Goal: Task Accomplishment & Management: Manage account settings

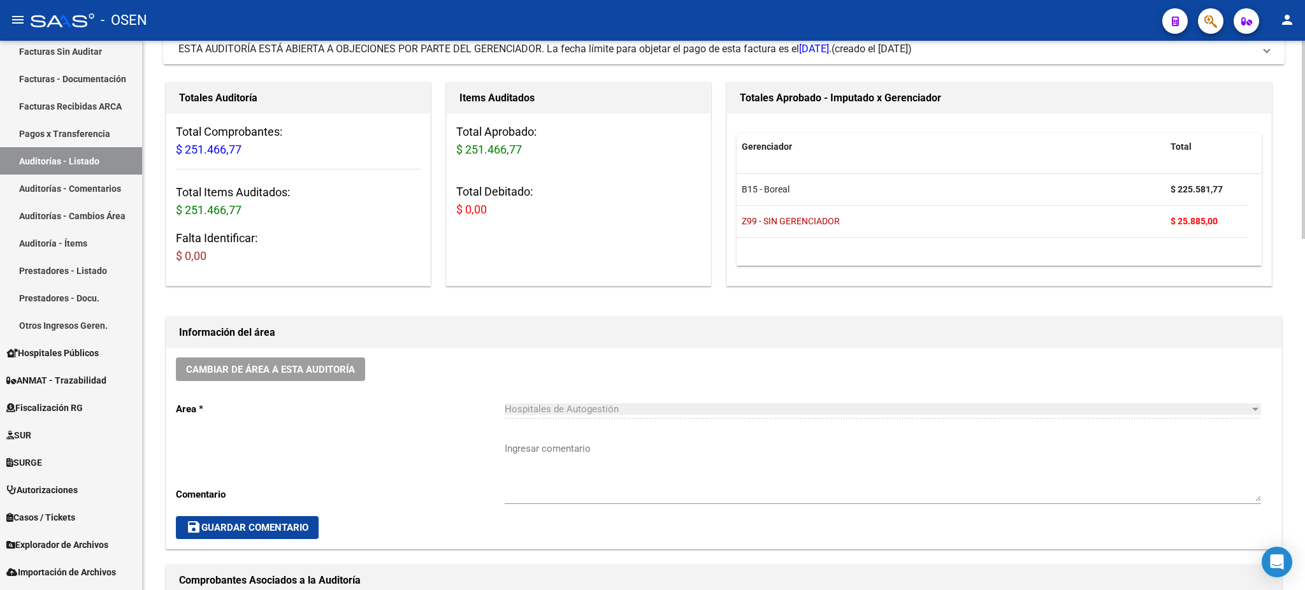
scroll to position [169, 0]
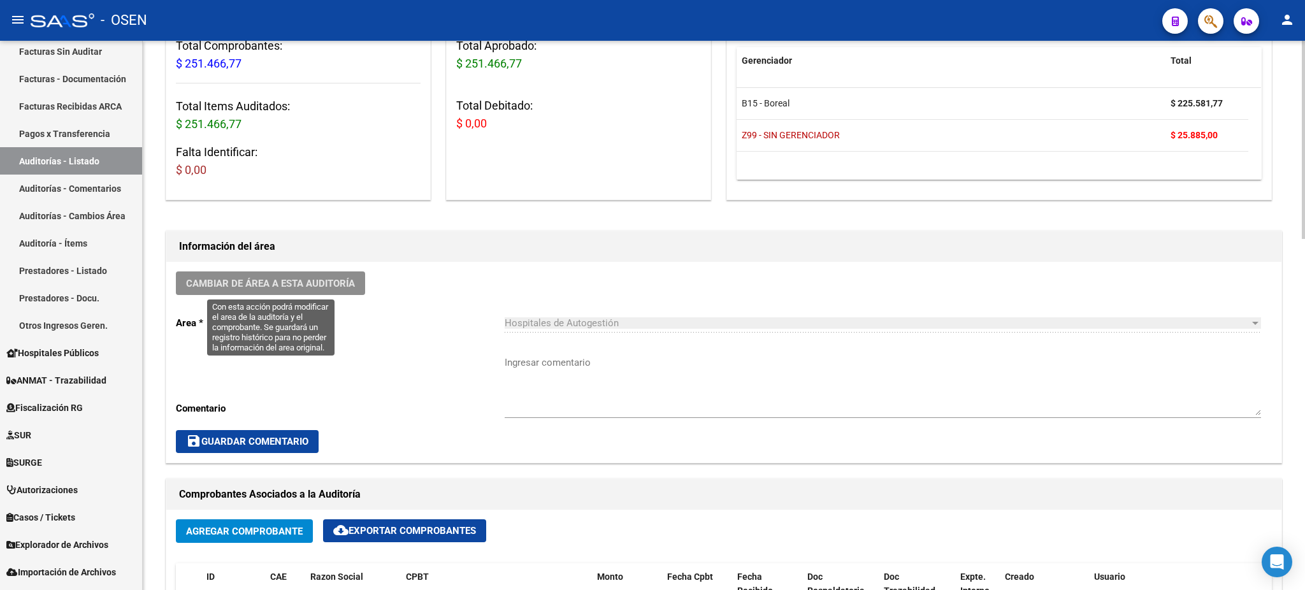
click at [327, 292] on button "Cambiar de área a esta auditoría" at bounding box center [270, 283] width 189 height 24
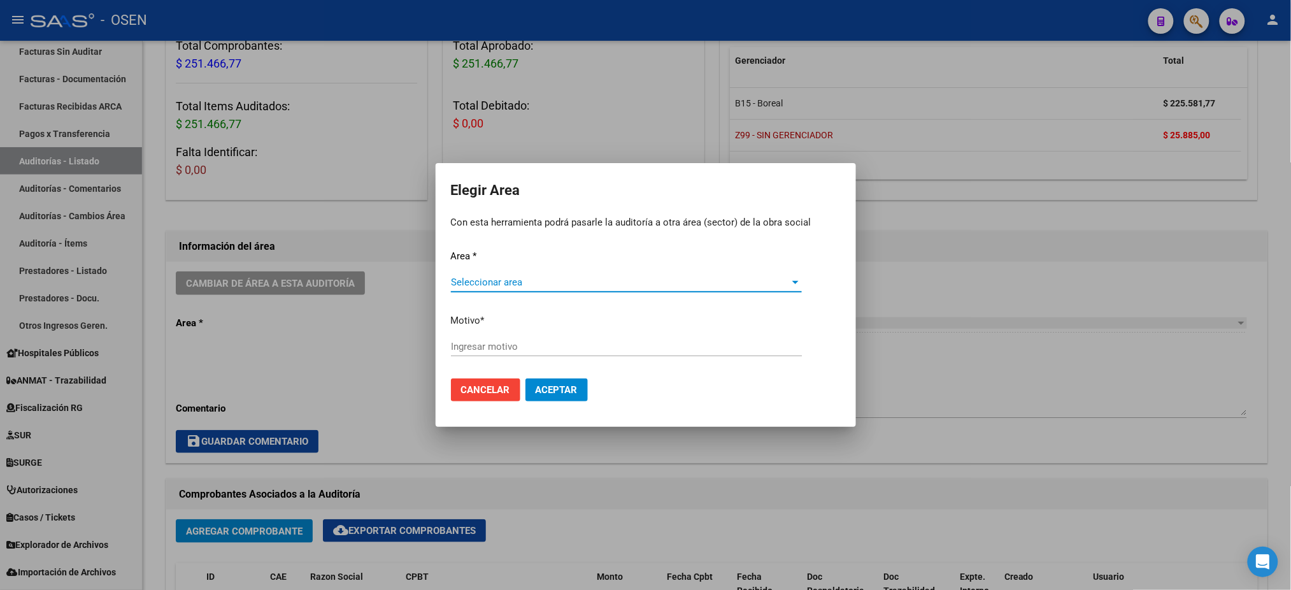
click at [548, 280] on span "Seleccionar area" at bounding box center [621, 282] width 340 height 11
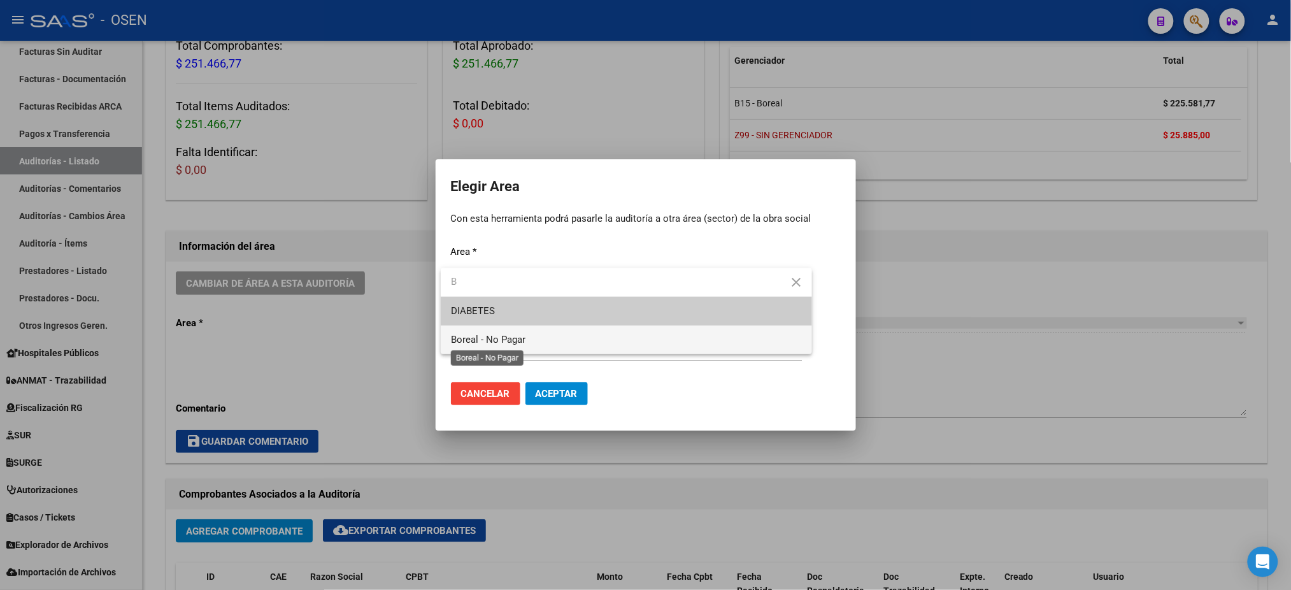
type input "B"
click at [496, 335] on span "Boreal - No Pagar" at bounding box center [488, 339] width 75 height 11
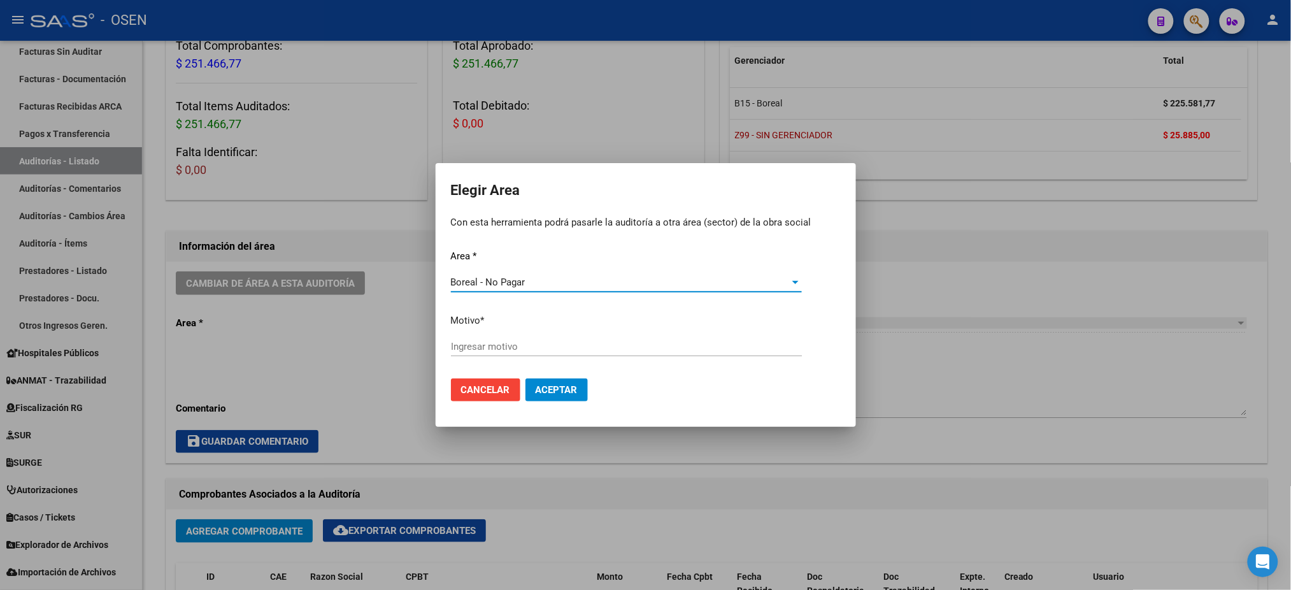
click at [496, 347] on input "Ingresar motivo" at bounding box center [626, 346] width 351 height 11
type input "AF. BOREAL"
click at [567, 396] on button "Aceptar" at bounding box center [557, 389] width 62 height 23
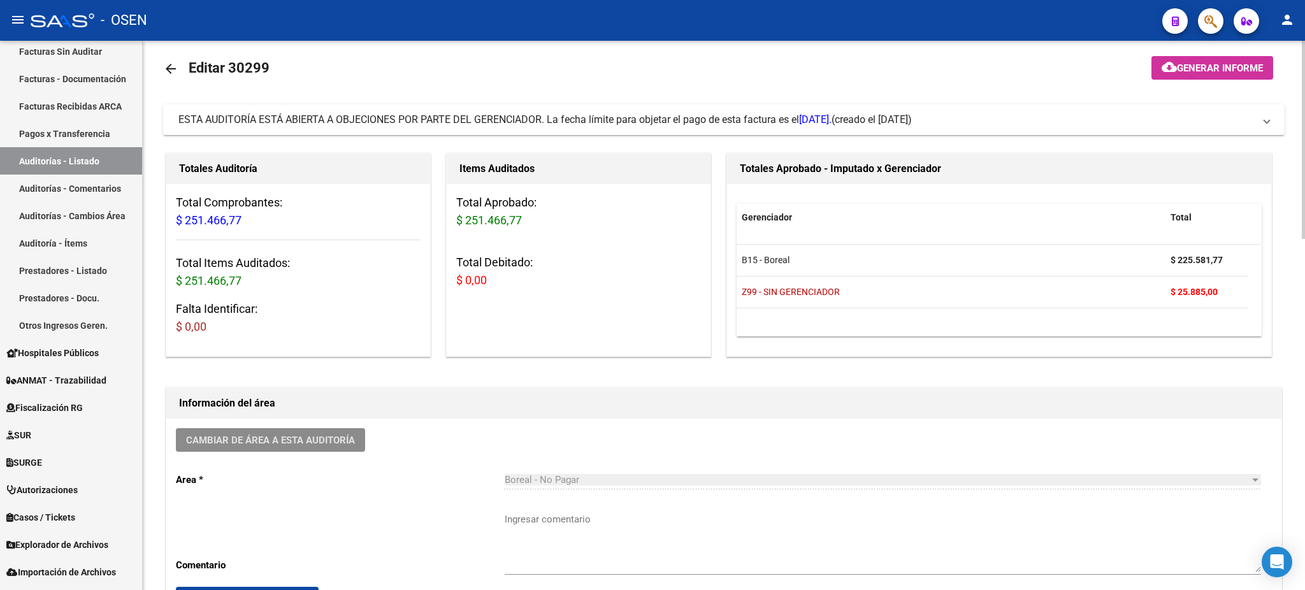
scroll to position [0, 0]
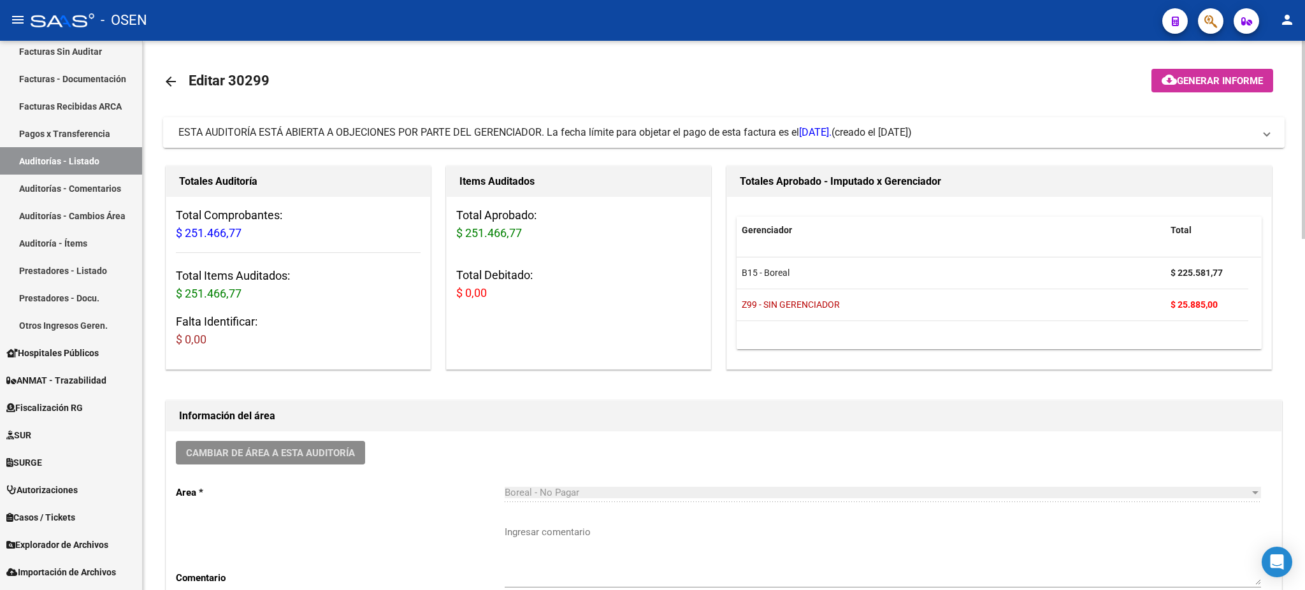
click at [675, 127] on span "ESTA AUDITORÍA ESTÁ ABIERTA A OBJECIONES POR PARTE DEL GERENCIADOR. La fecha lí…" at bounding box center [504, 132] width 653 height 12
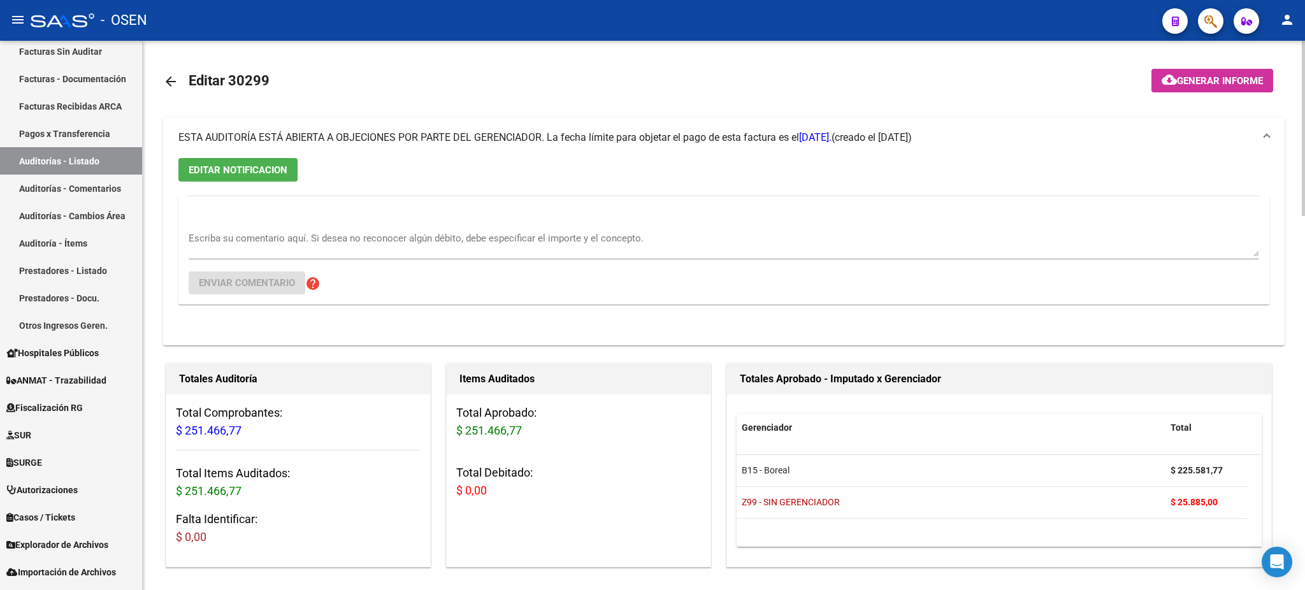
click at [430, 71] on mat-toolbar-row "arrow_back Editar 30299" at bounding box center [600, 81] width 875 height 41
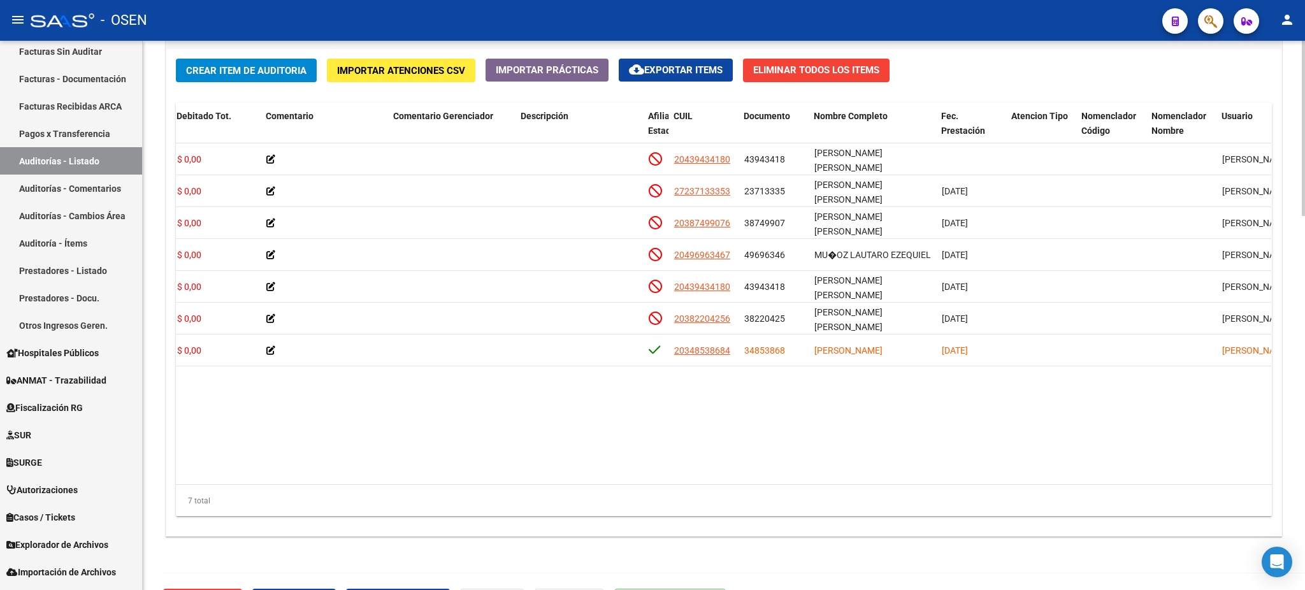
scroll to position [1174, 0]
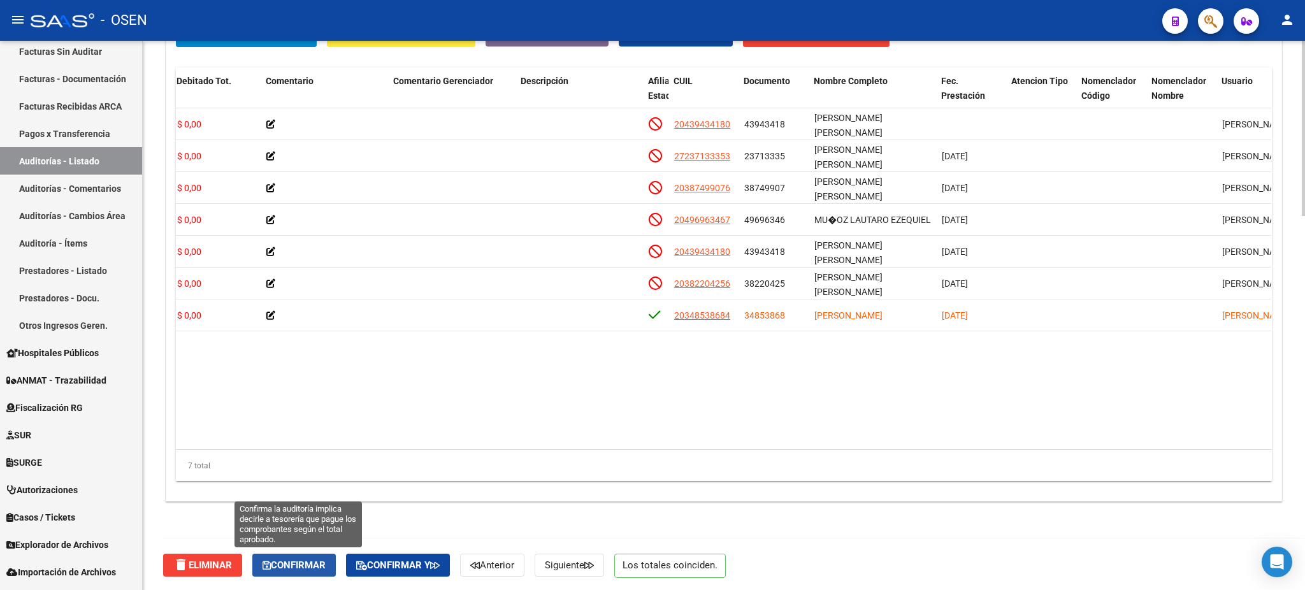
click at [317, 566] on span "Confirmar" at bounding box center [293, 564] width 63 height 11
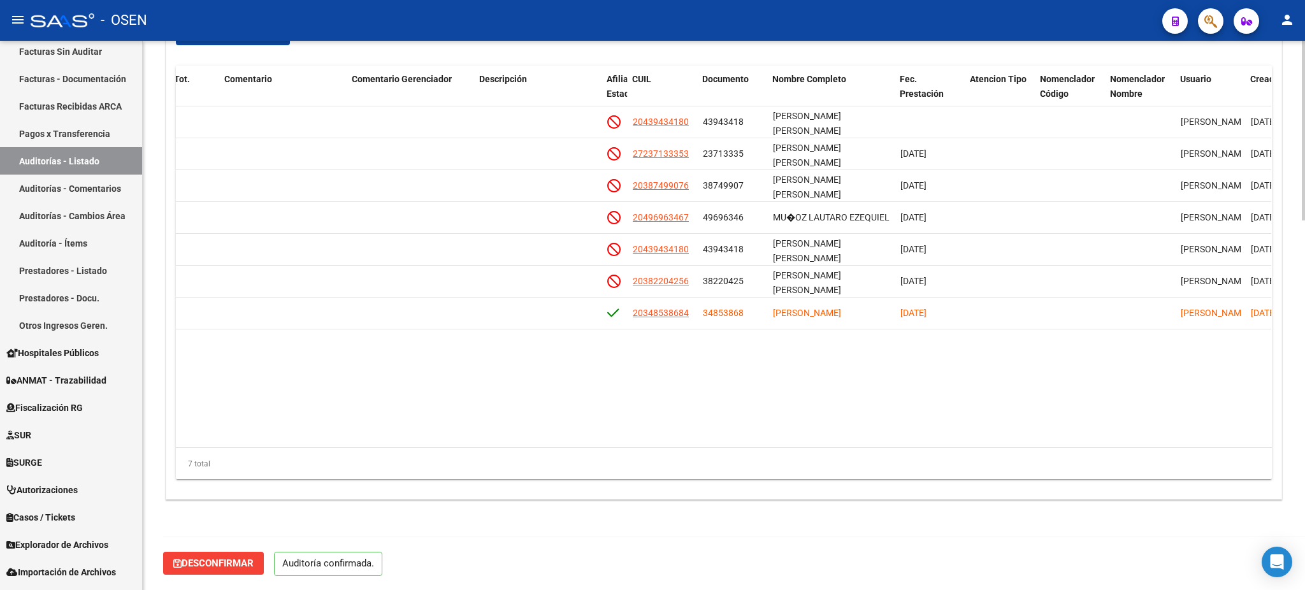
scroll to position [1129, 0]
type input "202508"
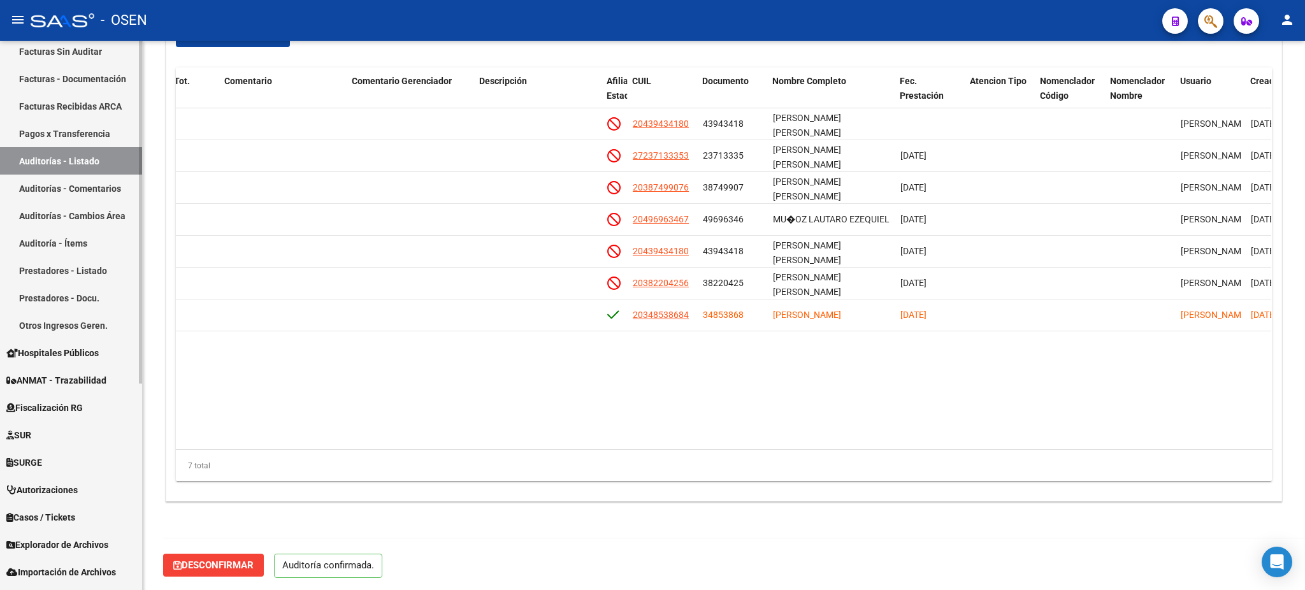
click at [79, 159] on link "Auditorías - Listado" at bounding box center [71, 160] width 142 height 27
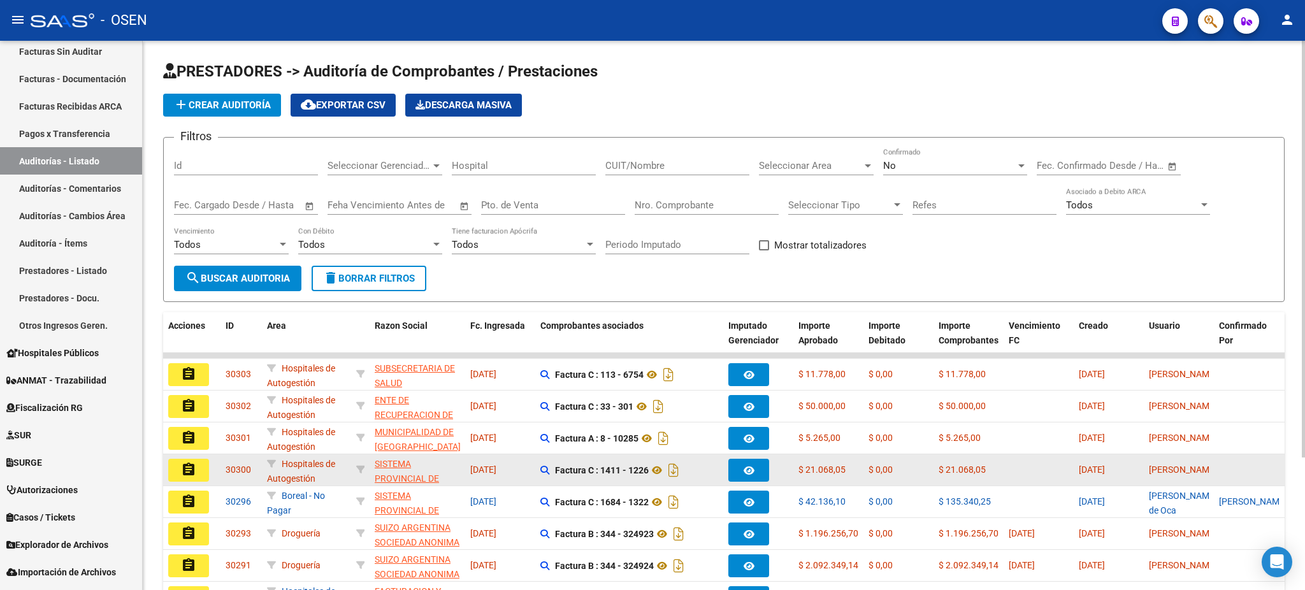
click at [205, 466] on button "assignment" at bounding box center [188, 470] width 41 height 23
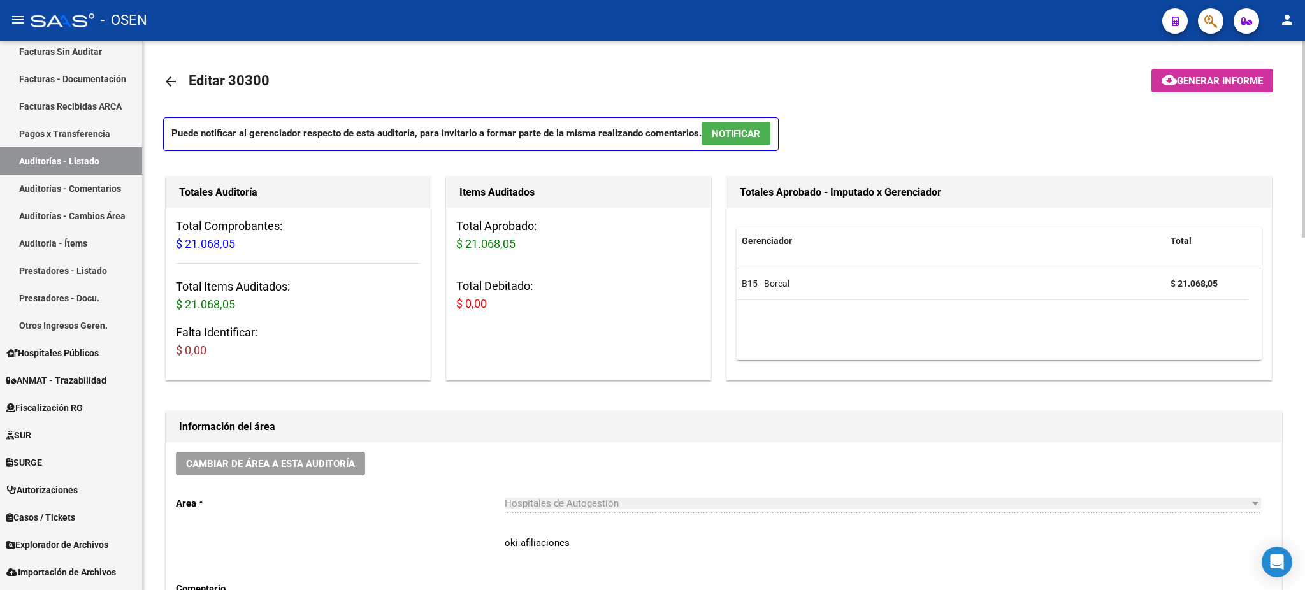
click at [710, 127] on button "NOTIFICAR" at bounding box center [735, 134] width 69 height 24
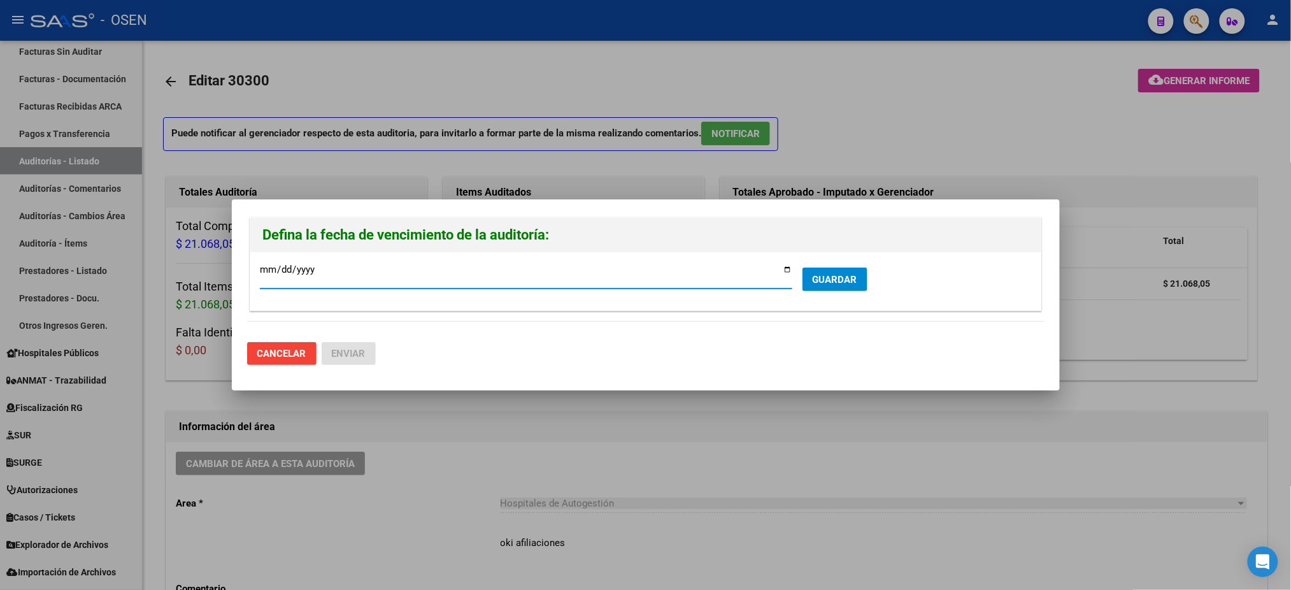
click at [840, 262] on form "2025-08-18 Ingresar la fecha * GUARDAR" at bounding box center [646, 281] width 772 height 39
click at [836, 278] on span "GUARDAR" at bounding box center [835, 279] width 45 height 11
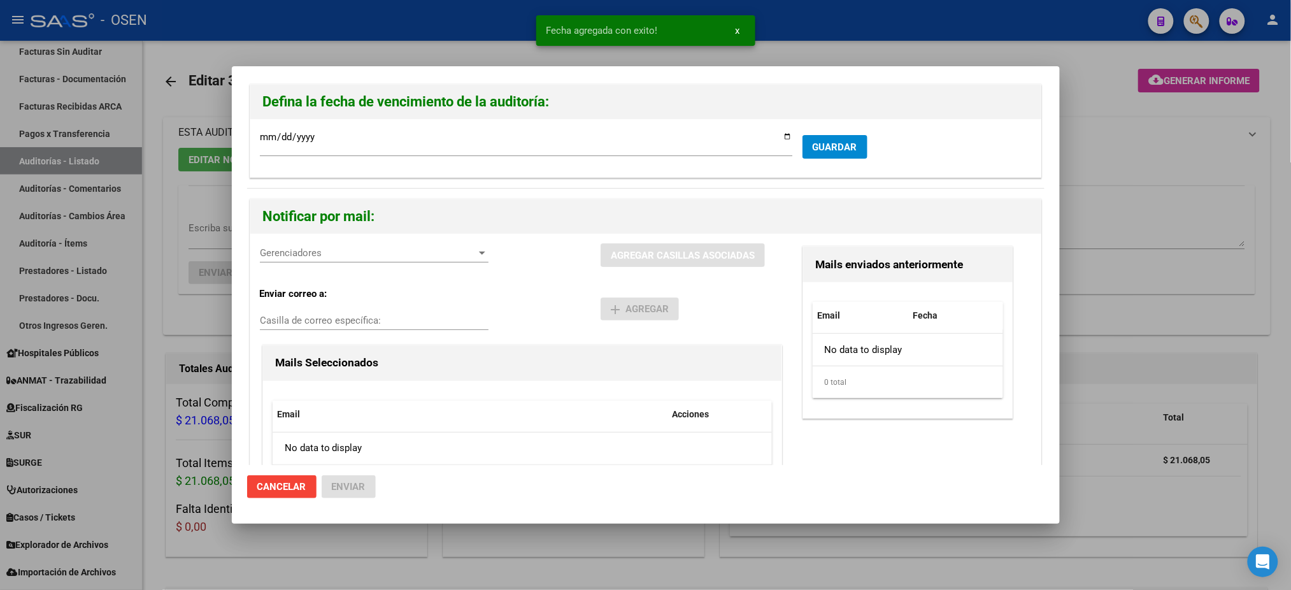
click at [293, 260] on div "Gerenciadores Gerenciadores" at bounding box center [374, 252] width 229 height 19
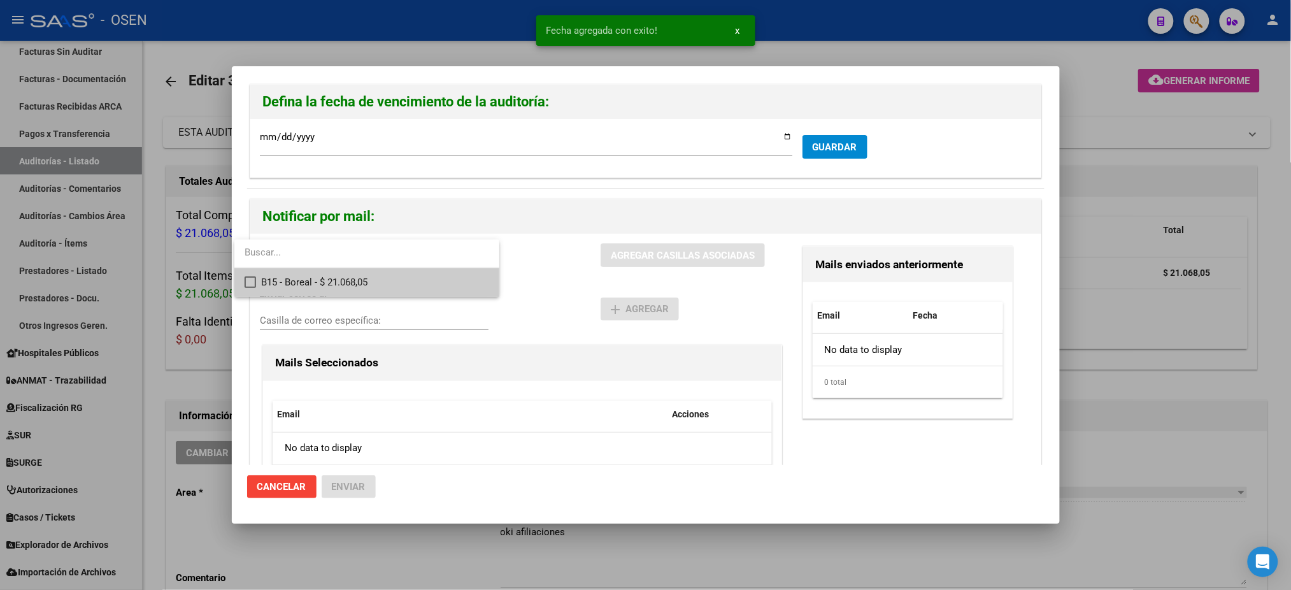
click at [353, 295] on span "B15 - Boreal - $ 21.068,05" at bounding box center [375, 282] width 228 height 29
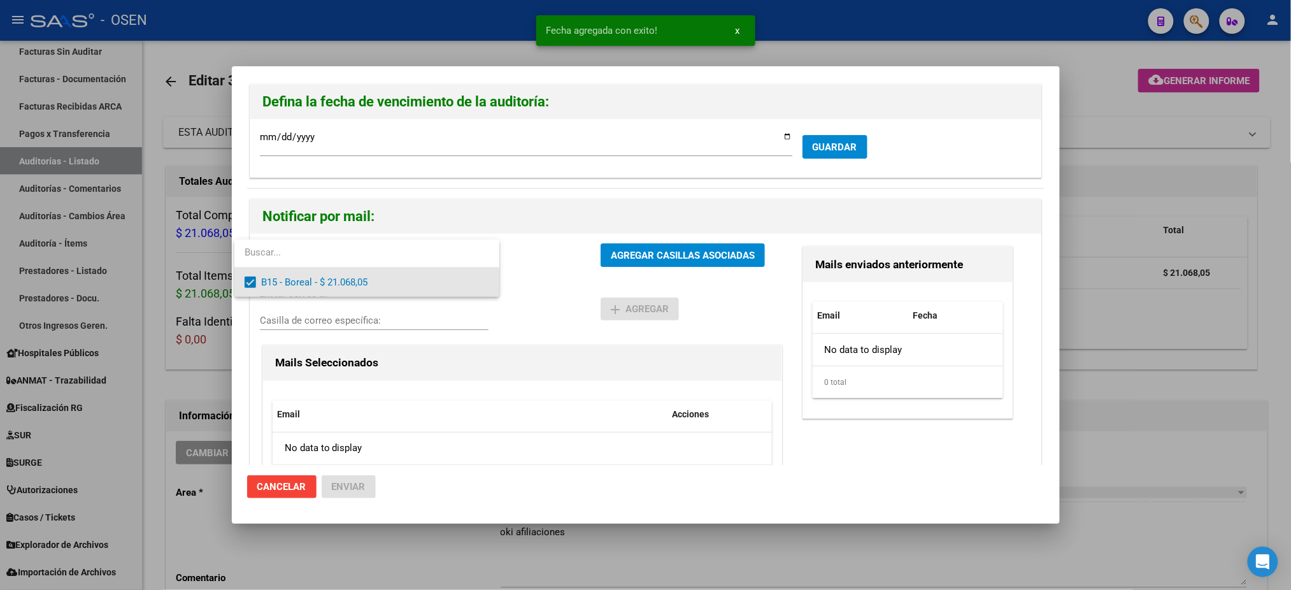
click at [565, 294] on div at bounding box center [645, 295] width 1291 height 590
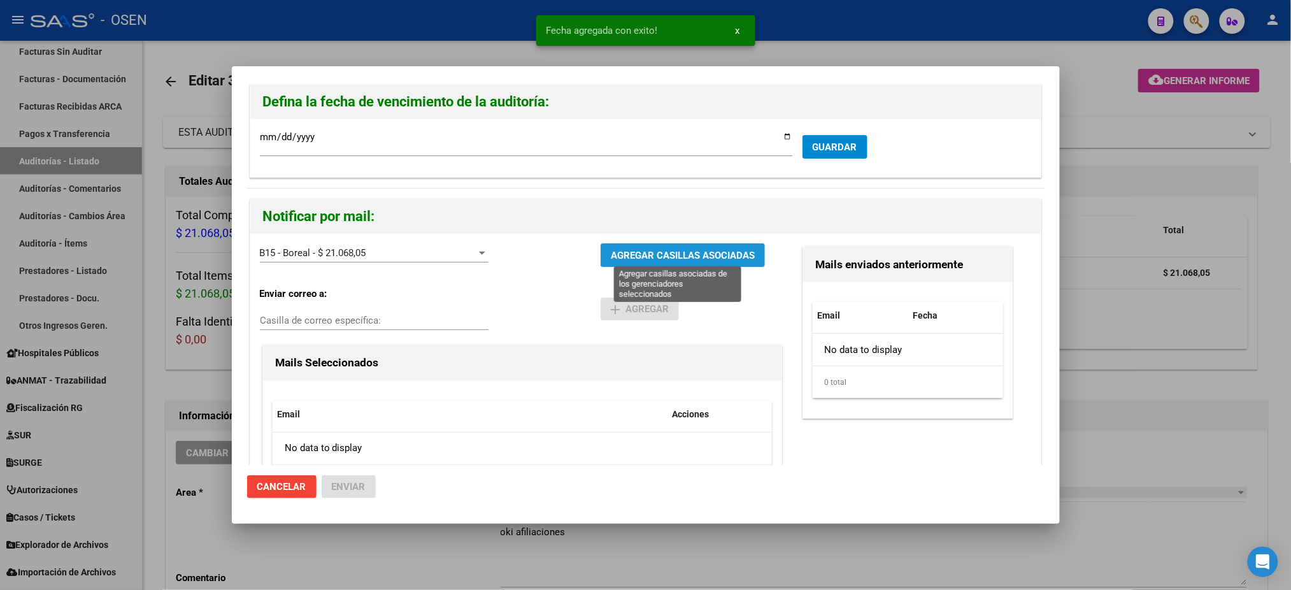
click at [630, 256] on span "AGREGAR CASILLAS ASOCIADAS" at bounding box center [683, 255] width 144 height 11
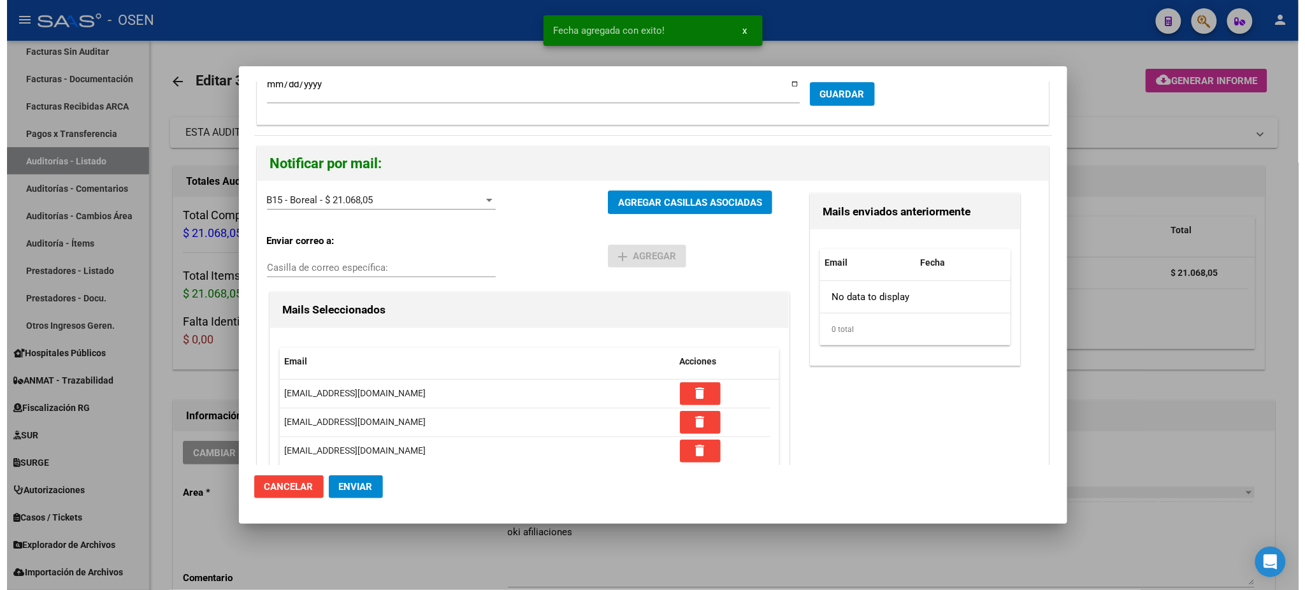
scroll to position [66, 0]
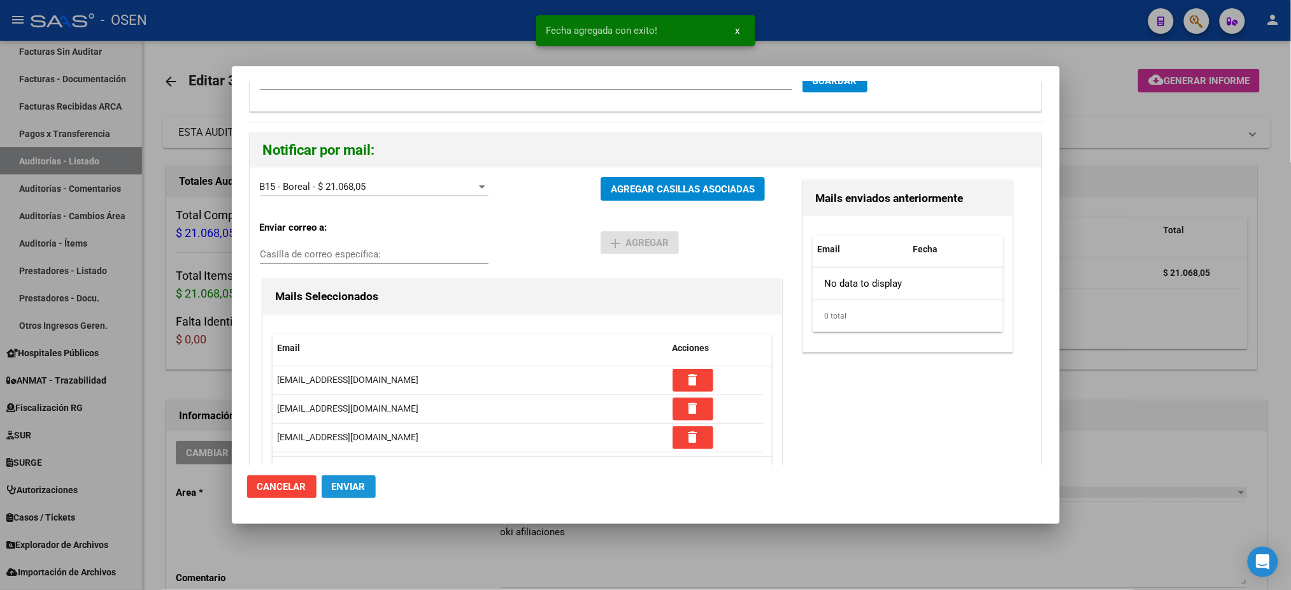
click at [373, 484] on button "Enviar" at bounding box center [349, 486] width 54 height 23
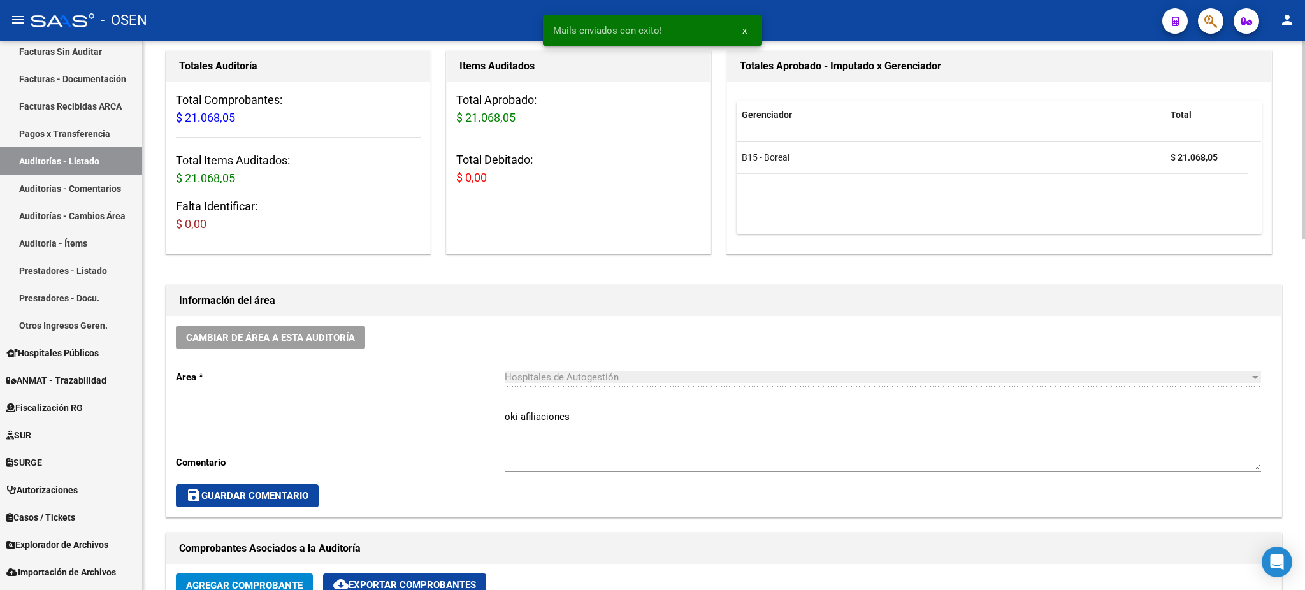
scroll to position [85, 0]
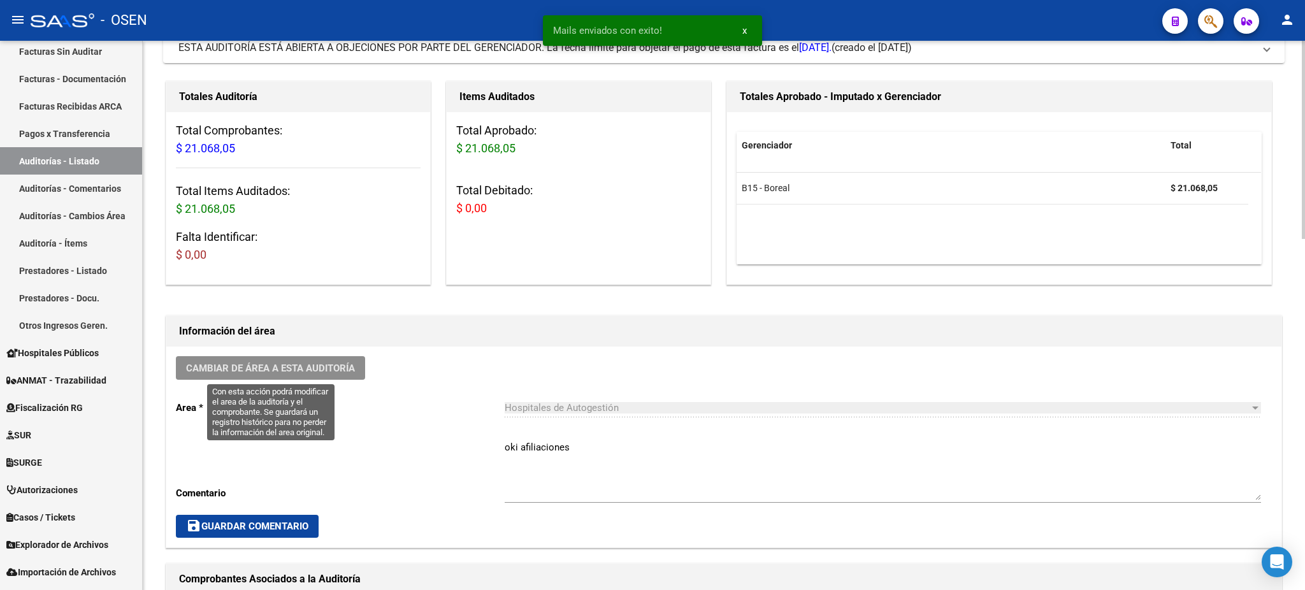
click at [261, 375] on button "Cambiar de área a esta auditoría" at bounding box center [270, 368] width 189 height 24
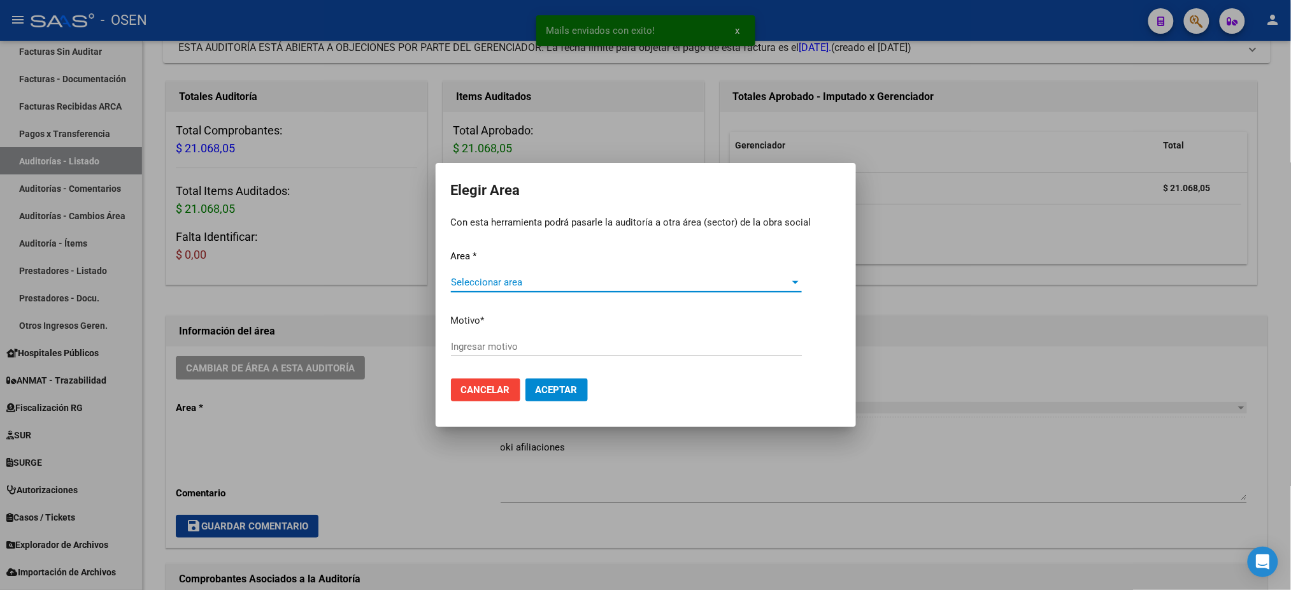
click at [544, 278] on span "Seleccionar area" at bounding box center [621, 282] width 340 height 11
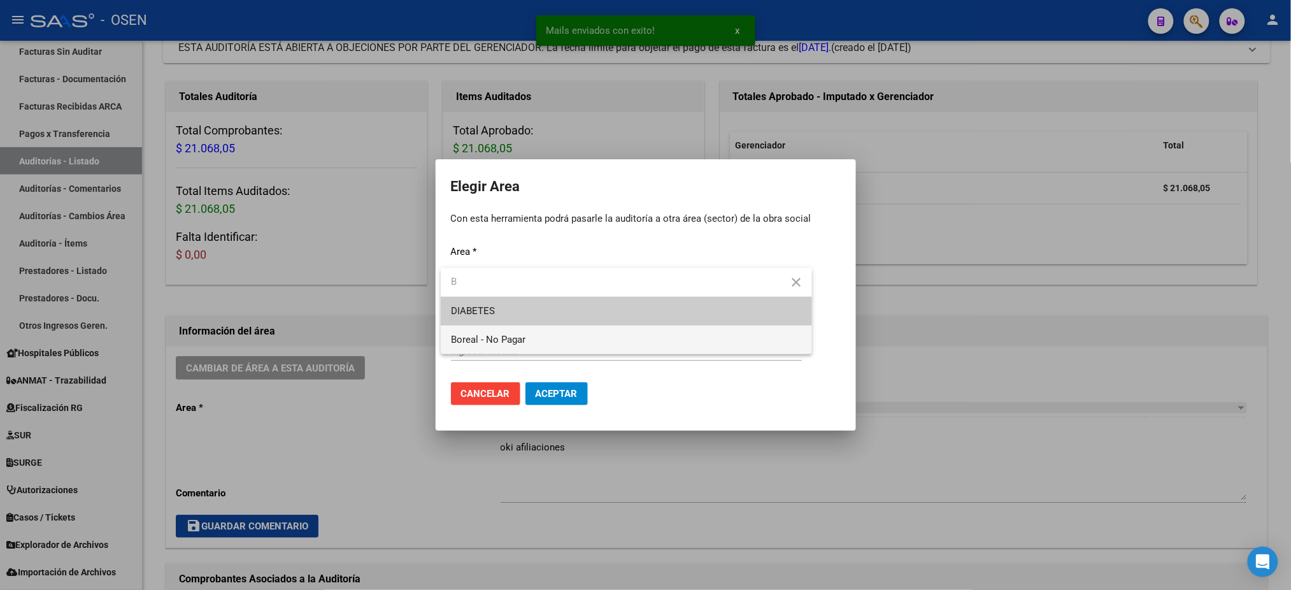
type input "B"
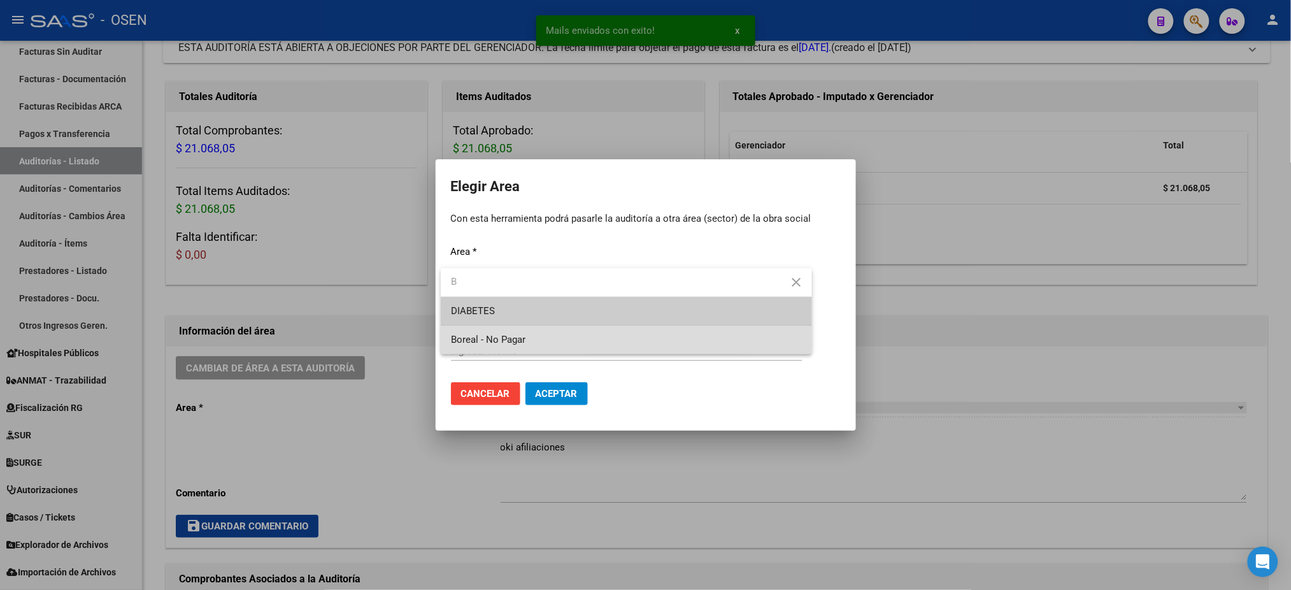
click at [538, 332] on span "Boreal - No Pagar" at bounding box center [626, 340] width 351 height 29
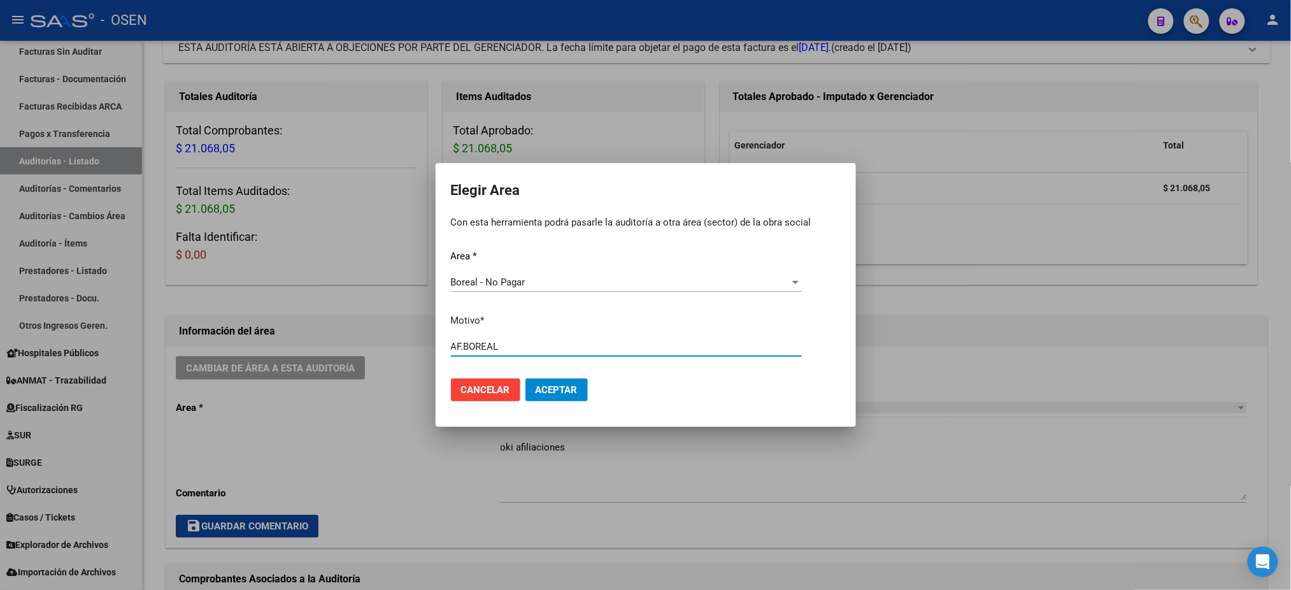
type input "AF.BOREAL"
click at [548, 397] on button "Aceptar" at bounding box center [557, 389] width 62 height 23
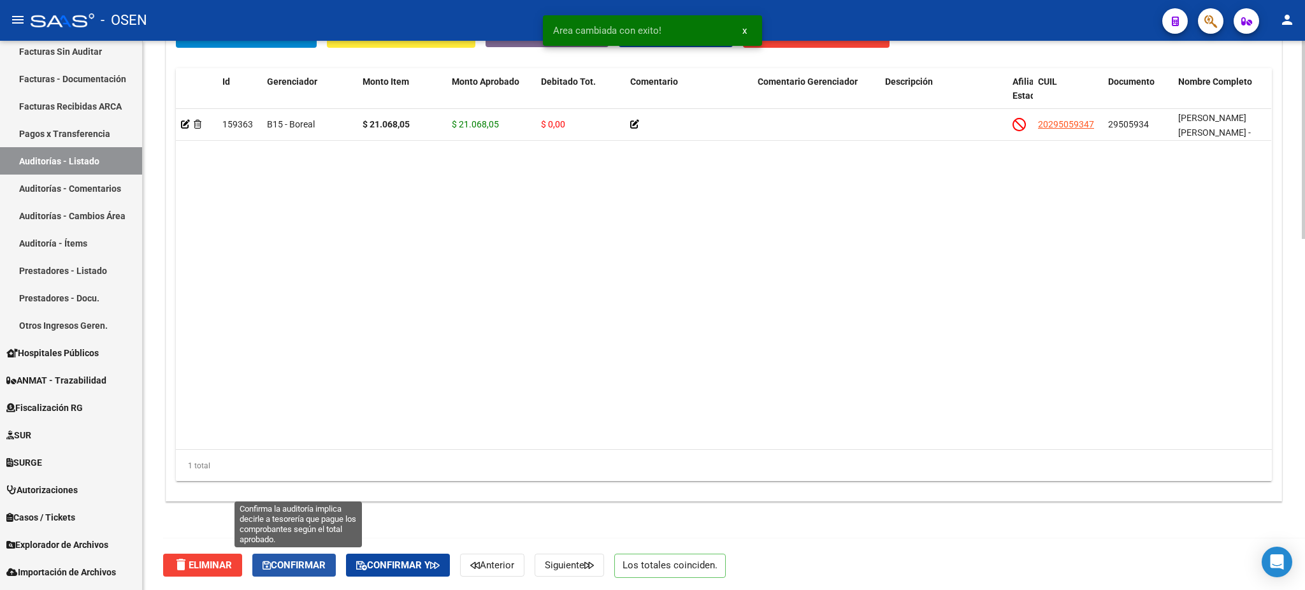
click at [320, 554] on button "Confirmar" at bounding box center [293, 565] width 83 height 23
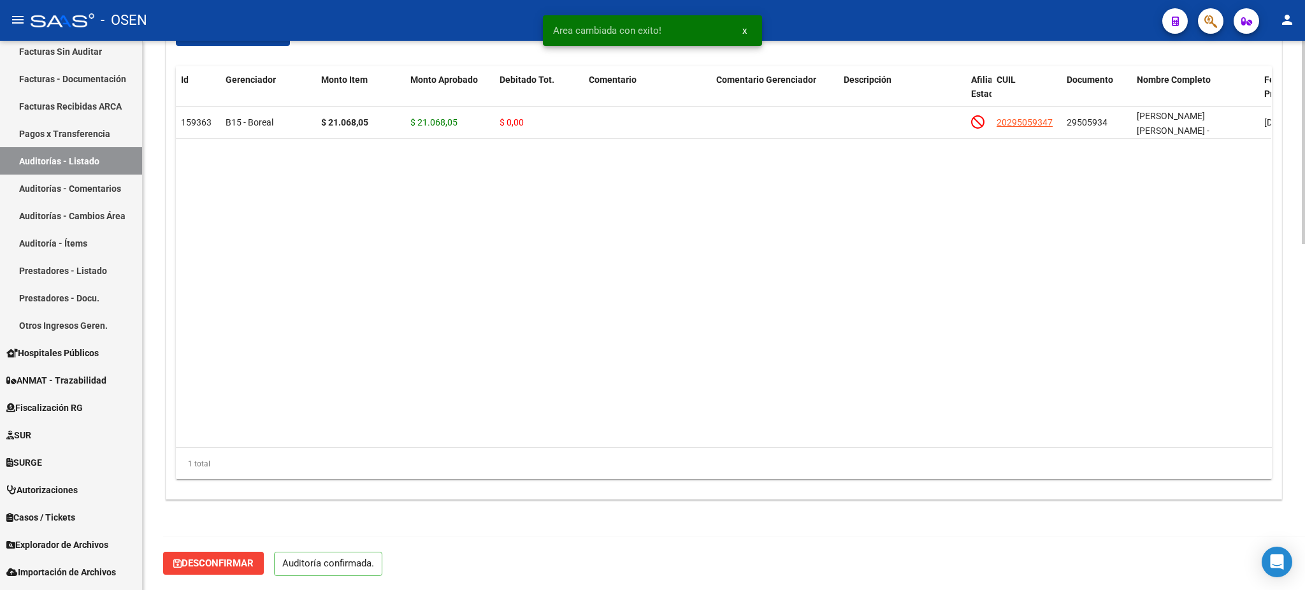
scroll to position [933, 0]
type input "202508"
click at [75, 160] on link "Auditorías - Listado" at bounding box center [71, 160] width 142 height 27
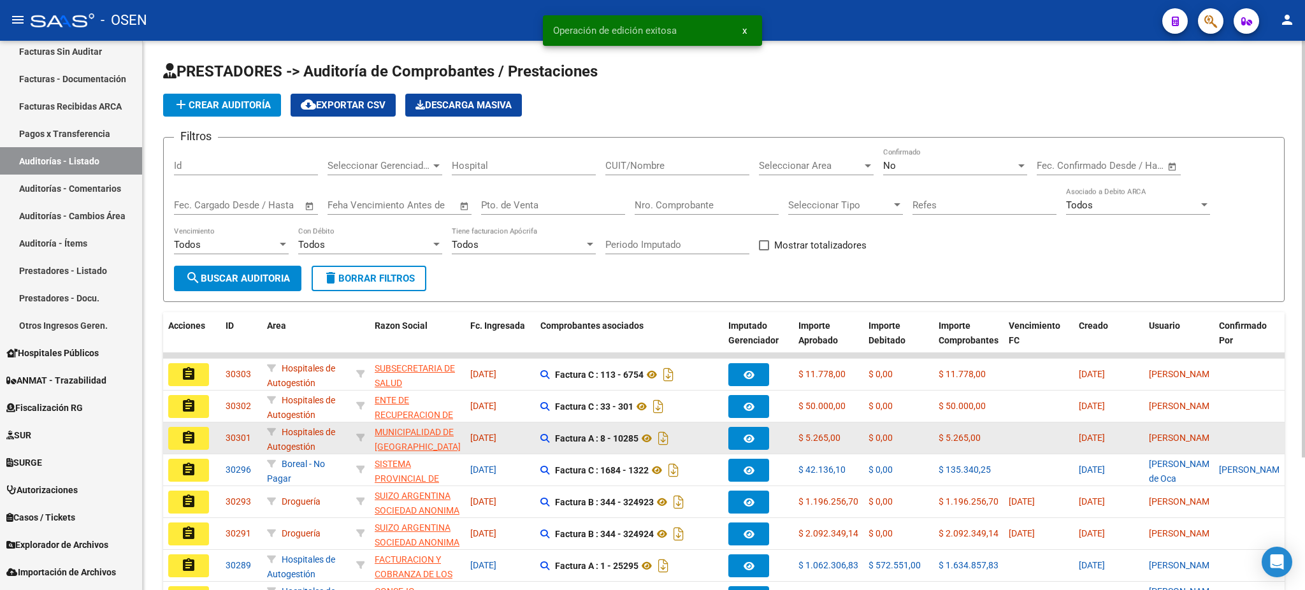
click at [185, 430] on mat-icon "assignment" at bounding box center [188, 437] width 15 height 15
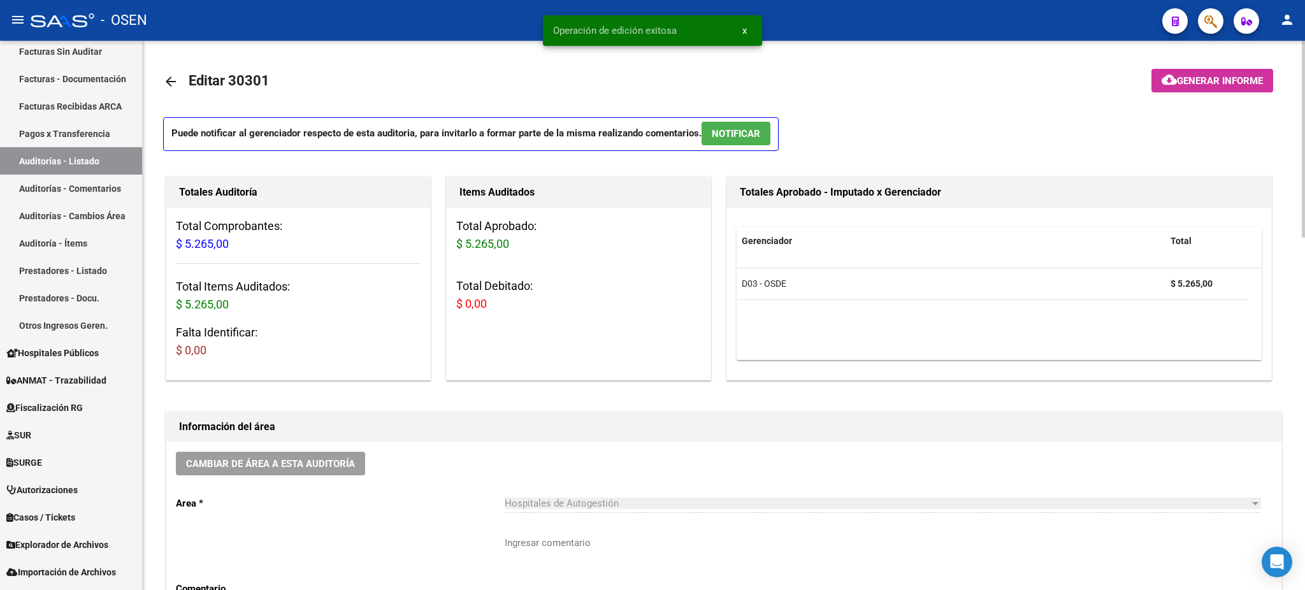
click at [768, 129] on button "NOTIFICAR" at bounding box center [735, 134] width 69 height 24
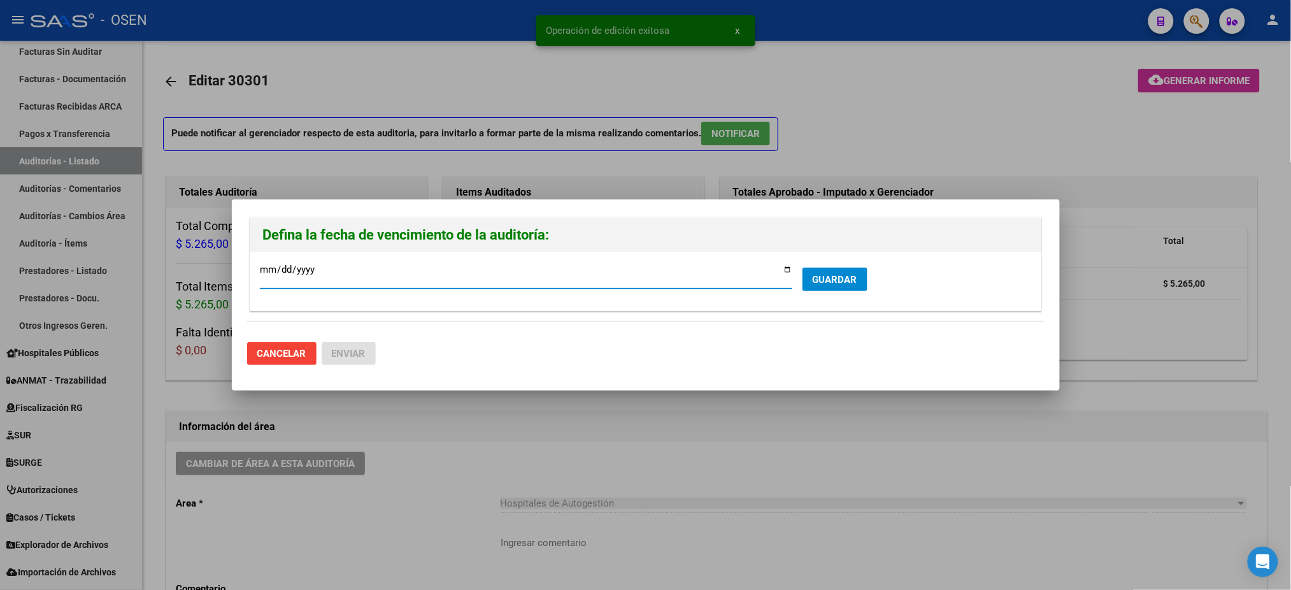
click at [849, 289] on button "GUARDAR" at bounding box center [835, 280] width 65 height 24
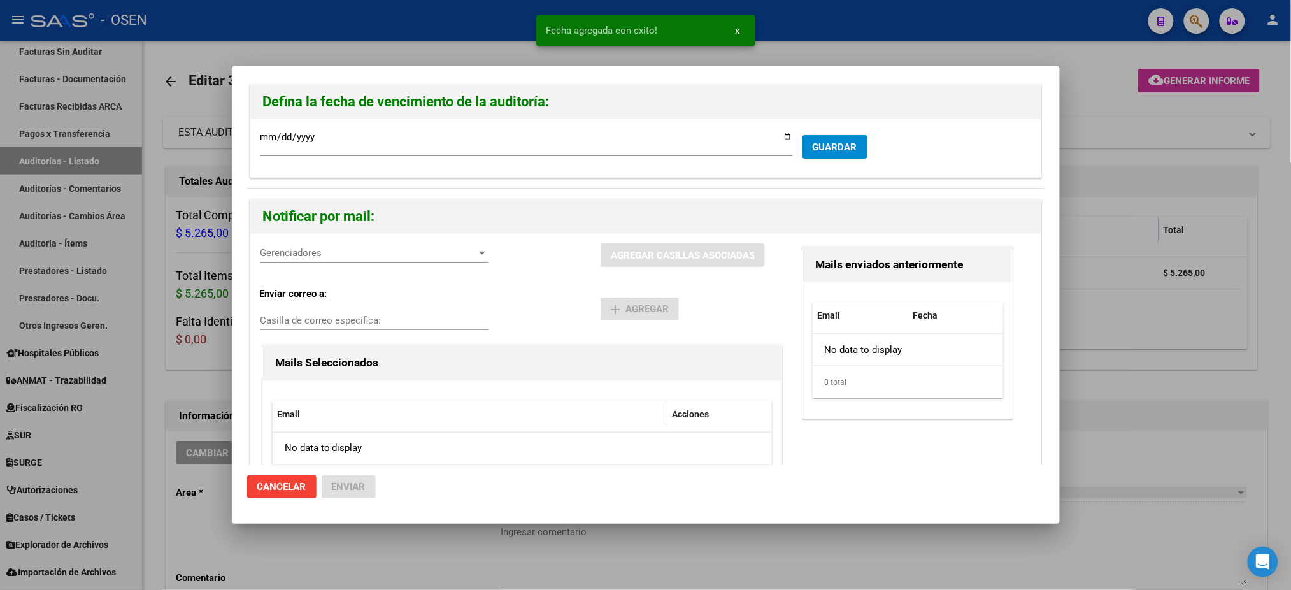
click at [343, 259] on span "Gerenciadores" at bounding box center [368, 252] width 217 height 11
click at [355, 278] on span "D03 - OSDE - $ 5.265,00" at bounding box center [375, 282] width 228 height 29
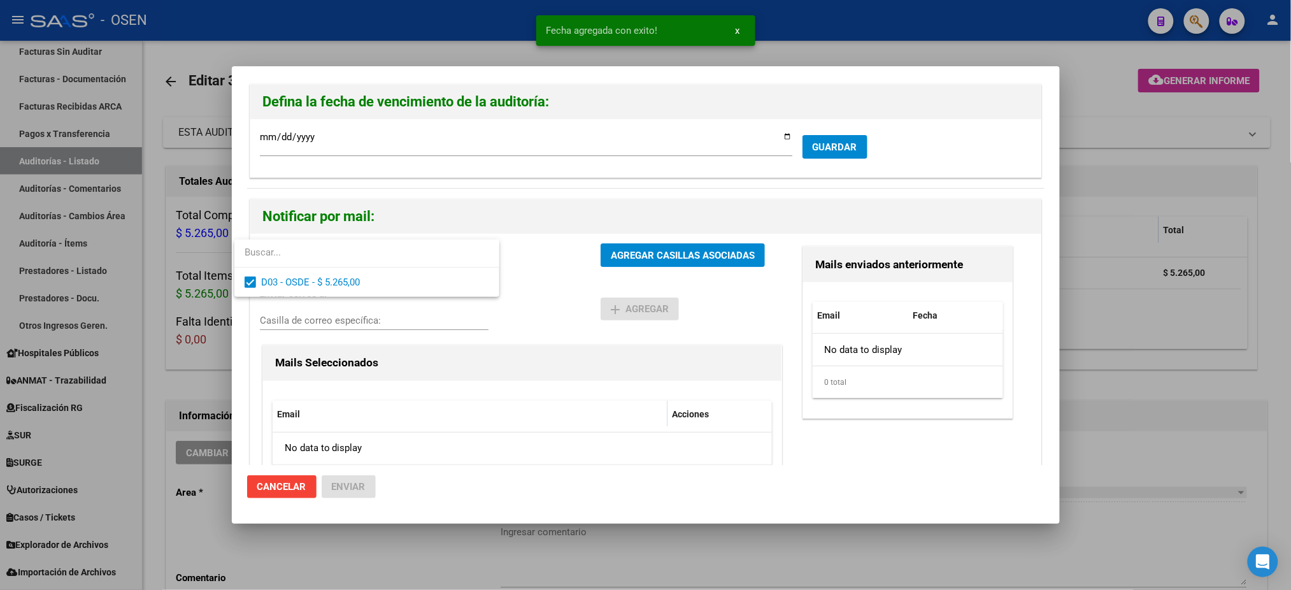
click at [536, 285] on div at bounding box center [645, 295] width 1291 height 590
click at [666, 270] on div "D03 - OSDE - $ 5.265,00 Gerenciadores AGREGAR CASILLAS ASOCIADAS" at bounding box center [522, 260] width 525 height 34
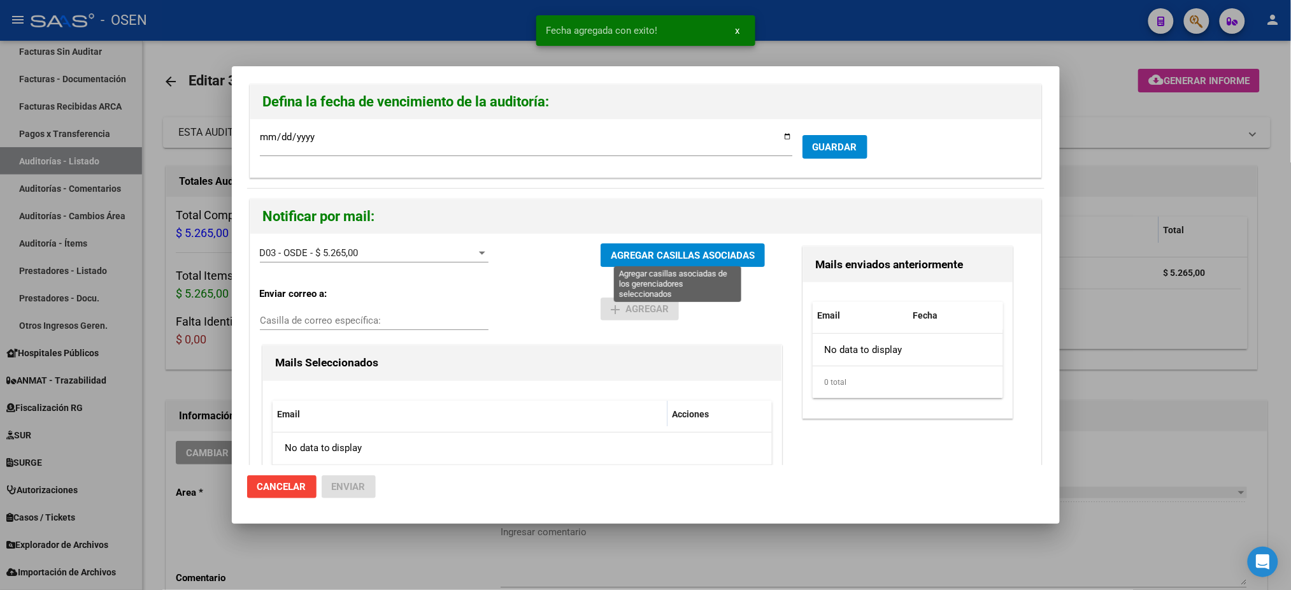
click at [664, 259] on span "AGREGAR CASILLAS ASOCIADAS" at bounding box center [683, 255] width 144 height 11
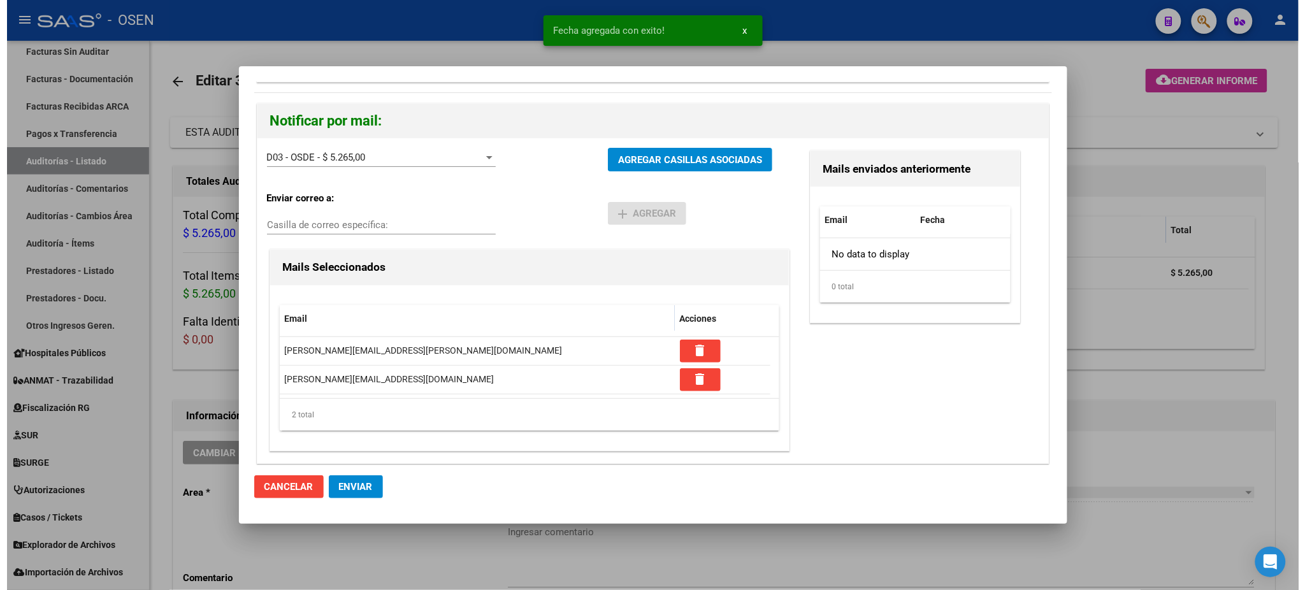
scroll to position [96, 0]
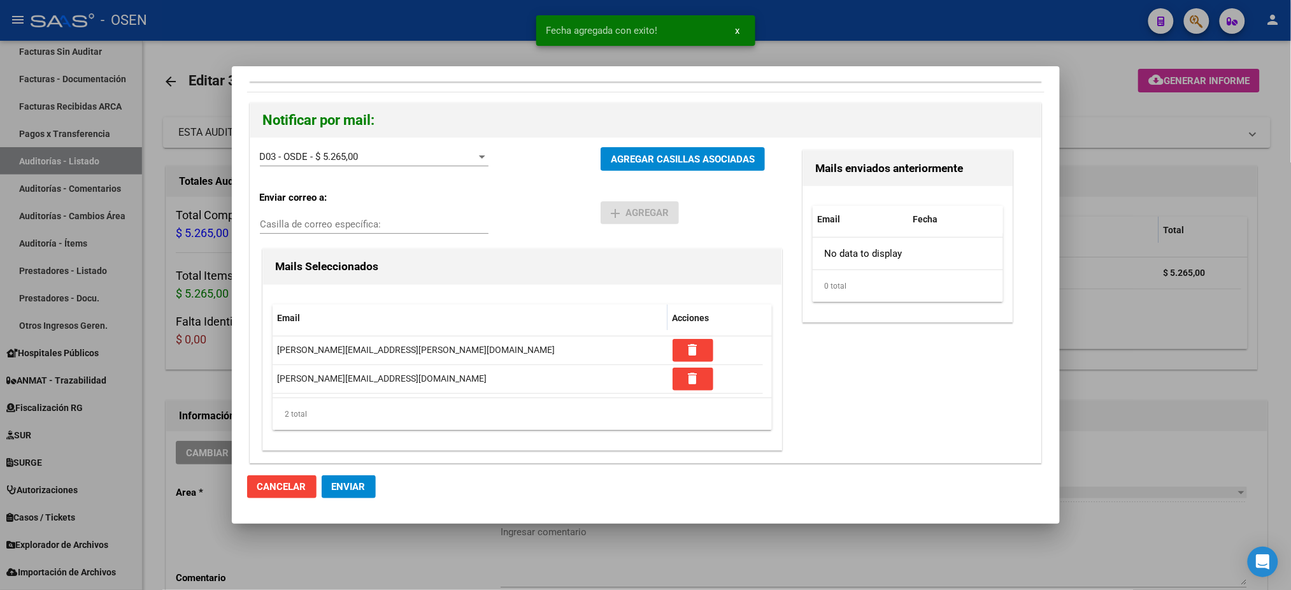
click at [353, 483] on span "Enviar" at bounding box center [349, 486] width 34 height 11
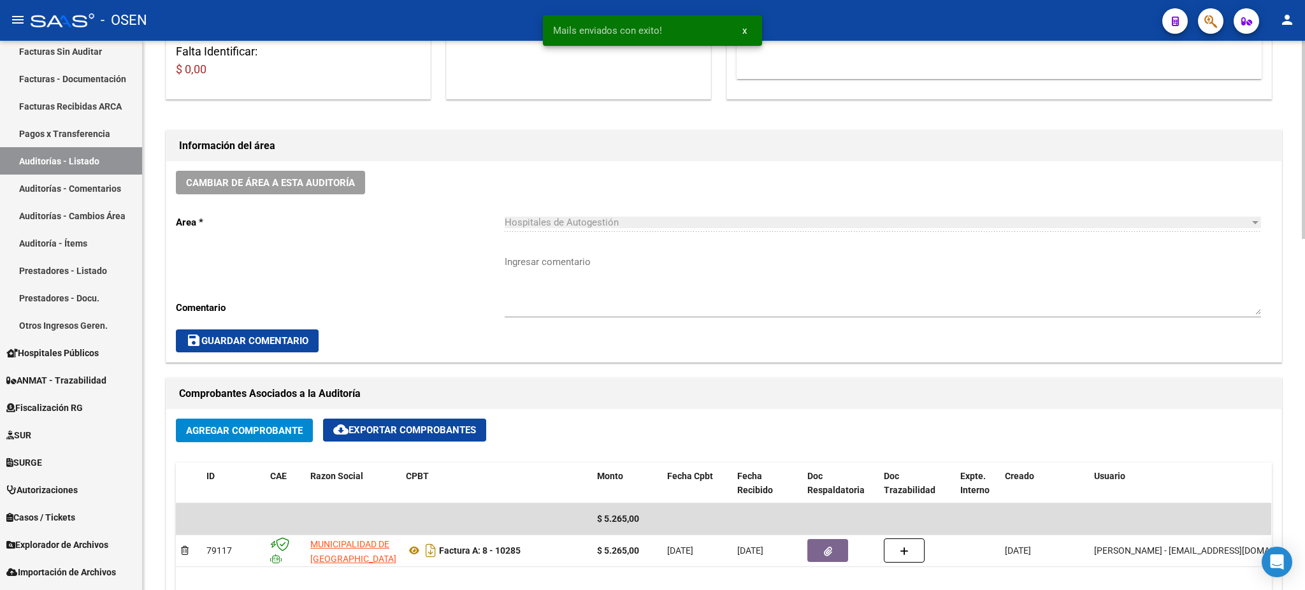
scroll to position [340, 0]
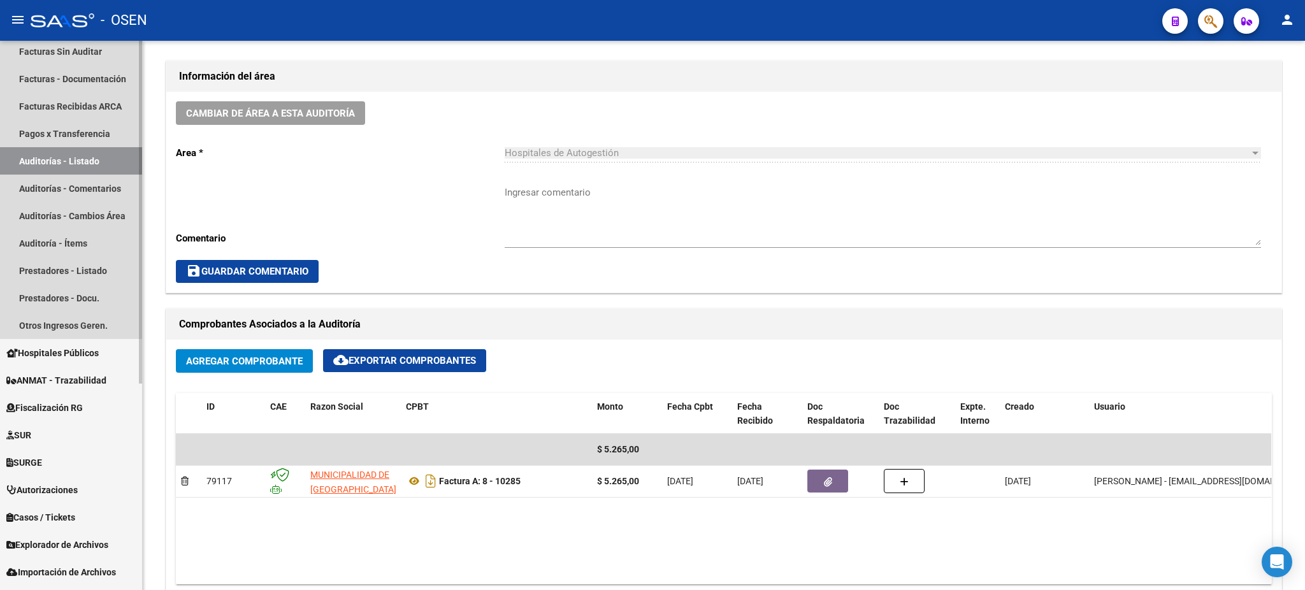
click at [68, 164] on link "Auditorías - Listado" at bounding box center [71, 160] width 142 height 27
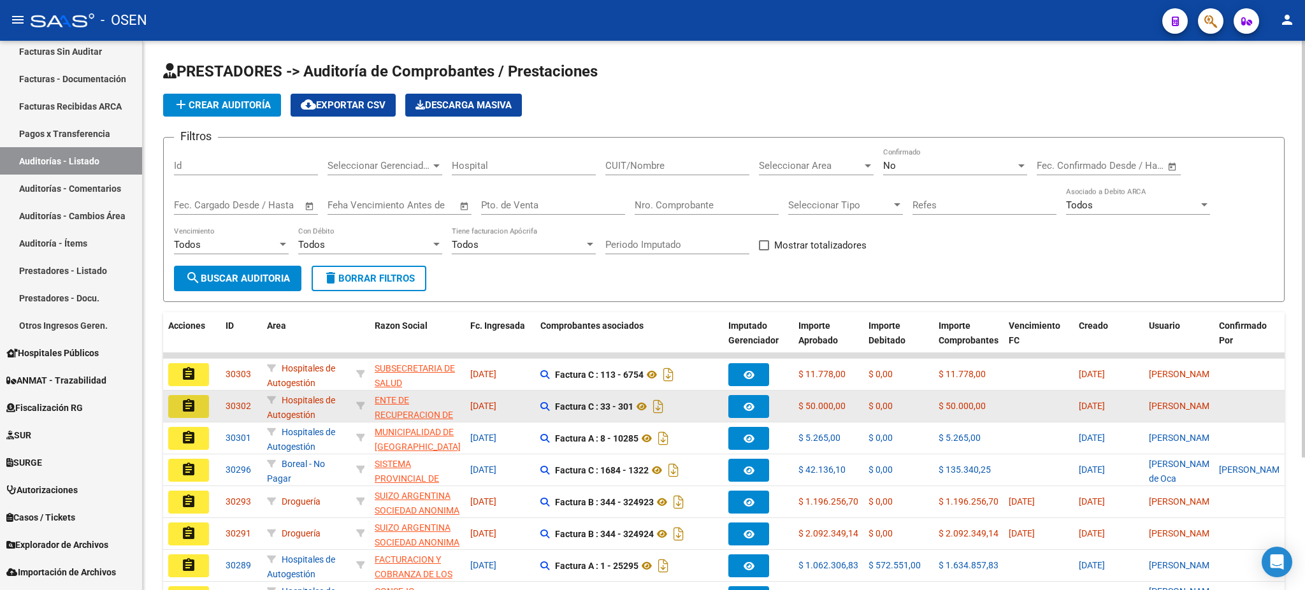
click at [191, 399] on mat-icon "assignment" at bounding box center [188, 405] width 15 height 15
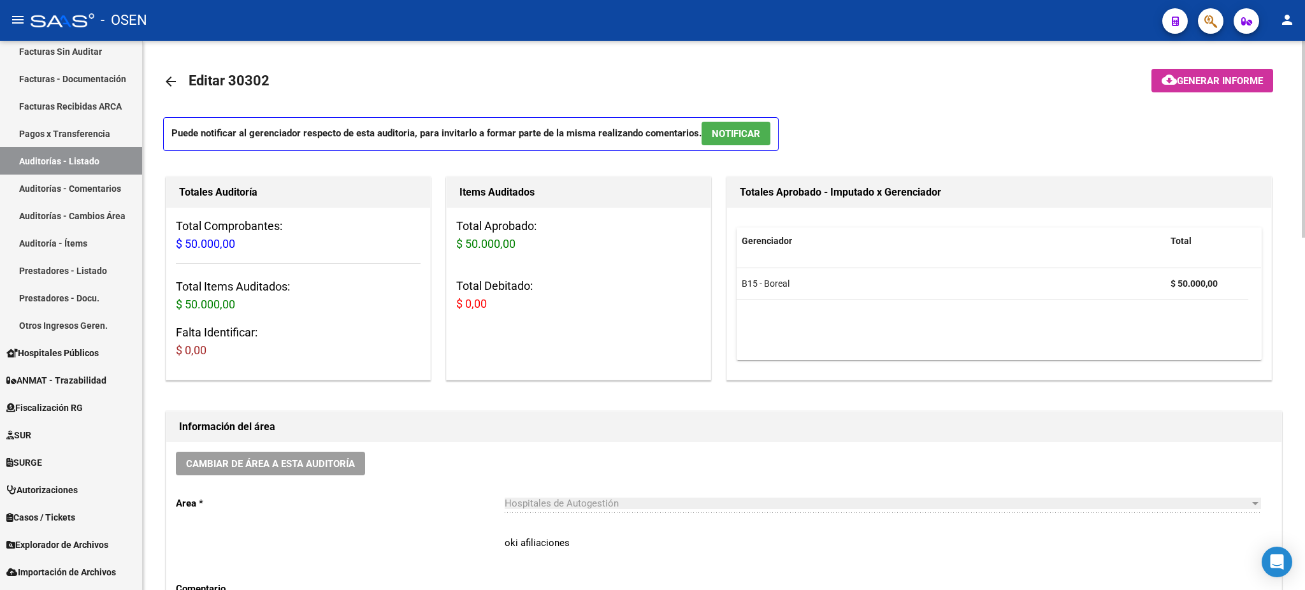
click at [741, 136] on span "NOTIFICAR" at bounding box center [736, 133] width 48 height 11
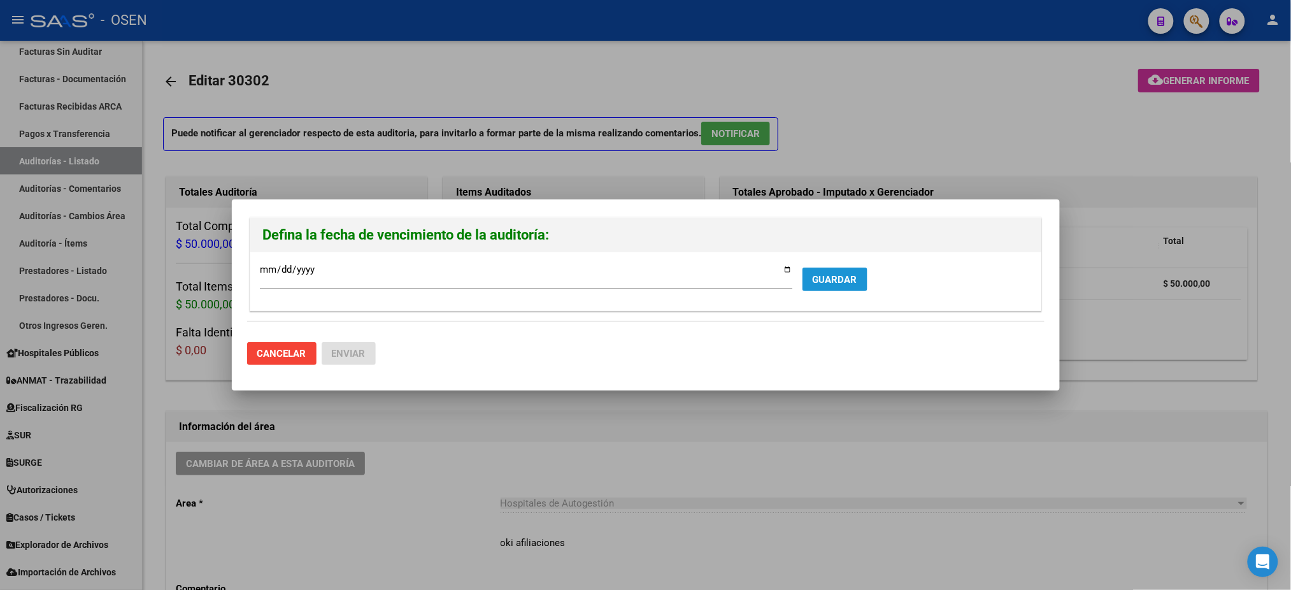
click at [843, 278] on span "GUARDAR" at bounding box center [835, 279] width 45 height 11
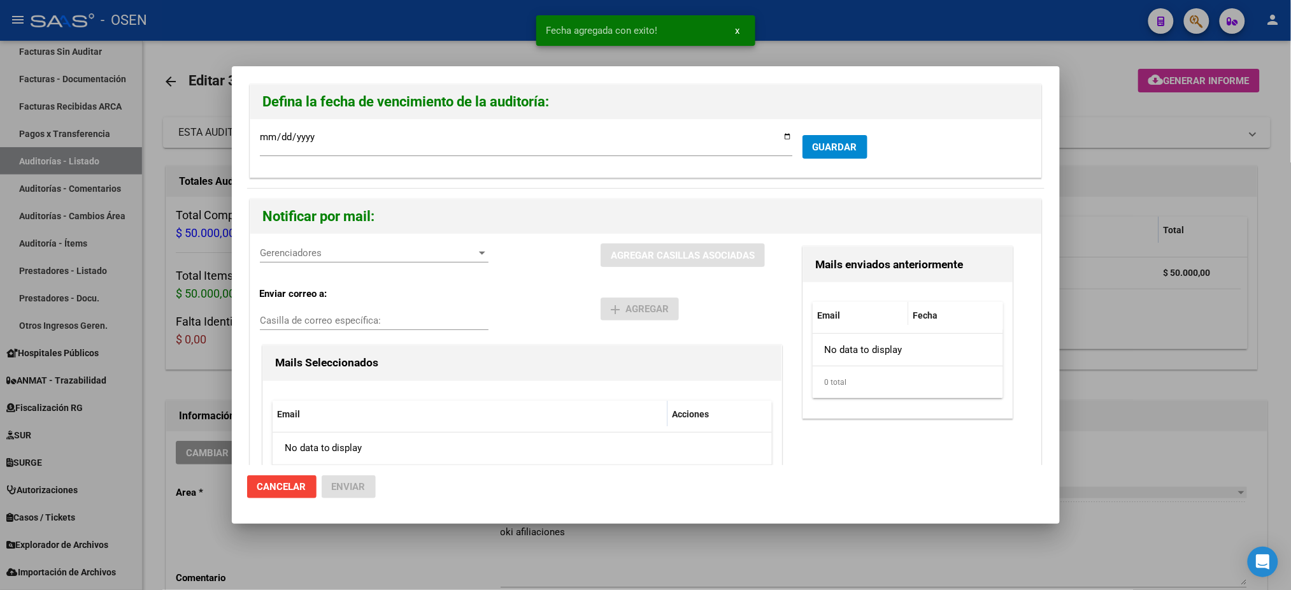
click at [310, 247] on div "Gerenciadores Gerenciadores" at bounding box center [374, 252] width 229 height 19
click at [340, 283] on span "B15 - Boreal - $ 50.000,00" at bounding box center [375, 282] width 228 height 29
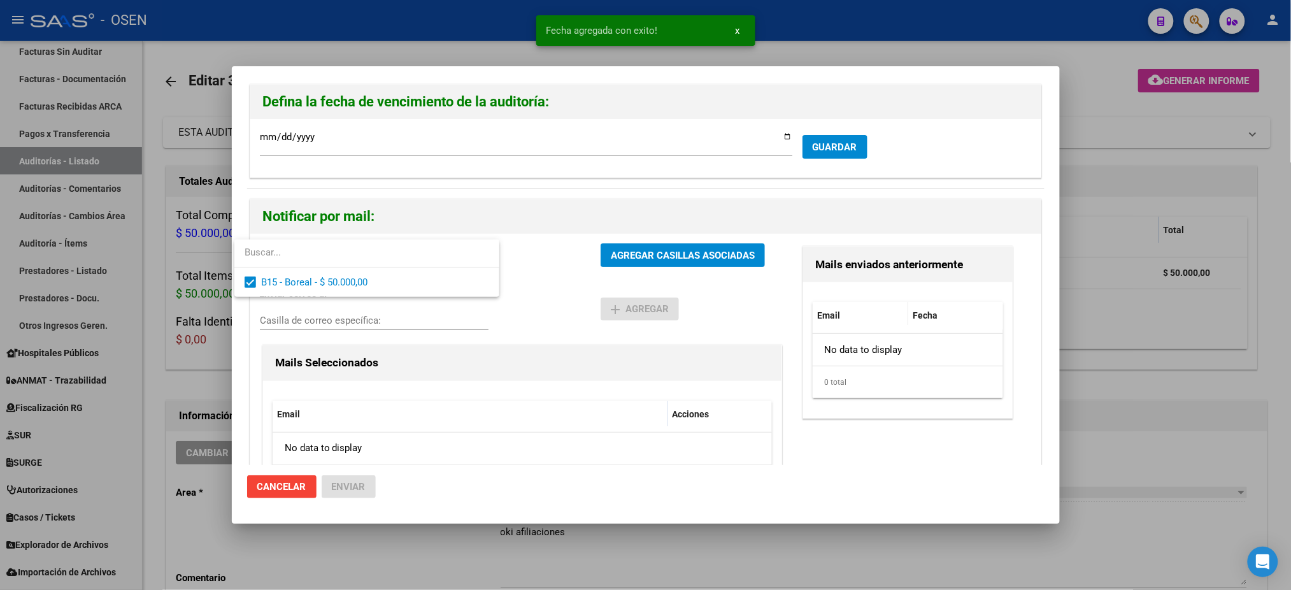
click at [556, 294] on div at bounding box center [645, 295] width 1291 height 590
click at [664, 266] on button "AGREGAR CASILLAS ASOCIADAS" at bounding box center [683, 255] width 164 height 24
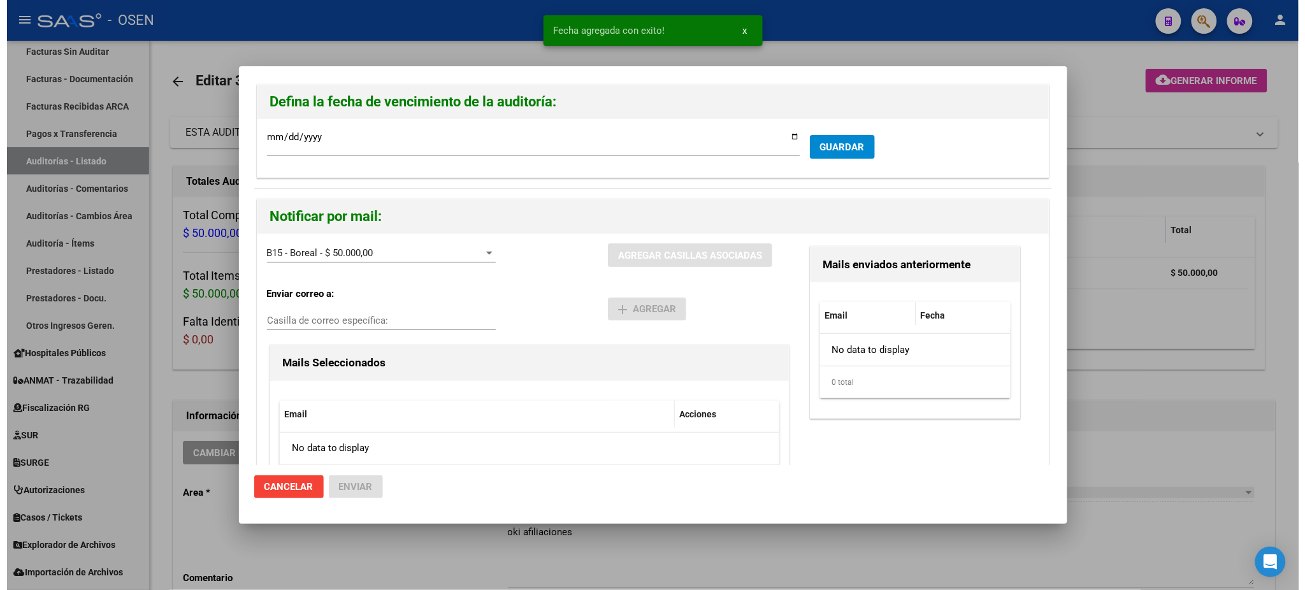
scroll to position [66, 0]
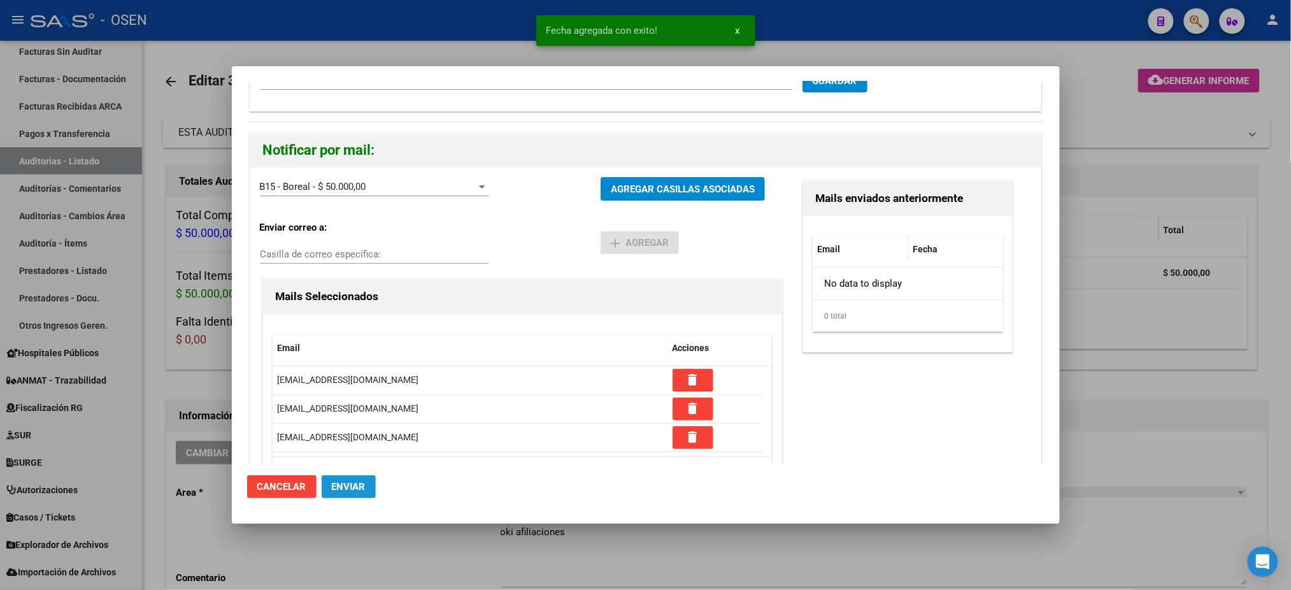
click at [349, 489] on span "Enviar" at bounding box center [349, 486] width 34 height 11
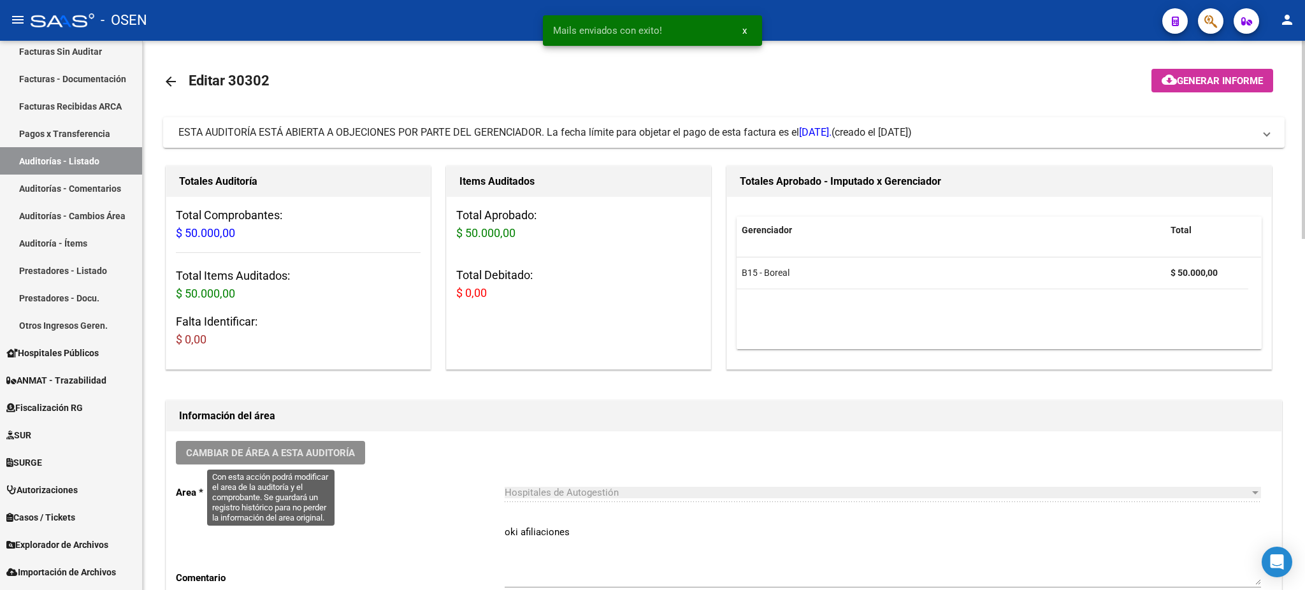
click at [240, 449] on span "Cambiar de área a esta auditoría" at bounding box center [270, 452] width 169 height 11
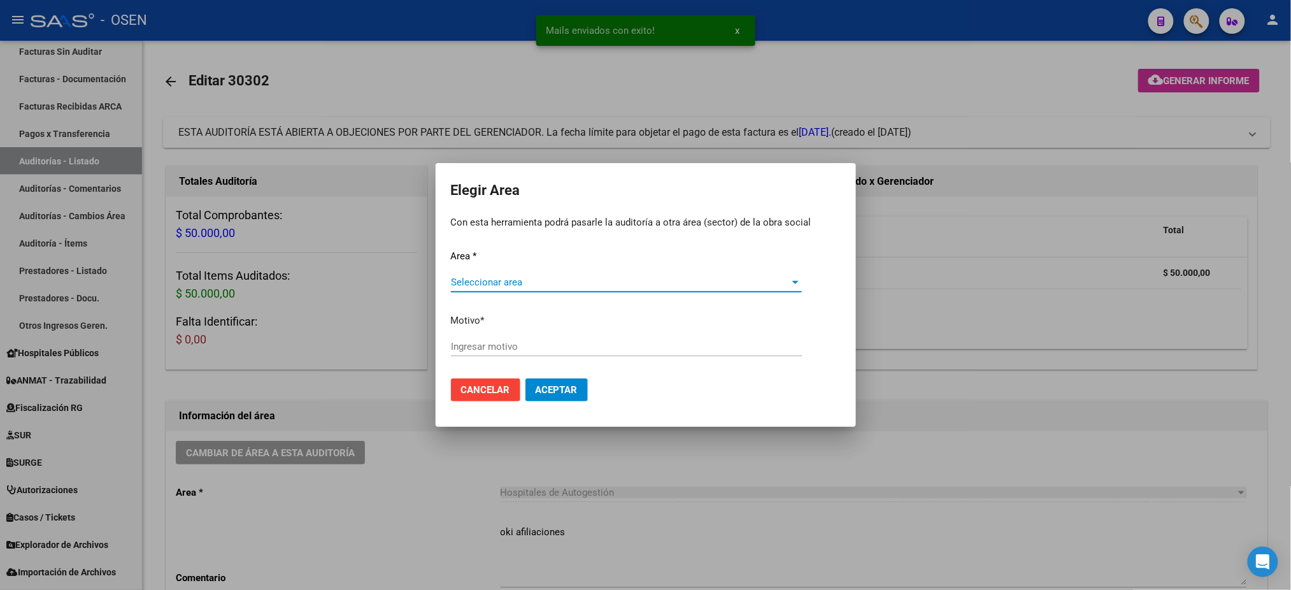
click at [542, 280] on span "Seleccionar area" at bounding box center [621, 282] width 340 height 11
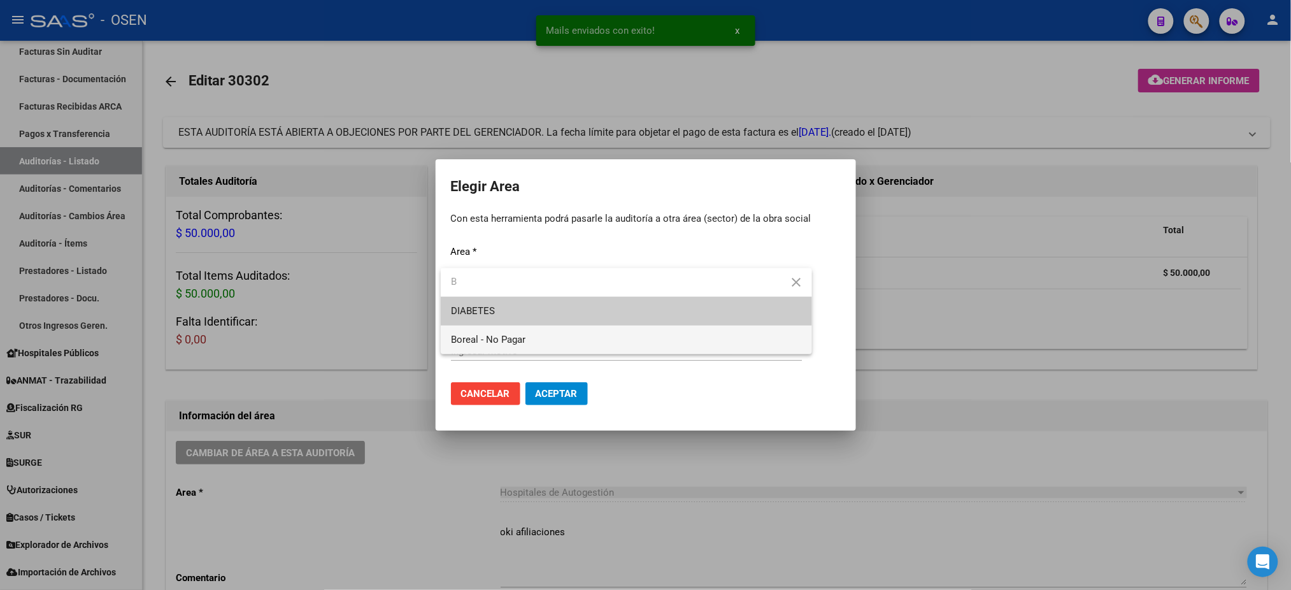
type input "B"
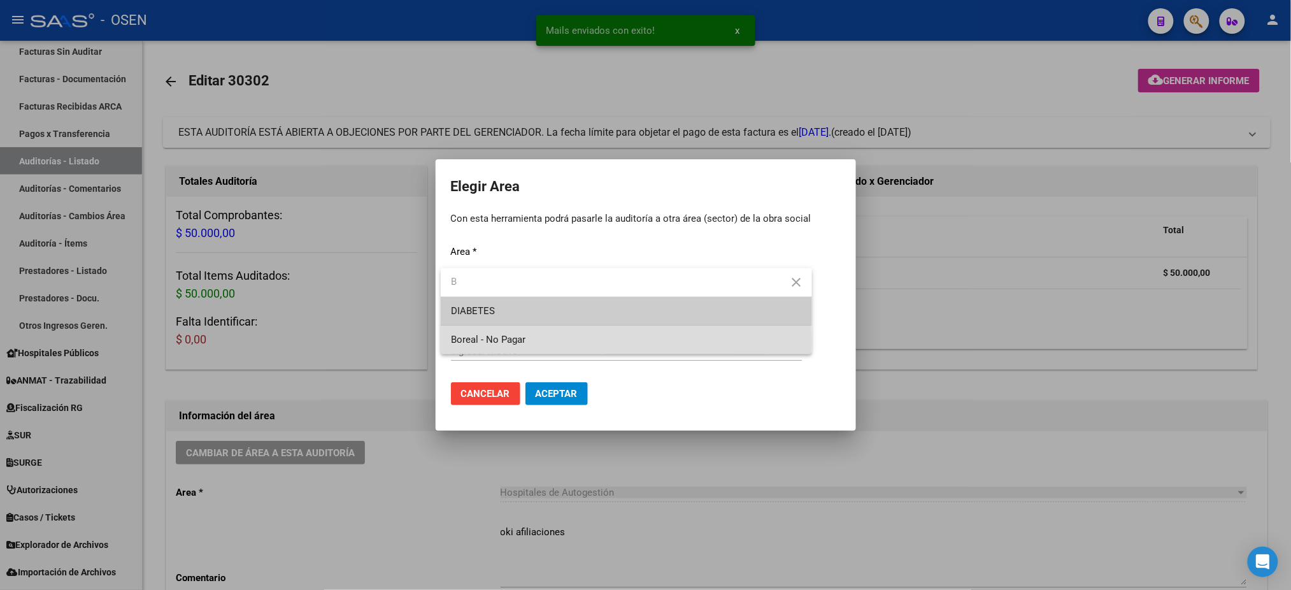
click at [547, 341] on span "Boreal - No Pagar" at bounding box center [626, 340] width 351 height 29
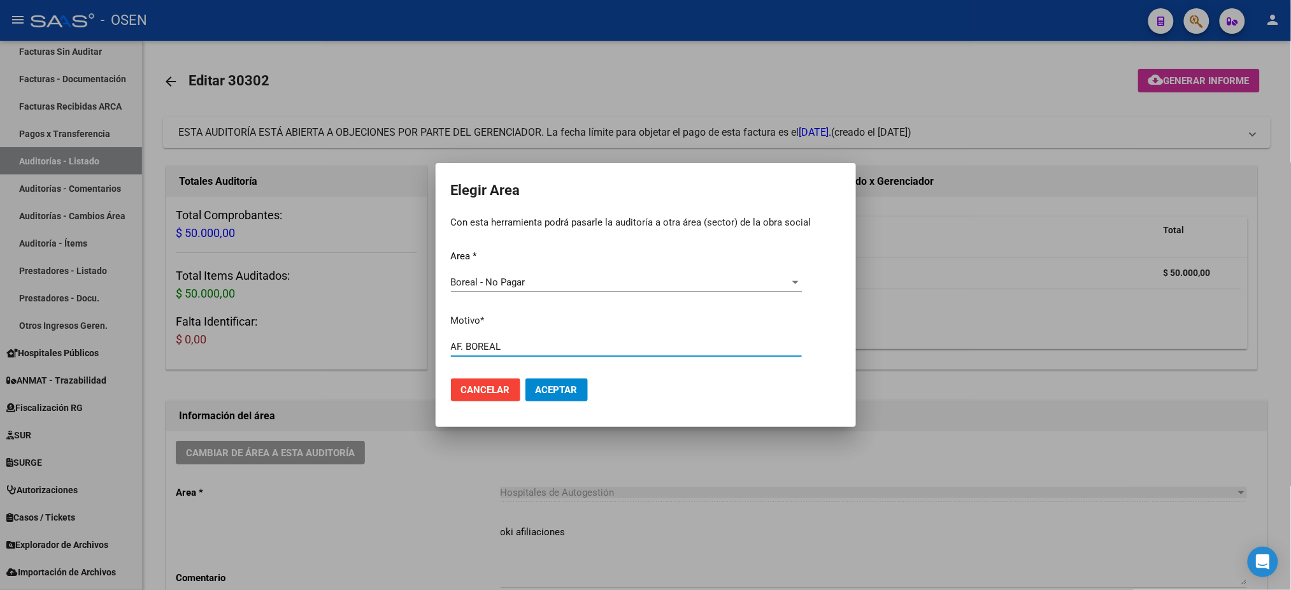
type input "AF. BOREAL"
click at [568, 395] on span "Aceptar" at bounding box center [557, 389] width 42 height 11
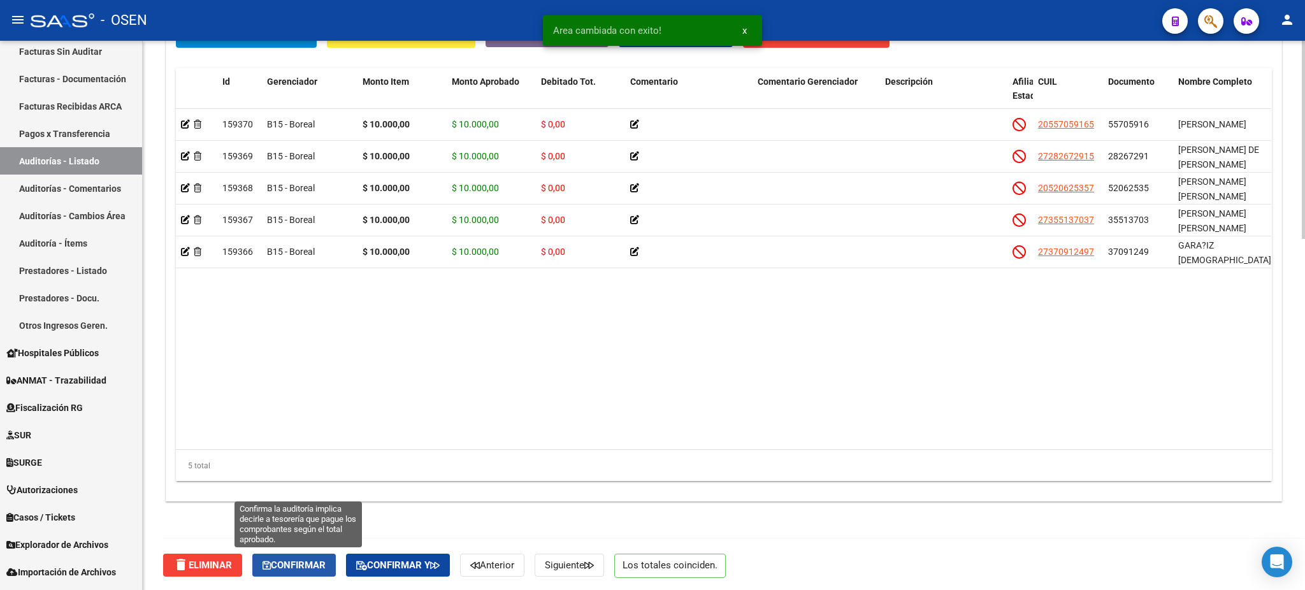
click at [324, 569] on button "Confirmar" at bounding box center [293, 565] width 83 height 23
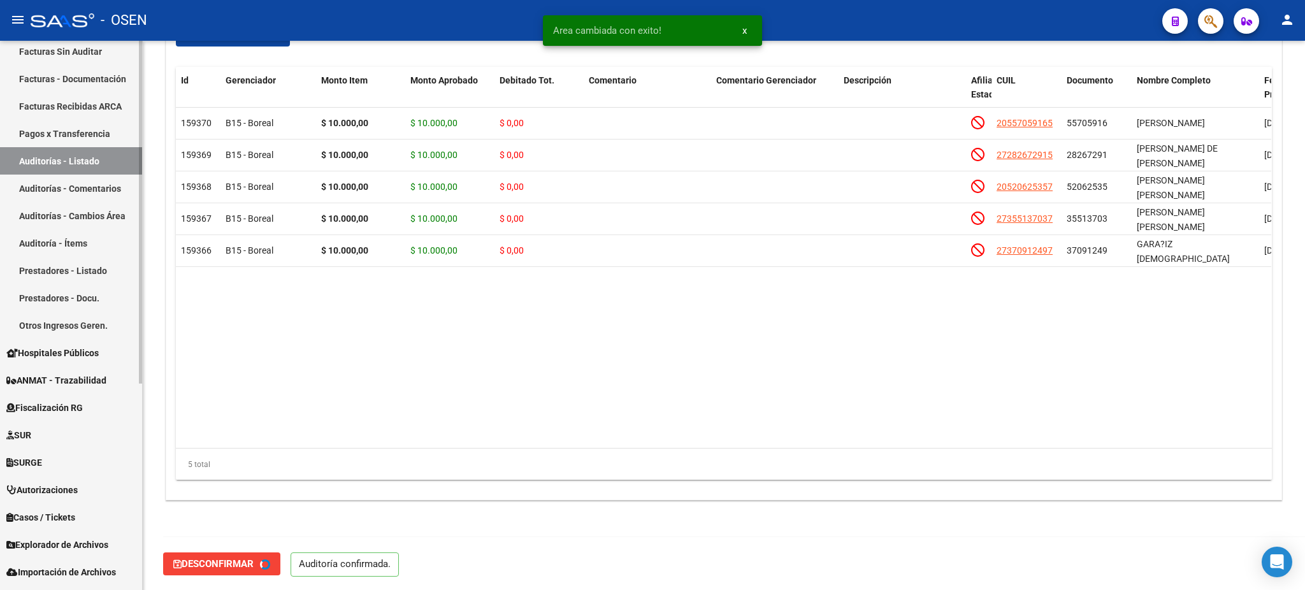
type input "202508"
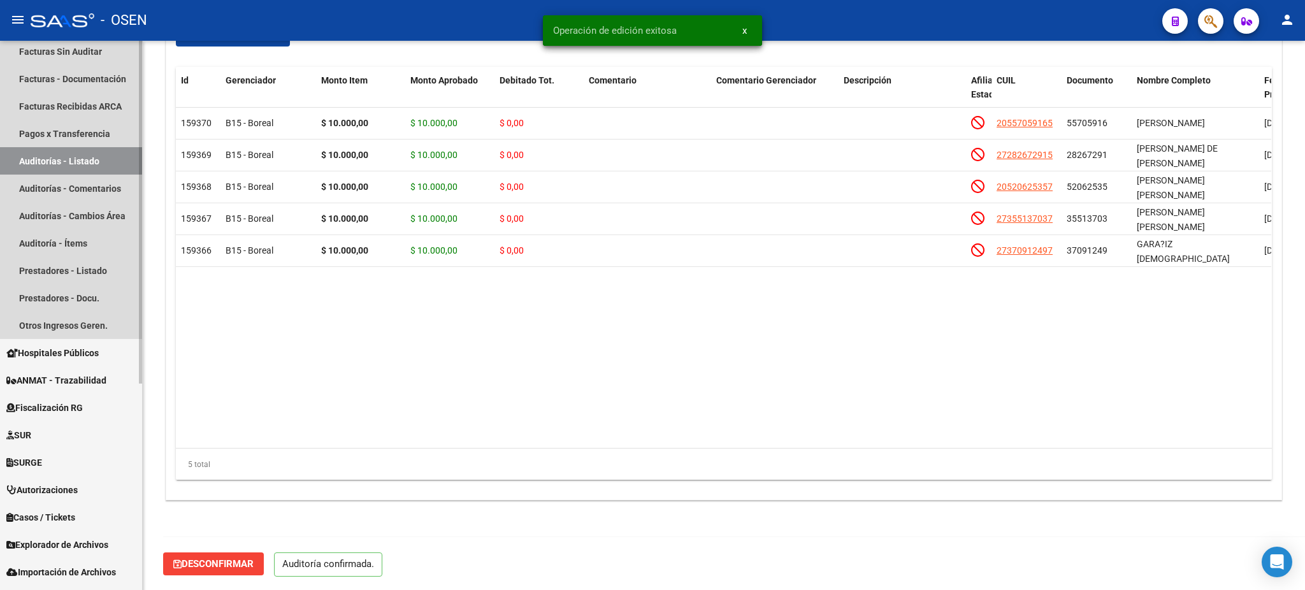
click at [77, 168] on link "Auditorías - Listado" at bounding box center [71, 160] width 142 height 27
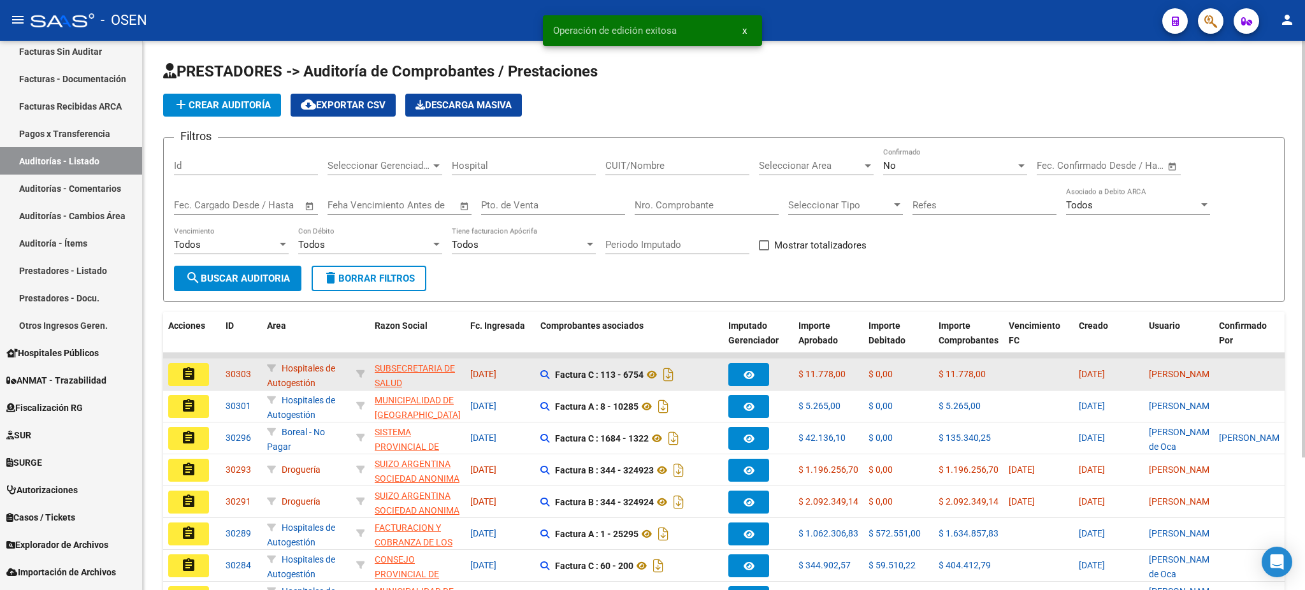
click at [198, 368] on button "assignment" at bounding box center [188, 374] width 41 height 23
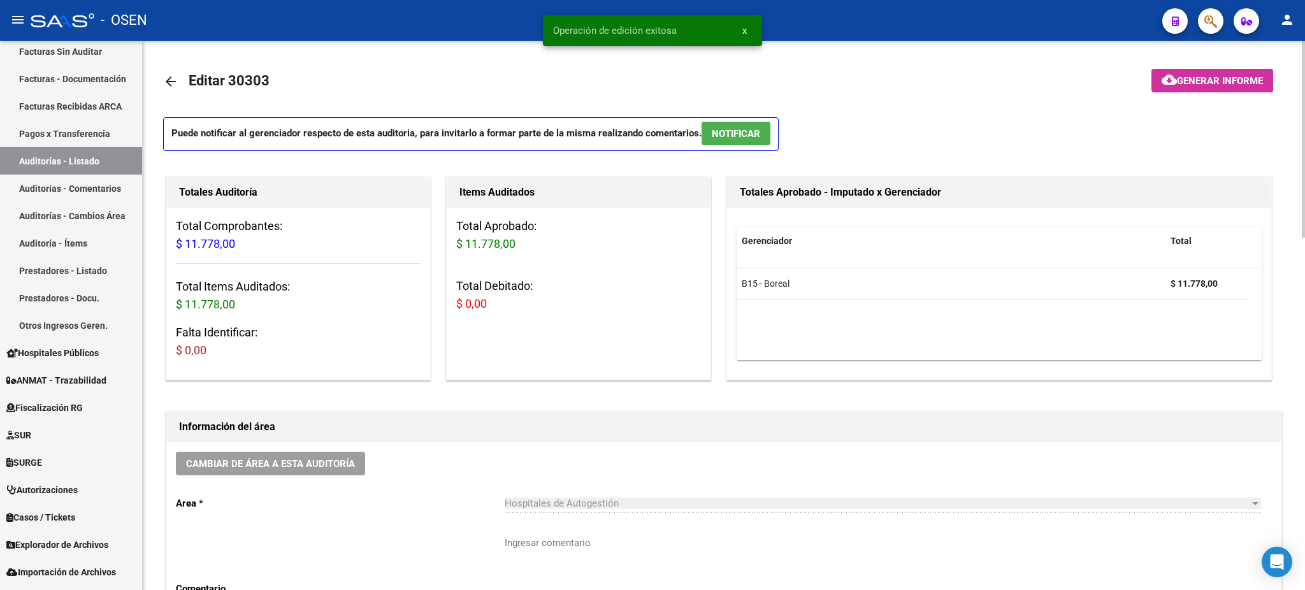
click at [725, 132] on span "NOTIFICAR" at bounding box center [736, 133] width 48 height 11
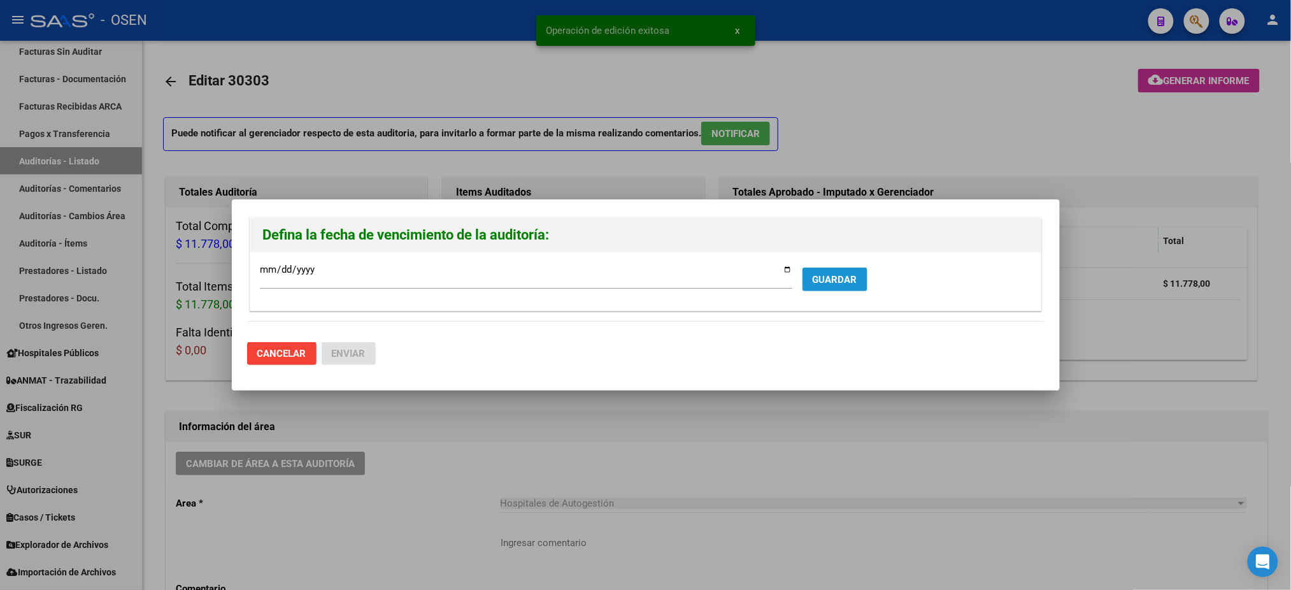
click at [837, 278] on span "GUARDAR" at bounding box center [835, 279] width 45 height 11
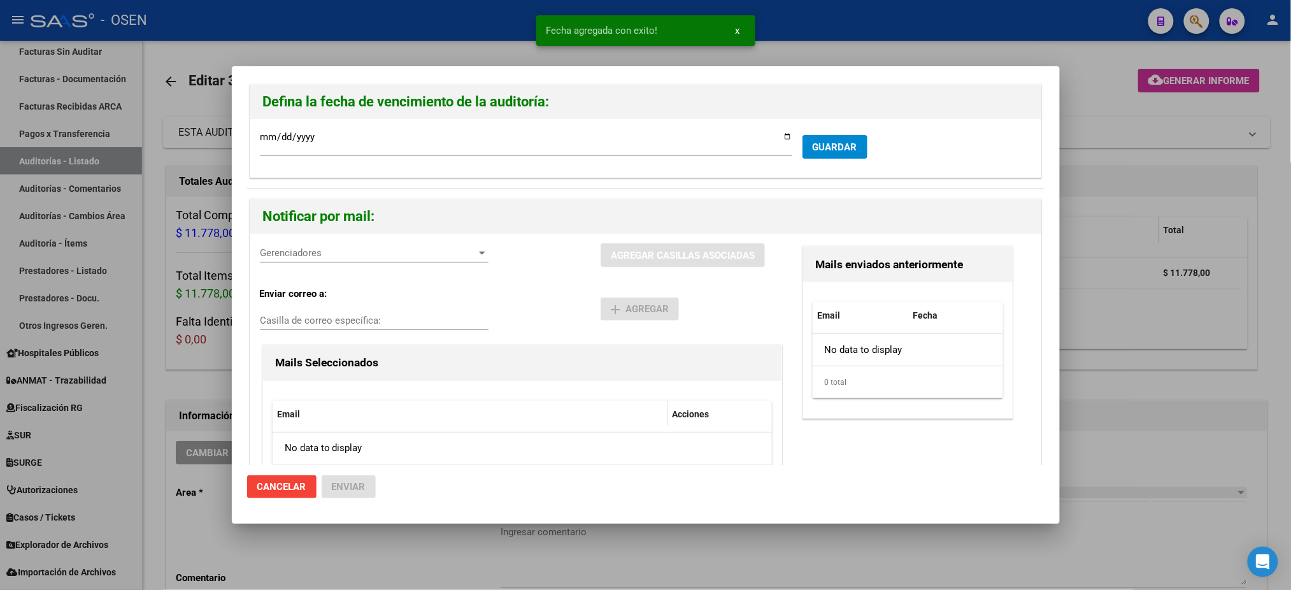
click at [355, 259] on div "Gerenciadores Gerenciadores" at bounding box center [374, 252] width 229 height 19
drag, startPoint x: 363, startPoint y: 282, endPoint x: 571, endPoint y: 299, distance: 209.0
click at [364, 282] on span "B15 - Boreal - $ 11.778,00" at bounding box center [375, 282] width 228 height 29
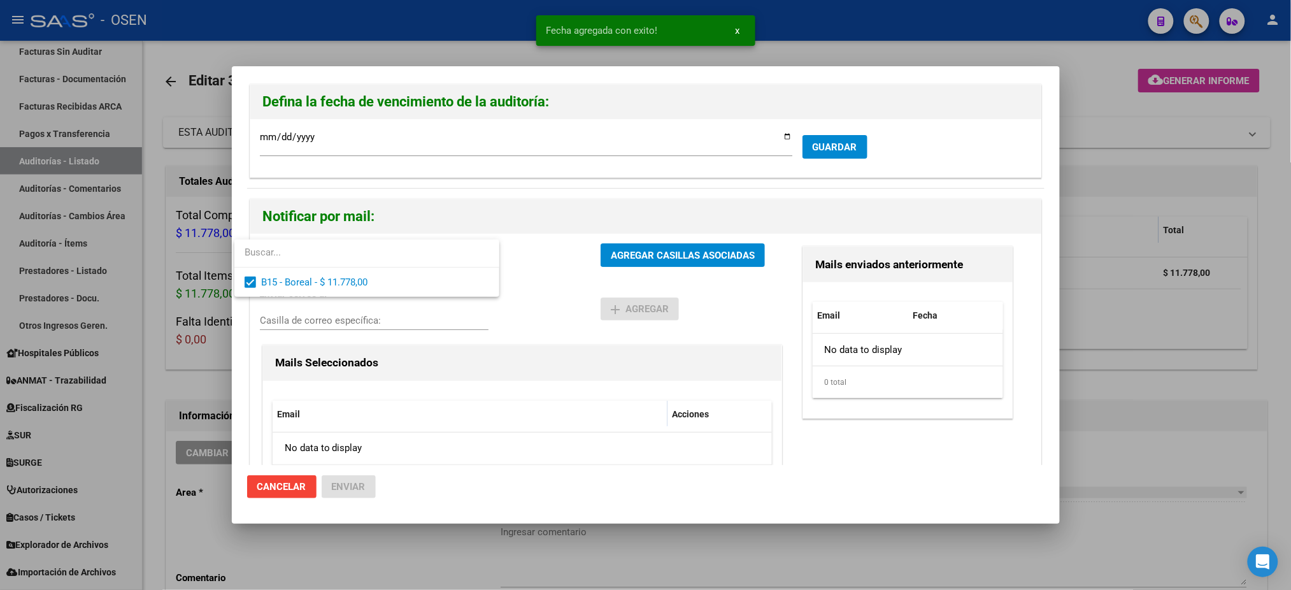
click at [578, 299] on div at bounding box center [645, 295] width 1291 height 590
click at [670, 256] on span "AGREGAR CASILLAS ASOCIADAS" at bounding box center [683, 255] width 144 height 11
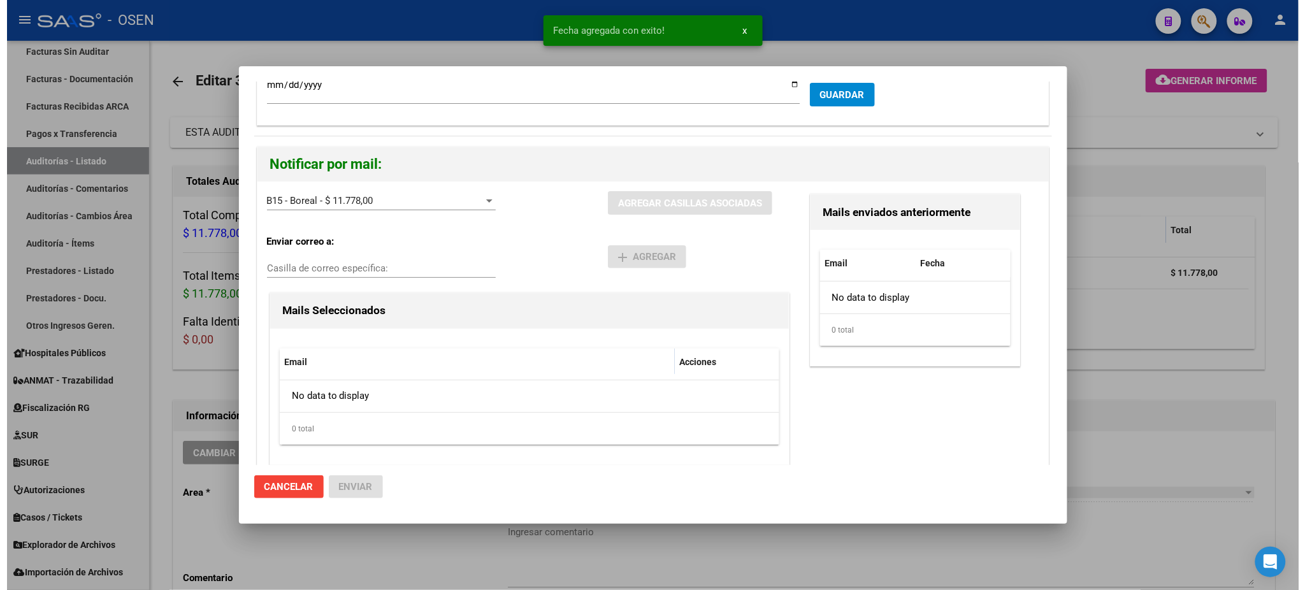
scroll to position [66, 0]
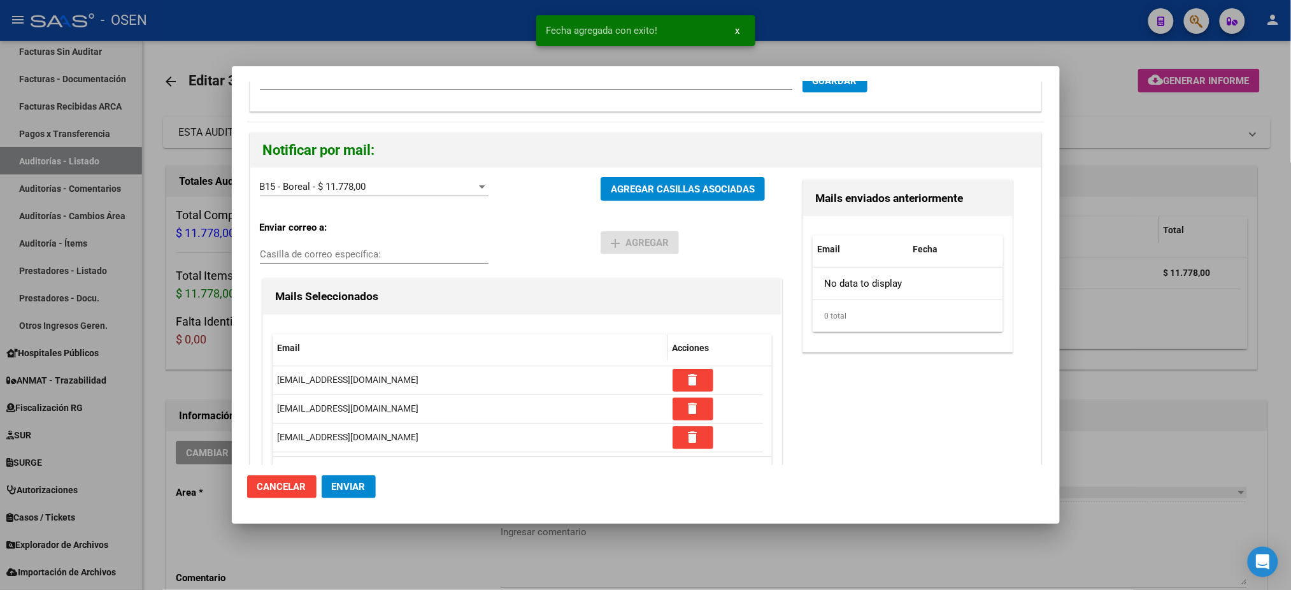
click at [335, 498] on button "Enviar" at bounding box center [349, 486] width 54 height 23
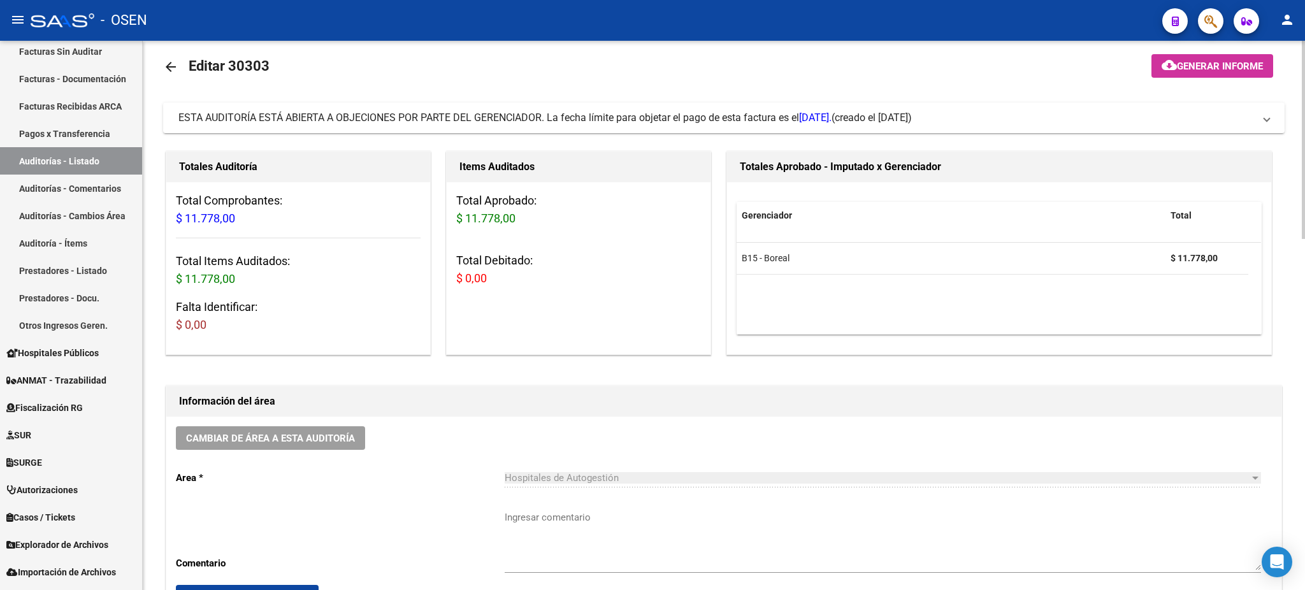
scroll to position [0, 0]
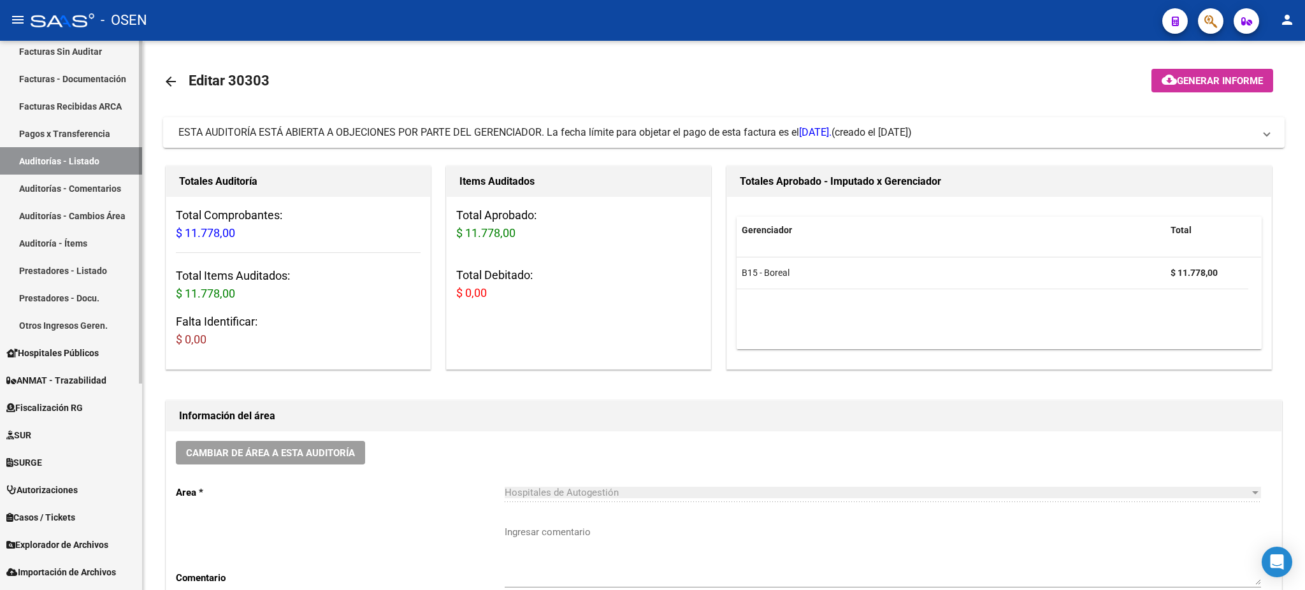
click at [104, 167] on link "Auditorías - Listado" at bounding box center [71, 160] width 142 height 27
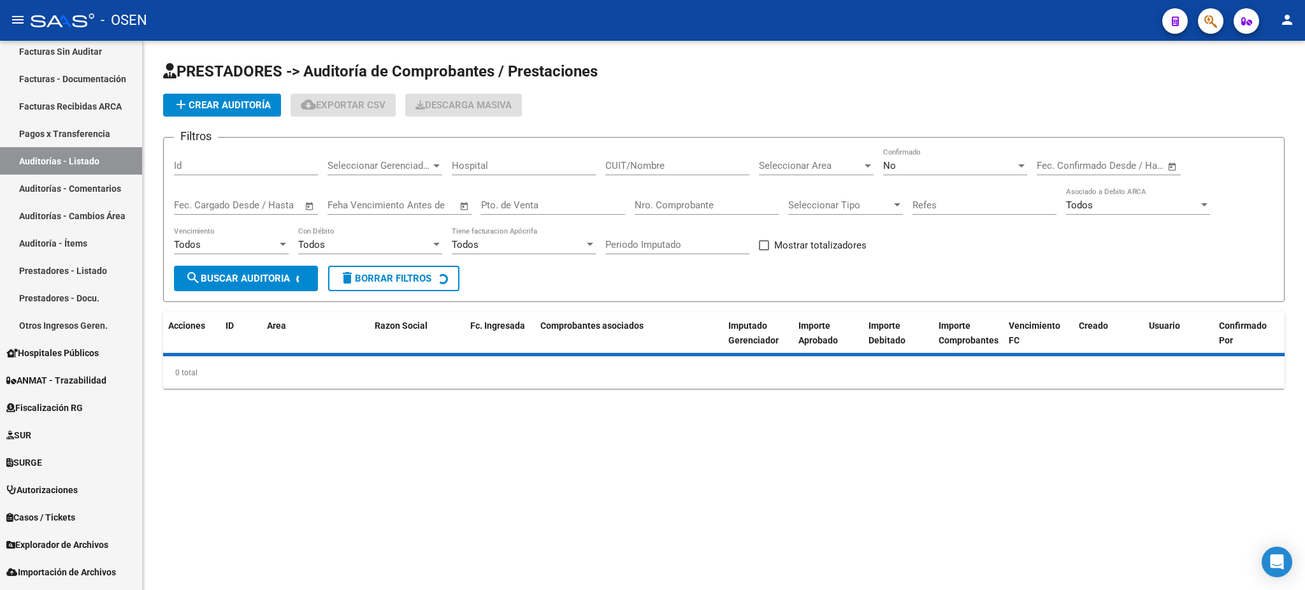
click at [232, 104] on span "add Crear Auditoría" at bounding box center [221, 104] width 97 height 11
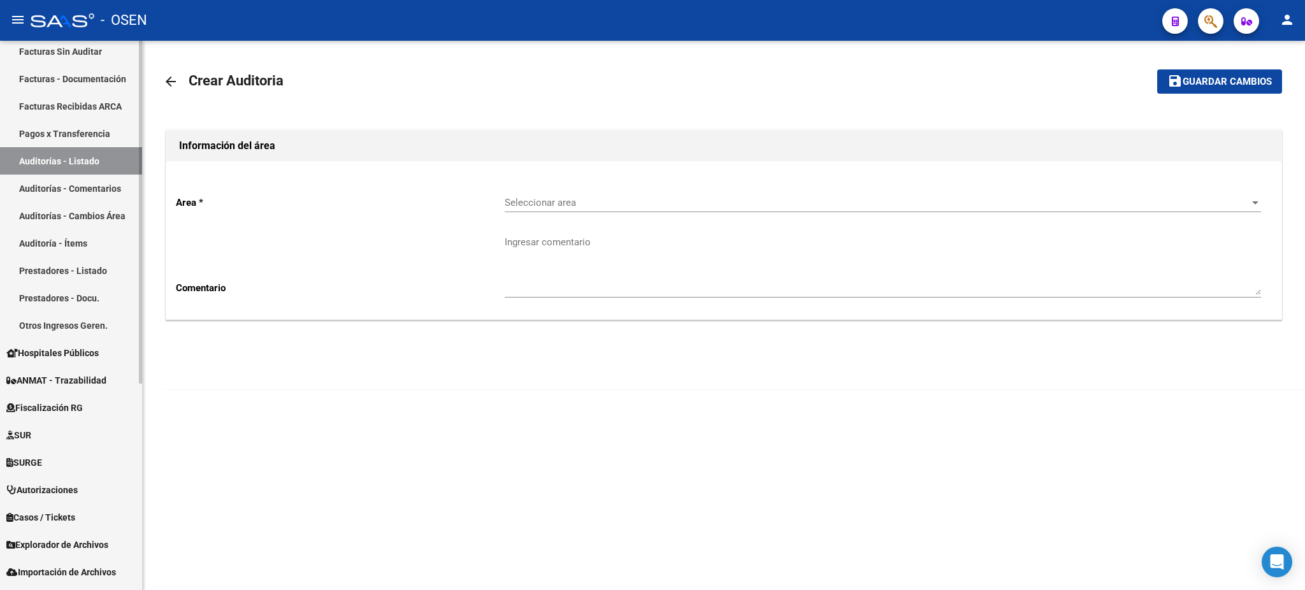
drag, startPoint x: 172, startPoint y: 78, endPoint x: 130, endPoint y: 113, distance: 54.3
click at [172, 78] on mat-icon "arrow_back" at bounding box center [170, 81] width 15 height 15
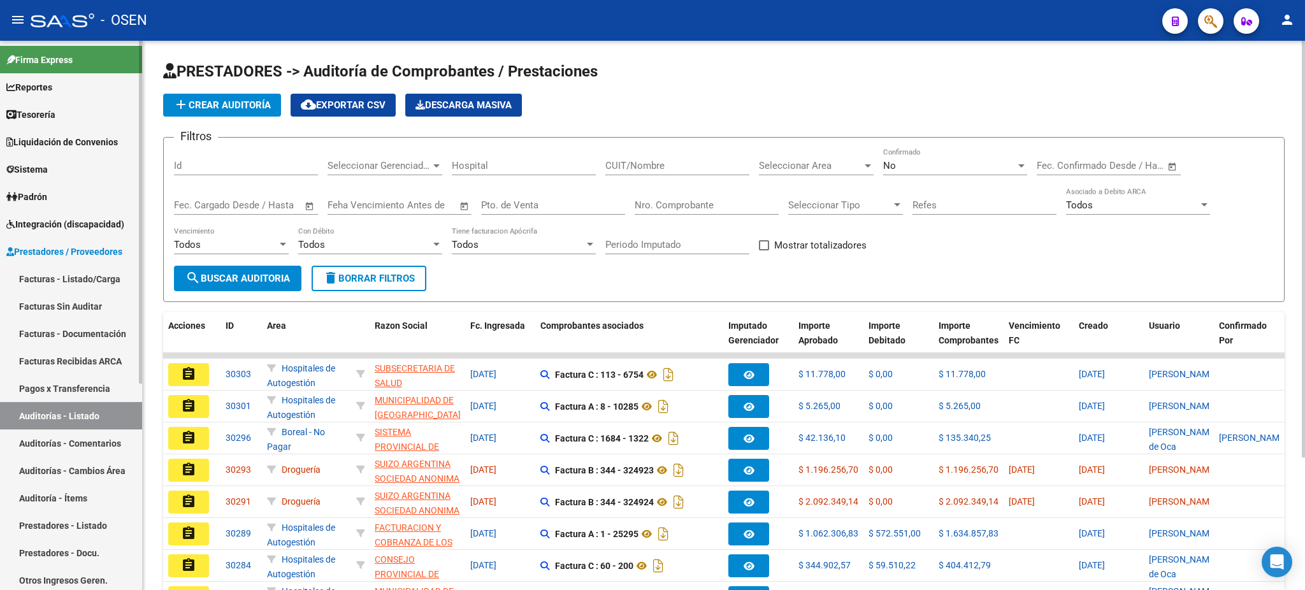
click at [73, 280] on link "Facturas - Listado/Carga" at bounding box center [71, 278] width 142 height 27
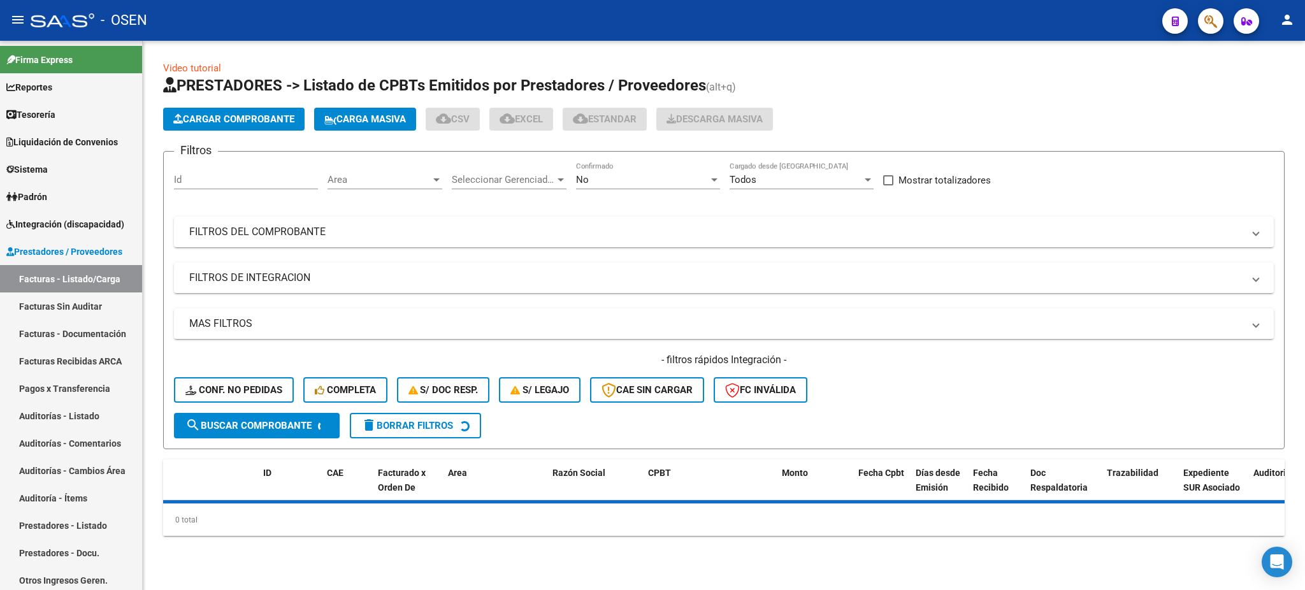
click at [221, 116] on span "Cargar Comprobante" at bounding box center [233, 118] width 121 height 11
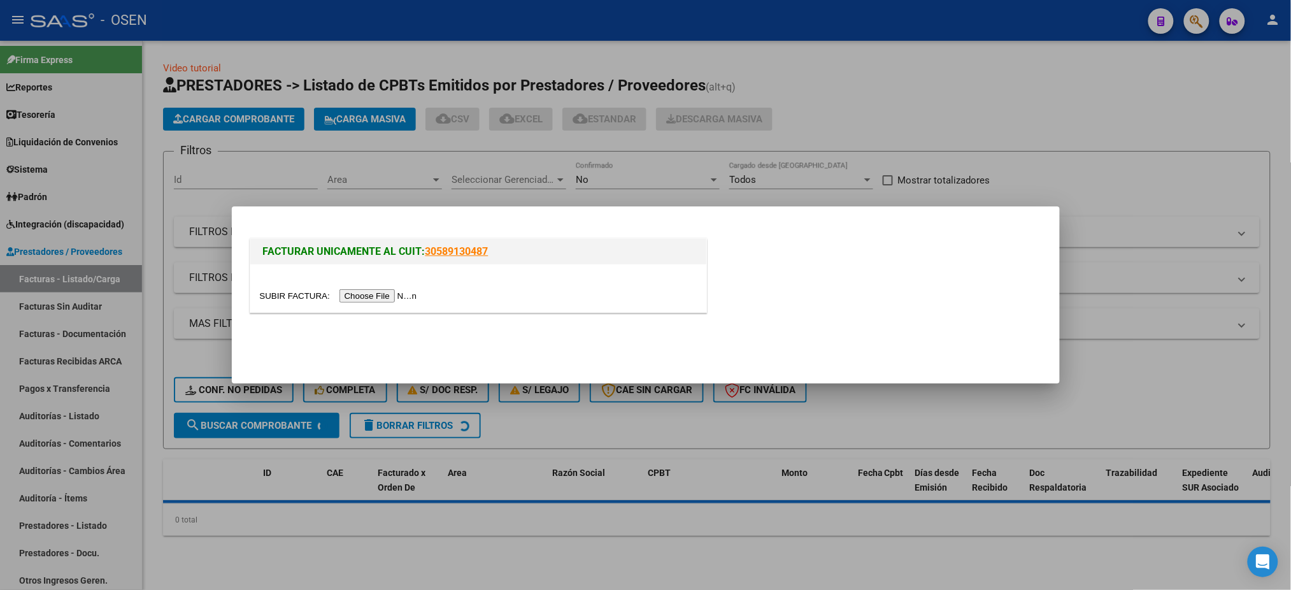
click at [375, 292] on input "file" at bounding box center [340, 295] width 161 height 13
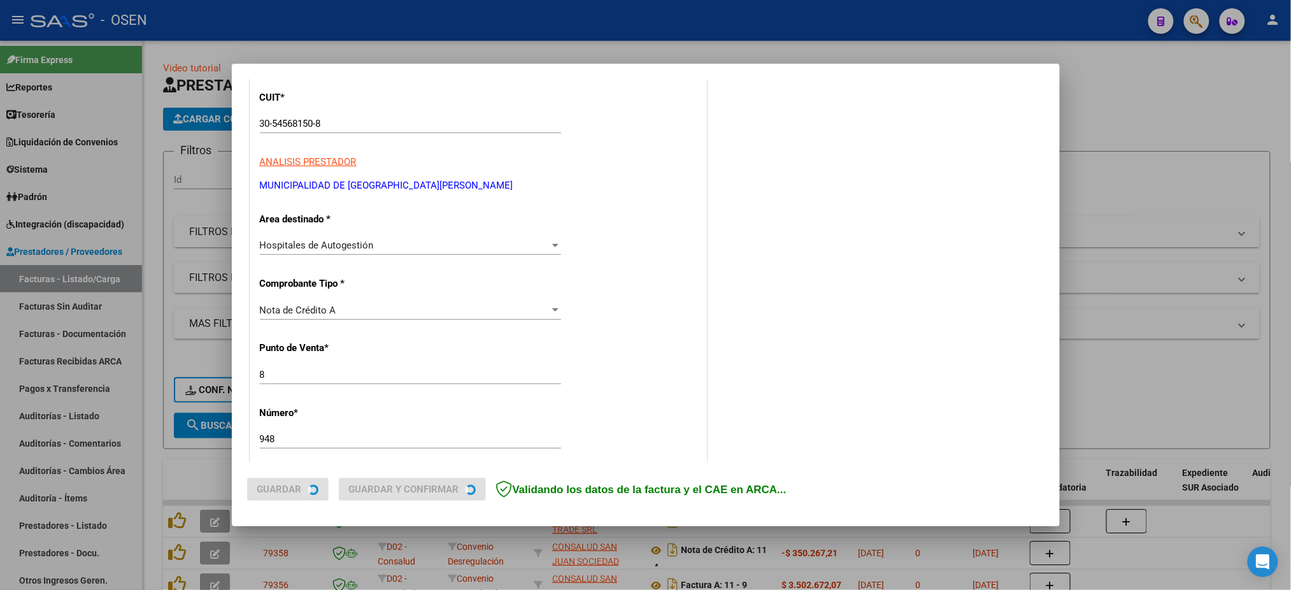
scroll to position [169, 0]
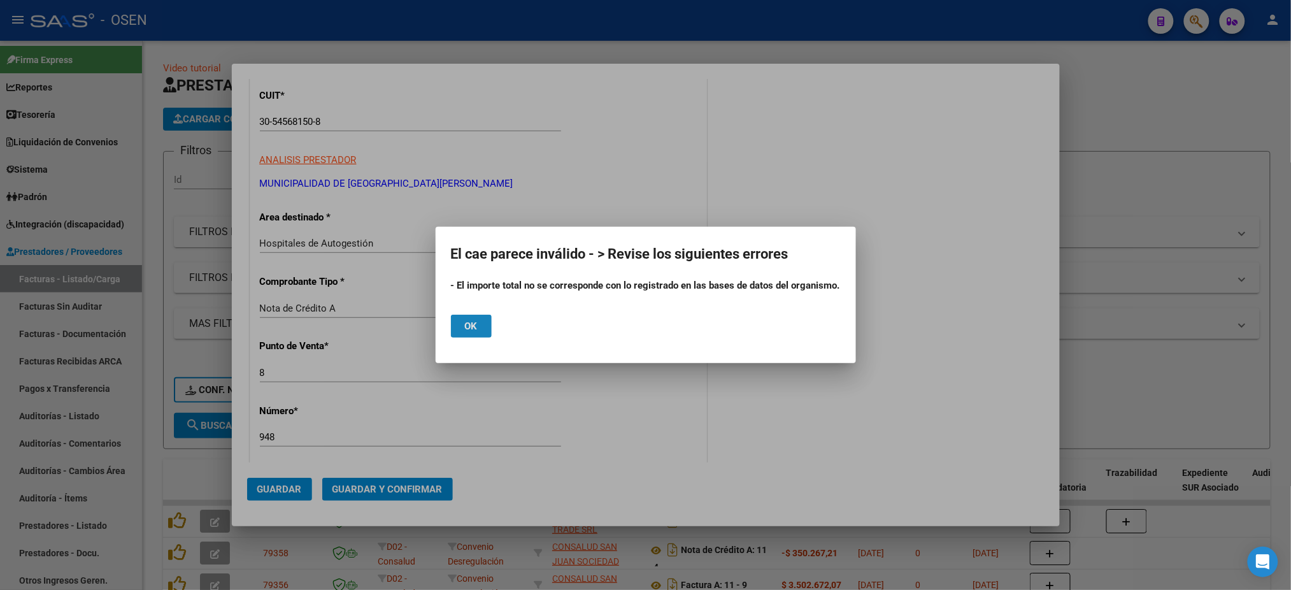
click at [474, 333] on button "Ok" at bounding box center [471, 326] width 41 height 23
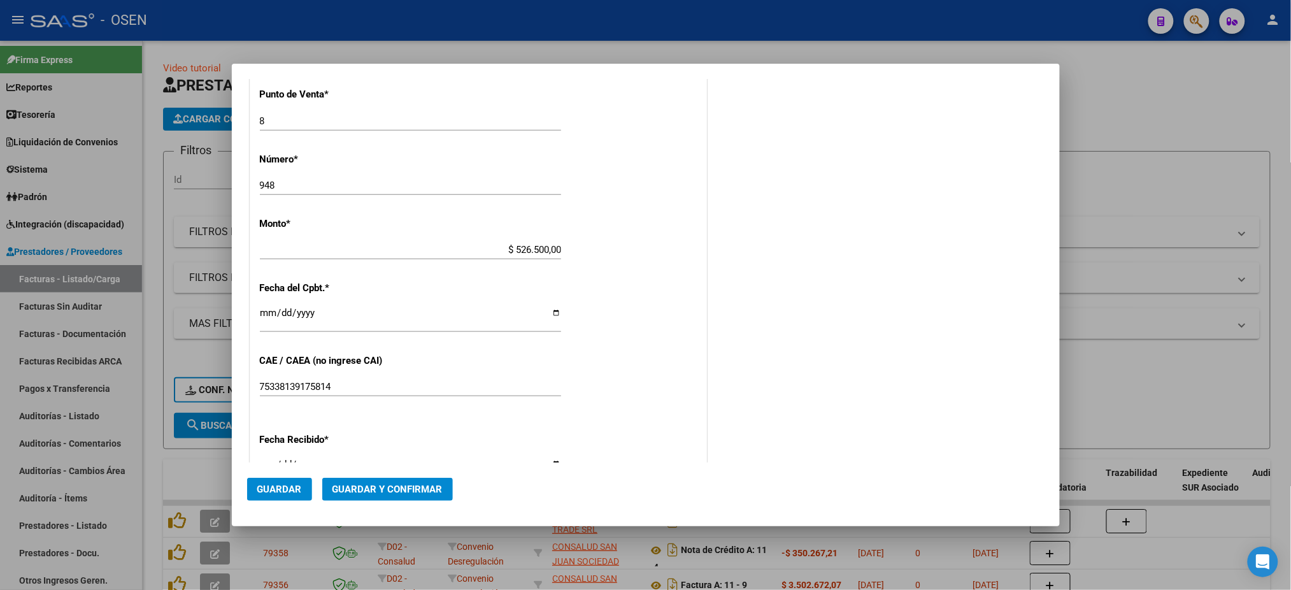
scroll to position [424, 0]
click at [543, 245] on input "$ 526.500,00" at bounding box center [410, 246] width 301 height 11
type input "$ 5.265,00"
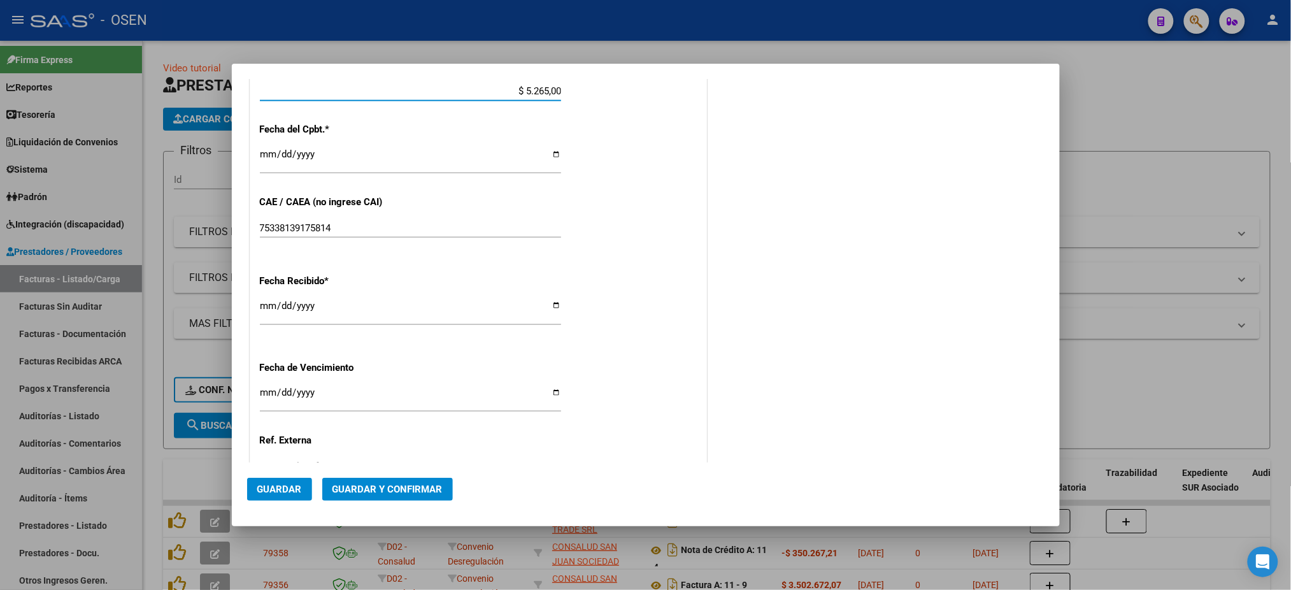
scroll to position [594, 0]
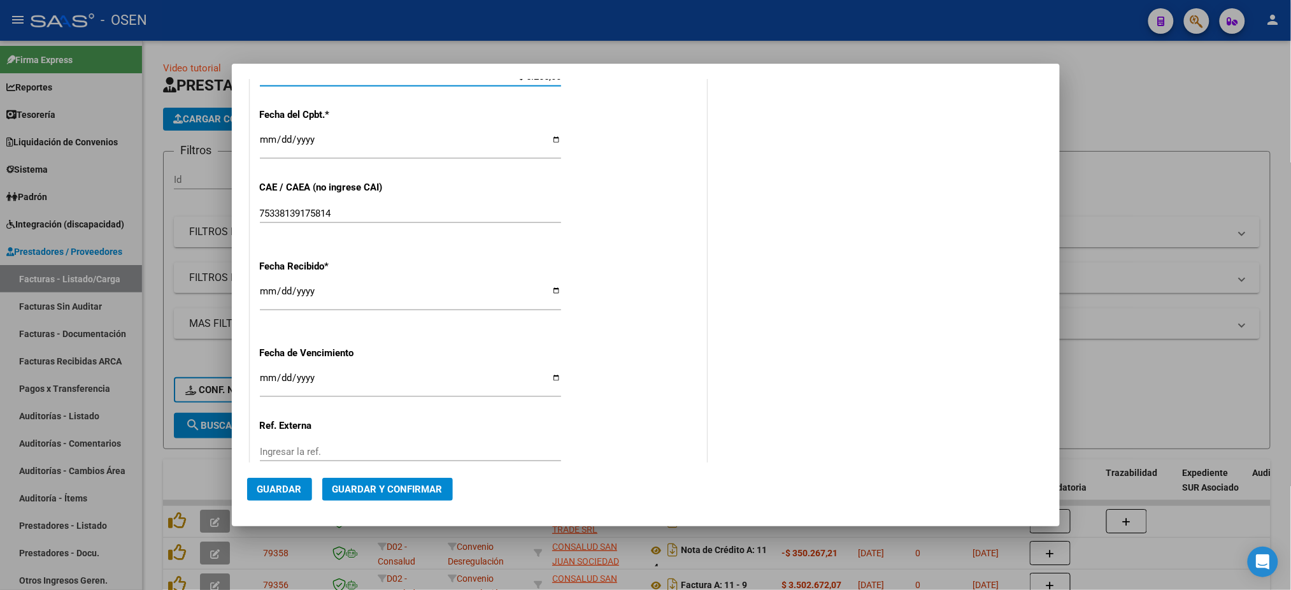
click at [303, 491] on button "Guardar" at bounding box center [279, 489] width 65 height 23
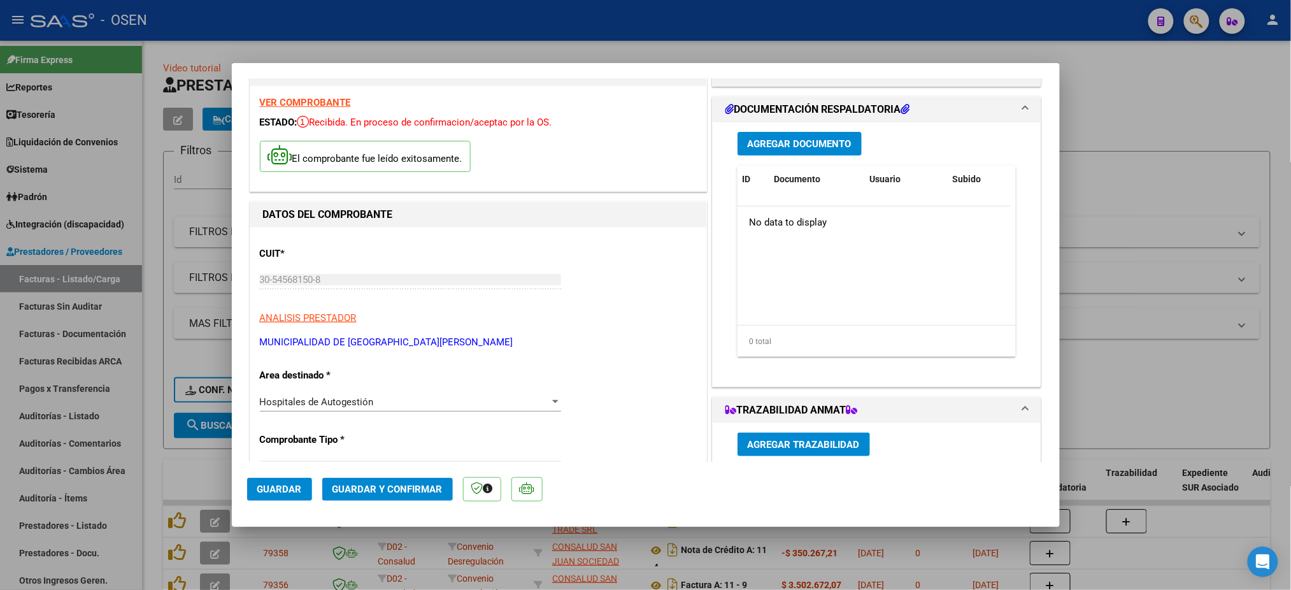
scroll to position [0, 0]
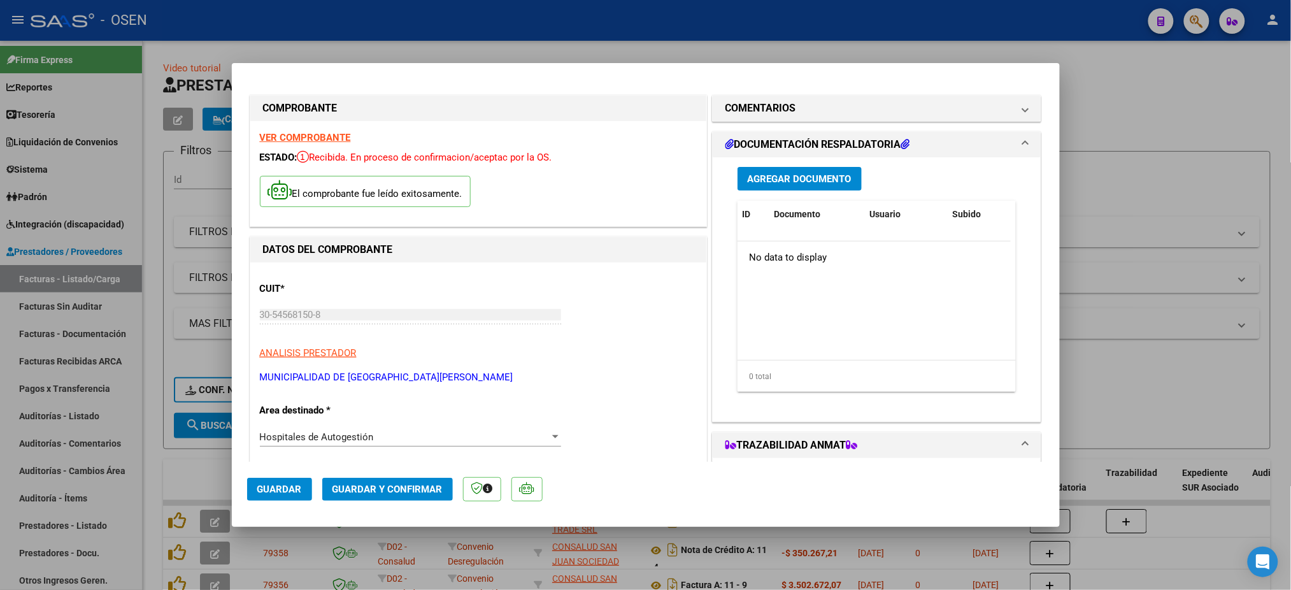
click at [905, 40] on div at bounding box center [645, 295] width 1291 height 590
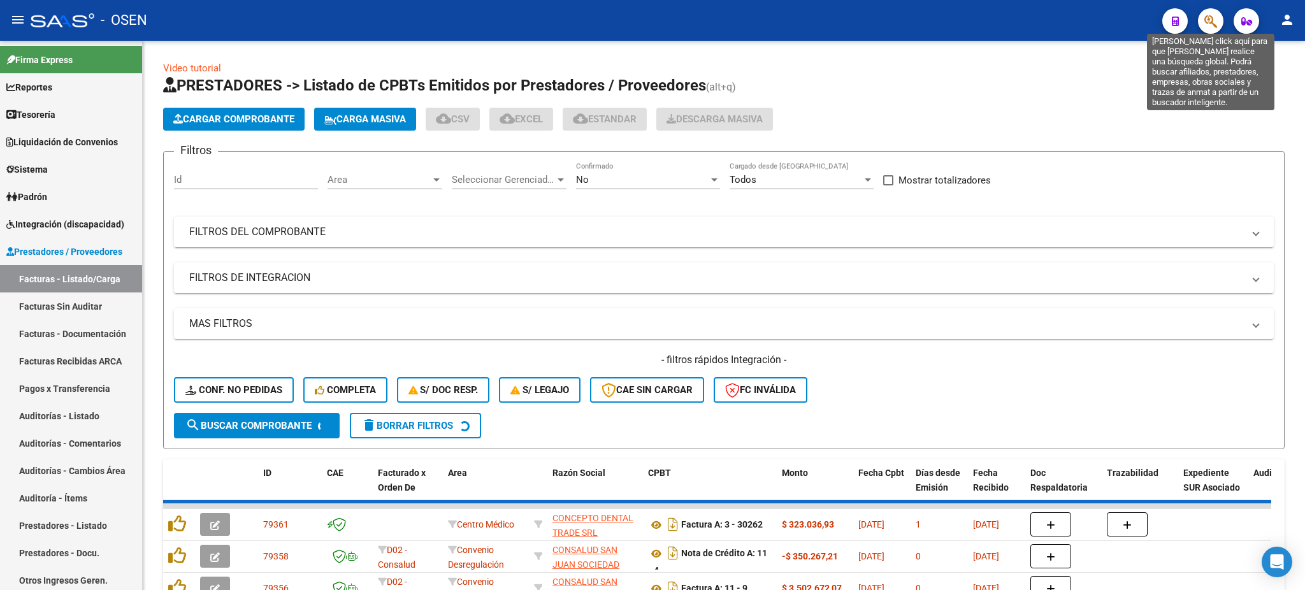
click at [1211, 14] on icon "button" at bounding box center [1210, 21] width 13 height 15
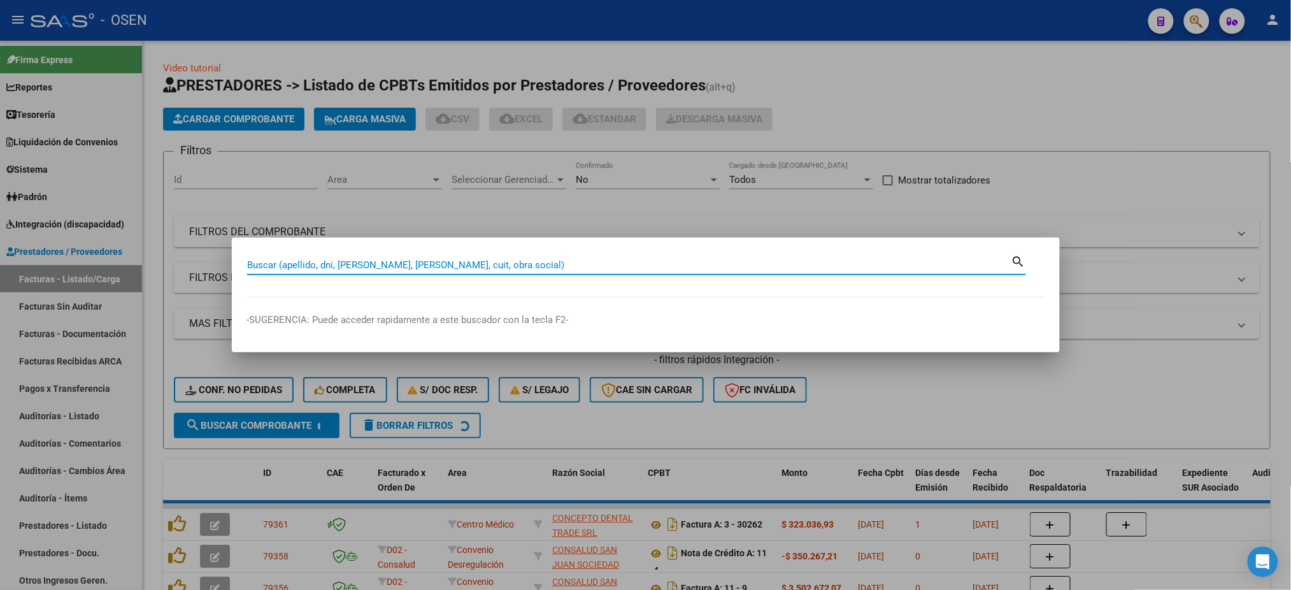
paste input "55.091.207"
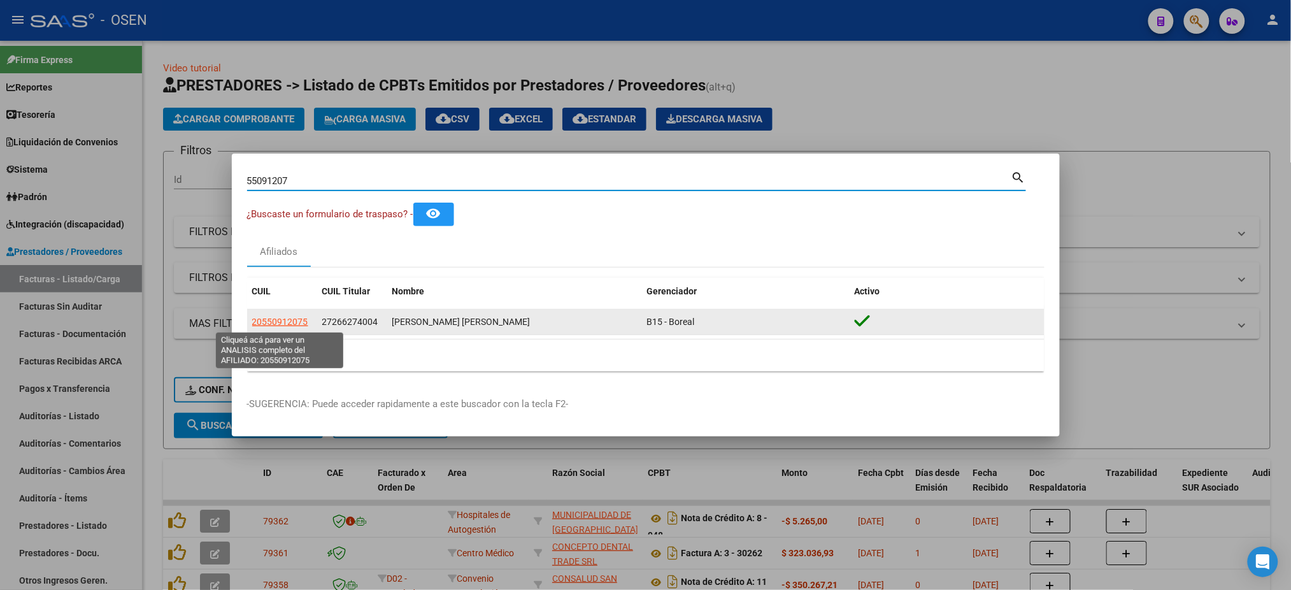
click at [289, 322] on span "20550912075" at bounding box center [280, 322] width 56 height 10
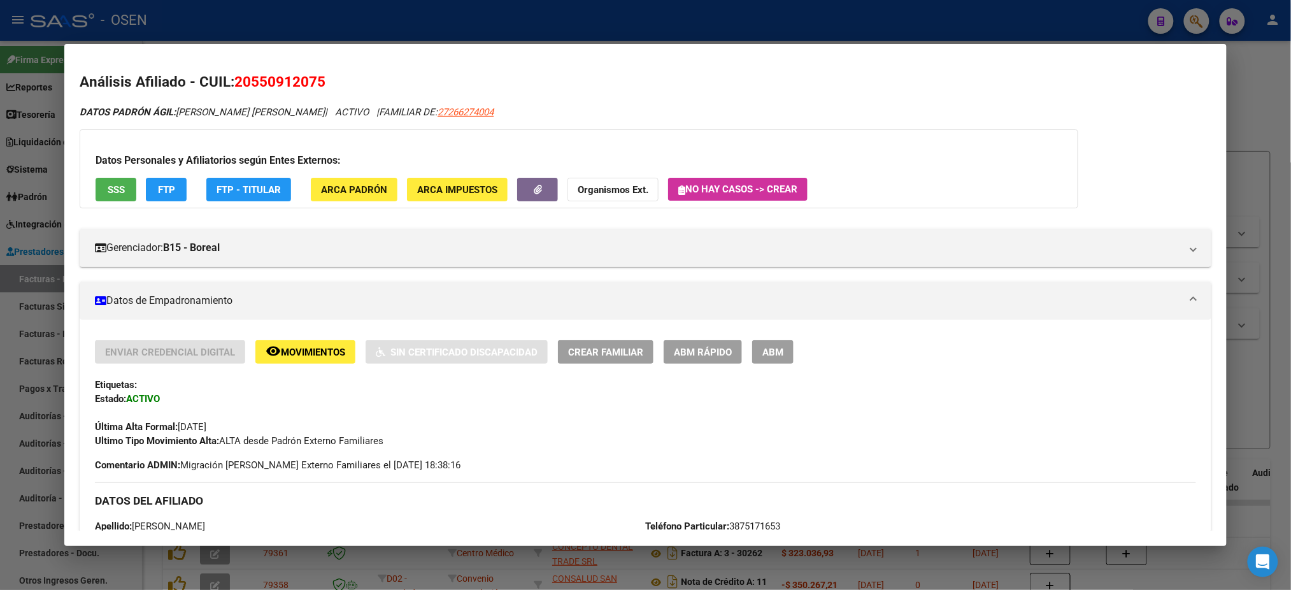
click at [108, 195] on button "SSS" at bounding box center [116, 190] width 41 height 24
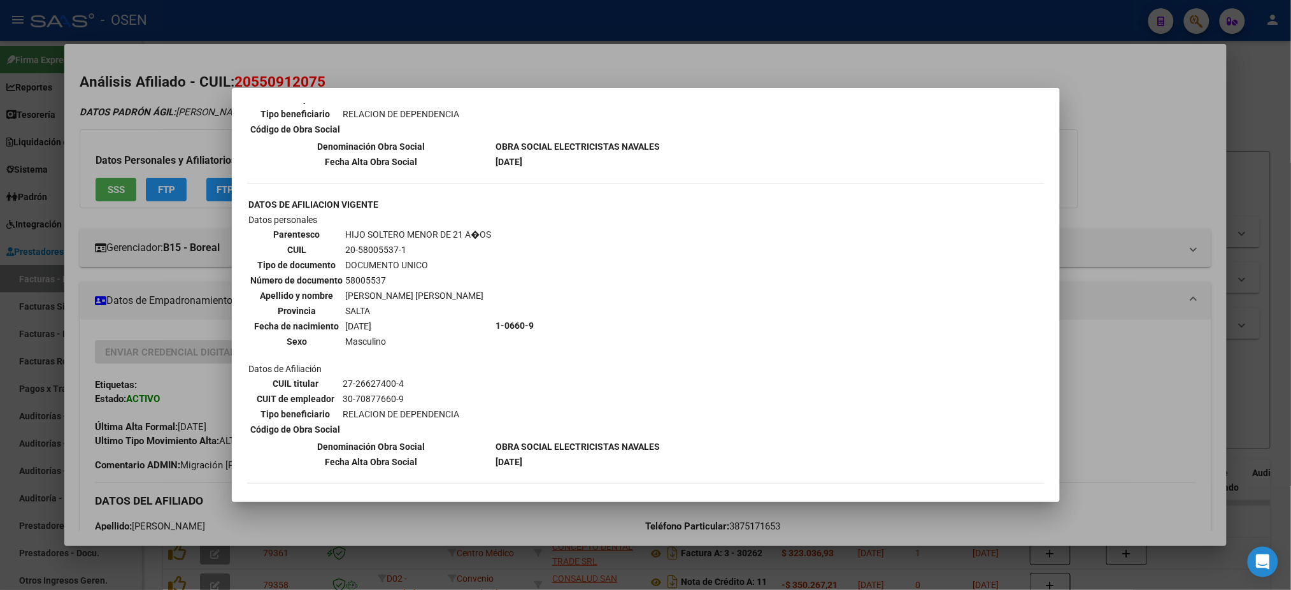
scroll to position [961, 0]
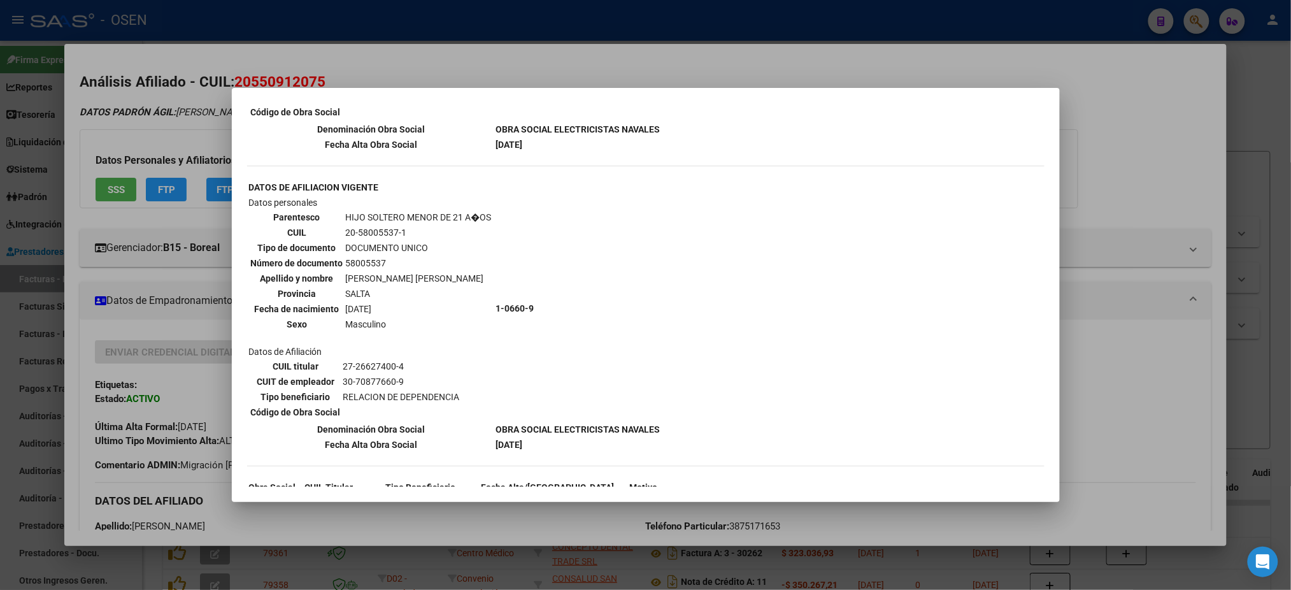
click at [1140, 342] on div at bounding box center [645, 295] width 1291 height 590
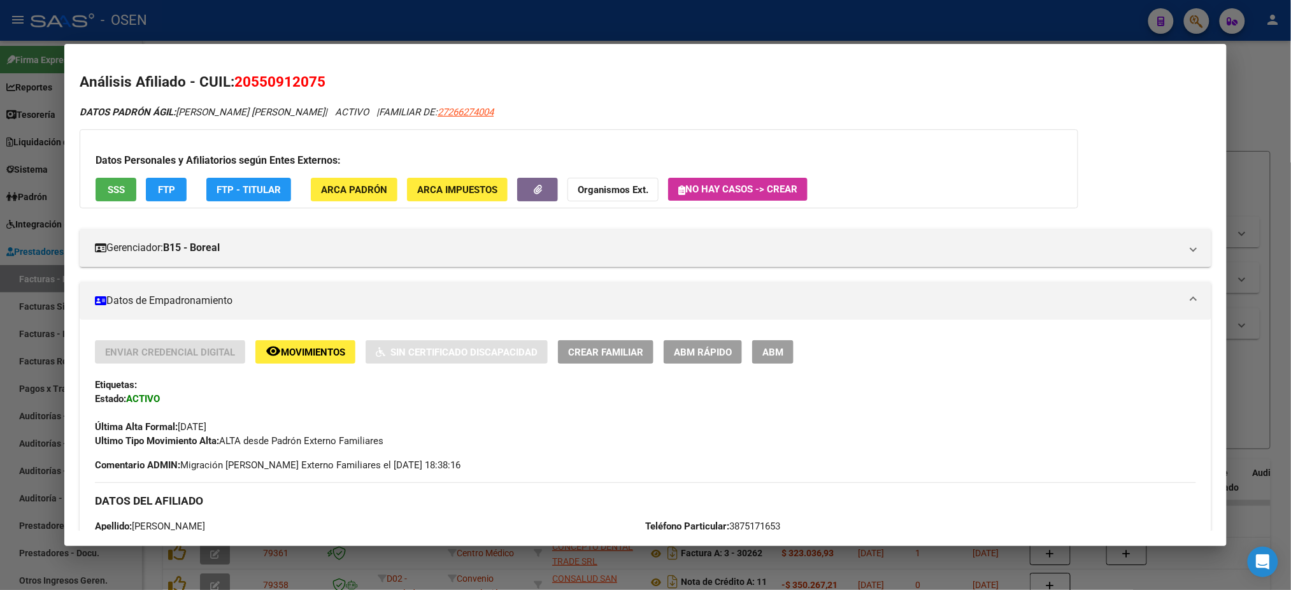
click at [865, 18] on div at bounding box center [645, 295] width 1291 height 590
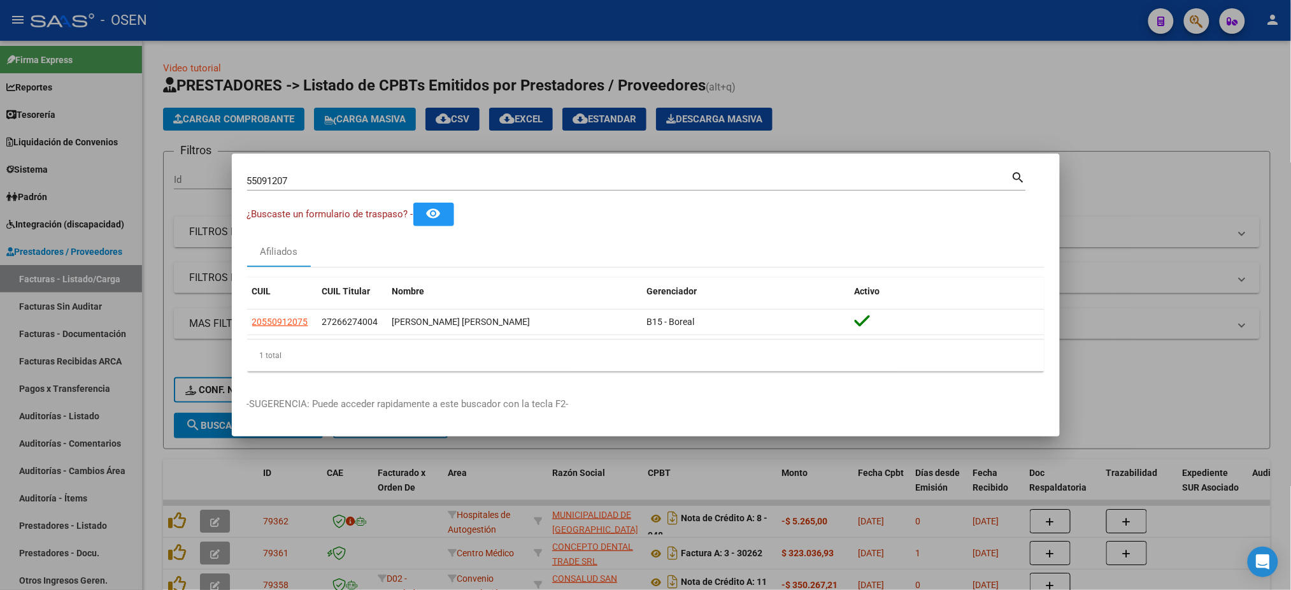
drag, startPoint x: 385, startPoint y: 182, endPoint x: 0, endPoint y: 72, distance: 400.3
click at [0, 136] on div "55091207 Buscar (apellido, dni, cuil, nro traspaso, cuit, obra social) search ¿…" at bounding box center [645, 295] width 1291 height 590
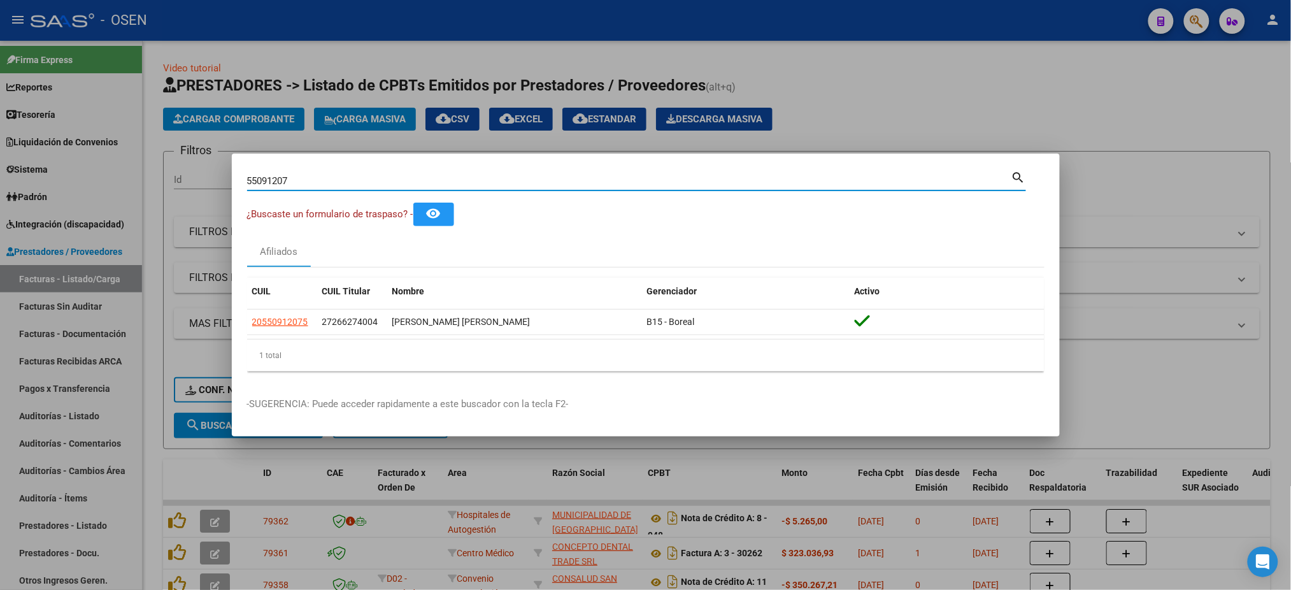
paste input "27982442"
type input "27982442"
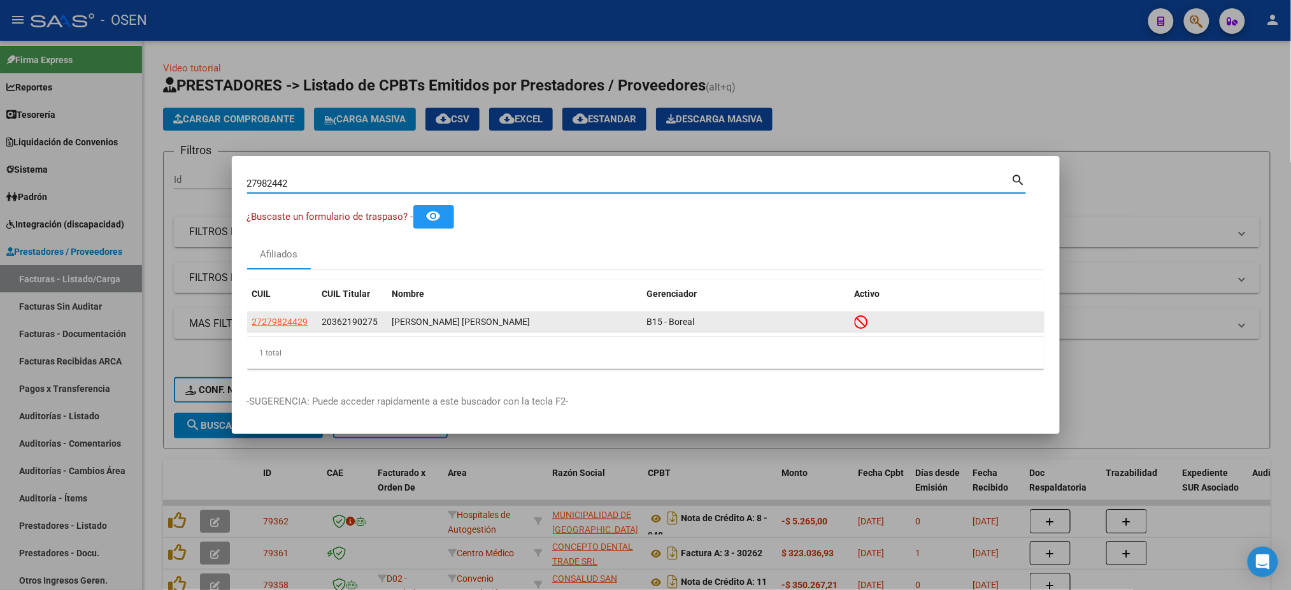
click at [284, 313] on datatable-body-cell "27279824429" at bounding box center [282, 322] width 70 height 20
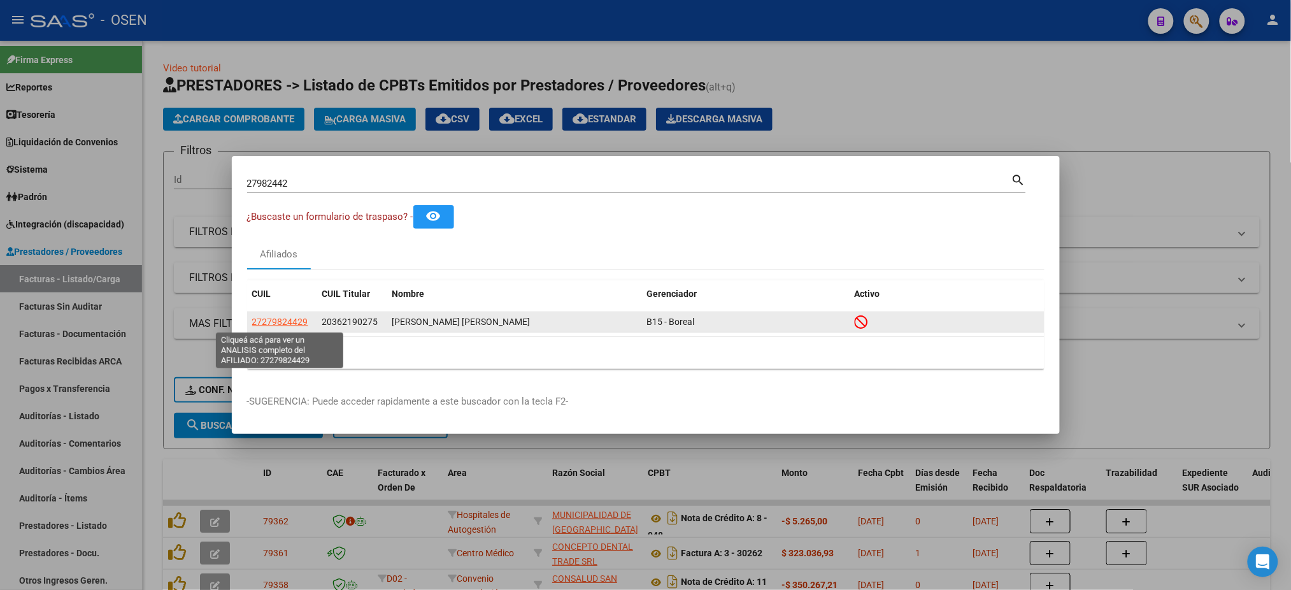
click at [289, 327] on app-link-go-to "27279824429" at bounding box center [280, 322] width 56 height 15
click at [268, 313] on datatable-body-cell "27279824429" at bounding box center [282, 322] width 70 height 20
click at [268, 324] on span "27279824429" at bounding box center [280, 322] width 56 height 10
type textarea "27279824429"
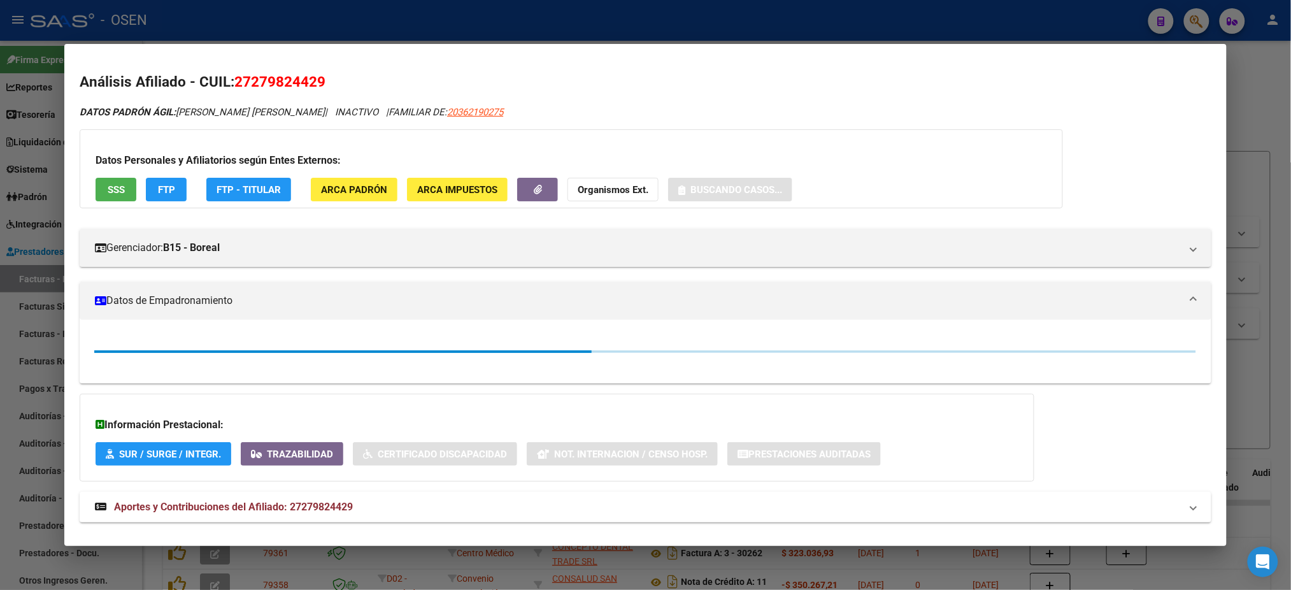
click at [114, 198] on button "SSS" at bounding box center [116, 190] width 41 height 24
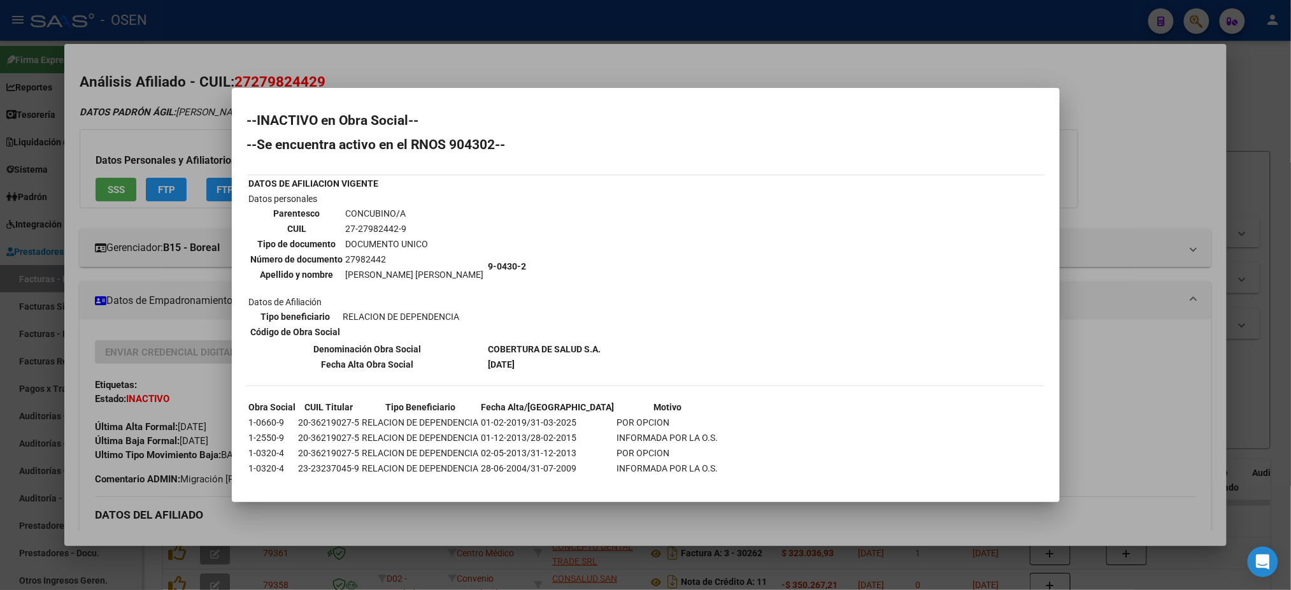
click at [846, 484] on div "--INACTIVO en Obra Social-- --Se encuentra activo en el RNOS 904302-- DATOS DE …" at bounding box center [646, 308] width 798 height 389
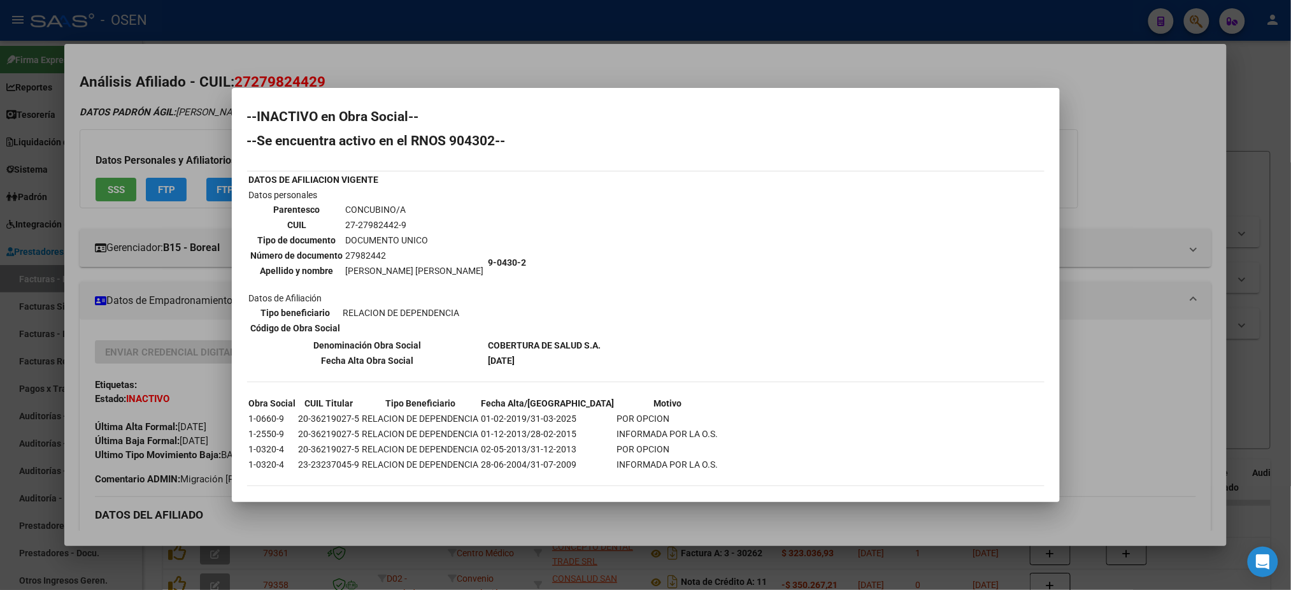
click at [1167, 304] on div at bounding box center [645, 295] width 1291 height 590
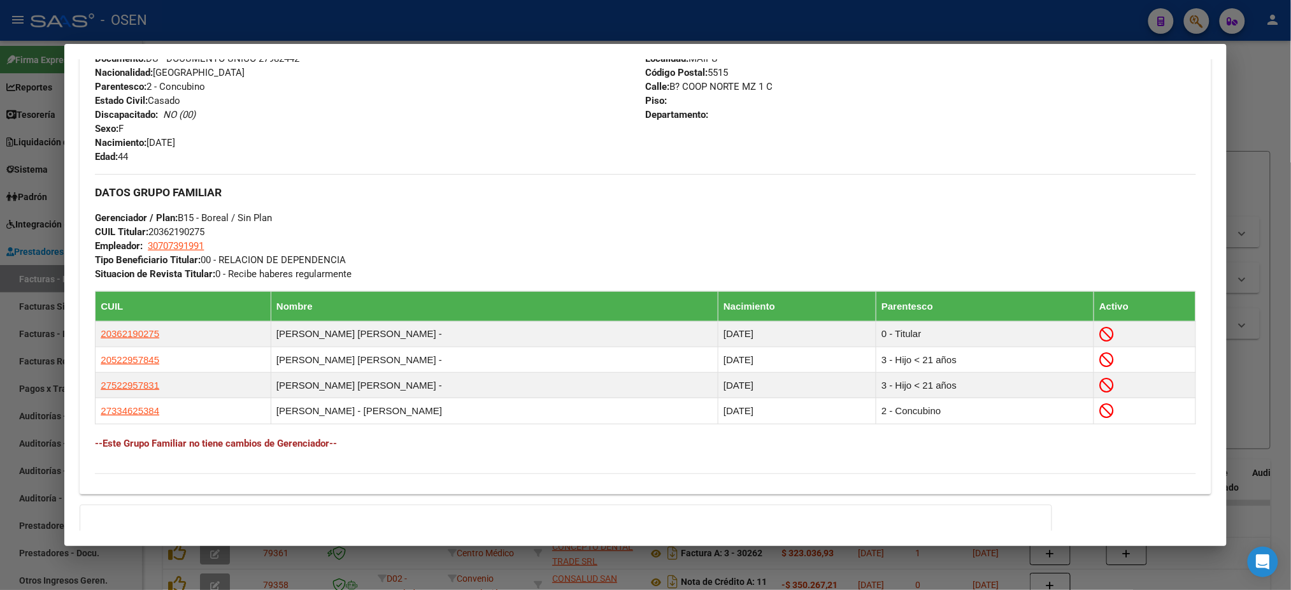
scroll to position [671, 0]
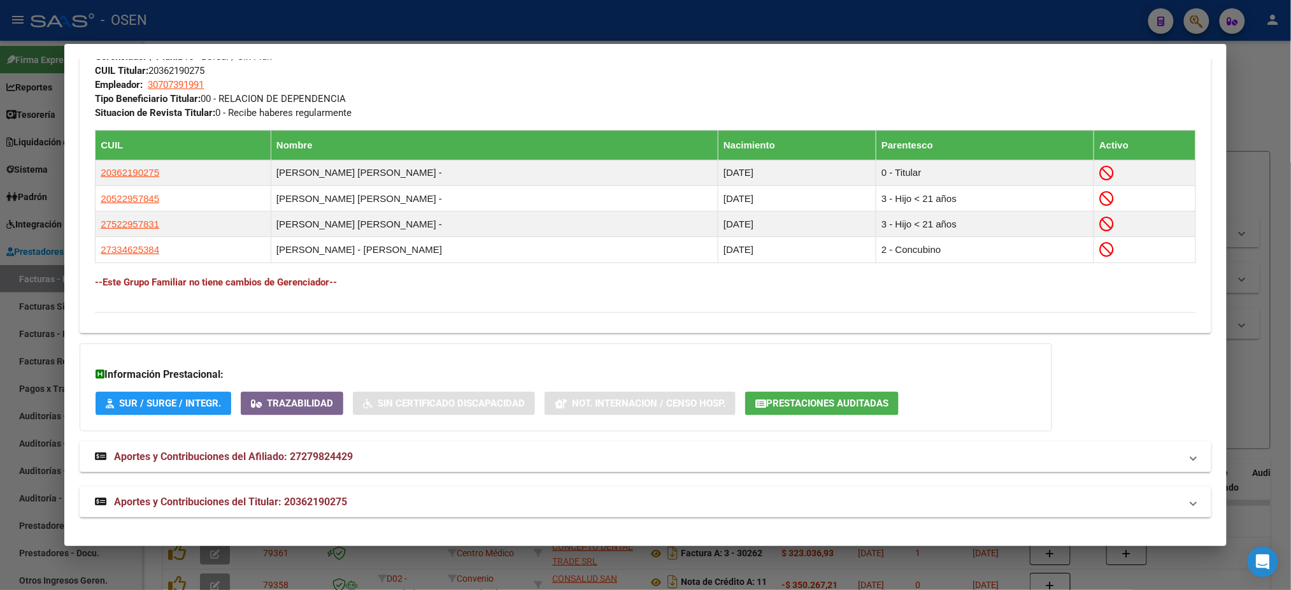
click at [801, 508] on mat-panel-title "Aportes y Contribuciones del Titular: 20362190275" at bounding box center [638, 501] width 1086 height 15
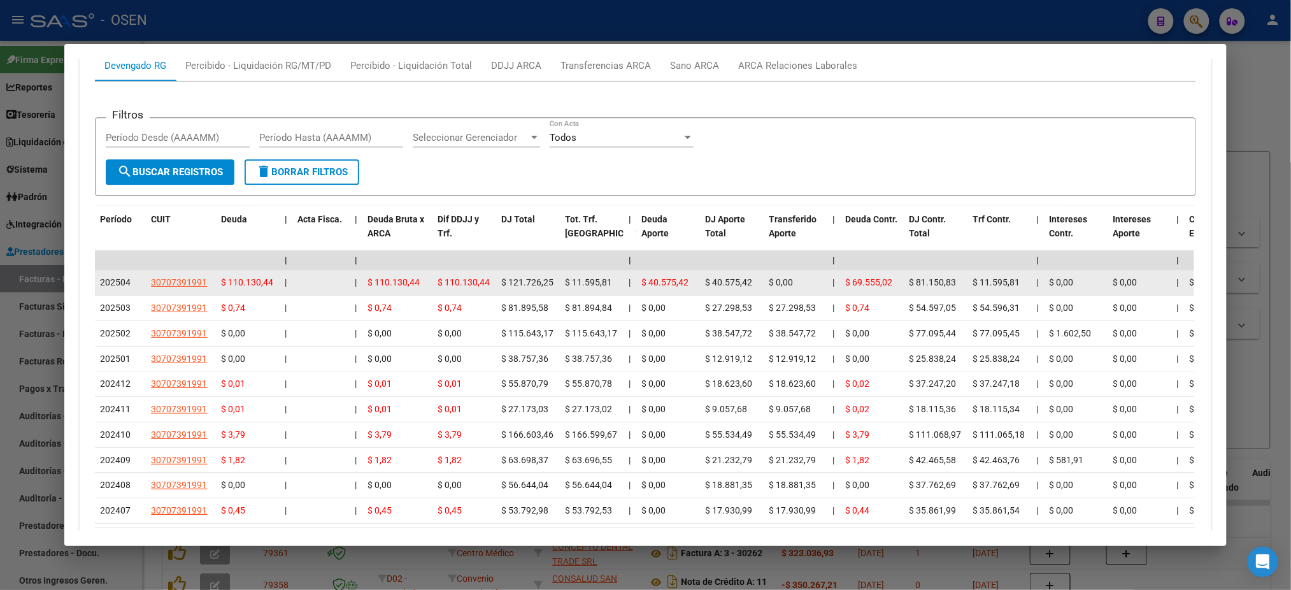
scroll to position [1245, 0]
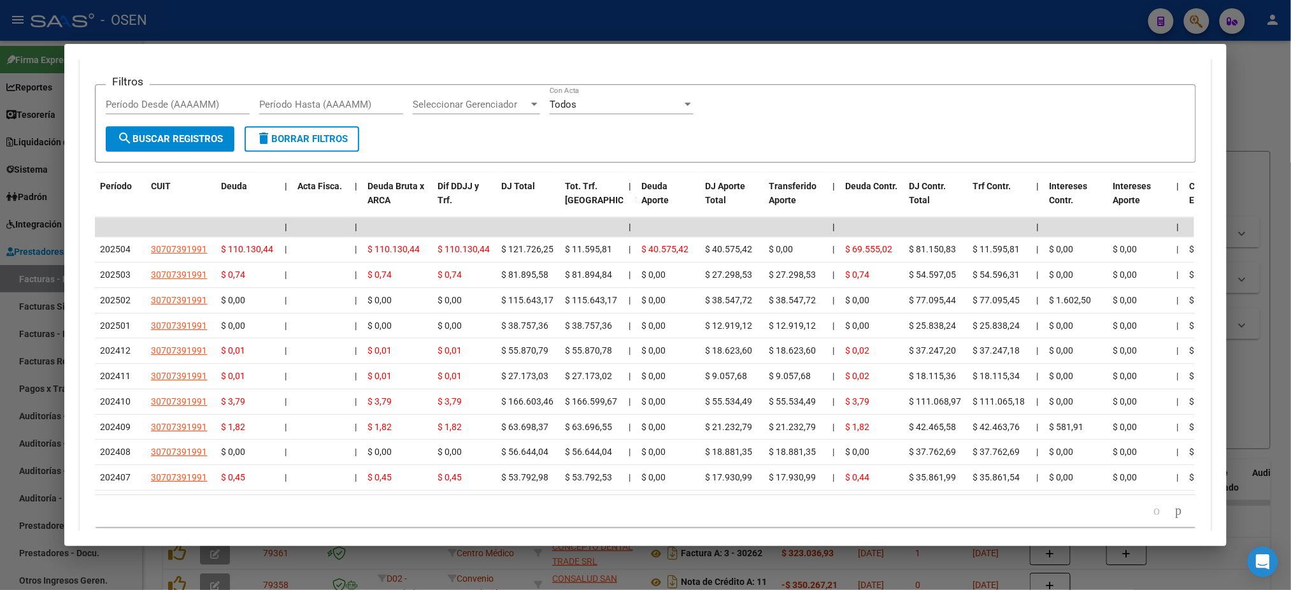
click at [912, 24] on div at bounding box center [645, 295] width 1291 height 590
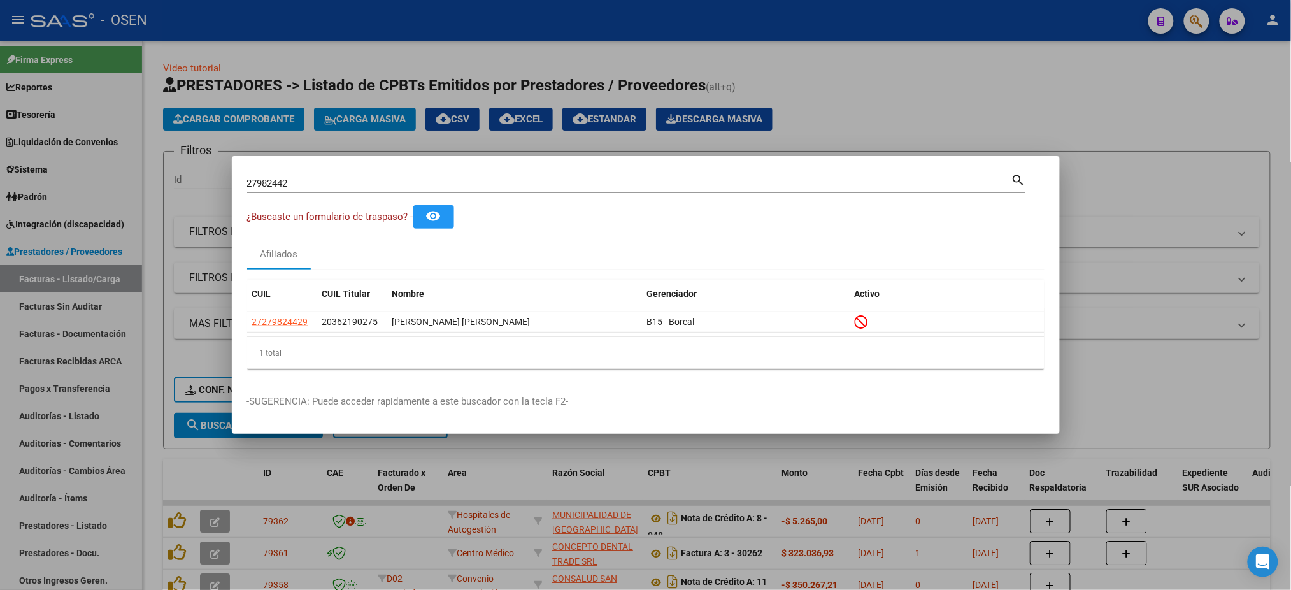
drag, startPoint x: 396, startPoint y: 189, endPoint x: 0, endPoint y: 28, distance: 427.8
click at [0, 147] on div "27982442 Buscar (apellido, dni, cuil, nro traspaso, cuit, obra social) search ¿…" at bounding box center [645, 295] width 1291 height 590
paste input "1701546"
type input "21701546"
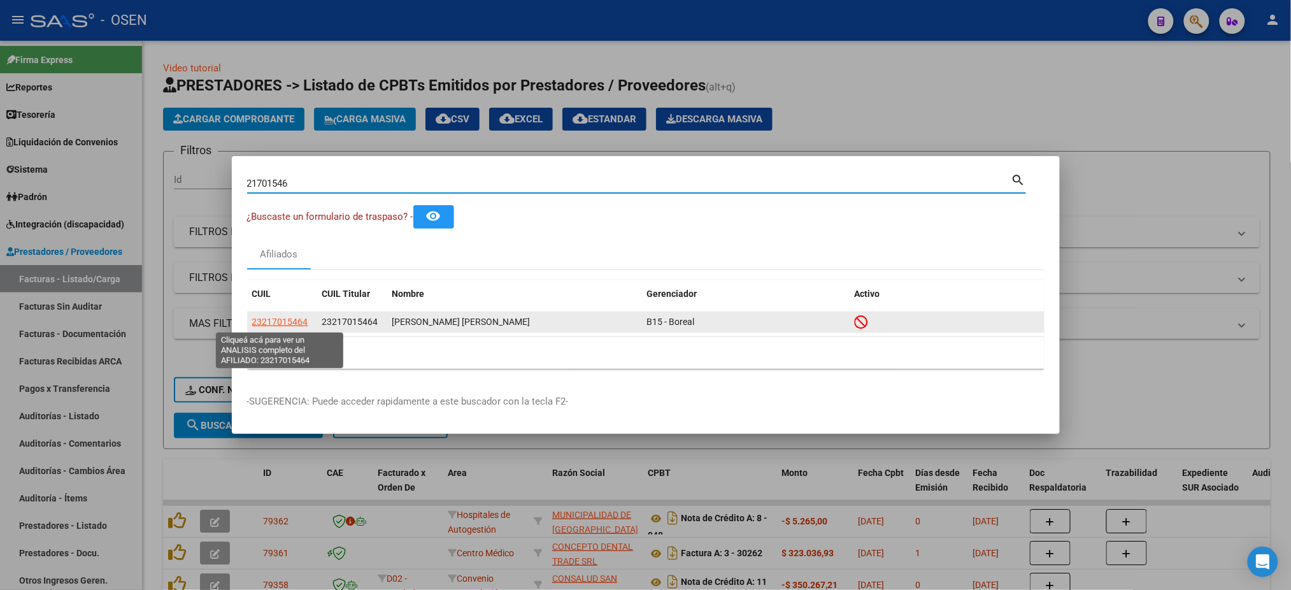
click at [294, 324] on span "23217015464" at bounding box center [280, 322] width 56 height 10
type textarea "23217015464"
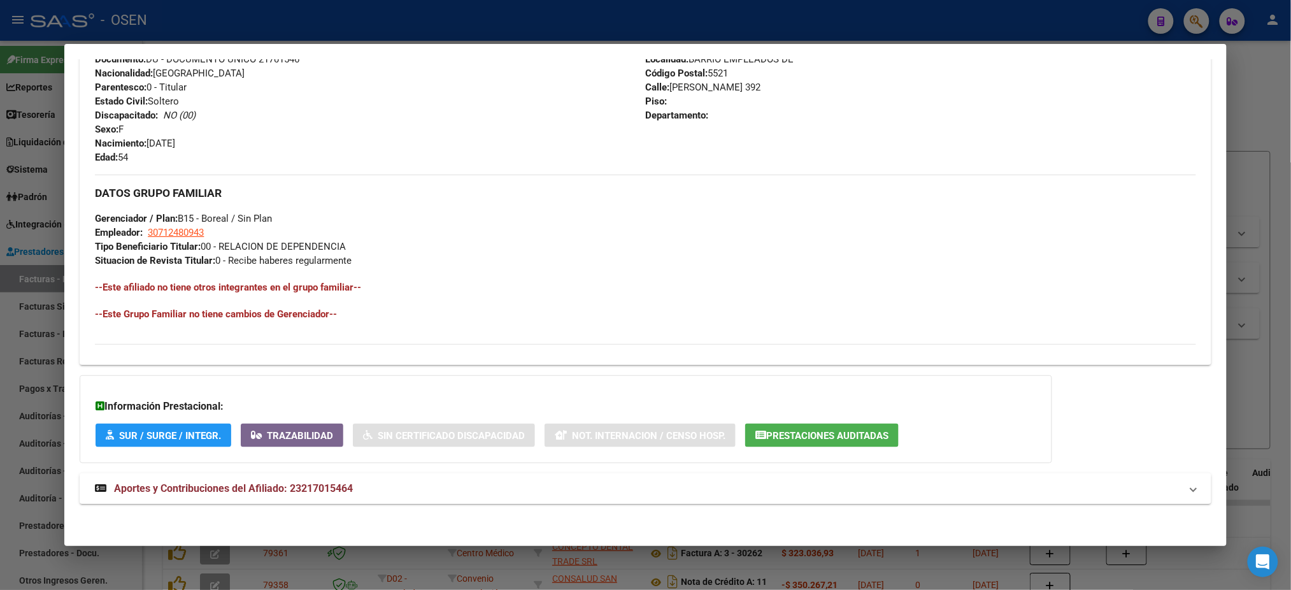
click at [589, 481] on mat-panel-title "Aportes y Contribuciones del Afiliado: 23217015464" at bounding box center [638, 488] width 1086 height 15
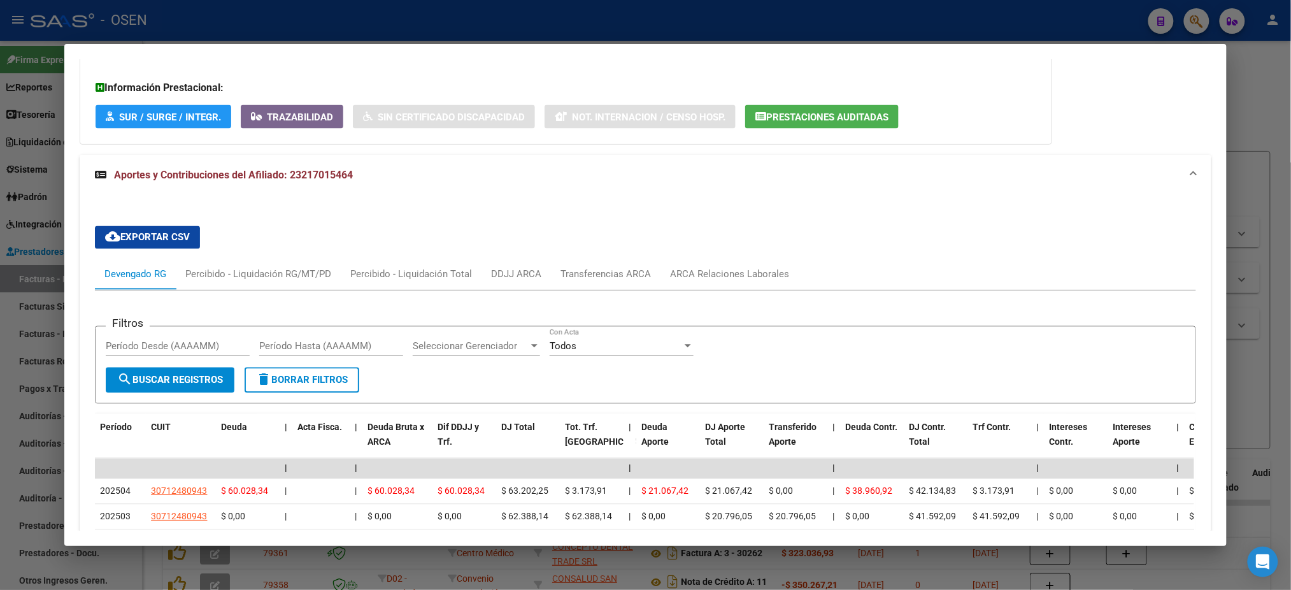
scroll to position [1154, 0]
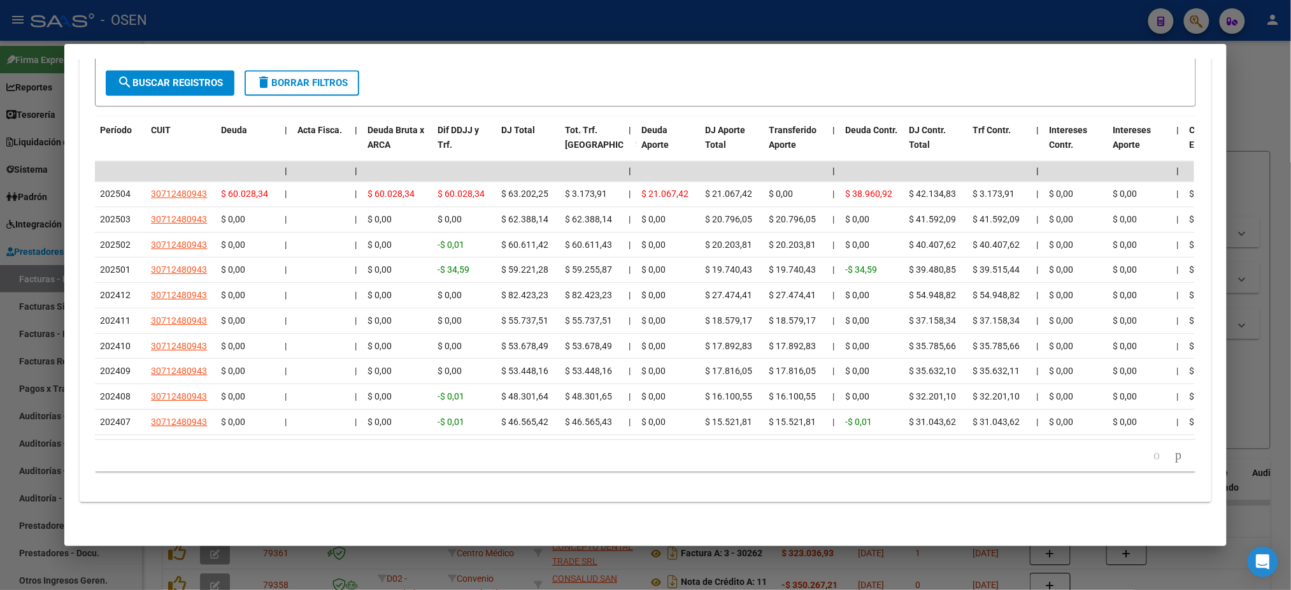
click at [501, 23] on div at bounding box center [645, 295] width 1291 height 590
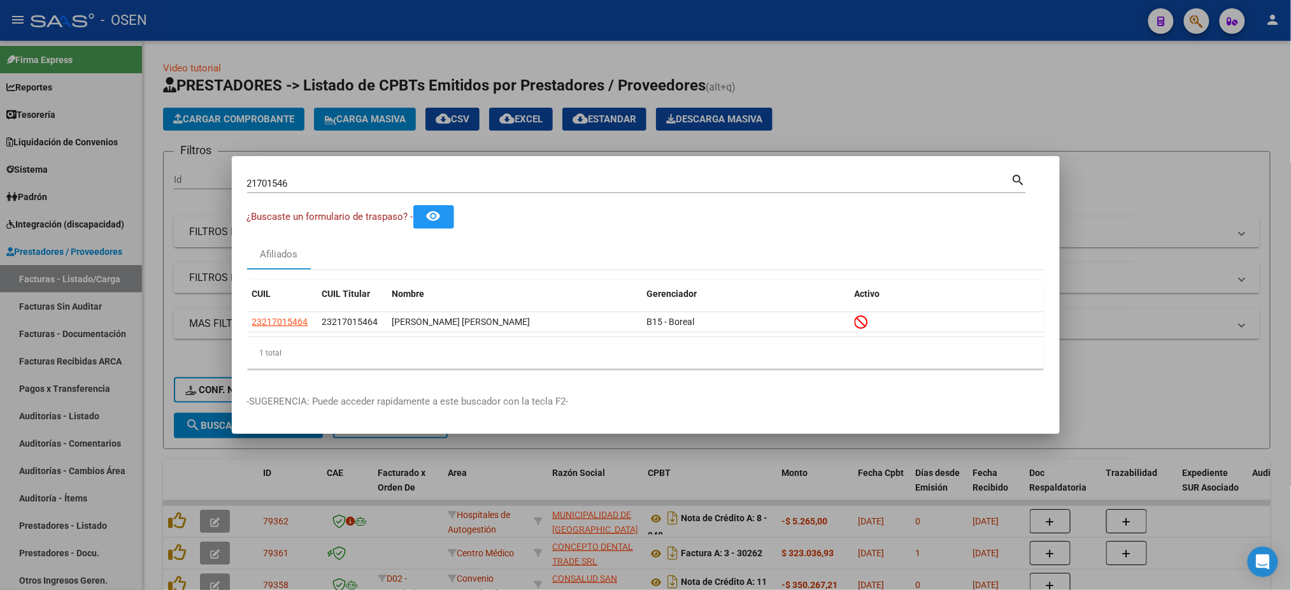
drag, startPoint x: 357, startPoint y: 187, endPoint x: 0, endPoint y: 89, distance: 370.8
click at [0, 126] on div "21701546 Buscar (apellido, dni, cuil, nro traspaso, cuit, obra social) search ¿…" at bounding box center [645, 295] width 1291 height 590
paste input "9746099"
type input "29746099"
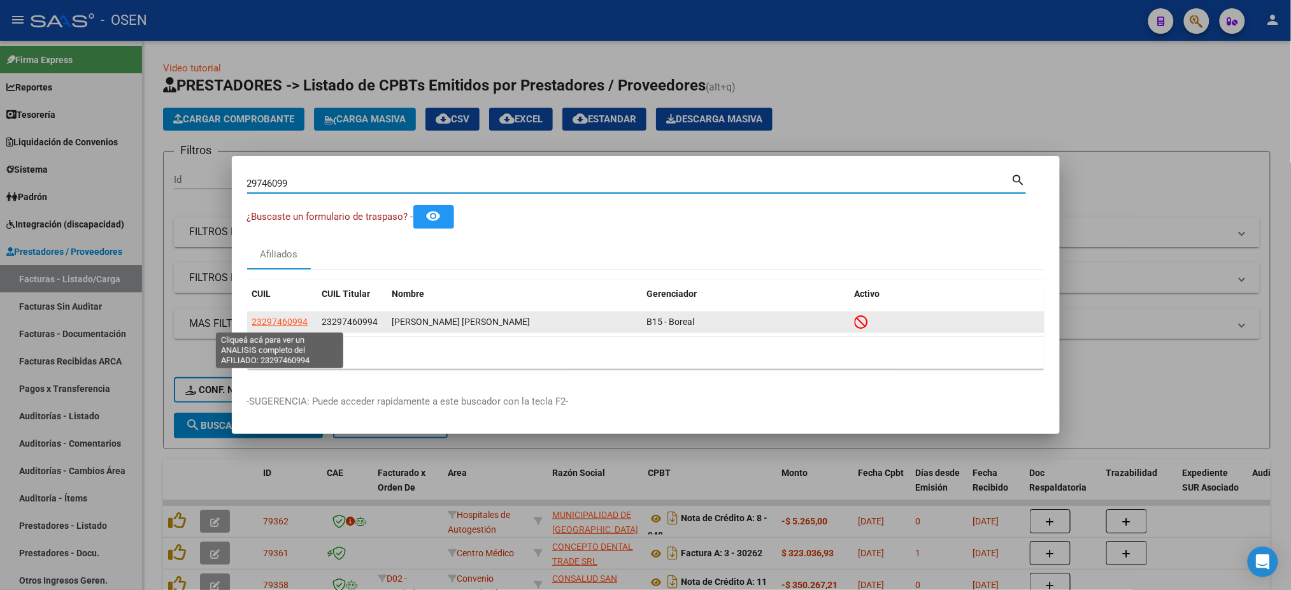
click at [277, 320] on span "23297460994" at bounding box center [280, 322] width 56 height 10
type textarea "23297460994"
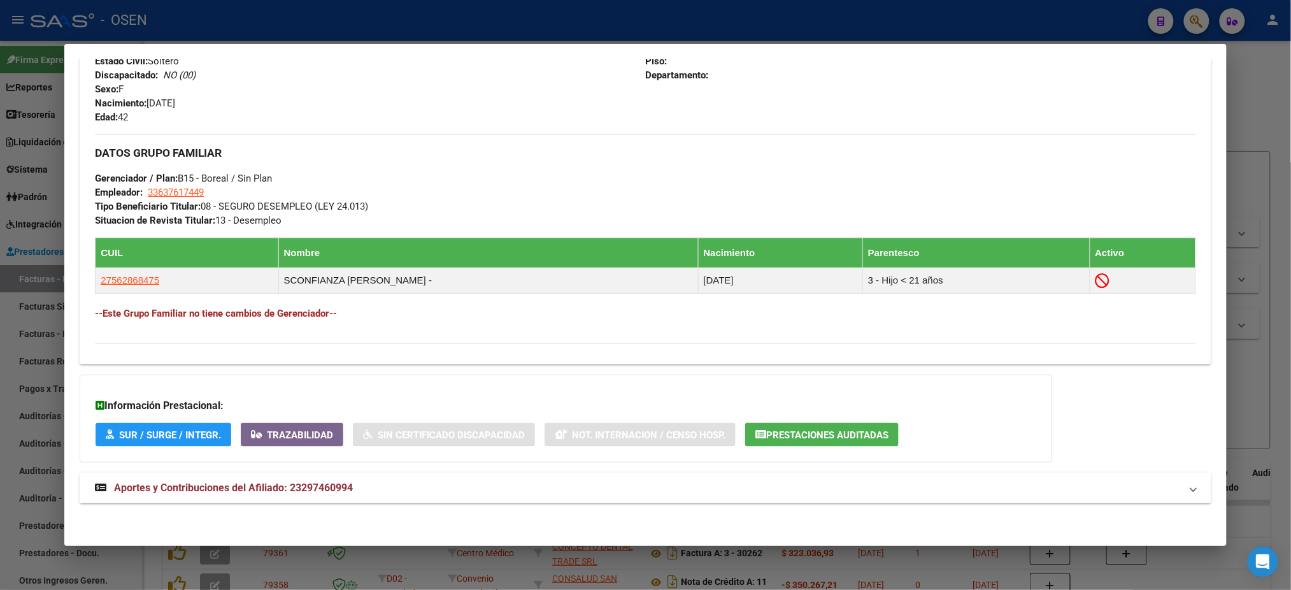
click at [427, 499] on mat-expansion-panel-header "Aportes y Contribuciones del Afiliado: 23297460994" at bounding box center [645, 488] width 1131 height 31
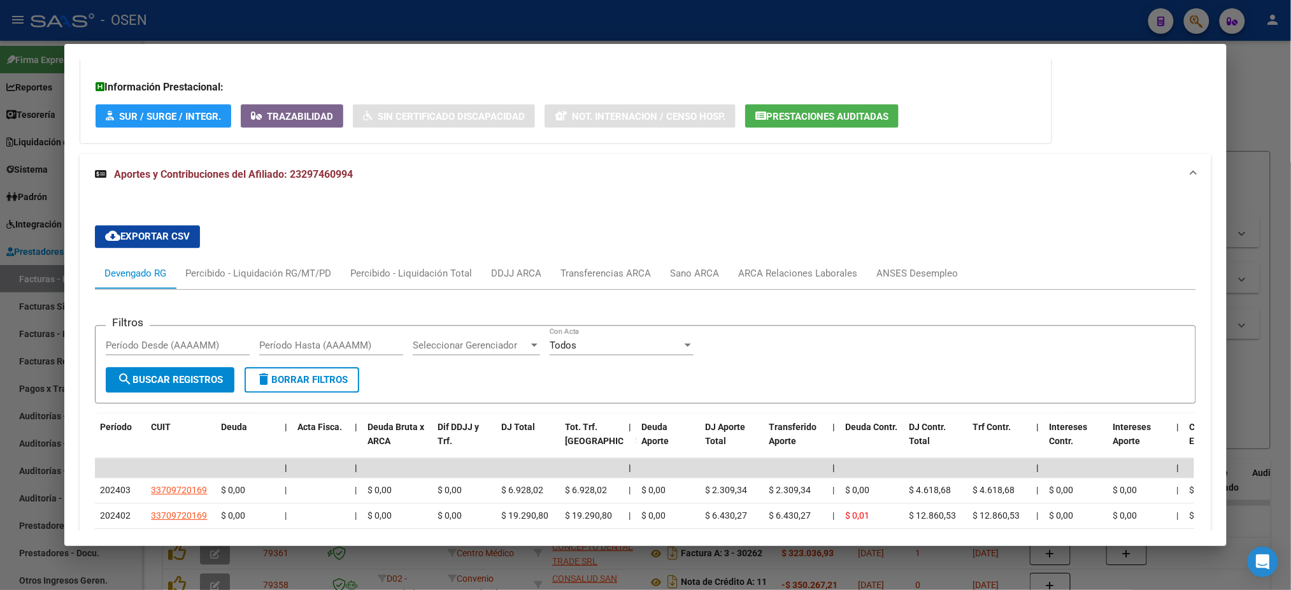
scroll to position [1037, 0]
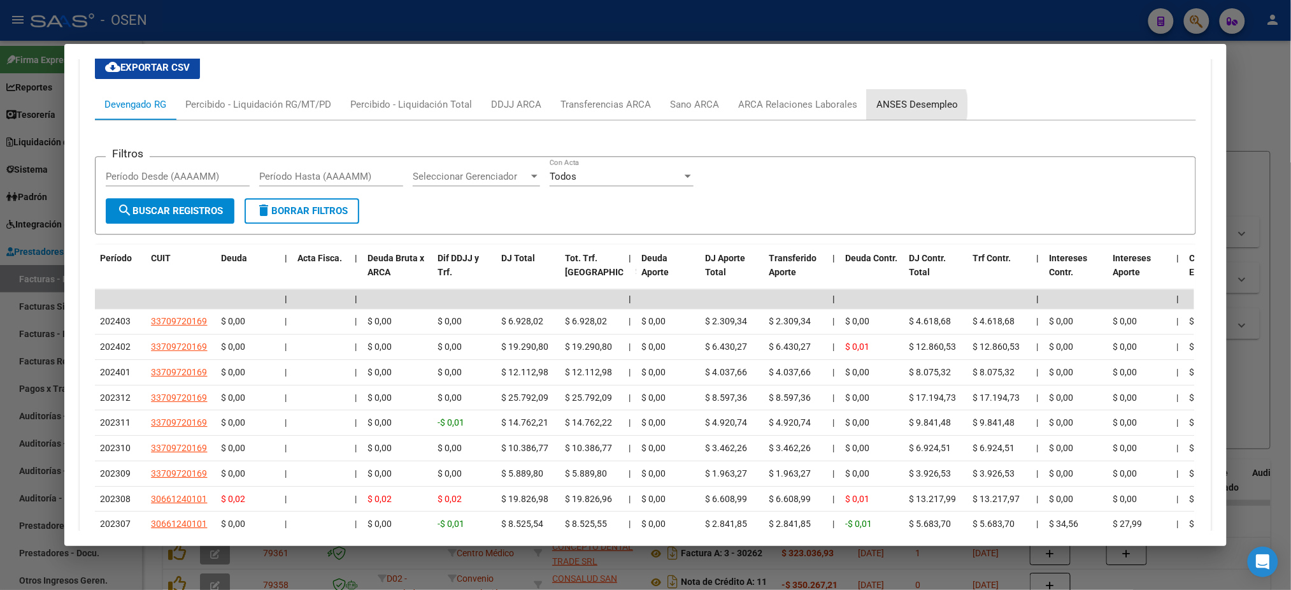
click at [903, 104] on div "ANSES Desempleo" at bounding box center [918, 104] width 82 height 14
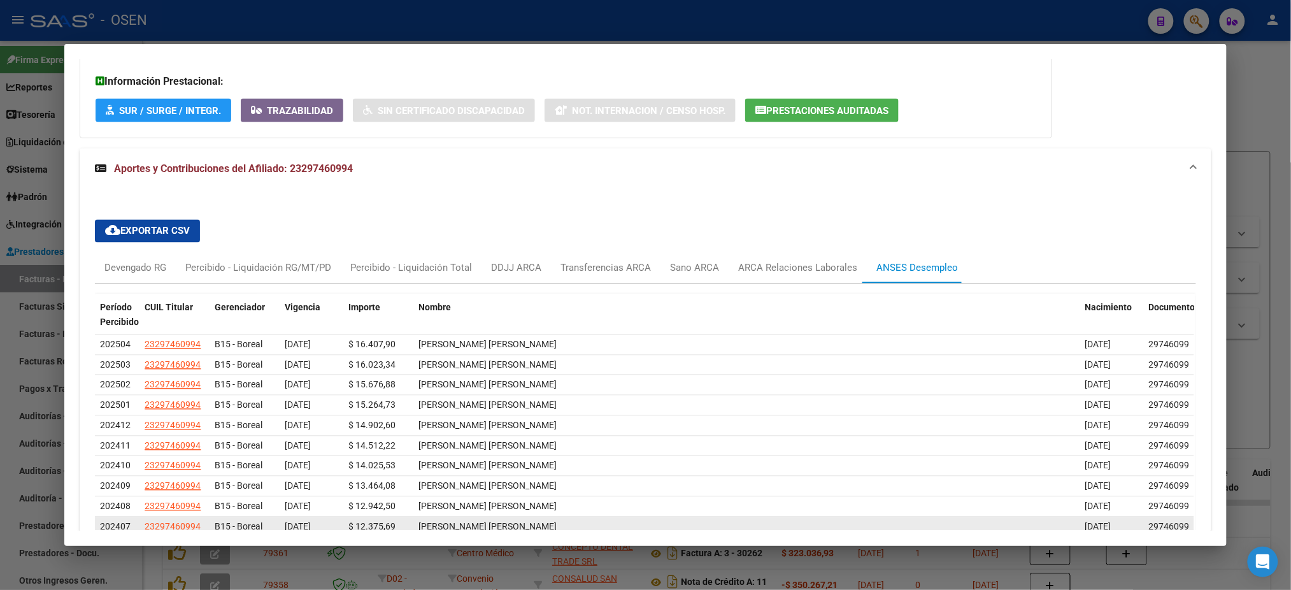
scroll to position [898, 0]
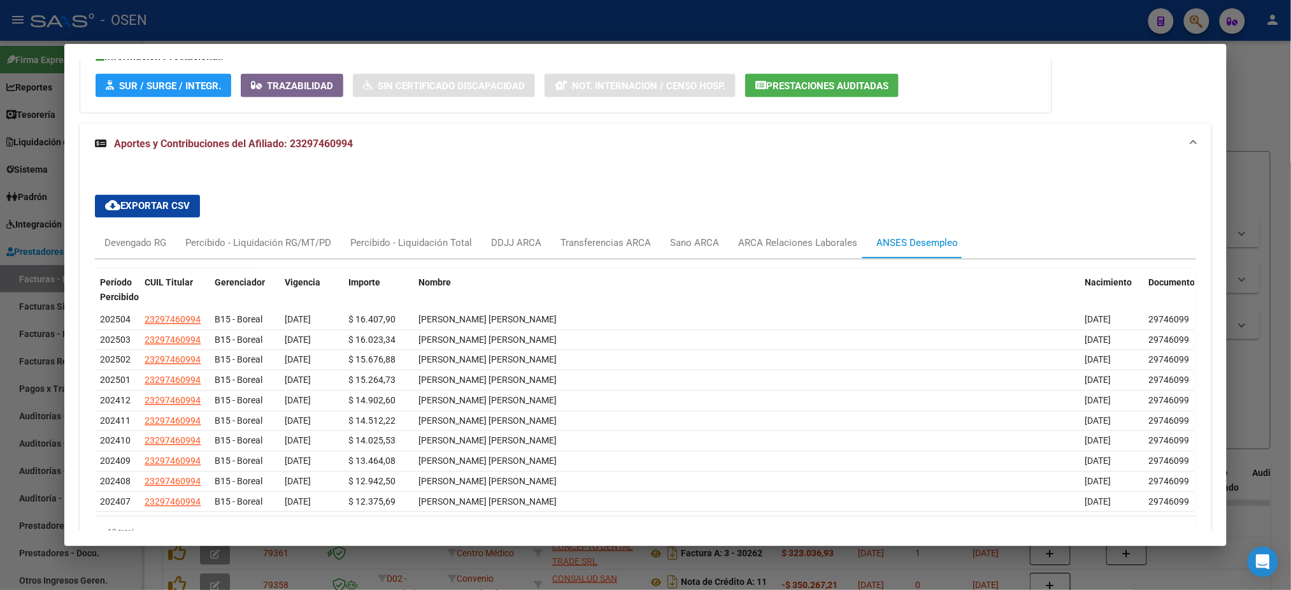
click at [328, 24] on div at bounding box center [645, 295] width 1291 height 590
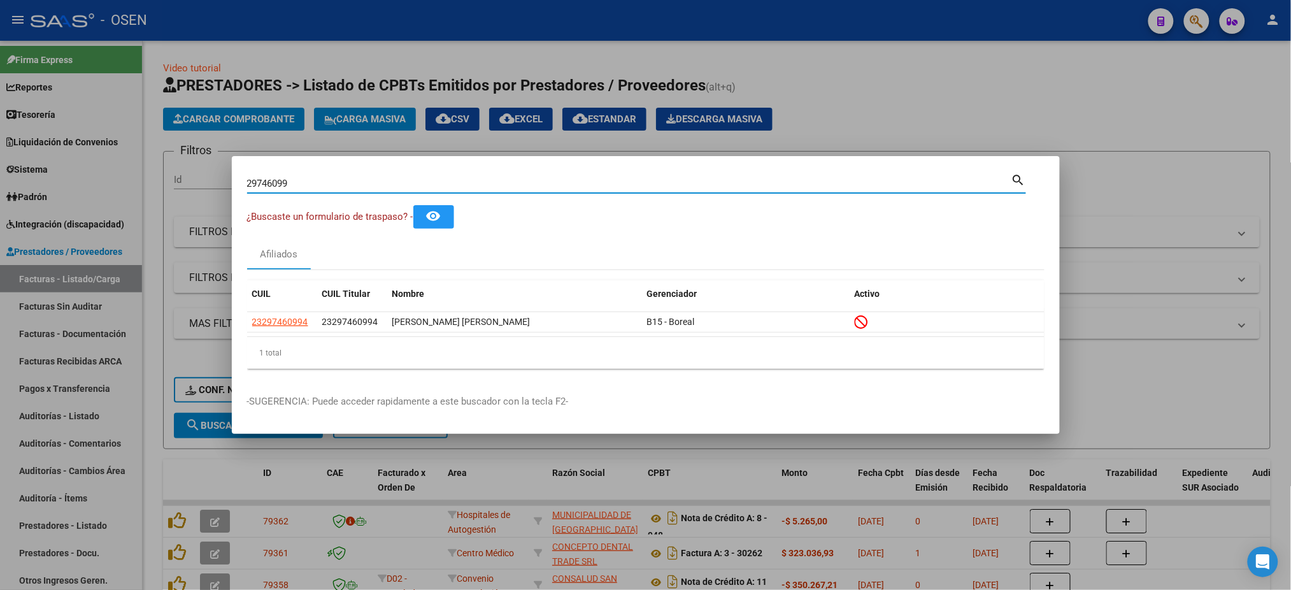
drag, startPoint x: 545, startPoint y: 182, endPoint x: 0, endPoint y: 54, distance: 560.2
click at [118, 112] on div "29746099 Buscar (apellido, dni, cuil, nro traspaso, cuit, obra social) search ¿…" at bounding box center [645, 295] width 1291 height 590
paste input "47270321"
type input "47270321"
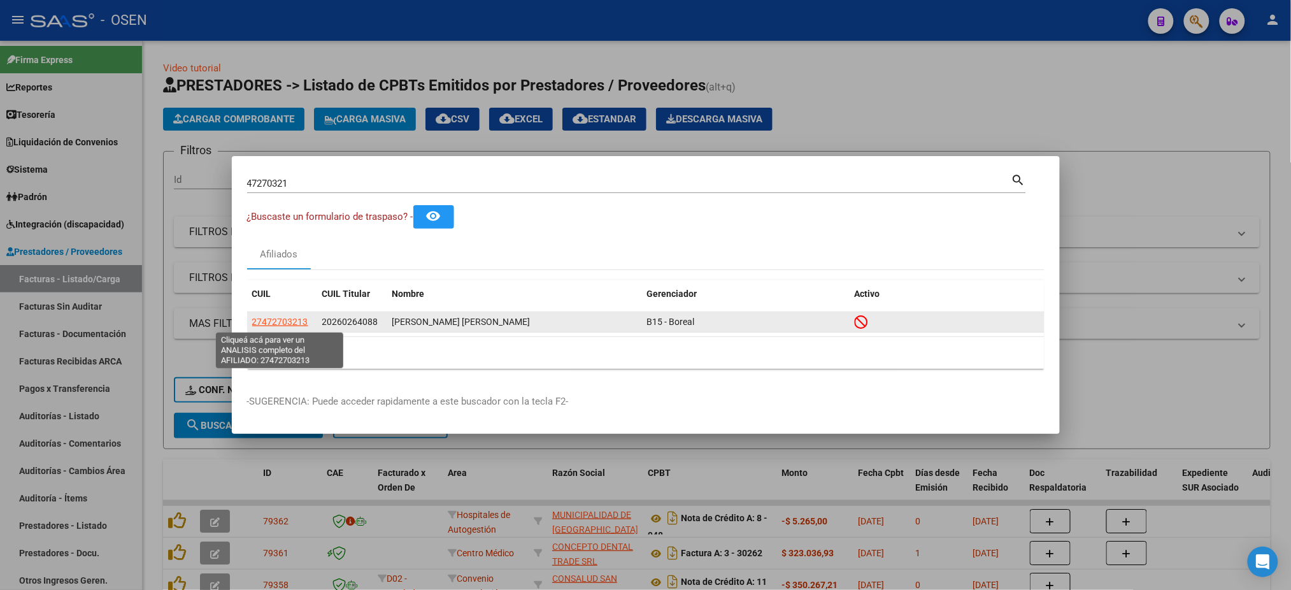
click at [268, 324] on span "27472703213" at bounding box center [280, 322] width 56 height 10
type textarea "27472703213"
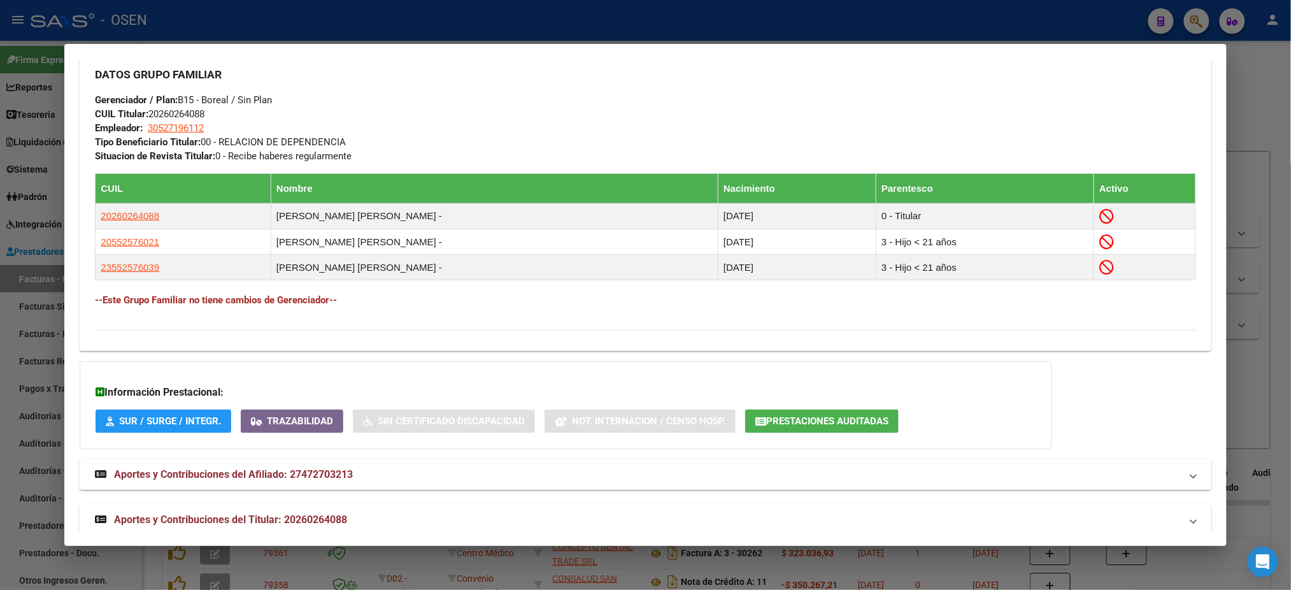
scroll to position [645, 0]
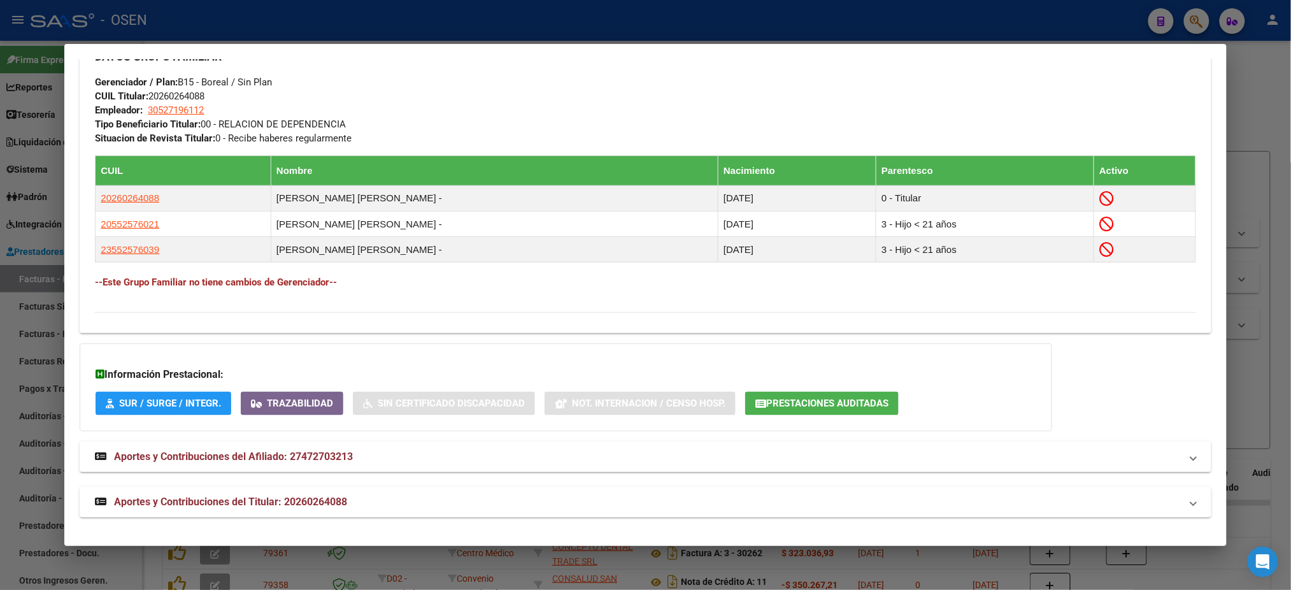
drag, startPoint x: 310, startPoint y: 501, endPoint x: 310, endPoint y: 491, distance: 10.2
click at [310, 498] on span "Aportes y Contribuciones del Titular: 20260264088" at bounding box center [230, 502] width 233 height 12
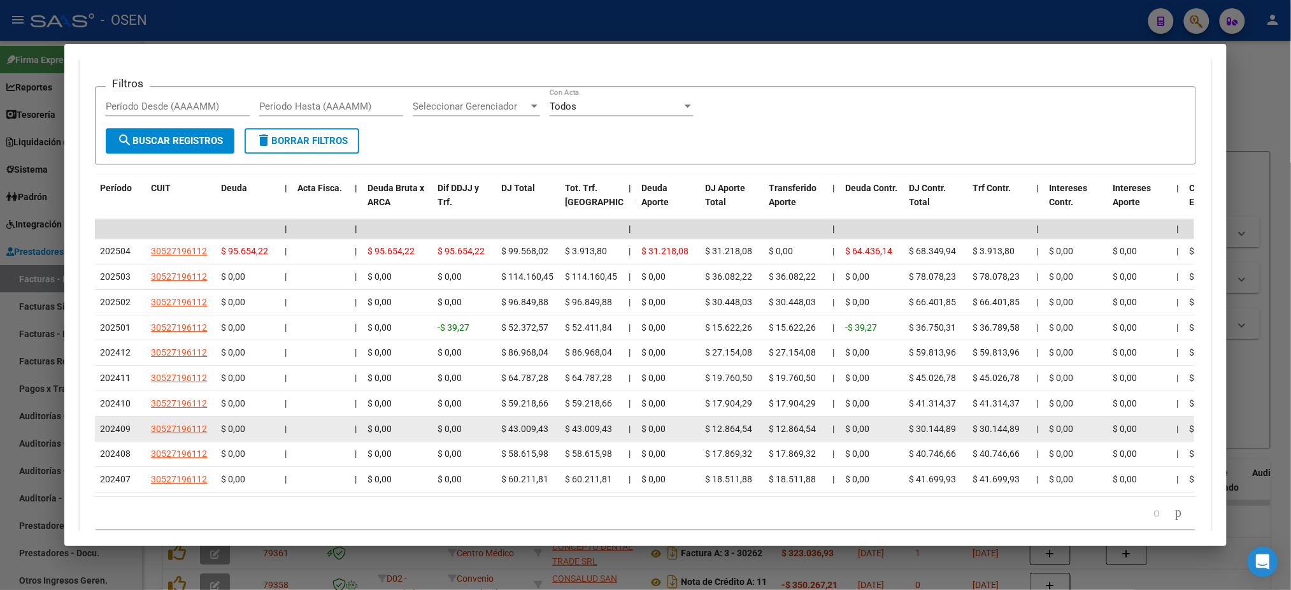
scroll to position [1230, 0]
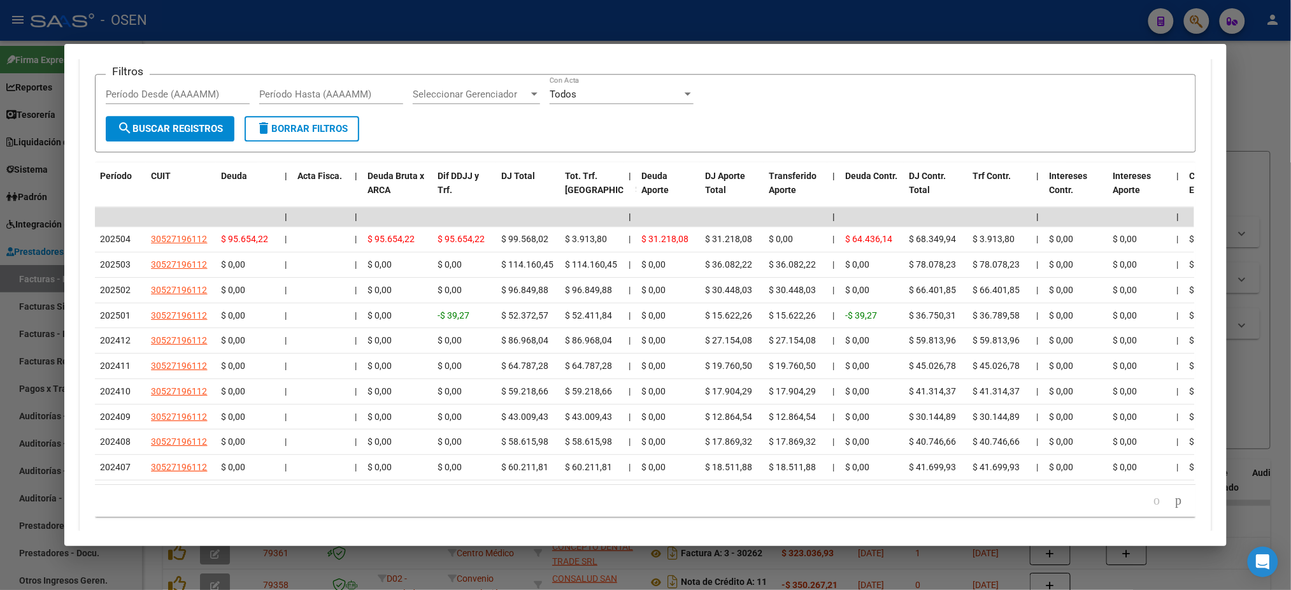
drag, startPoint x: 685, startPoint y: 34, endPoint x: 732, endPoint y: 3, distance: 56.5
click at [685, 33] on div at bounding box center [645, 295] width 1291 height 590
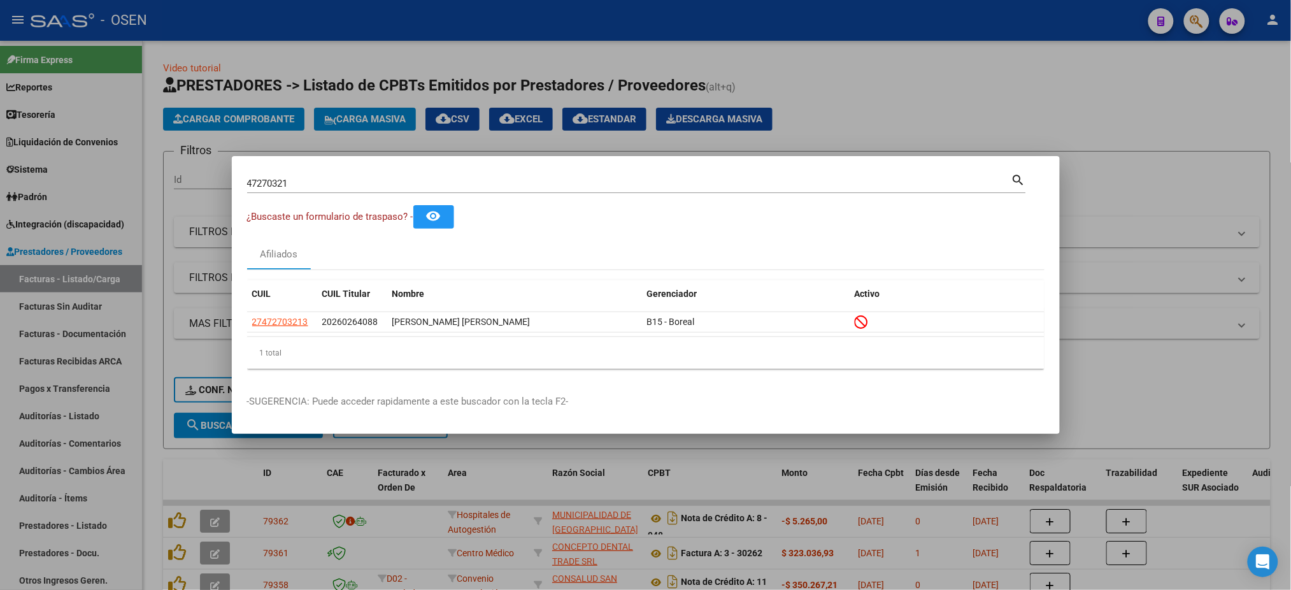
drag, startPoint x: 725, startPoint y: 173, endPoint x: 617, endPoint y: 173, distance: 108.3
click at [617, 173] on div "47270321 Buscar (apellido, dni, cuil, nro traspaso, cuit, obra social) search" at bounding box center [636, 182] width 779 height 22
drag, startPoint x: 605, startPoint y: 189, endPoint x: 105, endPoint y: 157, distance: 501.2
click at [125, 161] on div "47270321 Buscar (apellido, dni, cuil, nro traspaso, cuit, obra social) search ¿…" at bounding box center [645, 295] width 1291 height 590
paste input "3679497"
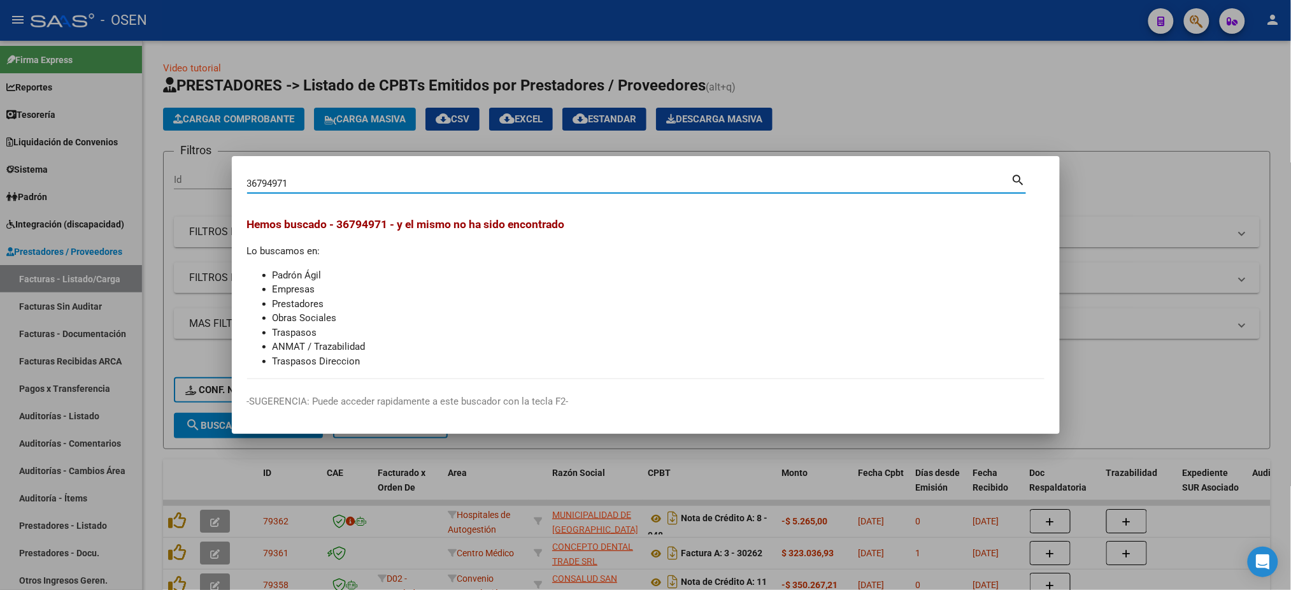
type input "36794971"
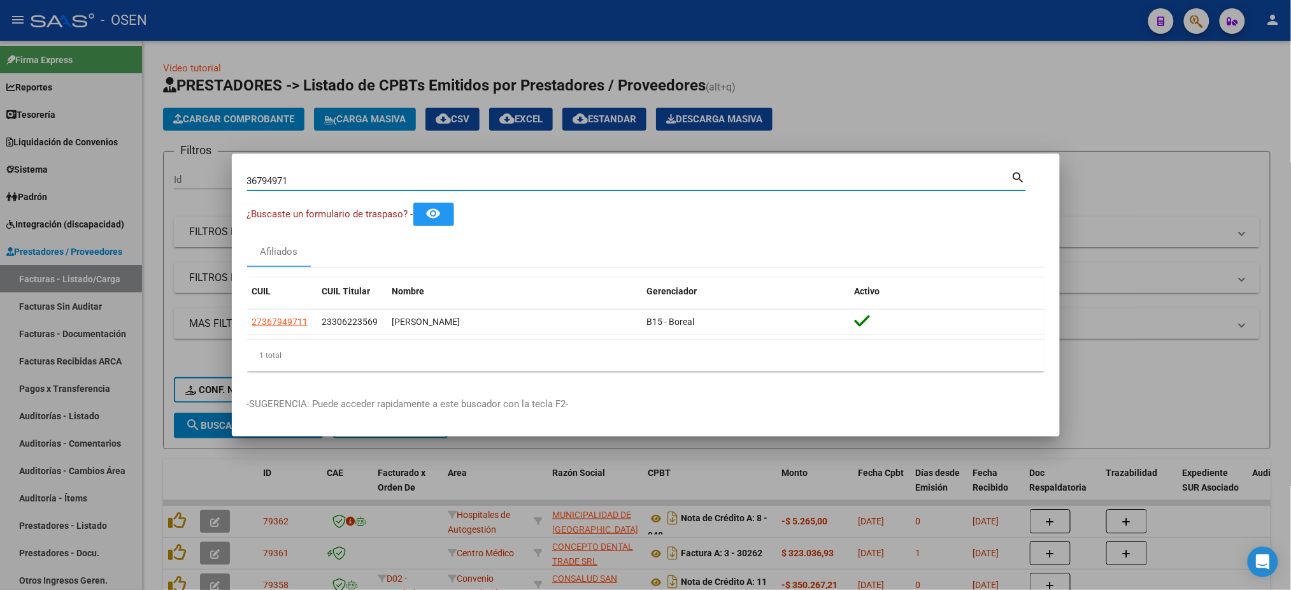
click at [859, 99] on div at bounding box center [645, 295] width 1291 height 590
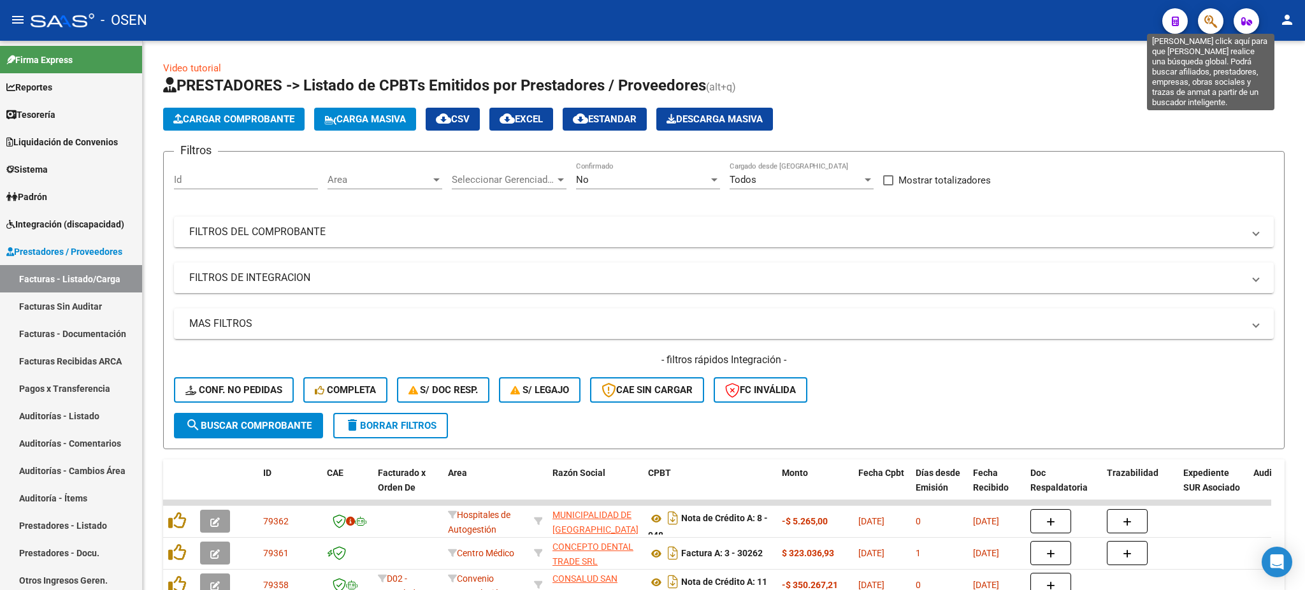
click at [1209, 24] on icon "button" at bounding box center [1210, 21] width 13 height 15
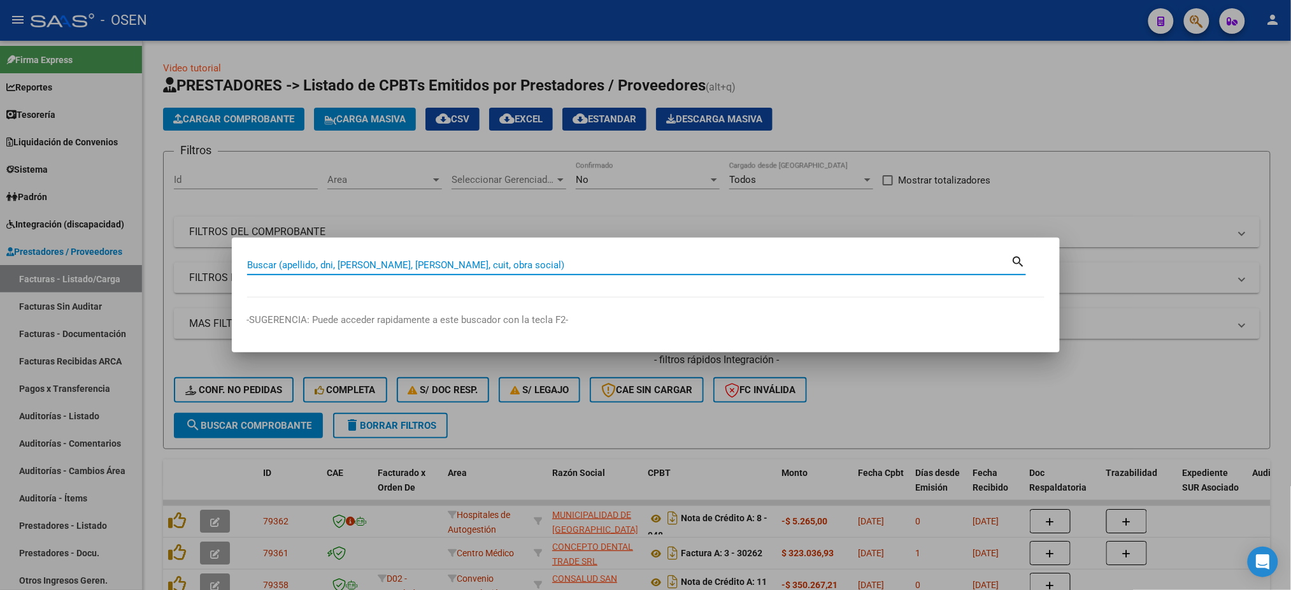
paste input "55.091.207"
type input "55091207"
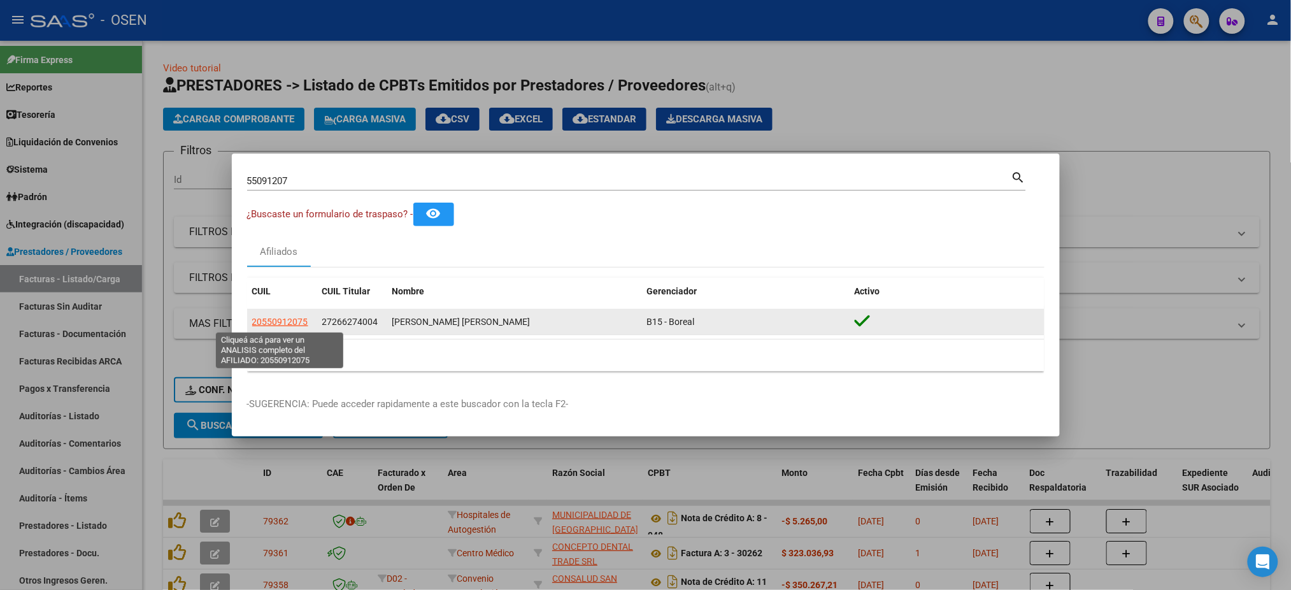
click at [277, 326] on span "20550912075" at bounding box center [280, 322] width 56 height 10
type textarea "20550912075"
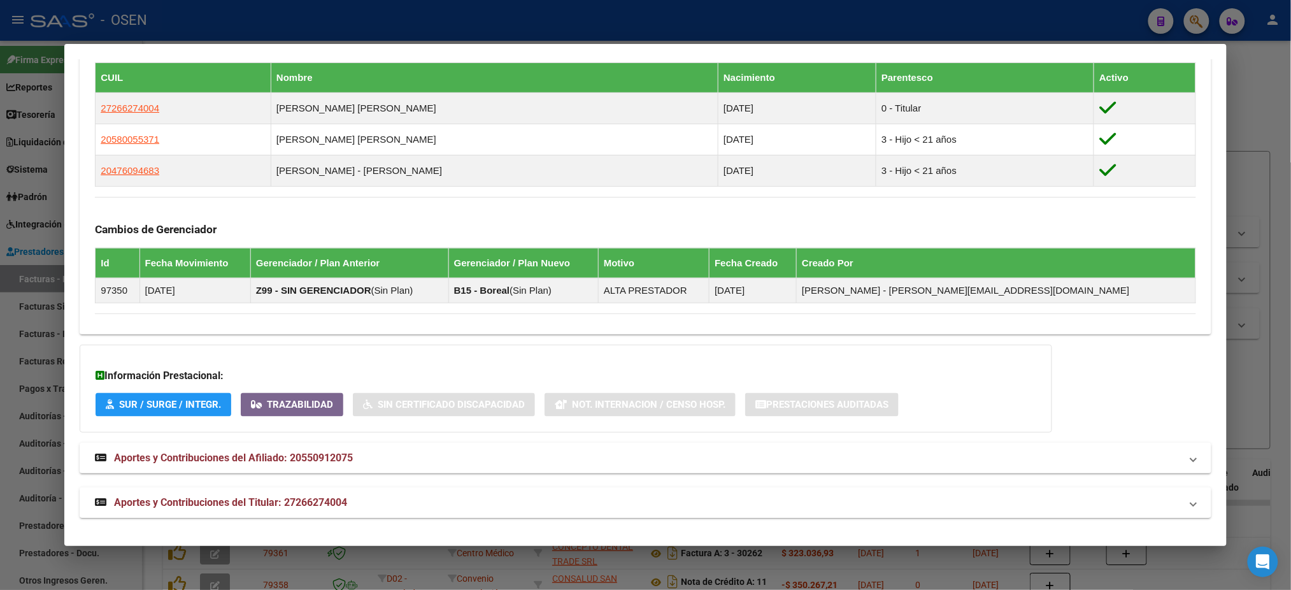
click at [554, 501] on mat-panel-title "Aportes y Contribuciones del Titular: 27266274004" at bounding box center [638, 502] width 1086 height 15
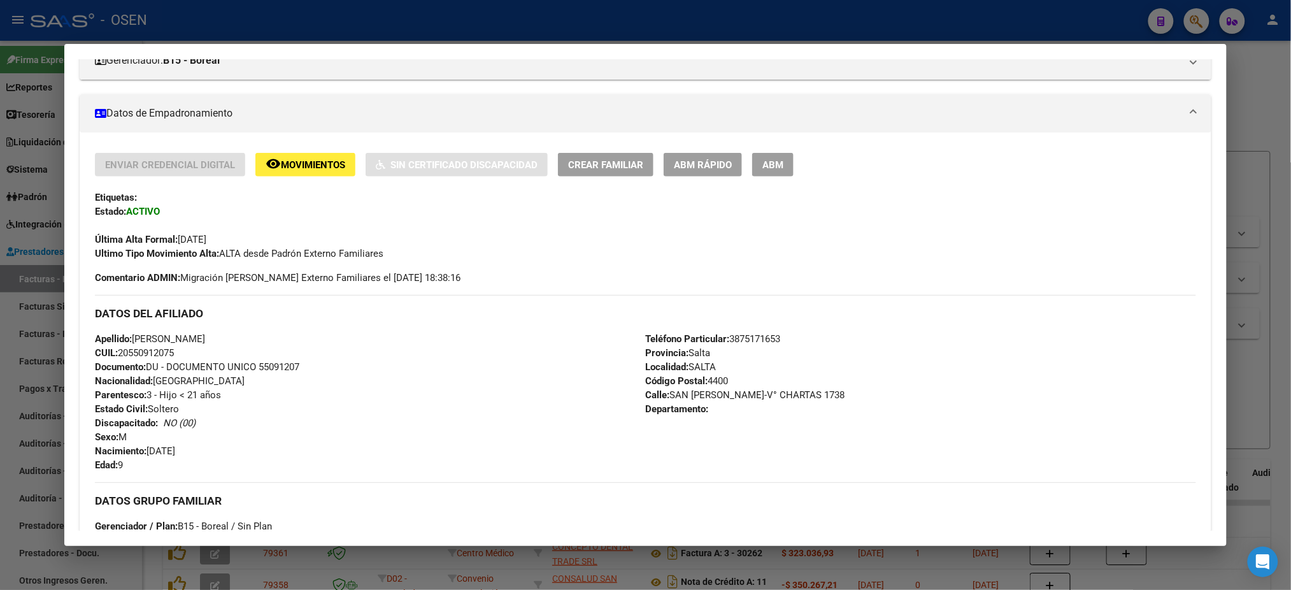
scroll to position [0, 0]
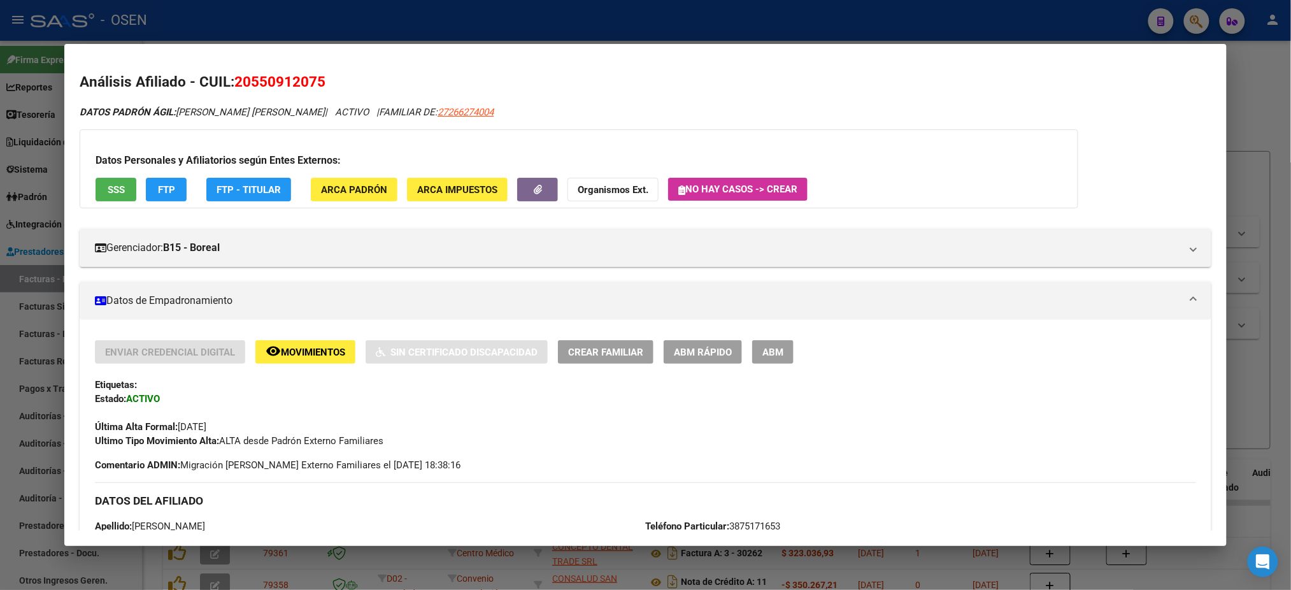
click at [85, 204] on div "Datos Personales y Afiliatorios según Entes Externos: SSS FTP FTP - Titular ARC…" at bounding box center [579, 168] width 999 height 79
click at [108, 189] on span "SSS" at bounding box center [116, 189] width 17 height 11
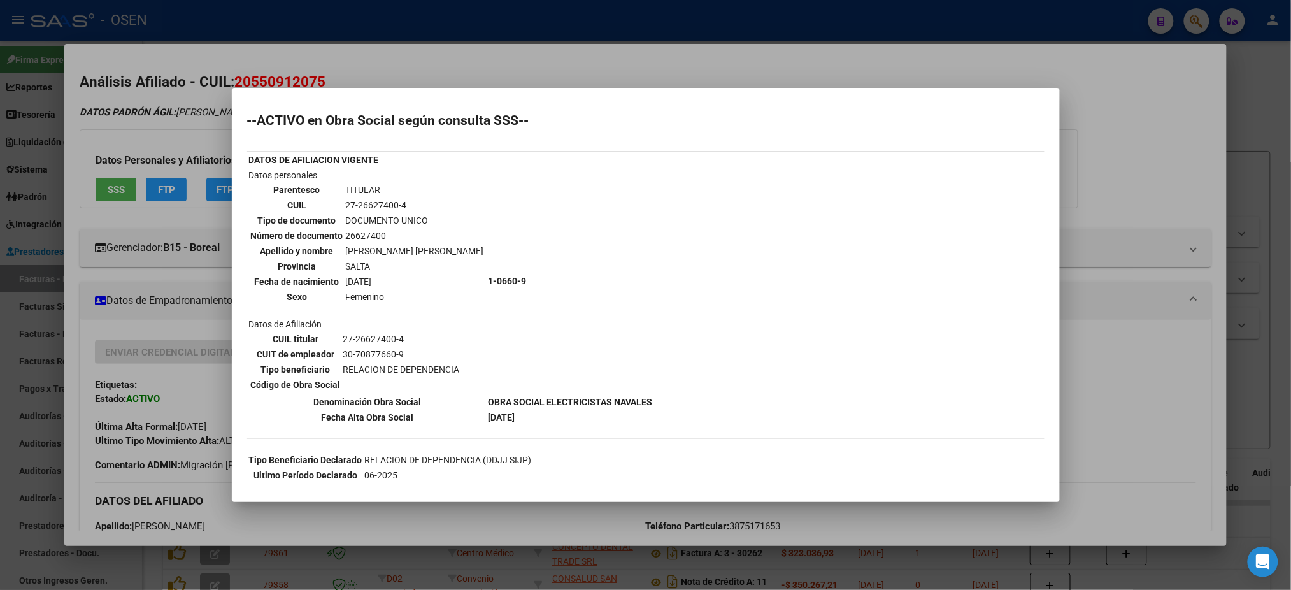
click at [1089, 370] on div at bounding box center [645, 295] width 1291 height 590
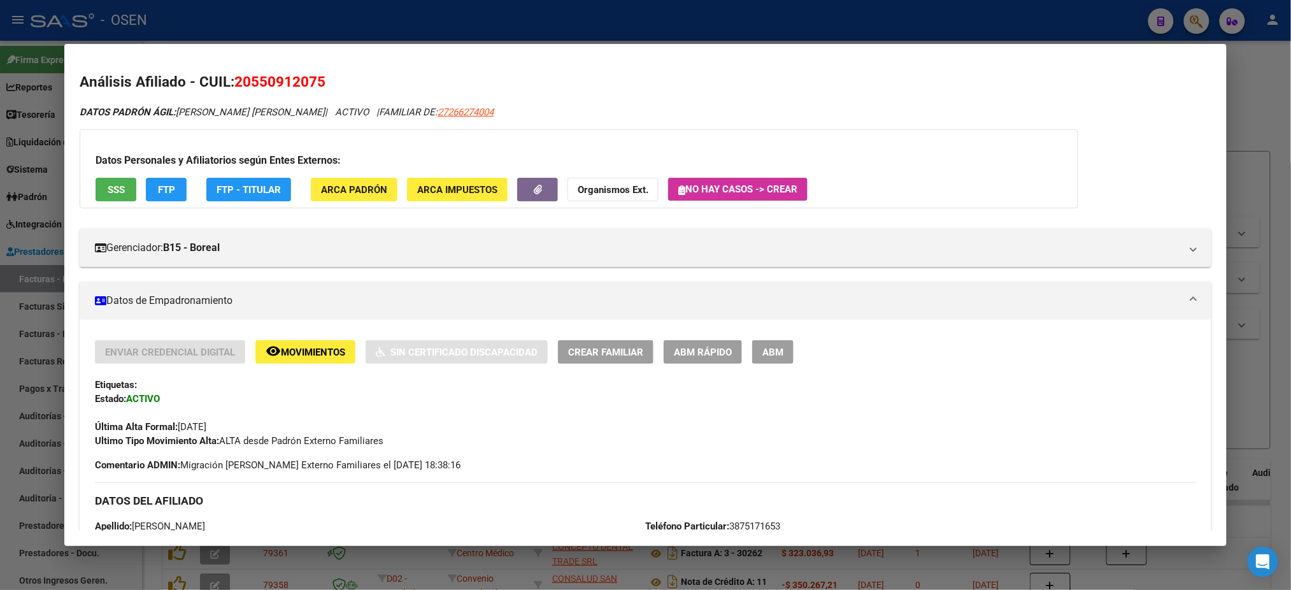
click at [373, 33] on div at bounding box center [645, 295] width 1291 height 590
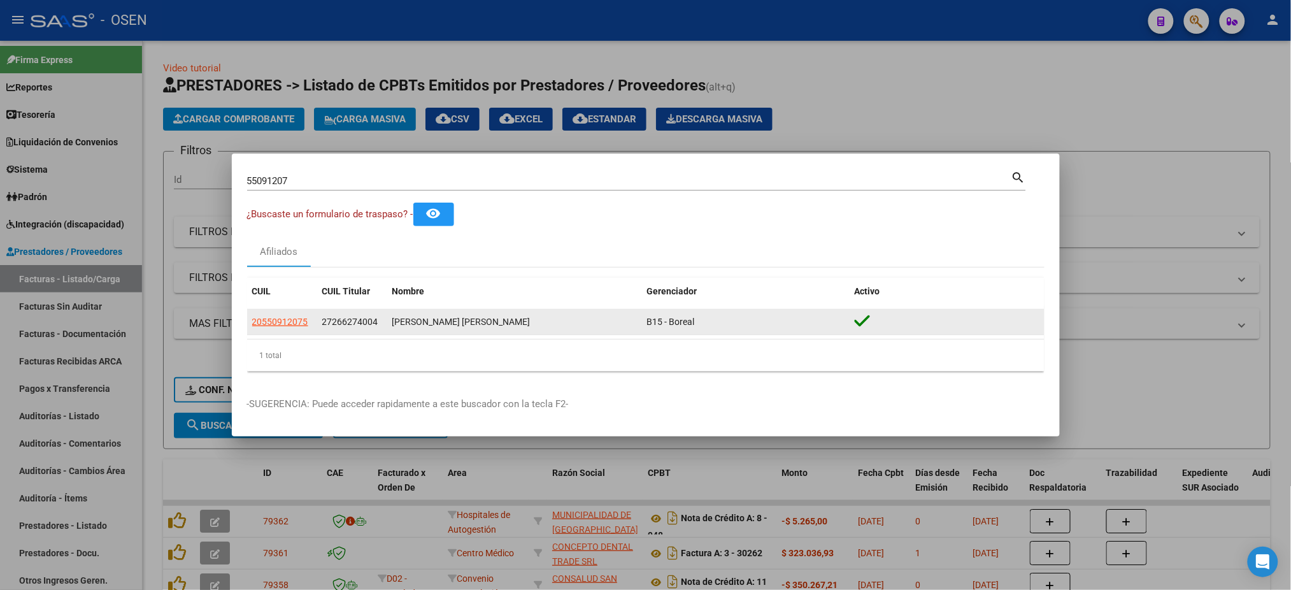
drag, startPoint x: 331, startPoint y: 323, endPoint x: 373, endPoint y: 323, distance: 41.4
click at [373, 323] on span "27266274004" at bounding box center [350, 322] width 56 height 10
copy span "26627400"
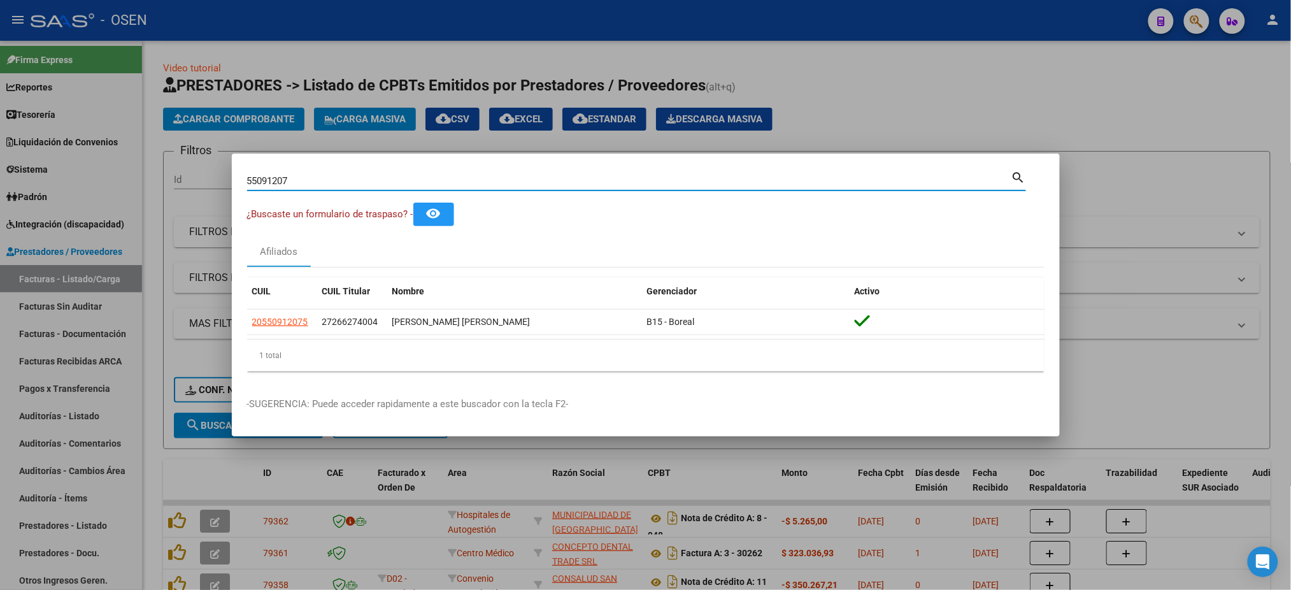
drag, startPoint x: 306, startPoint y: 187, endPoint x: 7, endPoint y: 122, distance: 305.8
click at [3, 126] on div "55091207 Buscar (apellido, dni, cuil, nro traspaso, cuit, obra social) search ¿…" at bounding box center [645, 295] width 1291 height 590
click at [340, 34] on div at bounding box center [645, 295] width 1291 height 590
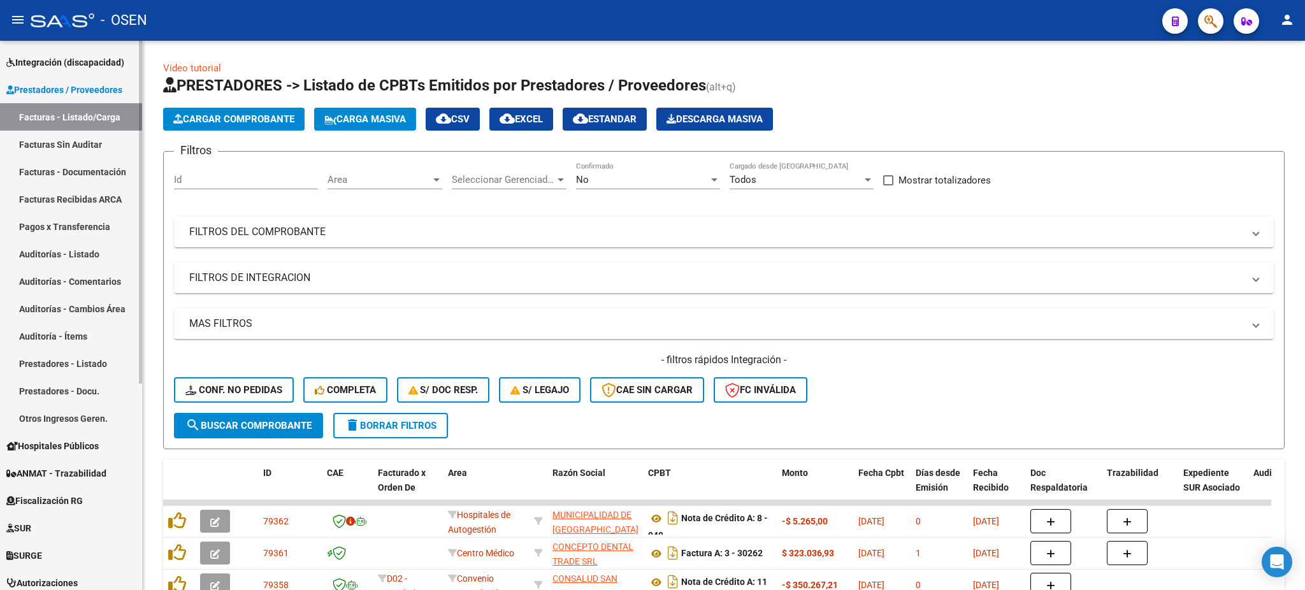
scroll to position [77, 0]
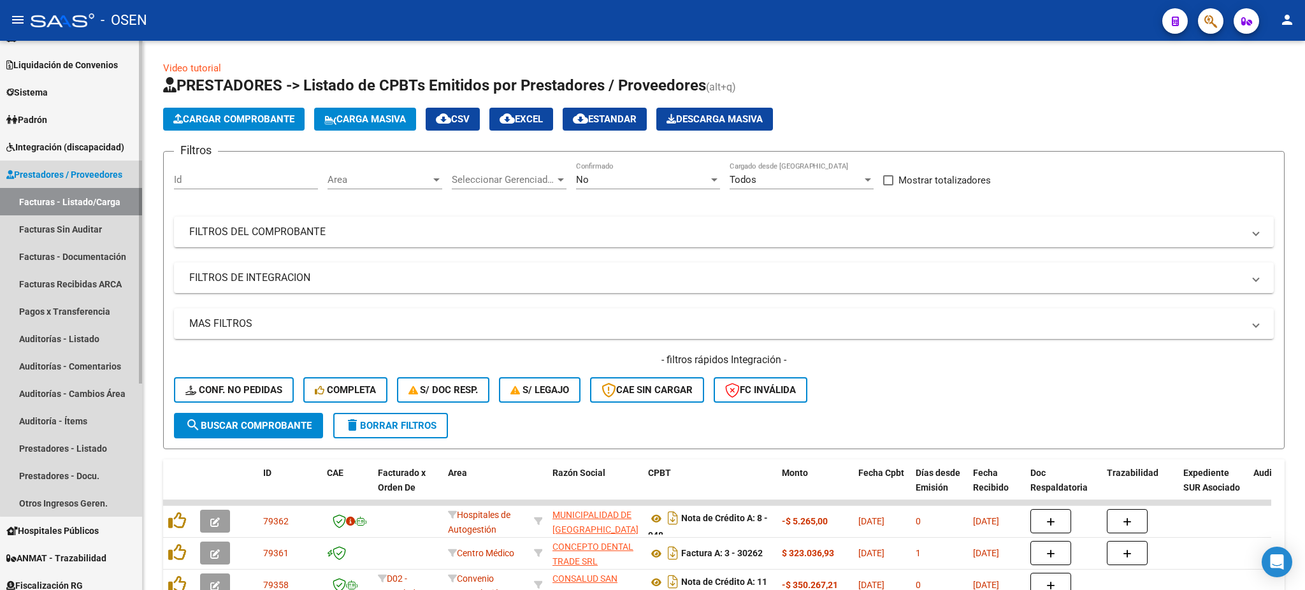
click at [93, 170] on span "Prestadores / Proveedores" at bounding box center [64, 175] width 116 height 14
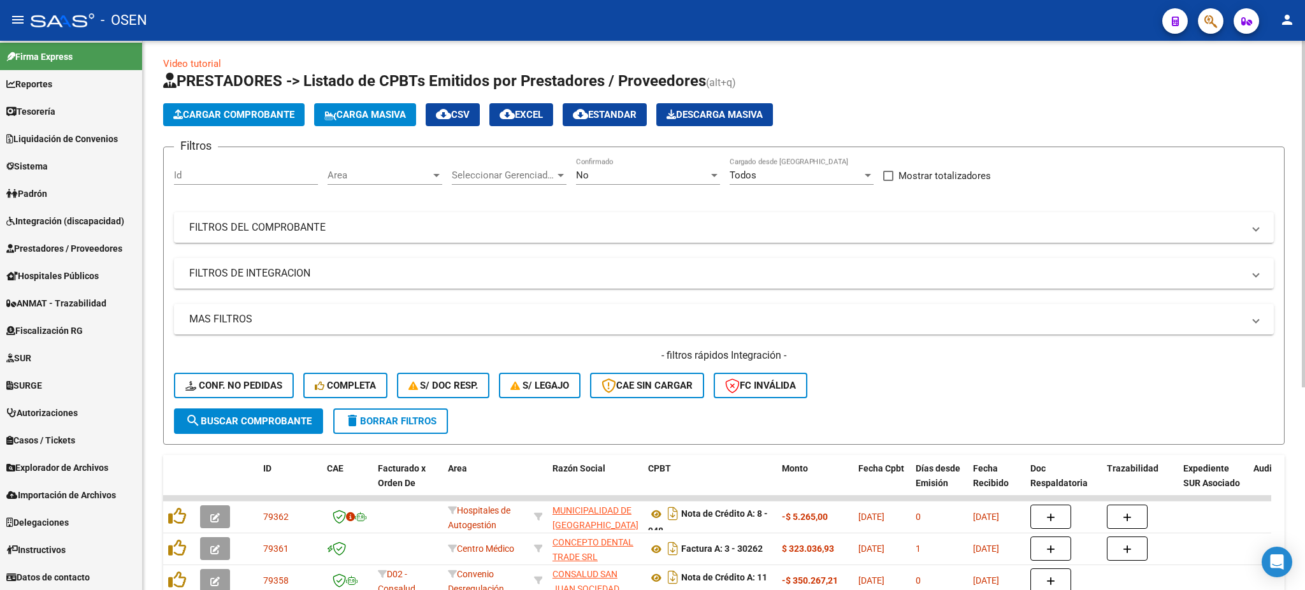
scroll to position [0, 0]
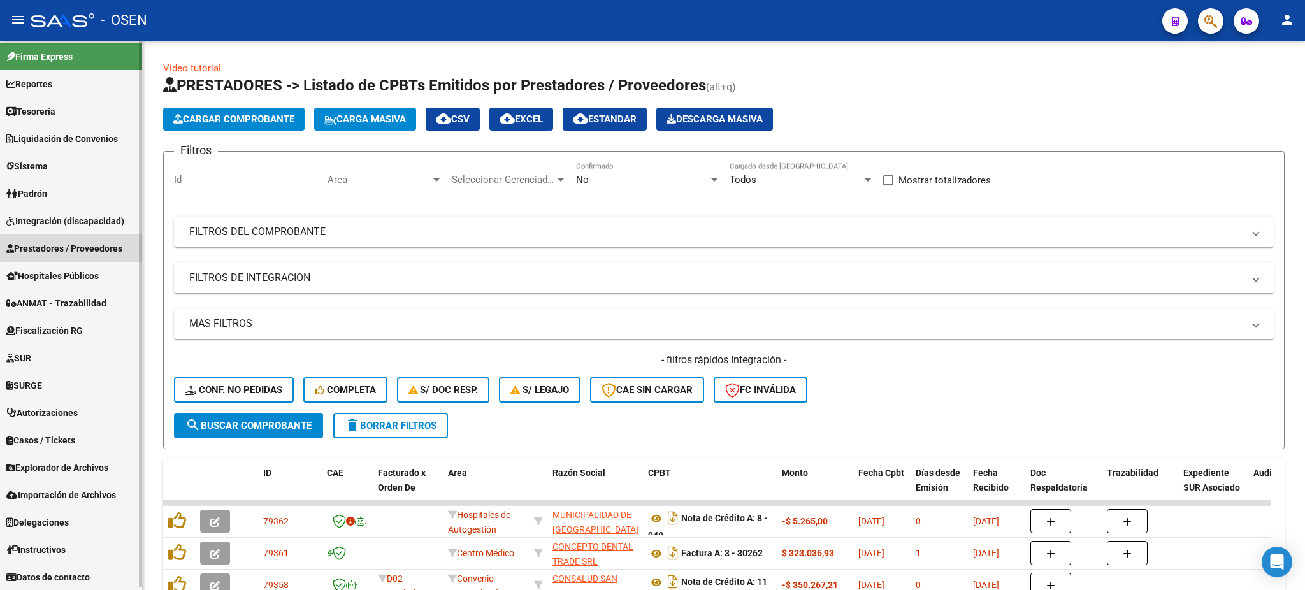
click at [62, 245] on span "Prestadores / Proveedores" at bounding box center [64, 248] width 116 height 14
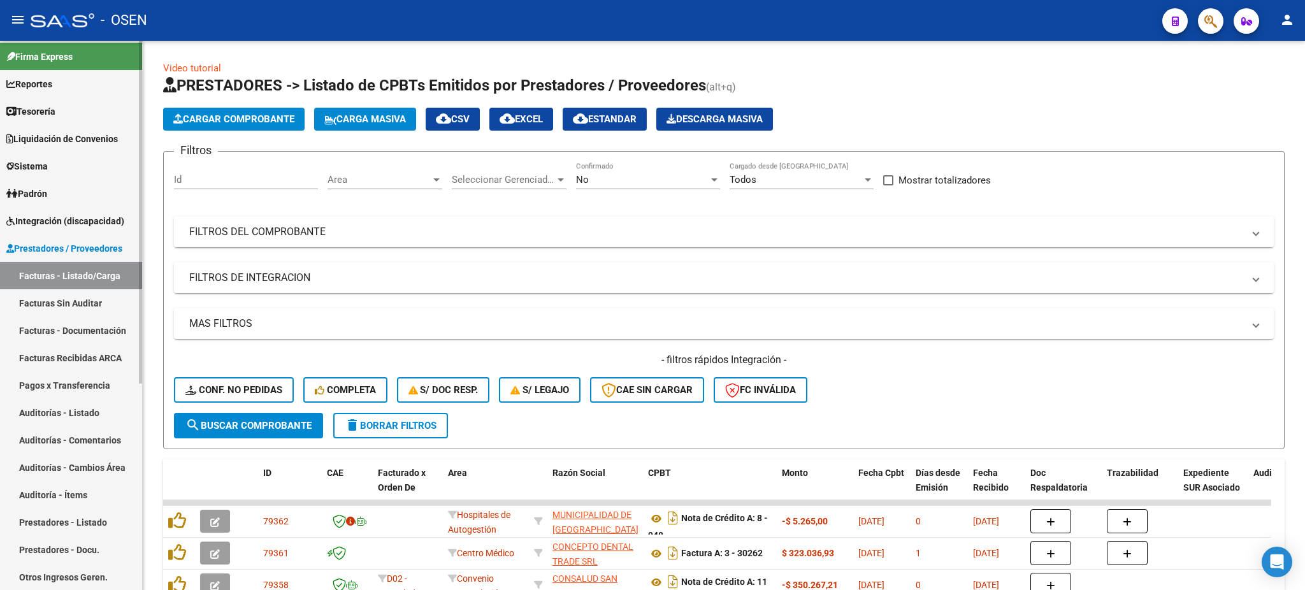
scroll to position [77, 0]
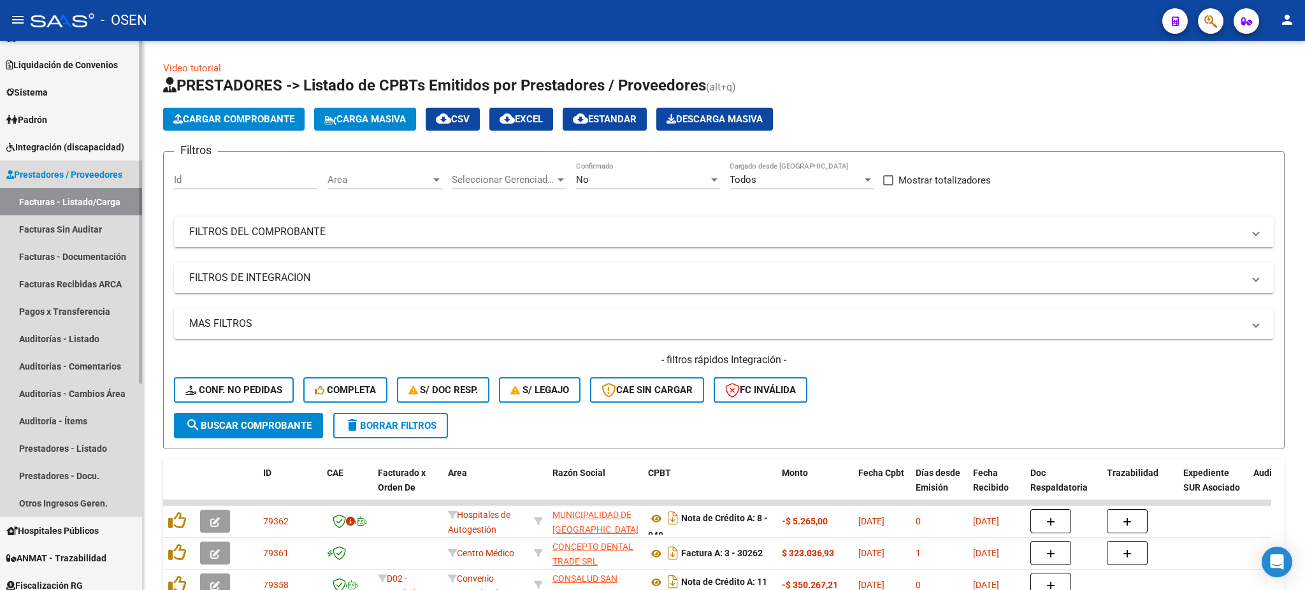
click at [76, 169] on span "Prestadores / Proveedores" at bounding box center [64, 175] width 116 height 14
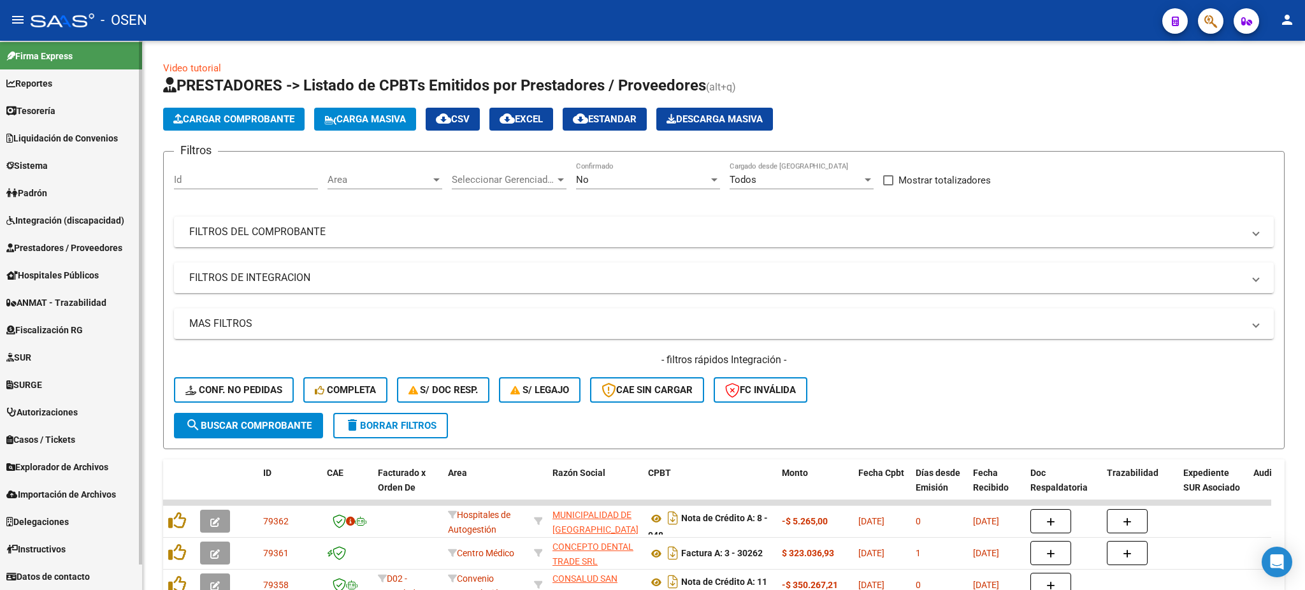
scroll to position [3, 0]
click at [92, 275] on span "Hospitales Públicos" at bounding box center [52, 276] width 92 height 14
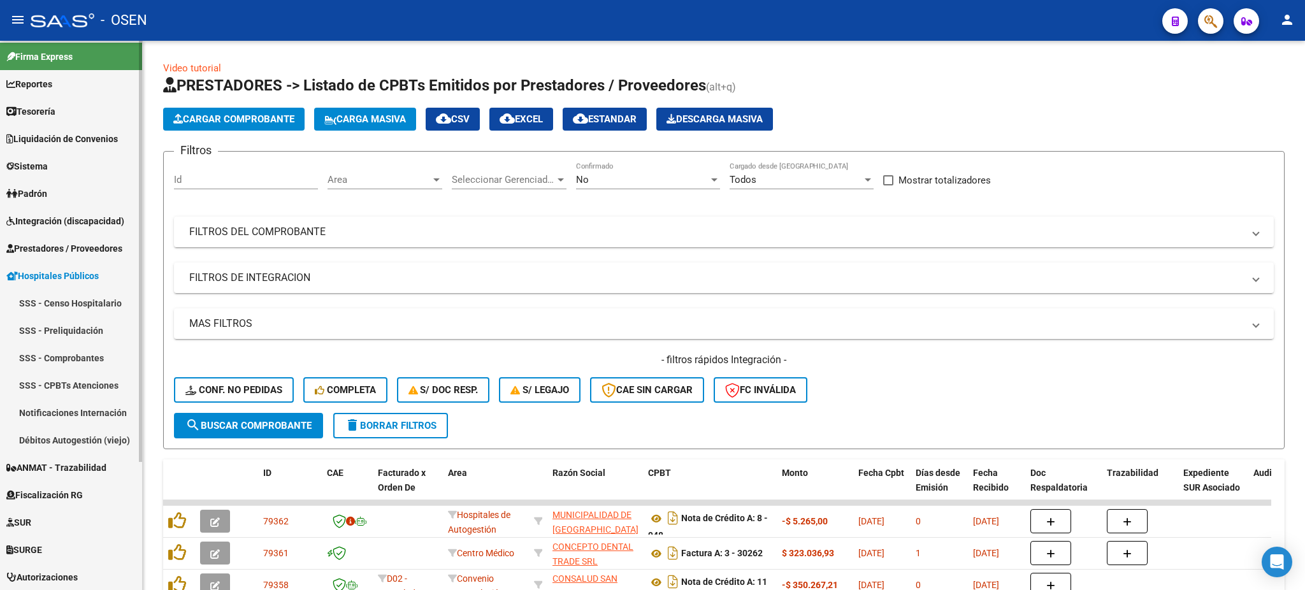
click at [103, 414] on link "Notificaciones Internación" at bounding box center [71, 412] width 142 height 27
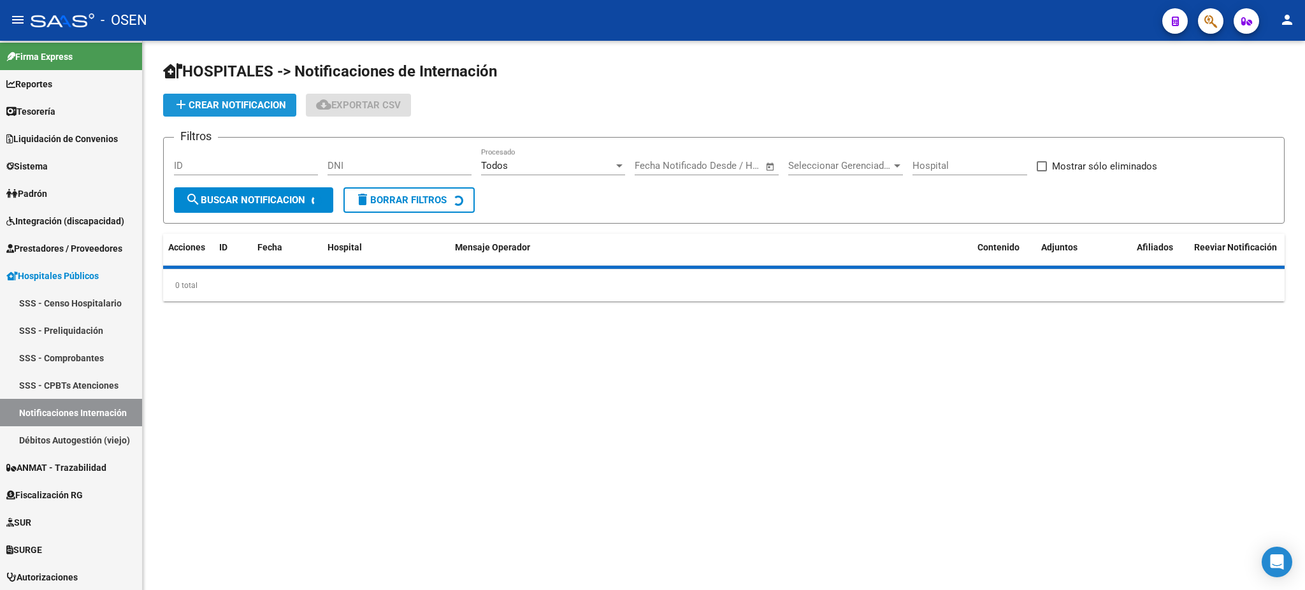
click at [270, 108] on span "add Crear Notificacion" at bounding box center [229, 104] width 113 height 11
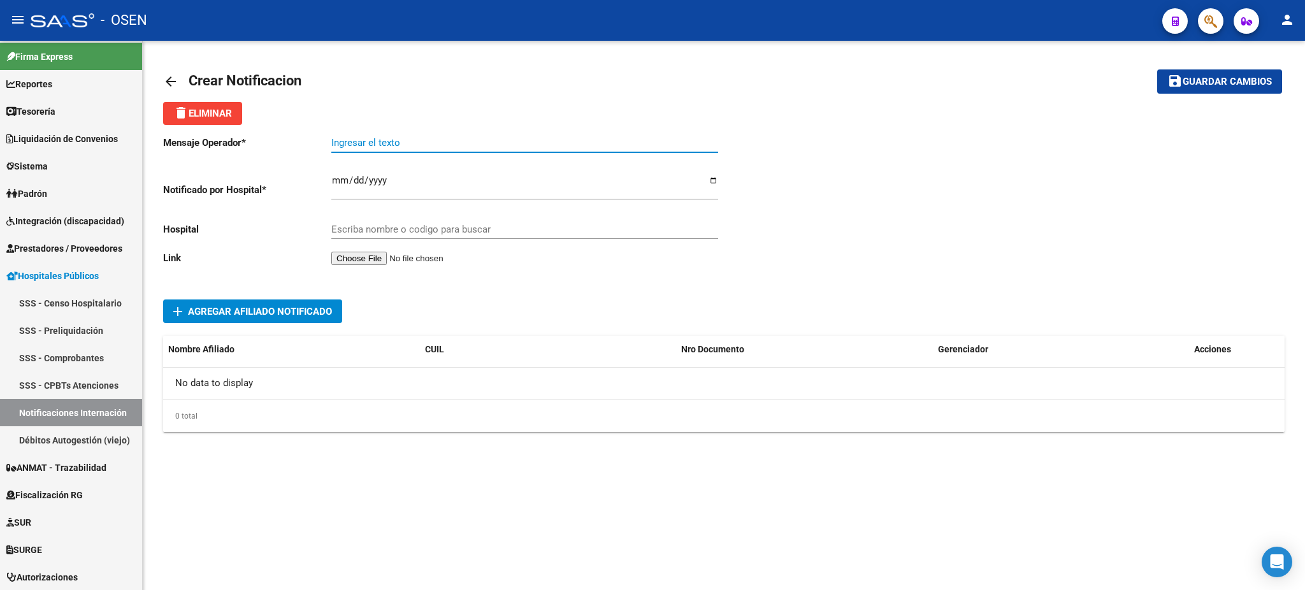
click at [368, 142] on input "Ingresar el texto" at bounding box center [524, 142] width 387 height 11
type input "e"
type input "ESTRABISMO | BOREAL"
type input "2025-08-13"
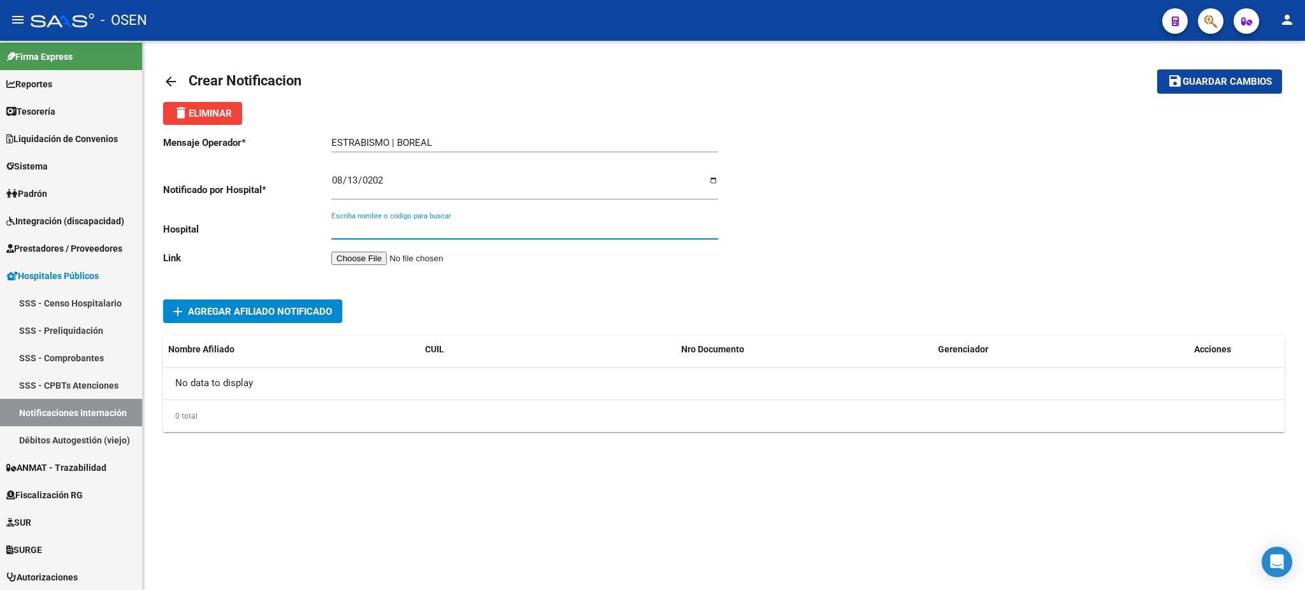
click at [463, 148] on input "ESTRABISMO | BOREAL" at bounding box center [524, 142] width 387 height 11
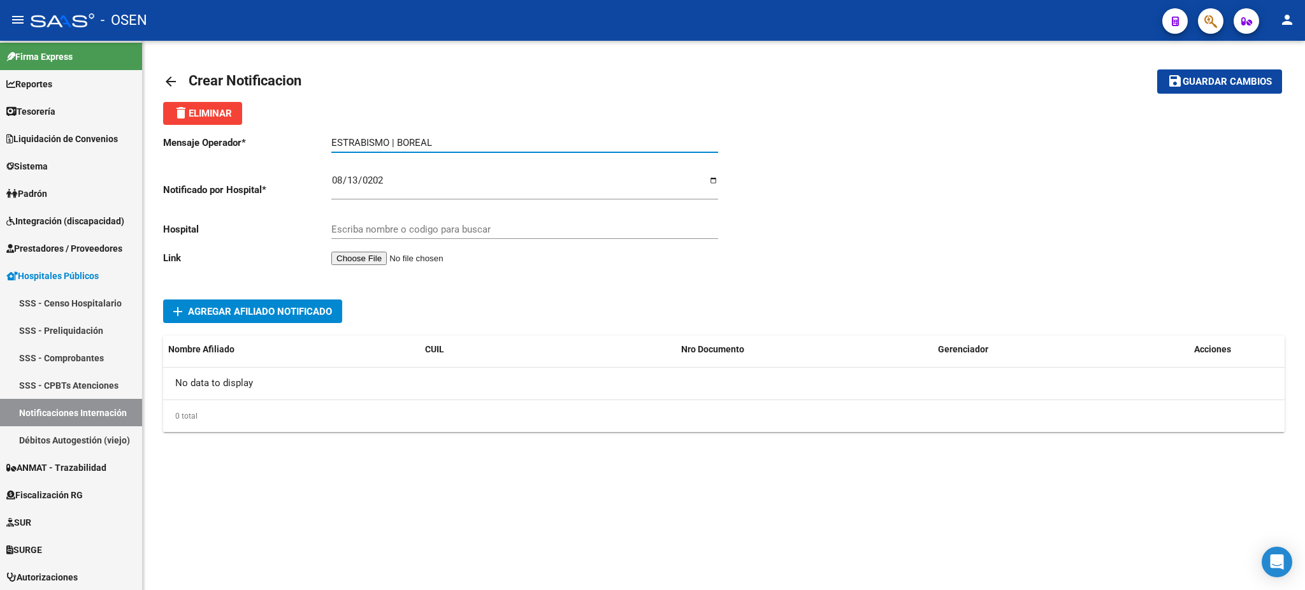
click at [389, 140] on input "ESTRABISMO | BOREAL" at bounding box center [524, 142] width 387 height 11
type input "ESTRABISMO CIRUGÍA CORRECTIVA | BOREAL"
click at [426, 222] on div "Escriba nombre o codigo para buscar" at bounding box center [524, 225] width 387 height 27
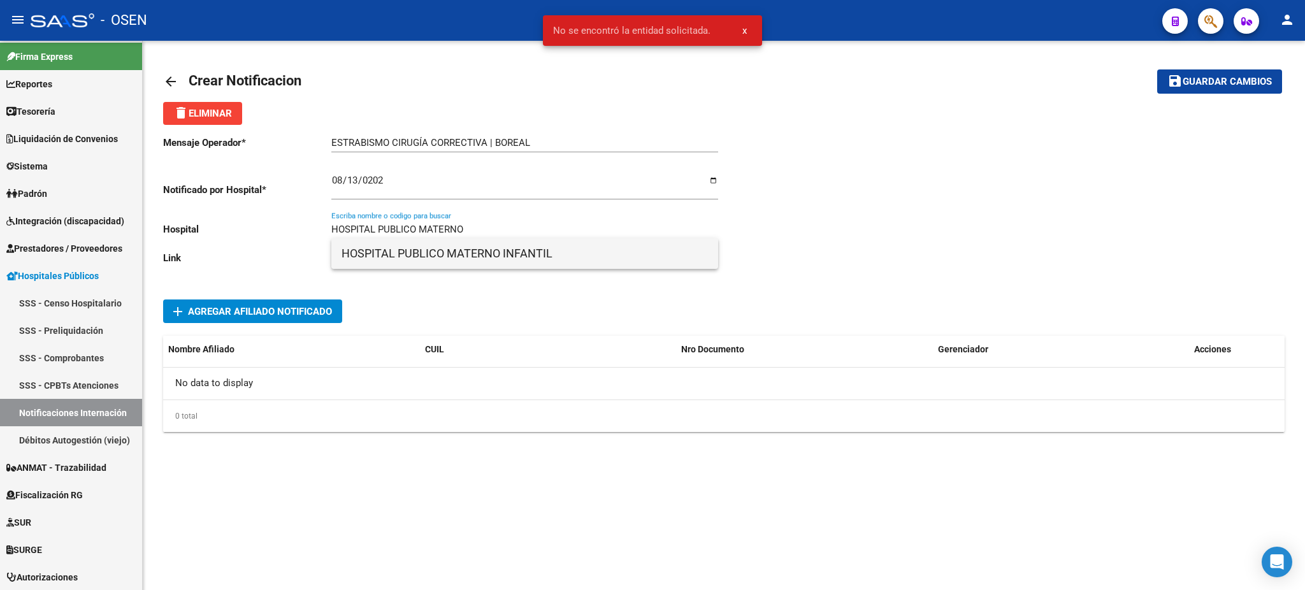
click at [556, 255] on span "HOSPITAL PUBLICO MATERNO INFANTIL" at bounding box center [524, 253] width 366 height 31
type input "HOSPITAL PUBLICO MATERNO INFANTIL"
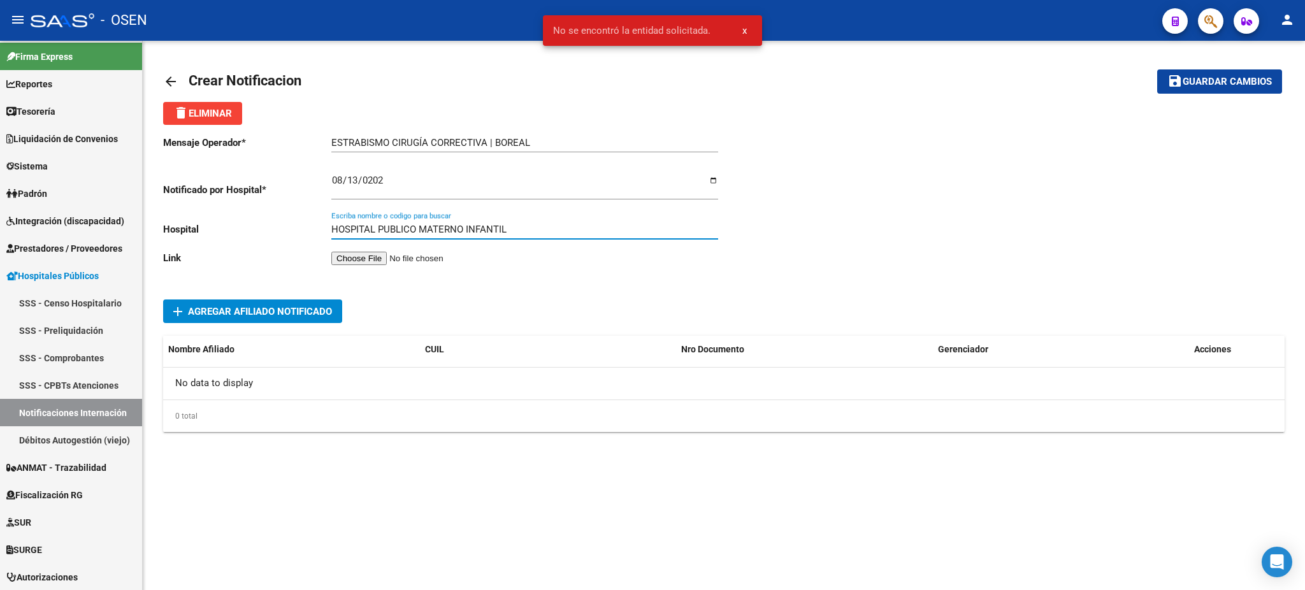
click at [287, 310] on span "Agregar Afiliado Notificado" at bounding box center [260, 311] width 144 height 11
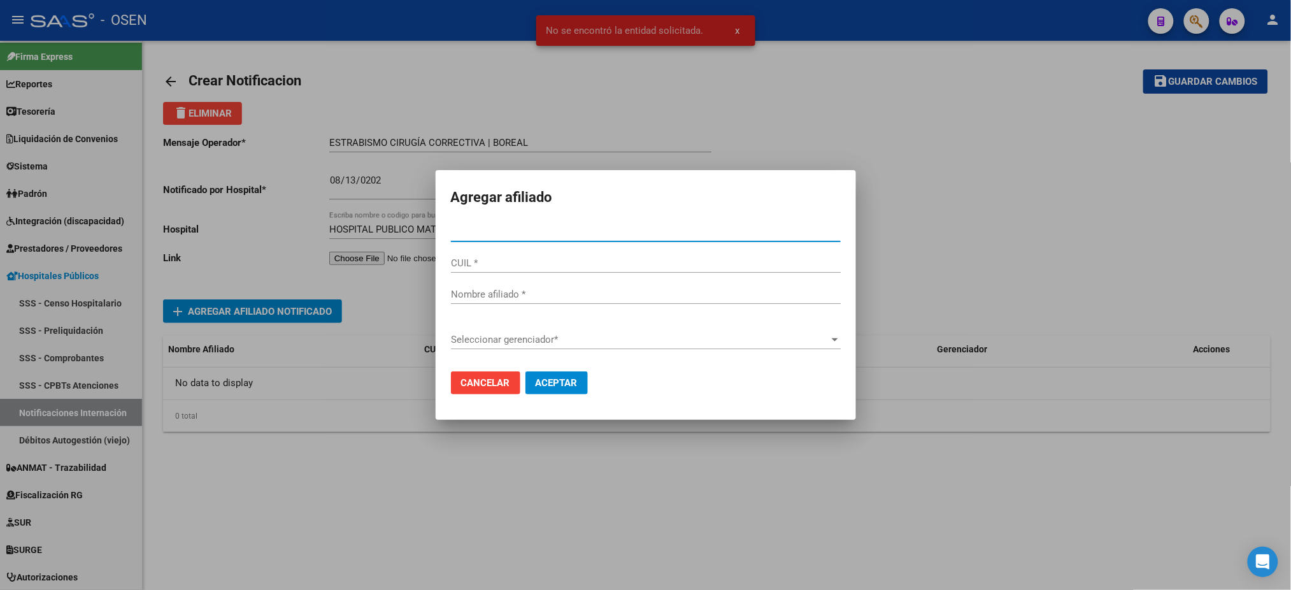
paste input "55091207"
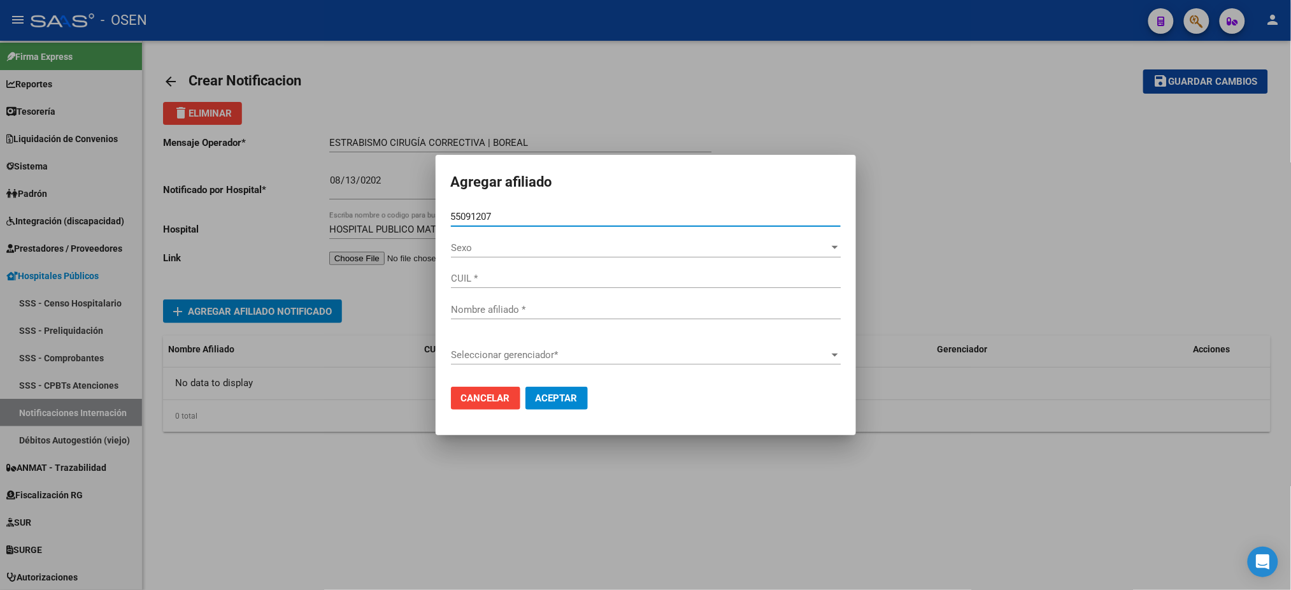
type input "55091207"
type input "20550912075"
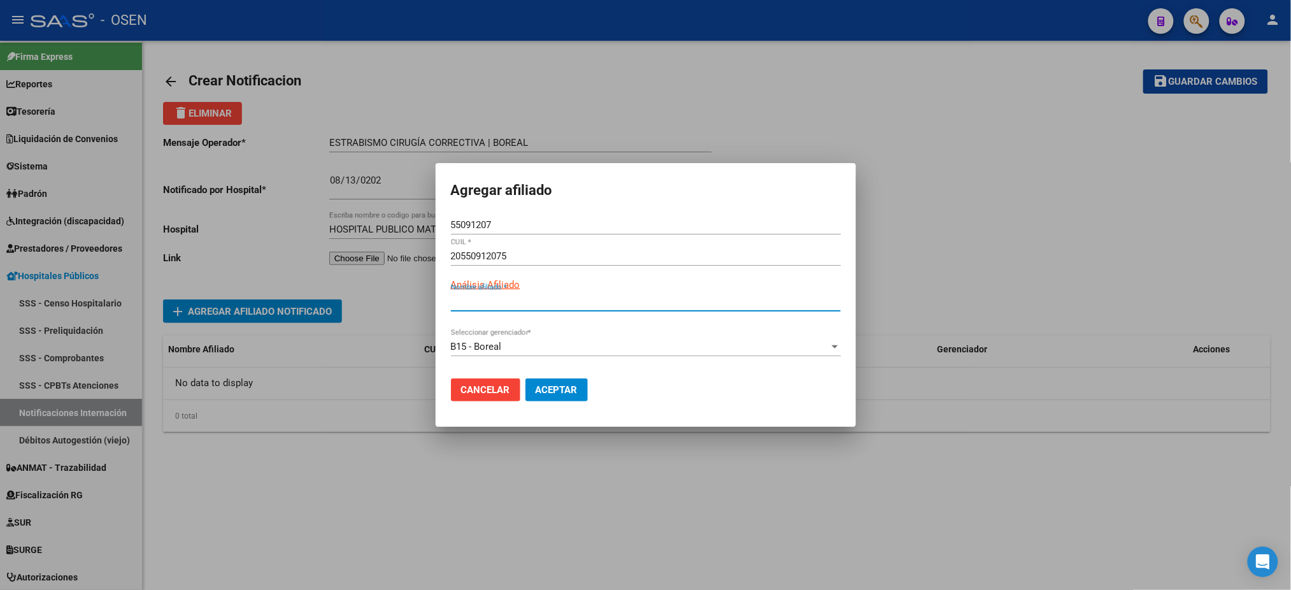
type input "RODRIGUEZ THIAGO LIONEL"
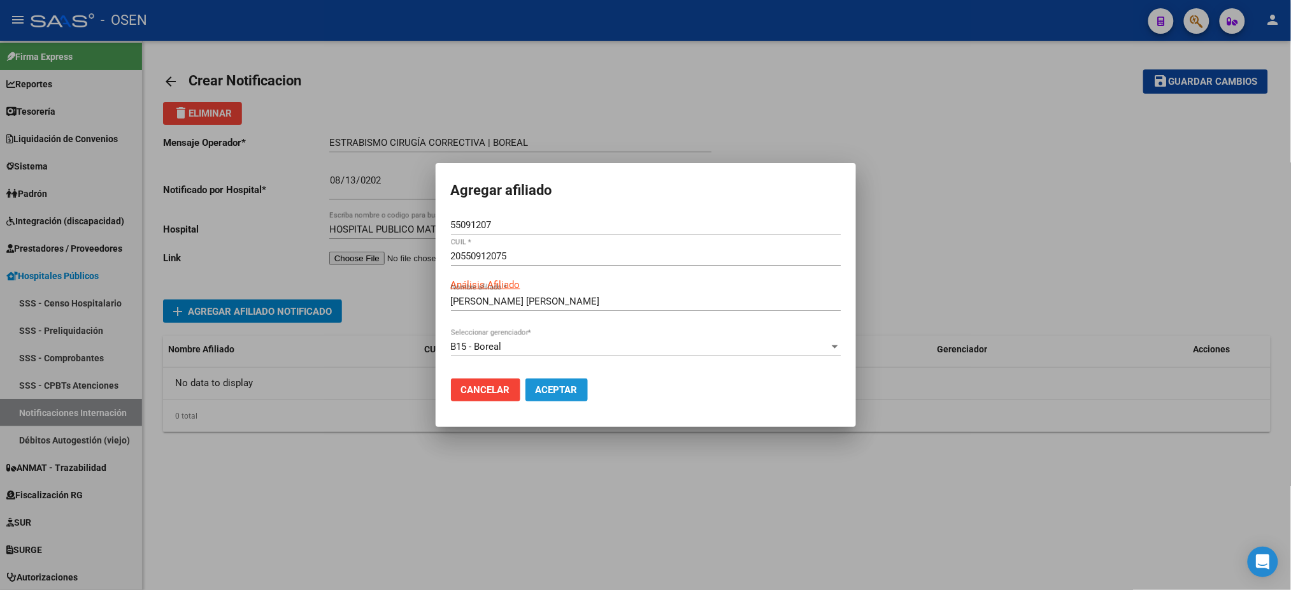
click at [580, 385] on button "Aceptar" at bounding box center [557, 389] width 62 height 23
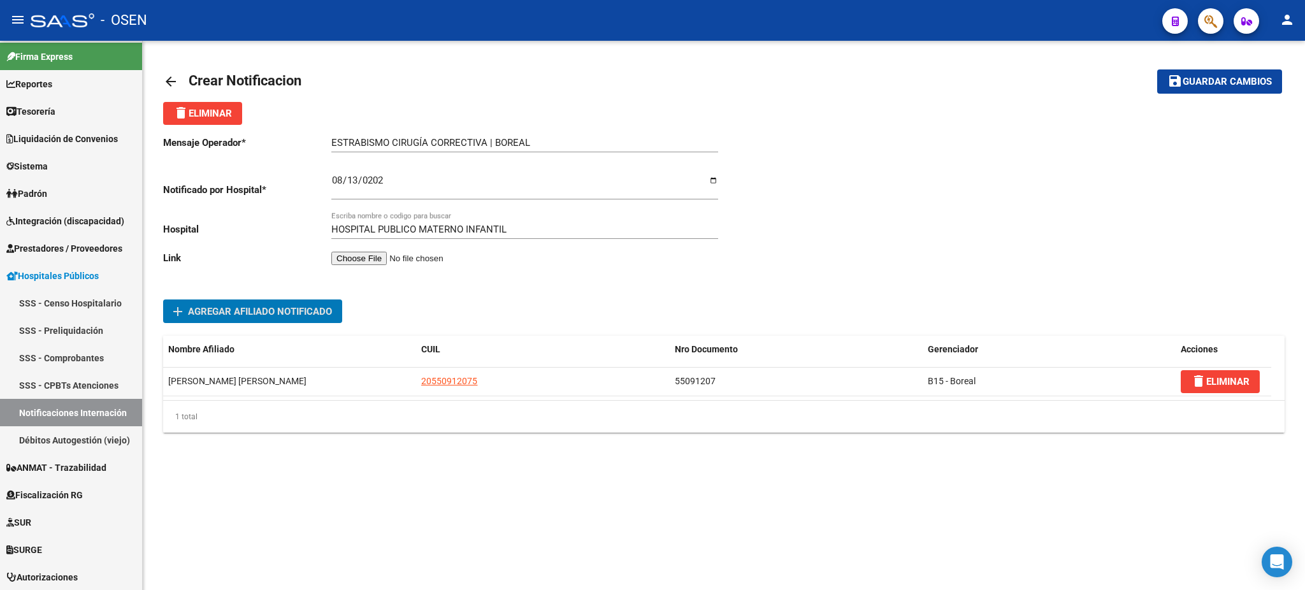
click at [396, 260] on input "file" at bounding box center [411, 258] width 161 height 13
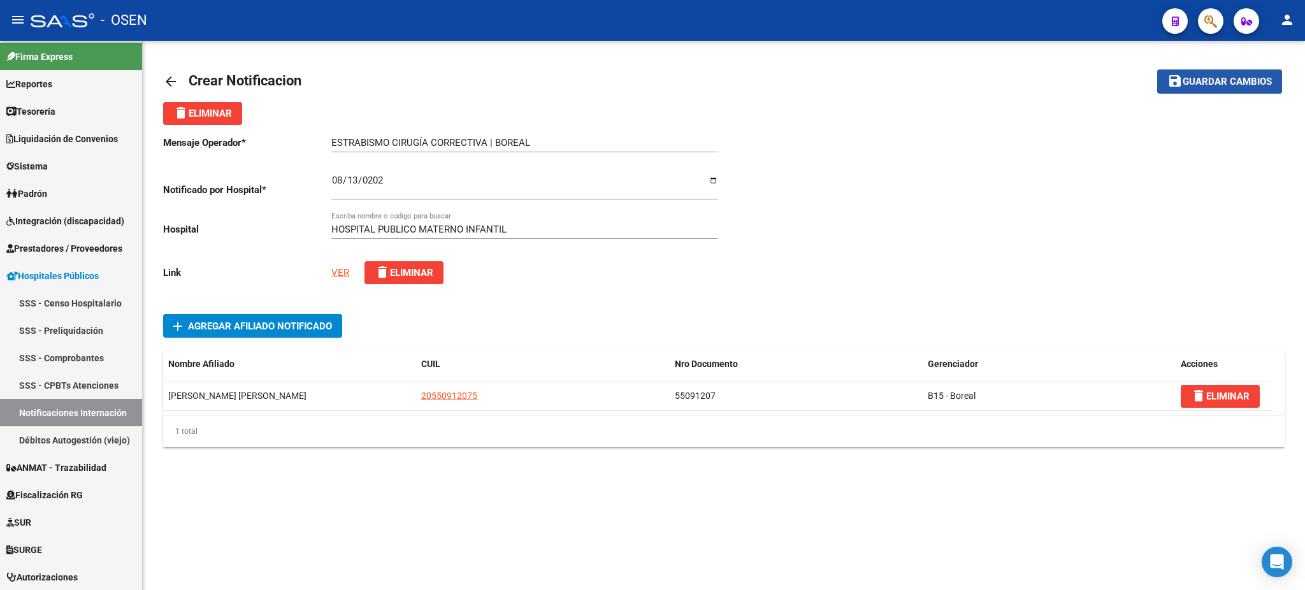
click at [1227, 78] on span "Guardar cambios" at bounding box center [1226, 81] width 89 height 11
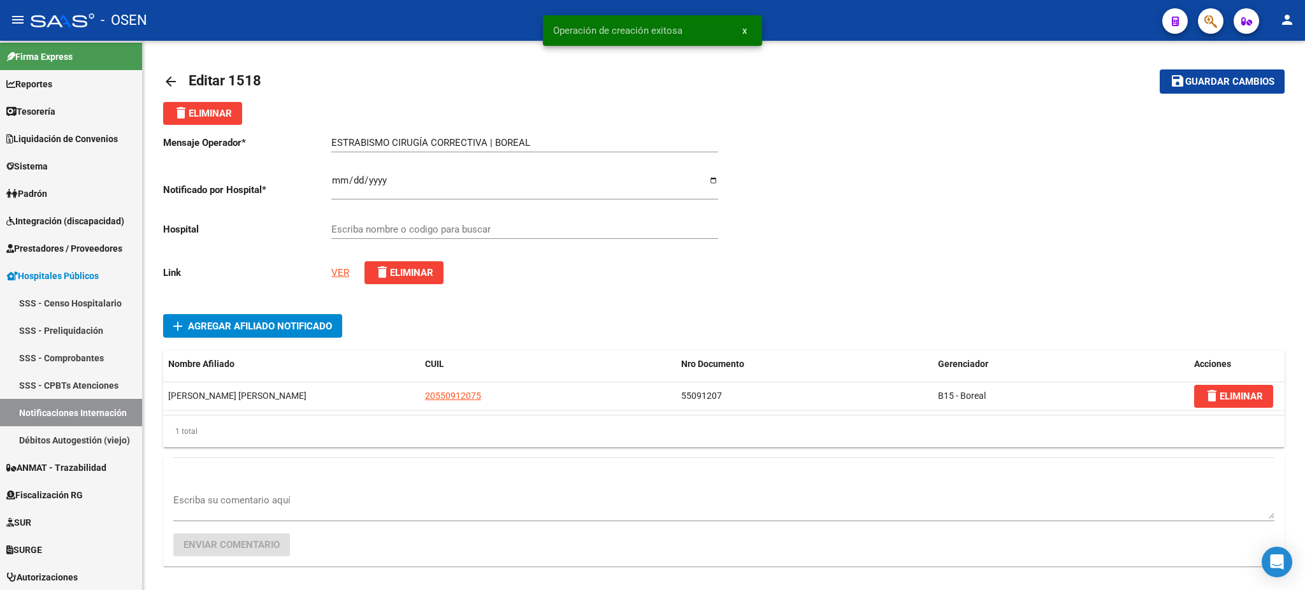
type input "HOSPITAL PUBLICO MATERNO INFANTIL"
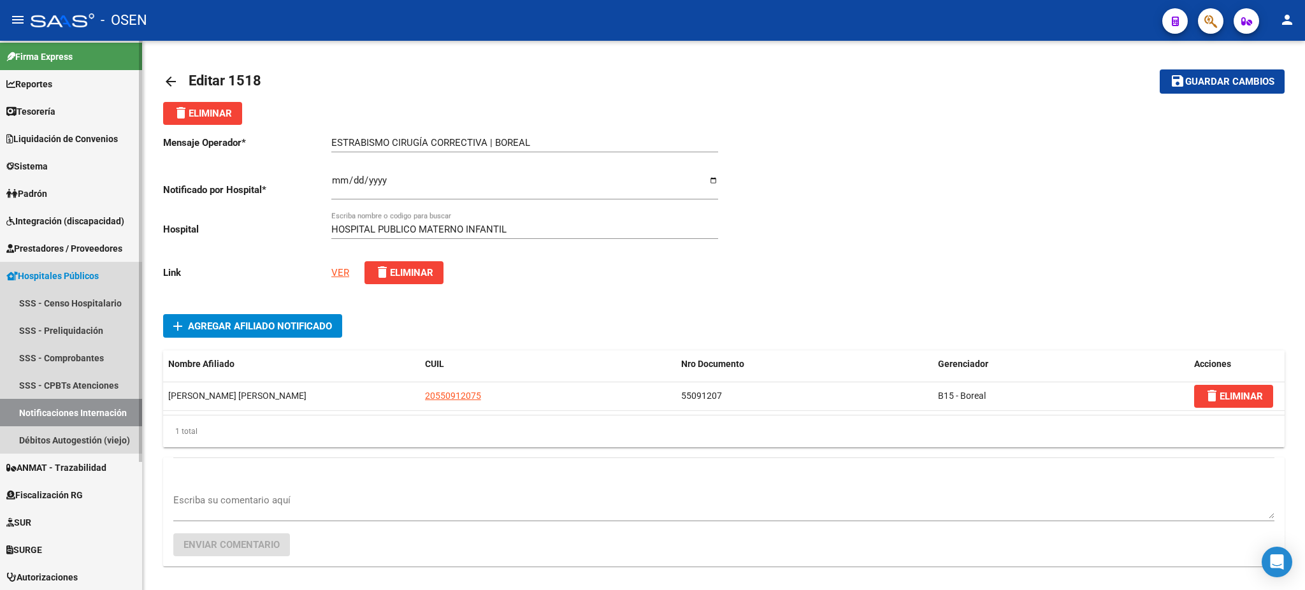
click at [59, 414] on link "Notificaciones Internación" at bounding box center [71, 412] width 142 height 27
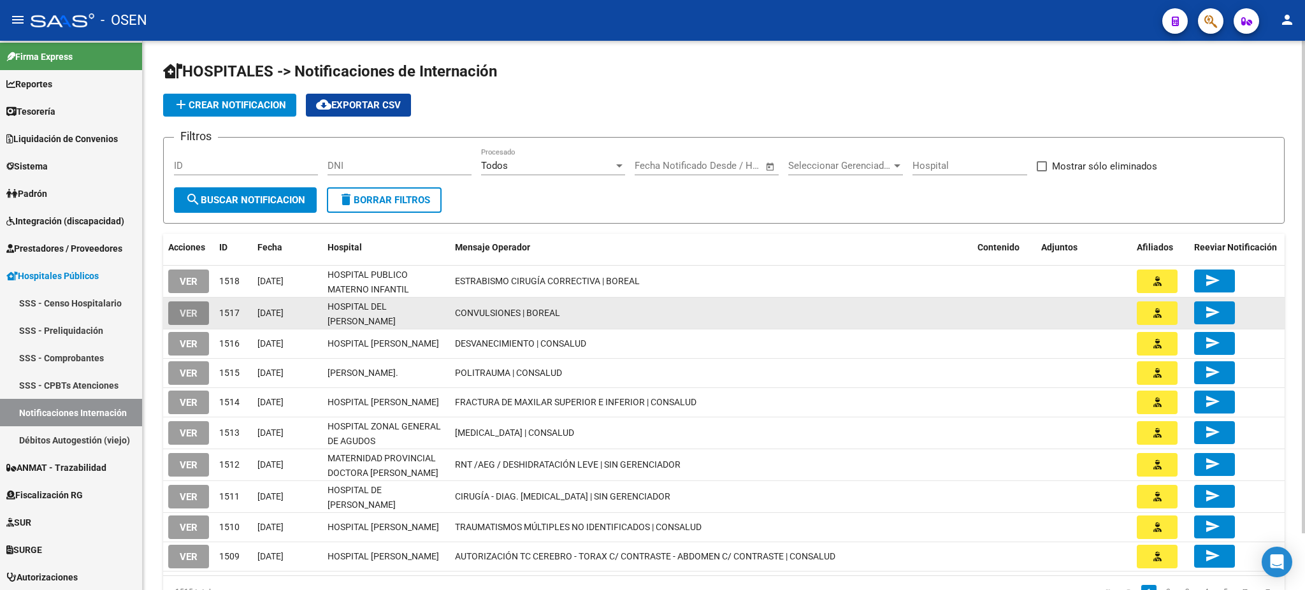
click at [190, 308] on span "VER" at bounding box center [189, 313] width 18 height 11
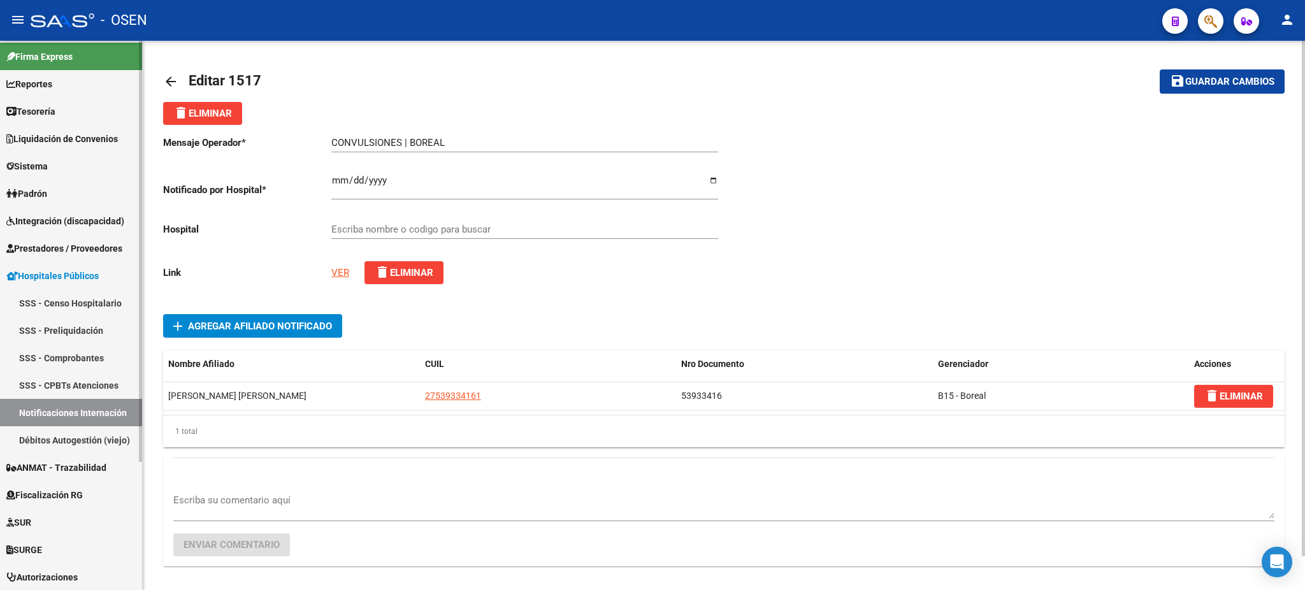
type input "HOSPITAL DEL NIÑO JESUS"
click at [100, 401] on link "Notificaciones Internación" at bounding box center [71, 412] width 142 height 27
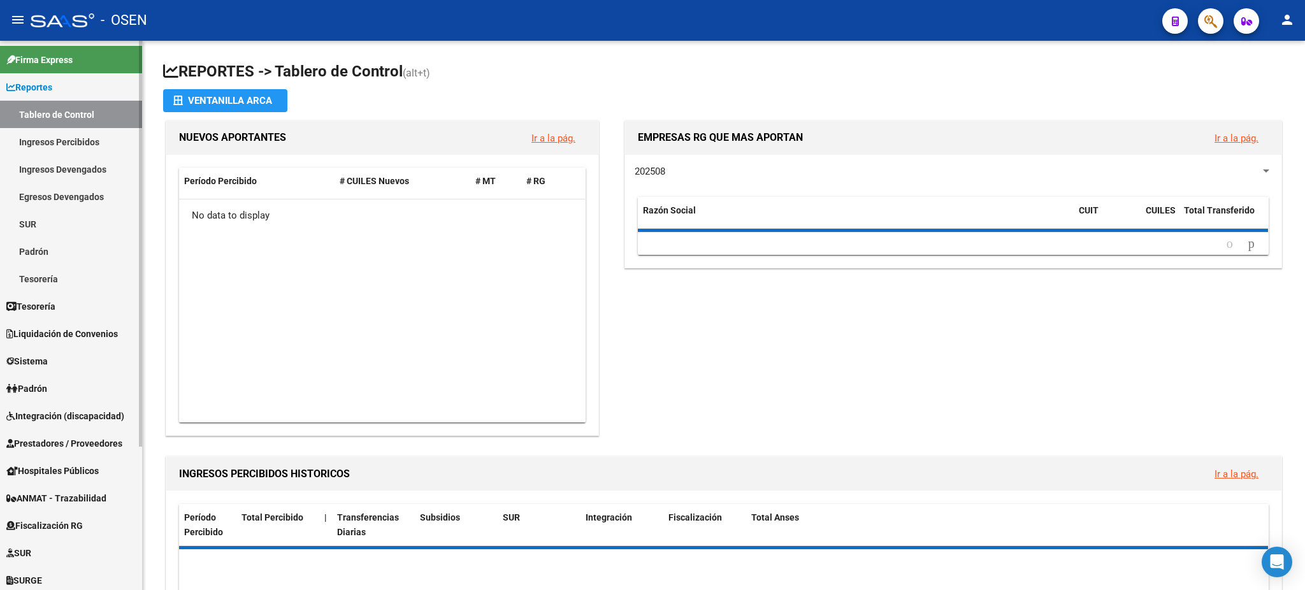
click at [73, 436] on span "Prestadores / Proveedores" at bounding box center [64, 443] width 116 height 14
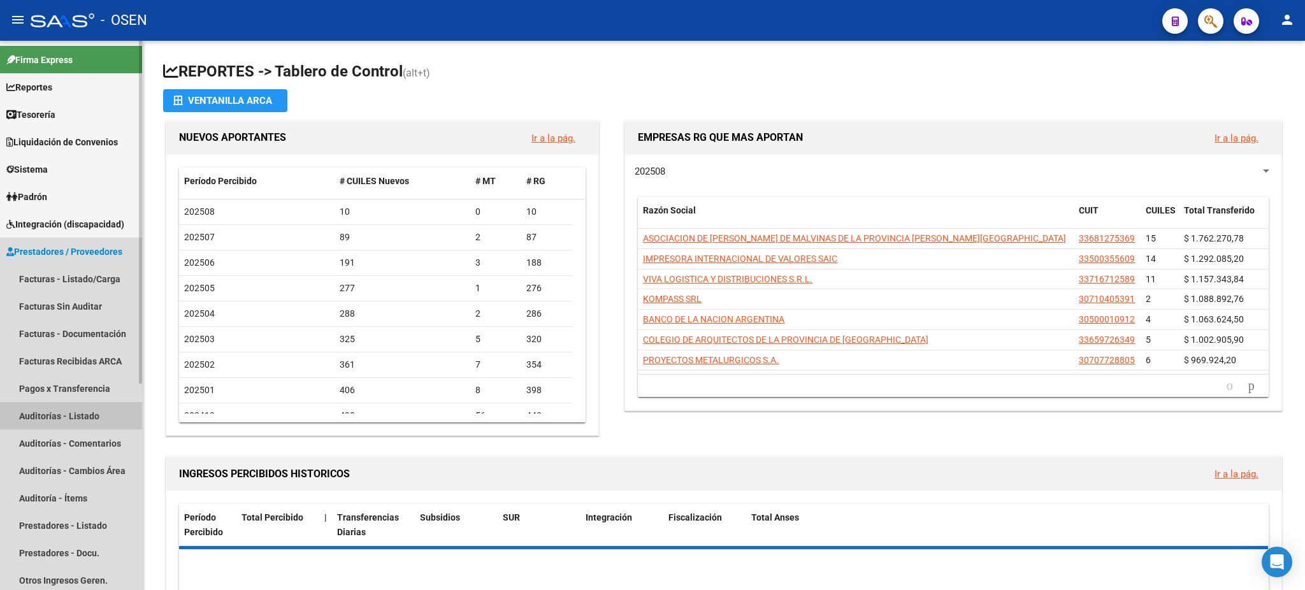
click at [83, 416] on link "Auditorías - Listado" at bounding box center [71, 415] width 142 height 27
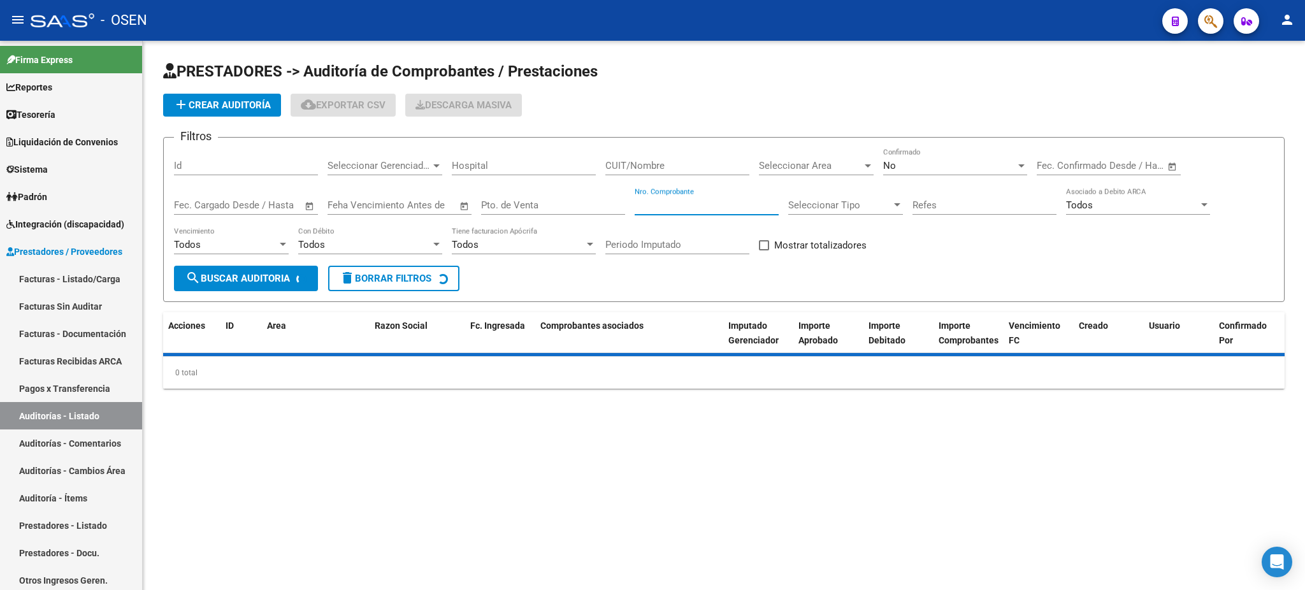
click at [700, 208] on input "Nro. Comprobante" at bounding box center [707, 204] width 144 height 11
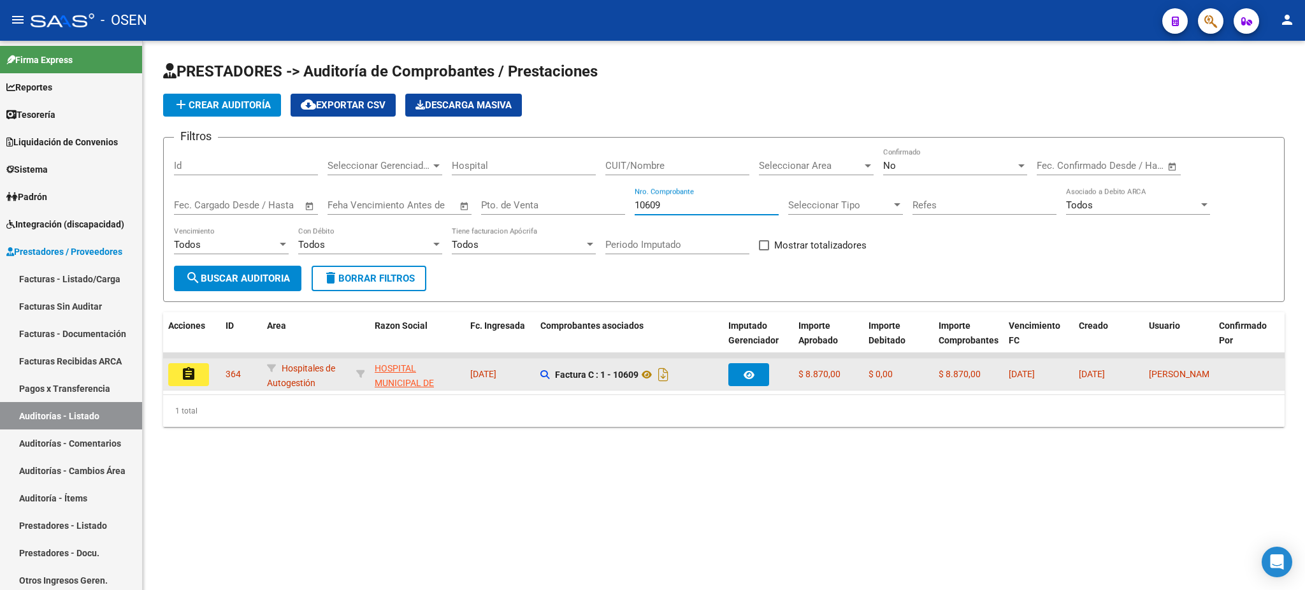
type input "10609"
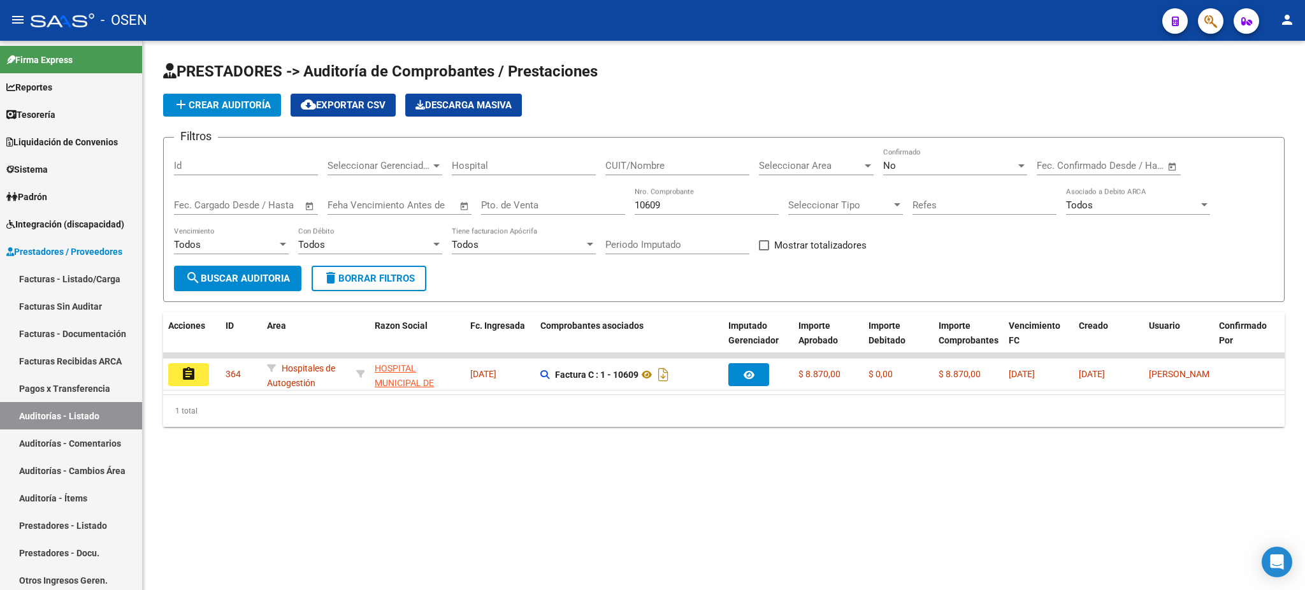
drag, startPoint x: 199, startPoint y: 366, endPoint x: 423, endPoint y: 238, distance: 258.6
click at [409, 244] on div "PRESTADORES -> Auditoría de Comprobantes / Prestaciones add Crear Auditoría clo…" at bounding box center [723, 244] width 1121 height 366
click at [938, 153] on div "No Confirmado" at bounding box center [955, 161] width 144 height 27
click at [931, 106] on span "Todos" at bounding box center [955, 108] width 144 height 29
click at [217, 278] on span "search Buscar Auditoria" at bounding box center [237, 278] width 104 height 11
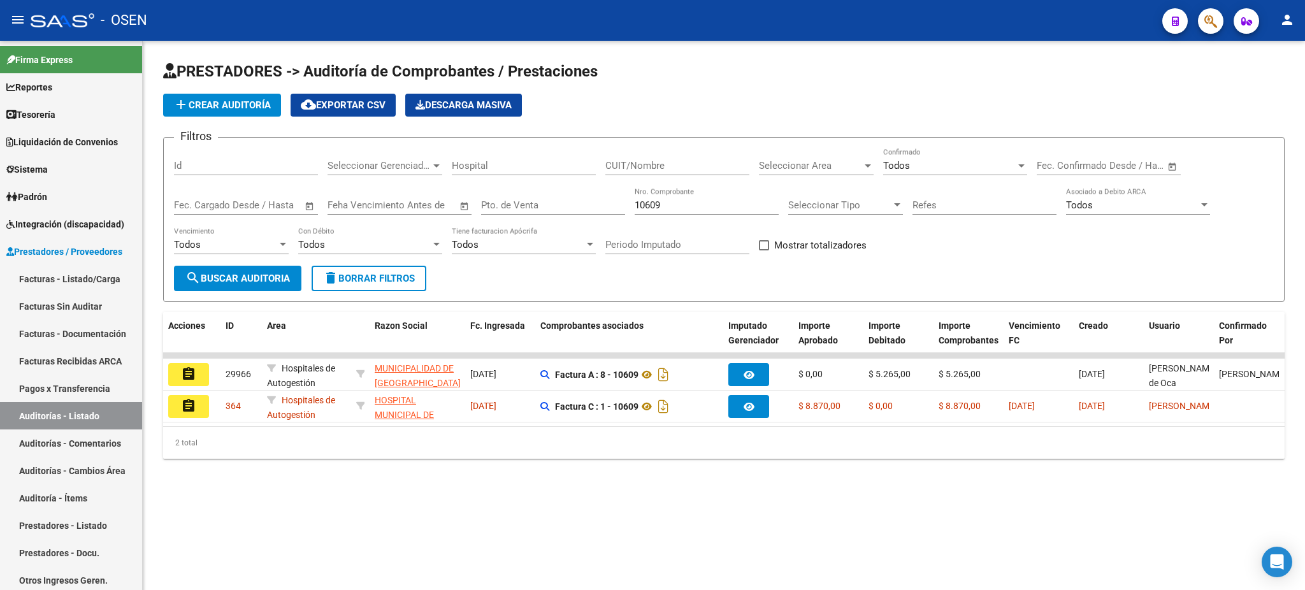
click at [190, 367] on mat-icon "assignment" at bounding box center [188, 373] width 15 height 15
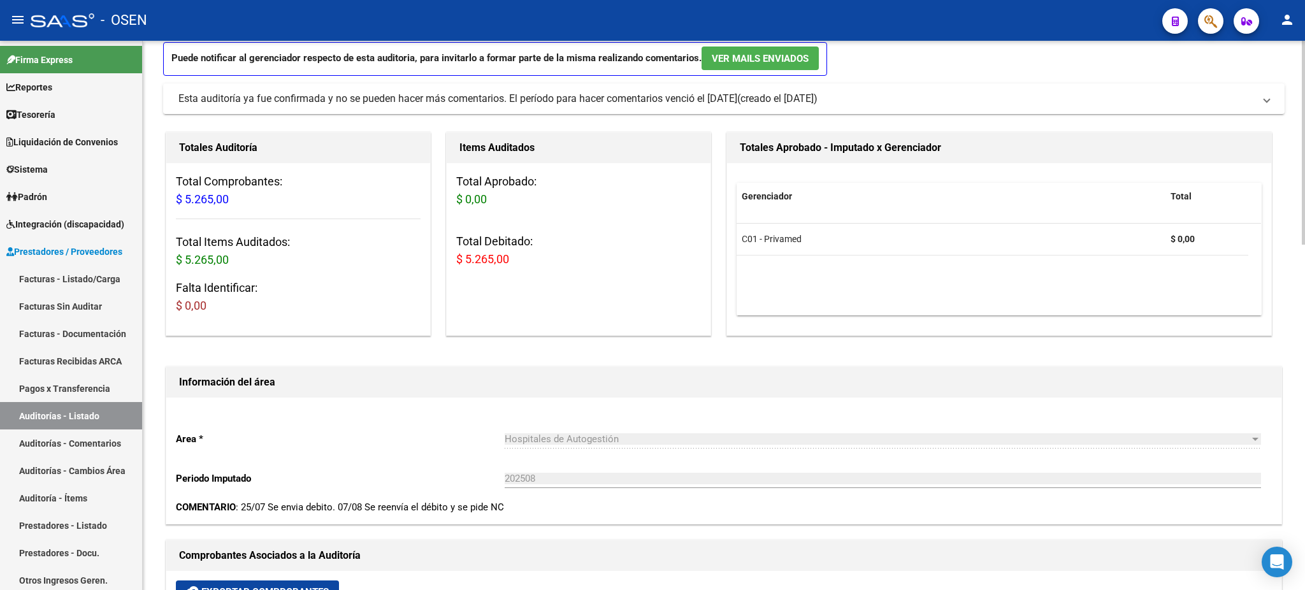
scroll to position [255, 0]
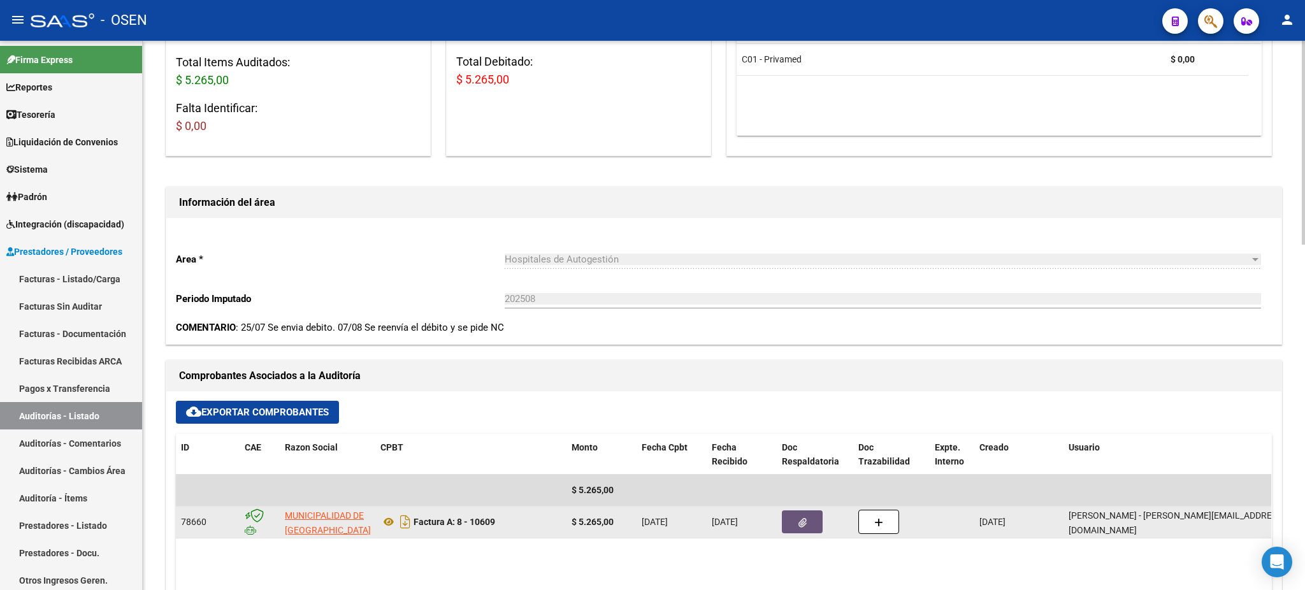
click at [793, 519] on button "button" at bounding box center [802, 521] width 41 height 23
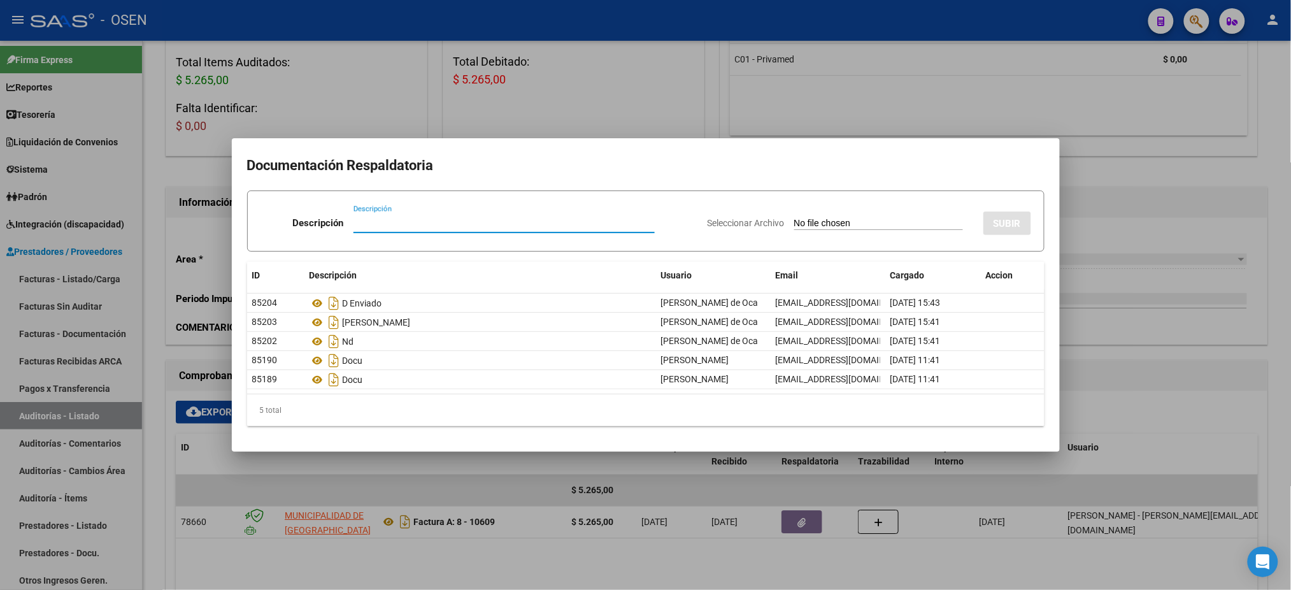
type input "M"
type input "NC"
click at [853, 227] on input "Seleccionar Archivo" at bounding box center [878, 224] width 169 height 12
type input "C:\fakepath\NC0008-00000948.pdf"
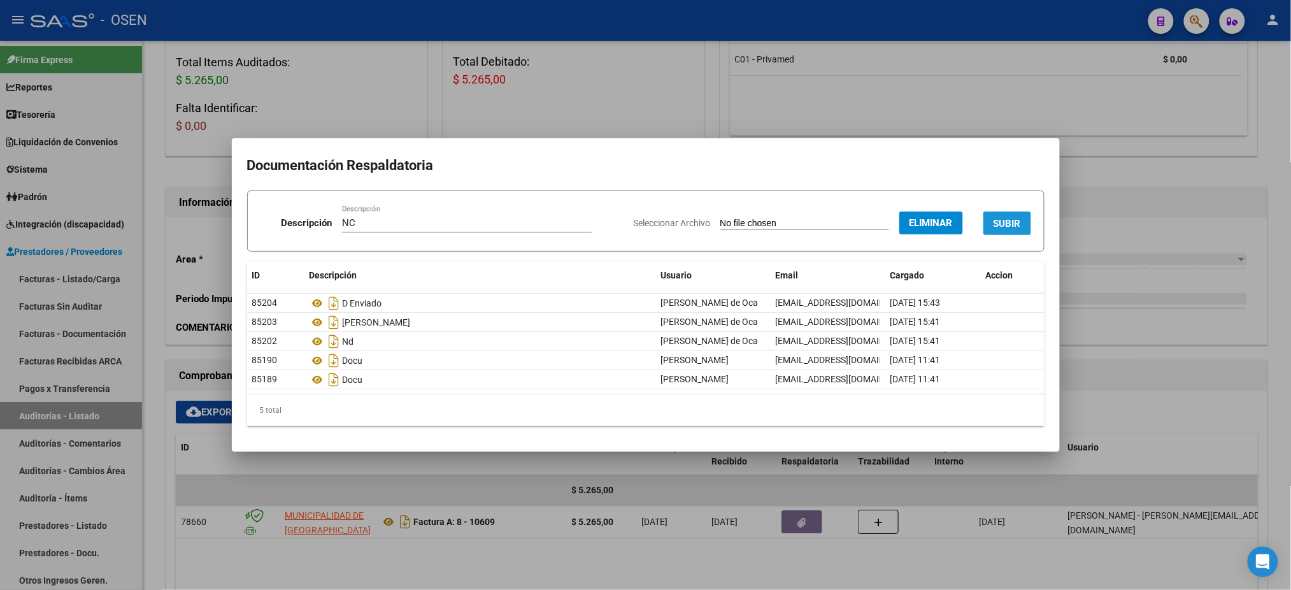
click at [1012, 220] on span "SUBIR" at bounding box center [1007, 223] width 27 height 11
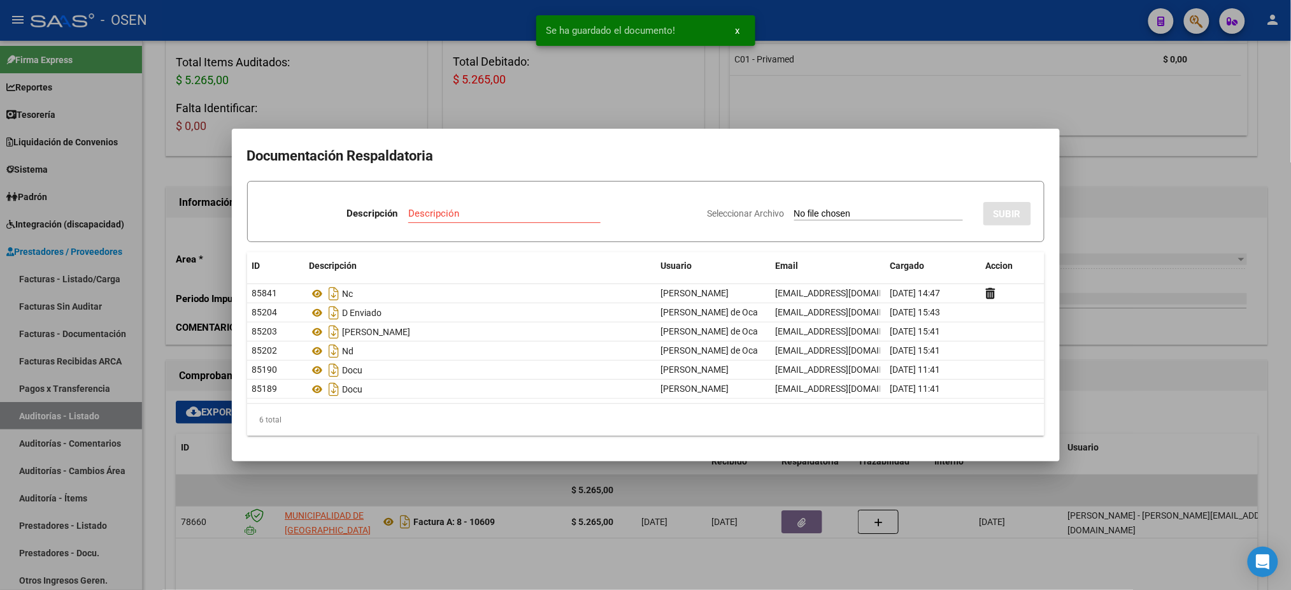
click at [1165, 268] on div at bounding box center [645, 295] width 1291 height 590
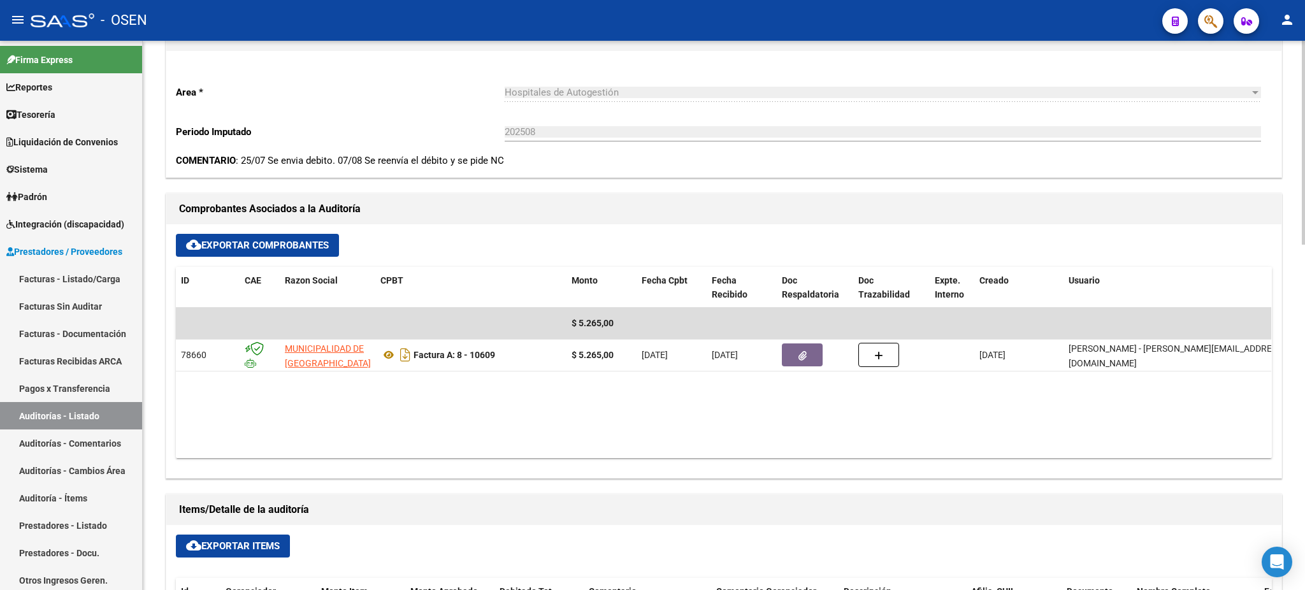
scroll to position [424, 0]
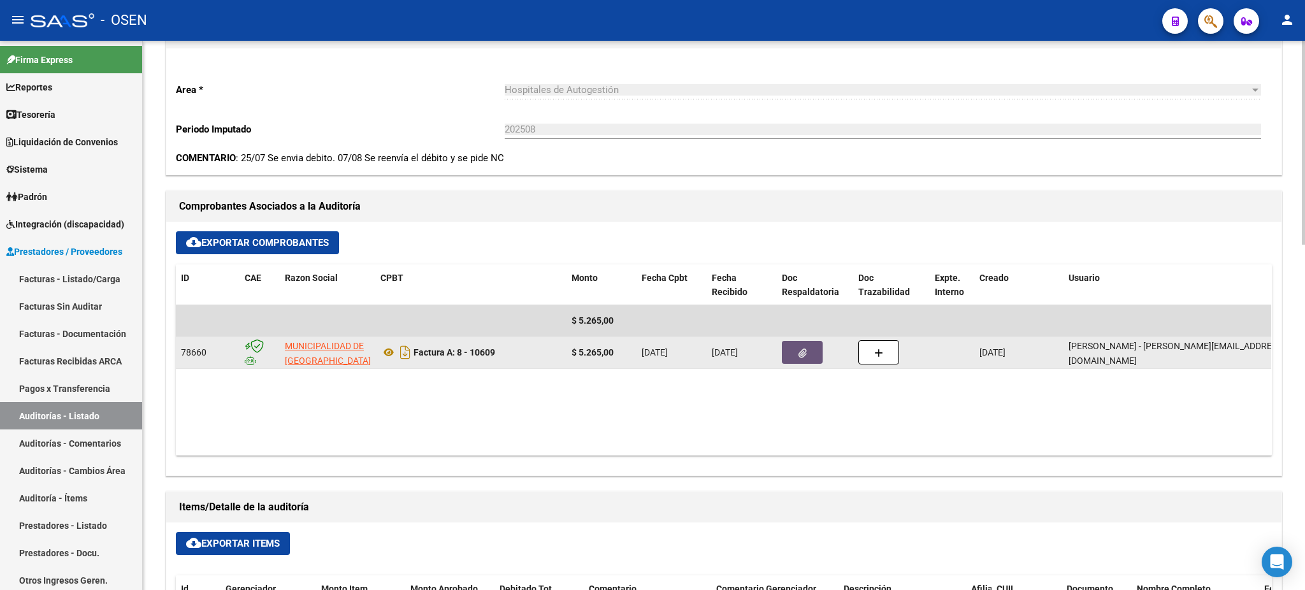
click at [800, 354] on icon "button" at bounding box center [802, 353] width 8 height 10
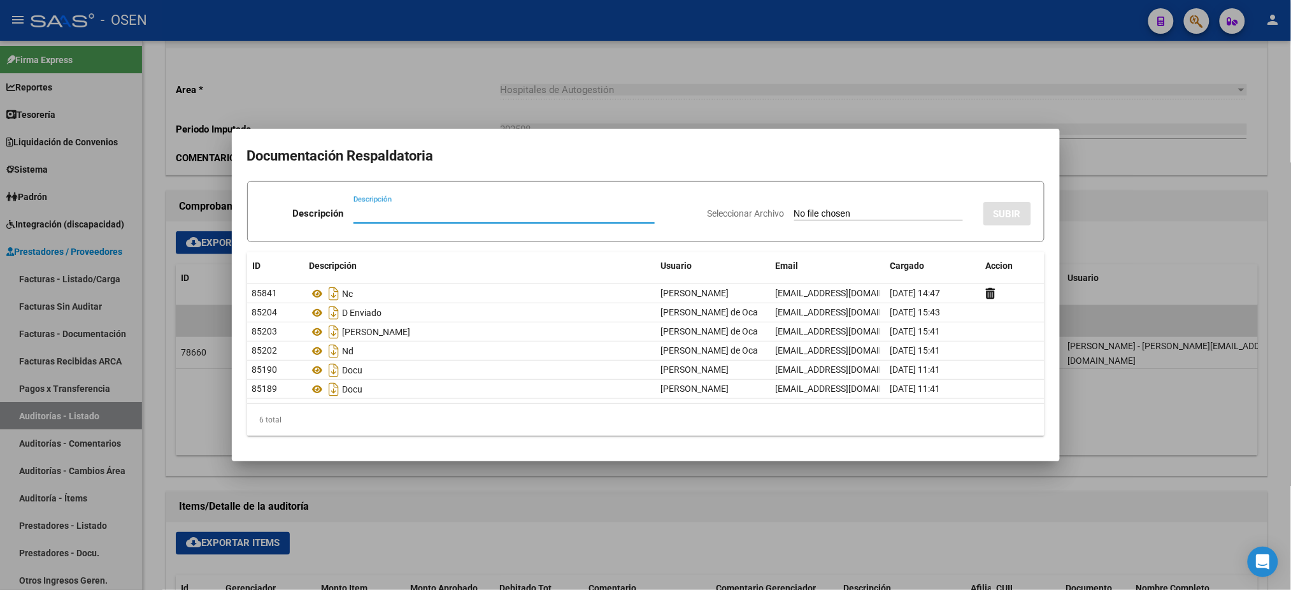
click at [602, 39] on div at bounding box center [645, 295] width 1291 height 590
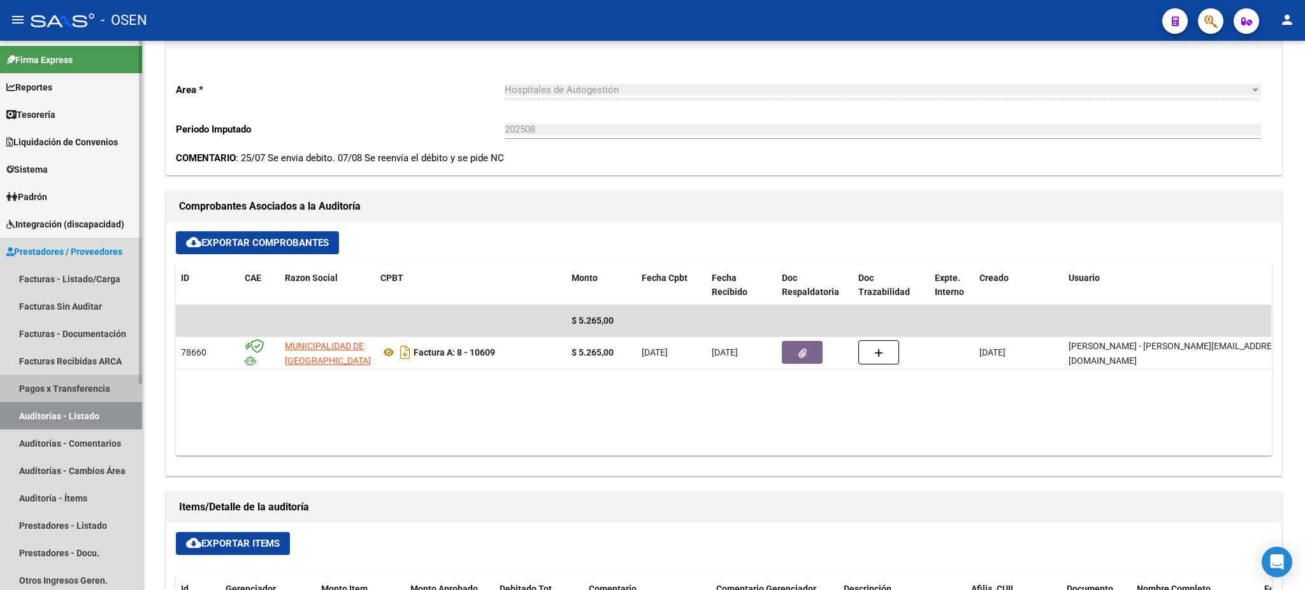
click at [66, 396] on link "Pagos x Transferencia" at bounding box center [71, 388] width 142 height 27
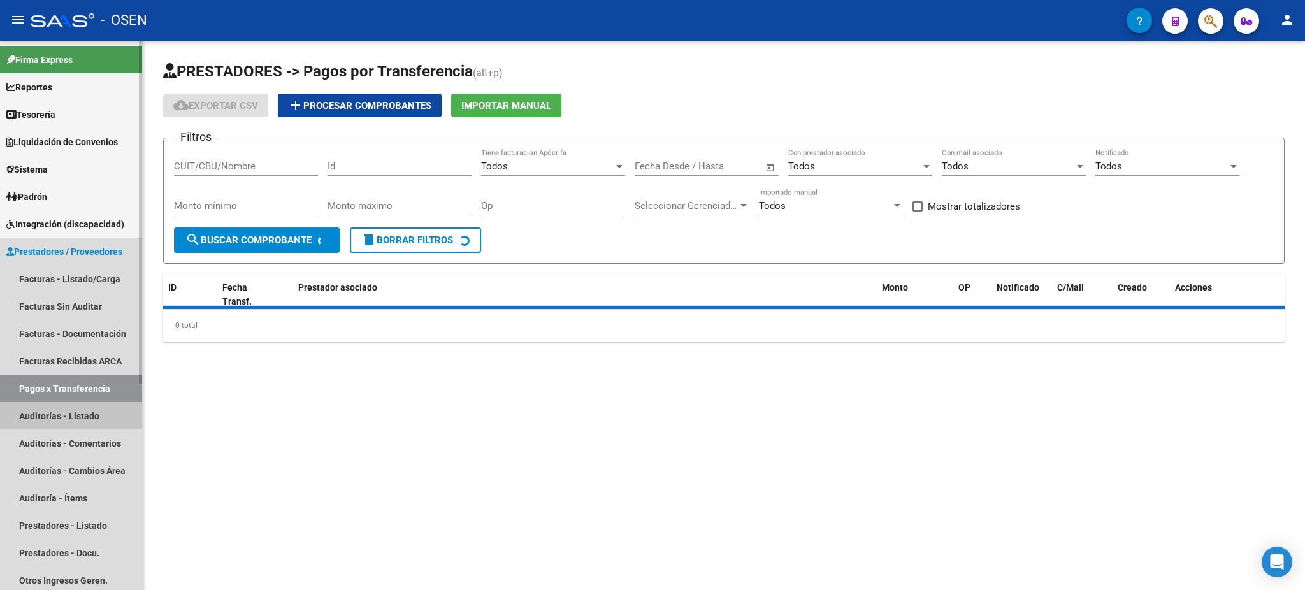
click at [68, 412] on link "Auditorías - Listado" at bounding box center [71, 415] width 142 height 27
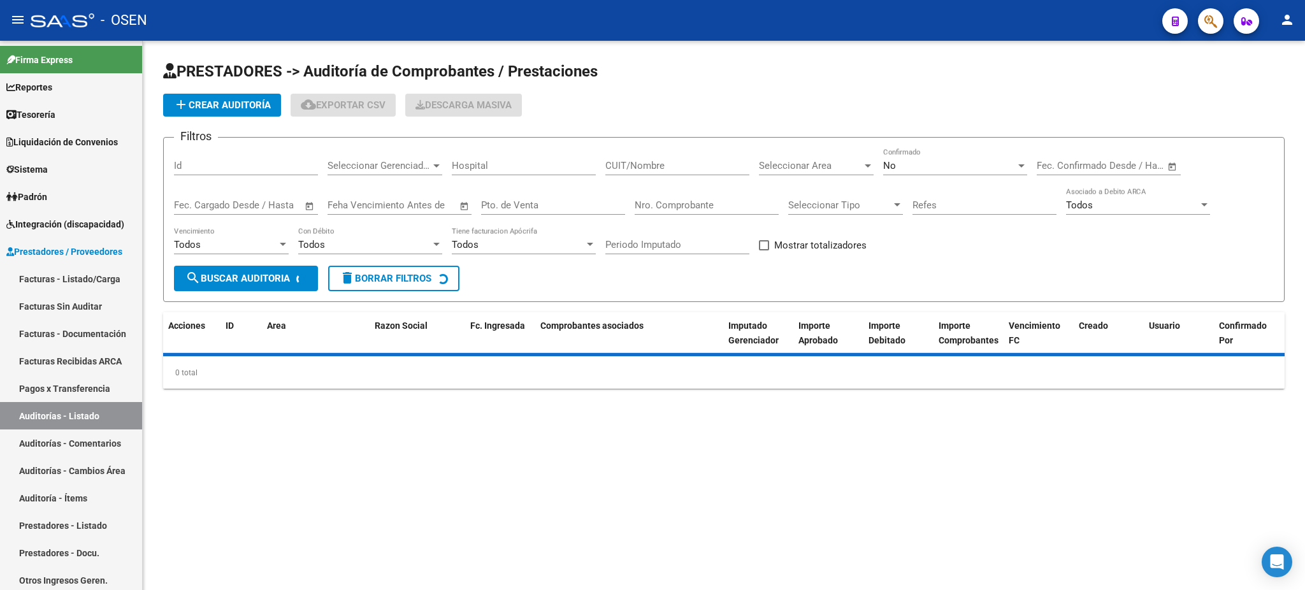
click at [677, 211] on div "Nro. Comprobante" at bounding box center [707, 200] width 144 height 27
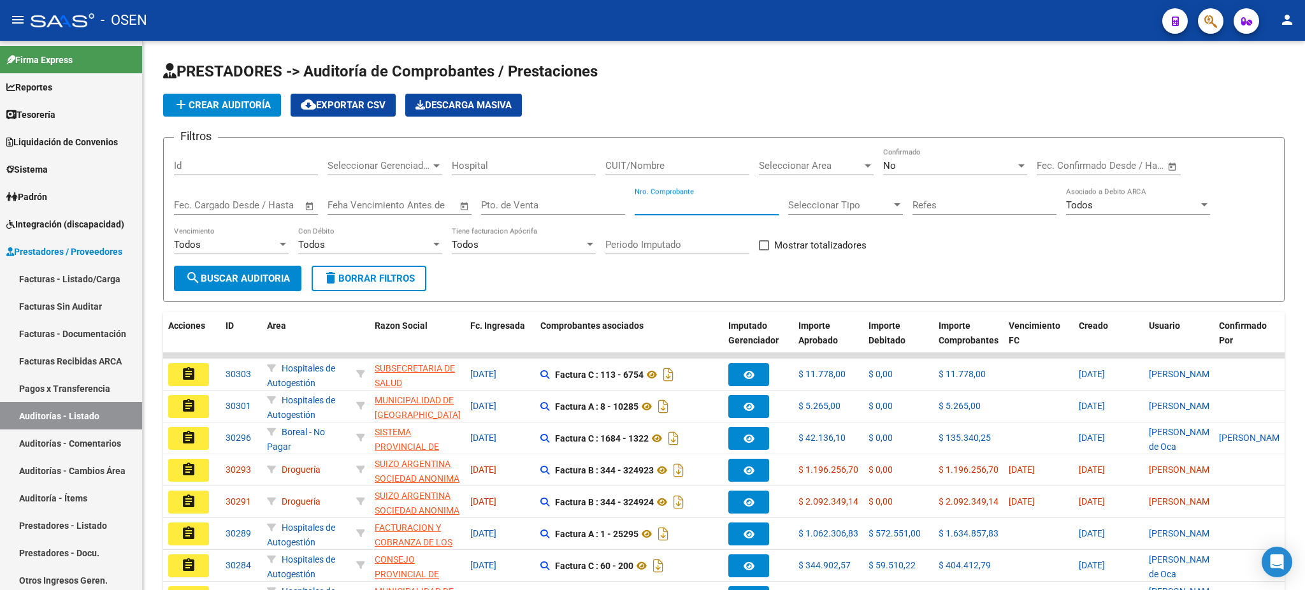
click at [677, 201] on input "Nro. Comprobante" at bounding box center [707, 204] width 144 height 11
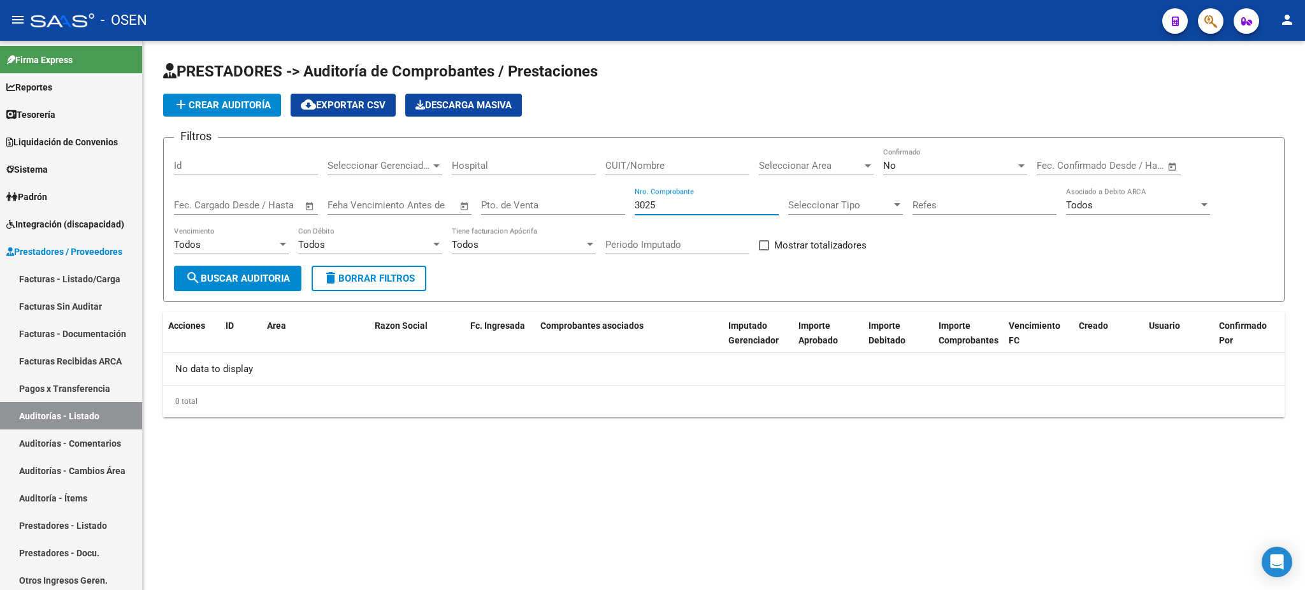
type input "3025"
click at [968, 157] on div "No Confirmado" at bounding box center [955, 161] width 144 height 27
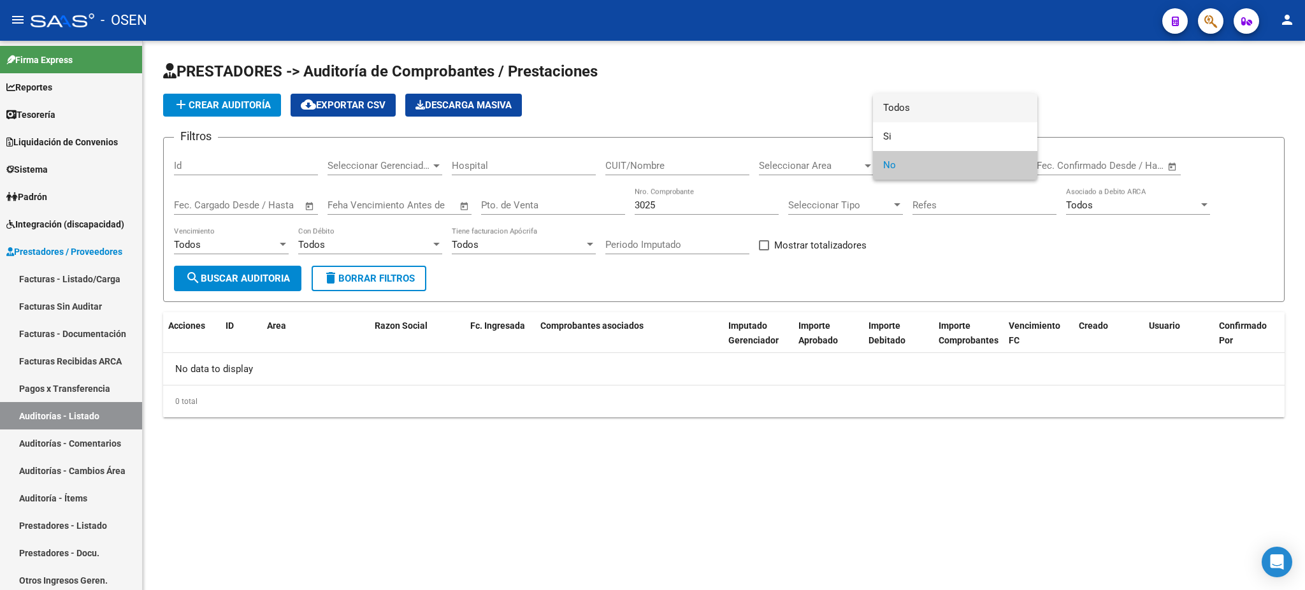
click at [919, 99] on span "Todos" at bounding box center [955, 108] width 144 height 29
click at [225, 275] on span "search Buscar Auditoria" at bounding box center [237, 278] width 104 height 11
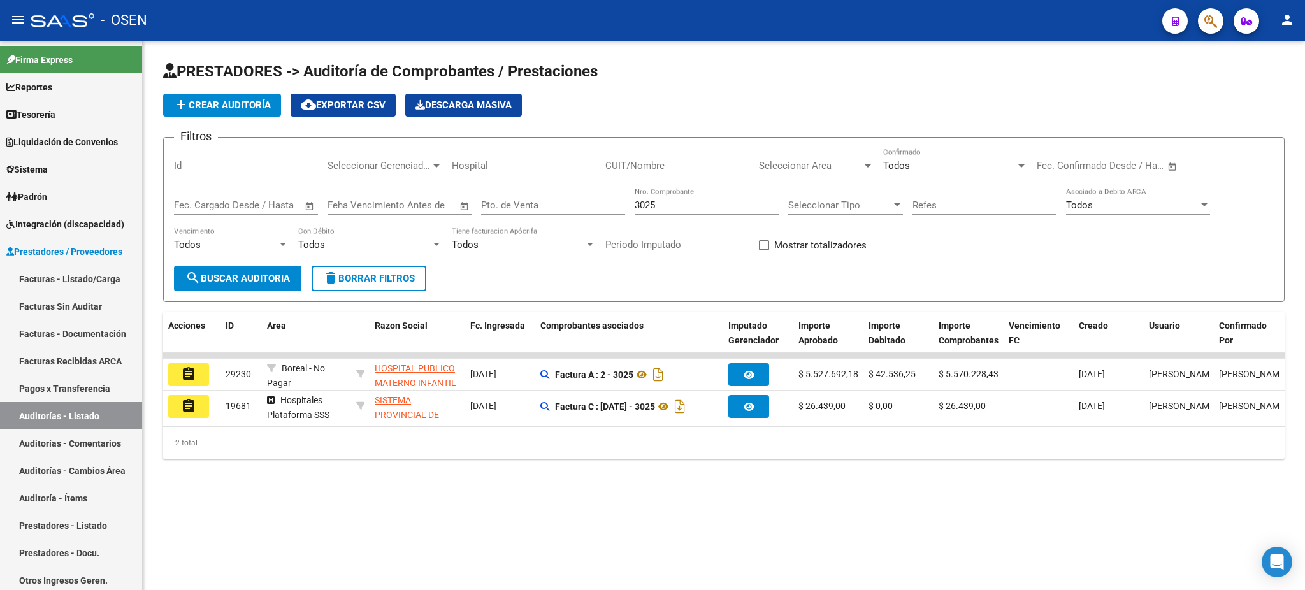
click at [191, 373] on mat-icon "assignment" at bounding box center [188, 373] width 15 height 15
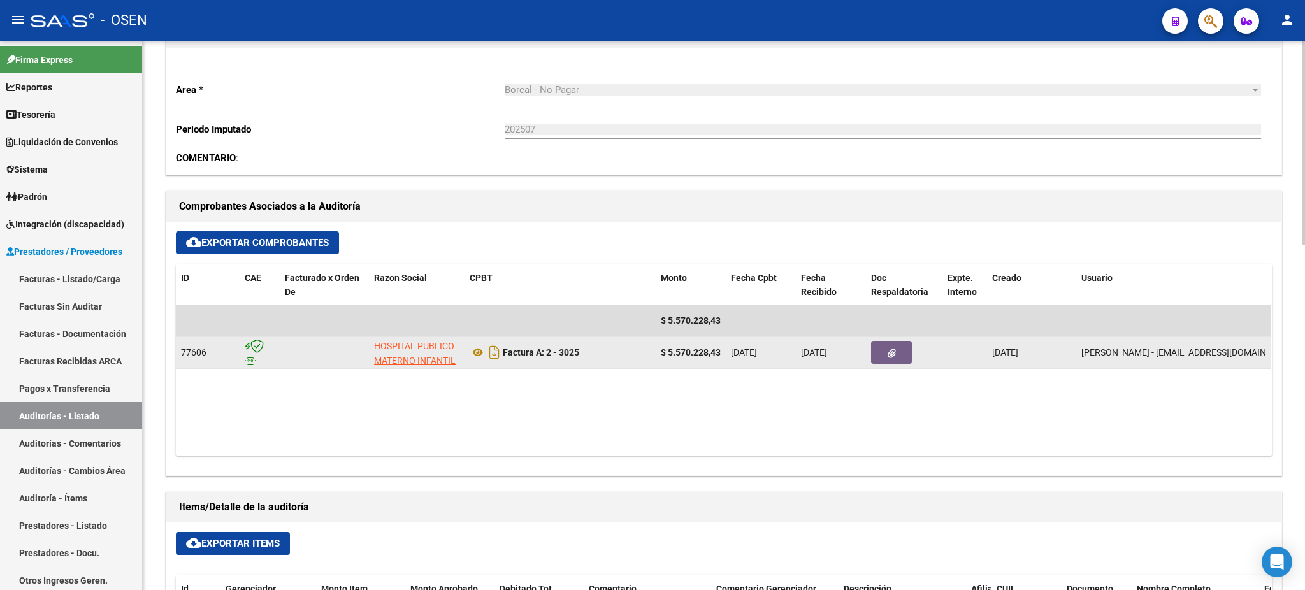
scroll to position [849, 0]
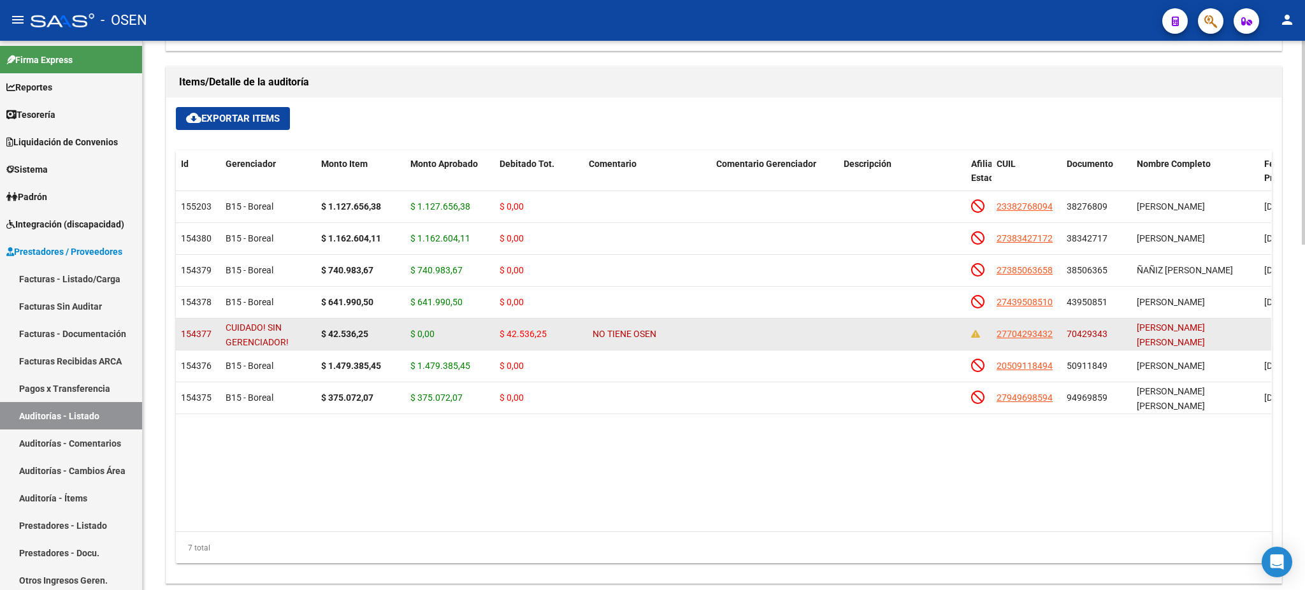
drag, startPoint x: 502, startPoint y: 336, endPoint x: 543, endPoint y: 335, distance: 41.4
click at [543, 335] on span "$ 42.536,25" at bounding box center [522, 334] width 47 height 10
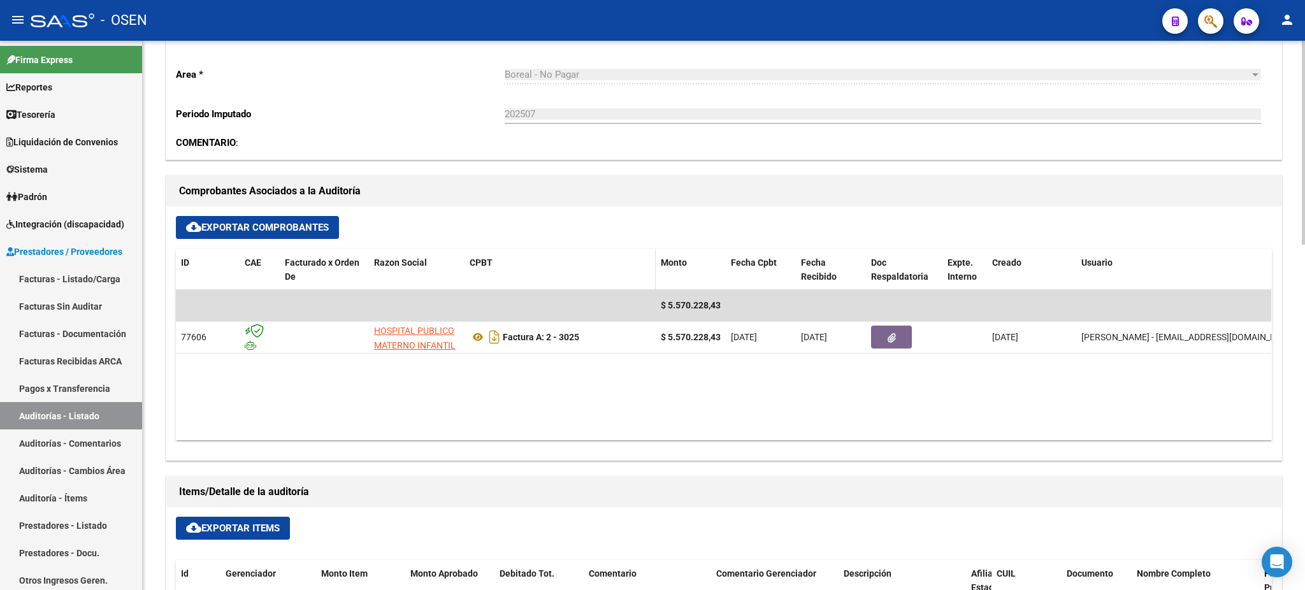
scroll to position [424, 0]
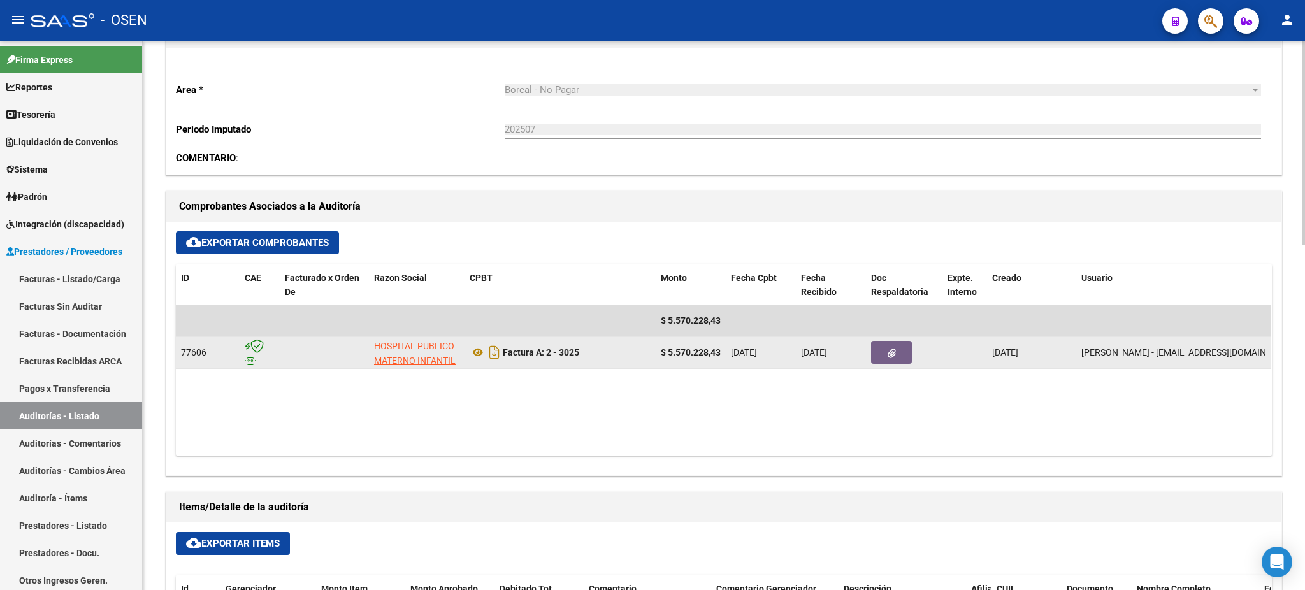
click at [889, 350] on icon "button" at bounding box center [891, 353] width 8 height 10
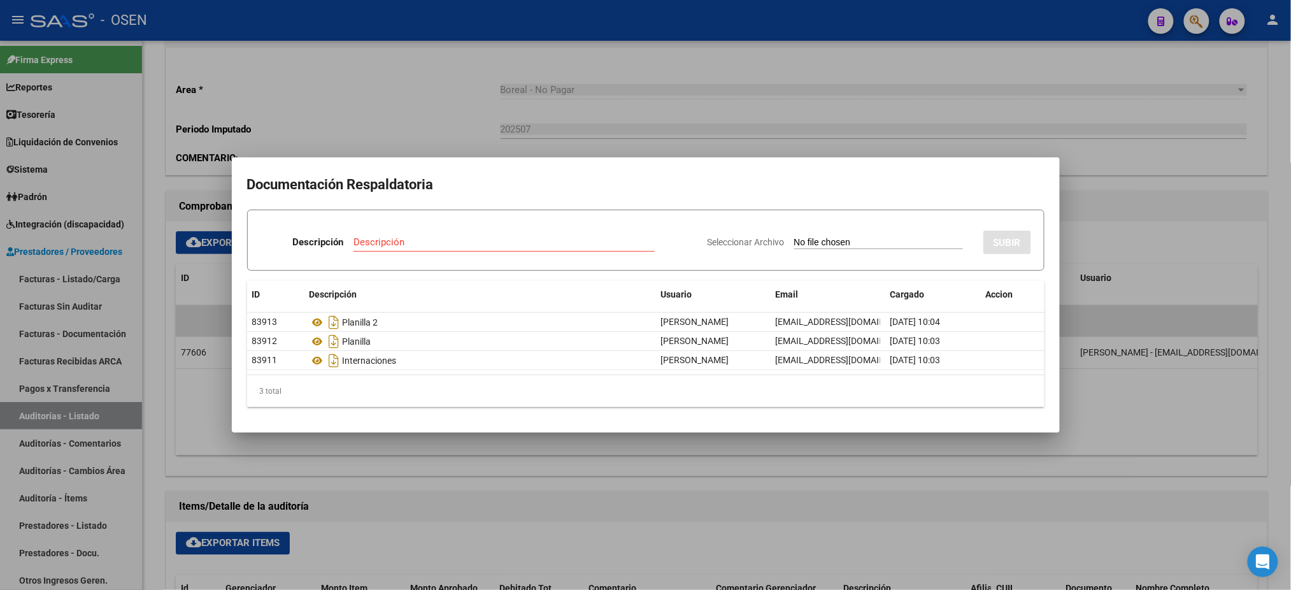
click at [447, 118] on div at bounding box center [645, 295] width 1291 height 590
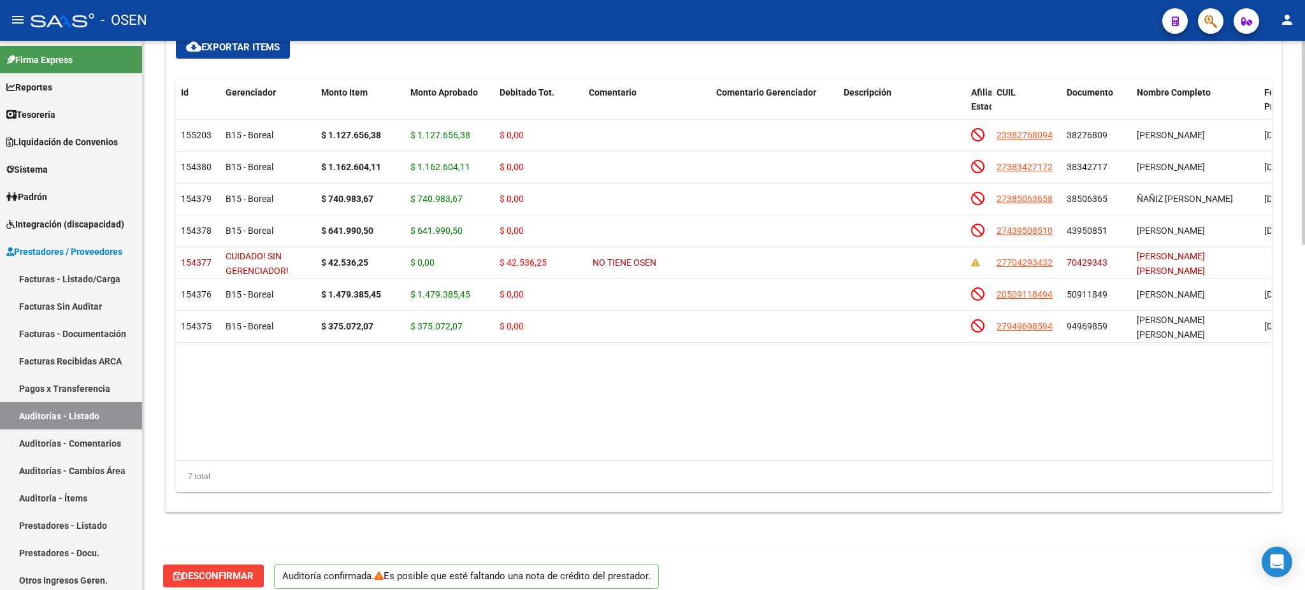
scroll to position [933, 0]
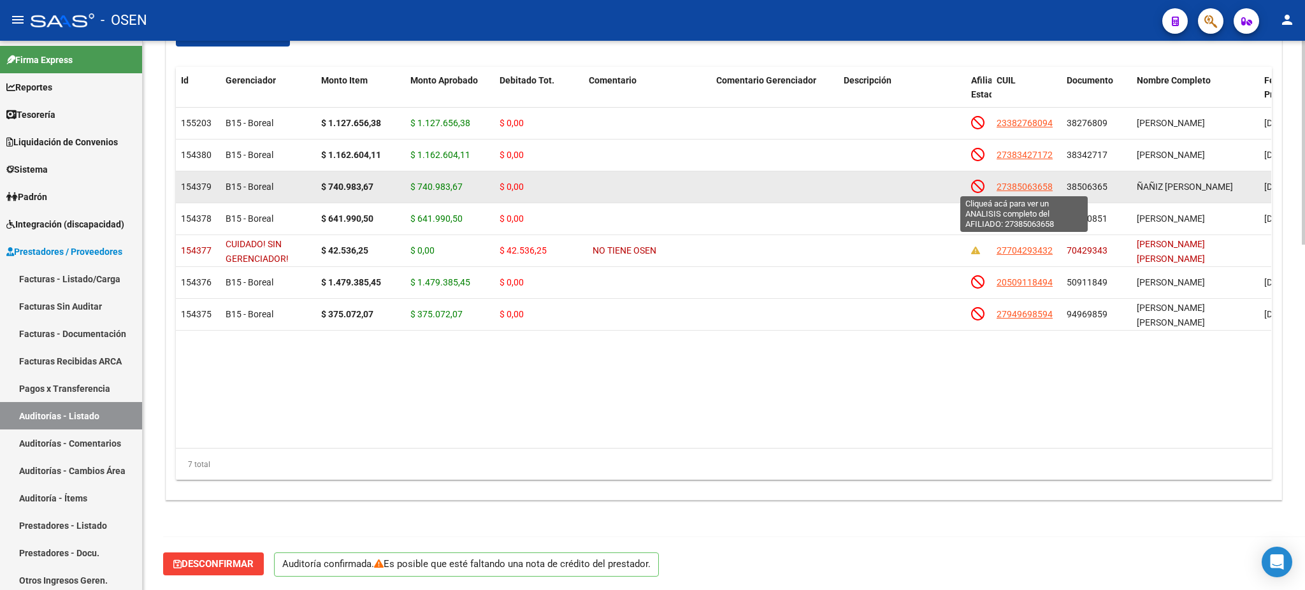
click at [1023, 189] on span "27385063658" at bounding box center [1024, 187] width 56 height 10
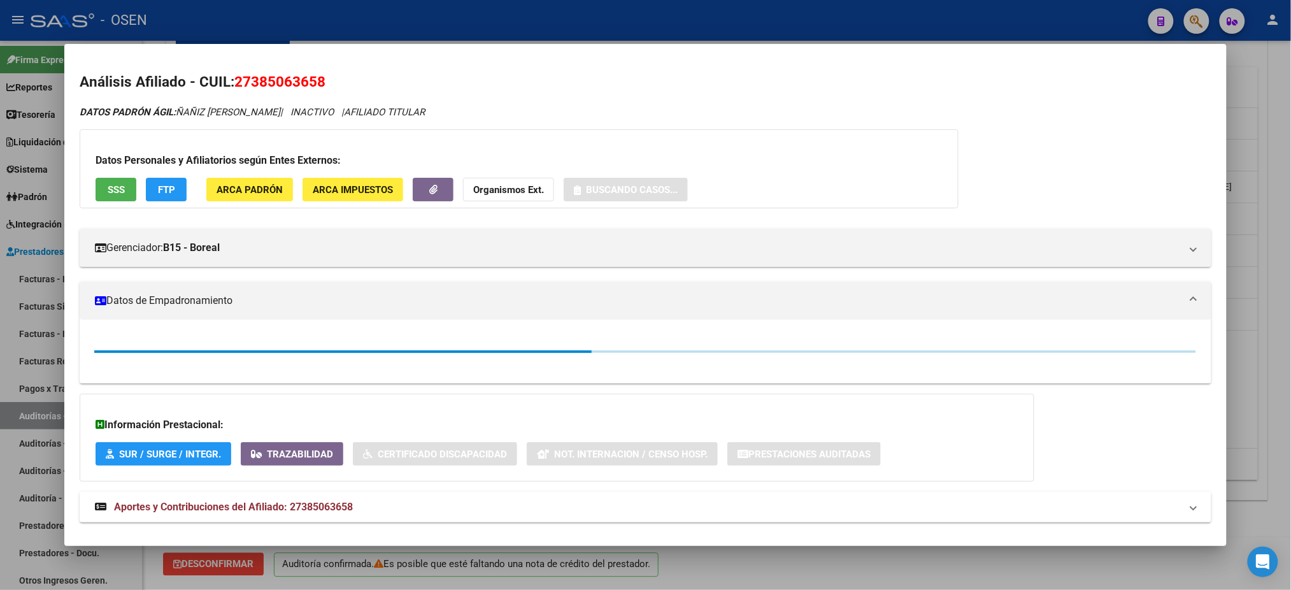
click at [1274, 474] on div at bounding box center [645, 295] width 1291 height 590
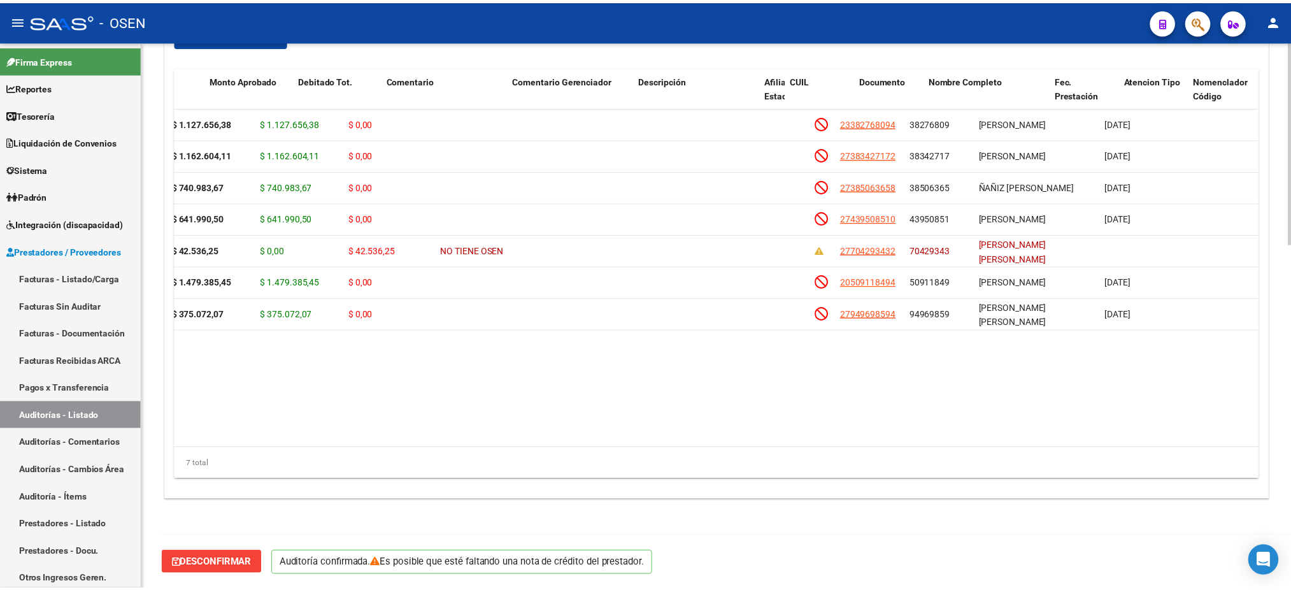
scroll to position [0, 212]
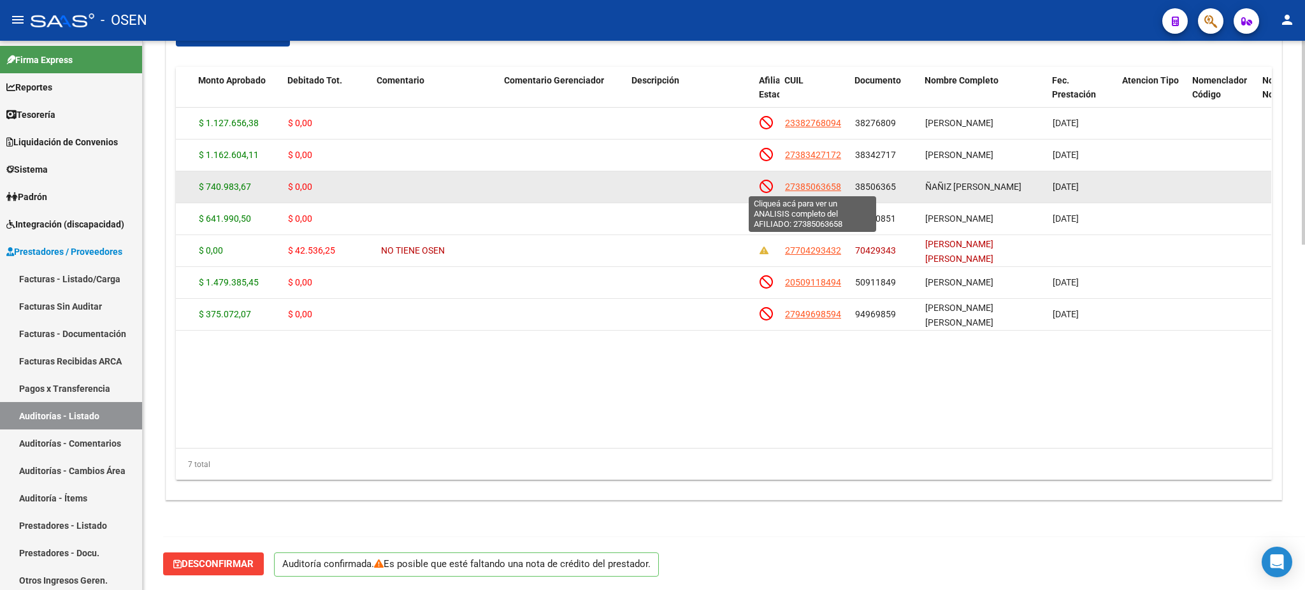
click at [797, 186] on span "27385063658" at bounding box center [813, 187] width 56 height 10
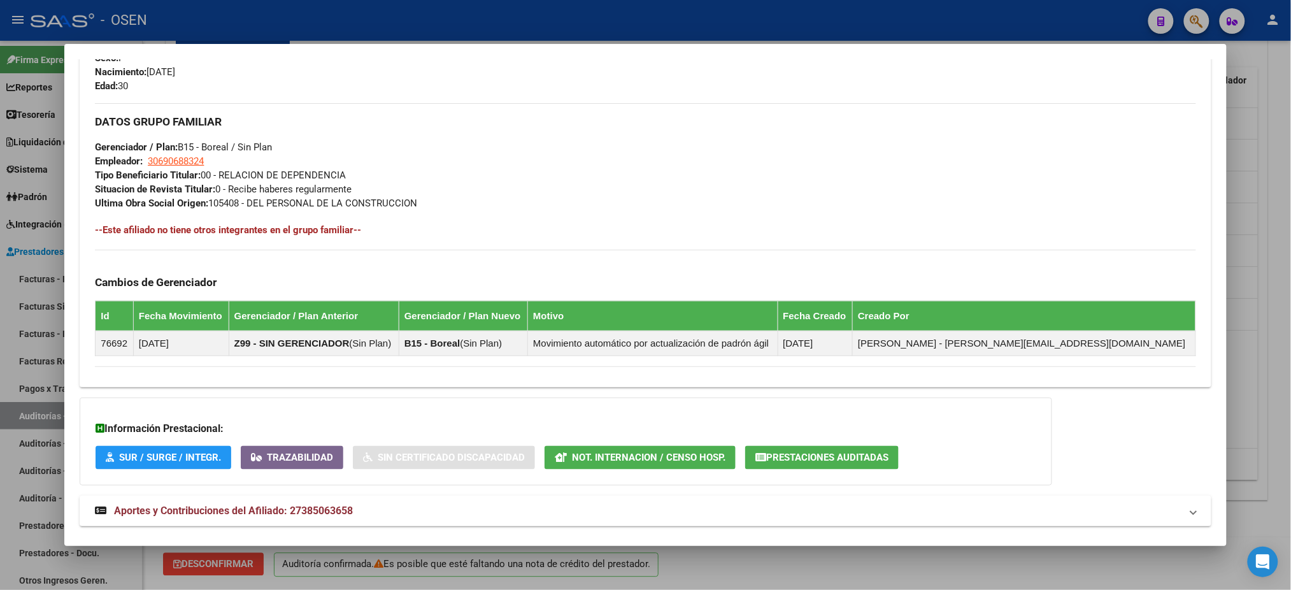
scroll to position [617, 0]
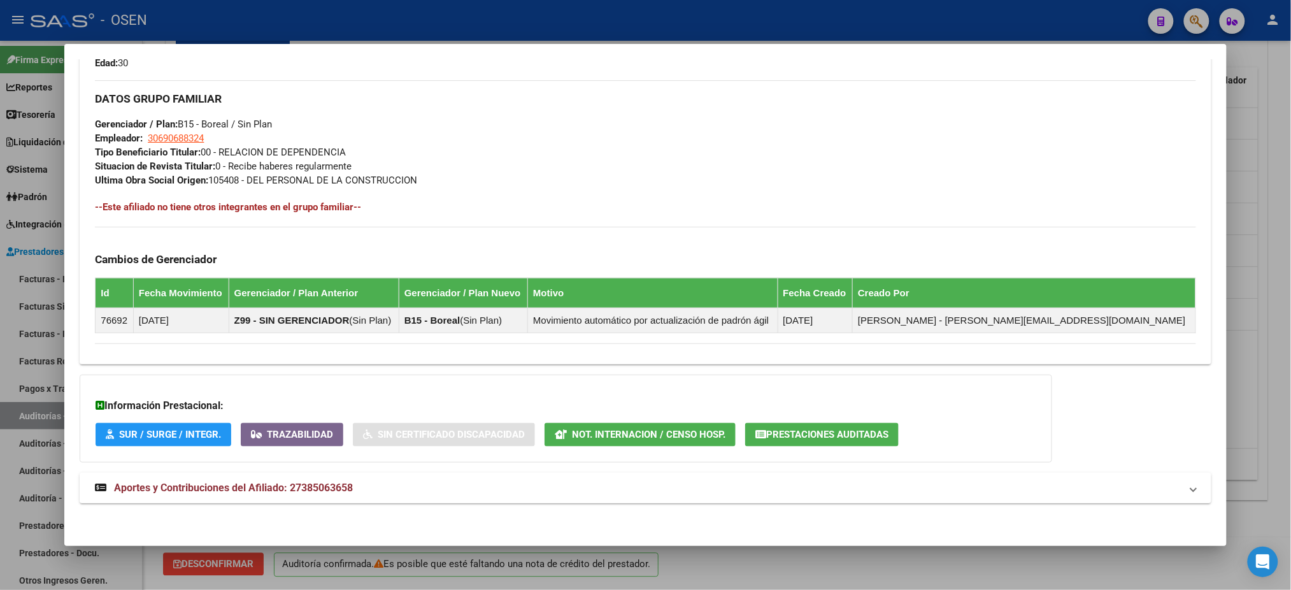
click at [792, 474] on mat-expansion-panel-header "Aportes y Contribuciones del Afiliado: 27385063658" at bounding box center [645, 488] width 1131 height 31
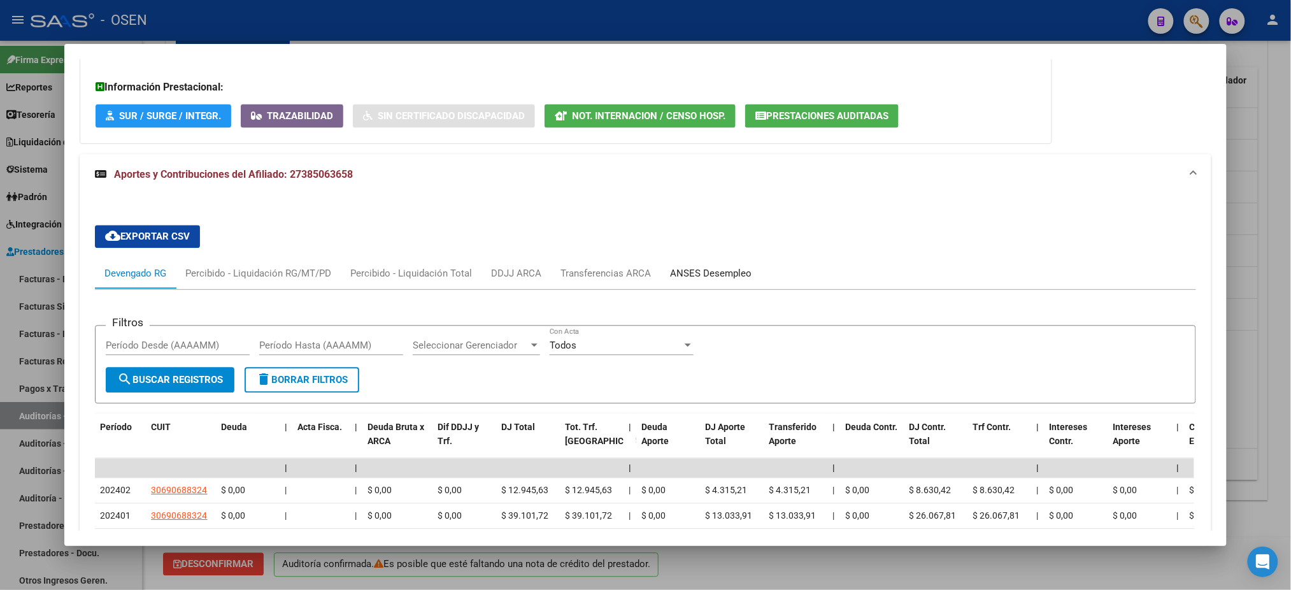
click at [721, 271] on div "ANSES Desempleo" at bounding box center [711, 274] width 82 height 14
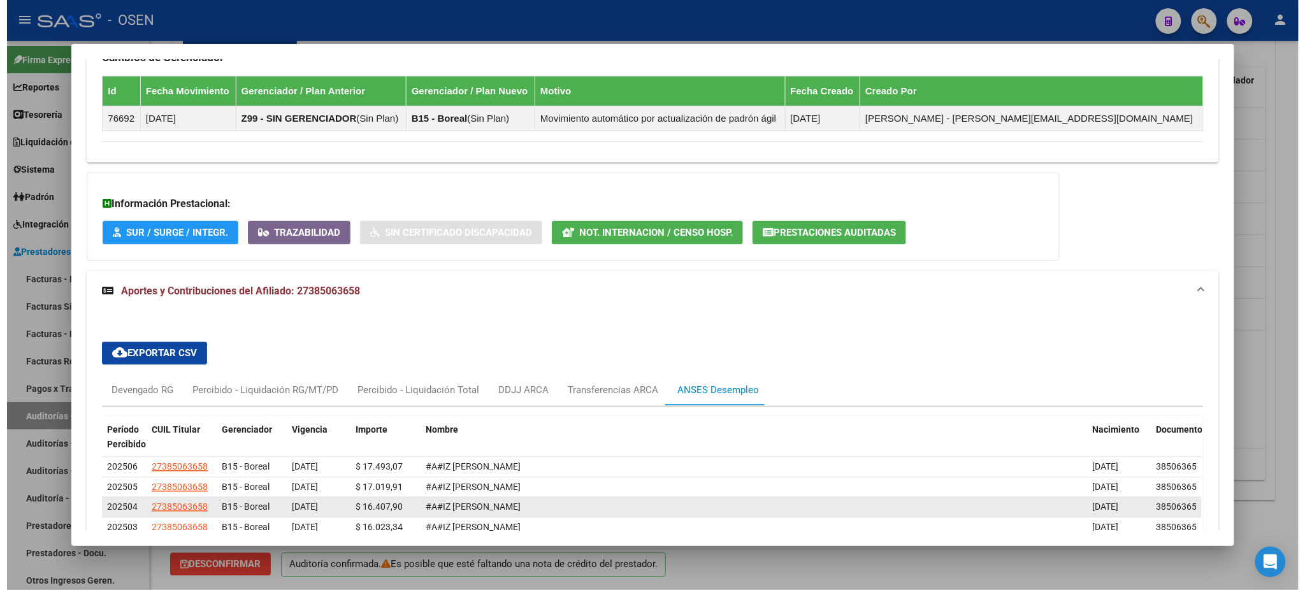
scroll to position [936, 0]
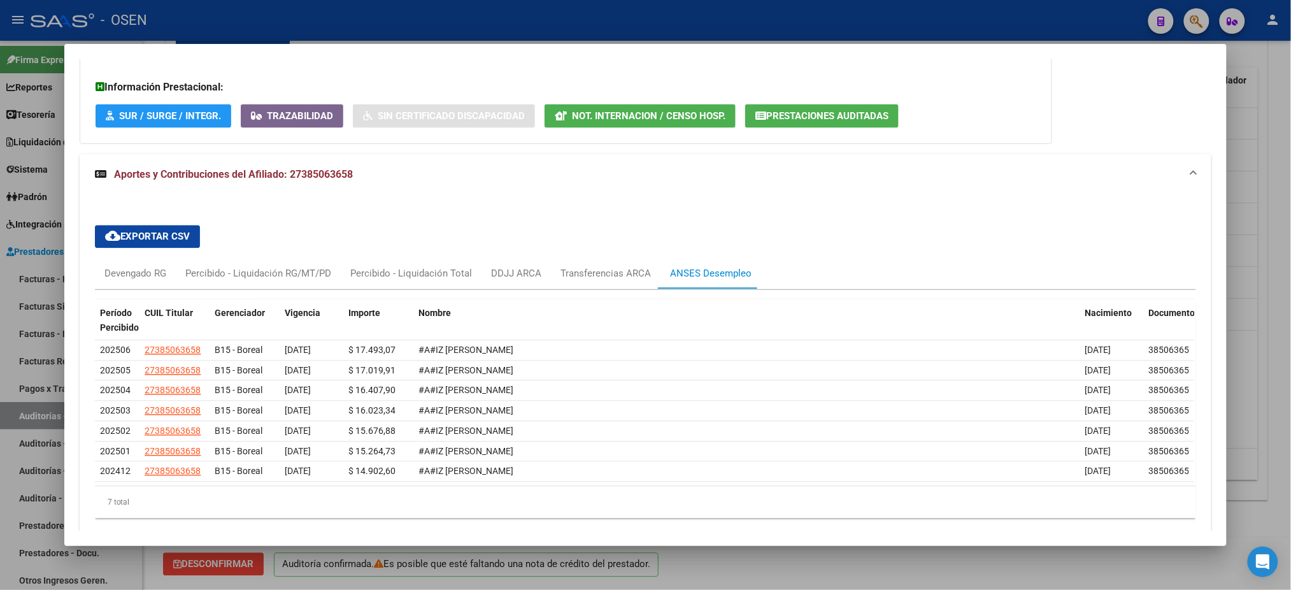
click at [1288, 294] on div at bounding box center [645, 295] width 1291 height 590
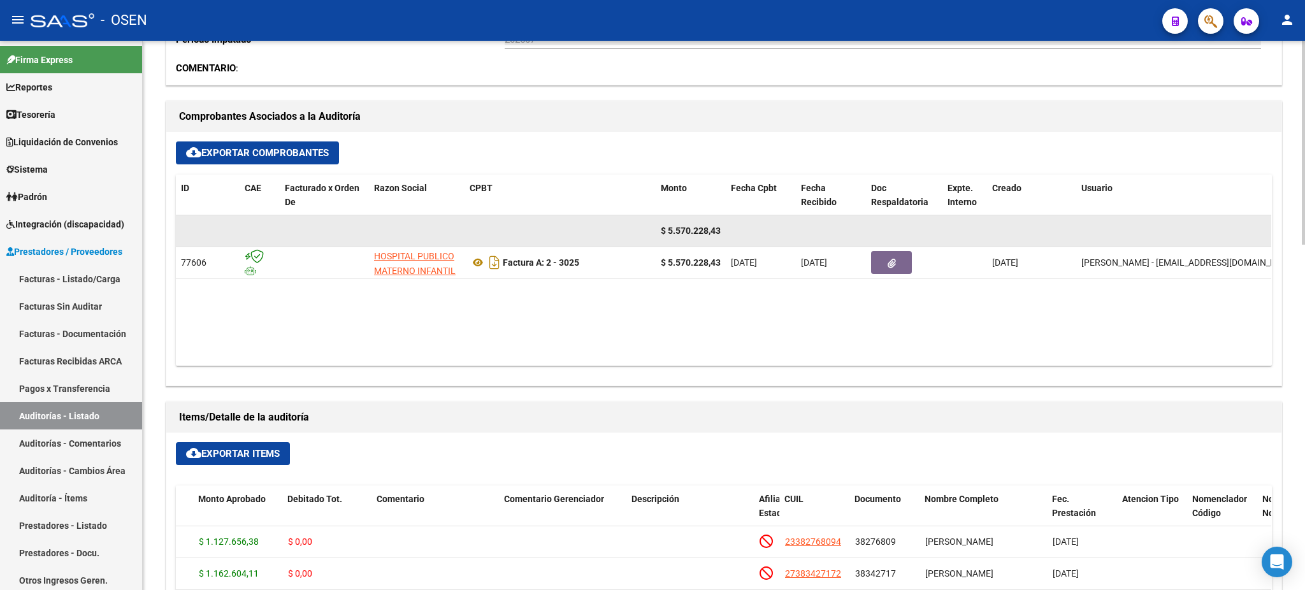
scroll to position [508, 0]
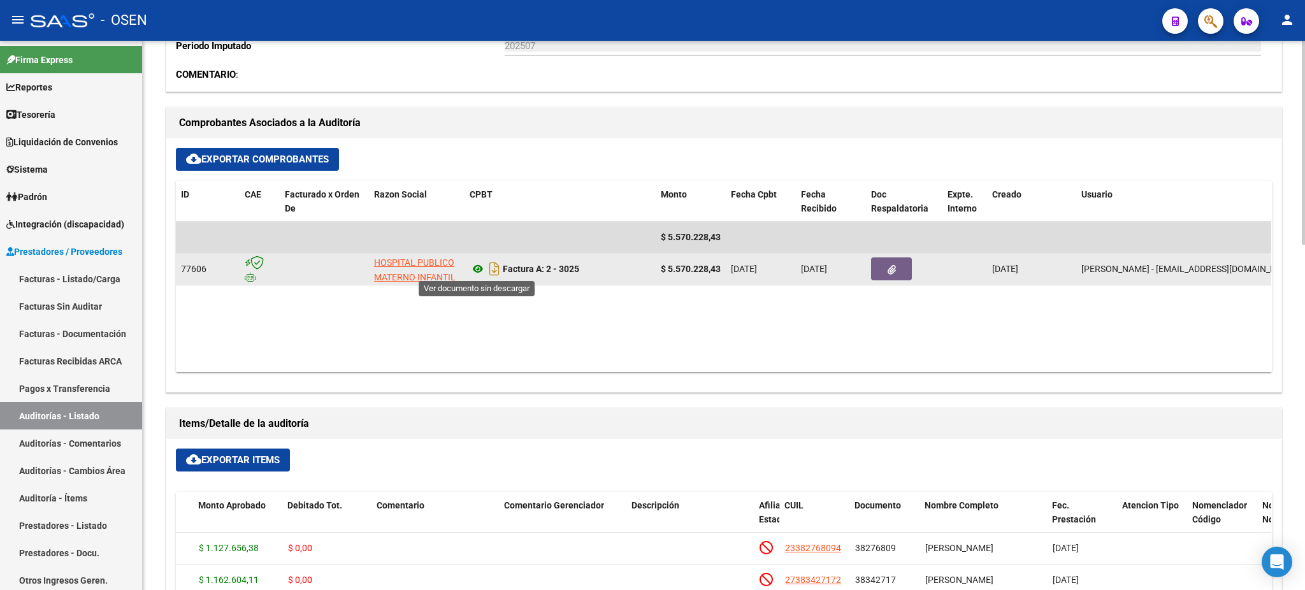
click at [480, 268] on icon at bounding box center [478, 268] width 17 height 15
click at [894, 271] on icon "button" at bounding box center [891, 270] width 8 height 10
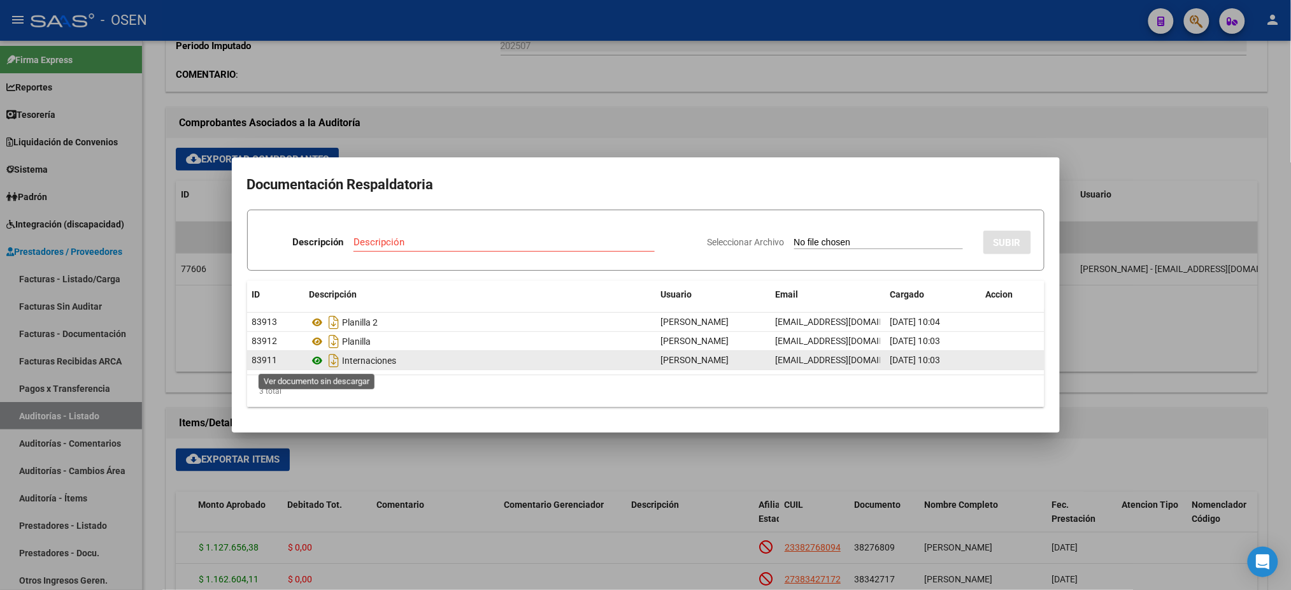
click at [316, 361] on icon at bounding box center [318, 360] width 17 height 15
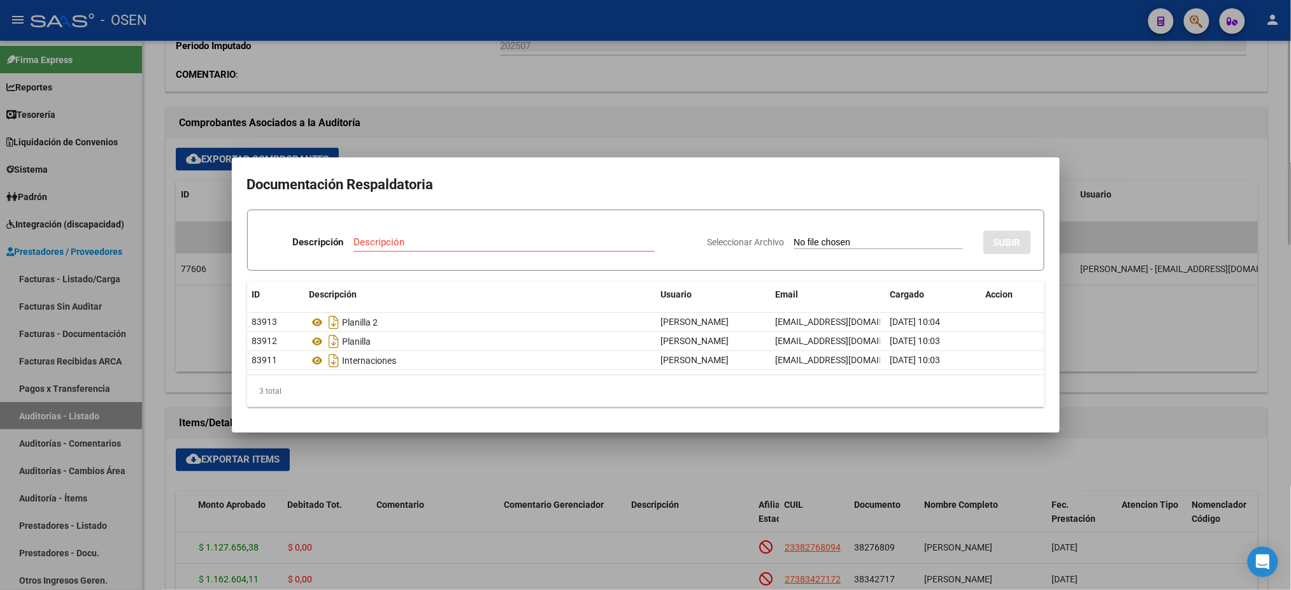
click at [593, 126] on div at bounding box center [645, 295] width 1291 height 590
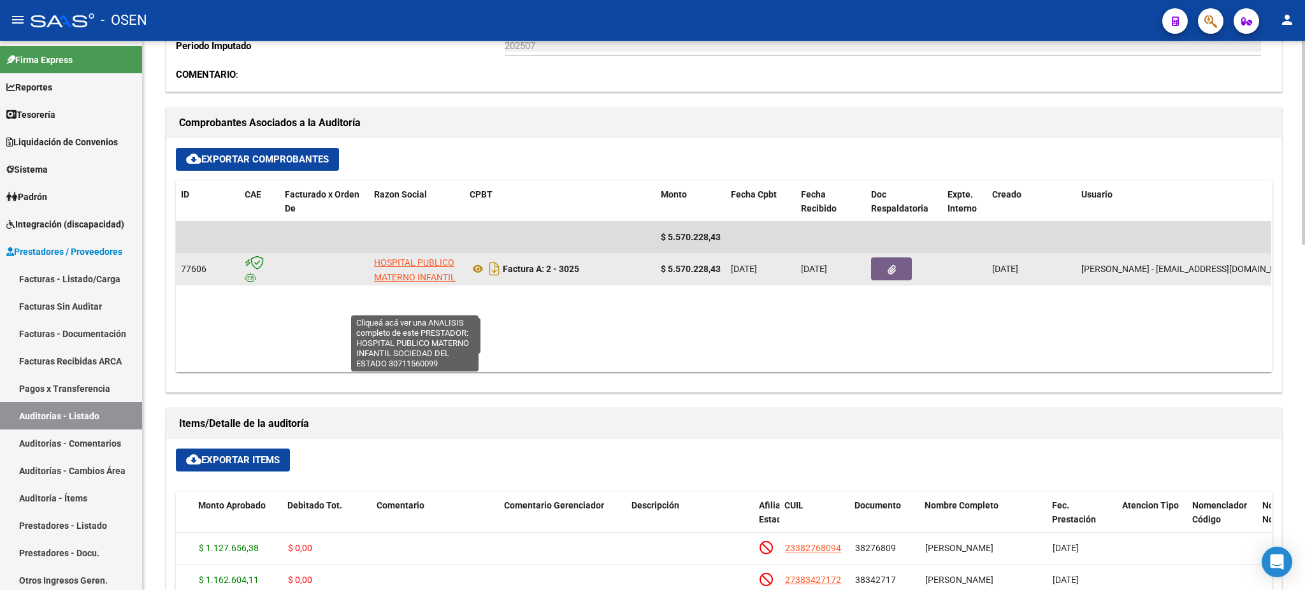
click at [427, 271] on span "HOSPITAL PUBLICO MATERNO INFANTIL SOCIEDAD DEL ESTADO" at bounding box center [415, 284] width 82 height 54
type textarea "30711560099"
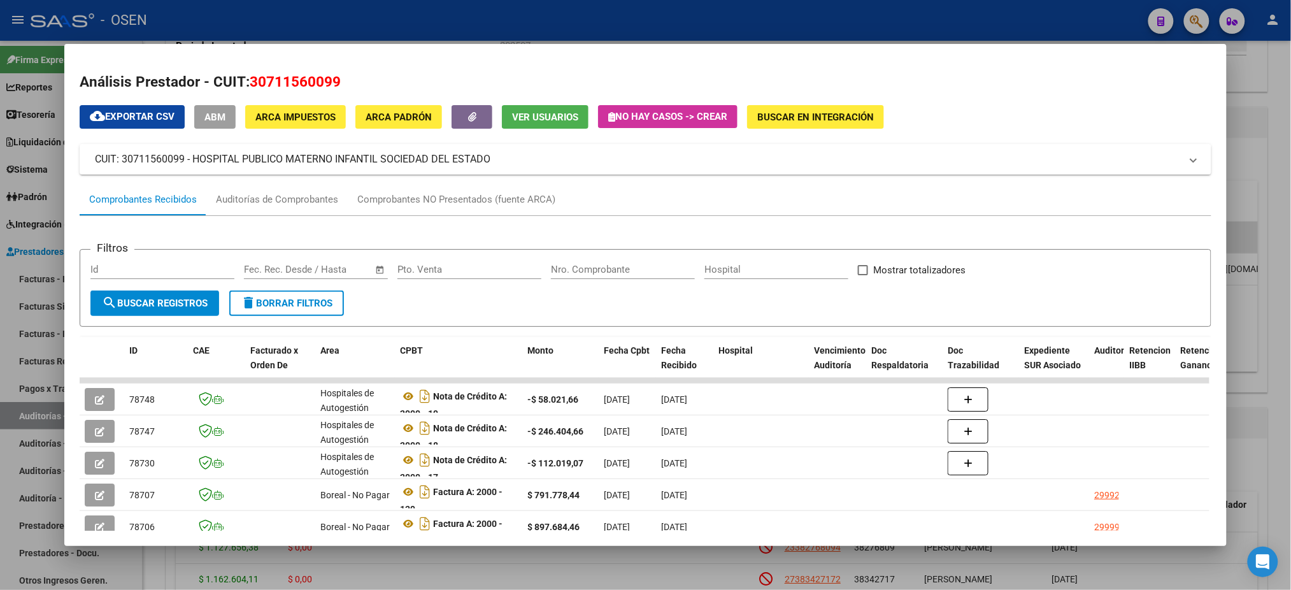
drag, startPoint x: 340, startPoint y: 85, endPoint x: 242, endPoint y: 82, distance: 97.5
click at [242, 82] on h2 "Análisis Prestador - CUIT: 30711560099" at bounding box center [645, 82] width 1131 height 22
copy span "30711560099"
click at [361, 16] on div at bounding box center [645, 295] width 1291 height 590
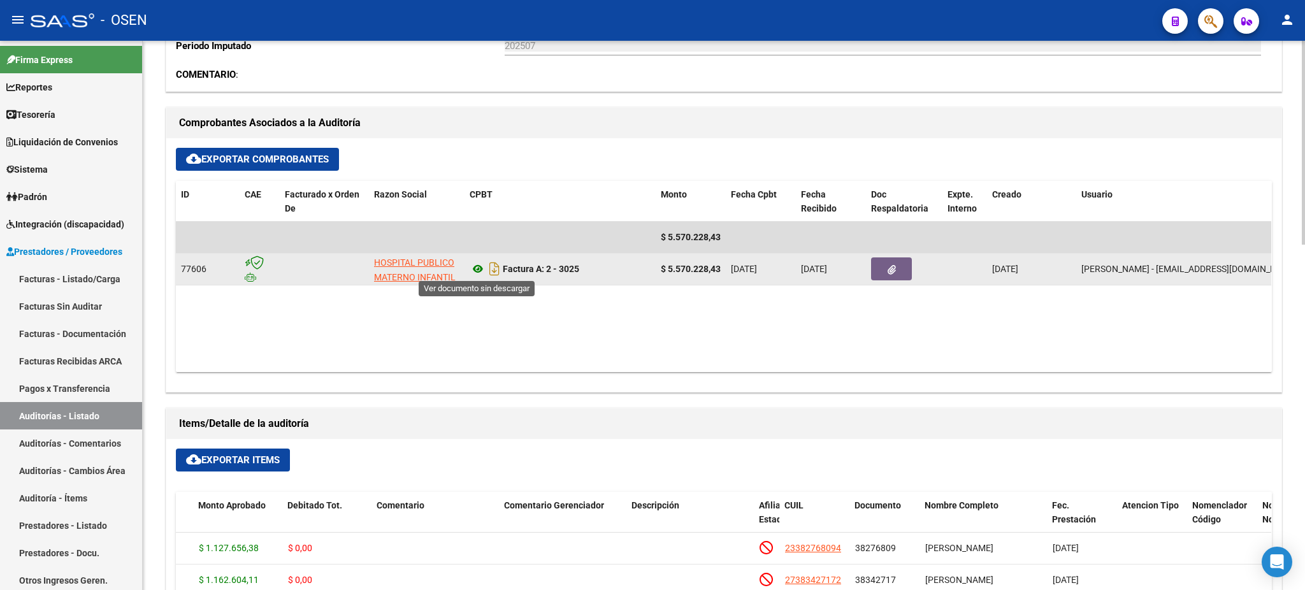
click at [478, 268] on icon at bounding box center [478, 268] width 17 height 15
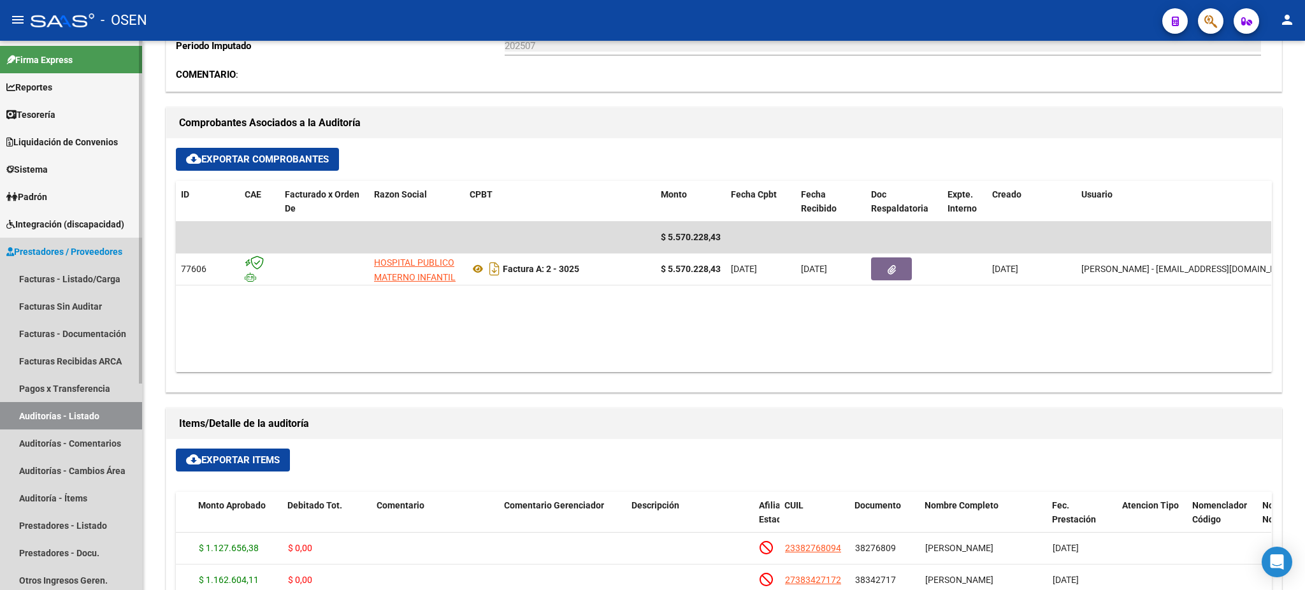
click at [78, 412] on link "Auditorías - Listado" at bounding box center [71, 415] width 142 height 27
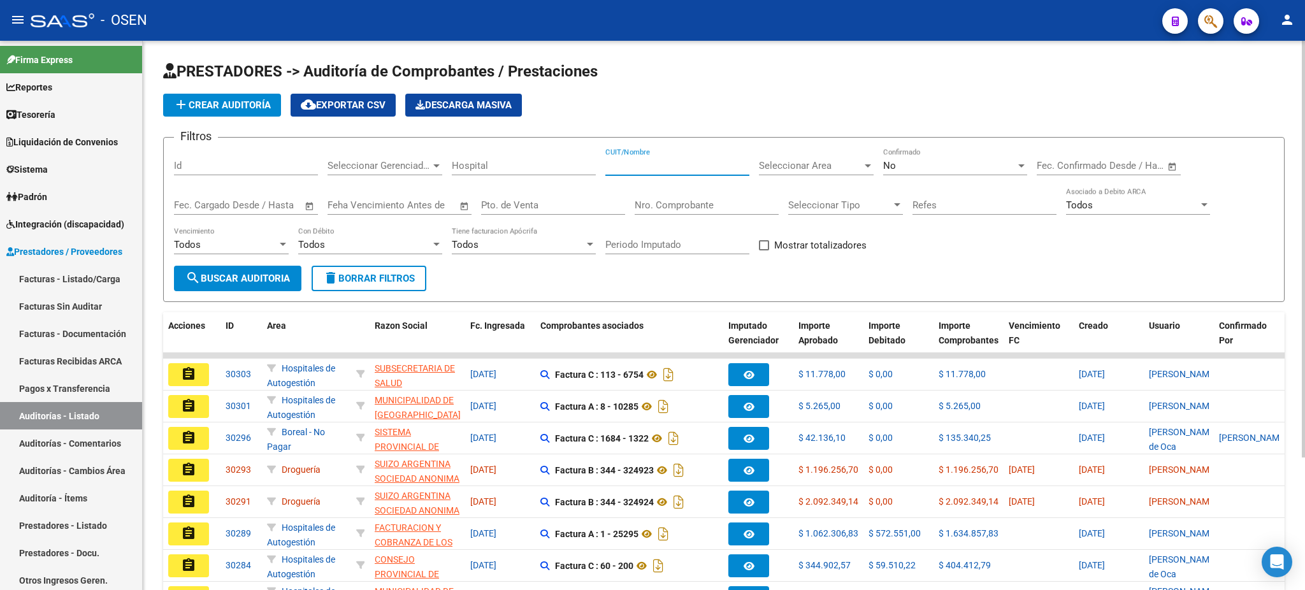
click at [664, 161] on input "CUIT/Nombre" at bounding box center [677, 165] width 144 height 11
paste input "30711560099"
type input "30711560099"
click at [236, 280] on span "search Buscar Auditoria" at bounding box center [237, 278] width 104 height 11
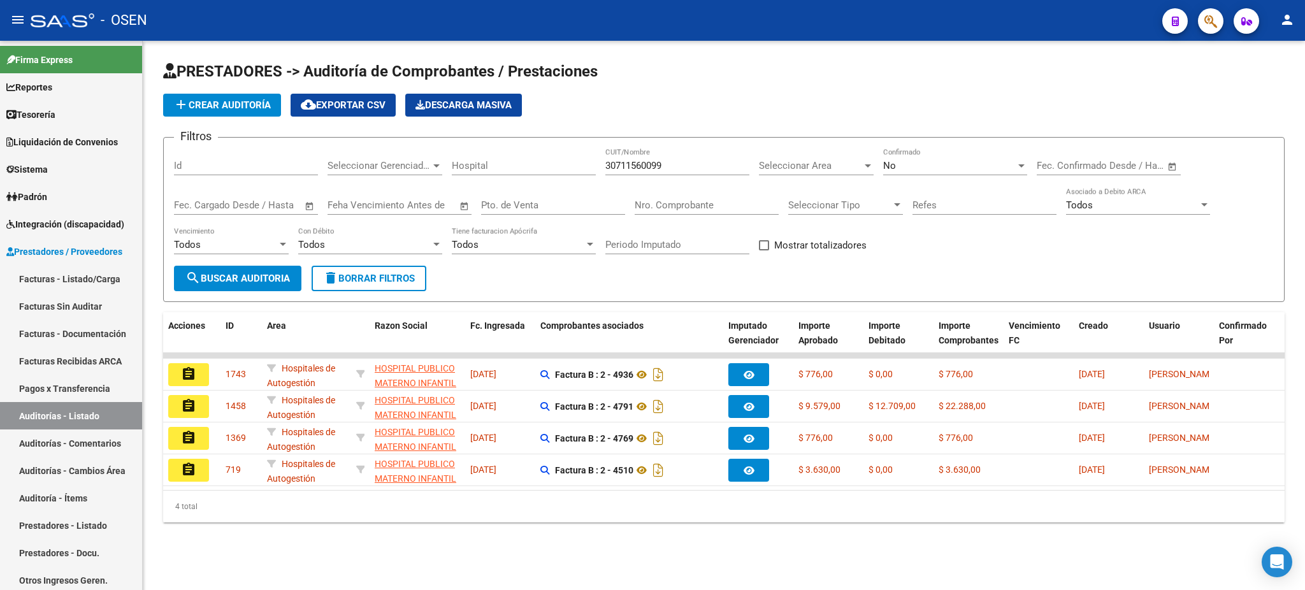
click at [909, 158] on div "No Confirmado" at bounding box center [955, 161] width 144 height 27
click at [903, 127] on span "Si" at bounding box center [955, 136] width 144 height 29
click at [243, 285] on button "search Buscar Auditoria" at bounding box center [237, 278] width 127 height 25
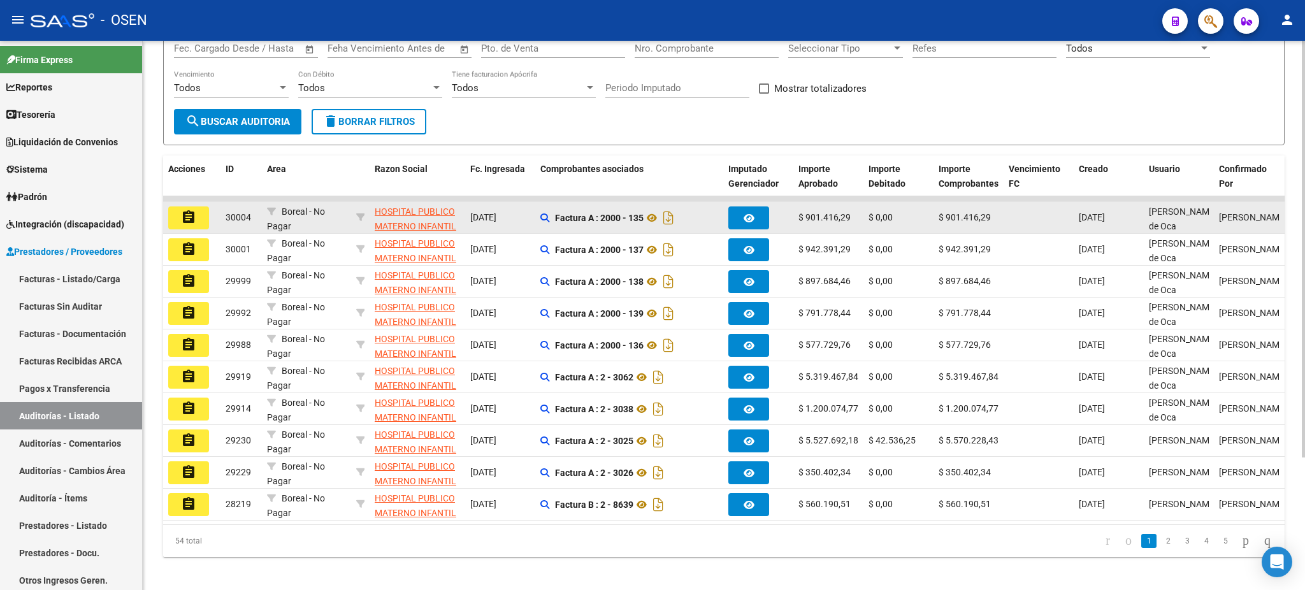
scroll to position [169, 0]
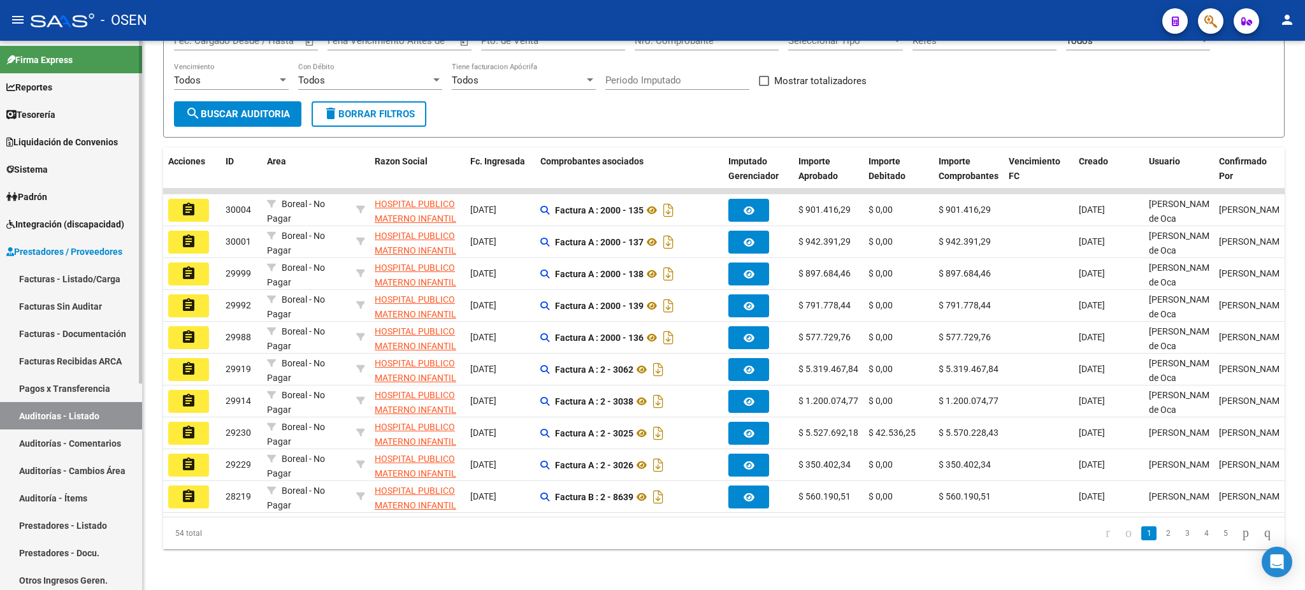
click at [56, 279] on link "Facturas - Listado/Carga" at bounding box center [71, 278] width 142 height 27
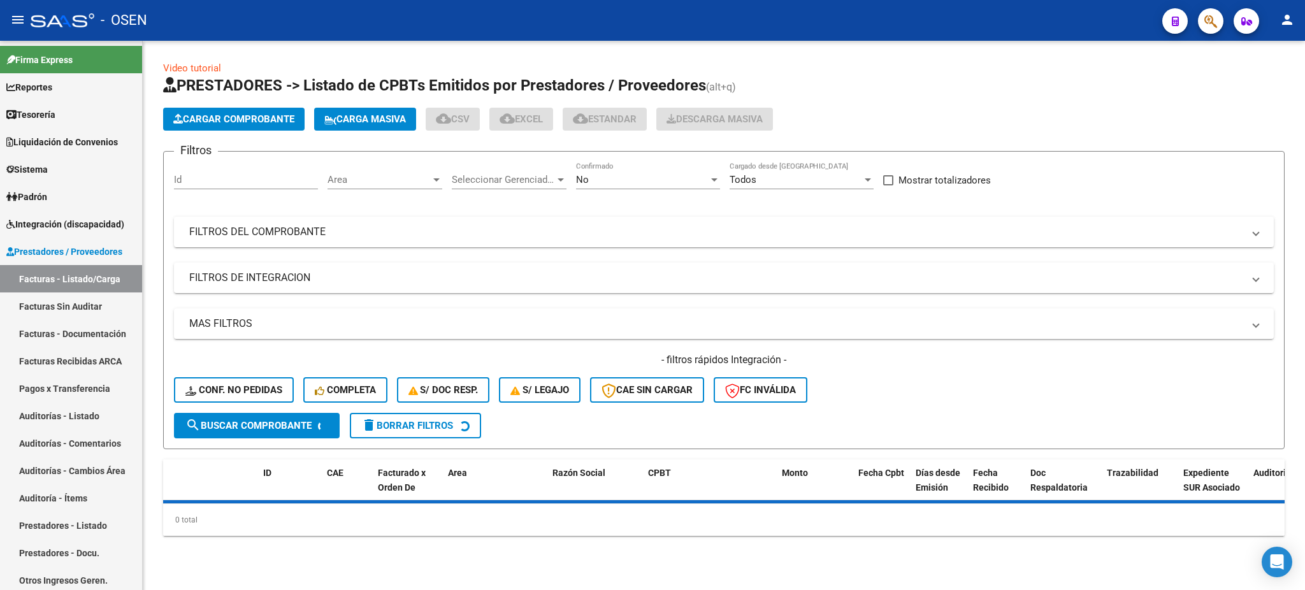
click at [369, 249] on div "Filtros Id Area Area Seleccionar Gerenciador Seleccionar Gerenciador No Confirm…" at bounding box center [724, 287] width 1100 height 251
click at [371, 231] on mat-panel-title "FILTROS DEL COMPROBANTE" at bounding box center [716, 232] width 1054 height 14
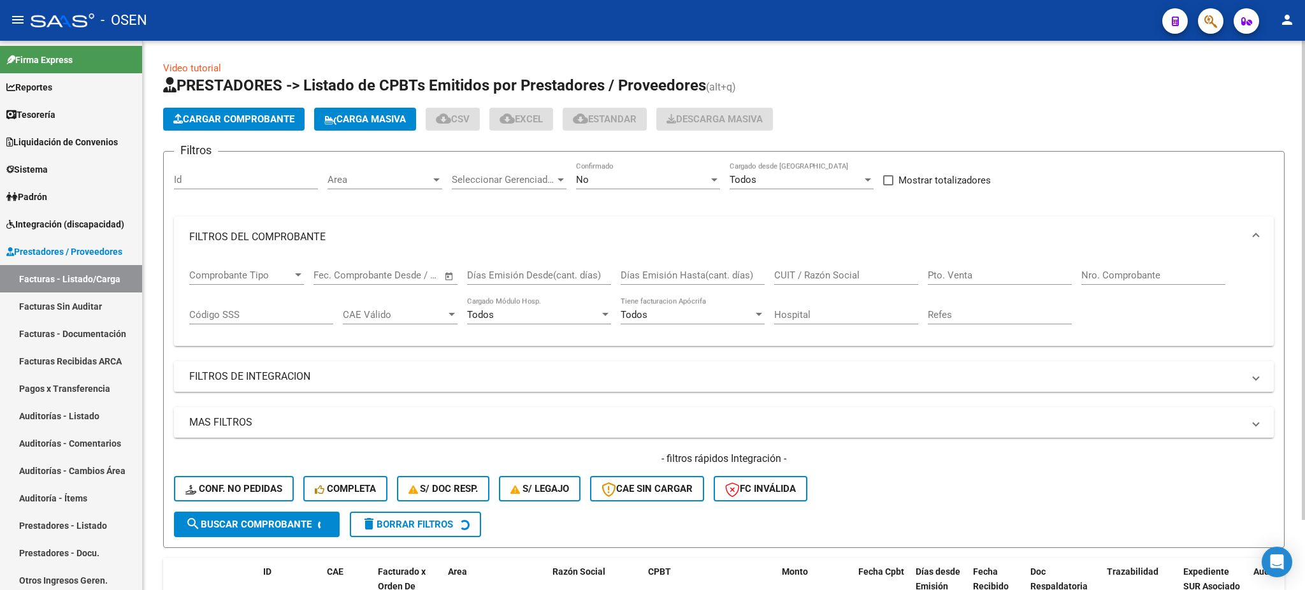
click at [834, 269] on input "CUIT / Razón Social" at bounding box center [846, 274] width 144 height 11
paste input "30711560099"
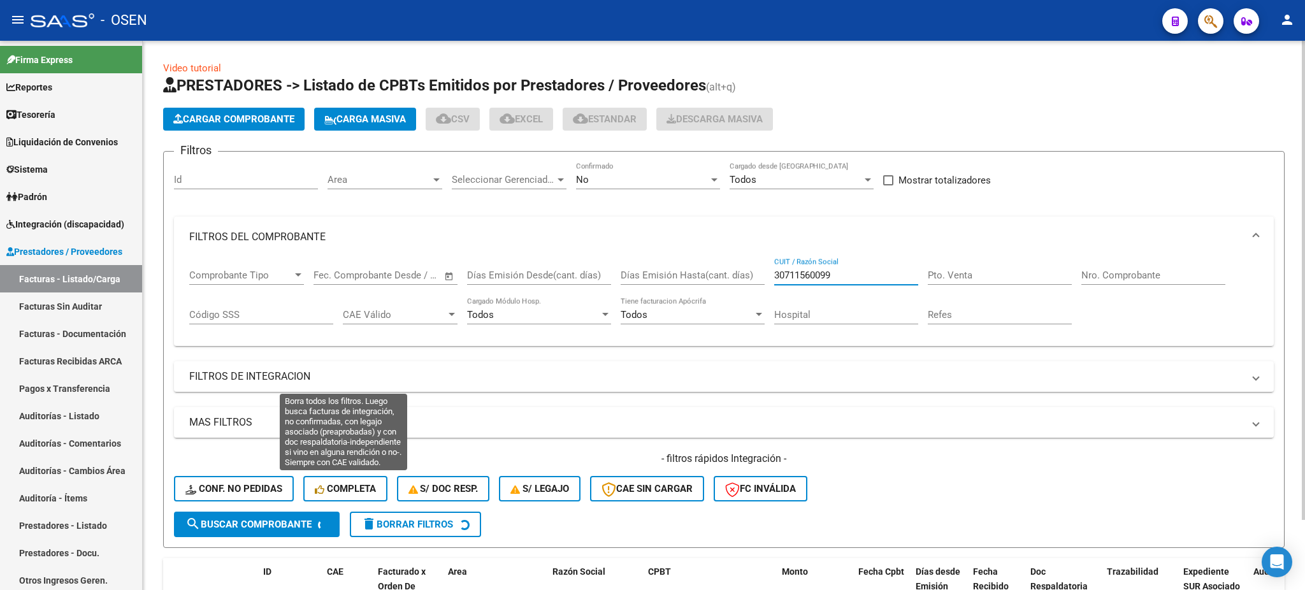
type input "30711560099"
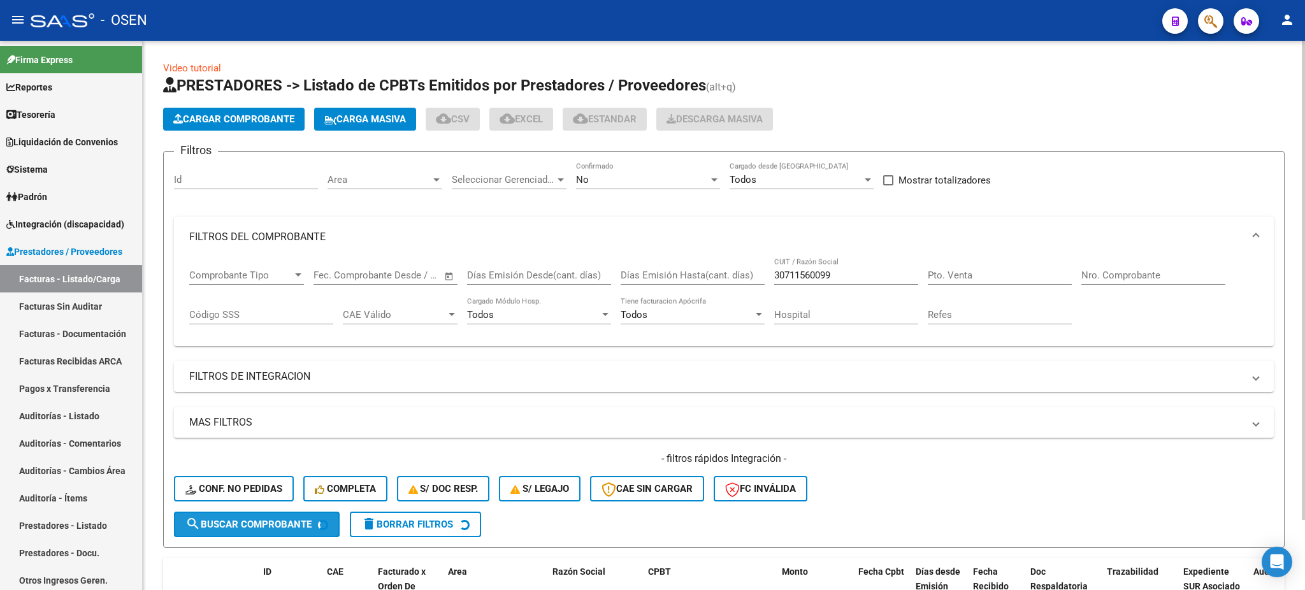
click at [298, 525] on span "search Buscar Comprobante" at bounding box center [248, 524] width 126 height 11
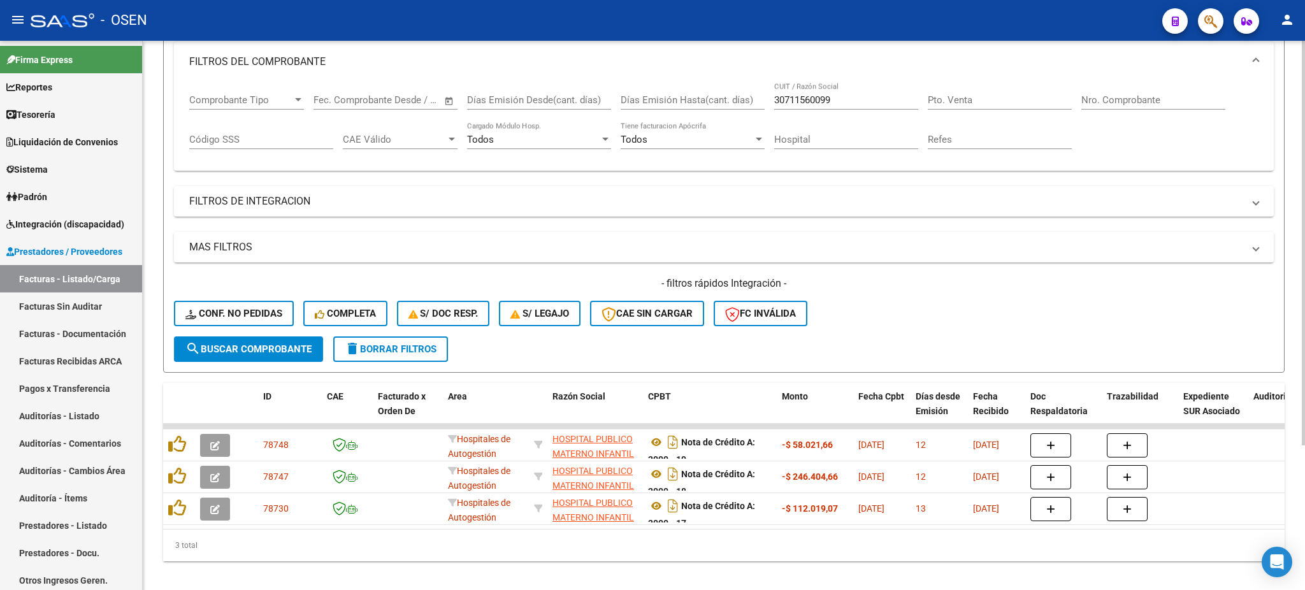
scroll to position [197, 0]
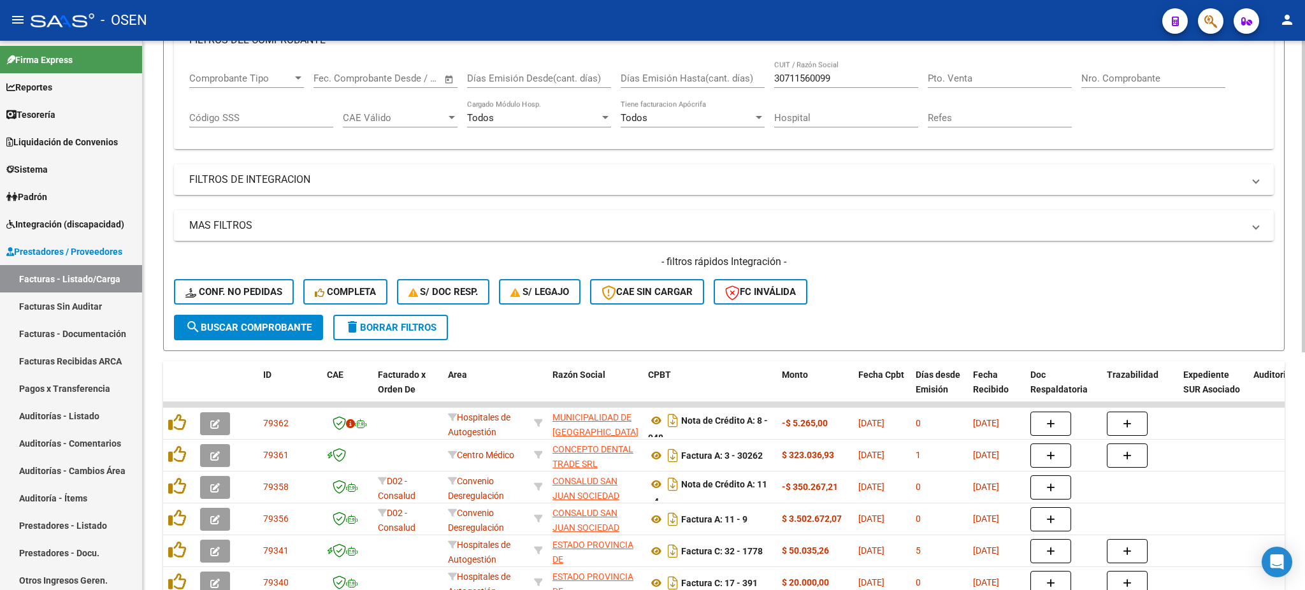
click at [242, 325] on span "search Buscar Comprobante" at bounding box center [248, 327] width 126 height 11
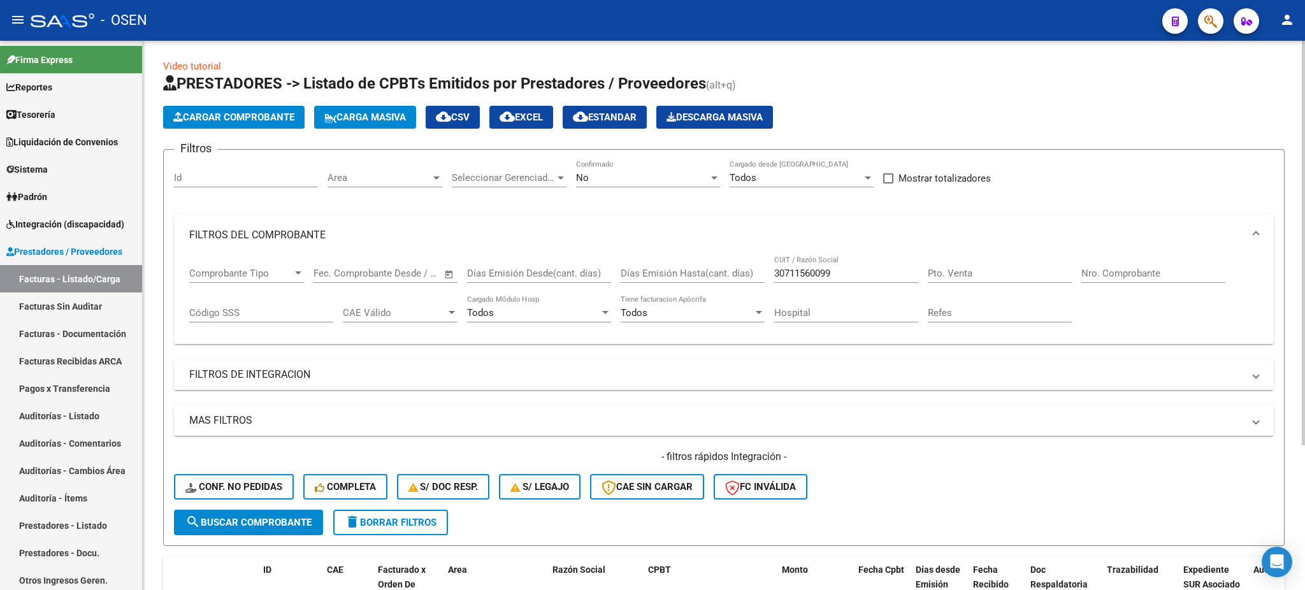
scroll to position [0, 0]
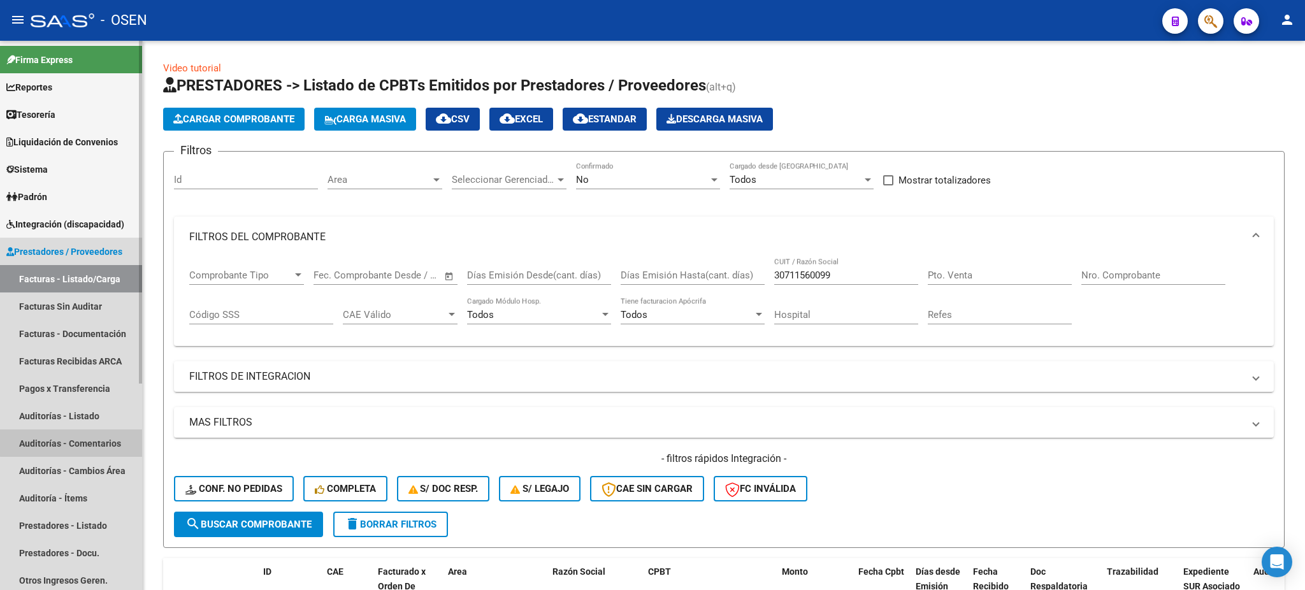
click at [80, 429] on link "Auditorías - Comentarios" at bounding box center [71, 442] width 142 height 27
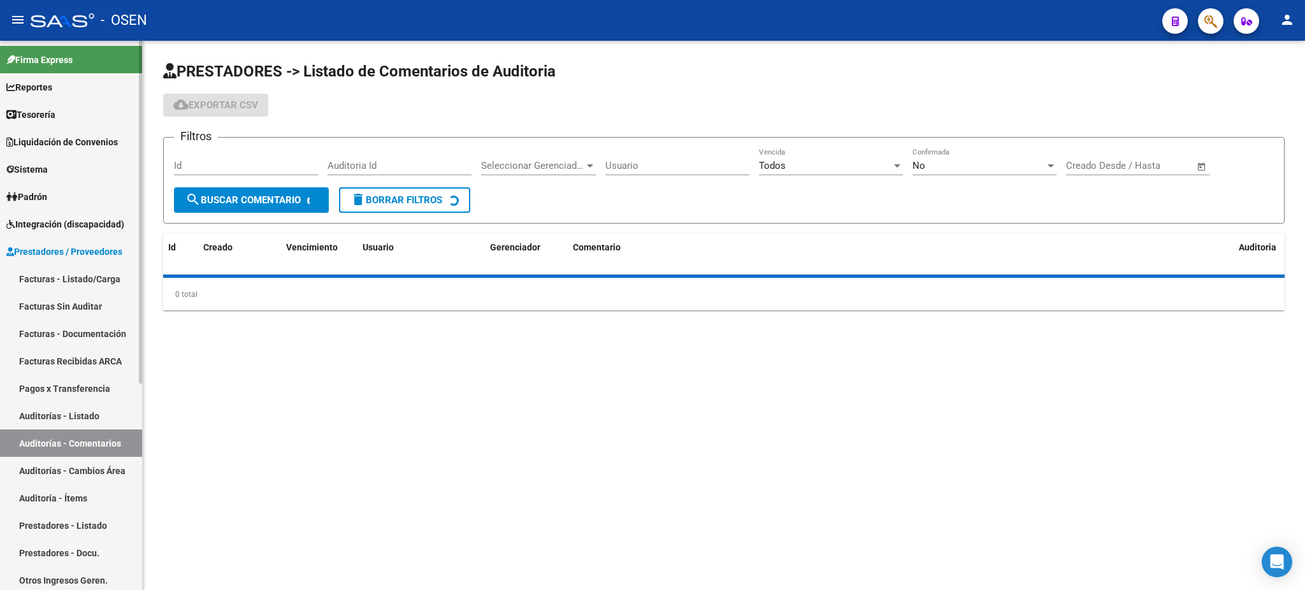
click at [69, 418] on link "Auditorías - Listado" at bounding box center [71, 415] width 142 height 27
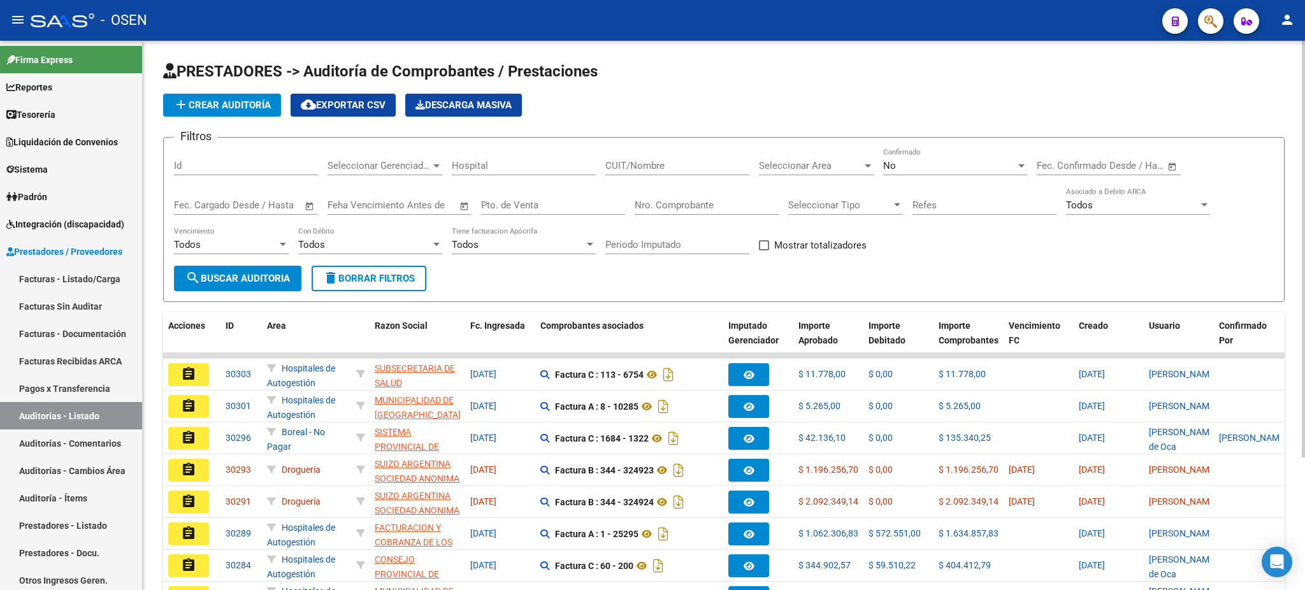
click at [710, 164] on input "CUIT/Nombre" at bounding box center [677, 165] width 144 height 11
paste input "30711560099"
type input "30711560099"
click at [241, 279] on span "search Buscar Auditoria" at bounding box center [237, 278] width 104 height 11
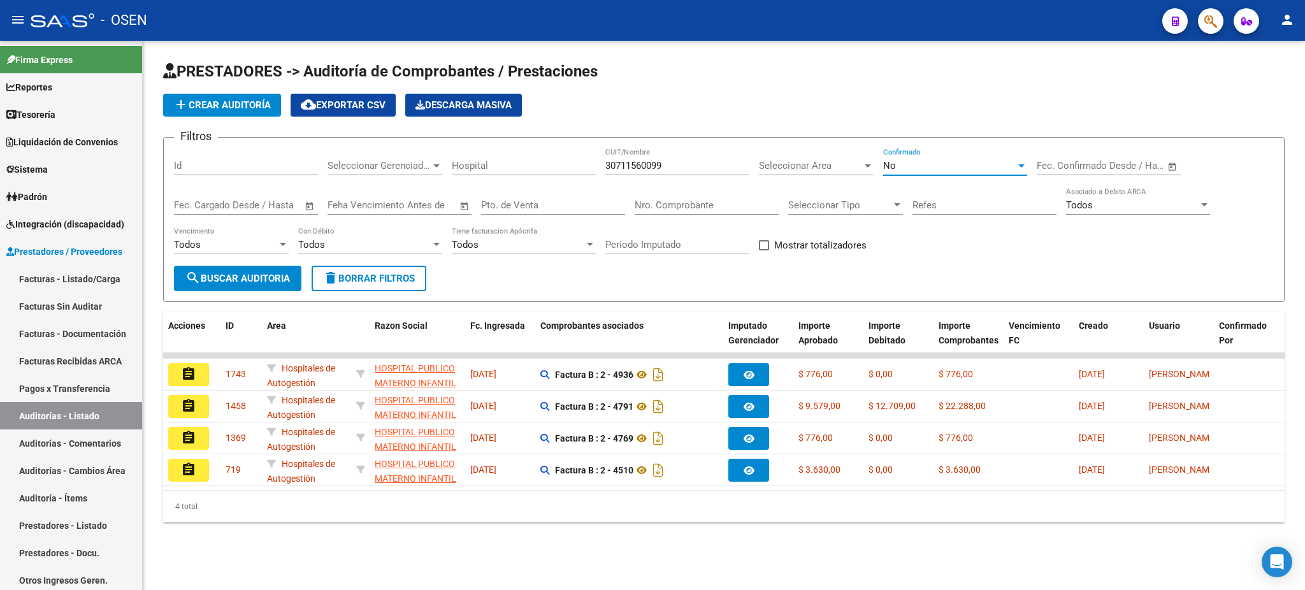
click at [919, 161] on div "No" at bounding box center [949, 165] width 133 height 11
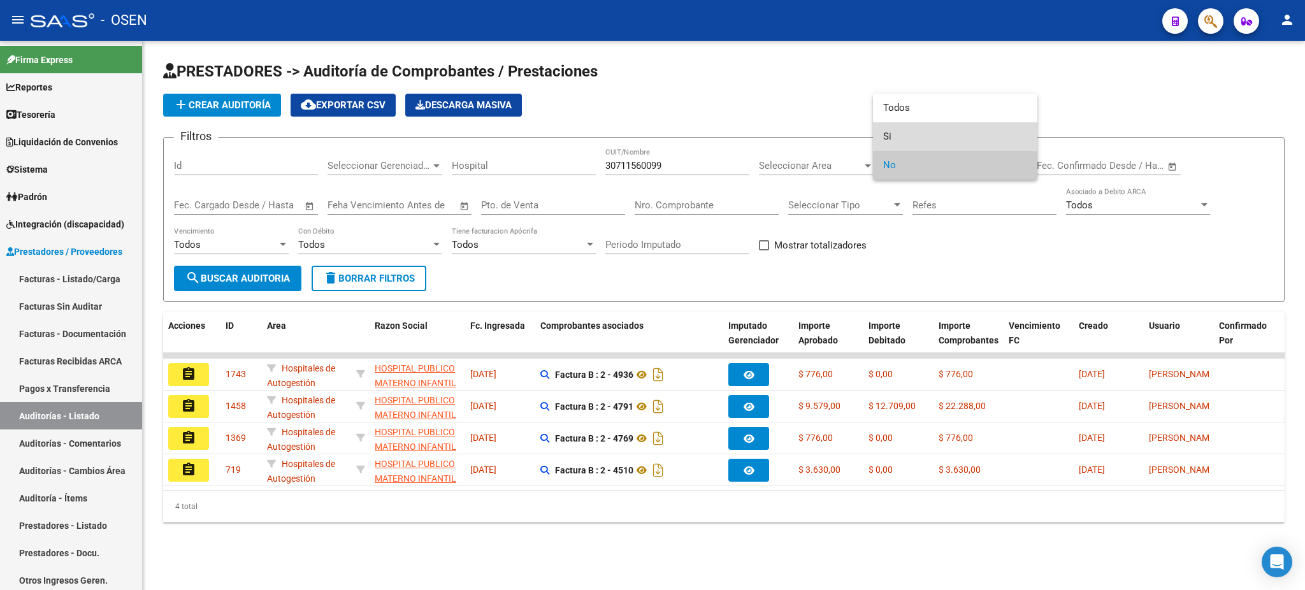
click at [900, 141] on span "Si" at bounding box center [955, 136] width 144 height 29
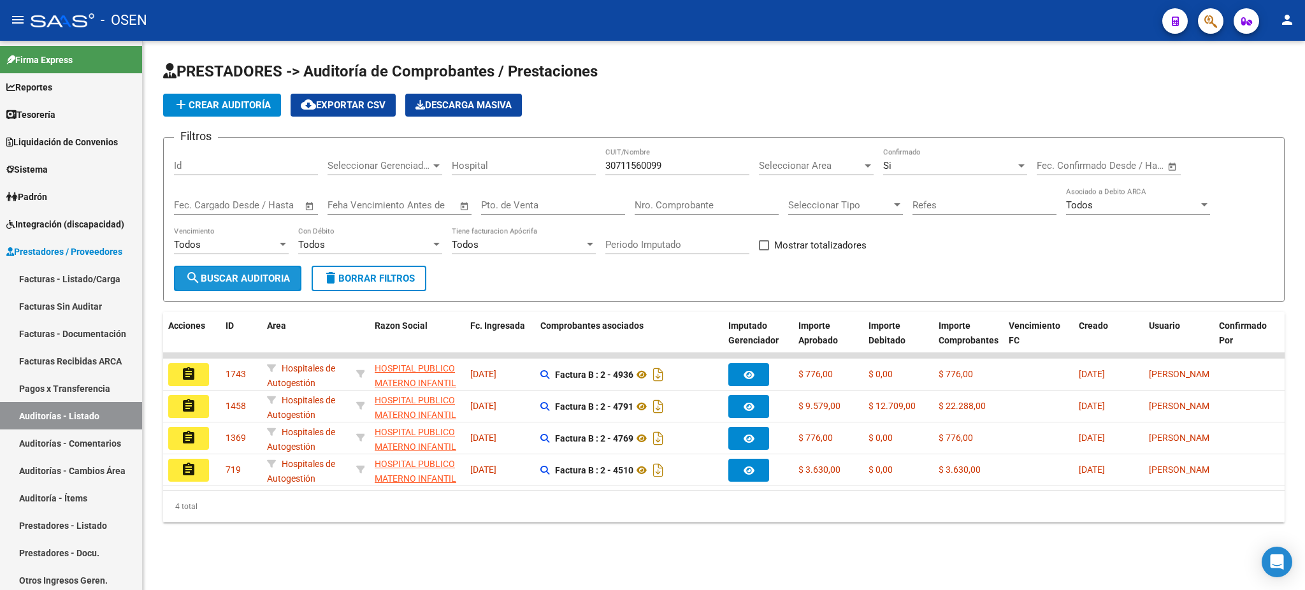
click at [249, 274] on span "search Buscar Auditoria" at bounding box center [237, 278] width 104 height 11
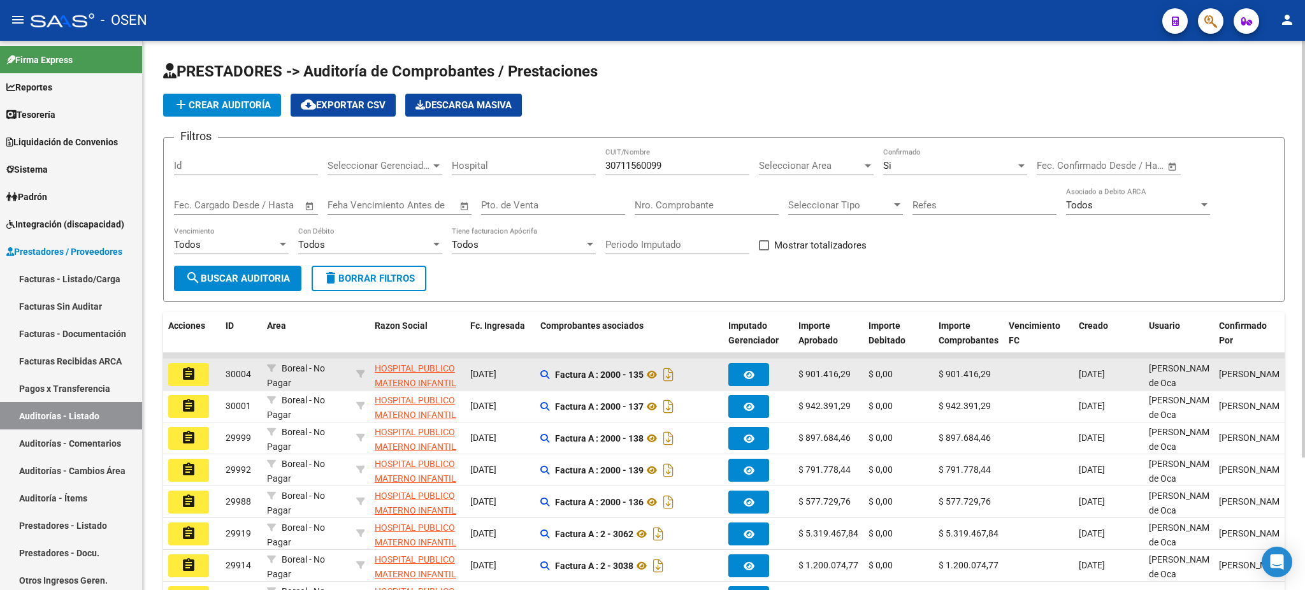
drag, startPoint x: 948, startPoint y: 375, endPoint x: 989, endPoint y: 380, distance: 41.7
click at [989, 380] on datatable-body-cell "$ 901.416,29" at bounding box center [968, 374] width 70 height 31
click at [952, 374] on span "$ 901.416,29" at bounding box center [964, 374] width 52 height 10
drag, startPoint x: 938, startPoint y: 372, endPoint x: 917, endPoint y: 373, distance: 20.4
click at [996, 373] on div "$ 901.416,29" at bounding box center [968, 374] width 60 height 15
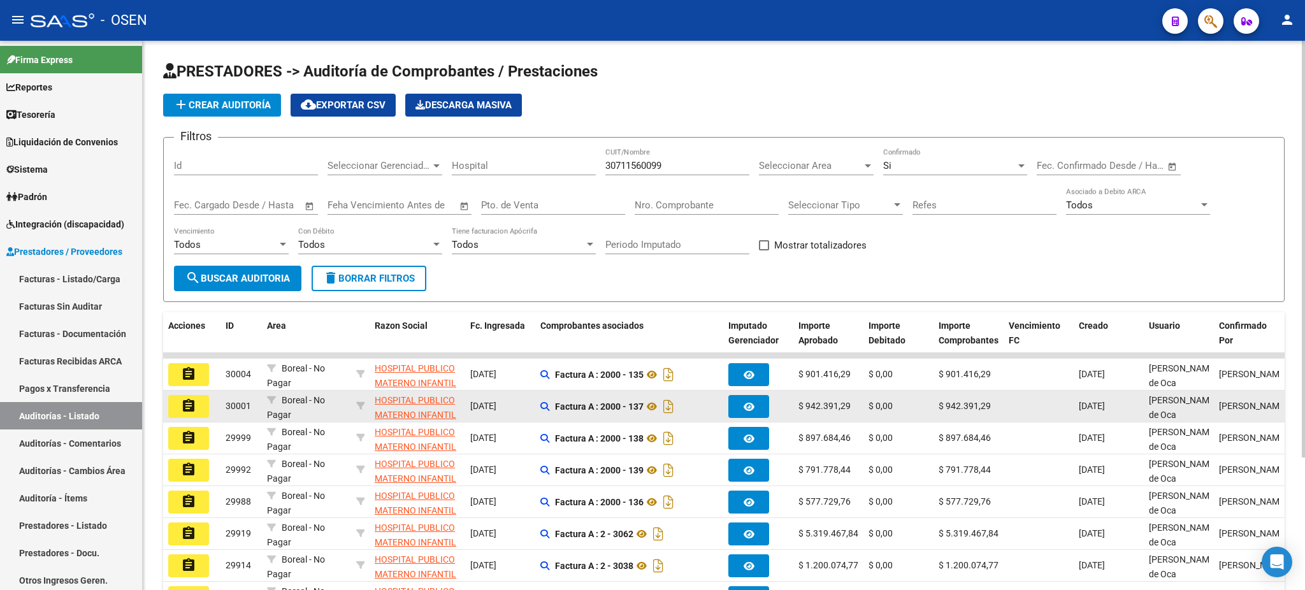
click at [188, 405] on mat-icon "assignment" at bounding box center [188, 405] width 15 height 15
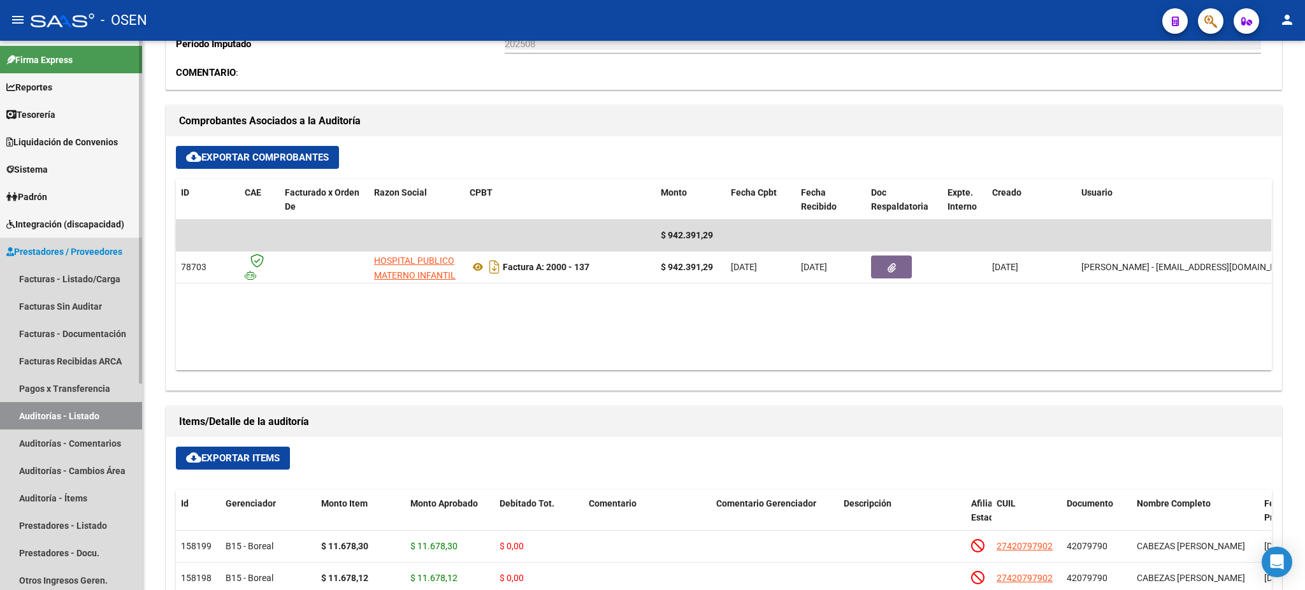
click at [89, 419] on link "Auditorías - Listado" at bounding box center [71, 415] width 142 height 27
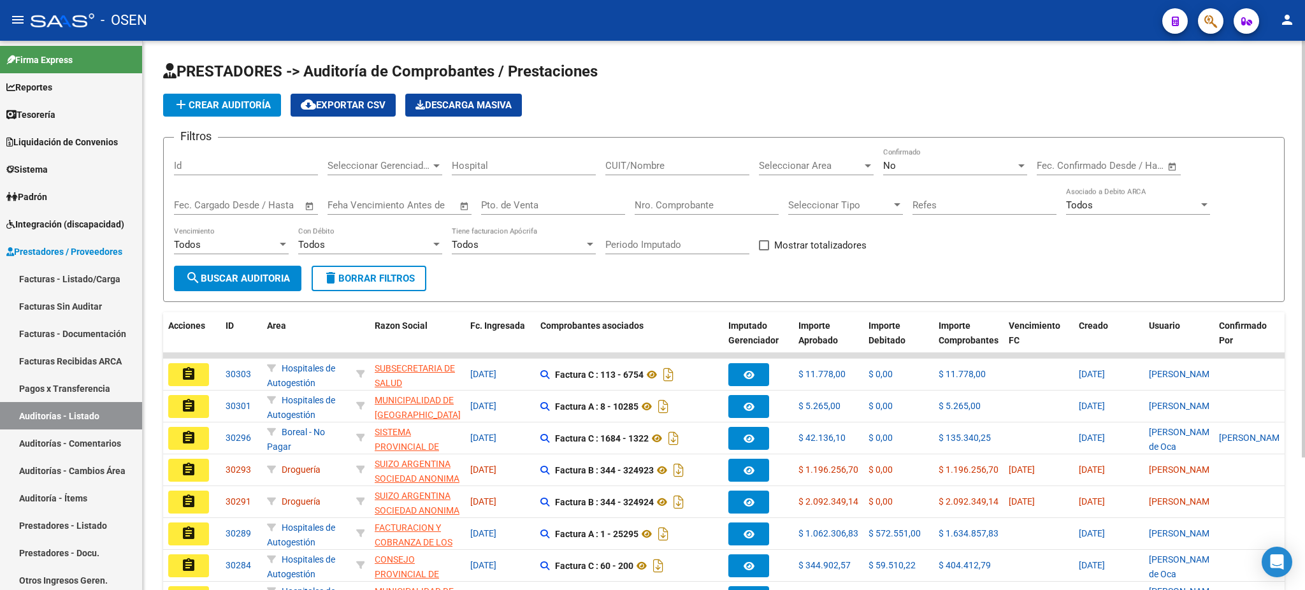
click at [726, 161] on input "CUIT/Nombre" at bounding box center [677, 165] width 144 height 11
paste input "30711560099"
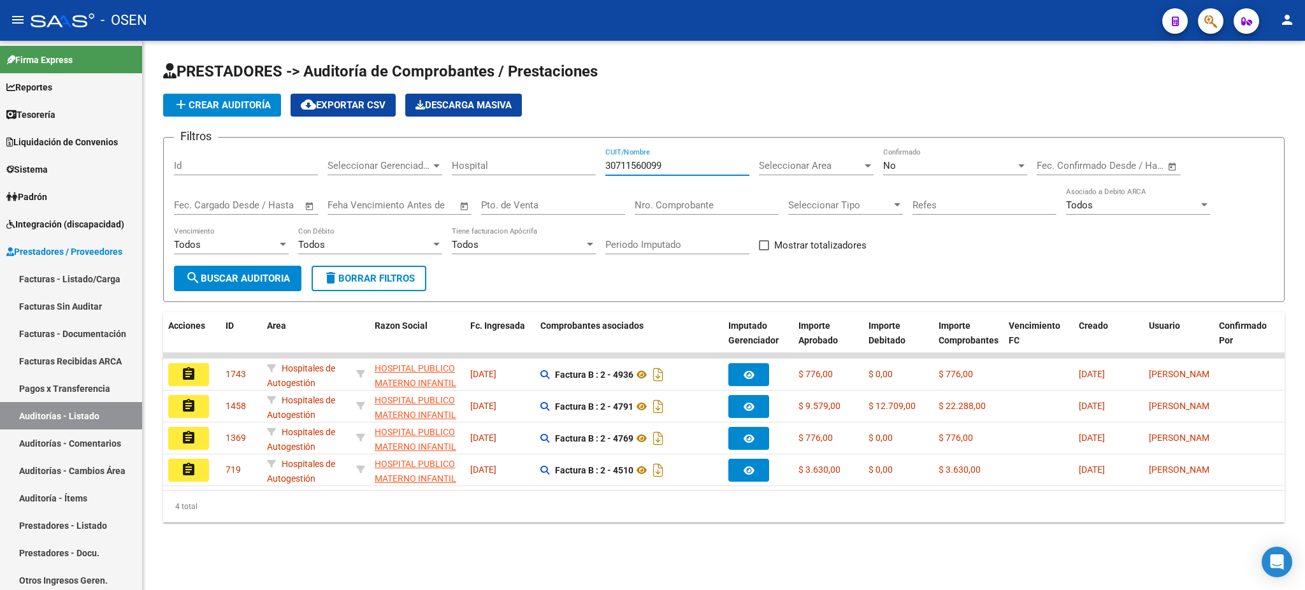
type input "30711560099"
click at [916, 166] on div "No" at bounding box center [949, 165] width 133 height 11
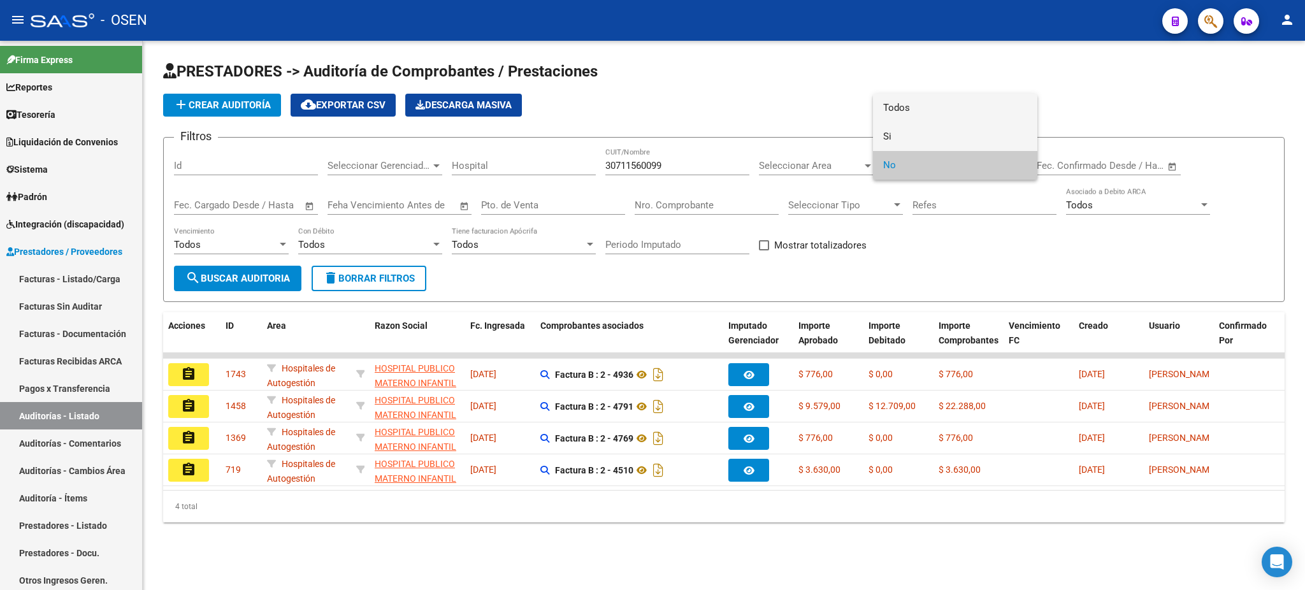
drag, startPoint x: 894, startPoint y: 111, endPoint x: 900, endPoint y: 135, distance: 24.3
click at [900, 135] on div "Todos Si No" at bounding box center [955, 137] width 164 height 86
click at [900, 135] on span "Si" at bounding box center [955, 136] width 144 height 29
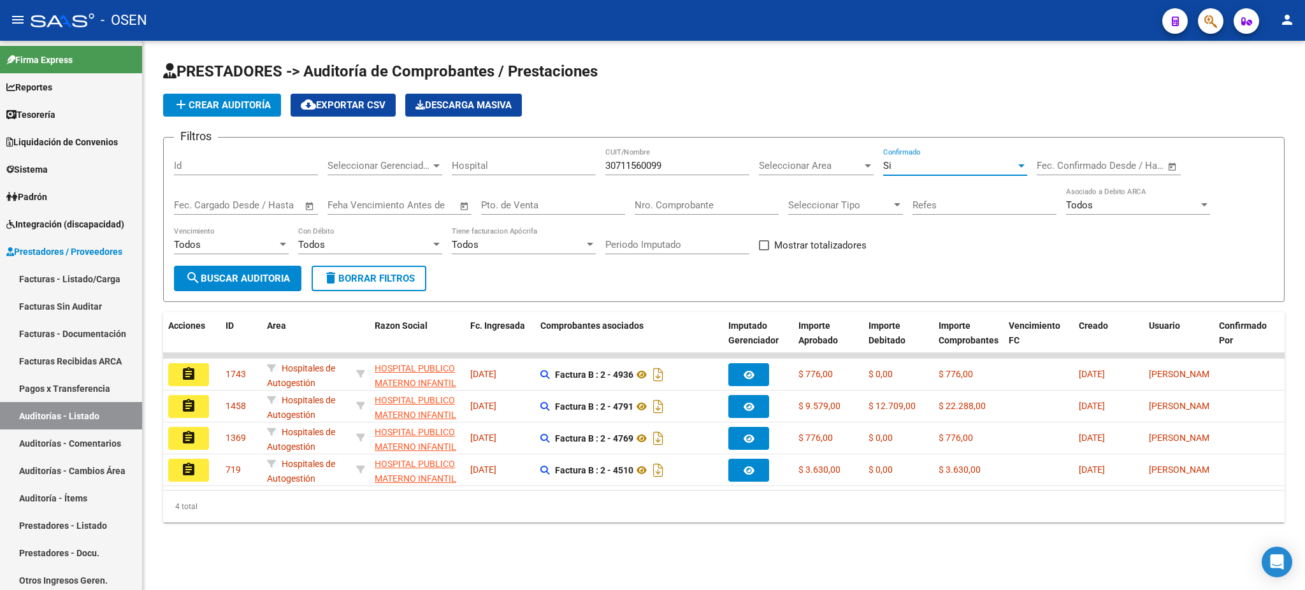
click at [239, 273] on span "search Buscar Auditoria" at bounding box center [237, 278] width 104 height 11
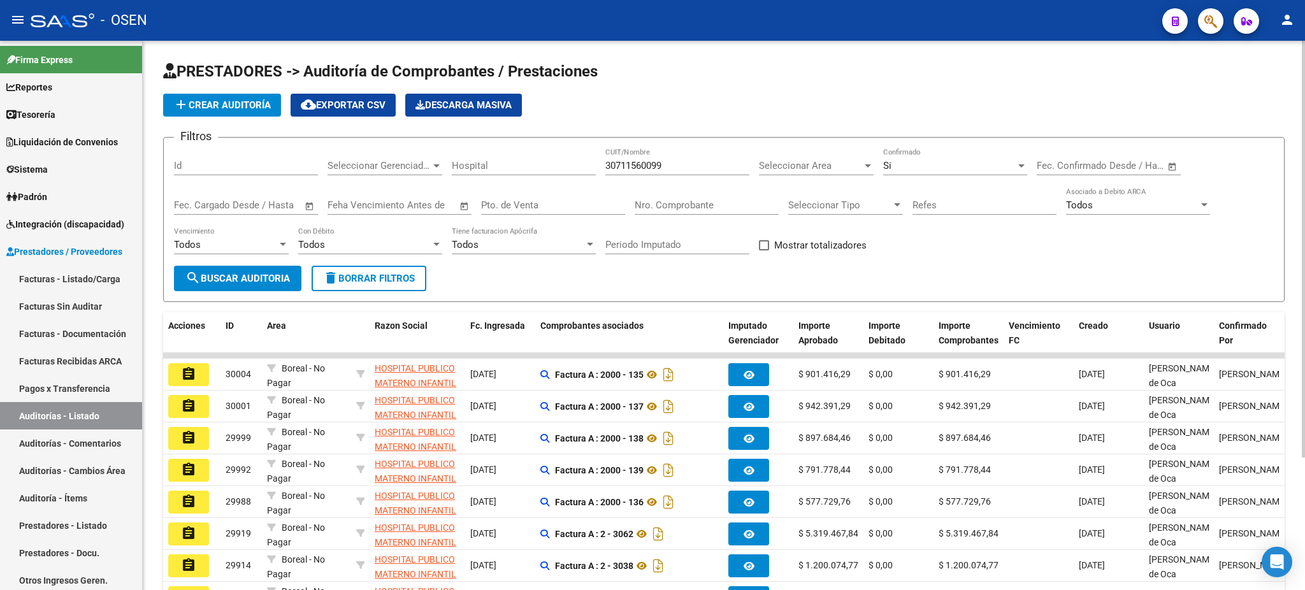
click at [418, 268] on button "delete Borrar Filtros" at bounding box center [369, 278] width 115 height 25
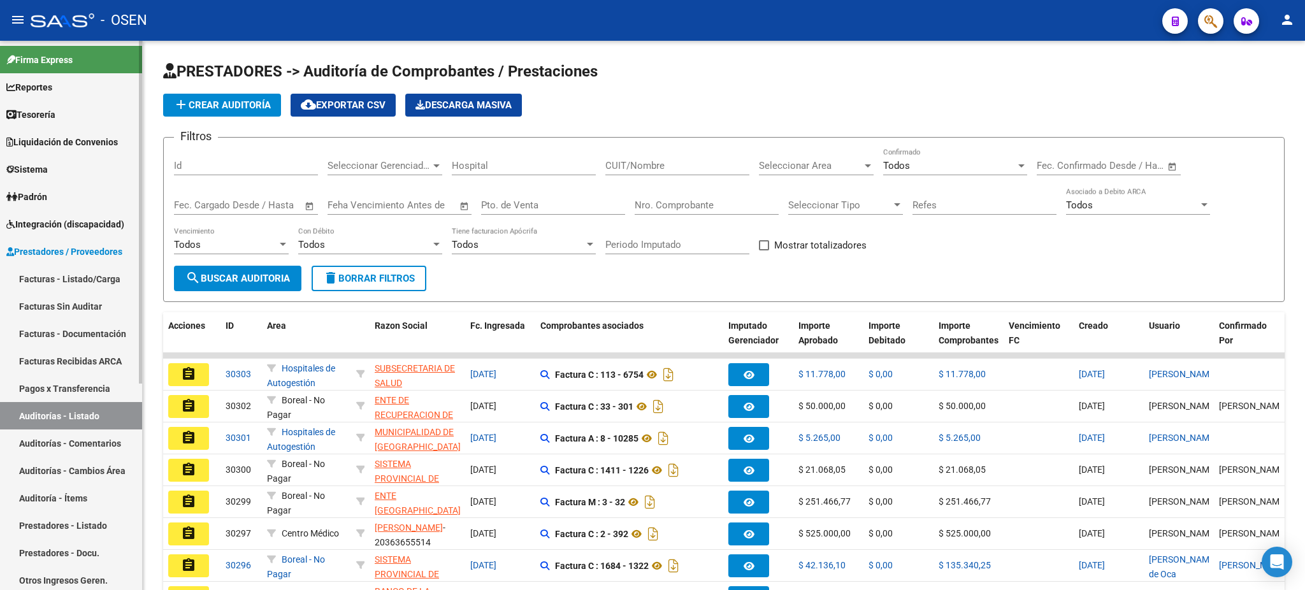
click at [42, 415] on link "Auditorías - Listado" at bounding box center [71, 415] width 142 height 27
click at [923, 154] on div "Todos Confirmado" at bounding box center [955, 161] width 144 height 27
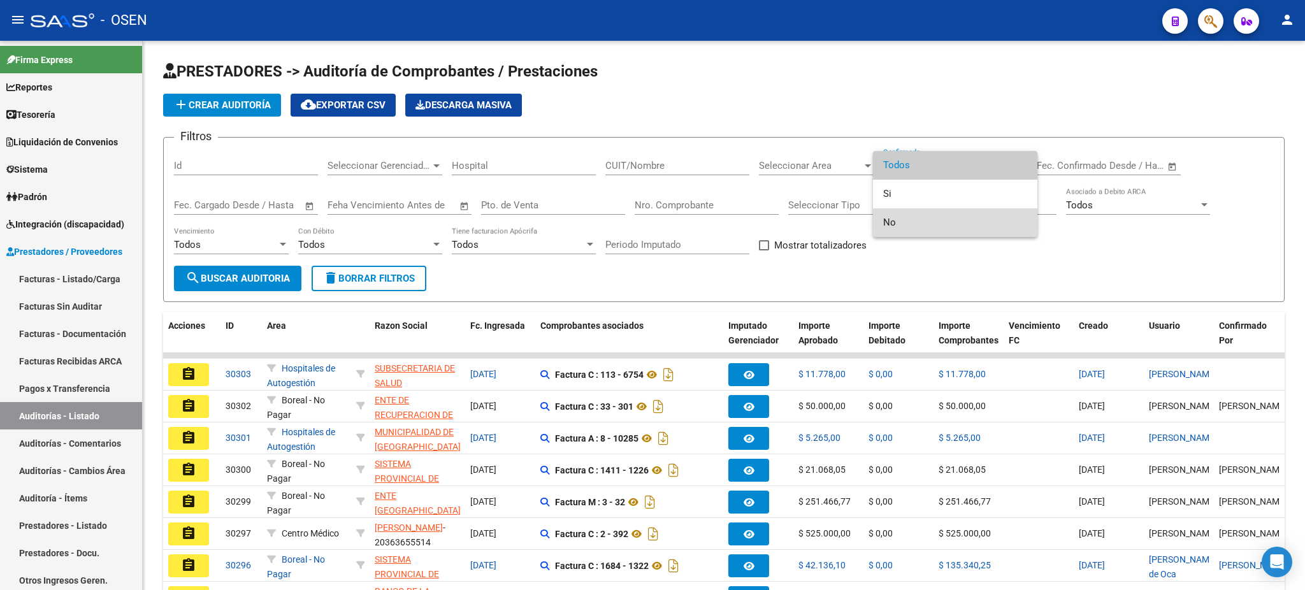
click at [900, 224] on span "No" at bounding box center [955, 222] width 144 height 29
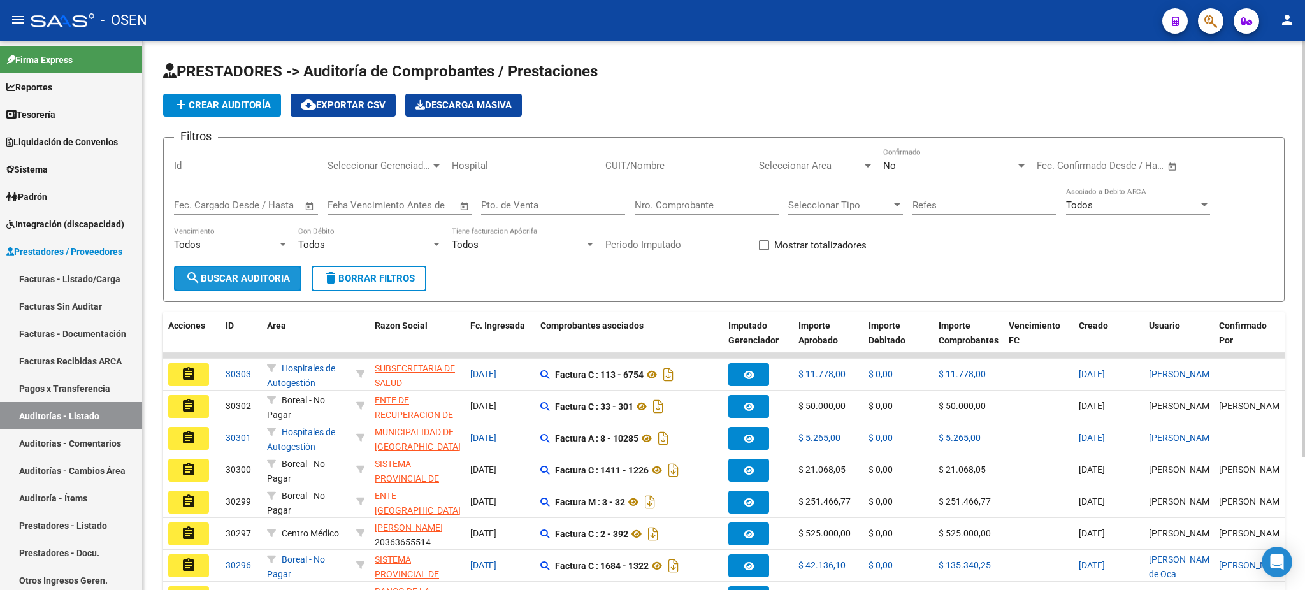
click at [247, 276] on span "search Buscar Auditoria" at bounding box center [237, 278] width 104 height 11
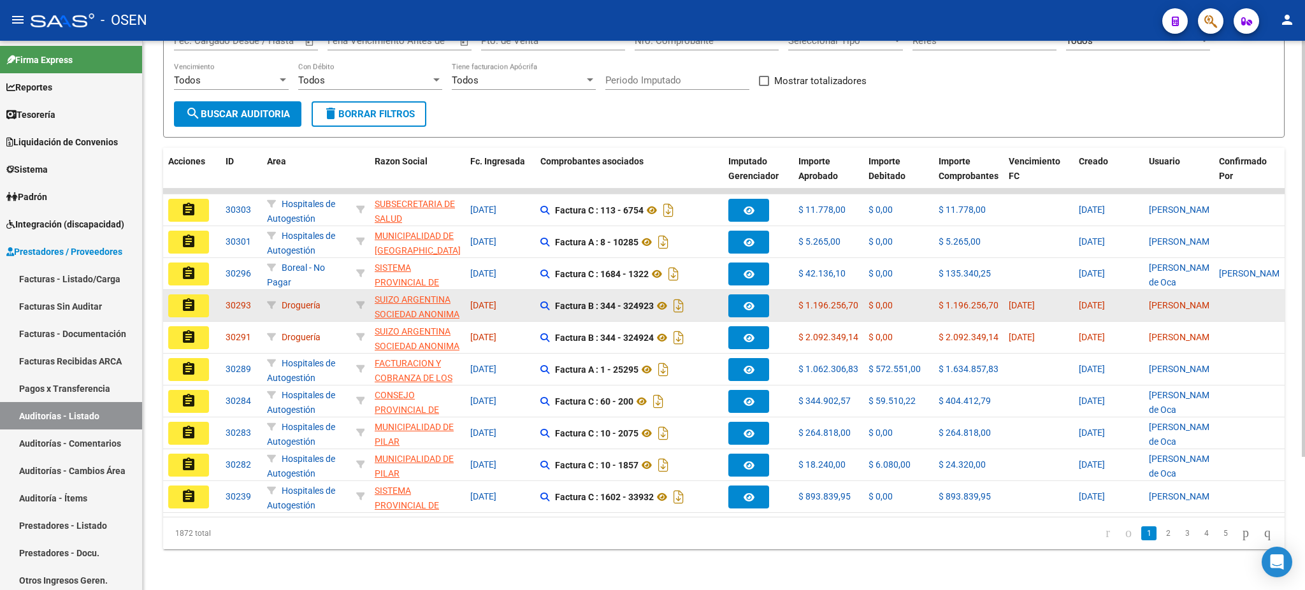
scroll to position [175, 0]
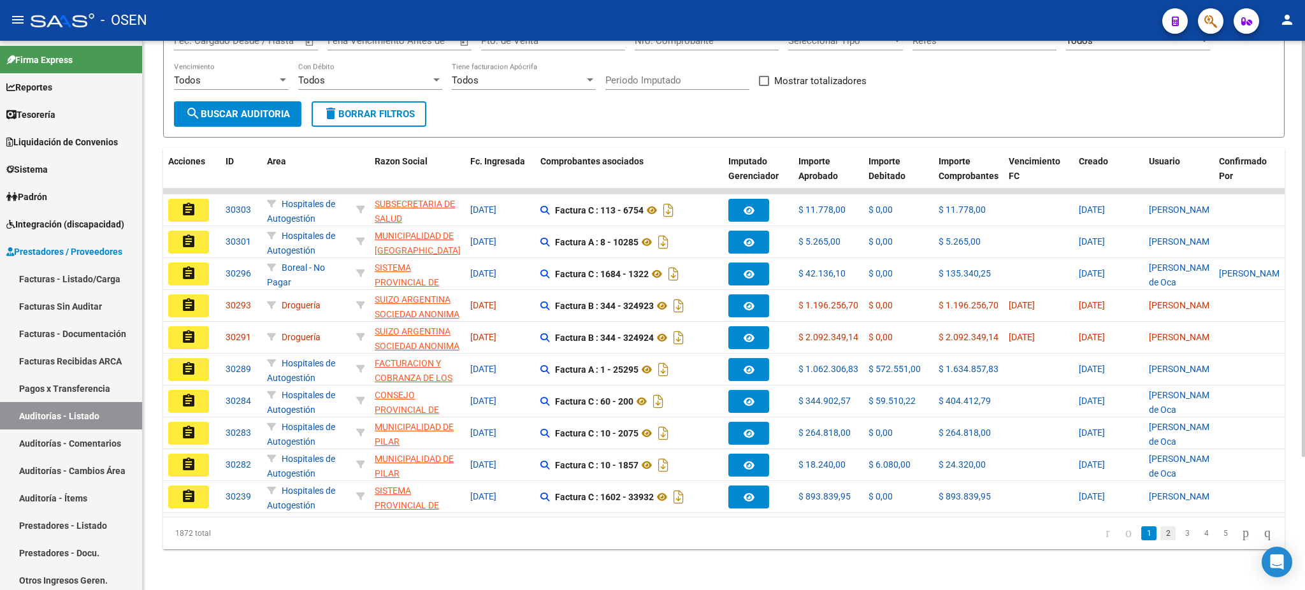
click at [1162, 538] on link "2" at bounding box center [1167, 533] width 15 height 14
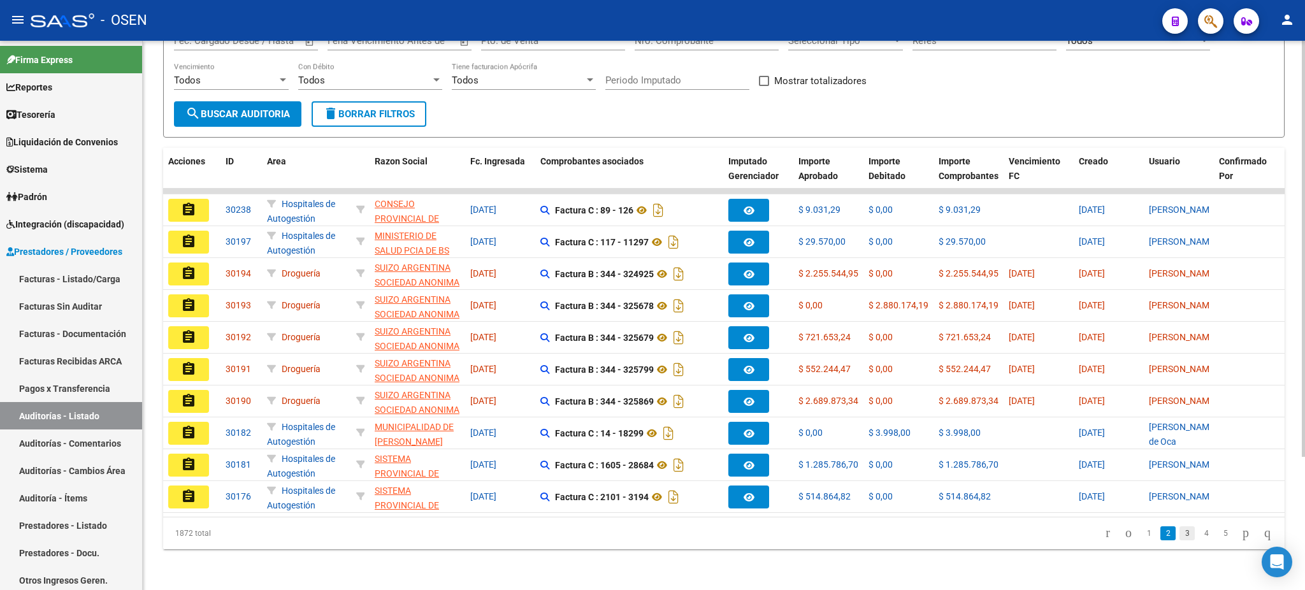
click at [1179, 531] on link "3" at bounding box center [1186, 533] width 15 height 14
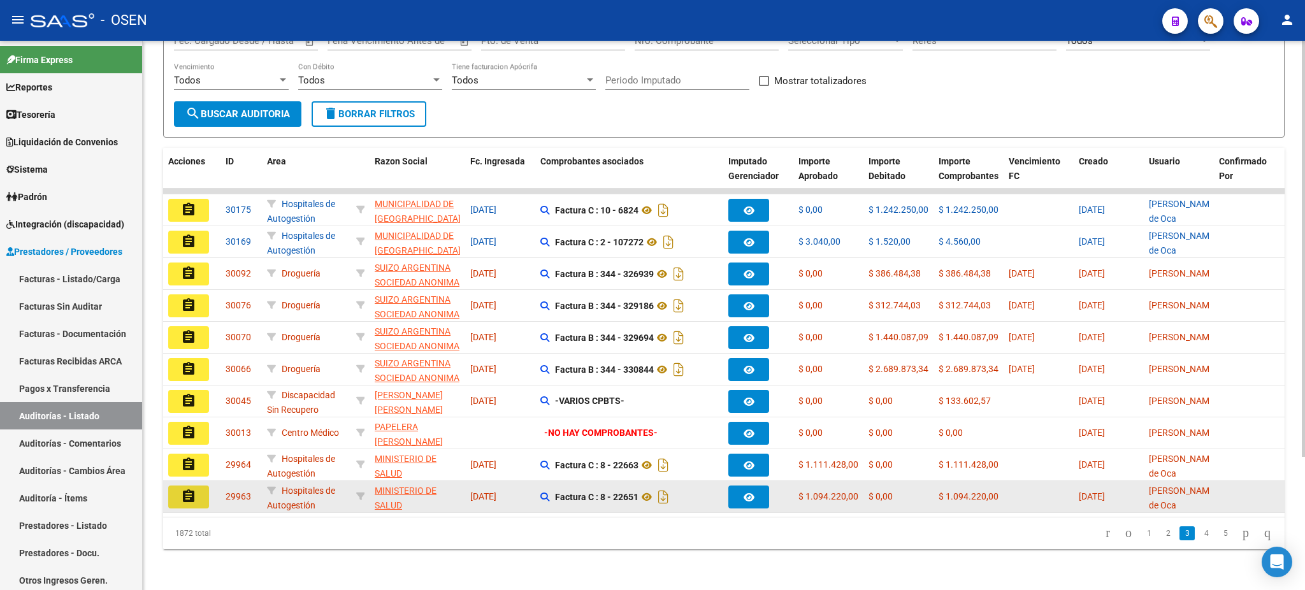
click at [190, 489] on mat-icon "assignment" at bounding box center [188, 496] width 15 height 15
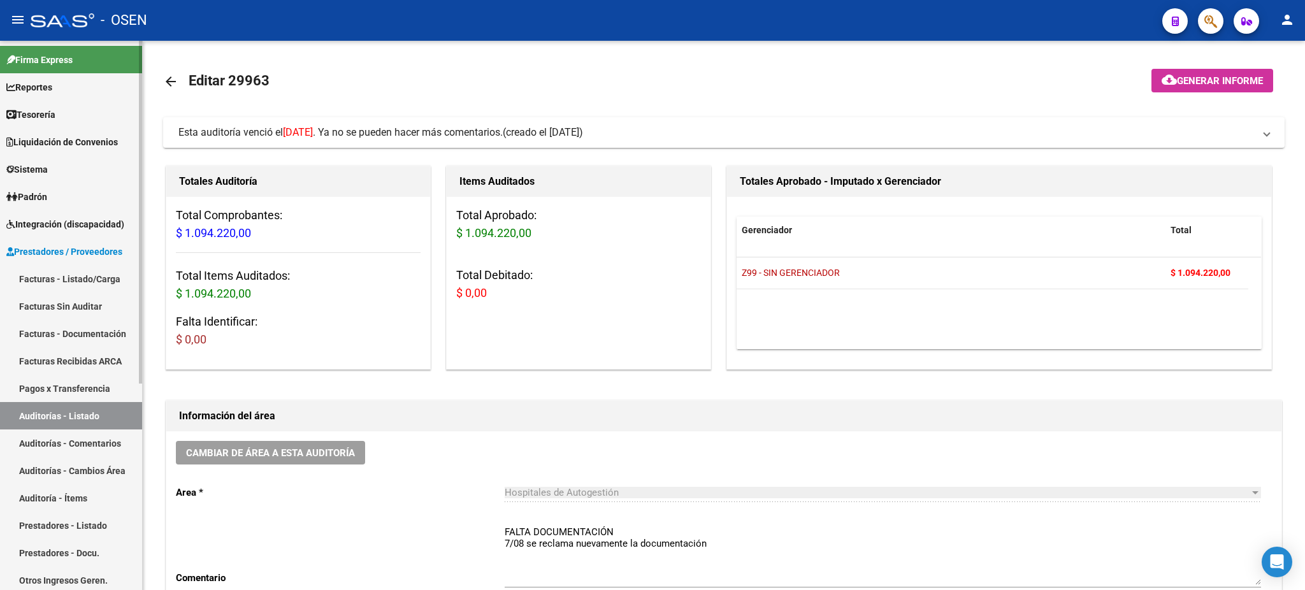
click at [89, 419] on link "Auditorías - Listado" at bounding box center [71, 415] width 142 height 27
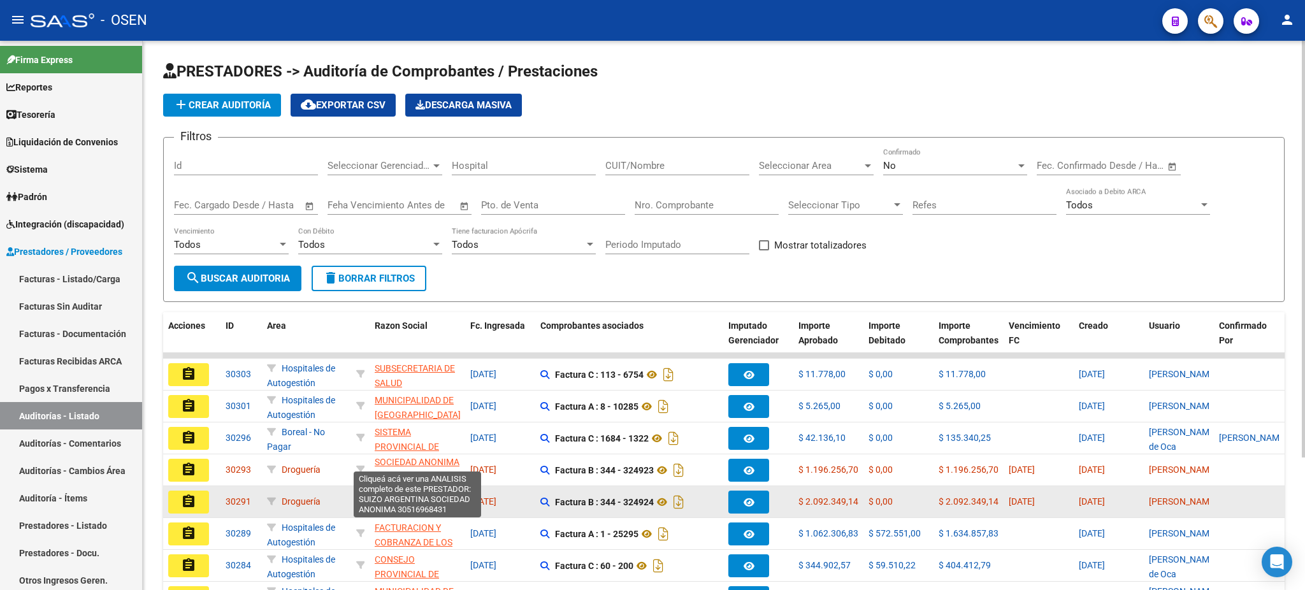
scroll to position [175, 0]
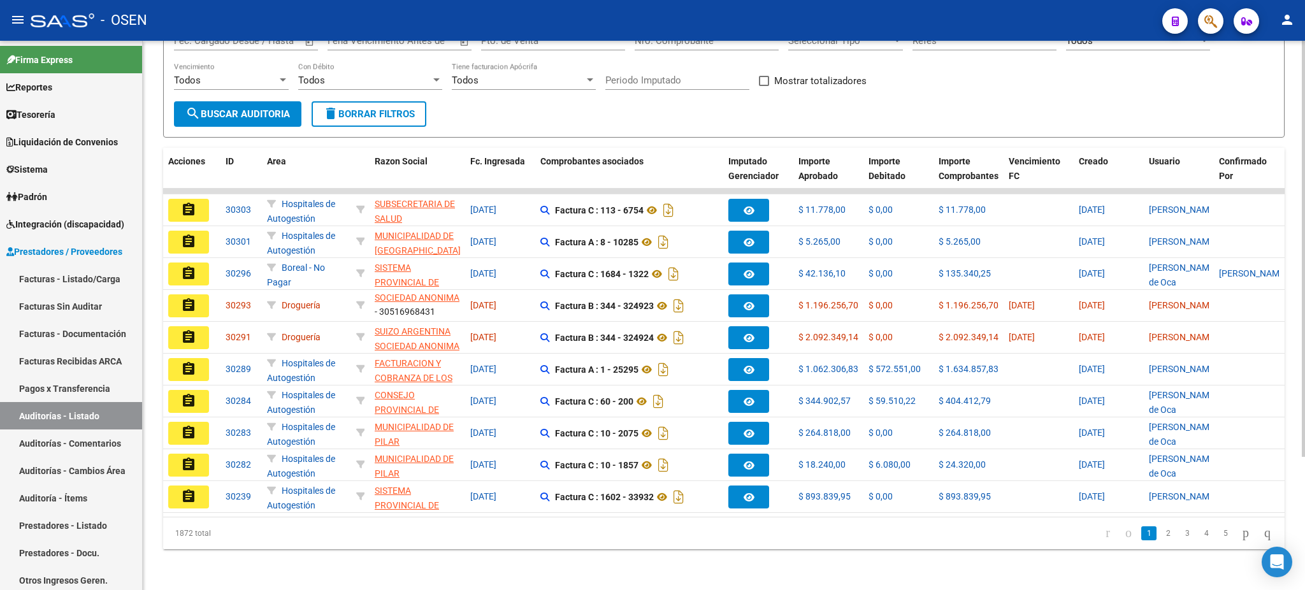
click at [1159, 544] on li "2" at bounding box center [1167, 533] width 19 height 22
click at [1160, 538] on link "2" at bounding box center [1167, 533] width 15 height 14
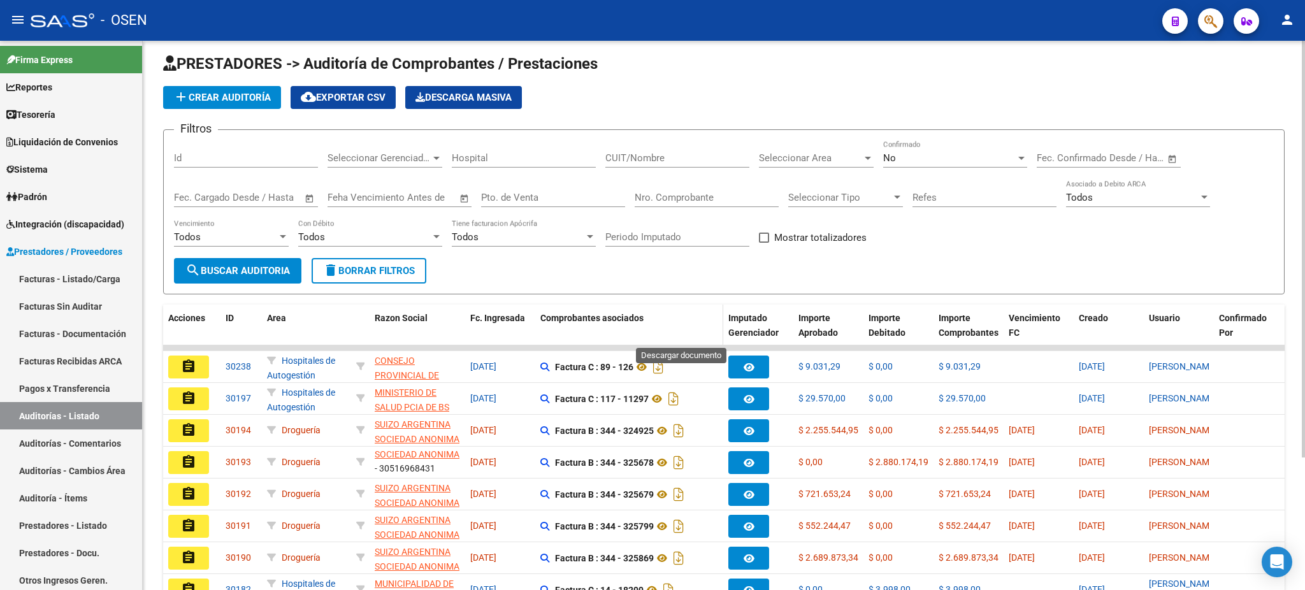
scroll to position [0, 0]
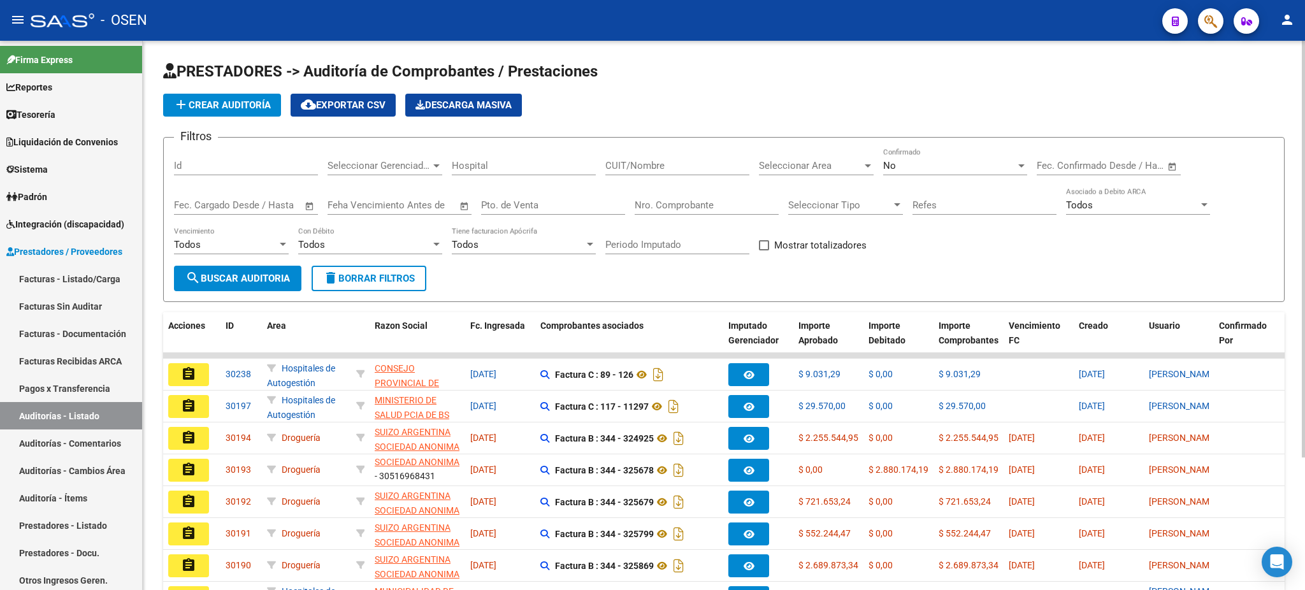
click at [247, 89] on app-list-header "PRESTADORES -> Auditoría de Comprobantes / Prestaciones add Crear Auditoría clo…" at bounding box center [723, 181] width 1121 height 241
click at [252, 106] on span "add Crear Auditoría" at bounding box center [221, 104] width 97 height 11
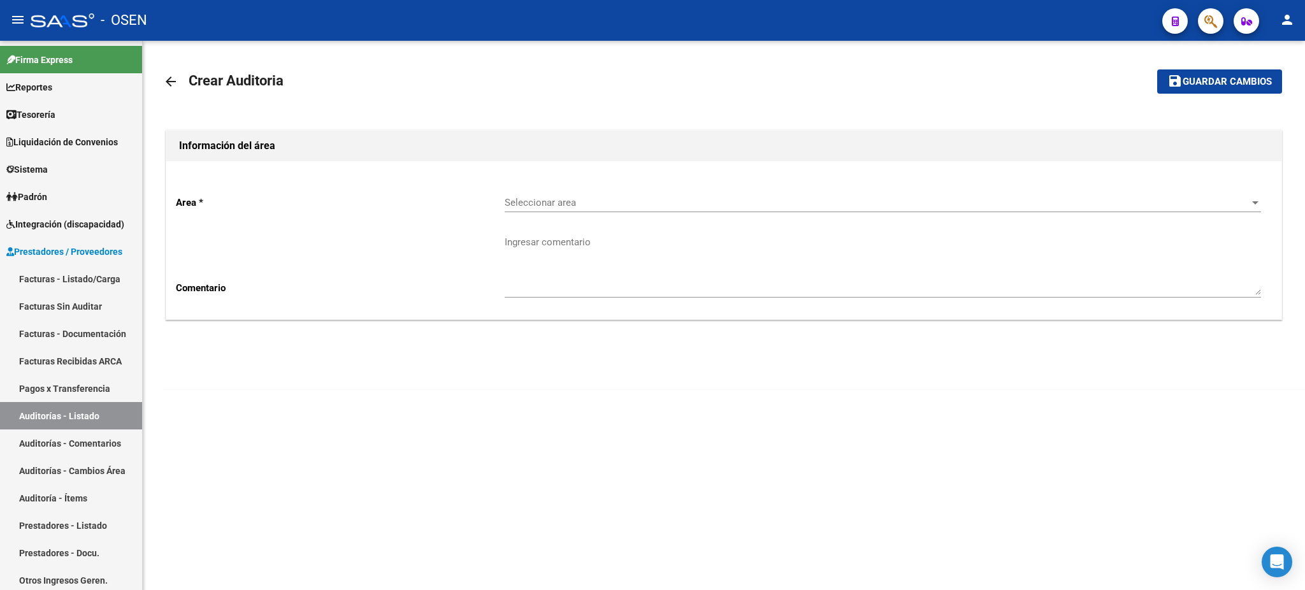
click at [559, 190] on div "Seleccionar area Seleccionar area" at bounding box center [883, 198] width 756 height 27
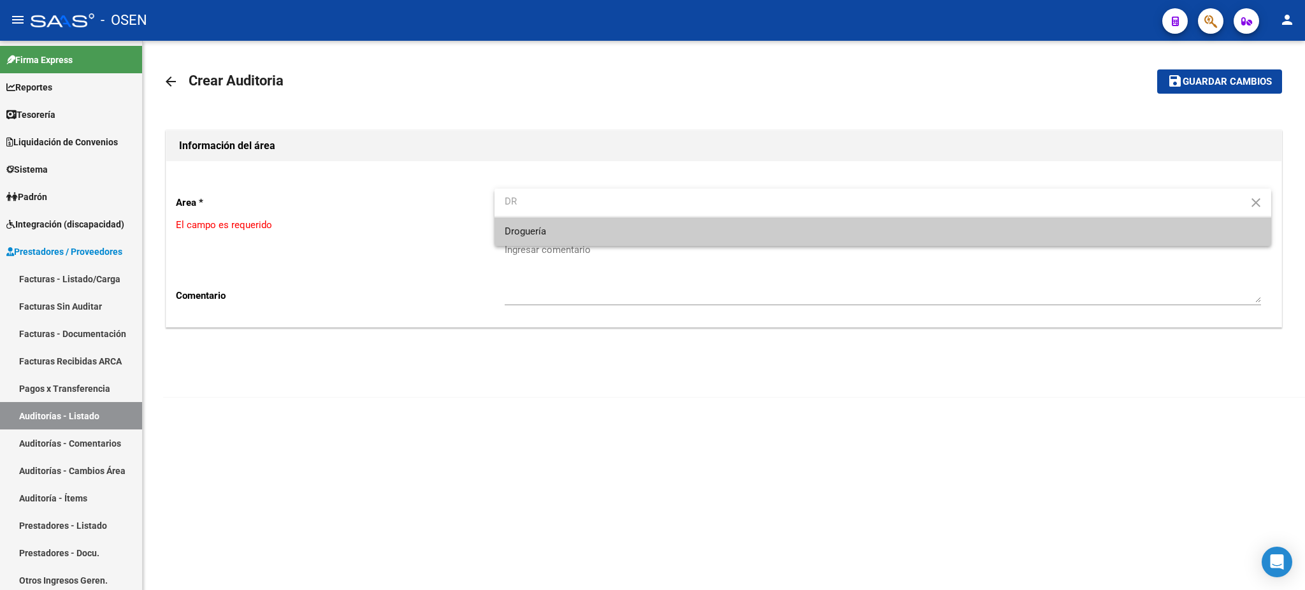
type input "DR"
click at [580, 233] on span "Droguería" at bounding box center [883, 231] width 756 height 29
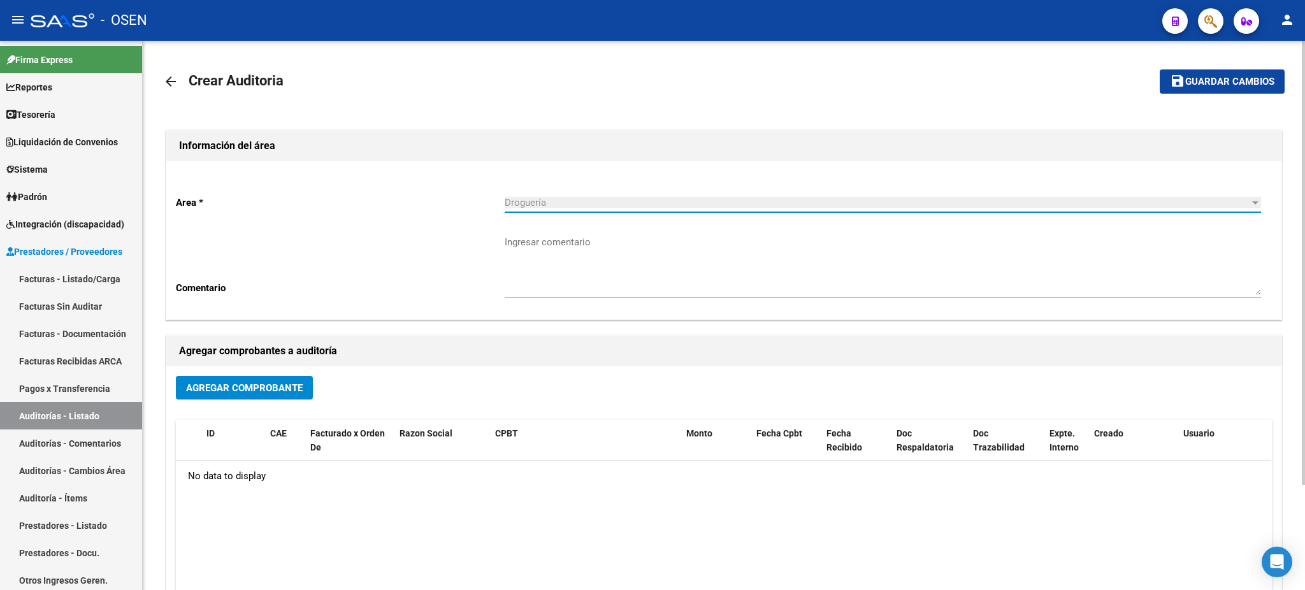
click at [239, 391] on span "Agregar Comprobante" at bounding box center [244, 387] width 117 height 11
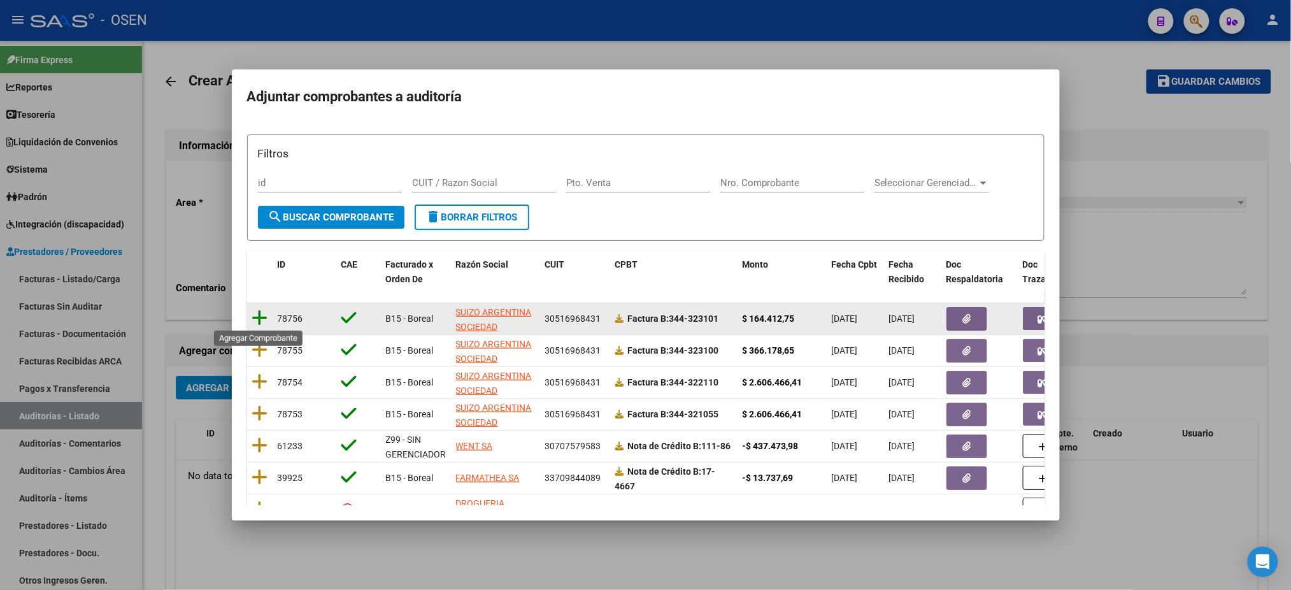
click at [257, 315] on icon at bounding box center [260, 318] width 16 height 18
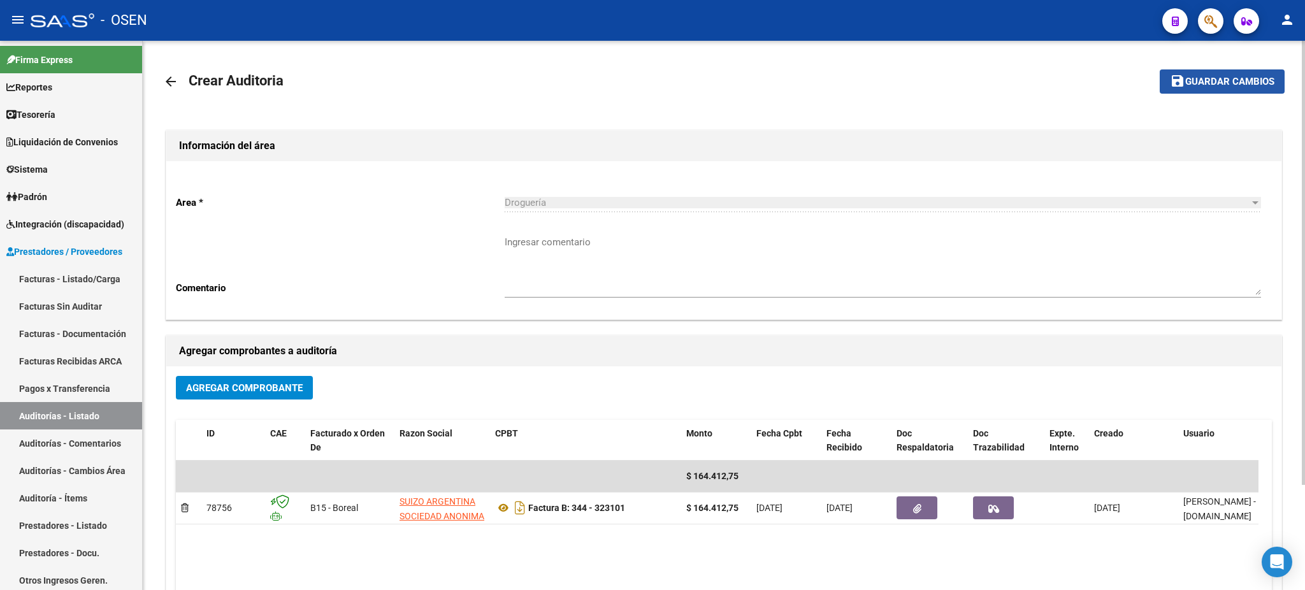
click at [1223, 79] on span "Guardar cambios" at bounding box center [1229, 81] width 89 height 11
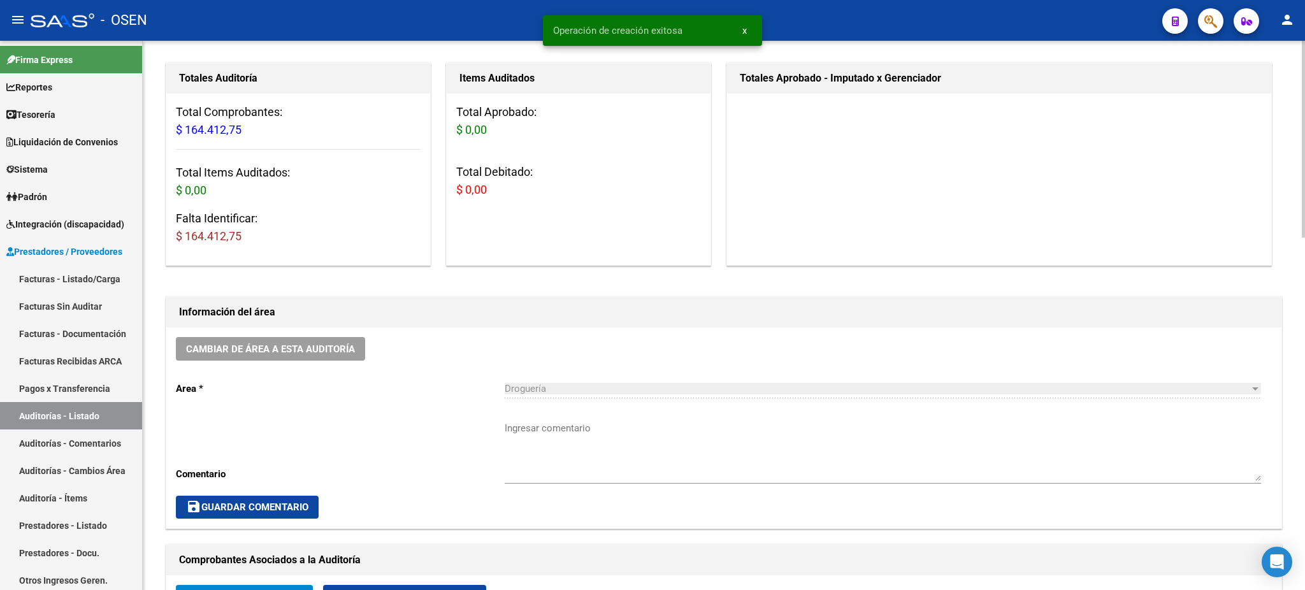
scroll to position [340, 0]
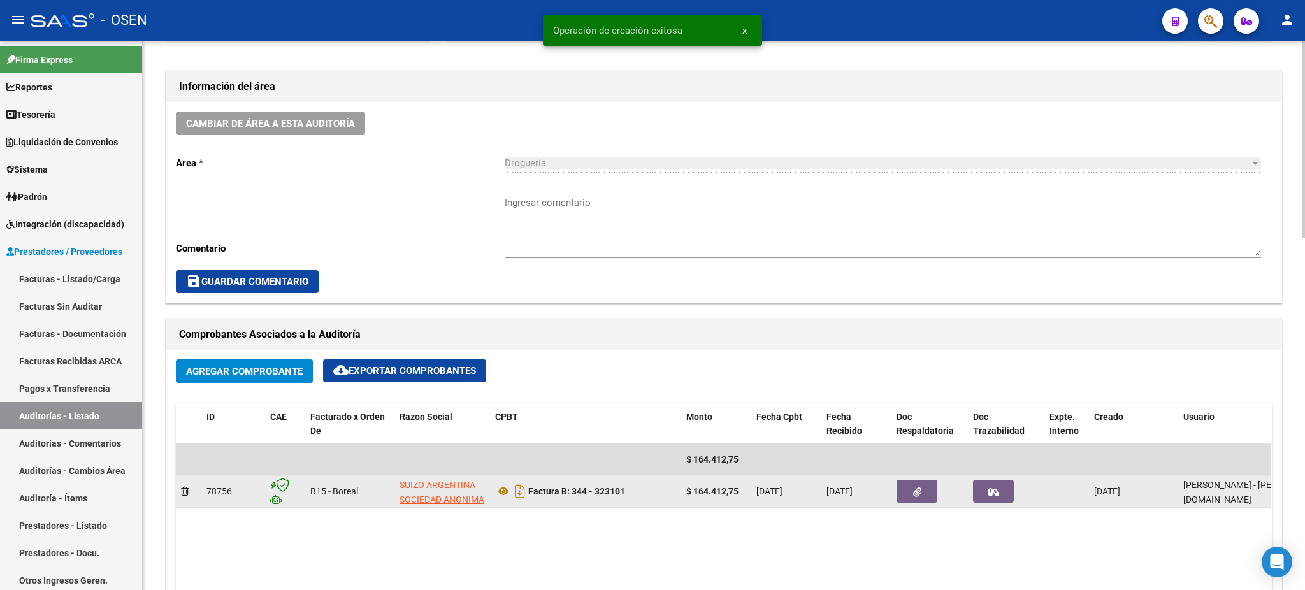
click at [896, 498] on button "button" at bounding box center [916, 491] width 41 height 23
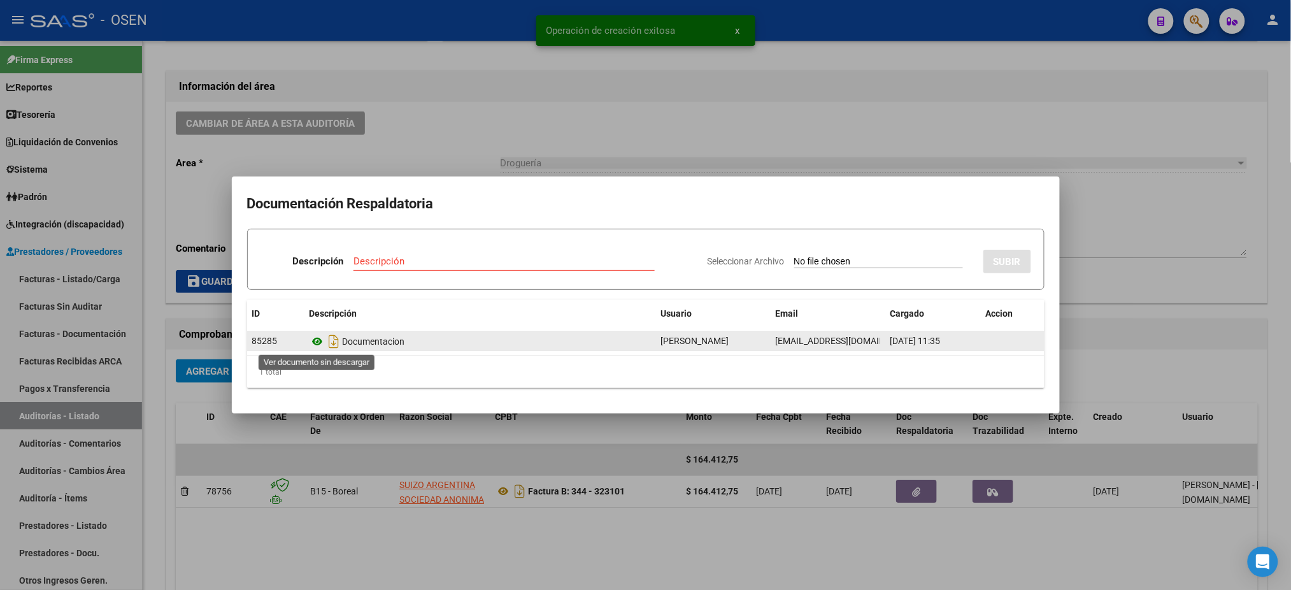
click at [319, 341] on icon at bounding box center [318, 341] width 17 height 15
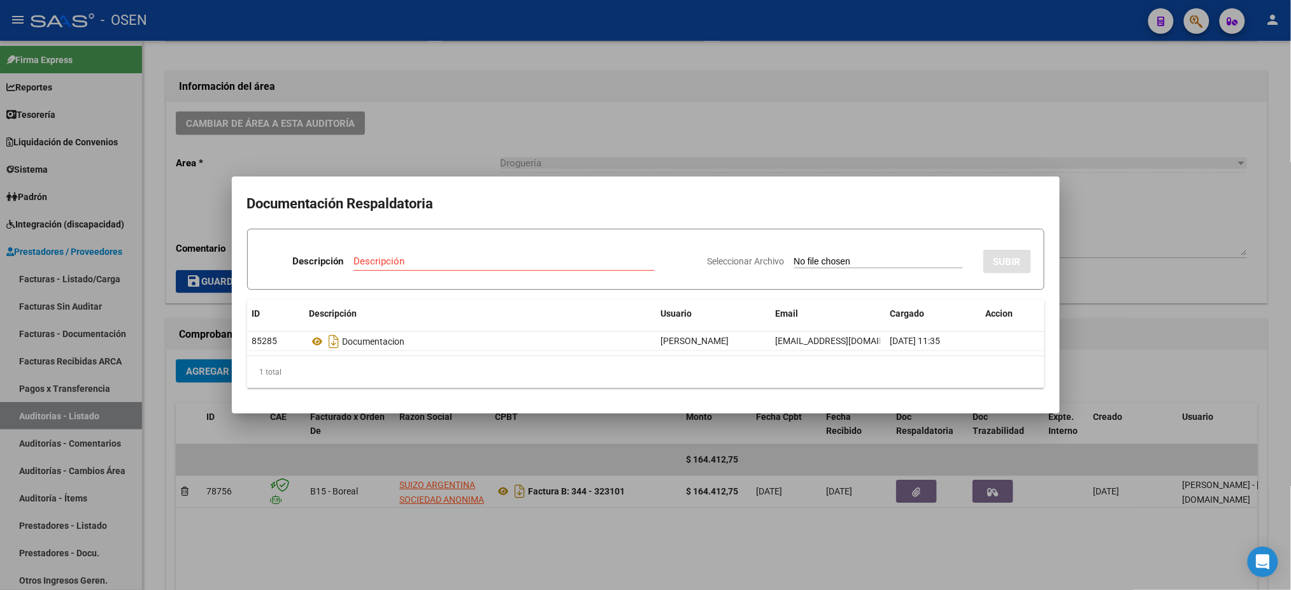
click at [514, 128] on div at bounding box center [645, 295] width 1291 height 590
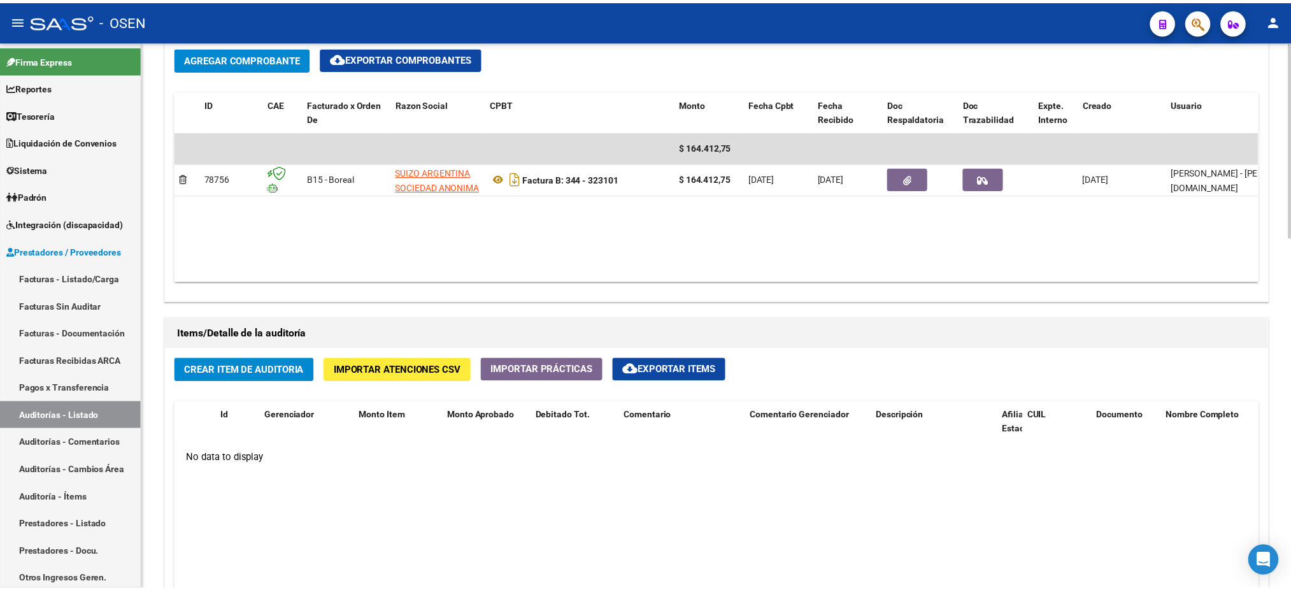
scroll to position [679, 0]
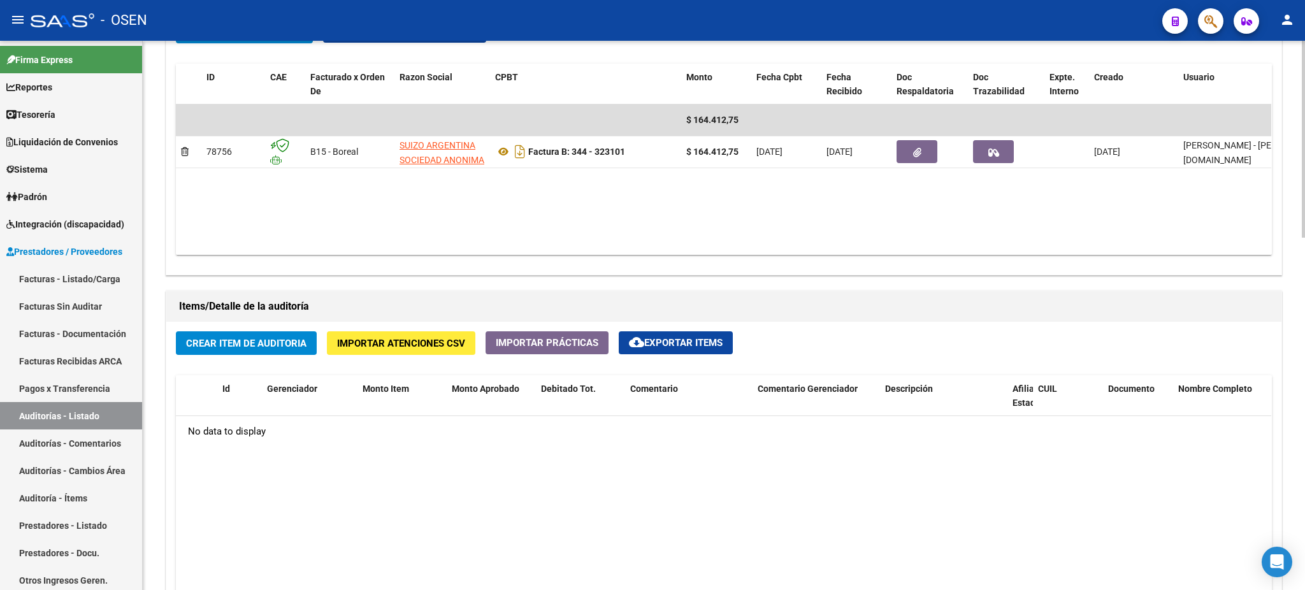
click at [255, 324] on div "Crear Item de Auditoria Importar Atenciones CSV Importar Prácticas cloud_downlo…" at bounding box center [723, 565] width 1115 height 486
click at [255, 329] on div "Crear Item de Auditoria Importar Atenciones CSV Importar Prácticas cloud_downlo…" at bounding box center [723, 565] width 1115 height 486
click at [252, 338] on span "Crear Item de Auditoria" at bounding box center [246, 343] width 120 height 11
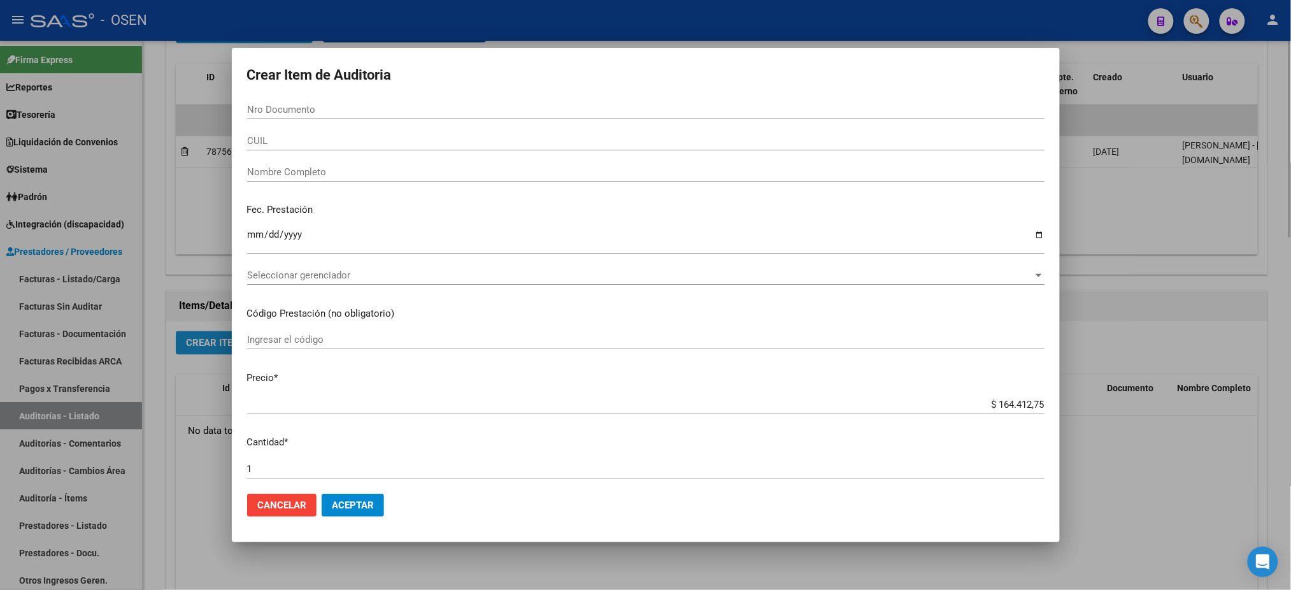
paste input "20304733"
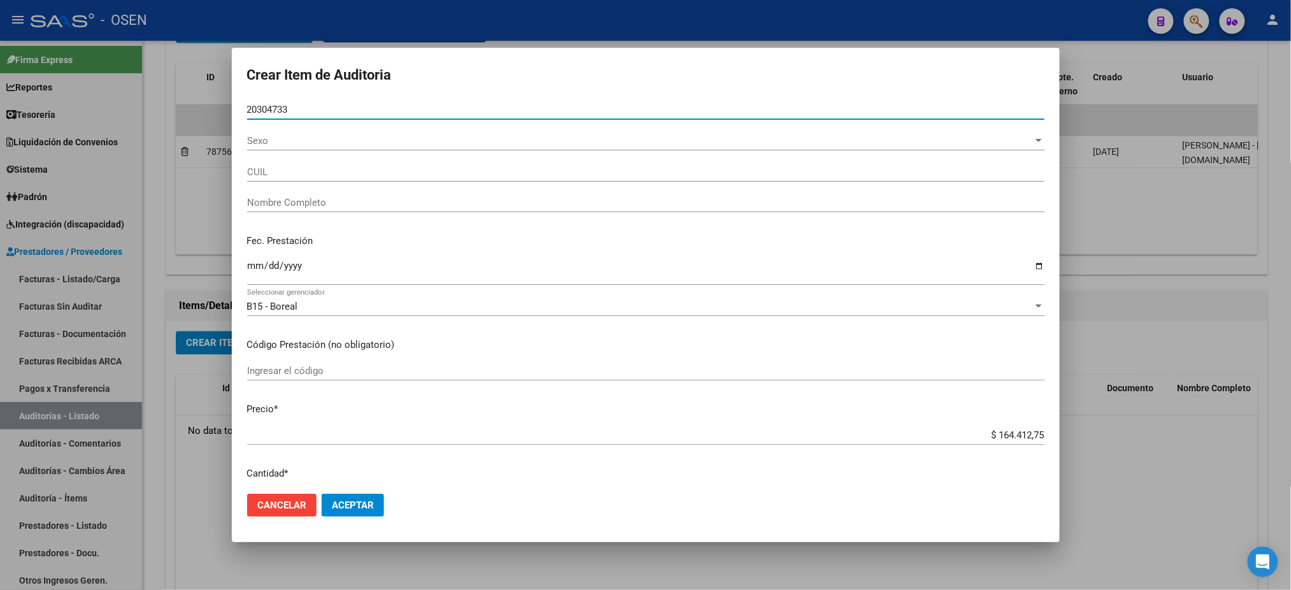
type input "20304733"
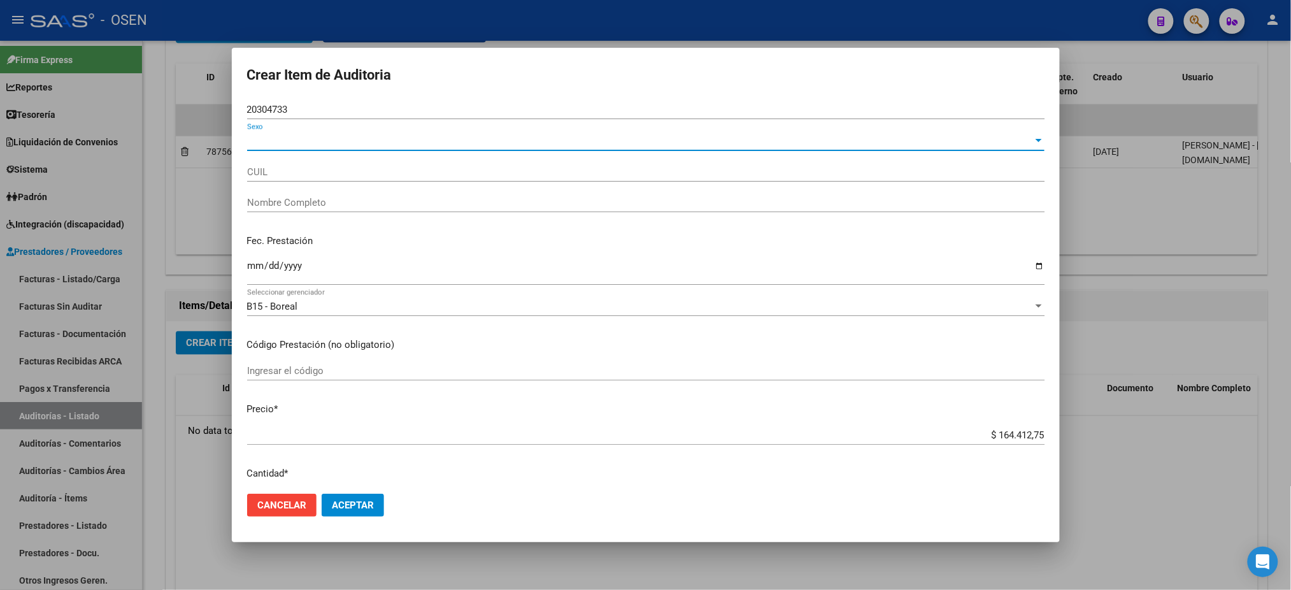
type input "27203047334"
type input "VILLAFA?EZ ADRIANA"
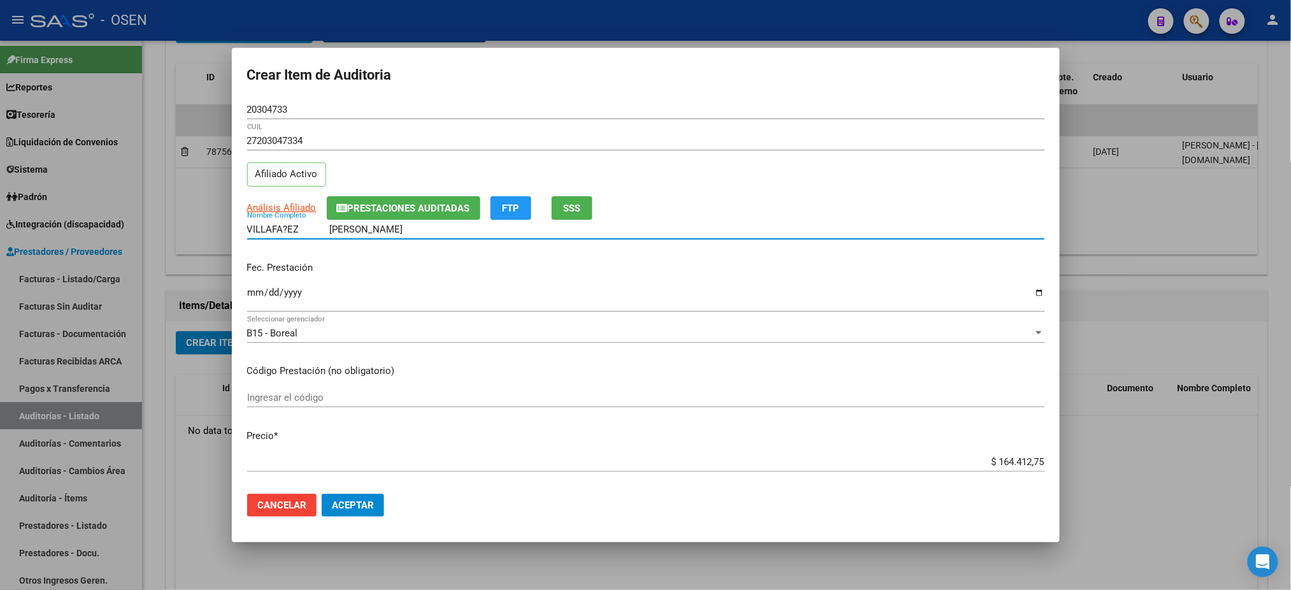
click at [298, 231] on input "VILLAFA?EZ ADRIANA" at bounding box center [646, 229] width 798 height 11
click at [287, 229] on input "VILLAFA?EZ ADRIANA" at bounding box center [646, 229] width 798 height 11
click at [327, 233] on input "VILLAFAÑEZ ADRIANA" at bounding box center [646, 229] width 798 height 11
type input "VILLAFAÑEZ ADRIANA"
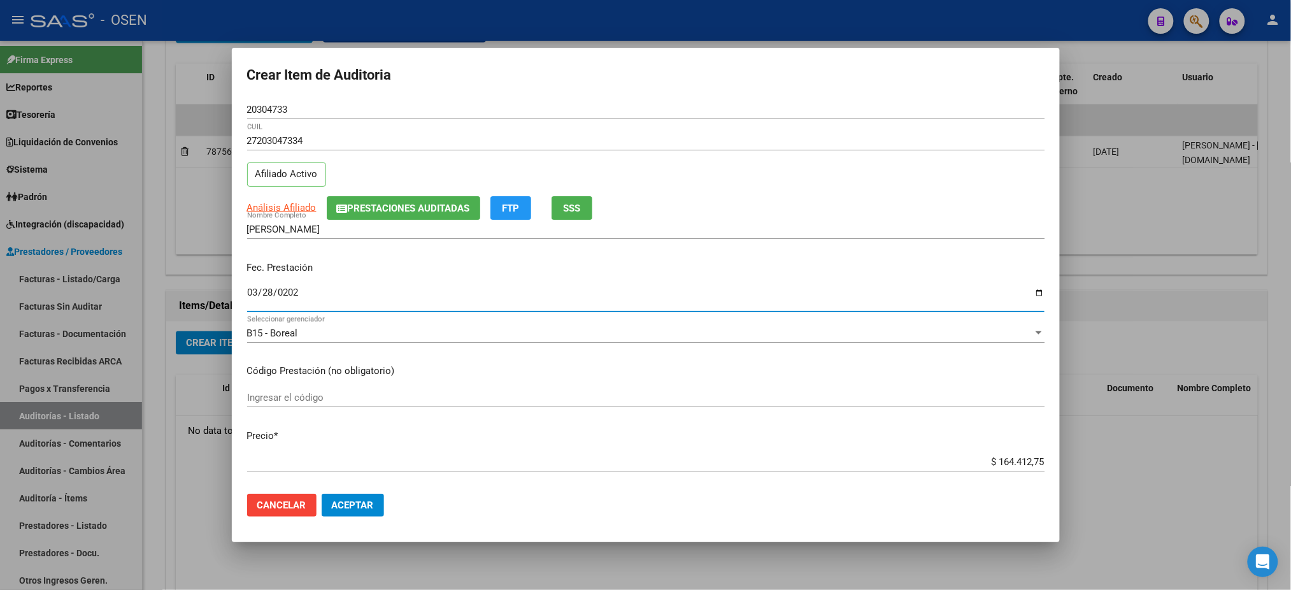
type input "2025-03-28"
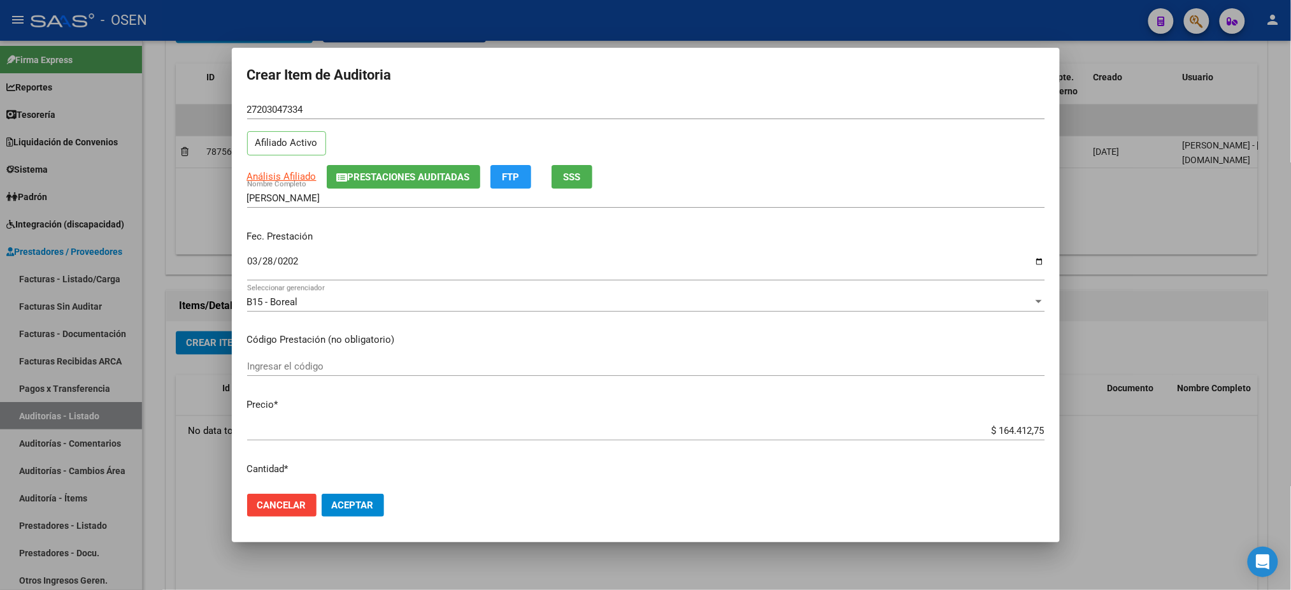
scroll to position [0, 0]
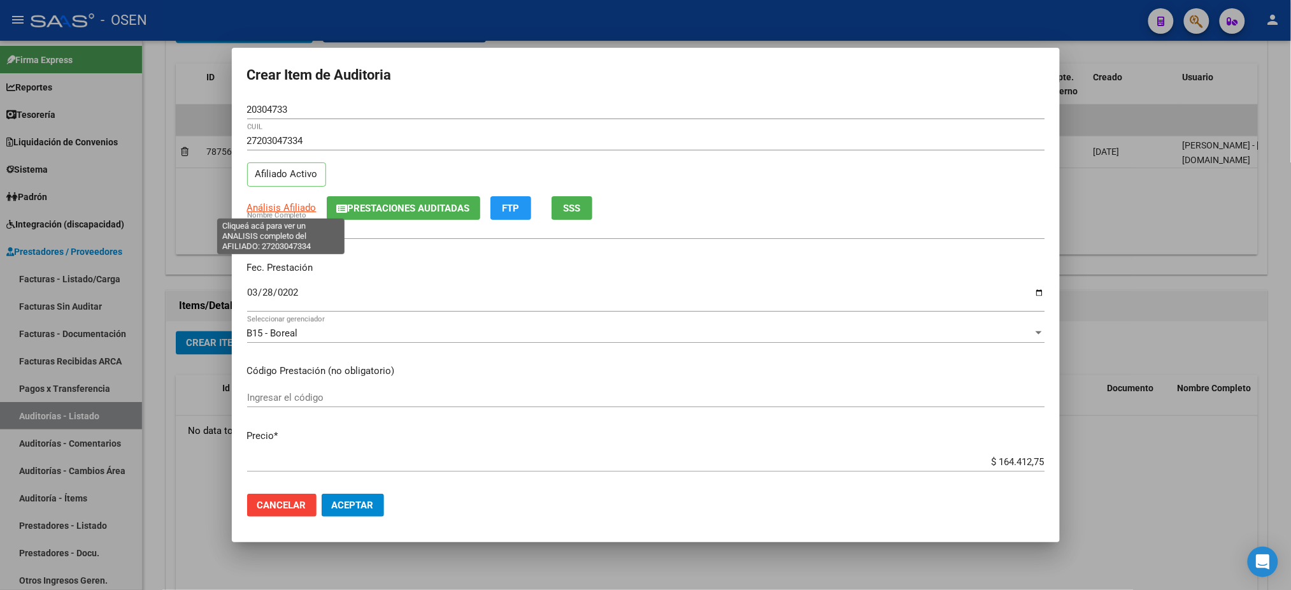
click at [291, 210] on span "Análisis Afiliado" at bounding box center [281, 207] width 69 height 11
type textarea "27203047334"
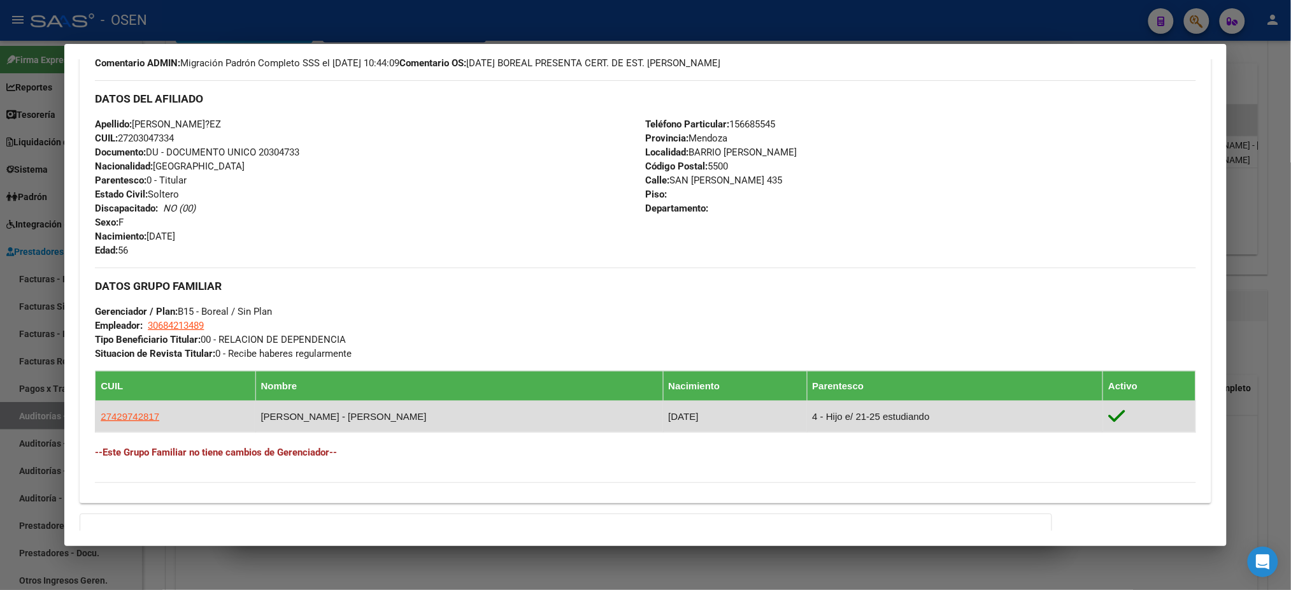
scroll to position [526, 0]
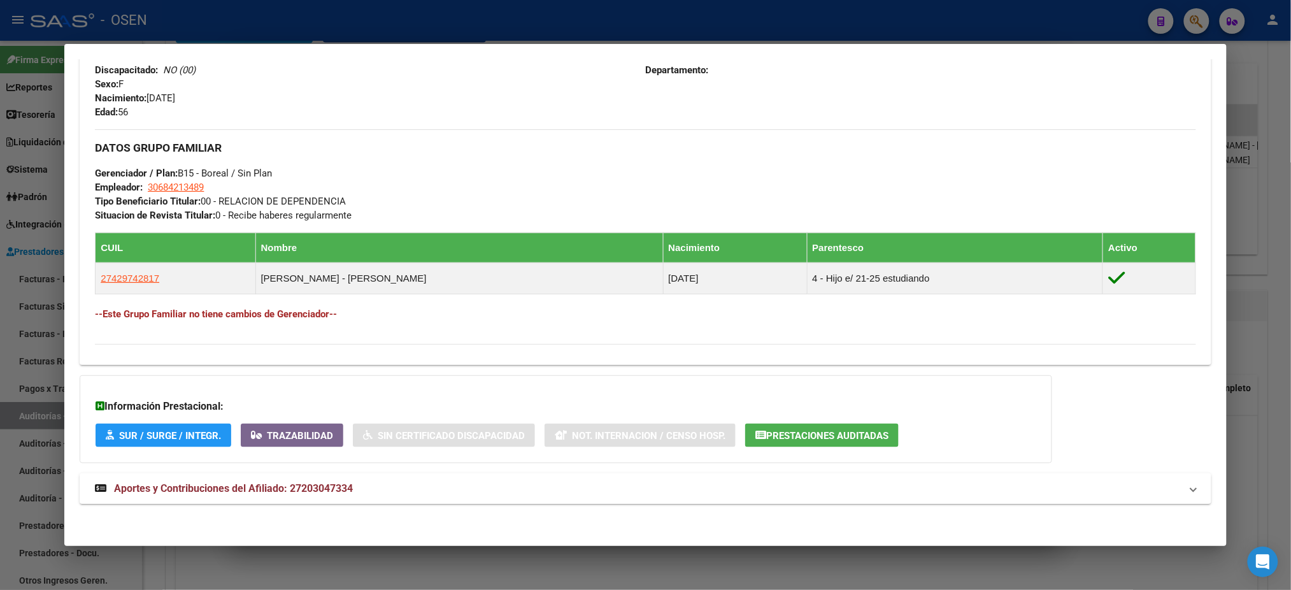
click at [620, 487] on mat-panel-title "Aportes y Contribuciones del Afiliado: 27203047334" at bounding box center [638, 488] width 1086 height 15
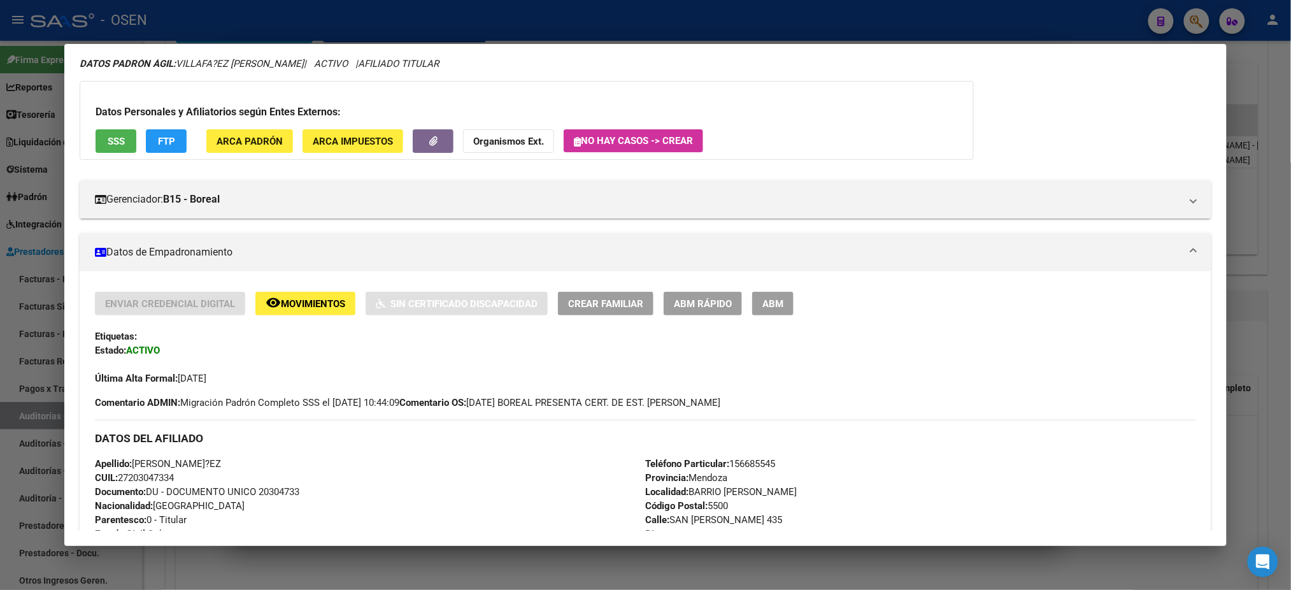
scroll to position [0, 0]
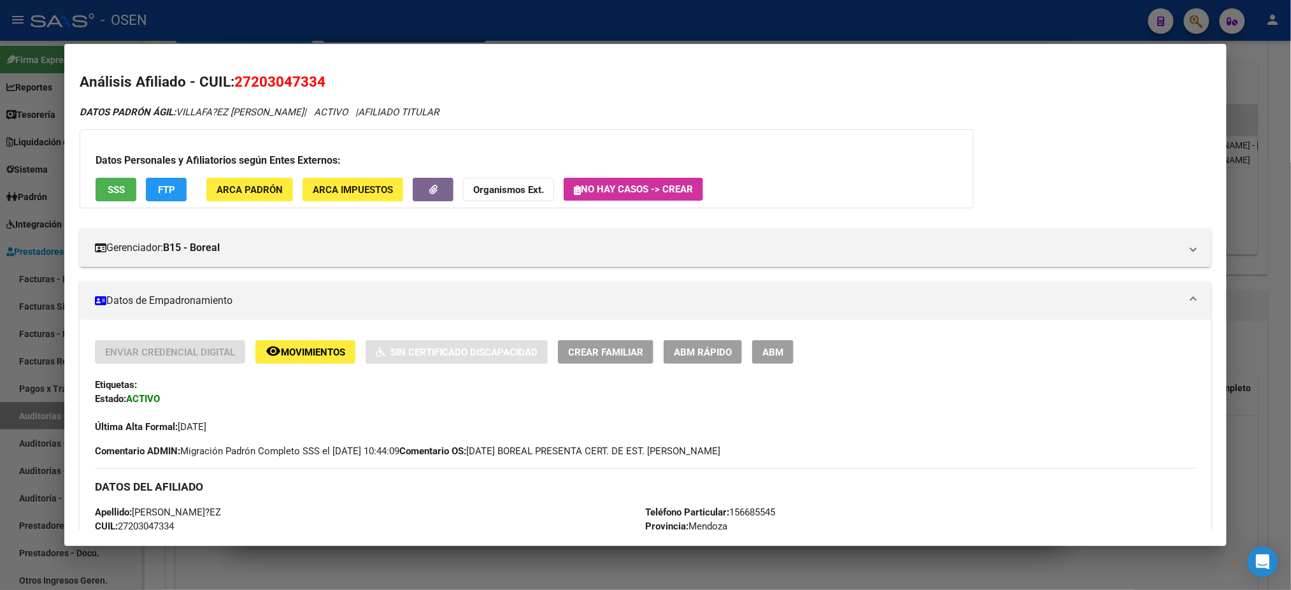
click at [108, 188] on span "SSS" at bounding box center [116, 189] width 17 height 11
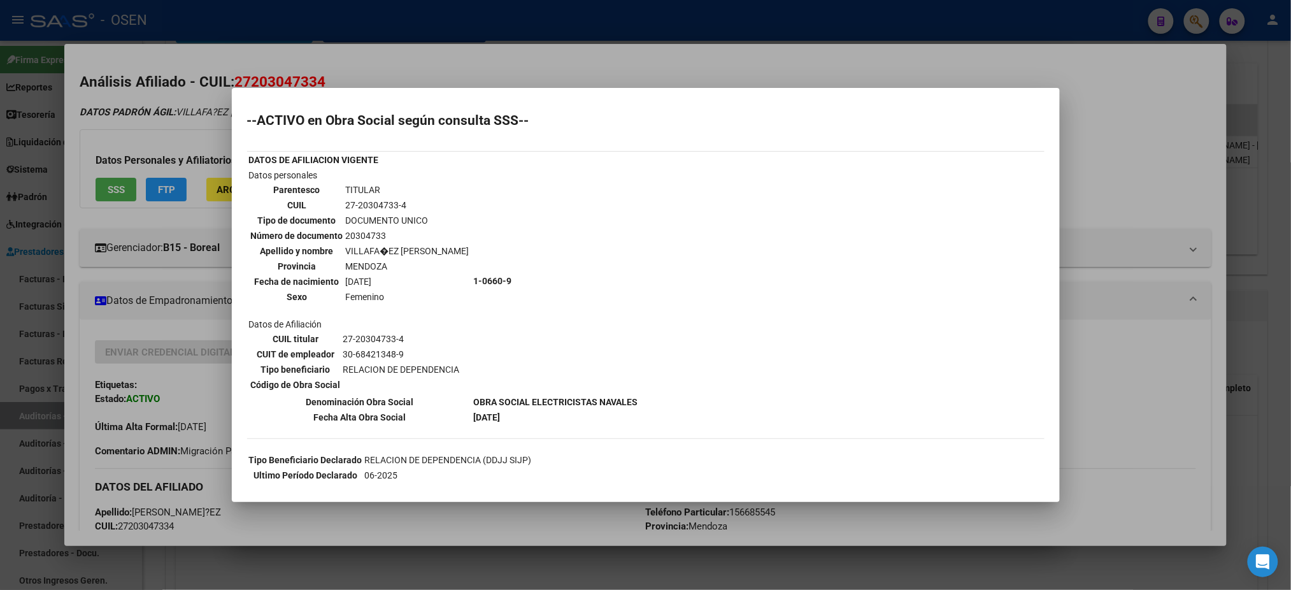
scroll to position [399, 0]
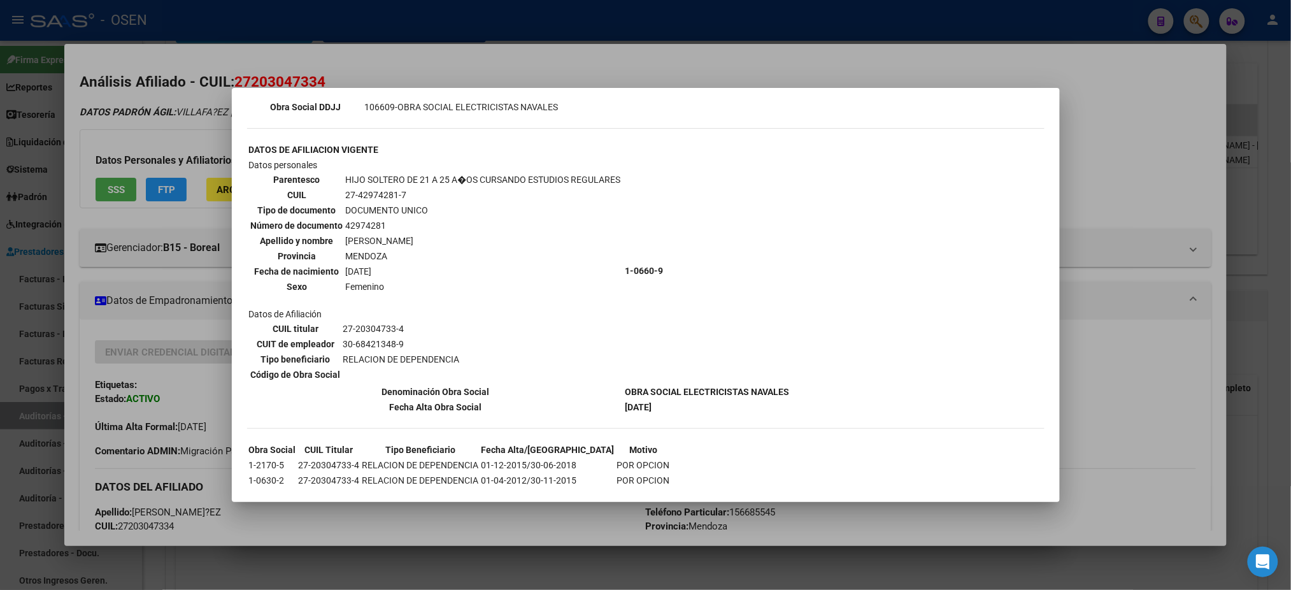
click at [786, 56] on div at bounding box center [645, 295] width 1291 height 590
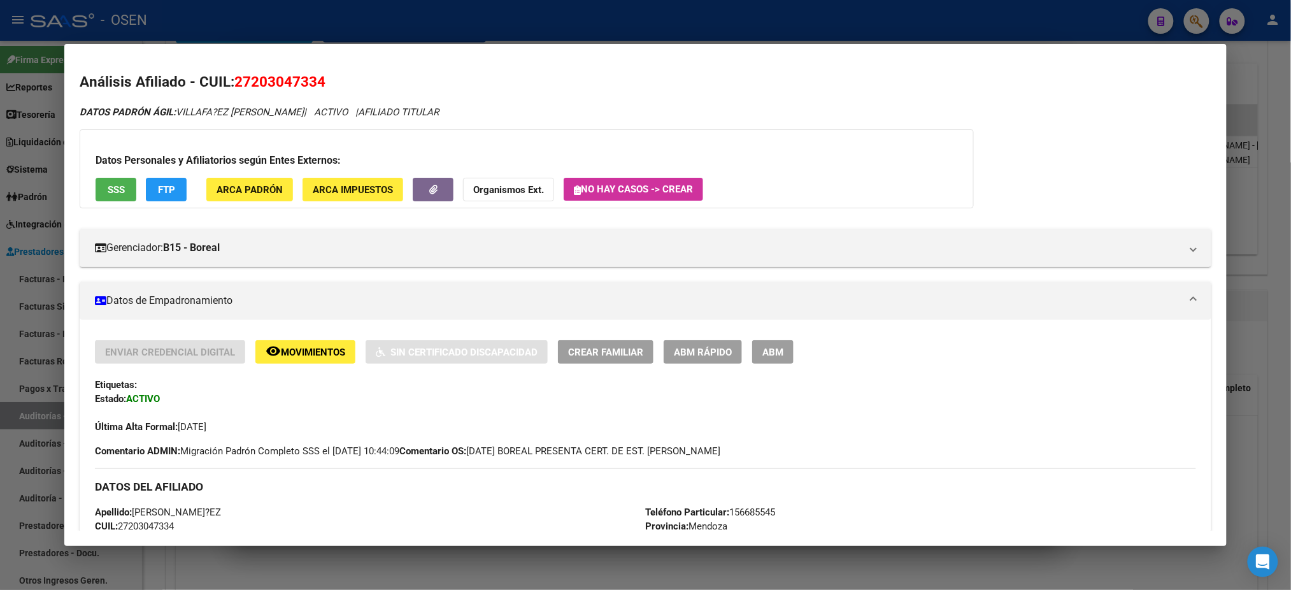
click at [786, 26] on div at bounding box center [645, 295] width 1291 height 590
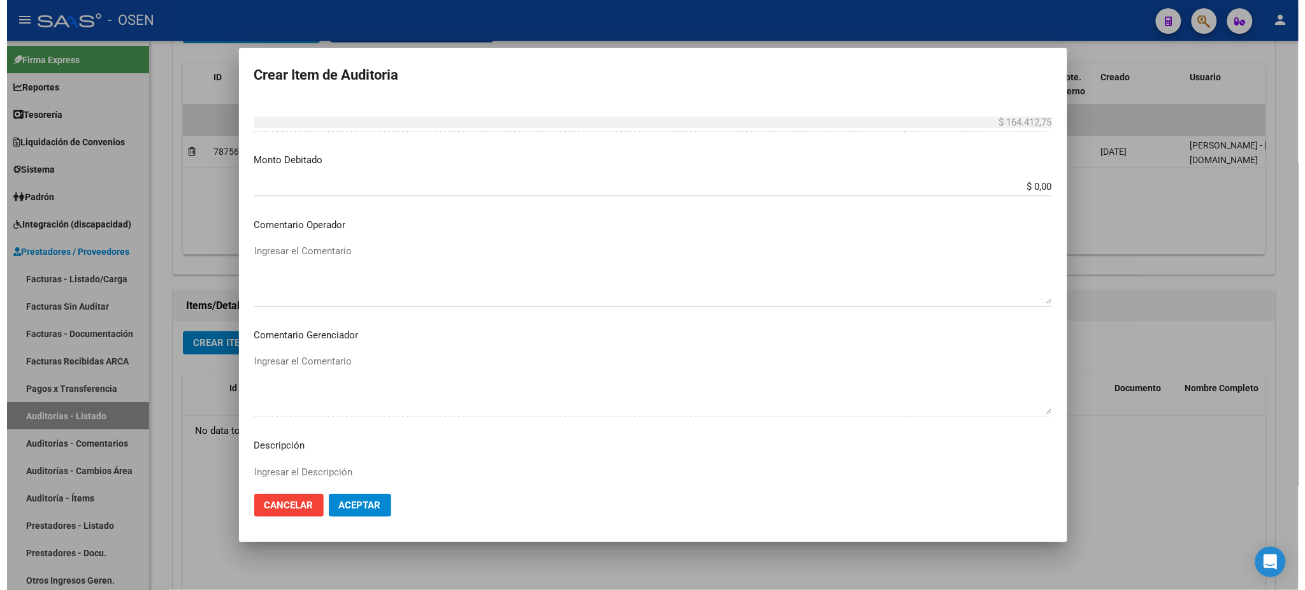
scroll to position [510, 0]
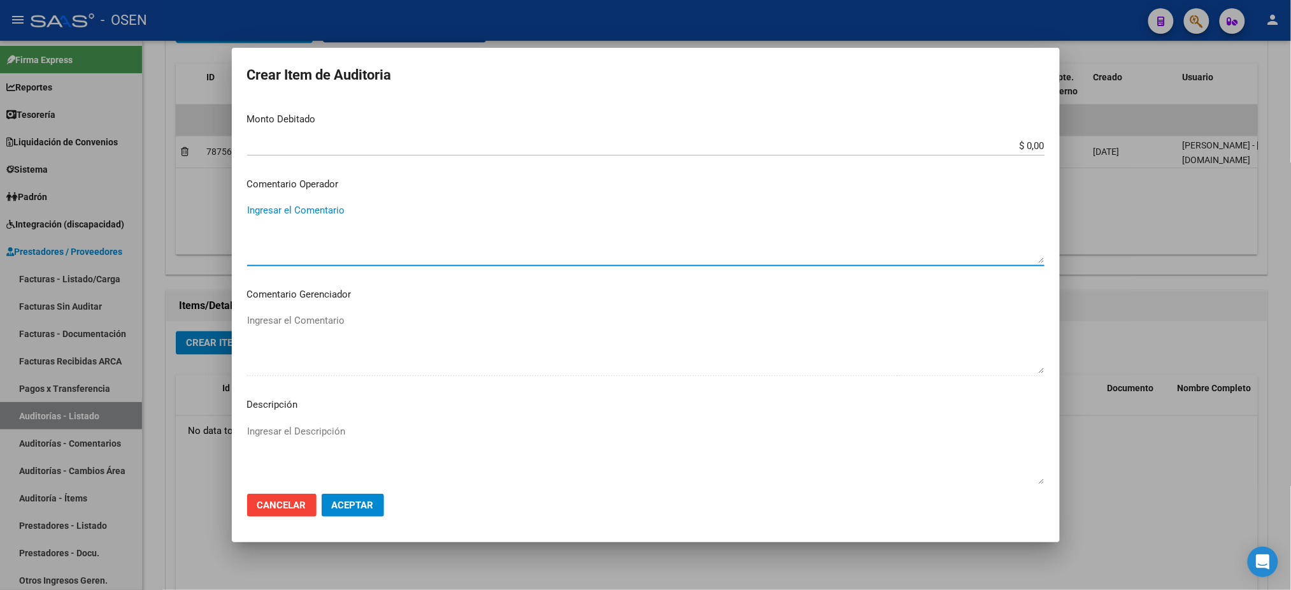
click at [426, 229] on textarea "Ingresar el Comentario" at bounding box center [646, 233] width 798 height 60
type textarea "NO AFECTADO | AUTORIZADO 03/25"
click at [368, 502] on span "Aceptar" at bounding box center [353, 504] width 42 height 11
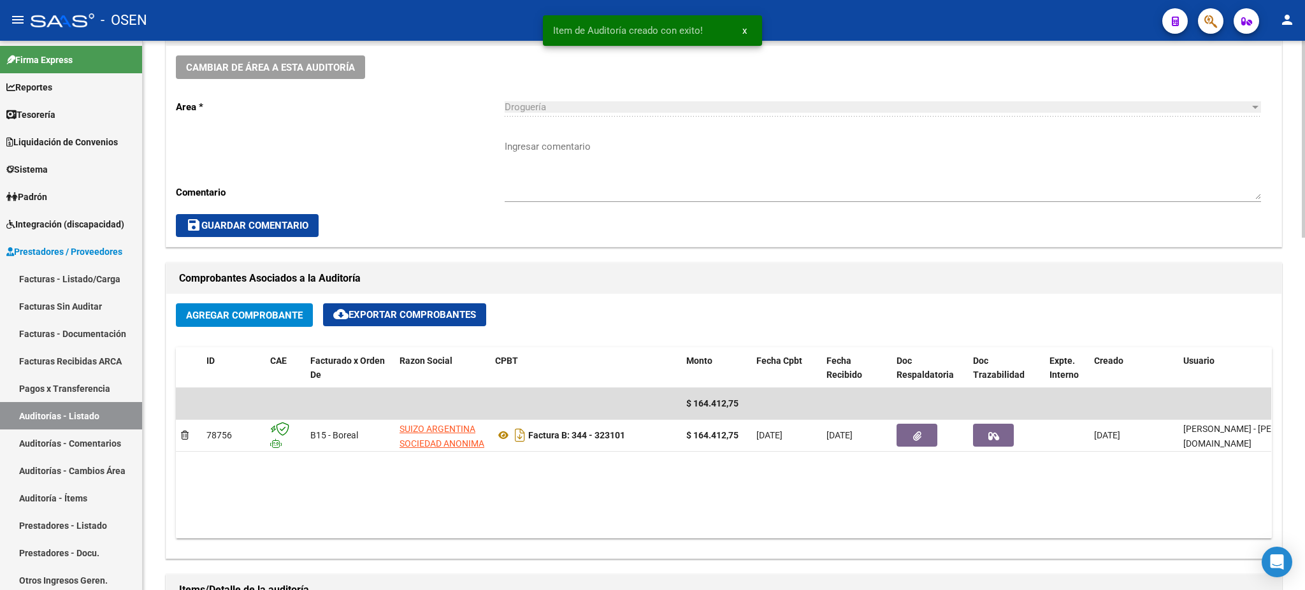
scroll to position [170, 0]
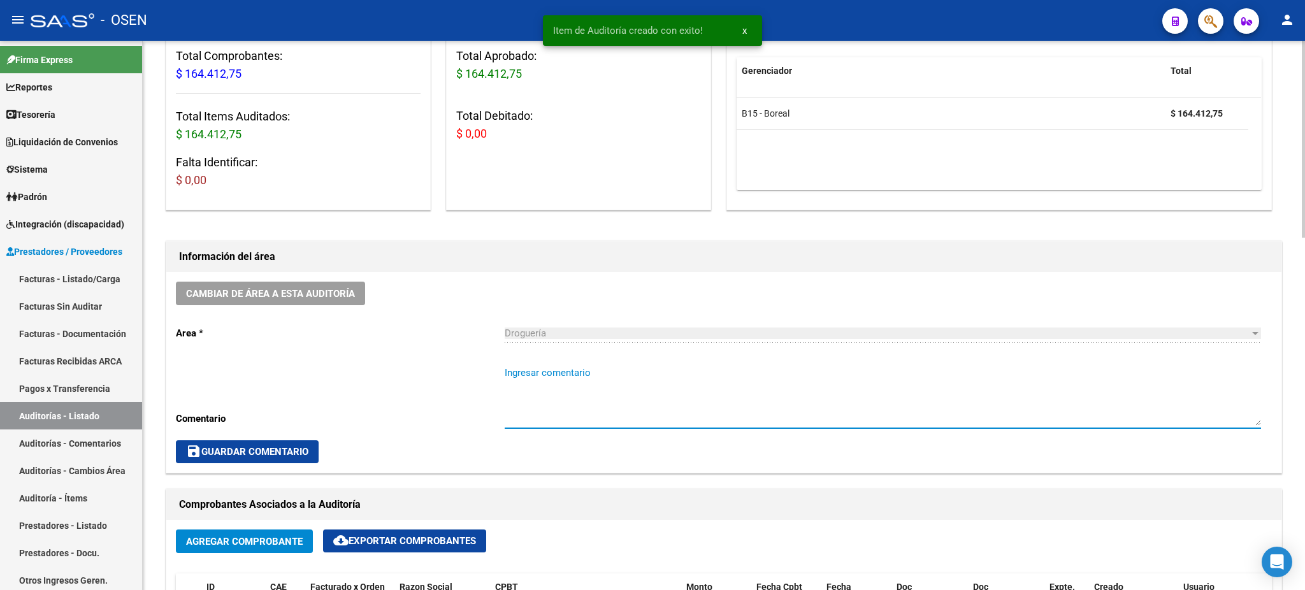
click at [578, 417] on textarea "Ingresar comentario" at bounding box center [883, 396] width 756 height 60
type textarea "OK"
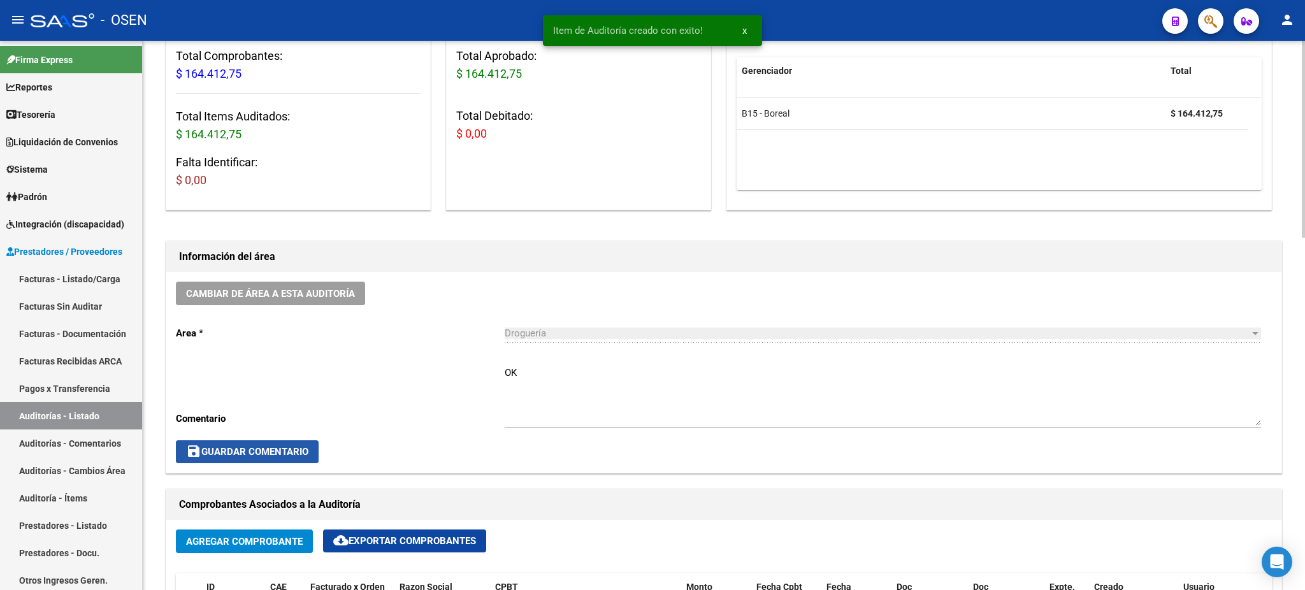
click at [298, 446] on span "save Guardar Comentario" at bounding box center [247, 451] width 122 height 11
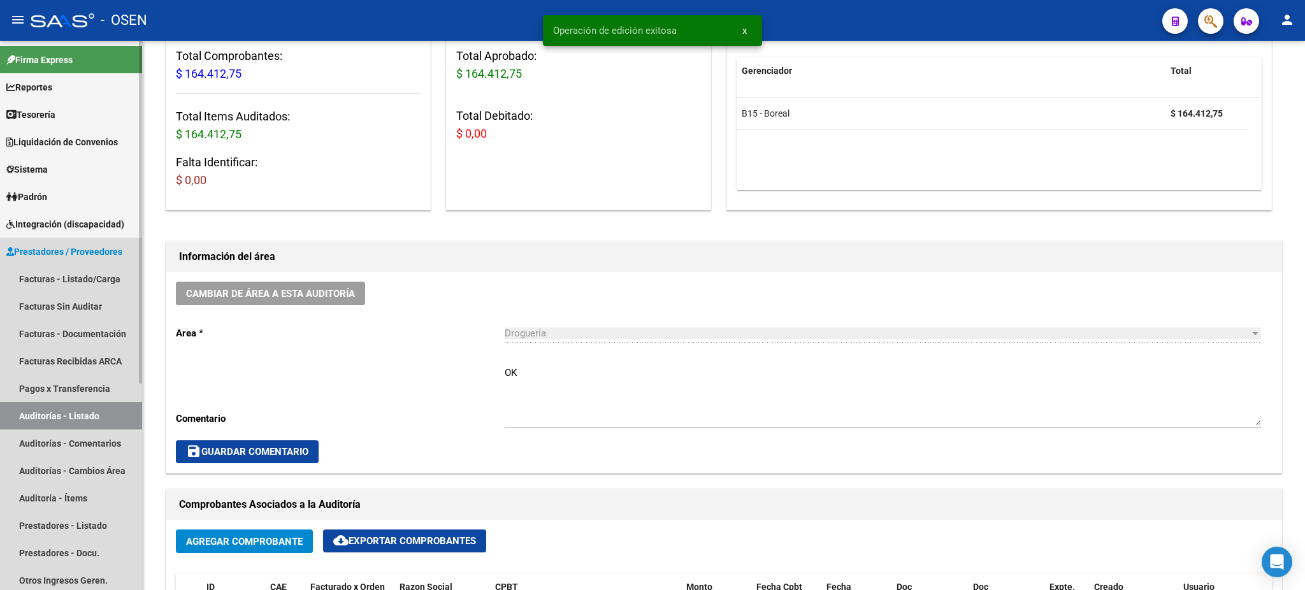
click at [65, 417] on link "Auditorías - Listado" at bounding box center [71, 415] width 142 height 27
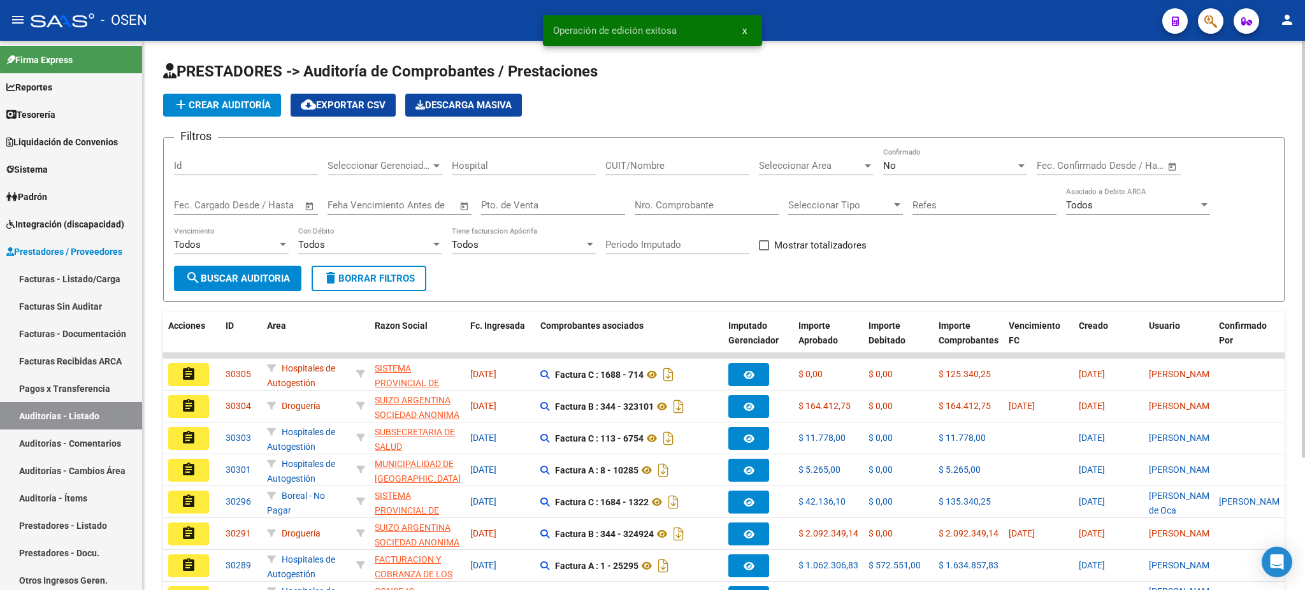
click at [842, 174] on div "Seleccionar Area Seleccionar Area" at bounding box center [816, 161] width 115 height 27
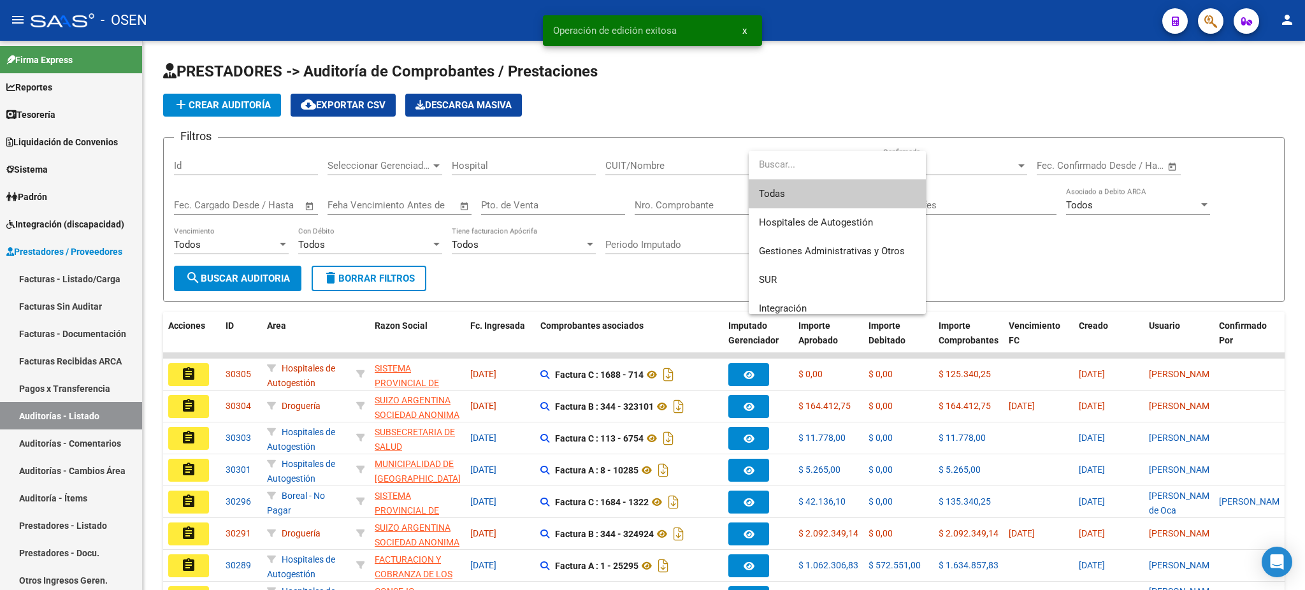
click at [838, 168] on input "dropdown search" at bounding box center [837, 164] width 177 height 29
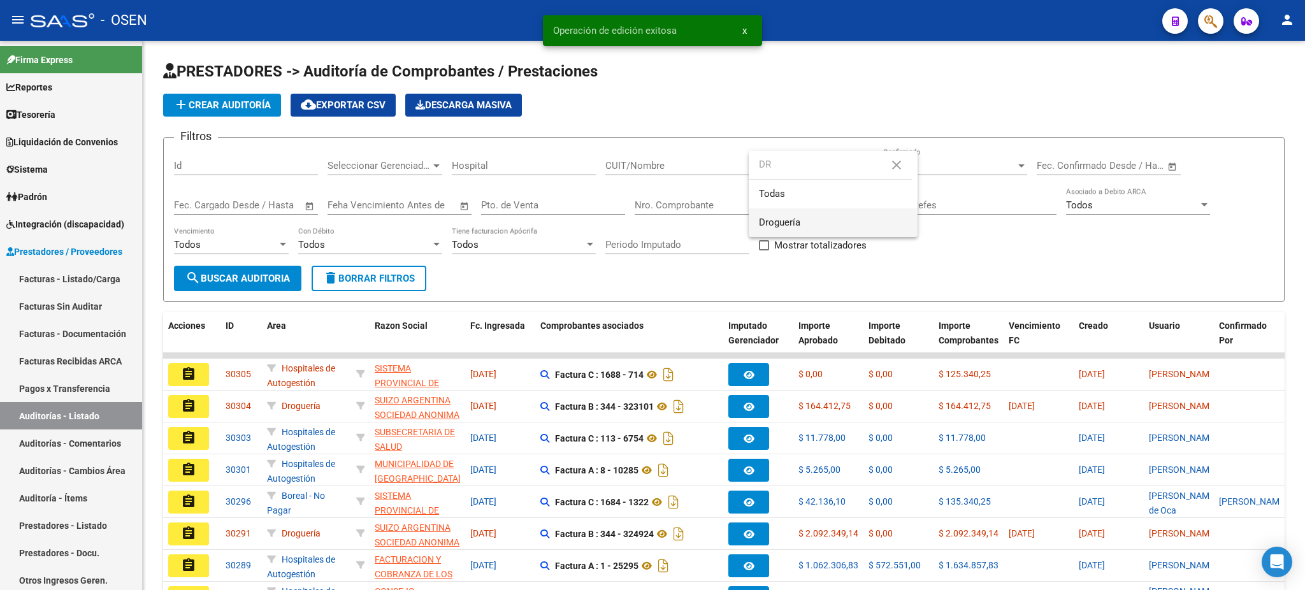
type input "DR"
click at [787, 230] on span "Droguería" at bounding box center [833, 222] width 148 height 29
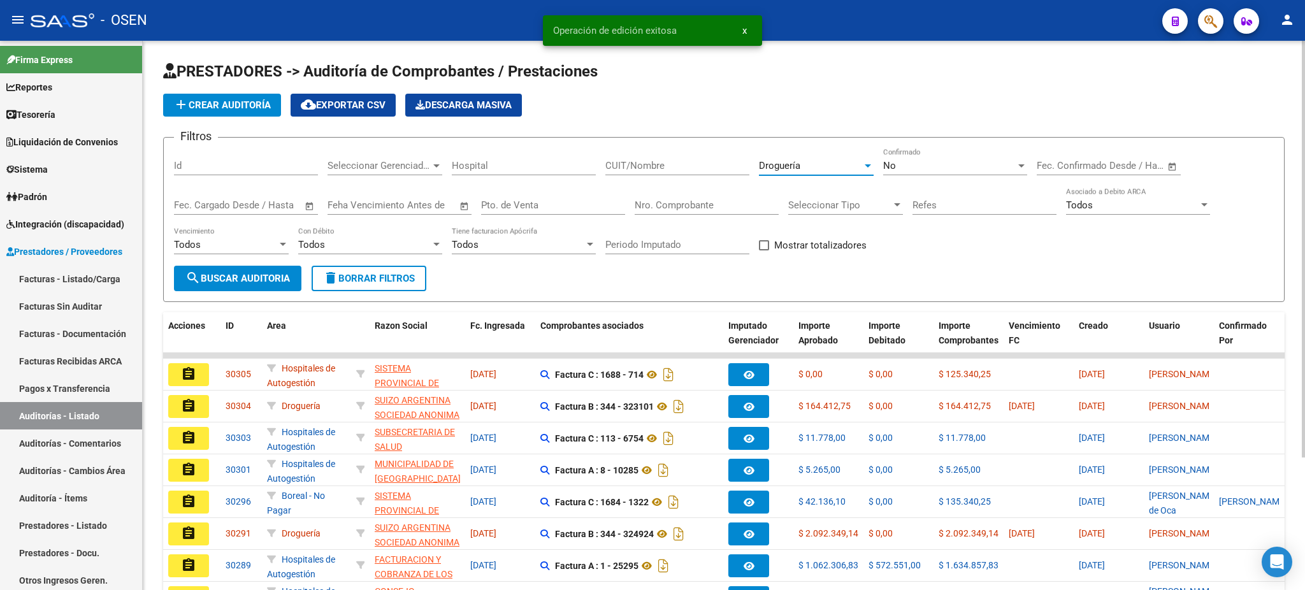
click at [262, 275] on span "search Buscar Auditoria" at bounding box center [237, 278] width 104 height 11
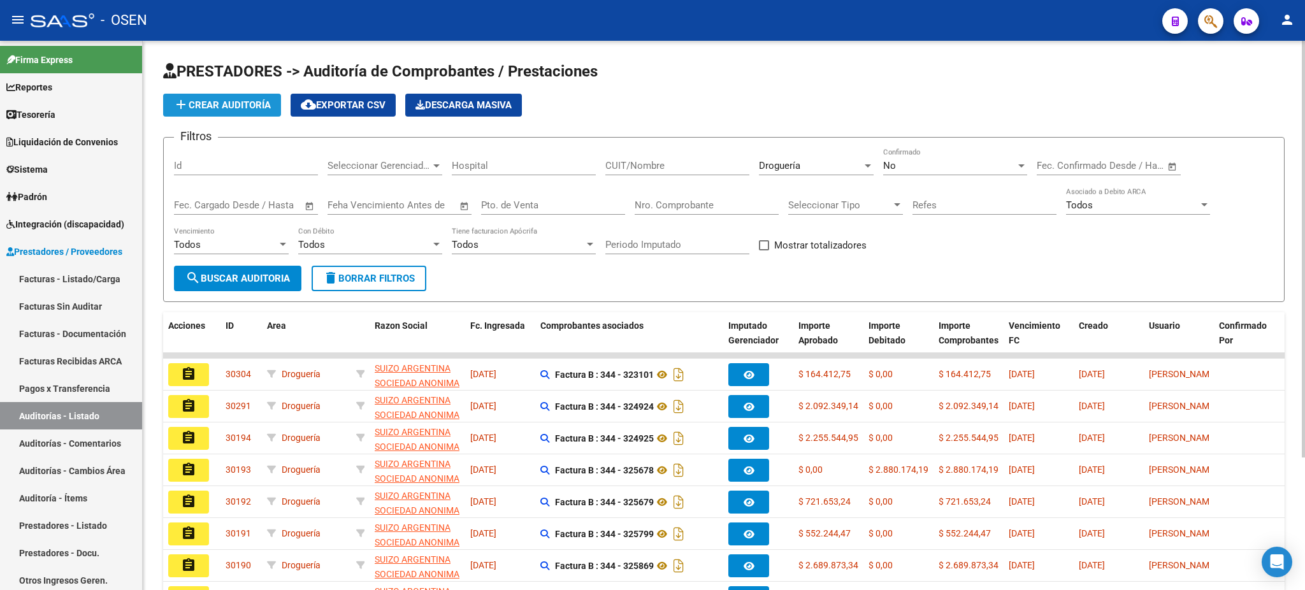
click at [243, 101] on span "add Crear Auditoría" at bounding box center [221, 104] width 97 height 11
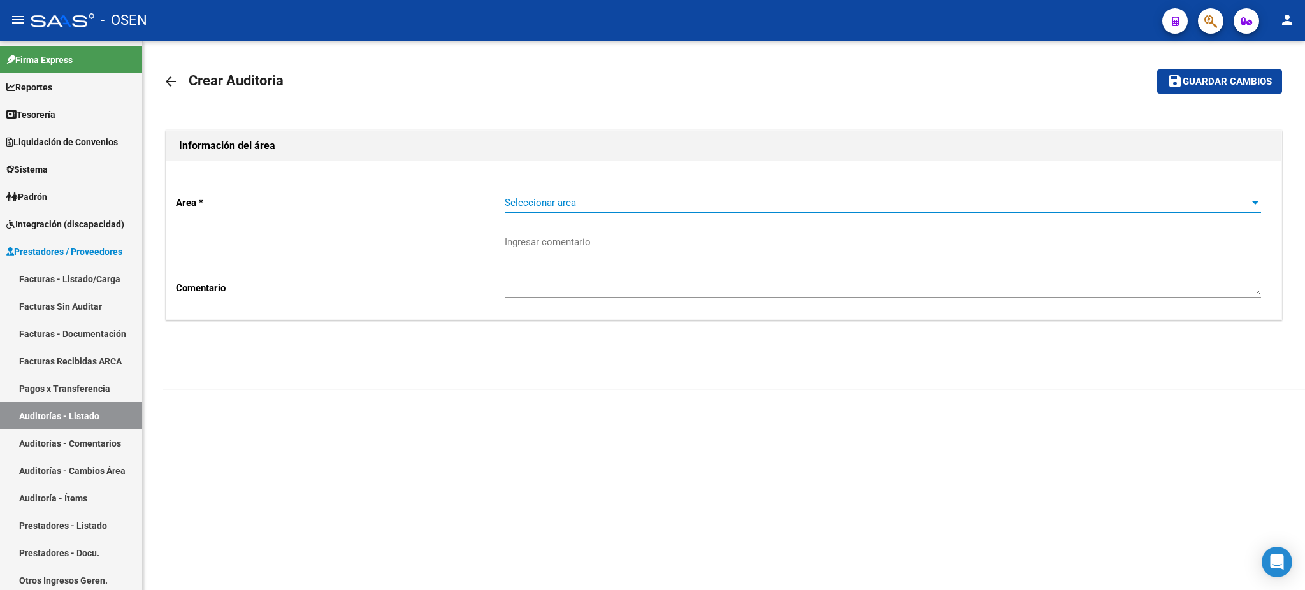
click at [575, 206] on span "Seleccionar area" at bounding box center [877, 202] width 745 height 11
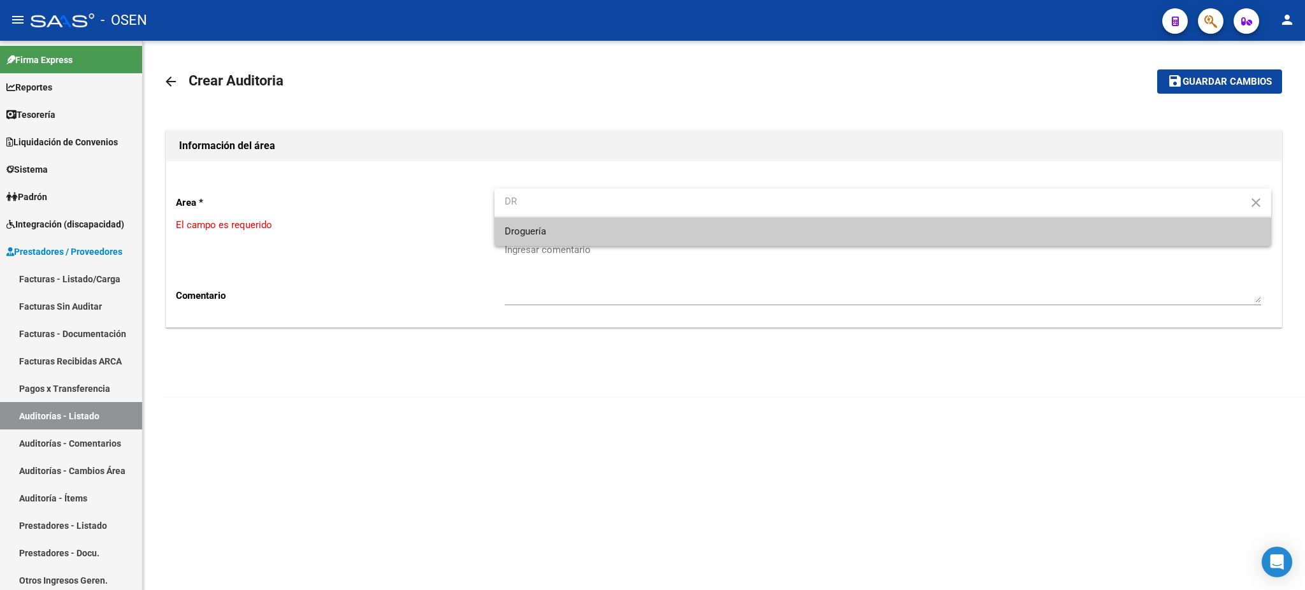
type input "DR"
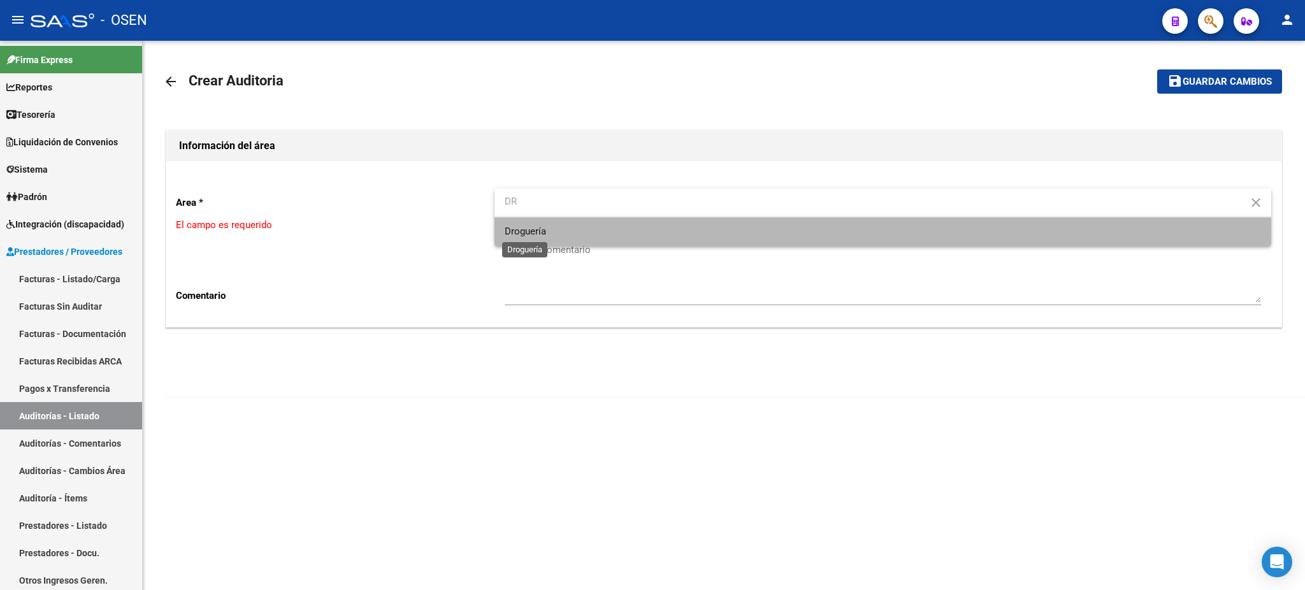
click at [543, 229] on span "Droguería" at bounding box center [525, 231] width 41 height 11
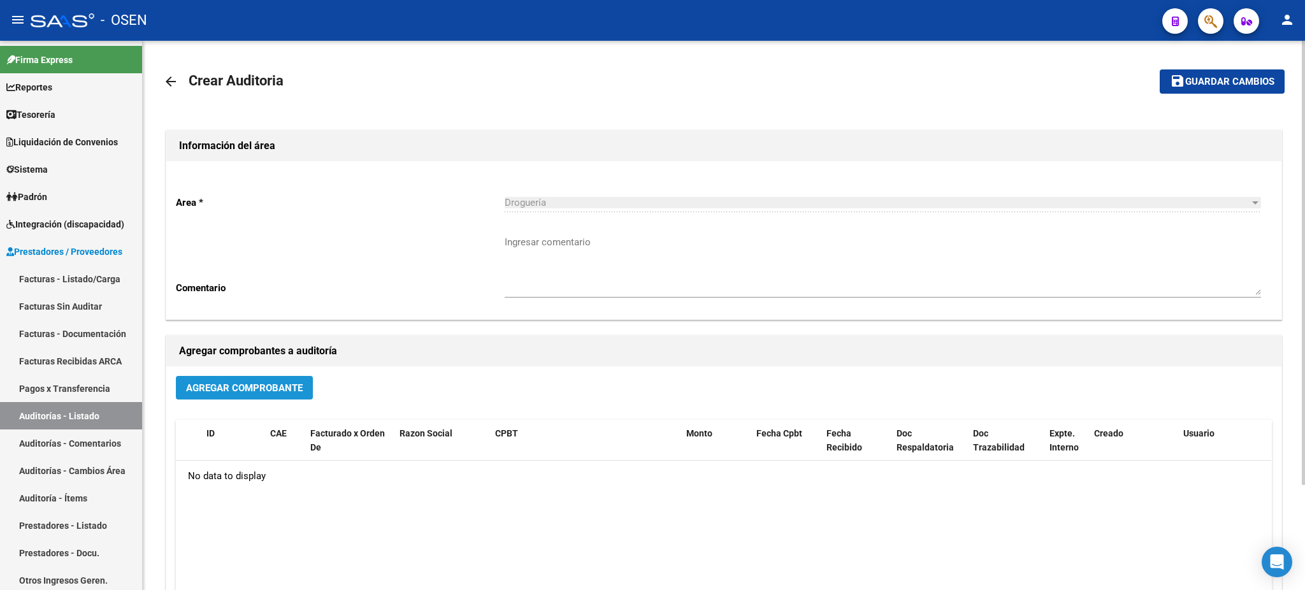
click at [271, 385] on span "Agregar Comprobante" at bounding box center [244, 387] width 117 height 11
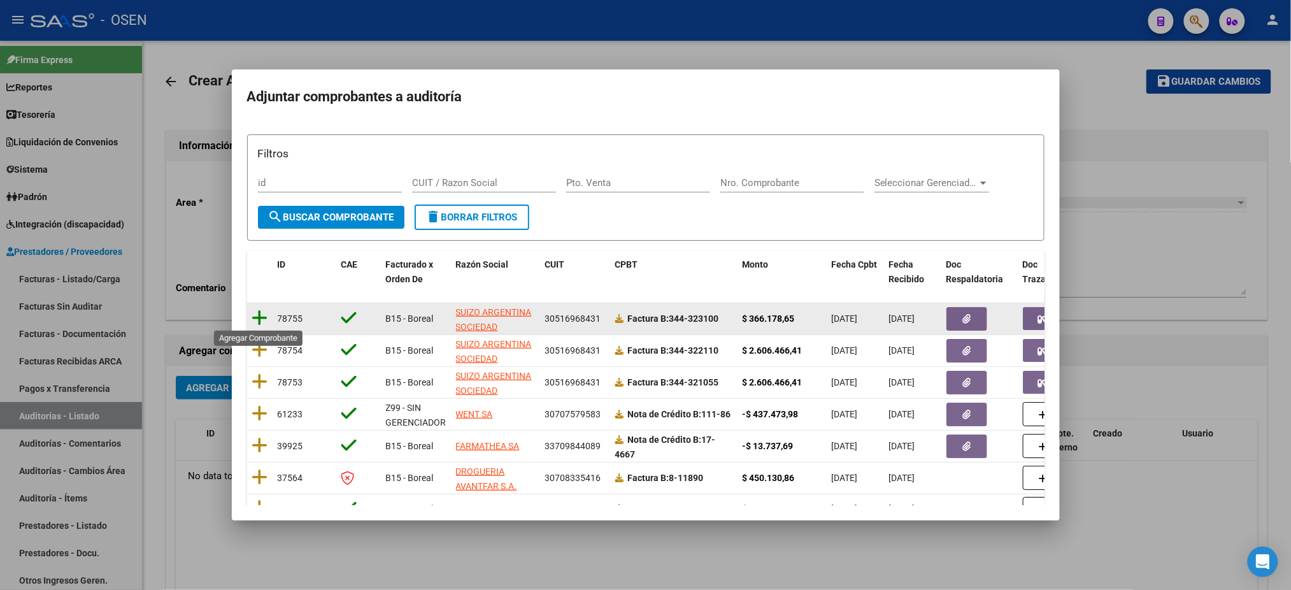
click at [263, 317] on icon at bounding box center [260, 318] width 16 height 18
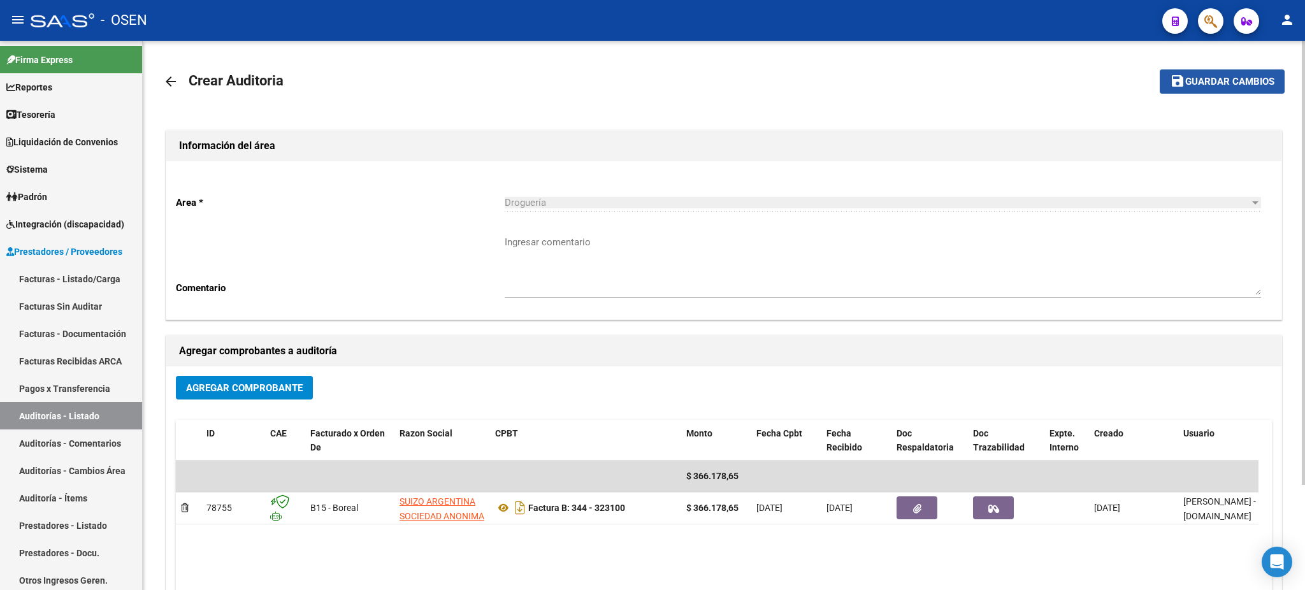
click at [1231, 82] on span "Guardar cambios" at bounding box center [1229, 81] width 89 height 11
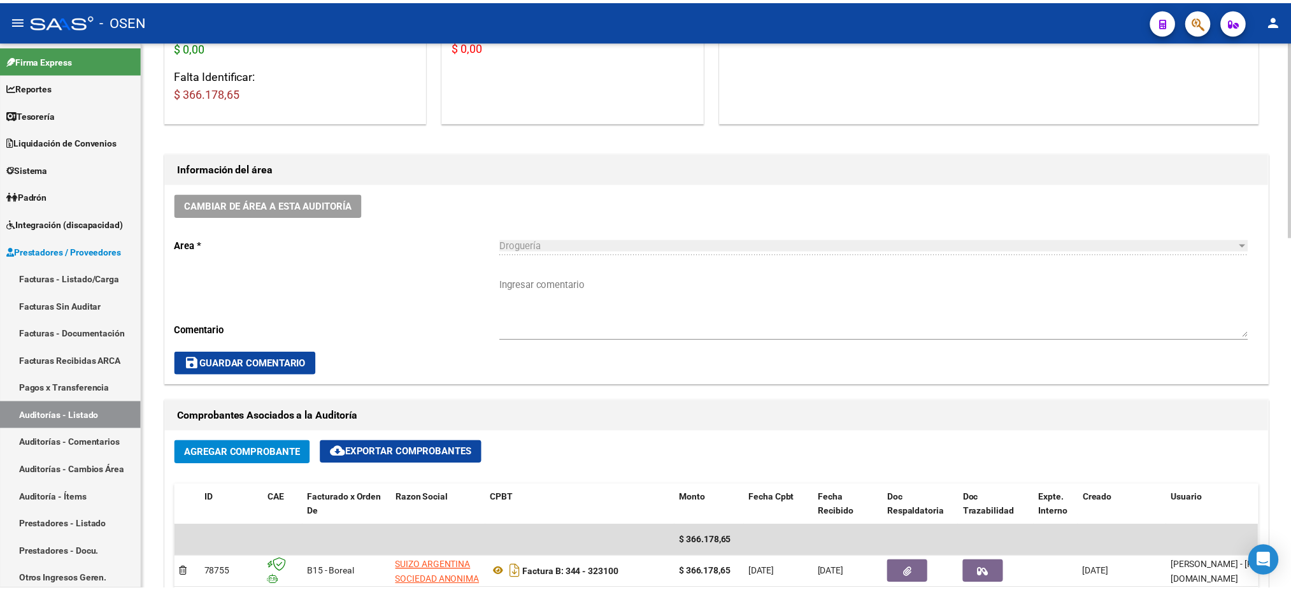
scroll to position [510, 0]
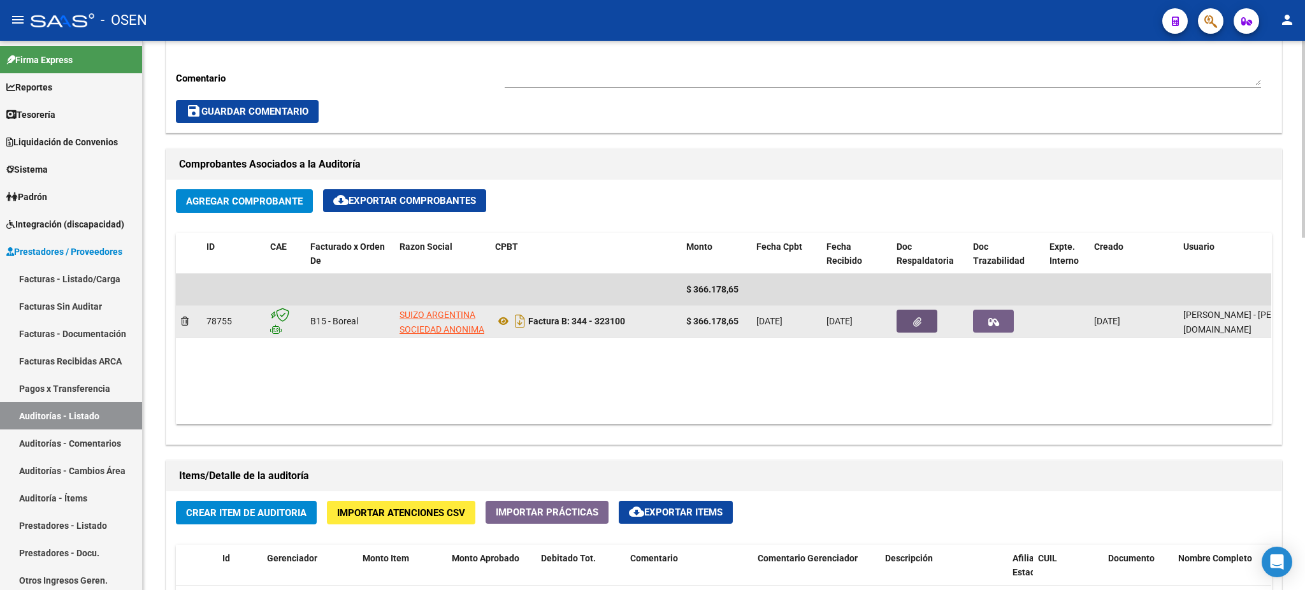
click at [931, 324] on button "button" at bounding box center [916, 321] width 41 height 23
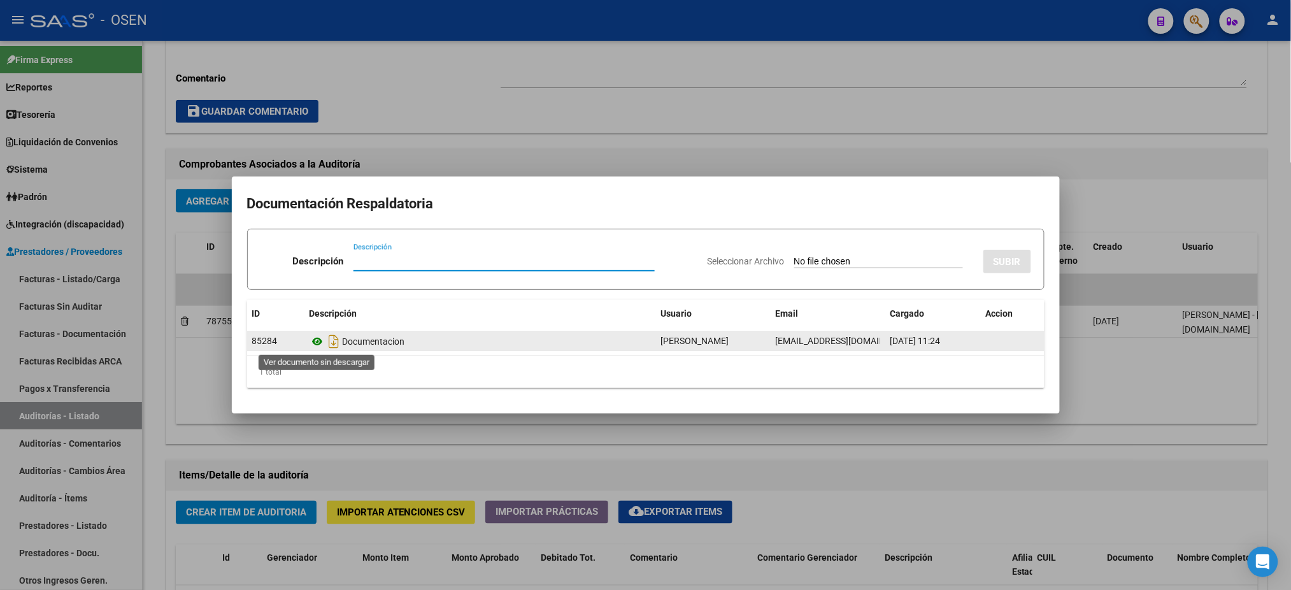
click at [316, 341] on icon at bounding box center [318, 341] width 17 height 15
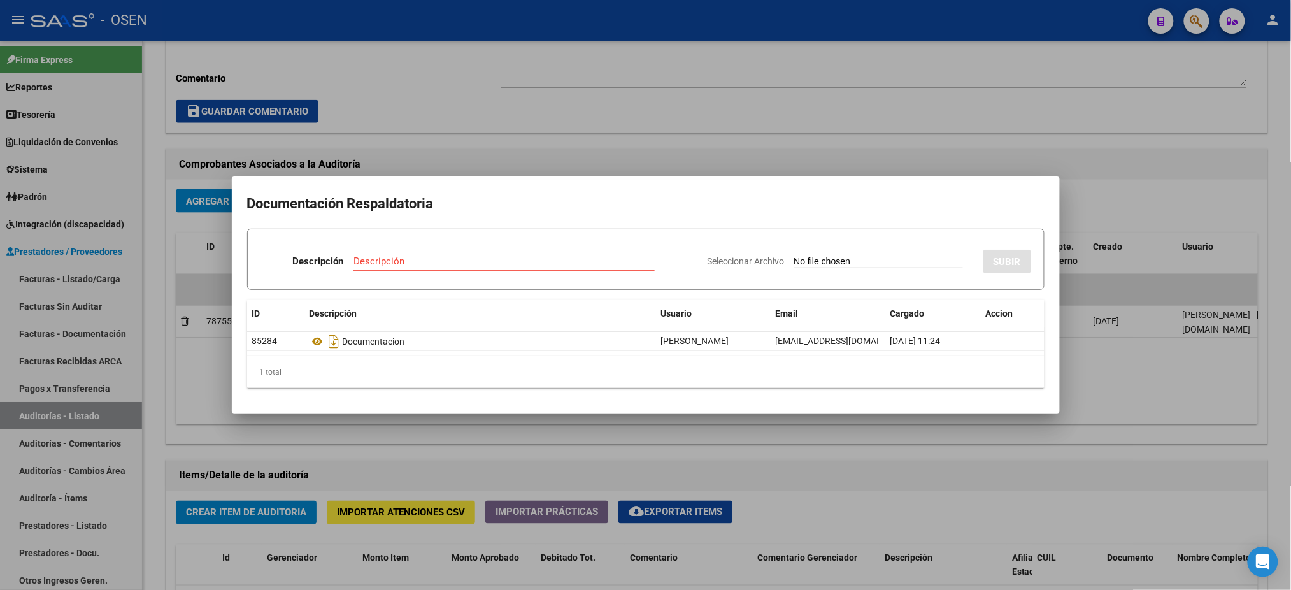
click at [548, 96] on div at bounding box center [645, 295] width 1291 height 590
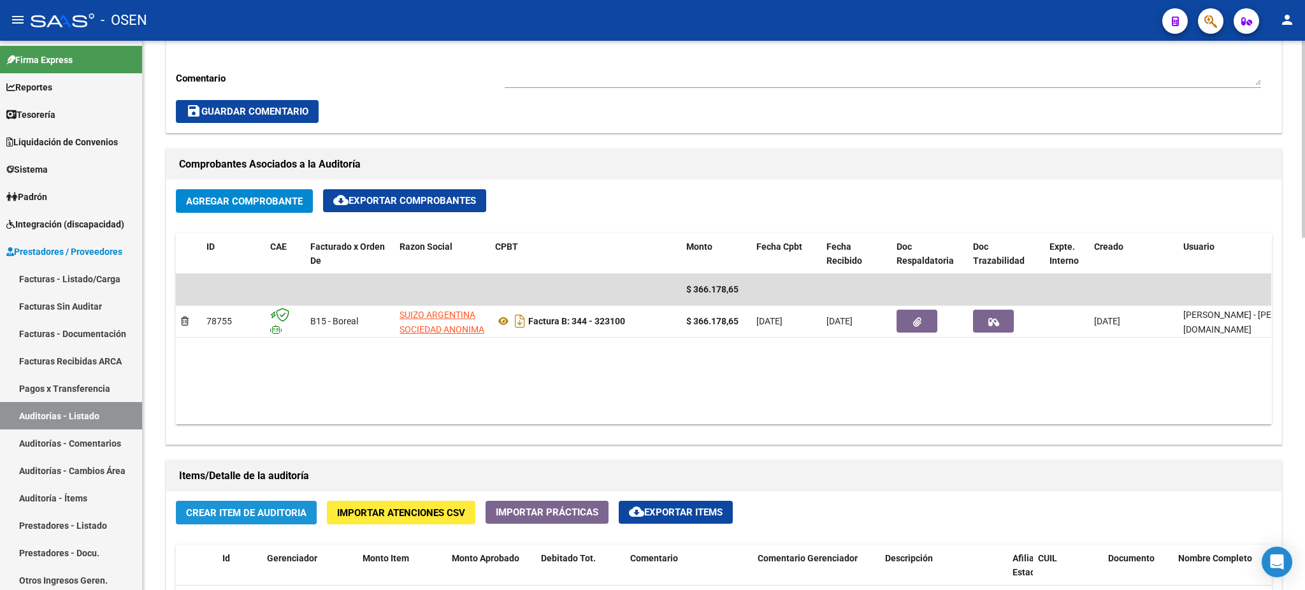
click at [257, 515] on span "Crear Item de Auditoria" at bounding box center [246, 512] width 120 height 11
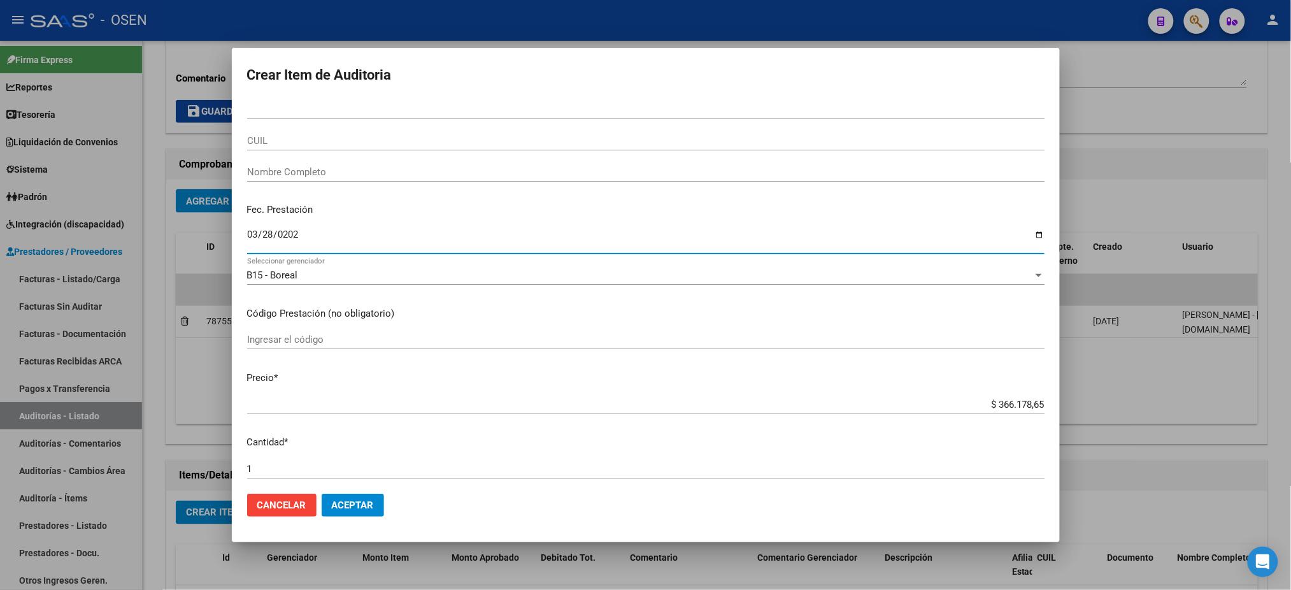
type input "2025-03-28"
click at [338, 117] on div "Nro Documento" at bounding box center [646, 109] width 798 height 19
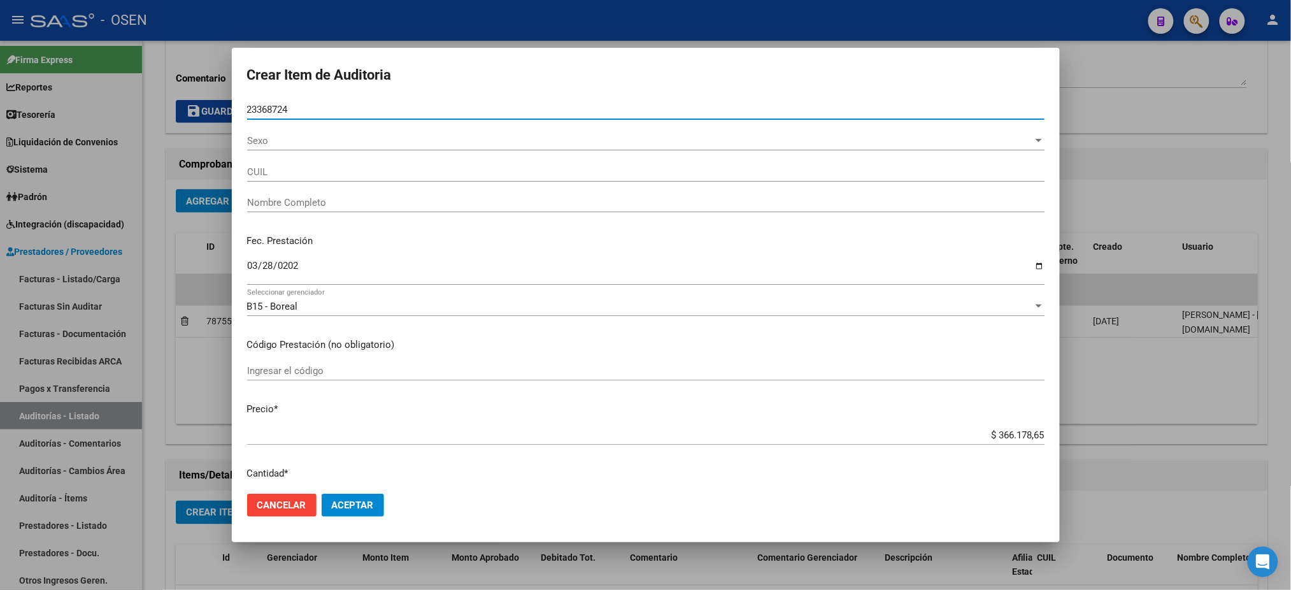
type input "23368724"
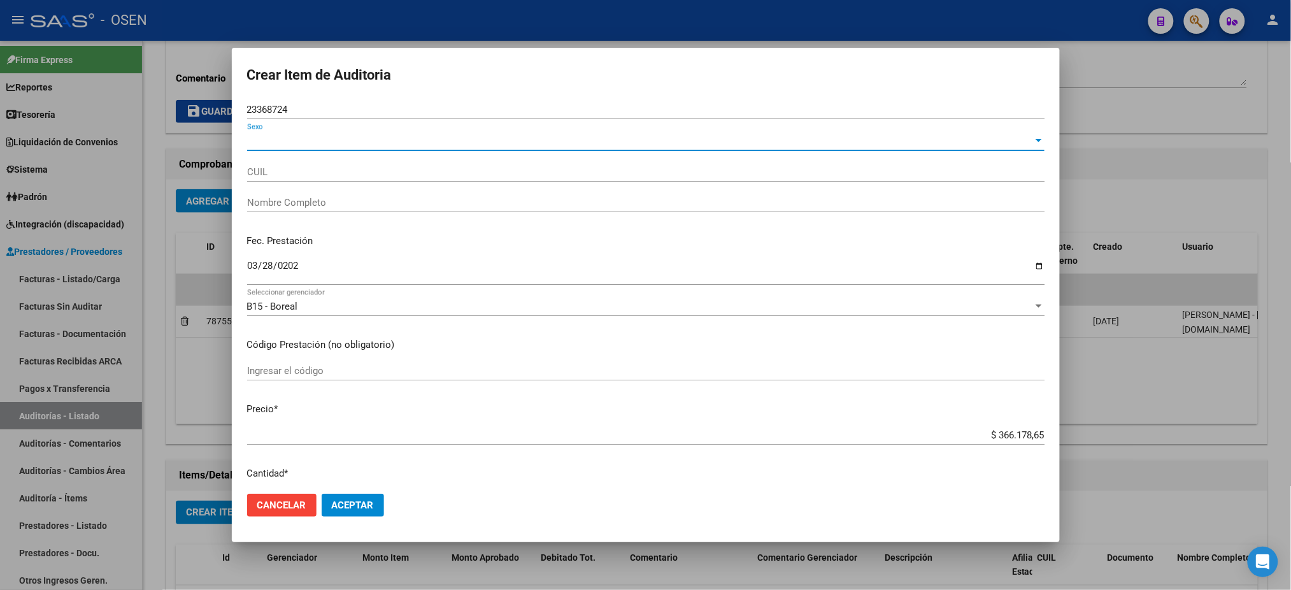
type input "27233687249"
type input "SOTTILE VERONICA LOURDES -"
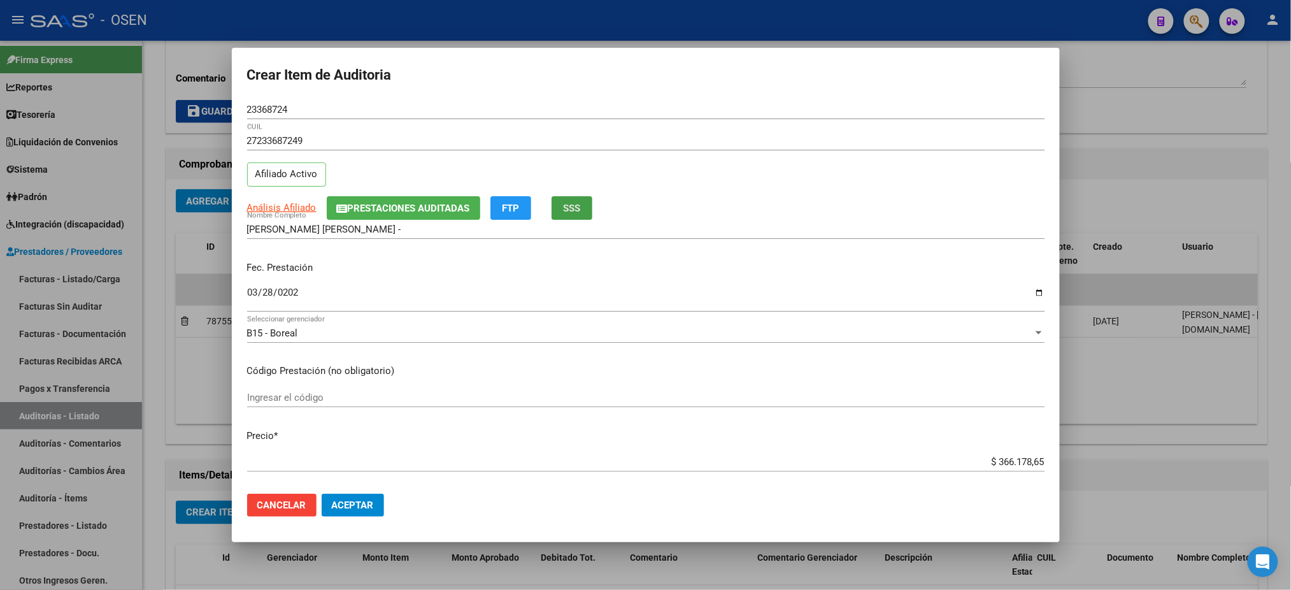
click at [575, 215] on button "SSS" at bounding box center [572, 208] width 41 height 24
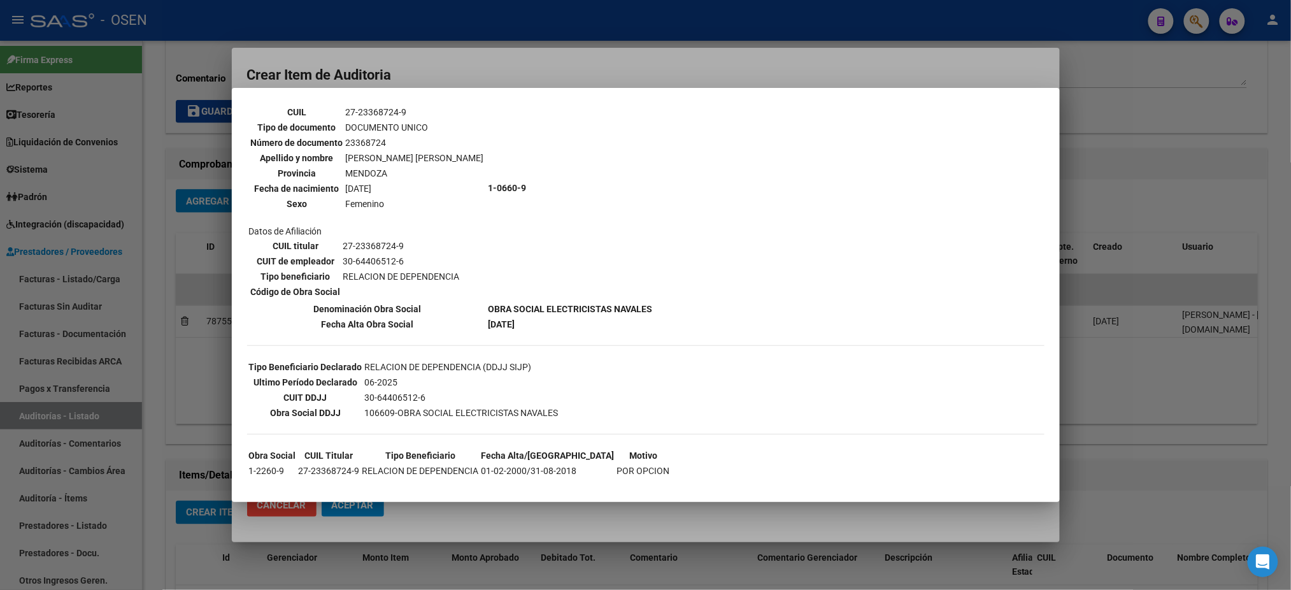
scroll to position [95, 0]
click at [557, 48] on div at bounding box center [645, 295] width 1291 height 590
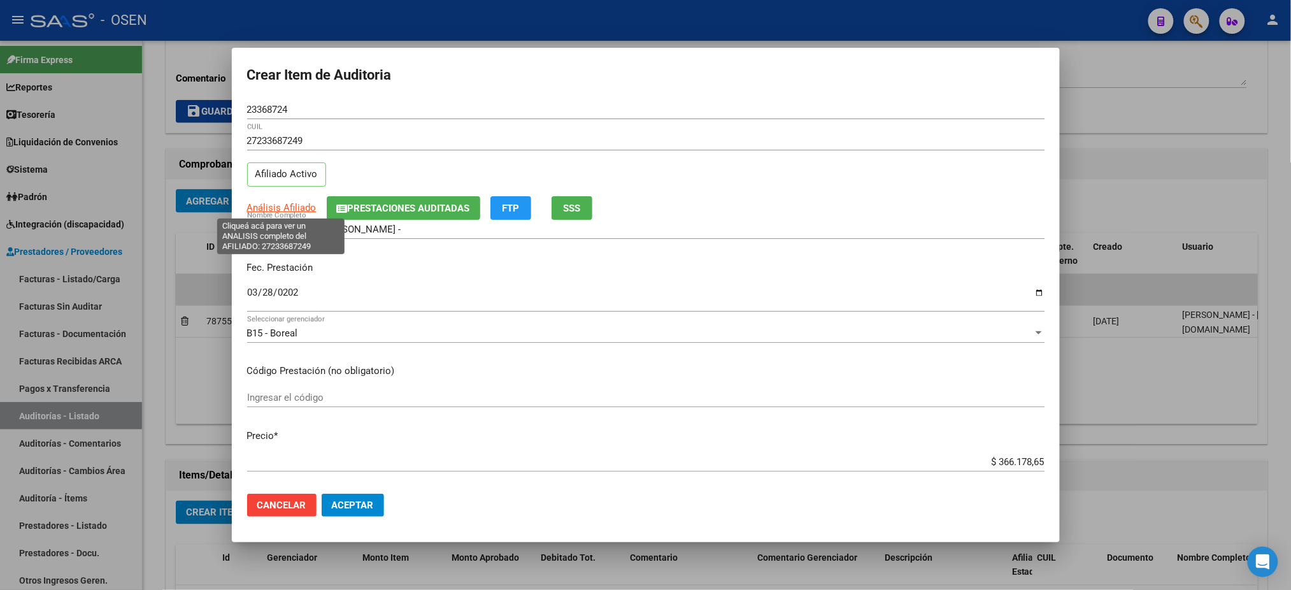
click at [257, 212] on span "Análisis Afiliado" at bounding box center [281, 207] width 69 height 11
type textarea "27233687249"
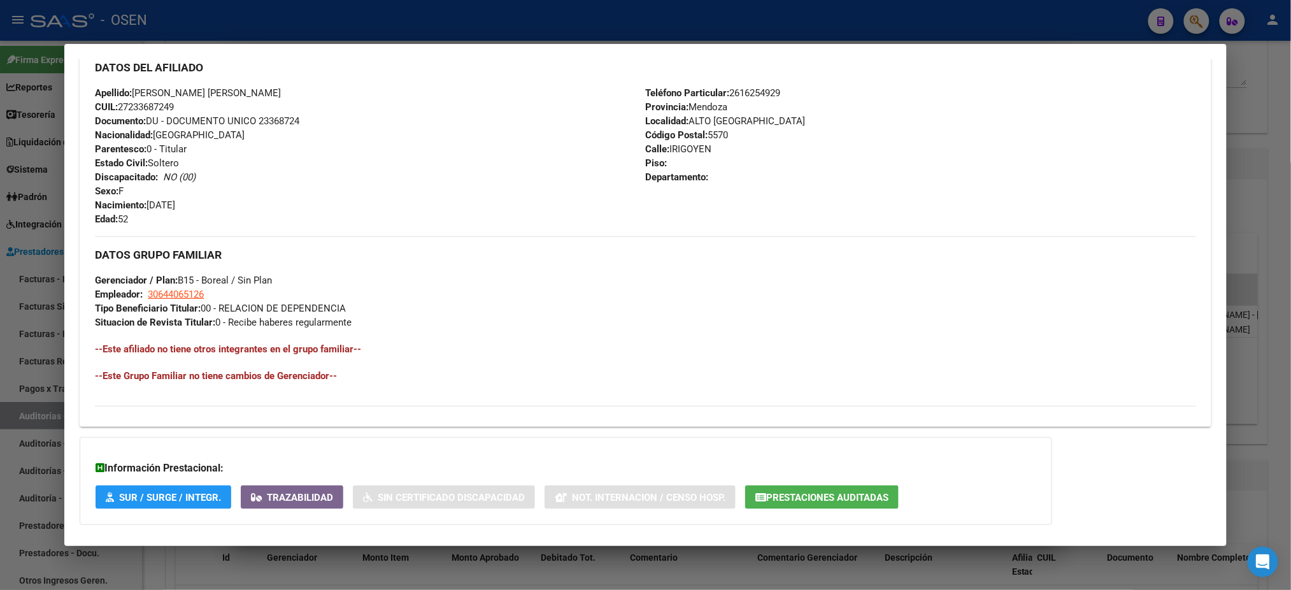
scroll to position [495, 0]
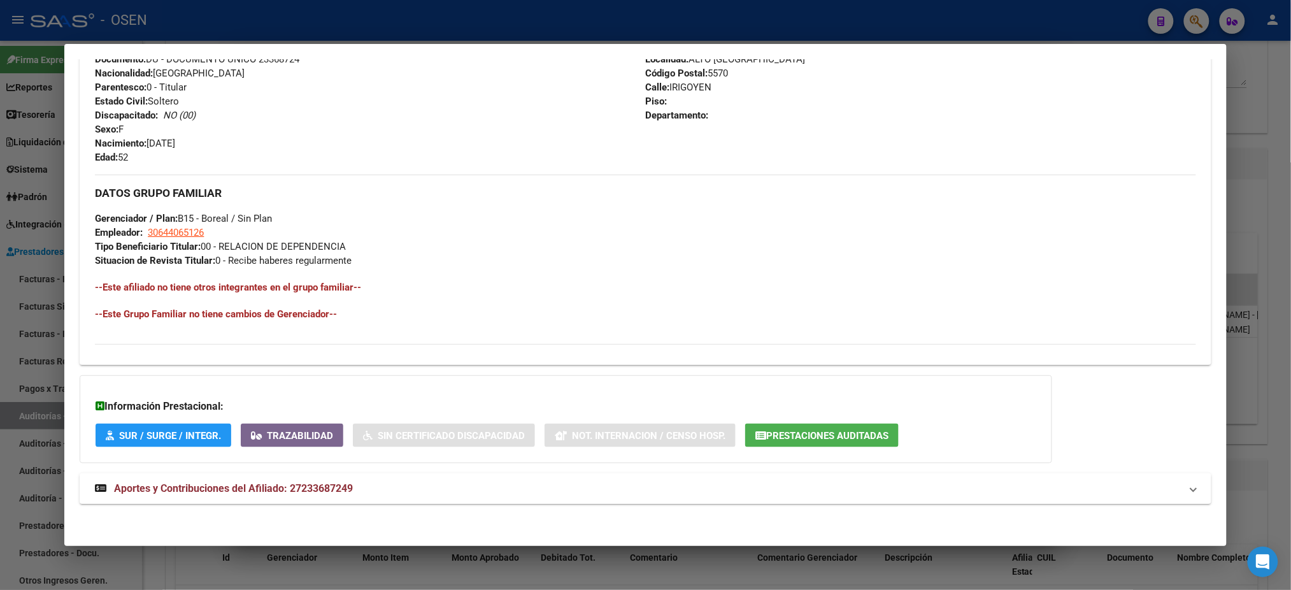
click at [858, 473] on mat-expansion-panel-header "Aportes y Contribuciones del Afiliado: 27233687249" at bounding box center [645, 488] width 1131 height 31
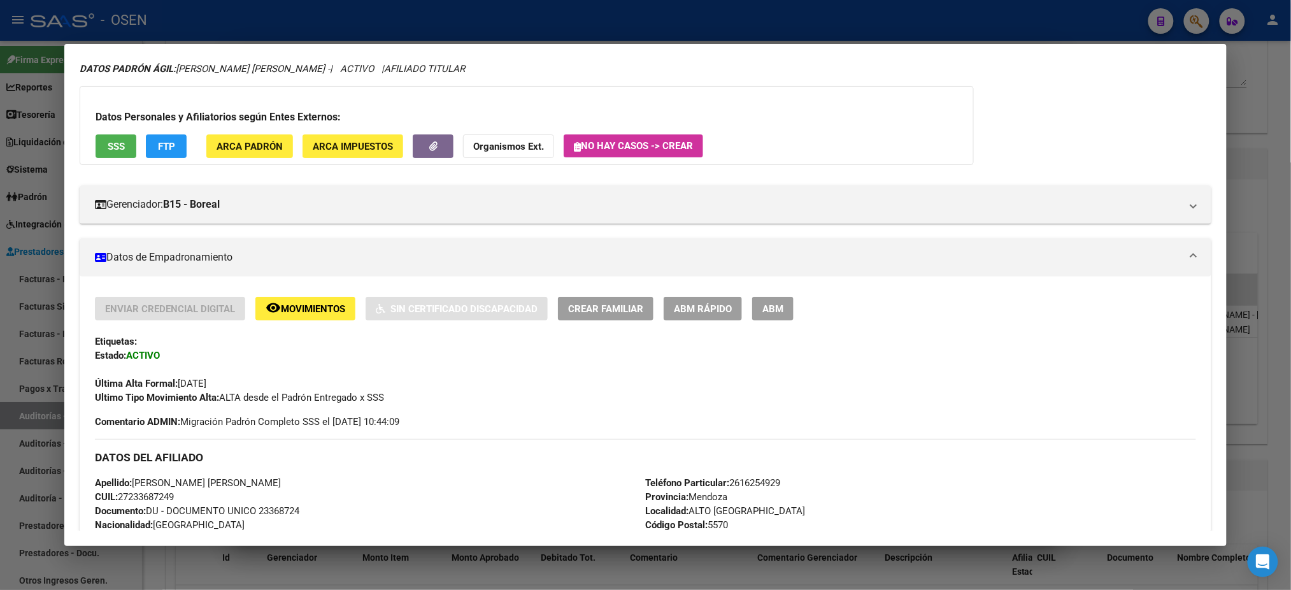
scroll to position [0, 0]
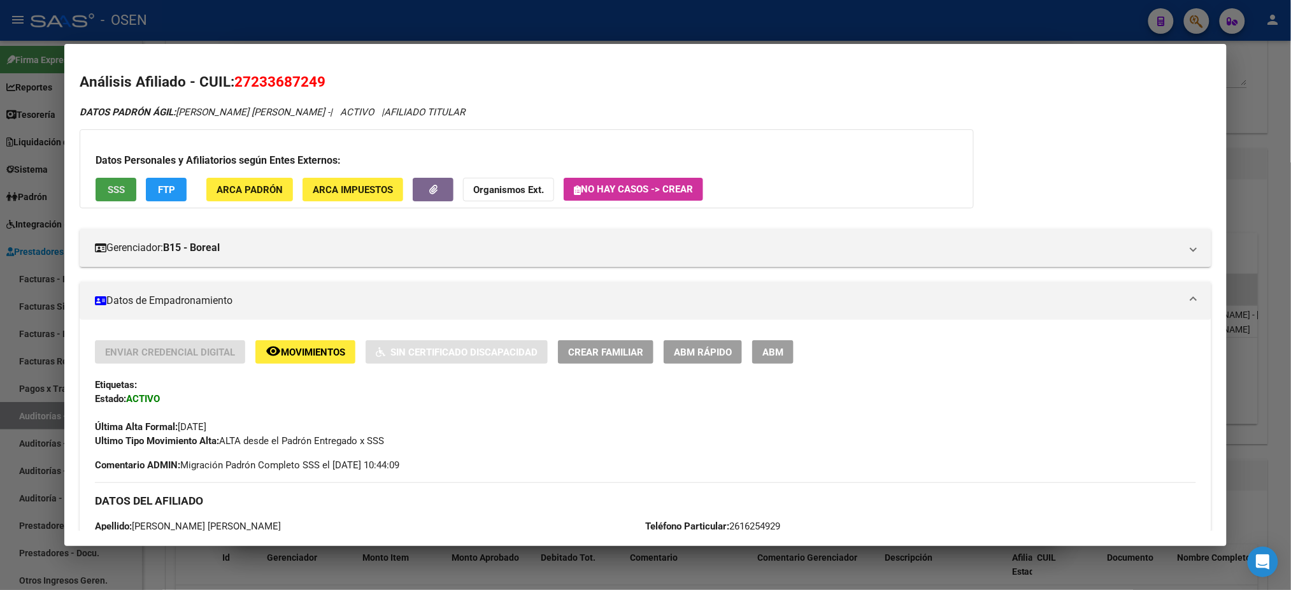
click at [108, 189] on span "SSS" at bounding box center [116, 189] width 17 height 11
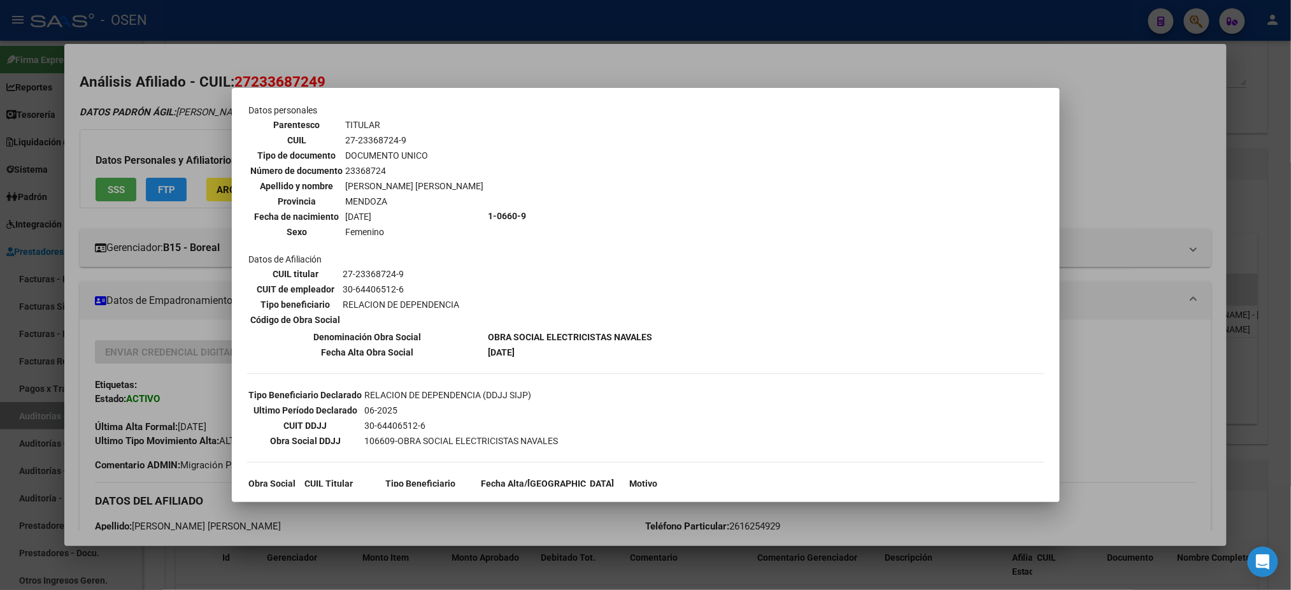
scroll to position [95, 0]
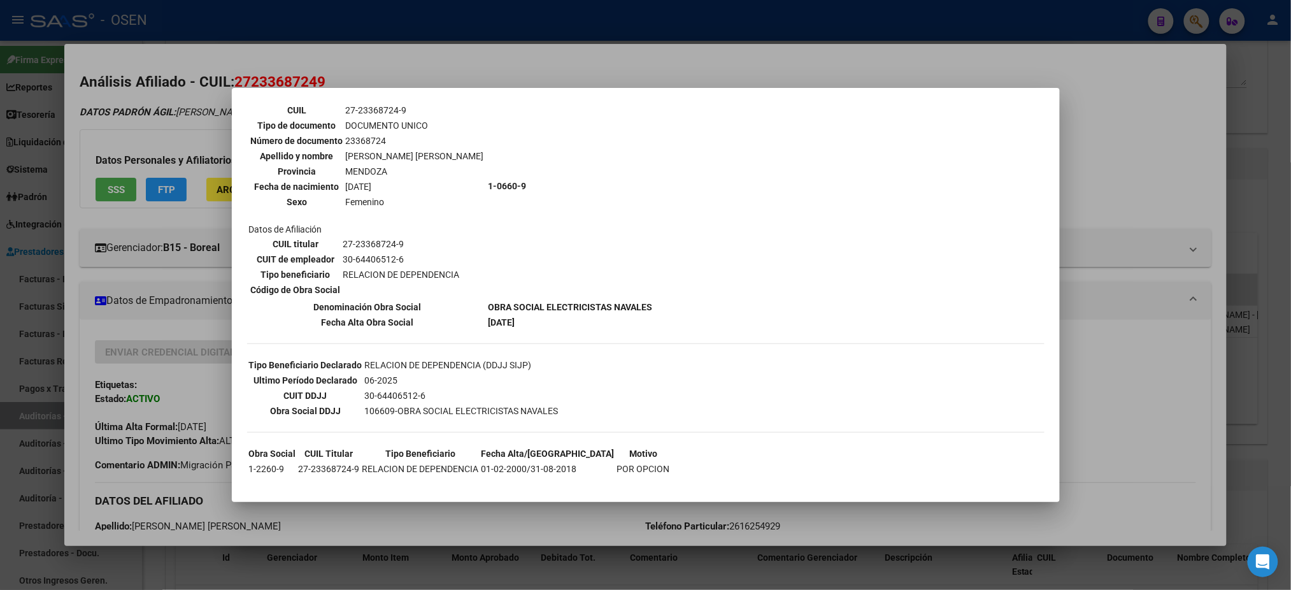
click at [1131, 354] on div at bounding box center [645, 295] width 1291 height 590
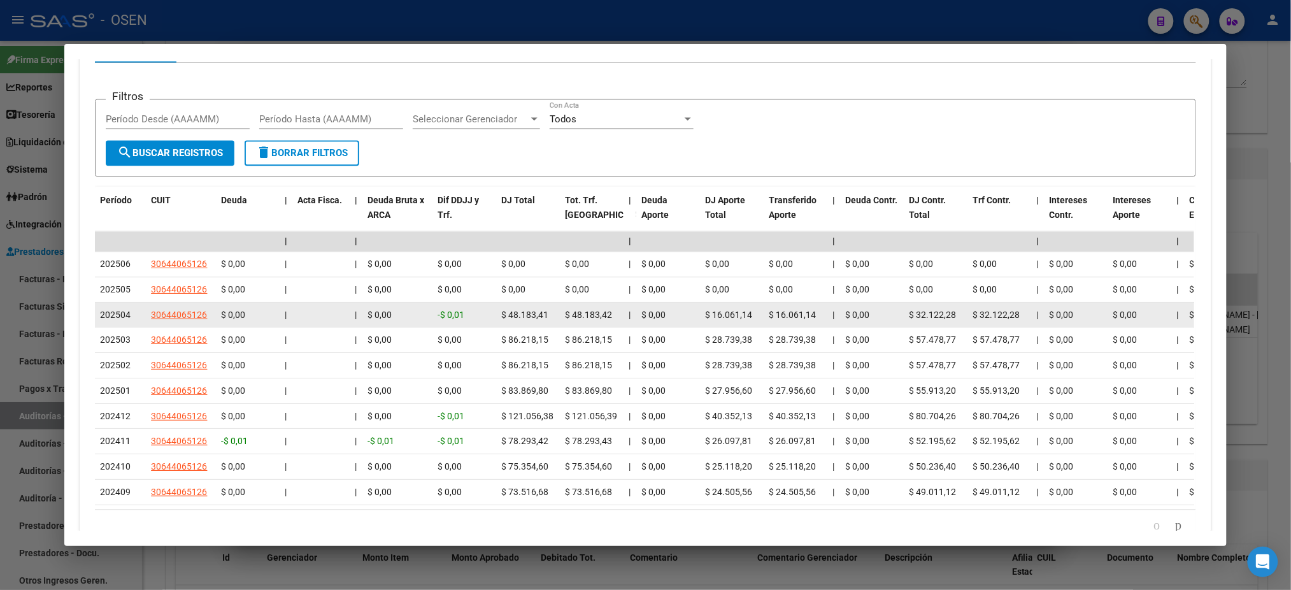
scroll to position [531, 0]
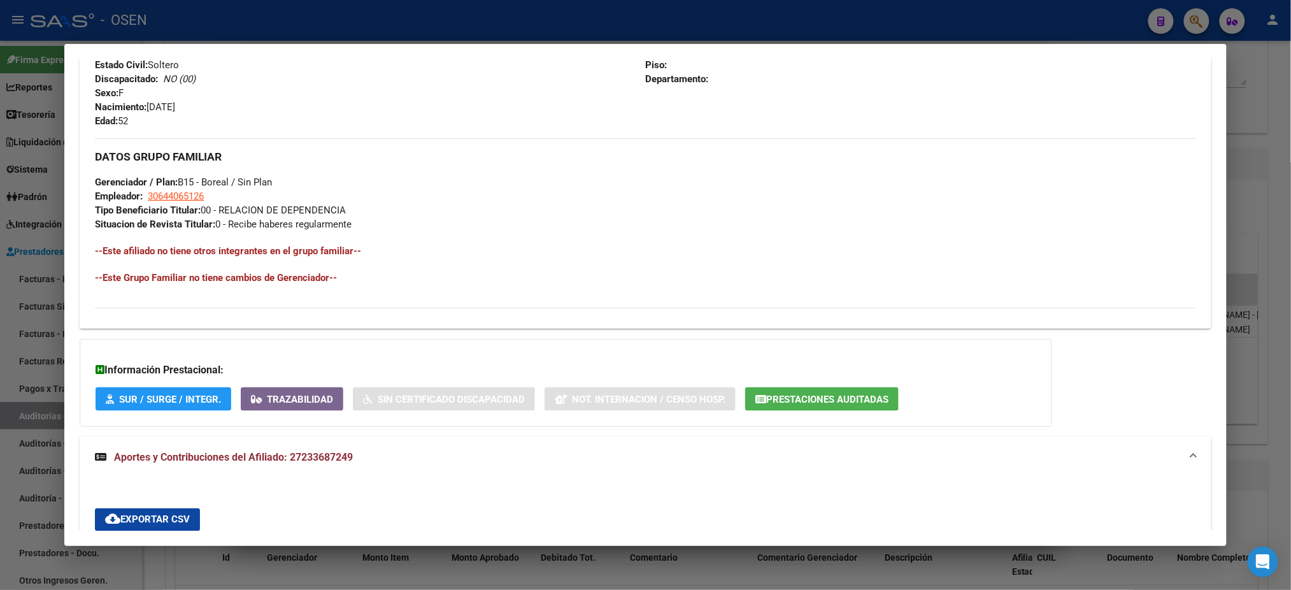
click at [504, 16] on div at bounding box center [645, 295] width 1291 height 590
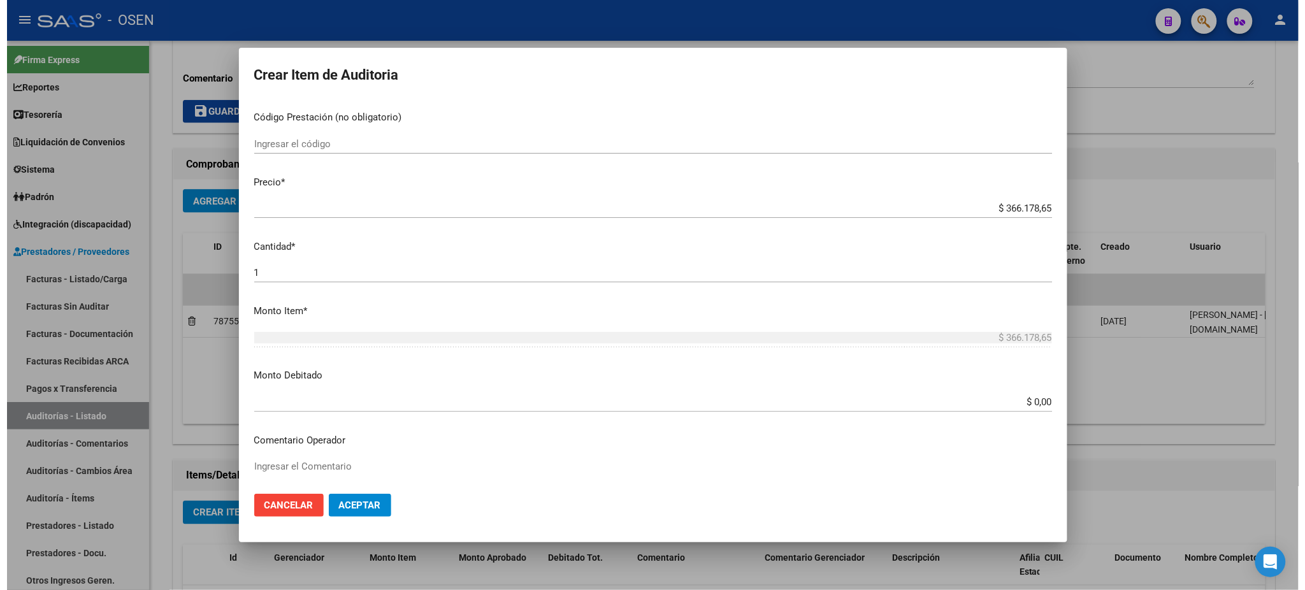
scroll to position [340, 0]
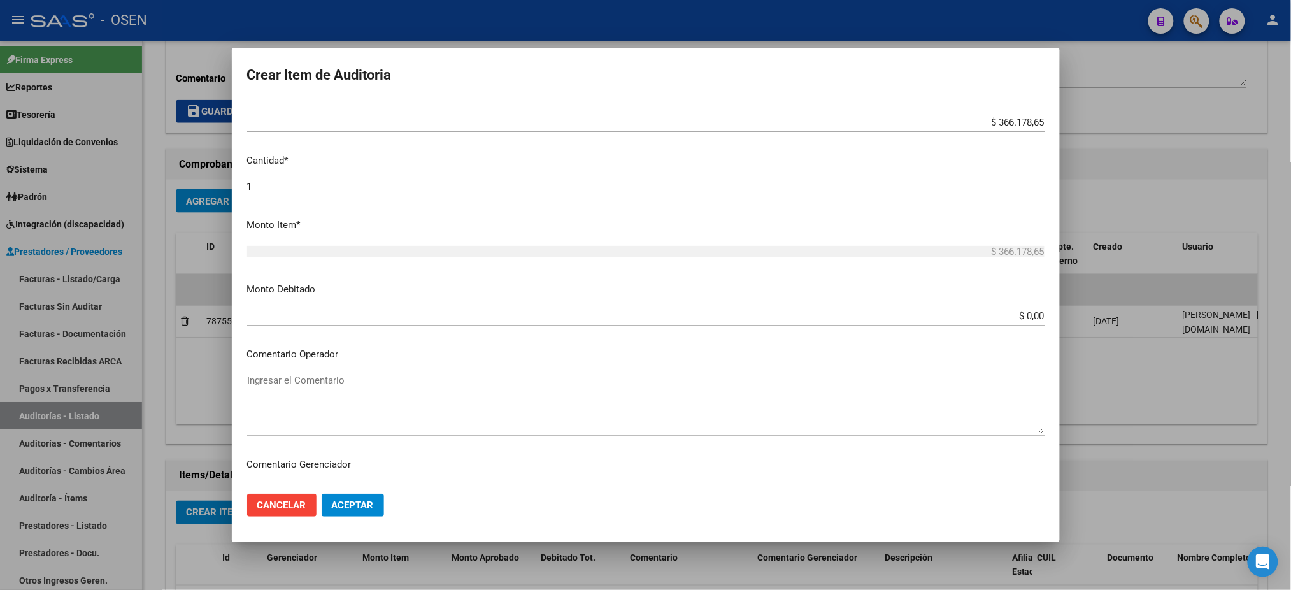
click at [494, 374] on textarea "Ingresar el Comentario" at bounding box center [646, 403] width 798 height 60
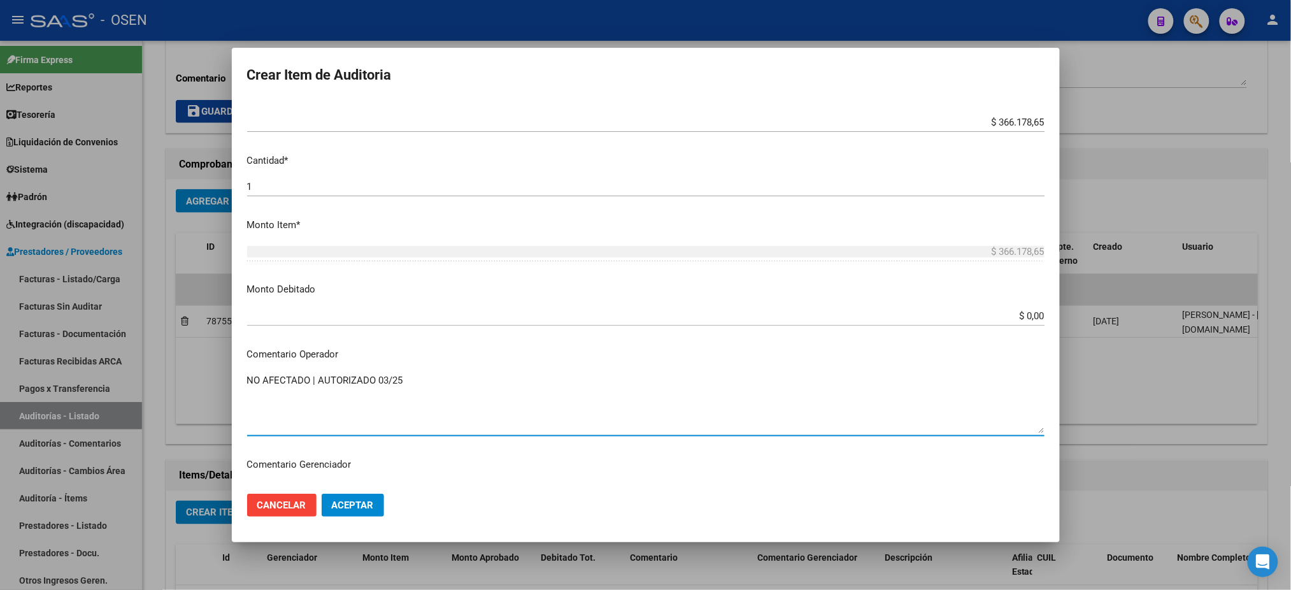
type textarea "NO AFECTADO | AUTORIZADO 03/25"
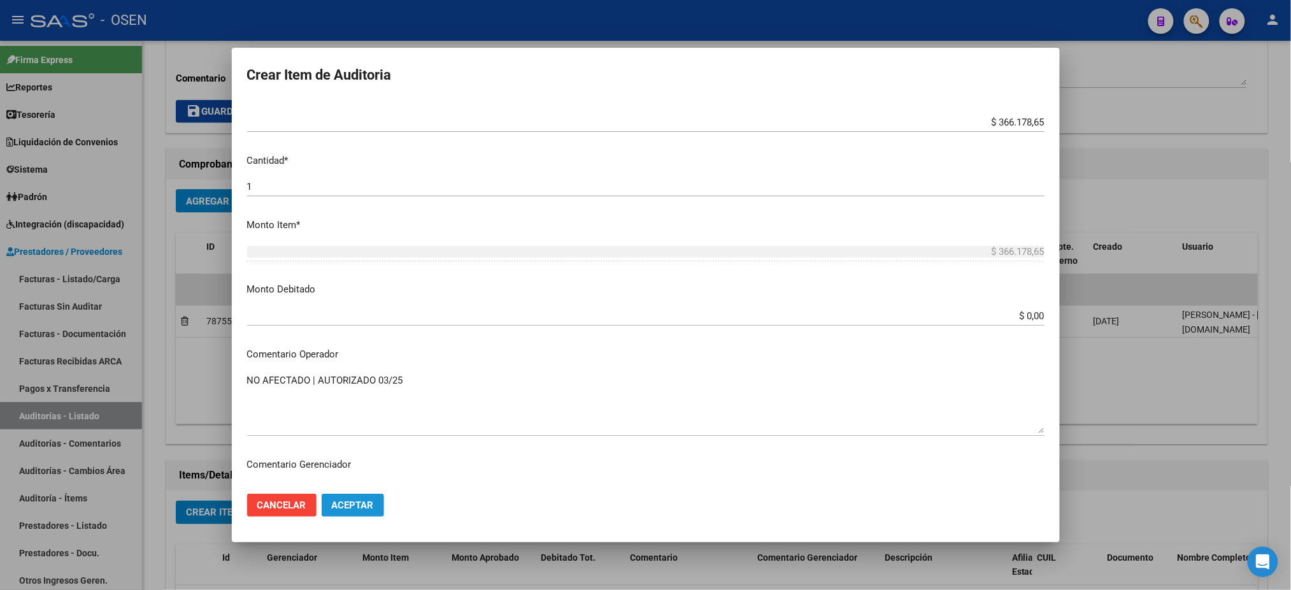
click at [355, 505] on span "Aceptar" at bounding box center [353, 504] width 42 height 11
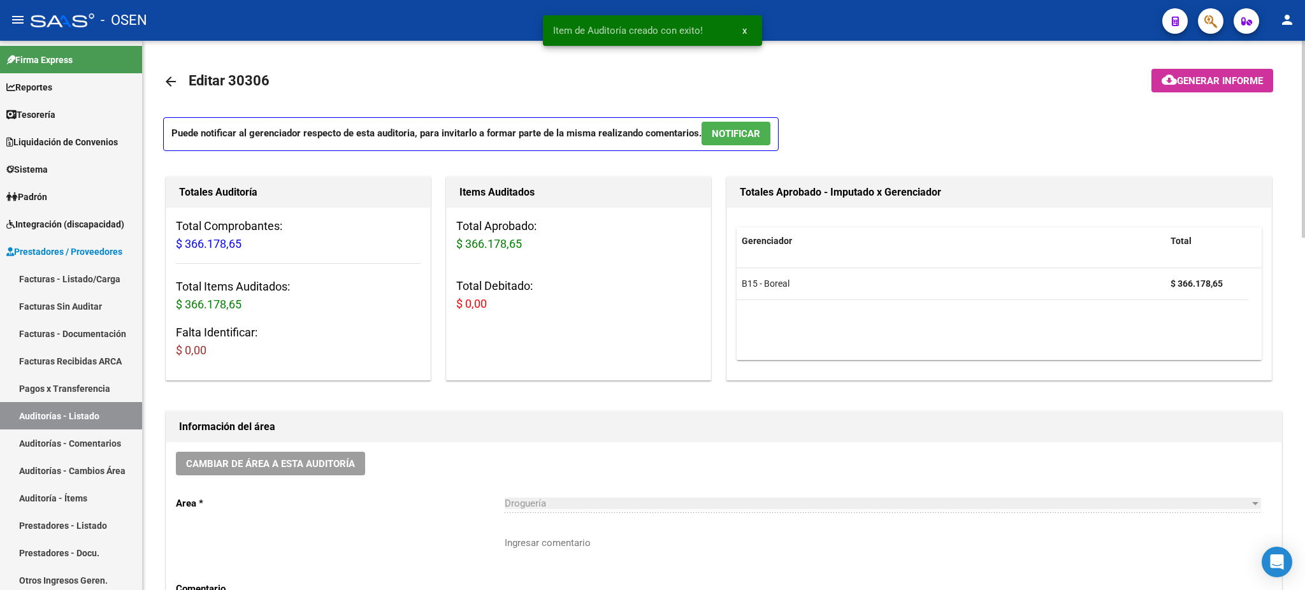
scroll to position [169, 0]
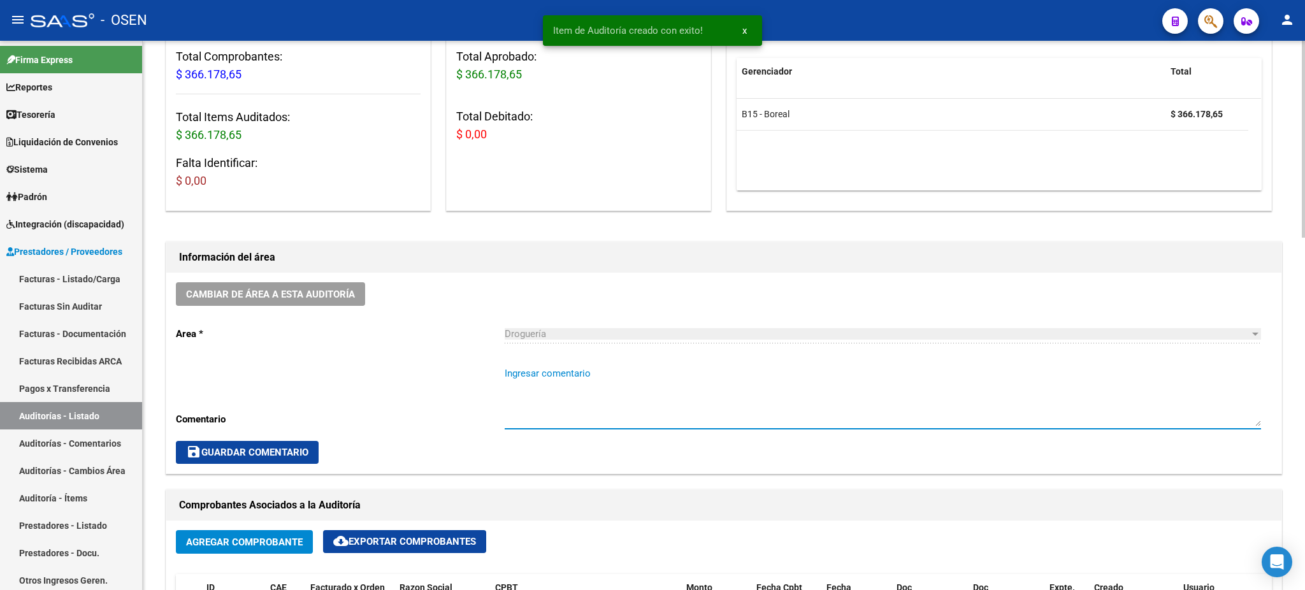
drag, startPoint x: 590, startPoint y: 375, endPoint x: 598, endPoint y: 358, distance: 18.5
click at [598, 360] on div "Ingresar comentario" at bounding box center [883, 392] width 756 height 73
type textarea "K"
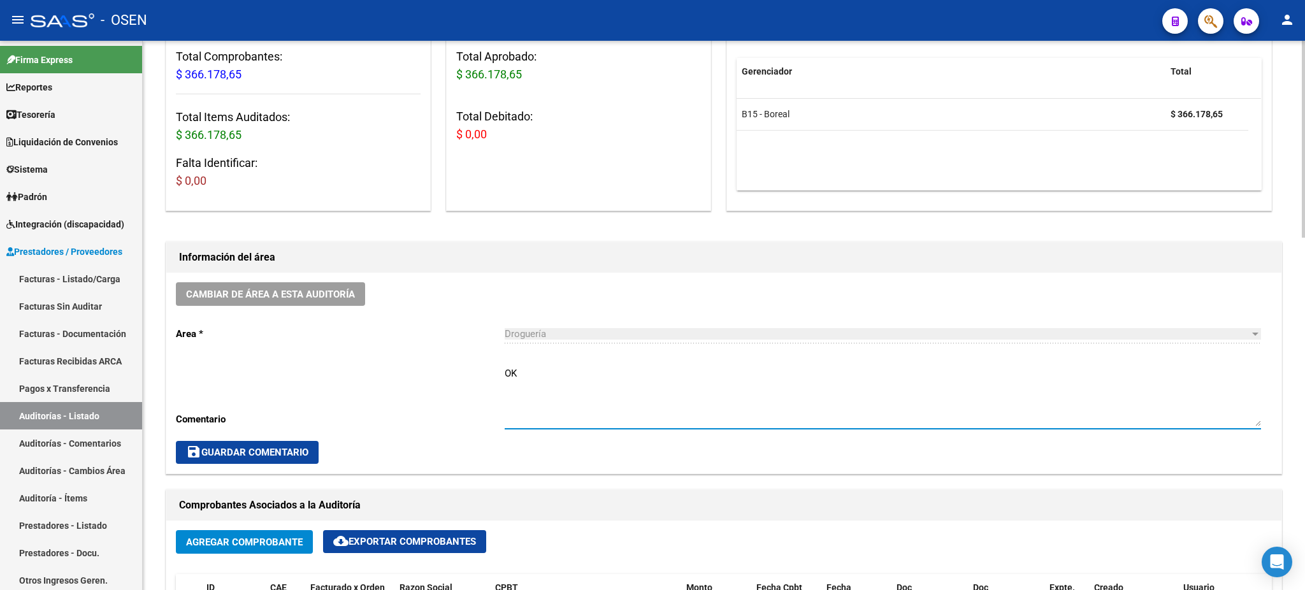
type textarea "OK"
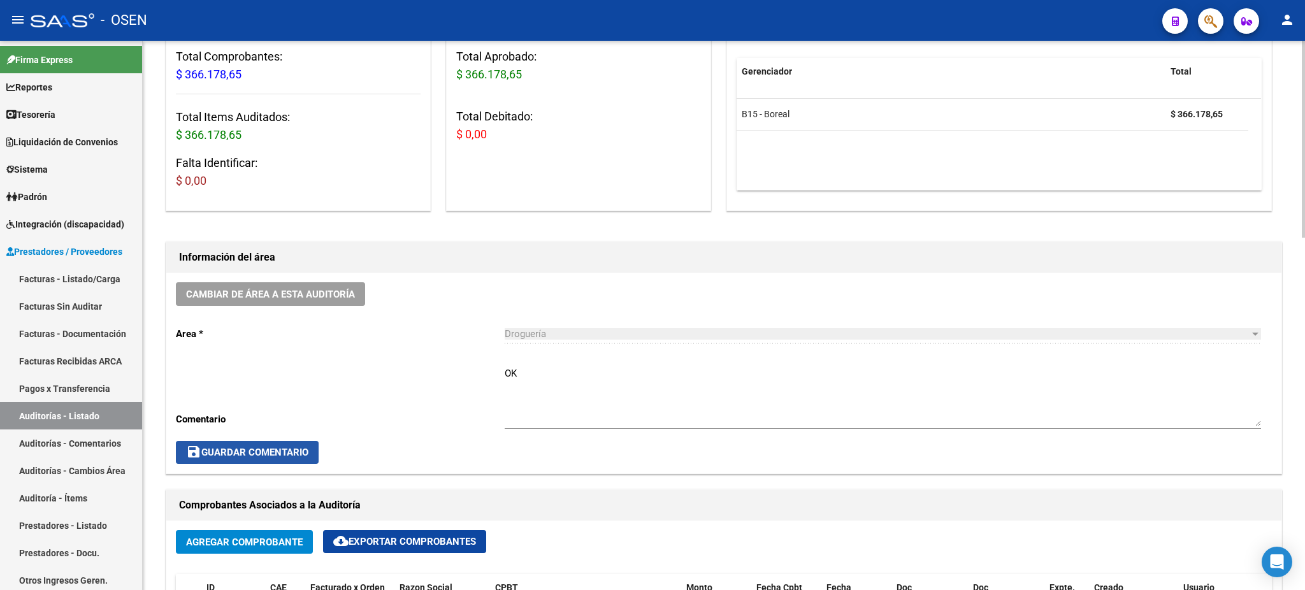
click at [250, 459] on button "save Guardar Comentario" at bounding box center [247, 452] width 143 height 23
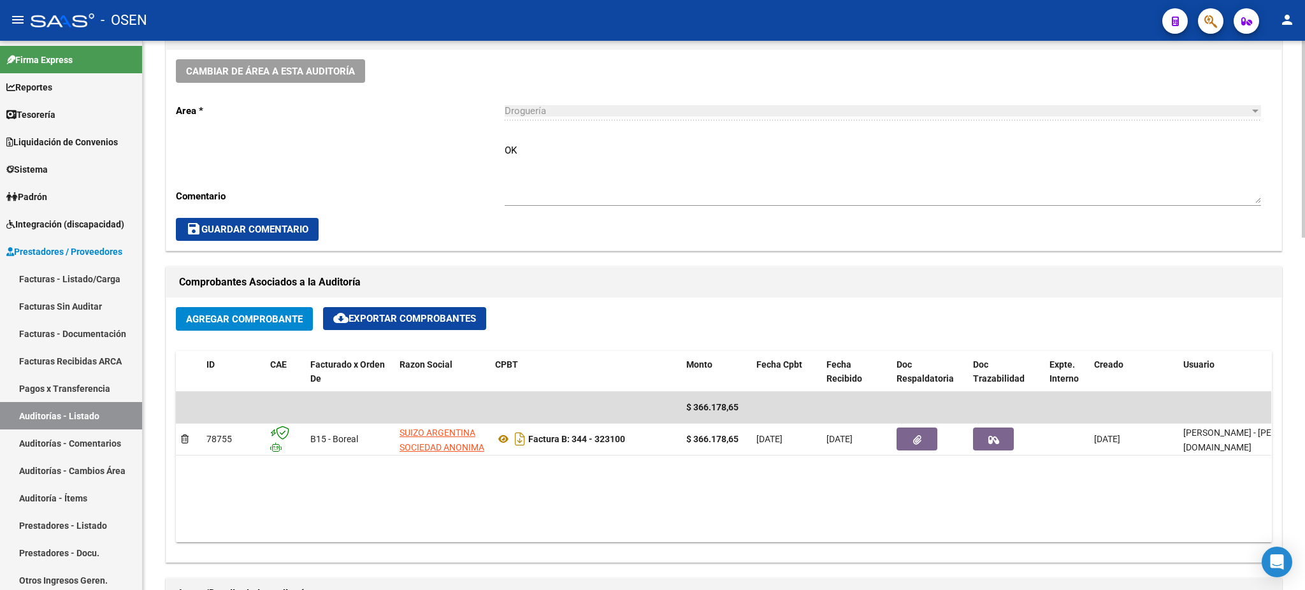
scroll to position [53, 0]
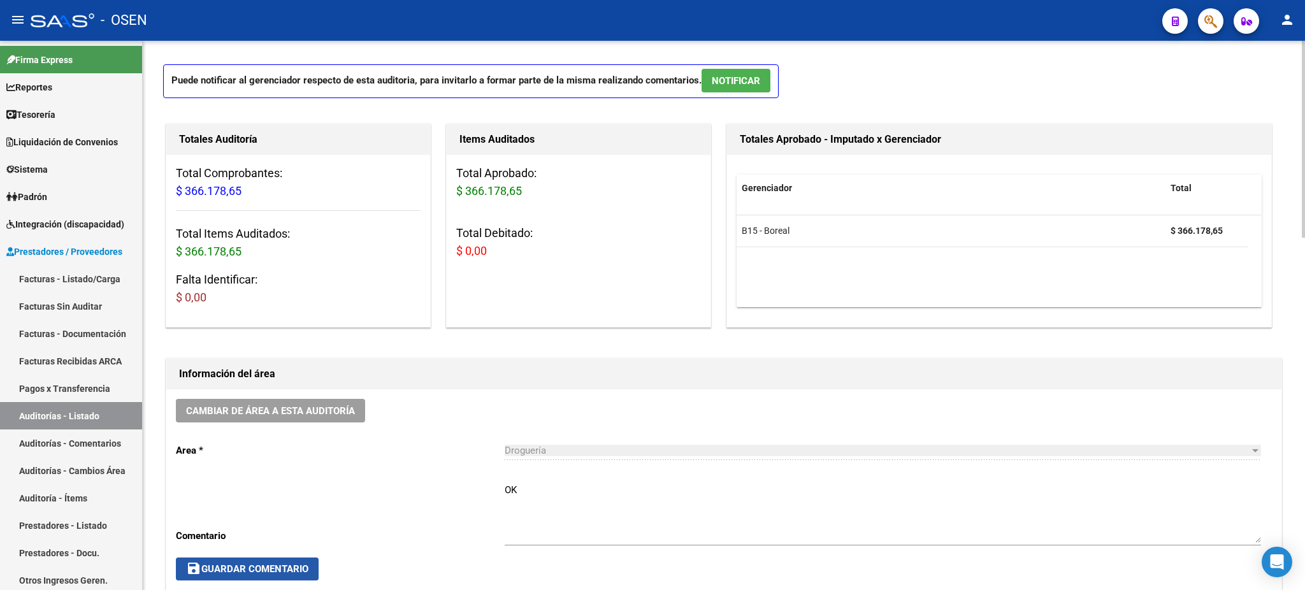
click at [243, 564] on span "save Guardar Comentario" at bounding box center [247, 568] width 122 height 11
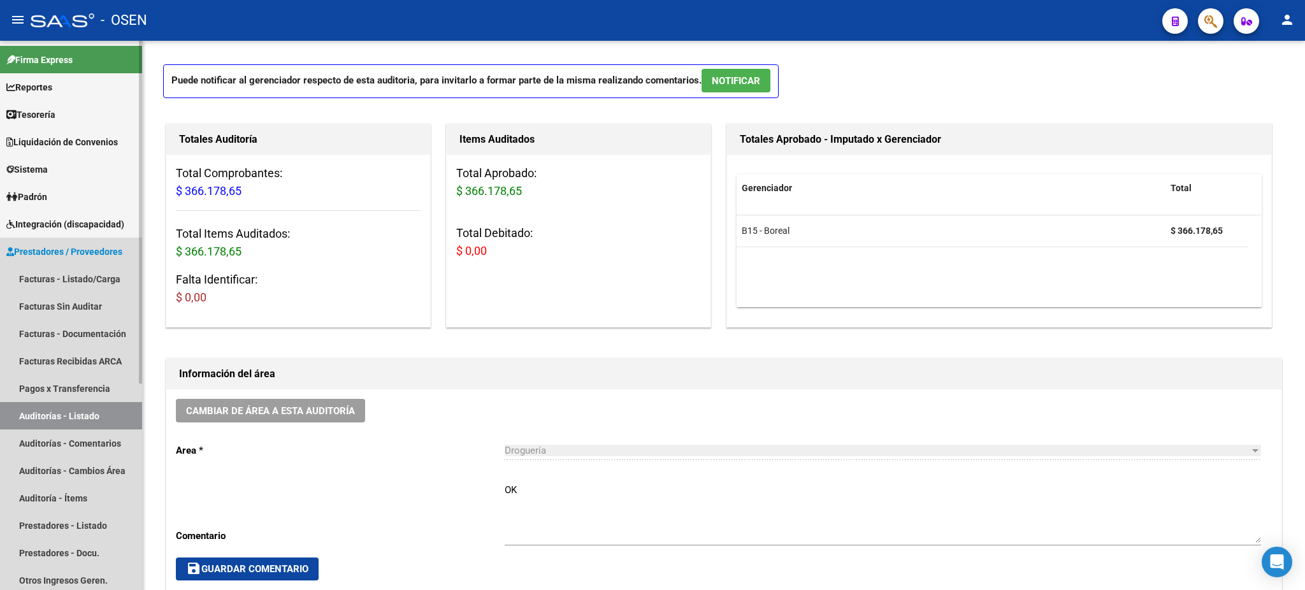
click at [82, 406] on link "Auditorías - Listado" at bounding box center [71, 415] width 142 height 27
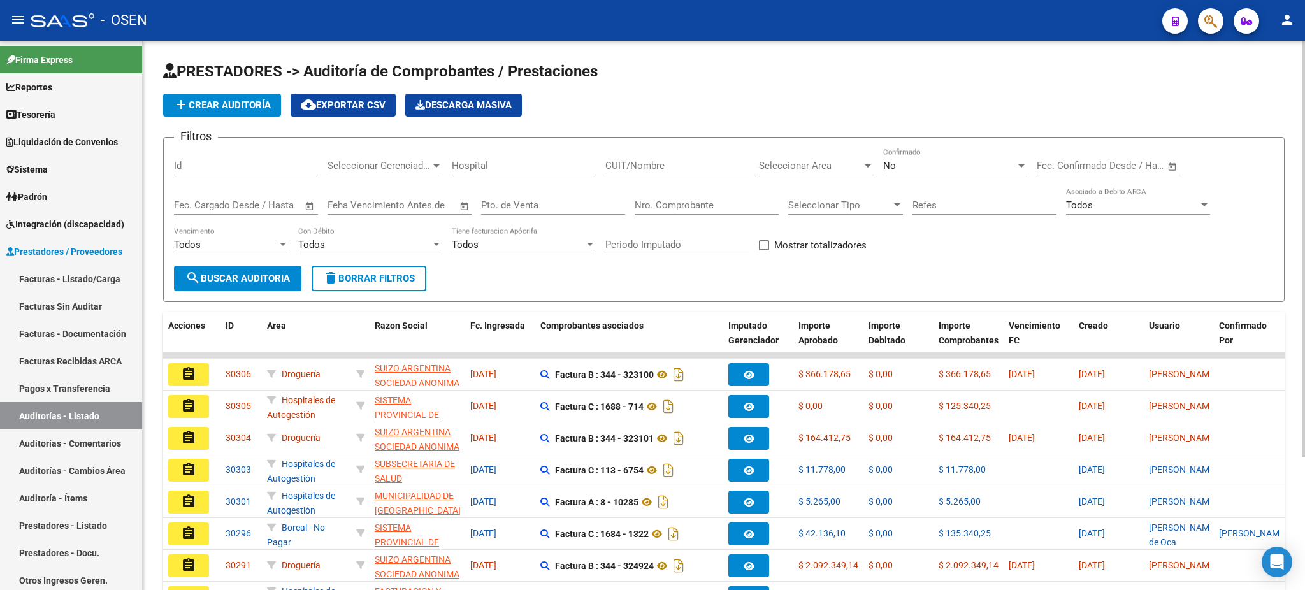
click at [258, 101] on span "add Crear Auditoría" at bounding box center [221, 104] width 97 height 11
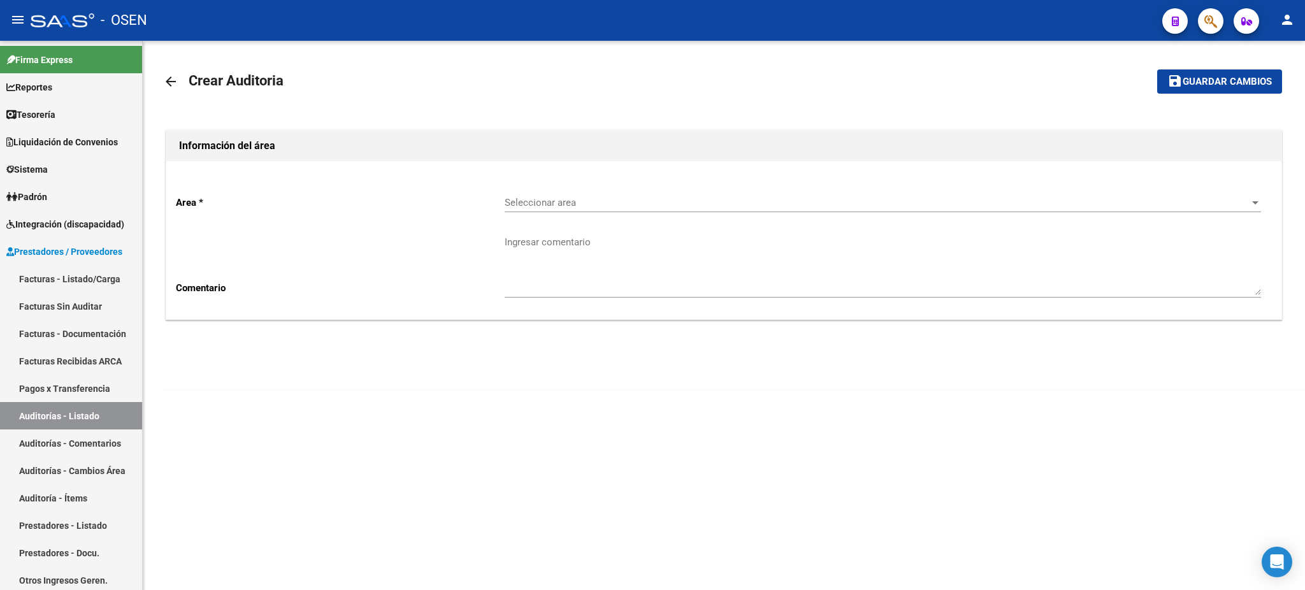
click at [568, 207] on span "Seleccionar area" at bounding box center [877, 202] width 745 height 11
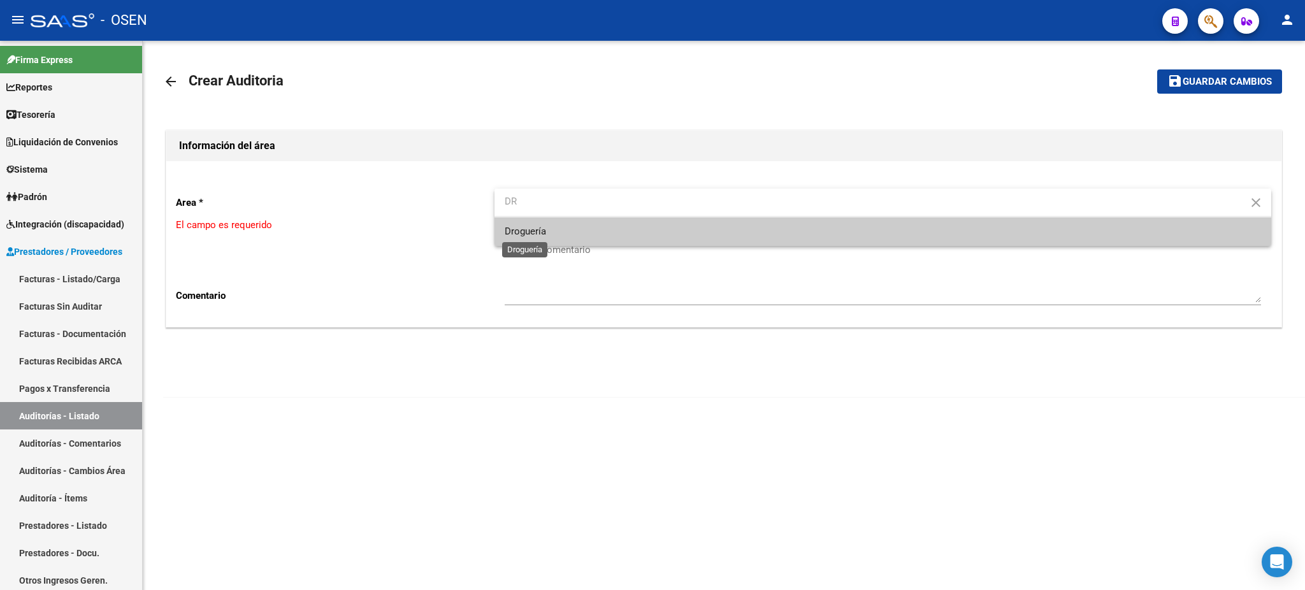
type input "DR"
click at [543, 230] on span "Droguería" at bounding box center [525, 231] width 41 height 11
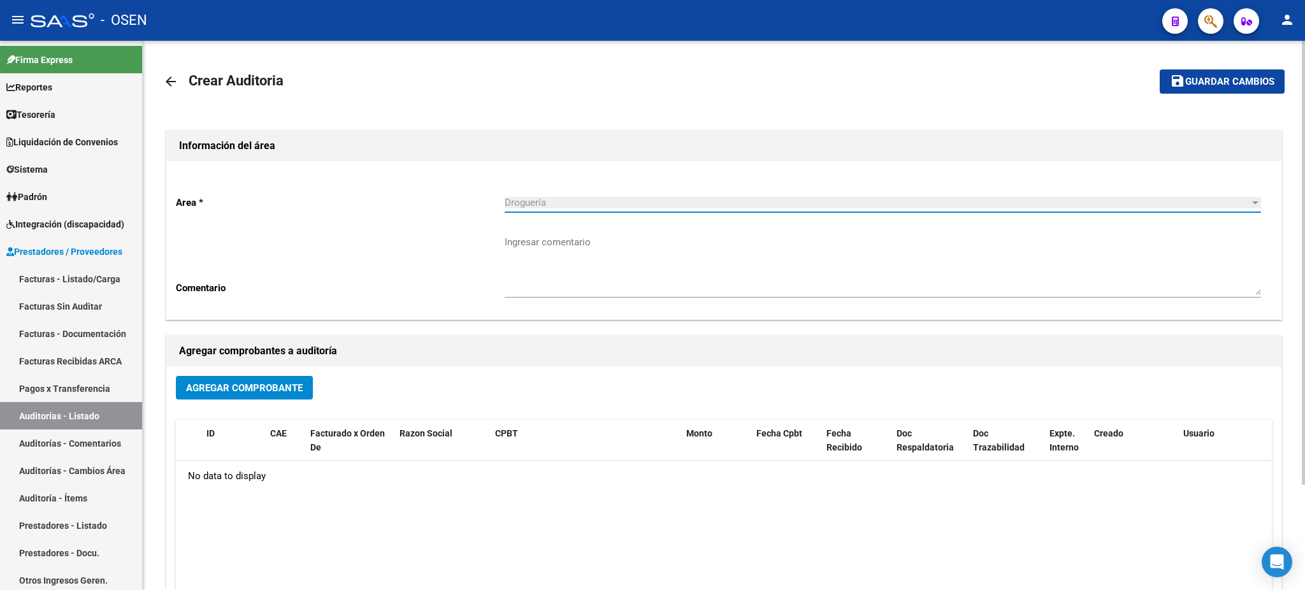
click at [262, 382] on span "Agregar Comprobante" at bounding box center [244, 387] width 117 height 11
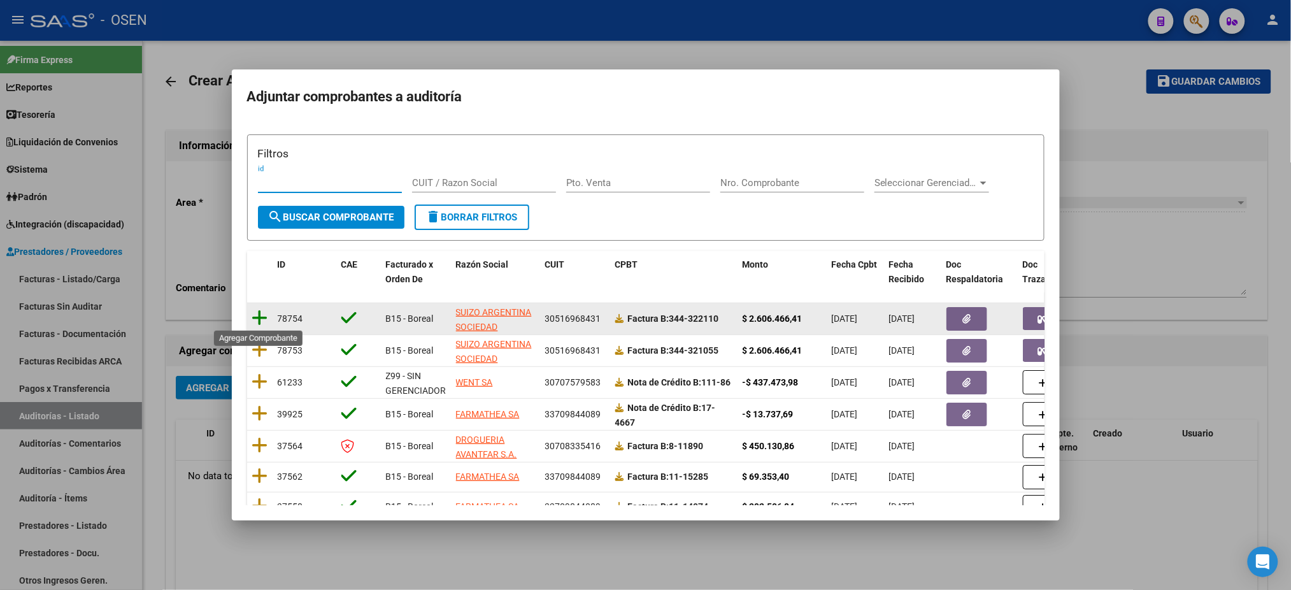
click at [262, 317] on icon at bounding box center [260, 318] width 16 height 18
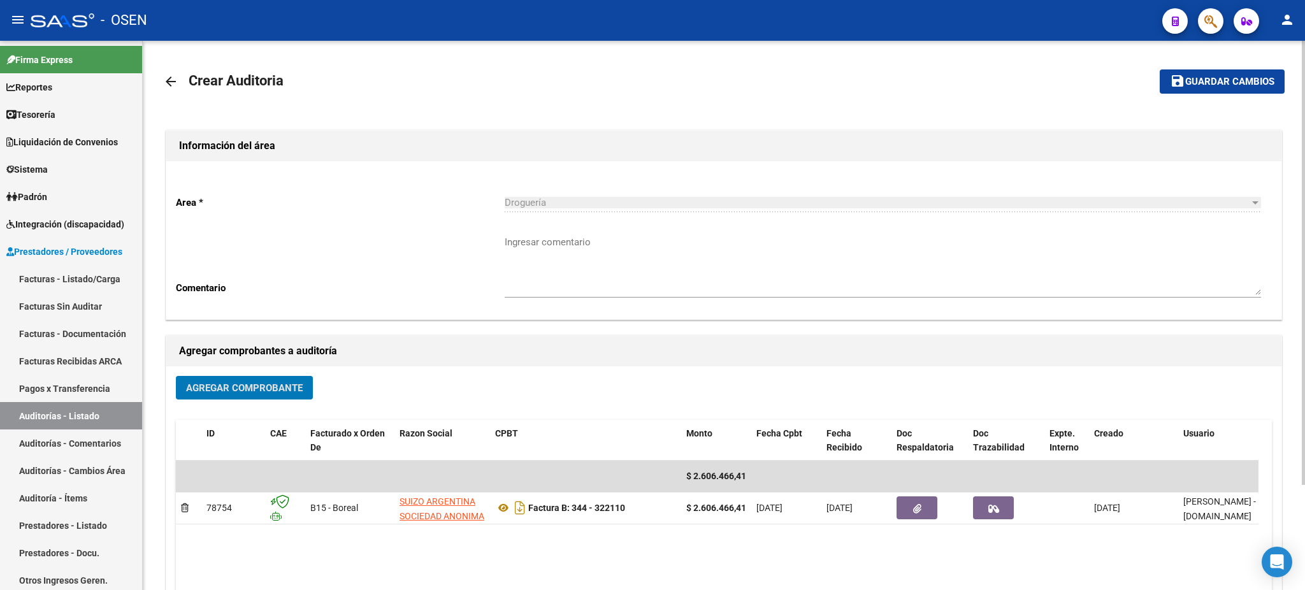
click at [1213, 78] on span "Guardar cambios" at bounding box center [1229, 81] width 89 height 11
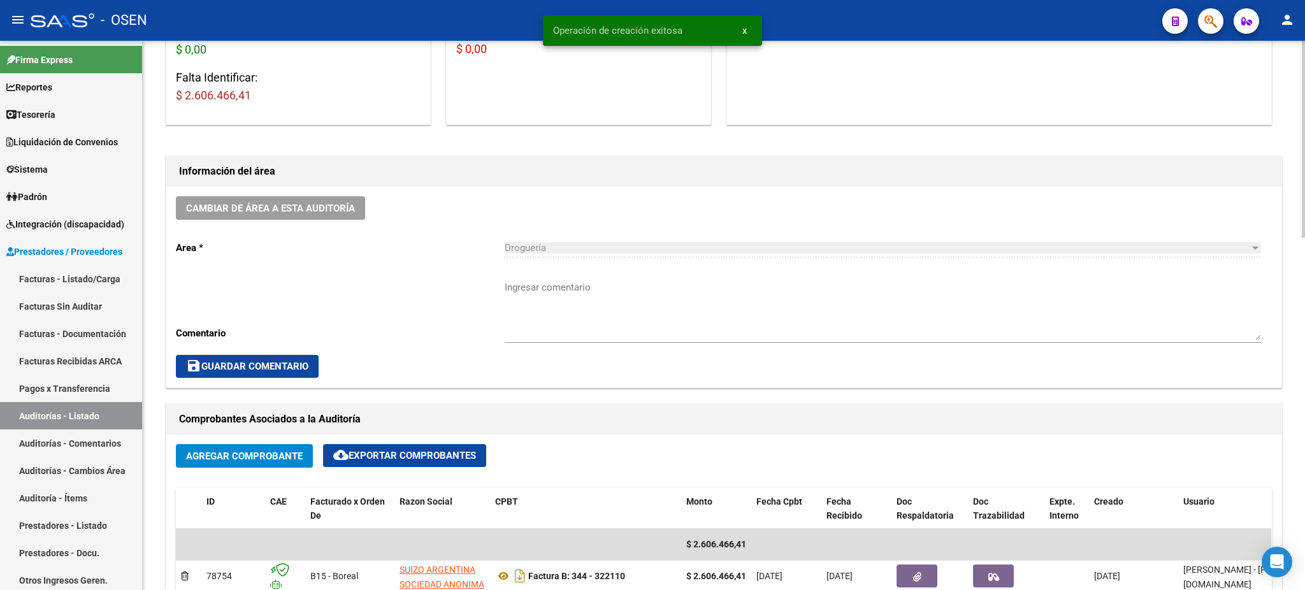
scroll to position [510, 0]
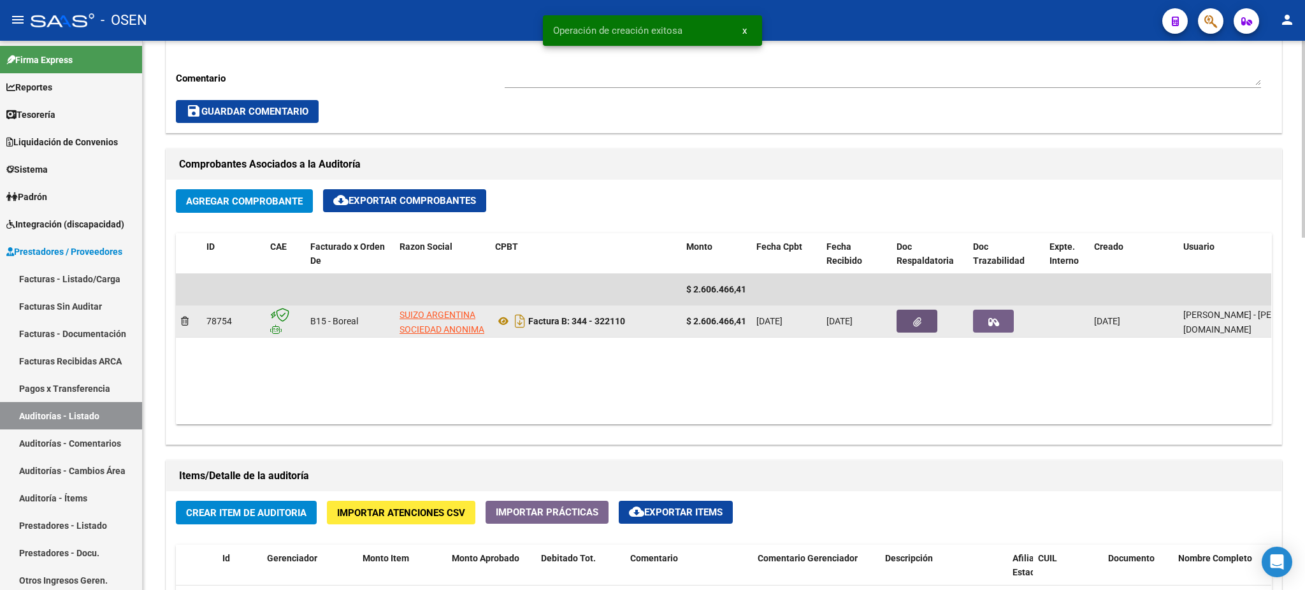
click at [926, 327] on button "button" at bounding box center [916, 321] width 41 height 23
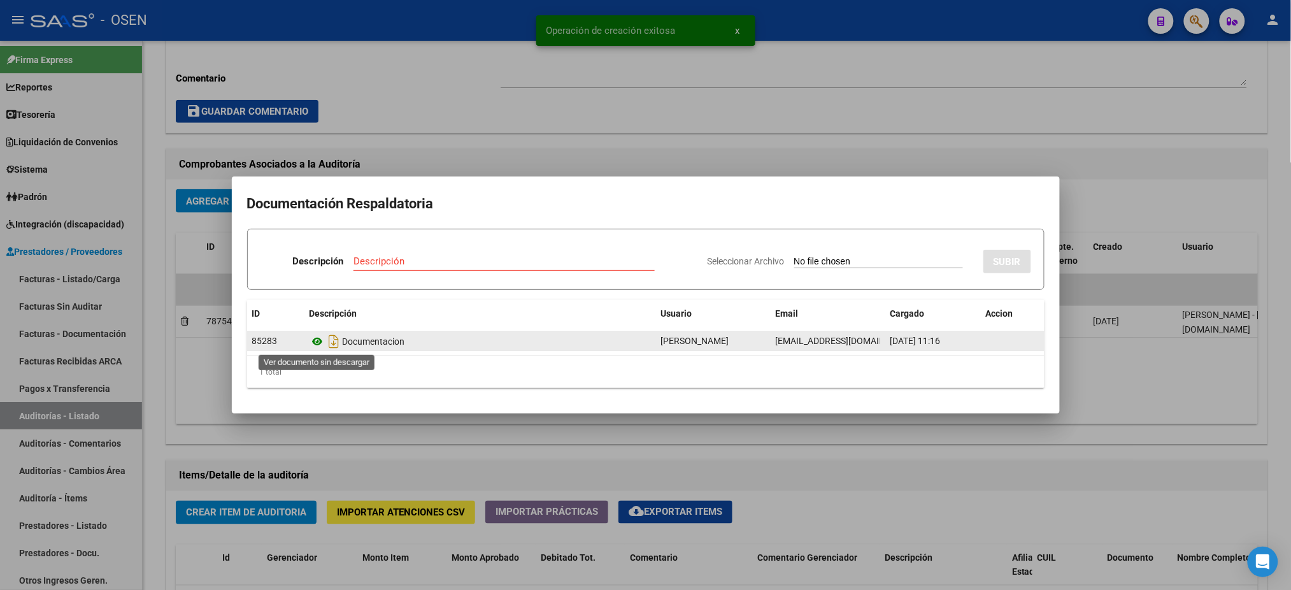
click at [314, 344] on icon at bounding box center [318, 341] width 17 height 15
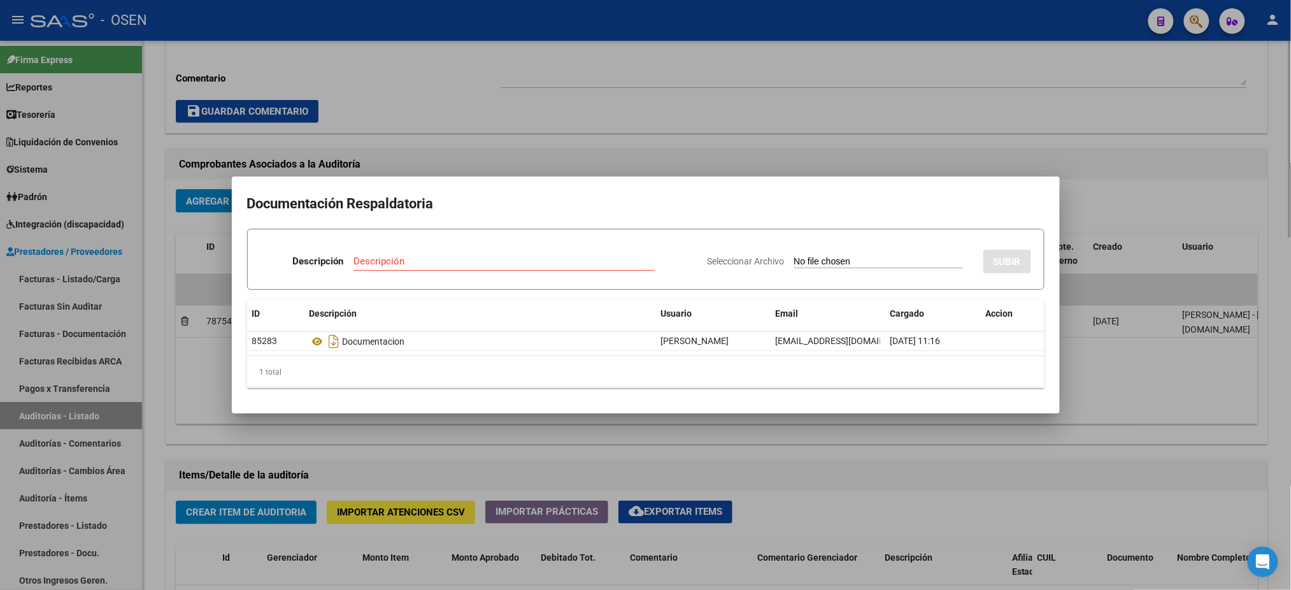
click at [548, 117] on div at bounding box center [645, 295] width 1291 height 590
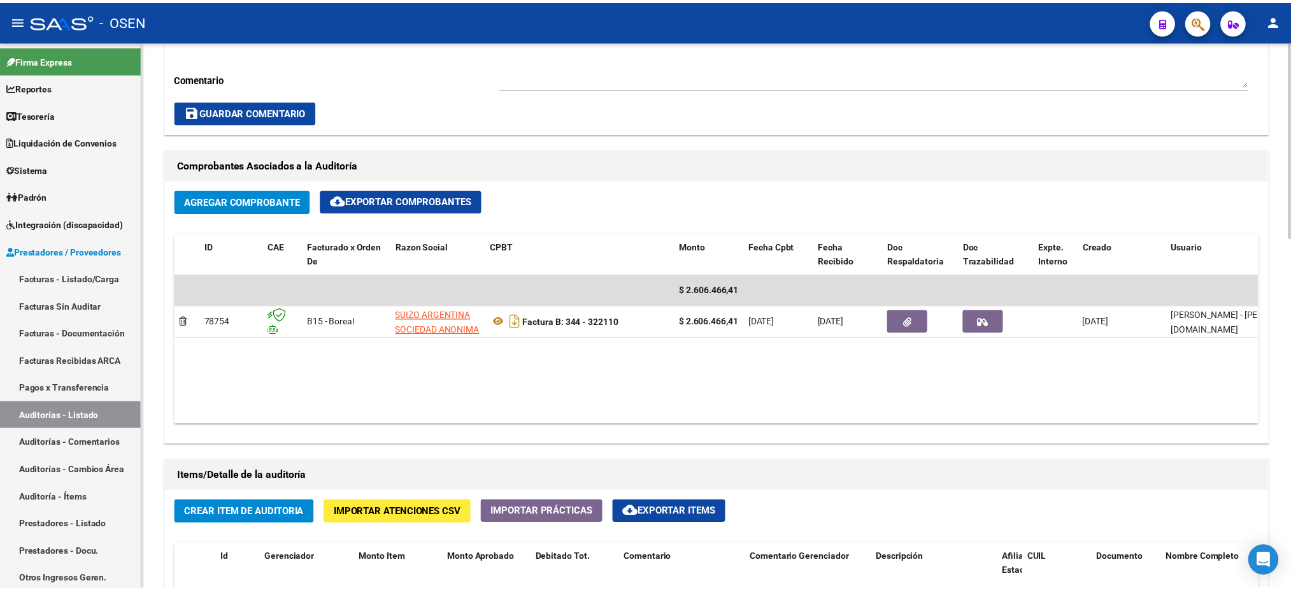
scroll to position [849, 0]
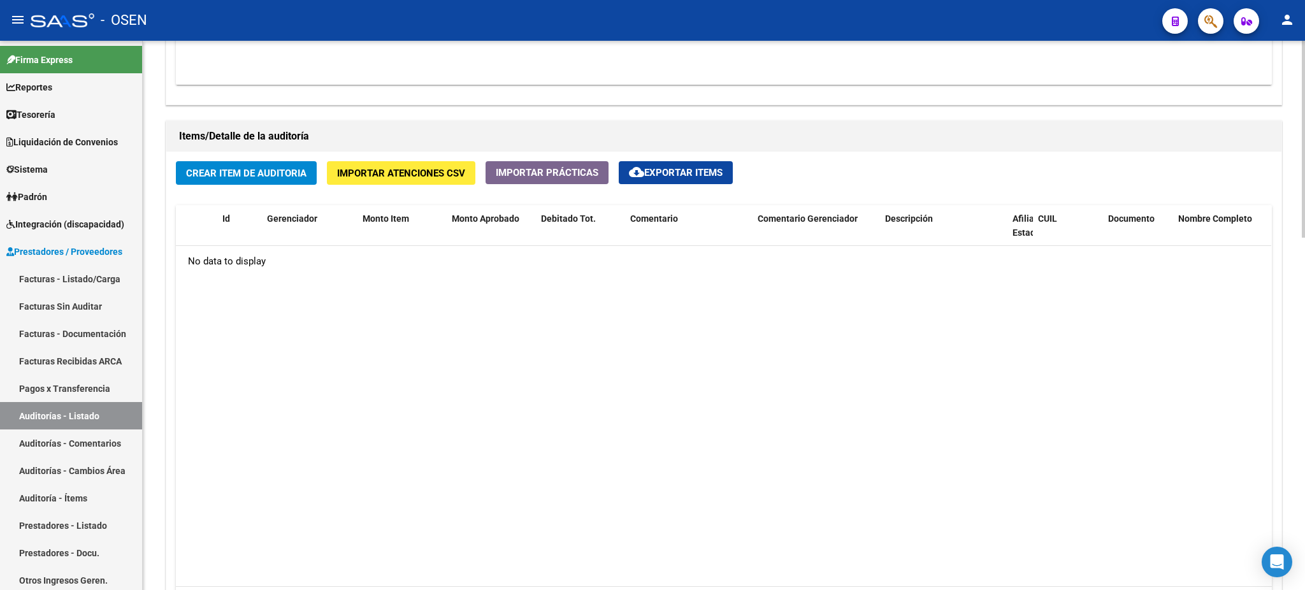
click at [262, 178] on button "Crear Item de Auditoria" at bounding box center [246, 173] width 141 height 24
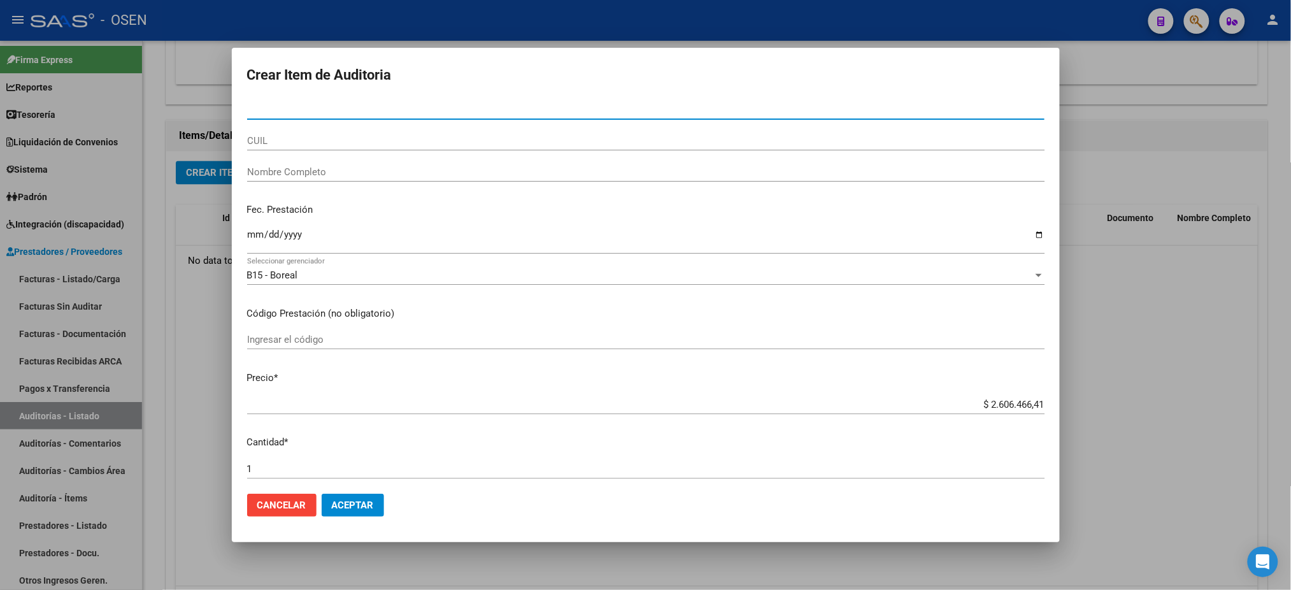
paste input "253570"
type input "253570"
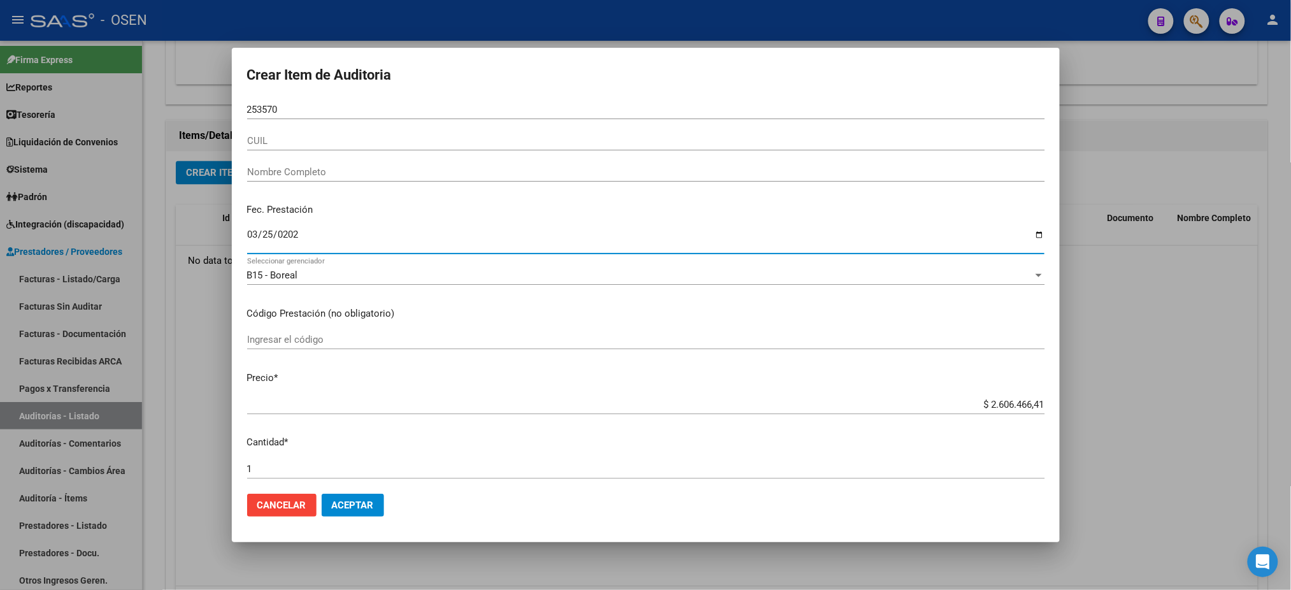
type input "2025-03-25"
click at [292, 112] on input "253570" at bounding box center [646, 109] width 798 height 11
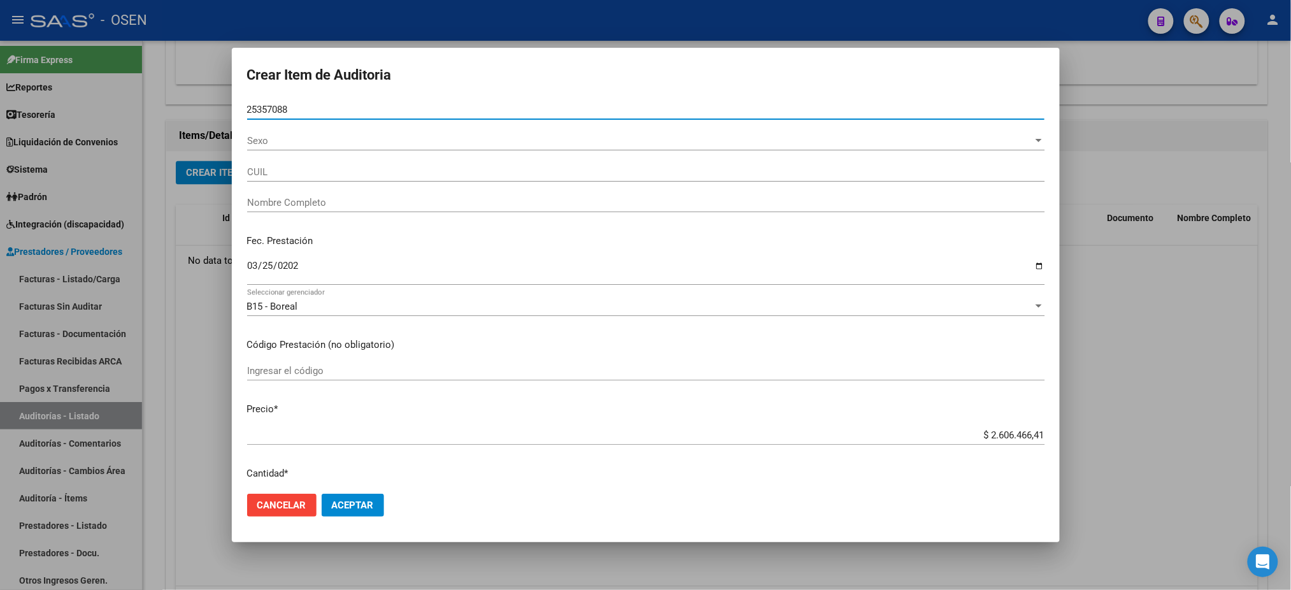
type input "25357088"
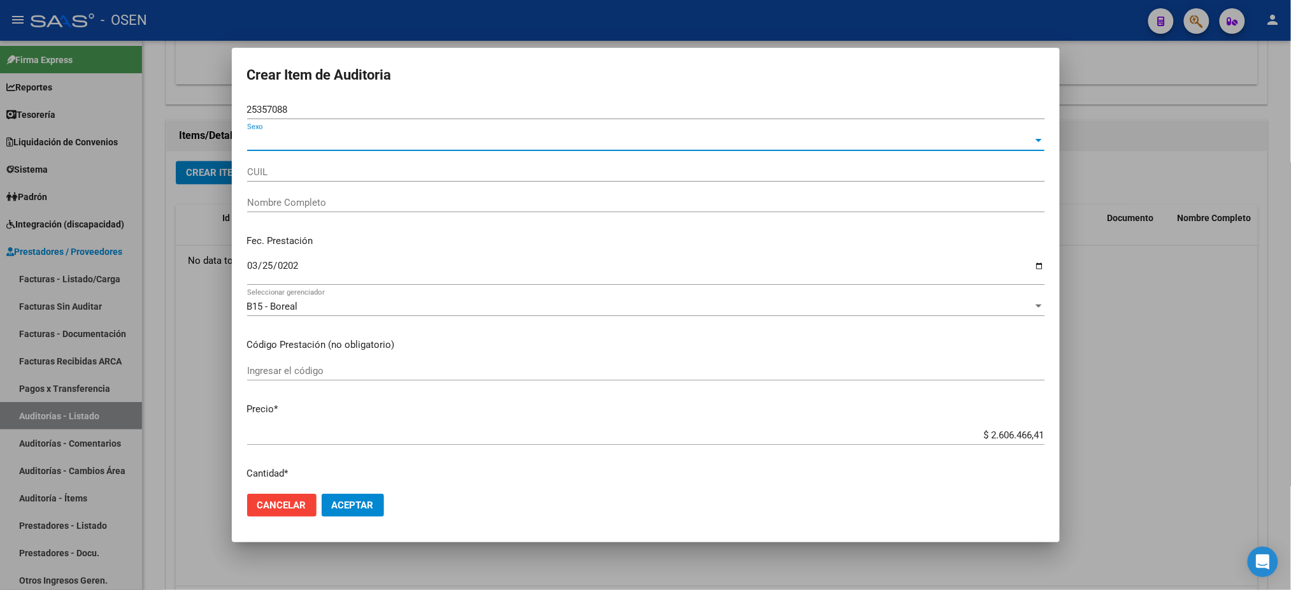
type input "20253570882"
type input "AGUERO HECTOR RODRIGO"
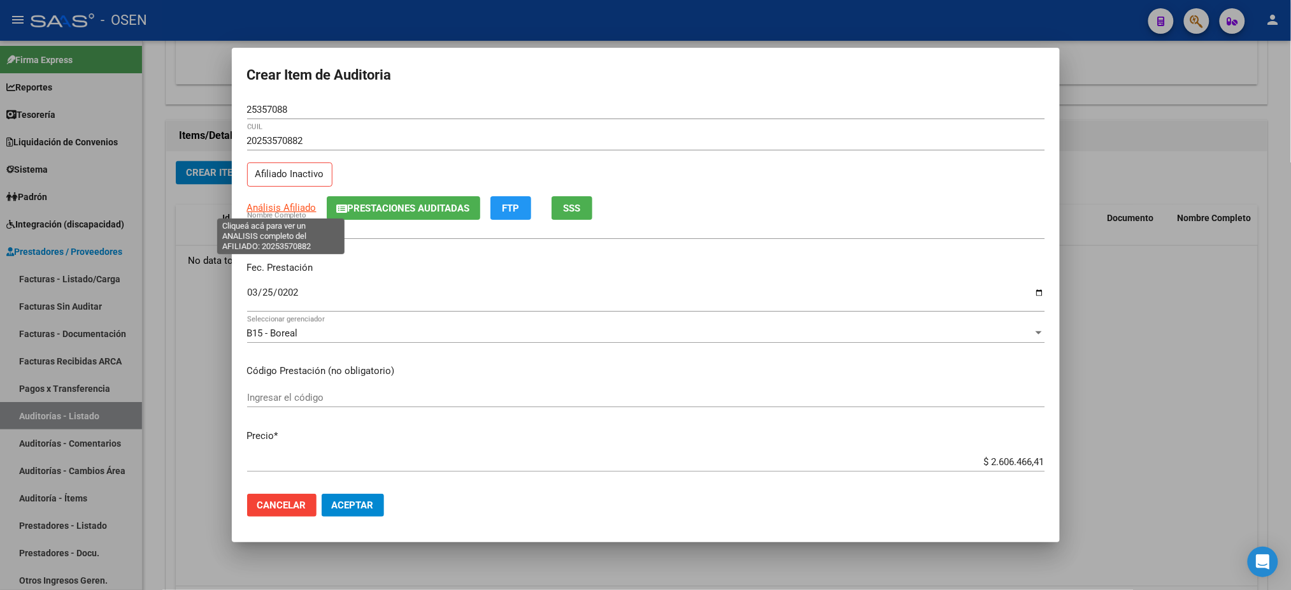
click at [279, 204] on span "Análisis Afiliado" at bounding box center [281, 207] width 69 height 11
type textarea "20253570882"
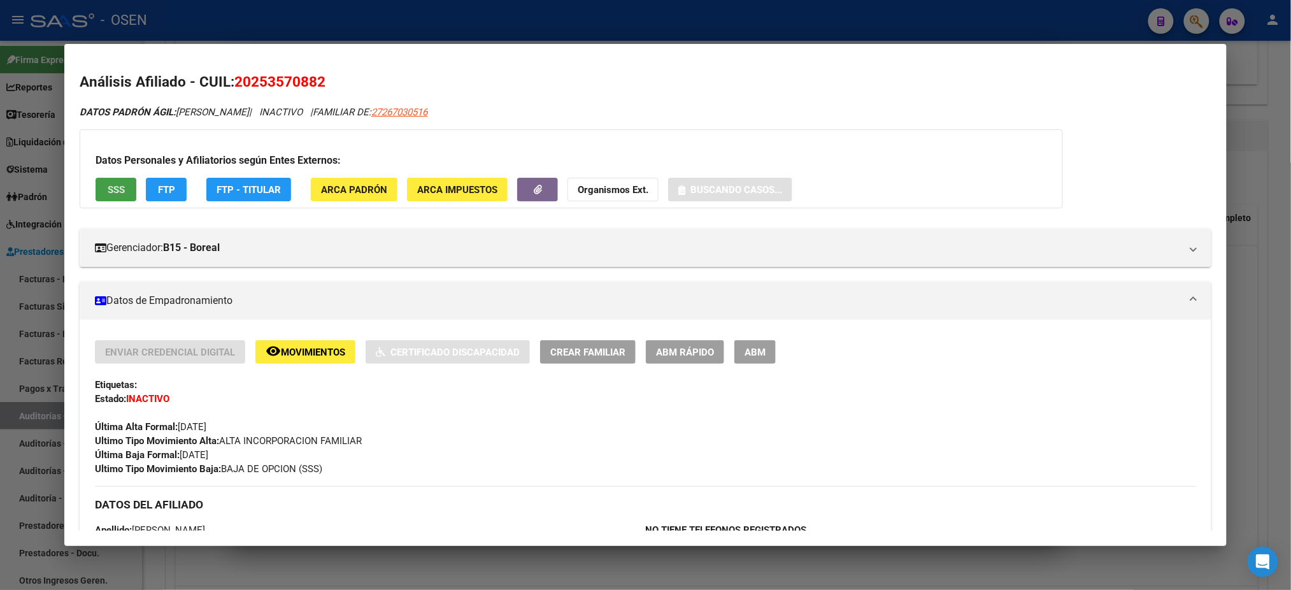
click at [109, 196] on button "SSS" at bounding box center [116, 190] width 41 height 24
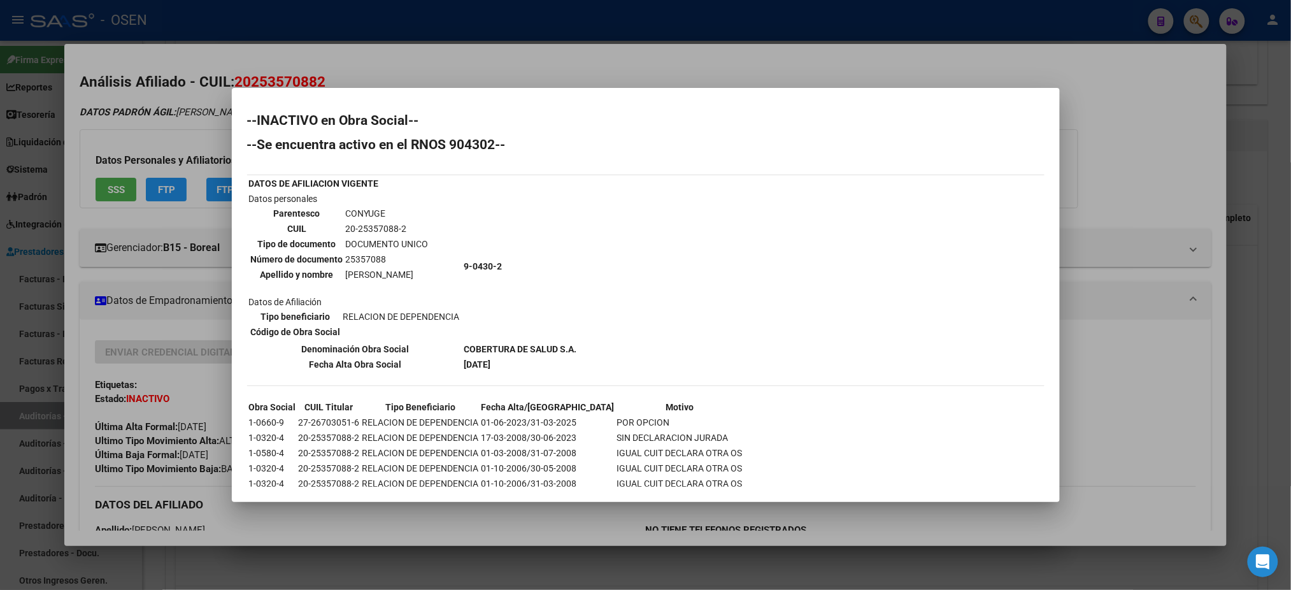
click at [1148, 291] on div at bounding box center [645, 295] width 1291 height 590
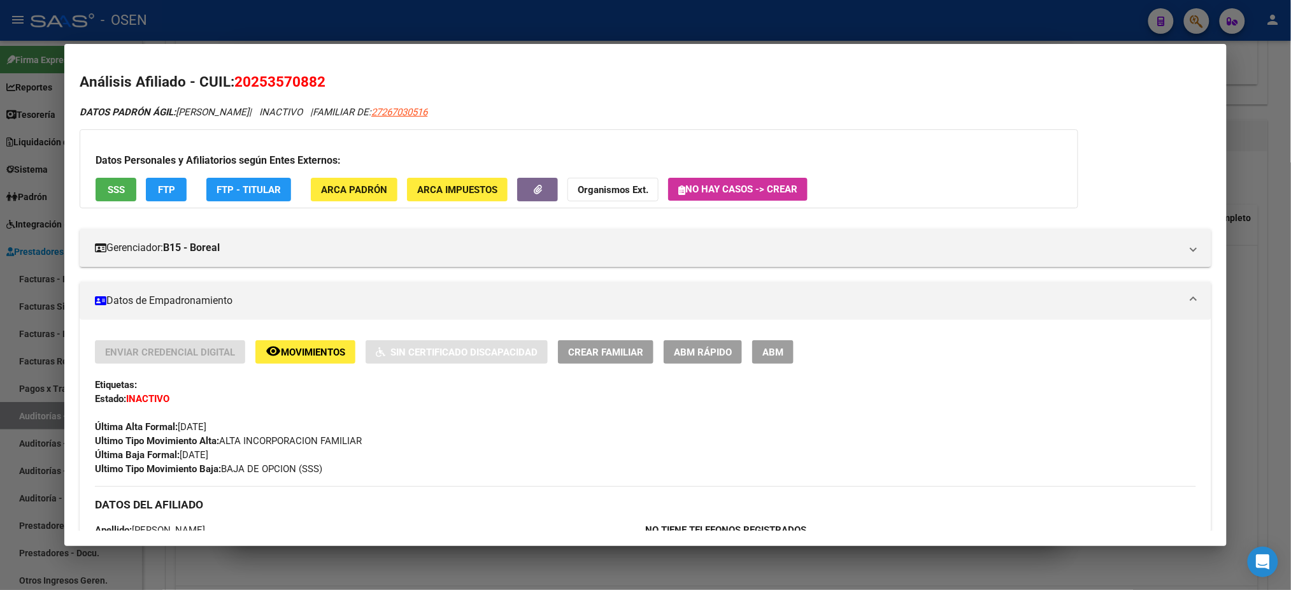
click at [779, 29] on div at bounding box center [645, 295] width 1291 height 590
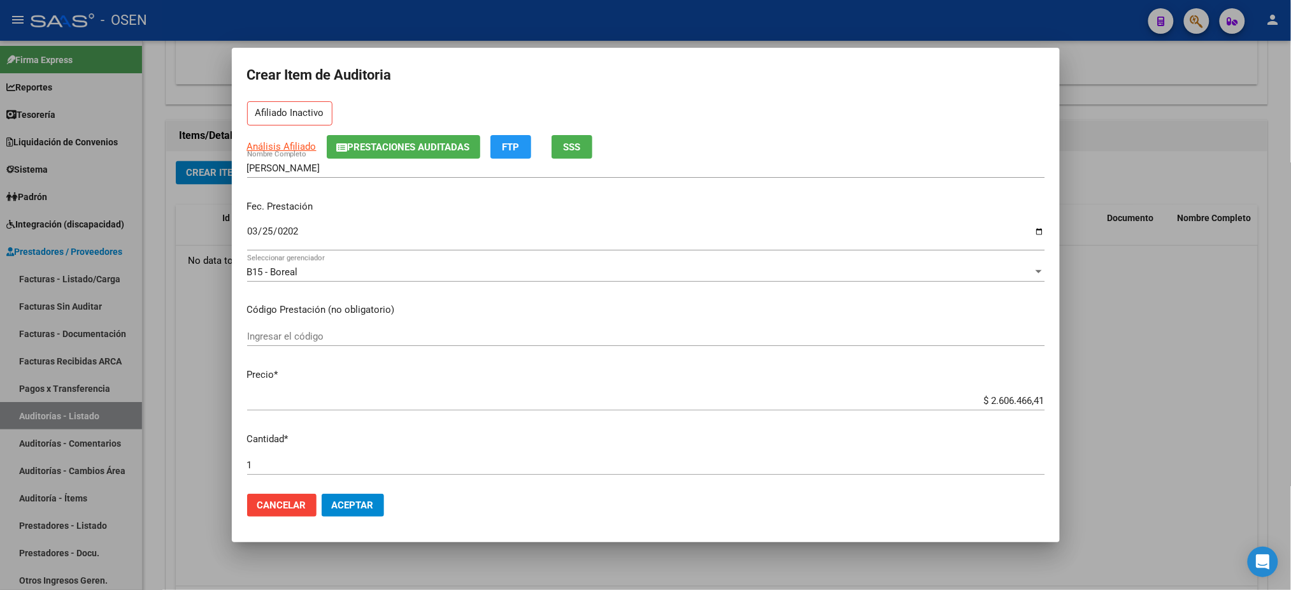
scroll to position [0, 0]
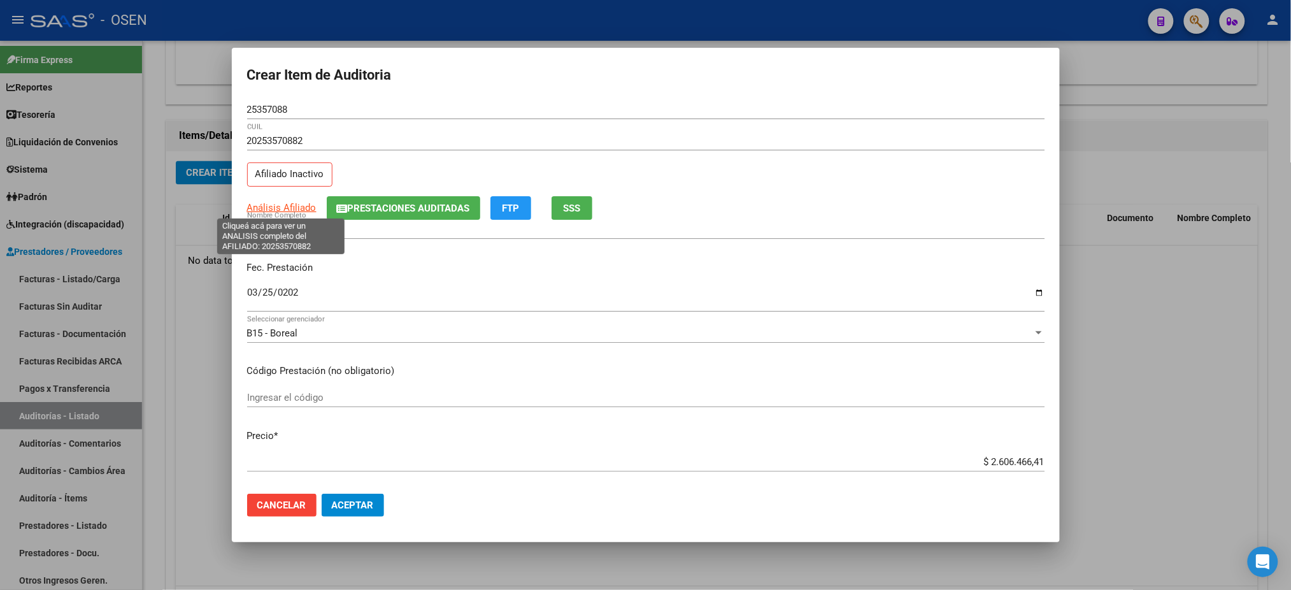
click at [300, 207] on div "Análisis Afiliado Prestaciones Auditadas FTP SSS" at bounding box center [646, 208] width 798 height 24
click at [300, 208] on span "Análisis Afiliado" at bounding box center [281, 207] width 69 height 11
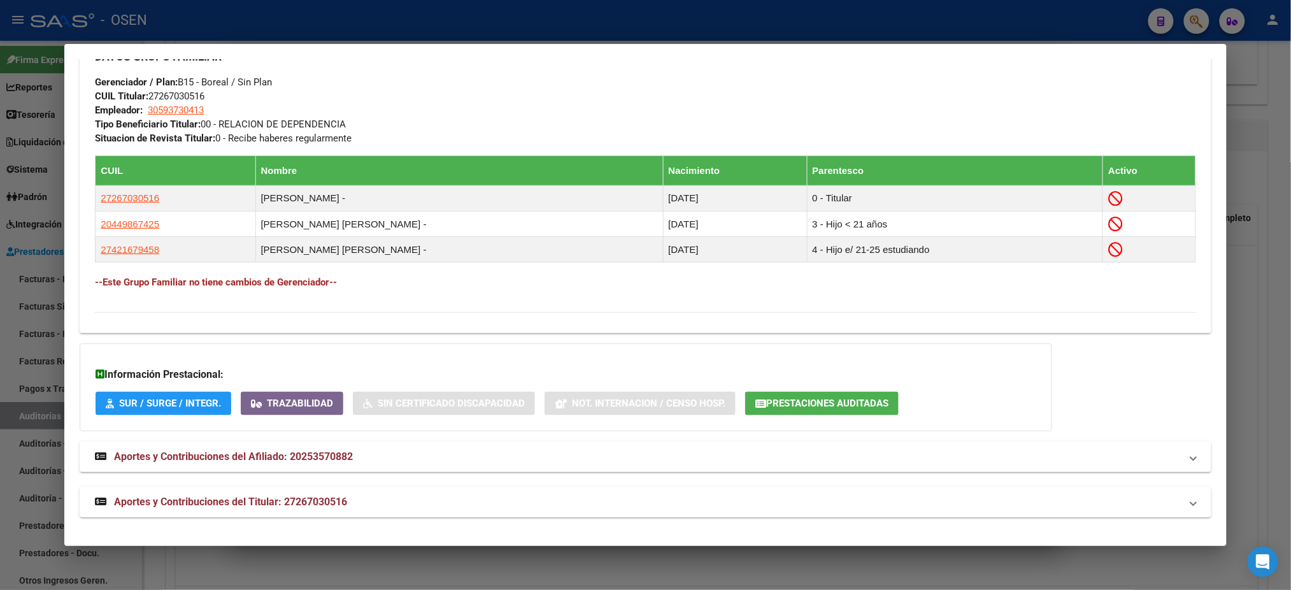
click at [598, 505] on mat-panel-title "Aportes y Contribuciones del Titular: 27267030516" at bounding box center [638, 501] width 1086 height 15
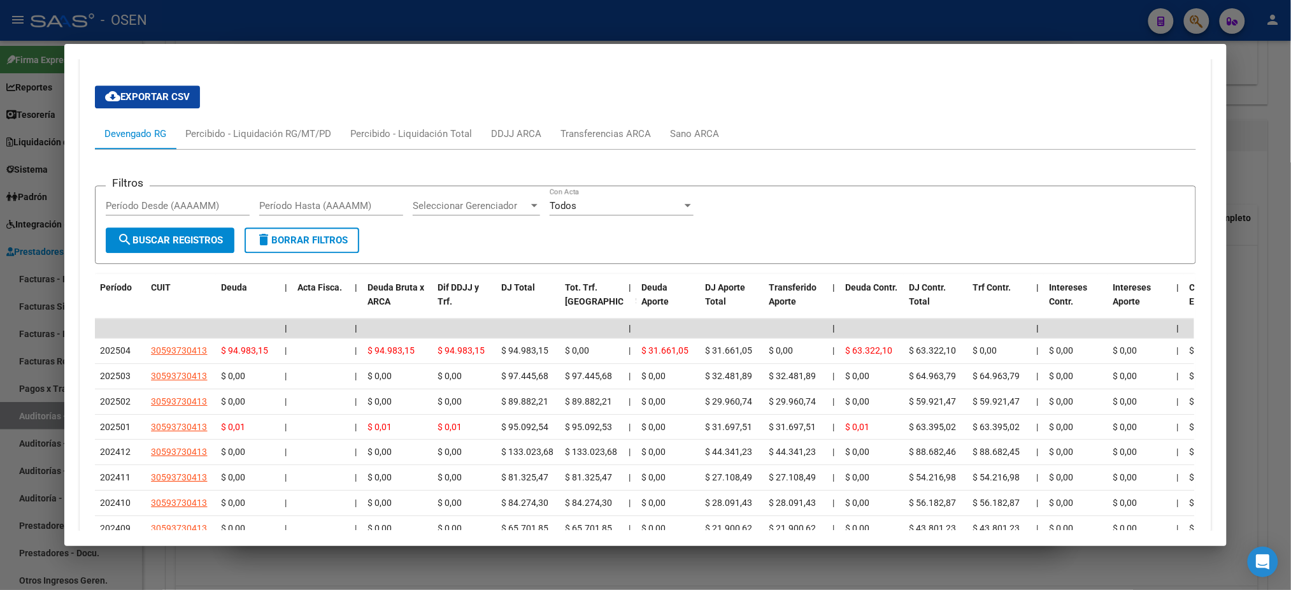
scroll to position [1266, 0]
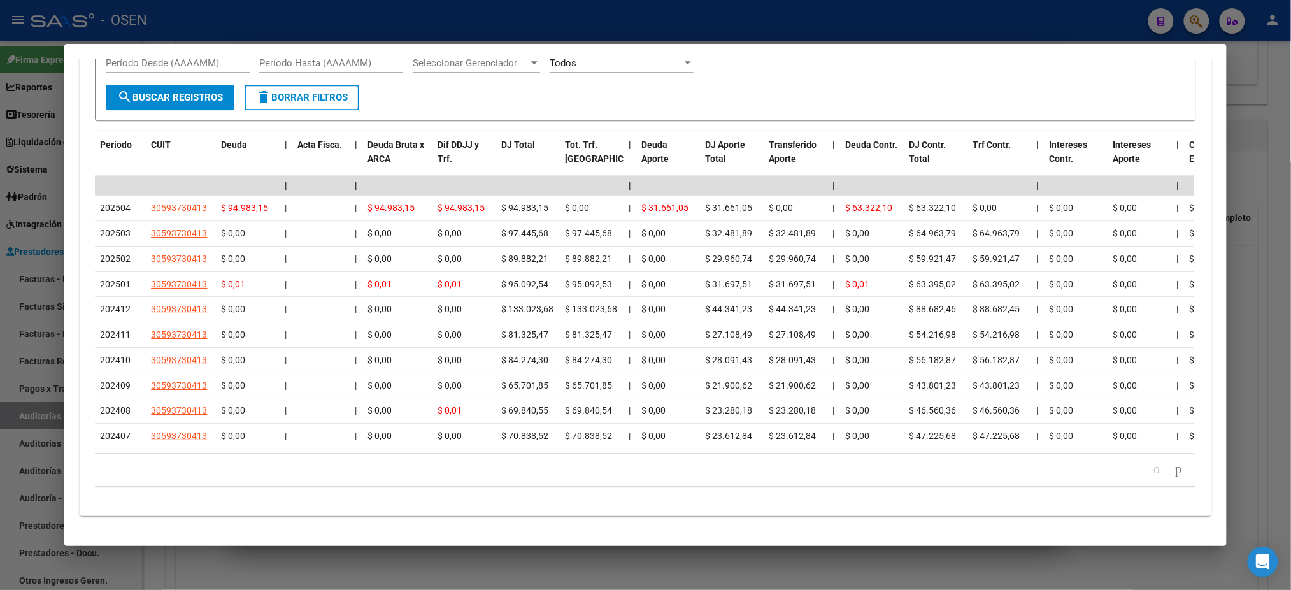
click at [521, 10] on div at bounding box center [645, 295] width 1291 height 590
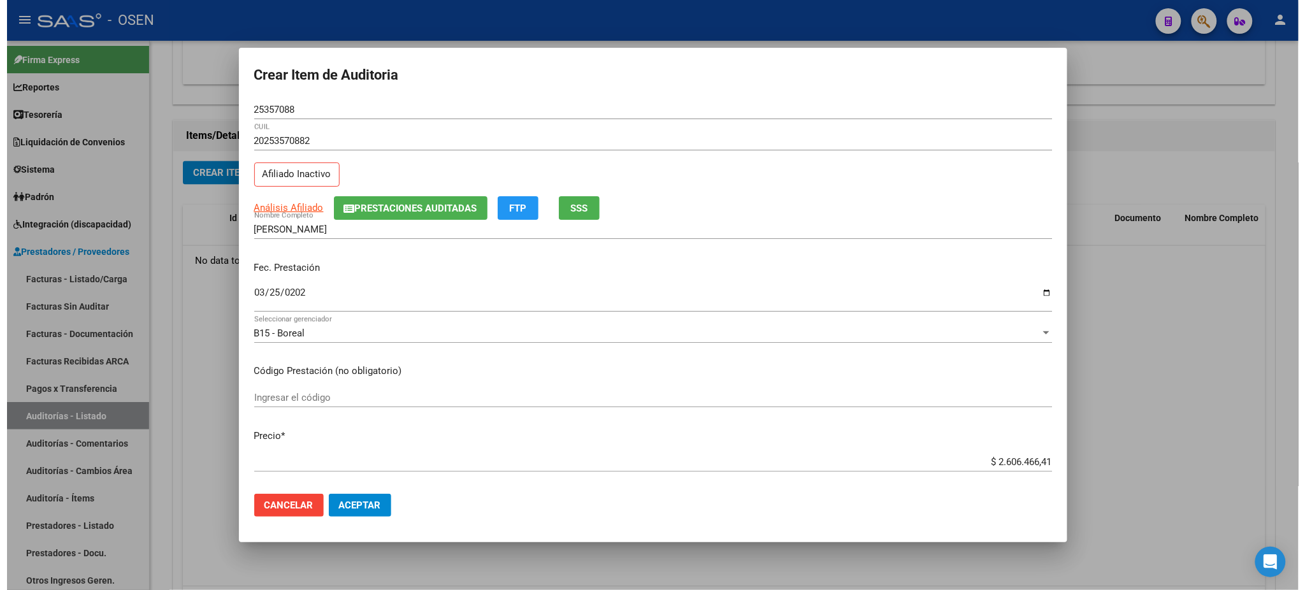
scroll to position [340, 0]
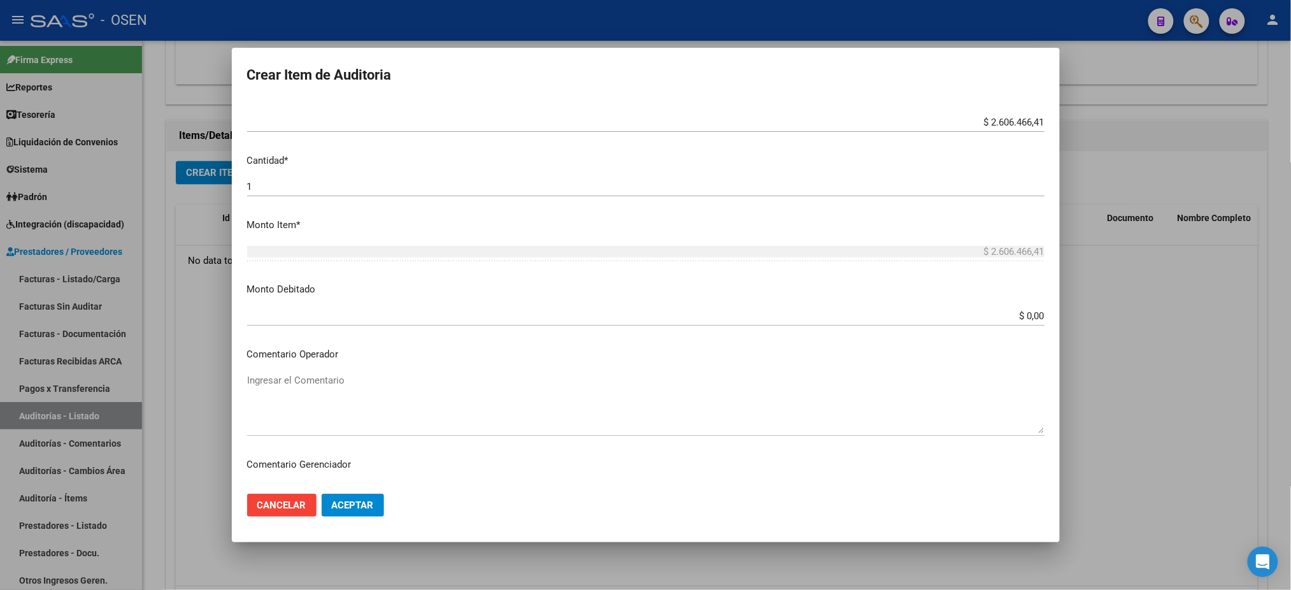
click at [495, 383] on textarea "Ingresar el Comentario" at bounding box center [646, 403] width 798 height 60
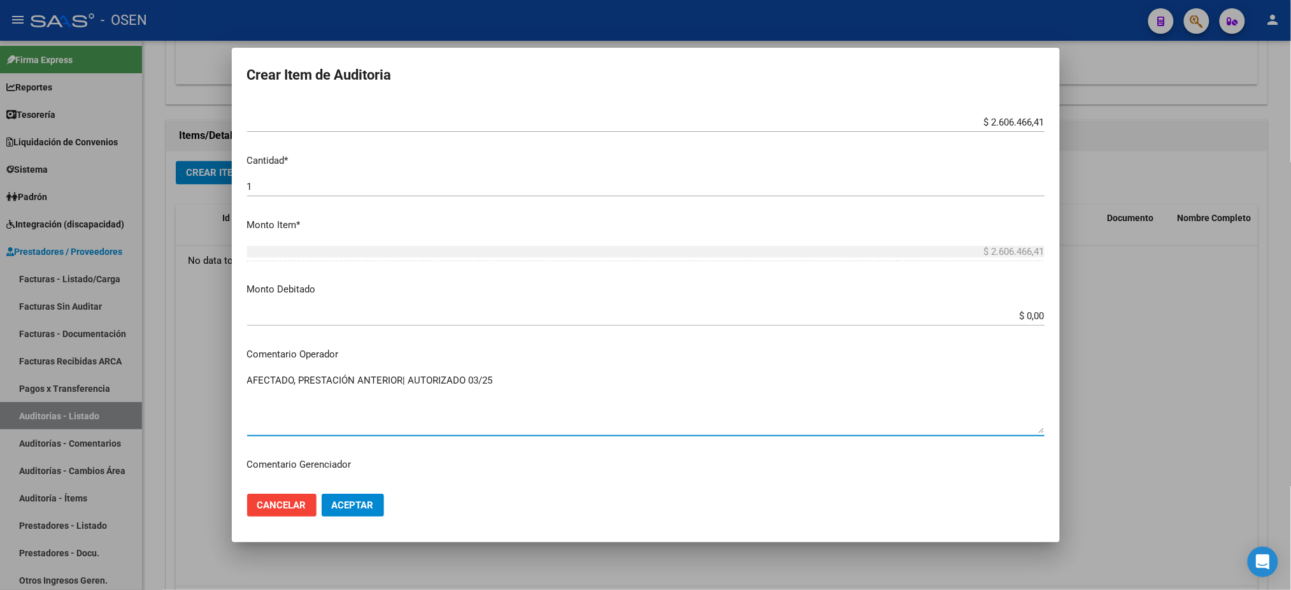
type textarea "AFECTADO, PRESTACIÓN ANTERIOR| AUTORIZADO 03/25"
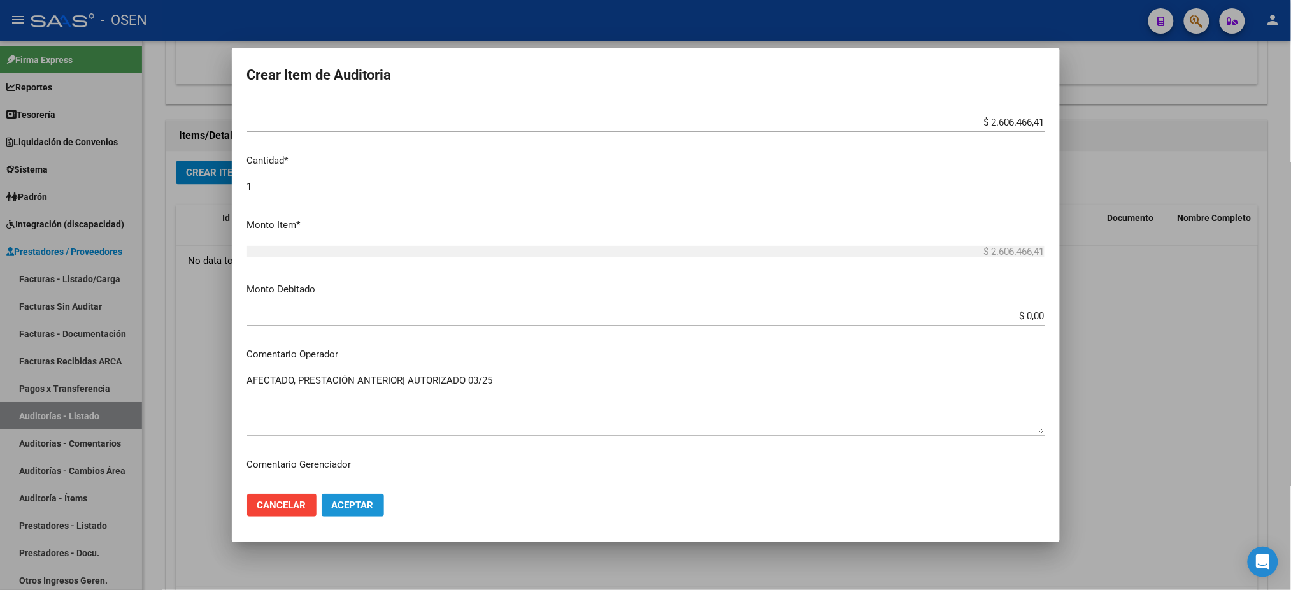
click at [347, 494] on button "Aceptar" at bounding box center [353, 505] width 62 height 23
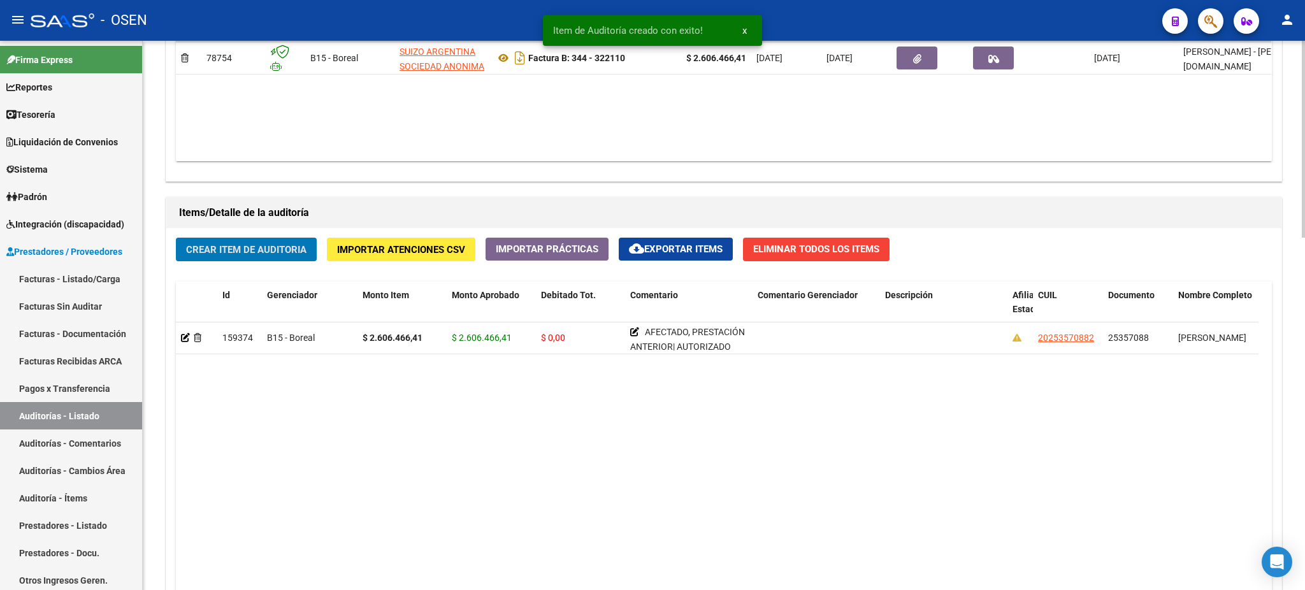
scroll to position [680, 0]
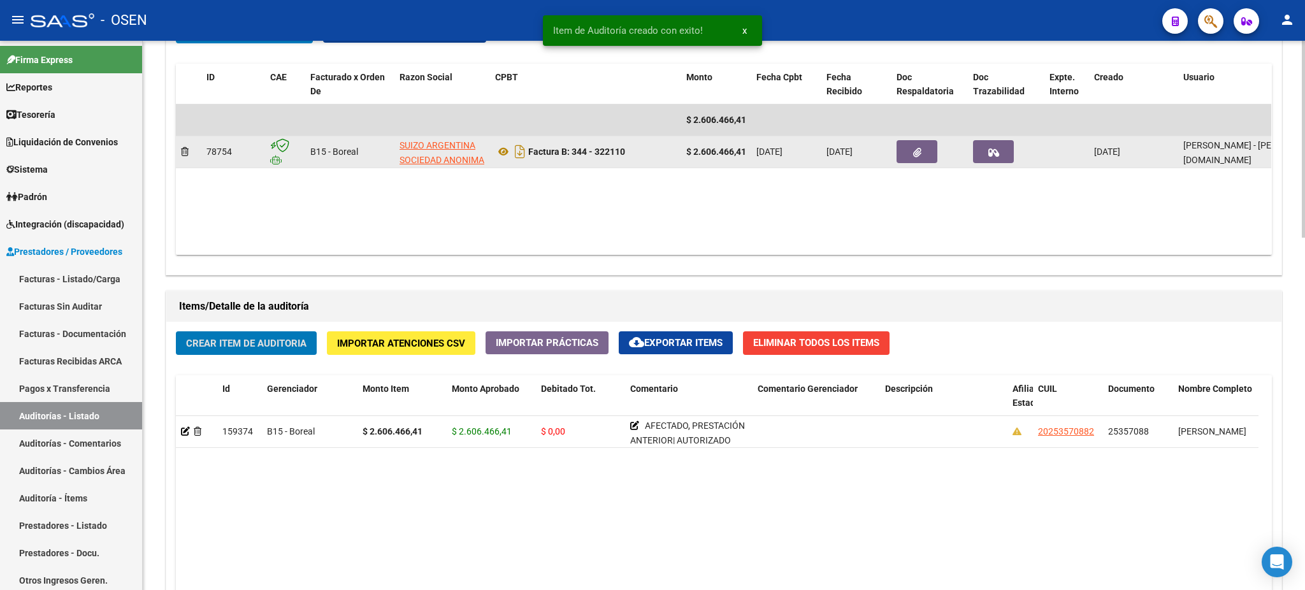
click at [923, 154] on button "button" at bounding box center [916, 151] width 41 height 23
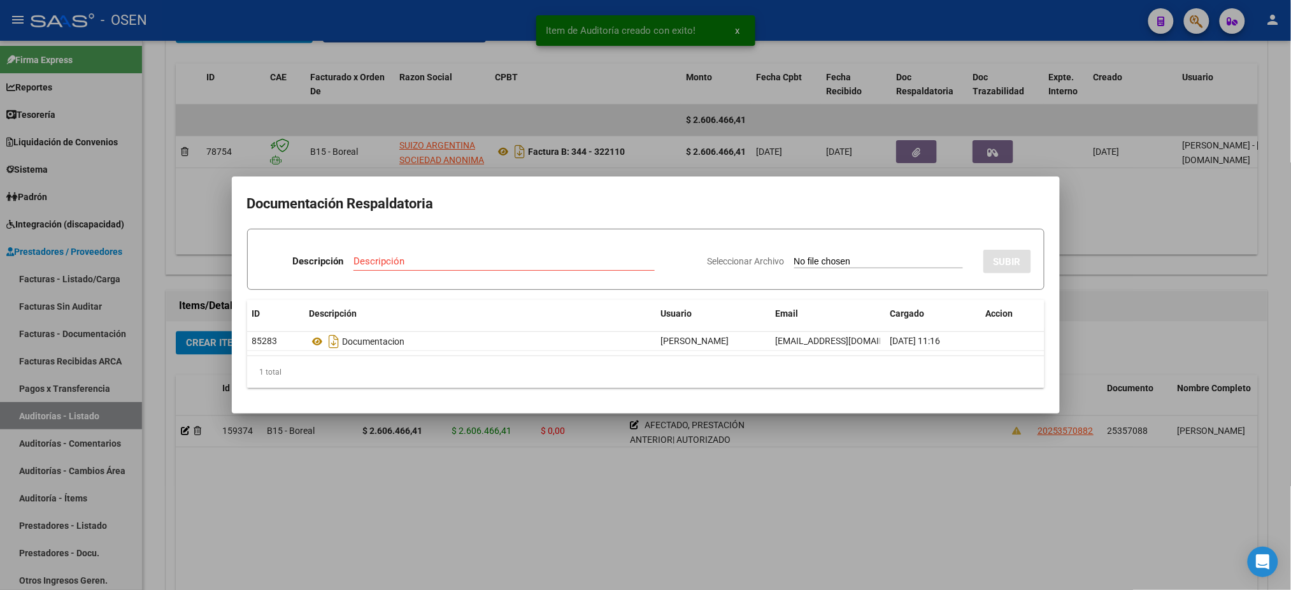
click at [521, 98] on div at bounding box center [645, 295] width 1291 height 590
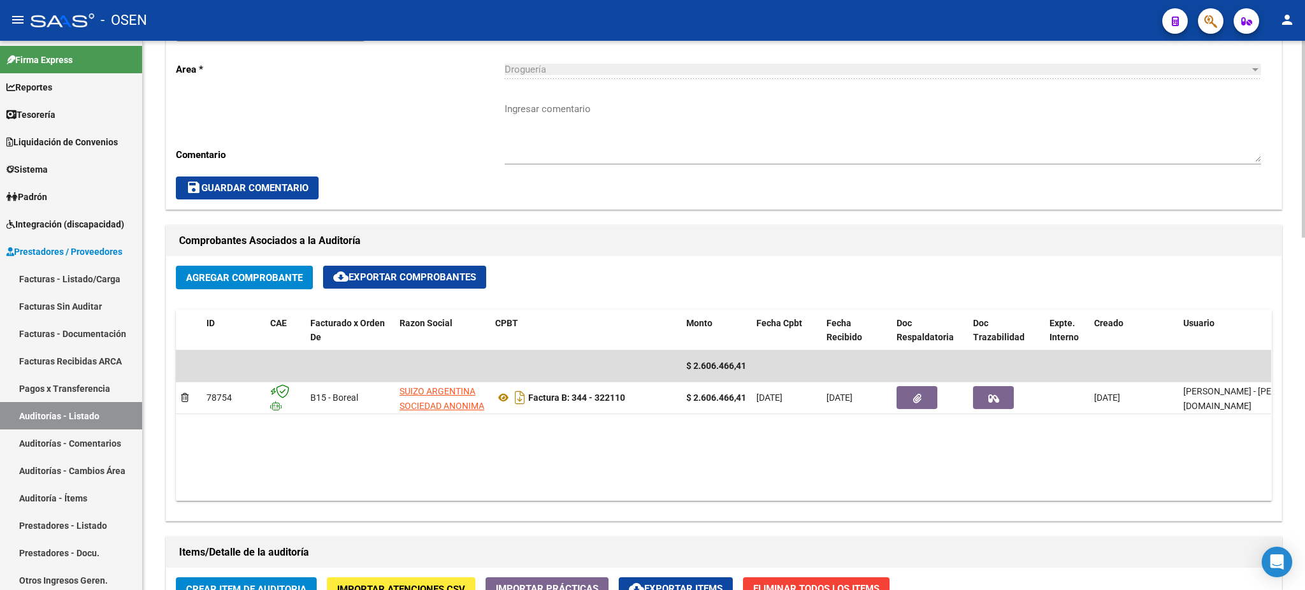
scroll to position [255, 0]
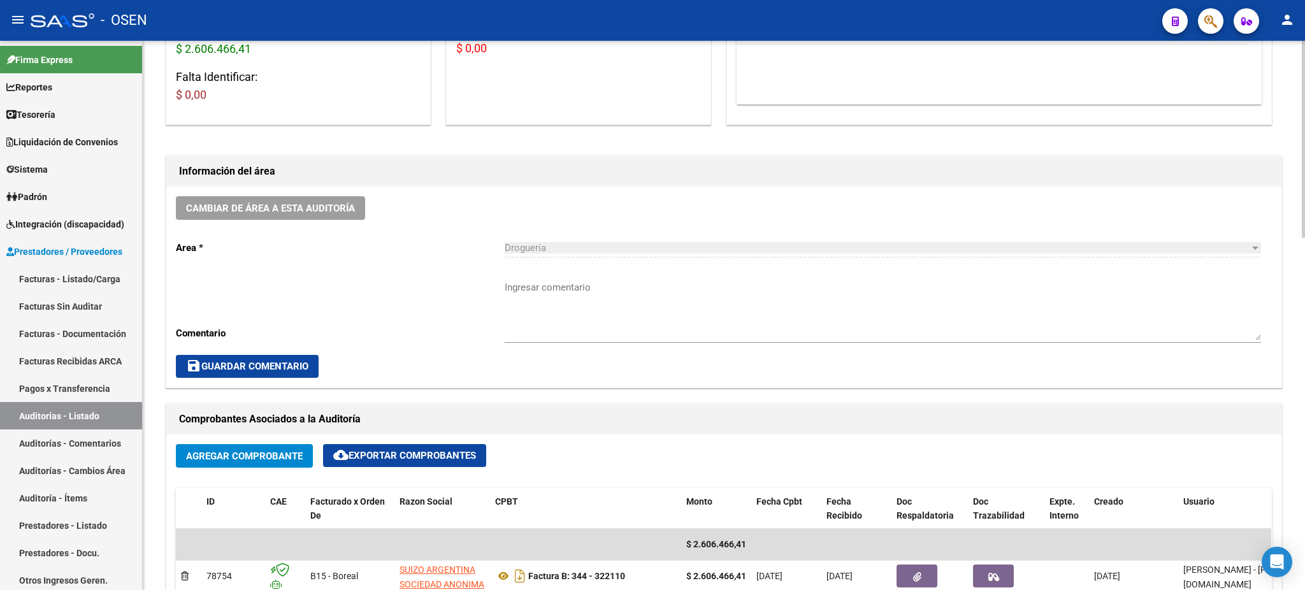
click at [568, 292] on textarea "Ingresar comentario" at bounding box center [883, 310] width 756 height 60
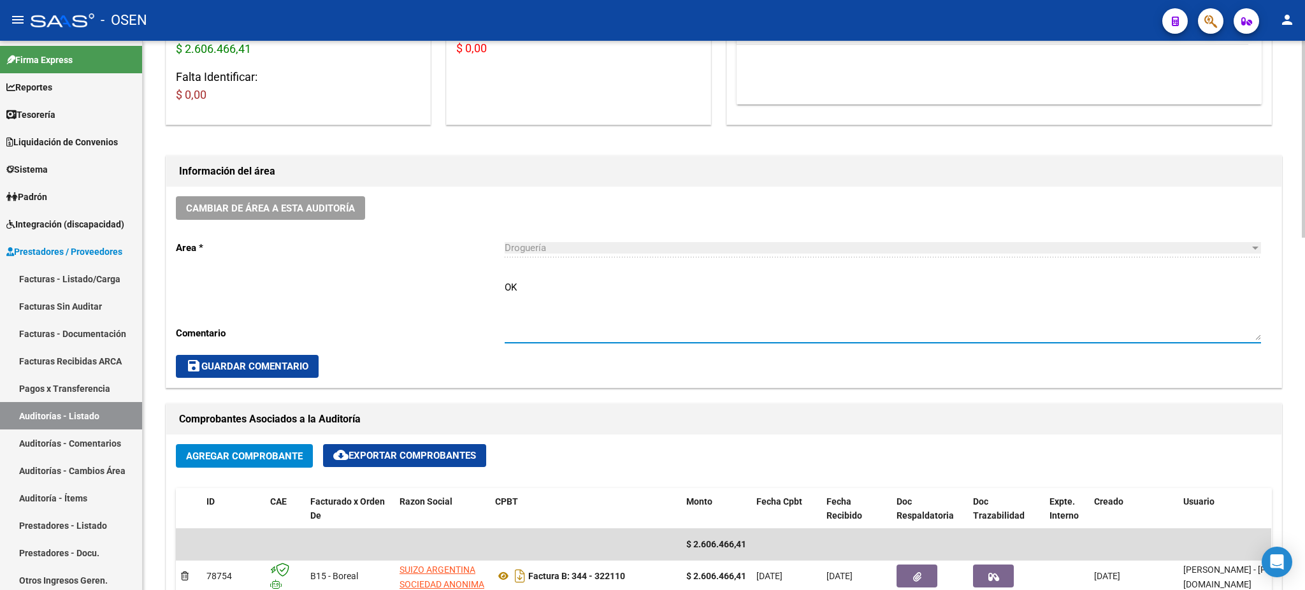
type textarea "OK"
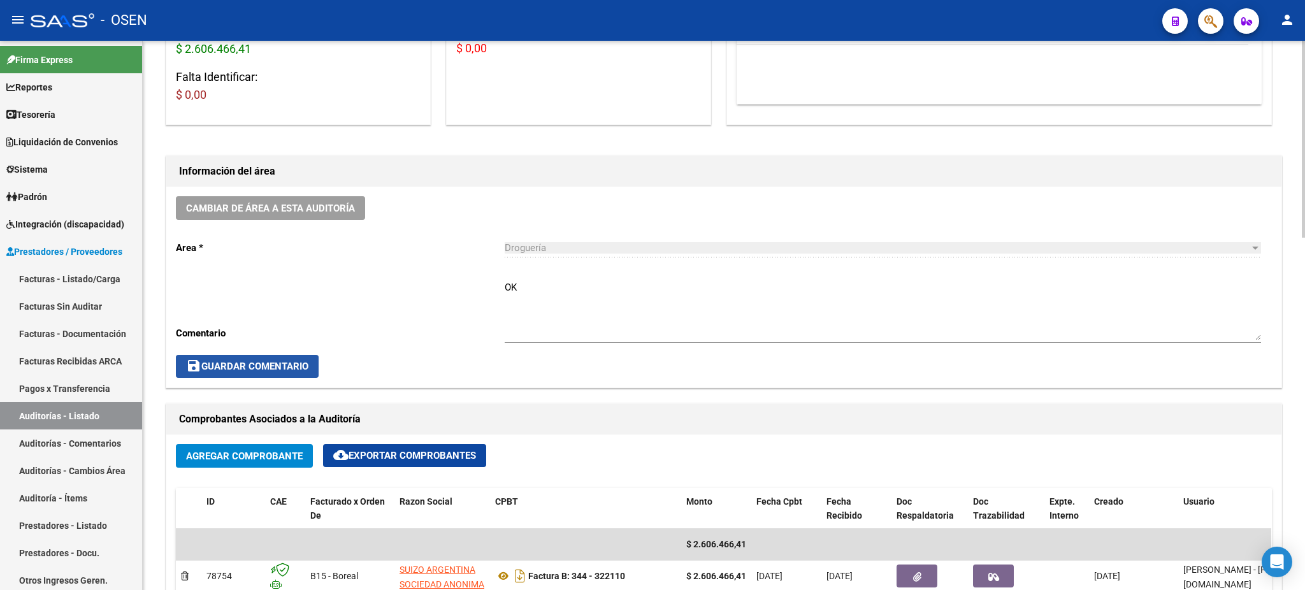
click at [300, 356] on button "save Guardar Comentario" at bounding box center [247, 366] width 143 height 23
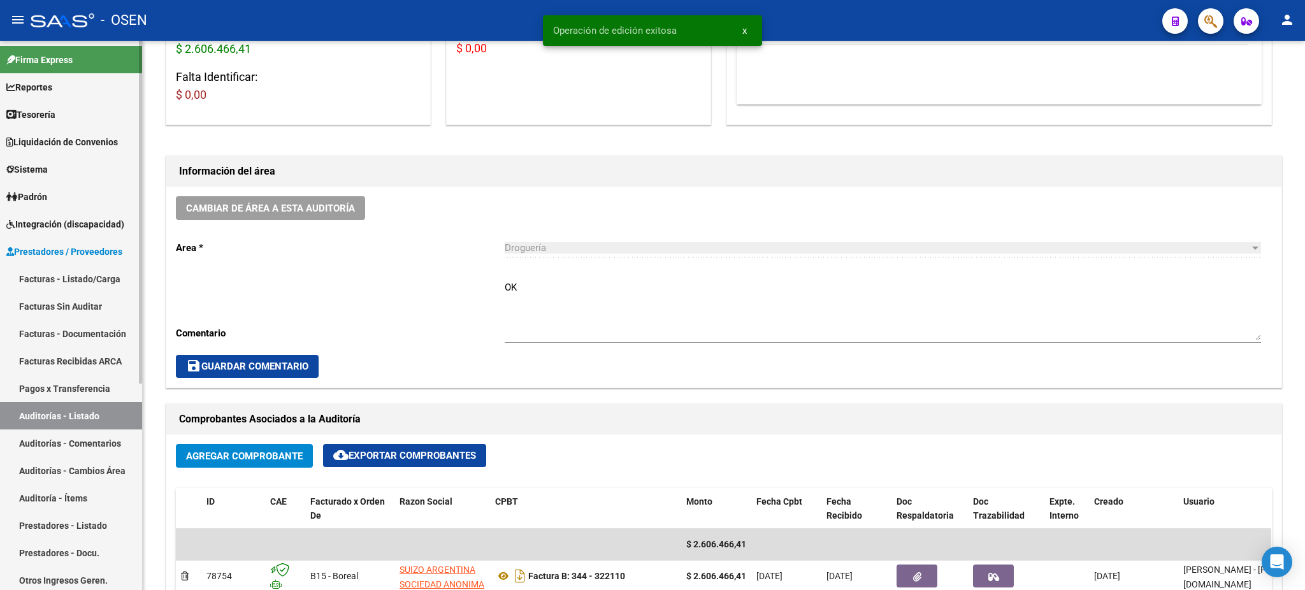
click at [69, 426] on link "Auditorías - Listado" at bounding box center [71, 415] width 142 height 27
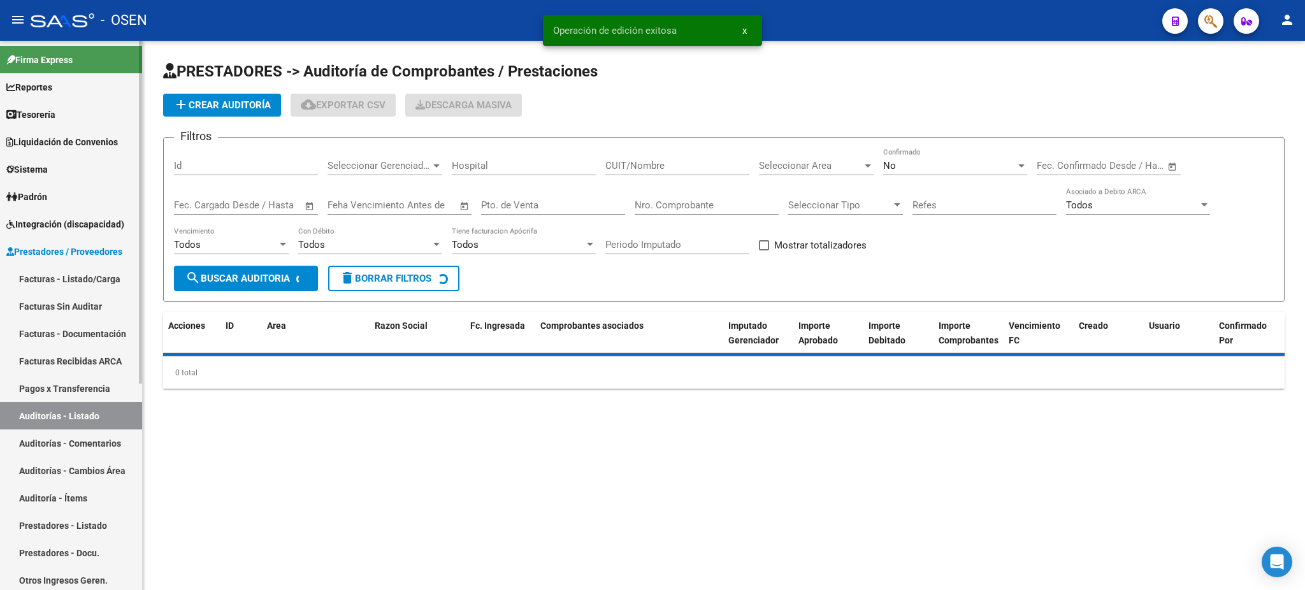
click at [69, 416] on link "Auditorías - Listado" at bounding box center [71, 415] width 142 height 27
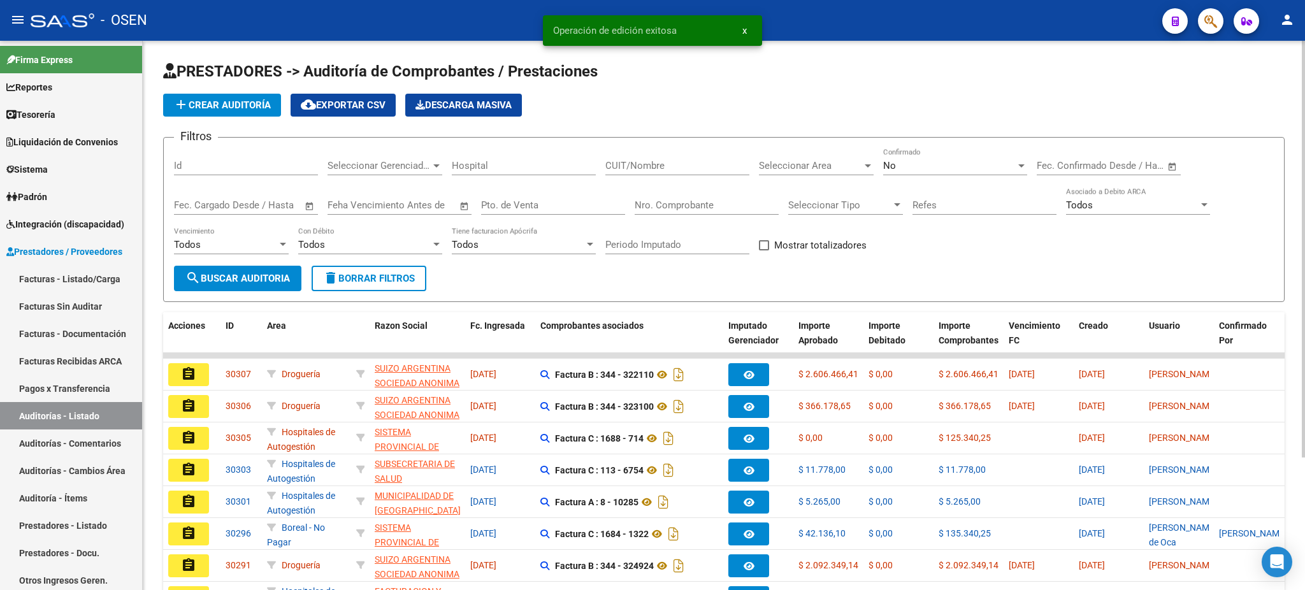
click at [238, 110] on button "add Crear Auditoría" at bounding box center [222, 105] width 118 height 23
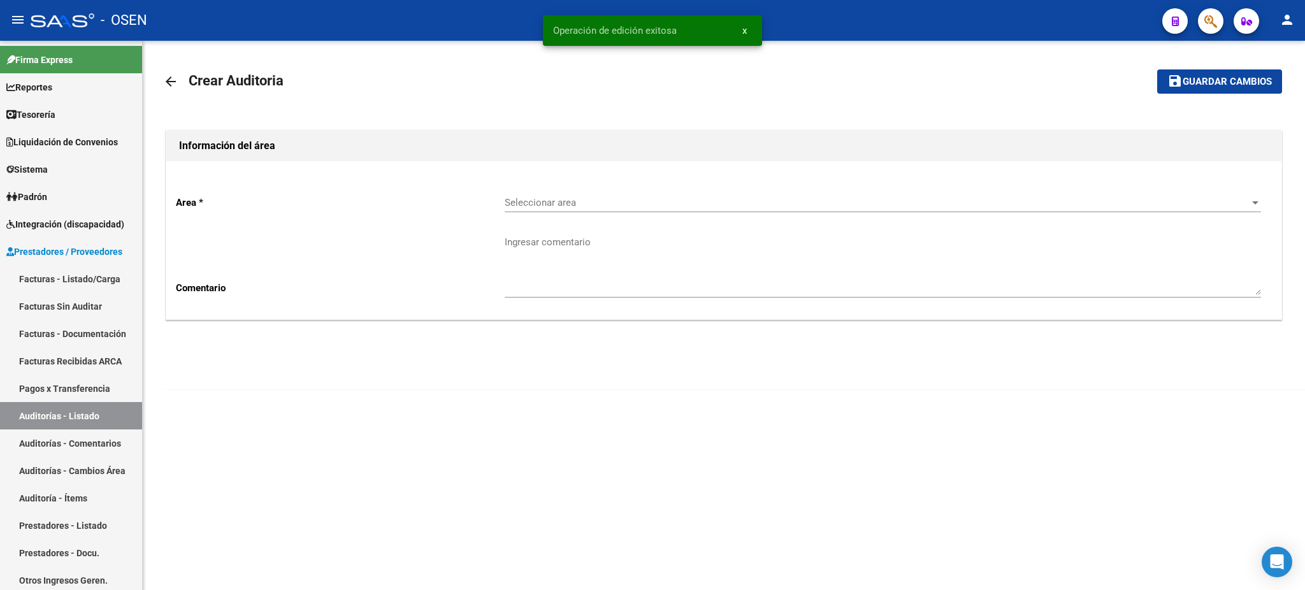
click at [554, 203] on span "Seleccionar area" at bounding box center [877, 202] width 745 height 11
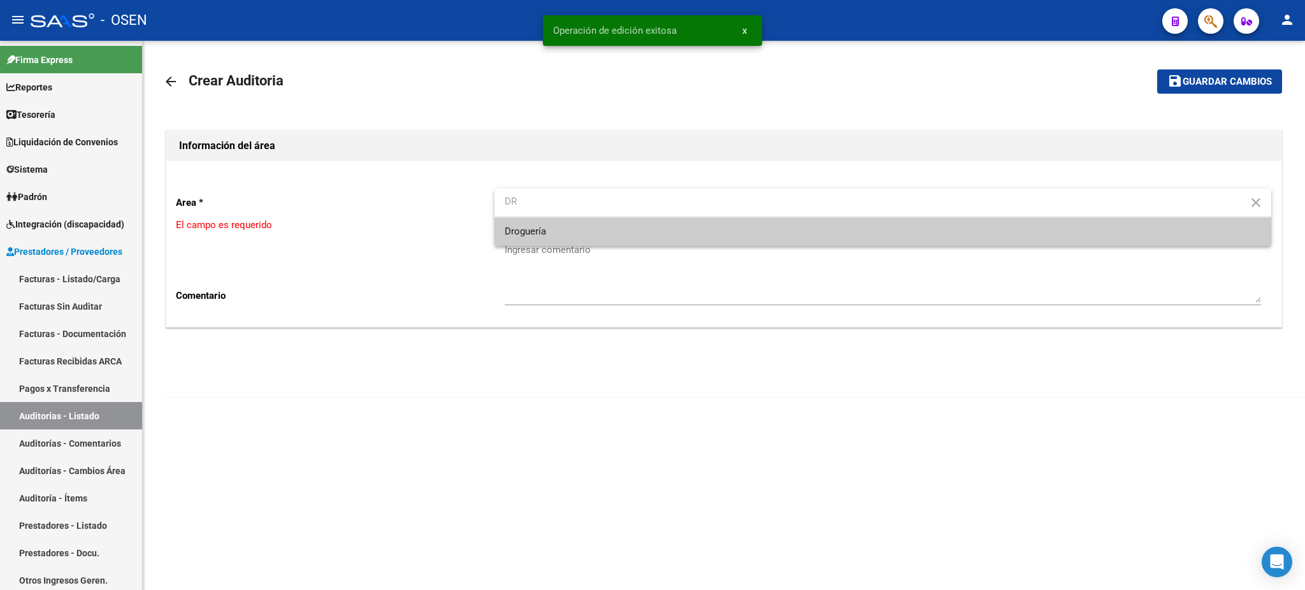
type input "DR"
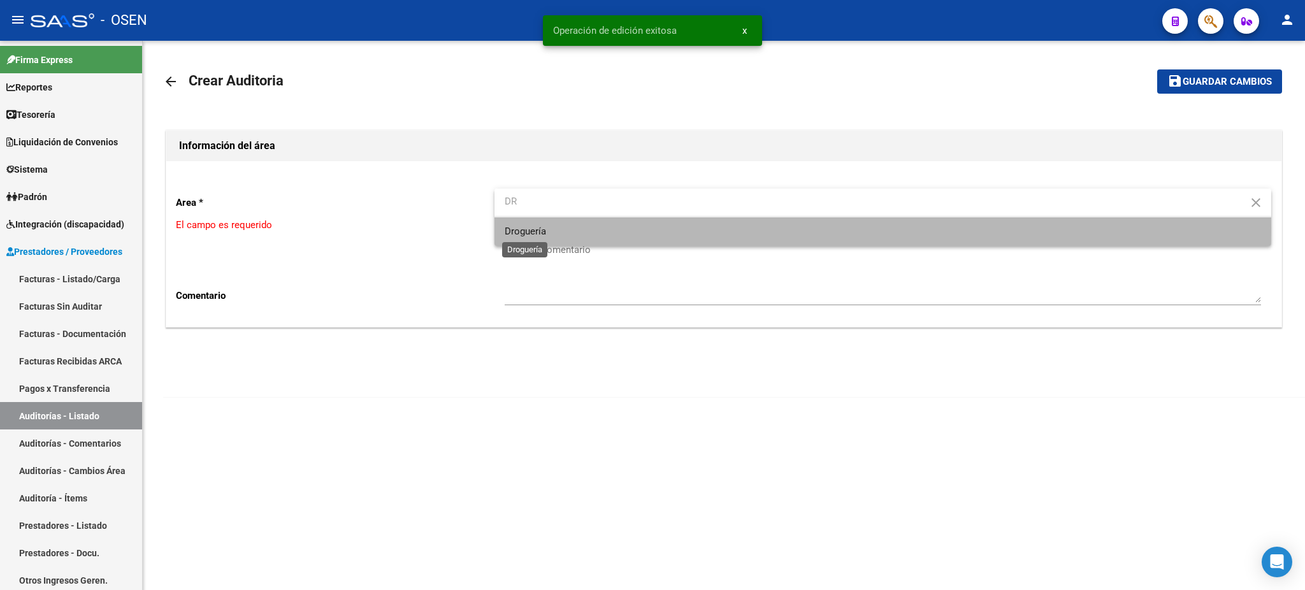
click at [543, 228] on span "Droguería" at bounding box center [525, 231] width 41 height 11
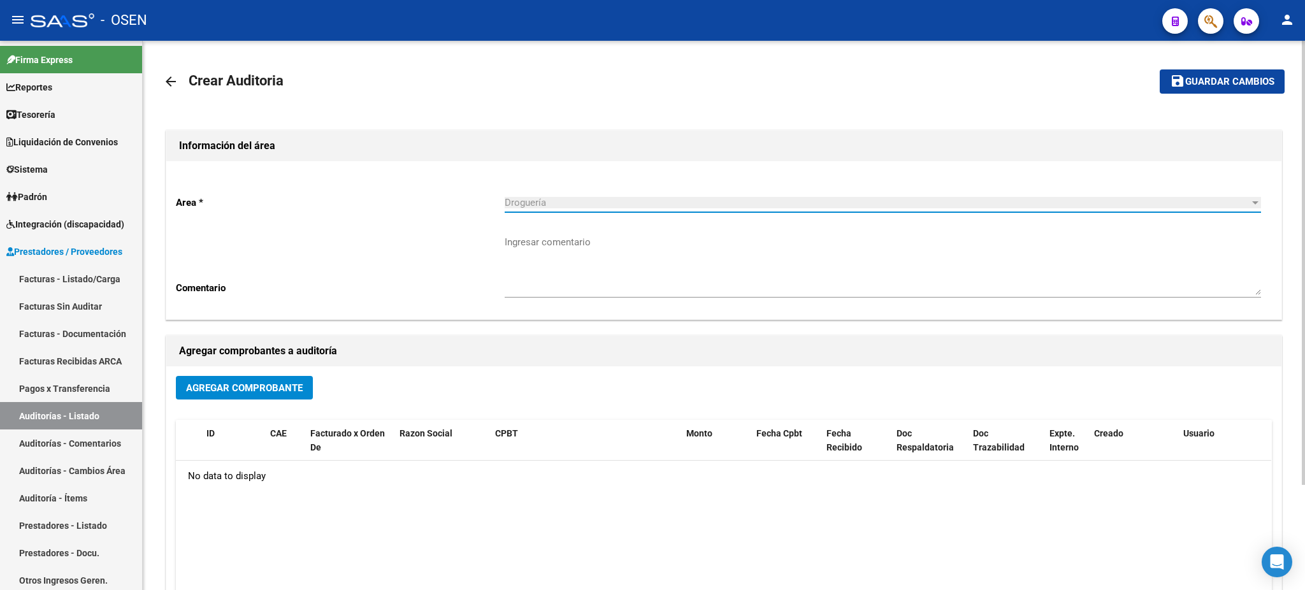
click at [283, 376] on button "Agregar Comprobante" at bounding box center [244, 388] width 137 height 24
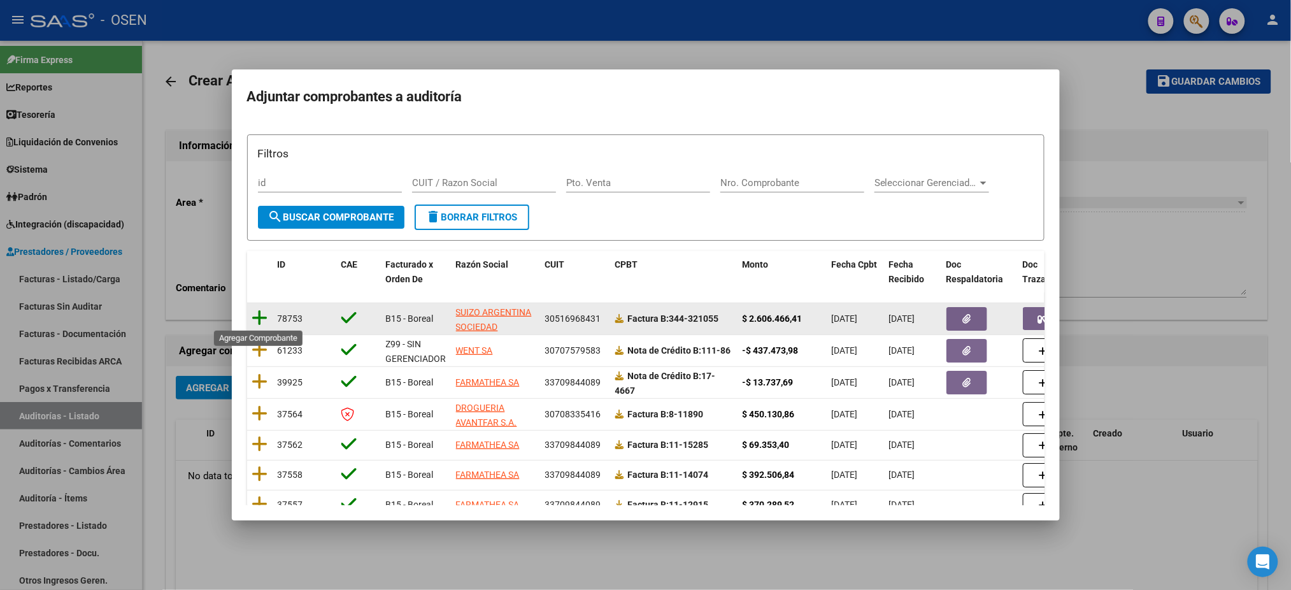
click at [259, 319] on icon at bounding box center [260, 318] width 16 height 18
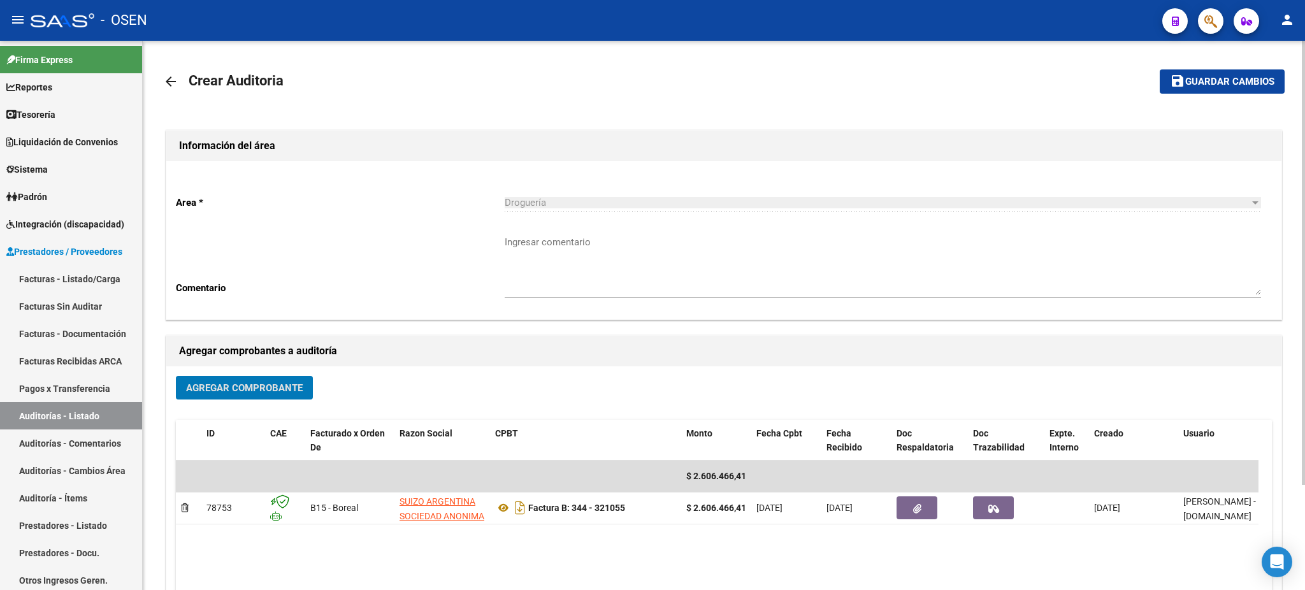
click at [1199, 72] on button "save Guardar cambios" at bounding box center [1222, 81] width 125 height 24
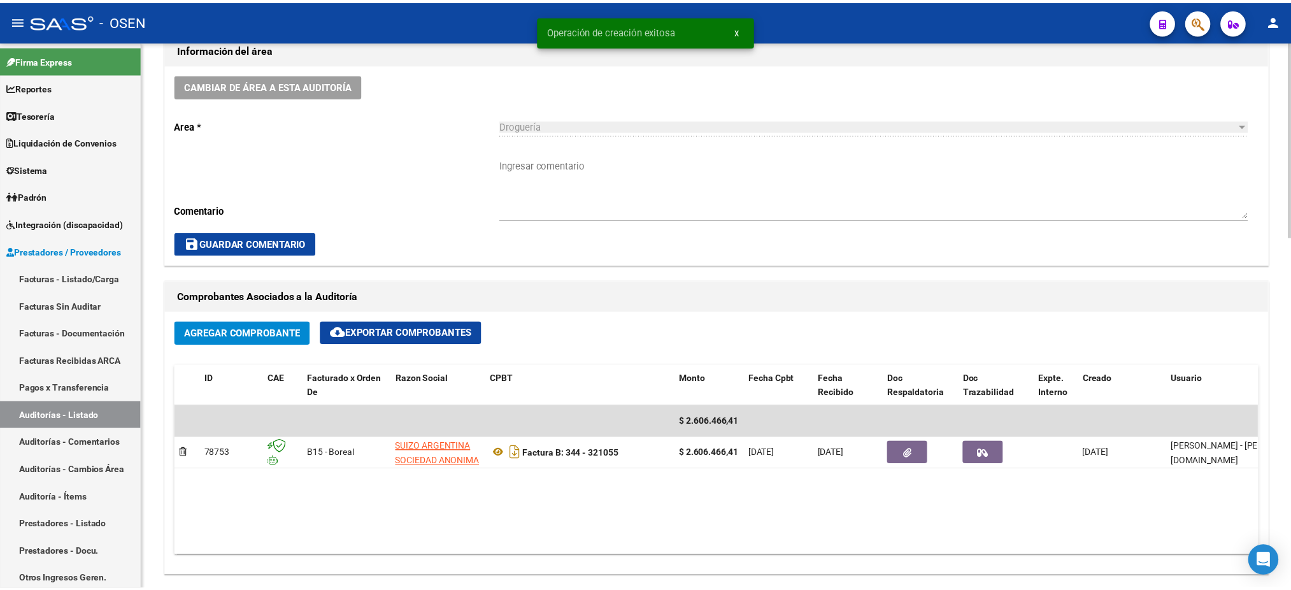
scroll to position [510, 0]
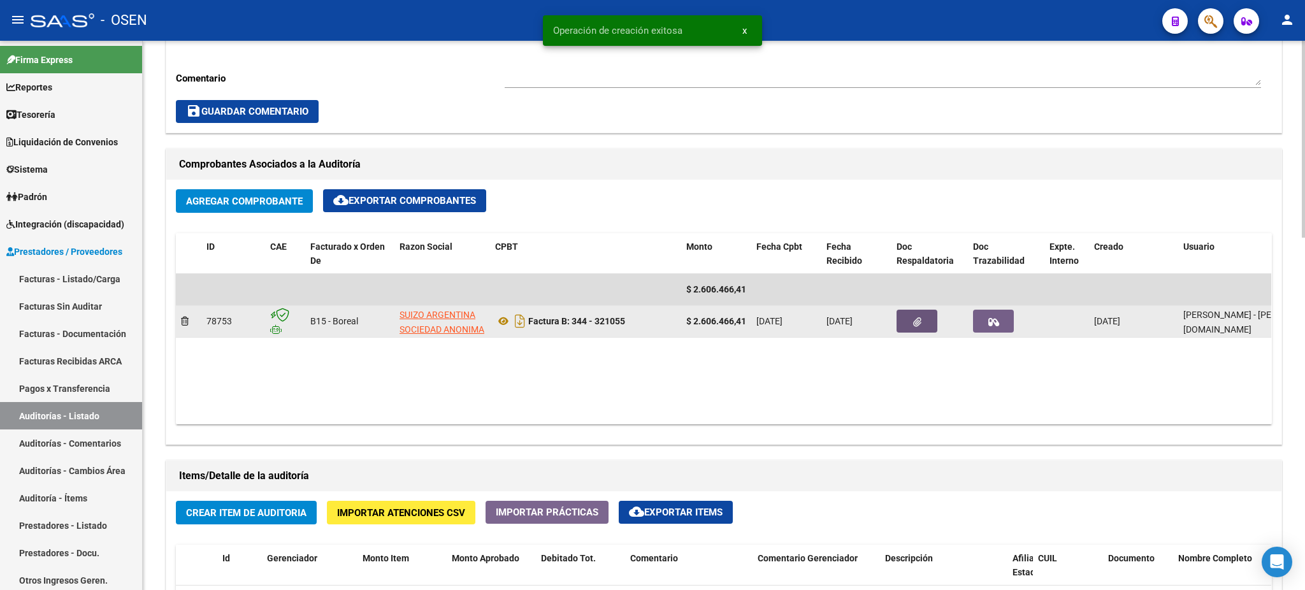
click at [914, 317] on icon "button" at bounding box center [917, 322] width 8 height 10
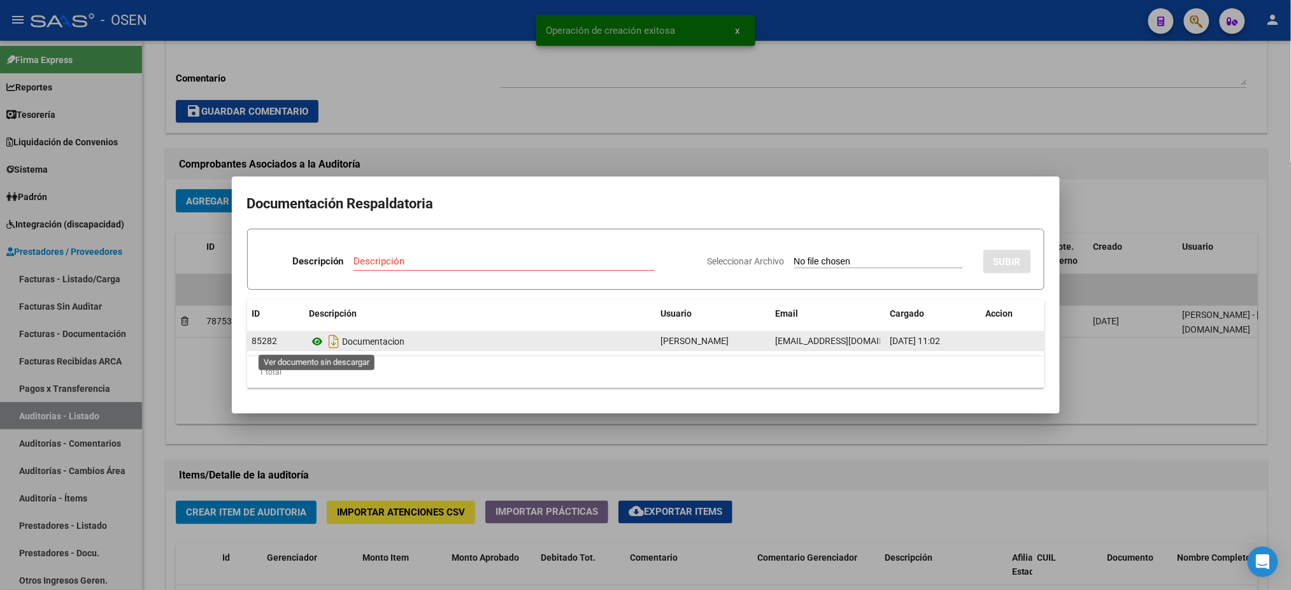
click at [317, 343] on icon at bounding box center [318, 341] width 17 height 15
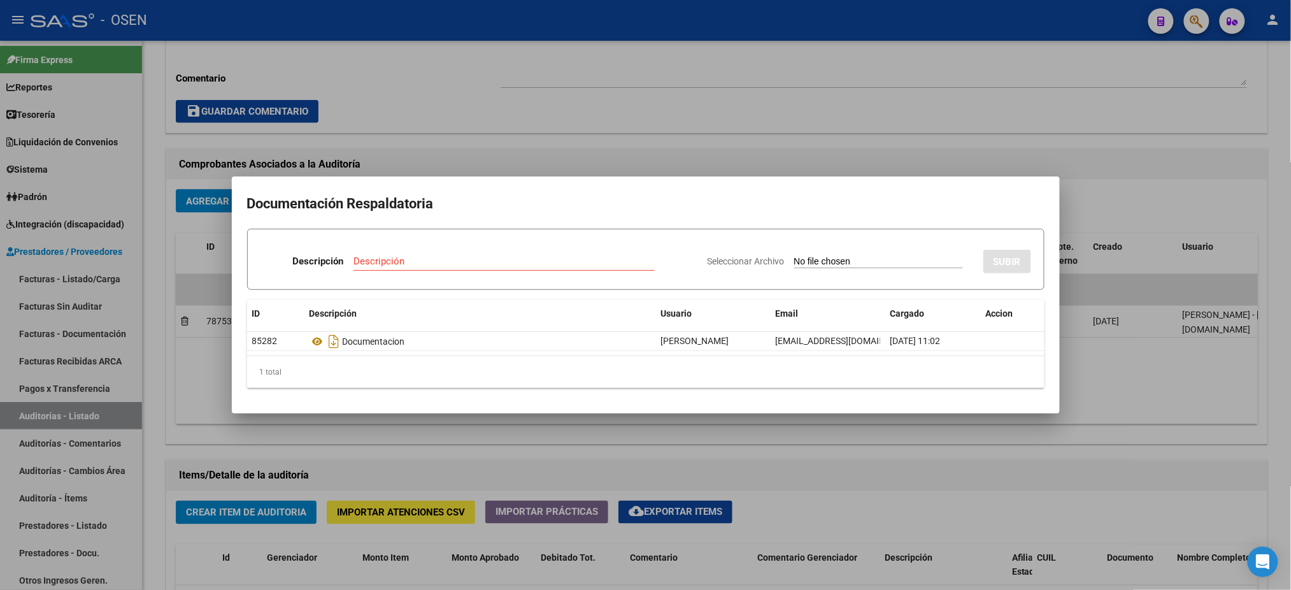
click at [440, 120] on div at bounding box center [645, 295] width 1291 height 590
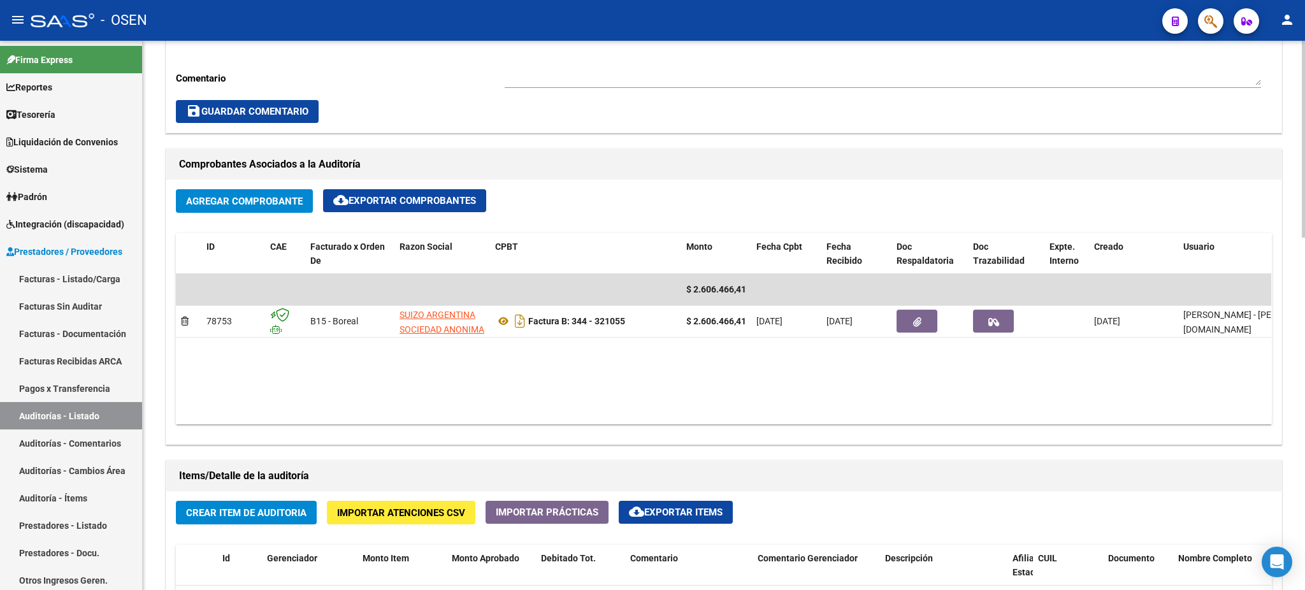
click at [290, 510] on span "Crear Item de Auditoria" at bounding box center [246, 512] width 120 height 11
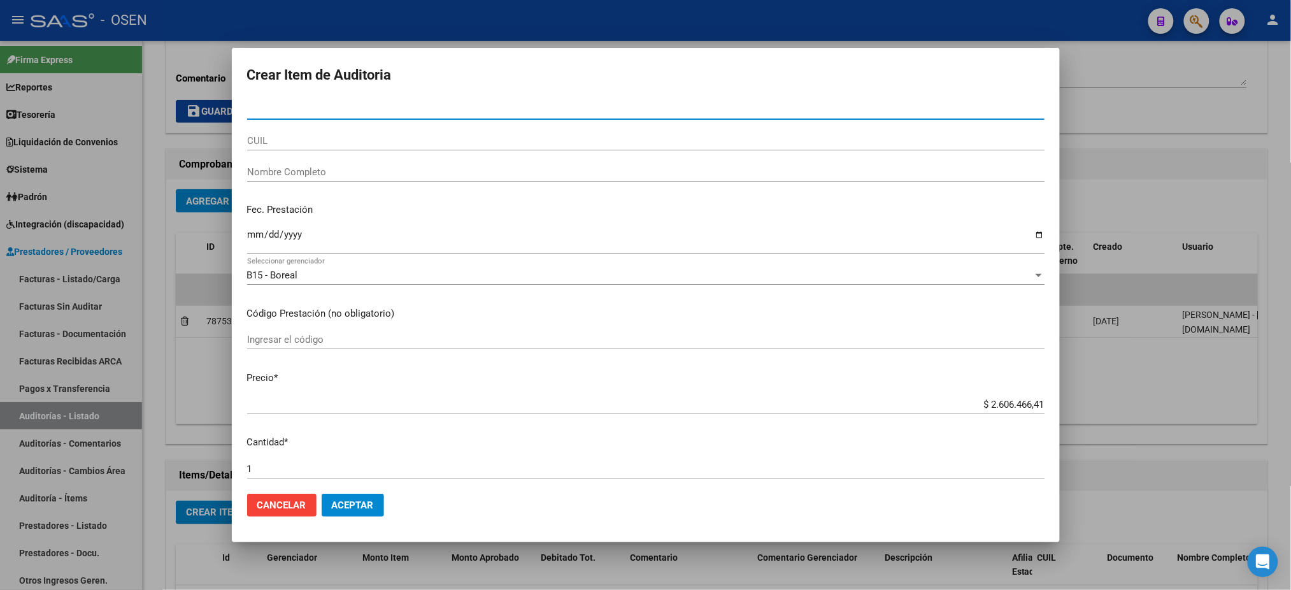
paste input "28980421"
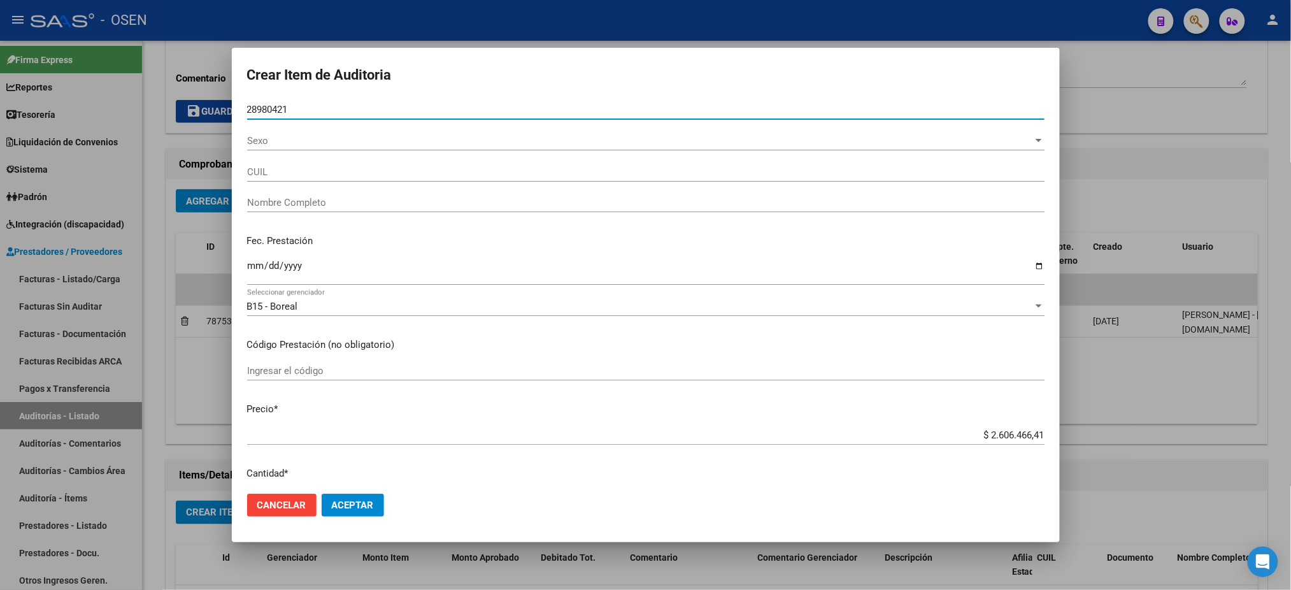
type input "28980421"
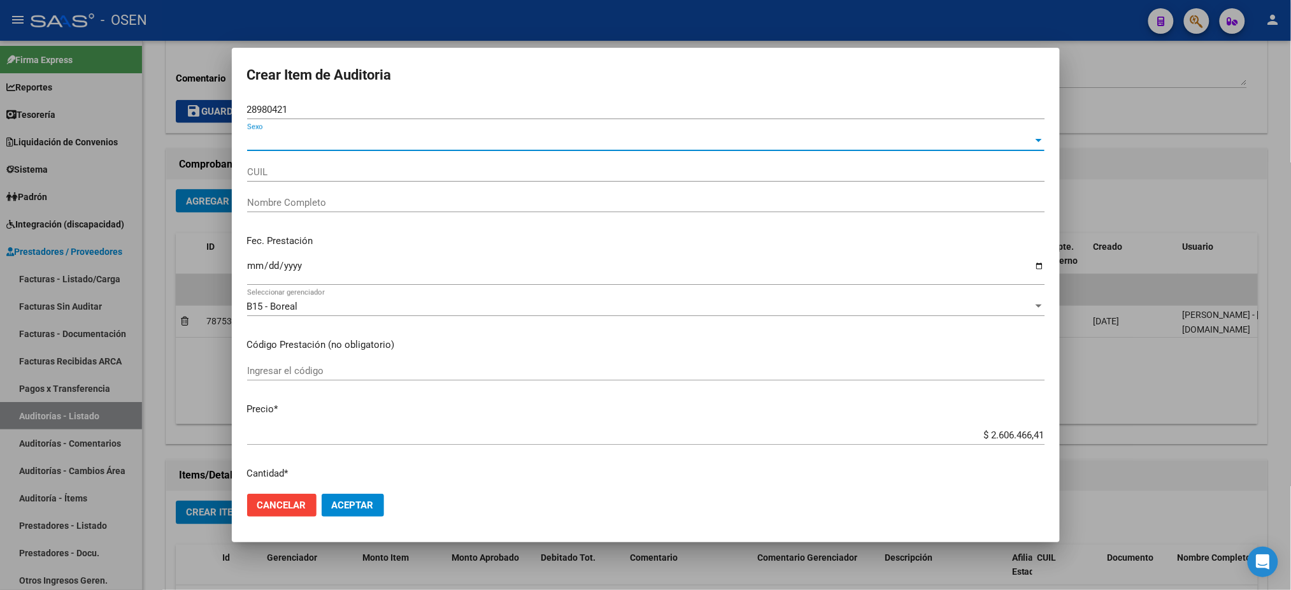
type input "27289804213"
type input "ROJAS MAYRA NATALIA"
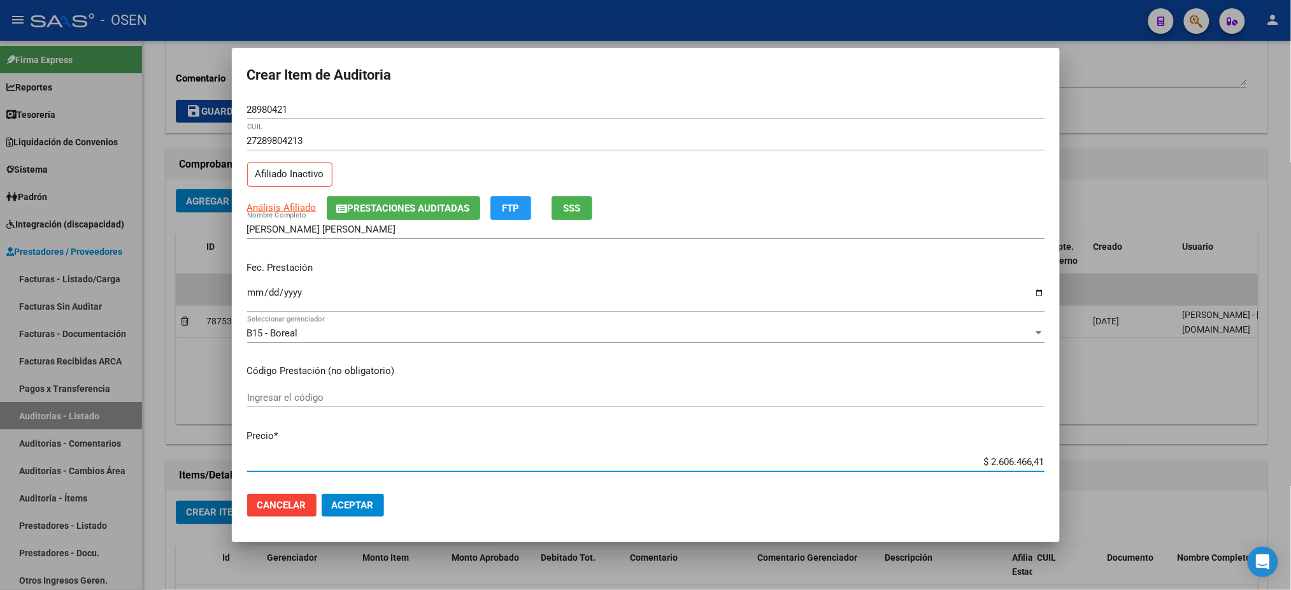
click at [254, 291] on input "2025-03-20" at bounding box center [646, 297] width 798 height 20
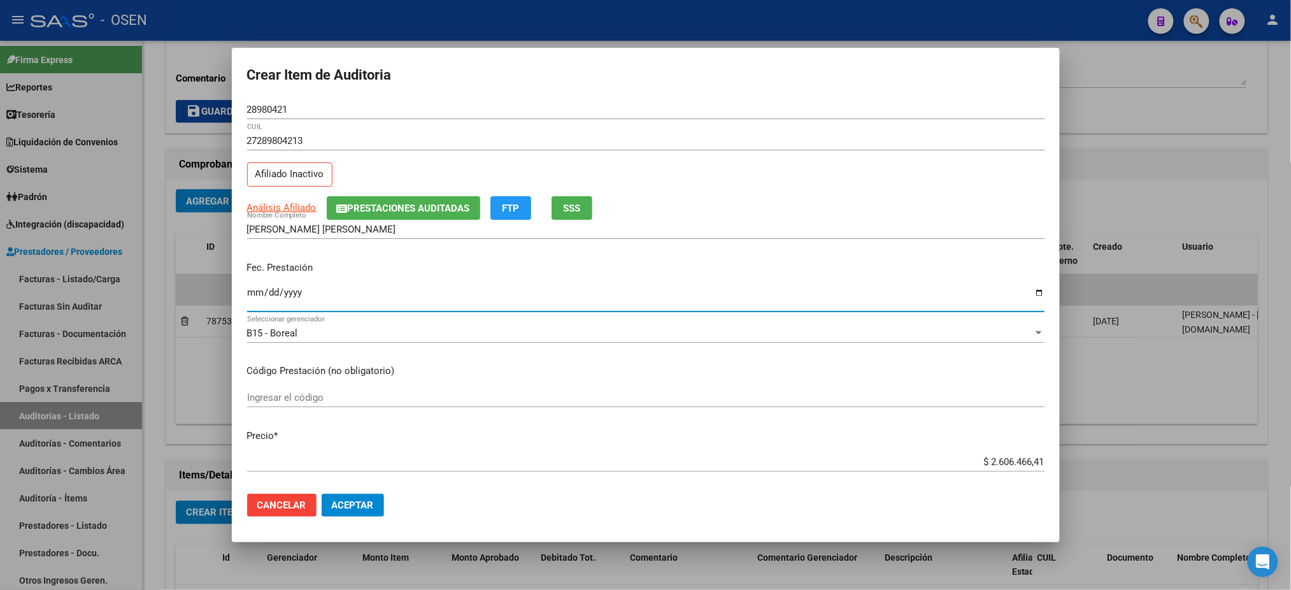
type input "2025-03-21"
click at [286, 213] on app-link-go-to "Análisis Afiliado" at bounding box center [281, 208] width 69 height 15
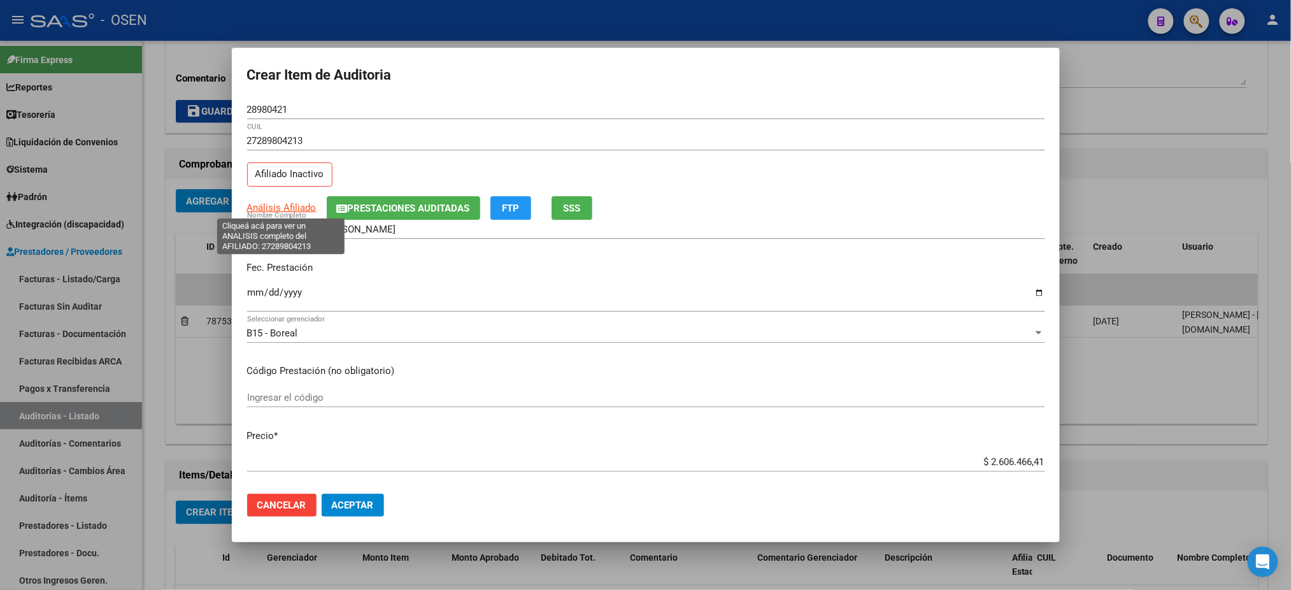
click at [284, 208] on span "Análisis Afiliado" at bounding box center [281, 207] width 69 height 11
type textarea "27289804213"
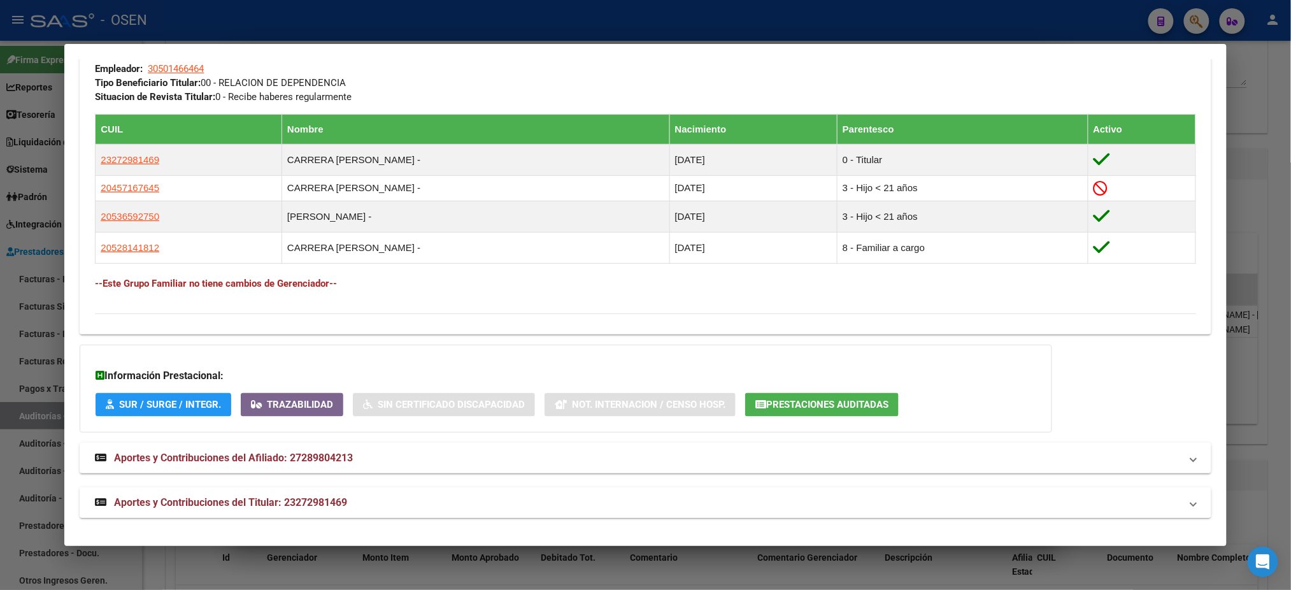
click at [473, 510] on mat-expansion-panel-header "Aportes y Contribuciones del Titular: 23272981469" at bounding box center [645, 502] width 1131 height 31
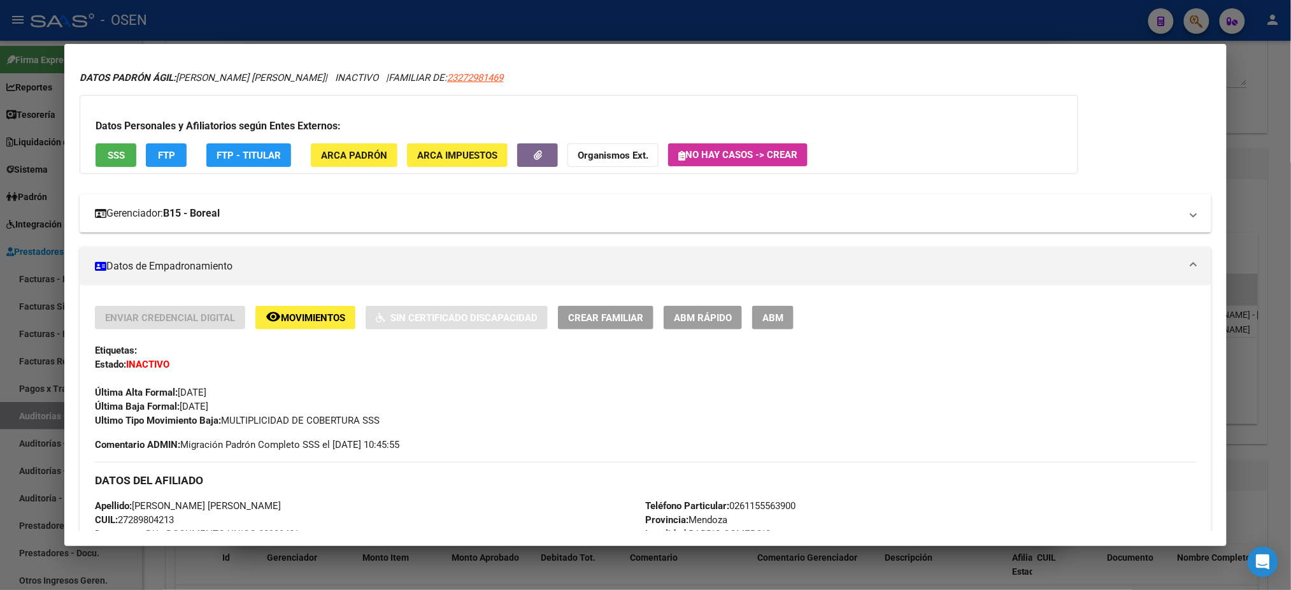
scroll to position [0, 0]
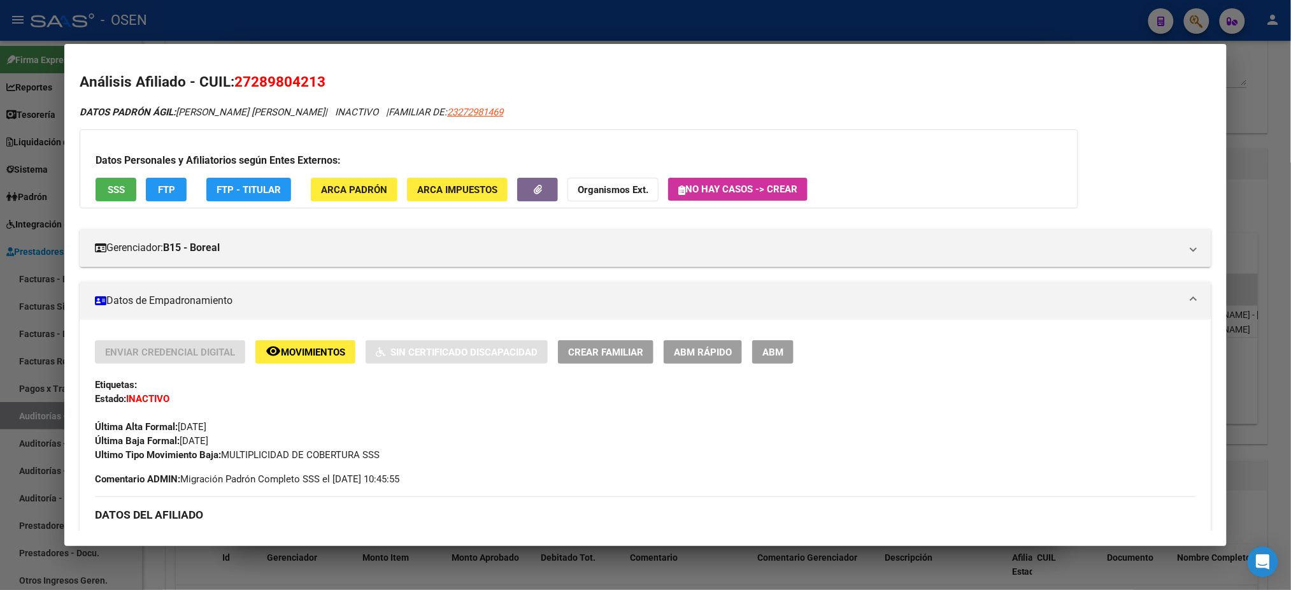
click at [104, 174] on div "Datos Personales y Afiliatorios según Entes Externos: SSS FTP FTP - Titular ARC…" at bounding box center [579, 168] width 999 height 79
click at [104, 179] on button "SSS" at bounding box center [116, 190] width 41 height 24
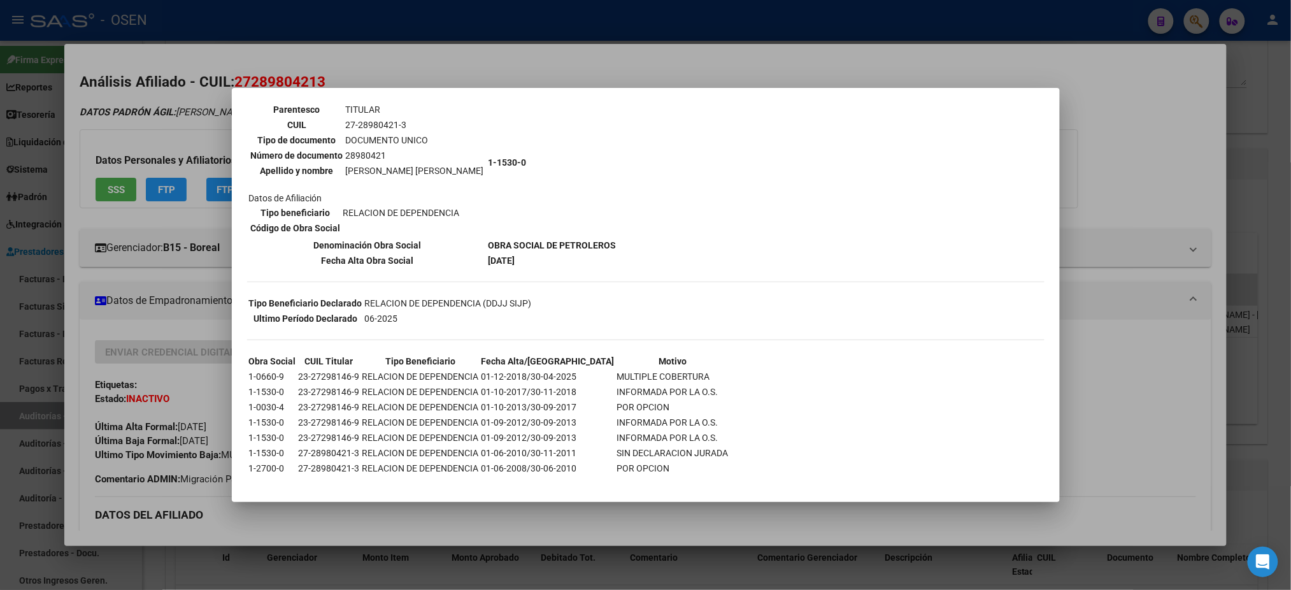
scroll to position [98, 0]
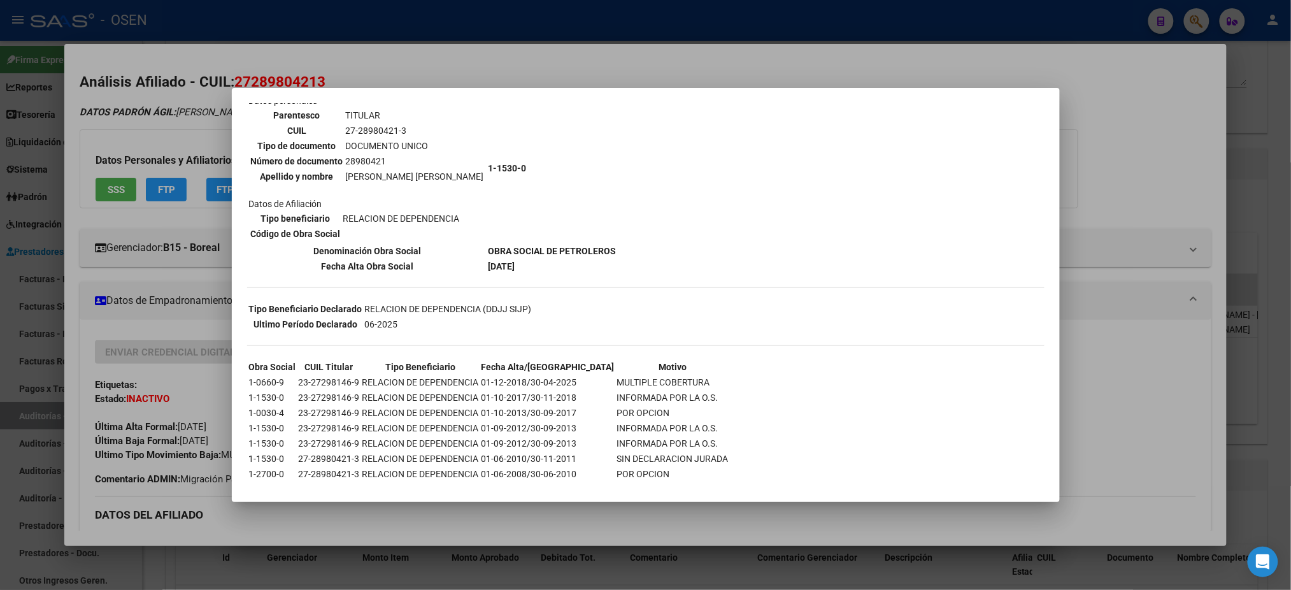
click at [1170, 449] on div at bounding box center [645, 295] width 1291 height 590
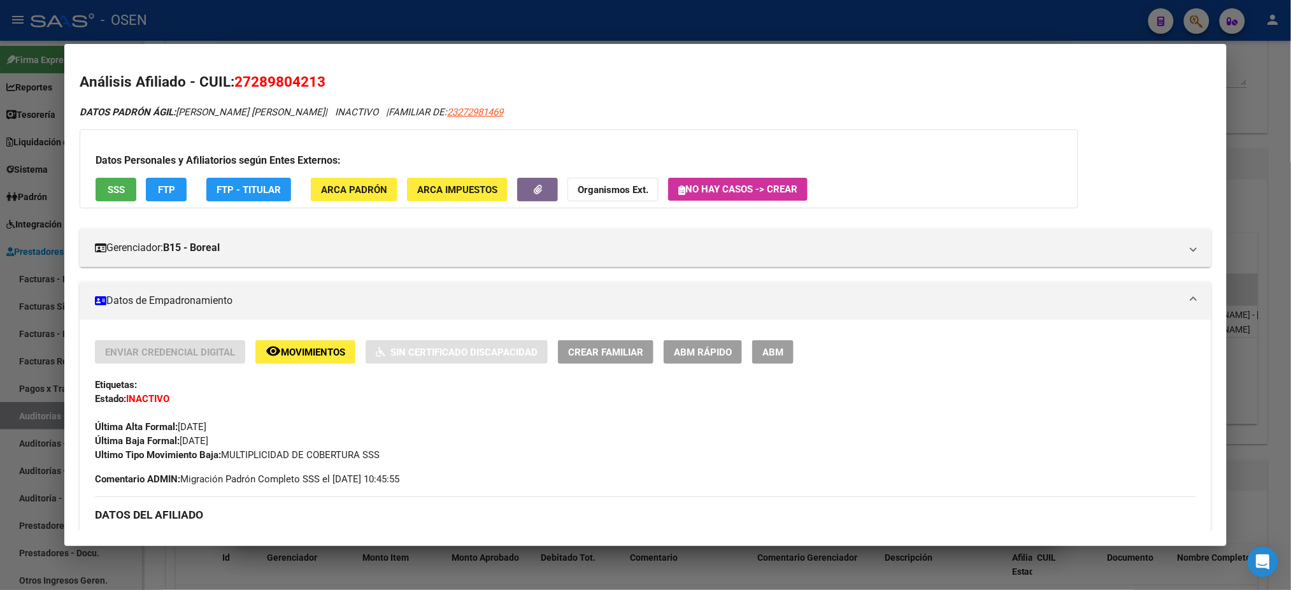
click at [718, 26] on div at bounding box center [645, 295] width 1291 height 590
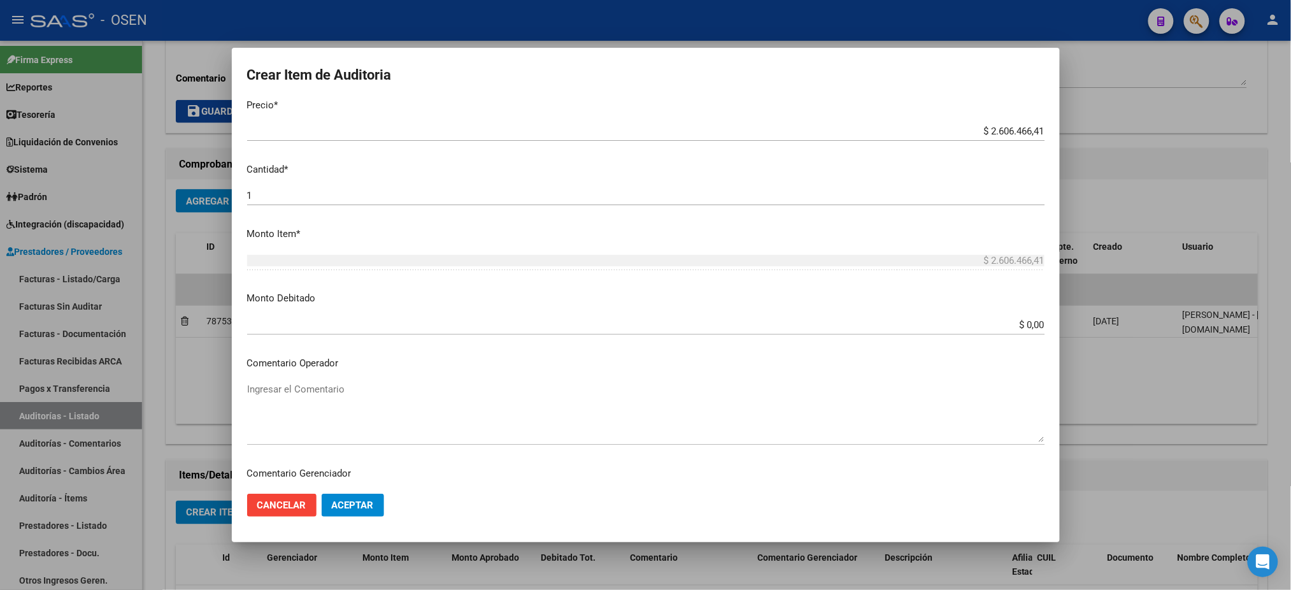
scroll to position [340, 0]
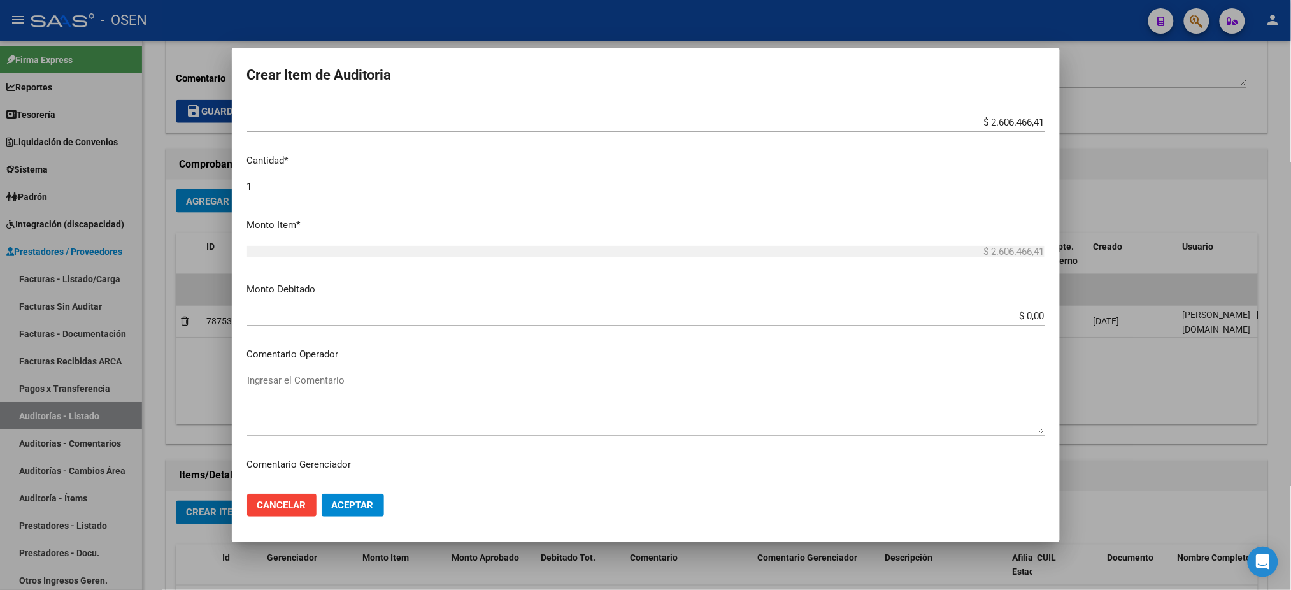
click at [353, 378] on textarea "Ingresar el Comentario" at bounding box center [646, 403] width 798 height 60
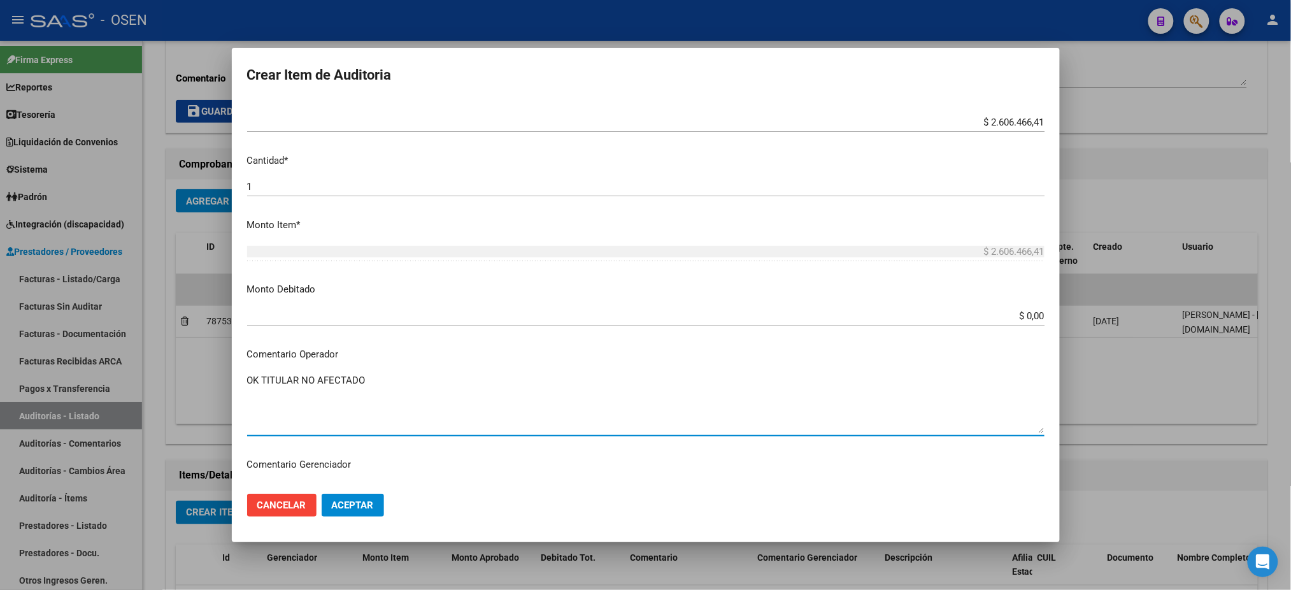
scroll to position [0, 0]
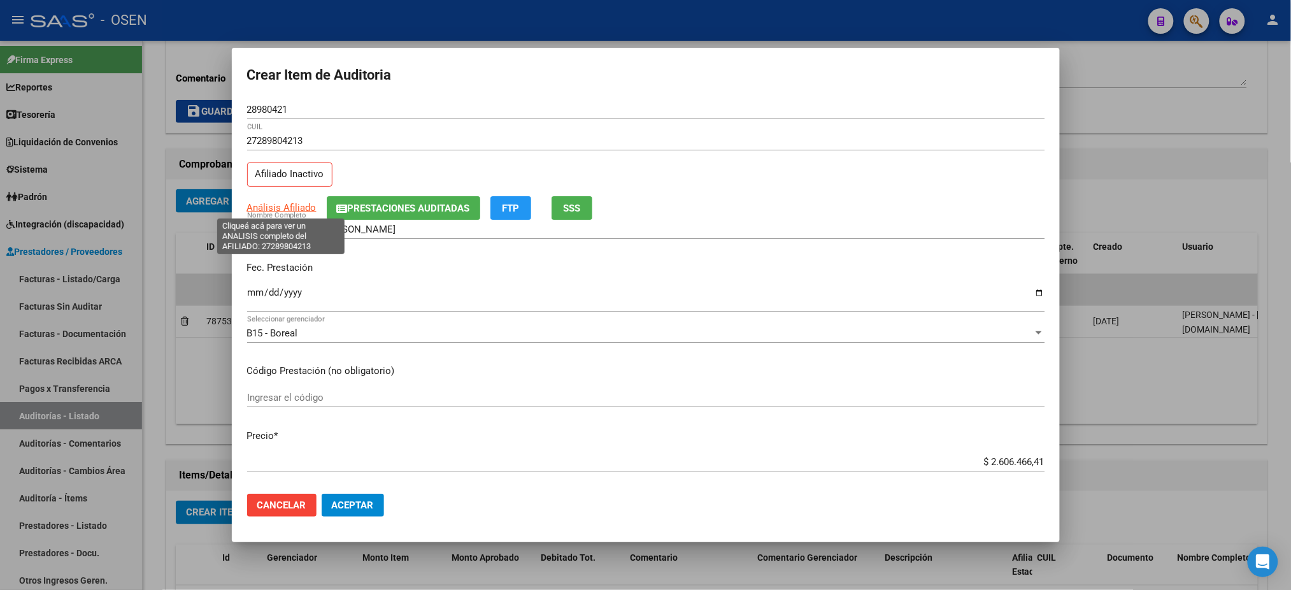
click at [281, 206] on span "Análisis Afiliado" at bounding box center [281, 207] width 69 height 11
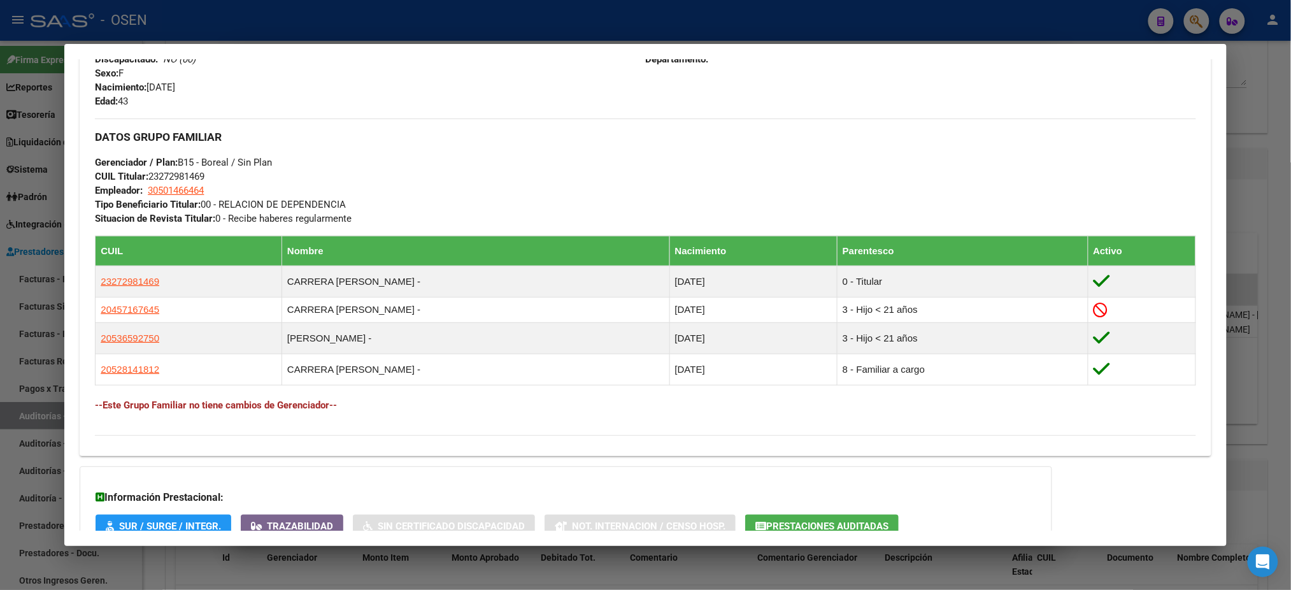
scroll to position [594, 0]
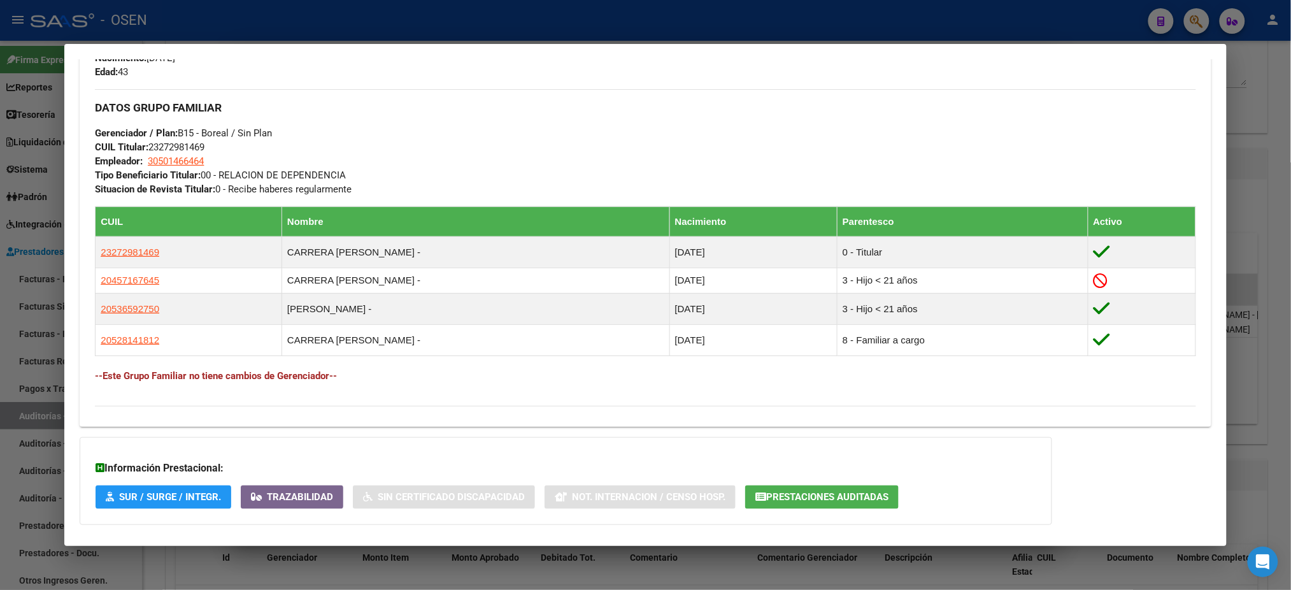
click at [303, 31] on div at bounding box center [645, 295] width 1291 height 590
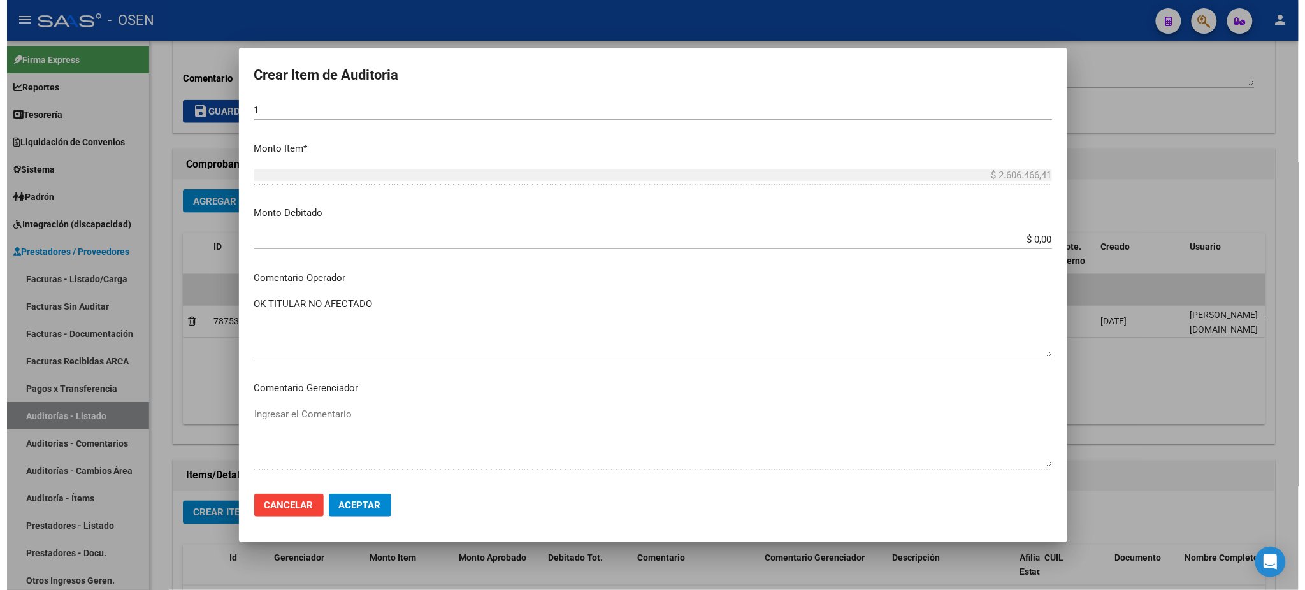
scroll to position [424, 0]
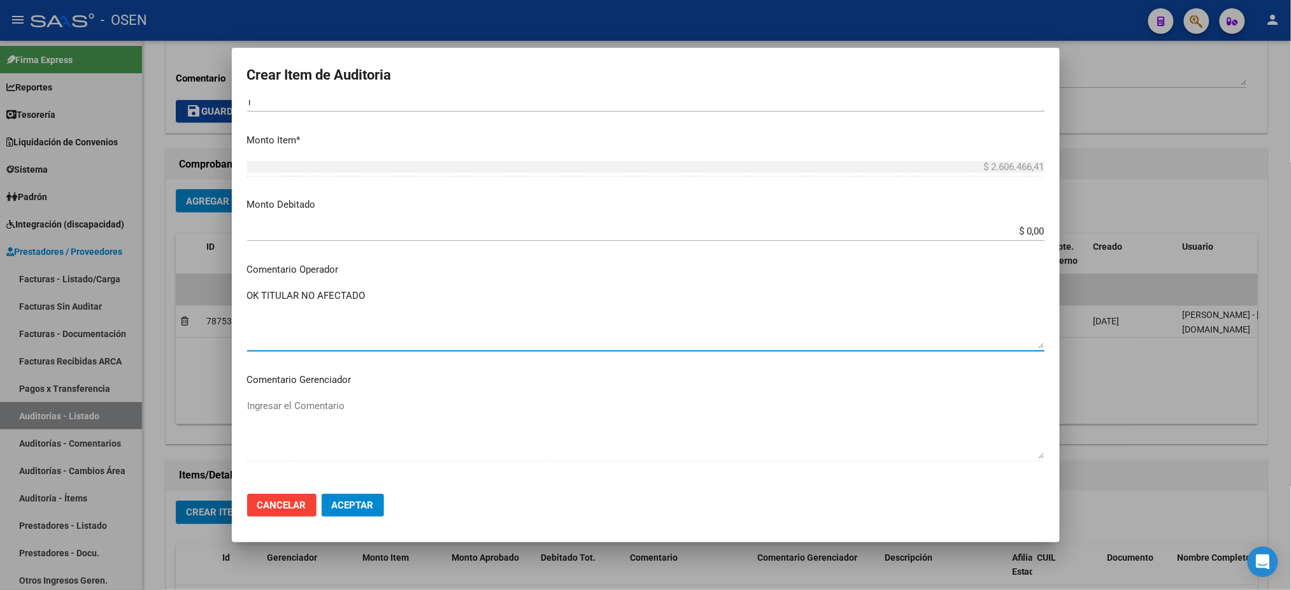
click at [408, 293] on textarea "OK TITULAR NO AFECTADO" at bounding box center [646, 319] width 798 height 60
type textarea "OK TITULAR NO AFECTADO - BAJA MÚLTIPLE COBERTURA 30/04/25, PRESTACIÓN ANTERIOR"
click at [368, 500] on span "Aceptar" at bounding box center [353, 504] width 42 height 11
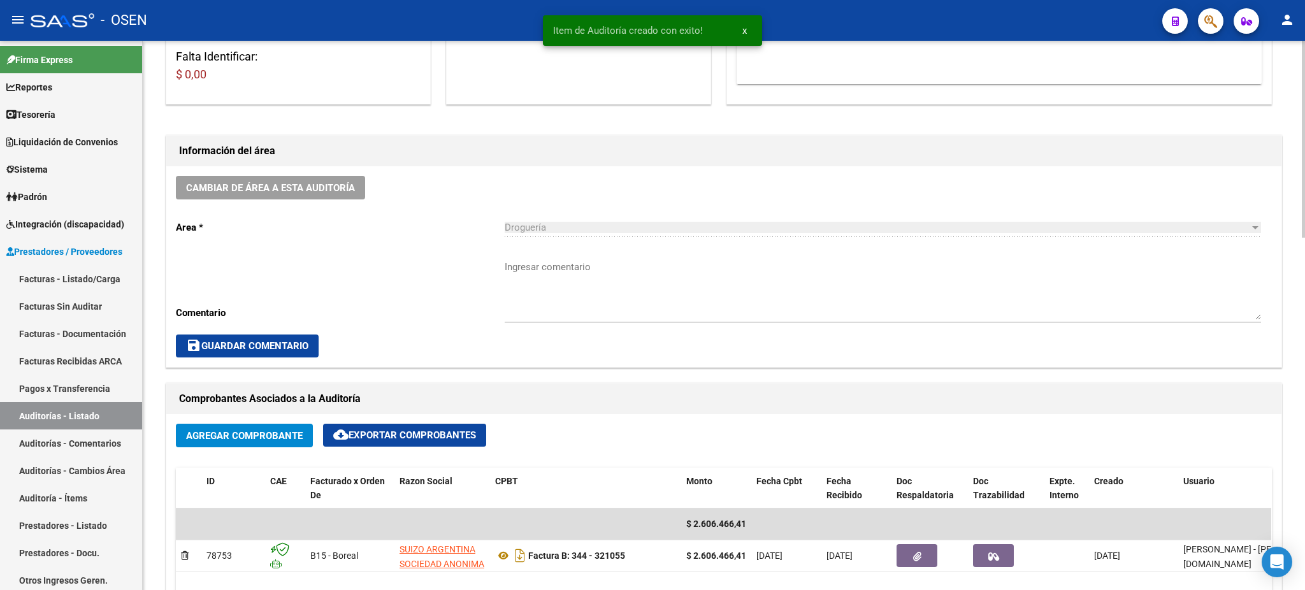
scroll to position [169, 0]
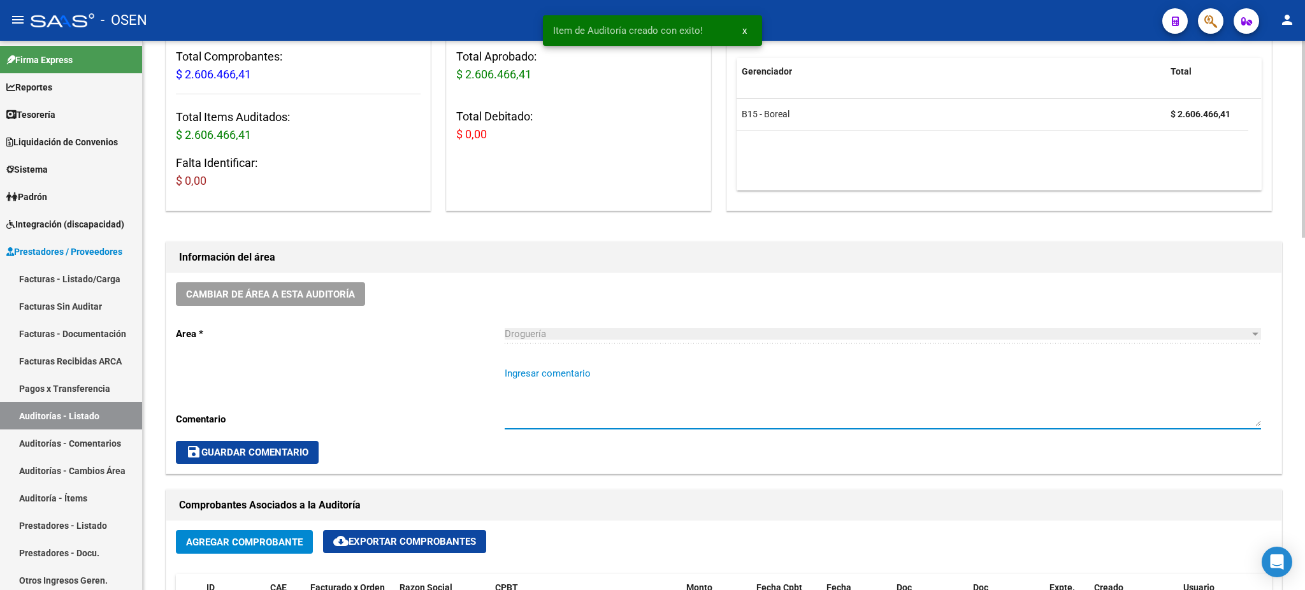
click at [685, 396] on textarea "Ingresar comentario" at bounding box center [883, 396] width 756 height 60
type textarea "OK"
click at [278, 447] on span "save Guardar Comentario" at bounding box center [247, 452] width 122 height 11
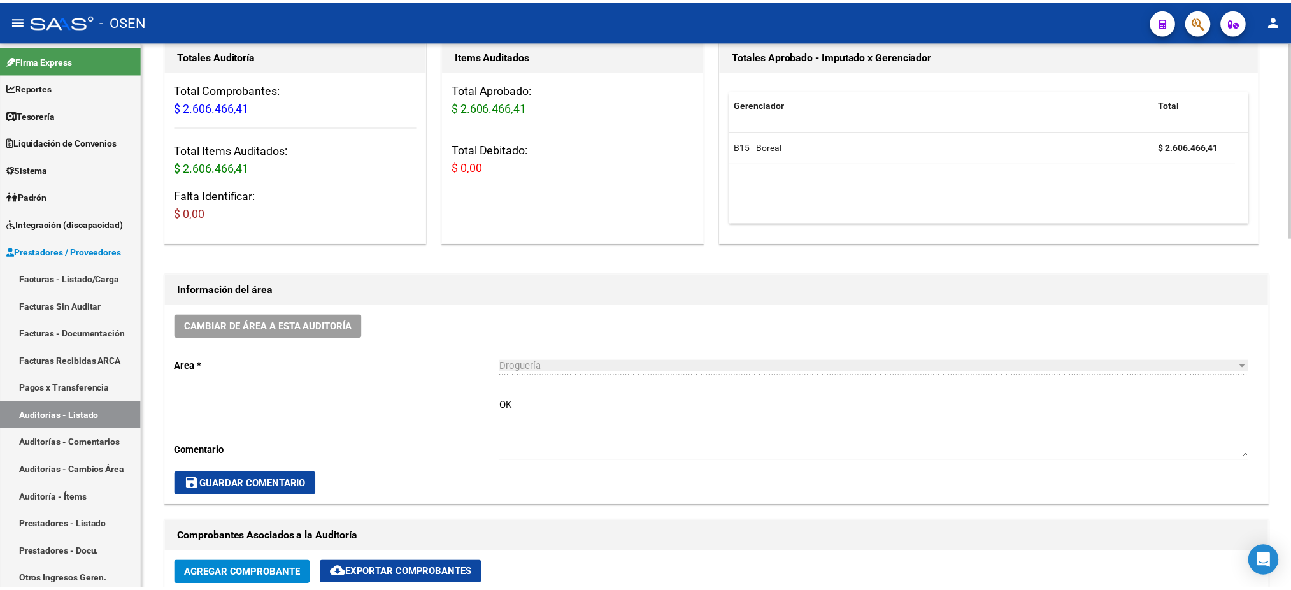
scroll to position [0, 0]
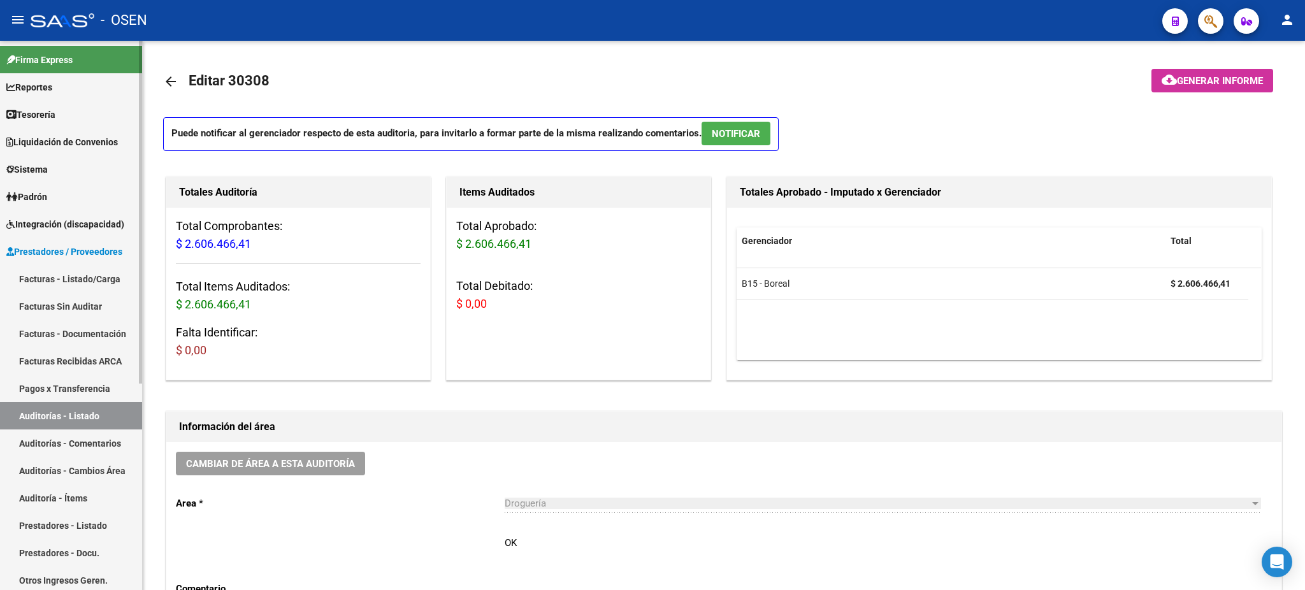
click at [87, 416] on link "Auditorías - Listado" at bounding box center [71, 415] width 142 height 27
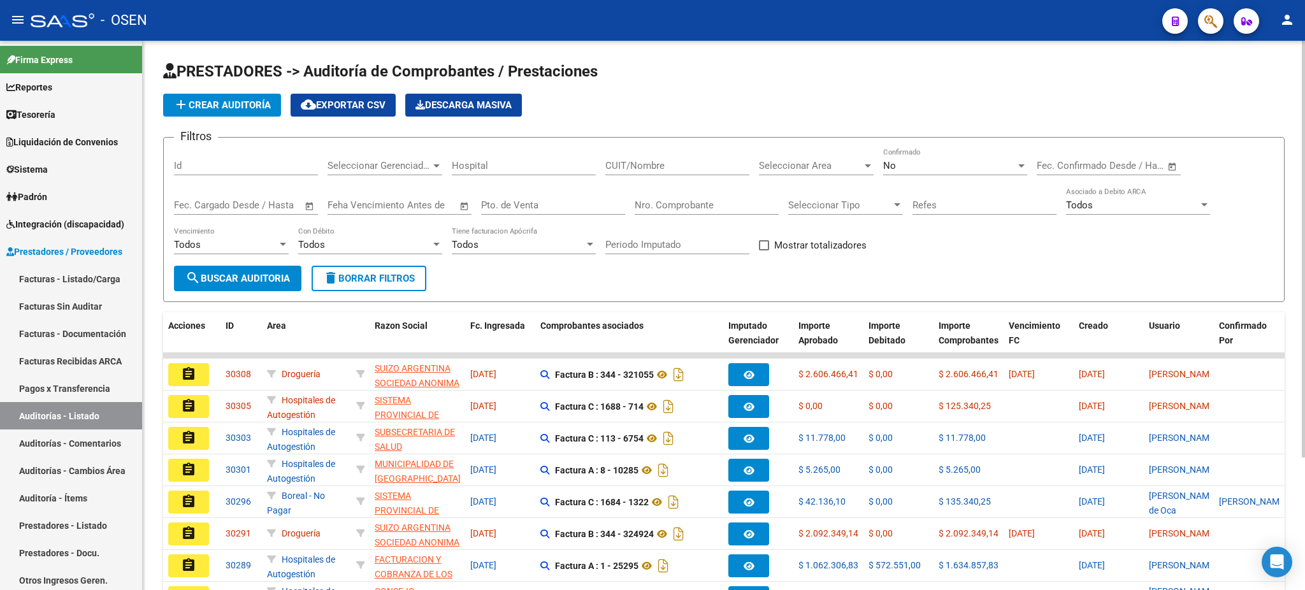
click at [170, 92] on app-list-header "PRESTADORES -> Auditoría de Comprobantes / Prestaciones add Crear Auditoría clo…" at bounding box center [723, 181] width 1121 height 241
click at [198, 100] on span "add Crear Auditoría" at bounding box center [221, 104] width 97 height 11
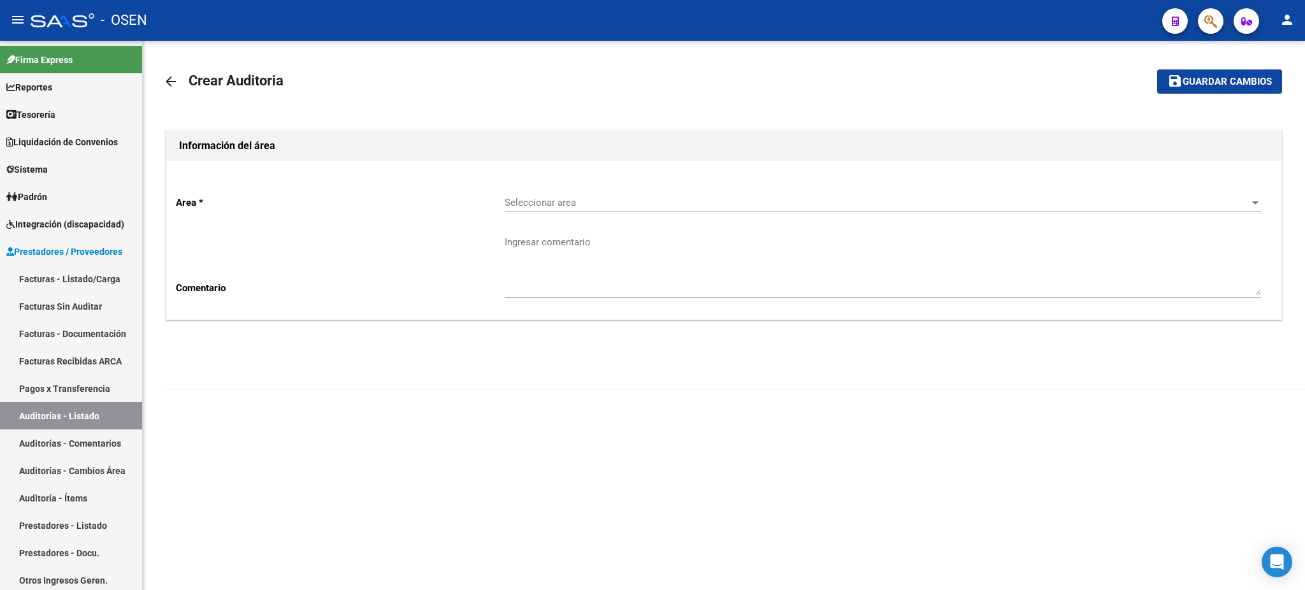
click at [582, 219] on div "Seleccionar area Seleccionar area" at bounding box center [883, 205] width 756 height 40
click at [584, 205] on span "Seleccionar area" at bounding box center [877, 202] width 745 height 11
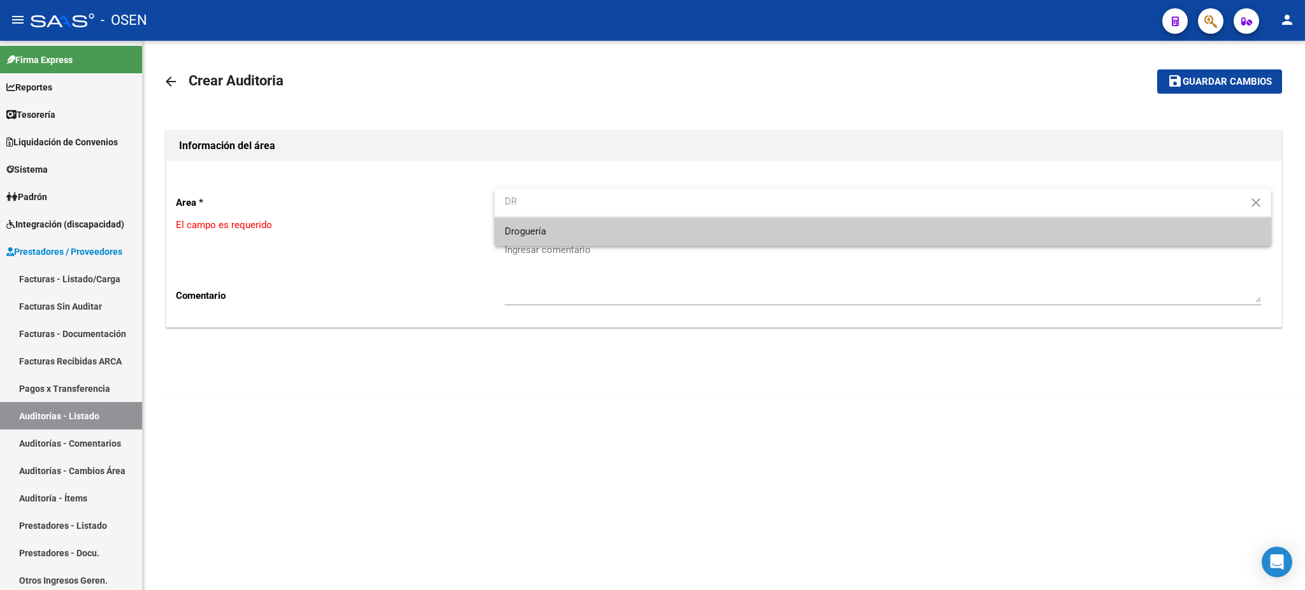
type input "DR"
click at [518, 241] on span "Droguería" at bounding box center [883, 231] width 756 height 29
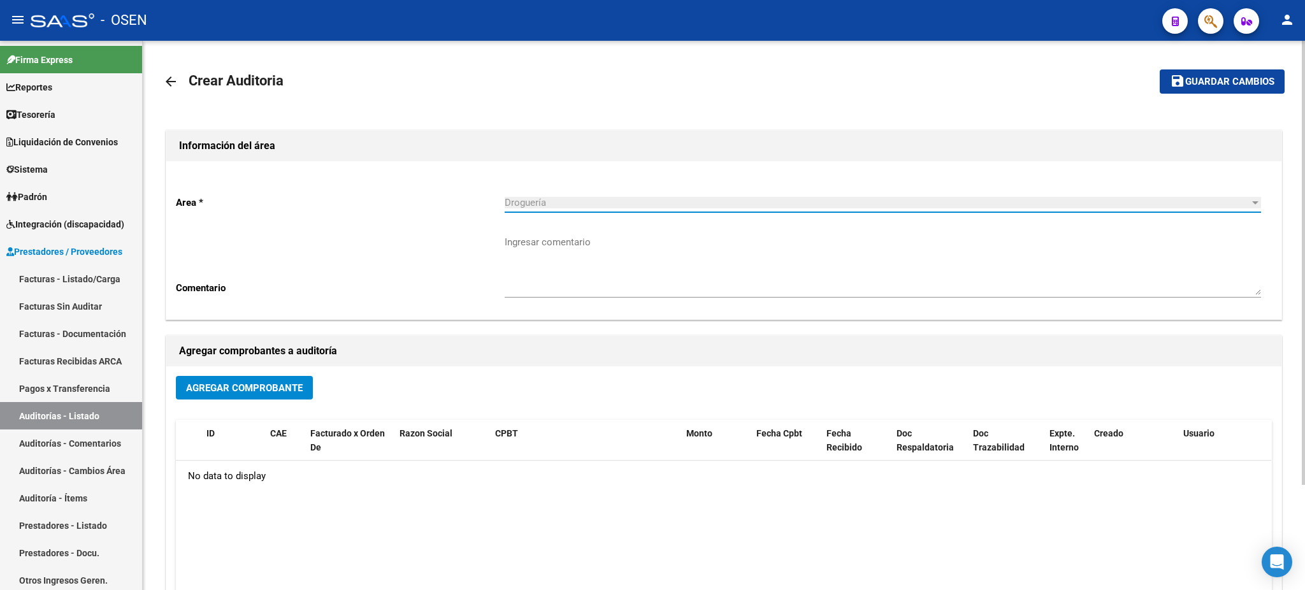
click at [246, 400] on div "Agregar Comprobante" at bounding box center [724, 393] width 1096 height 34
click at [241, 384] on span "Agregar Comprobante" at bounding box center [244, 387] width 117 height 11
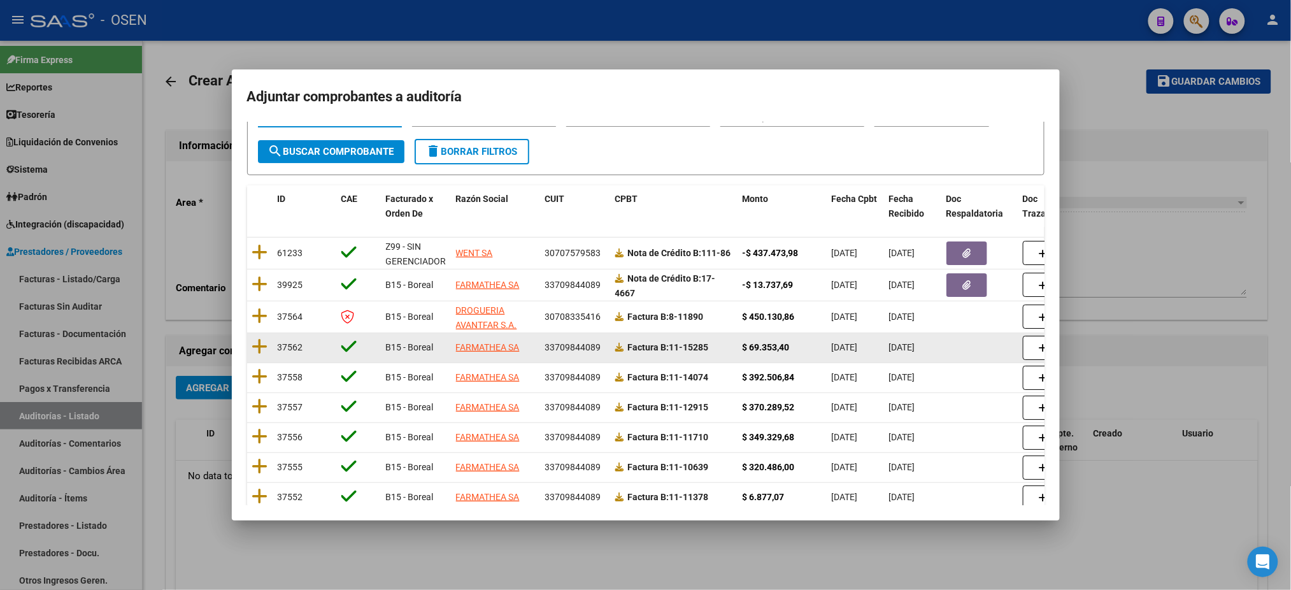
scroll to position [162, 0]
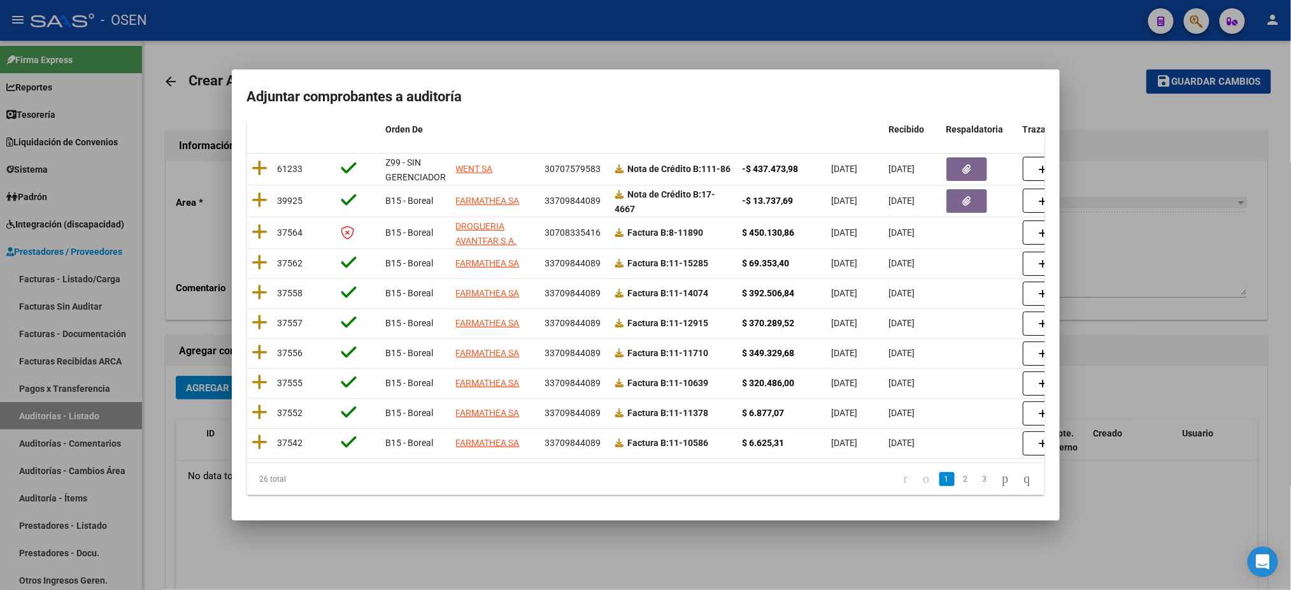
click at [1182, 300] on div at bounding box center [645, 295] width 1291 height 590
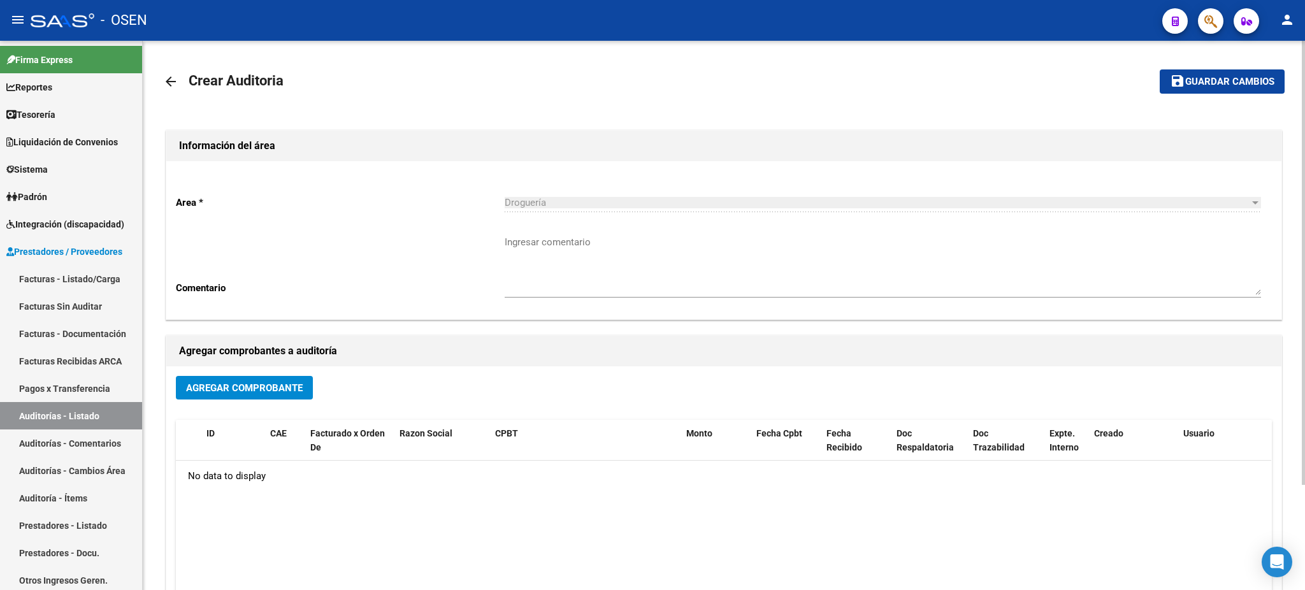
click at [175, 86] on mat-icon "arrow_back" at bounding box center [170, 81] width 15 height 15
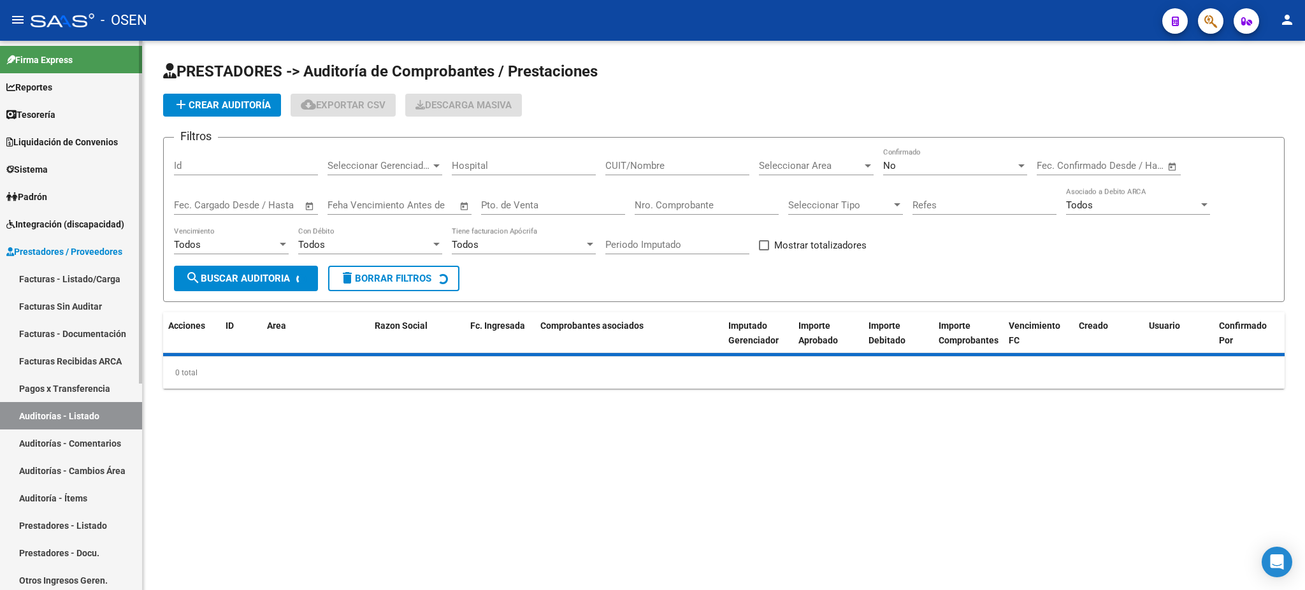
click at [61, 279] on link "Facturas - Listado/Carga" at bounding box center [71, 278] width 142 height 27
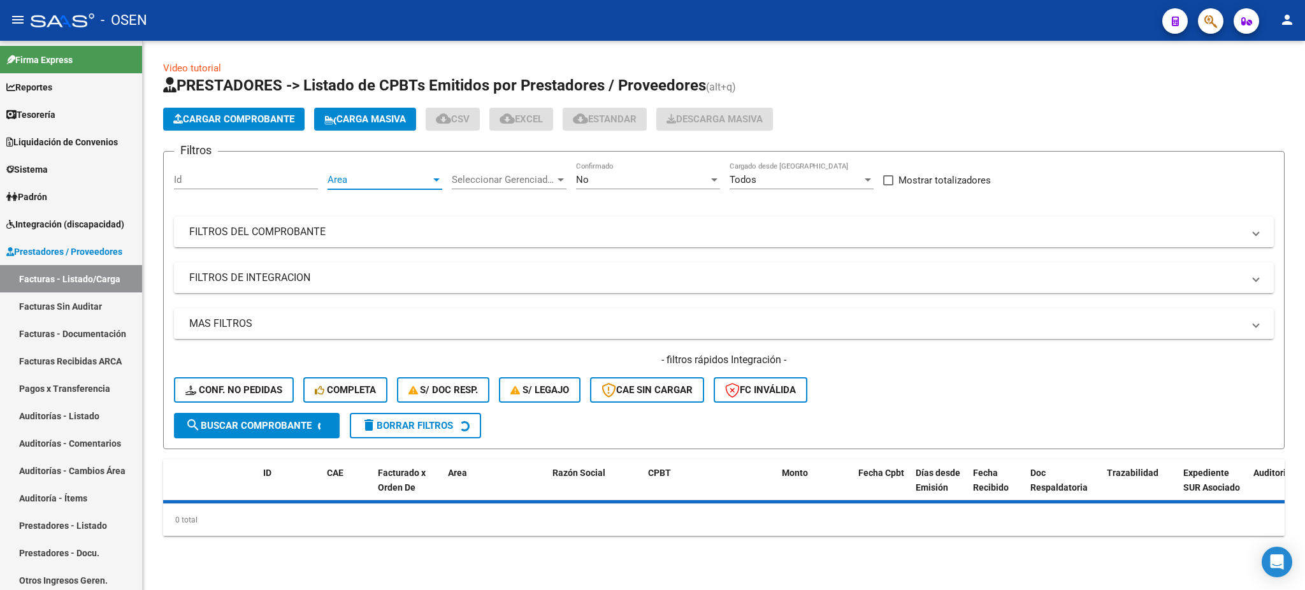
click at [368, 179] on span "Area" at bounding box center [378, 179] width 103 height 11
type input "DR"
click at [373, 241] on span "Droguería" at bounding box center [401, 236] width 148 height 29
click at [238, 428] on button "search Buscar Comprobante" at bounding box center [257, 425] width 166 height 25
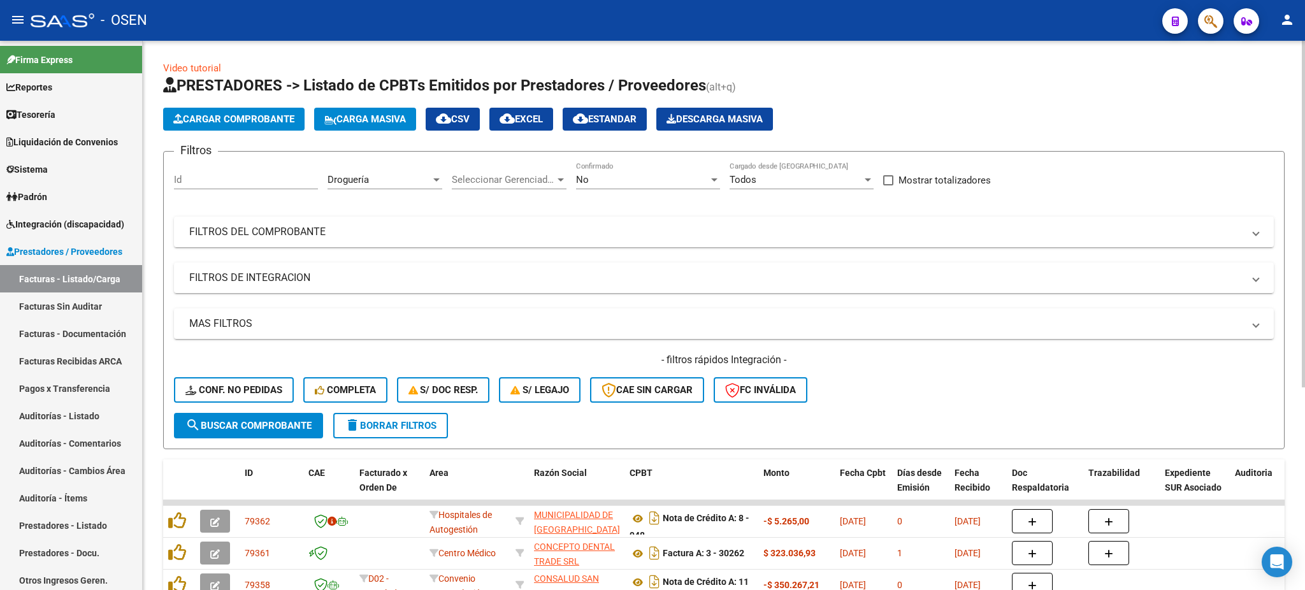
click at [885, 122] on div "Cargar Comprobante Carga Masiva cloud_download CSV cloud_download EXCEL cloud_d…" at bounding box center [723, 119] width 1121 height 23
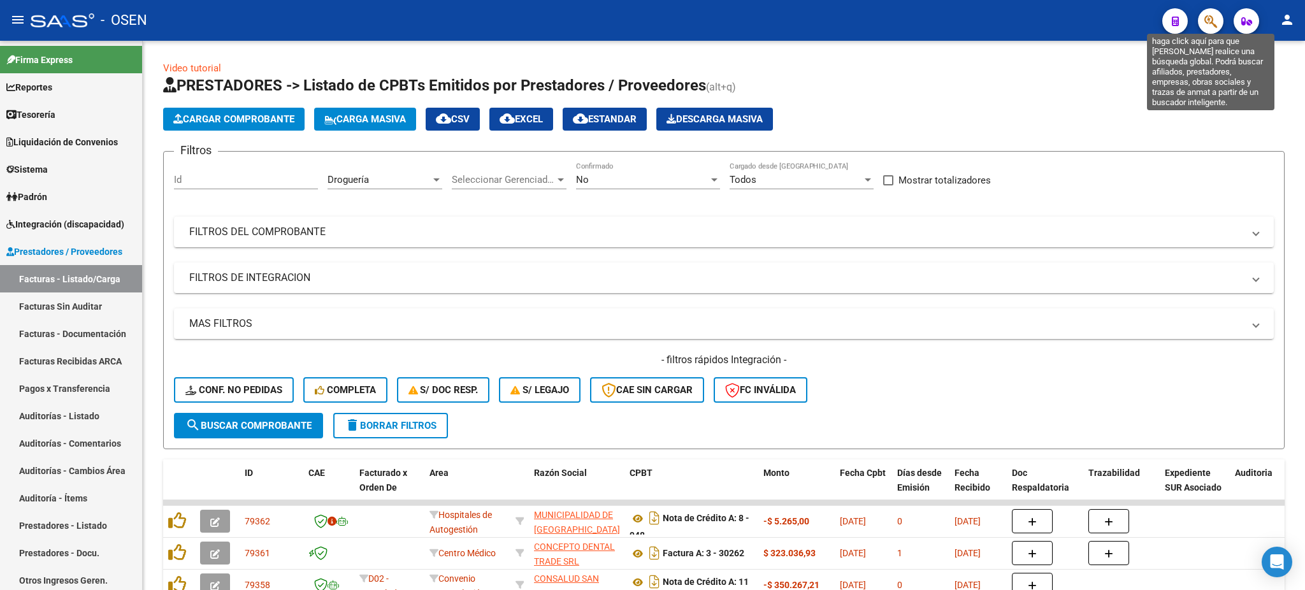
click at [1211, 26] on icon "button" at bounding box center [1210, 21] width 13 height 15
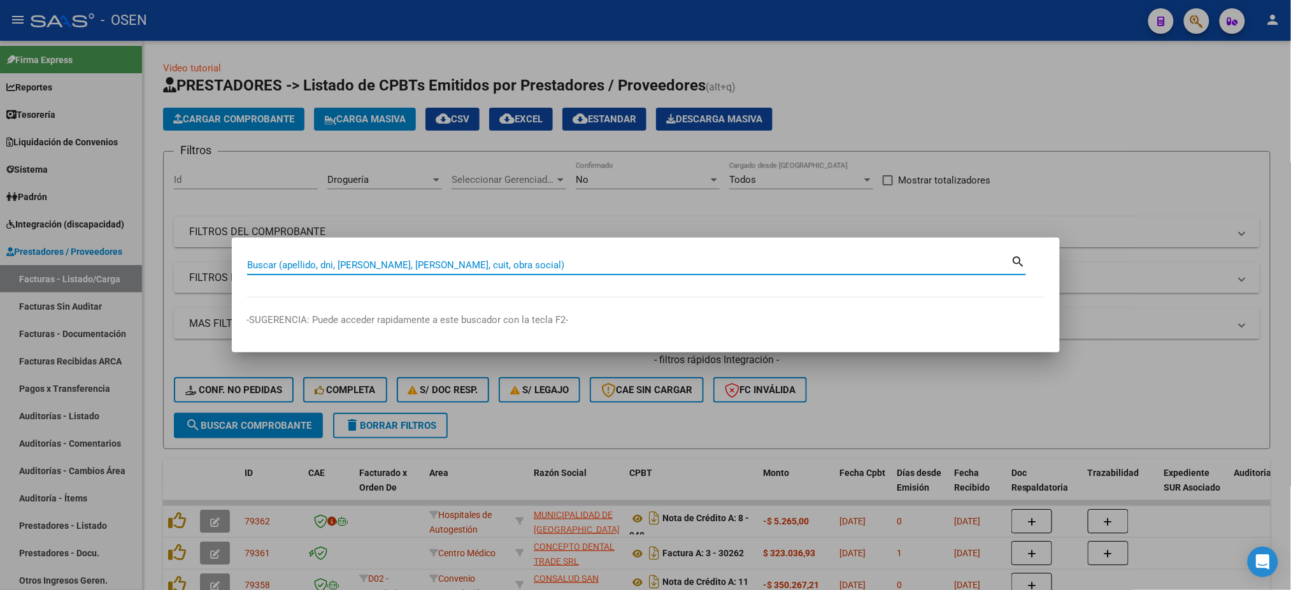
click at [545, 263] on input "Buscar (apellido, dni, [PERSON_NAME], [PERSON_NAME], cuit, obra social)" at bounding box center [629, 264] width 765 height 11
type input "43791730"
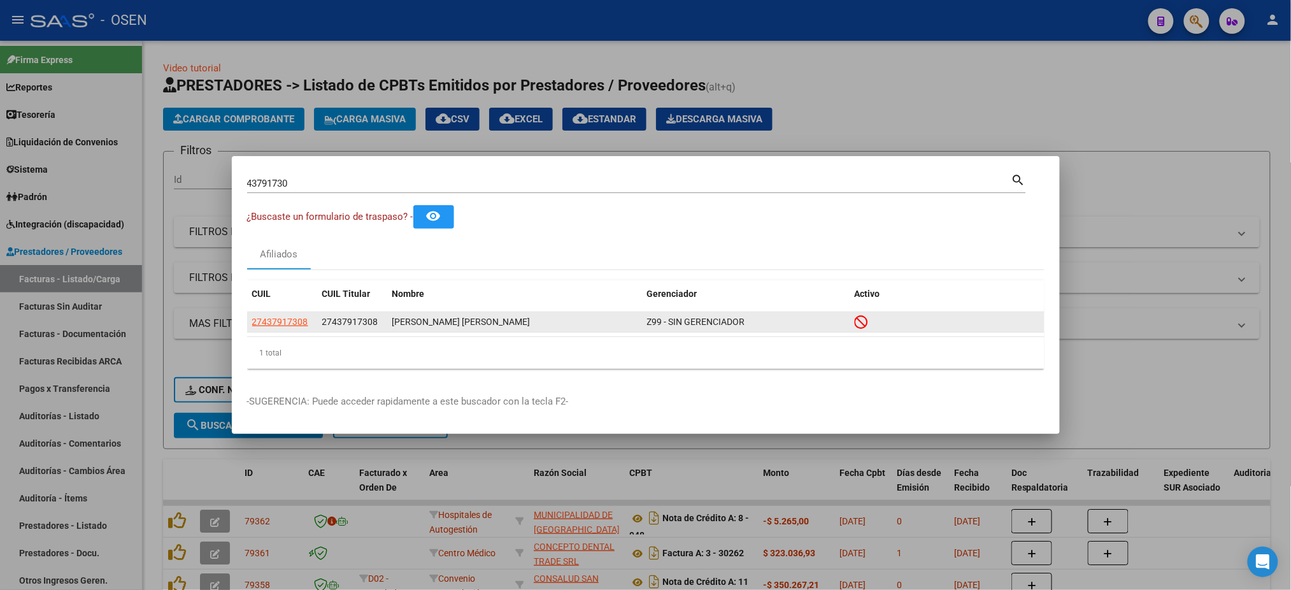
drag, startPoint x: 398, startPoint y: 321, endPoint x: 449, endPoint y: 334, distance: 52.1
click at [494, 322] on div "GONZALES TUPAYACHI LUZ ANEL" at bounding box center [514, 322] width 245 height 15
click at [274, 327] on app-link-go-to "27437917308" at bounding box center [280, 322] width 56 height 15
click at [282, 320] on span "27437917308" at bounding box center [280, 322] width 56 height 10
type textarea "27437917308"
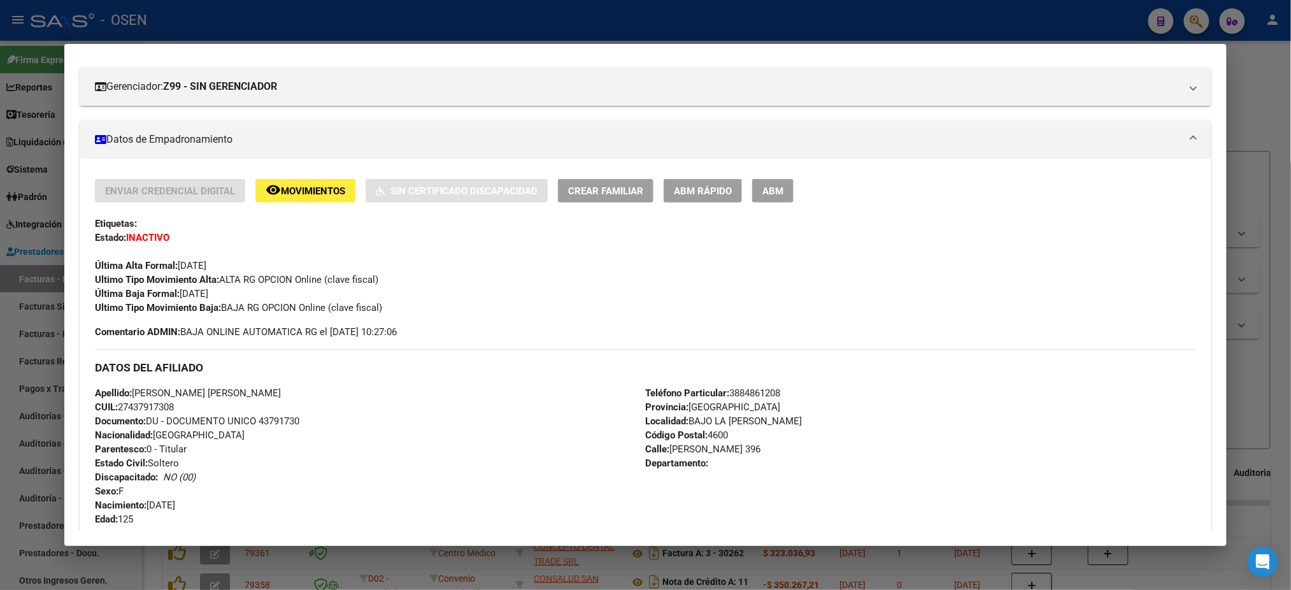
scroll to position [169, 0]
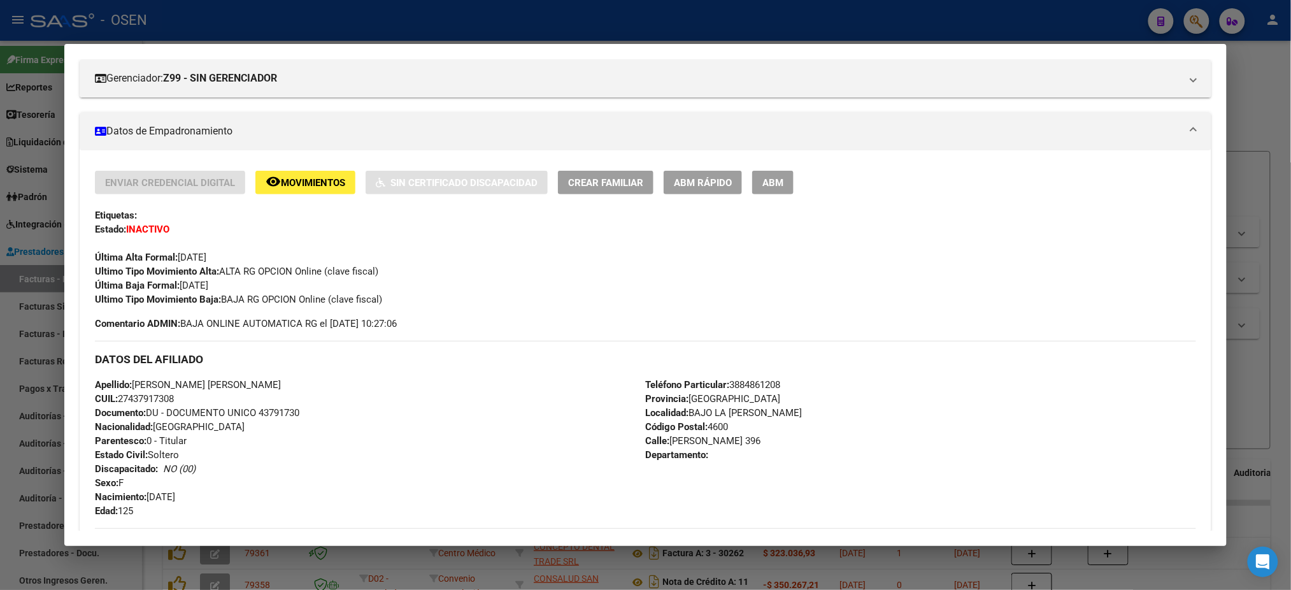
drag, startPoint x: 186, startPoint y: 250, endPoint x: 241, endPoint y: 252, distance: 54.8
click at [241, 252] on div "Última Alta Formal: 01/12/2024" at bounding box center [645, 250] width 1101 height 28
click at [278, 266] on span "Ultimo Tipo Movimiento Alta: ALTA RG OPCION Online (clave fiscal)" at bounding box center [237, 271] width 284 height 11
drag, startPoint x: 189, startPoint y: 254, endPoint x: 246, endPoint y: 253, distance: 57.4
click at [246, 253] on div "Última Alta Formal: 01/12/2024" at bounding box center [645, 250] width 1101 height 28
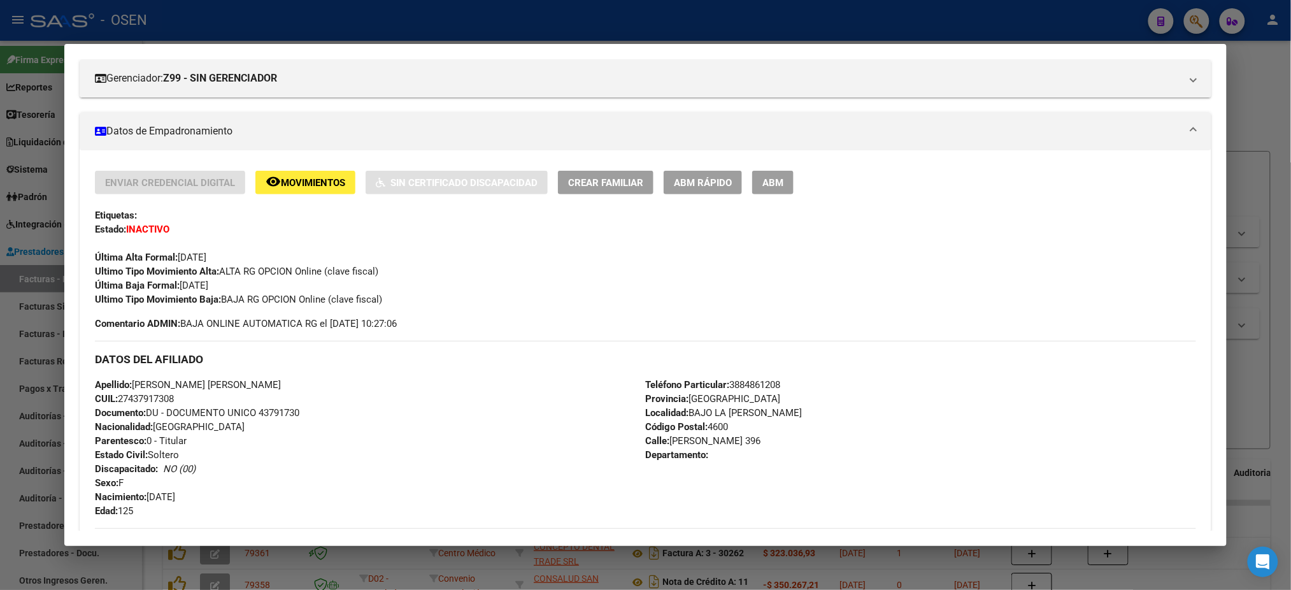
click at [280, 254] on div "Última Alta Formal: 01/12/2024" at bounding box center [645, 250] width 1101 height 28
drag, startPoint x: 187, startPoint y: 282, endPoint x: 426, endPoint y: 306, distance: 240.8
click at [378, 301] on div "Enviar Credencial Digital remove_red_eye Movimientos Sin Certificado Discapacid…" at bounding box center [645, 239] width 1101 height 136
click at [431, 307] on div "Enviar Credencial Digital remove_red_eye Movimientos Sin Certificado Discapacid…" at bounding box center [645, 251] width 1101 height 160
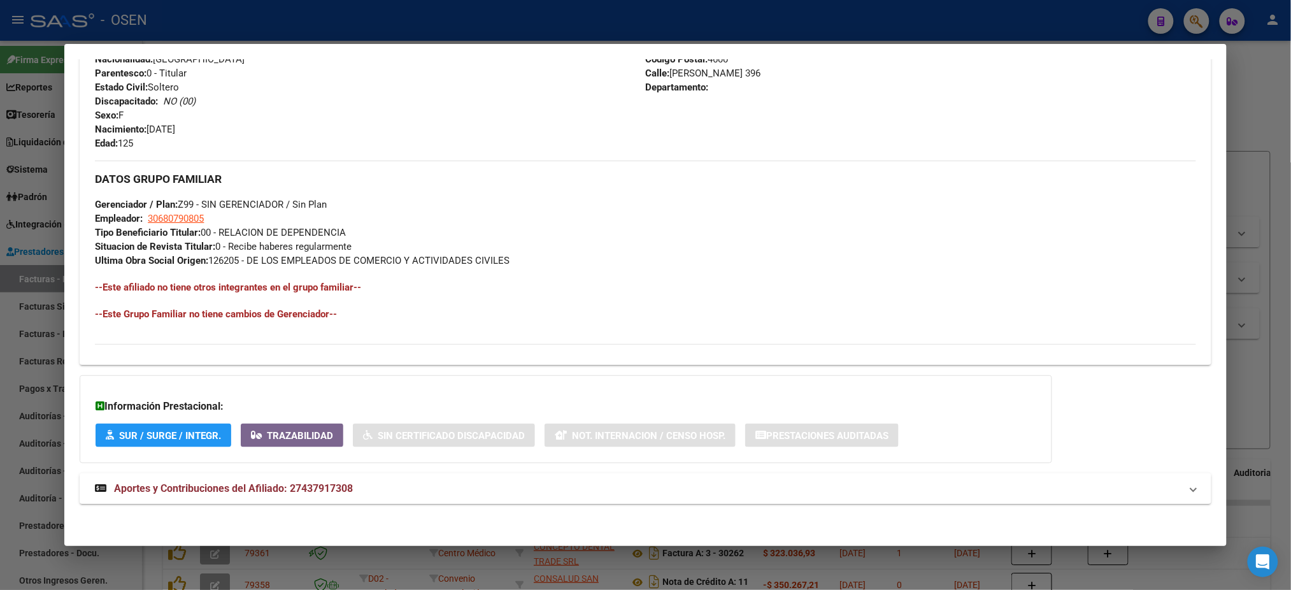
click at [466, 486] on mat-panel-title "Aportes y Contribuciones del Afiliado: 27437917308" at bounding box center [638, 488] width 1086 height 15
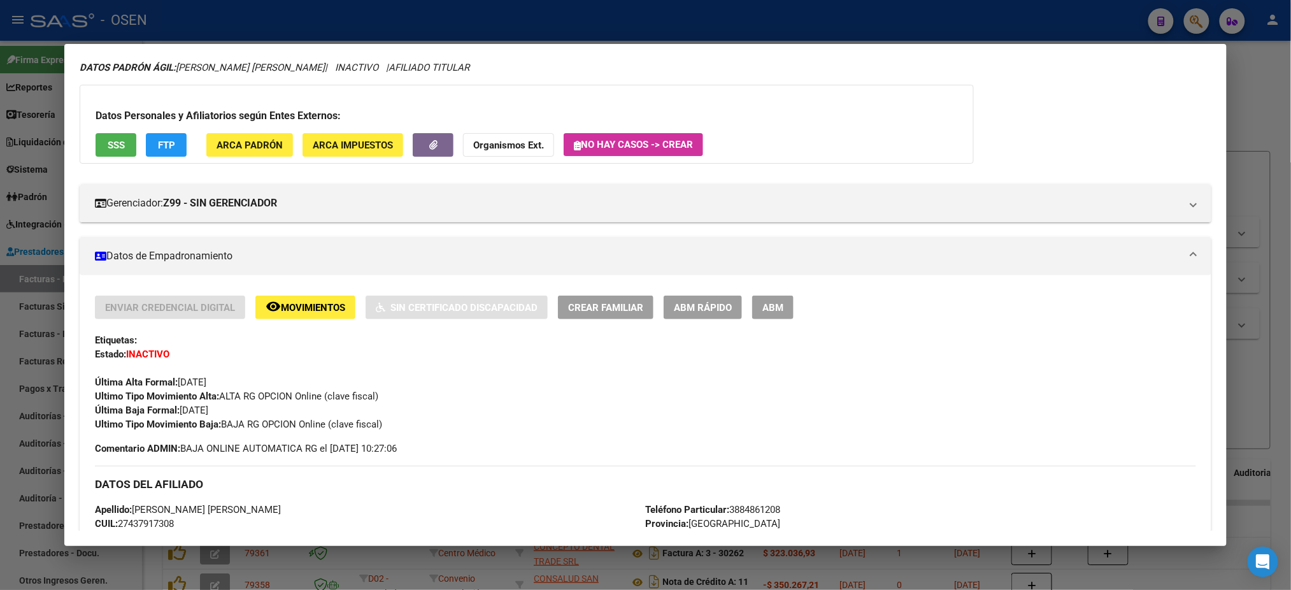
scroll to position [0, 0]
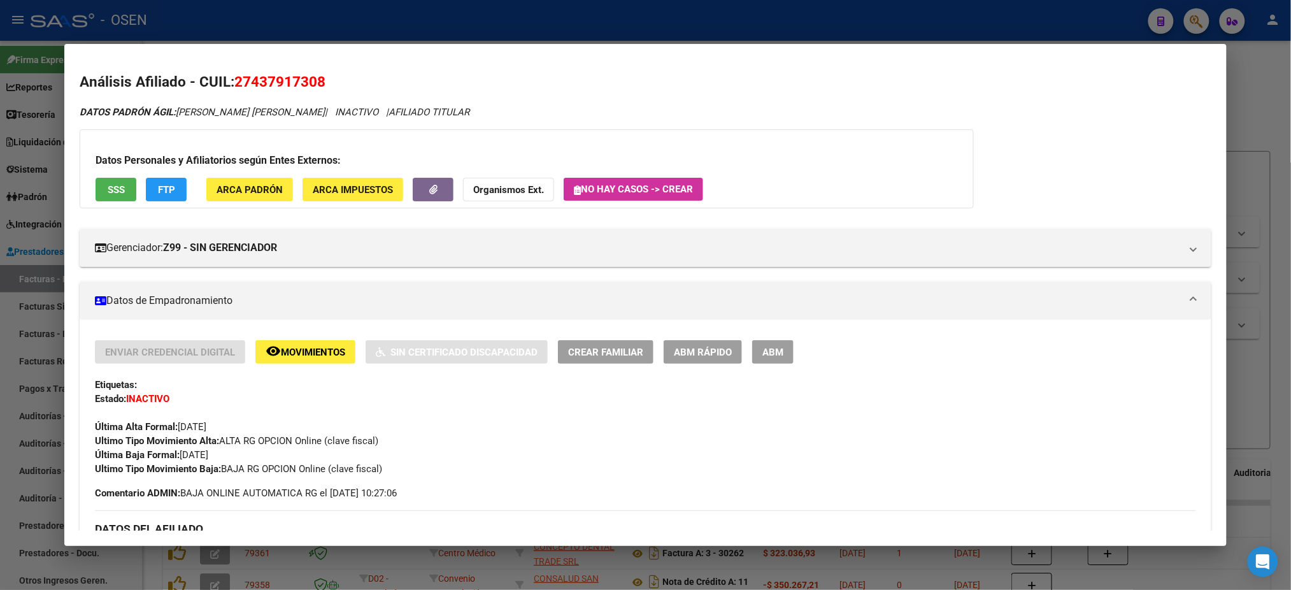
drag, startPoint x: 322, startPoint y: 85, endPoint x: 231, endPoint y: 85, distance: 91.7
click at [231, 85] on h2 "Análisis Afiliado - CUIL: 27437917308" at bounding box center [645, 82] width 1131 height 22
copy span "27437917308"
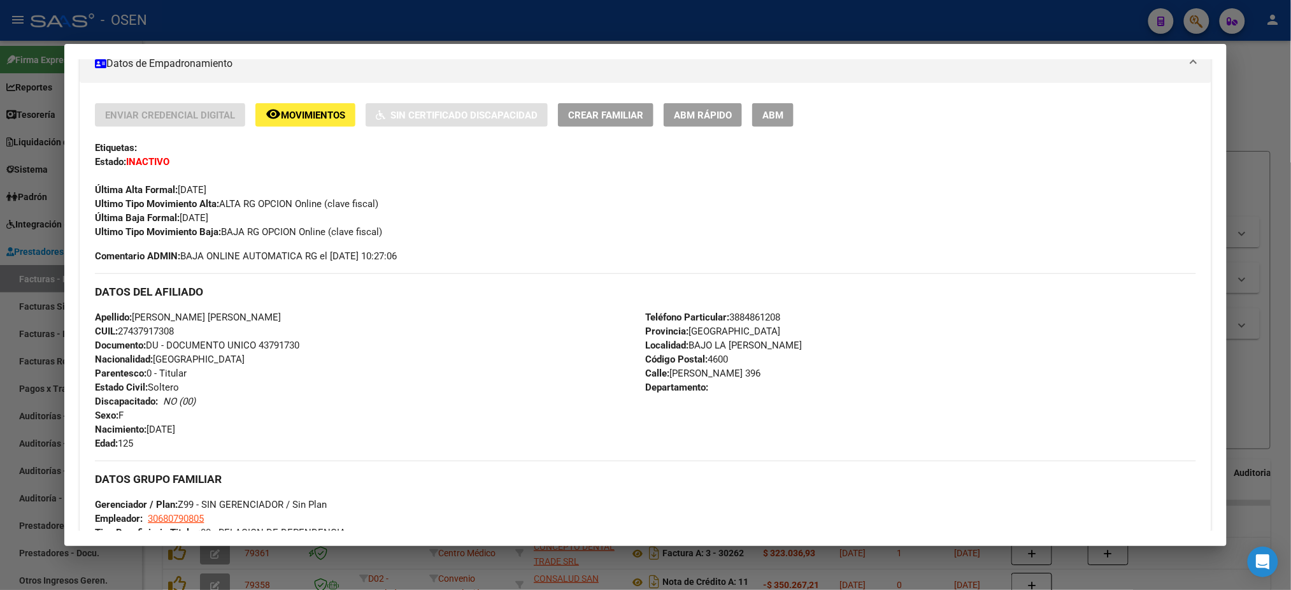
scroll to position [255, 0]
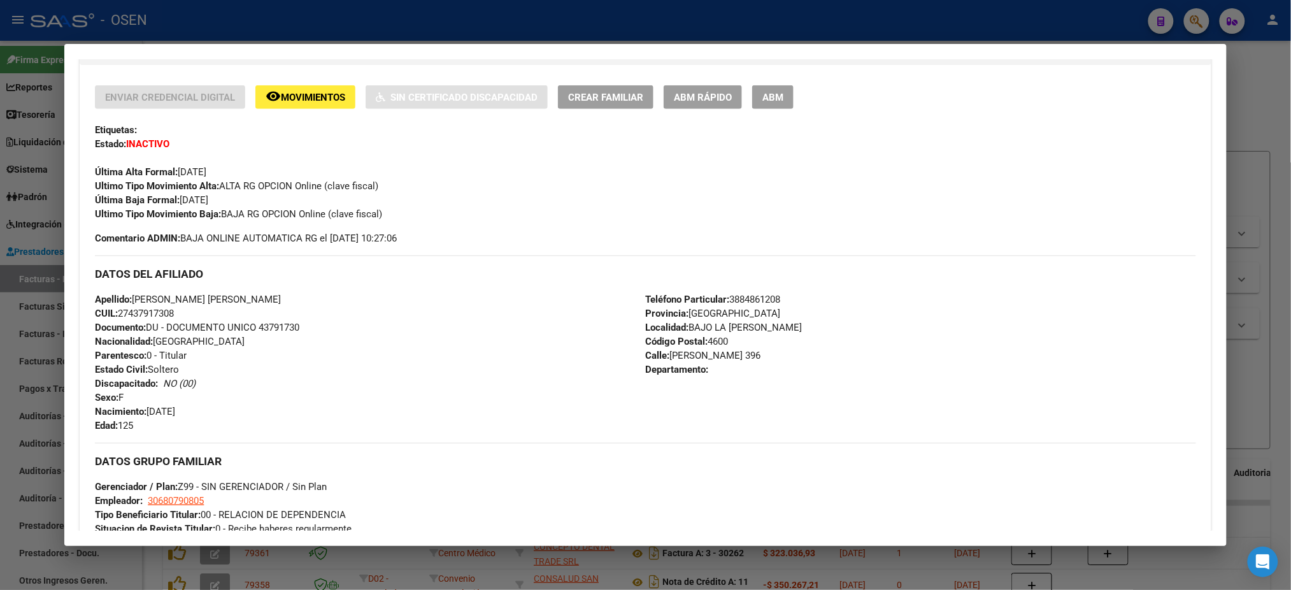
drag, startPoint x: 182, startPoint y: 310, endPoint x: 114, endPoint y: 310, distance: 68.2
click at [114, 310] on div "Apellido: GONZALES TUPAYACHI LUZ ANEL CUIL: 27437917308 Documento: DU - DOCUMEN…" at bounding box center [370, 362] width 550 height 140
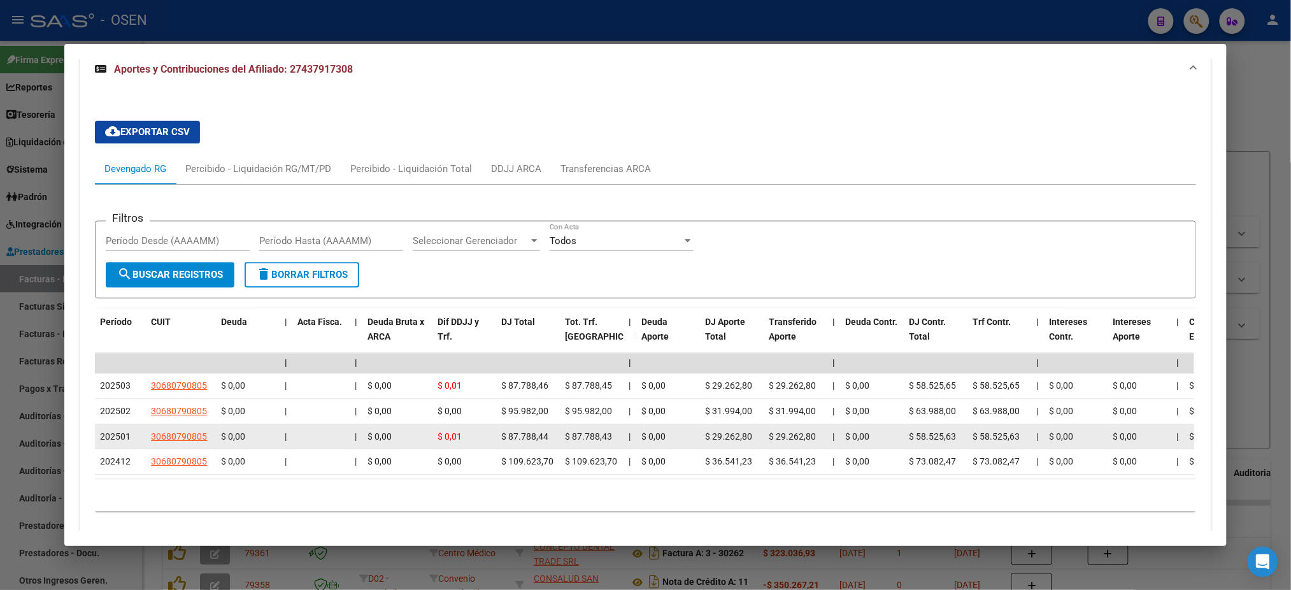
scroll to position [1014, 0]
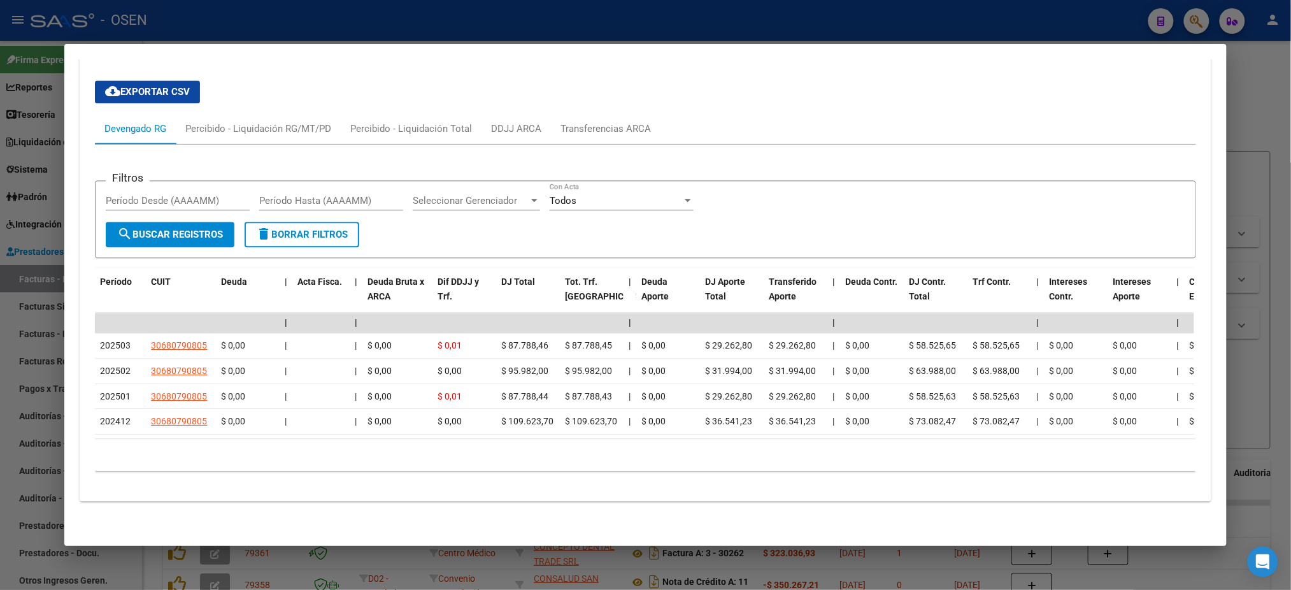
click at [578, 484] on div "cloud_download Exportar CSV Devengado RG Percibido - Liquidación RG/MT/PD Perci…" at bounding box center [645, 281] width 1131 height 422
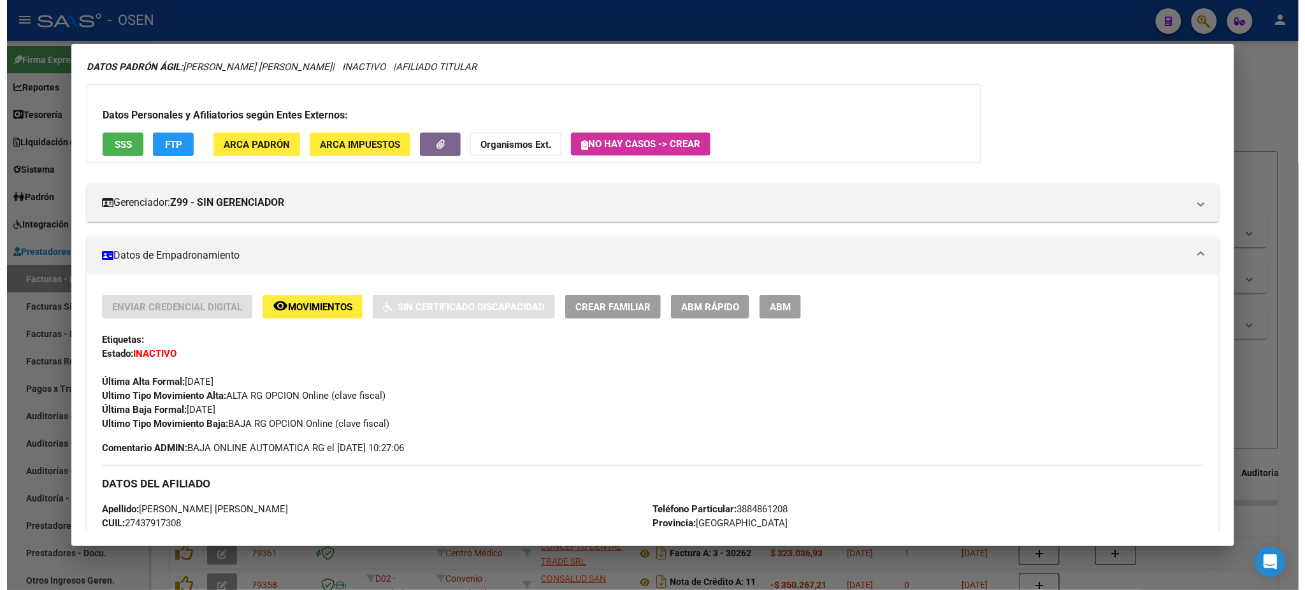
scroll to position [0, 0]
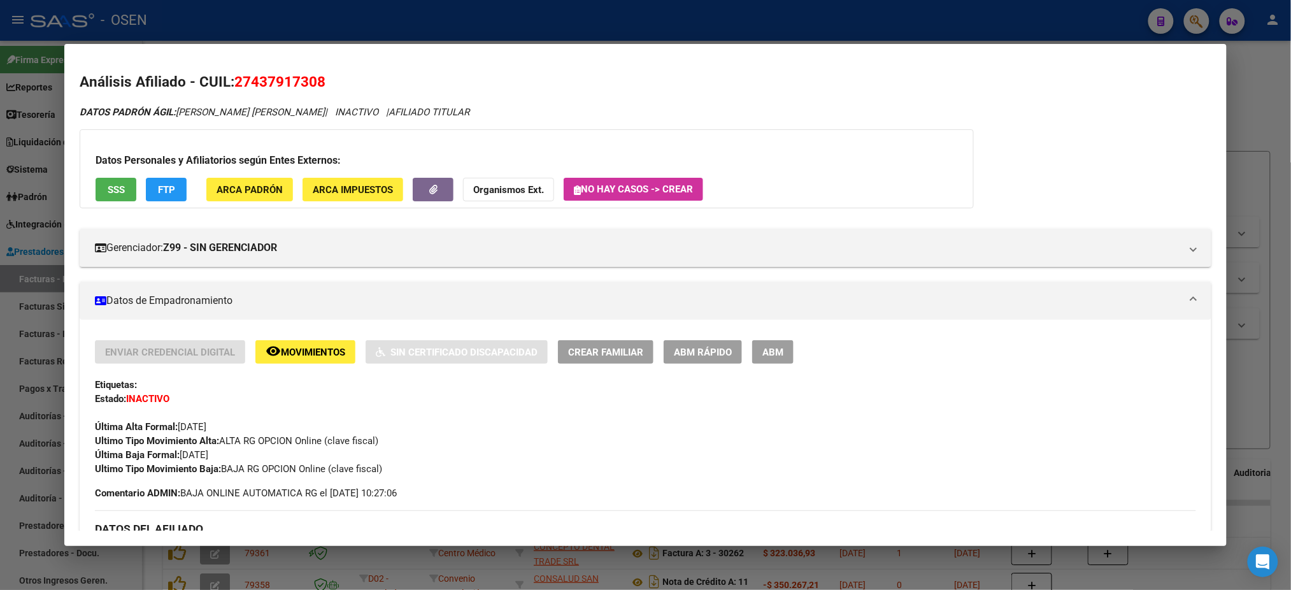
click at [319, 21] on div at bounding box center [645, 295] width 1291 height 590
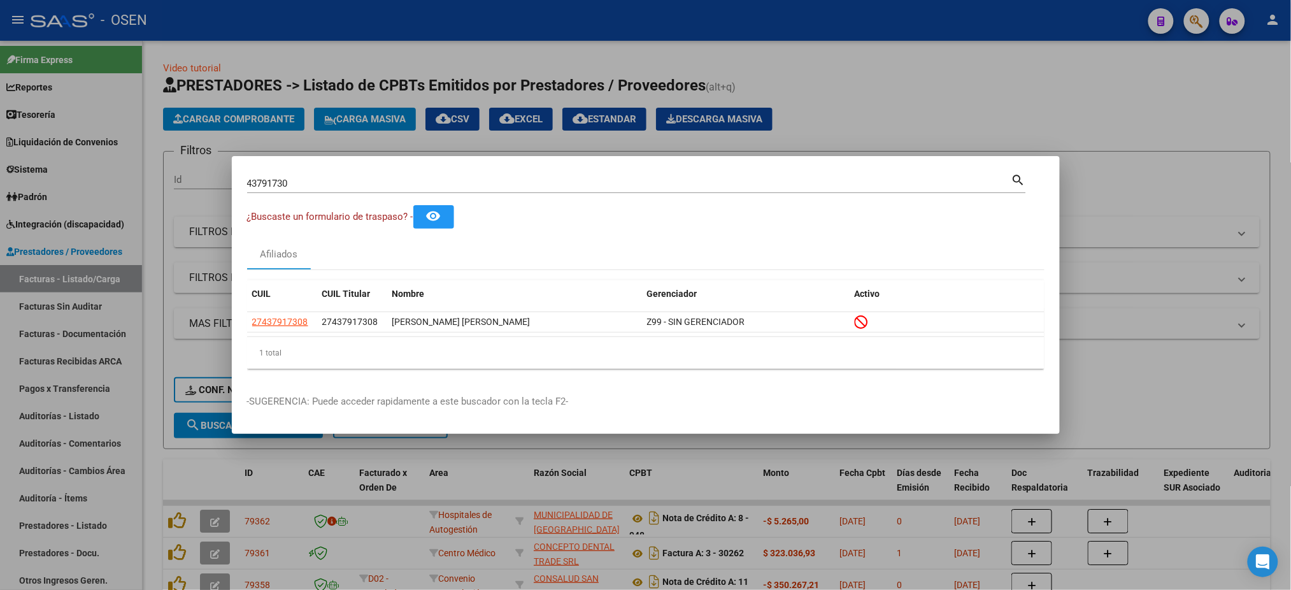
click at [495, 72] on div at bounding box center [645, 295] width 1291 height 590
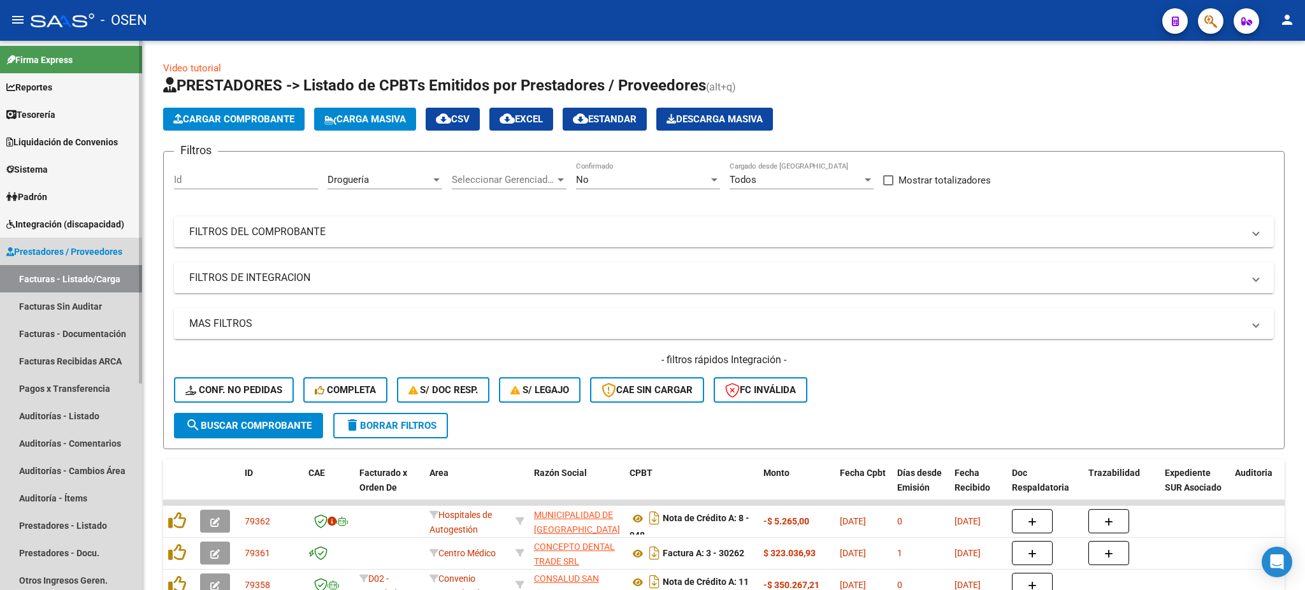
click at [66, 265] on link "Facturas - Listado/Carga" at bounding box center [71, 278] width 142 height 27
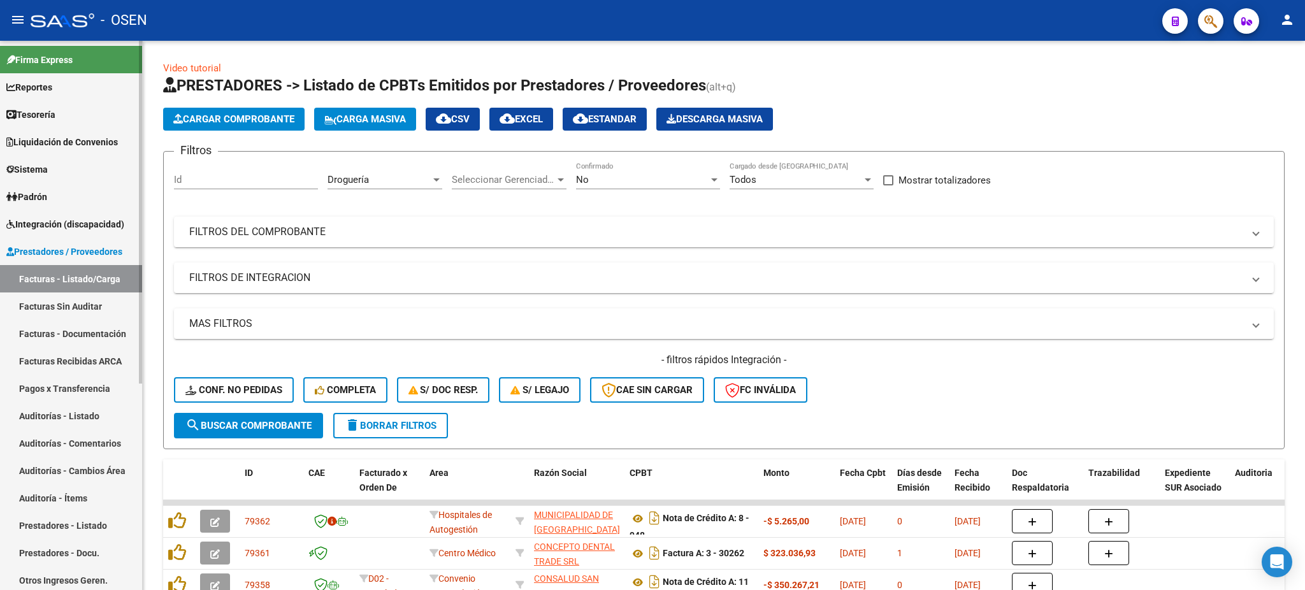
click at [76, 406] on link "Auditorías - Listado" at bounding box center [71, 415] width 142 height 27
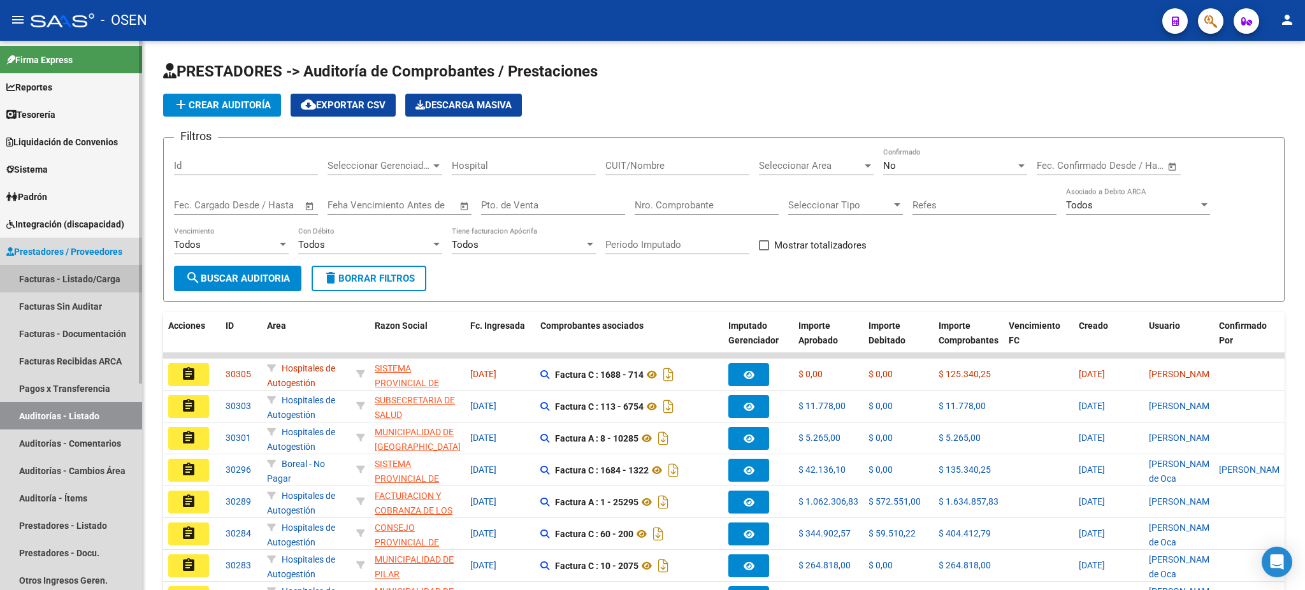
click at [78, 273] on link "Facturas - Listado/Carga" at bounding box center [71, 278] width 142 height 27
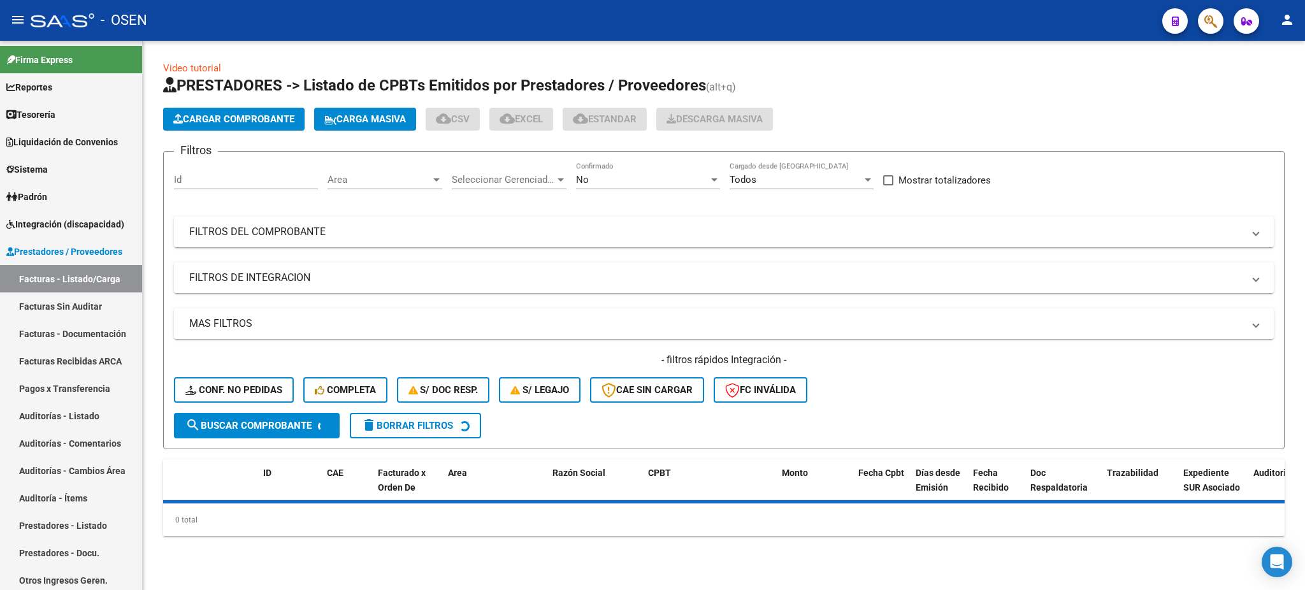
click at [385, 178] on span "Area" at bounding box center [378, 179] width 103 height 11
type input "DR"
click at [391, 243] on span "Droguería" at bounding box center [401, 236] width 148 height 29
click at [277, 427] on span "search Buscar Comprobante" at bounding box center [248, 425] width 126 height 11
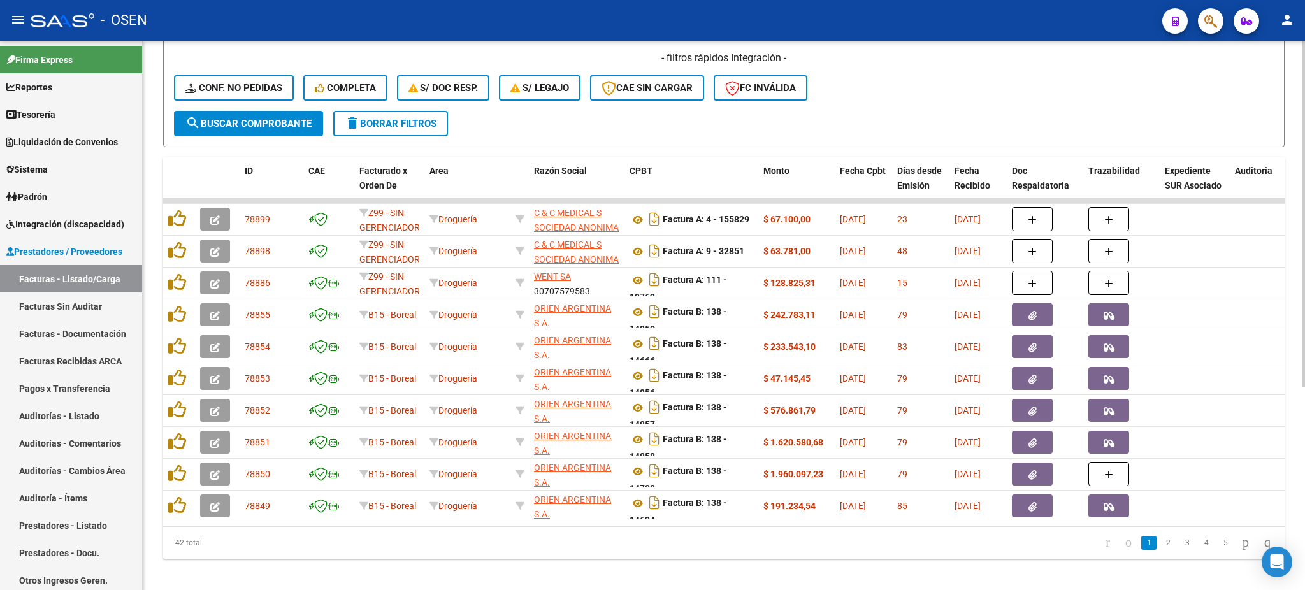
scroll to position [321, 0]
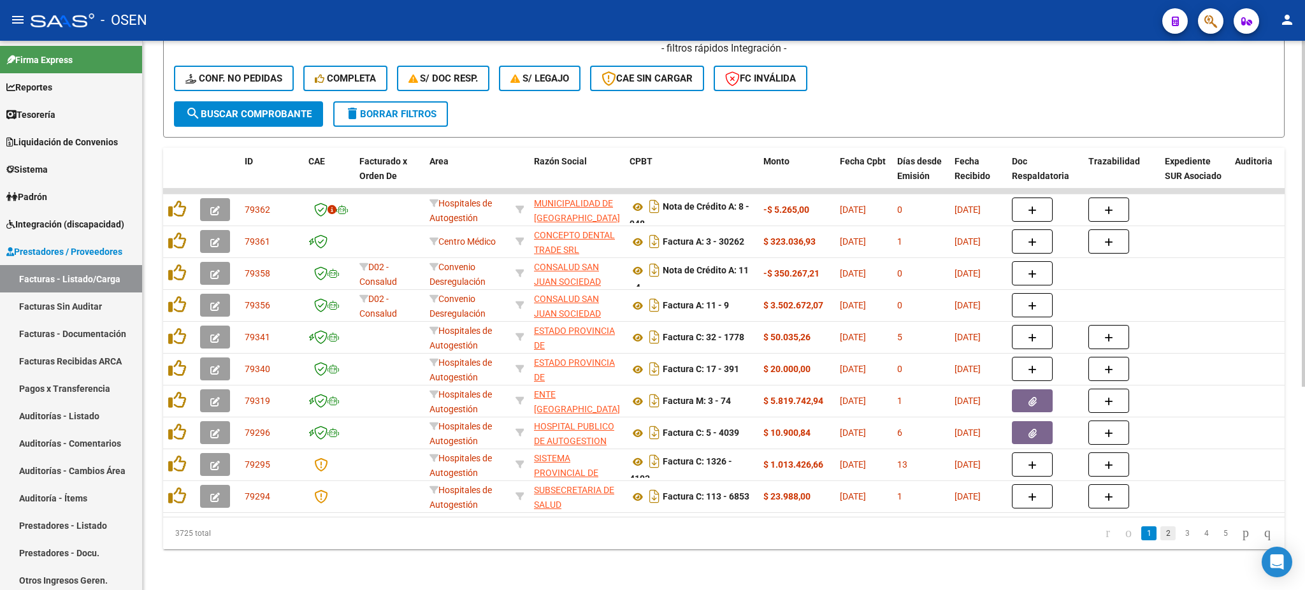
click at [1160, 530] on link "2" at bounding box center [1167, 533] width 15 height 14
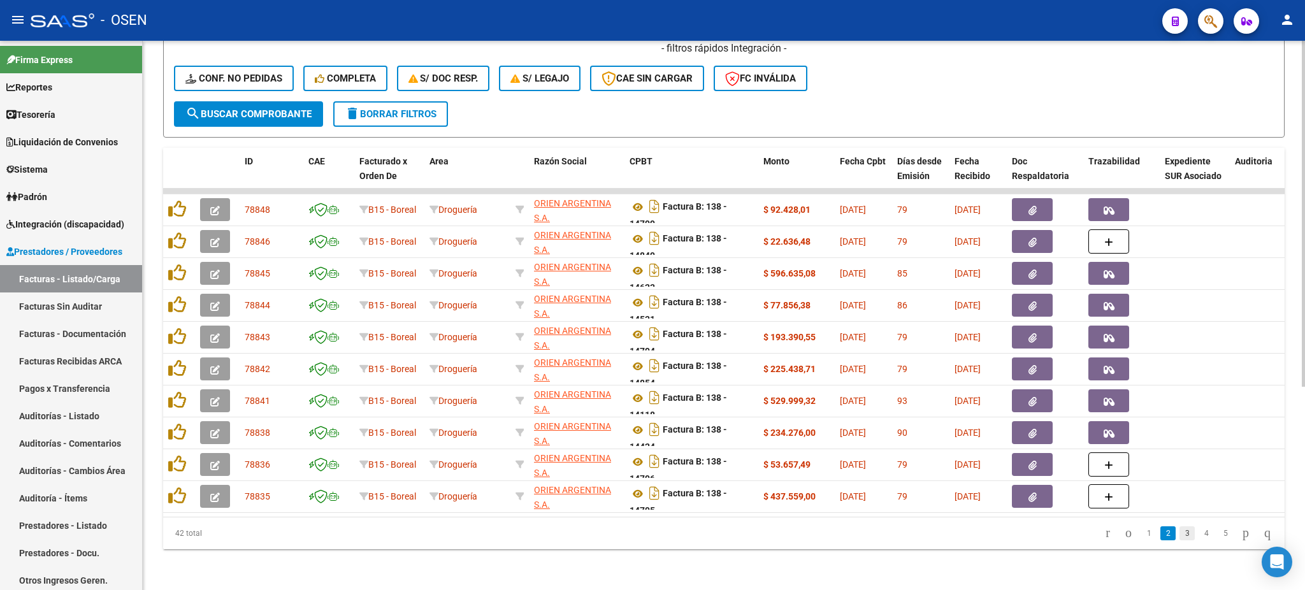
click at [1179, 535] on link "3" at bounding box center [1186, 533] width 15 height 14
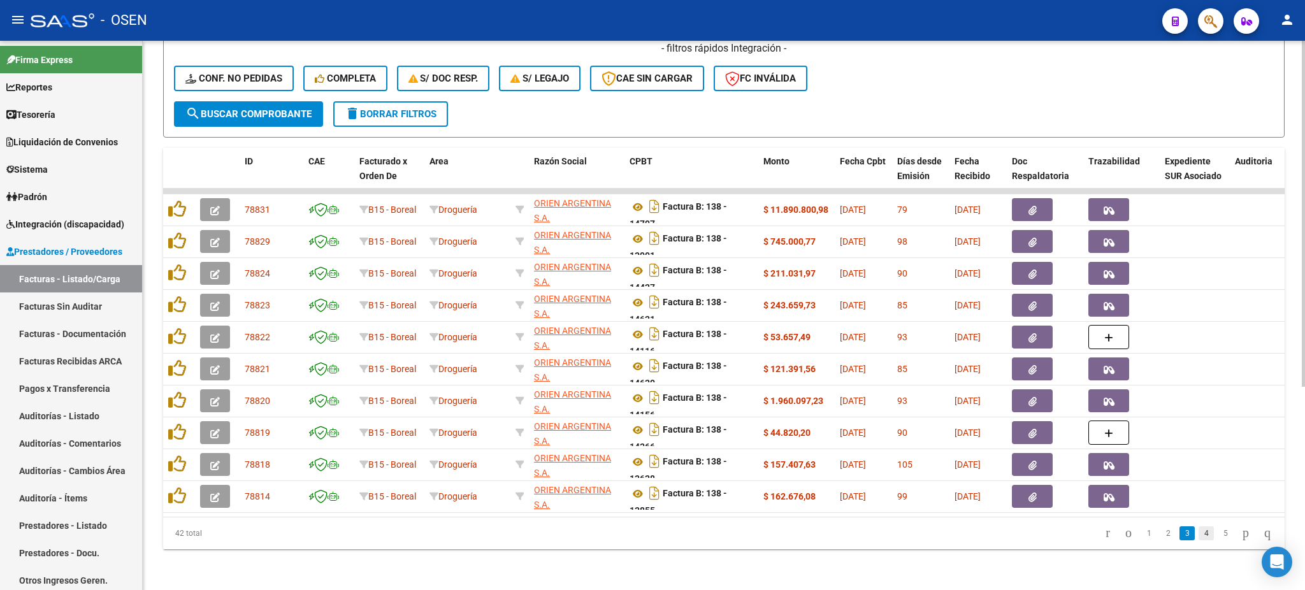
click at [1198, 538] on link "4" at bounding box center [1205, 533] width 15 height 14
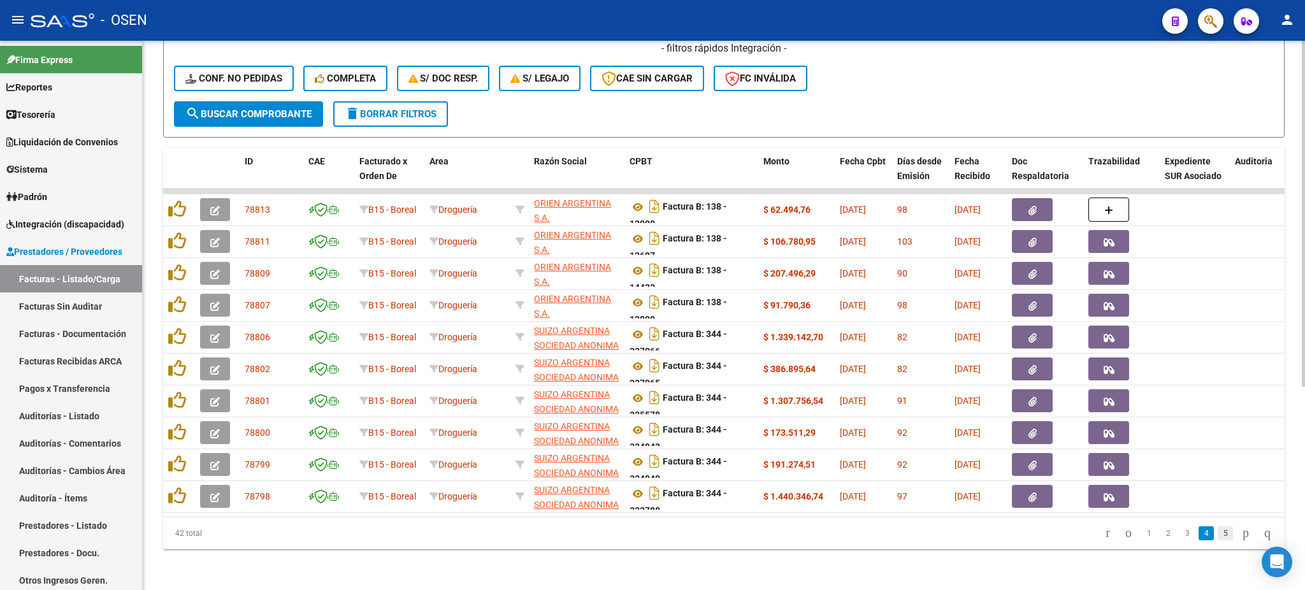
click at [1218, 536] on link "5" at bounding box center [1225, 533] width 15 height 14
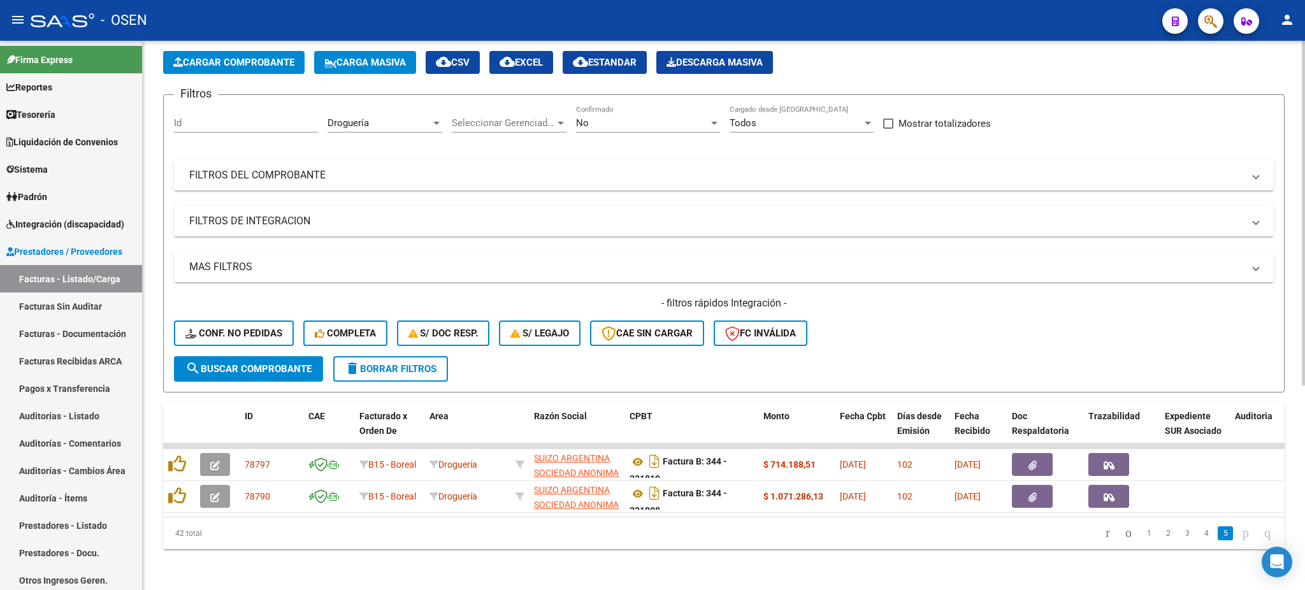
scroll to position [66, 0]
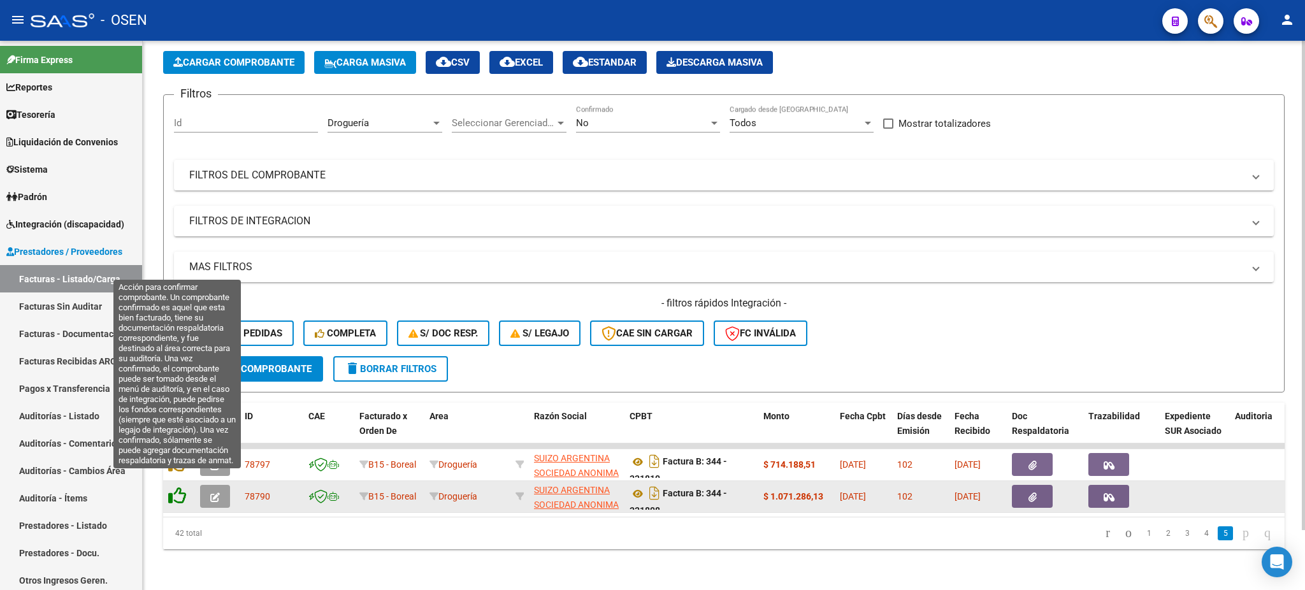
click at [178, 487] on icon at bounding box center [177, 496] width 18 height 18
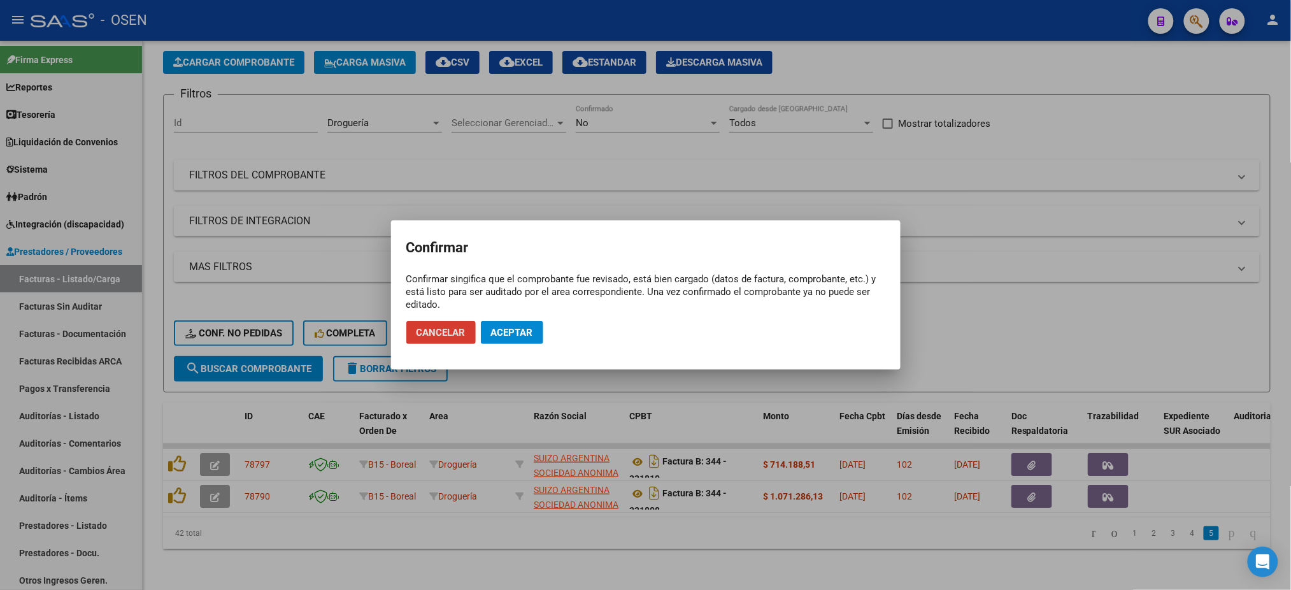
click at [524, 334] on span "Aceptar" at bounding box center [512, 332] width 42 height 11
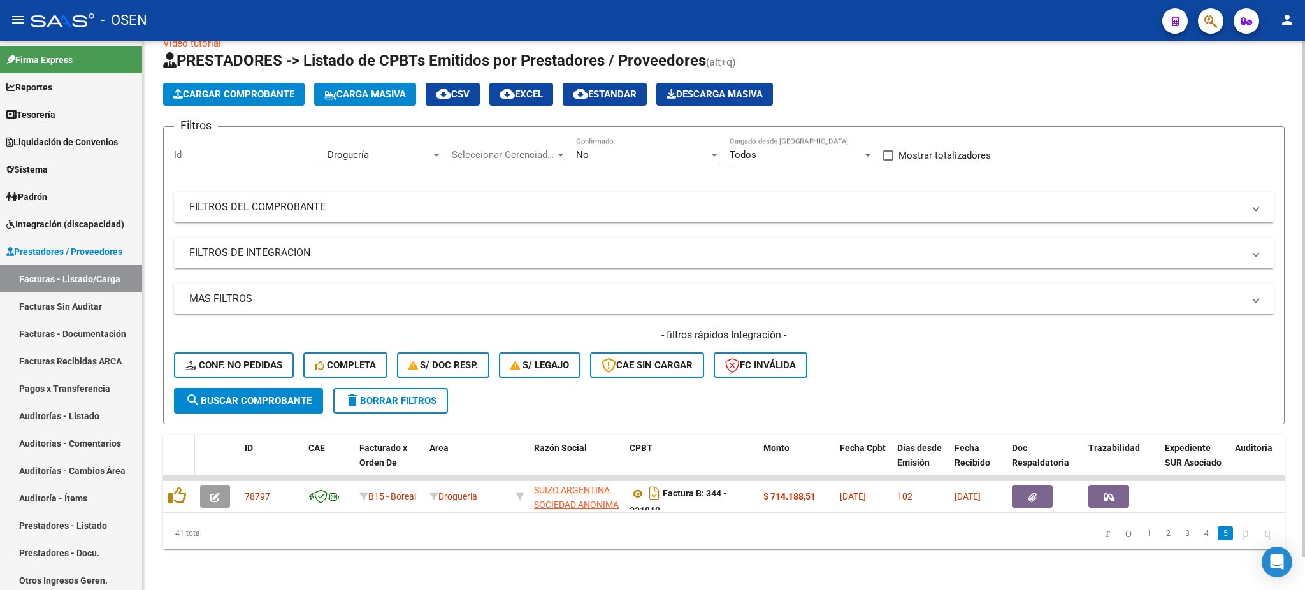
scroll to position [34, 0]
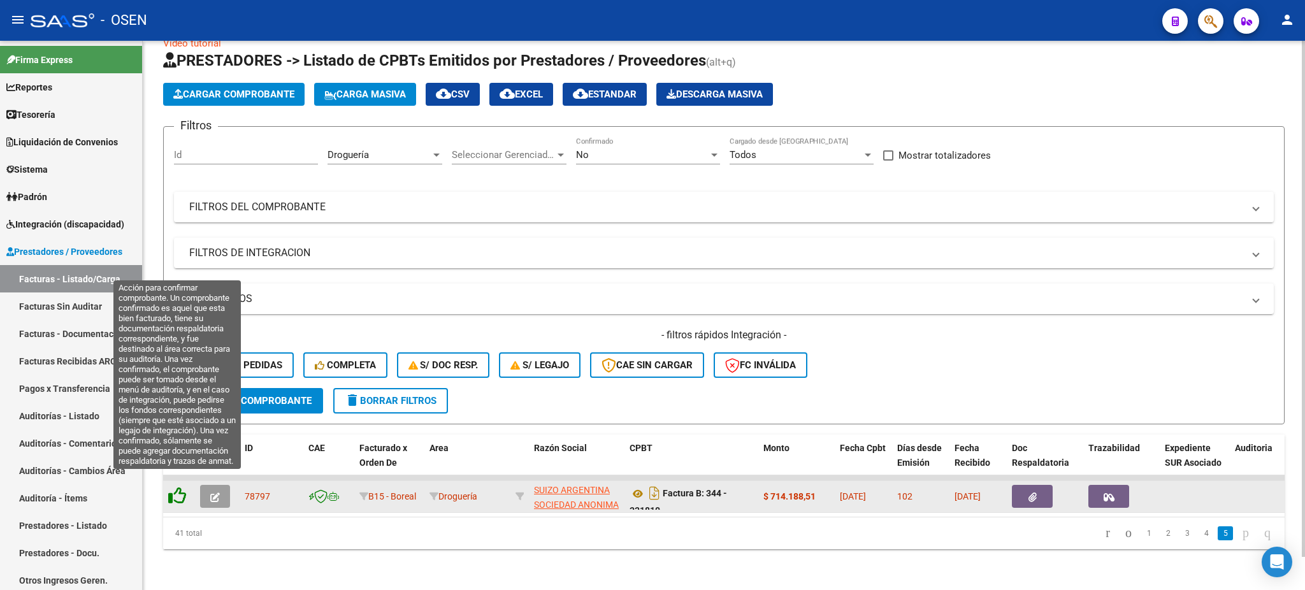
click at [182, 487] on icon at bounding box center [177, 496] width 18 height 18
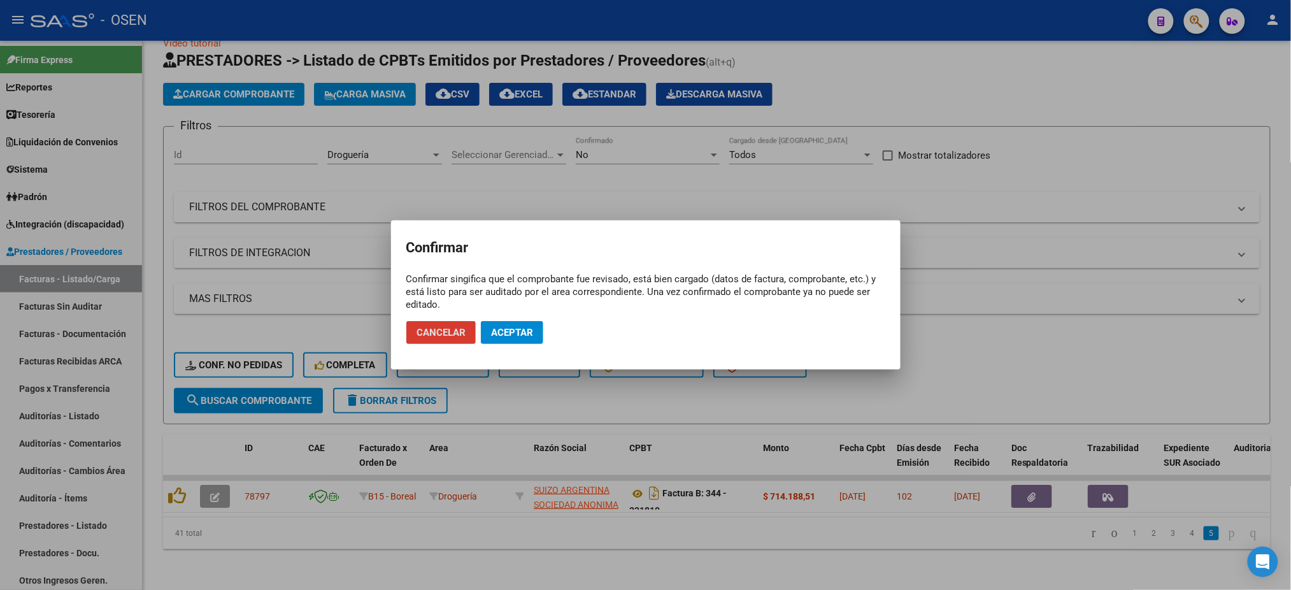
click at [525, 337] on span "Aceptar" at bounding box center [512, 332] width 42 height 11
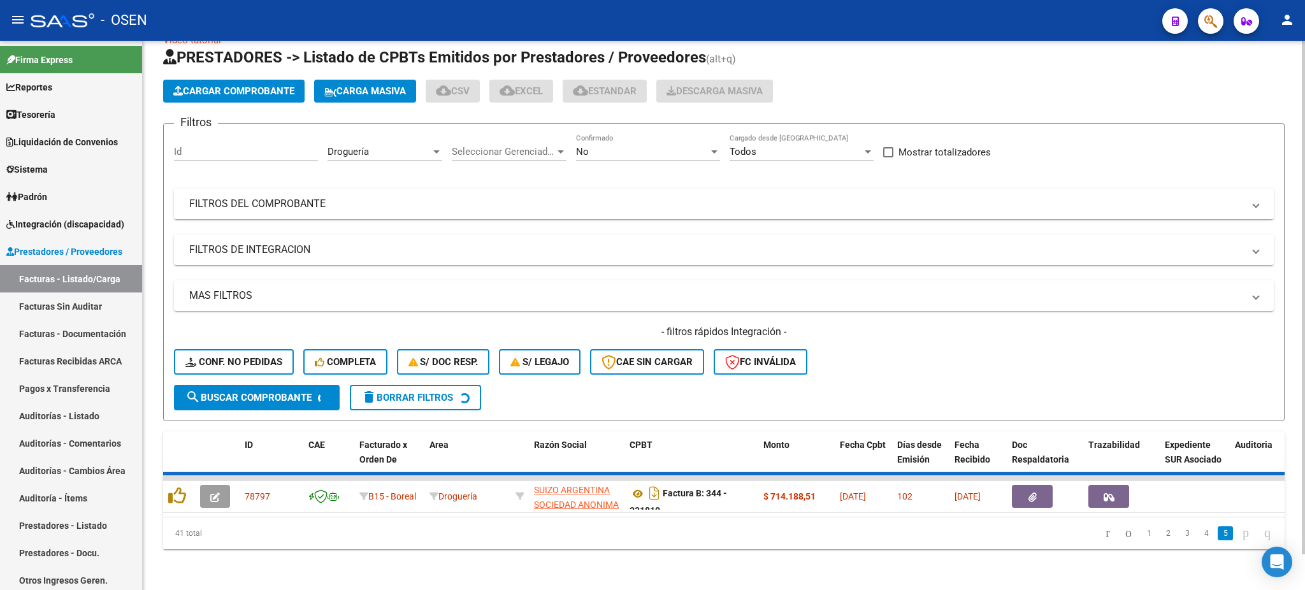
scroll to position [11, 0]
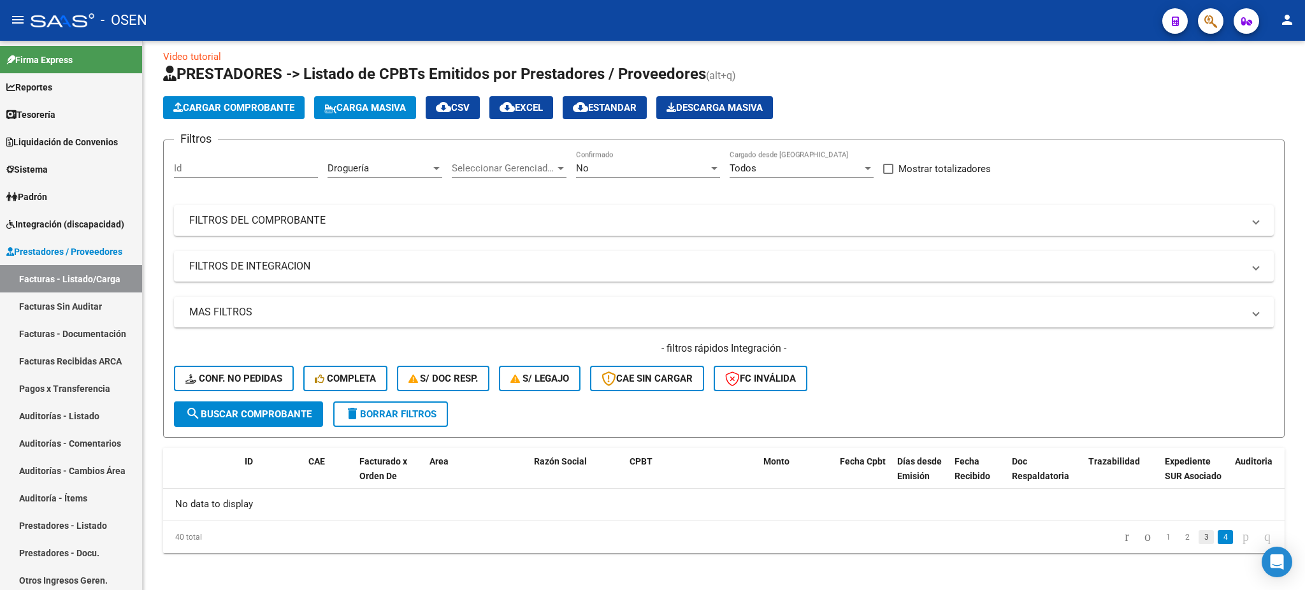
click at [1198, 535] on link "3" at bounding box center [1205, 537] width 15 height 14
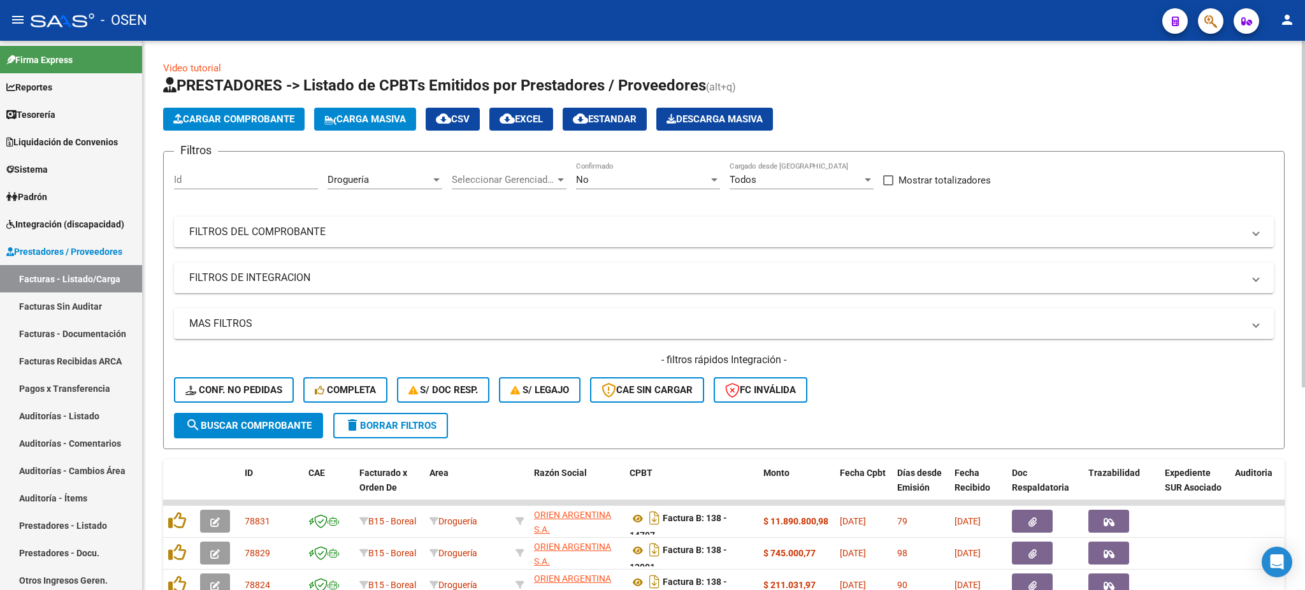
scroll to position [321, 0]
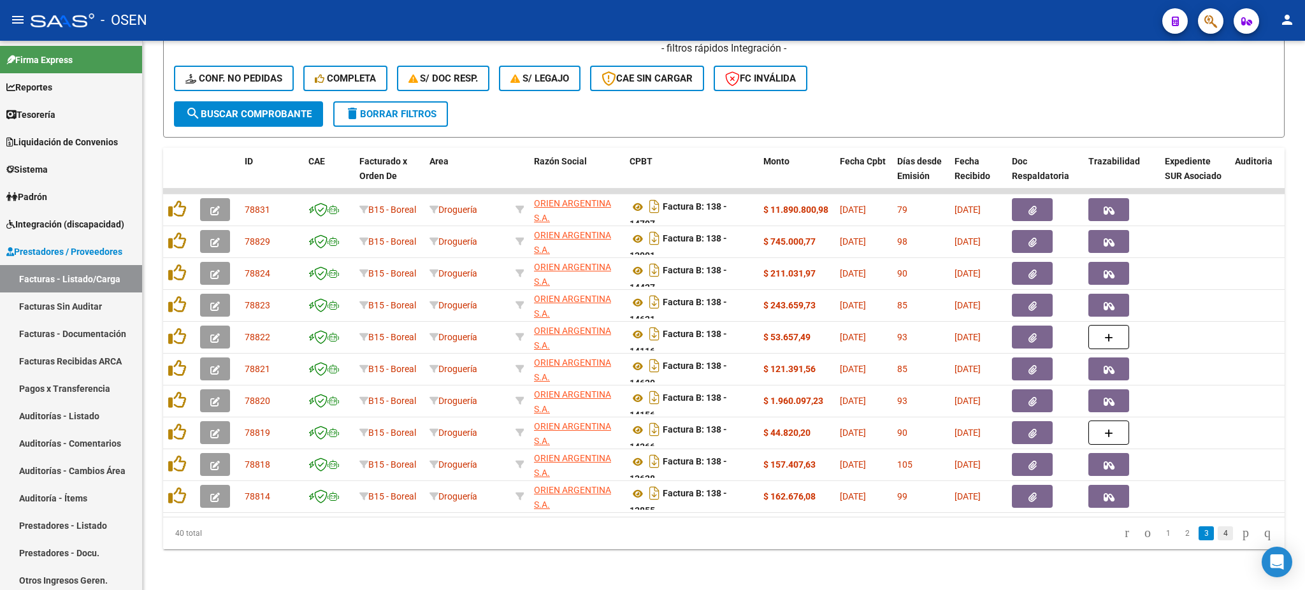
click at [1218, 531] on link "4" at bounding box center [1225, 533] width 15 height 14
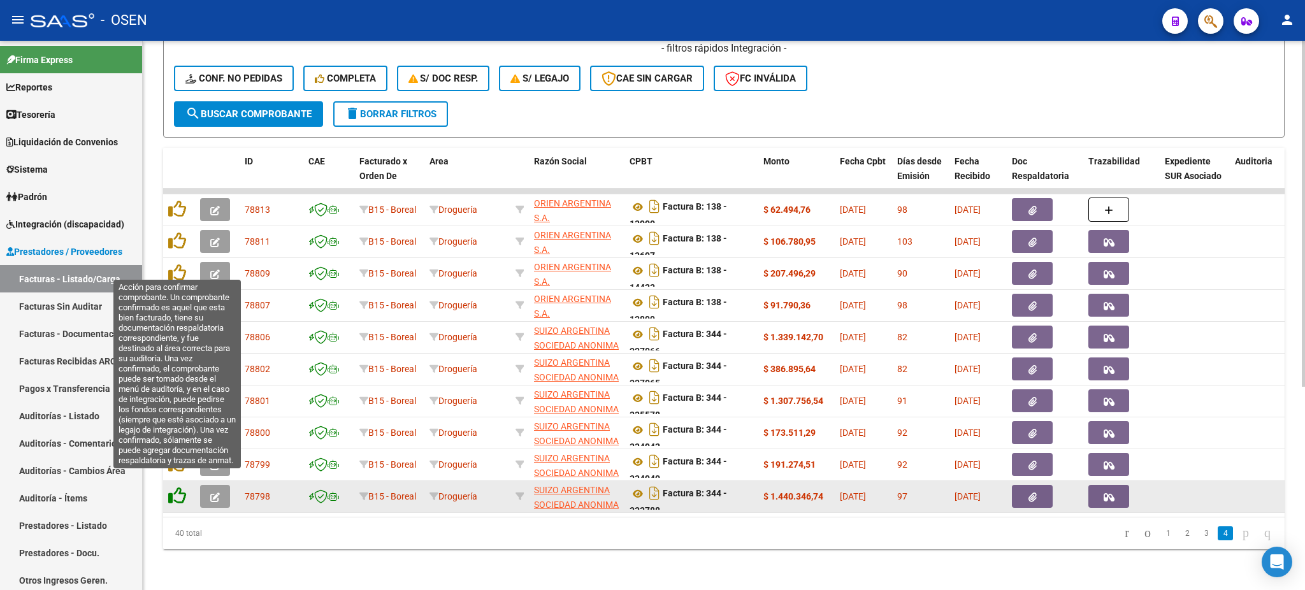
click at [169, 487] on icon at bounding box center [177, 496] width 18 height 18
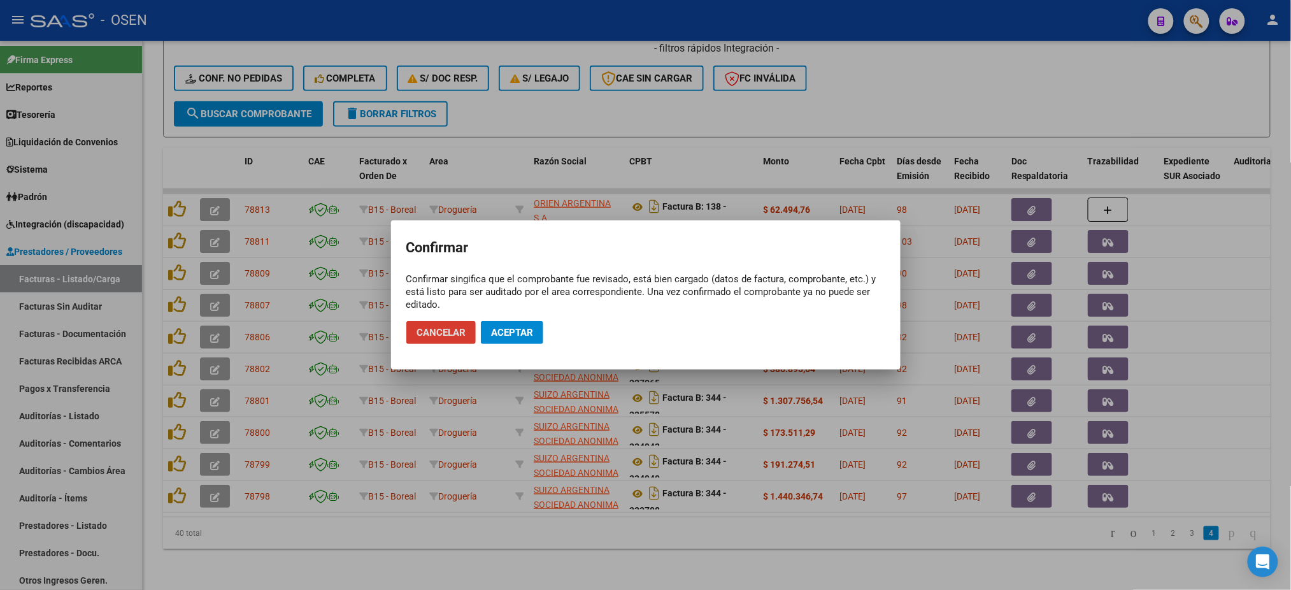
click at [502, 341] on button "Aceptar" at bounding box center [512, 332] width 62 height 23
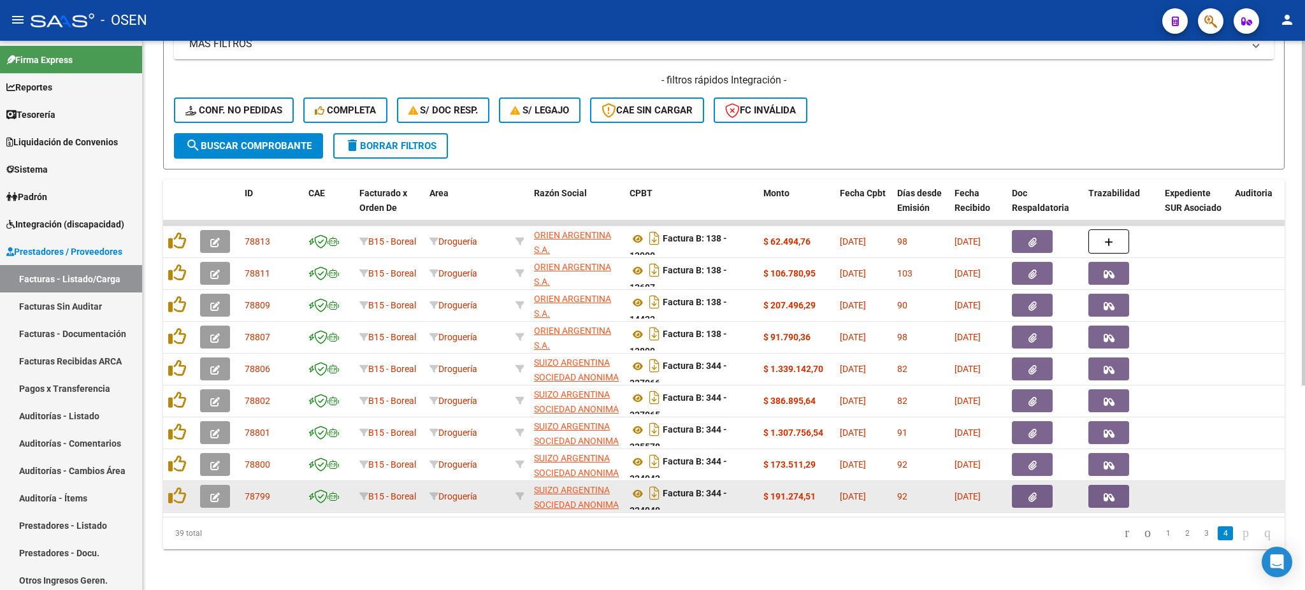
scroll to position [289, 0]
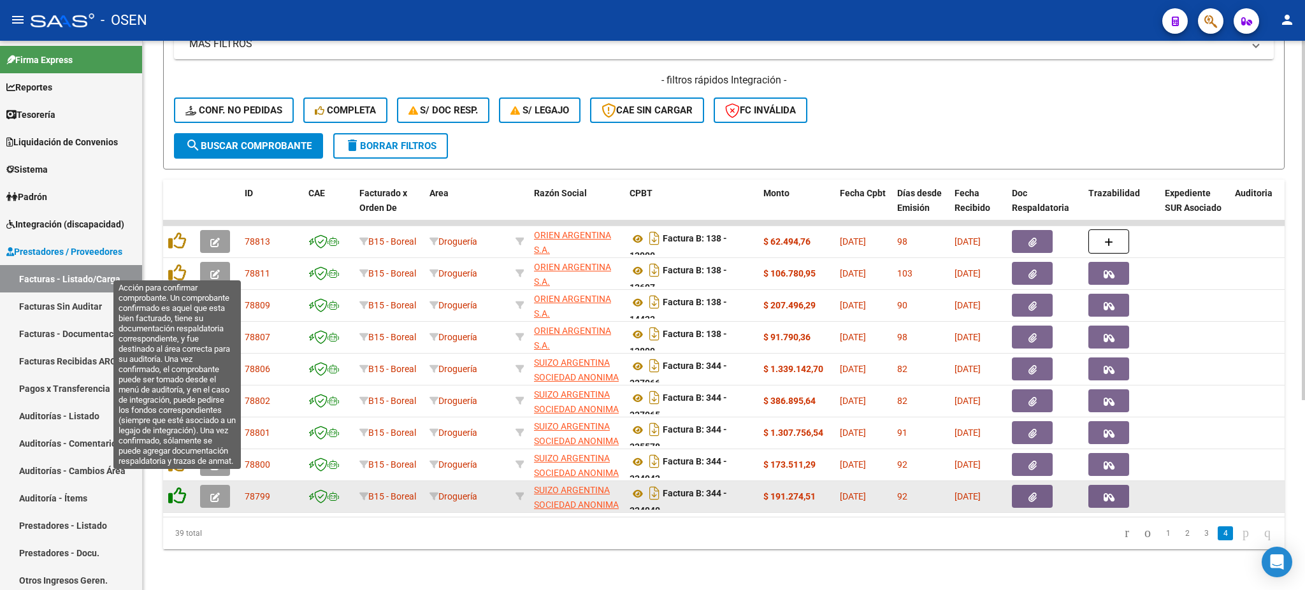
click at [175, 487] on icon at bounding box center [177, 496] width 18 height 18
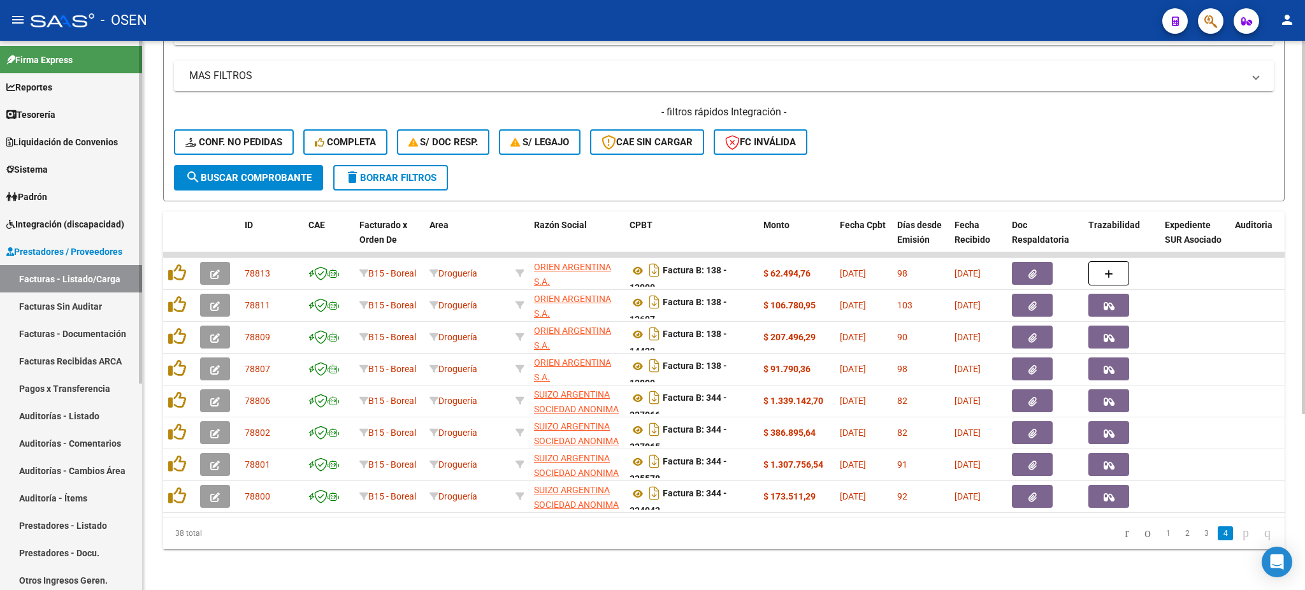
scroll to position [257, 0]
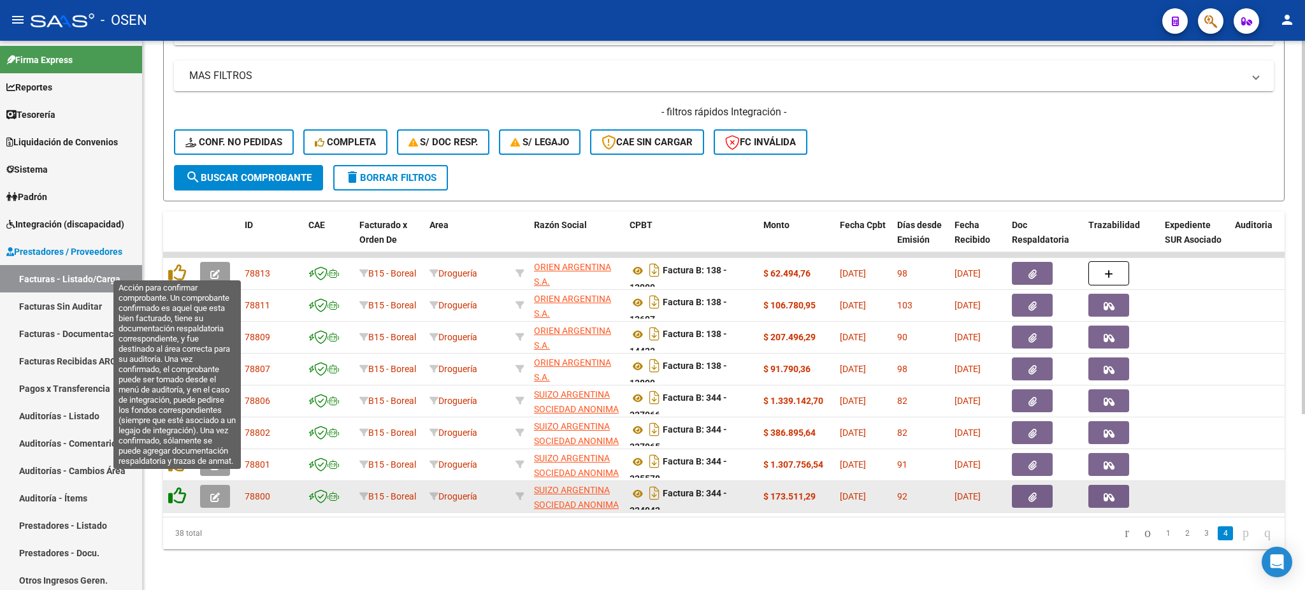
click at [178, 487] on icon at bounding box center [177, 496] width 18 height 18
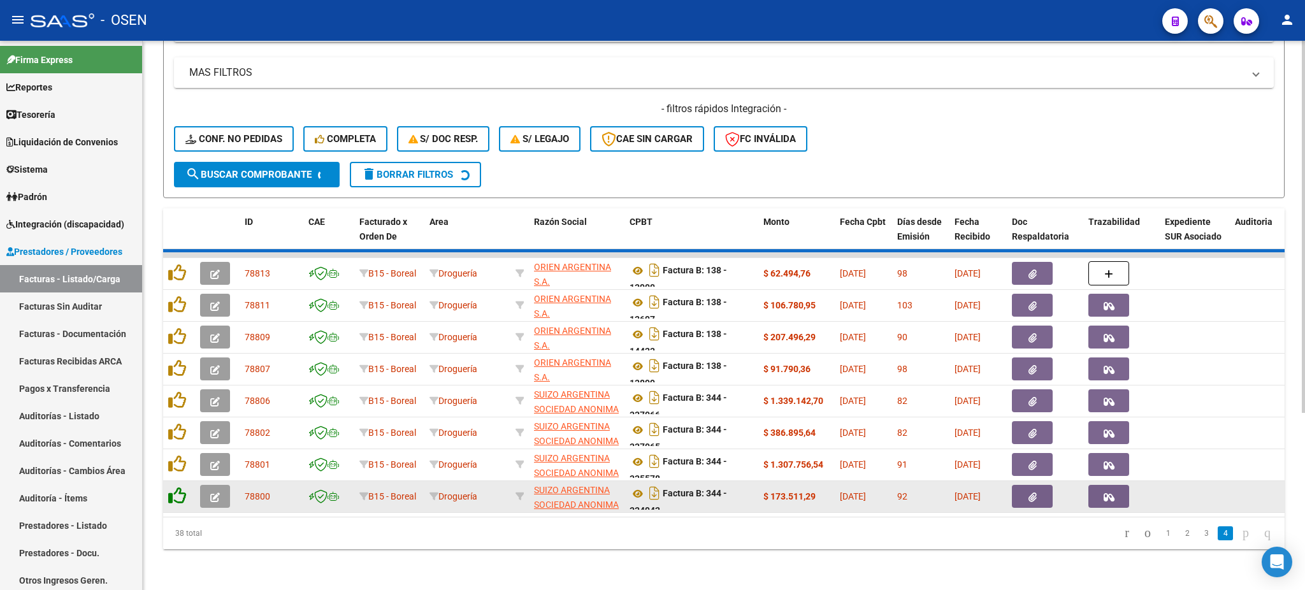
click at [178, 487] on icon at bounding box center [177, 496] width 18 height 18
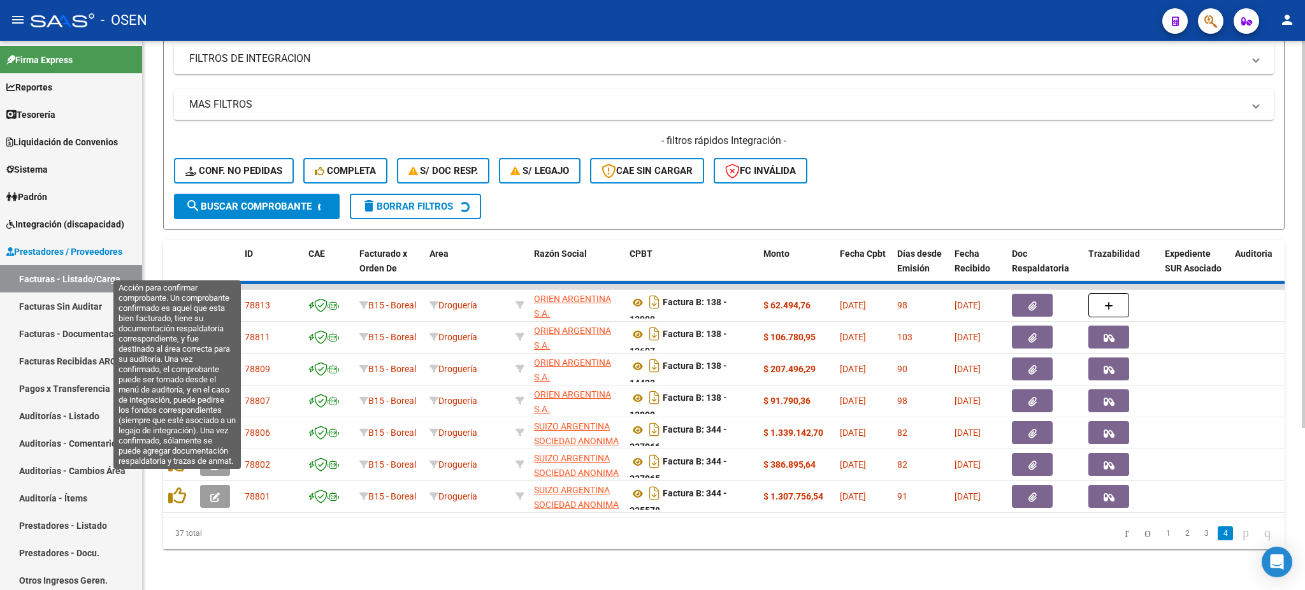
click at [178, 487] on icon at bounding box center [177, 496] width 18 height 18
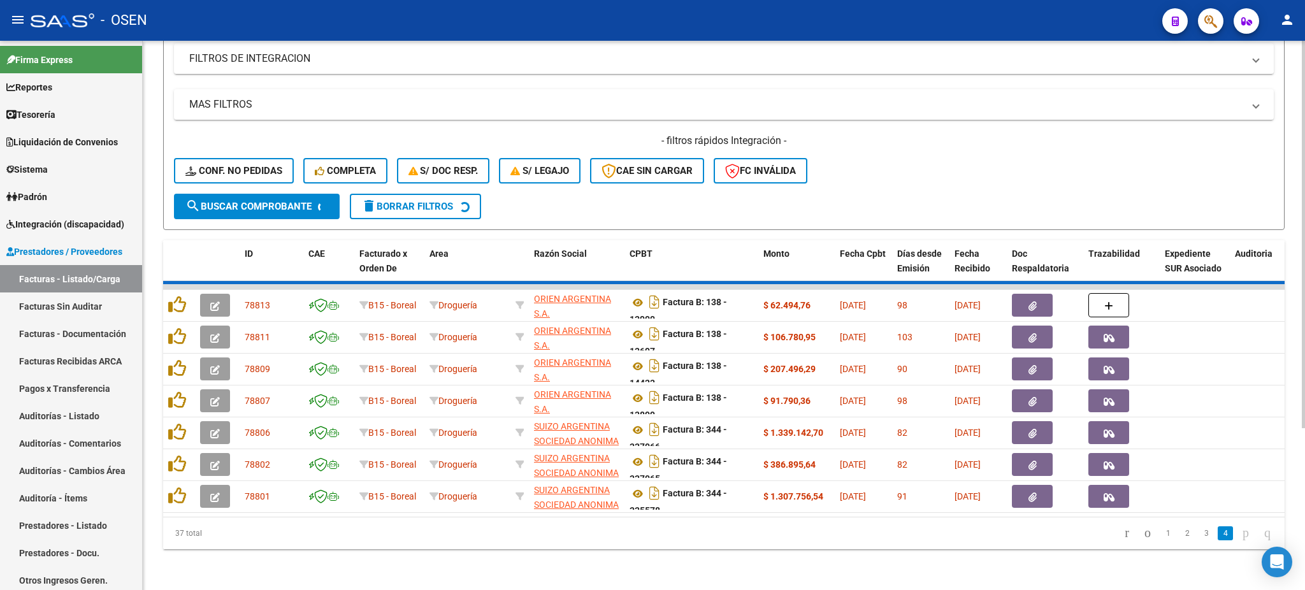
click at [178, 487] on icon at bounding box center [177, 496] width 18 height 18
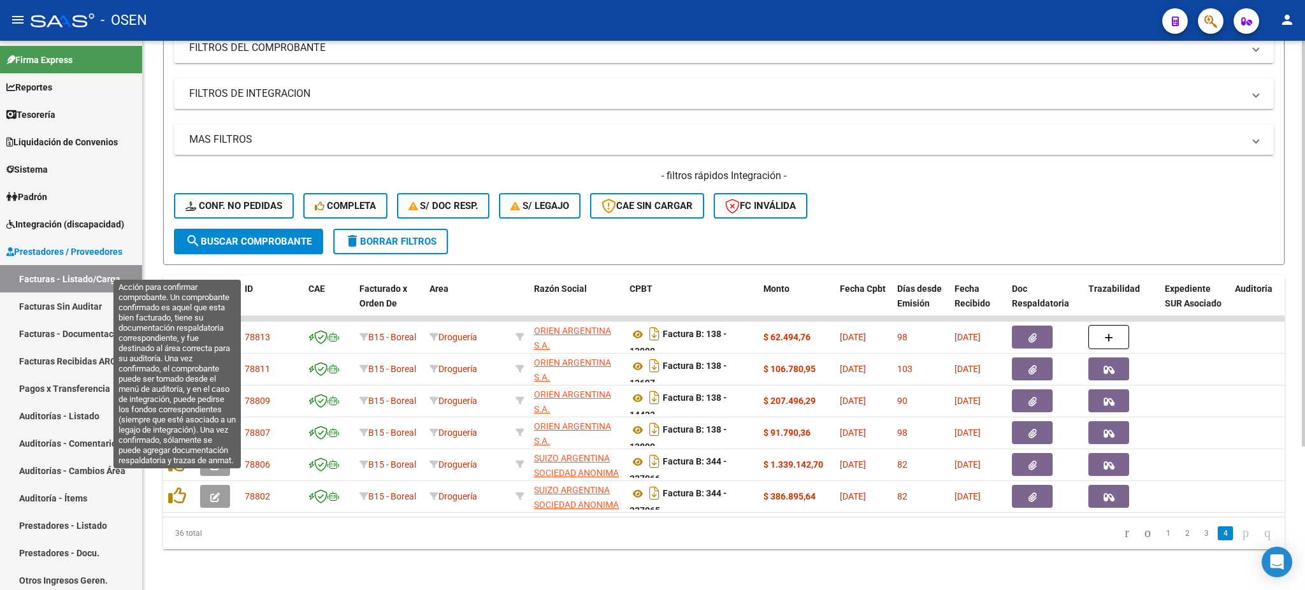
click at [178, 487] on icon at bounding box center [177, 496] width 18 height 18
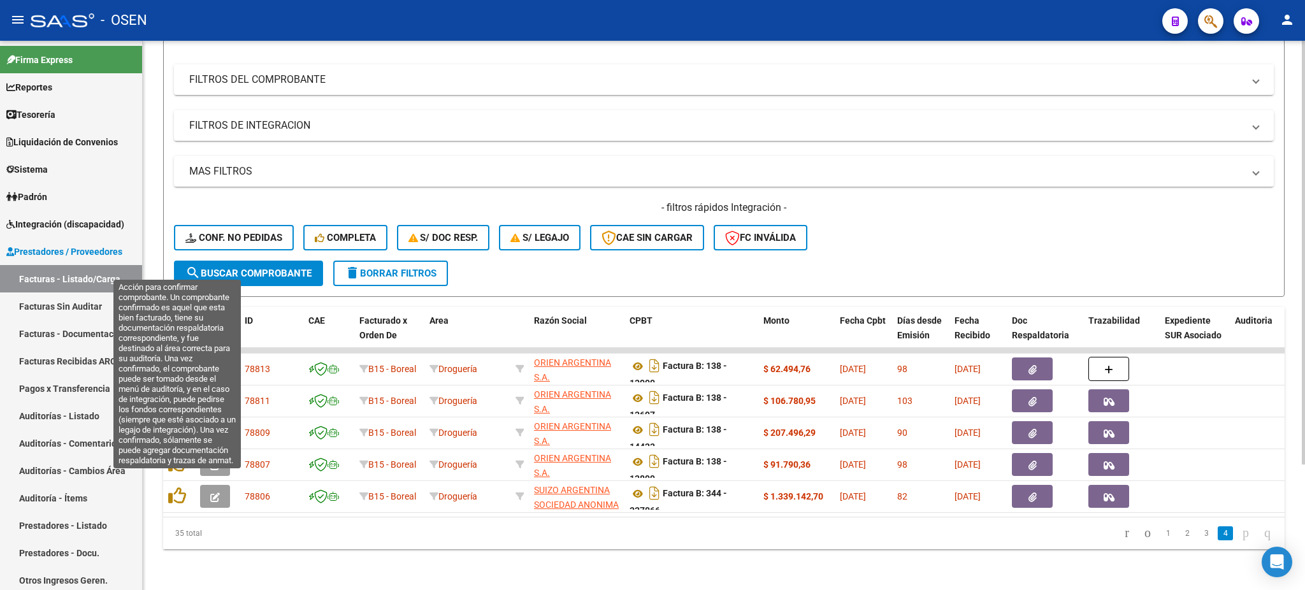
click at [178, 487] on icon at bounding box center [177, 496] width 18 height 18
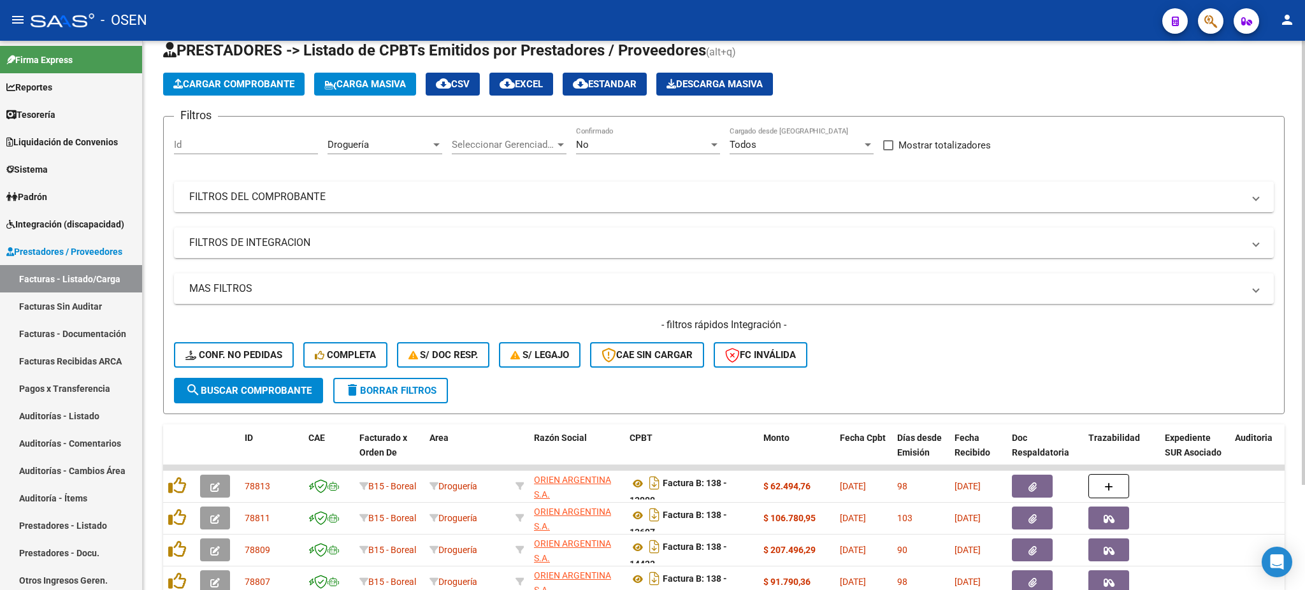
scroll to position [0, 0]
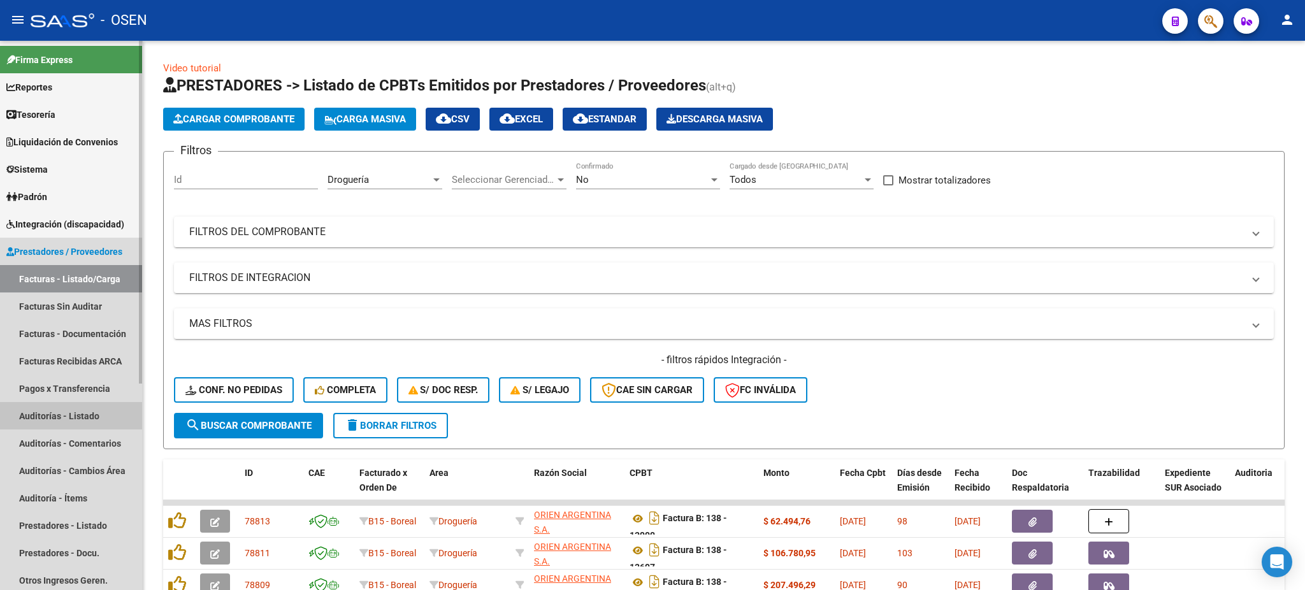
click at [97, 415] on link "Auditorías - Listado" at bounding box center [71, 415] width 142 height 27
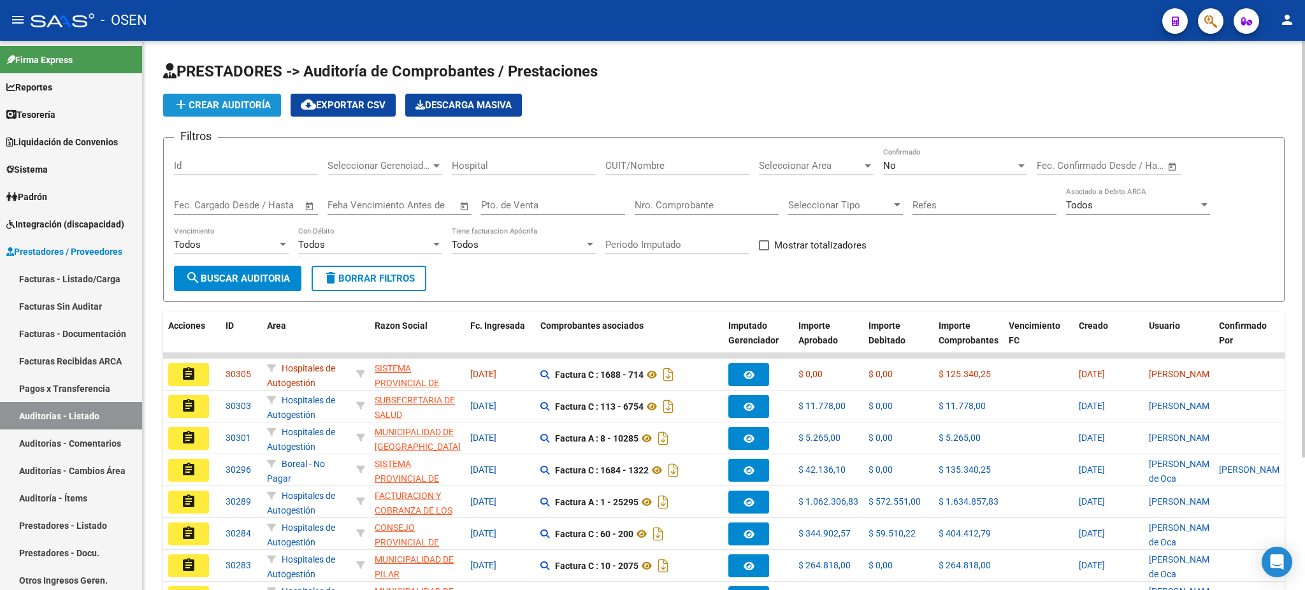
click at [250, 97] on button "add Crear Auditoría" at bounding box center [222, 105] width 118 height 23
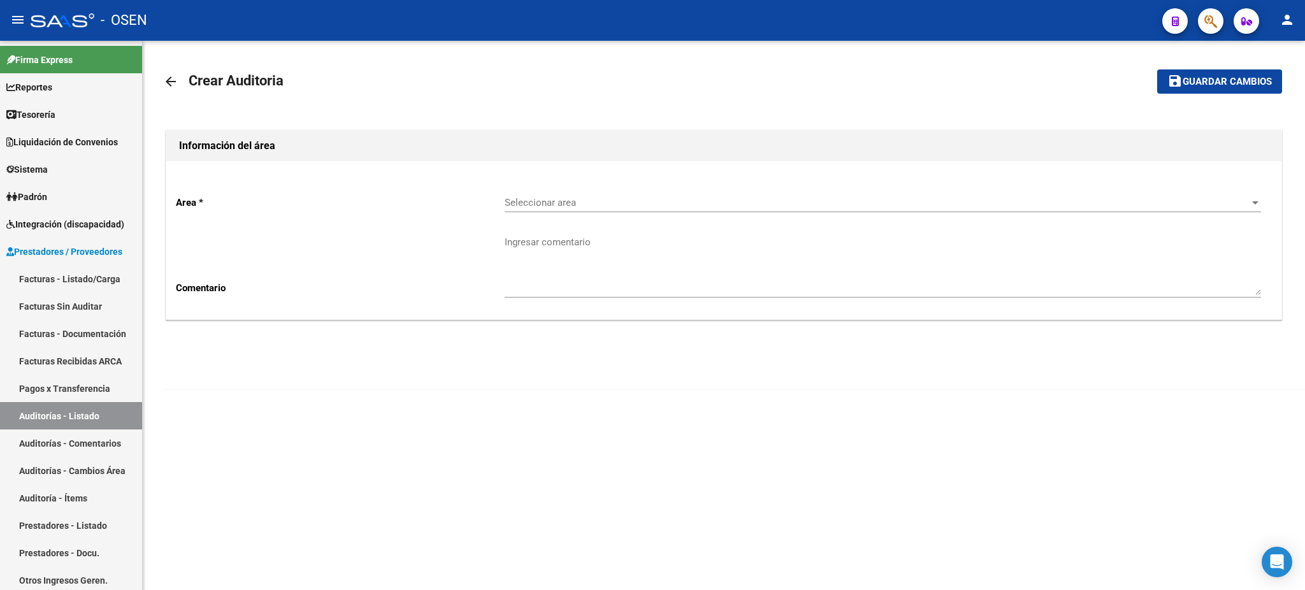
click at [555, 192] on div "Seleccionar area Seleccionar area" at bounding box center [883, 198] width 756 height 27
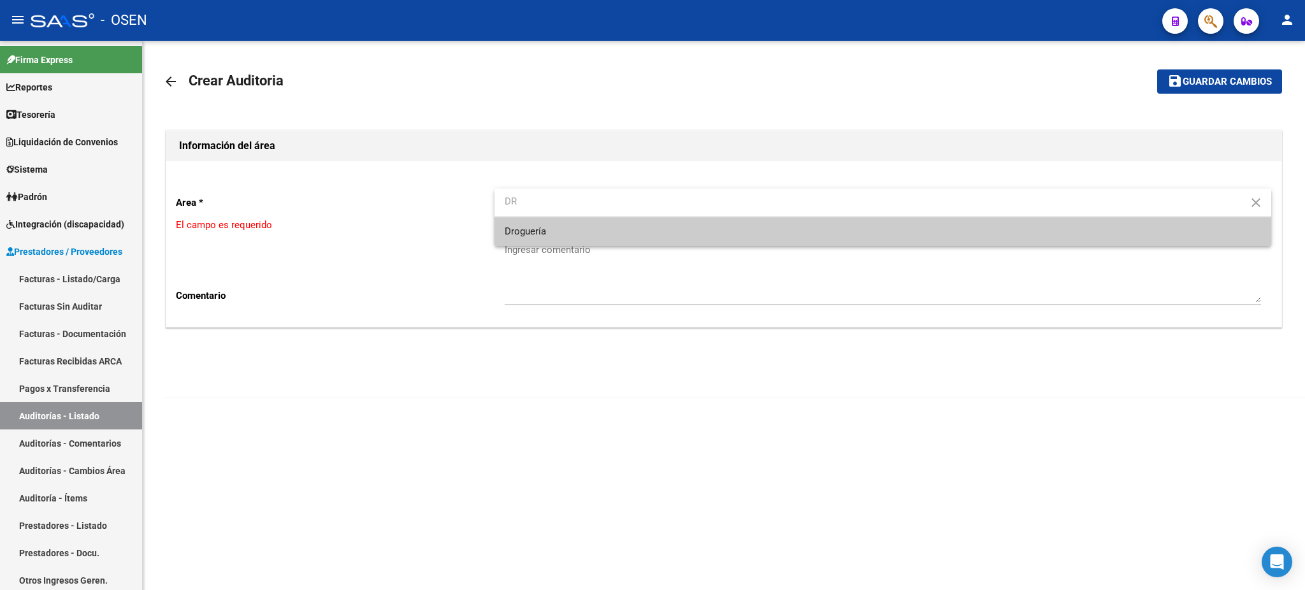
type input "DR"
drag, startPoint x: 610, startPoint y: 241, endPoint x: 604, endPoint y: 238, distance: 6.6
click at [609, 240] on span "Droguería" at bounding box center [883, 231] width 756 height 29
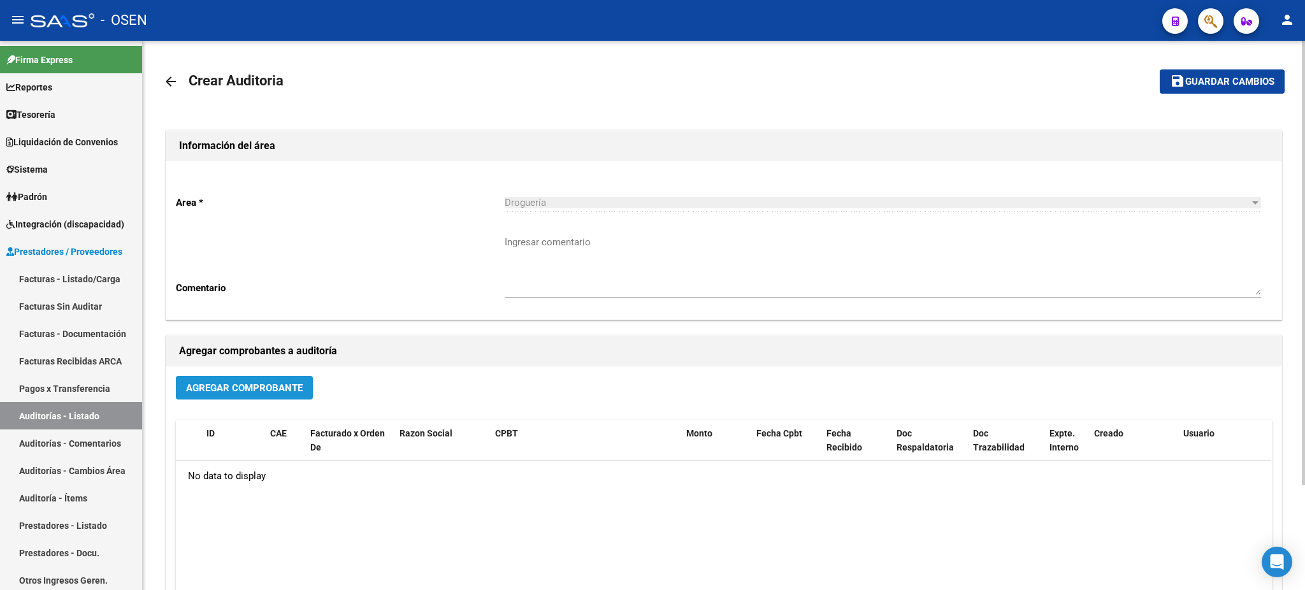
click at [286, 394] on button "Agregar Comprobante" at bounding box center [244, 388] width 137 height 24
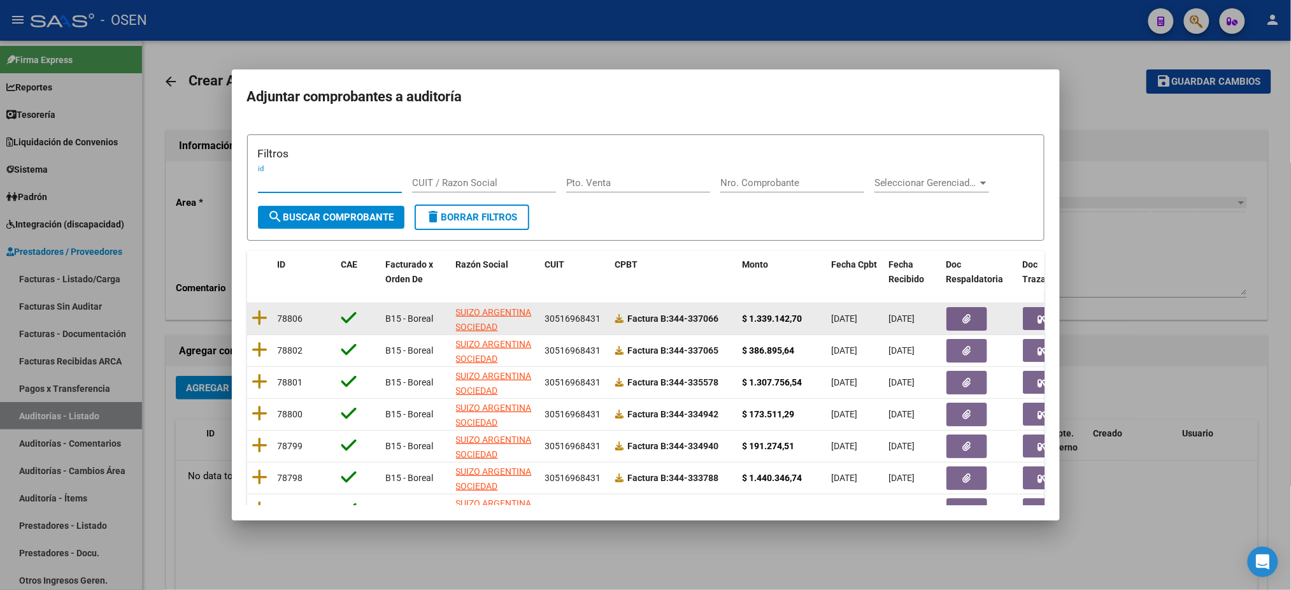
click at [268, 316] on datatable-body-cell at bounding box center [259, 318] width 25 height 31
click at [262, 320] on icon at bounding box center [260, 318] width 16 height 18
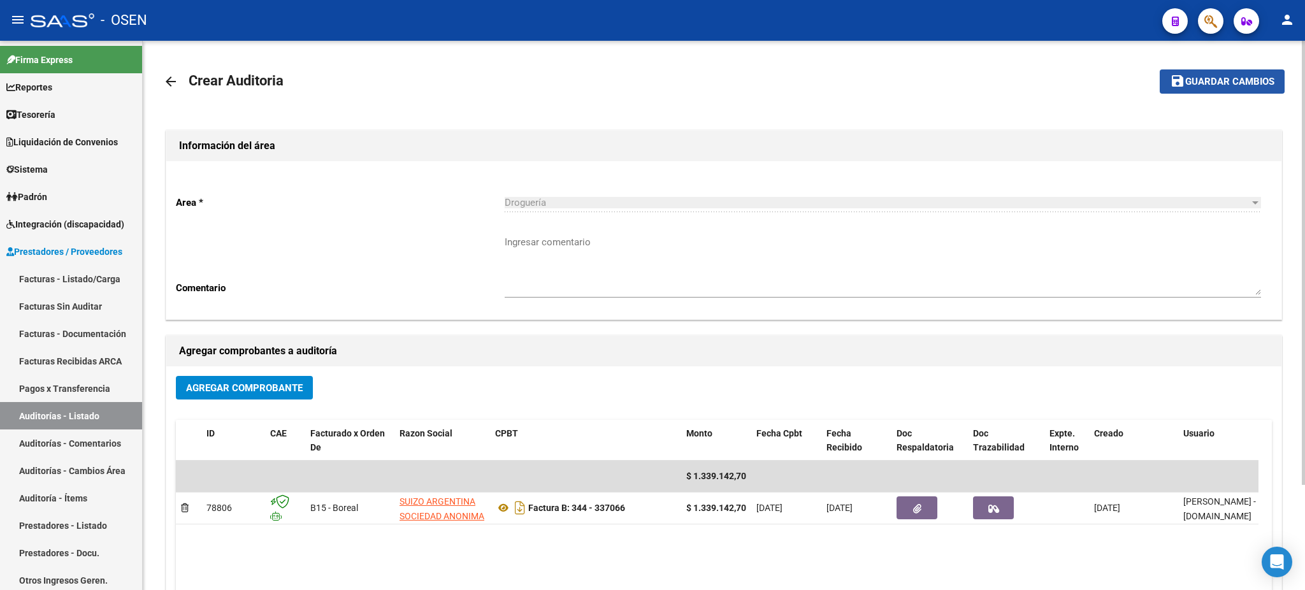
click at [1218, 82] on span "Guardar cambios" at bounding box center [1229, 81] width 89 height 11
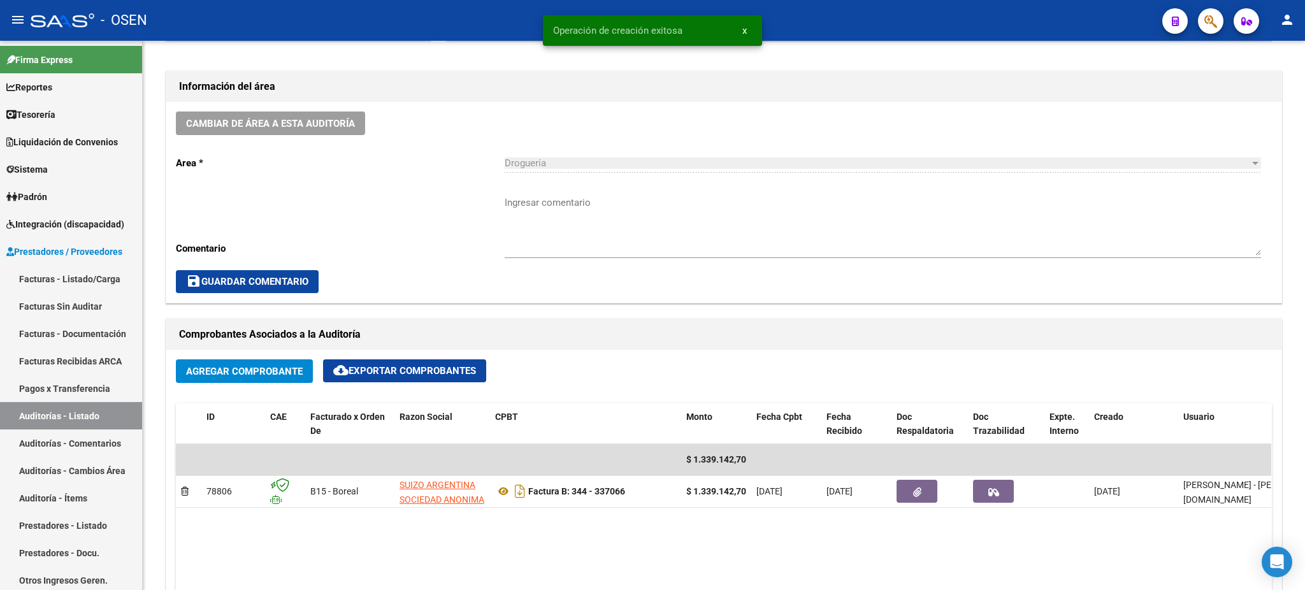
scroll to position [424, 0]
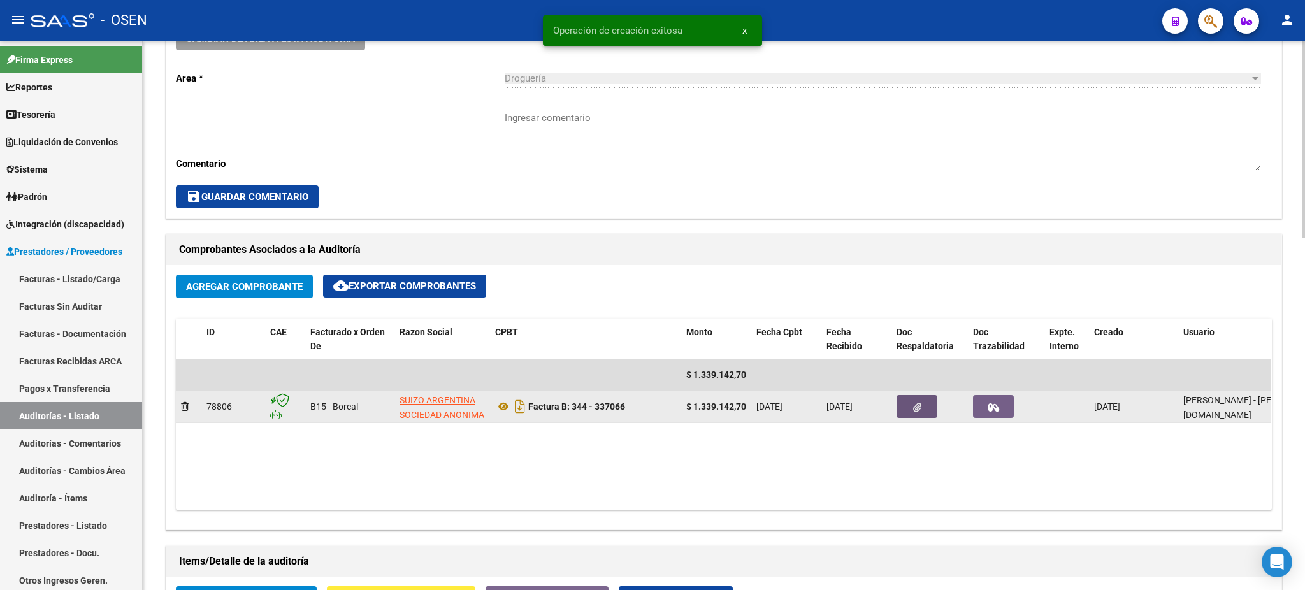
click at [929, 396] on button "button" at bounding box center [916, 406] width 41 height 23
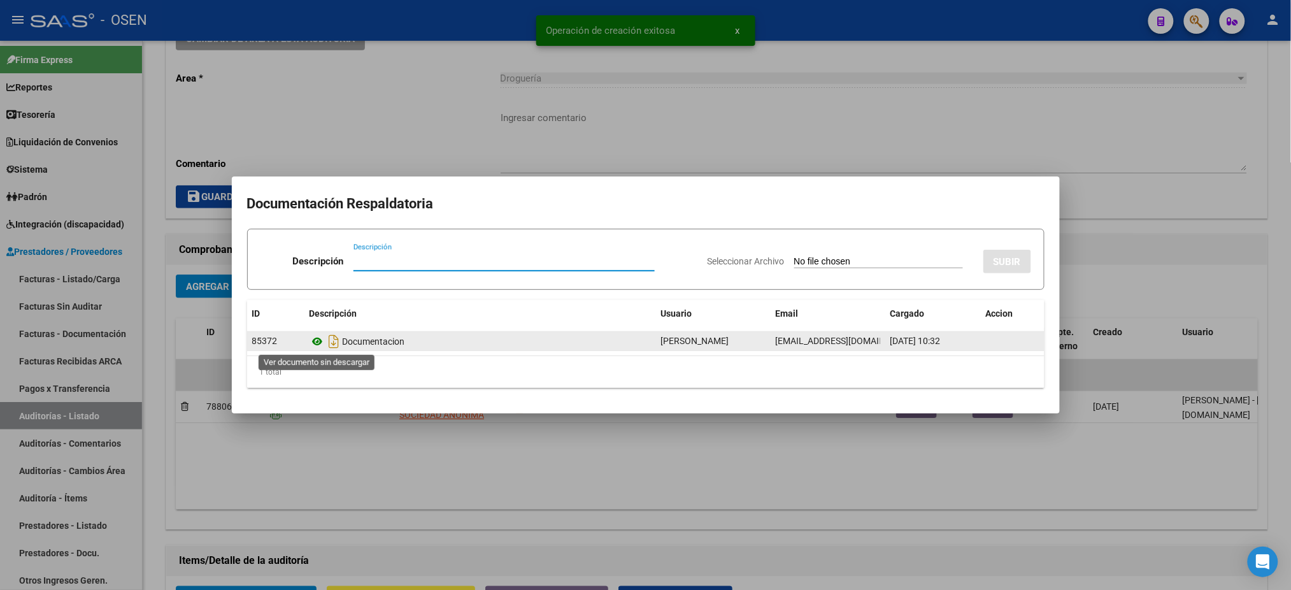
click at [320, 343] on icon at bounding box center [318, 341] width 17 height 15
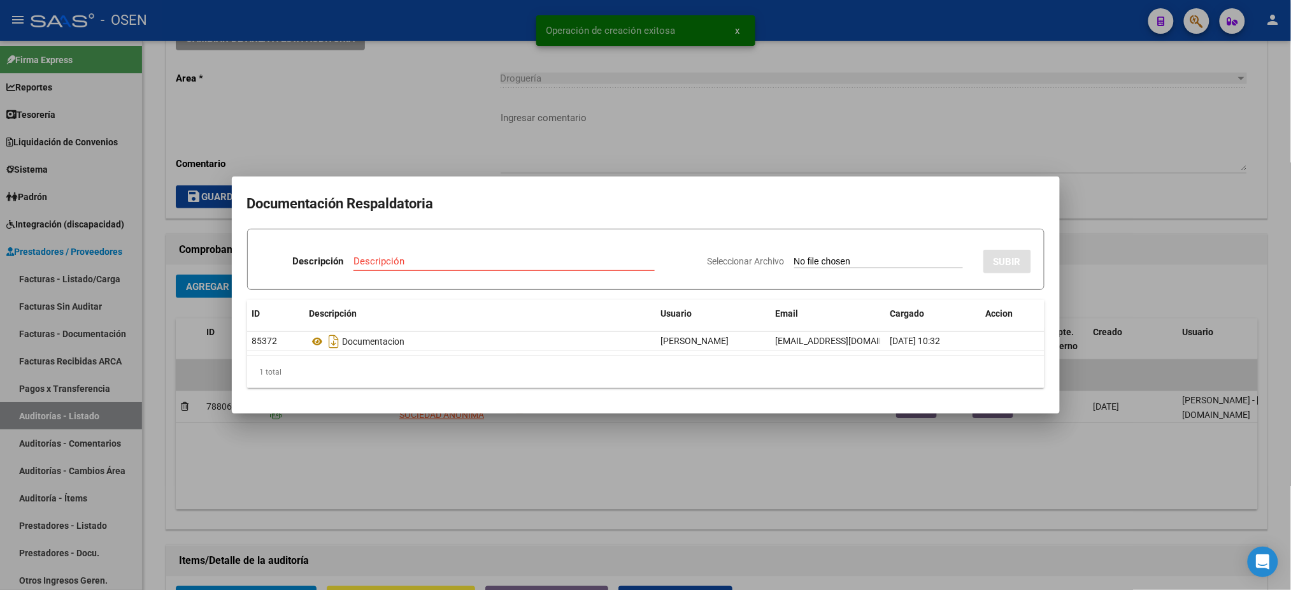
click at [726, 127] on div at bounding box center [645, 295] width 1291 height 590
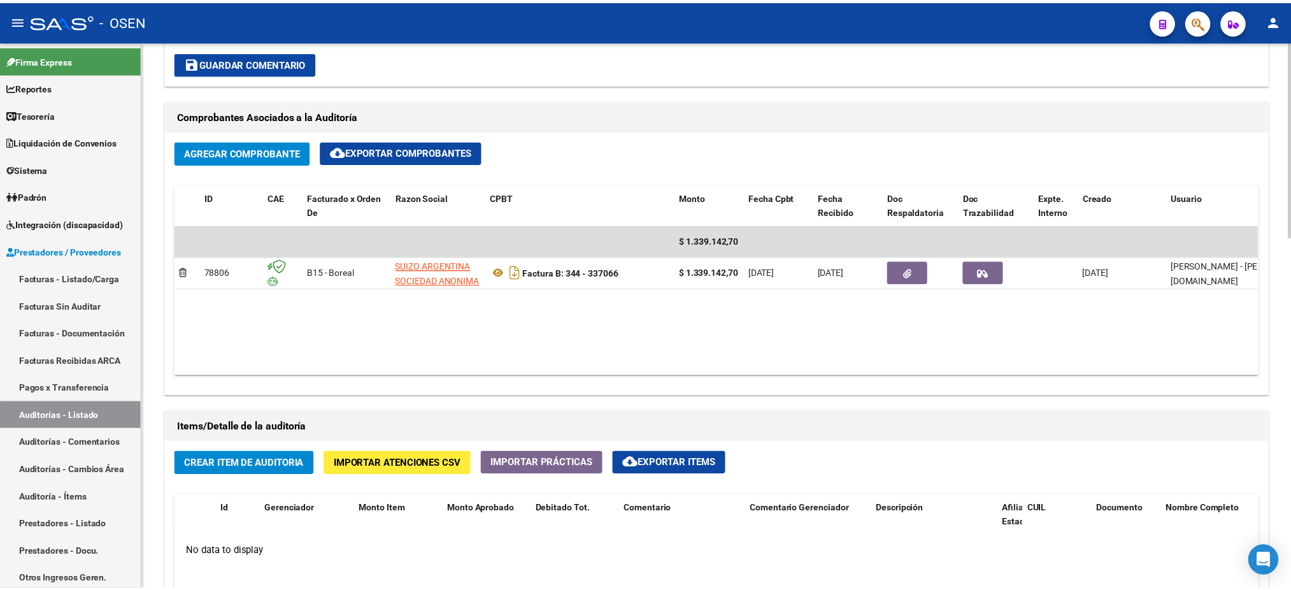
scroll to position [679, 0]
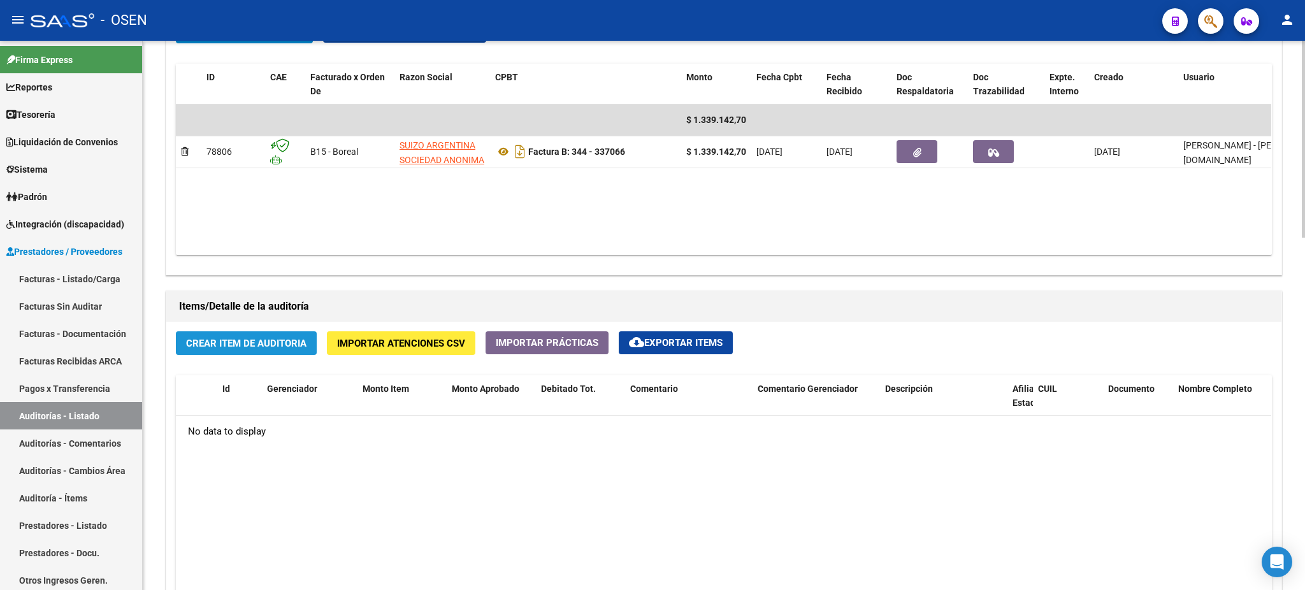
click at [240, 331] on button "Crear Item de Auditoria" at bounding box center [246, 343] width 141 height 24
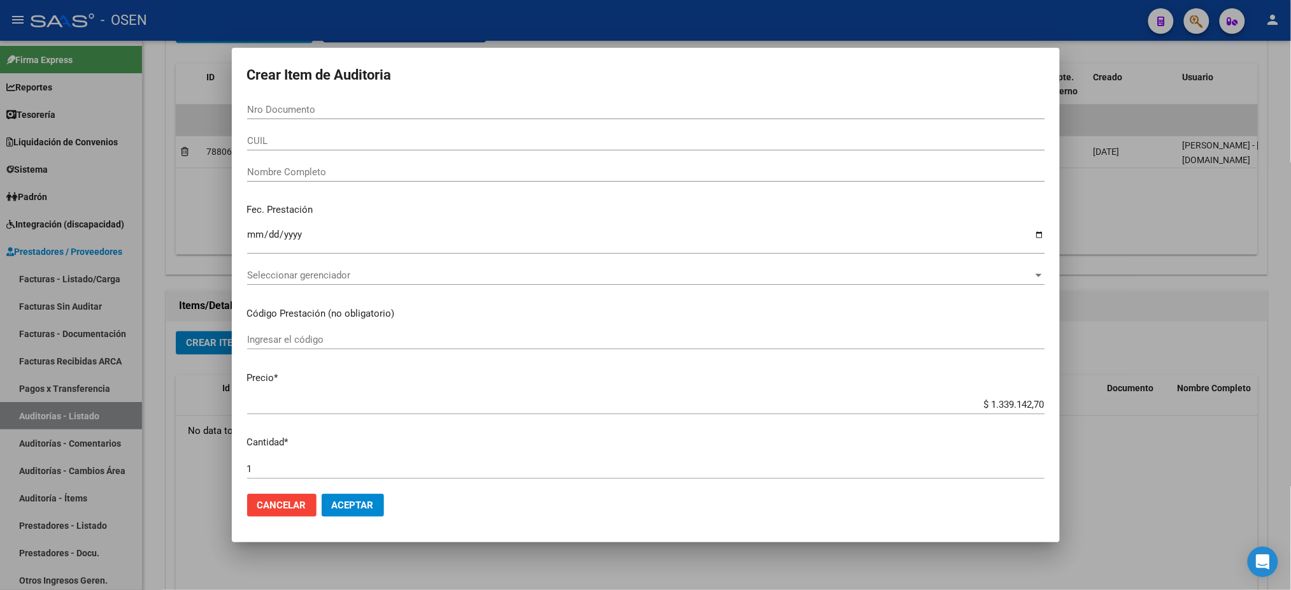
paste input "31182286"
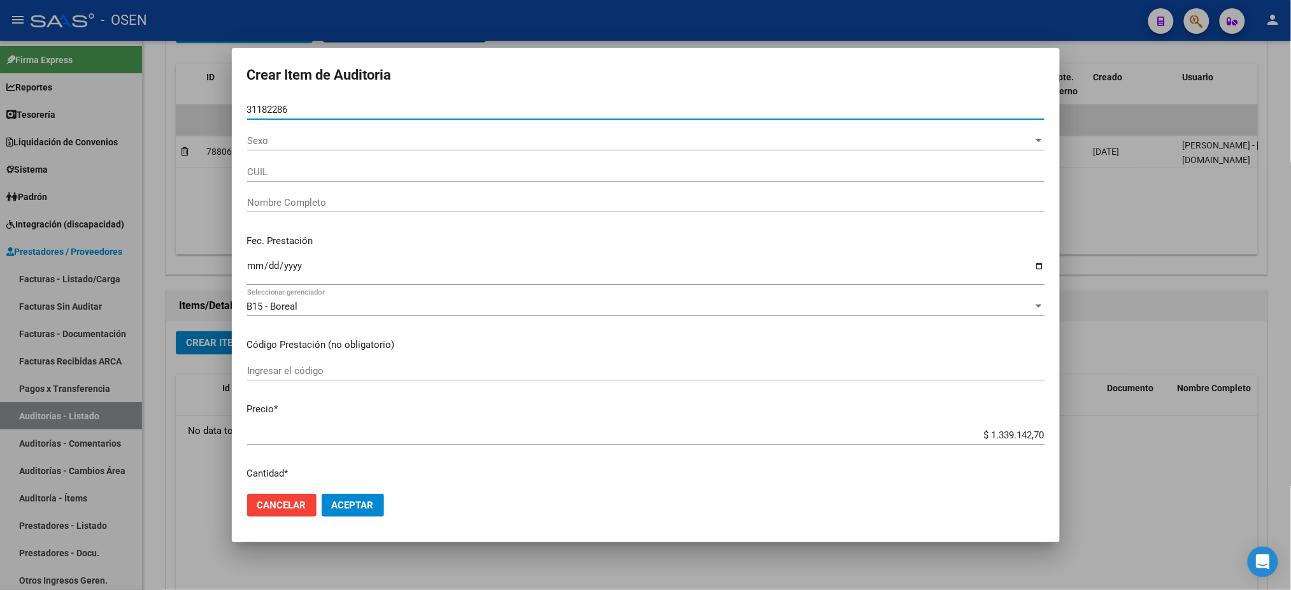
type input "31182286"
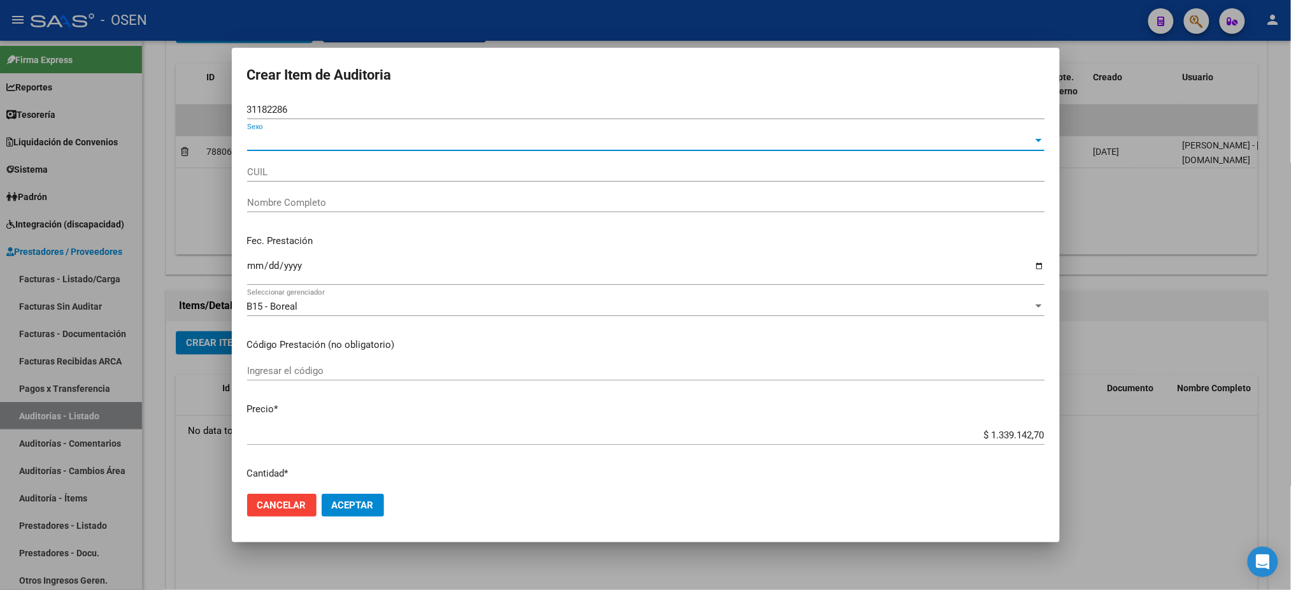
type input "20311822862"
type input "BRIZUELA FRANCISCO ANTONIO"
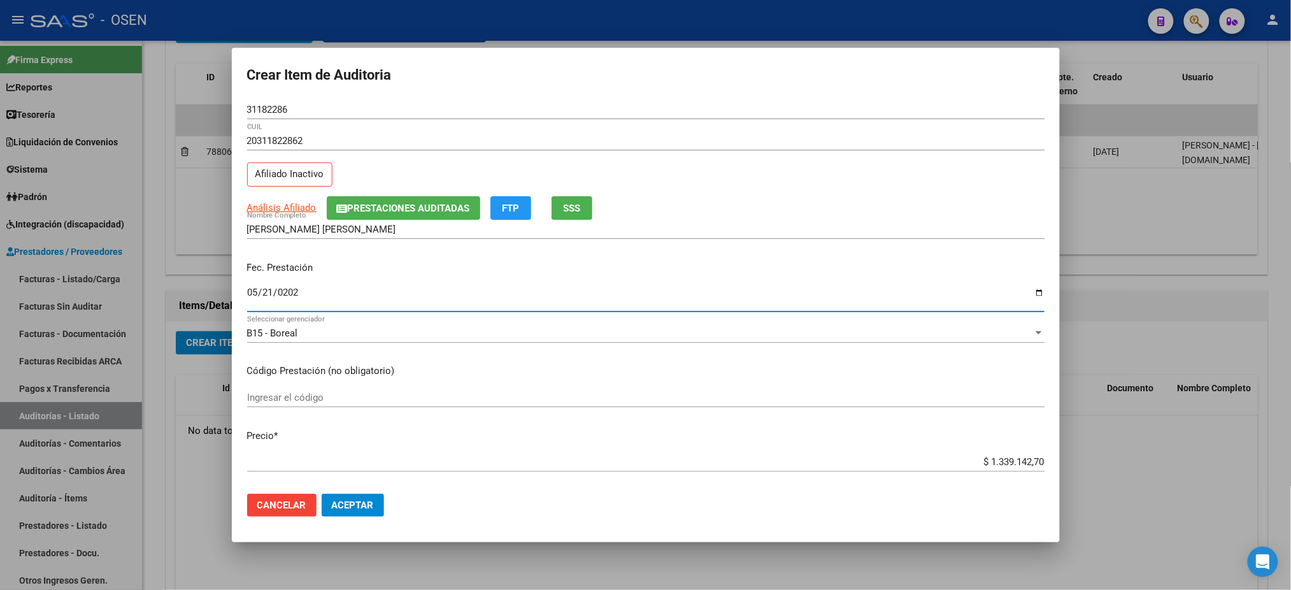
type input "[DATE]"
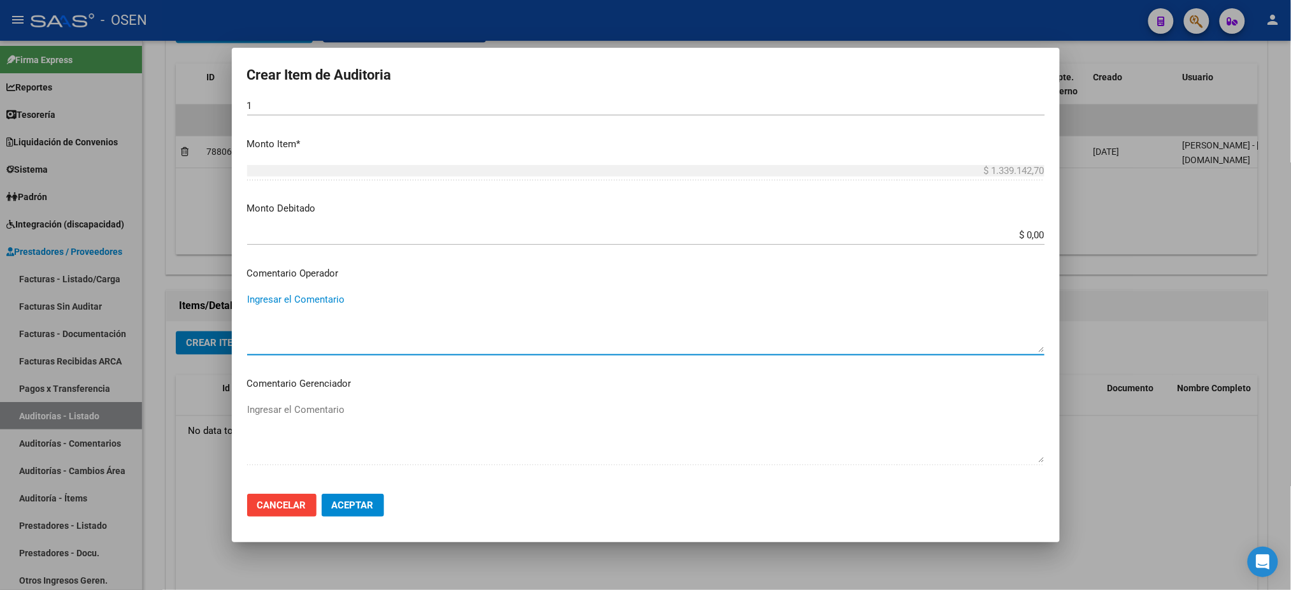
scroll to position [648, 0]
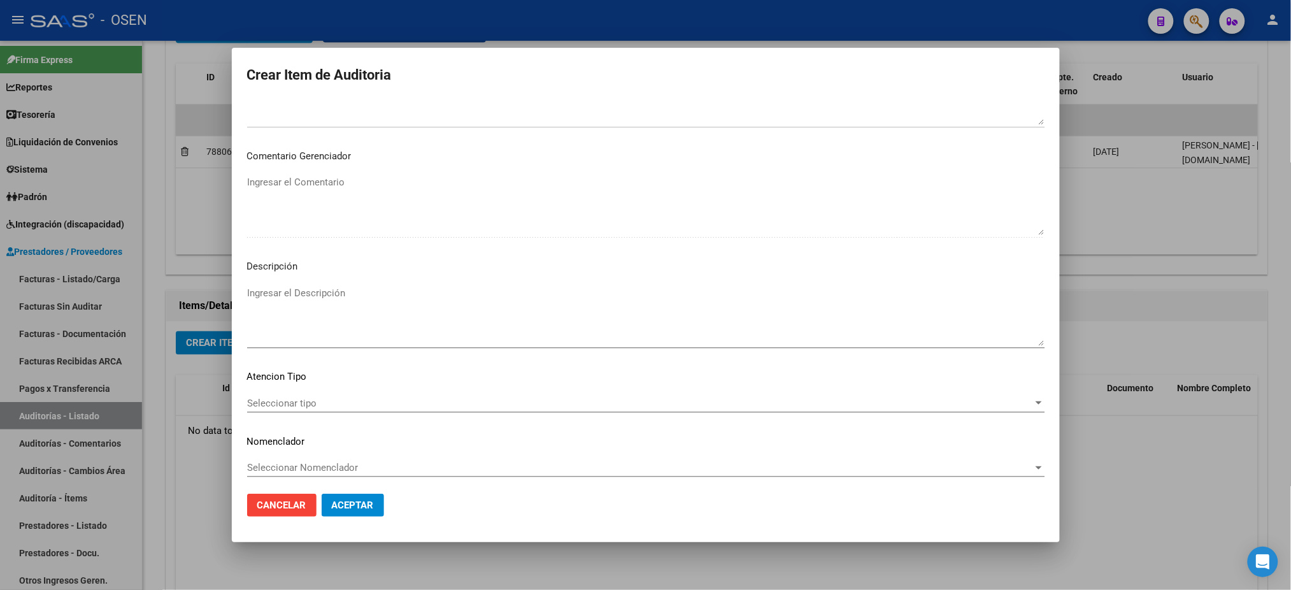
click at [232, 176] on mat-dialog-content "31182286 Nro Documento 20311822862 CUIL Afiliado Inactivo Análisis Afiliado Pre…" at bounding box center [646, 292] width 828 height 384
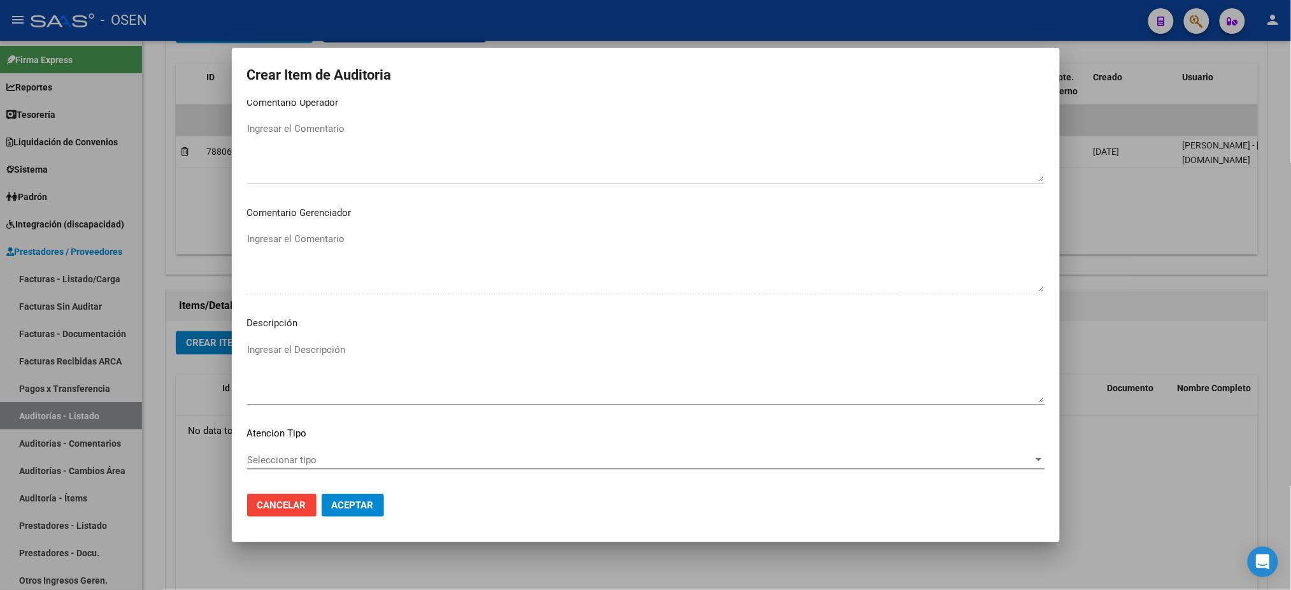
scroll to position [563, 0]
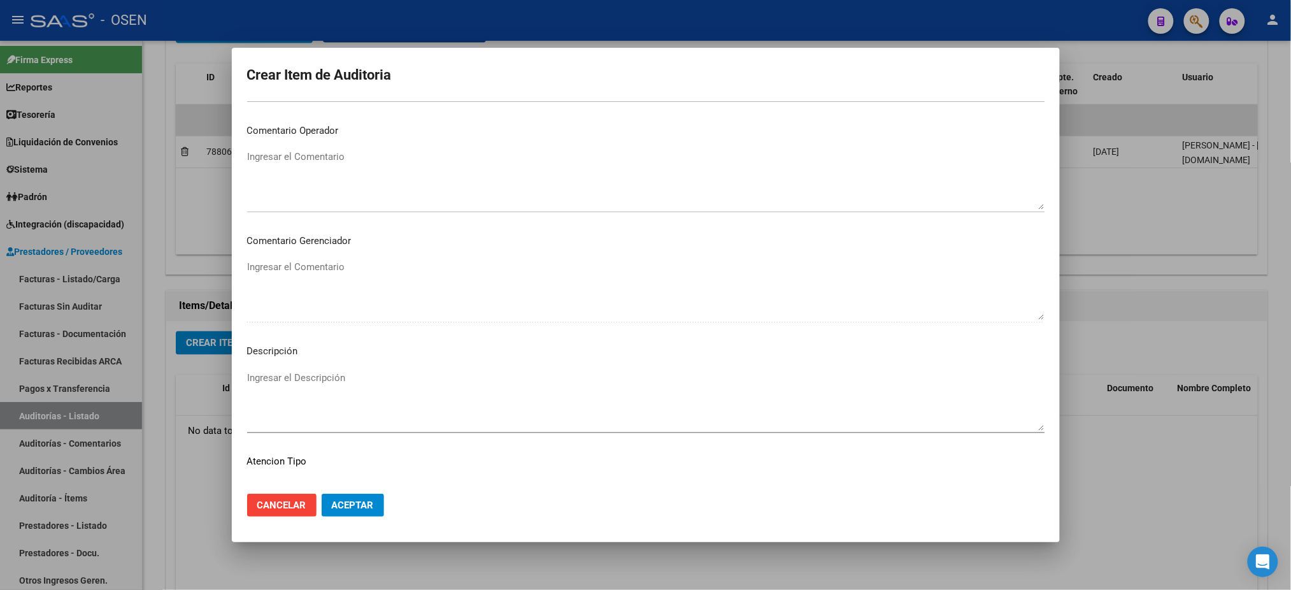
drag, startPoint x: 329, startPoint y: 185, endPoint x: 328, endPoint y: 176, distance: 8.3
click at [329, 184] on textarea "Ingresar el Comentario" at bounding box center [646, 180] width 798 height 60
click at [345, 130] on p "Comentario Operador" at bounding box center [646, 131] width 798 height 15
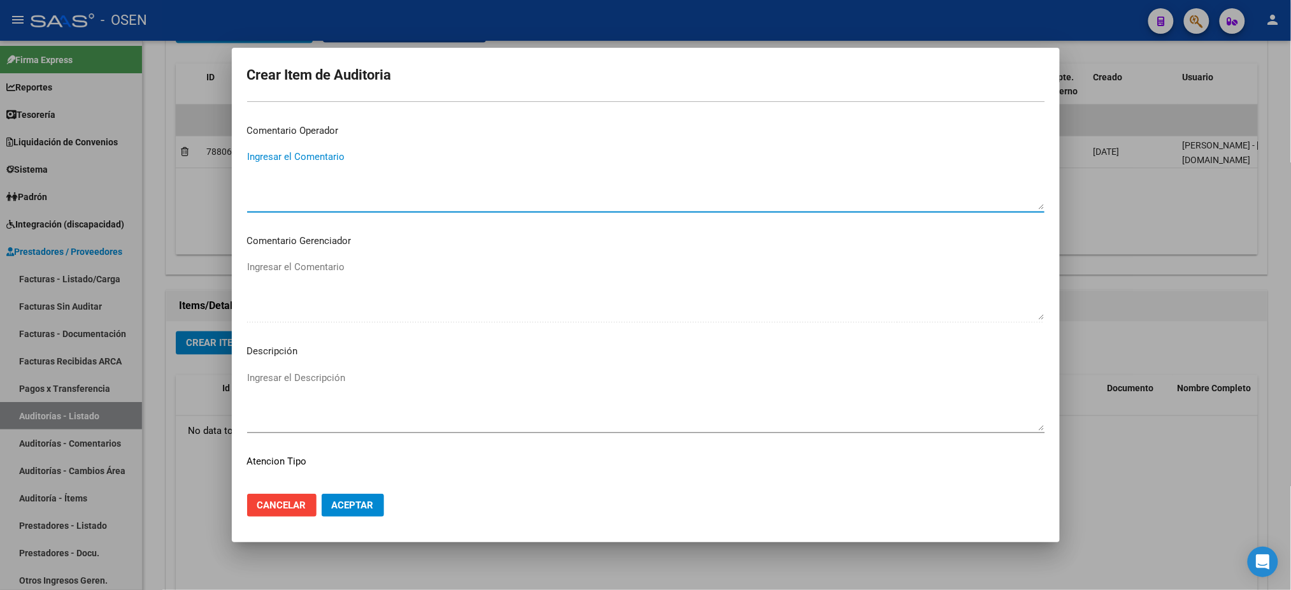
click at [336, 156] on textarea "Ingresar el Comentario" at bounding box center [646, 180] width 798 height 60
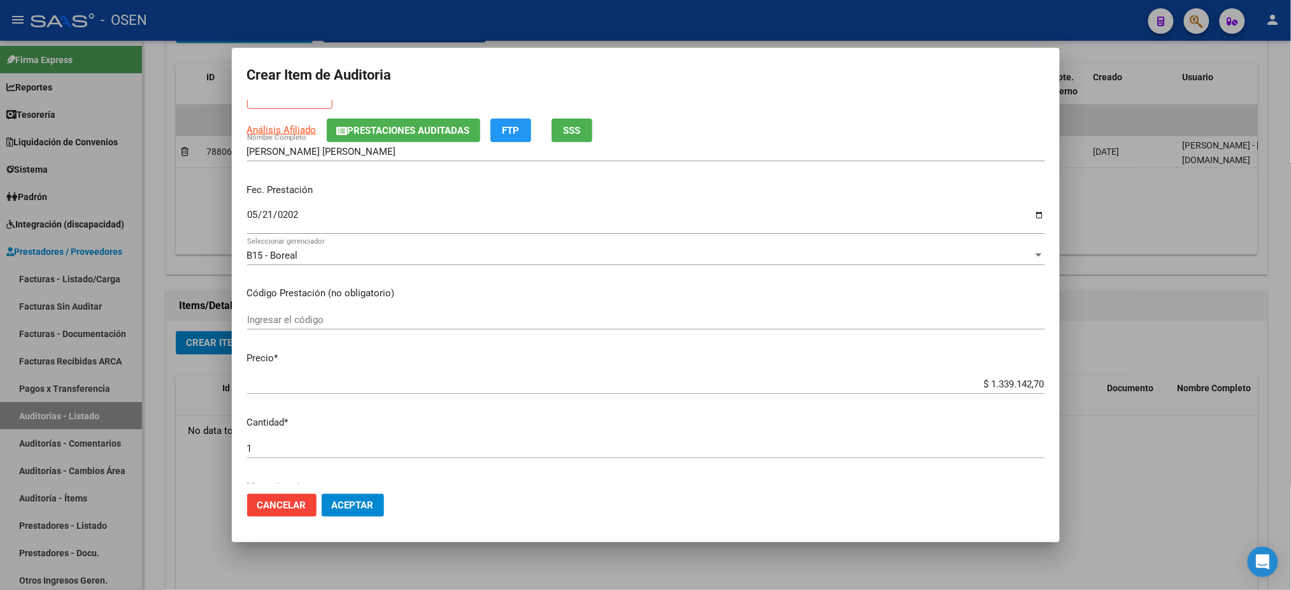
scroll to position [0, 0]
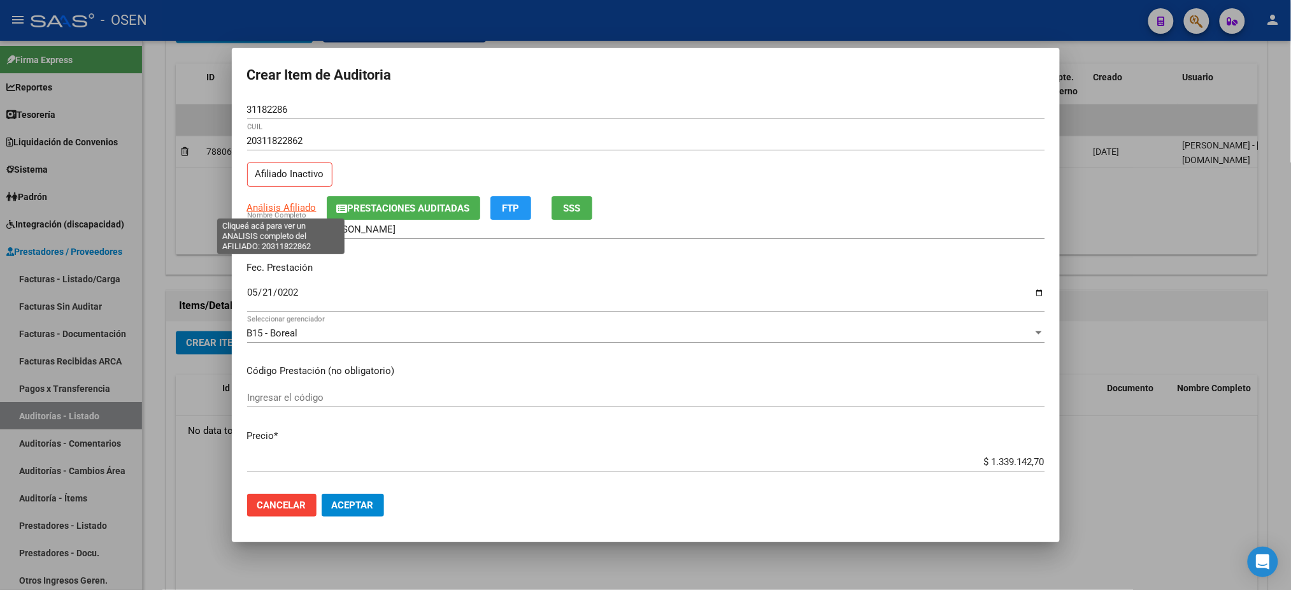
type textarea "AFECTADO RES. 1/2025"
click at [268, 206] on span "Análisis Afiliado" at bounding box center [281, 207] width 69 height 11
type textarea "20311822862"
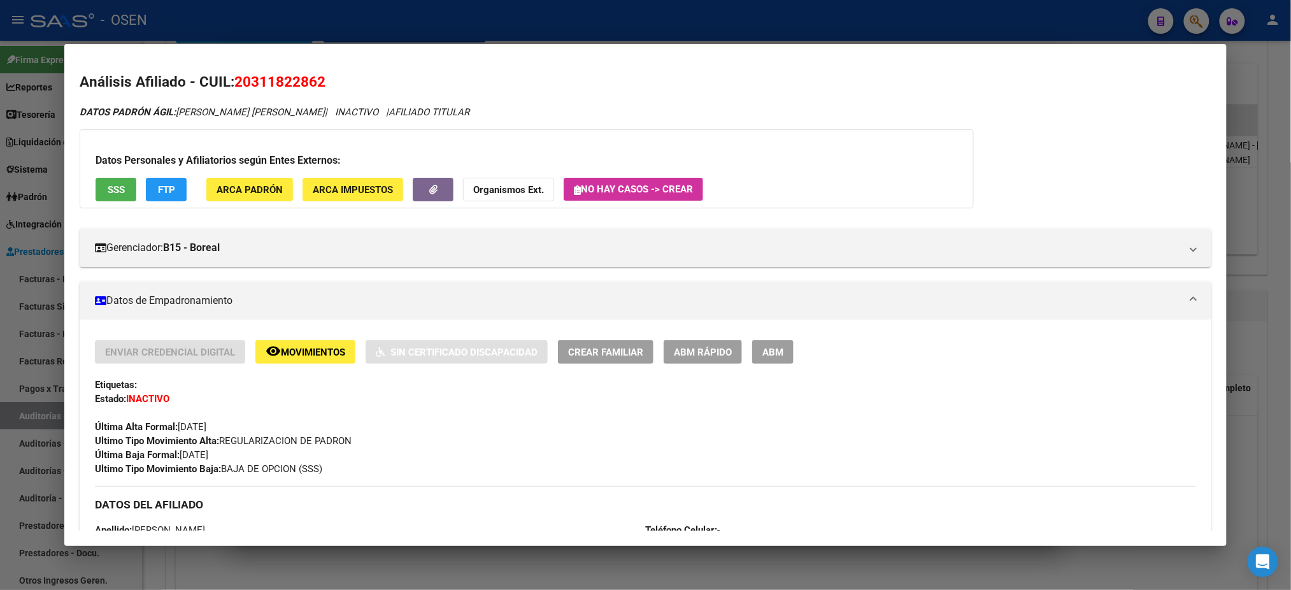
click at [115, 195] on button "SSS" at bounding box center [116, 190] width 41 height 24
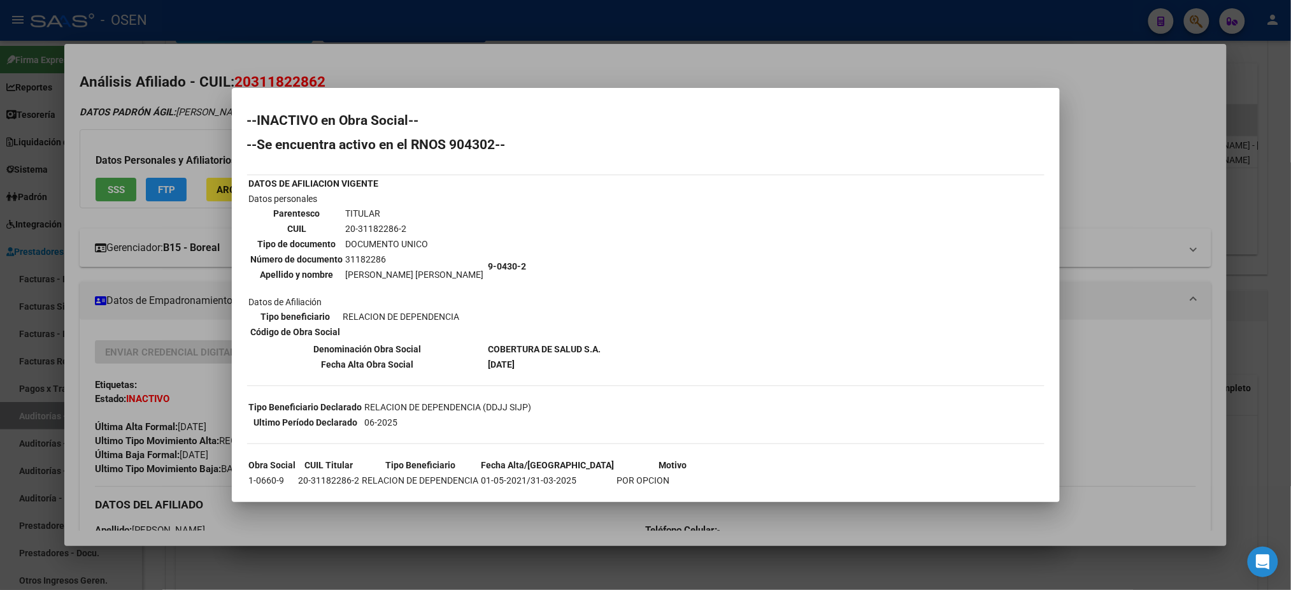
click at [1088, 256] on div at bounding box center [645, 295] width 1291 height 590
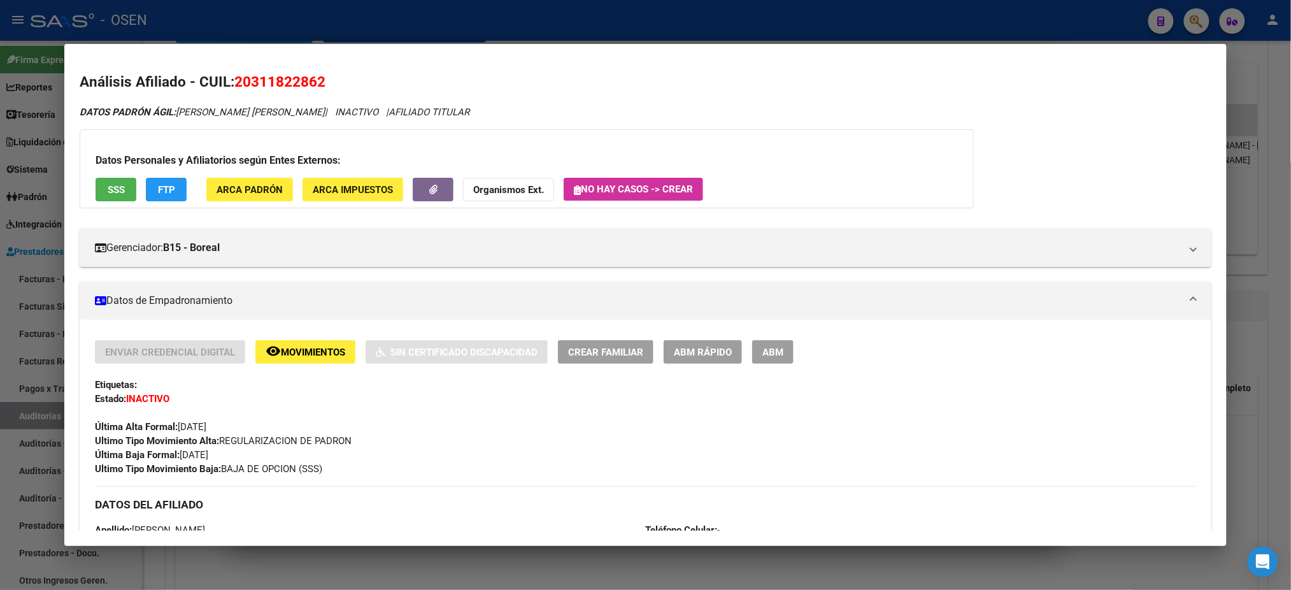
click at [940, 35] on div at bounding box center [645, 295] width 1291 height 590
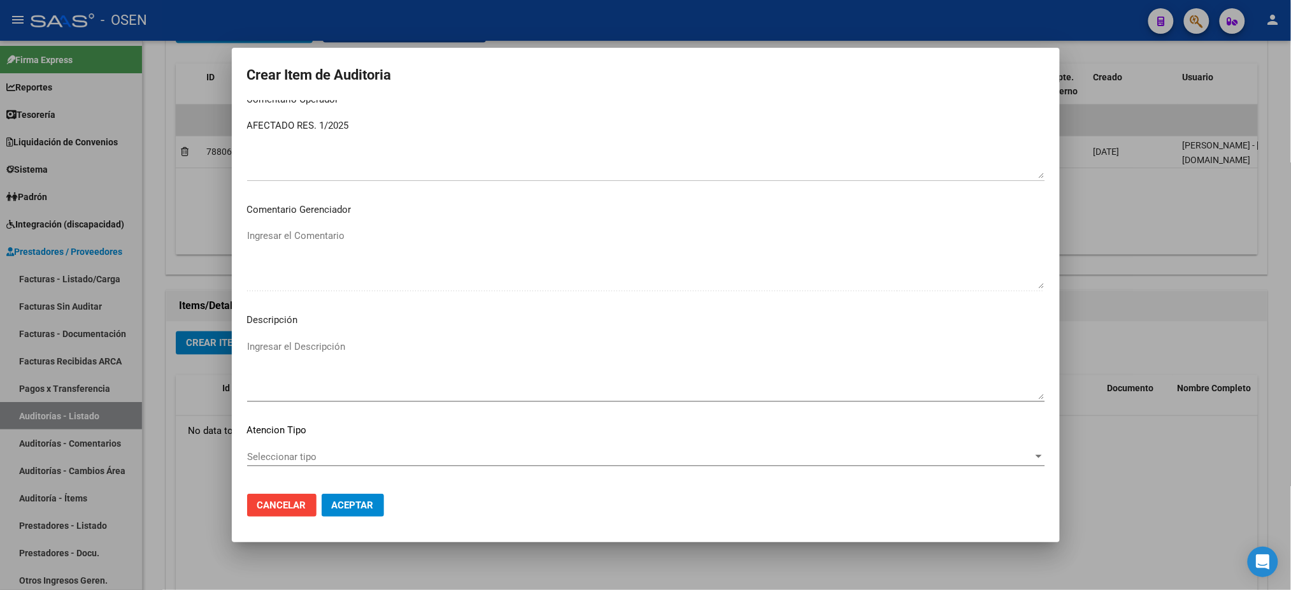
scroll to position [568, 0]
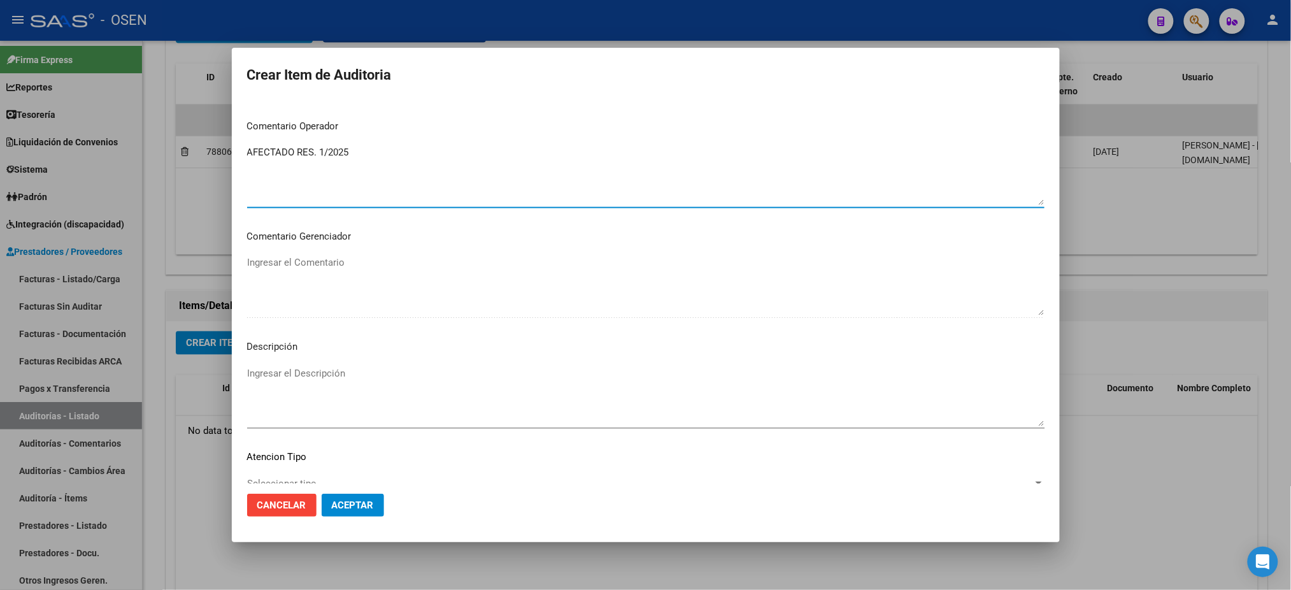
click at [381, 154] on textarea "AFECTADO RES. 1/2025" at bounding box center [646, 175] width 798 height 60
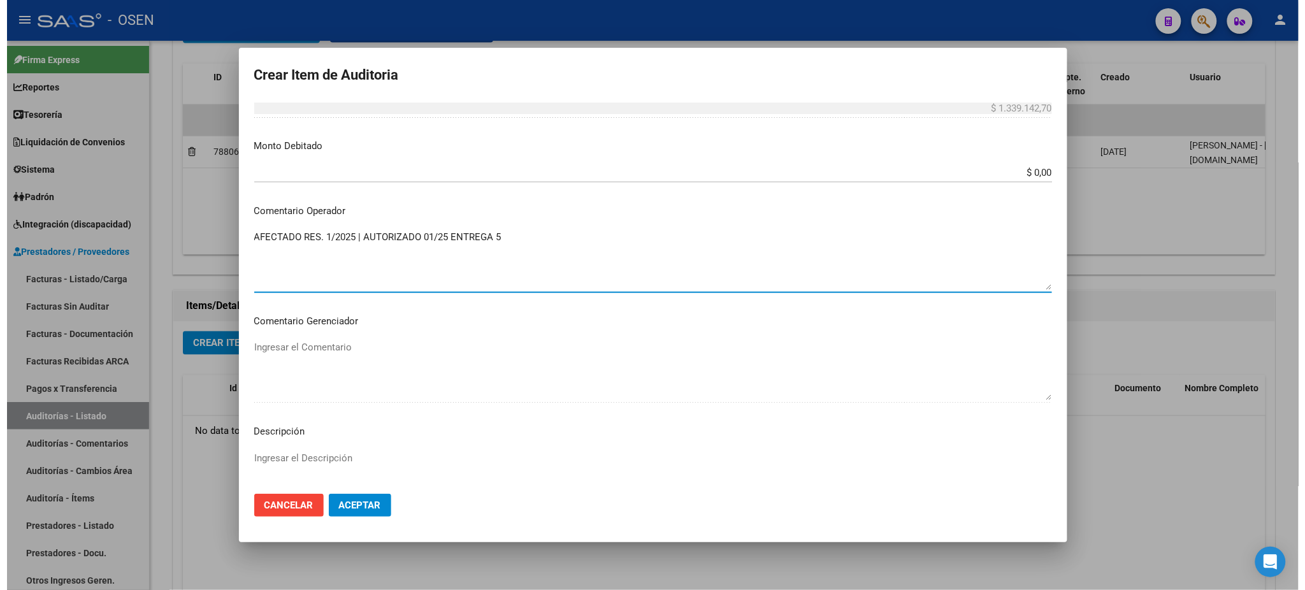
scroll to position [313, 0]
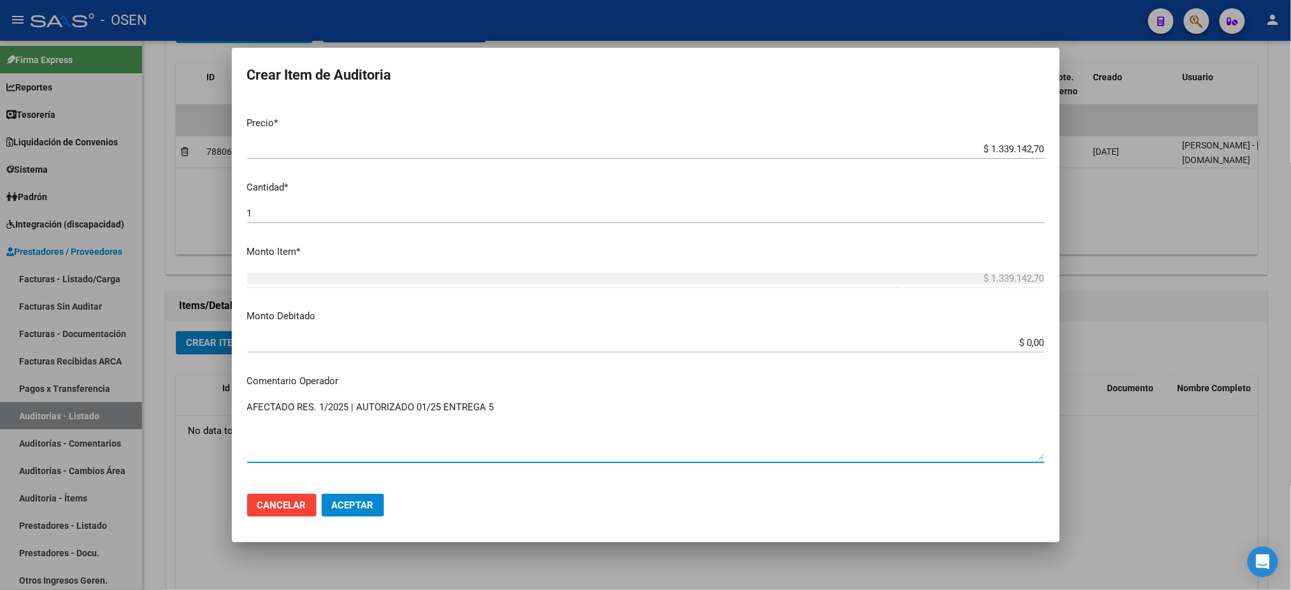
type textarea "AFECTADO RES. 1/2025 | AUTORIZADO 01/25 ENTREGA 5"
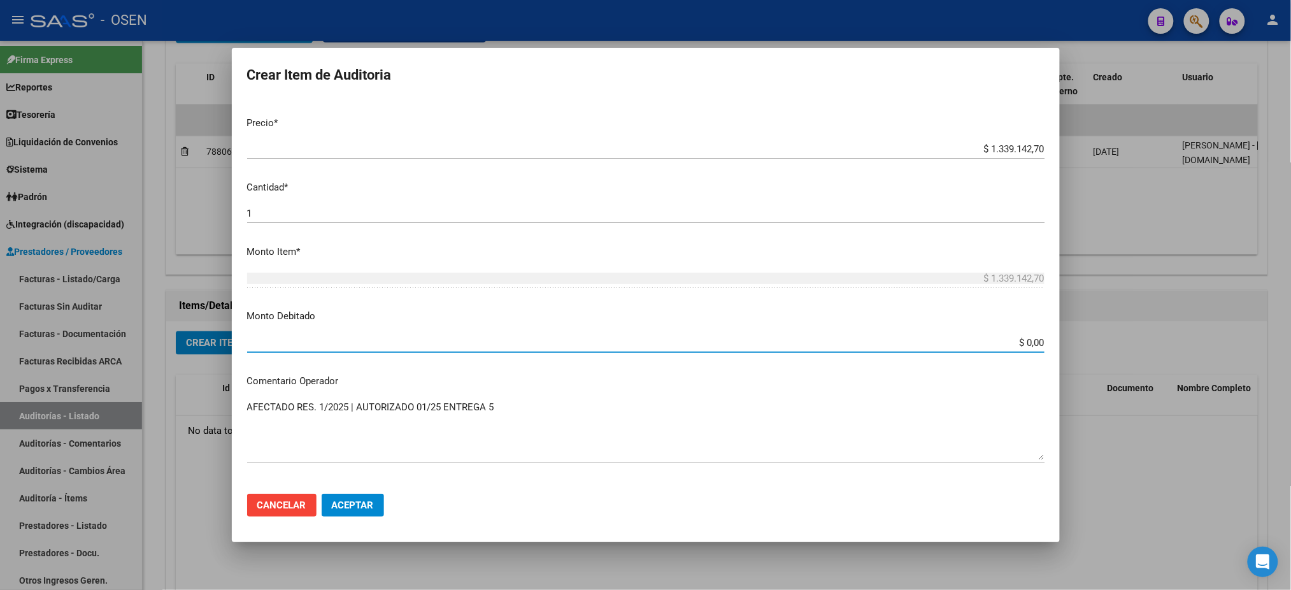
drag, startPoint x: 1014, startPoint y: 337, endPoint x: 1304, endPoint y: 356, distance: 290.5
click at [1291, 356] on html "menu - OSEN person Firma Express Reportes Tablero de Control Ingresos Percibido…" at bounding box center [645, 295] width 1291 height 590
type input "$ 1.339.142,70"
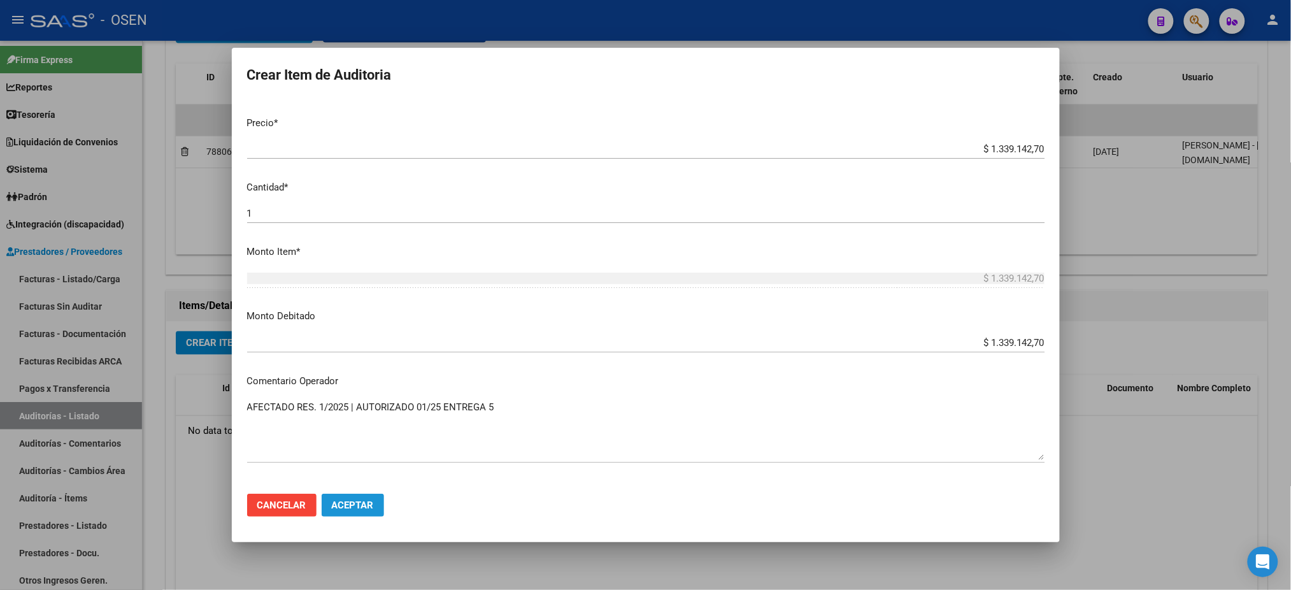
click at [369, 505] on span "Aceptar" at bounding box center [353, 504] width 42 height 11
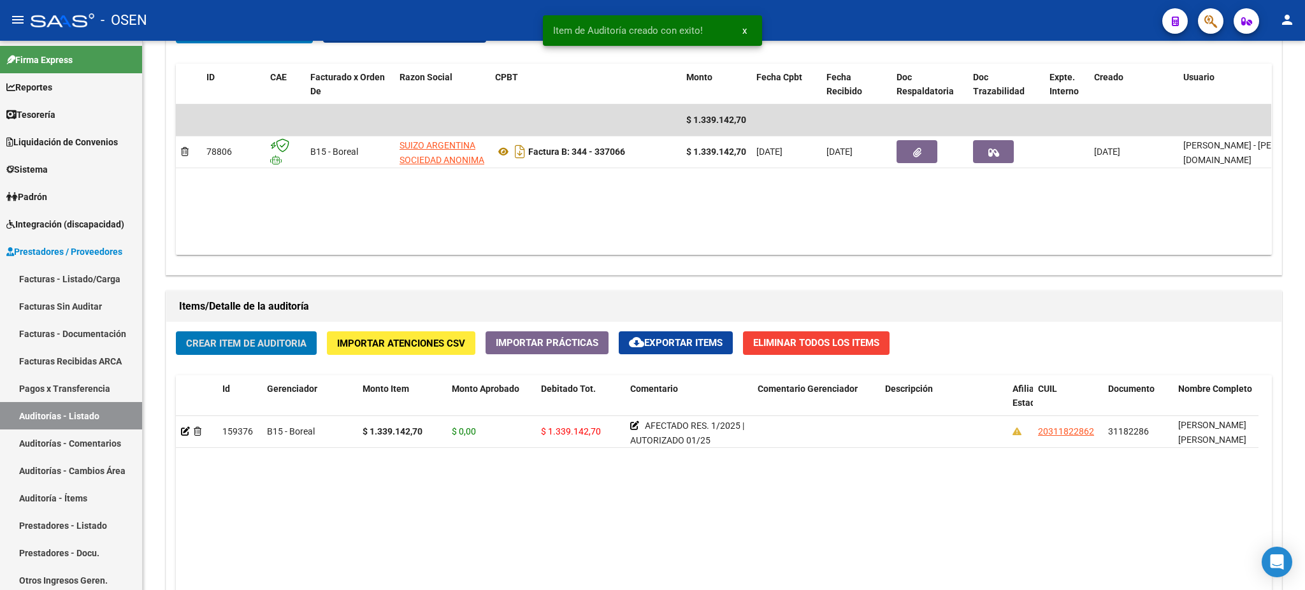
scroll to position [255, 0]
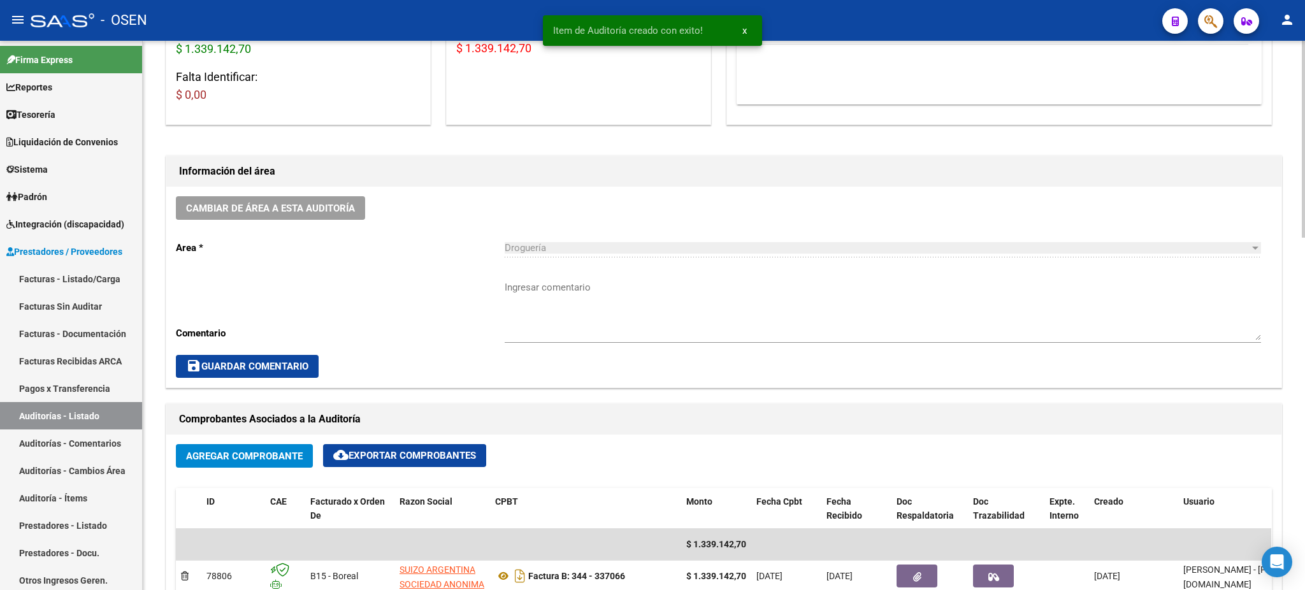
click at [602, 271] on div "Ingresar comentario" at bounding box center [883, 305] width 756 height 73
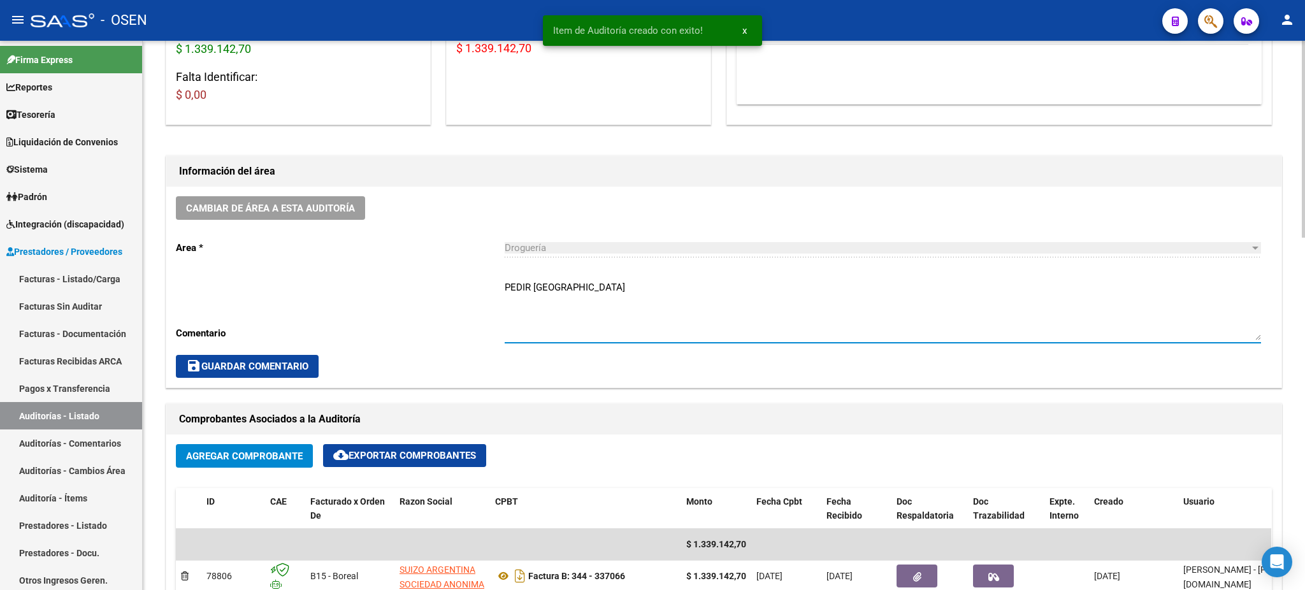
type textarea "PEDIR [GEOGRAPHIC_DATA]"
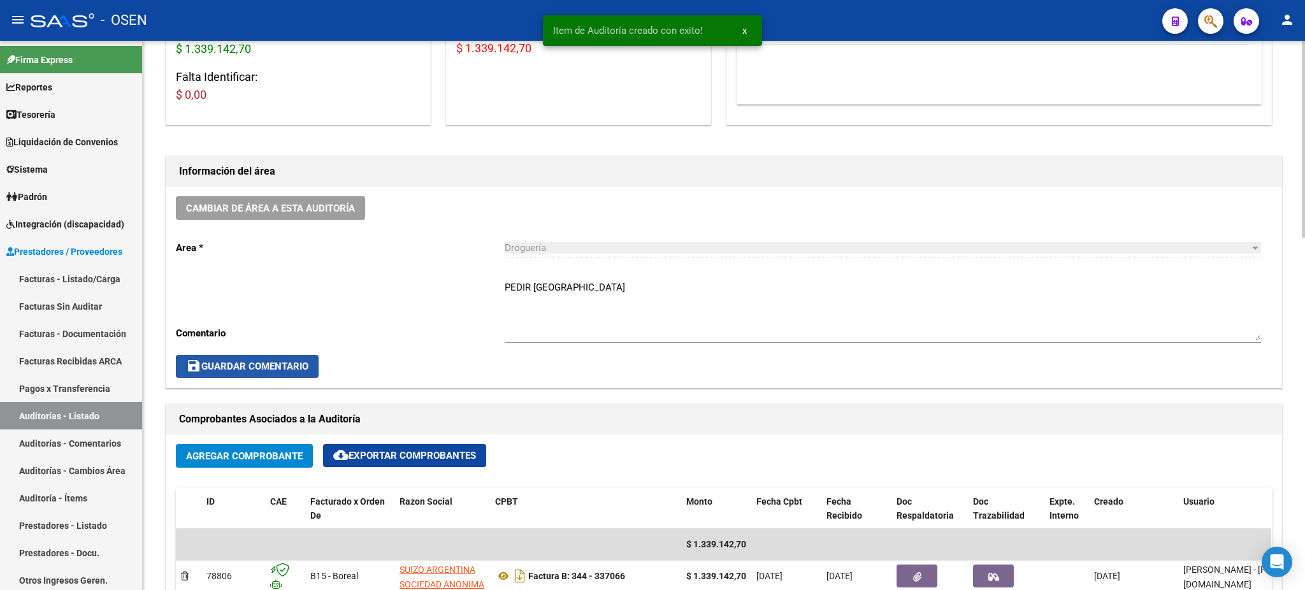
click at [288, 368] on span "save Guardar Comentario" at bounding box center [247, 366] width 122 height 11
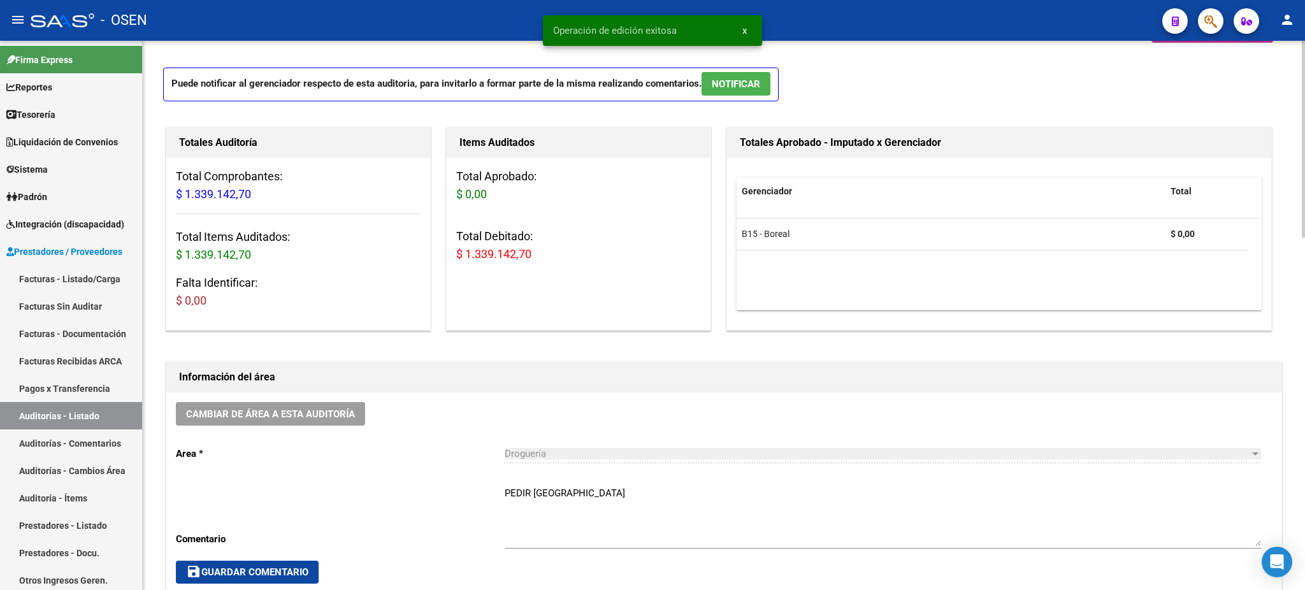
scroll to position [0, 0]
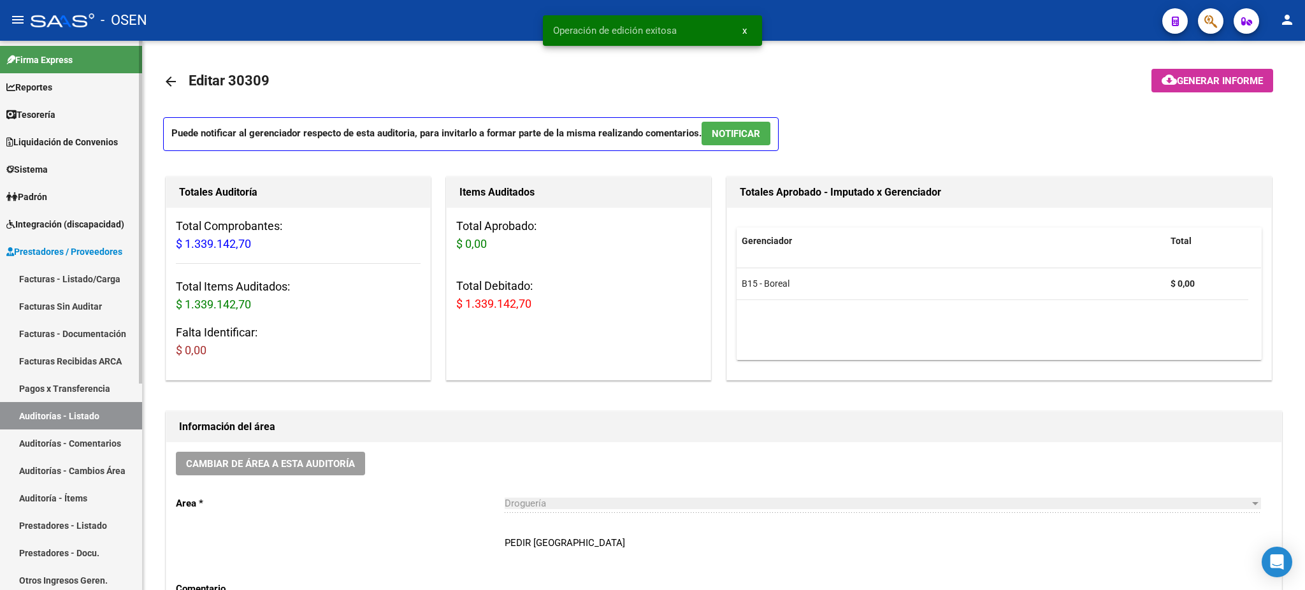
click at [58, 412] on link "Auditorías - Listado" at bounding box center [71, 415] width 142 height 27
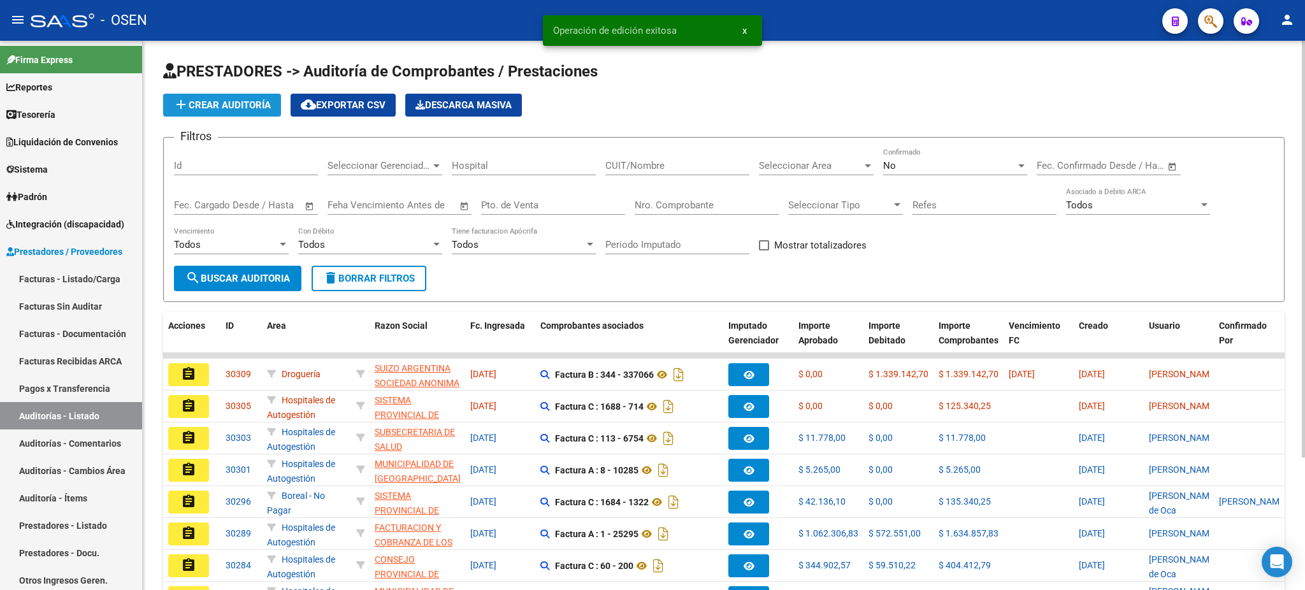
click at [189, 109] on span "add Crear Auditoría" at bounding box center [221, 104] width 97 height 11
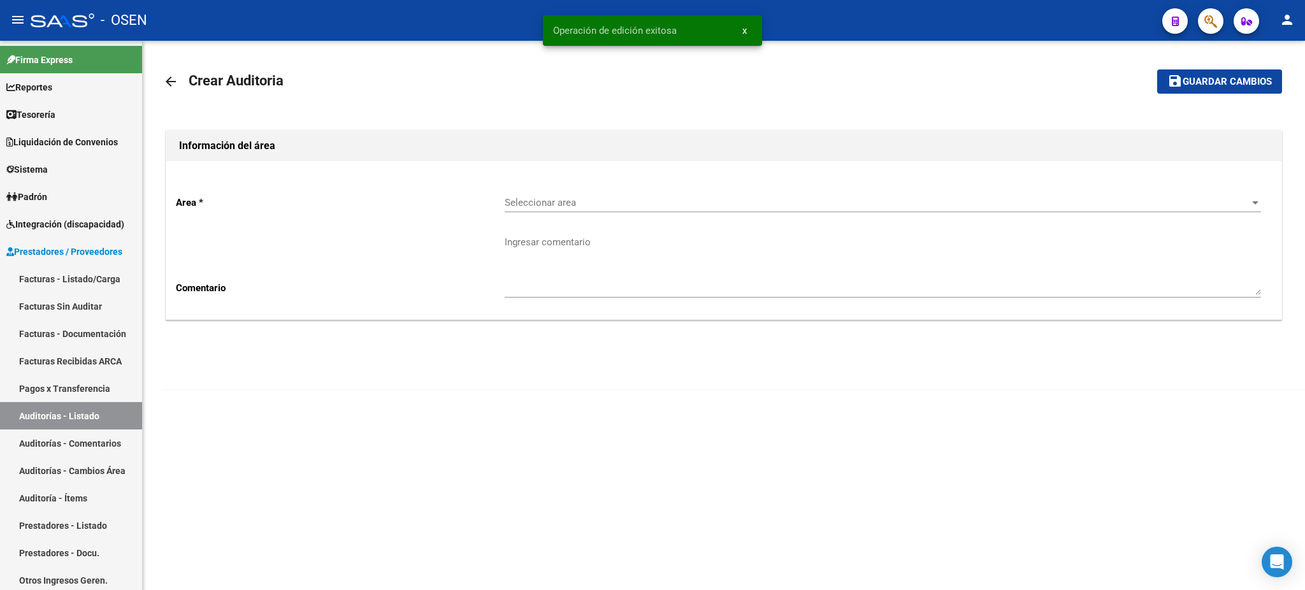
click at [566, 194] on div "Seleccionar area Seleccionar area" at bounding box center [883, 198] width 756 height 27
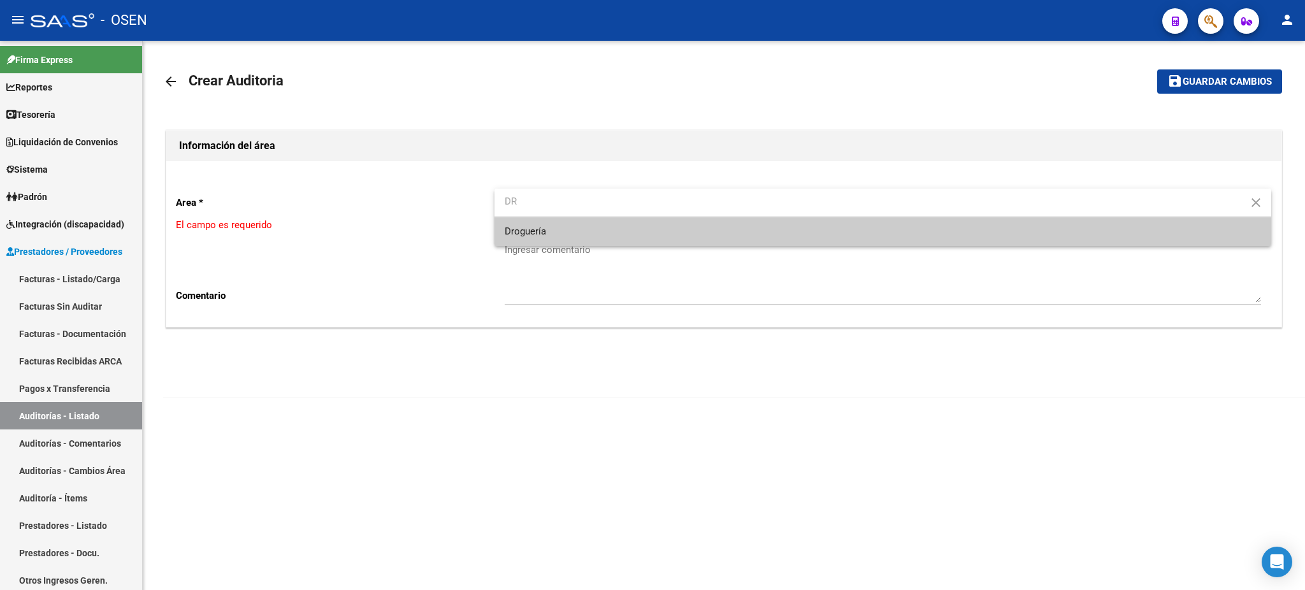
type input "DR"
click at [558, 234] on span "Droguería" at bounding box center [883, 231] width 756 height 29
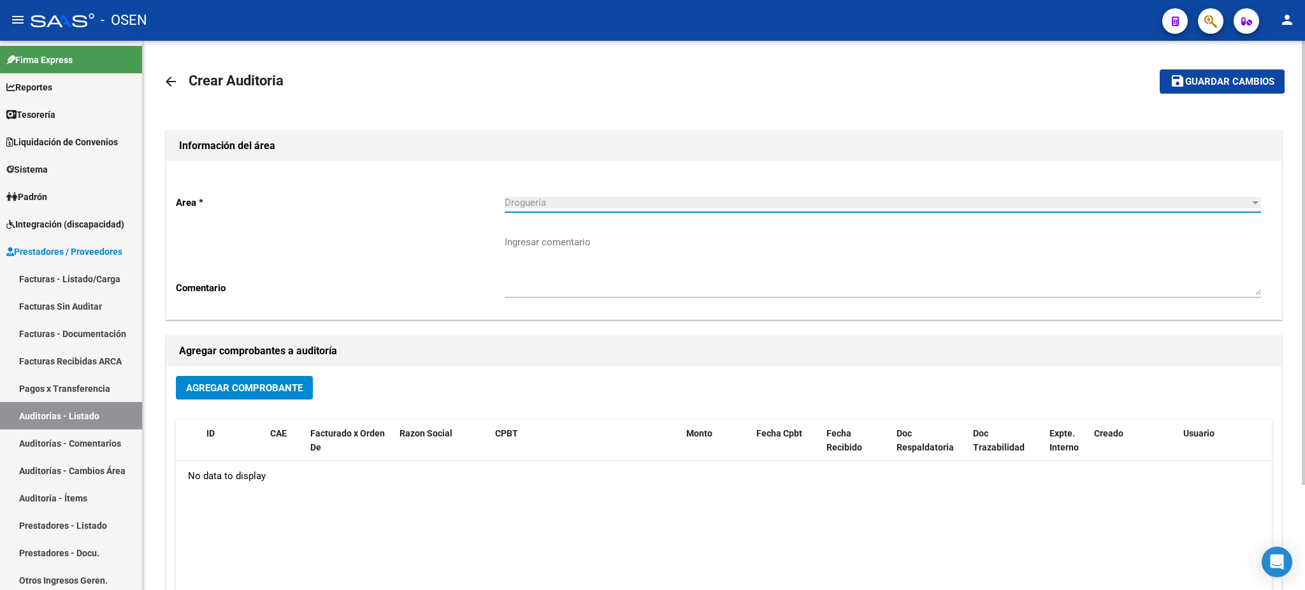
click at [275, 387] on span "Agregar Comprobante" at bounding box center [244, 387] width 117 height 11
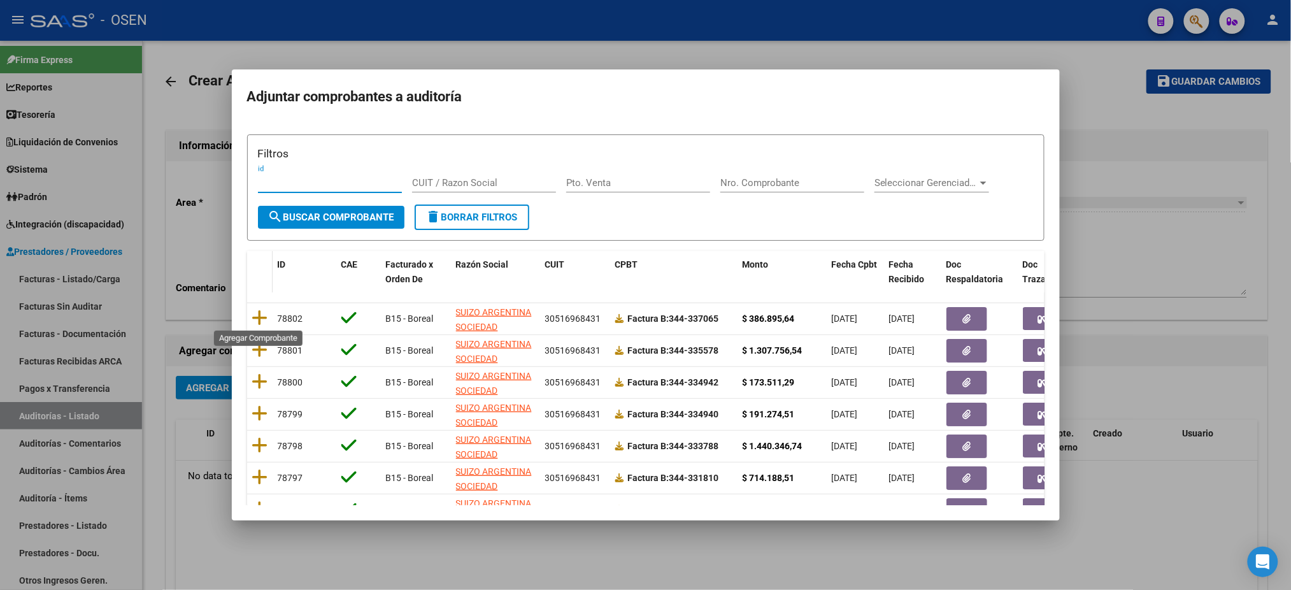
click at [256, 319] on icon at bounding box center [260, 318] width 16 height 18
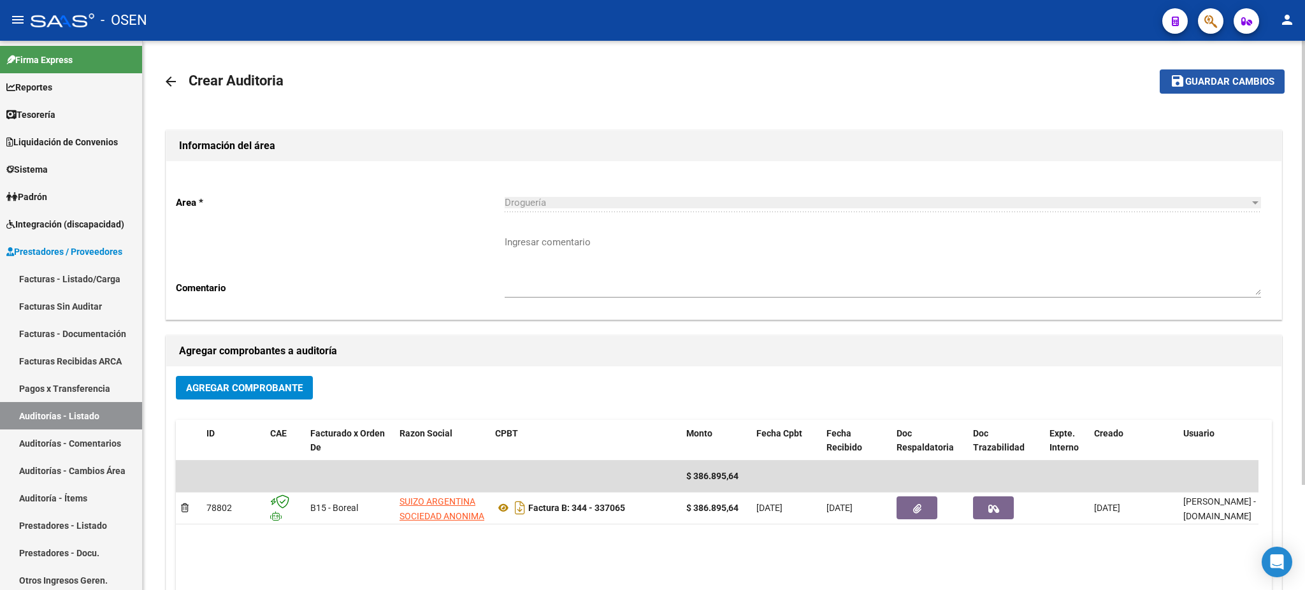
click at [1258, 85] on span "Guardar cambios" at bounding box center [1229, 81] width 89 height 11
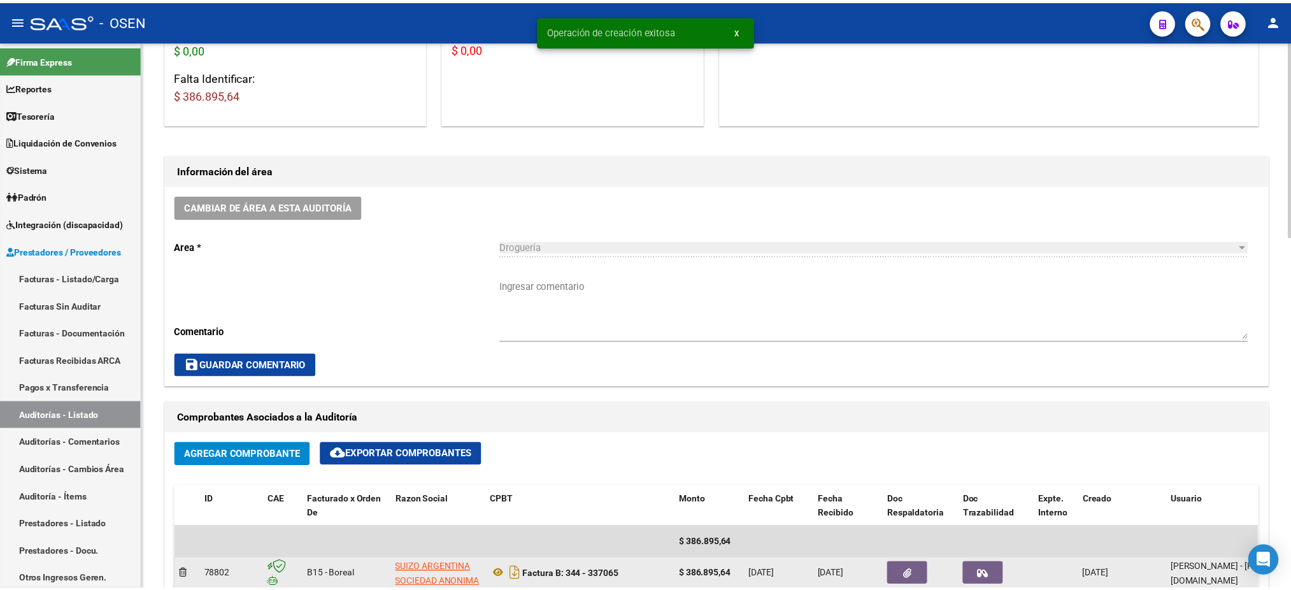
scroll to position [424, 0]
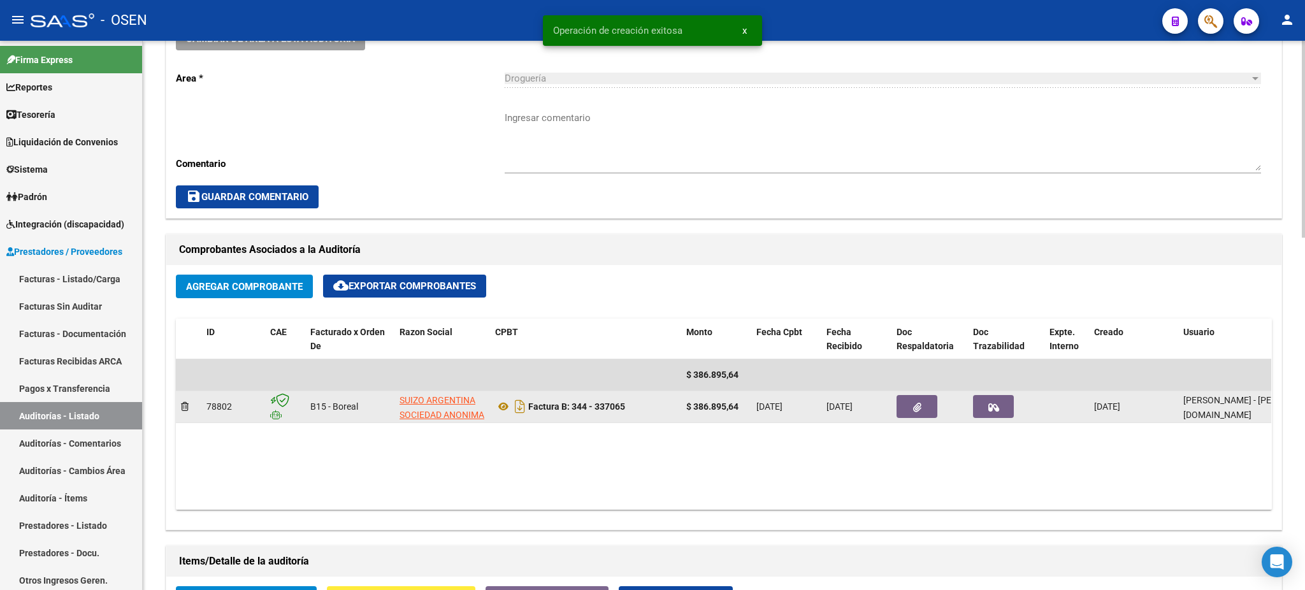
click at [933, 403] on button "button" at bounding box center [916, 406] width 41 height 23
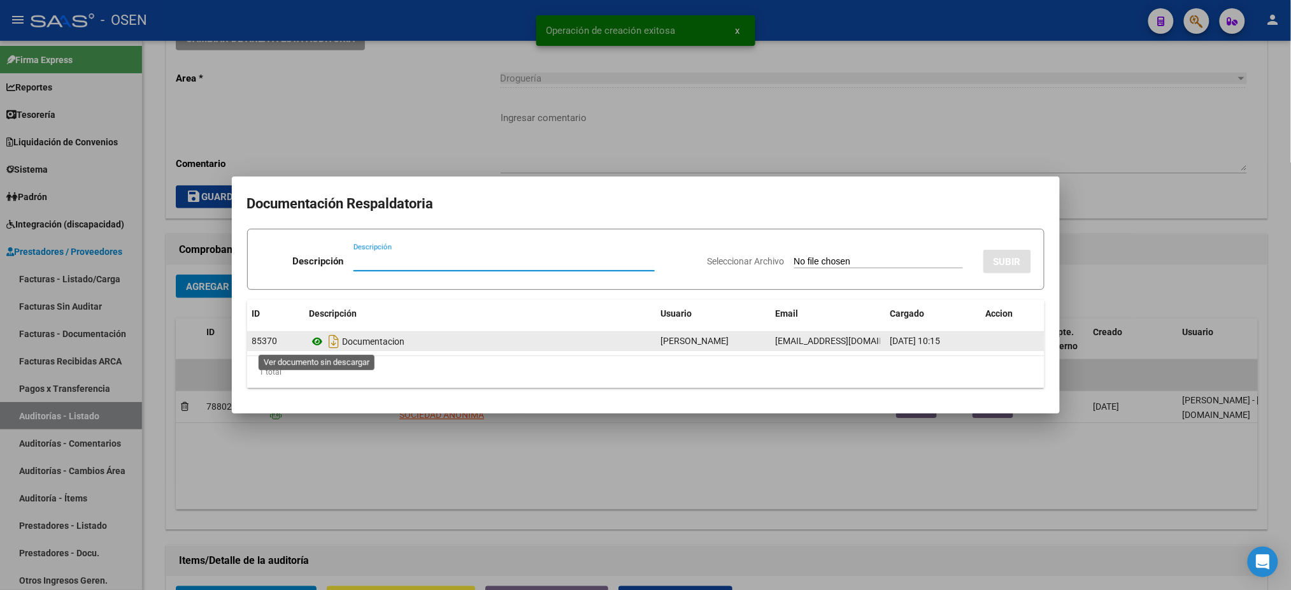
click at [315, 342] on icon at bounding box center [318, 341] width 17 height 15
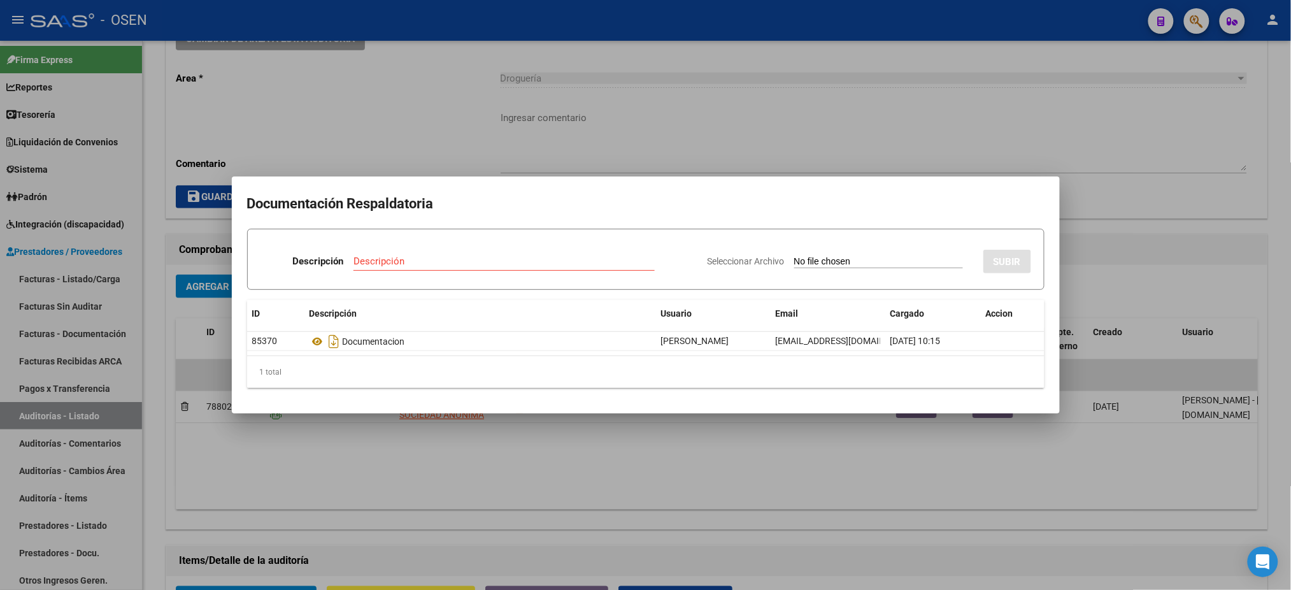
click at [511, 480] on div at bounding box center [645, 295] width 1291 height 590
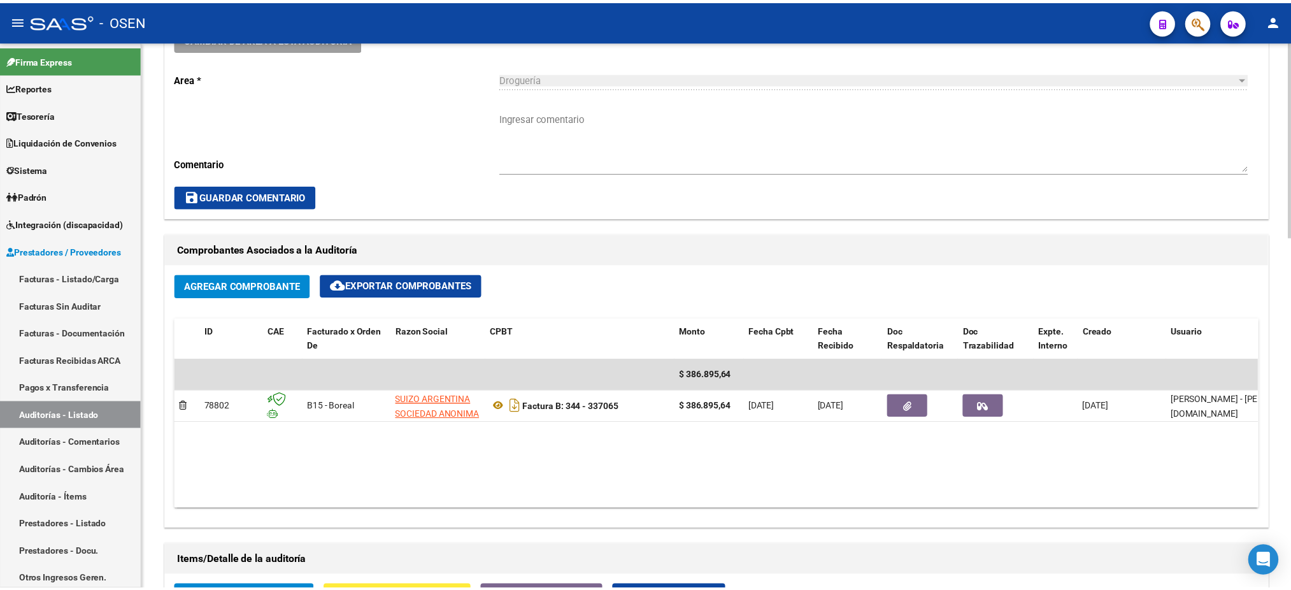
scroll to position [849, 0]
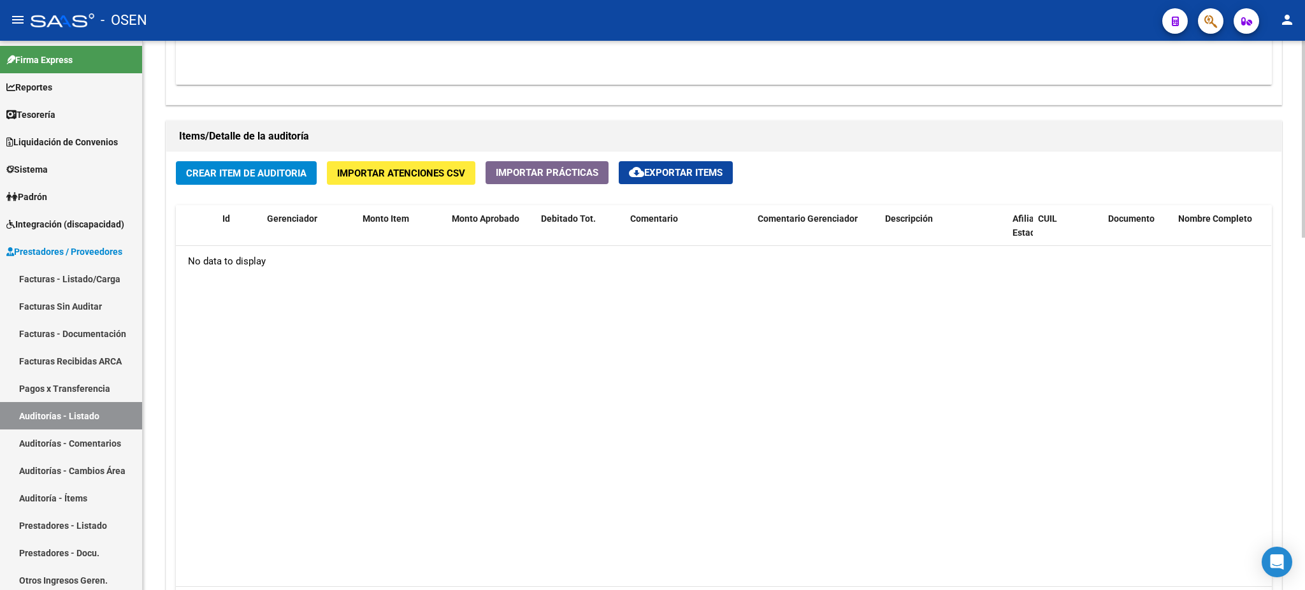
click at [231, 170] on span "Crear Item de Auditoria" at bounding box center [246, 173] width 120 height 11
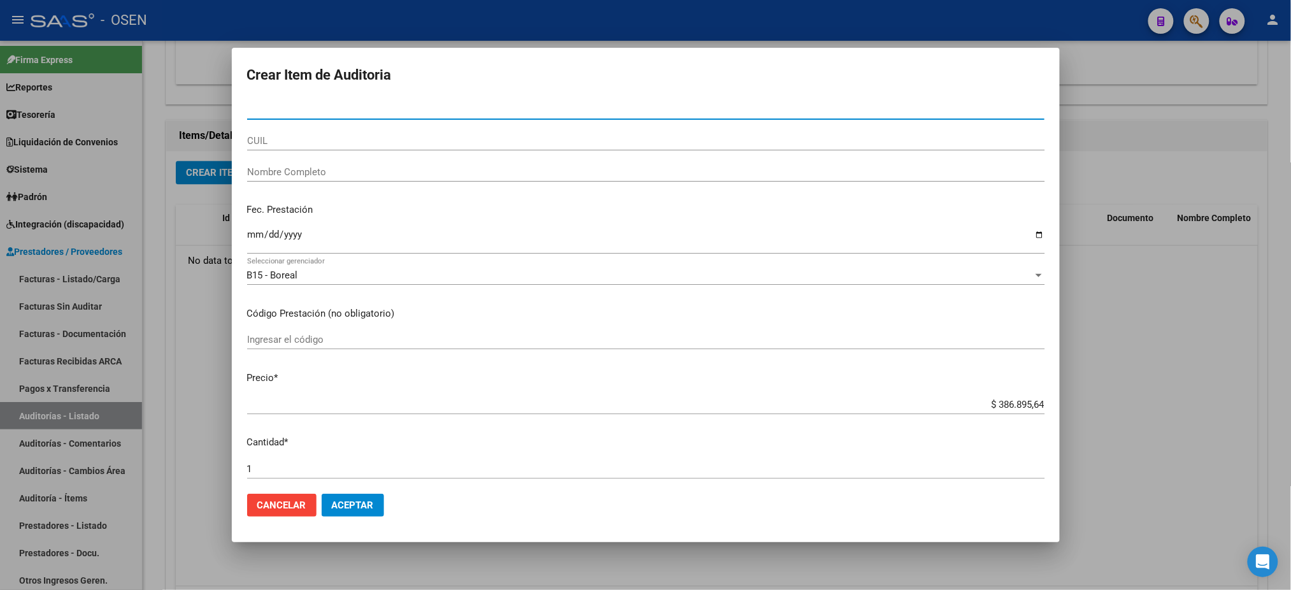
paste input "20161842"
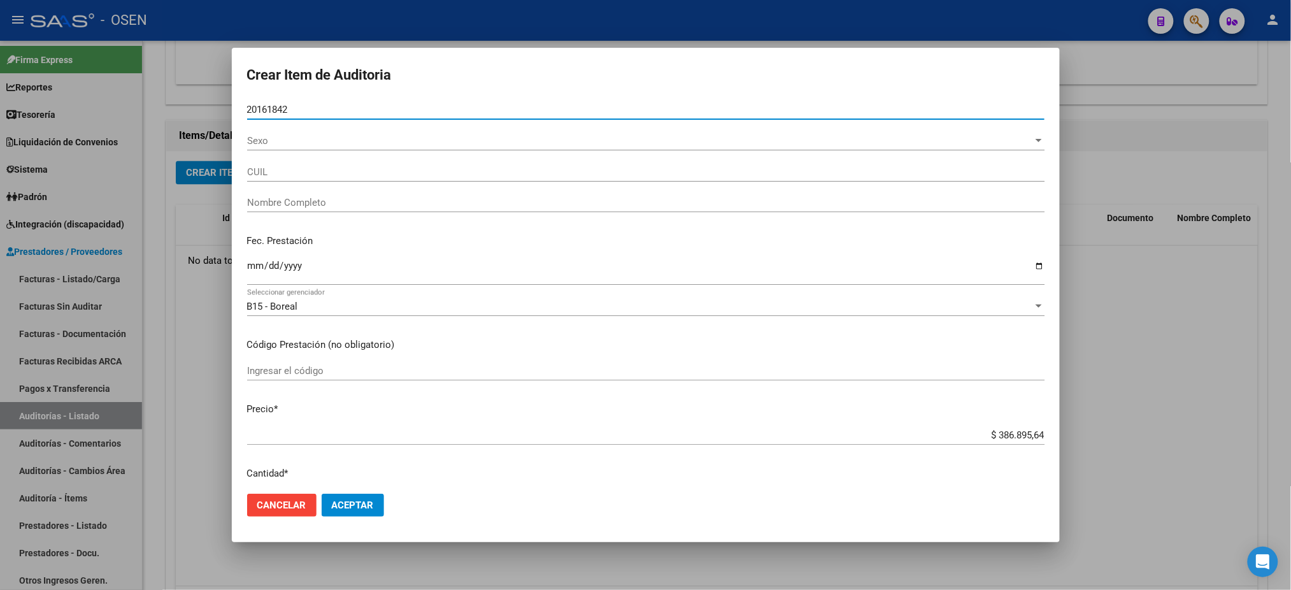
type input "20161842"
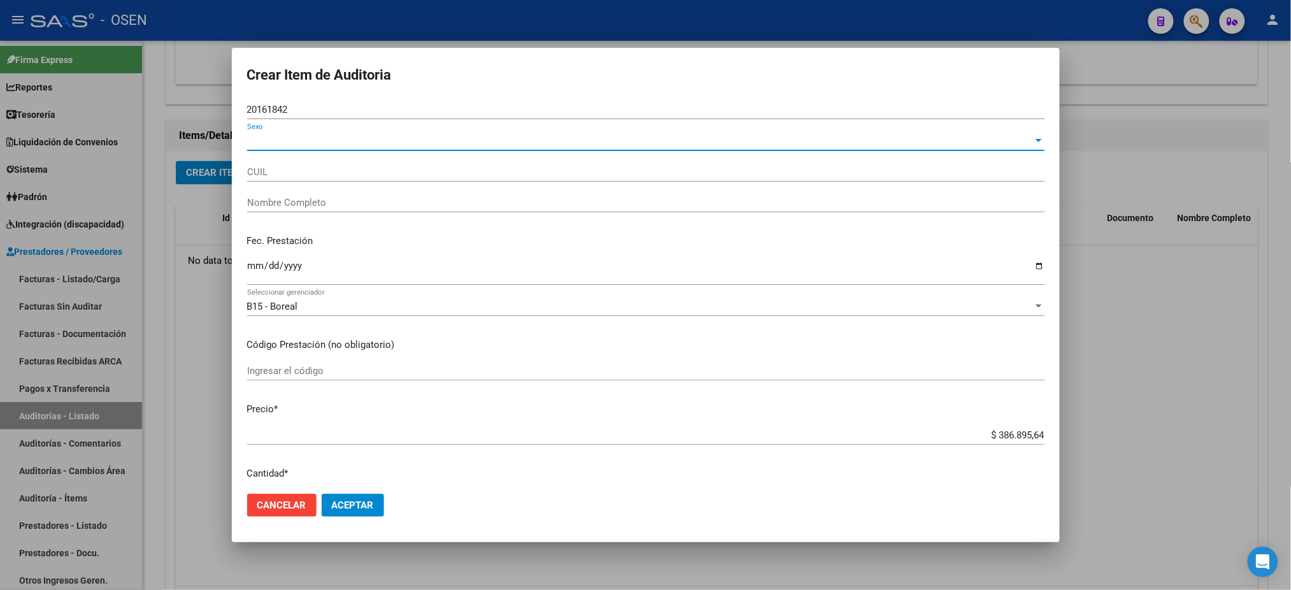
type input "20201618429"
type input "[PERSON_NAME] [PERSON_NAME] -"
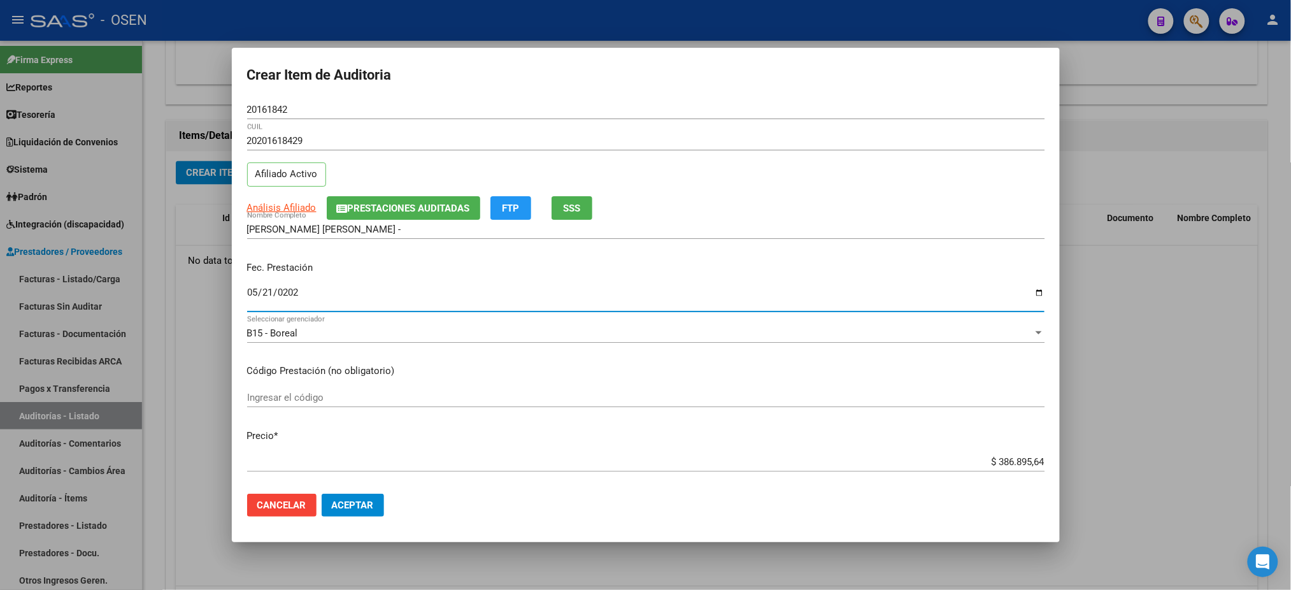
type input "[DATE]"
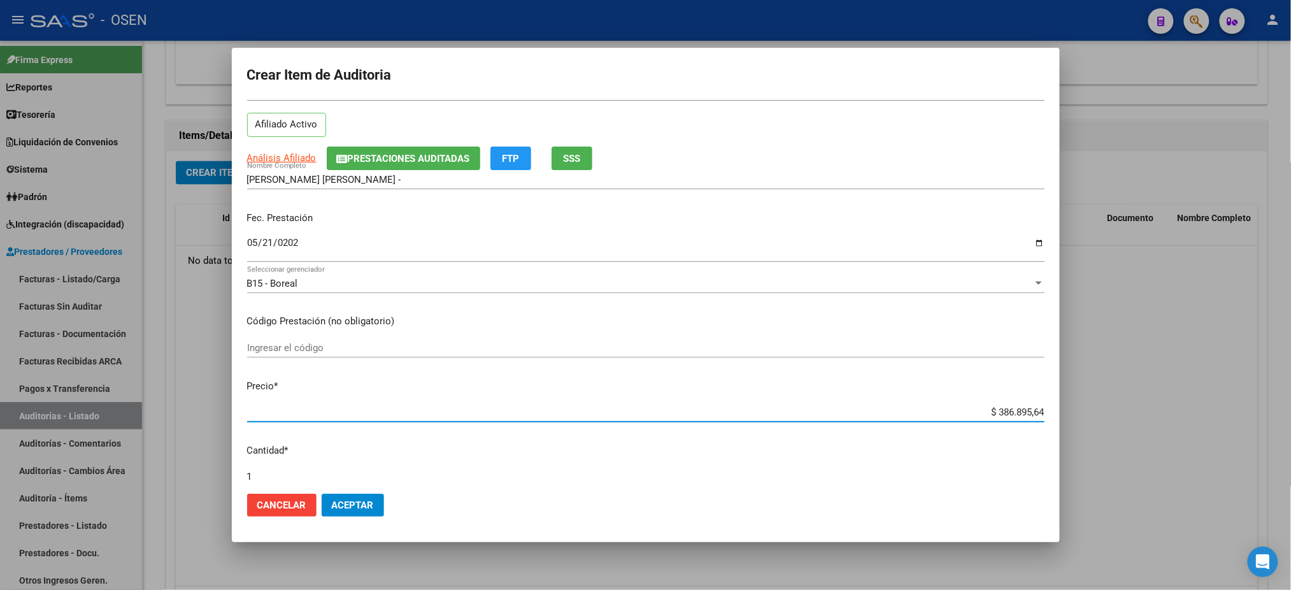
scroll to position [0, 0]
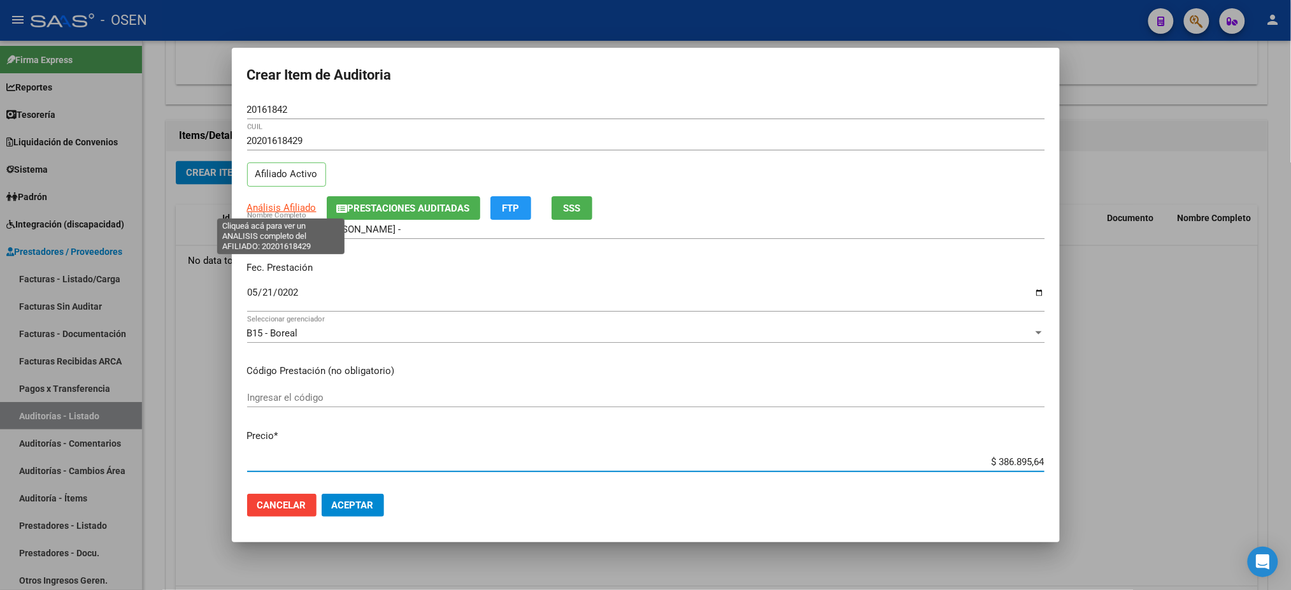
click at [287, 205] on span "Análisis Afiliado" at bounding box center [281, 207] width 69 height 11
type textarea "20201618429"
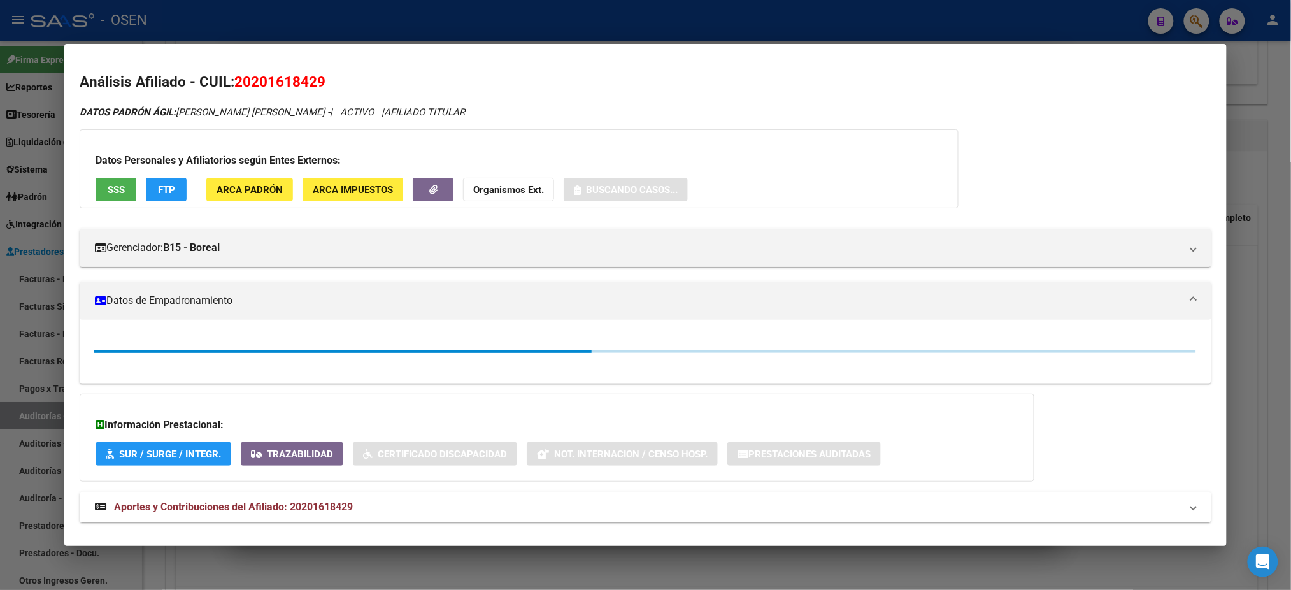
click at [103, 198] on button "SSS" at bounding box center [116, 190] width 41 height 24
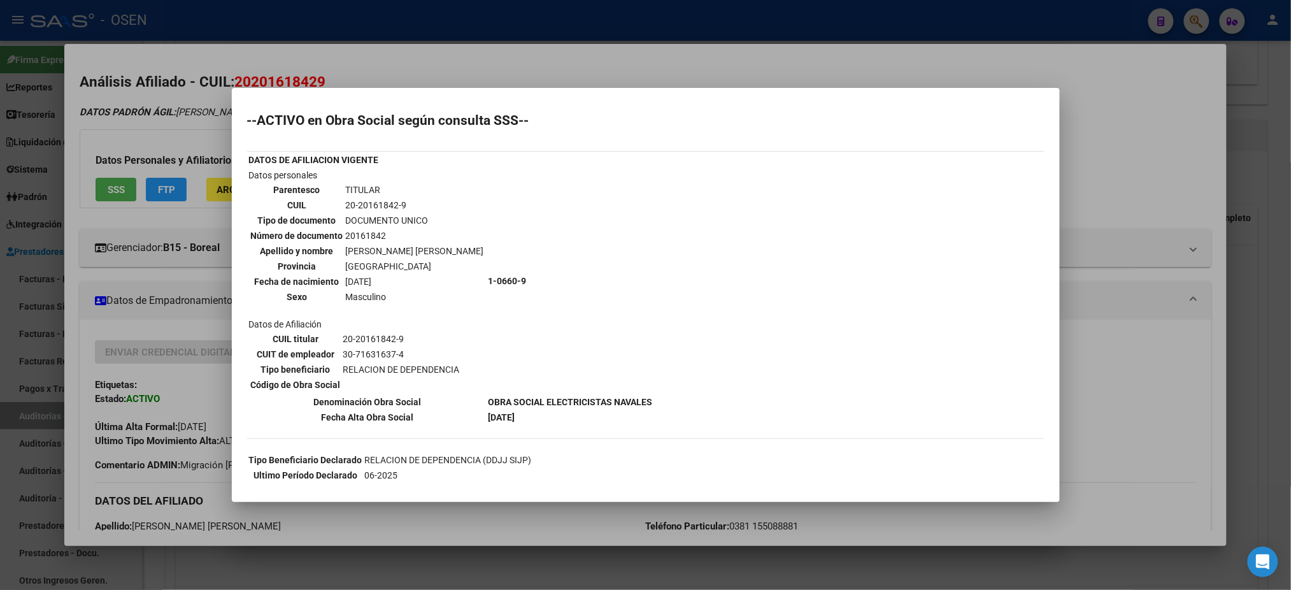
click at [1091, 287] on div at bounding box center [645, 295] width 1291 height 590
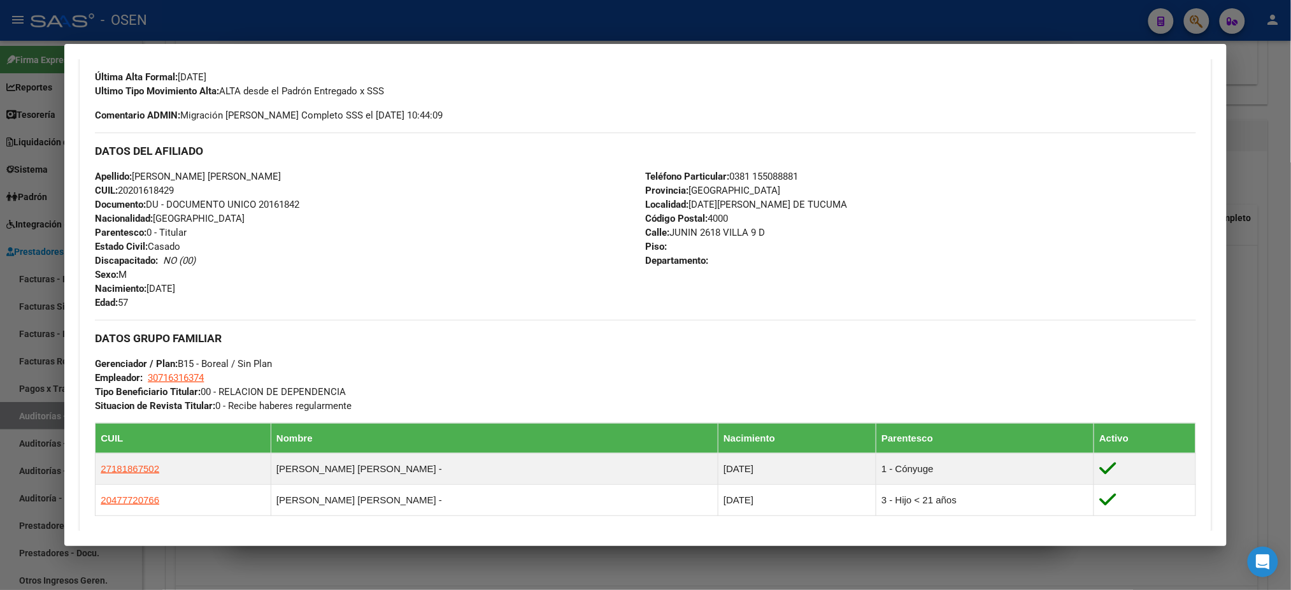
scroll to position [571, 0]
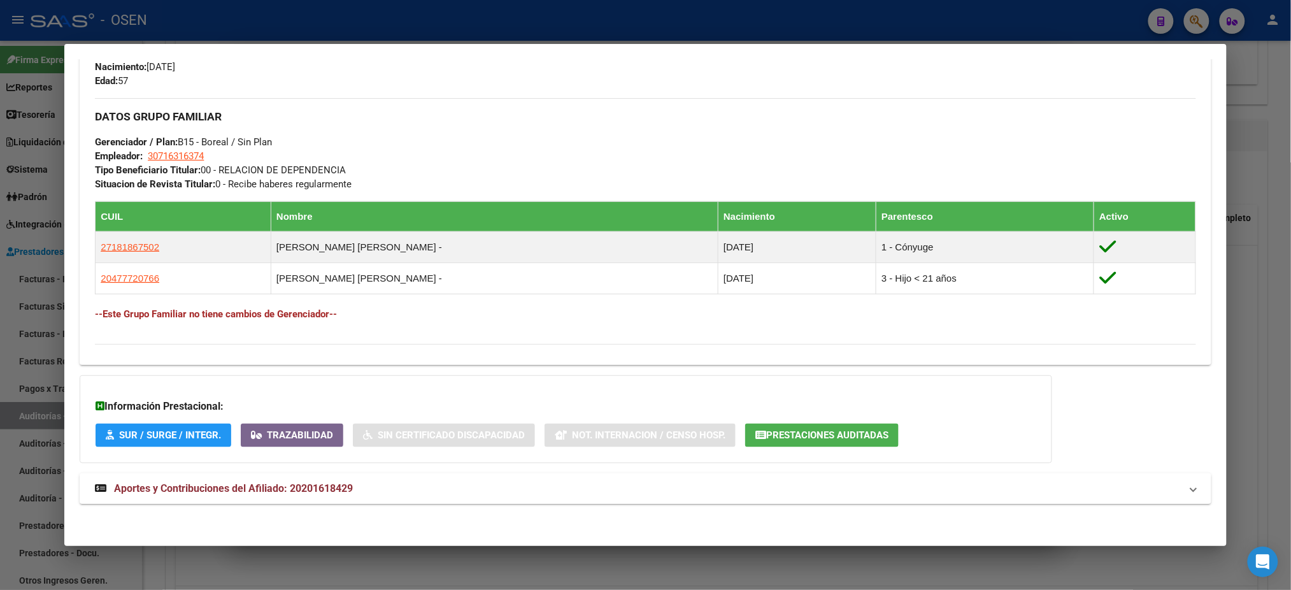
click at [974, 494] on mat-panel-title "Aportes y Contribuciones del Afiliado: 20201618429" at bounding box center [638, 488] width 1086 height 15
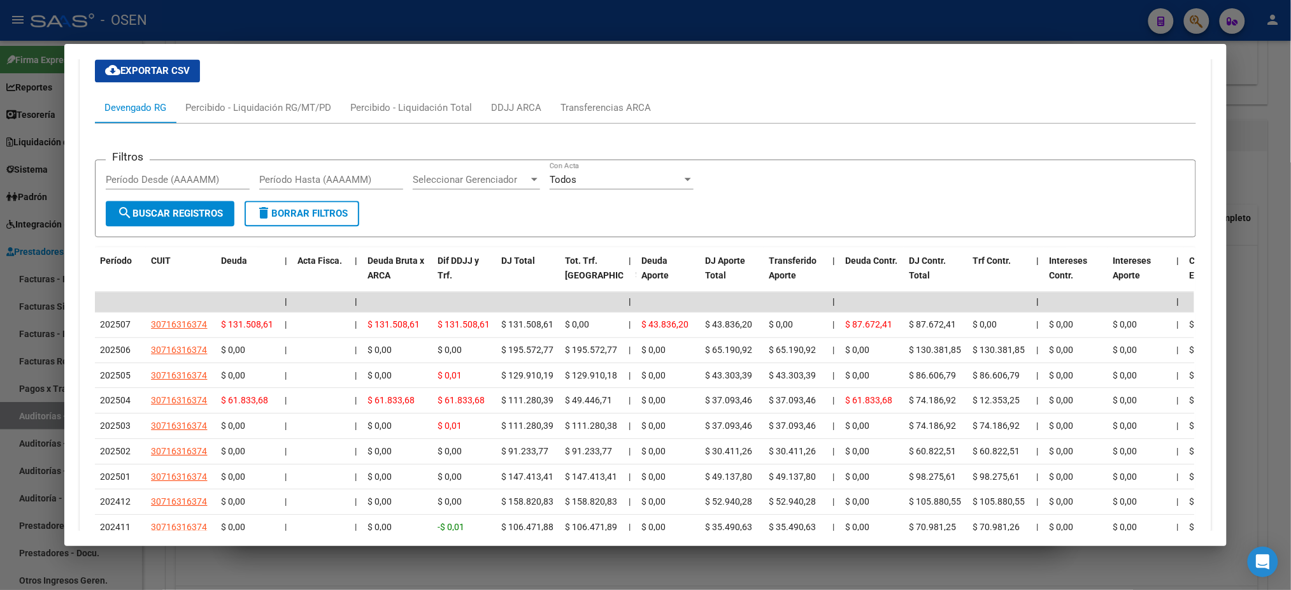
scroll to position [1060, 0]
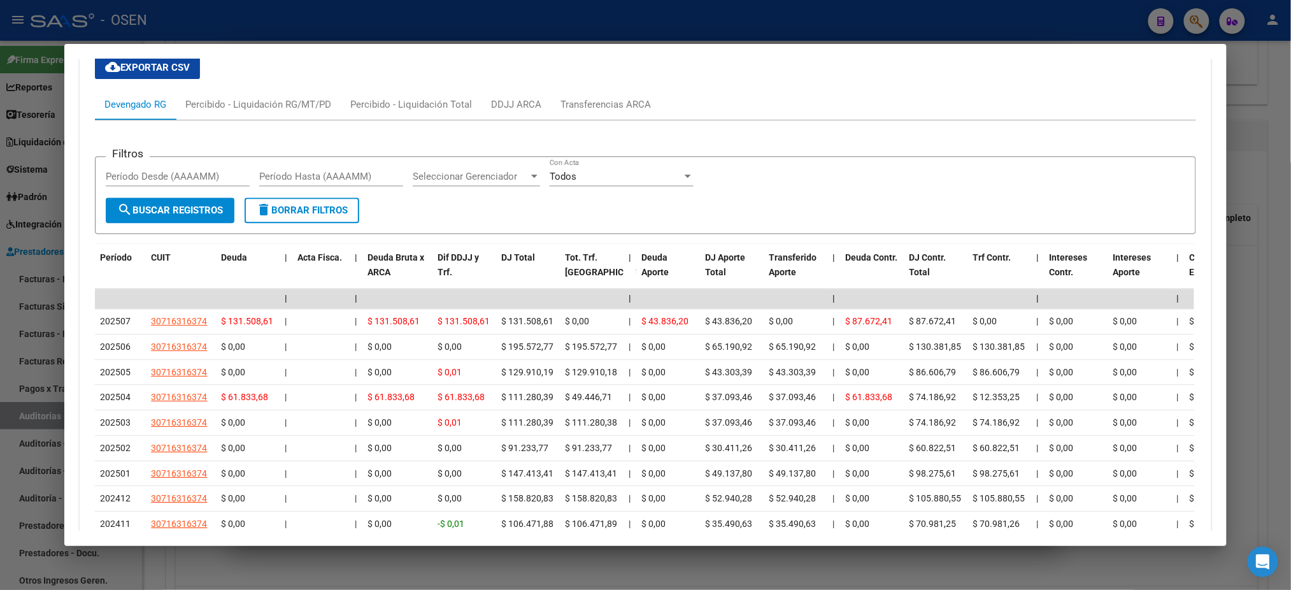
click at [913, 35] on div at bounding box center [645, 295] width 1291 height 590
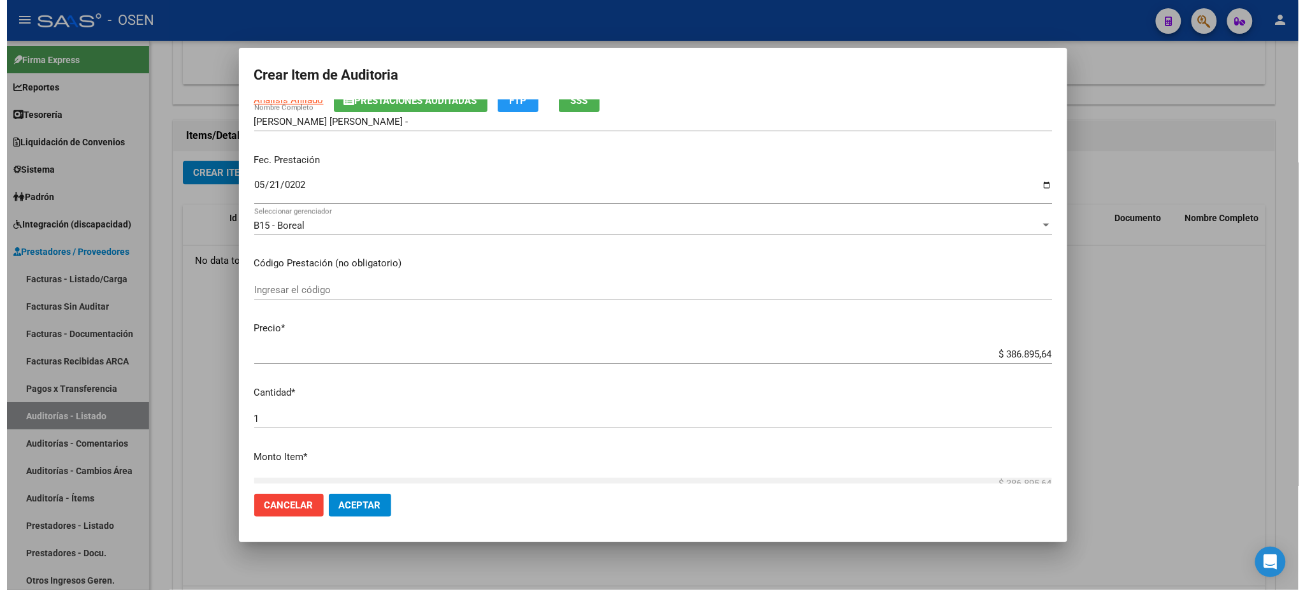
scroll to position [340, 0]
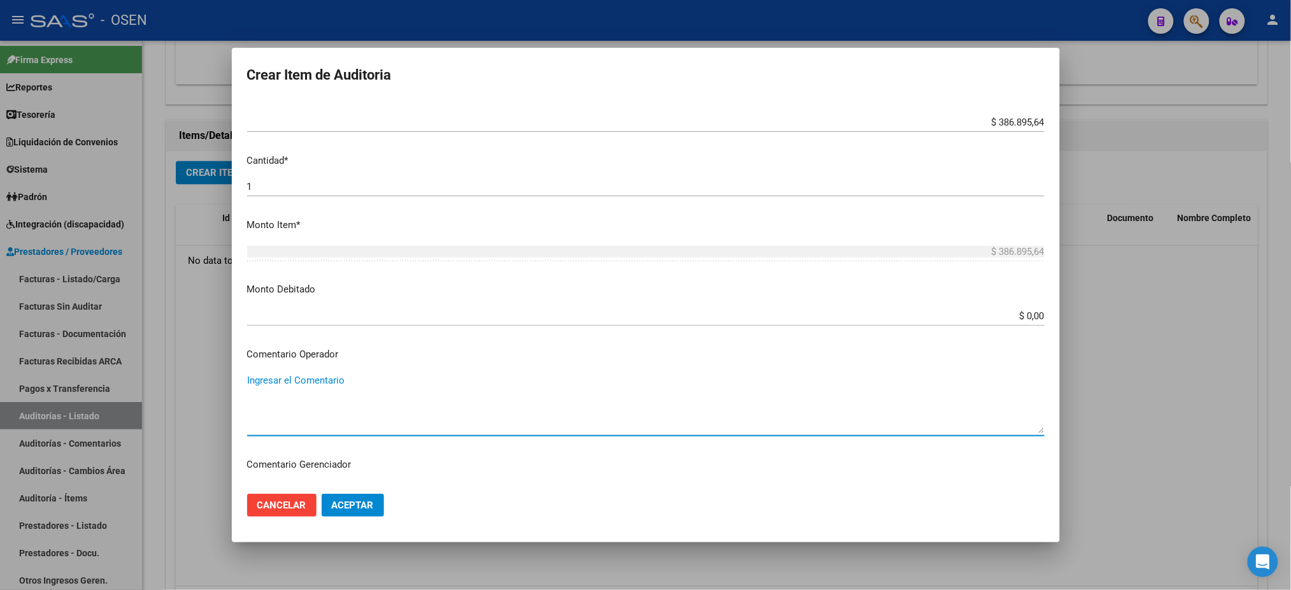
click at [549, 393] on textarea "Ingresar el Comentario" at bounding box center [646, 403] width 798 height 60
type textarea "NO AFECTADO"
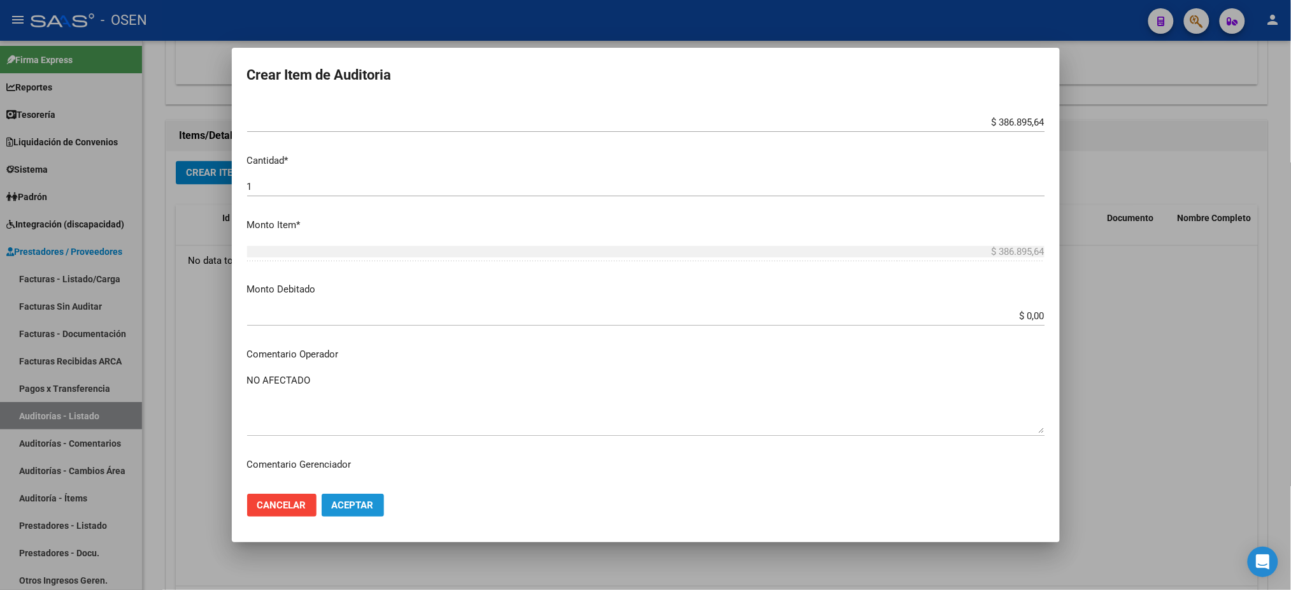
click at [327, 513] on button "Aceptar" at bounding box center [353, 505] width 62 height 23
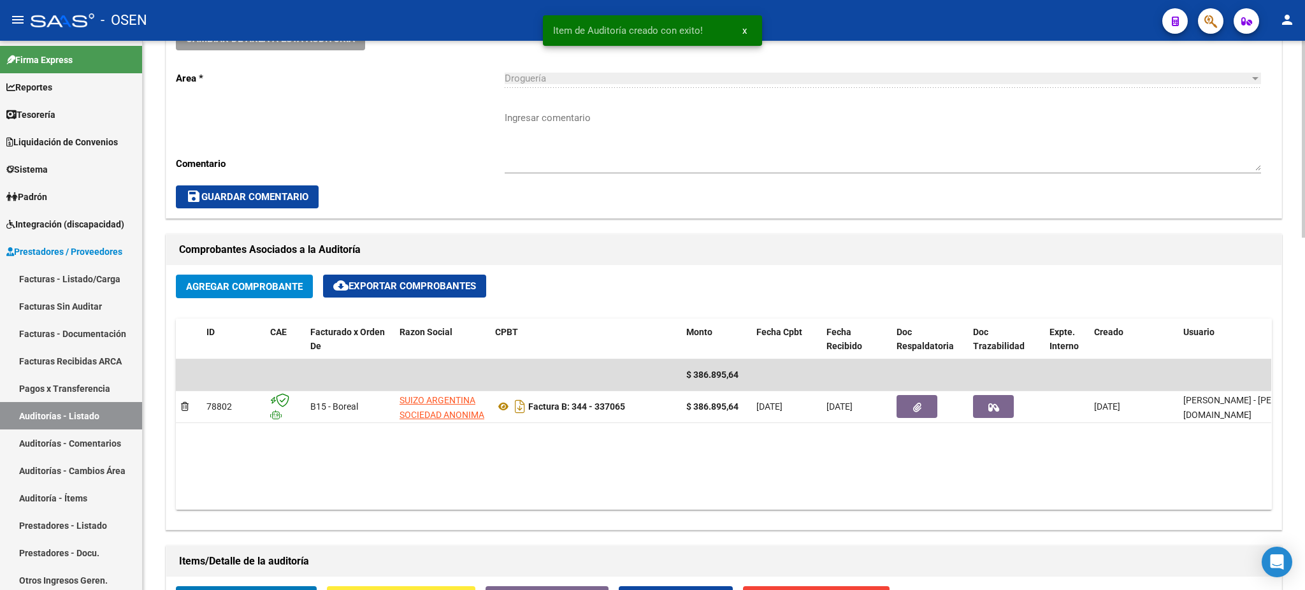
scroll to position [255, 0]
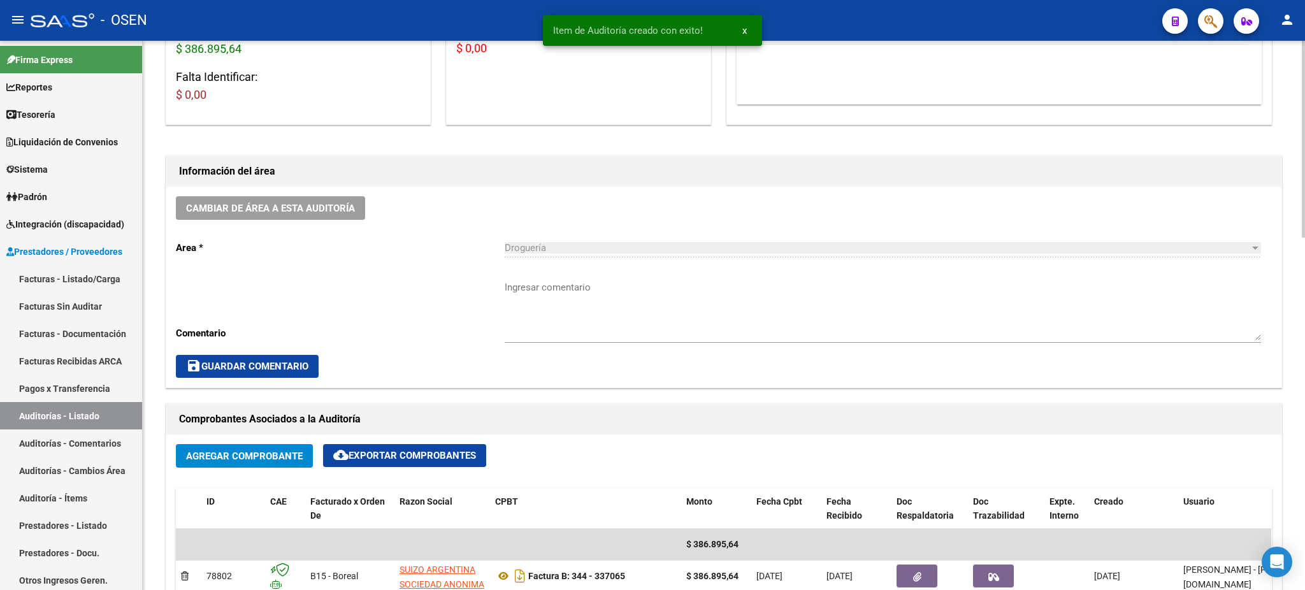
click at [557, 296] on textarea "Ingresar comentario" at bounding box center [883, 310] width 756 height 60
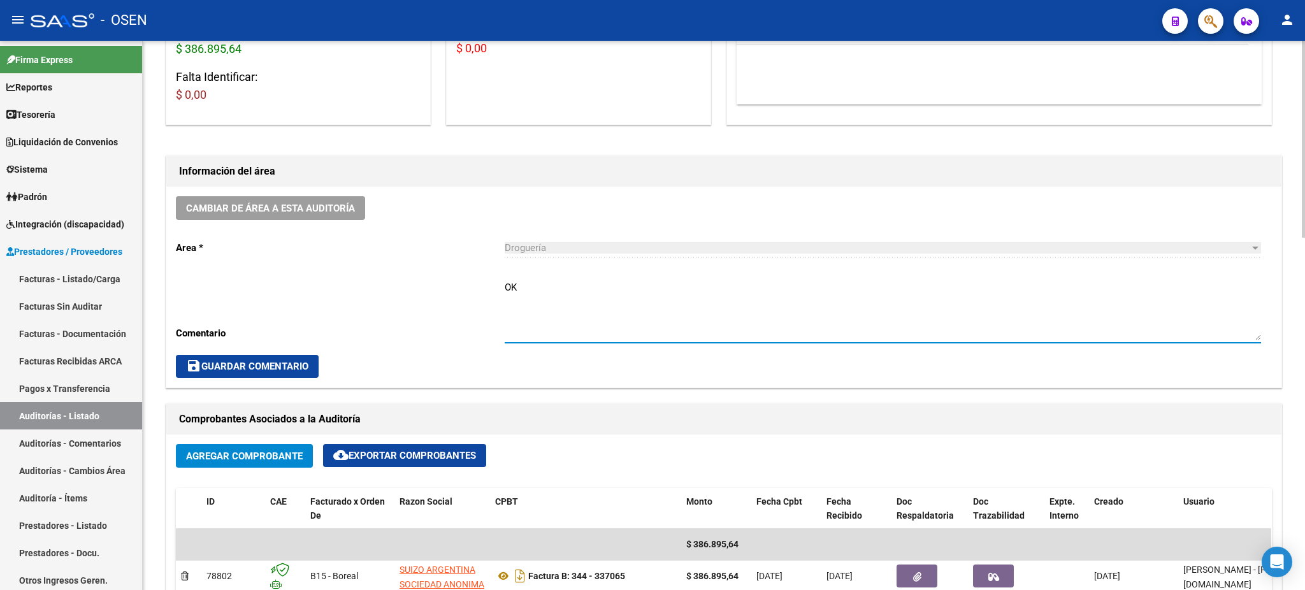
type textarea "O"
type textarea "AF. OK | FACTURA B PEDIR NC Y FACTURA A"
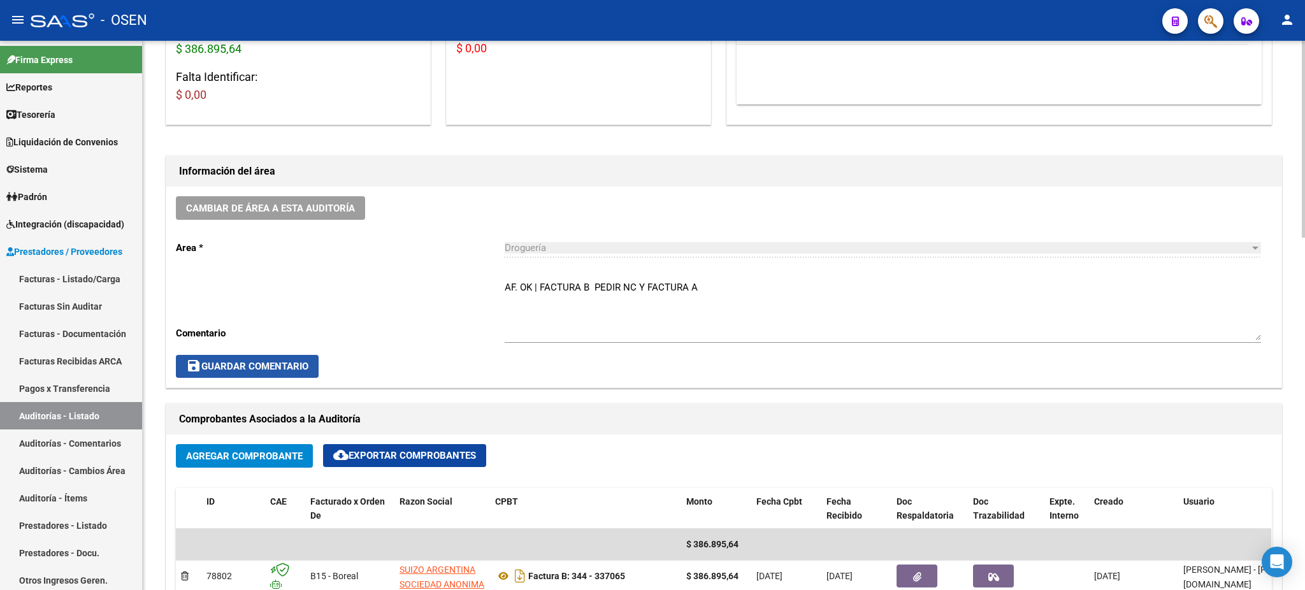
click at [266, 366] on span "save Guardar Comentario" at bounding box center [247, 366] width 122 height 11
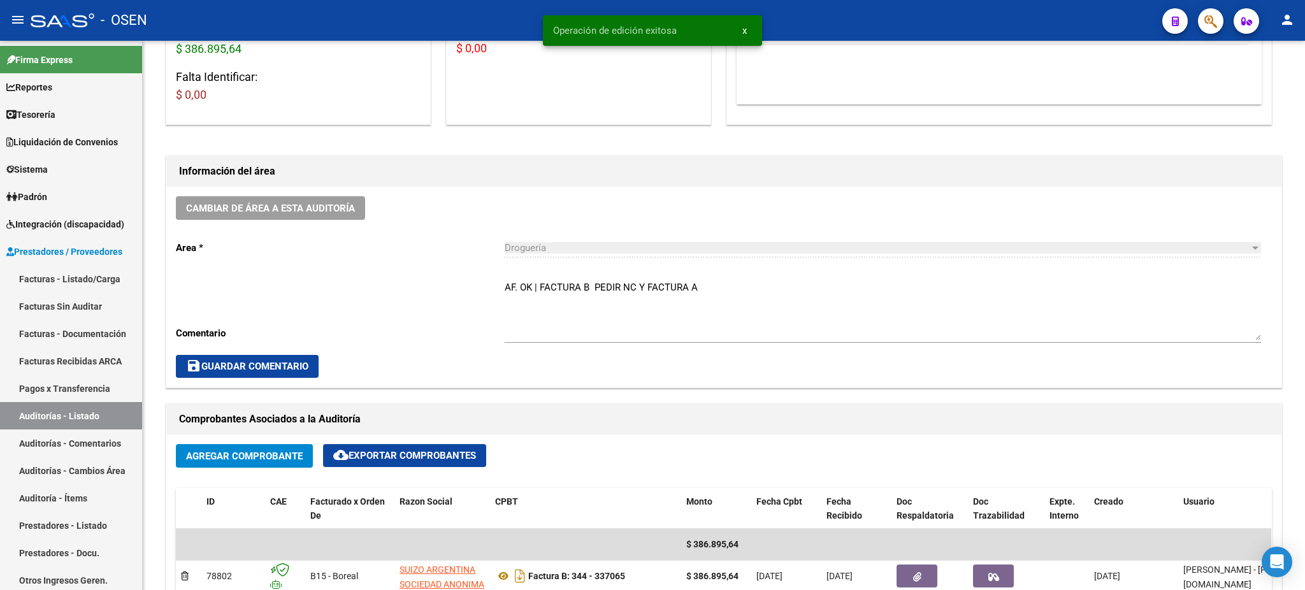
drag, startPoint x: 77, startPoint y: 412, endPoint x: 702, endPoint y: 434, distance: 625.4
click at [78, 412] on link "Auditorías - Listado" at bounding box center [71, 415] width 142 height 27
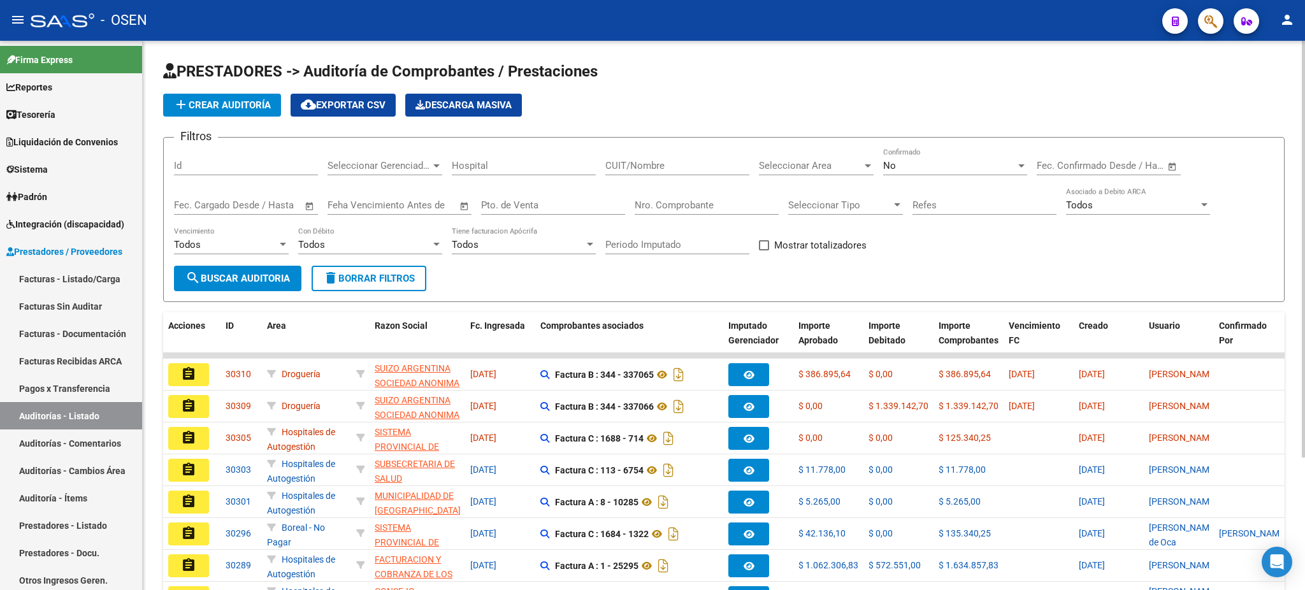
click at [215, 91] on app-list-header "PRESTADORES -> Auditoría de Comprobantes / Prestaciones add Crear Auditoría clo…" at bounding box center [723, 181] width 1121 height 241
click at [226, 103] on span "add Crear Auditoría" at bounding box center [221, 104] width 97 height 11
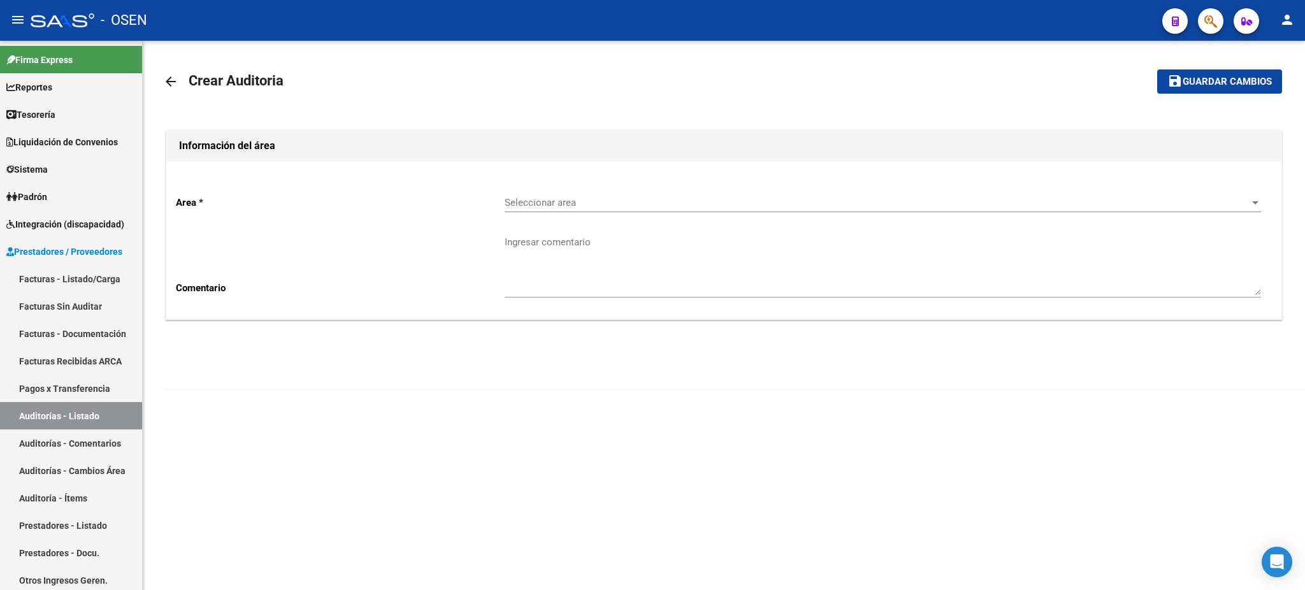
click at [606, 199] on span "Seleccionar area" at bounding box center [877, 202] width 745 height 11
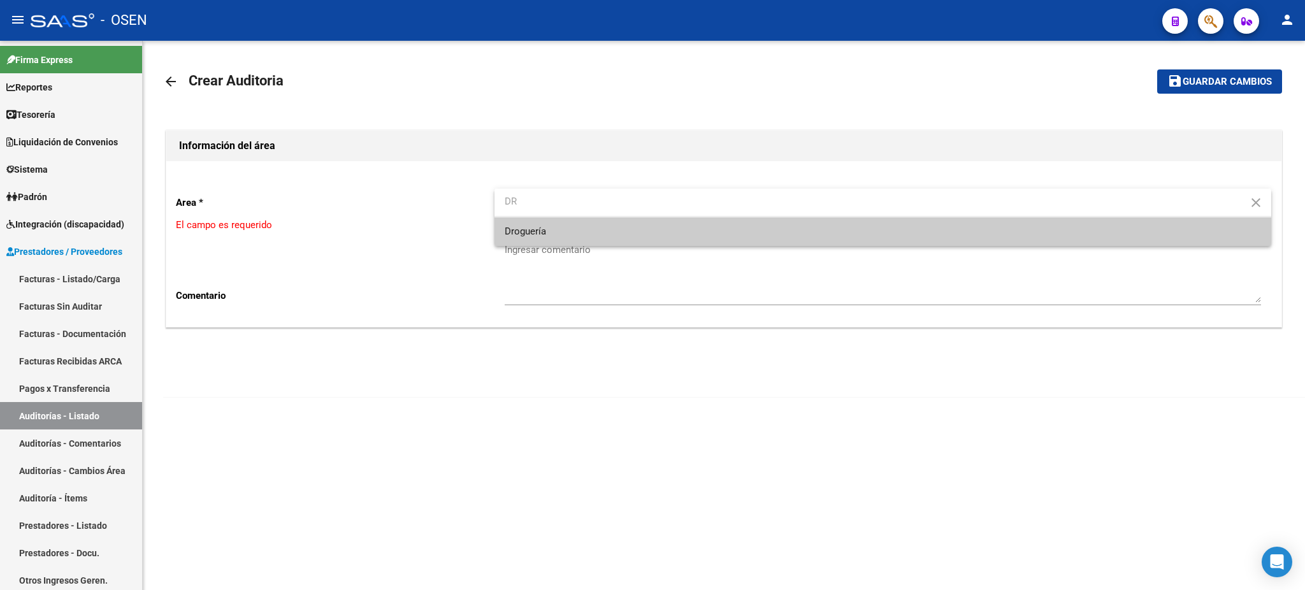
type input "DR"
click at [564, 226] on span "Droguería" at bounding box center [883, 231] width 756 height 29
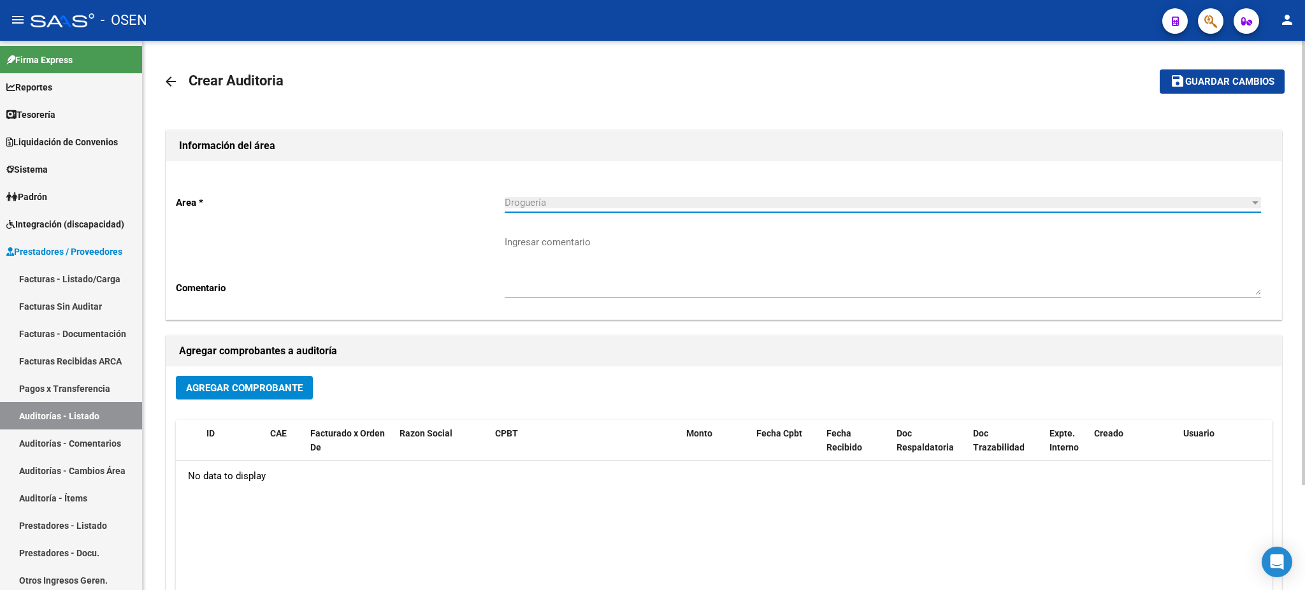
click at [241, 385] on span "Agregar Comprobante" at bounding box center [244, 387] width 117 height 11
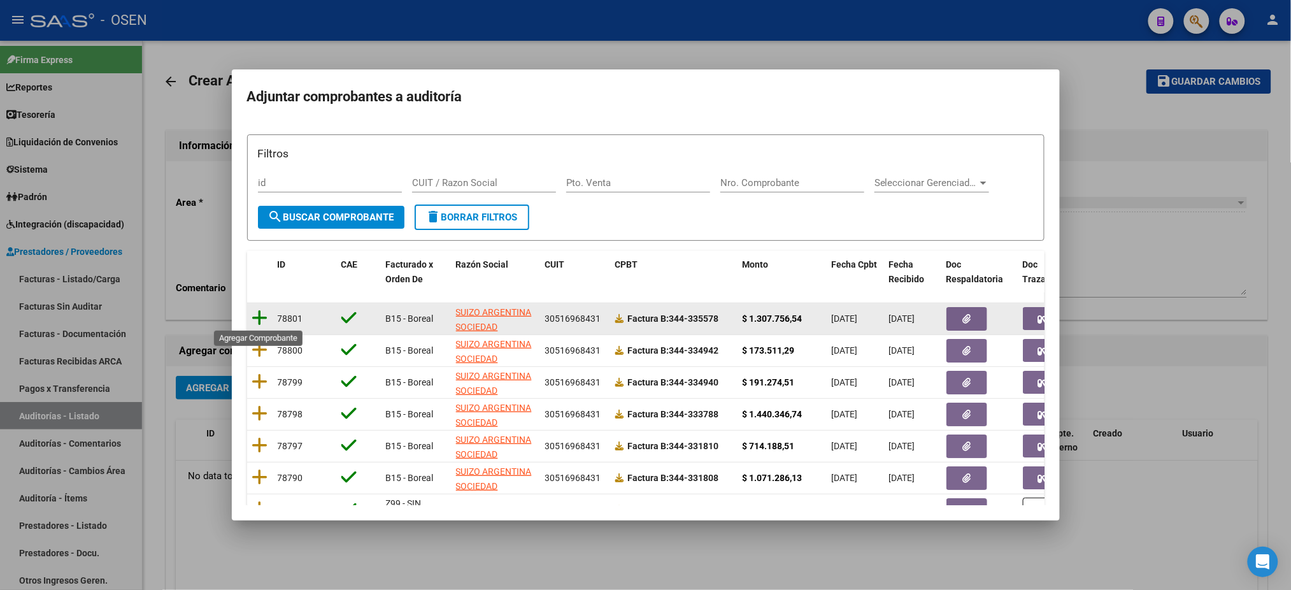
click at [258, 312] on icon at bounding box center [260, 318] width 16 height 18
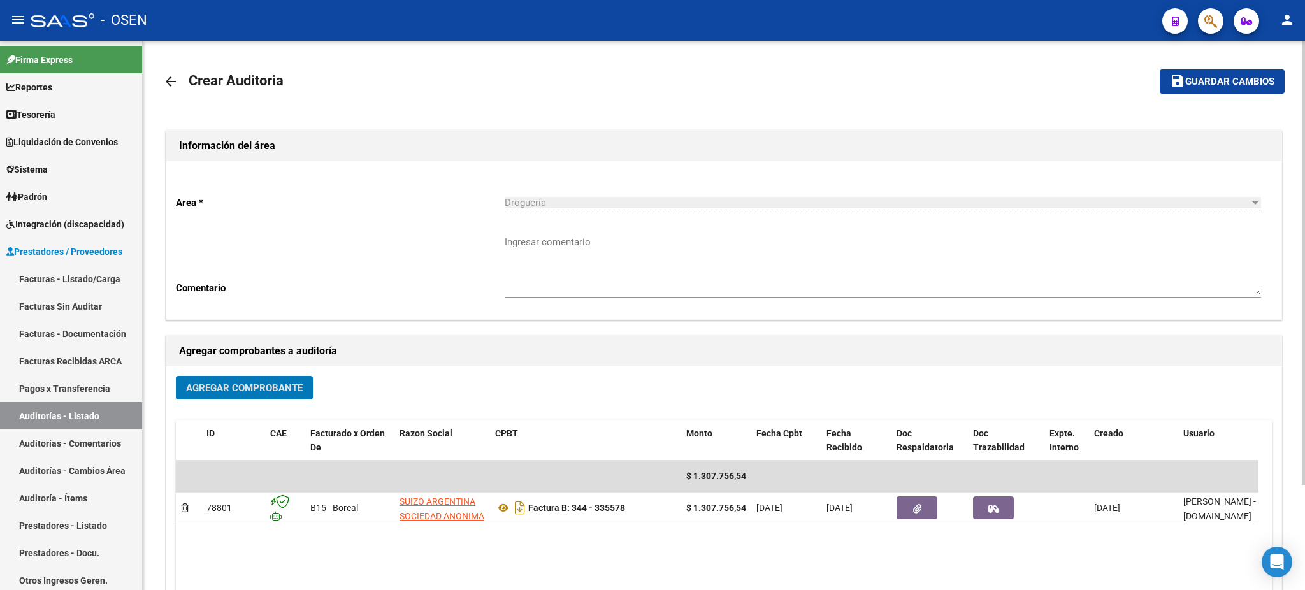
click at [1179, 87] on mat-icon "save" at bounding box center [1177, 80] width 15 height 15
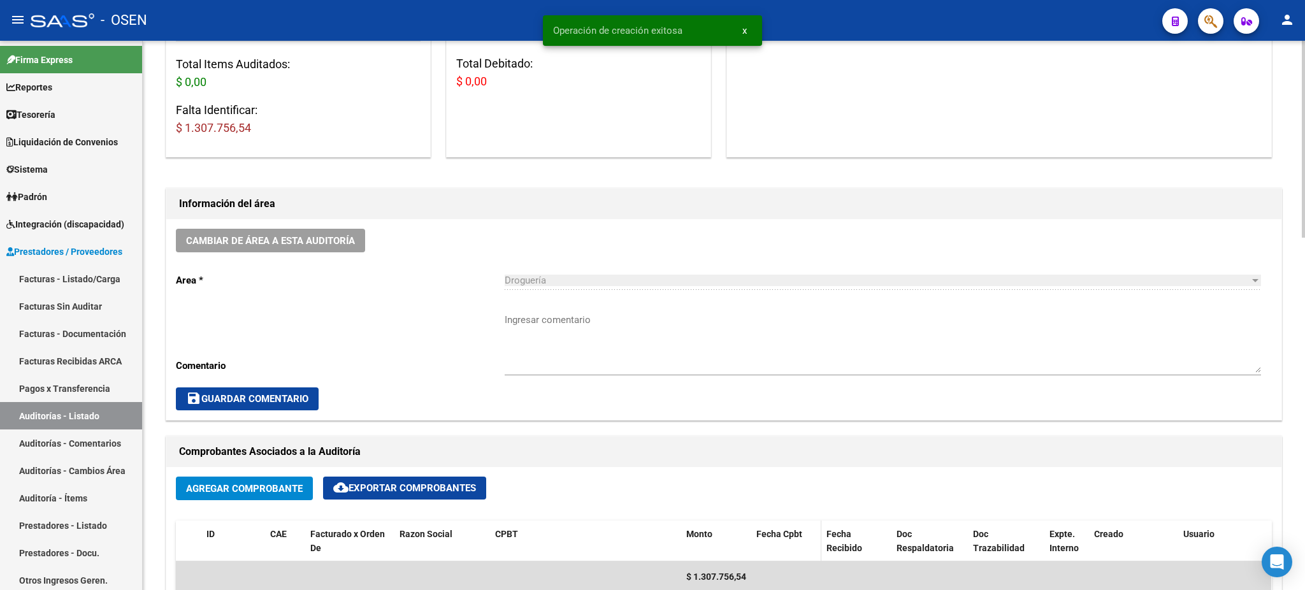
scroll to position [424, 0]
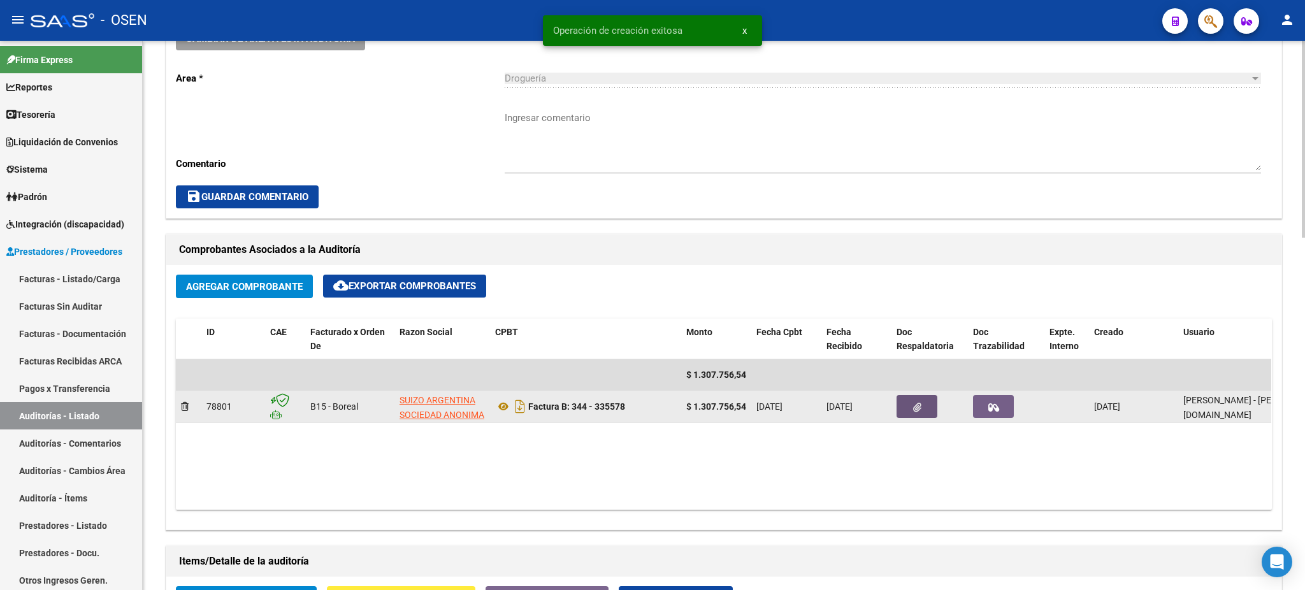
click at [908, 415] on button "button" at bounding box center [916, 406] width 41 height 23
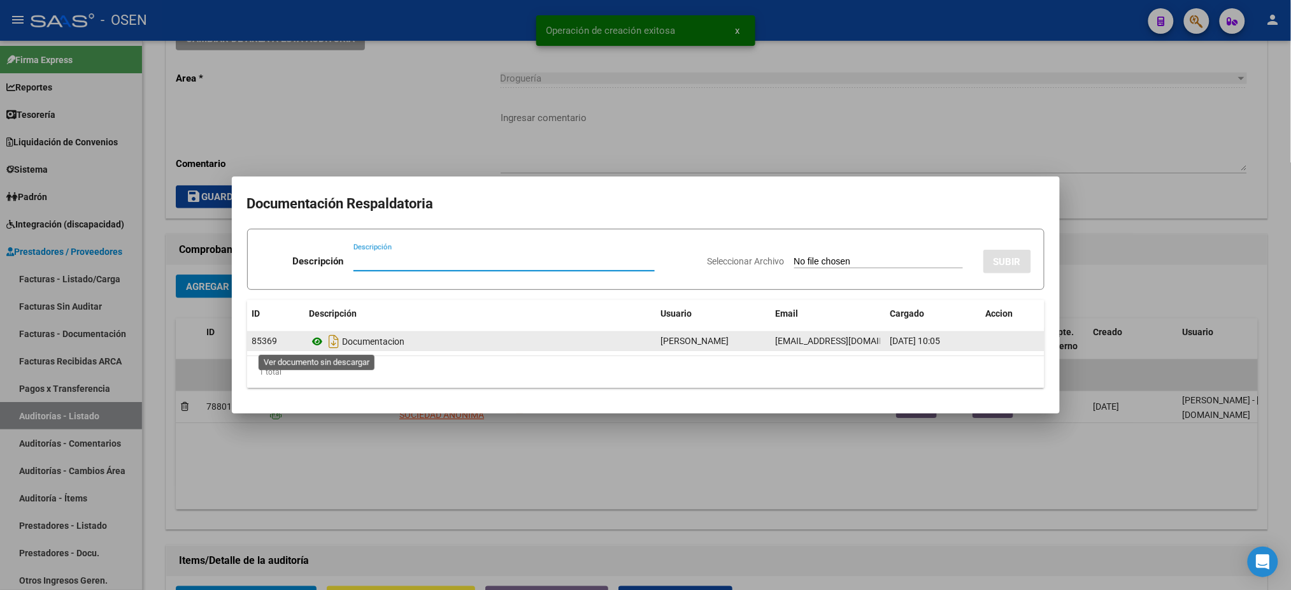
click at [313, 342] on icon at bounding box center [318, 341] width 17 height 15
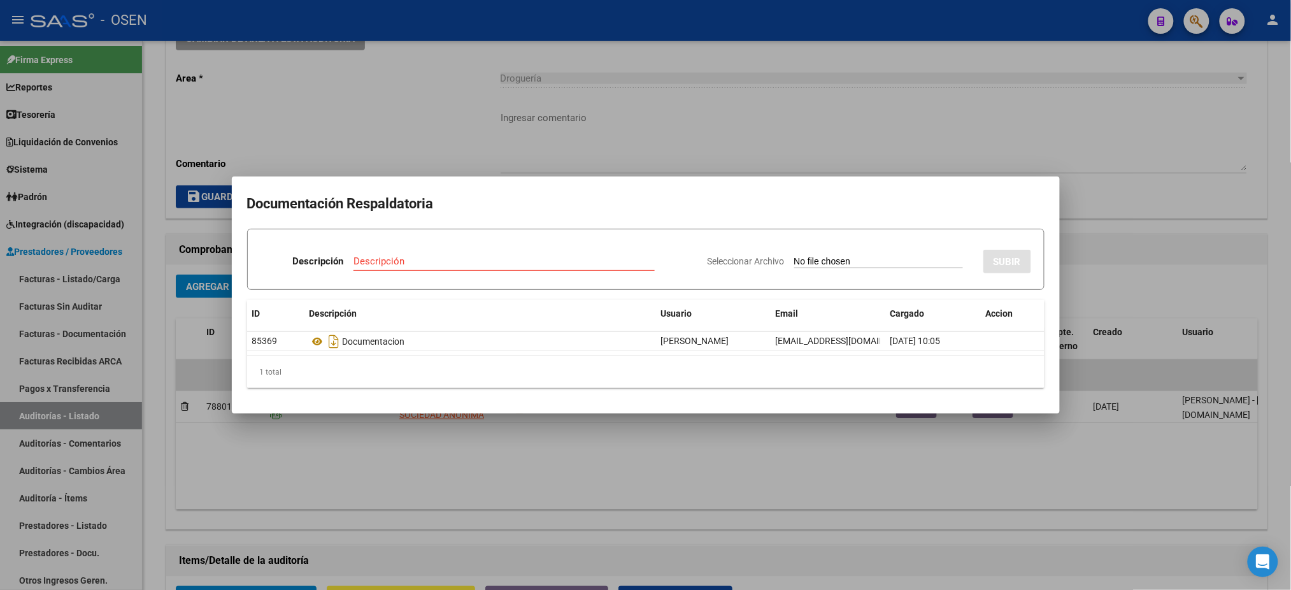
click at [541, 457] on div at bounding box center [645, 295] width 1291 height 590
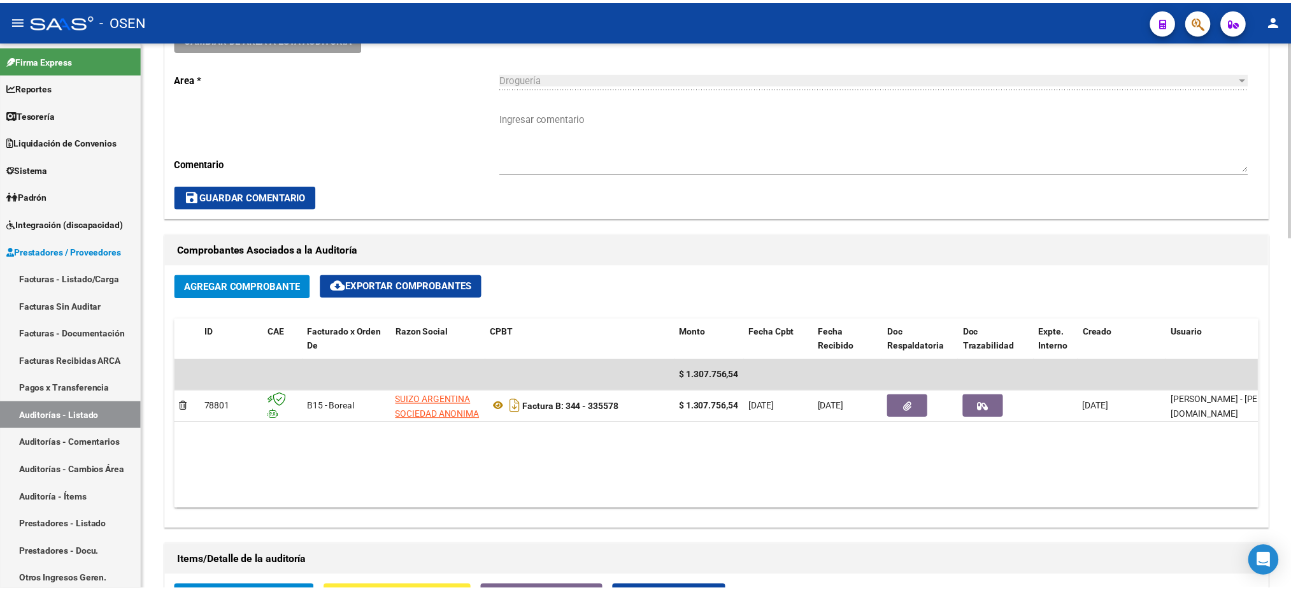
scroll to position [934, 0]
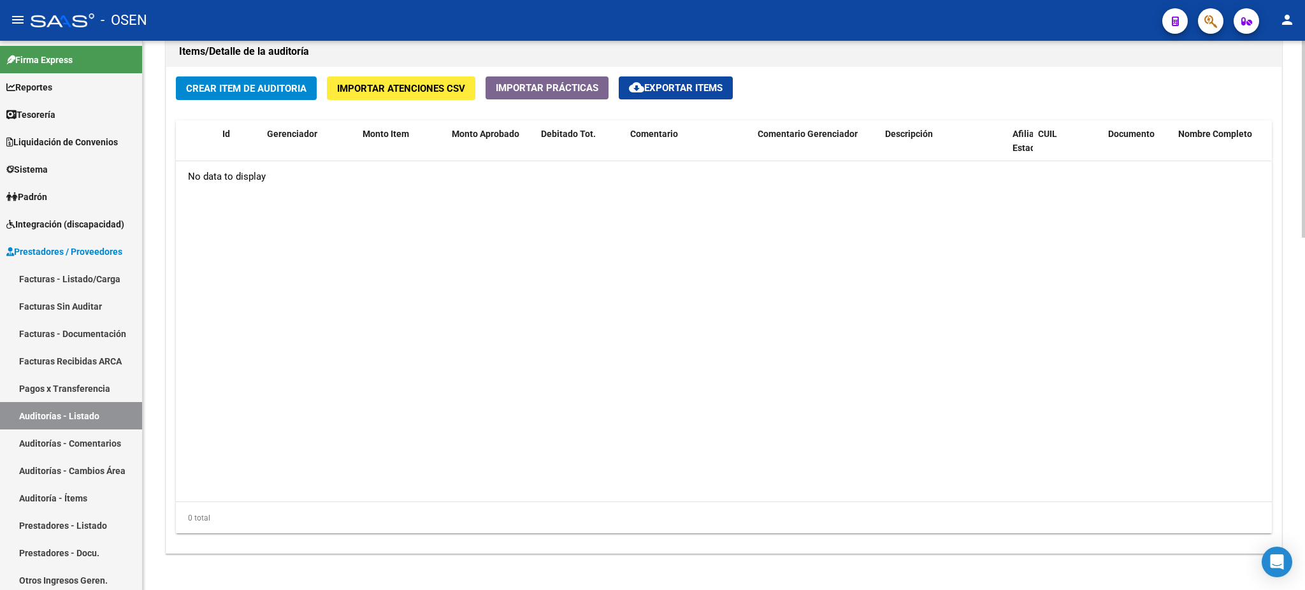
click at [296, 92] on button "Crear Item de Auditoria" at bounding box center [246, 88] width 141 height 24
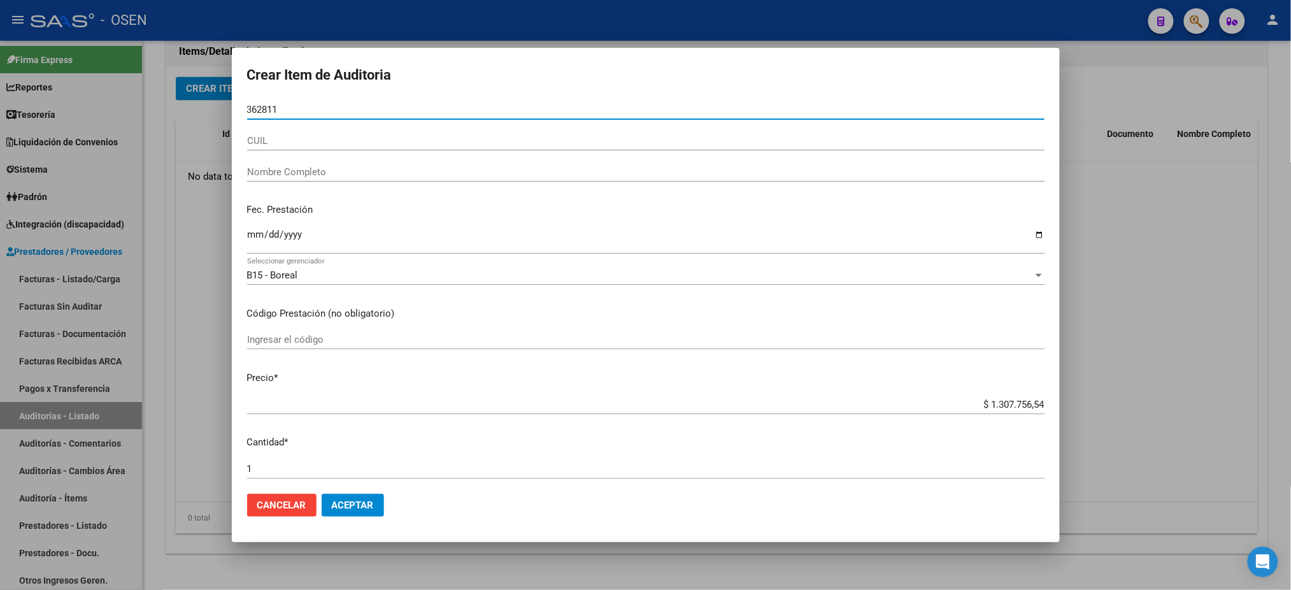
type input "362811"
click at [322, 494] on button "Aceptar" at bounding box center [353, 505] width 62 height 23
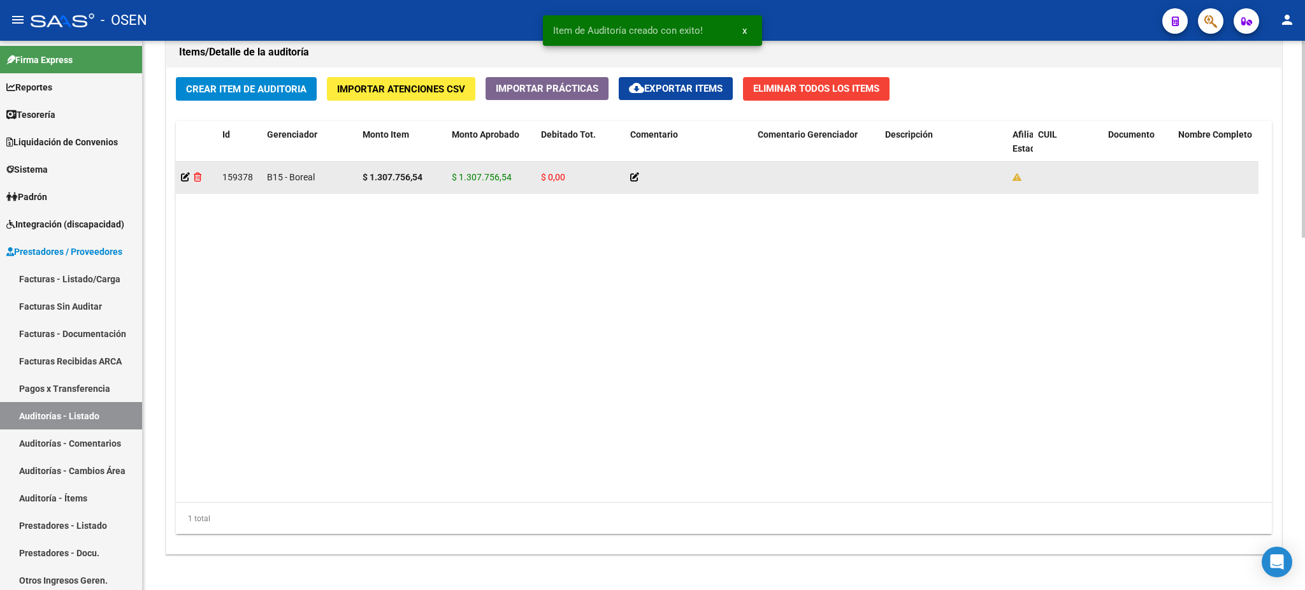
click at [197, 175] on icon at bounding box center [198, 177] width 8 height 9
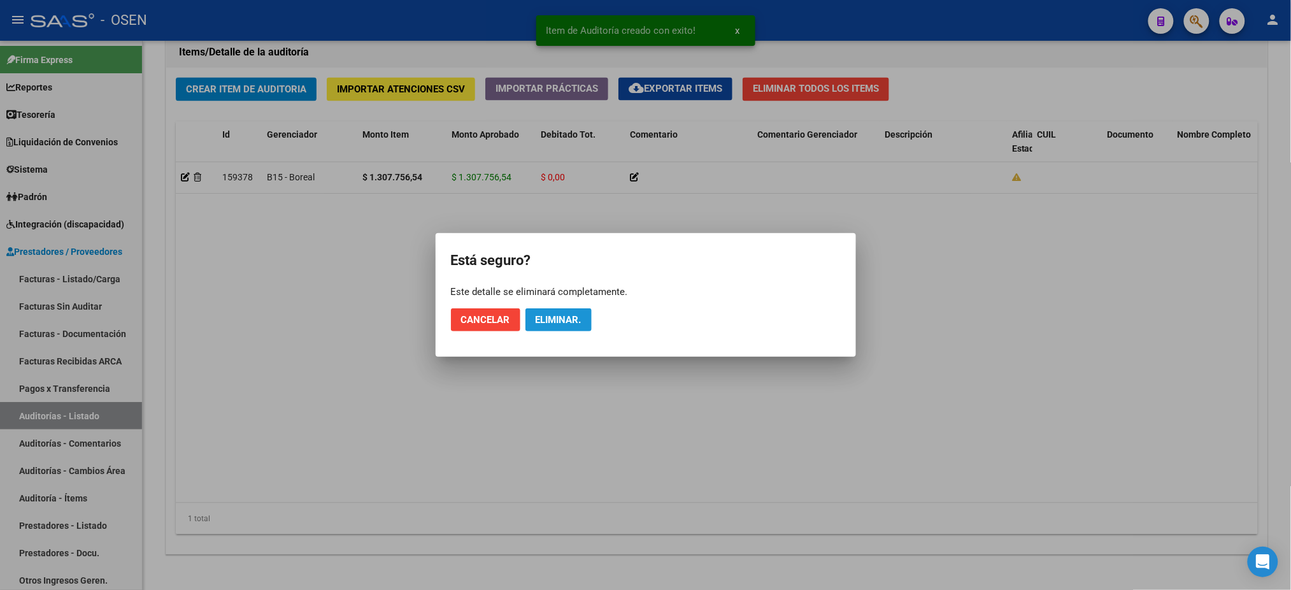
click at [552, 326] on button "Eliminar." at bounding box center [559, 319] width 66 height 23
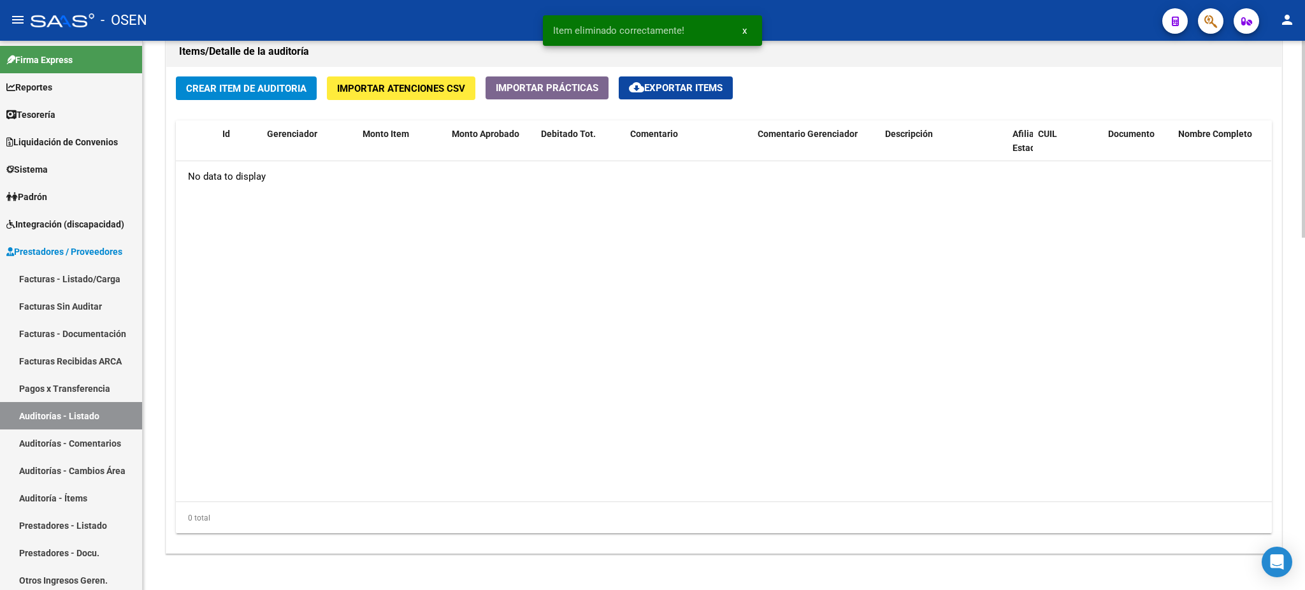
click at [275, 88] on span "Crear Item de Auditoria" at bounding box center [246, 88] width 120 height 11
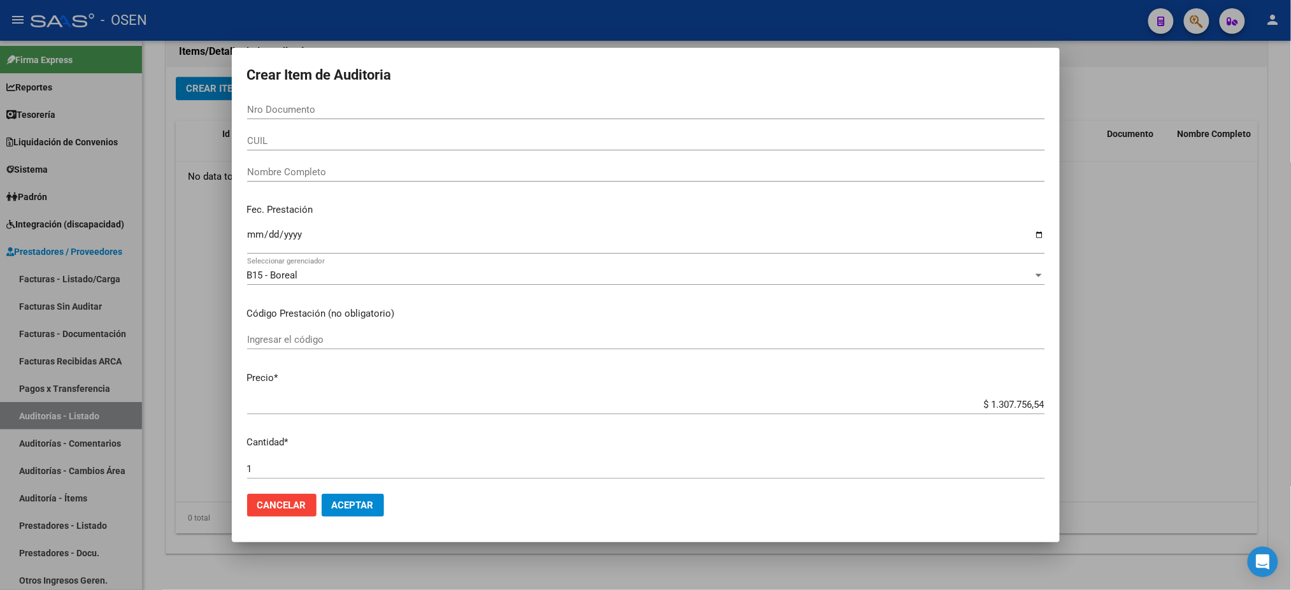
click at [382, 109] on div "Crear Item de Auditoria Nro Documento CUIL Nombre Completo Fec. Prestación Ingr…" at bounding box center [646, 295] width 828 height 494
click at [302, 113] on div "Crear Item de Auditoria Nro Documento CUIL Nombre Completo Fec. Prestación Ingr…" at bounding box center [646, 295] width 828 height 494
drag, startPoint x: 303, startPoint y: 113, endPoint x: 306, endPoint y: 312, distance: 198.8
click at [302, 113] on div "Crear Item de Auditoria Nro Documento CUIL Nombre Completo Fec. Prestación Ingr…" at bounding box center [646, 295] width 828 height 494
click at [294, 508] on div "Crear Item de Auditoria Nro Documento CUIL Nombre Completo Fec. Prestación Ingr…" at bounding box center [646, 295] width 828 height 494
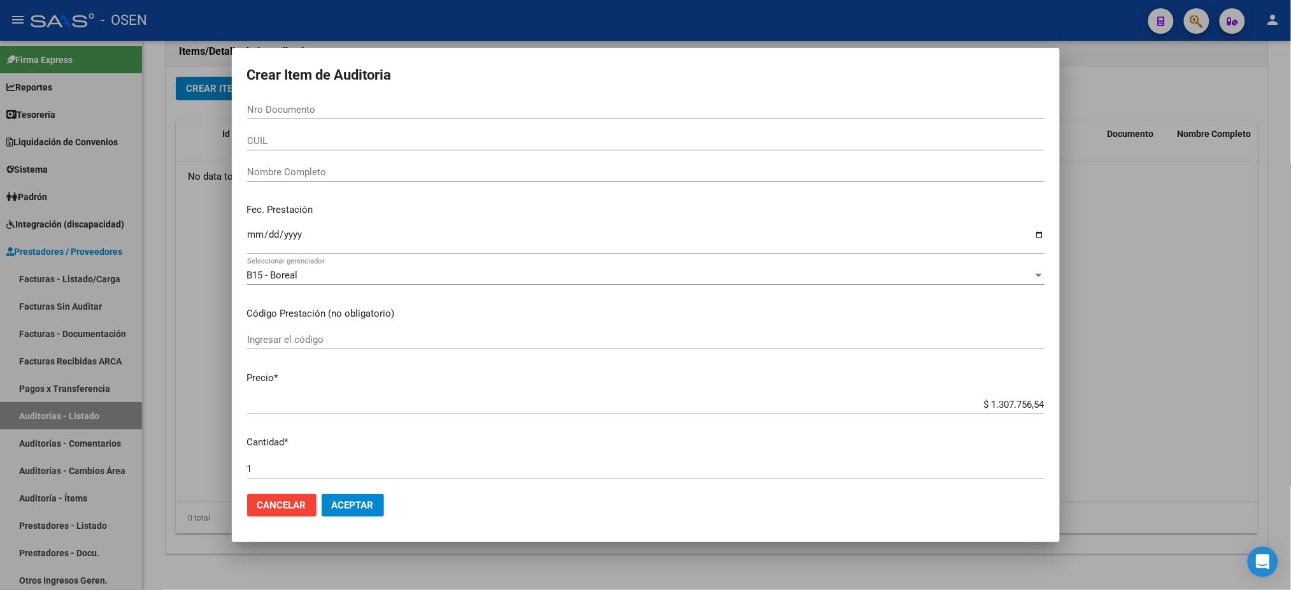
scroll to position [335, 0]
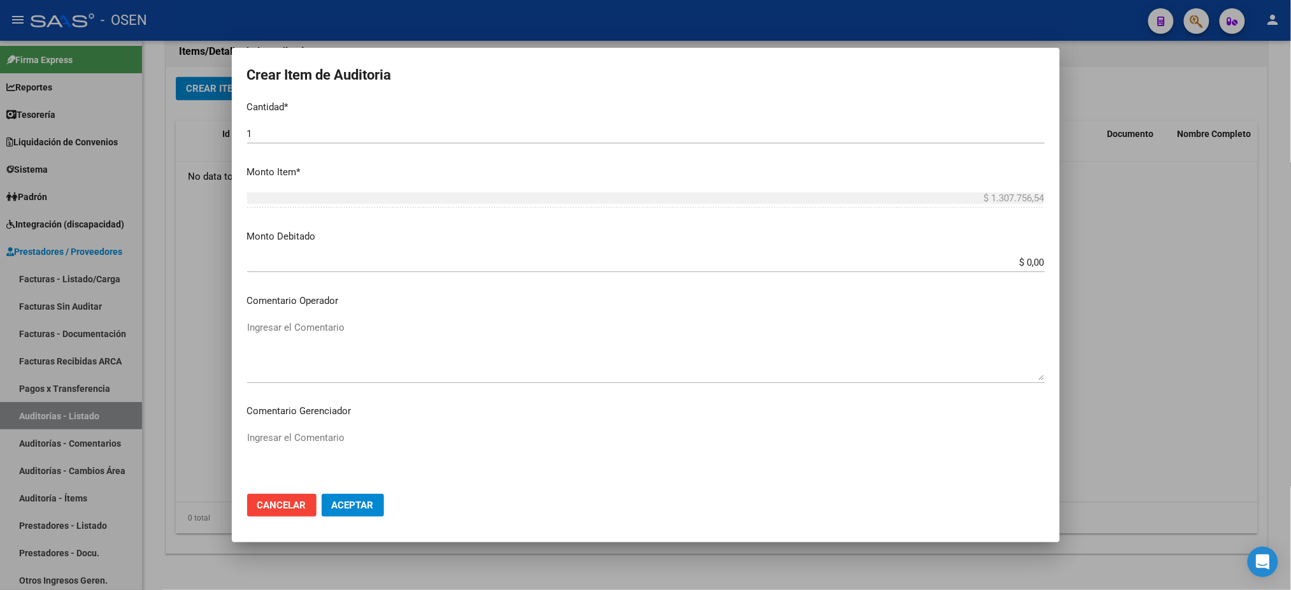
drag, startPoint x: 1053, startPoint y: 417, endPoint x: 1096, endPoint y: 402, distance: 45.3
click at [1072, 408] on div "Crear Item de Auditoria Nro Documento CUIL Nombre Completo Fec. Prestación Ingr…" at bounding box center [645, 295] width 1291 height 590
click at [1137, 325] on div at bounding box center [645, 295] width 1291 height 590
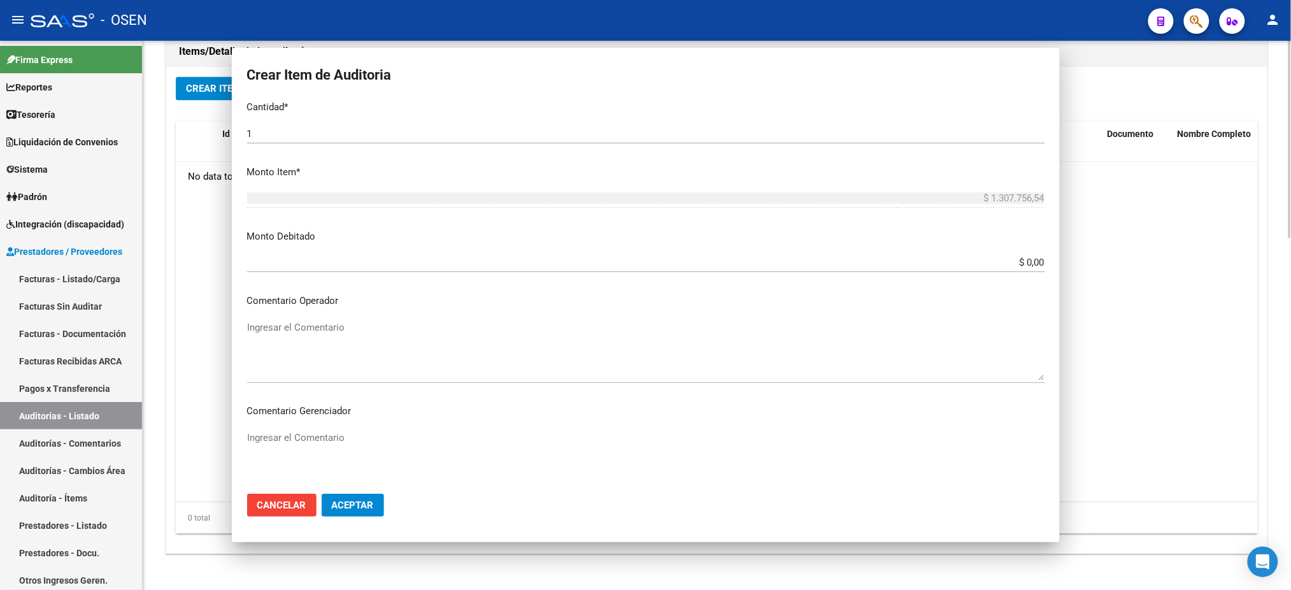
click at [1139, 324] on datatable-body "No data to display" at bounding box center [723, 331] width 1095 height 341
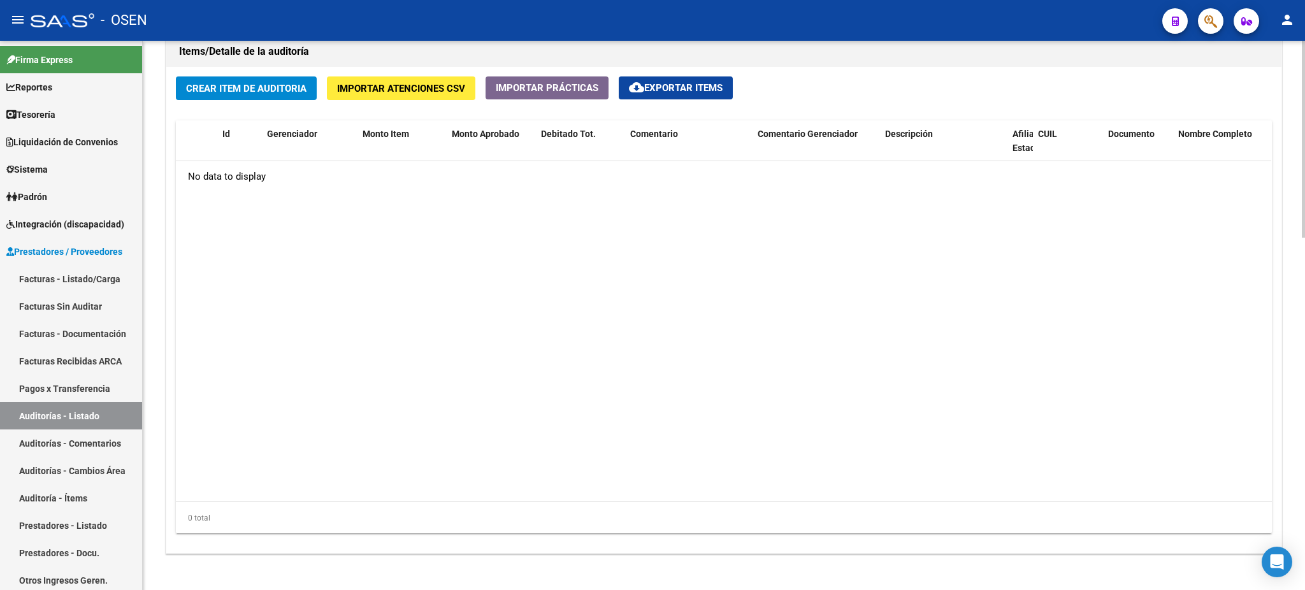
click at [260, 87] on span "Crear Item de Auditoria" at bounding box center [246, 88] width 120 height 11
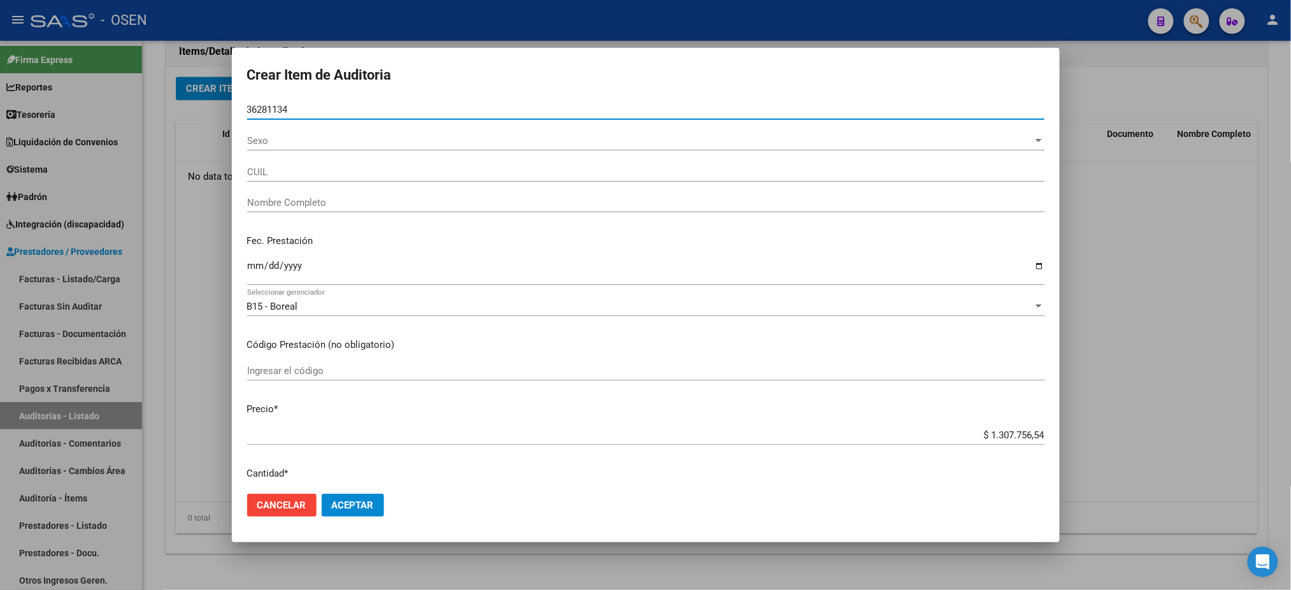
type input "36281134"
type input "20362811342"
type input "[PERSON_NAME] [PERSON_NAME] -"
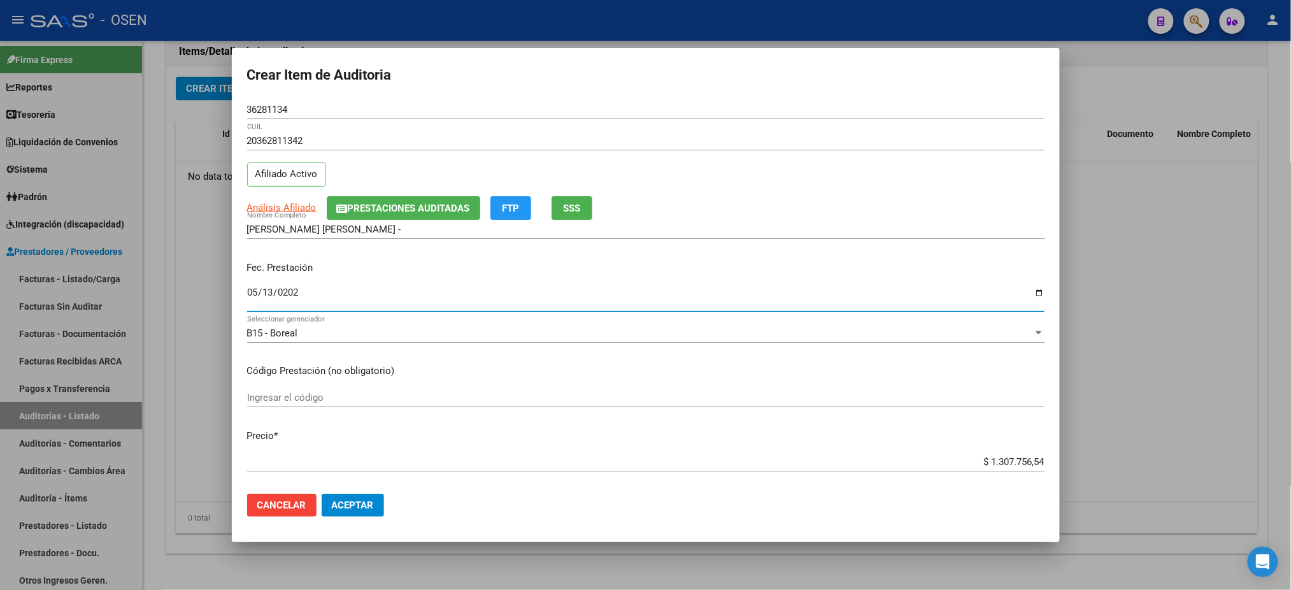
type input "[DATE]"
click at [587, 208] on button "SSS" at bounding box center [572, 208] width 41 height 24
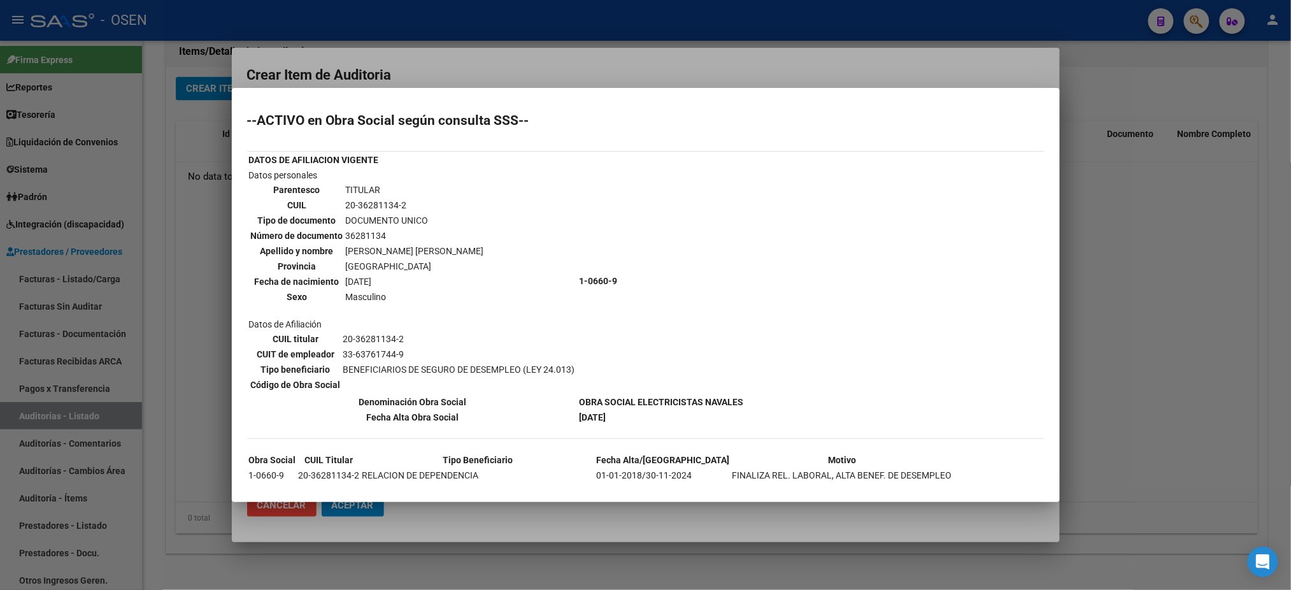
scroll to position [54, 0]
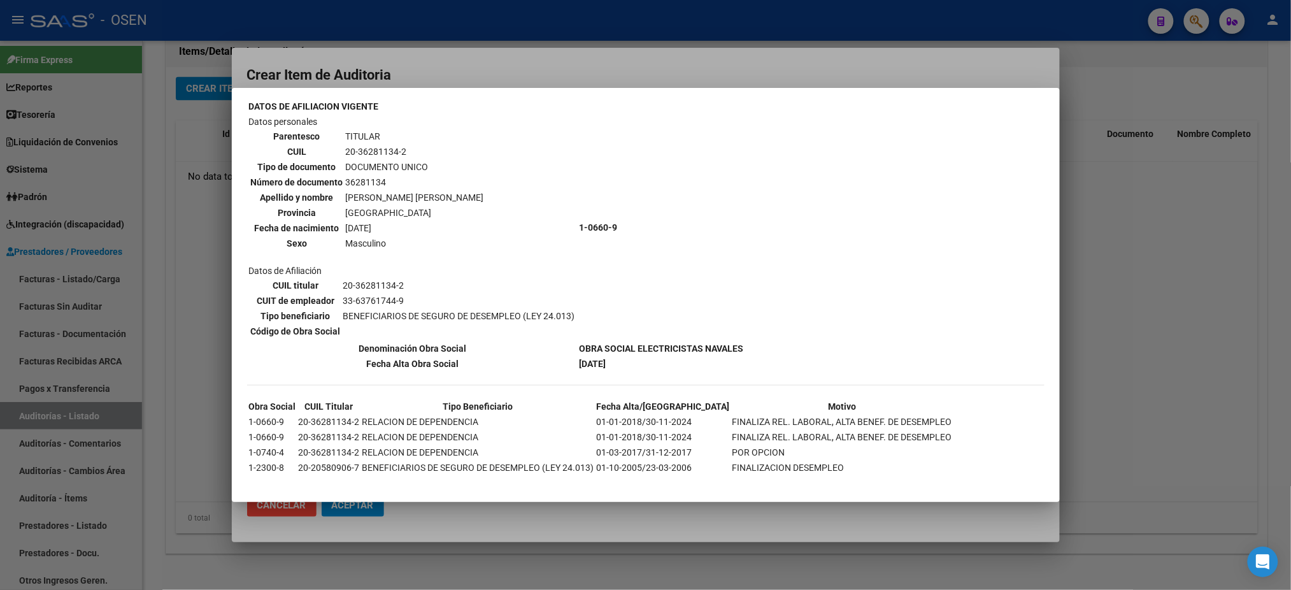
click at [1088, 351] on div at bounding box center [645, 295] width 1291 height 590
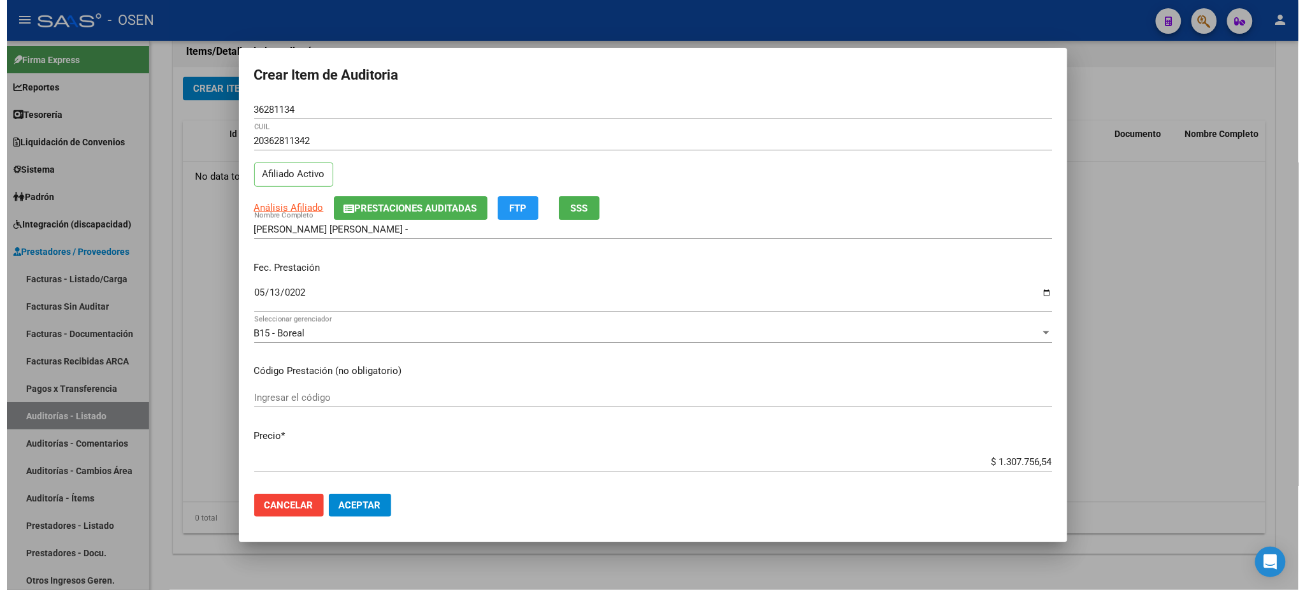
scroll to position [340, 0]
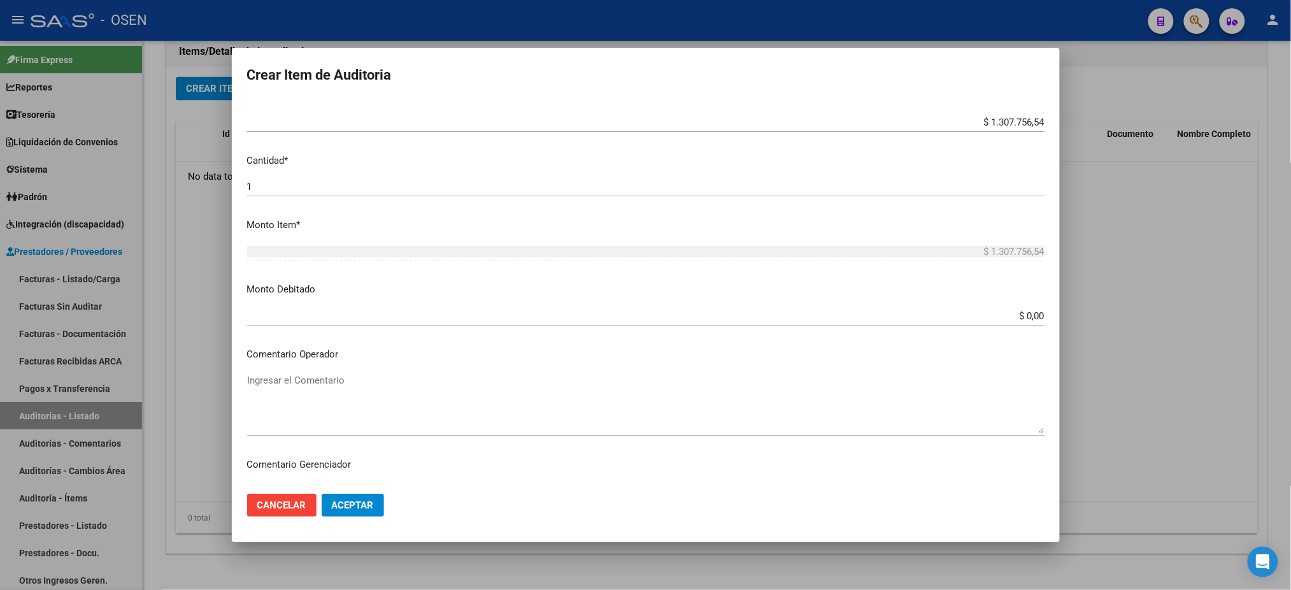
click at [363, 391] on textarea "Ingresar el Comentario" at bounding box center [646, 403] width 798 height 60
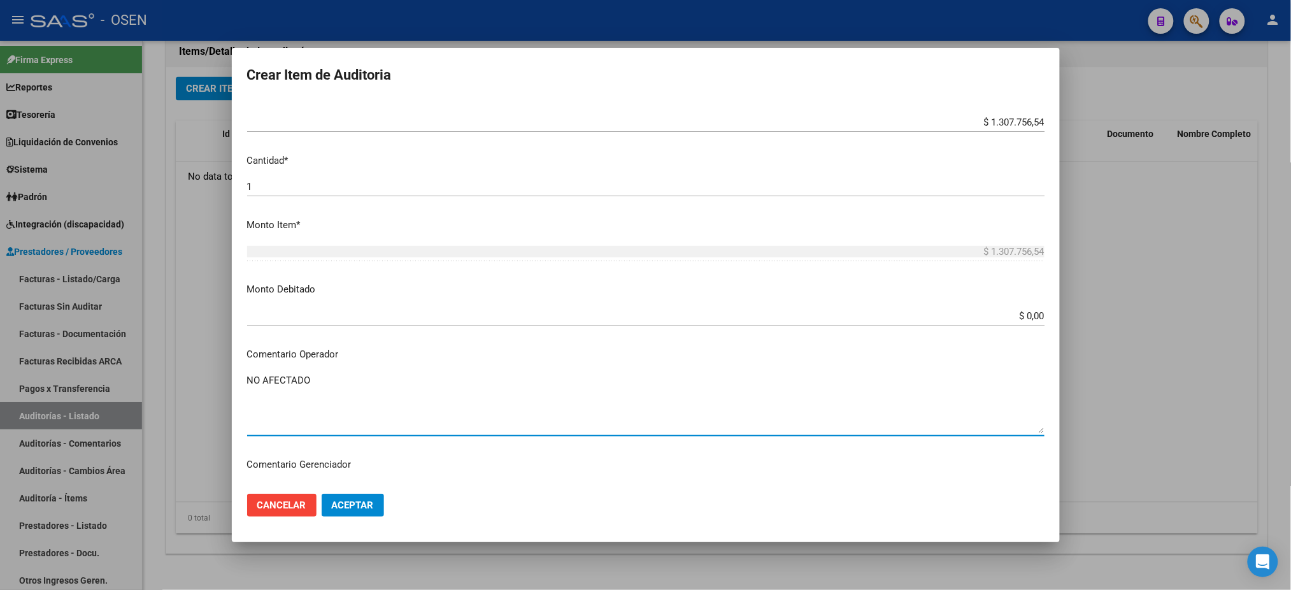
type textarea "NO AFECTADO"
click at [363, 497] on button "Aceptar" at bounding box center [353, 505] width 62 height 23
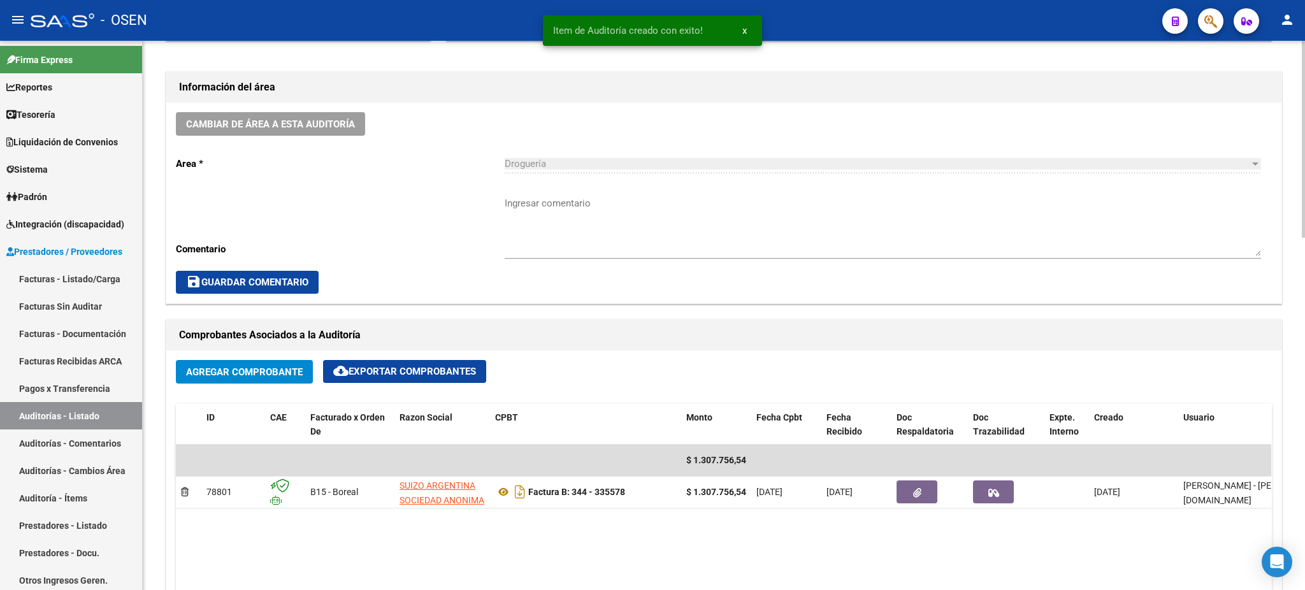
click at [608, 210] on textarea "Ingresar comentario" at bounding box center [883, 226] width 756 height 60
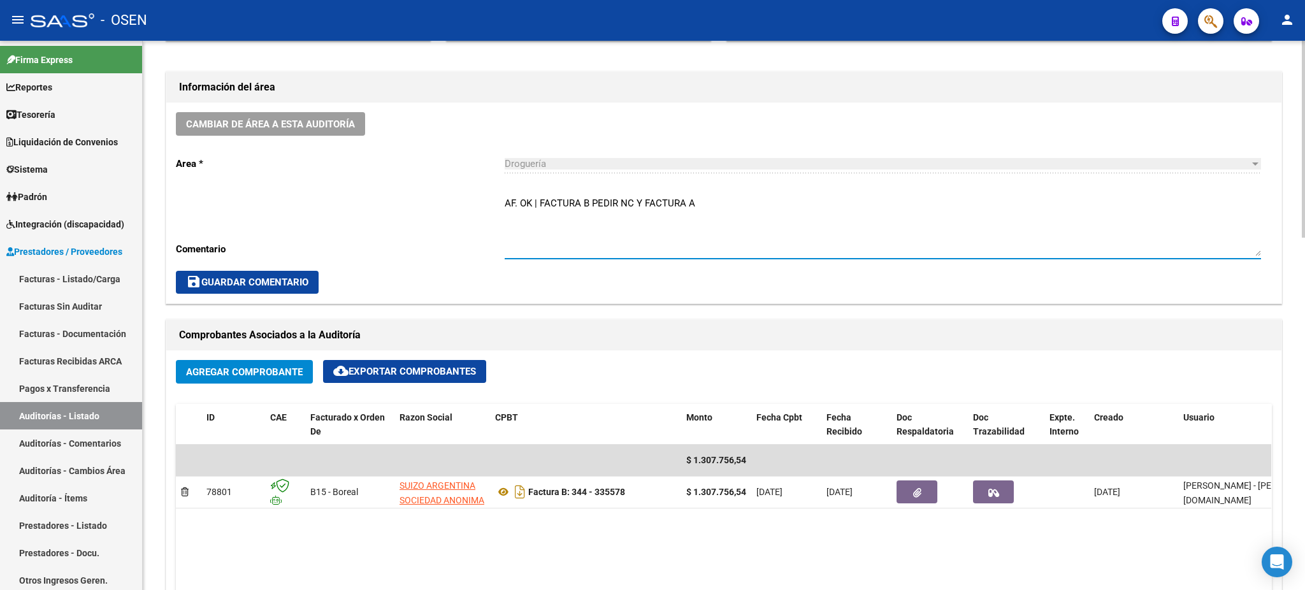
type textarea "AF. OK | FACTURA B PEDIR NC Y FACTURA A"
click at [272, 284] on span "save Guardar Comentario" at bounding box center [247, 282] width 122 height 11
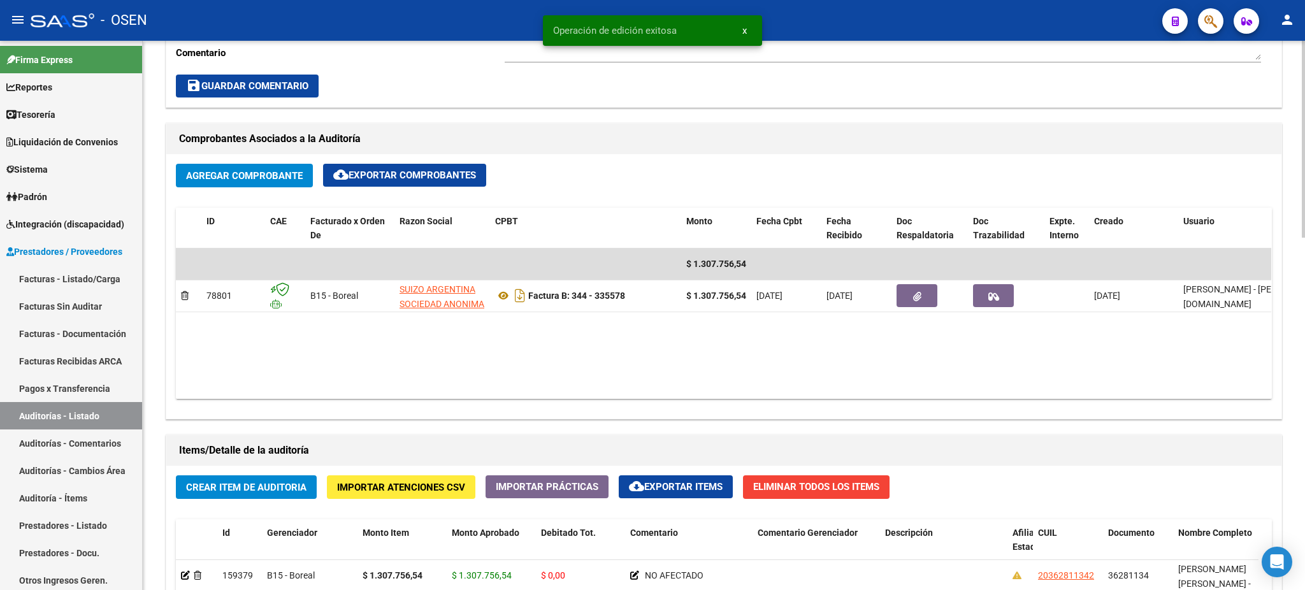
scroll to position [765, 0]
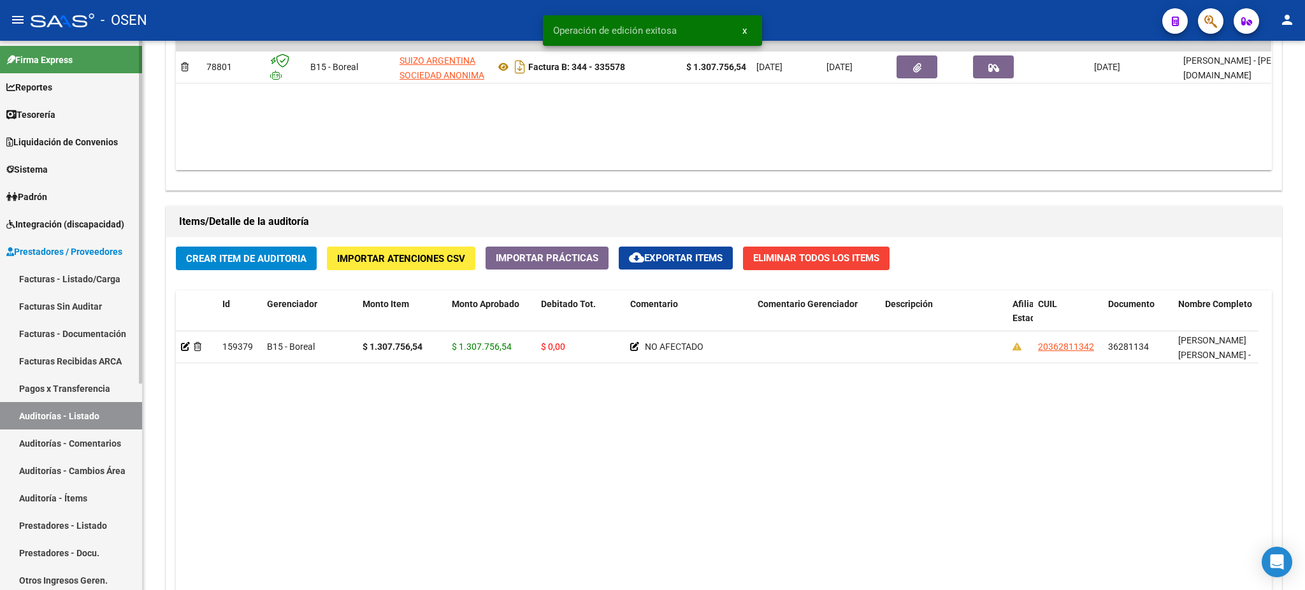
click at [28, 426] on link "Auditorías - Listado" at bounding box center [71, 415] width 142 height 27
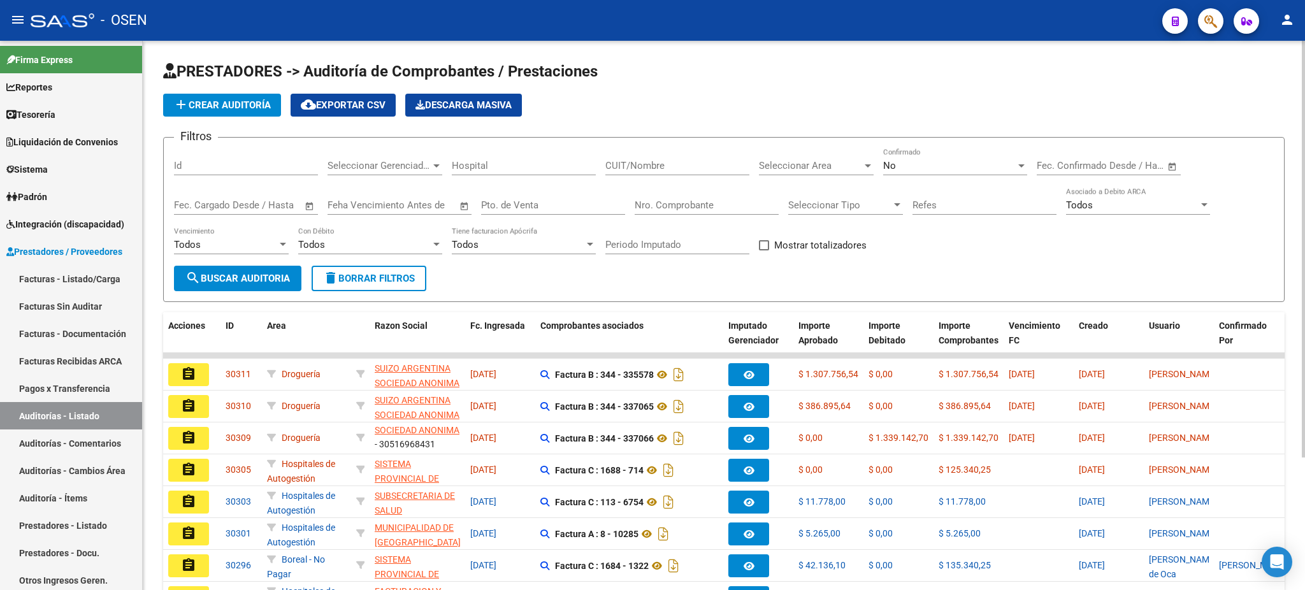
click at [235, 88] on app-list-header "PRESTADORES -> Auditoría de Comprobantes / Prestaciones add Crear Auditoría clo…" at bounding box center [723, 181] width 1121 height 241
click at [254, 106] on span "add Crear Auditoría" at bounding box center [221, 104] width 97 height 11
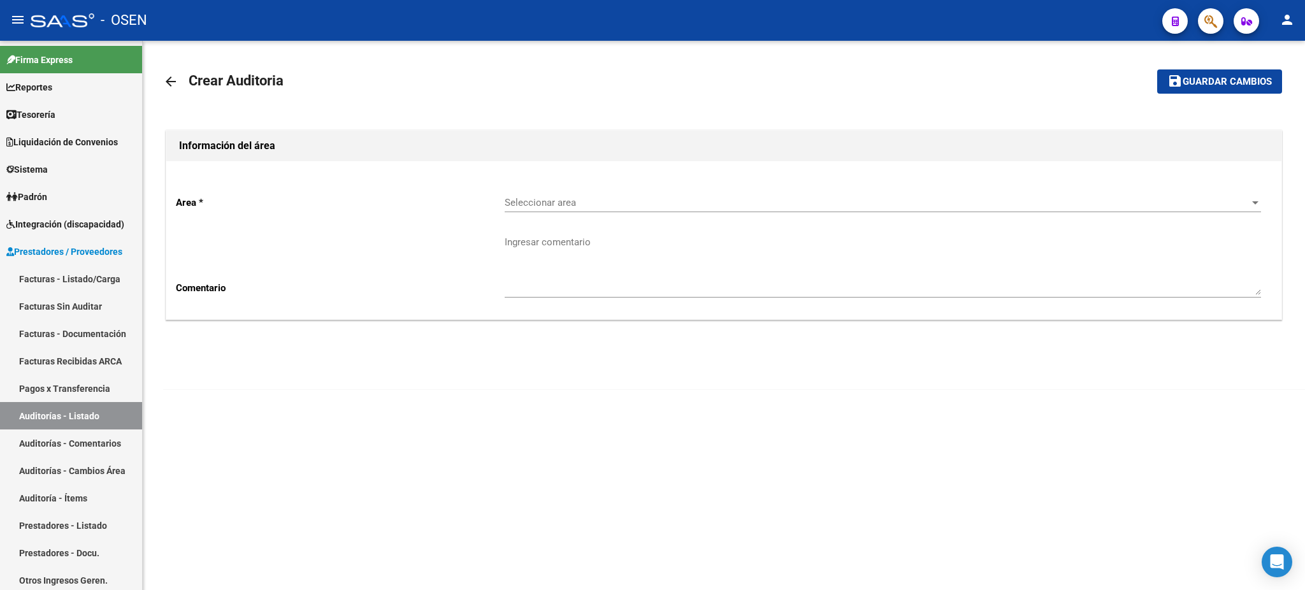
click at [715, 199] on span "Seleccionar area" at bounding box center [877, 202] width 745 height 11
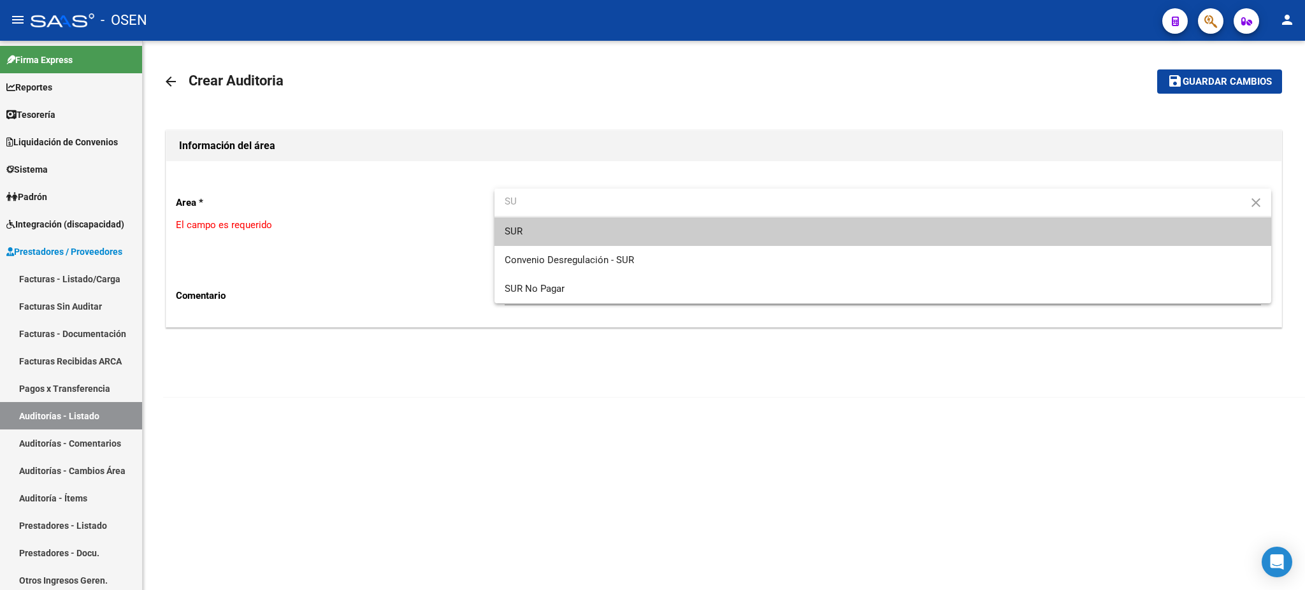
type input "S"
type input "DR"
click at [659, 236] on span "Droguería" at bounding box center [883, 231] width 756 height 29
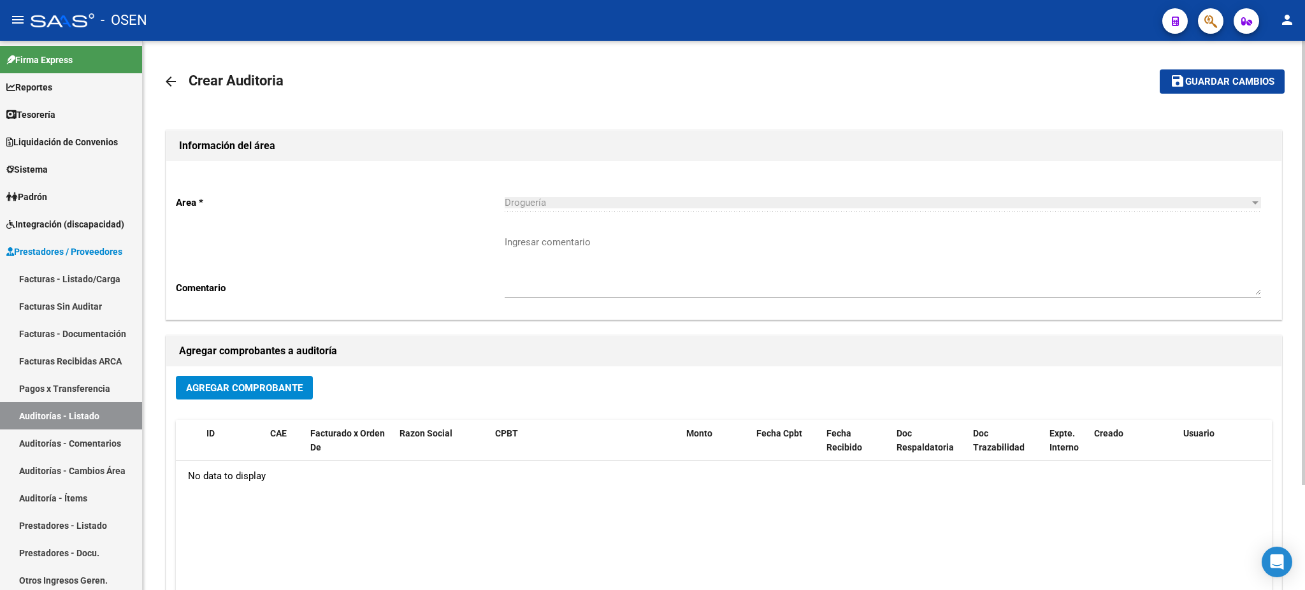
click at [259, 375] on div "Agregar Comprobante ID CAE Facturado x Orden De Razon Social CPBT Monto Fecha C…" at bounding box center [723, 498] width 1115 height 264
click at [262, 396] on button "Agregar Comprobante" at bounding box center [244, 388] width 137 height 24
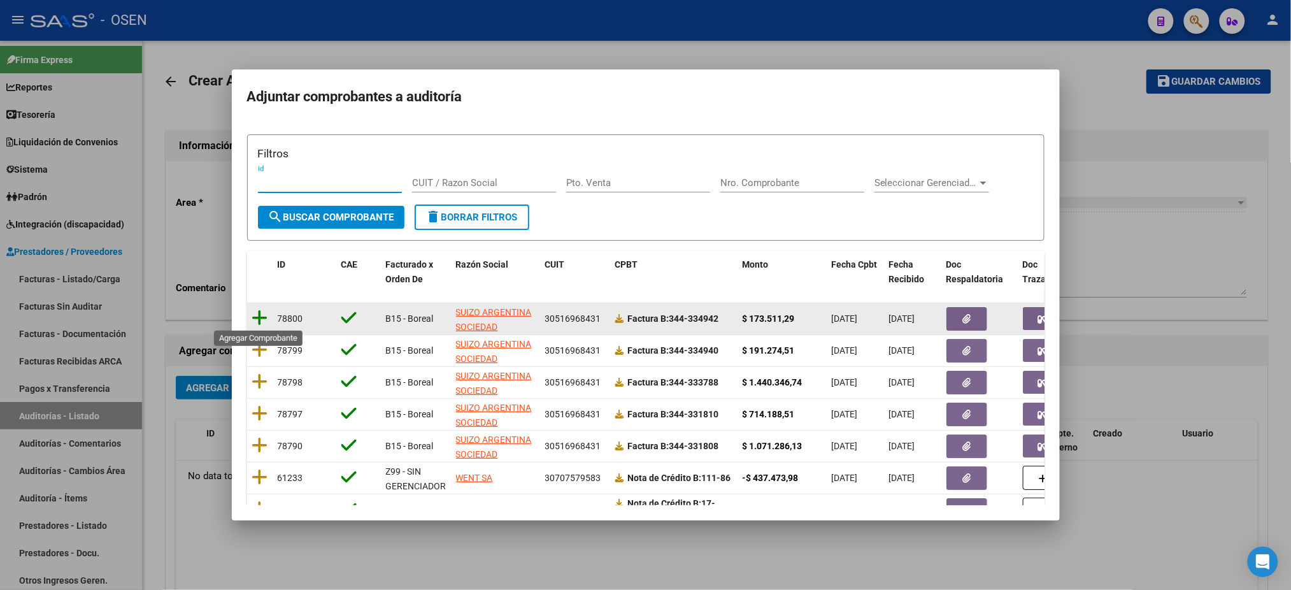
click at [261, 319] on icon at bounding box center [260, 318] width 16 height 18
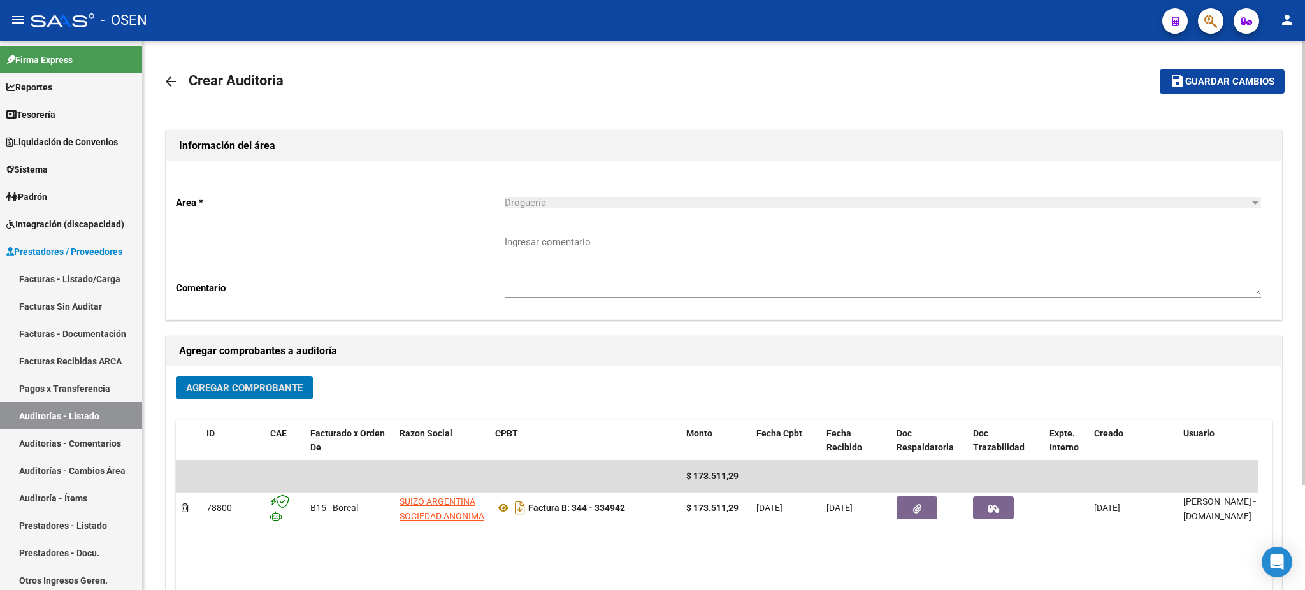
click at [1204, 87] on span "Guardar cambios" at bounding box center [1229, 81] width 89 height 11
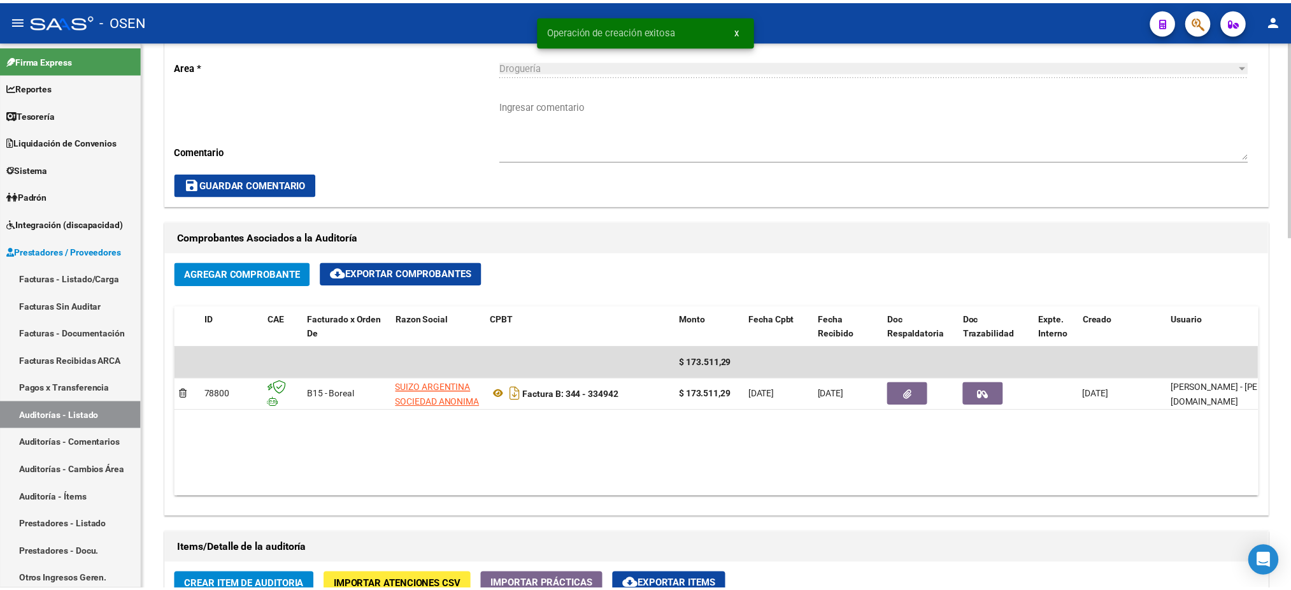
scroll to position [510, 0]
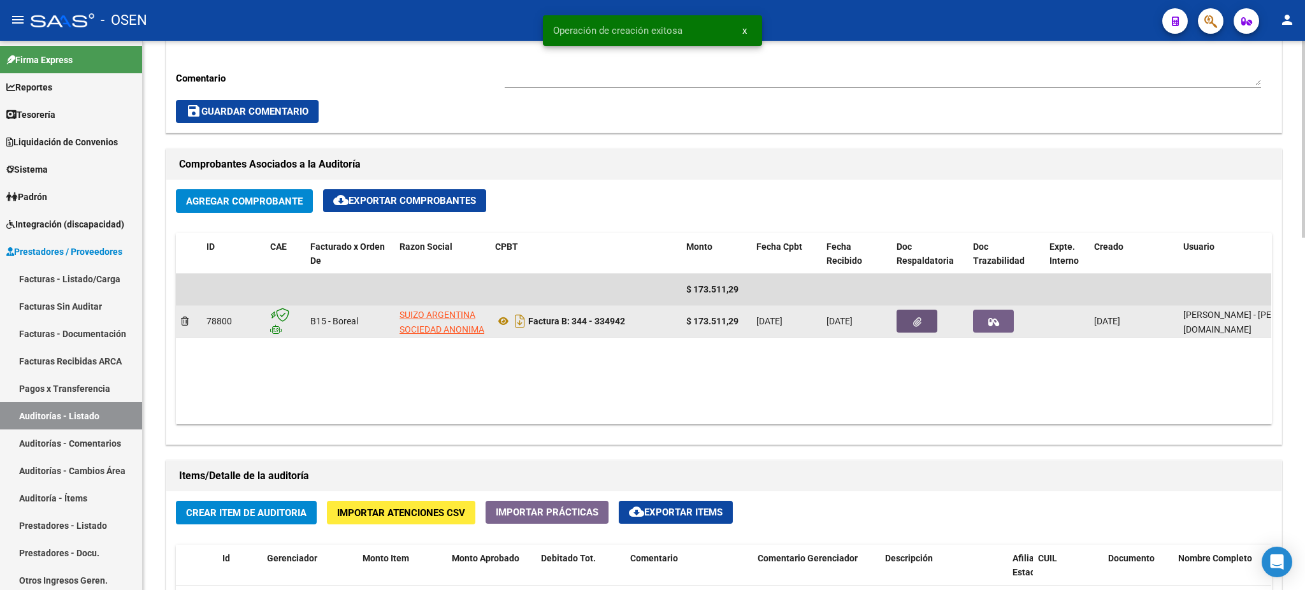
click at [928, 313] on button "button" at bounding box center [916, 321] width 41 height 23
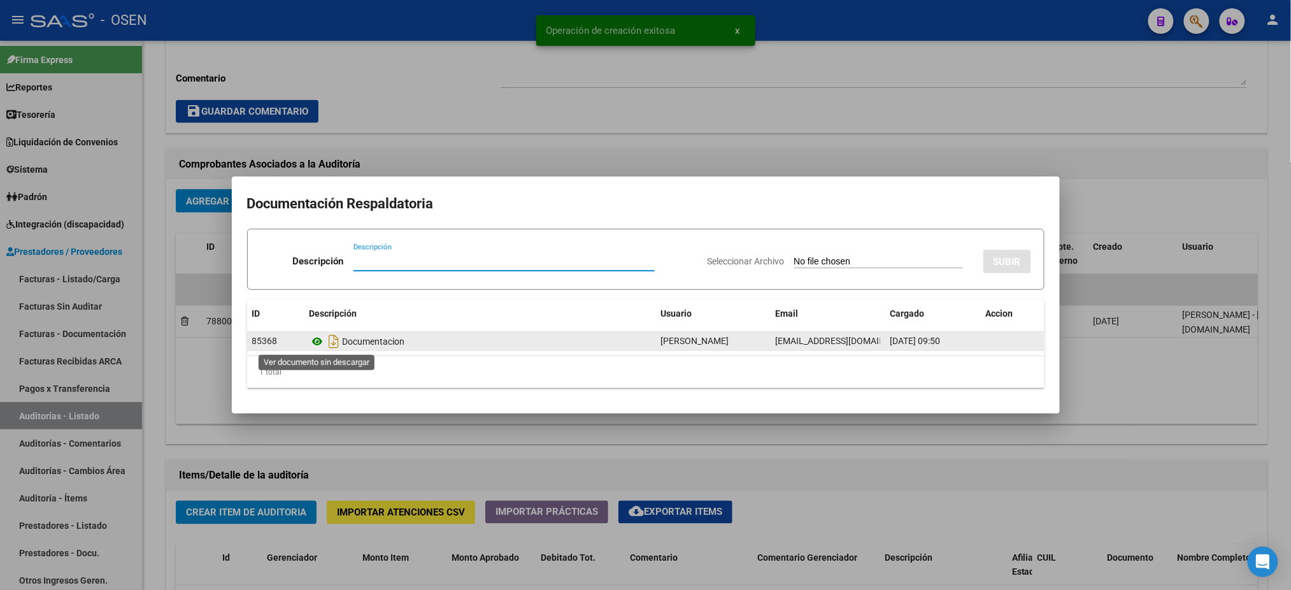
click at [320, 342] on icon at bounding box center [318, 341] width 17 height 15
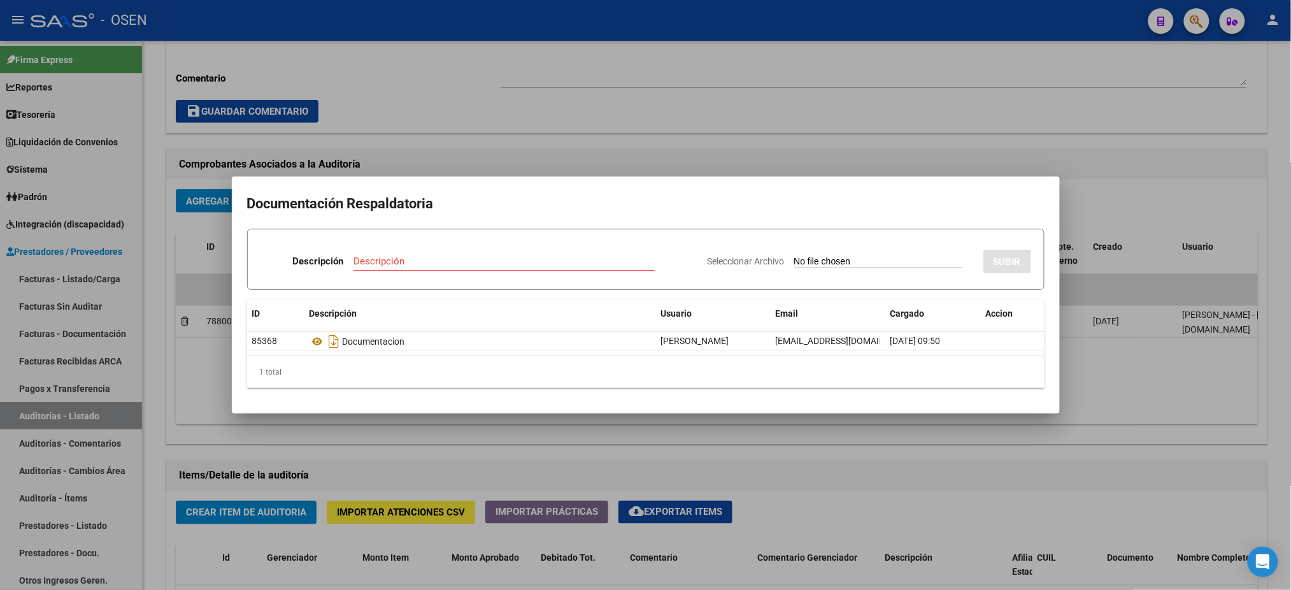
click at [525, 85] on div at bounding box center [645, 295] width 1291 height 590
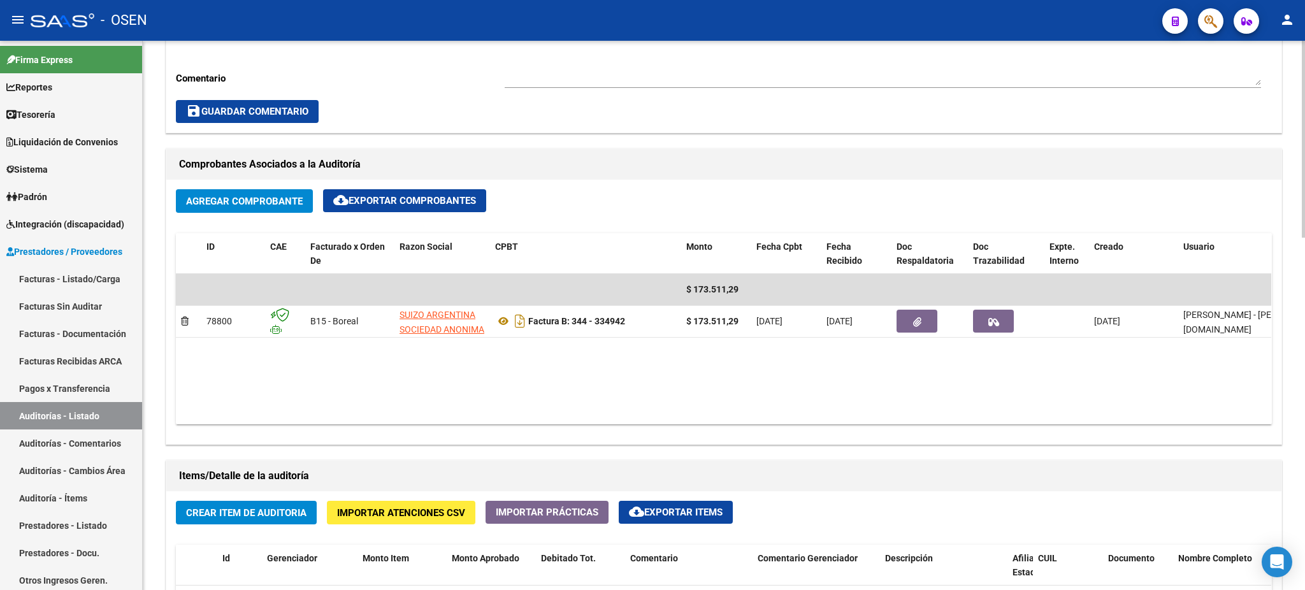
click at [240, 508] on span "Crear Item de Auditoria" at bounding box center [246, 512] width 120 height 11
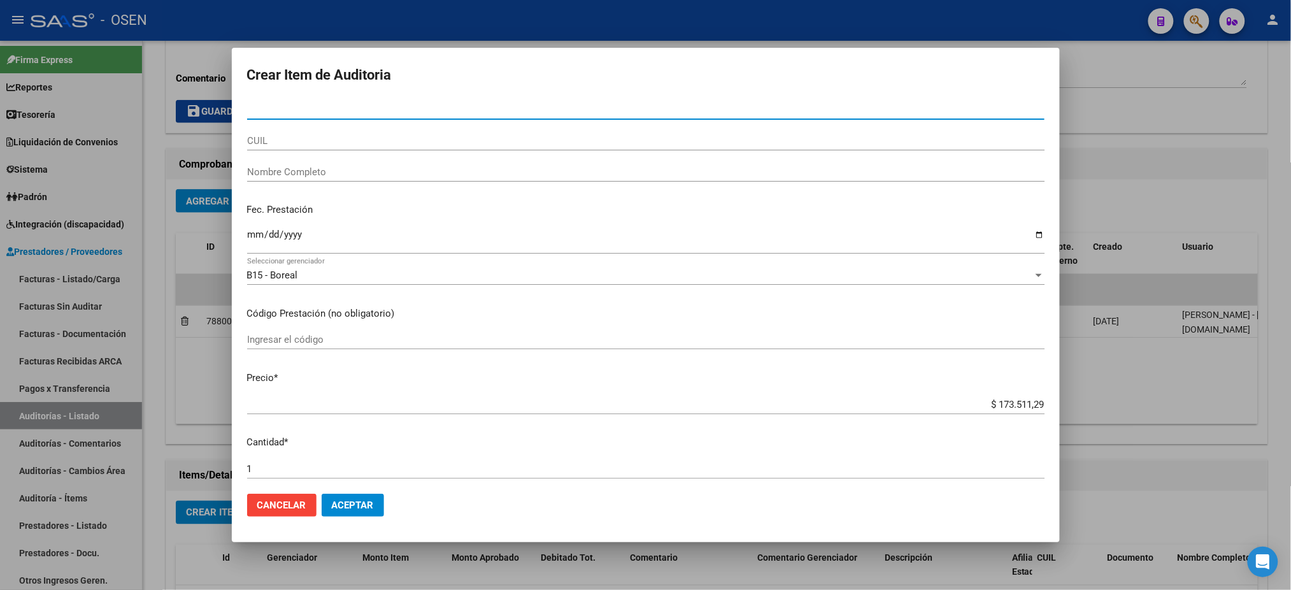
paste input "18083947"
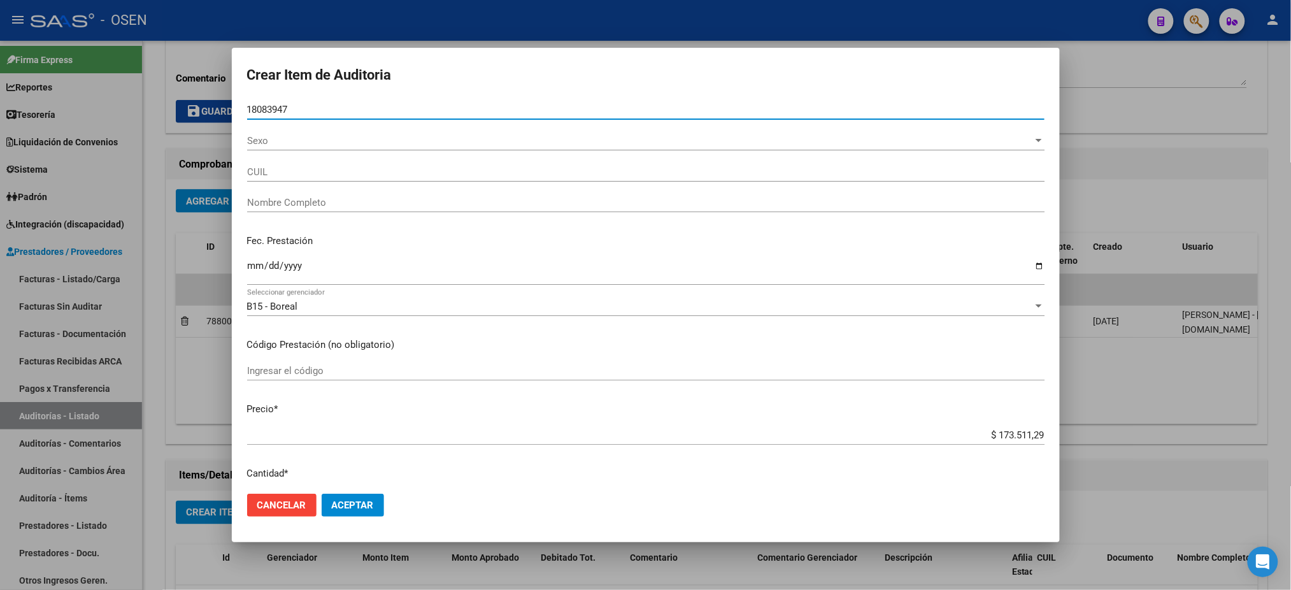
type input "18083947"
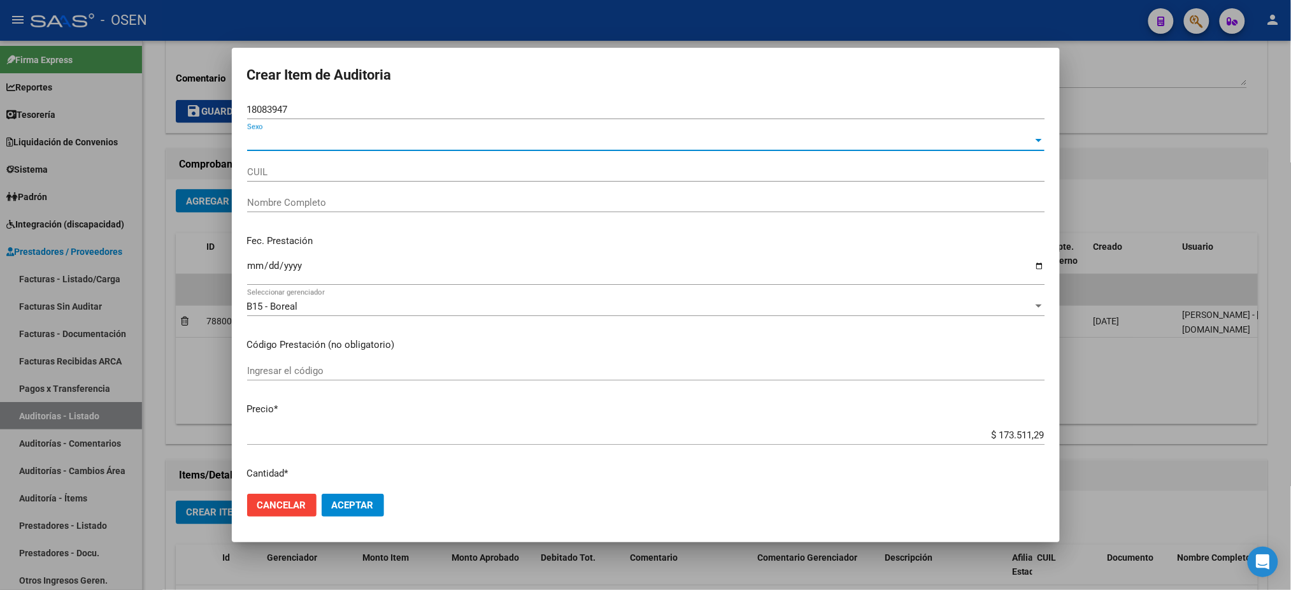
type input "27180839475"
type input "[PERSON_NAME] [PERSON_NAME] -"
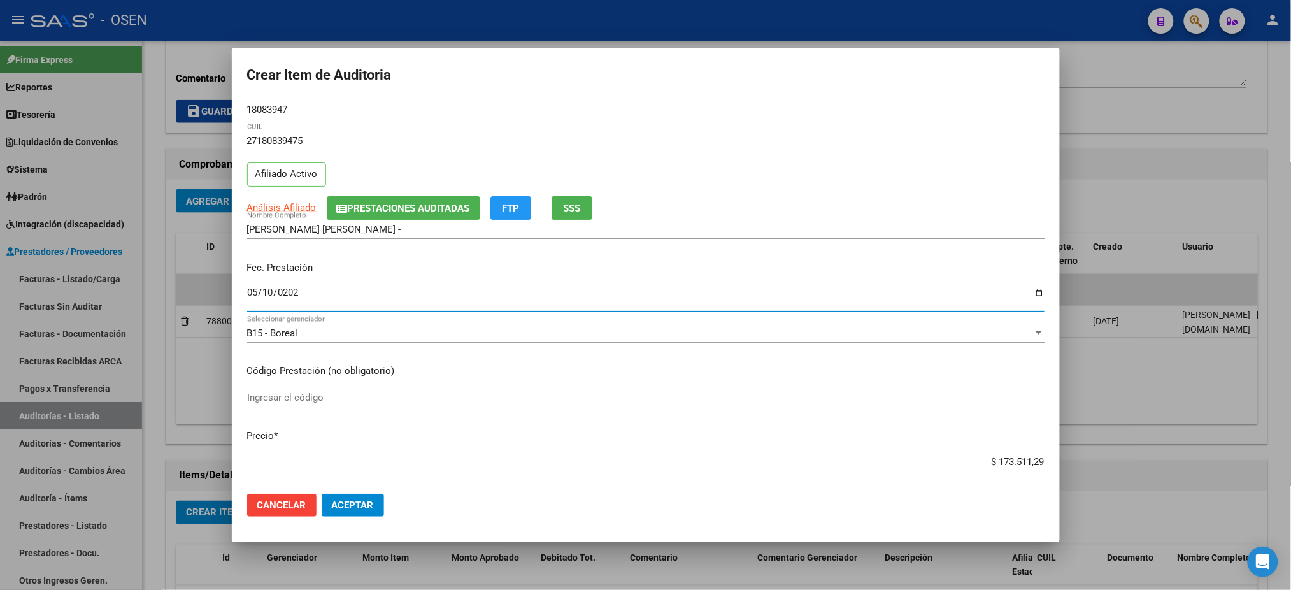
type input "[DATE]"
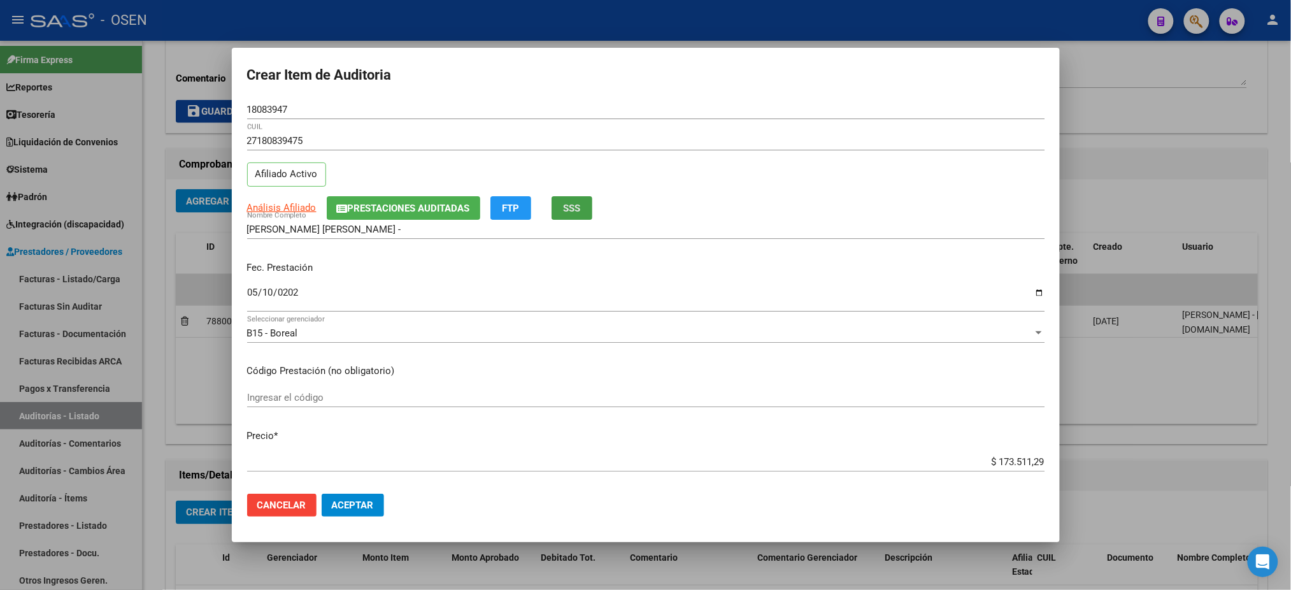
click at [585, 204] on button "SSS" at bounding box center [572, 208] width 41 height 24
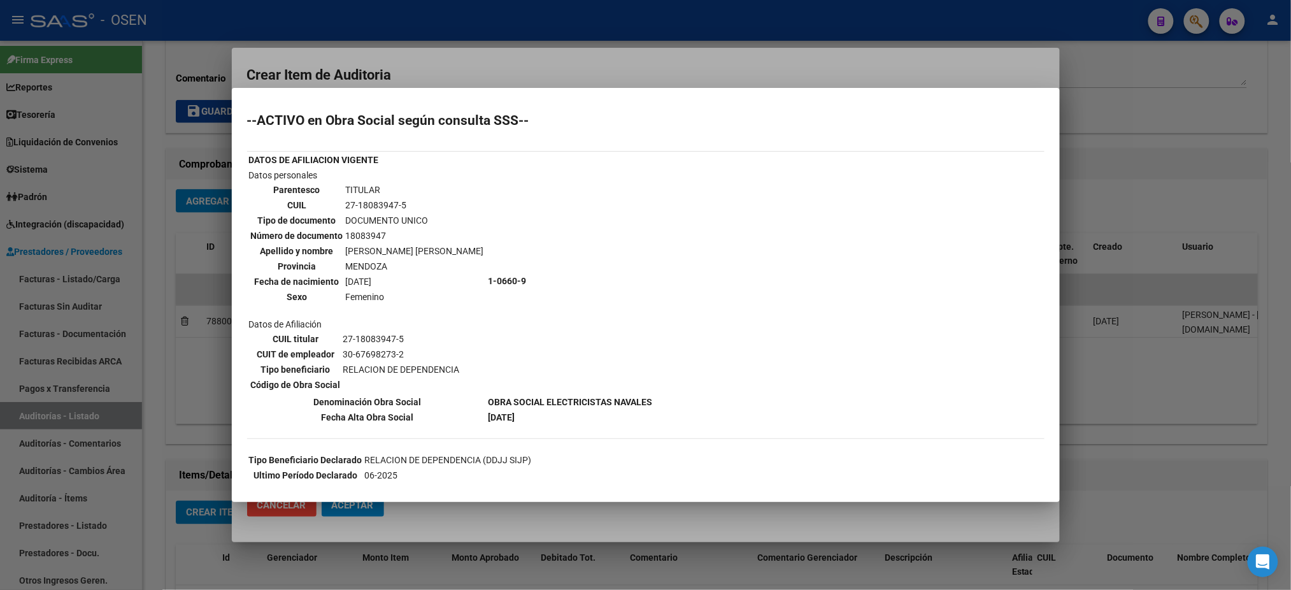
click at [552, 74] on div at bounding box center [645, 295] width 1291 height 590
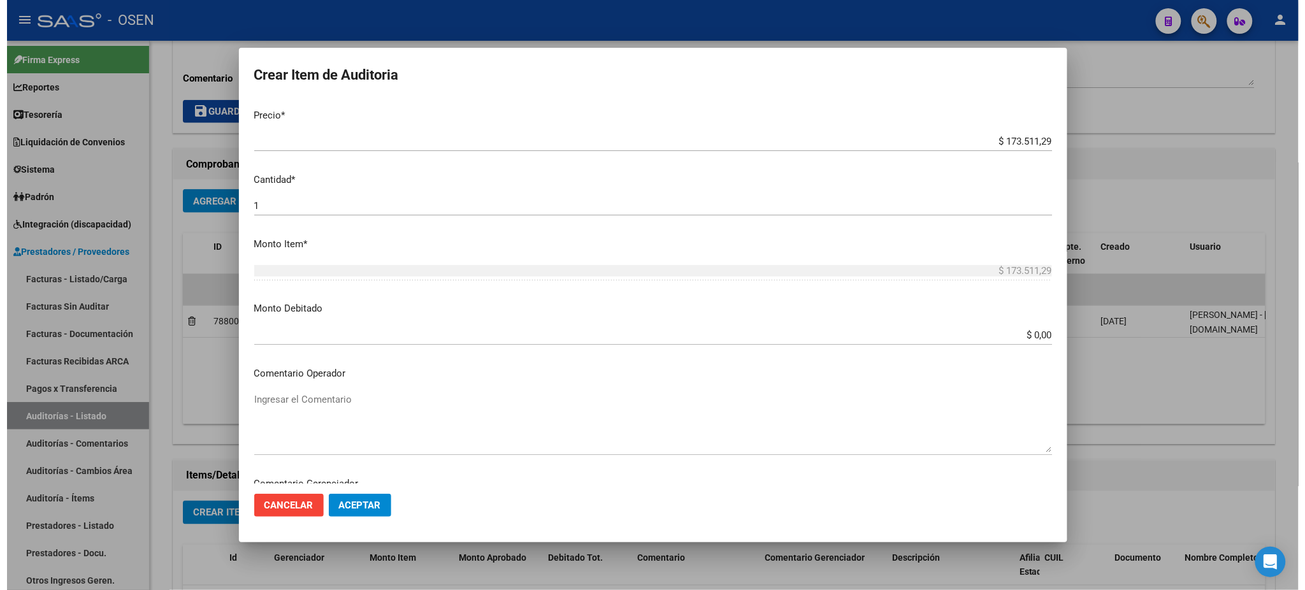
scroll to position [340, 0]
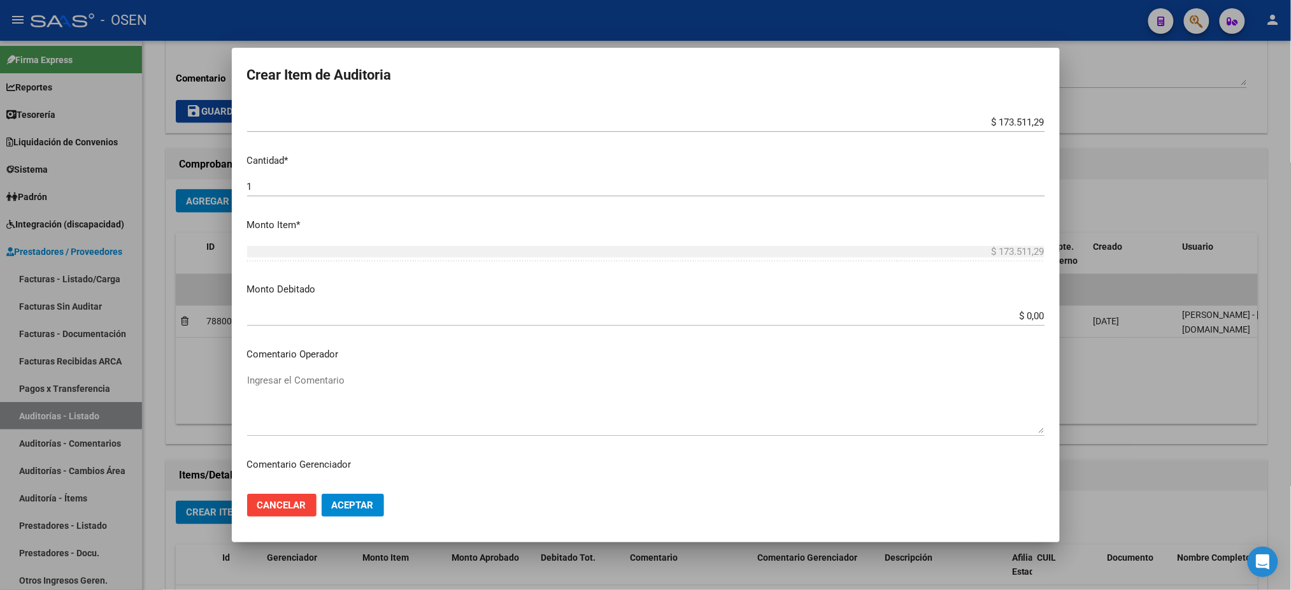
click at [501, 370] on mat-dialog-content "18083947 Nro Documento 27180839475 CUIL Afiliado Activo Análisis Afiliado Prest…" at bounding box center [646, 292] width 828 height 384
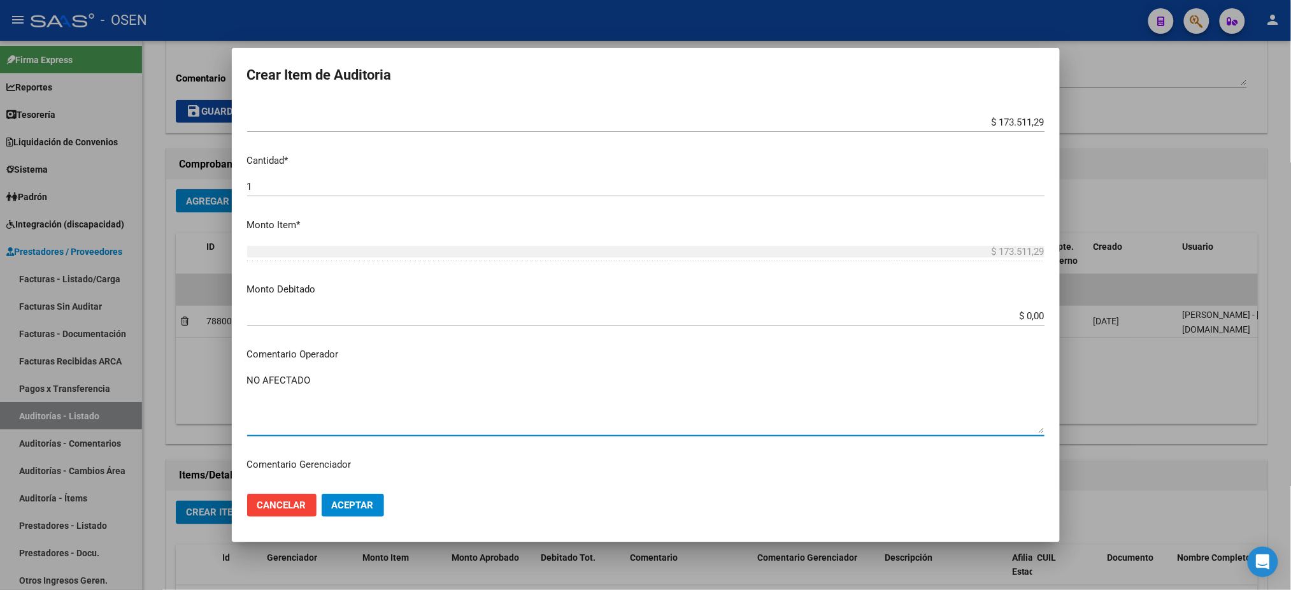
type textarea "NO AFECTADO"
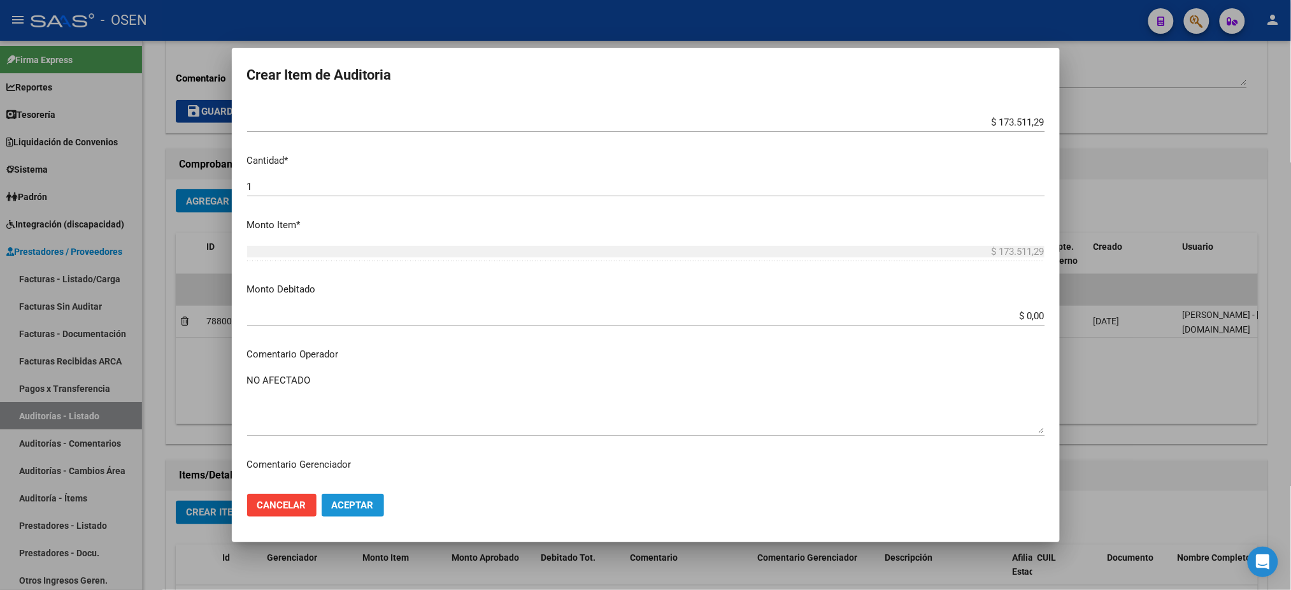
click at [335, 508] on span "Aceptar" at bounding box center [353, 504] width 42 height 11
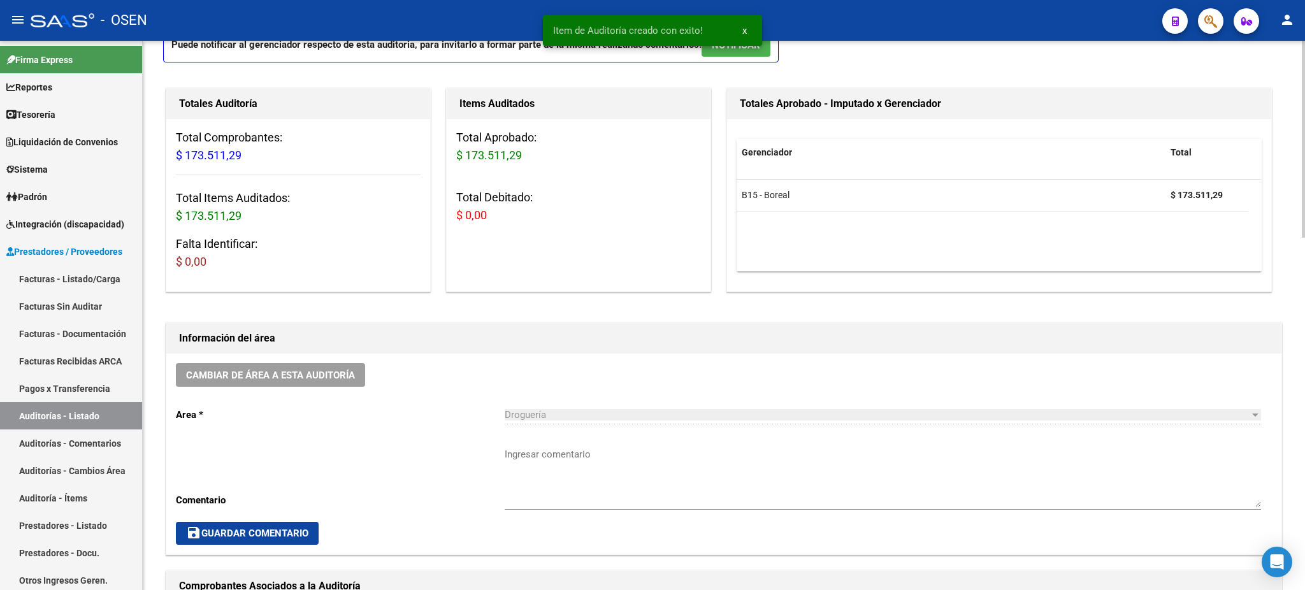
scroll to position [85, 0]
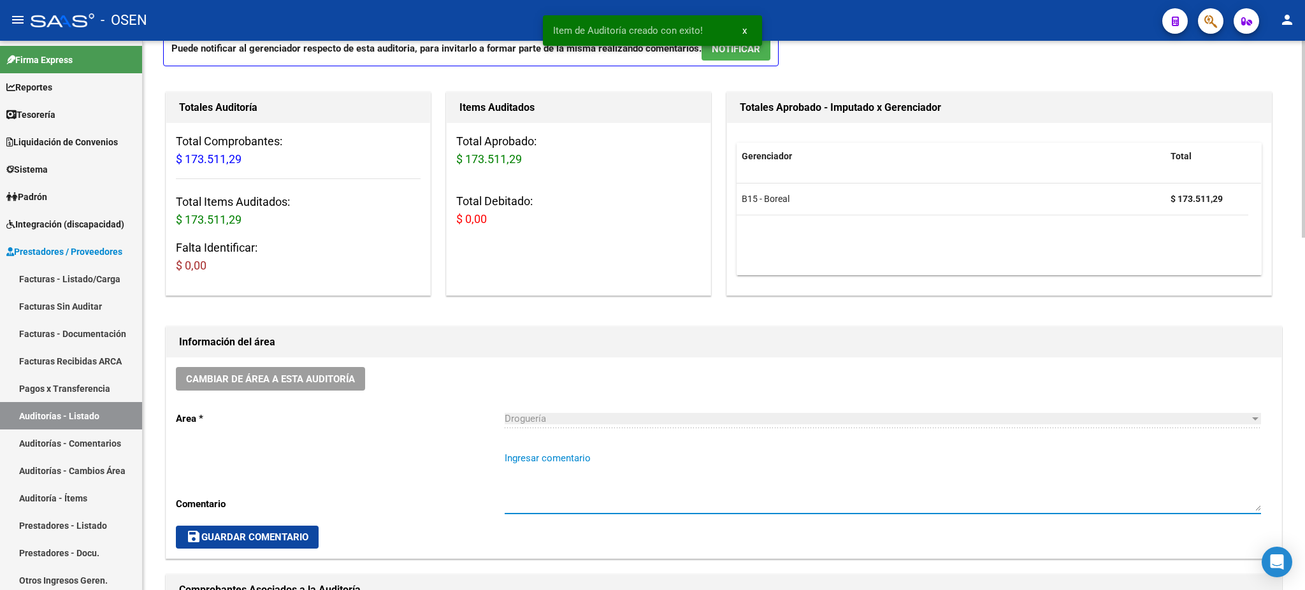
click at [627, 470] on textarea "Ingresar comentario" at bounding box center [883, 481] width 756 height 60
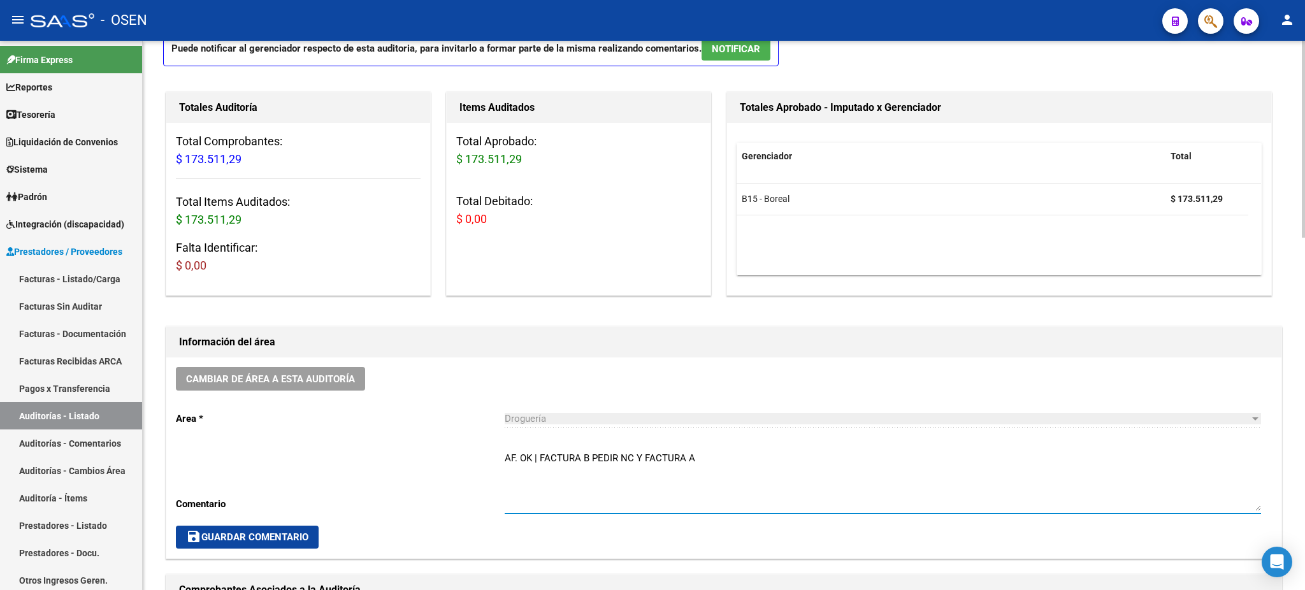
type textarea "AF. OK | FACTURA B PEDIR NC Y FACTURA A"
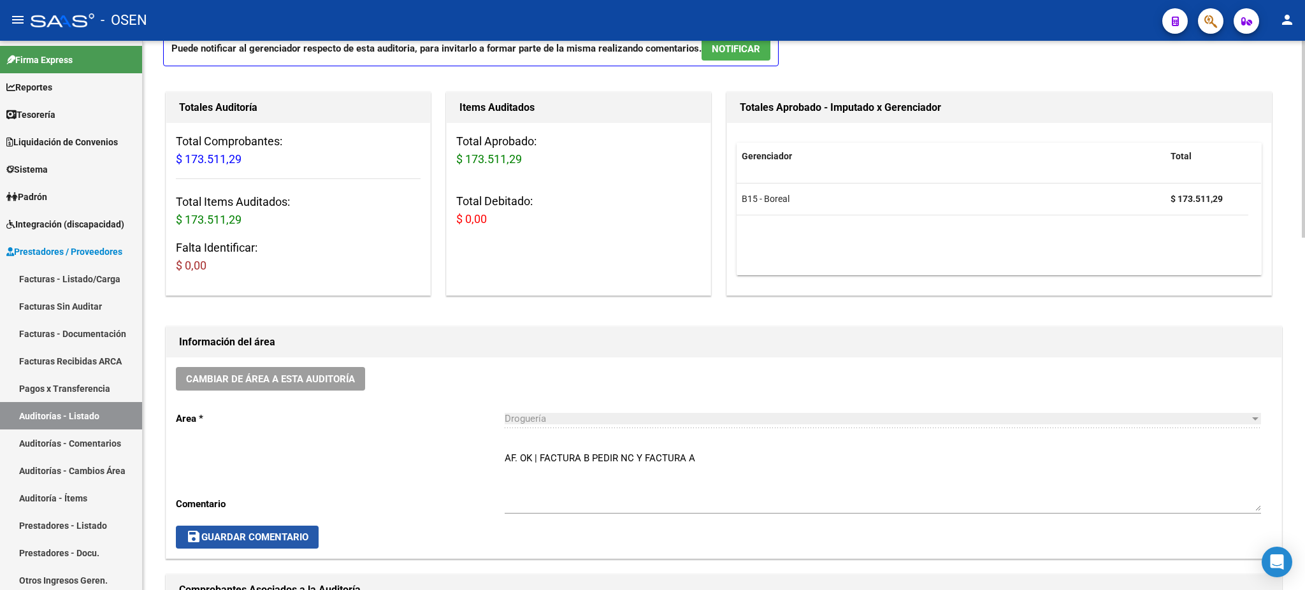
click at [271, 543] on button "save Guardar Comentario" at bounding box center [247, 537] width 143 height 23
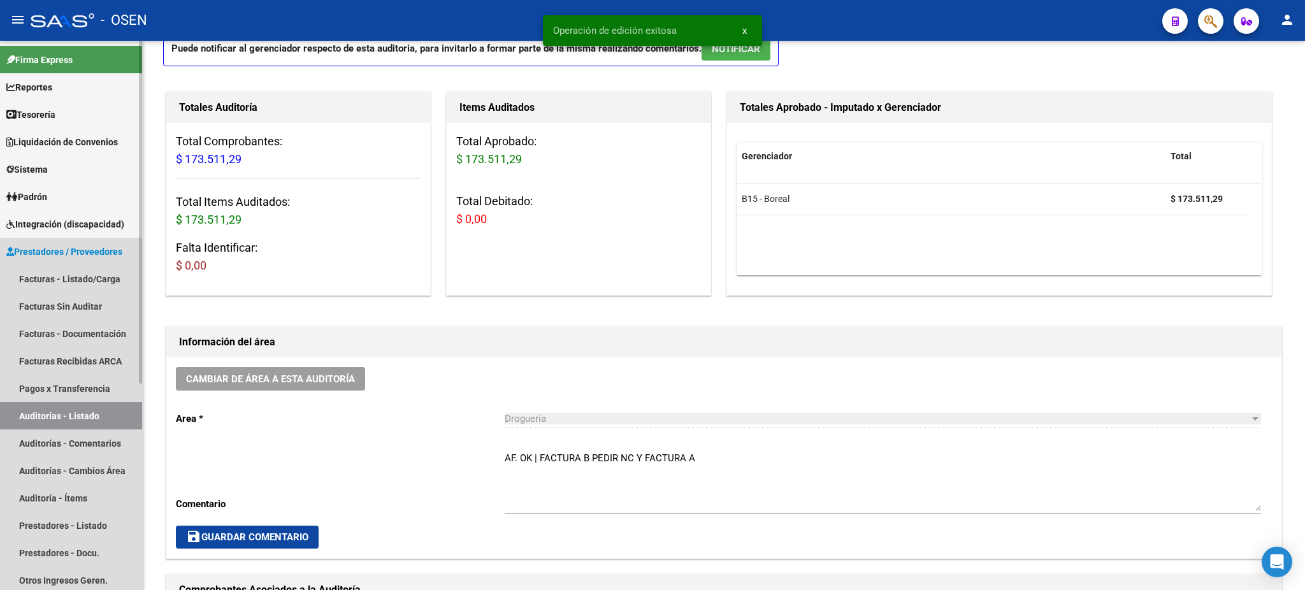
click at [61, 413] on link "Auditorías - Listado" at bounding box center [71, 415] width 142 height 27
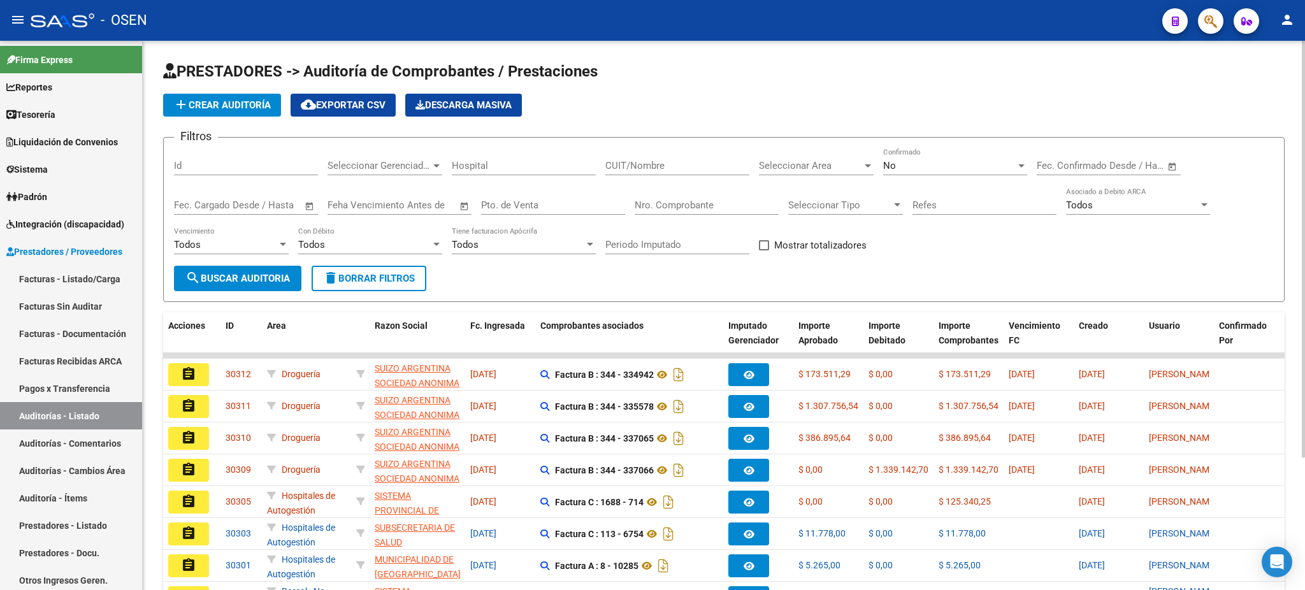
click at [241, 103] on span "add Crear Auditoría" at bounding box center [221, 104] width 97 height 11
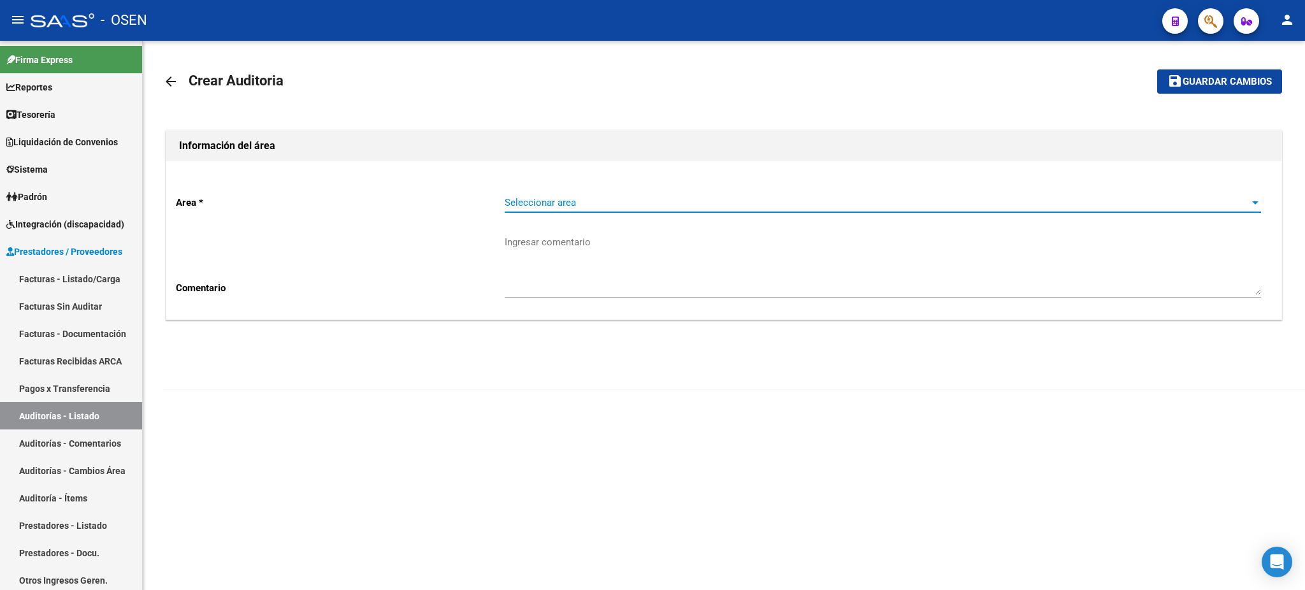
click at [585, 203] on span "Seleccionar area" at bounding box center [877, 202] width 745 height 11
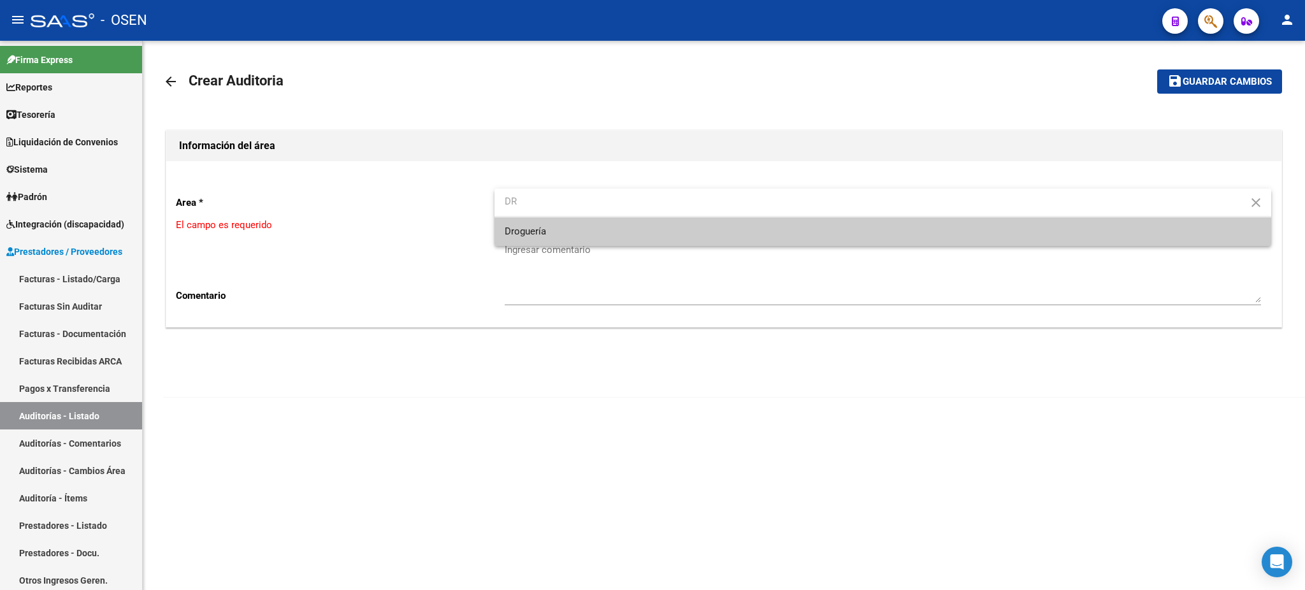
type input "DR"
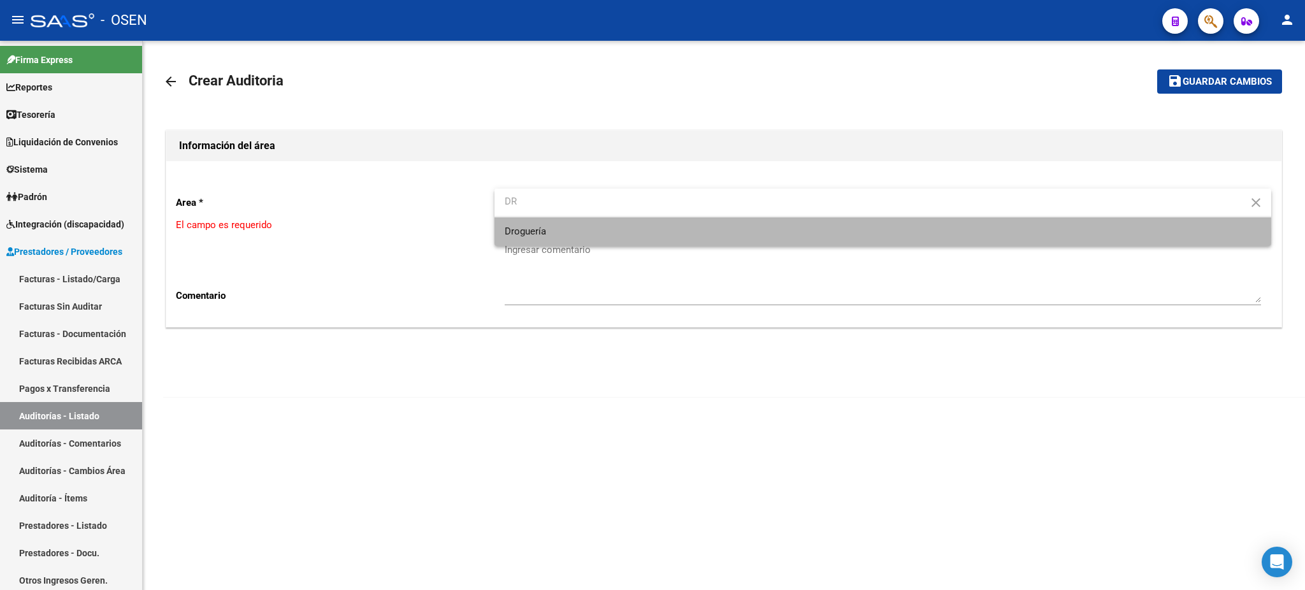
click at [566, 233] on span "Droguería" at bounding box center [883, 231] width 756 height 29
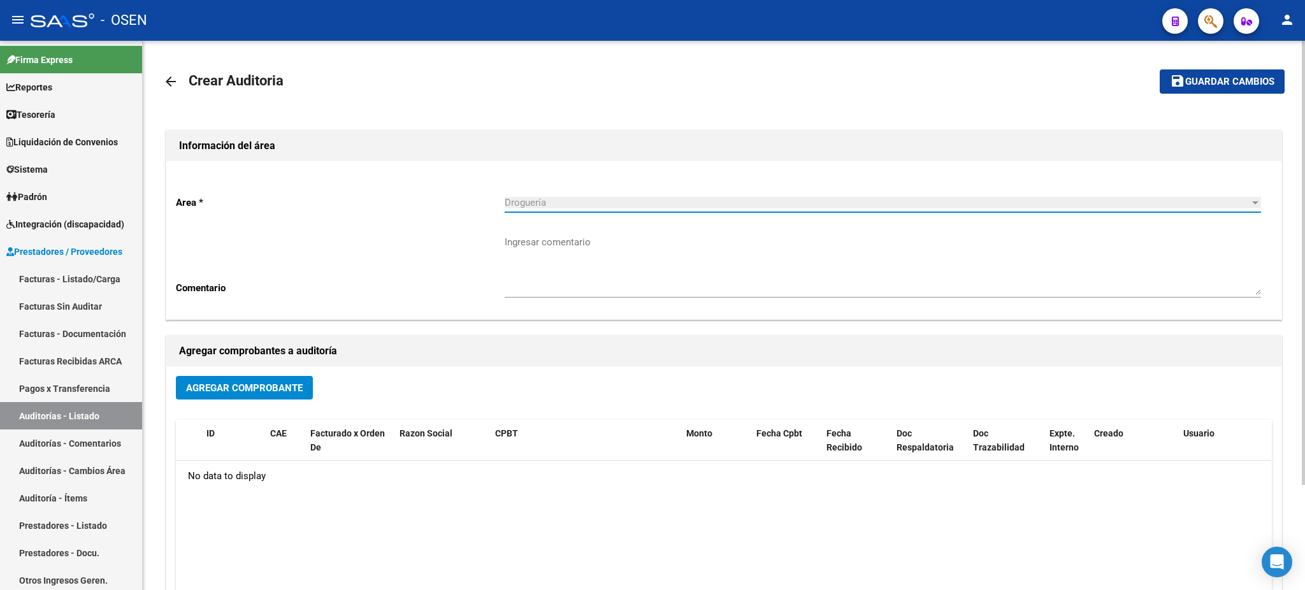
click at [215, 391] on span "Agregar Comprobante" at bounding box center [244, 387] width 117 height 11
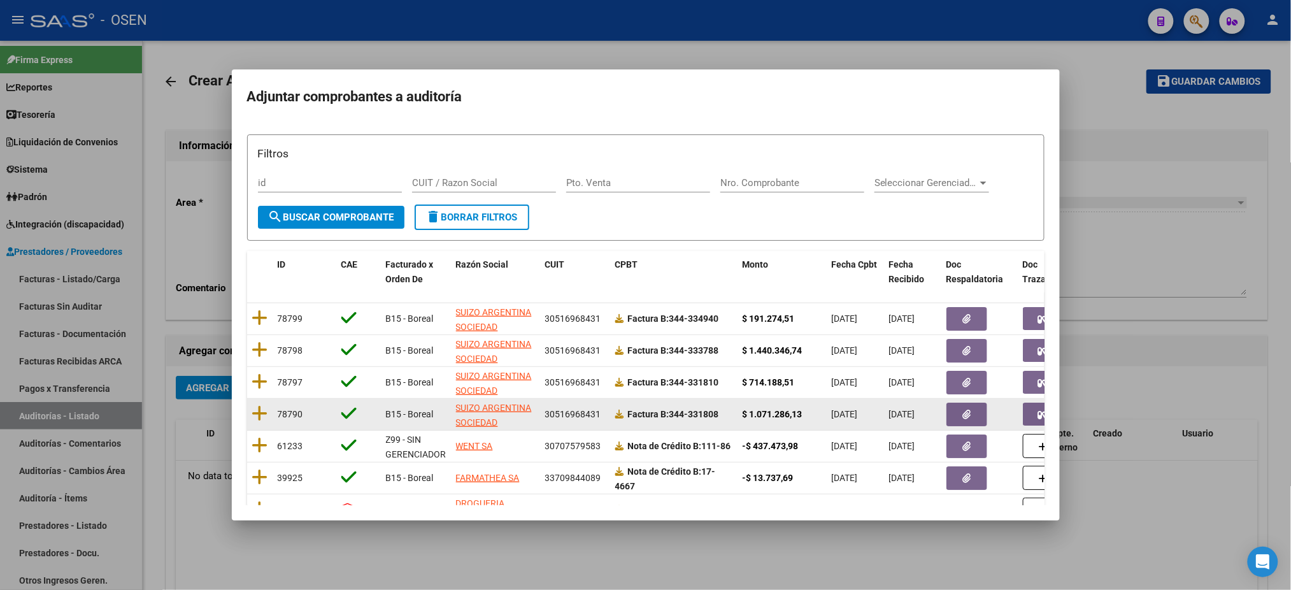
click at [248, 412] on datatable-body-cell at bounding box center [259, 414] width 25 height 31
click at [253, 412] on icon at bounding box center [260, 414] width 16 height 18
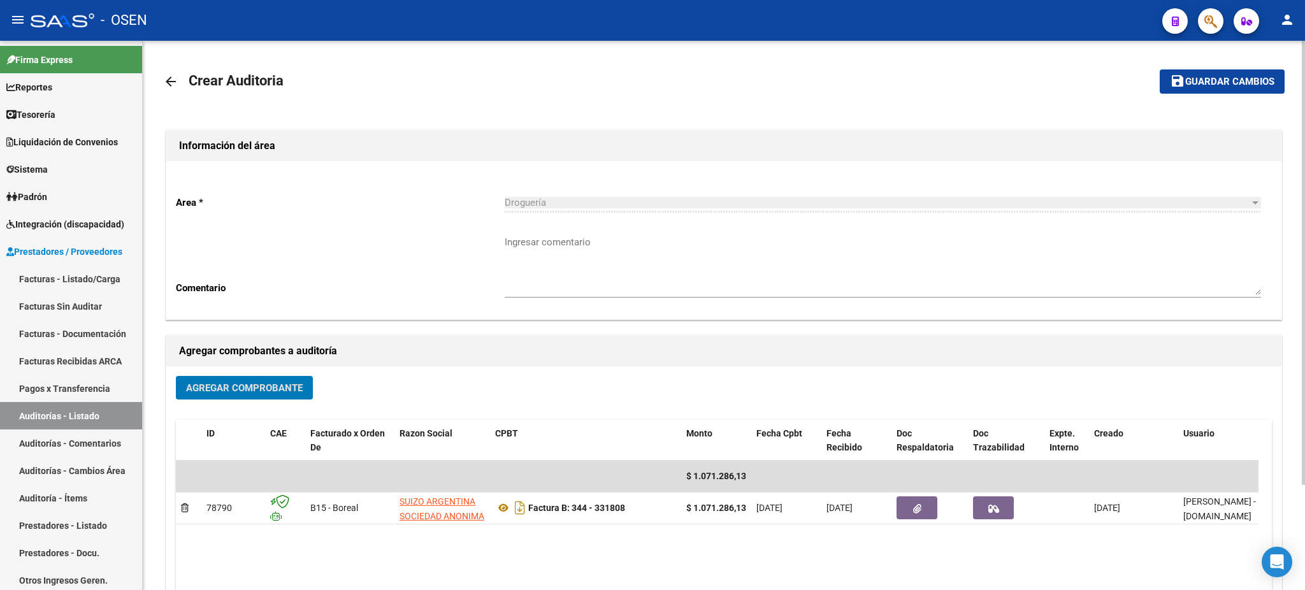
click at [1195, 75] on button "save Guardar cambios" at bounding box center [1222, 81] width 125 height 24
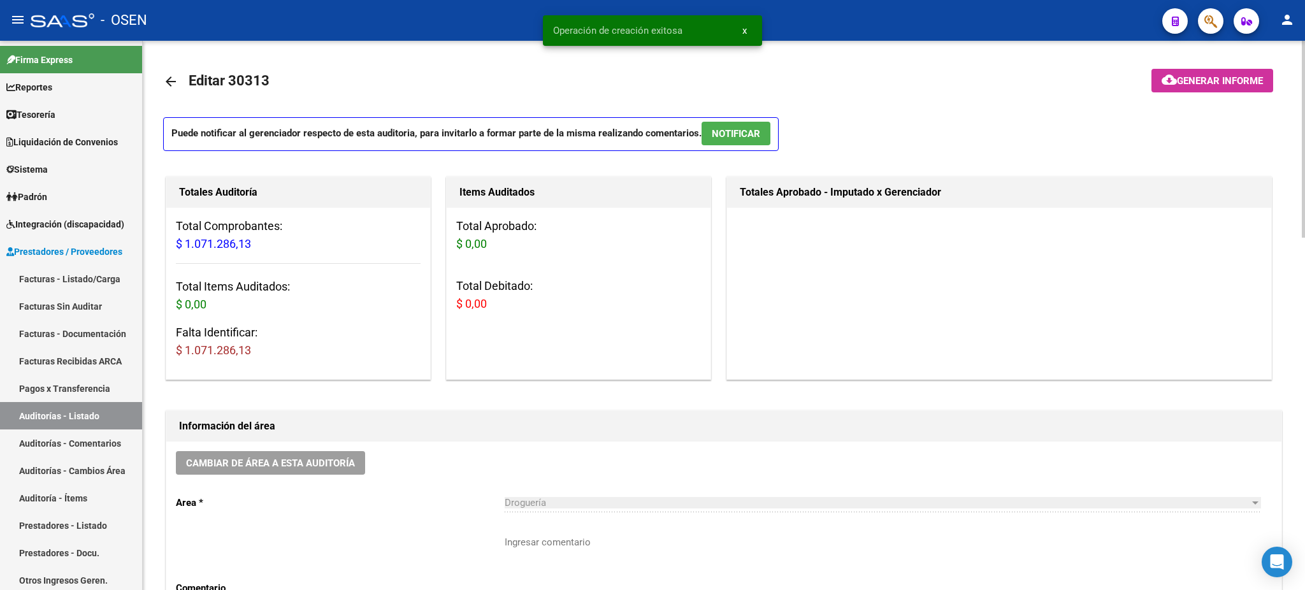
scroll to position [424, 0]
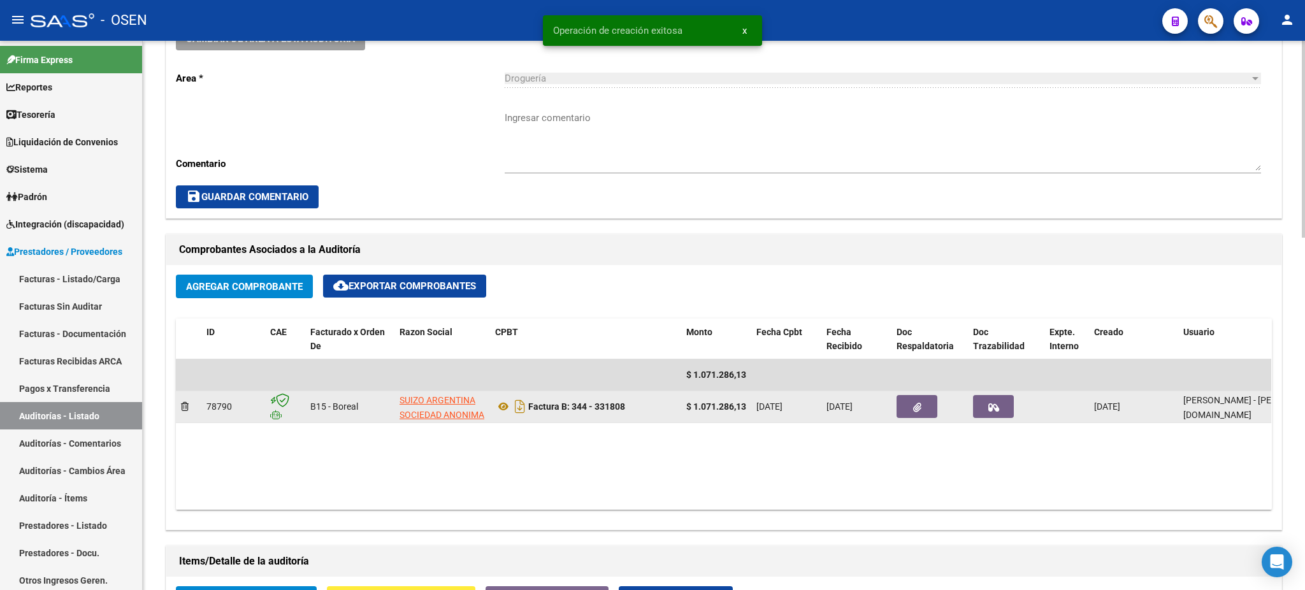
click at [921, 403] on button "button" at bounding box center [916, 406] width 41 height 23
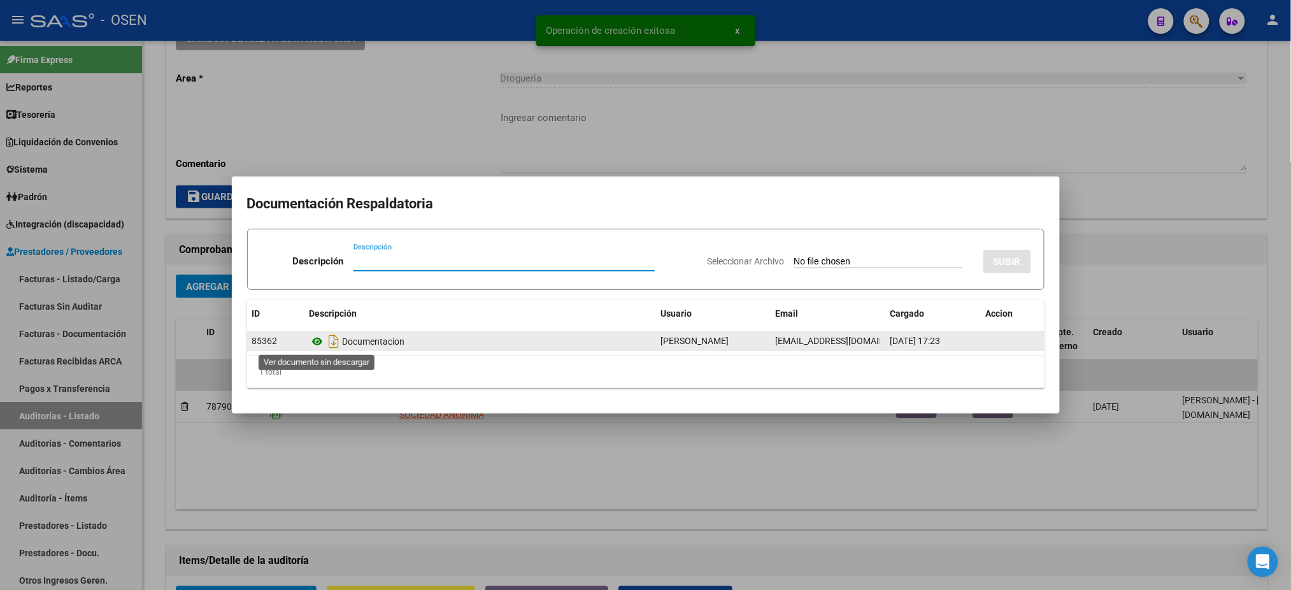
click at [320, 340] on icon at bounding box center [318, 341] width 17 height 15
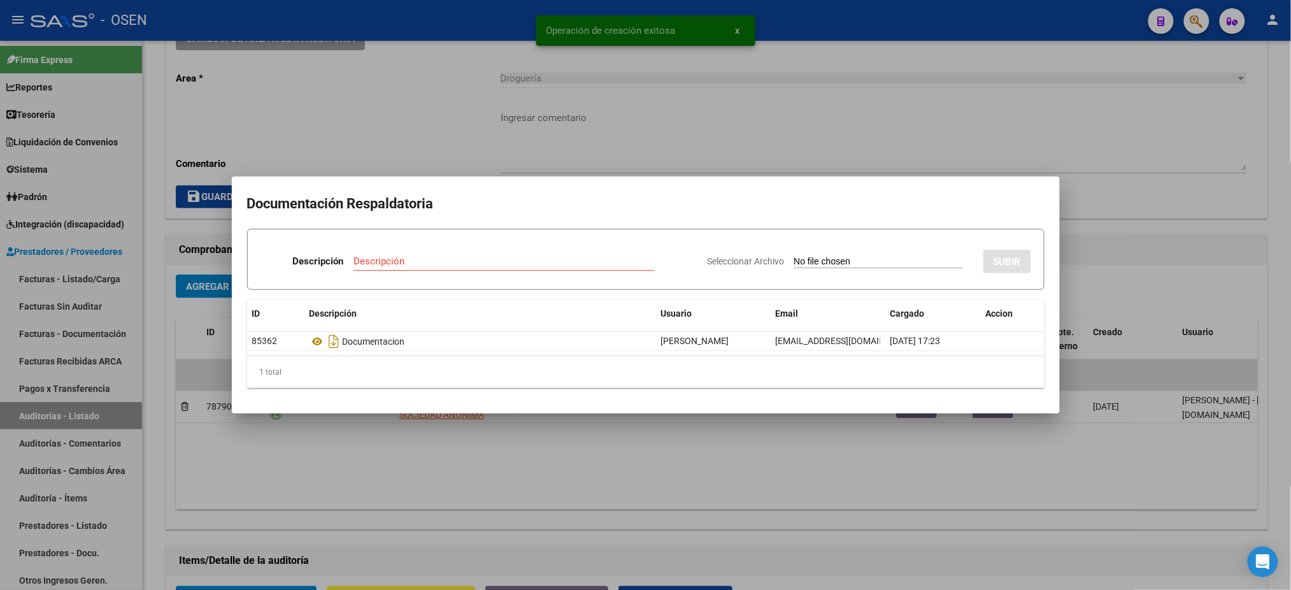
click at [511, 93] on div at bounding box center [645, 295] width 1291 height 590
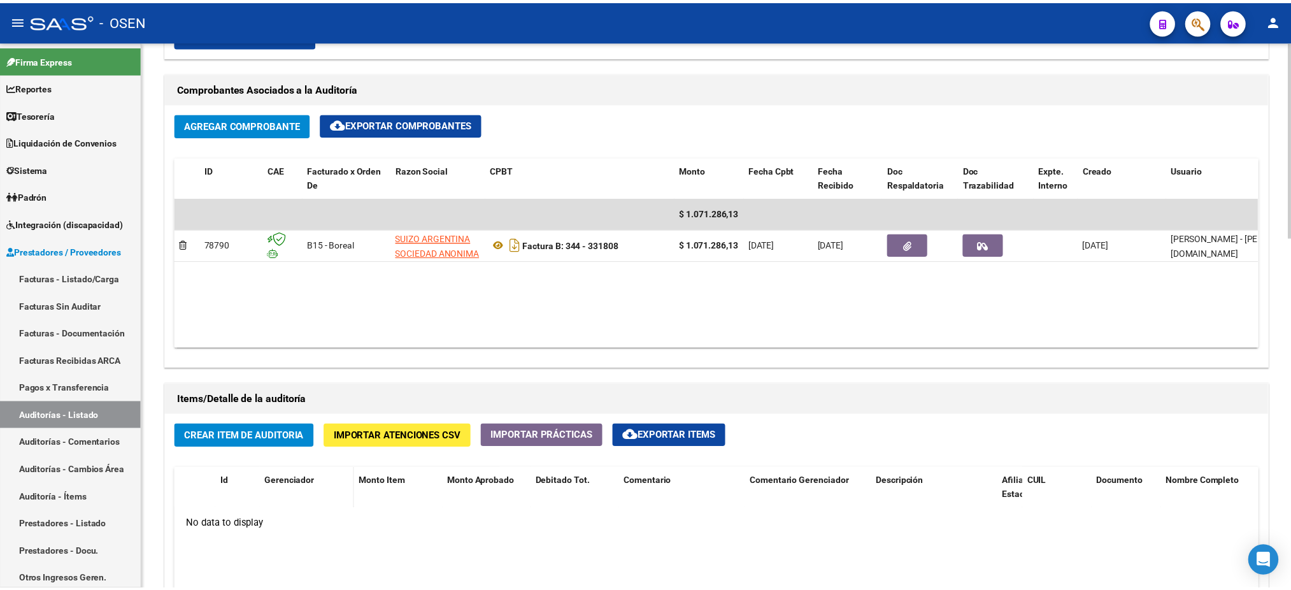
scroll to position [594, 0]
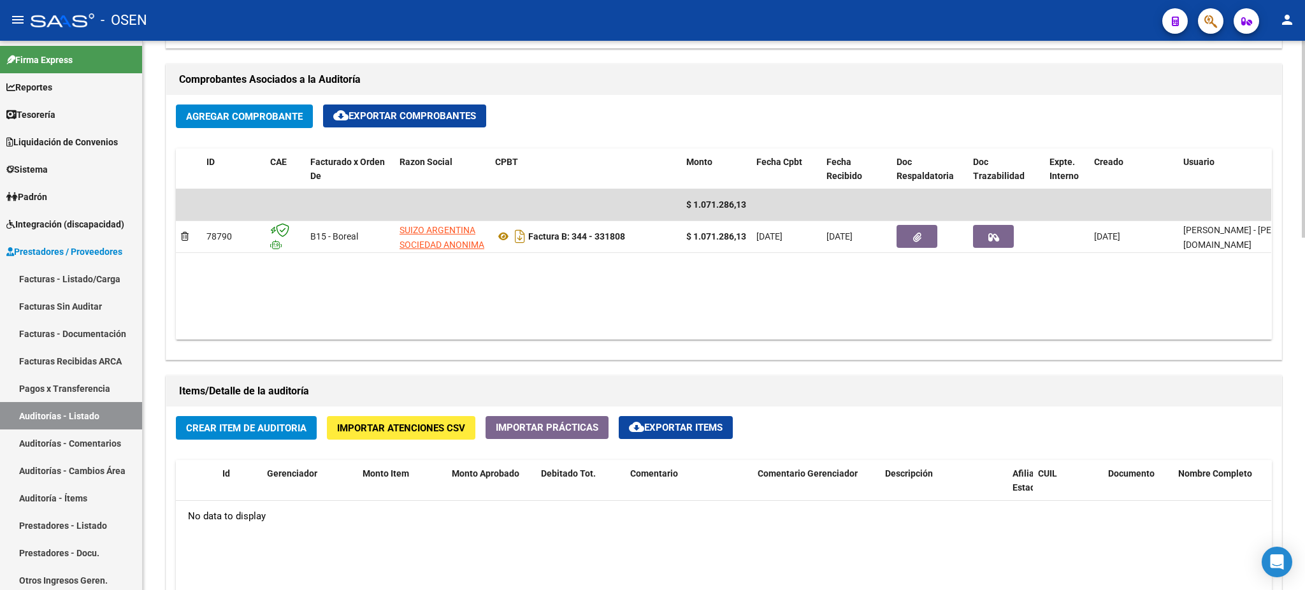
click at [264, 431] on span "Crear Item de Auditoria" at bounding box center [246, 427] width 120 height 11
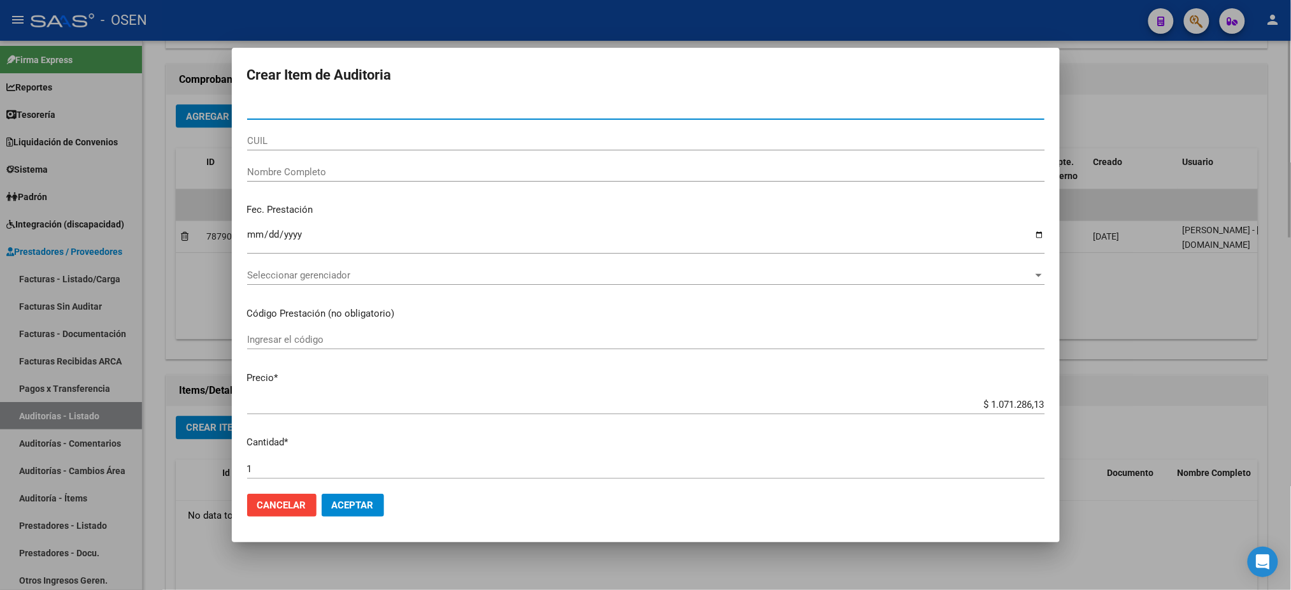
paste input "55256701"
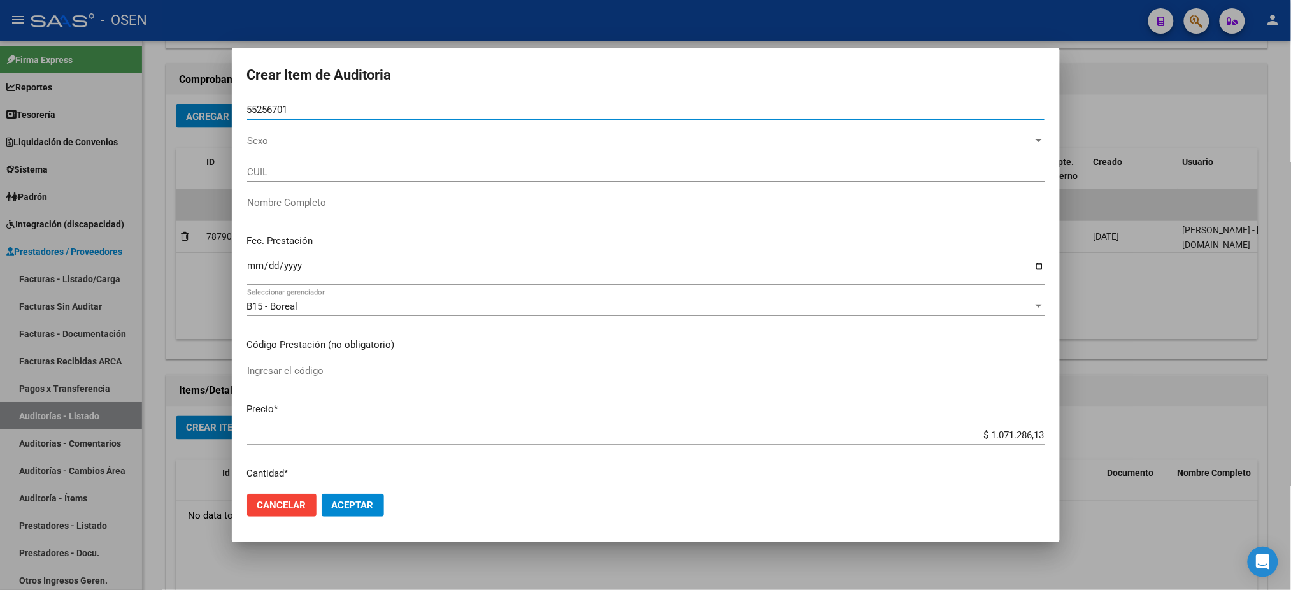
type input "55256701"
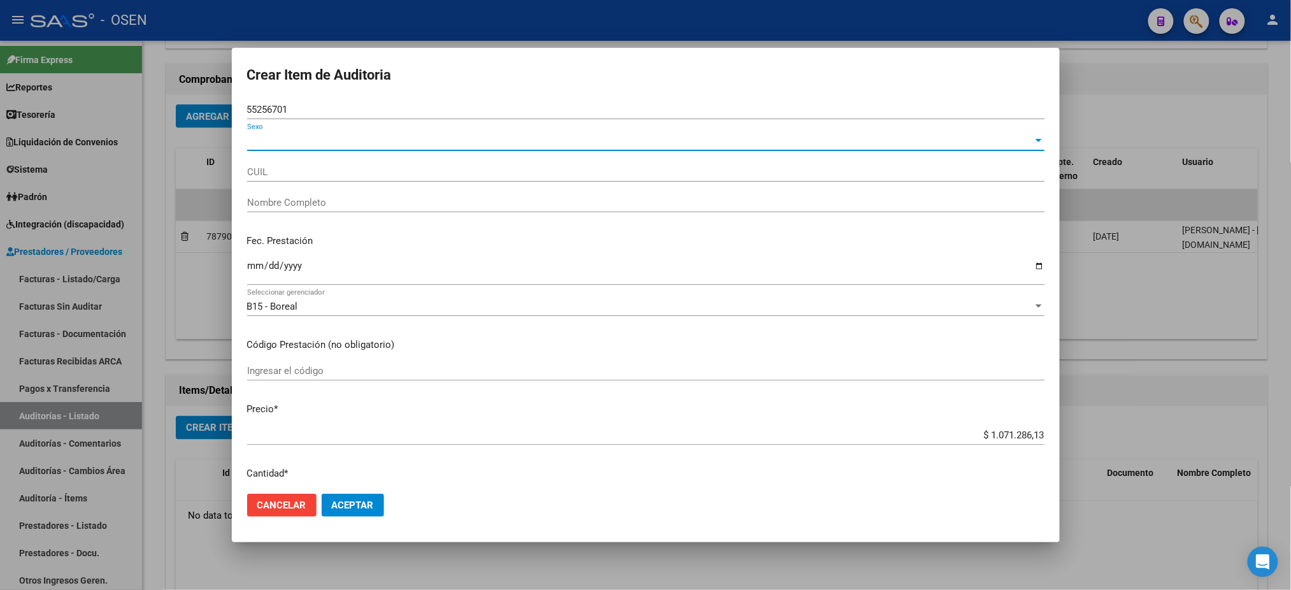
type input "27552567019"
type input "[PERSON_NAME] [PERSON_NAME]"
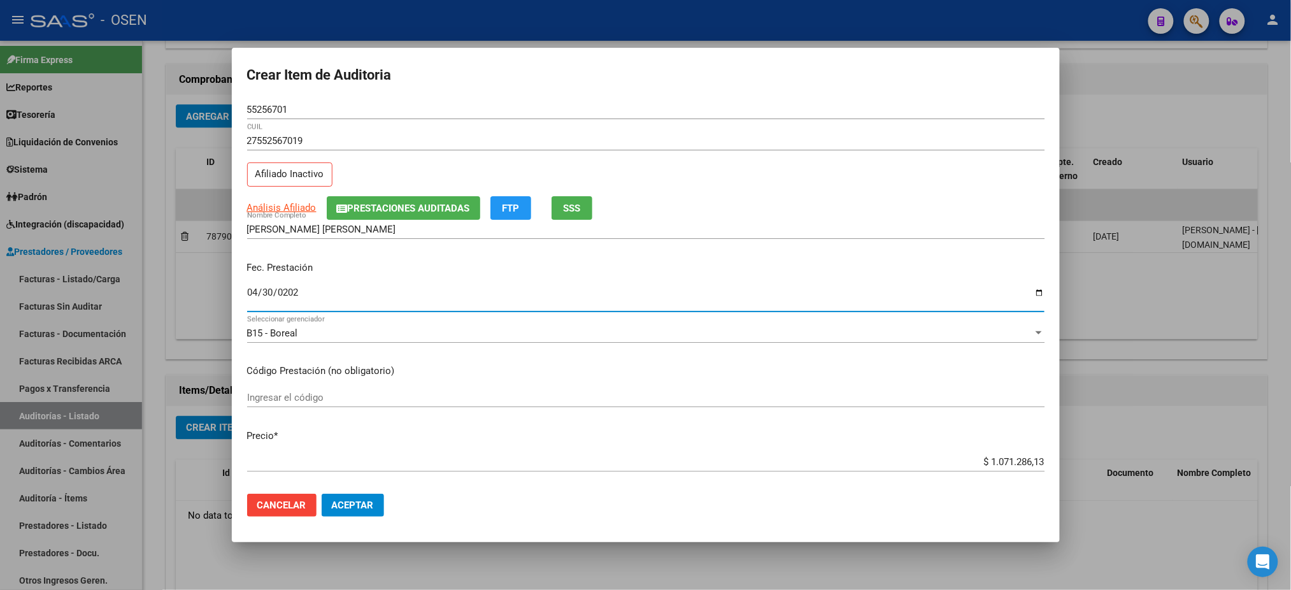
type input "[DATE]"
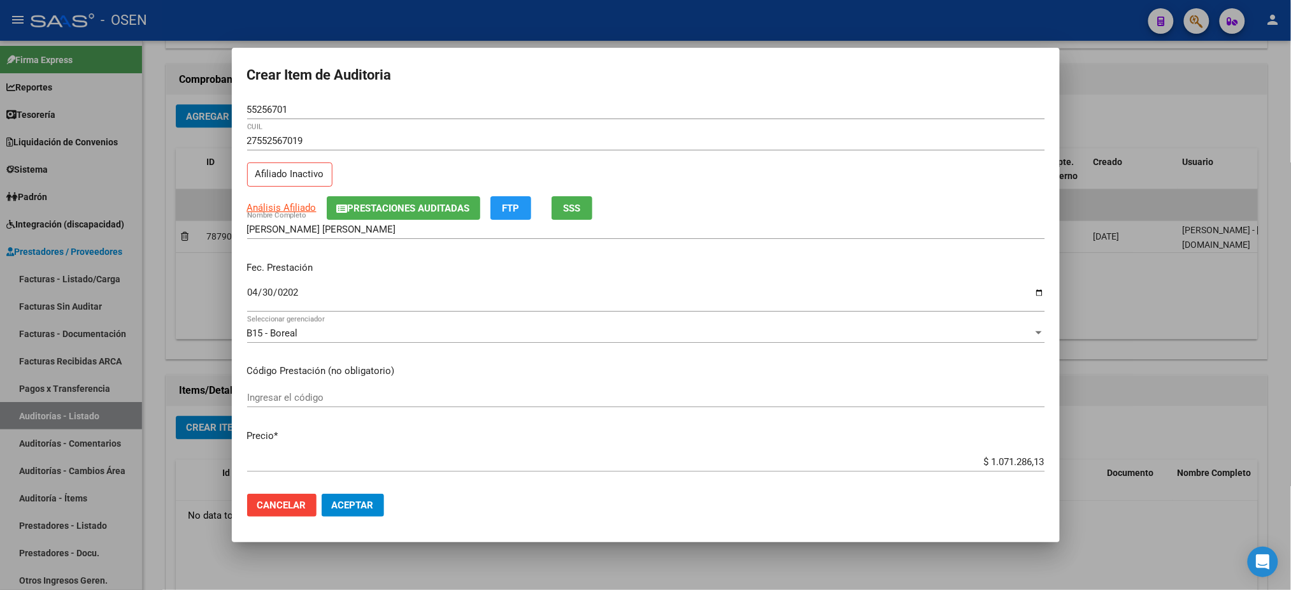
click at [552, 209] on div "Análisis Afiliado Prestaciones Auditadas FTP SSS" at bounding box center [646, 208] width 798 height 24
click at [580, 203] on span "SSS" at bounding box center [571, 208] width 17 height 11
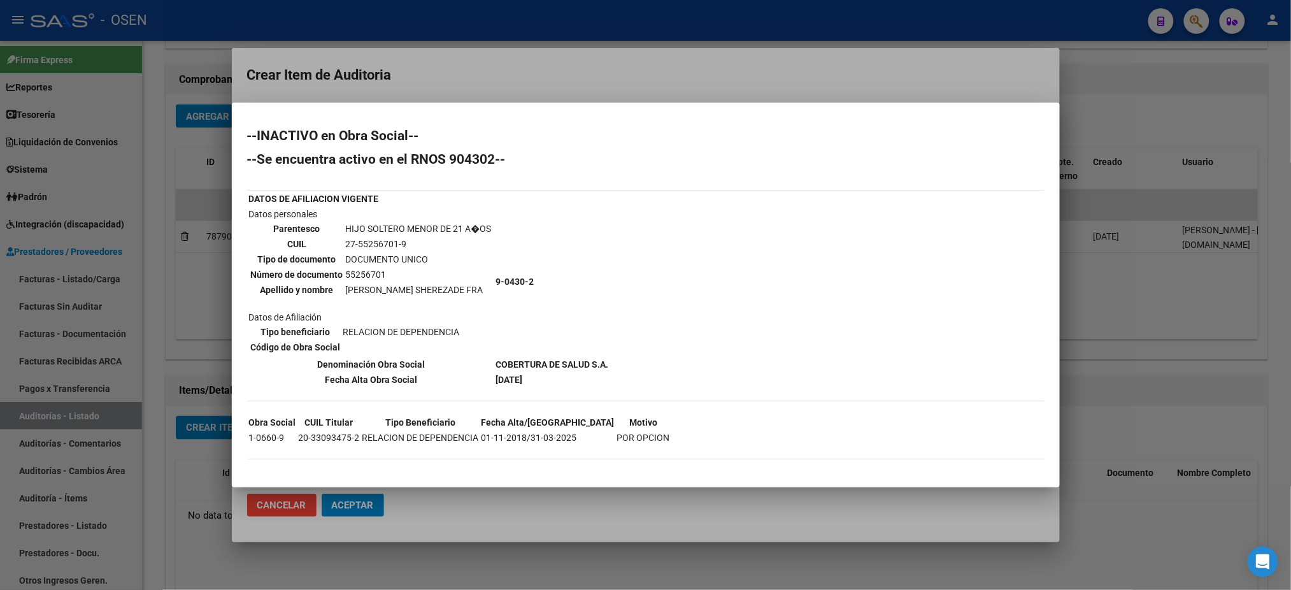
click at [643, 76] on div at bounding box center [645, 295] width 1291 height 590
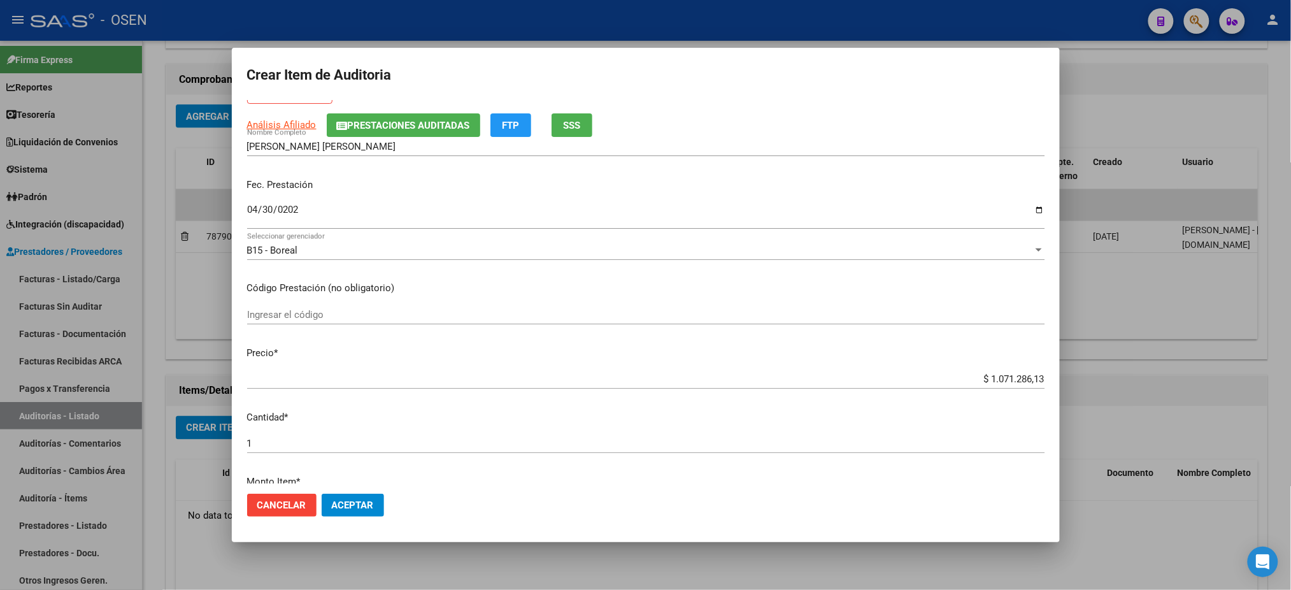
scroll to position [169, 0]
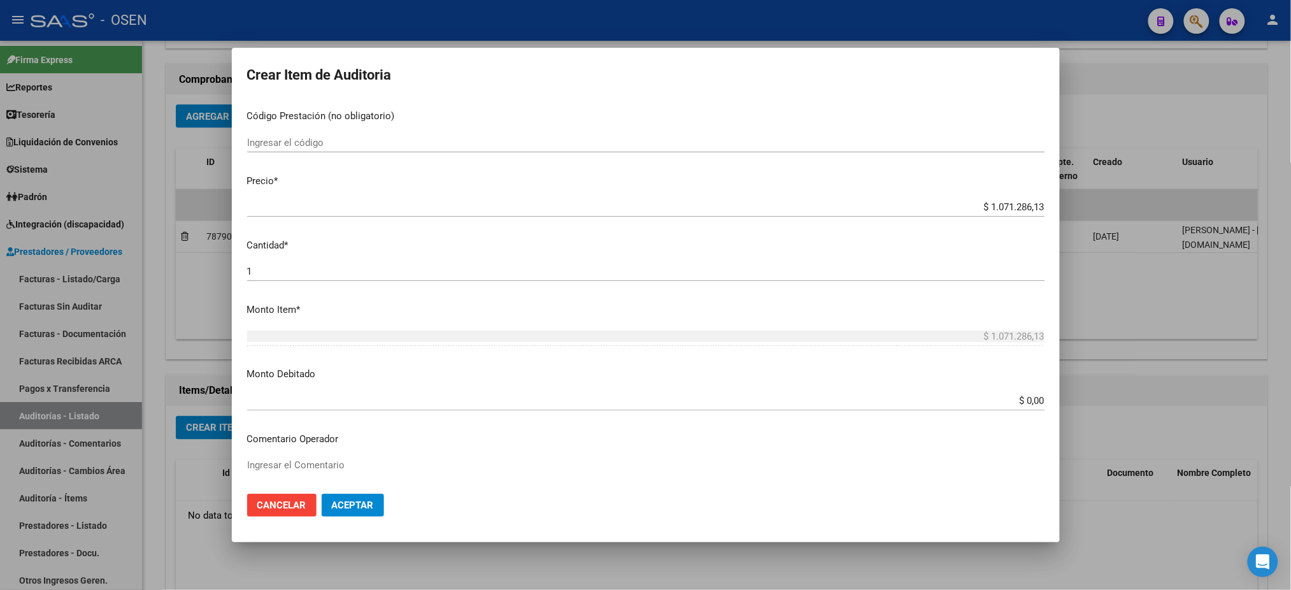
drag, startPoint x: 1016, startPoint y: 401, endPoint x: 1304, endPoint y: 480, distance: 298.0
click at [1291, 480] on html "menu - OSEN person Firma Express Reportes Tablero de Control Ingresos Percibido…" at bounding box center [645, 295] width 1291 height 590
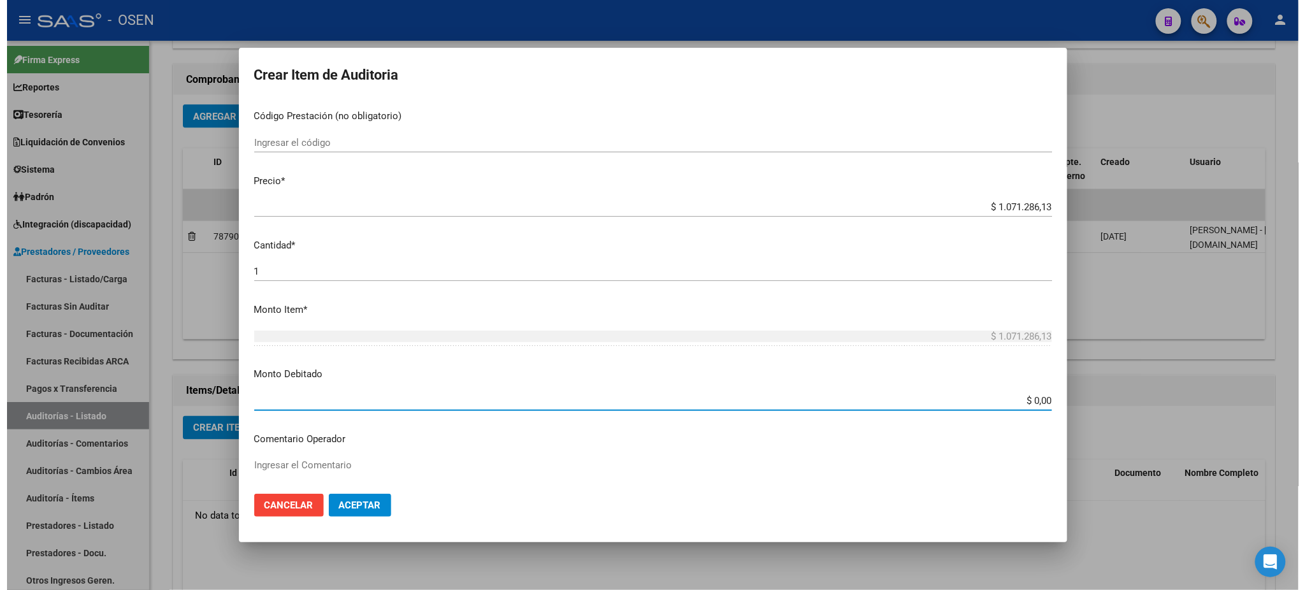
scroll to position [269, 0]
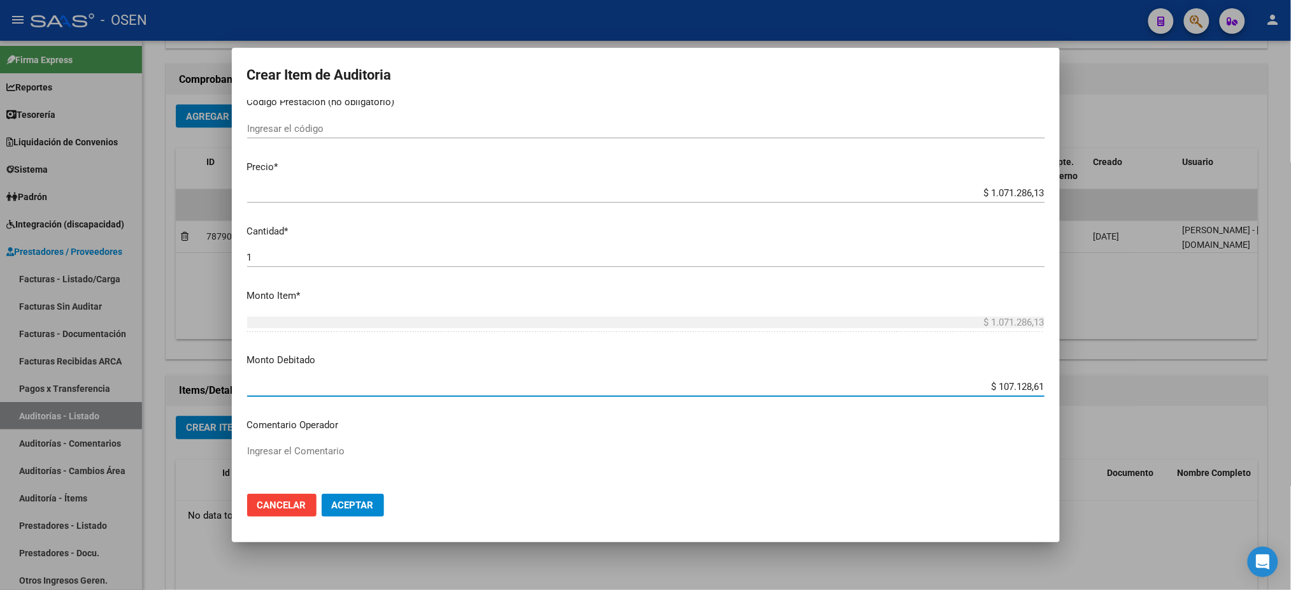
type input "$ 1.071.286,13"
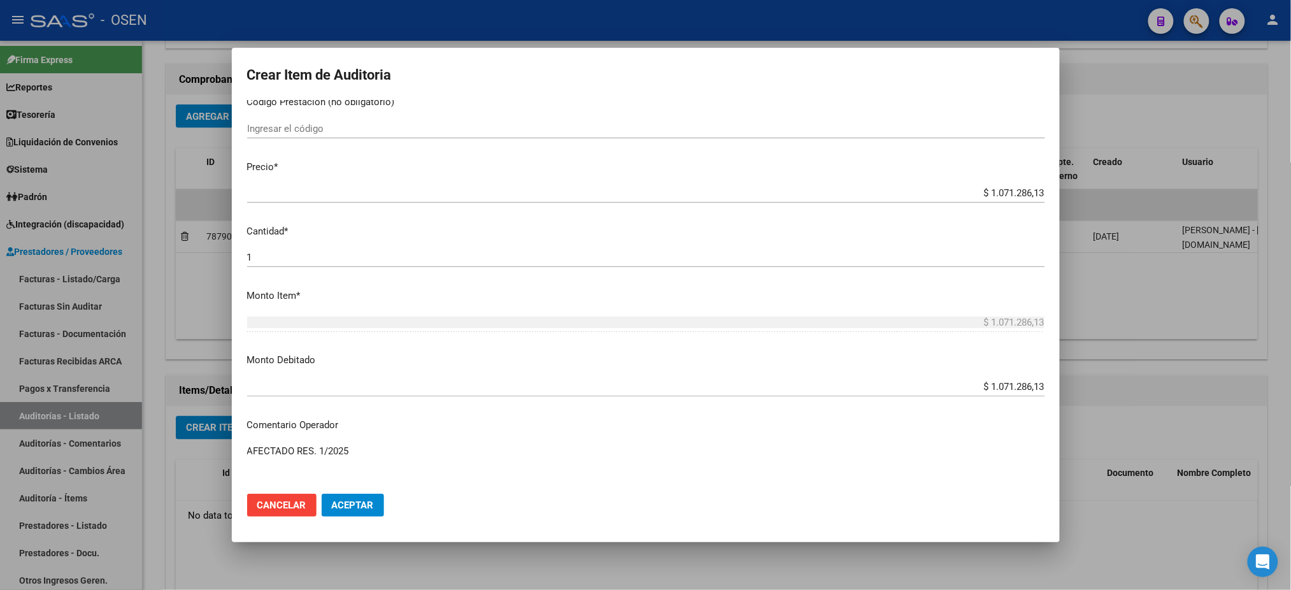
type textarea "AFECTADO RES. 1/2025"
click at [343, 509] on span "Aceptar" at bounding box center [353, 504] width 42 height 11
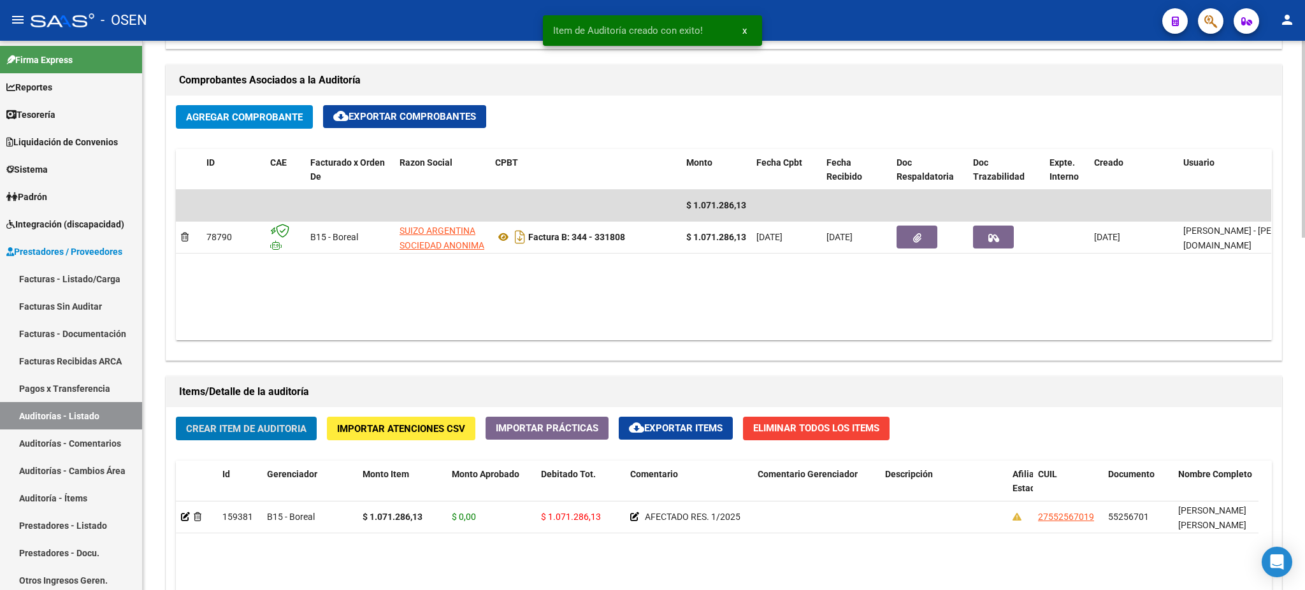
scroll to position [340, 0]
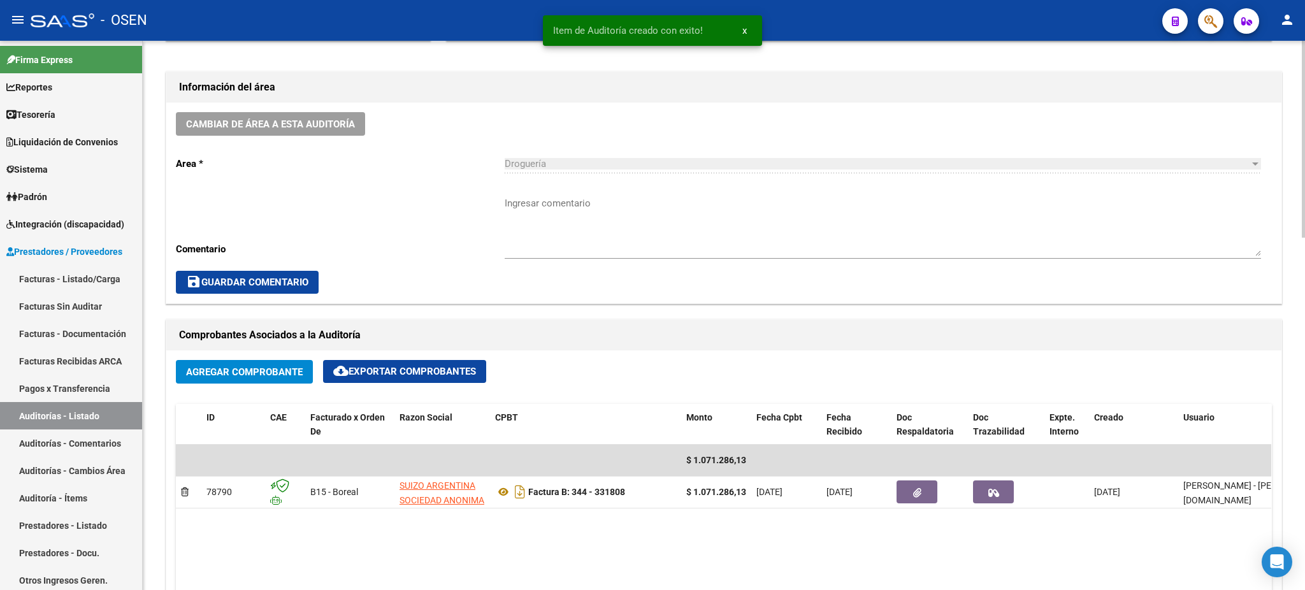
click at [671, 192] on div "Ingresar comentario" at bounding box center [883, 221] width 756 height 73
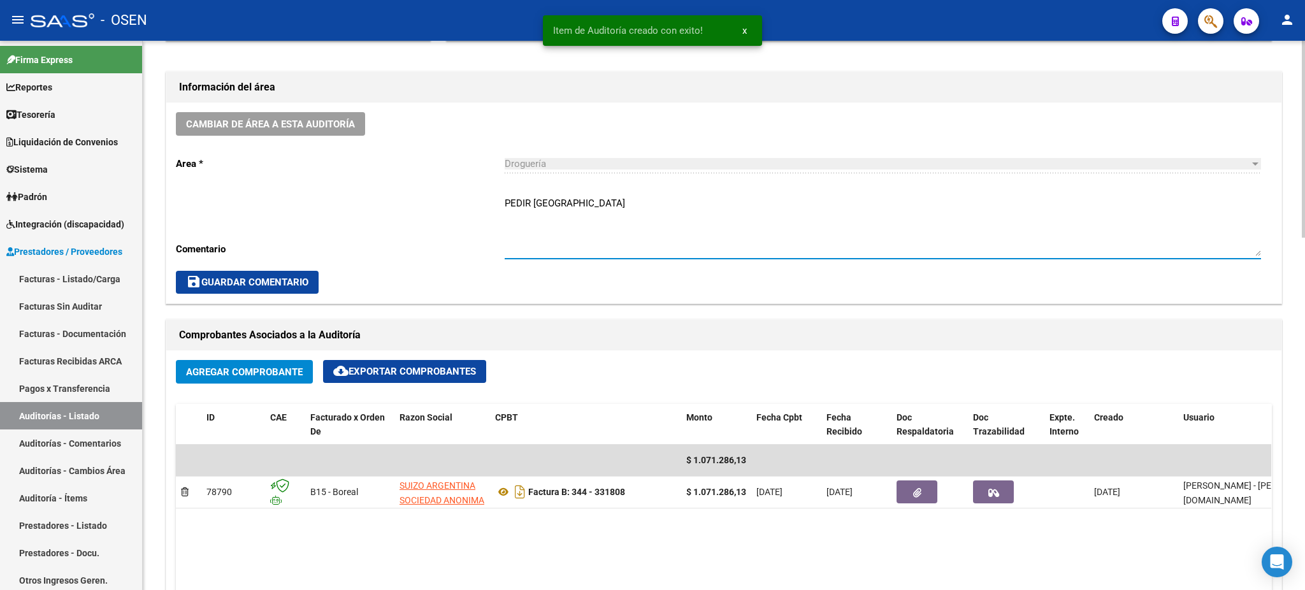
type textarea "PEDIR [GEOGRAPHIC_DATA]"
click at [213, 264] on div "Cambiar de área a esta auditoría Area * Droguería Seleccionar area Comentario P…" at bounding box center [723, 203] width 1115 height 201
click at [219, 277] on span "save Guardar Comentario" at bounding box center [247, 282] width 122 height 11
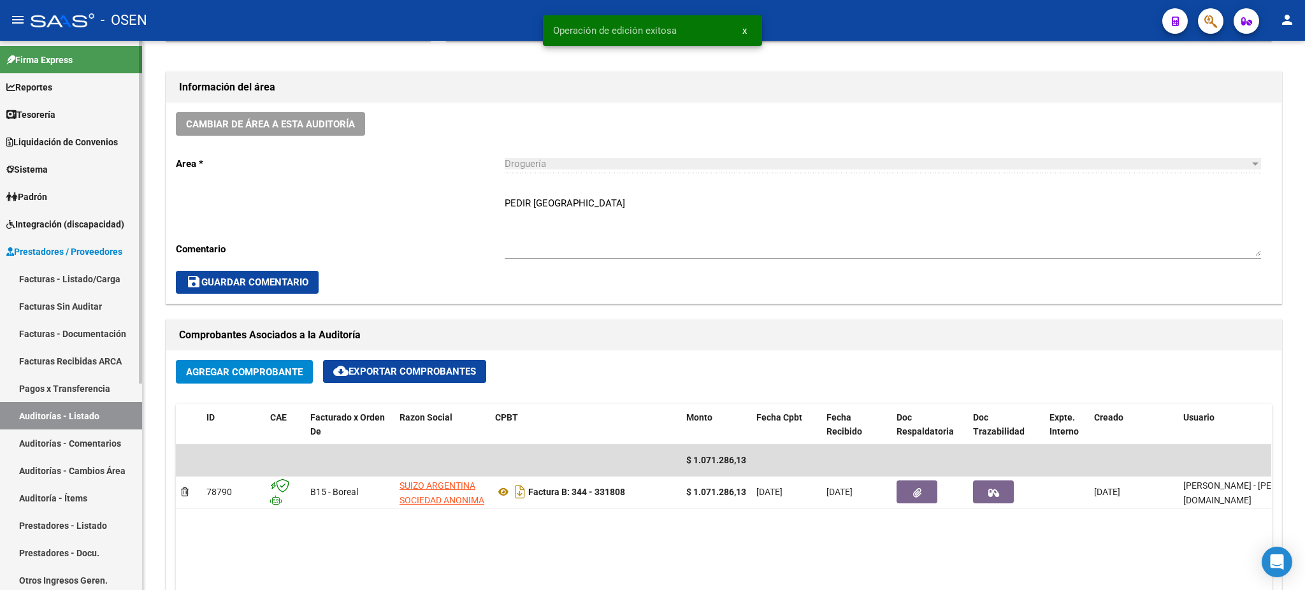
click at [93, 410] on link "Auditorías - Listado" at bounding box center [71, 415] width 142 height 27
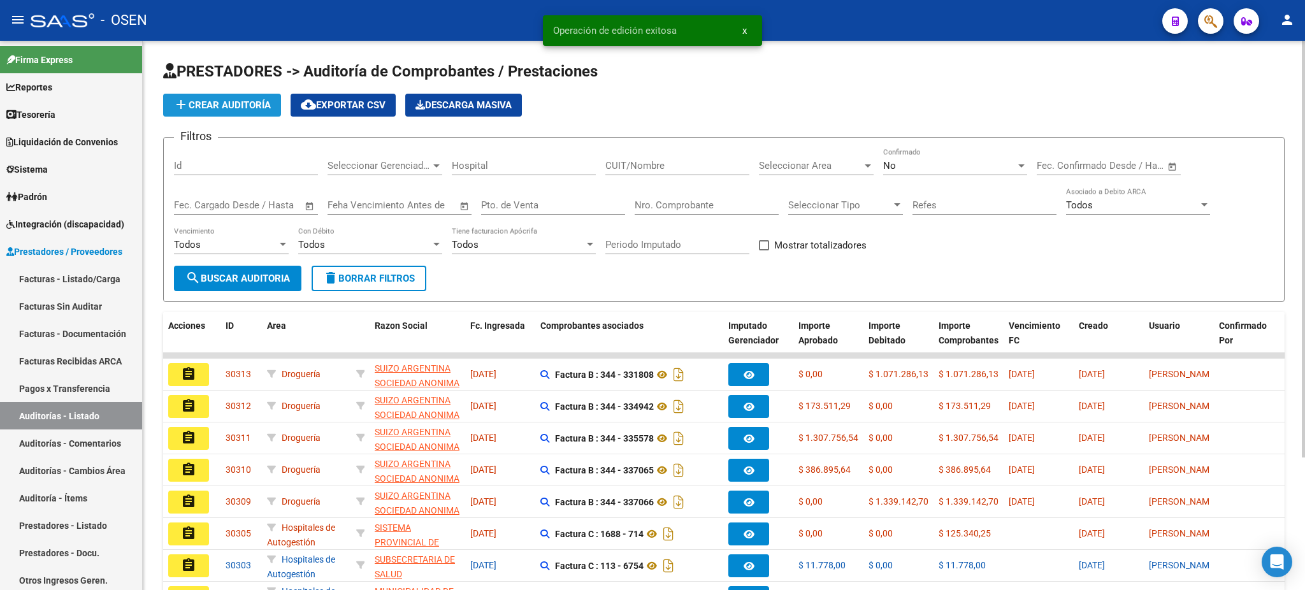
click at [251, 111] on button "add Crear Auditoría" at bounding box center [222, 105] width 118 height 23
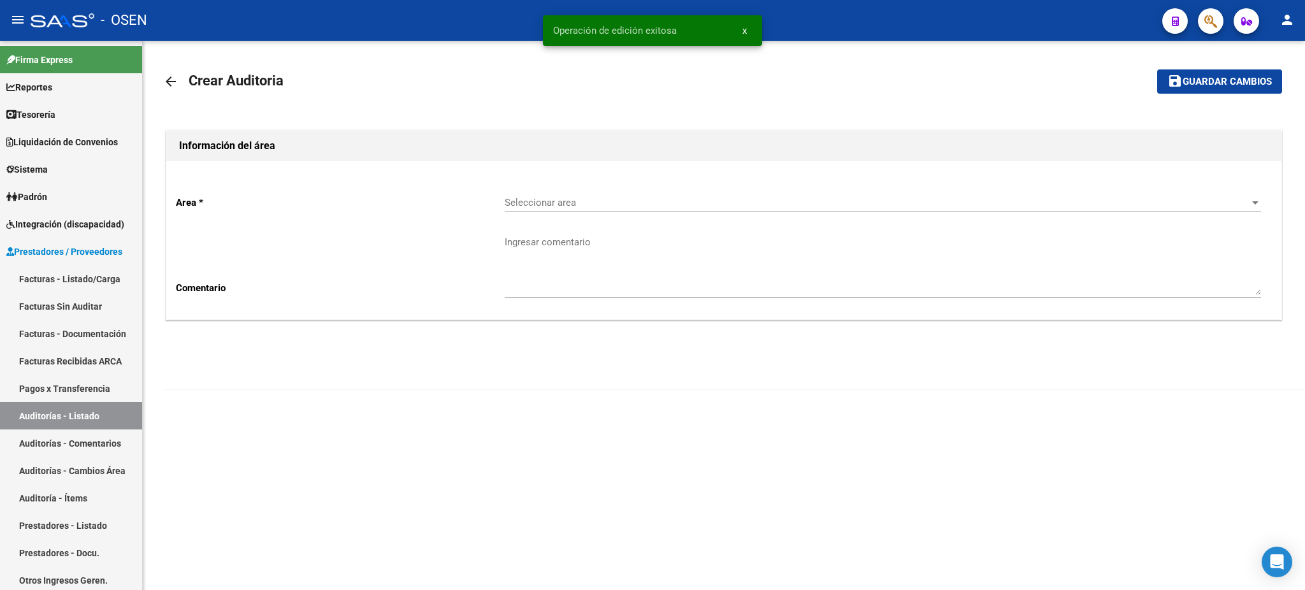
click at [587, 194] on div "Seleccionar area Seleccionar area" at bounding box center [883, 198] width 756 height 27
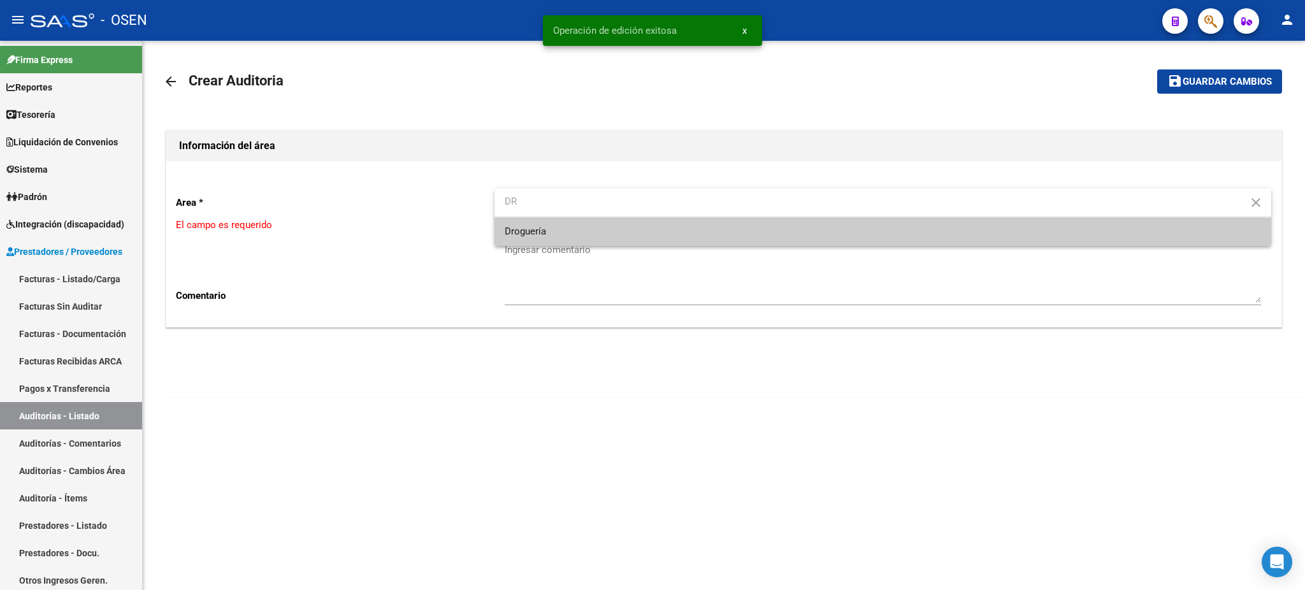
type input "DR"
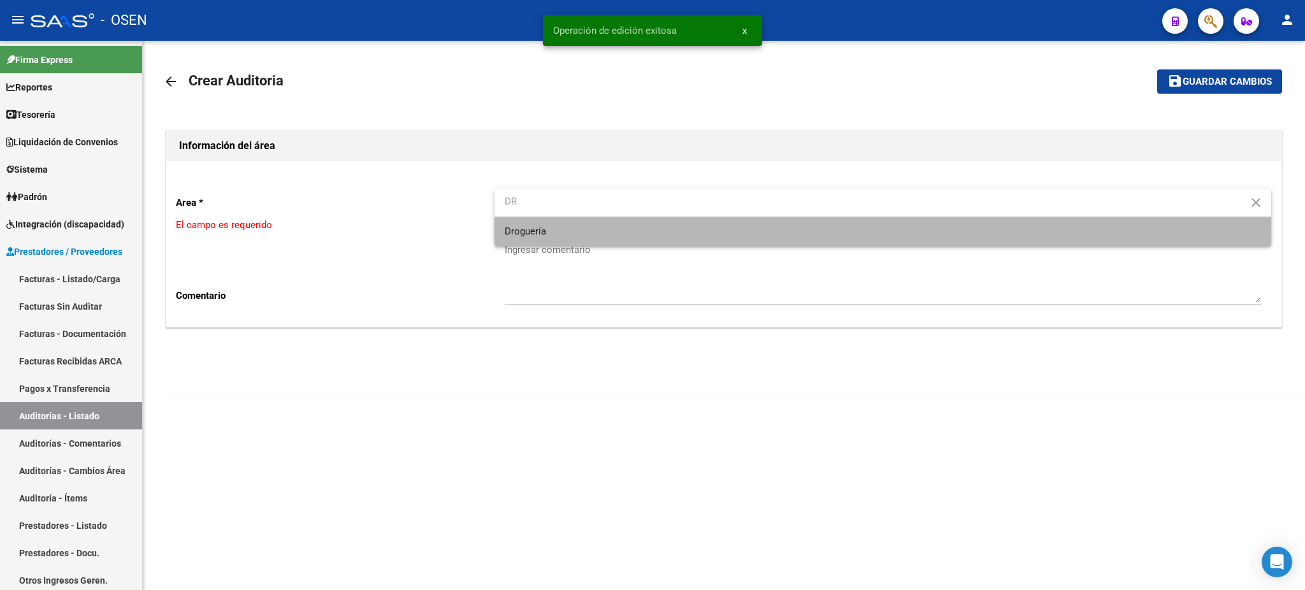
click at [554, 224] on span "Droguería" at bounding box center [883, 231] width 756 height 29
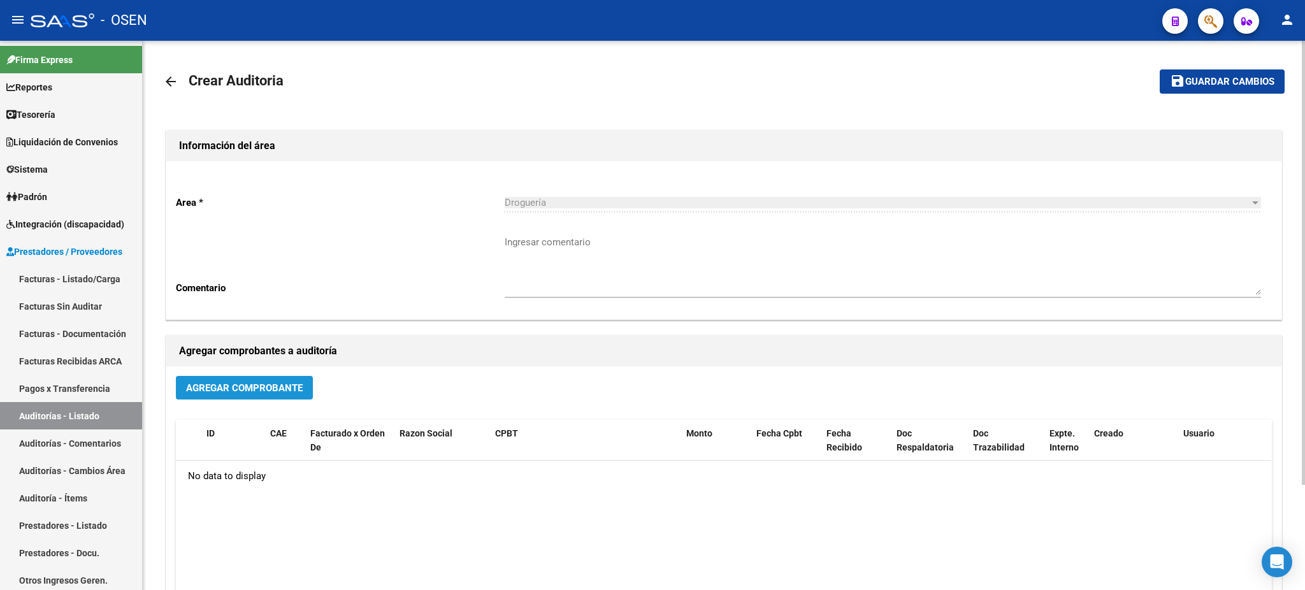
click at [246, 386] on span "Agregar Comprobante" at bounding box center [244, 387] width 117 height 11
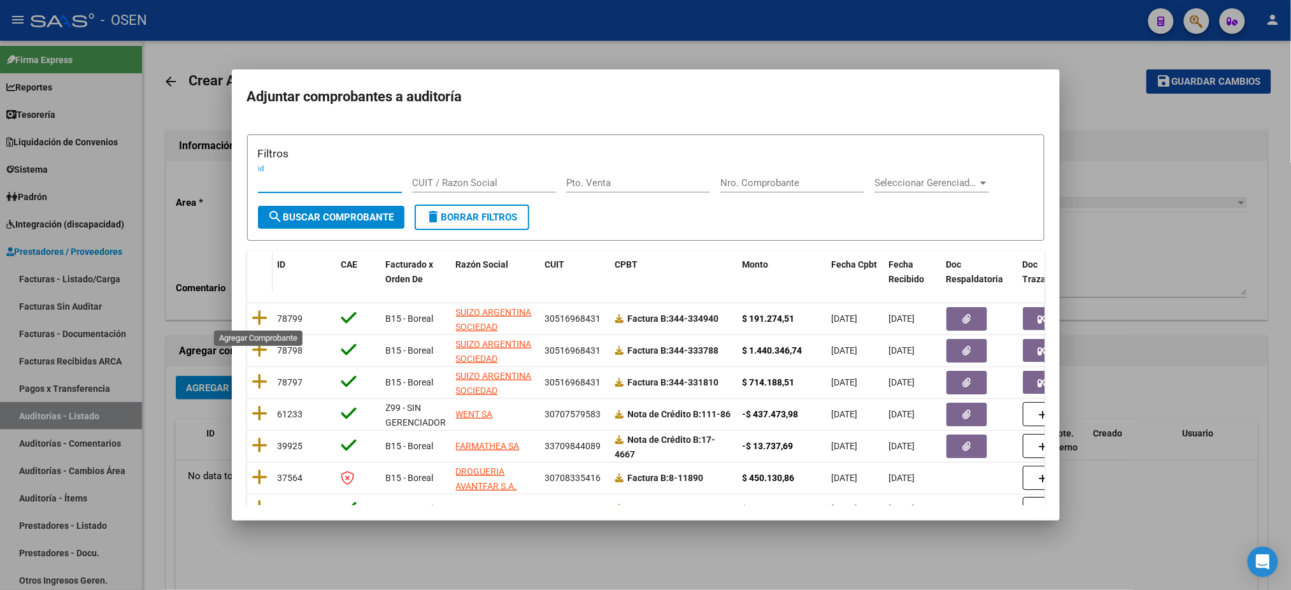
click at [263, 317] on icon at bounding box center [260, 318] width 16 height 18
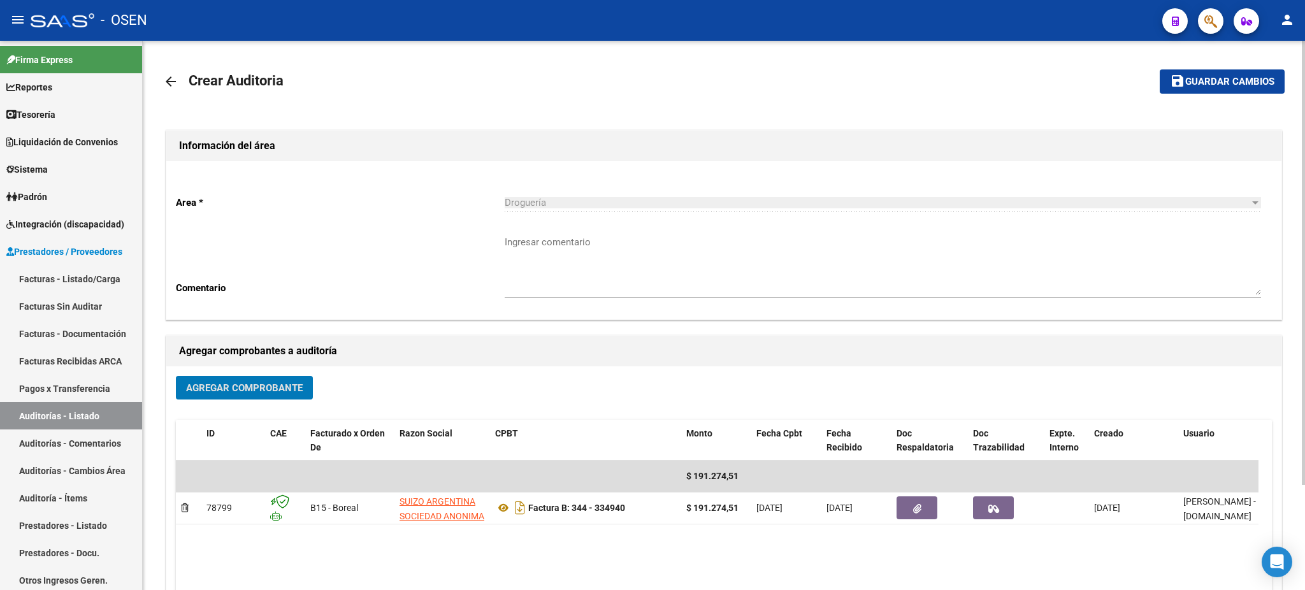
click at [1216, 82] on span "Guardar cambios" at bounding box center [1229, 81] width 89 height 11
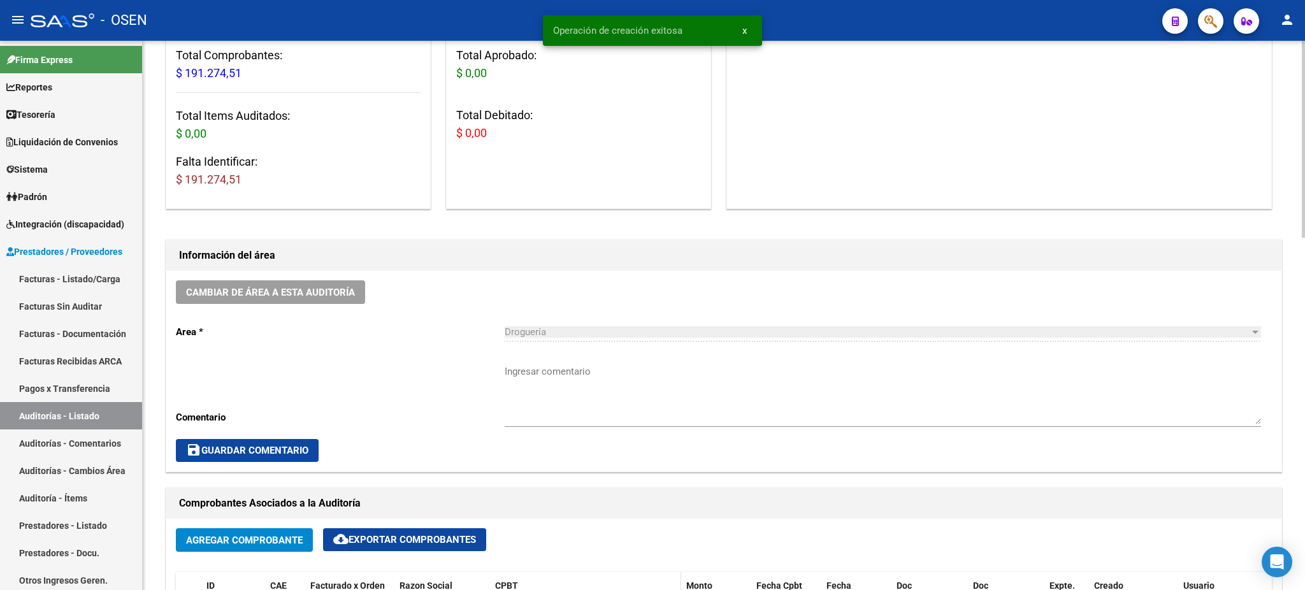
scroll to position [424, 0]
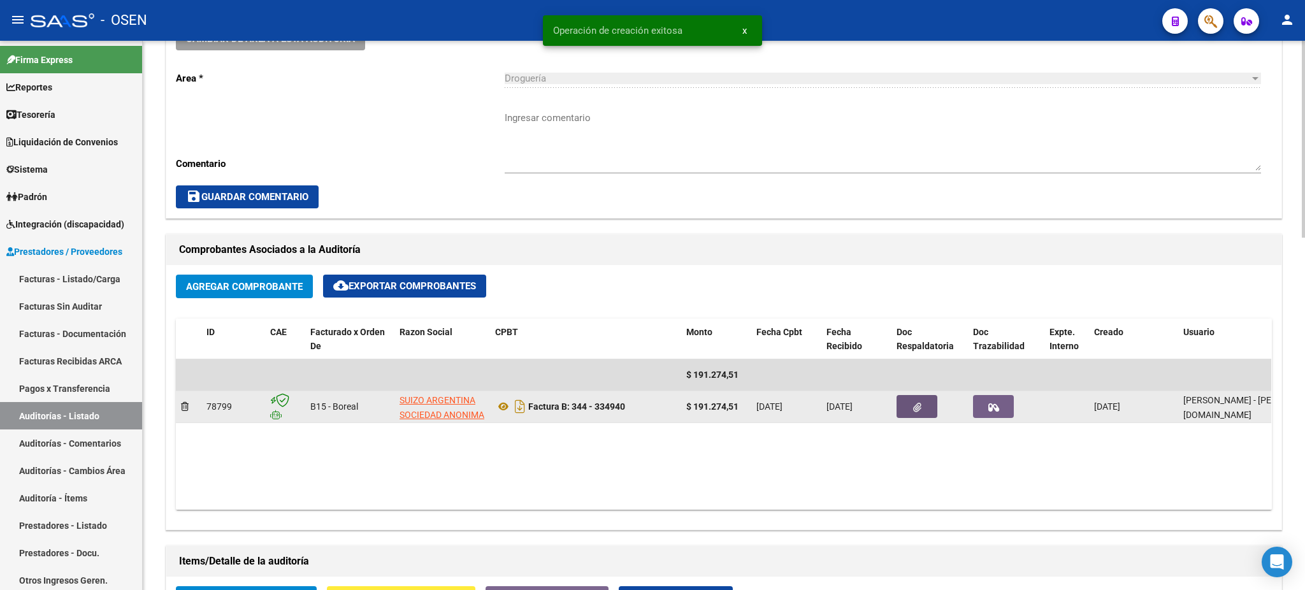
click at [931, 412] on button "button" at bounding box center [916, 406] width 41 height 23
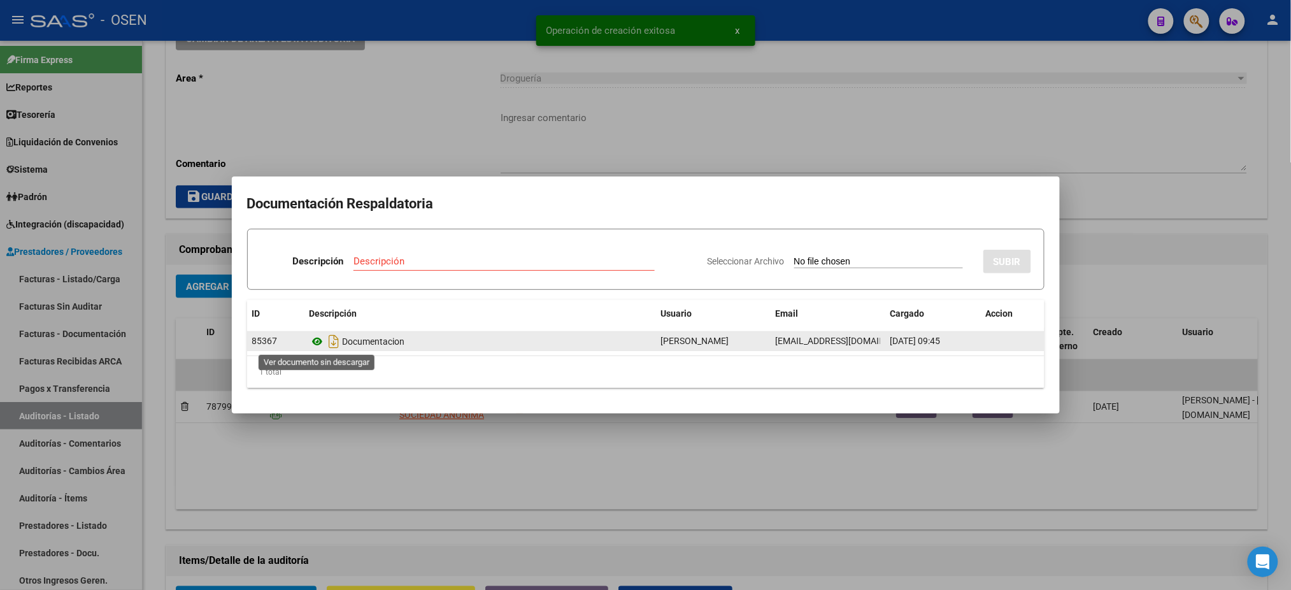
click at [319, 343] on icon at bounding box center [318, 341] width 17 height 15
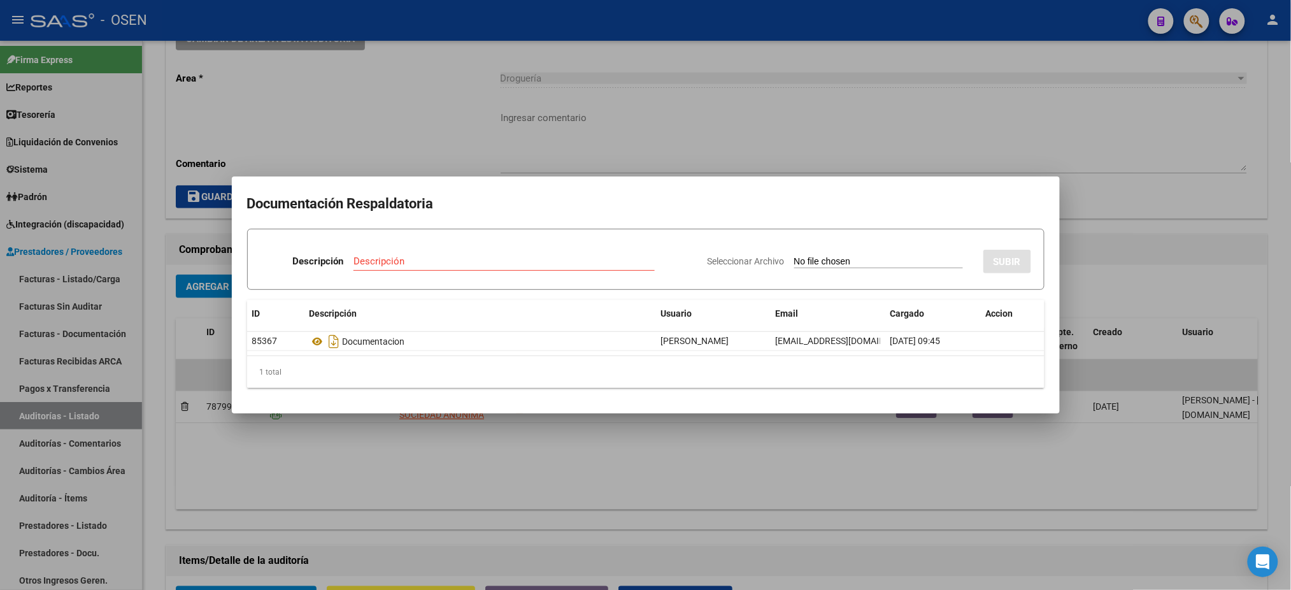
click at [609, 100] on div at bounding box center [645, 295] width 1291 height 590
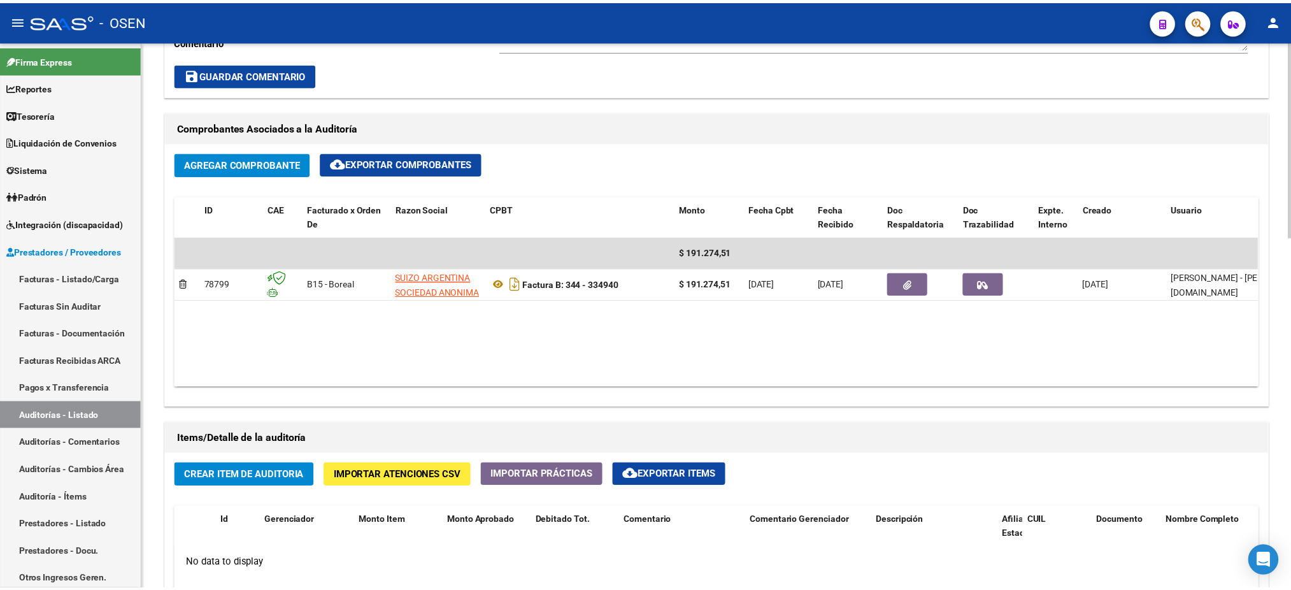
scroll to position [679, 0]
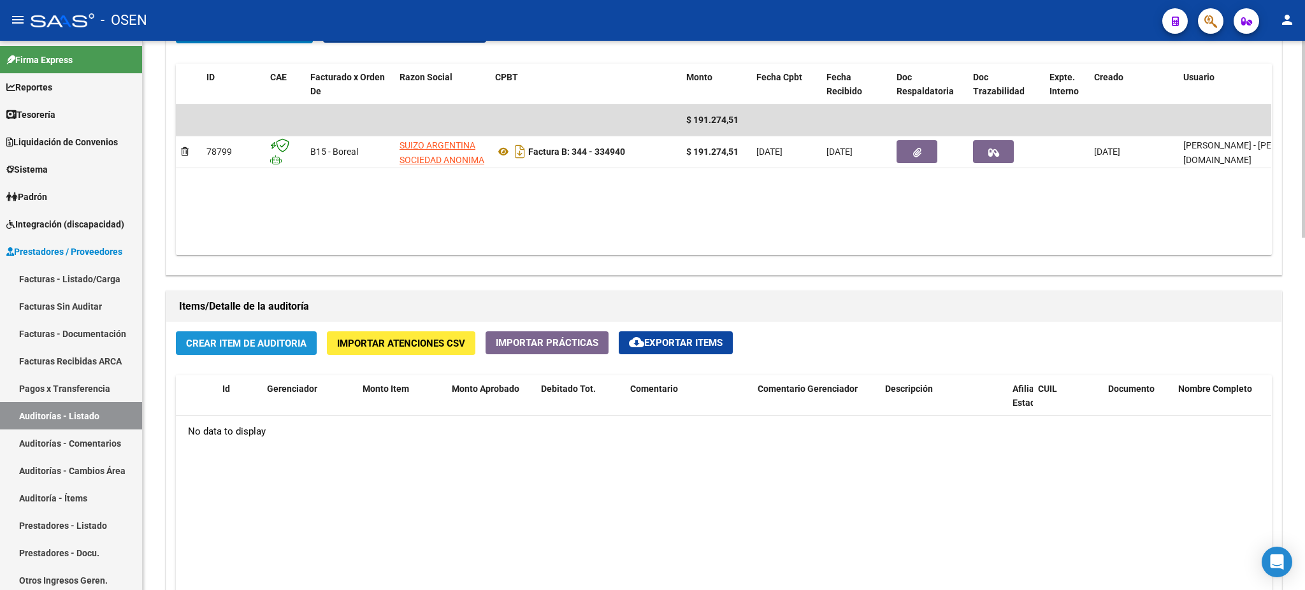
click at [243, 336] on button "Crear Item de Auditoria" at bounding box center [246, 343] width 141 height 24
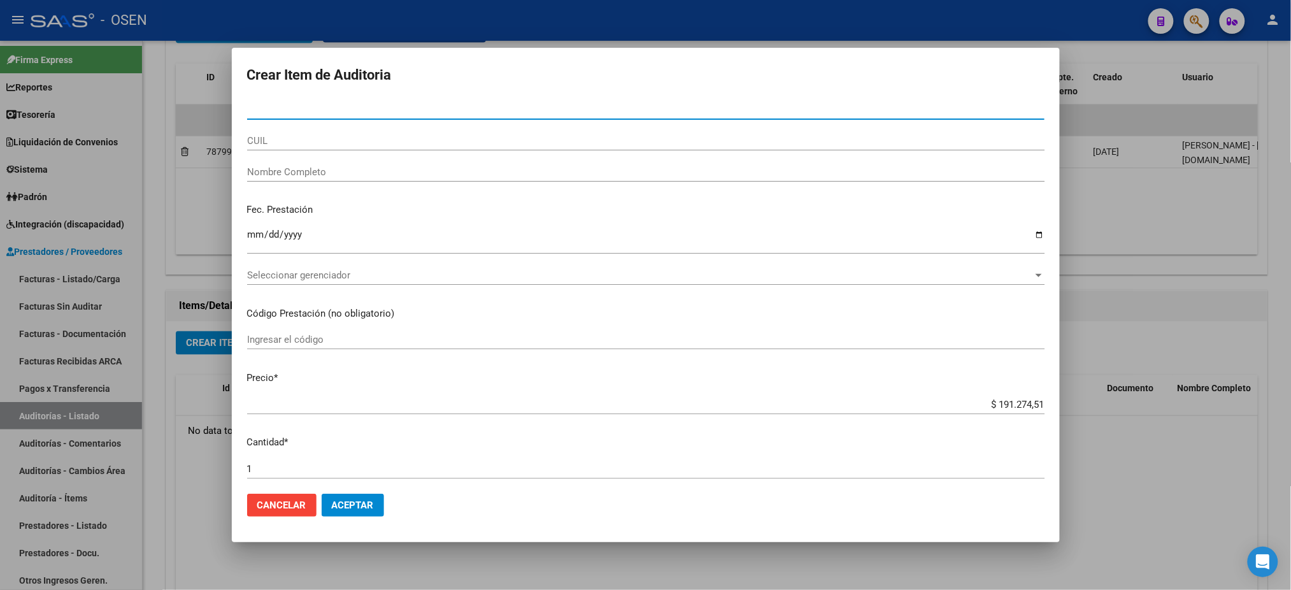
paste input "36731995"
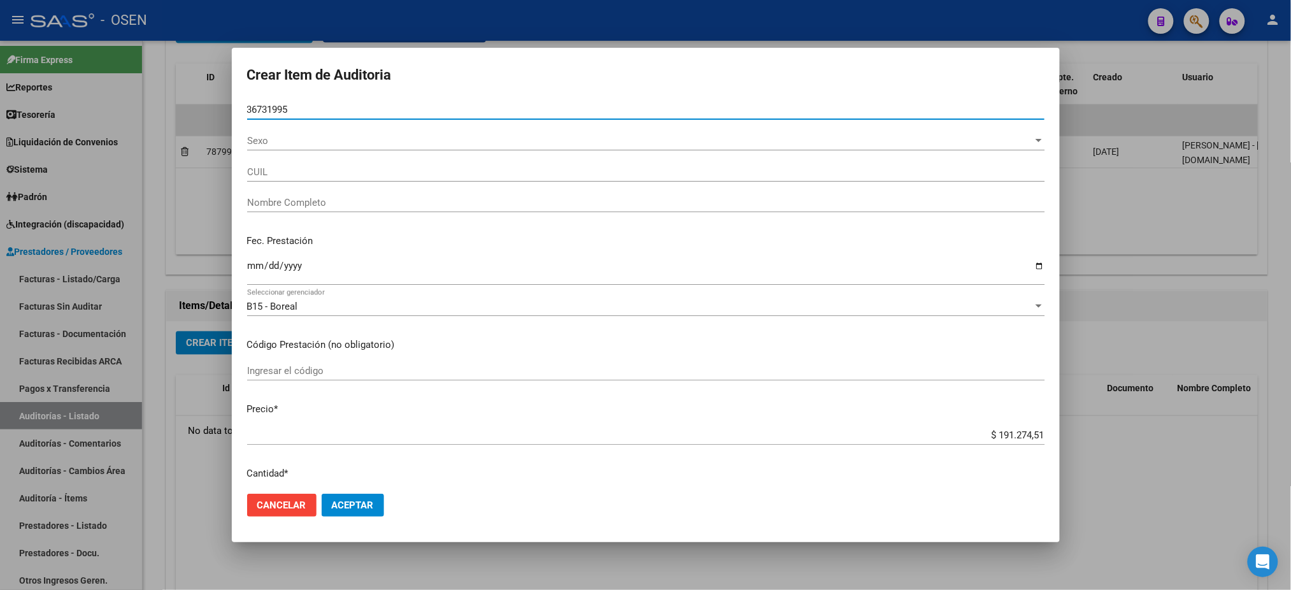
type input "36731995"
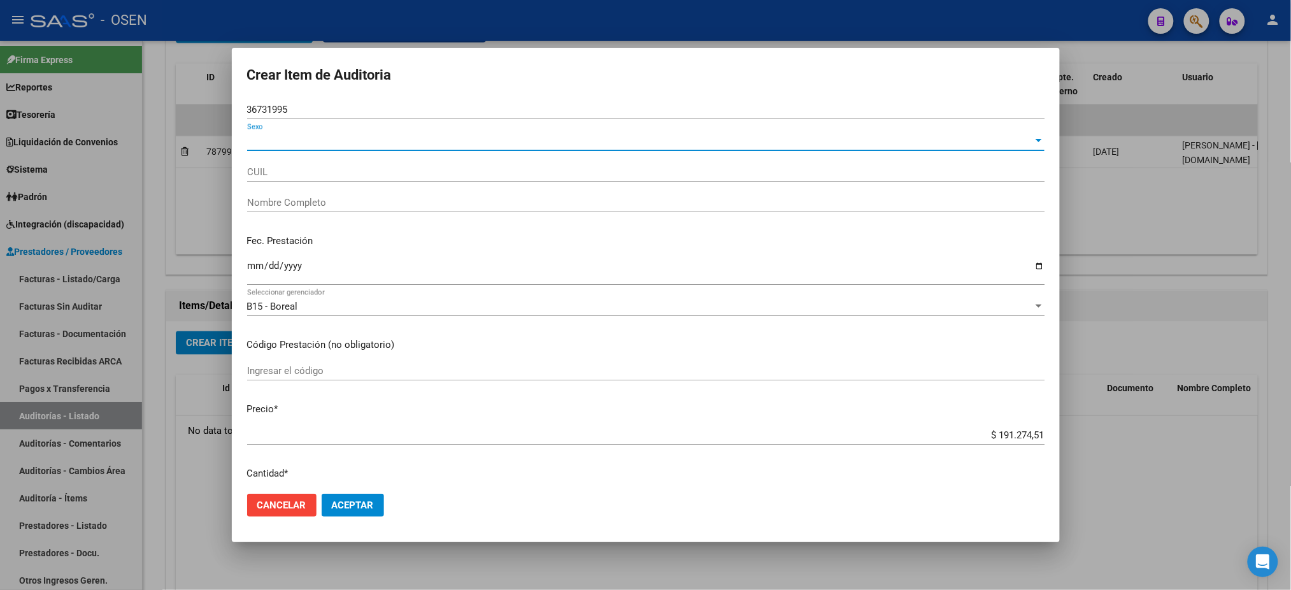
type input "20367319950"
type input "PEZZOLA [PERSON_NAME]"
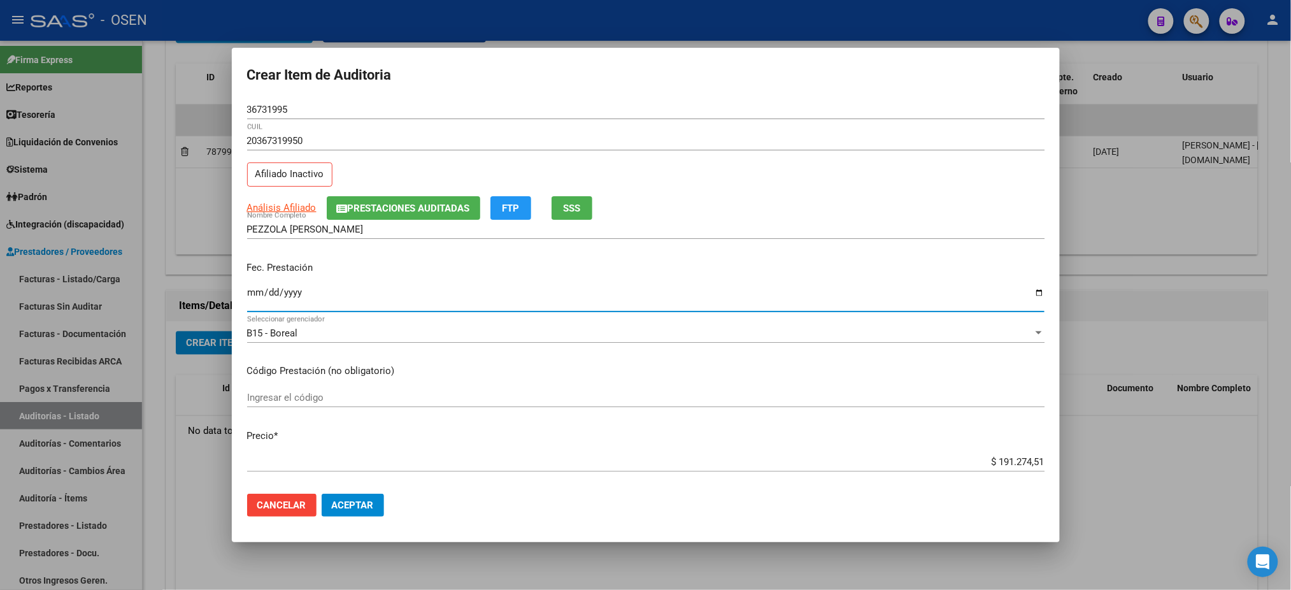
type input "0002-05-09"
type input "[DATE]"
click at [564, 214] on button "SSS" at bounding box center [572, 208] width 41 height 24
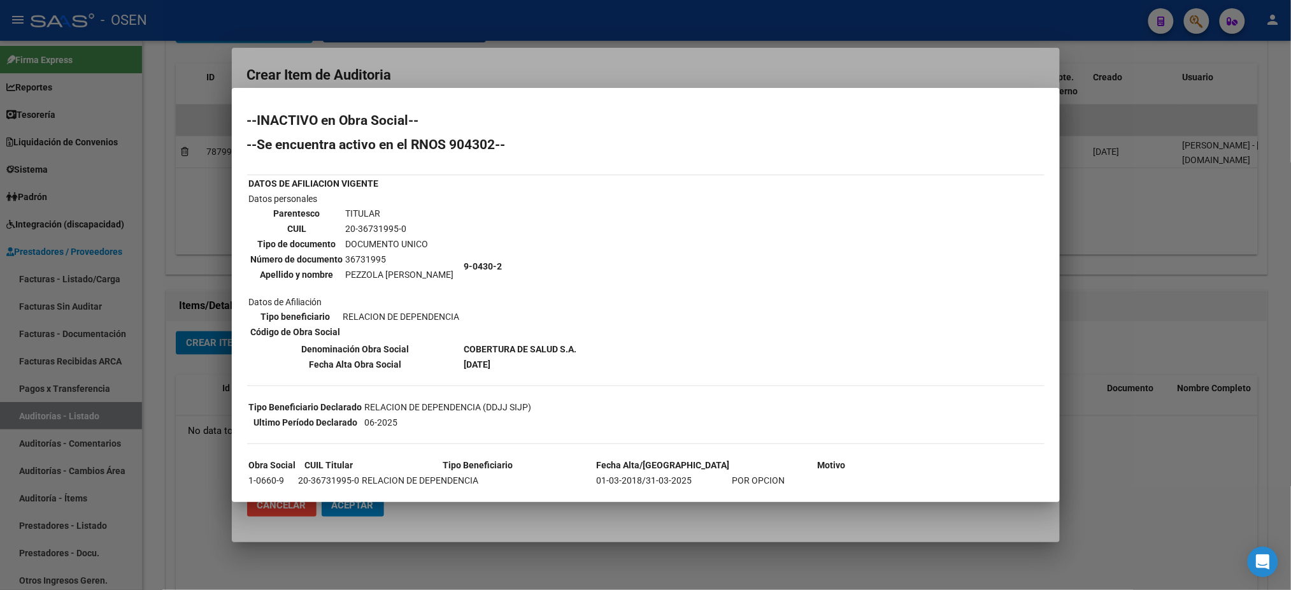
click at [465, 78] on div at bounding box center [645, 295] width 1291 height 590
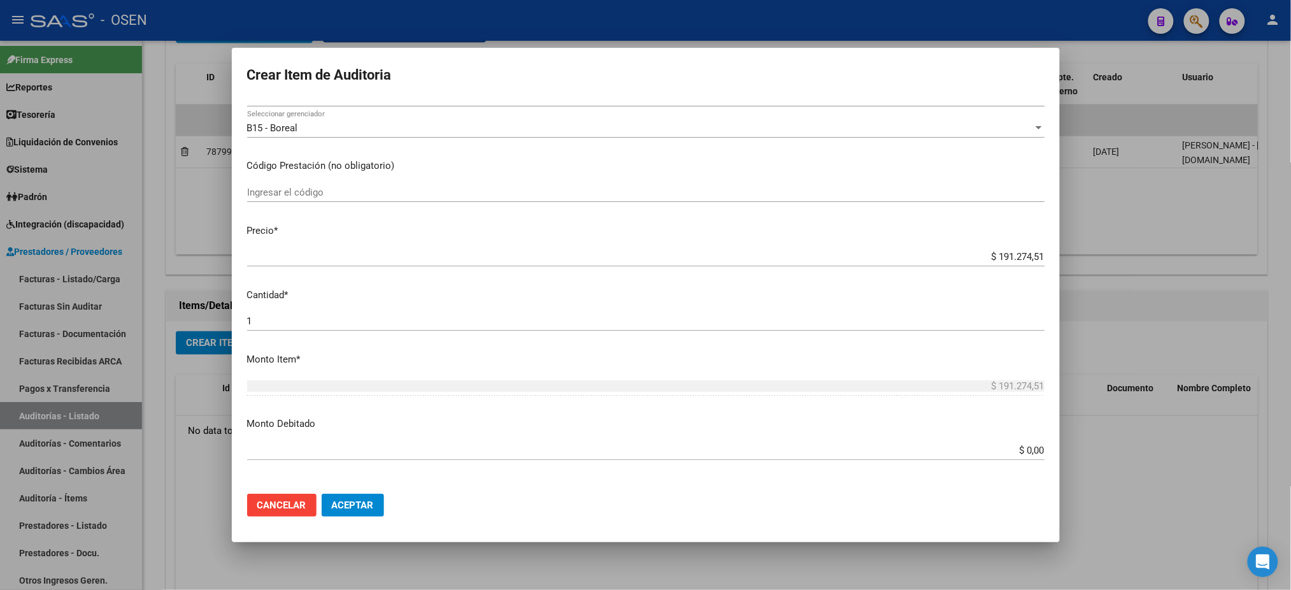
scroll to position [510, 0]
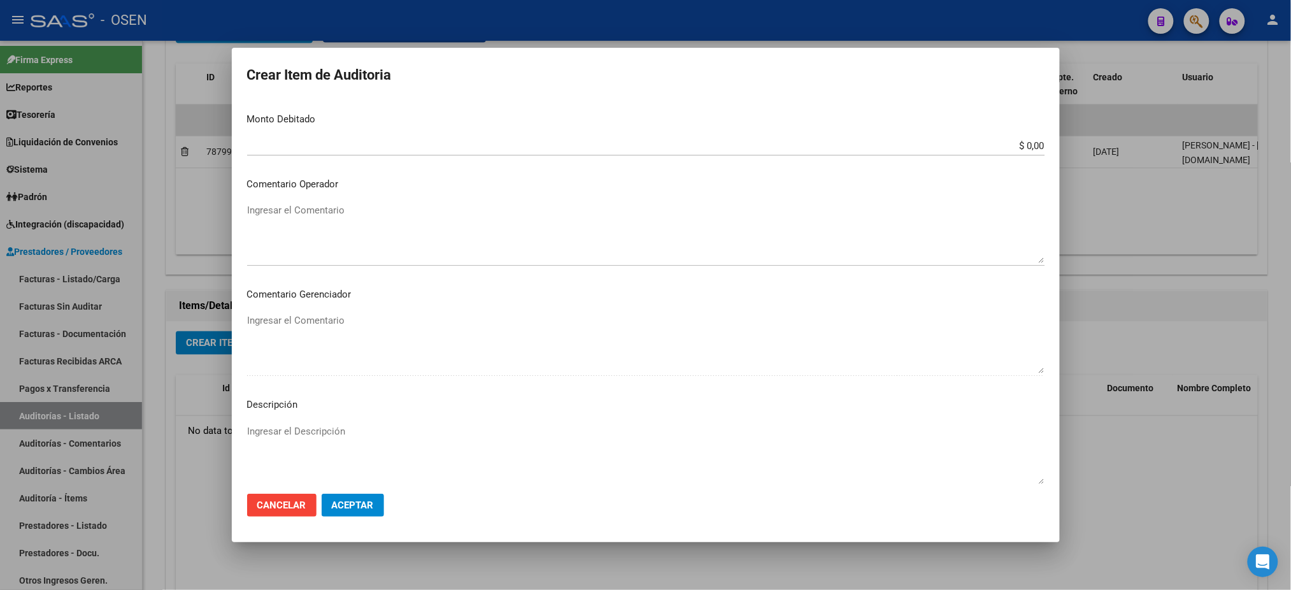
click at [375, 225] on textarea "Ingresar el Comentario" at bounding box center [646, 233] width 798 height 60
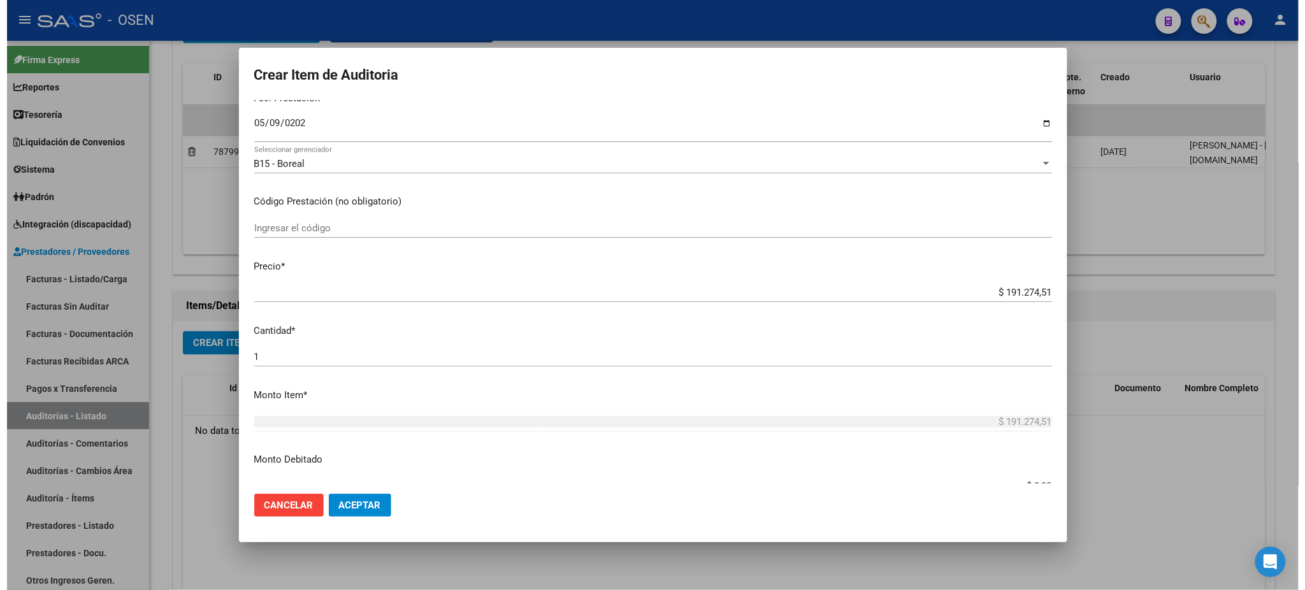
scroll to position [340, 0]
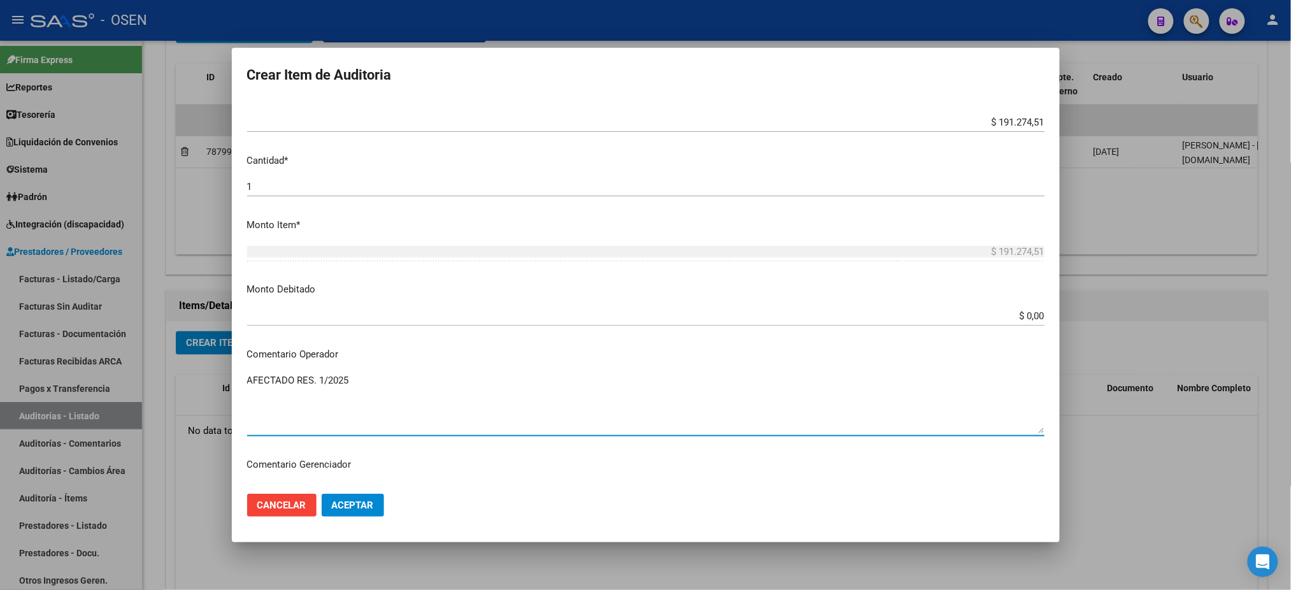
type textarea "AFECTADO RES. 1/2025"
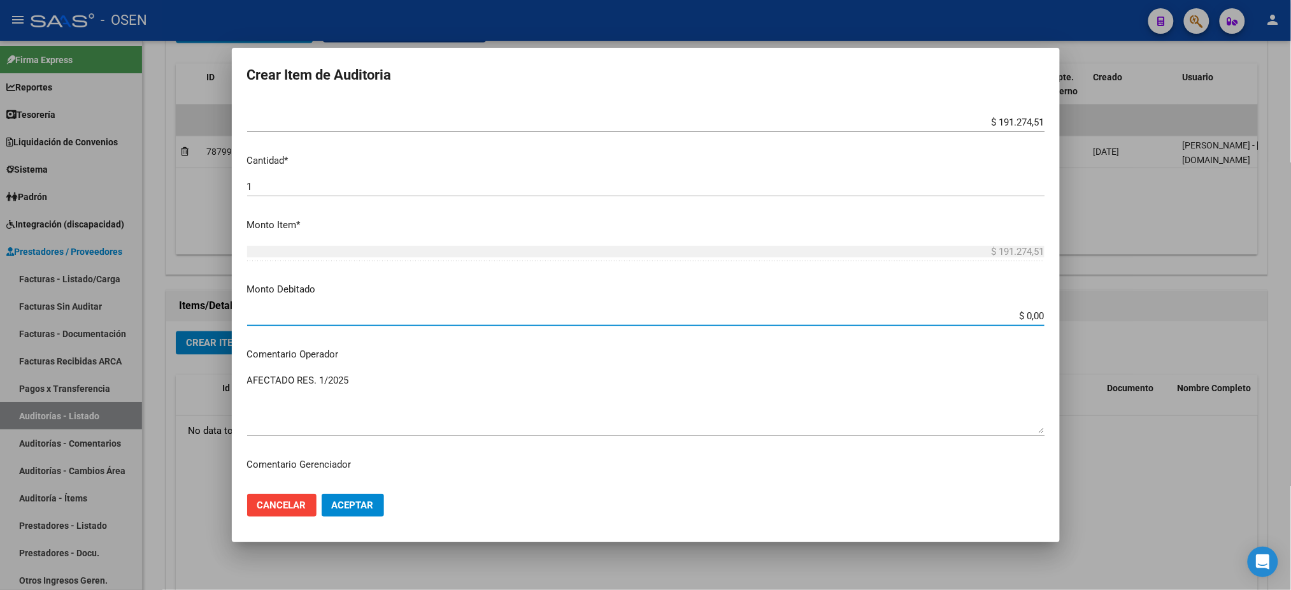
drag, startPoint x: 1016, startPoint y: 312, endPoint x: 1150, endPoint y: 329, distance: 135.6
click at [1150, 329] on div "Crear Item de Auditoria 36731995 Nro Documento 20367319950 CUIL Afiliado Inacti…" at bounding box center [645, 295] width 1291 height 590
type input "$ 191.274,51"
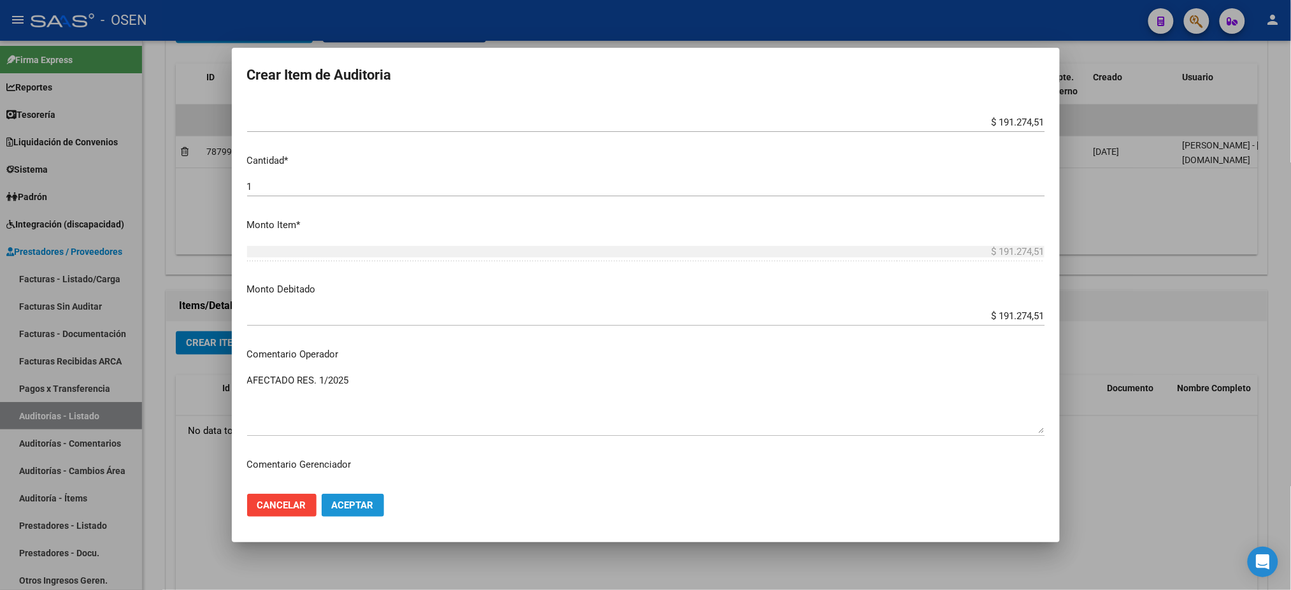
click at [363, 510] on span "Aceptar" at bounding box center [353, 504] width 42 height 11
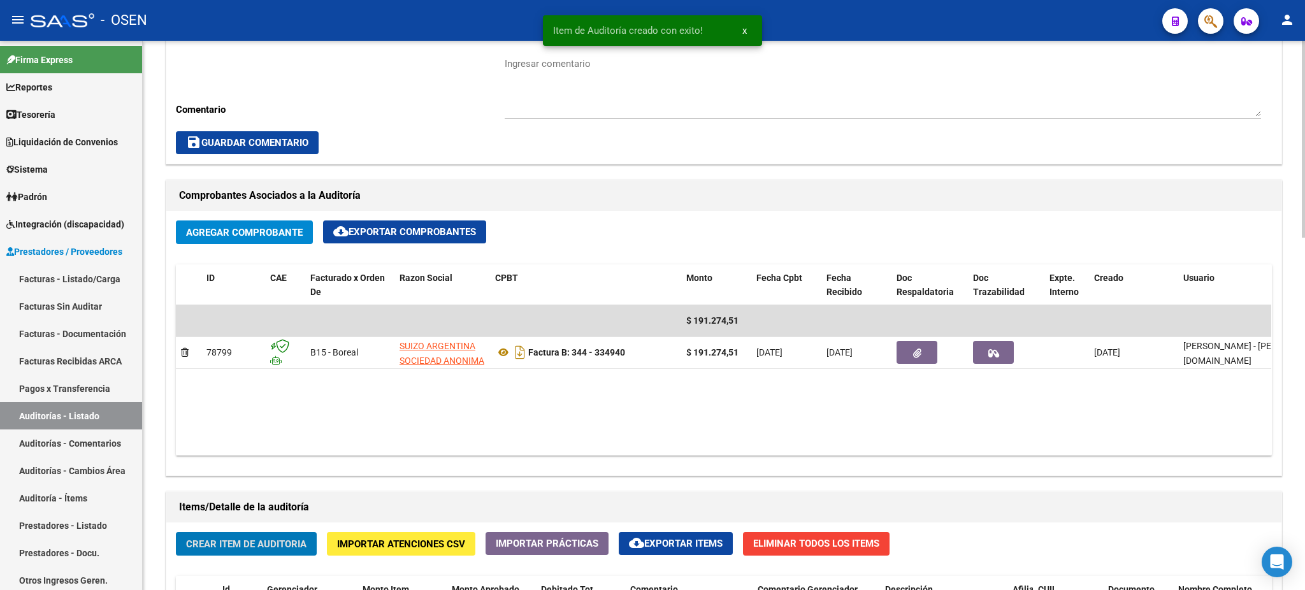
scroll to position [170, 0]
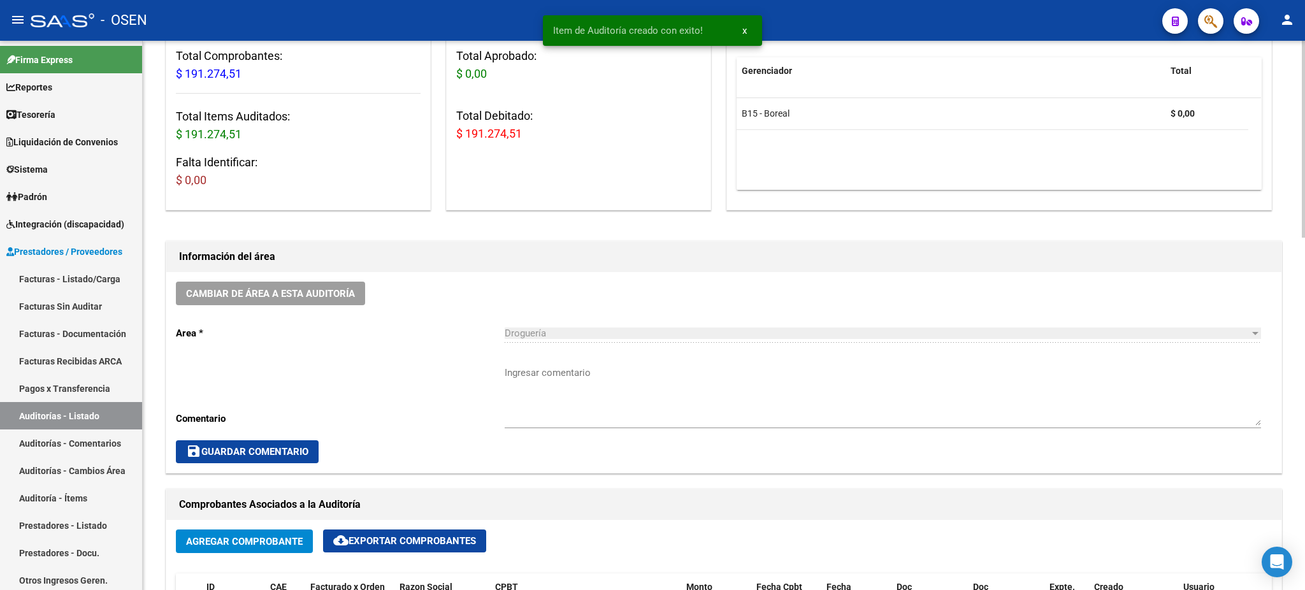
click at [568, 399] on textarea "Ingresar comentario" at bounding box center [883, 396] width 756 height 60
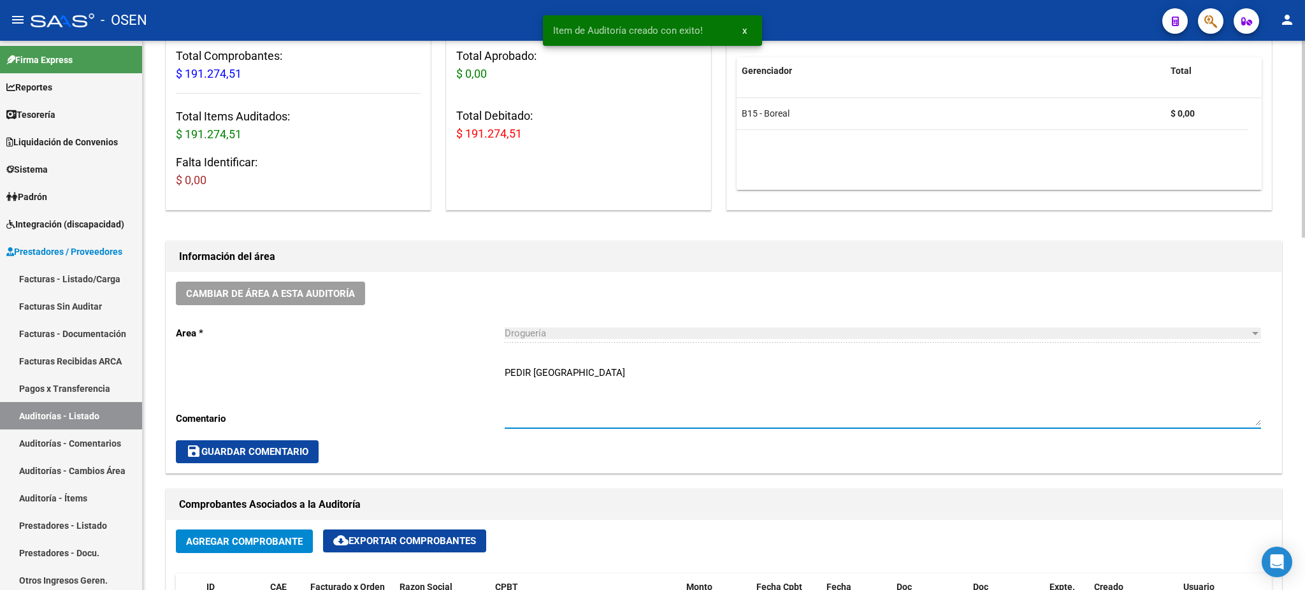
type textarea "PEDIR [GEOGRAPHIC_DATA]"
click at [199, 468] on div "Cambiar de área a esta auditoría Area * Droguería Seleccionar area Comentario P…" at bounding box center [723, 372] width 1115 height 201
click at [213, 457] on button "save Guardar Comentario" at bounding box center [247, 451] width 143 height 23
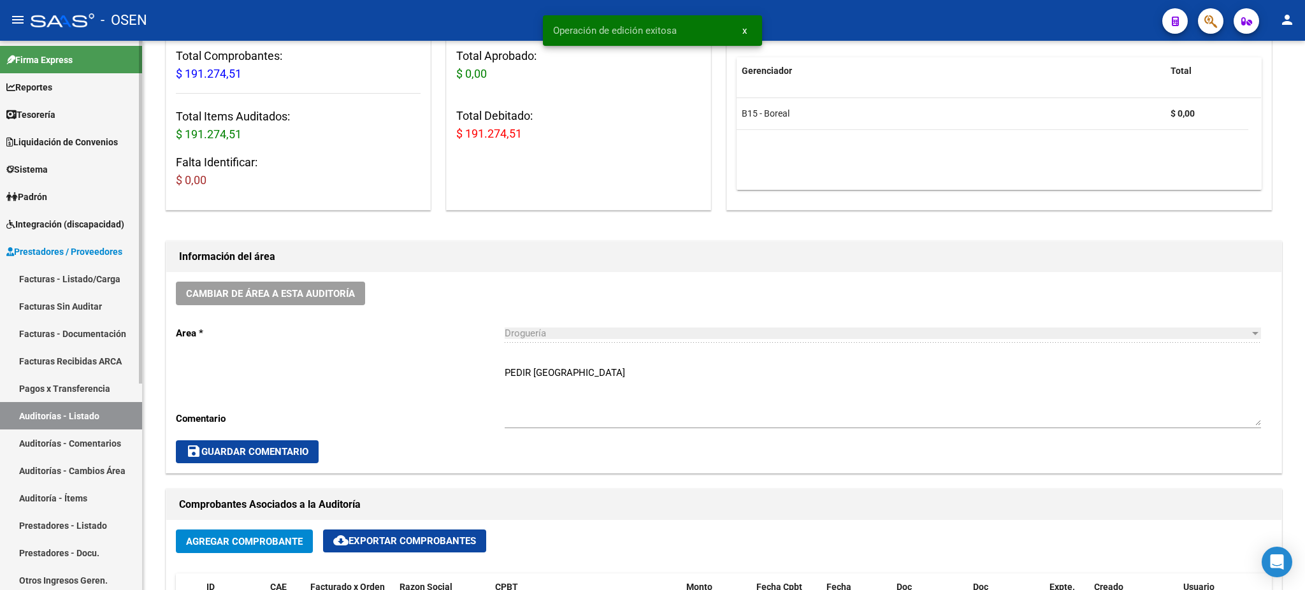
click at [100, 421] on link "Auditorías - Listado" at bounding box center [71, 415] width 142 height 27
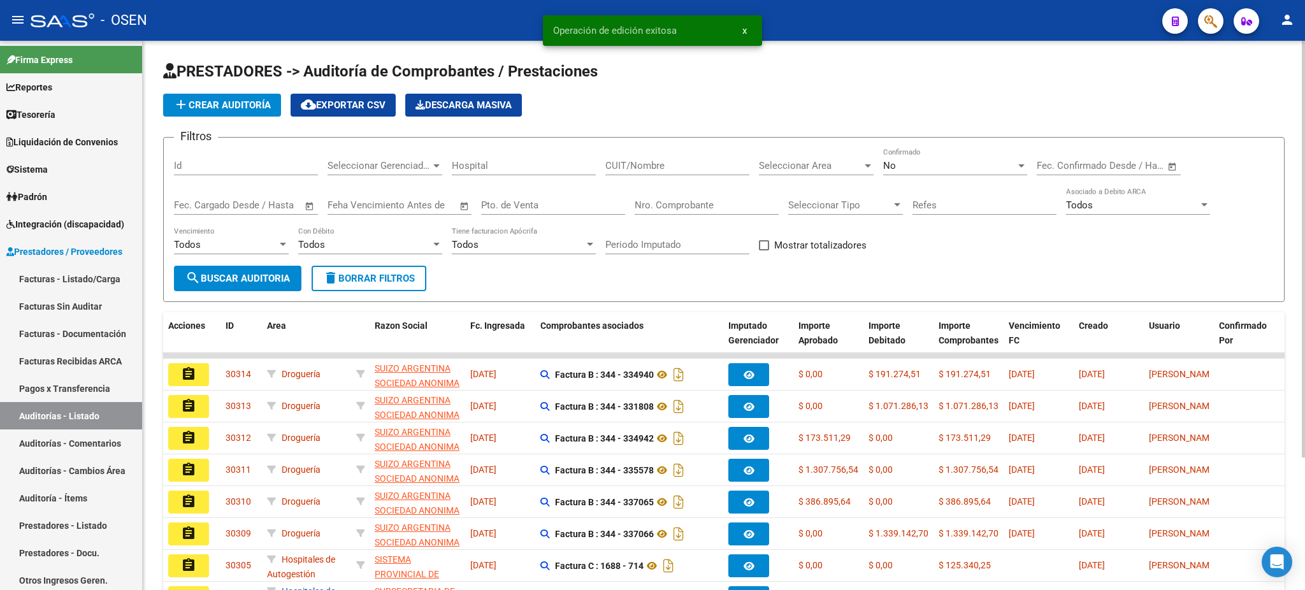
click at [231, 94] on button "add Crear Auditoría" at bounding box center [222, 105] width 118 height 23
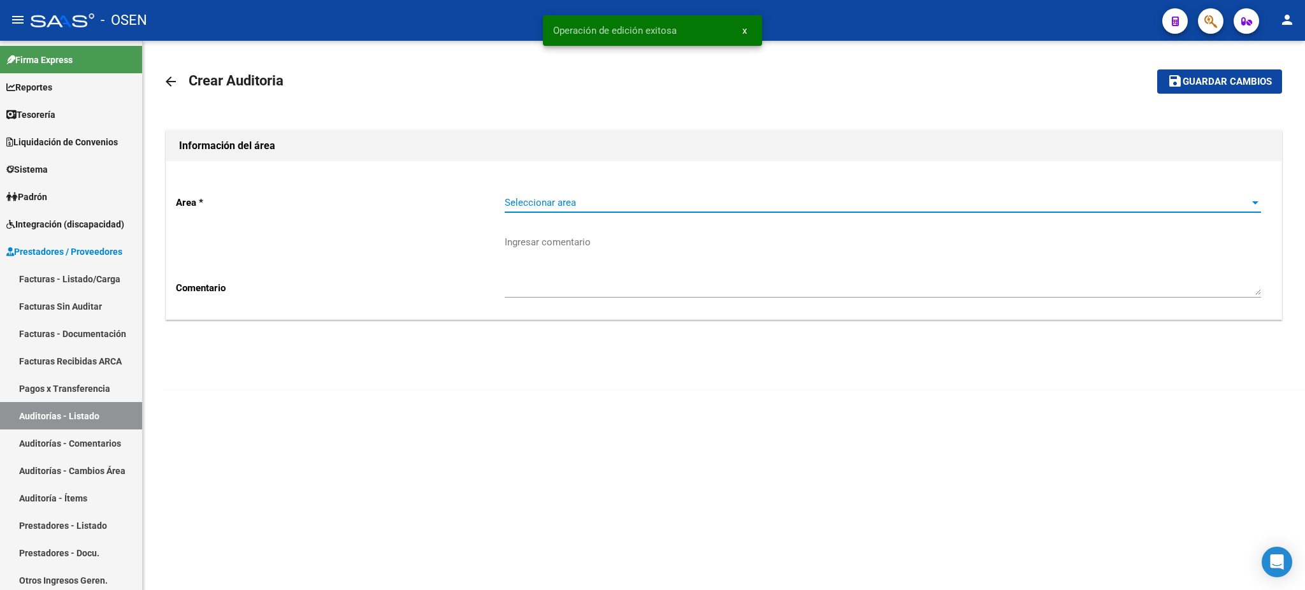
click at [619, 202] on span "Seleccionar area" at bounding box center [877, 202] width 745 height 11
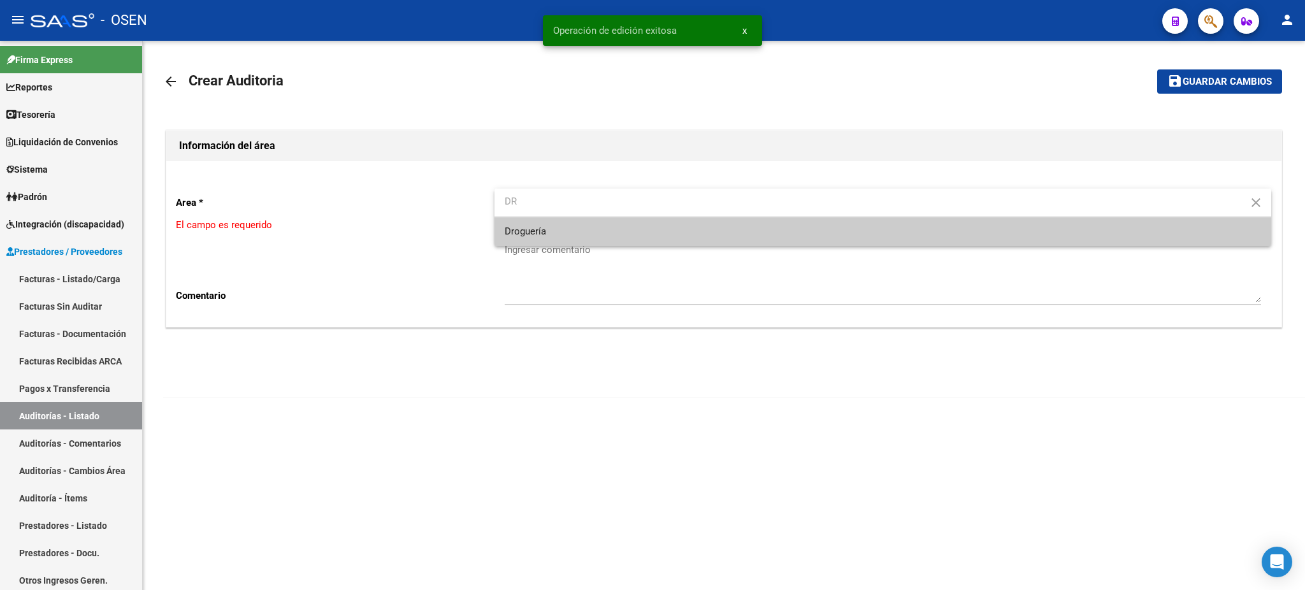
type input "DR"
click at [576, 233] on span "Droguería" at bounding box center [883, 231] width 756 height 29
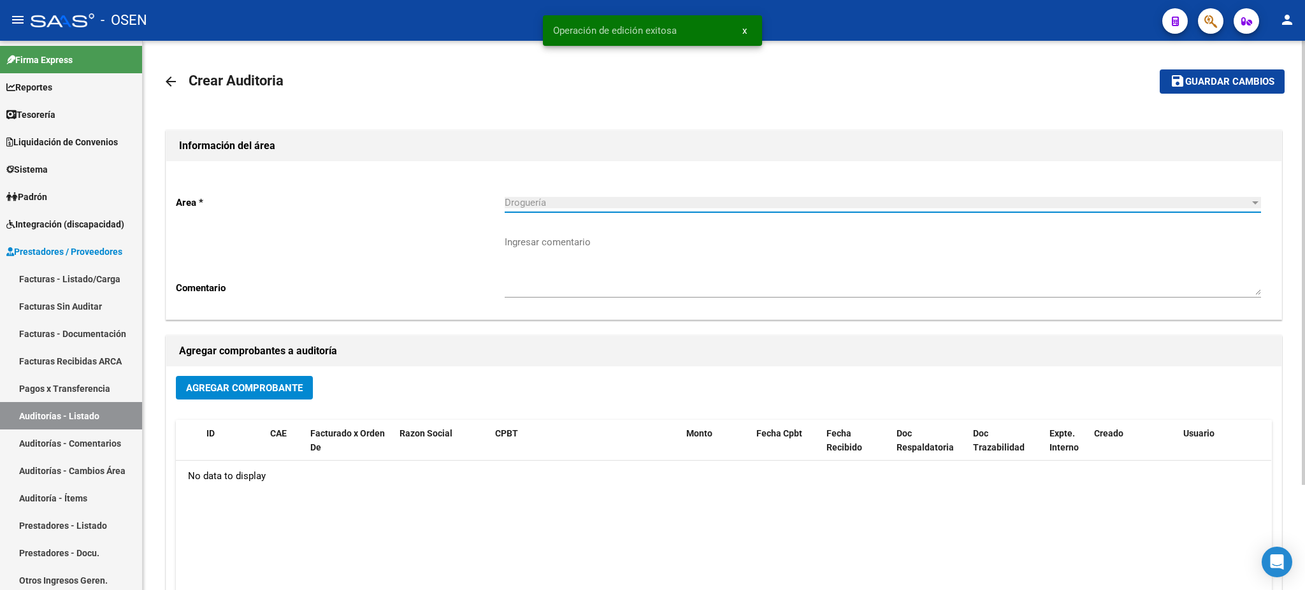
click at [228, 390] on span "Agregar Comprobante" at bounding box center [244, 387] width 117 height 11
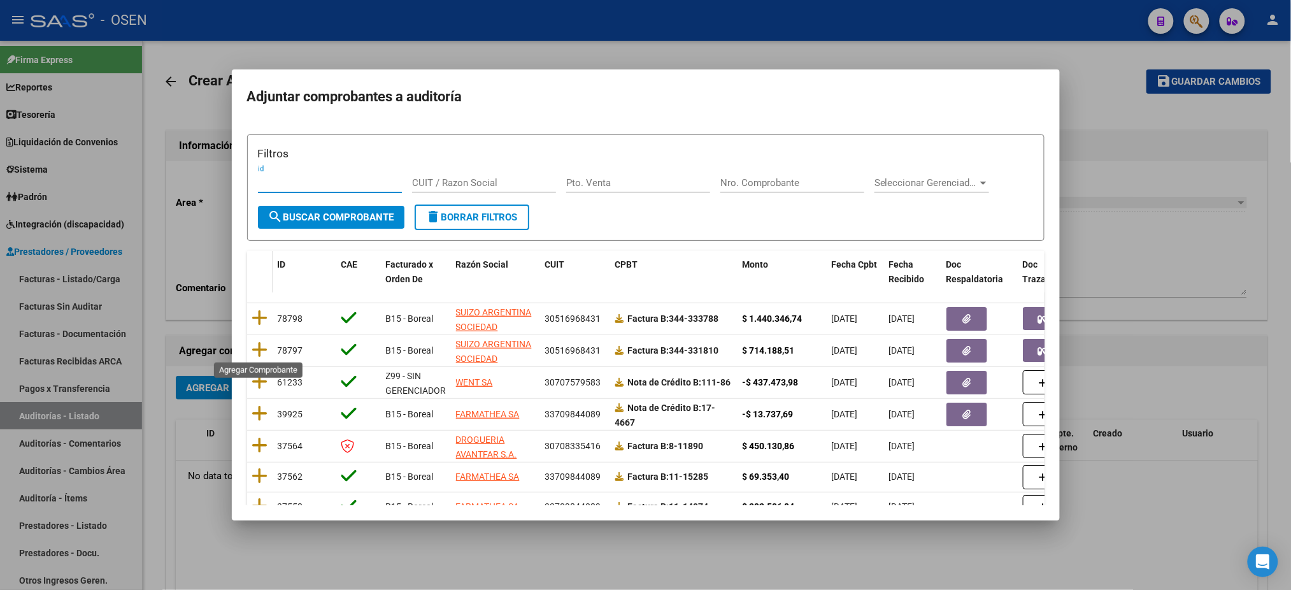
click at [257, 353] on icon at bounding box center [260, 350] width 16 height 18
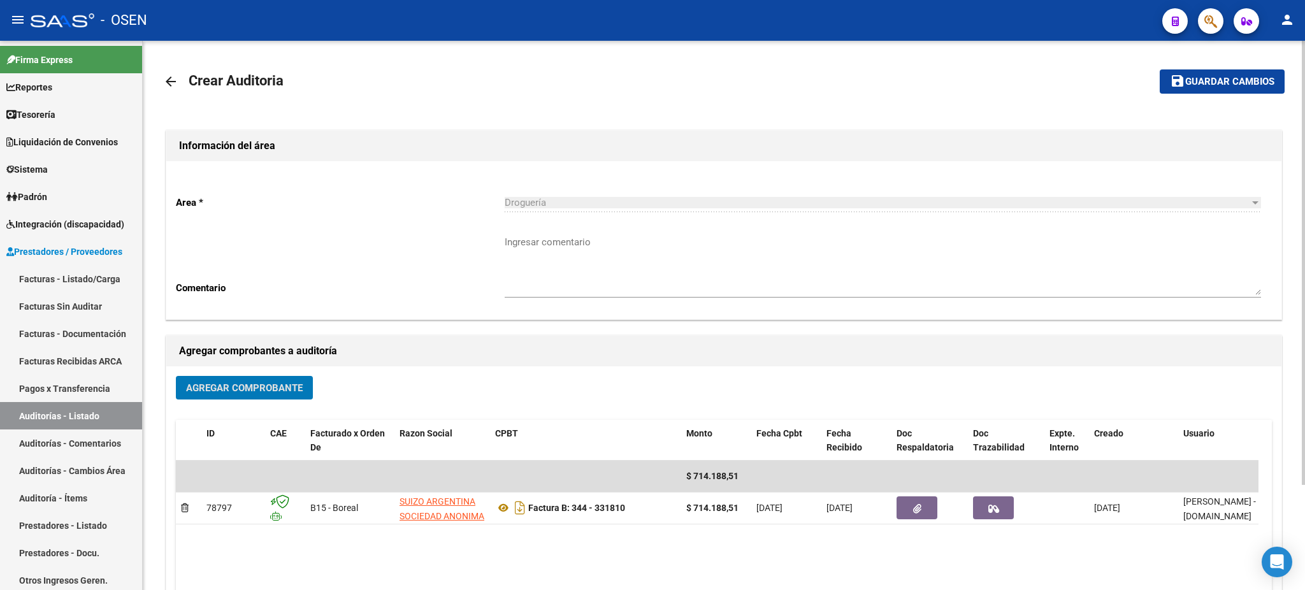
click at [1208, 83] on span "Guardar cambios" at bounding box center [1229, 81] width 89 height 11
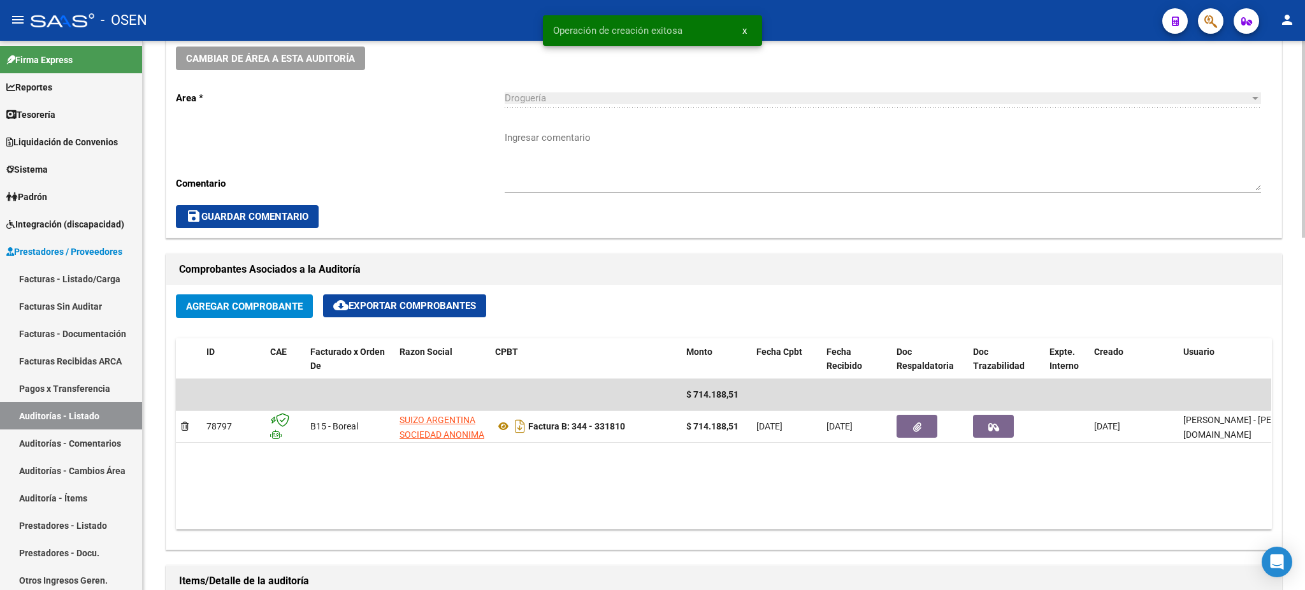
scroll to position [510, 0]
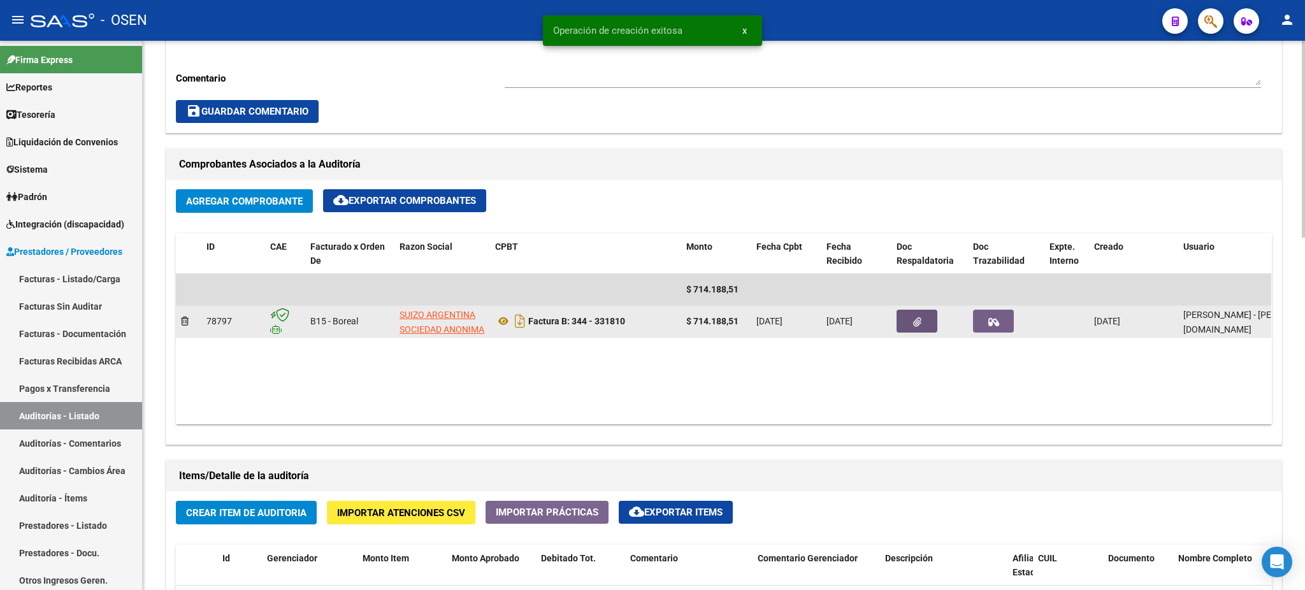
click at [910, 319] on button "button" at bounding box center [916, 321] width 41 height 23
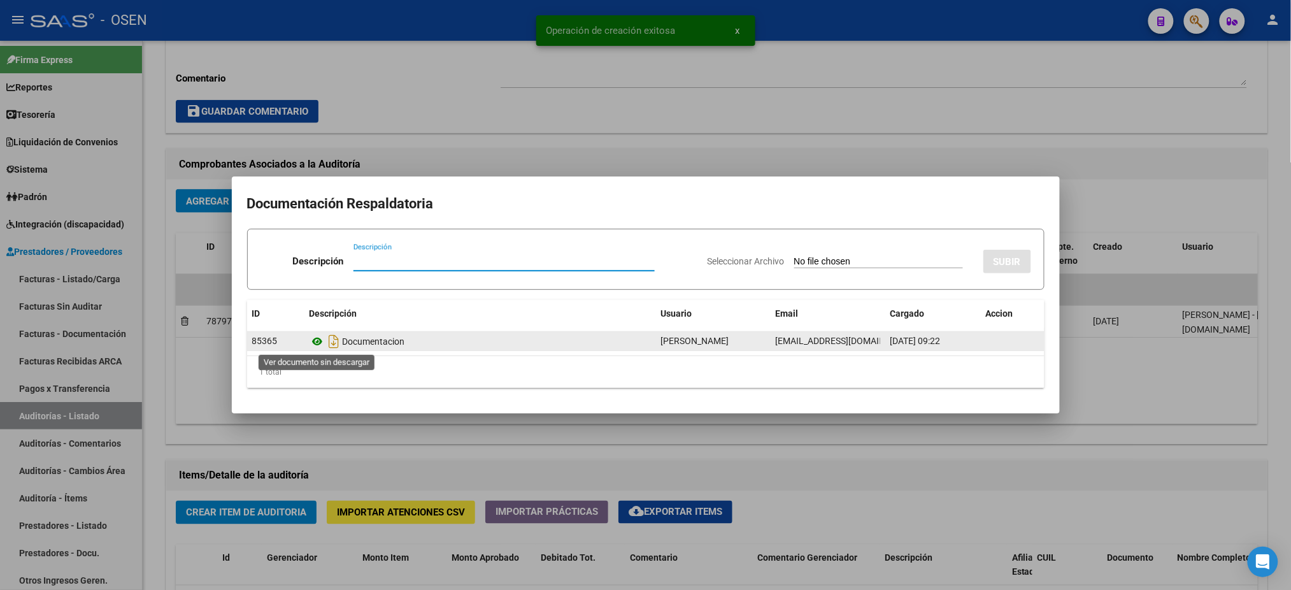
click at [316, 338] on icon at bounding box center [318, 341] width 17 height 15
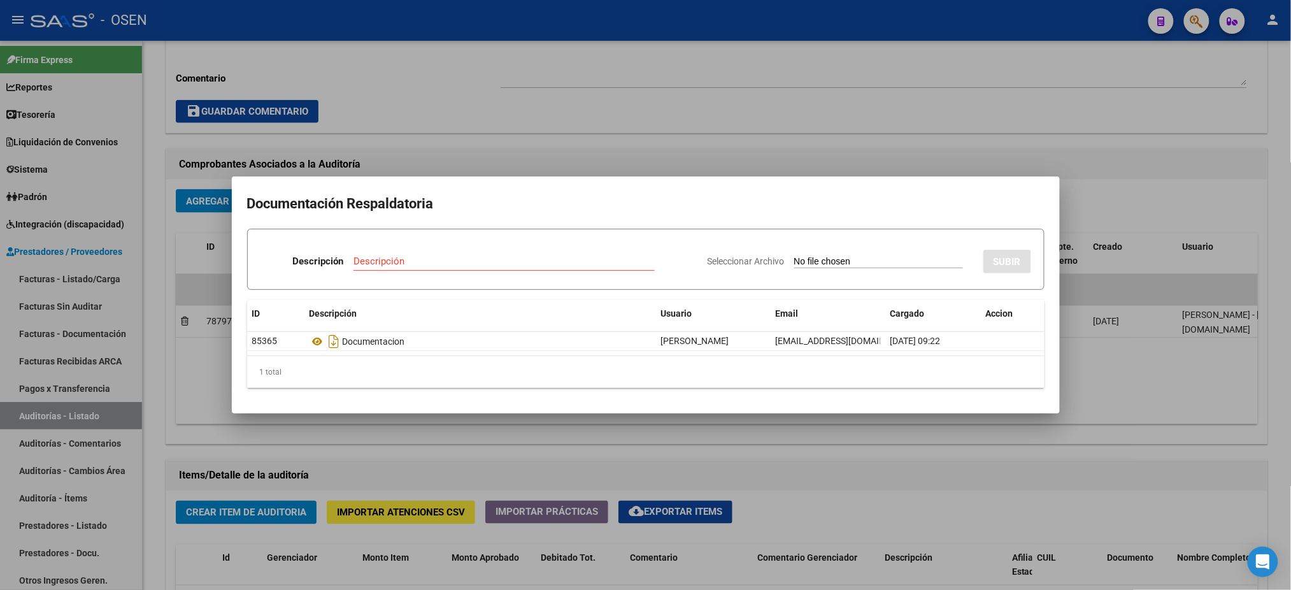
click at [628, 108] on div at bounding box center [645, 295] width 1291 height 590
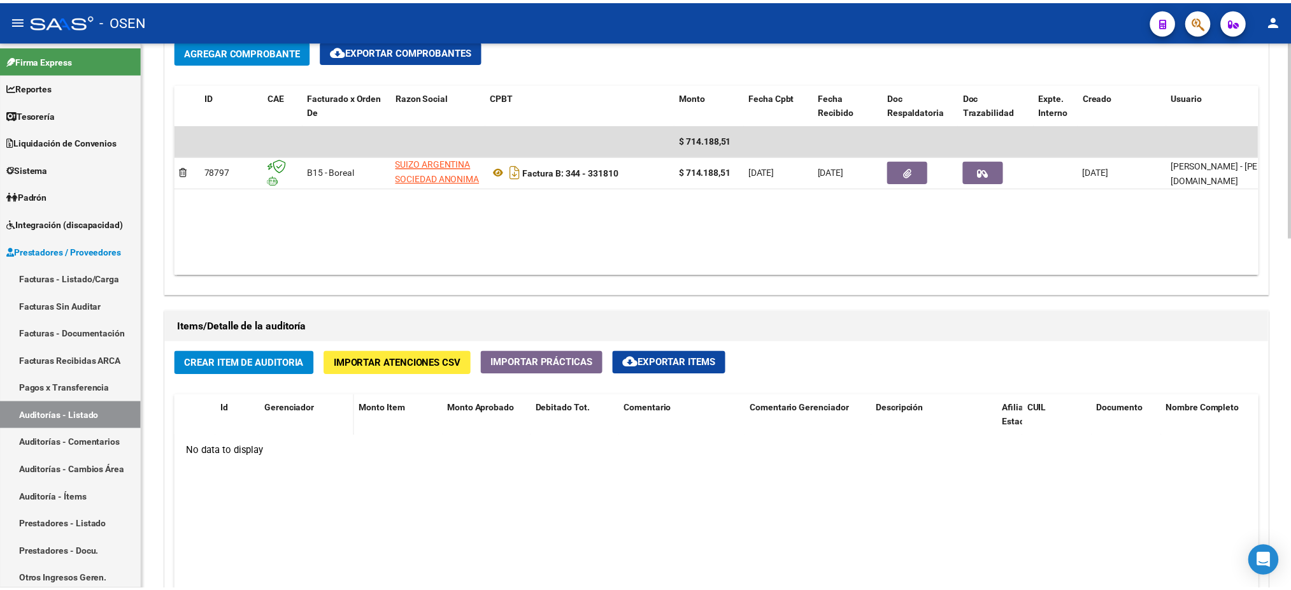
scroll to position [679, 0]
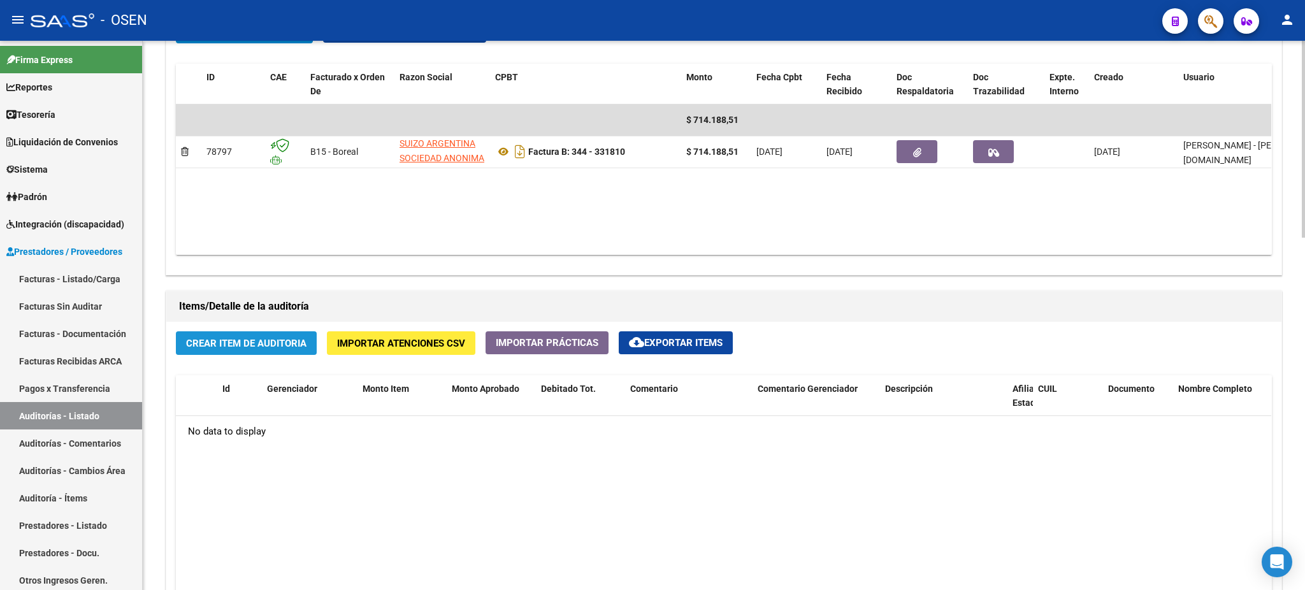
click at [285, 340] on span "Crear Item de Auditoria" at bounding box center [246, 343] width 120 height 11
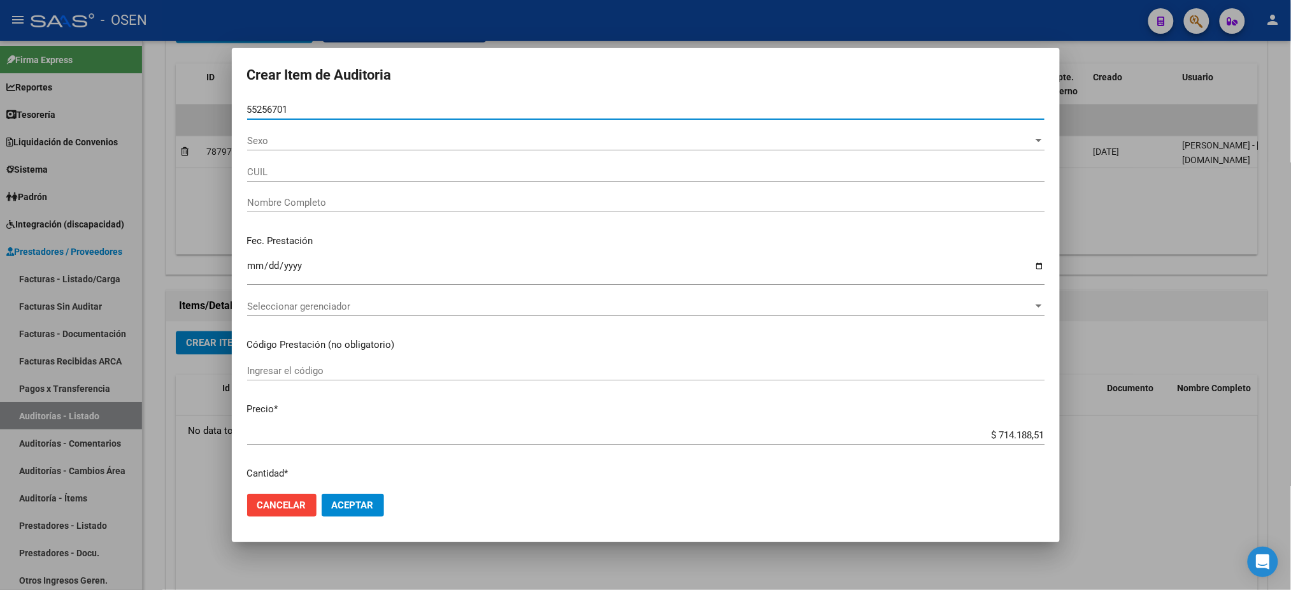
type input "55256701"
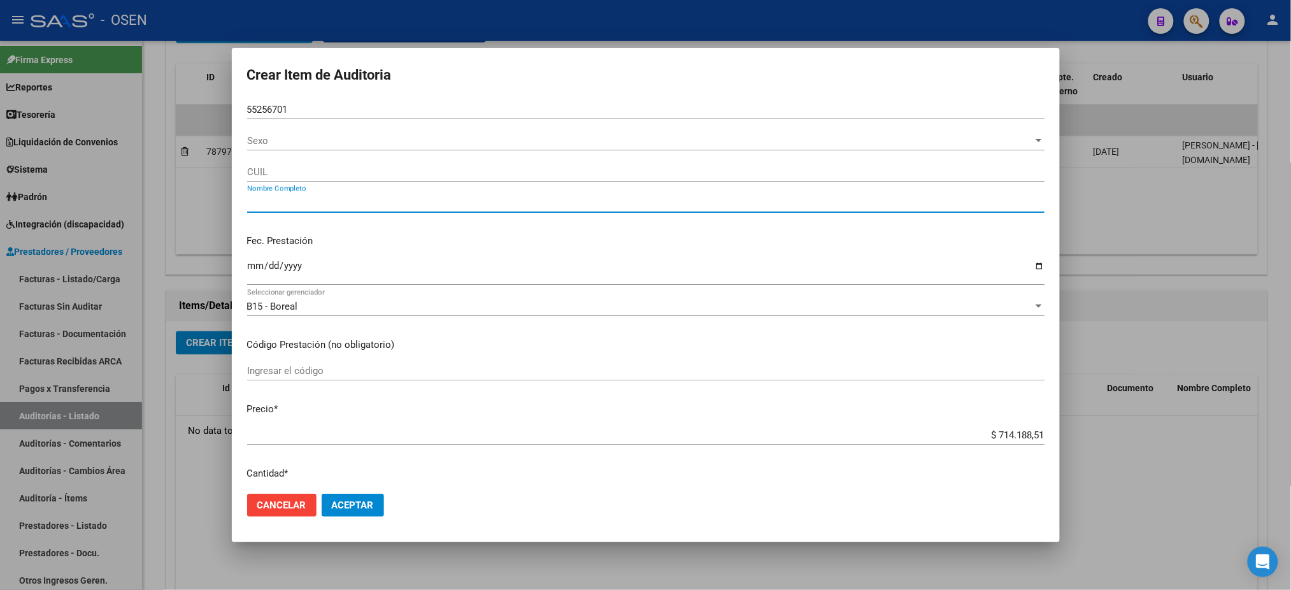
type input "27552567019"
type input "[PERSON_NAME] [PERSON_NAME]"
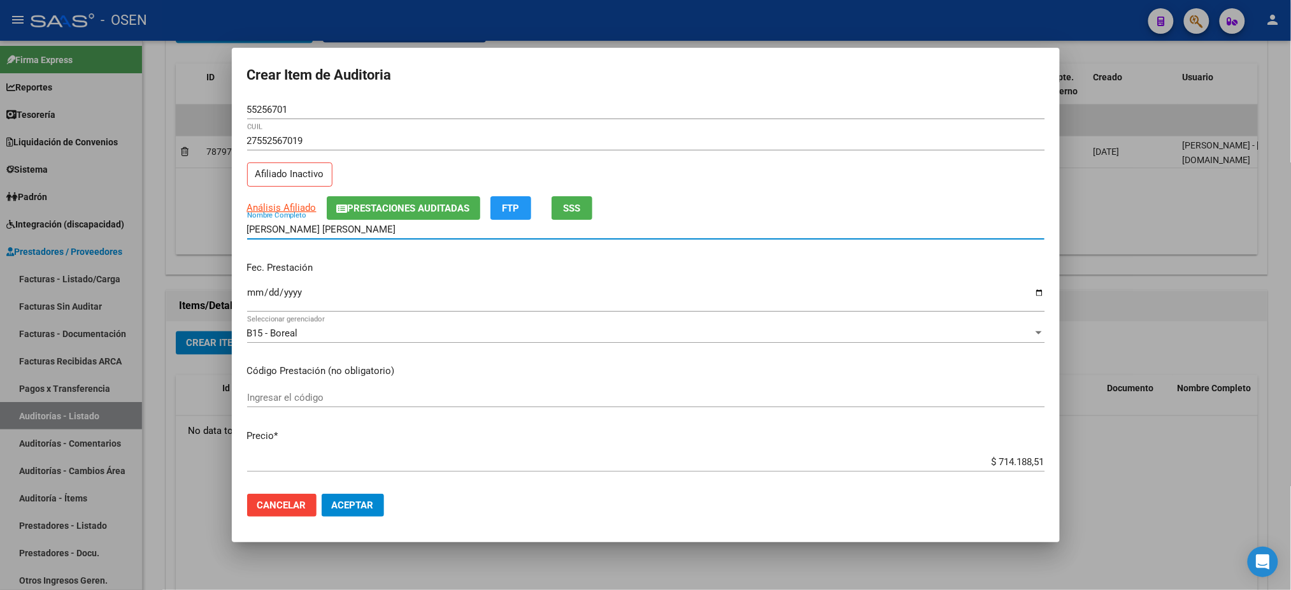
click at [258, 288] on input "Ingresar la fecha" at bounding box center [646, 297] width 798 height 20
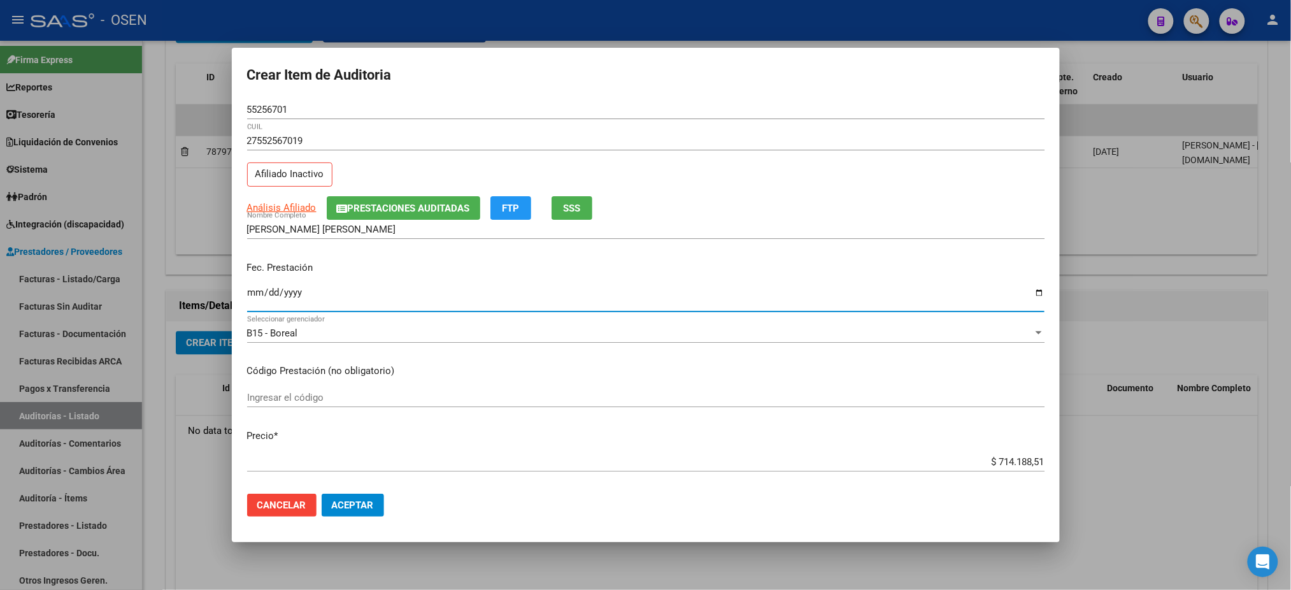
type input "0005-03-03"
type input "[DATE]"
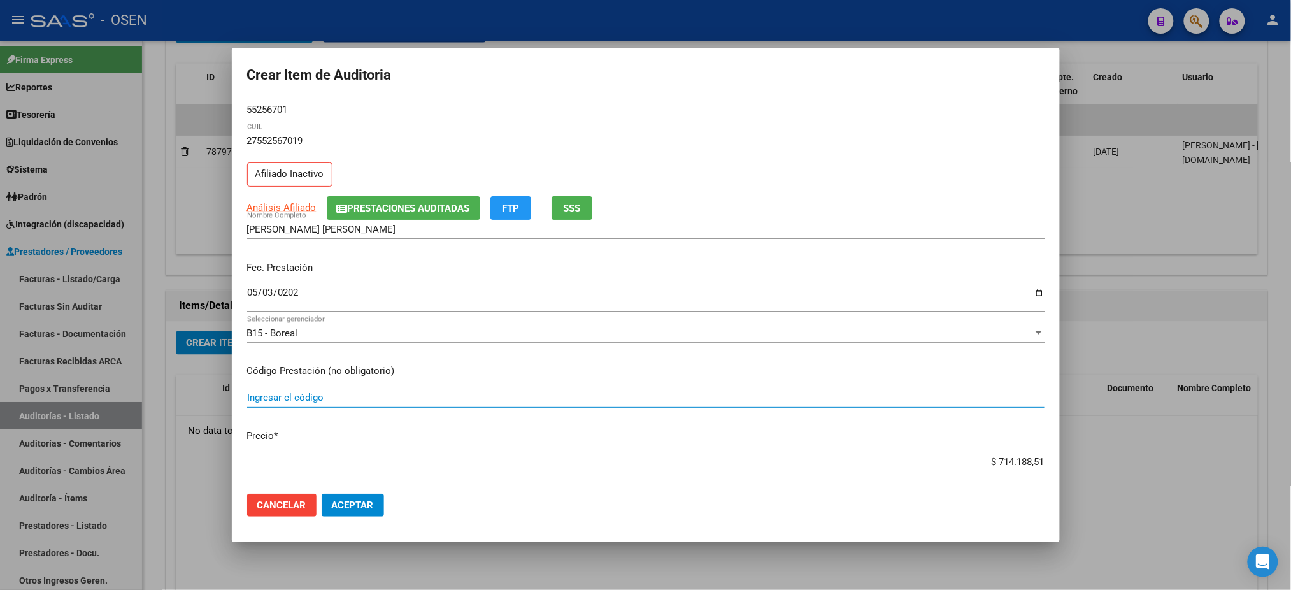
click at [571, 210] on span "SSS" at bounding box center [571, 208] width 17 height 11
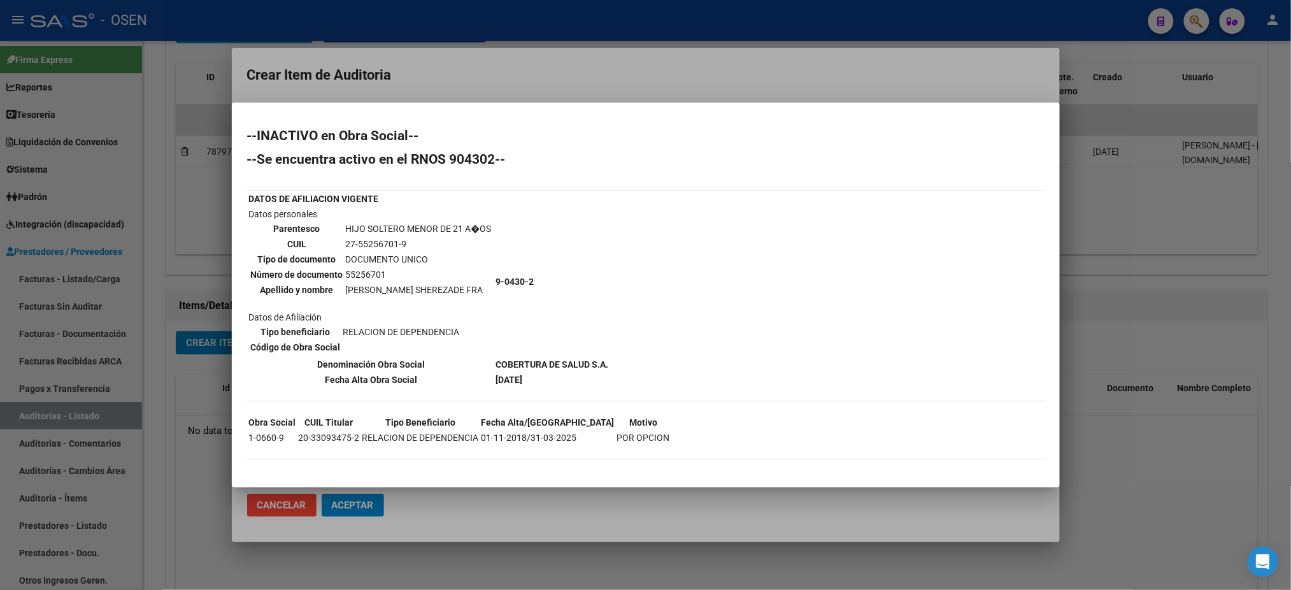
drag, startPoint x: 619, startPoint y: 105, endPoint x: 634, endPoint y: 119, distance: 20.3
click at [619, 103] on div at bounding box center [645, 295] width 1291 height 590
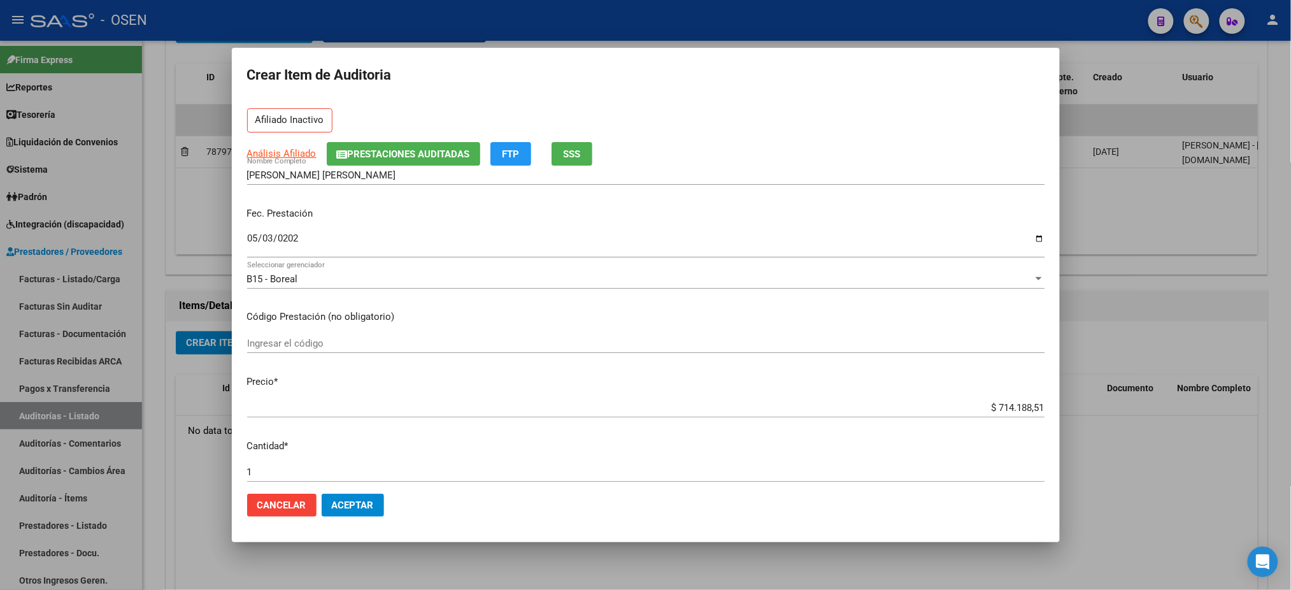
scroll to position [255, 0]
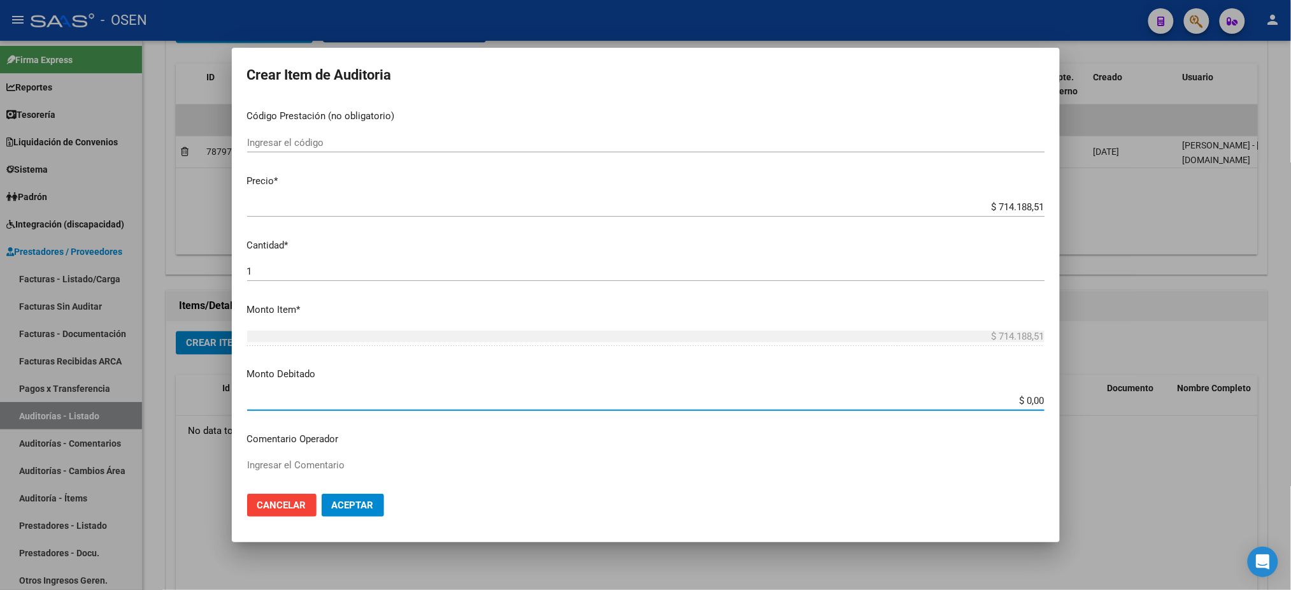
drag, startPoint x: 1013, startPoint y: 396, endPoint x: 1119, endPoint y: 489, distance: 140.8
click at [1119, 477] on div "Crear Item de Auditoria 55256701 Nro Documento 27552567019 CUIL Afiliado Inacti…" at bounding box center [645, 295] width 1291 height 590
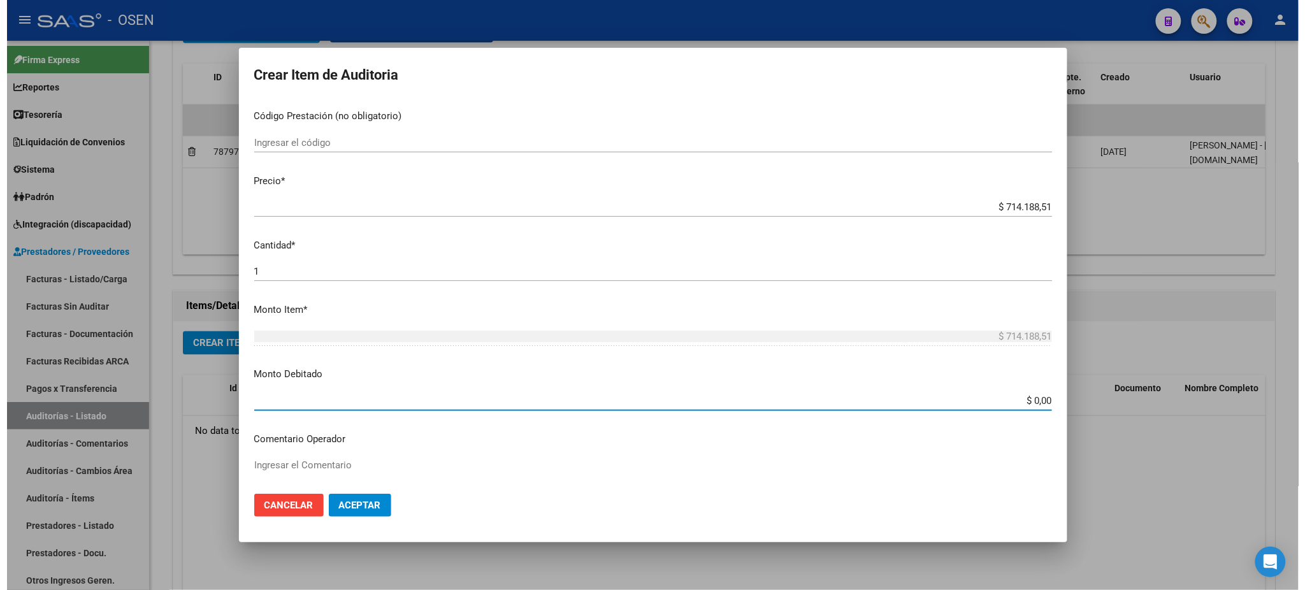
scroll to position [259, 0]
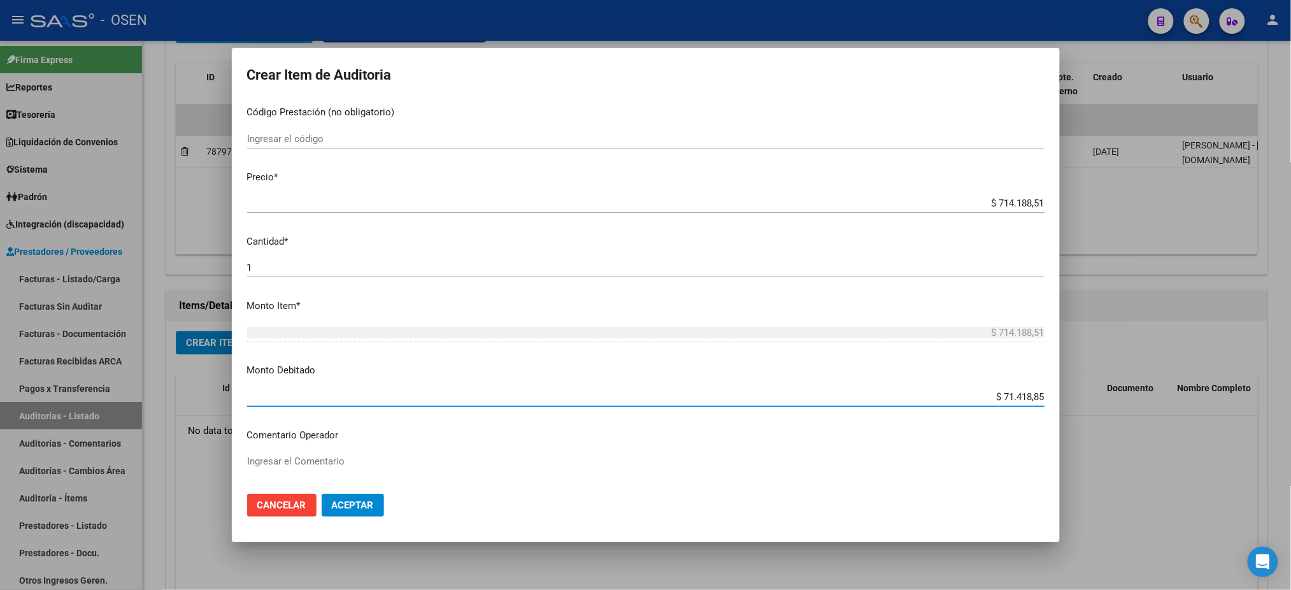
type input "$ 714.188,51"
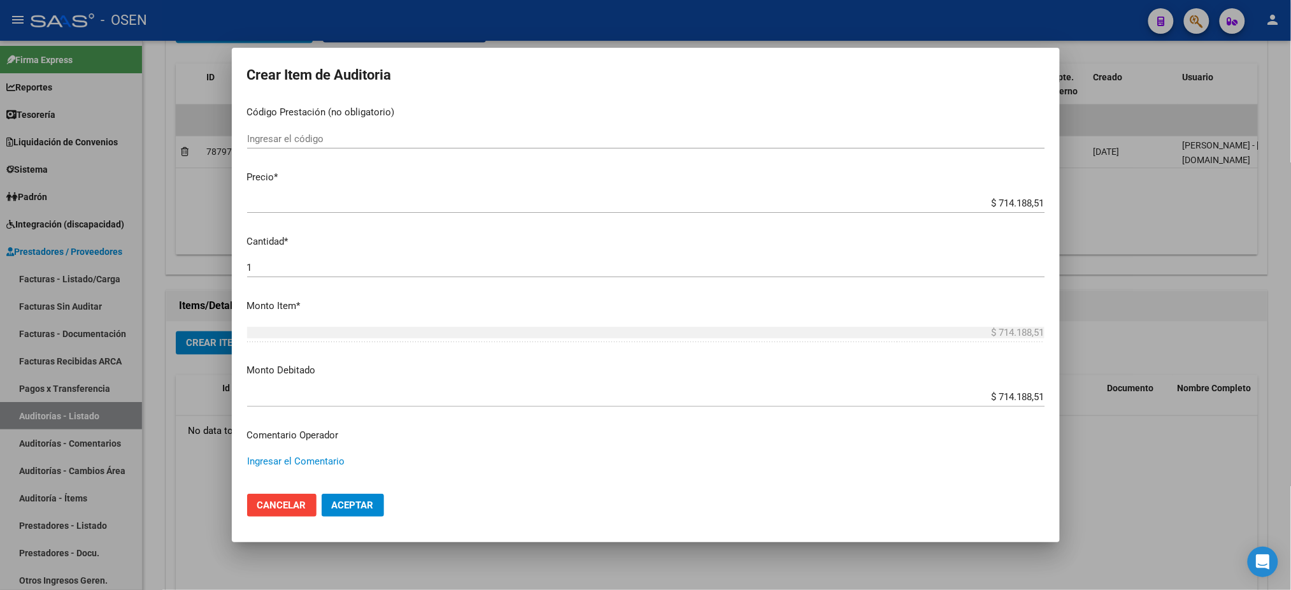
type textarea "S"
type textarea "AFECTADO RES. 1/25"
drag, startPoint x: 352, startPoint y: 513, endPoint x: 347, endPoint y: 502, distance: 11.7
click at [352, 511] on button "Aceptar" at bounding box center [353, 505] width 62 height 23
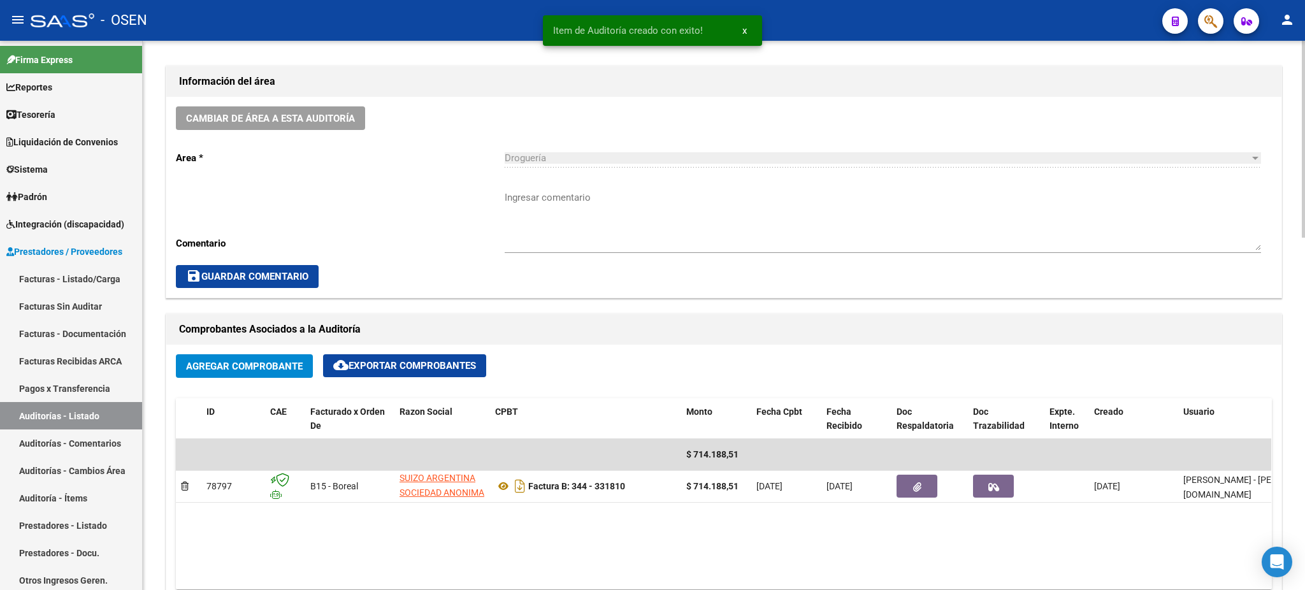
scroll to position [255, 0]
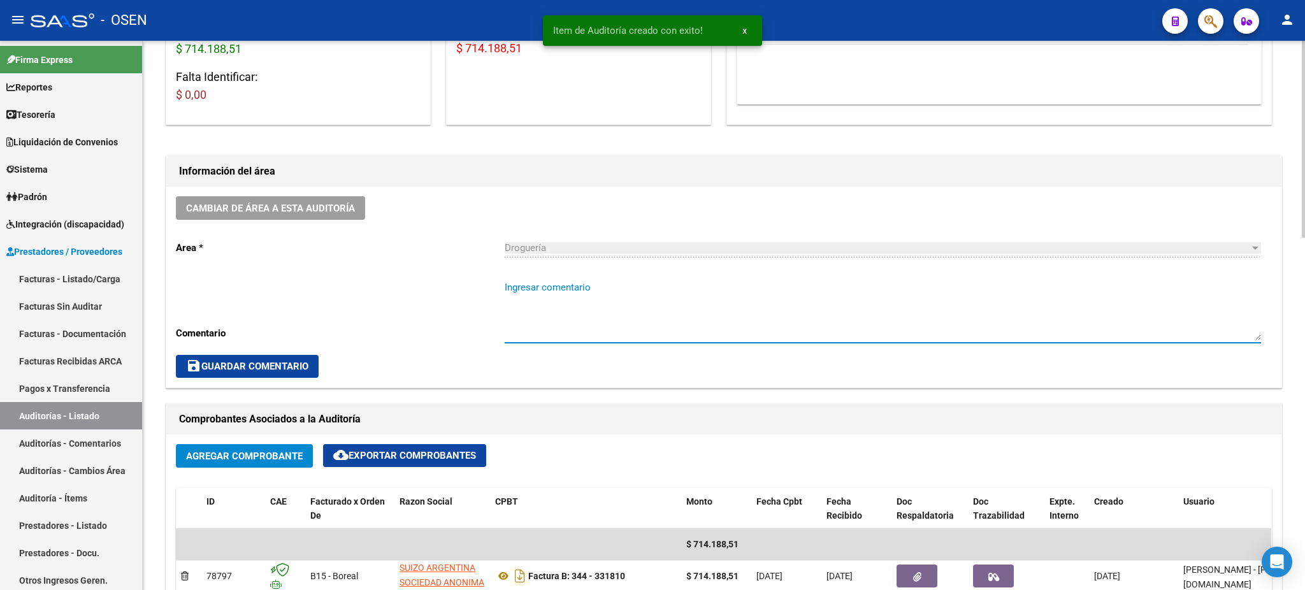
drag, startPoint x: 576, startPoint y: 303, endPoint x: 578, endPoint y: 294, distance: 9.1
click at [578, 294] on textarea "Ingresar comentario" at bounding box center [883, 310] width 756 height 60
type textarea "PEDIR [GEOGRAPHIC_DATA]"
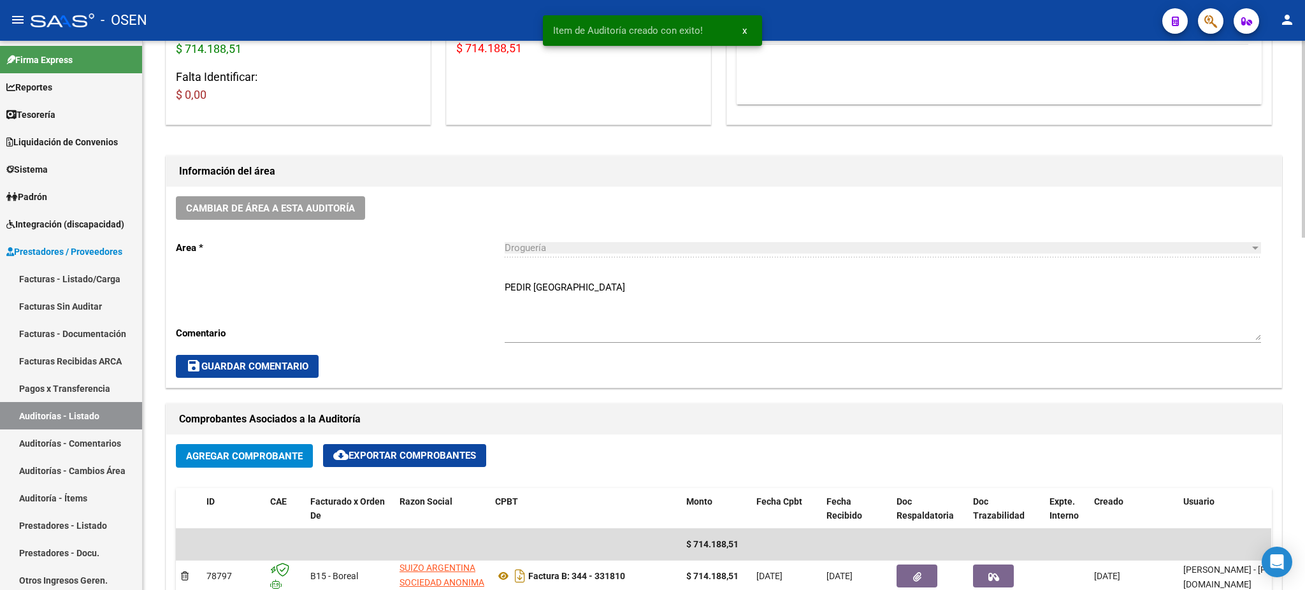
click at [262, 382] on div "Cambiar de área a esta auditoría Area * Droguería Seleccionar area Comentario P…" at bounding box center [723, 287] width 1115 height 201
click at [263, 370] on span "save Guardar Comentario" at bounding box center [247, 366] width 122 height 11
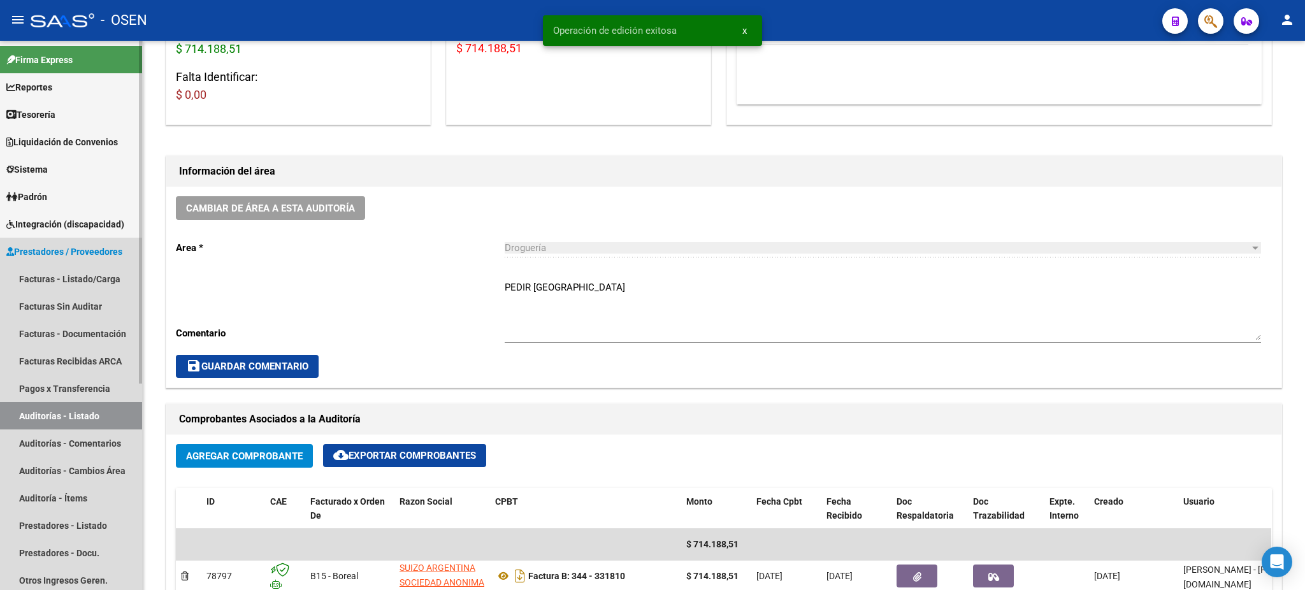
click at [72, 416] on link "Auditorías - Listado" at bounding box center [71, 415] width 142 height 27
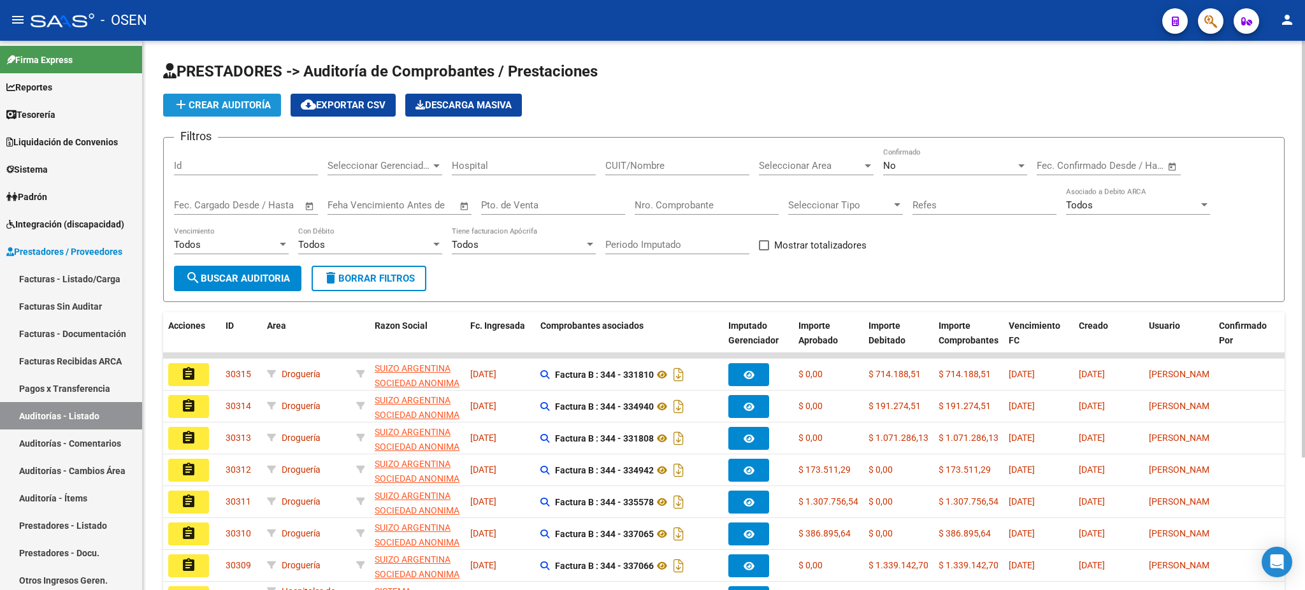
click at [240, 105] on span "add Crear Auditoría" at bounding box center [221, 104] width 97 height 11
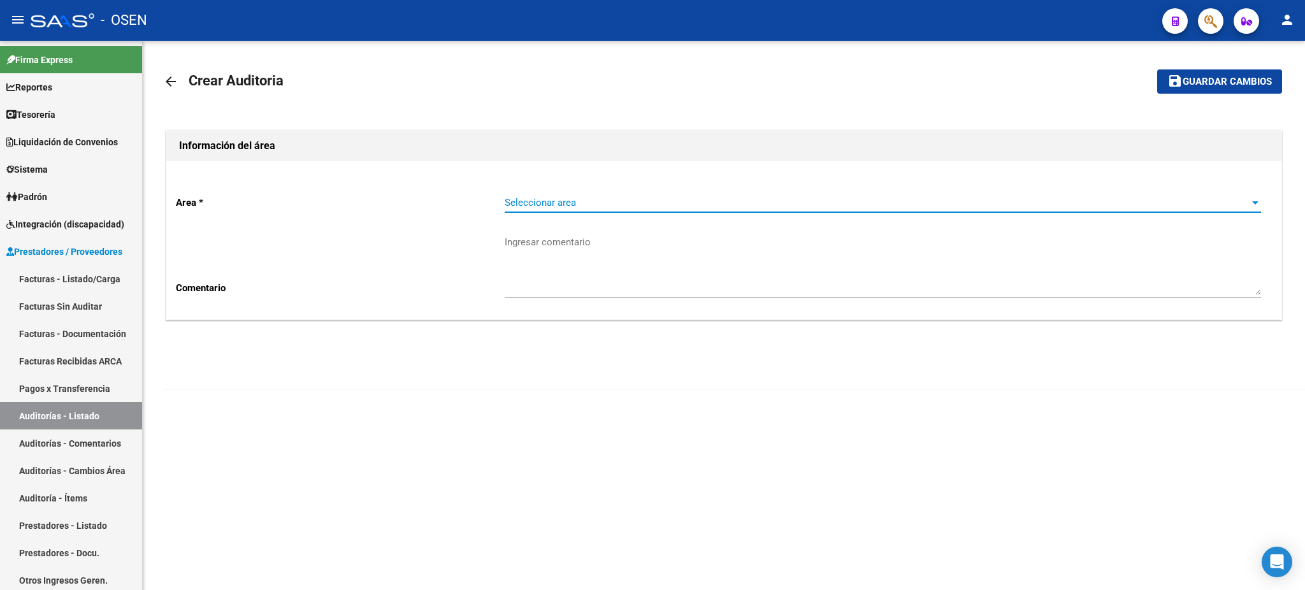
click at [563, 206] on span "Seleccionar area" at bounding box center [877, 202] width 745 height 11
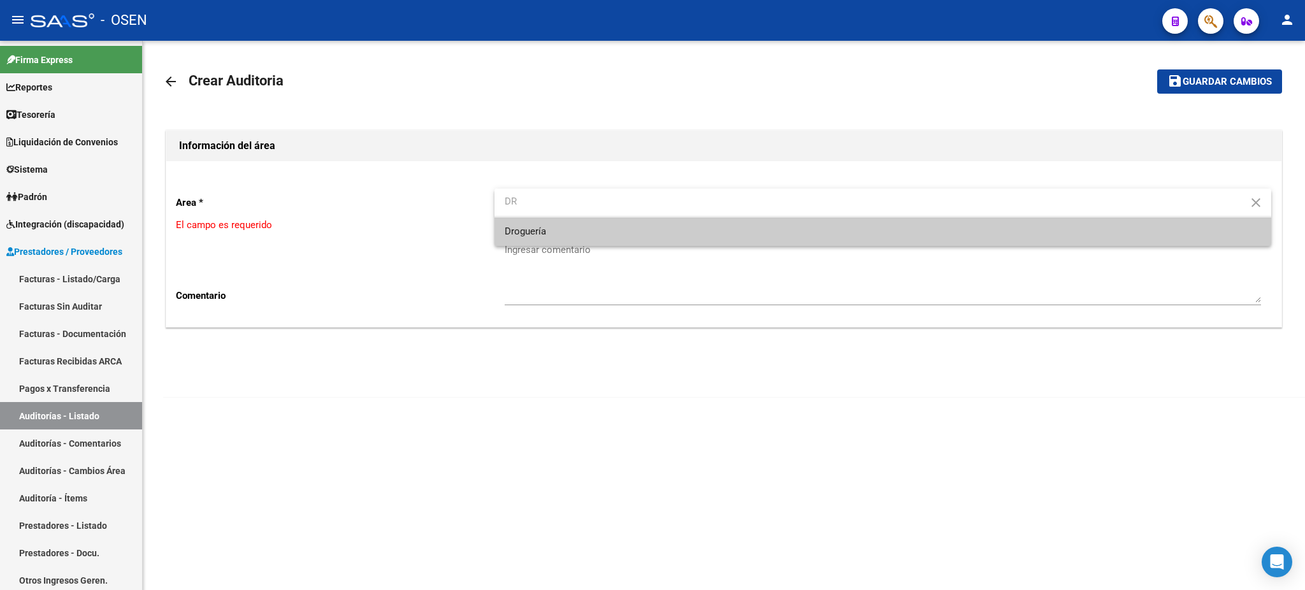
type input "DR"
click at [564, 231] on span "Droguería" at bounding box center [883, 231] width 756 height 29
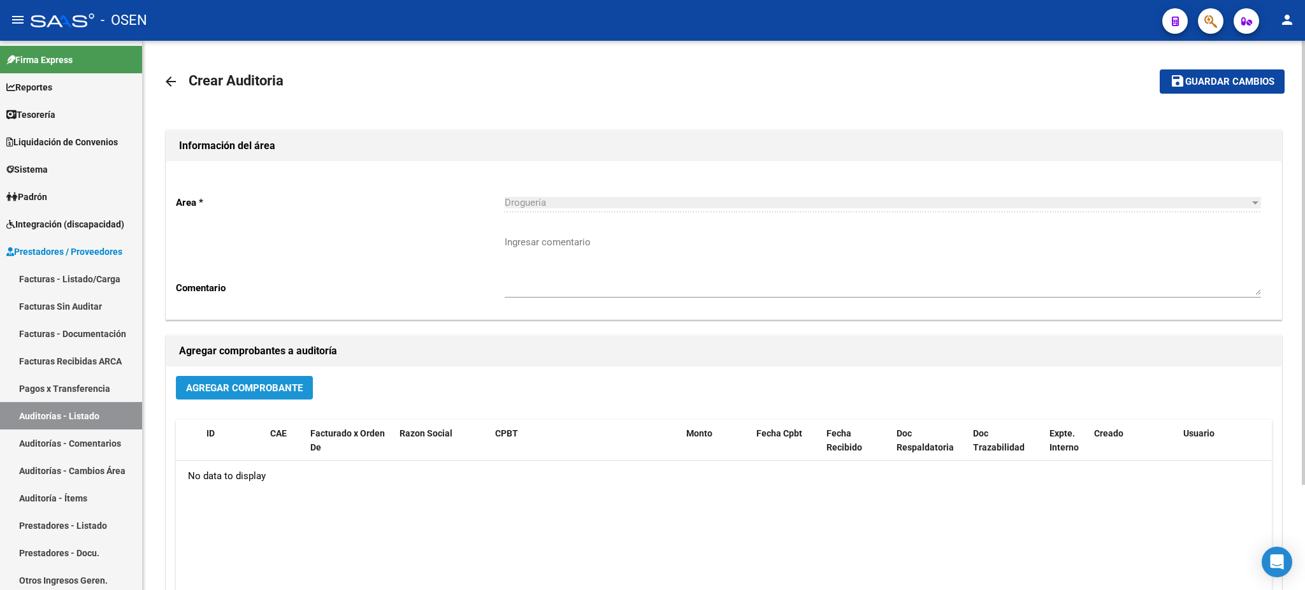
click at [298, 393] on button "Agregar Comprobante" at bounding box center [244, 388] width 137 height 24
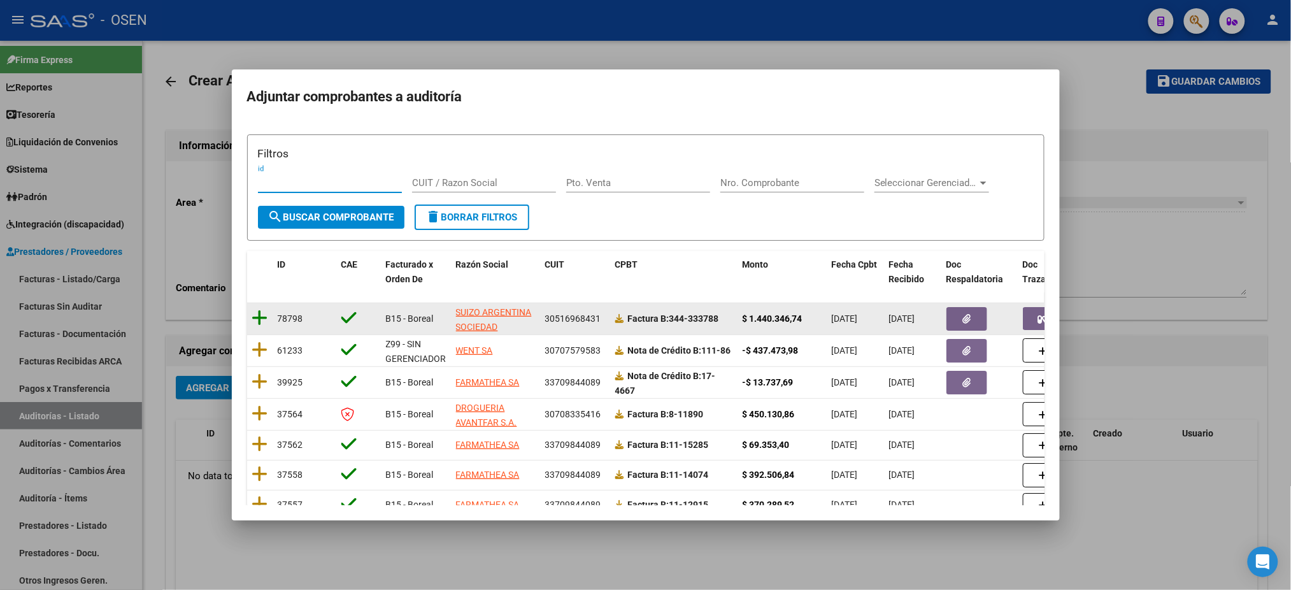
click at [261, 315] on icon at bounding box center [260, 318] width 16 height 18
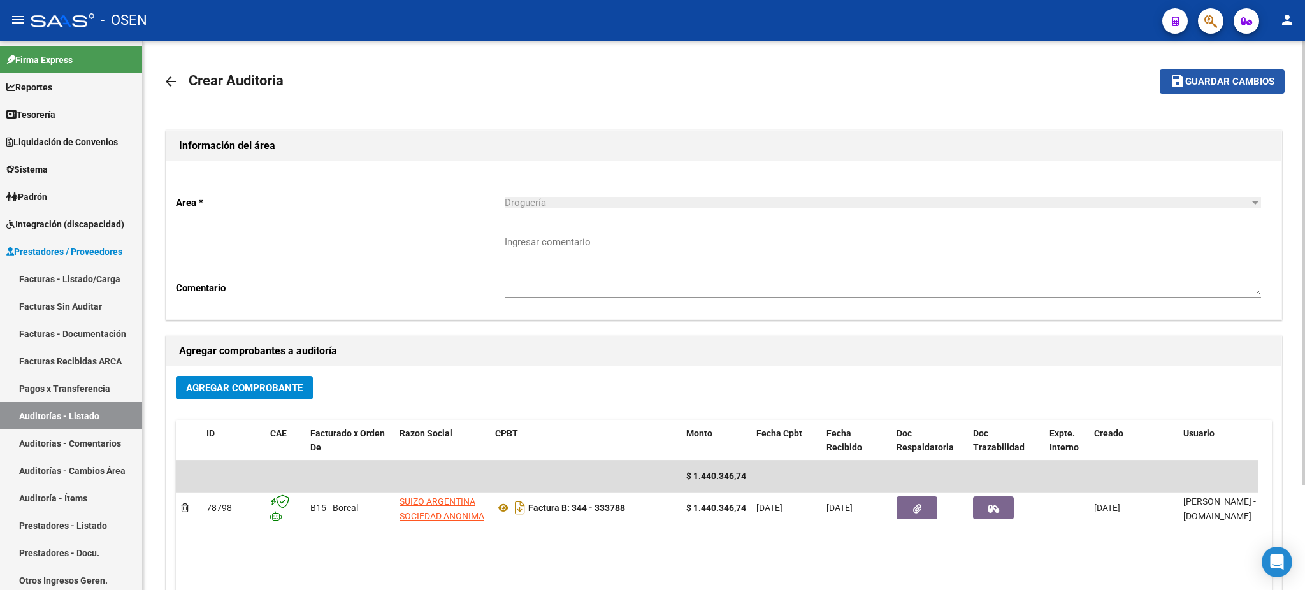
click at [1218, 75] on button "save Guardar cambios" at bounding box center [1222, 81] width 125 height 24
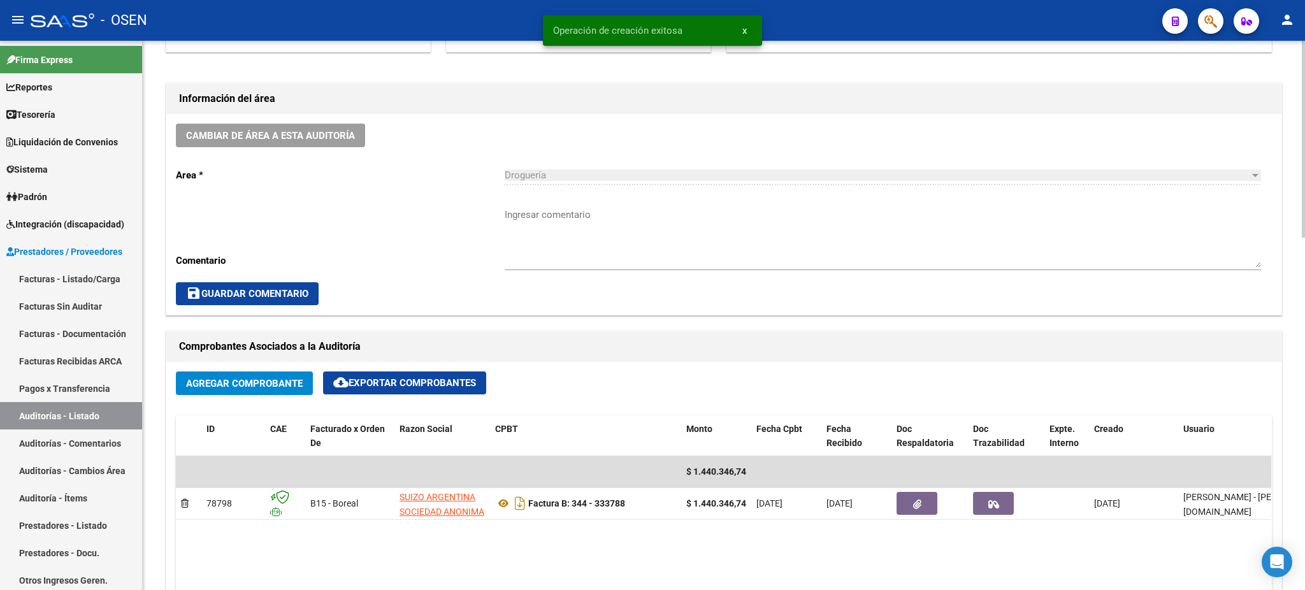
scroll to position [340, 0]
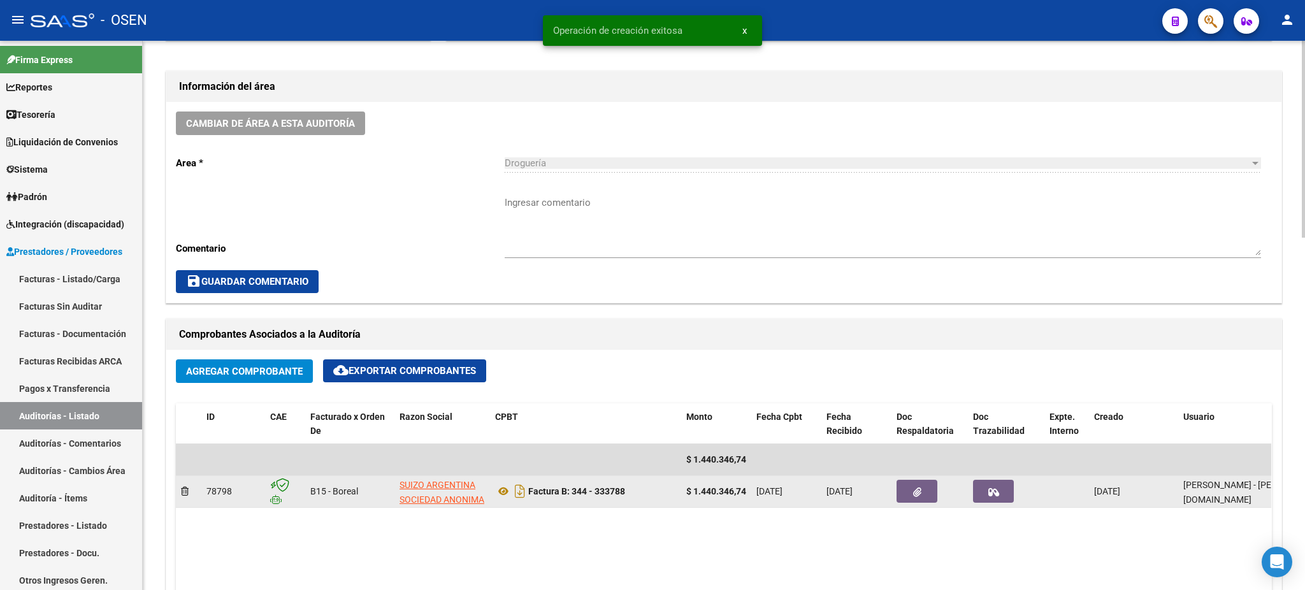
click at [898, 495] on button "button" at bounding box center [916, 491] width 41 height 23
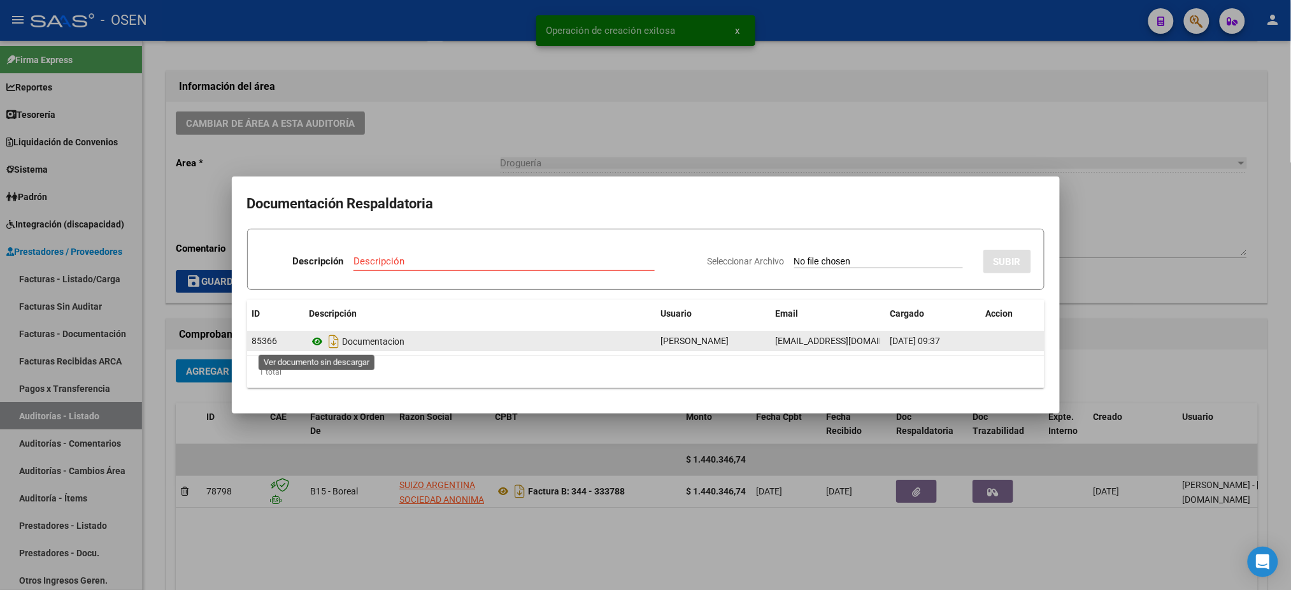
click at [319, 344] on icon at bounding box center [318, 341] width 17 height 15
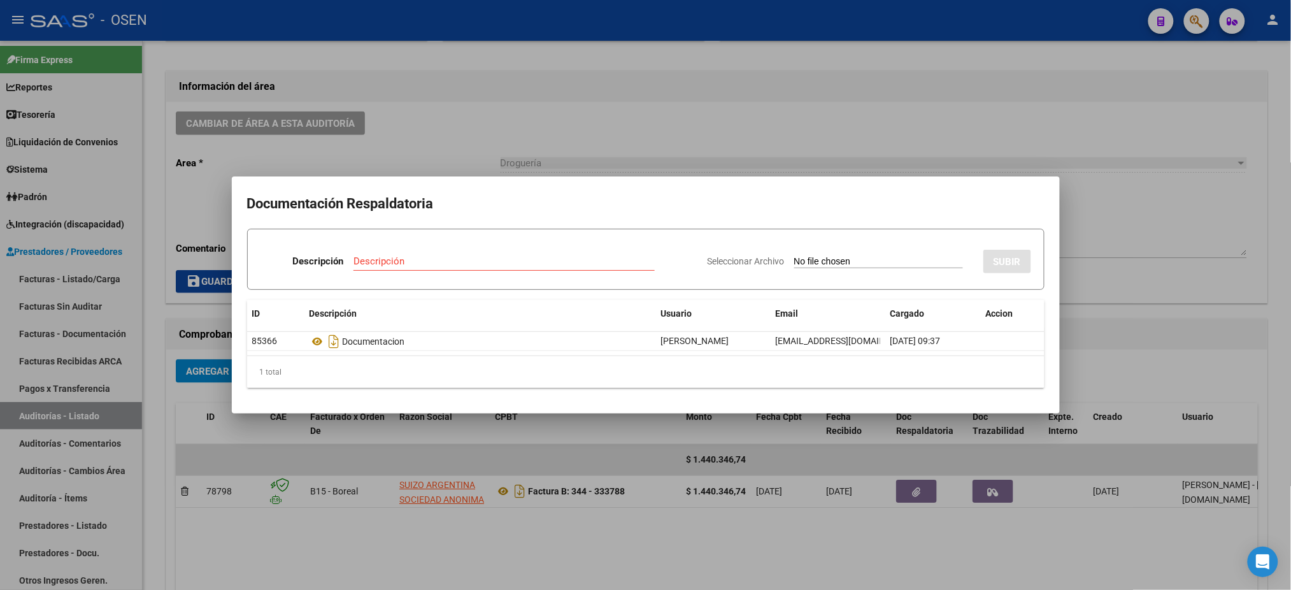
click at [501, 106] on div at bounding box center [645, 295] width 1291 height 590
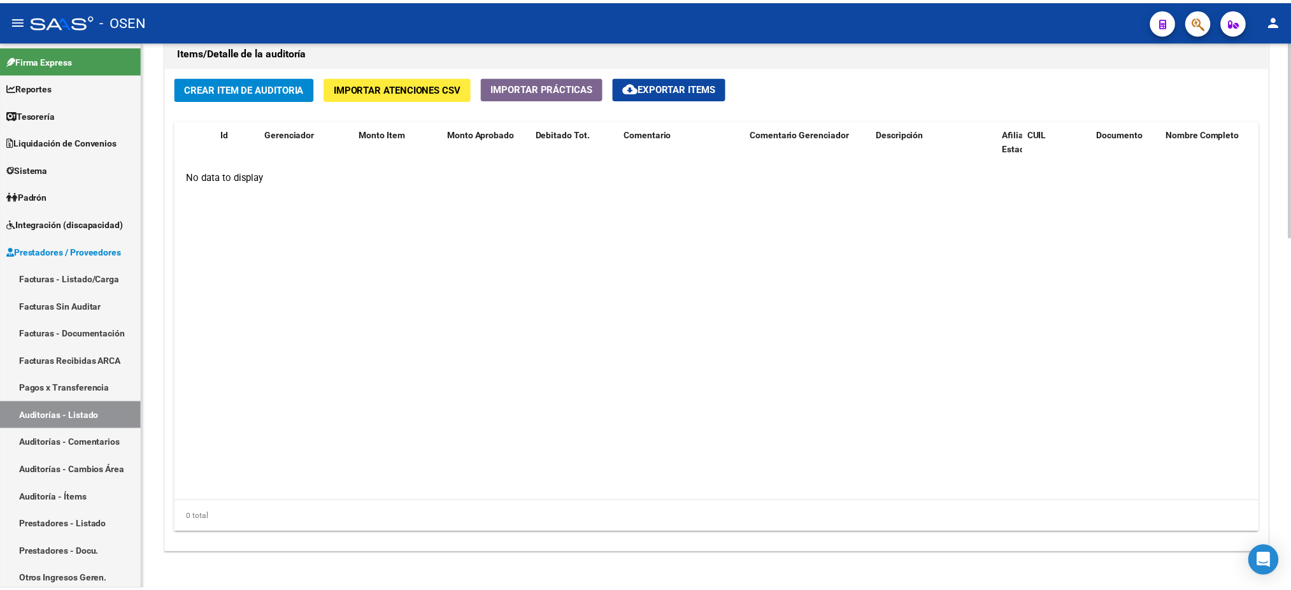
scroll to position [849, 0]
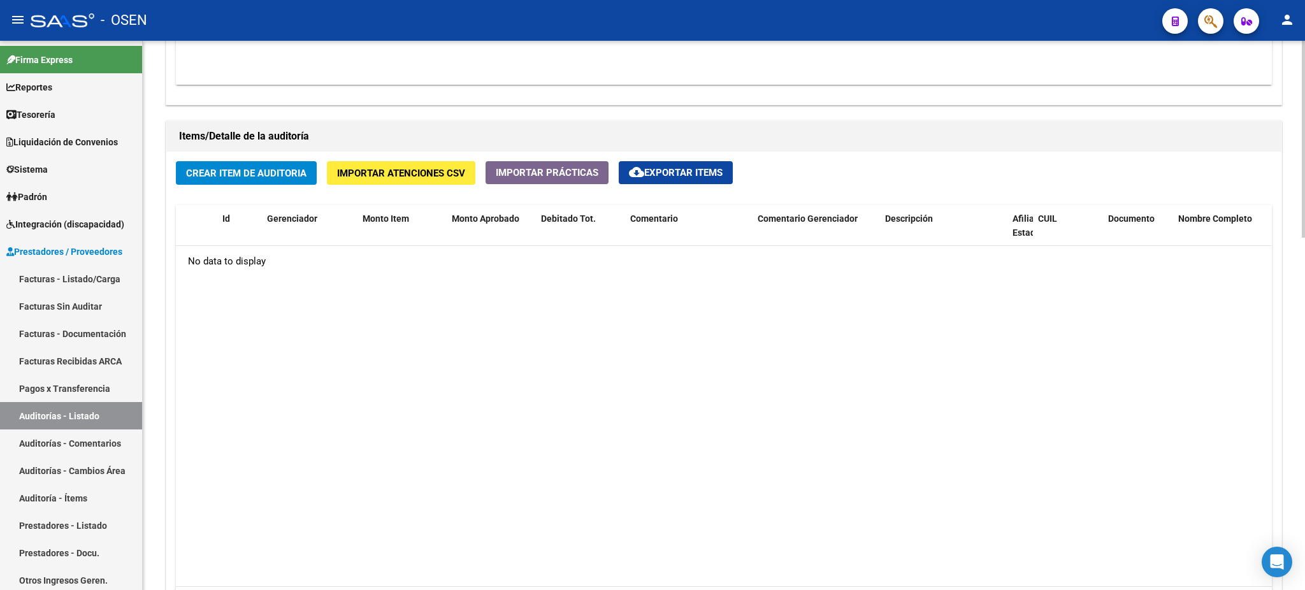
click at [236, 172] on span "Crear Item de Auditoria" at bounding box center [246, 173] width 120 height 11
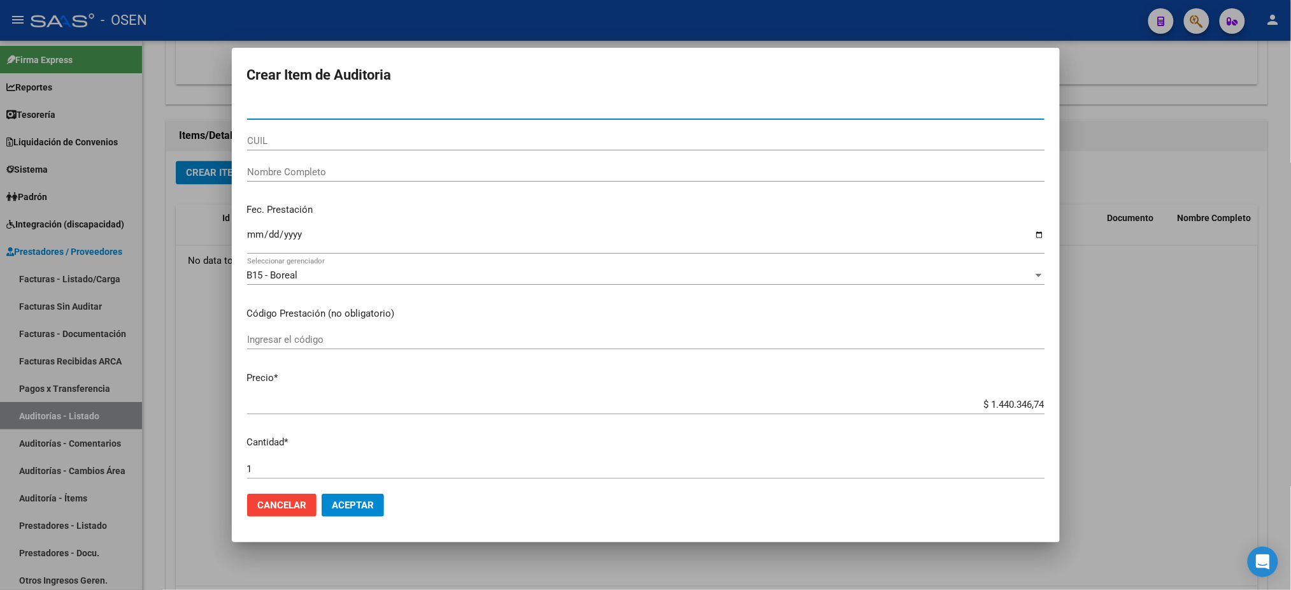
paste input "24098902"
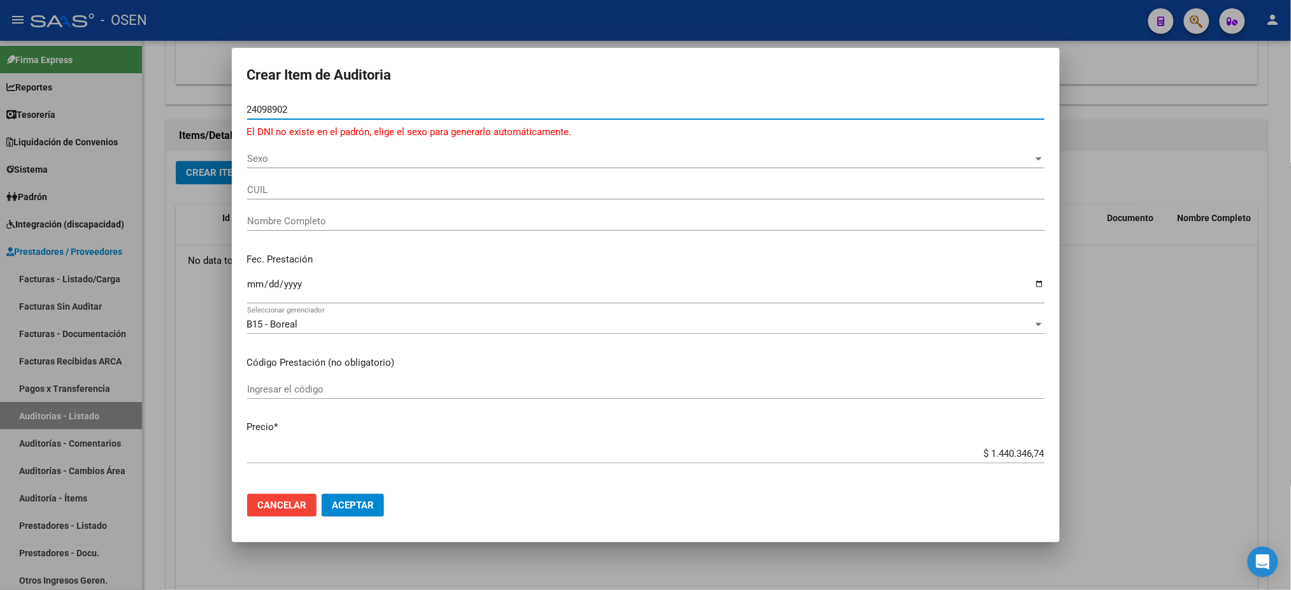
click at [349, 112] on input "24098902" at bounding box center [646, 109] width 798 height 11
click at [309, 110] on input "24098902" at bounding box center [646, 109] width 798 height 11
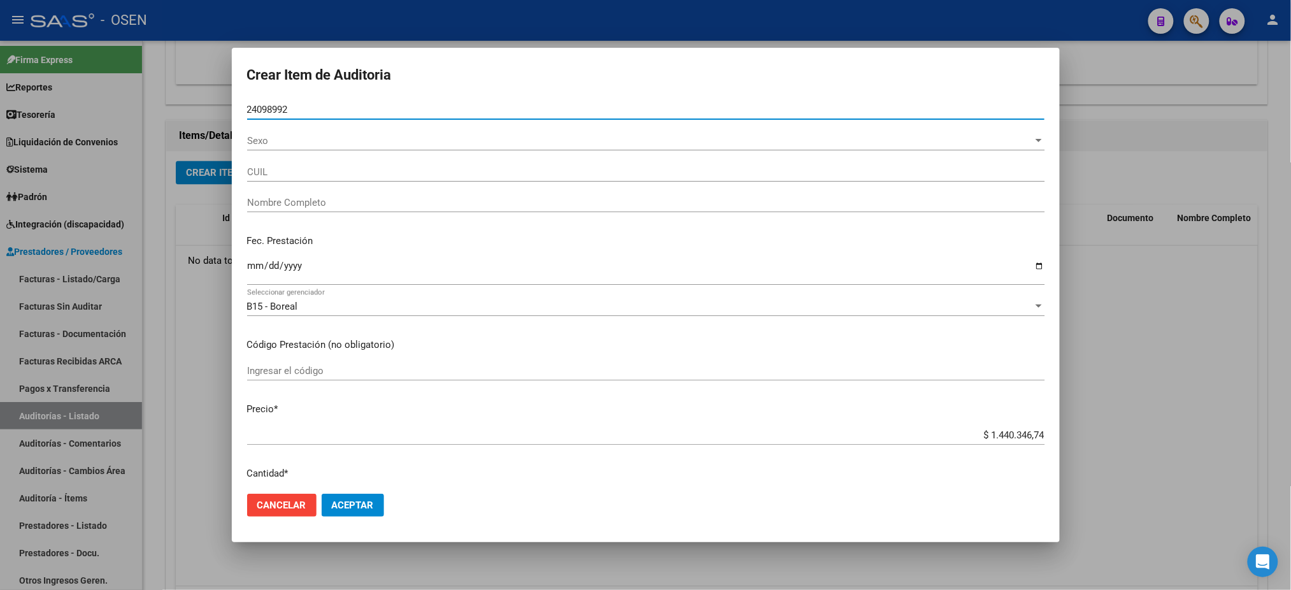
type input "24098992"
type input "20240989922"
type input "[PERSON_NAME] -"
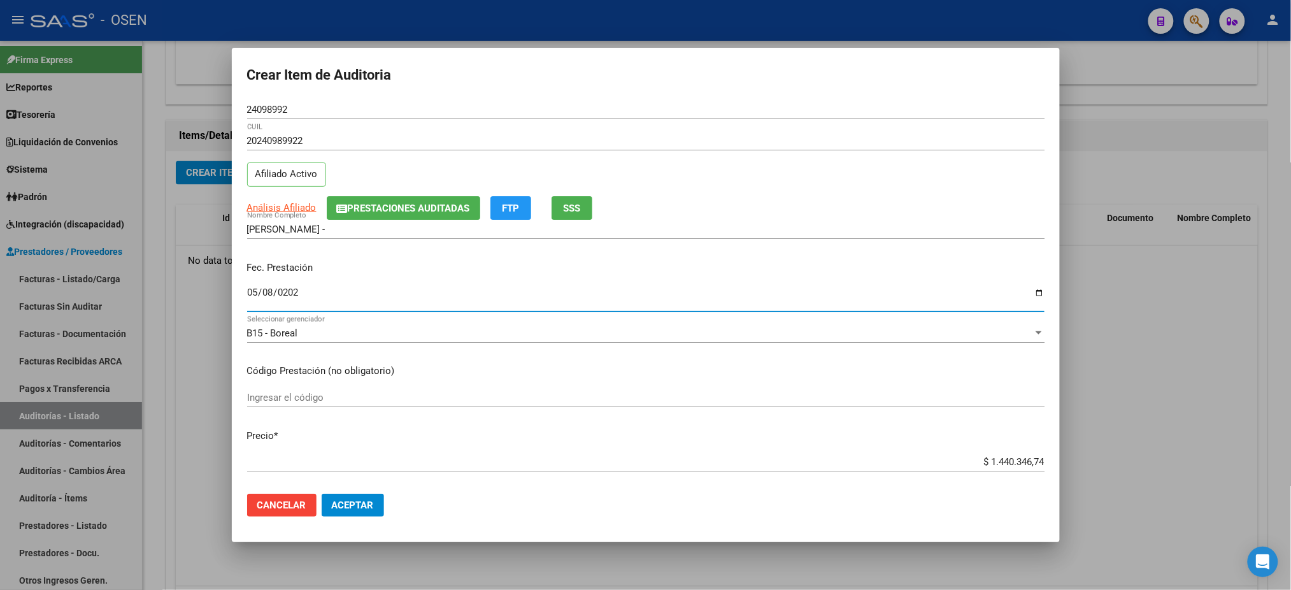
type input "[DATE]"
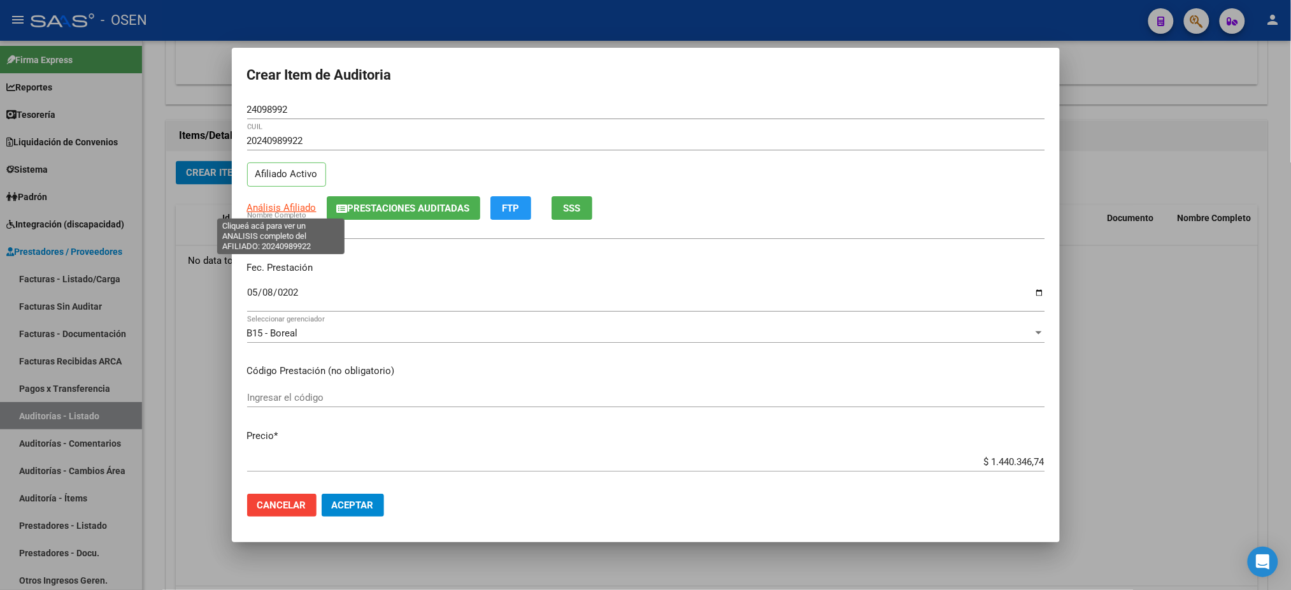
click at [289, 203] on span "Análisis Afiliado" at bounding box center [281, 207] width 69 height 11
type textarea "20240989922"
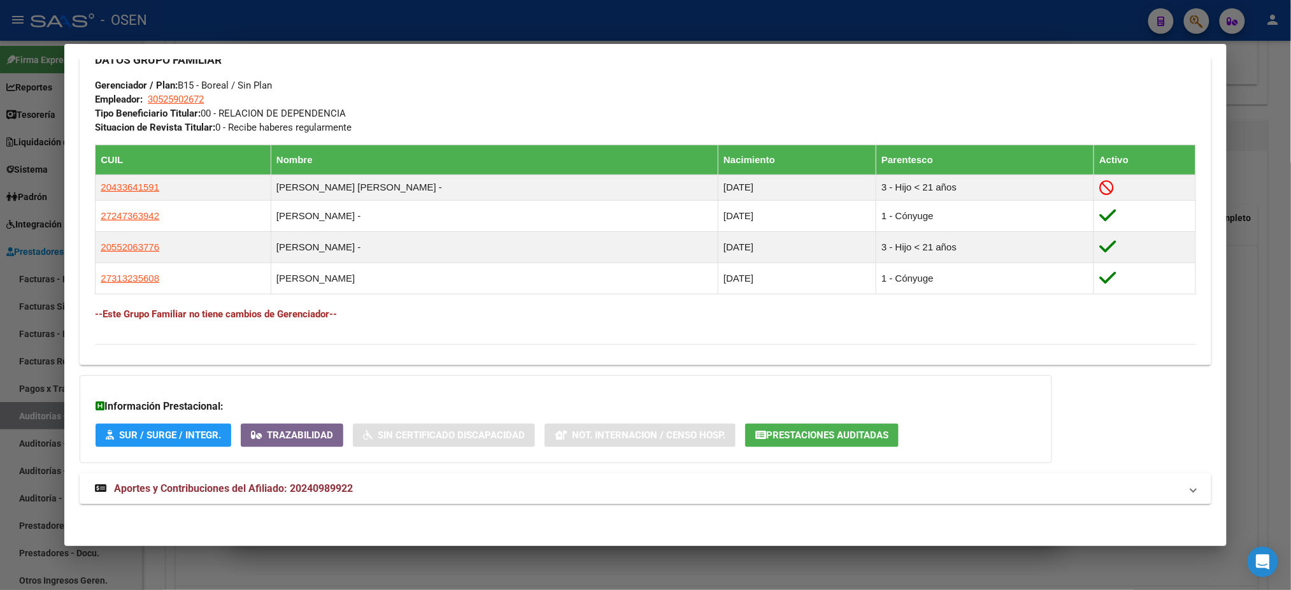
click at [293, 485] on span "Aportes y Contribuciones del Afiliado: 20240989922" at bounding box center [233, 488] width 239 height 12
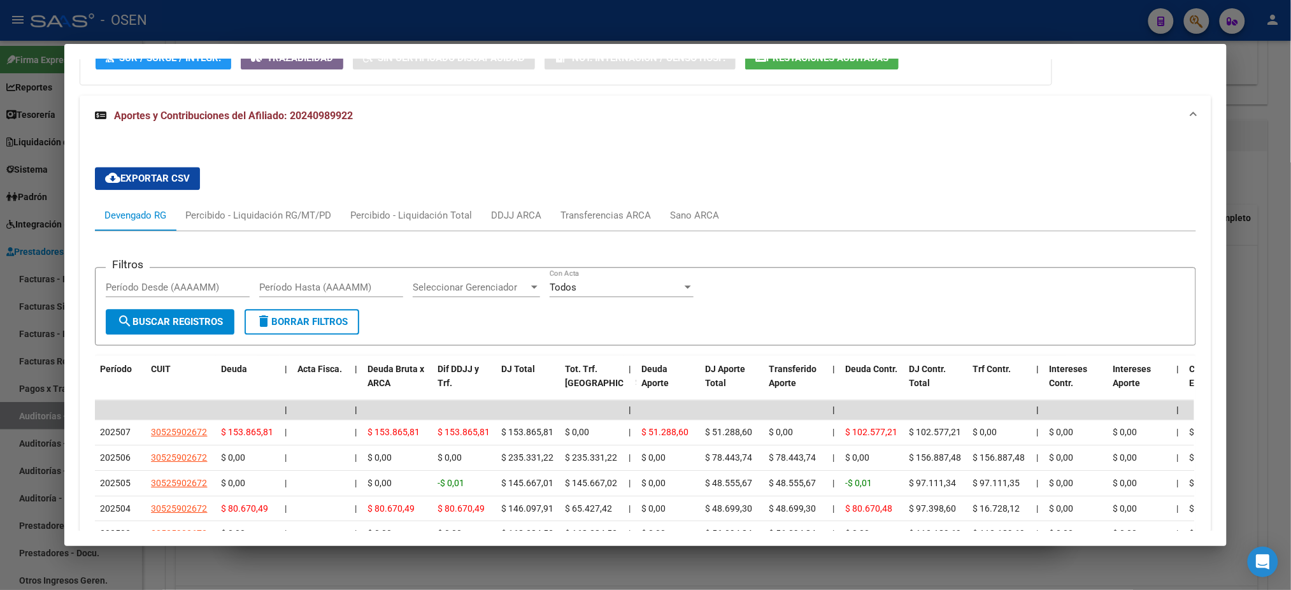
scroll to position [1117, 0]
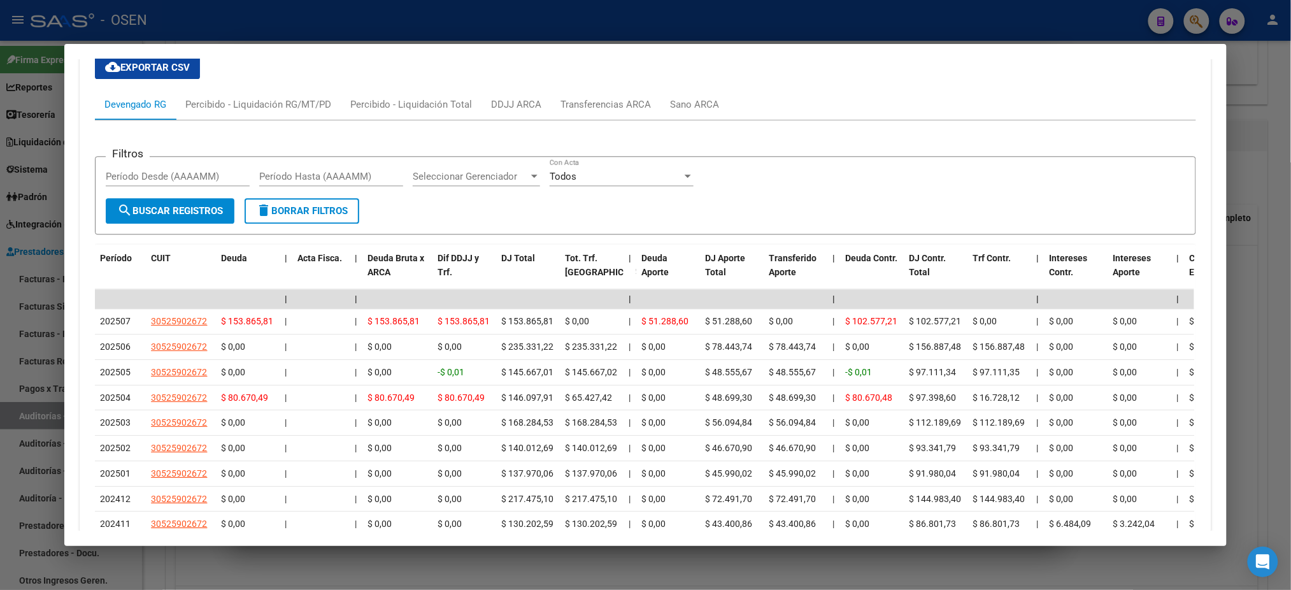
click at [375, 33] on div at bounding box center [645, 295] width 1291 height 590
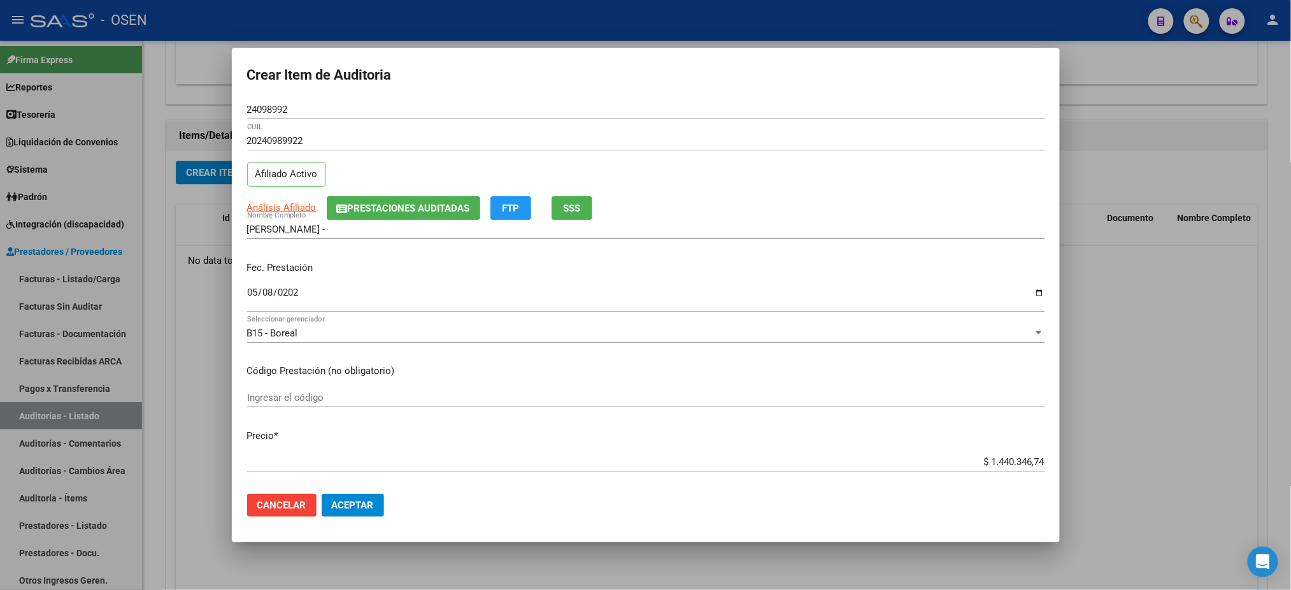
click at [568, 208] on span "SSS" at bounding box center [571, 208] width 17 height 11
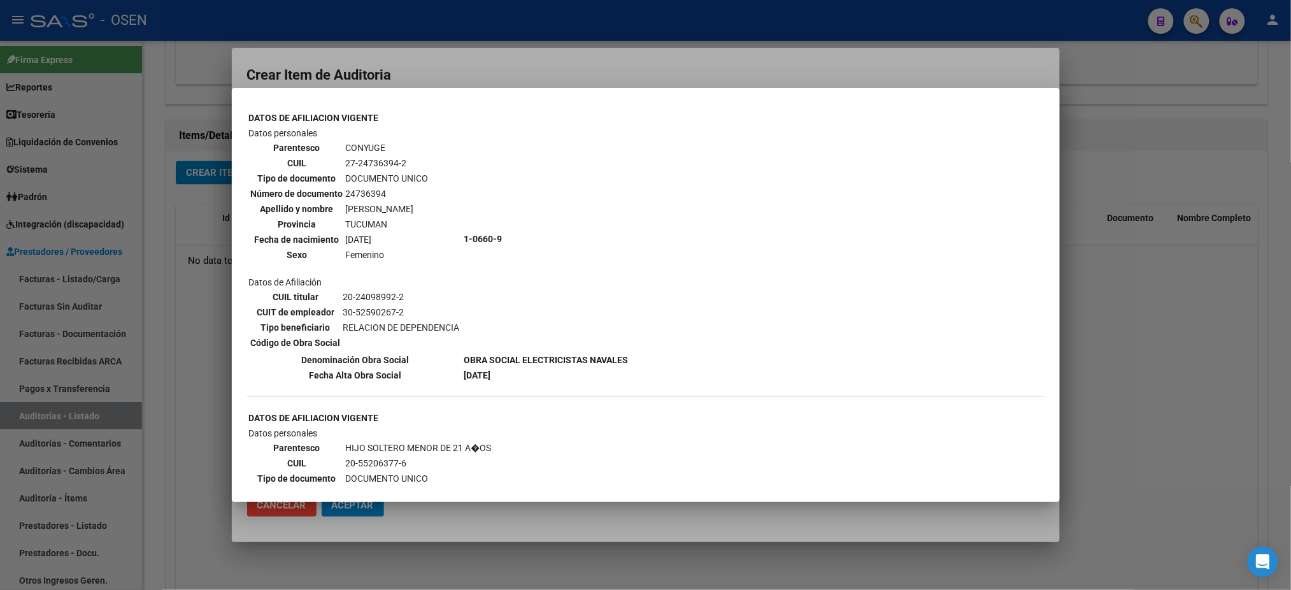
scroll to position [673, 0]
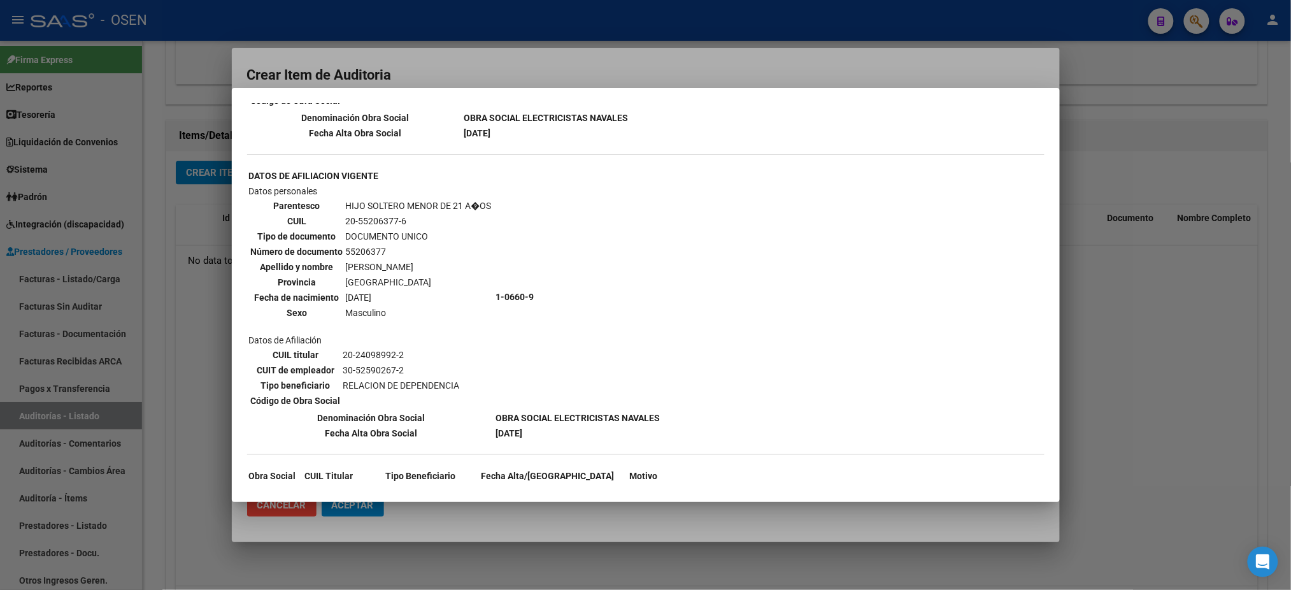
click at [461, 68] on div at bounding box center [645, 295] width 1291 height 590
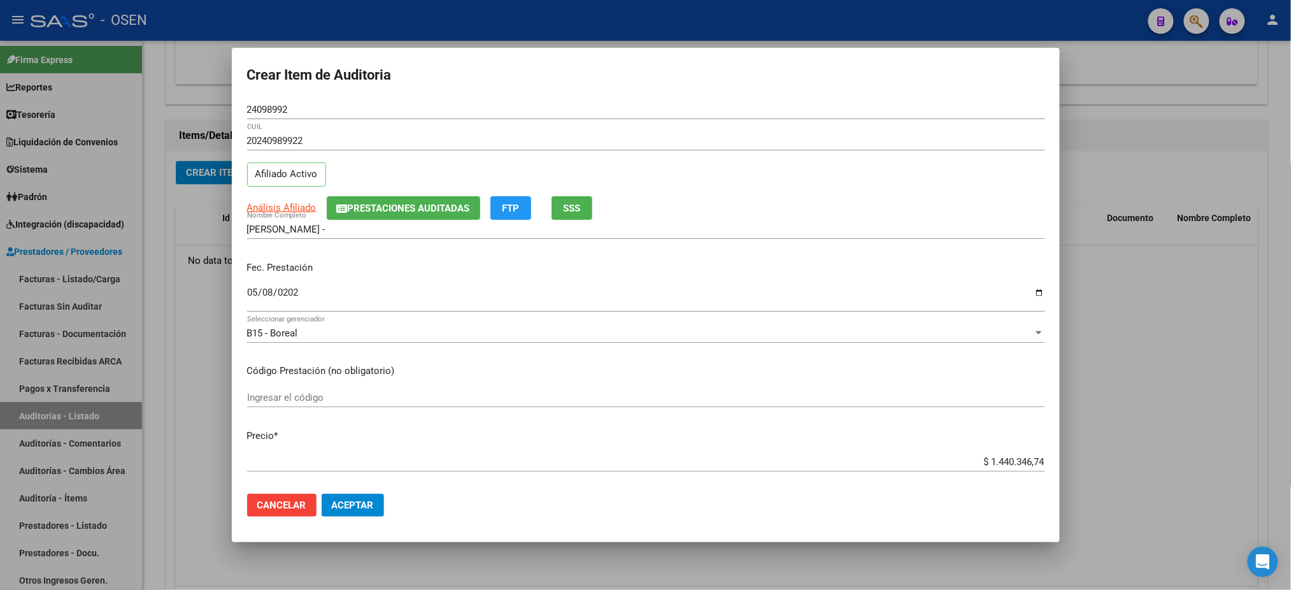
drag, startPoint x: 471, startPoint y: 24, endPoint x: 380, endPoint y: 243, distance: 238.2
click at [392, 189] on div "Crear Item de Auditoria 24098992 Nro Documento 20240989922 CUIL Afiliado Activo…" at bounding box center [645, 295] width 1291 height 590
click at [567, 212] on span "SSS" at bounding box center [571, 208] width 17 height 11
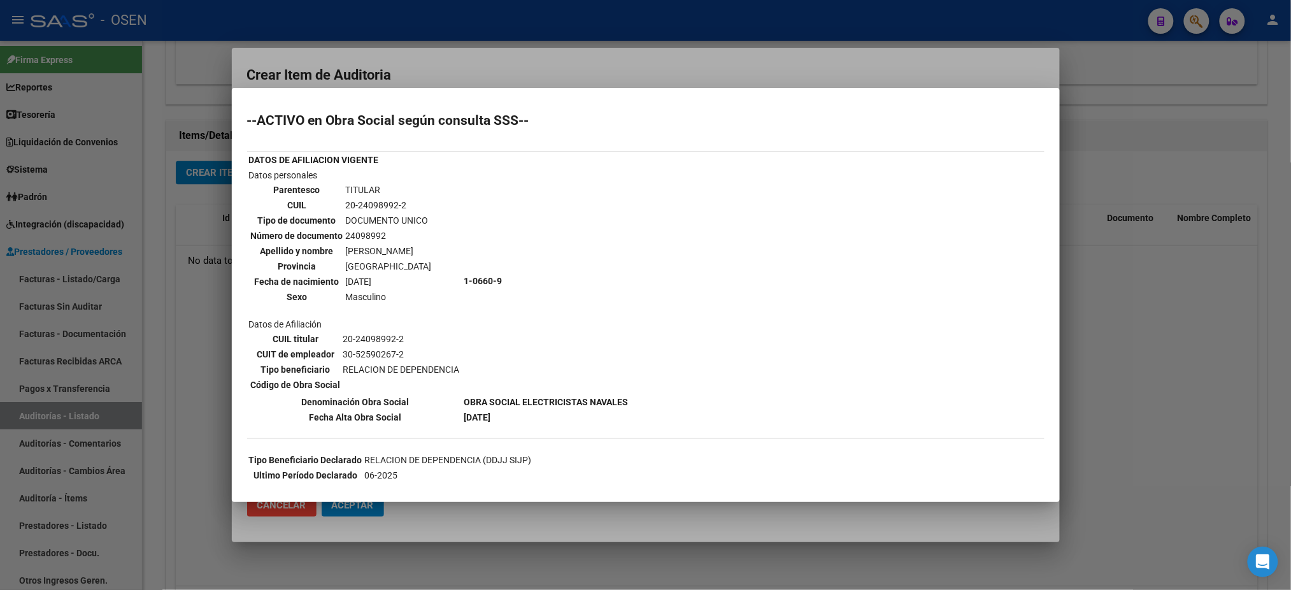
click at [526, 73] on div at bounding box center [645, 295] width 1291 height 590
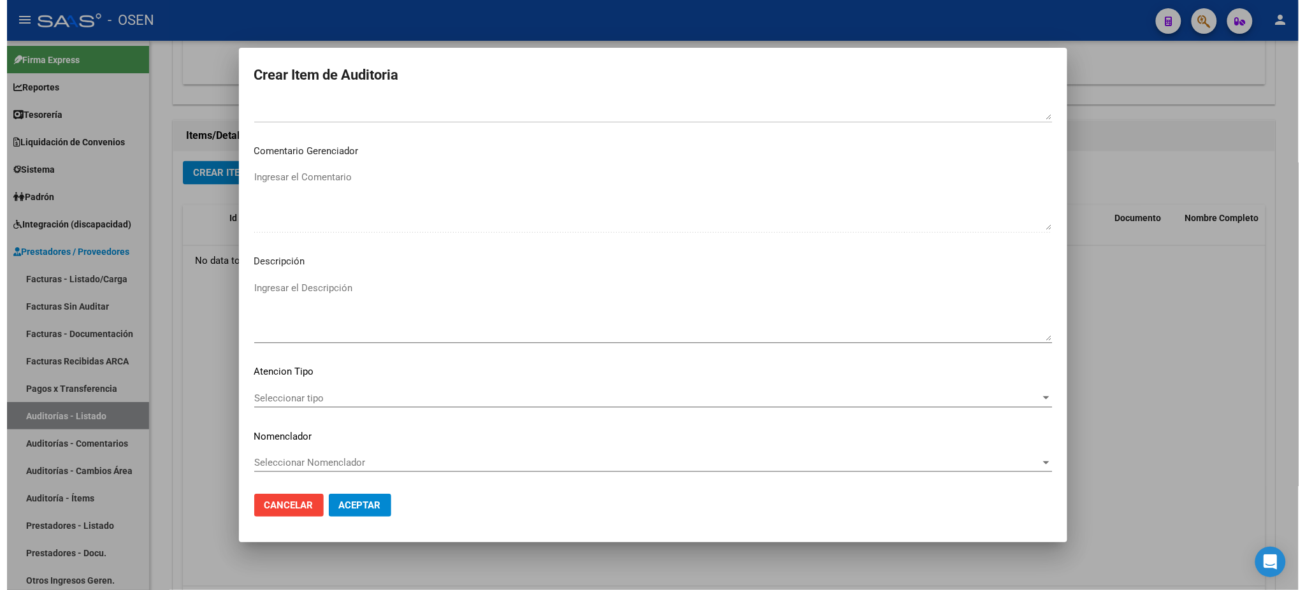
scroll to position [398, 0]
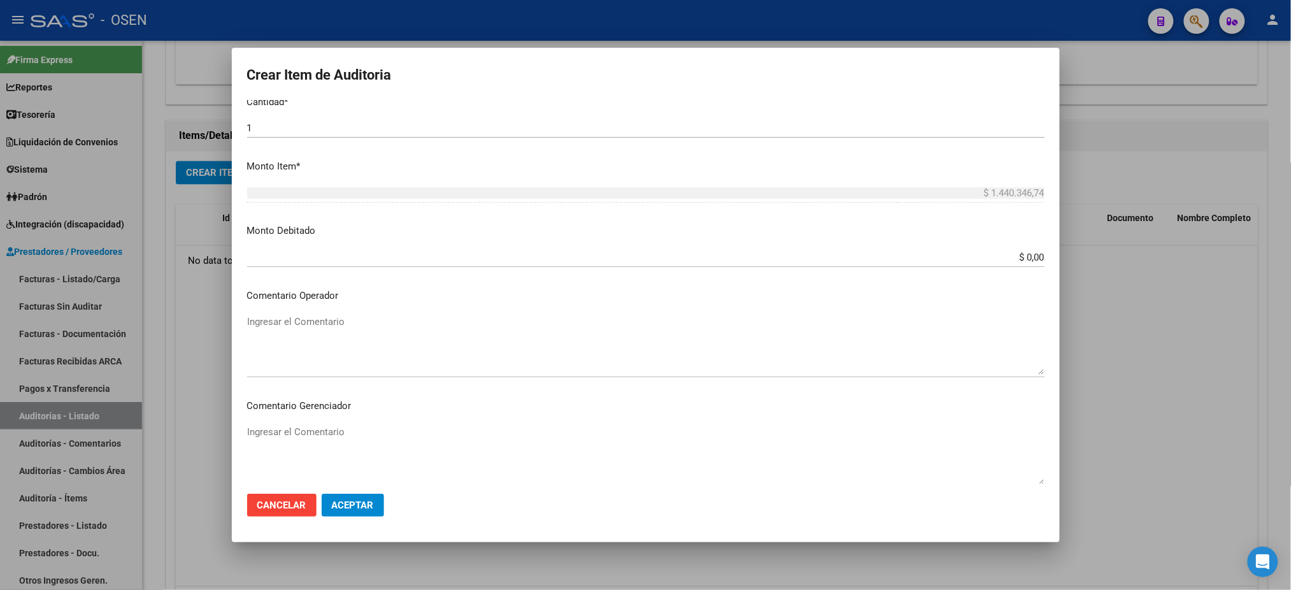
click at [354, 317] on textarea "Ingresar el Comentario" at bounding box center [646, 345] width 798 height 60
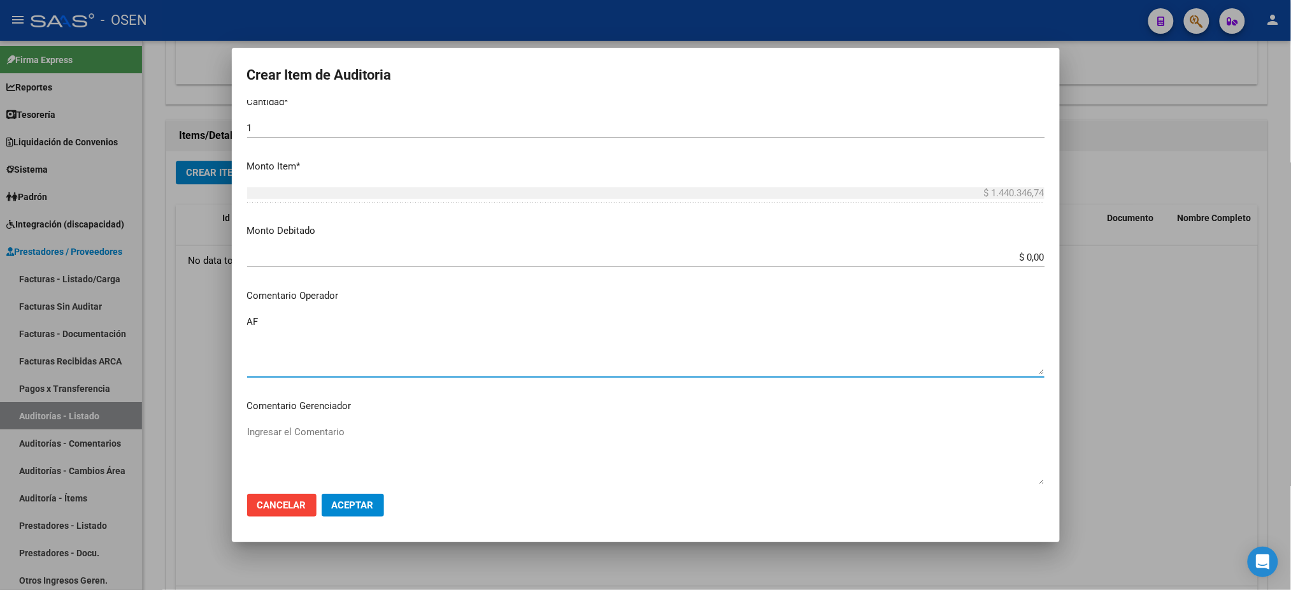
type textarea "A"
type textarea "NO AFECTADO"
click at [362, 503] on span "Aceptar" at bounding box center [353, 504] width 42 height 11
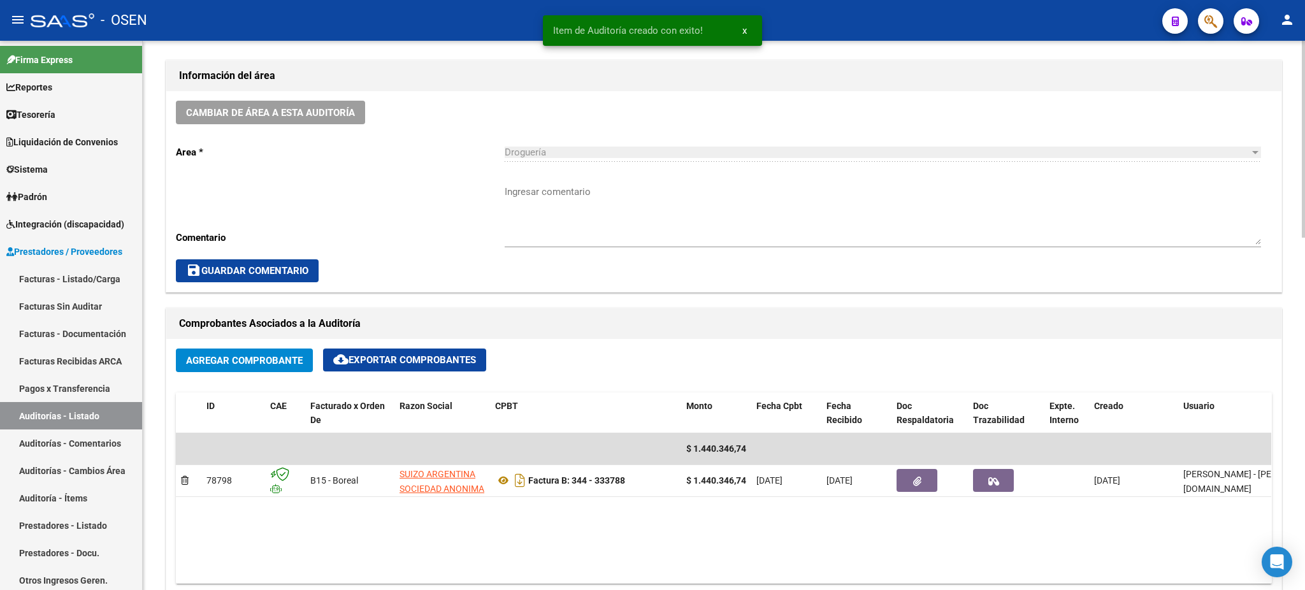
scroll to position [255, 0]
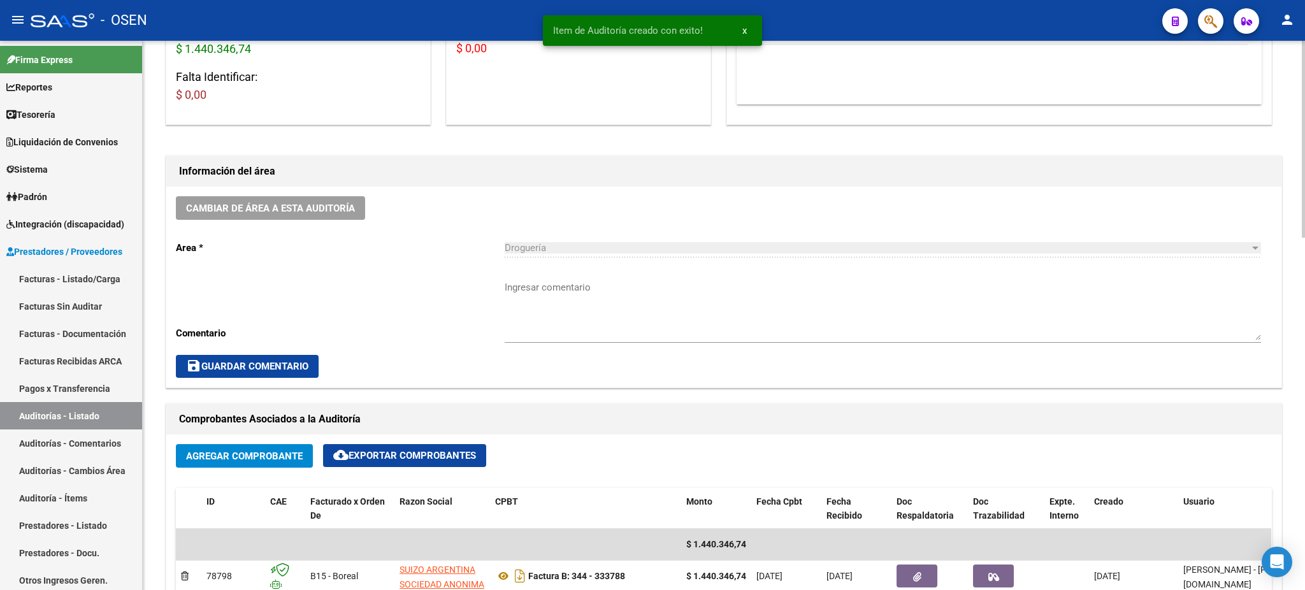
drag, startPoint x: 577, startPoint y: 303, endPoint x: 600, endPoint y: 282, distance: 30.6
click at [585, 295] on textarea "Ingresar comentario" at bounding box center [883, 310] width 756 height 60
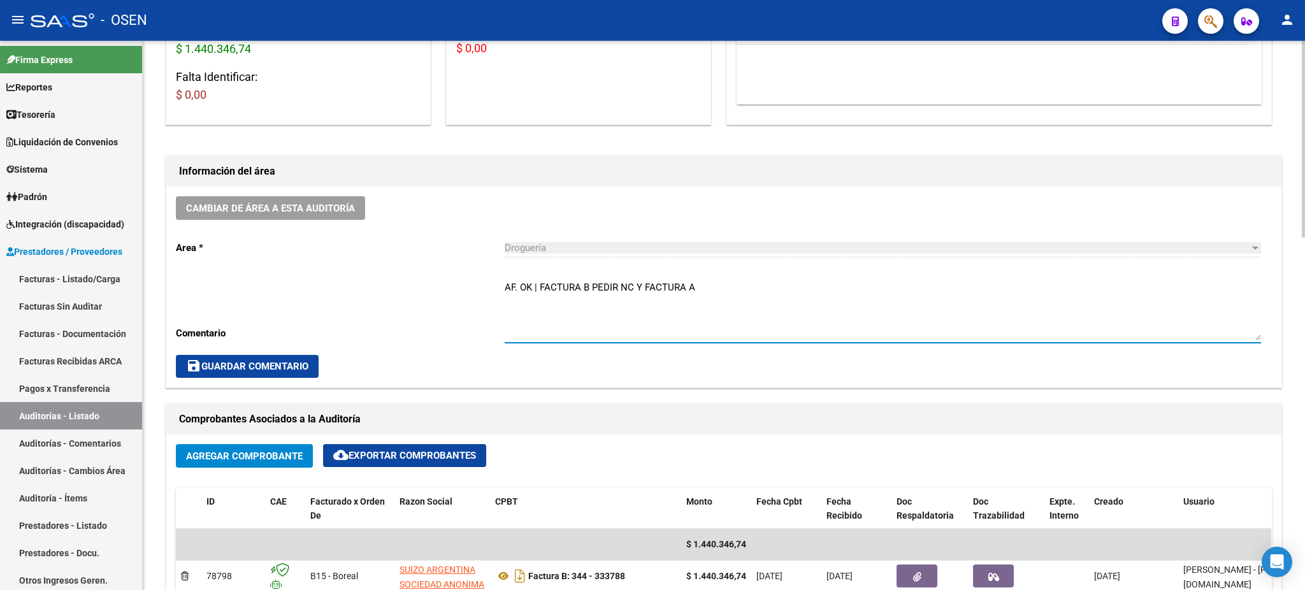
type textarea "AF. OK | FACTURA B PEDIR NC Y FACTURA A"
click at [222, 355] on button "save Guardar Comentario" at bounding box center [247, 366] width 143 height 23
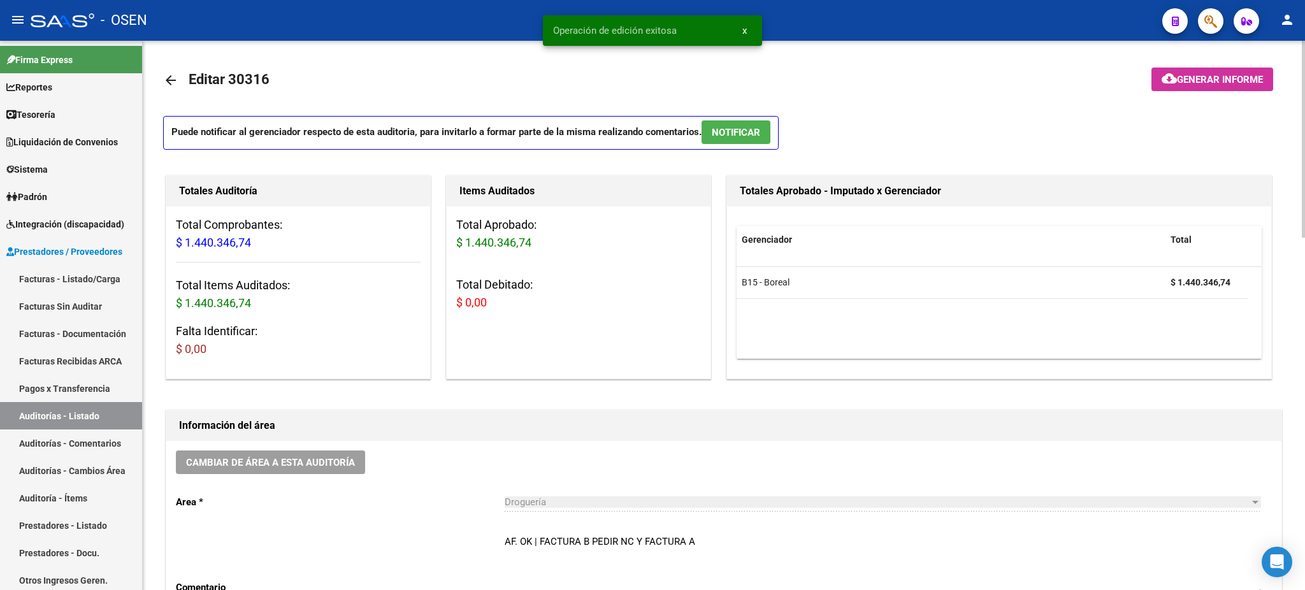
scroll to position [0, 0]
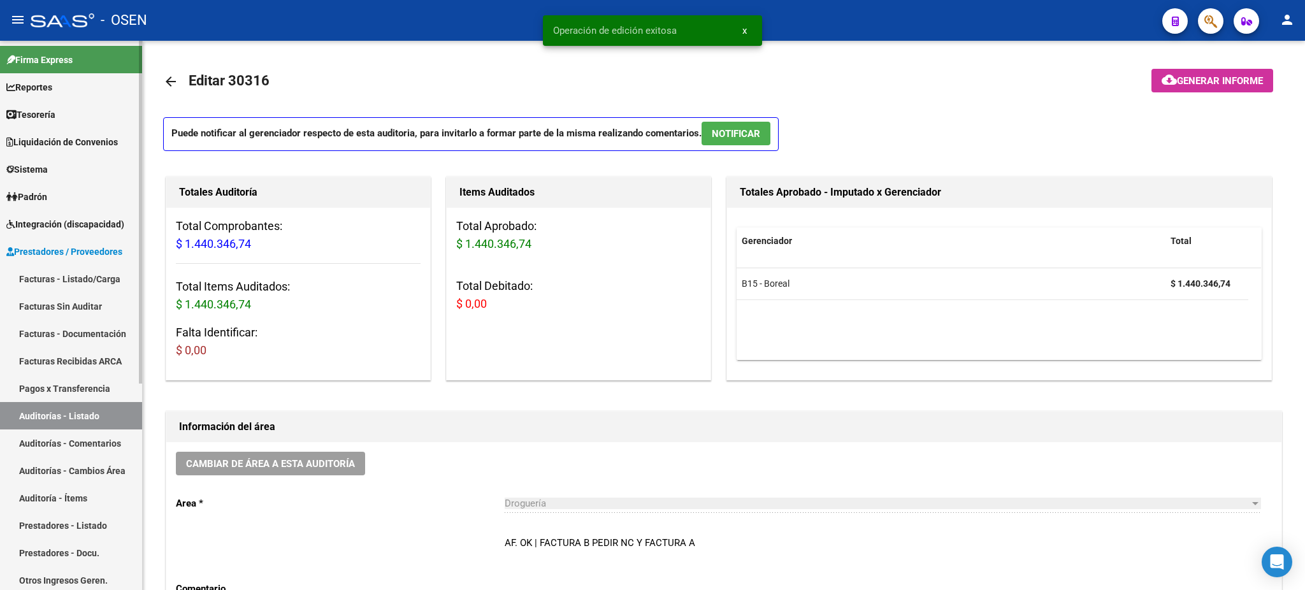
click at [123, 403] on link "Auditorías - Listado" at bounding box center [71, 415] width 142 height 27
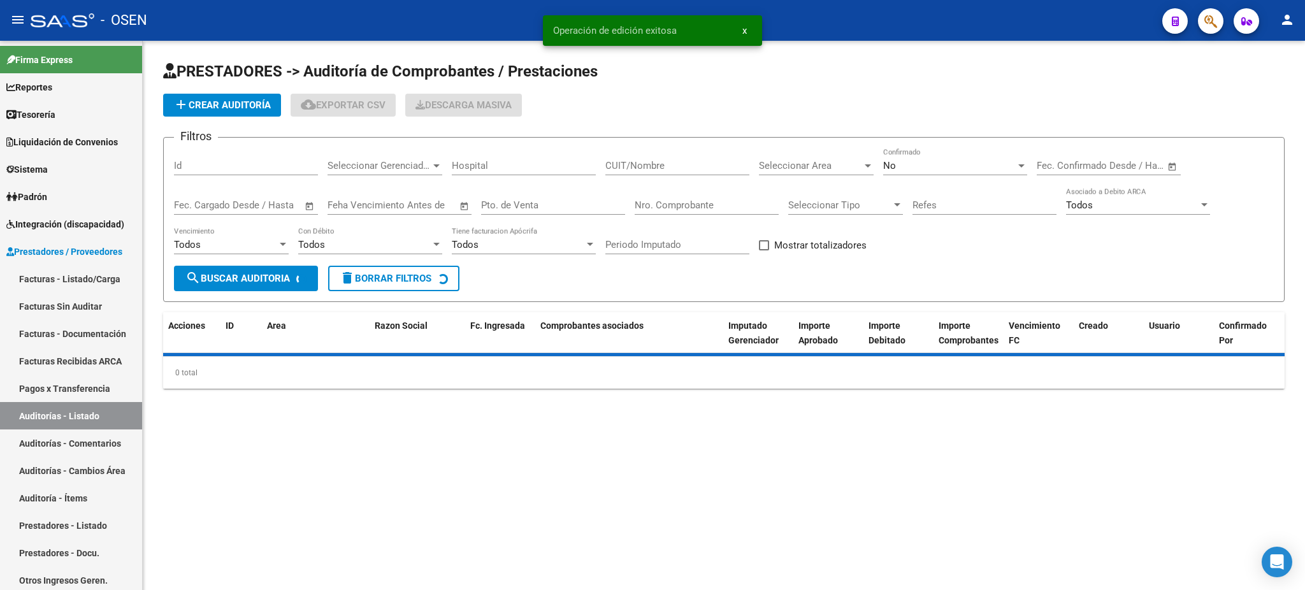
click at [243, 99] on span "add Crear Auditoría" at bounding box center [221, 104] width 97 height 11
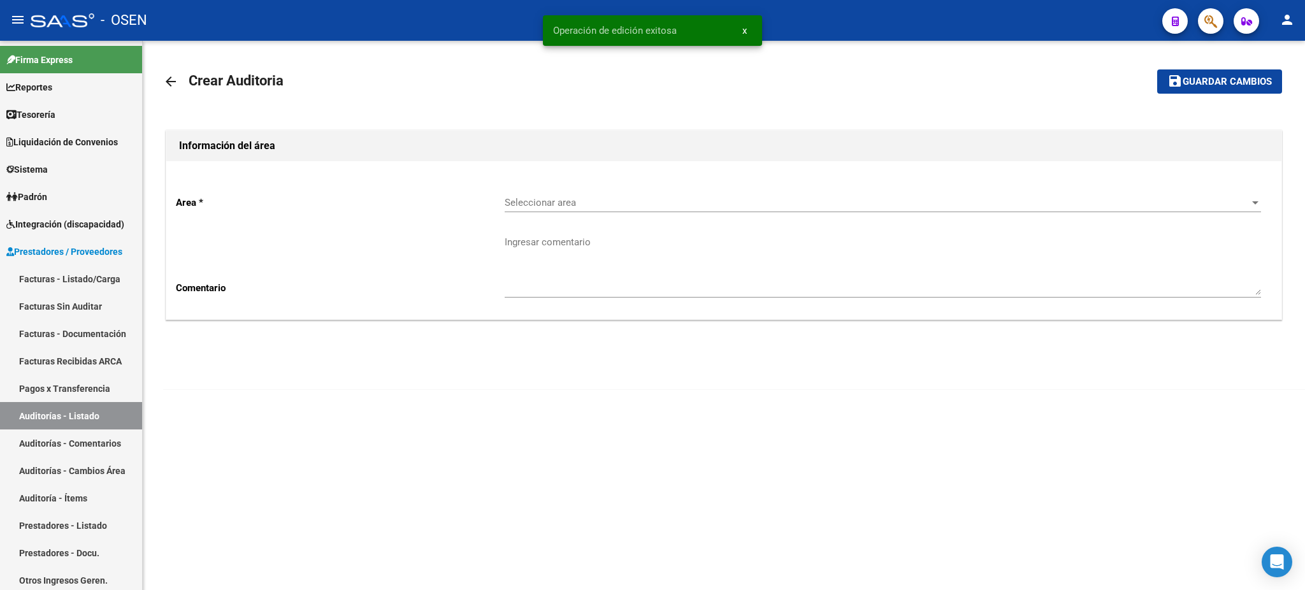
click at [536, 217] on div "Seleccionar area Seleccionar area" at bounding box center [883, 205] width 756 height 40
click at [542, 203] on span "Seleccionar area" at bounding box center [877, 202] width 745 height 11
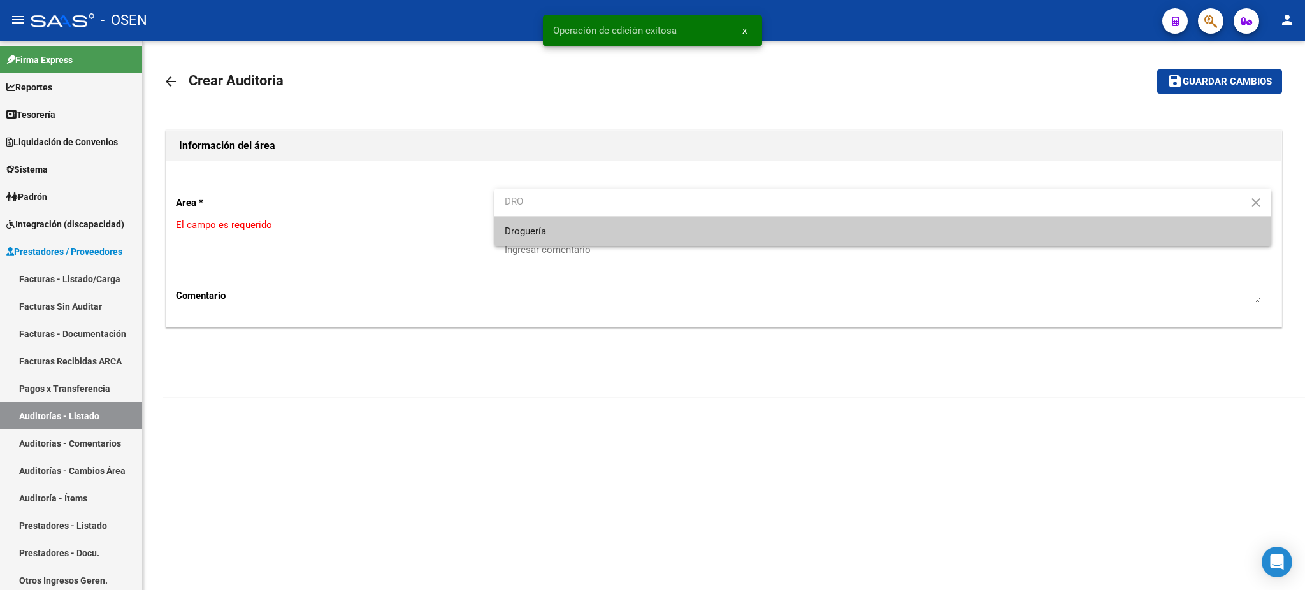
type input "DRO"
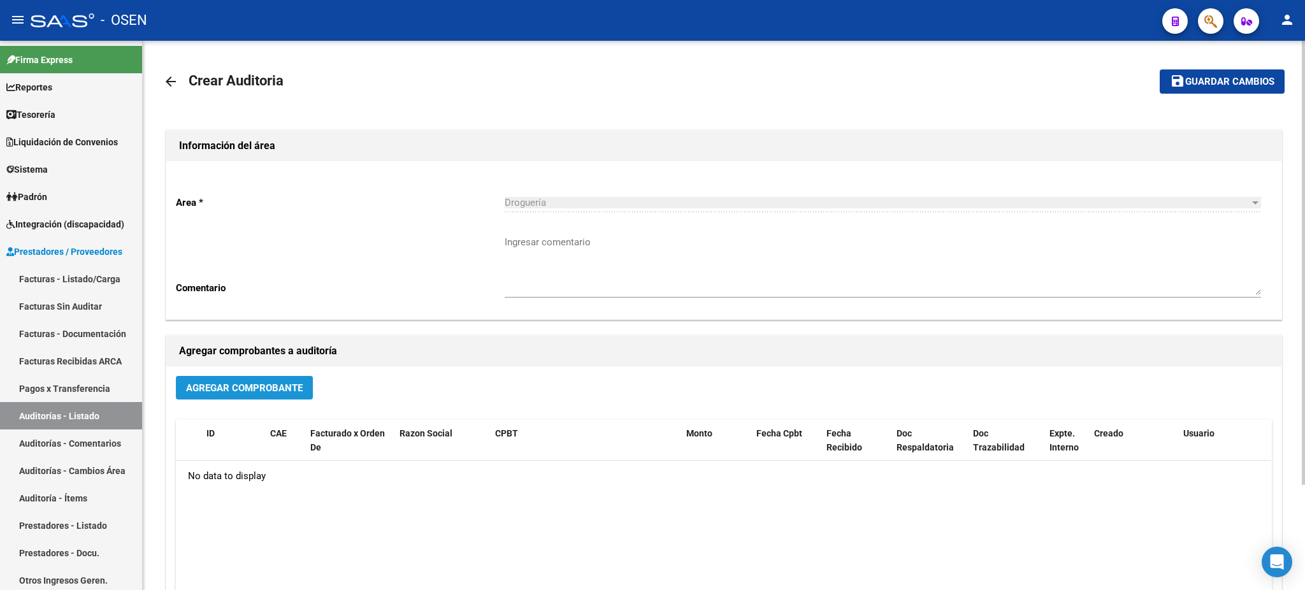
click at [239, 394] on button "Agregar Comprobante" at bounding box center [244, 388] width 137 height 24
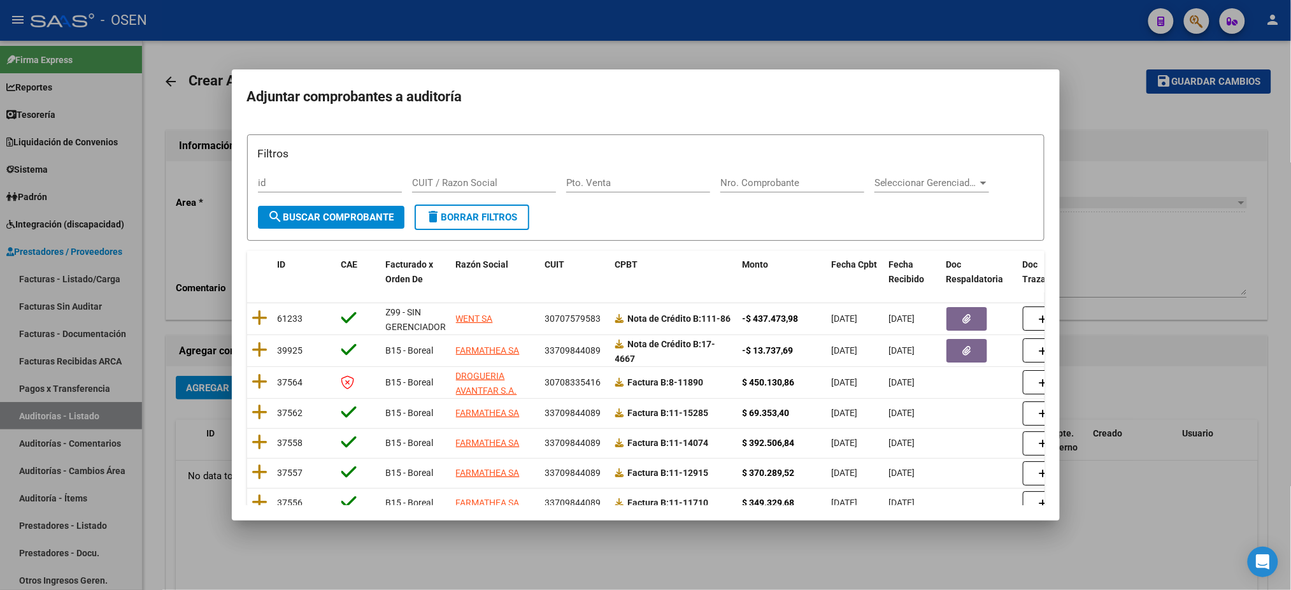
click at [1225, 215] on div at bounding box center [645, 295] width 1291 height 590
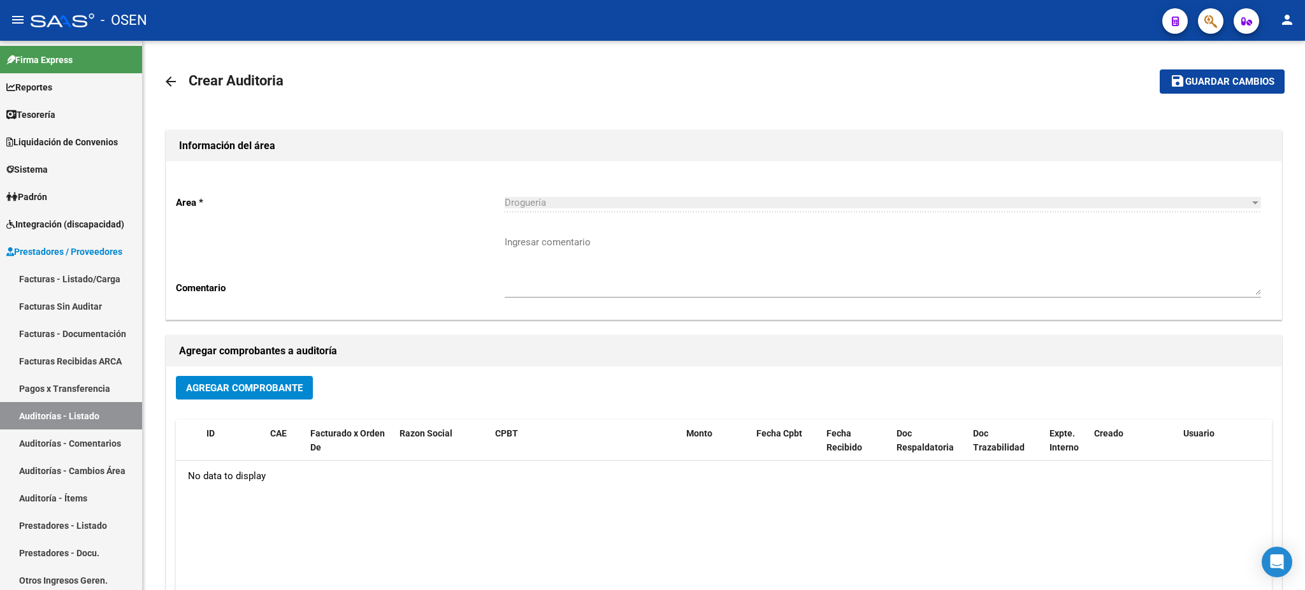
click at [169, 76] on mat-icon "arrow_back" at bounding box center [170, 81] width 15 height 15
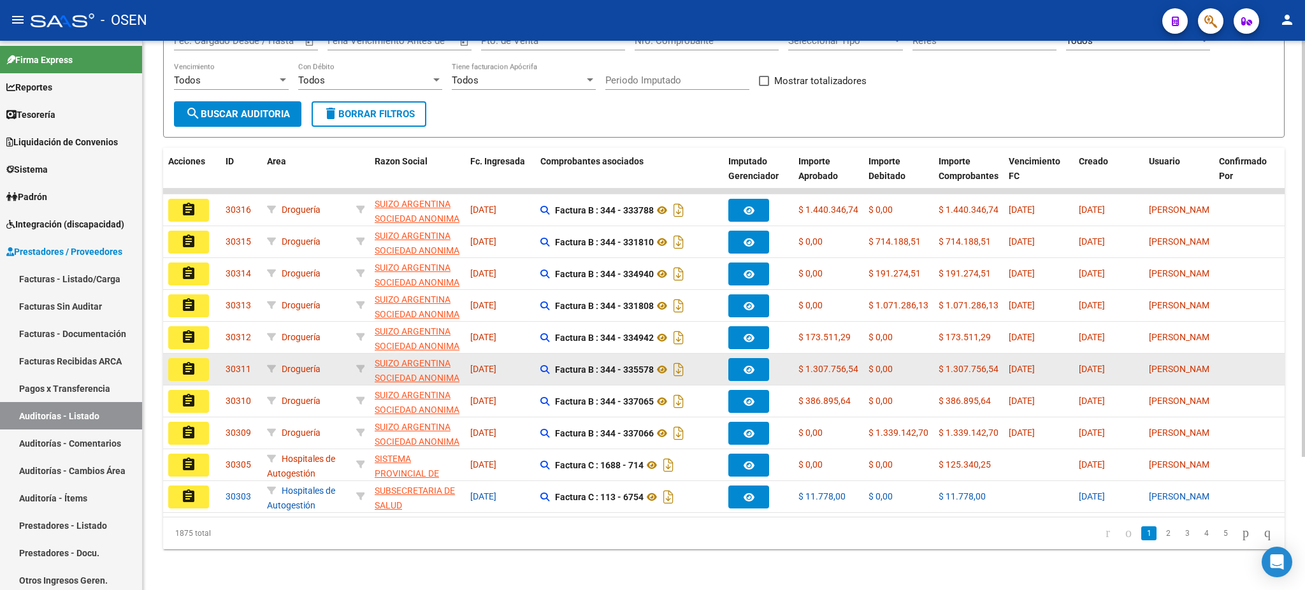
scroll to position [175, 0]
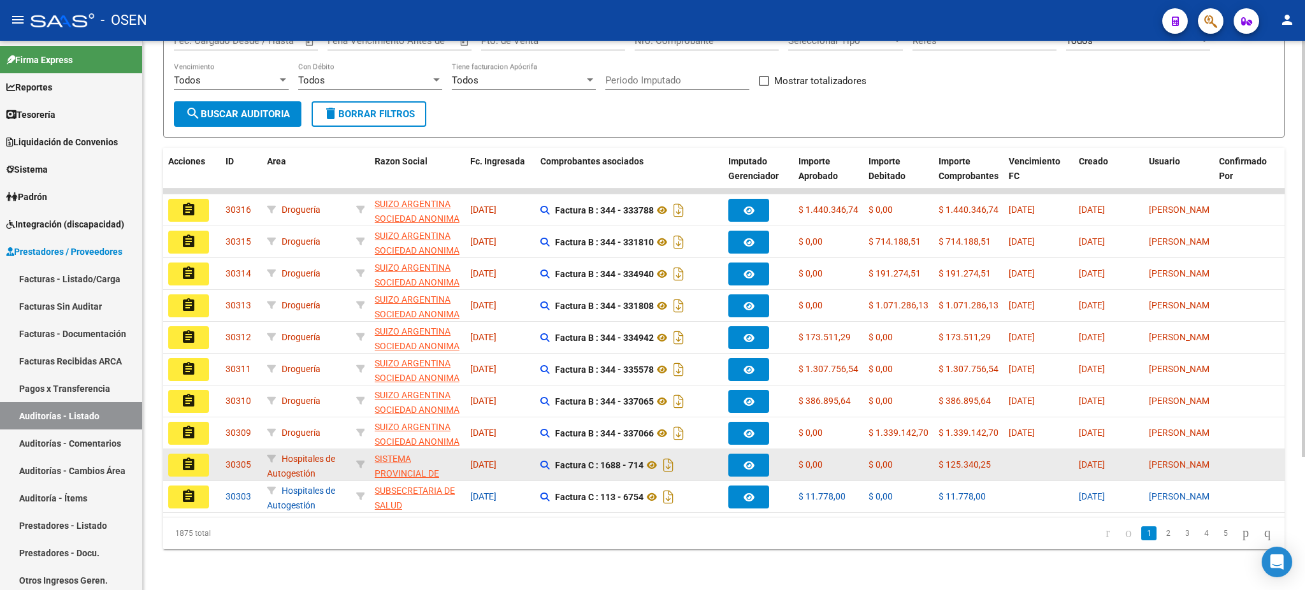
drag, startPoint x: 199, startPoint y: 452, endPoint x: 273, endPoint y: 535, distance: 111.5
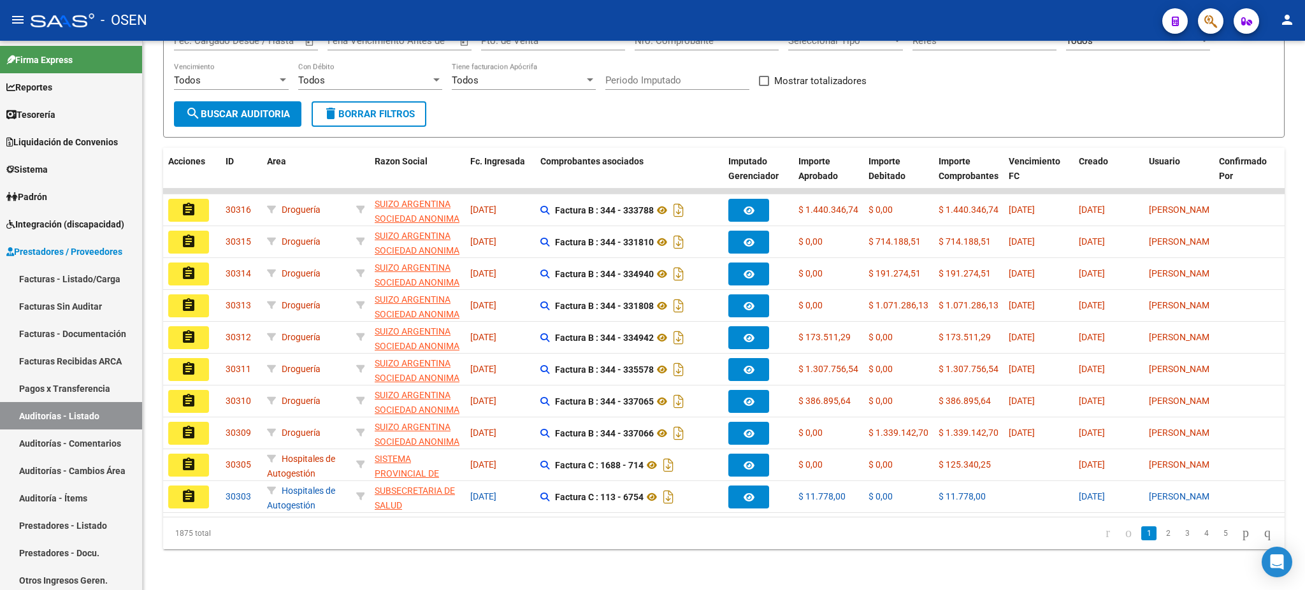
click at [199, 454] on button "assignment" at bounding box center [188, 465] width 41 height 23
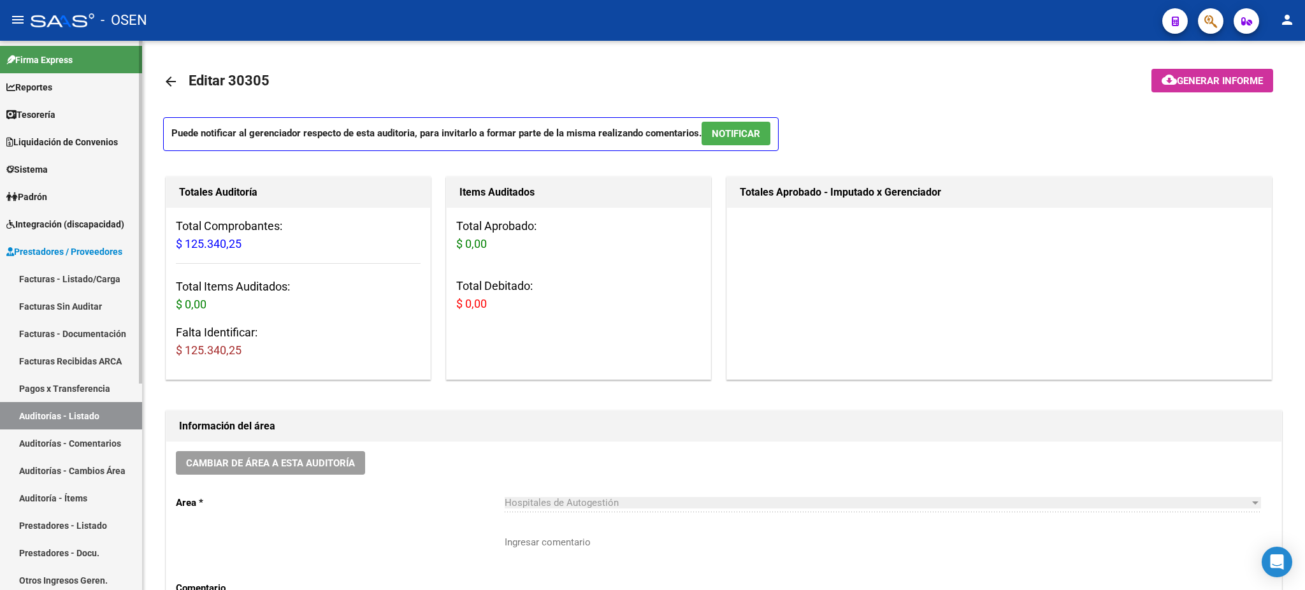
click at [66, 423] on link "Auditorías - Listado" at bounding box center [71, 415] width 142 height 27
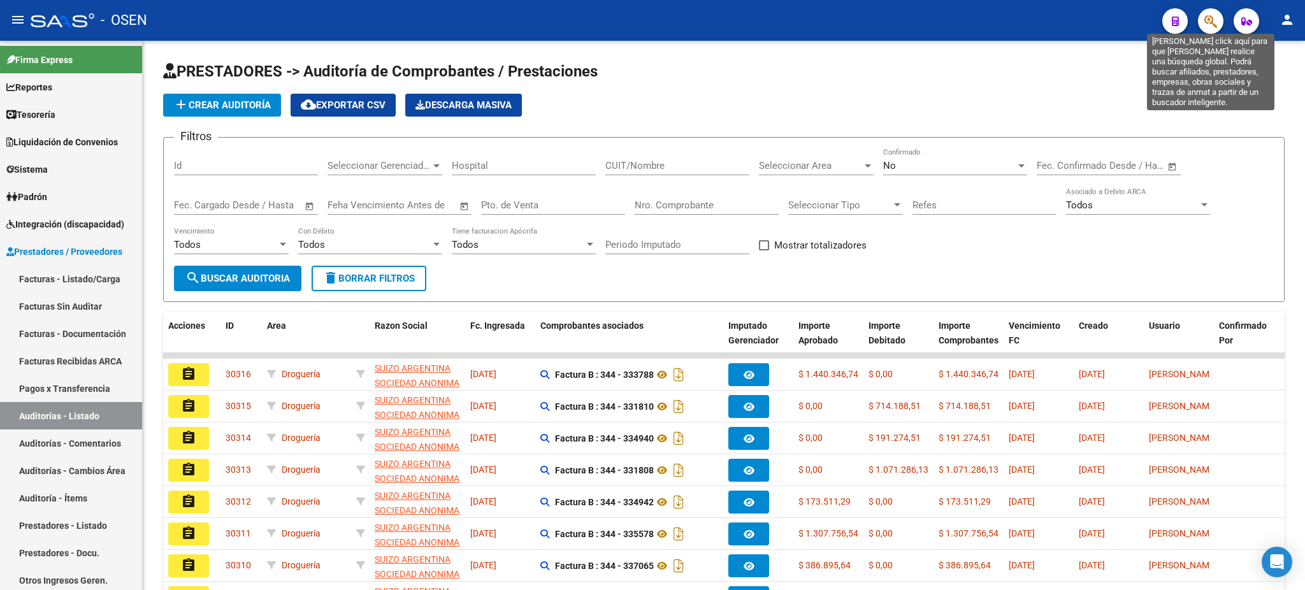
click at [1200, 25] on button "button" at bounding box center [1210, 20] width 25 height 25
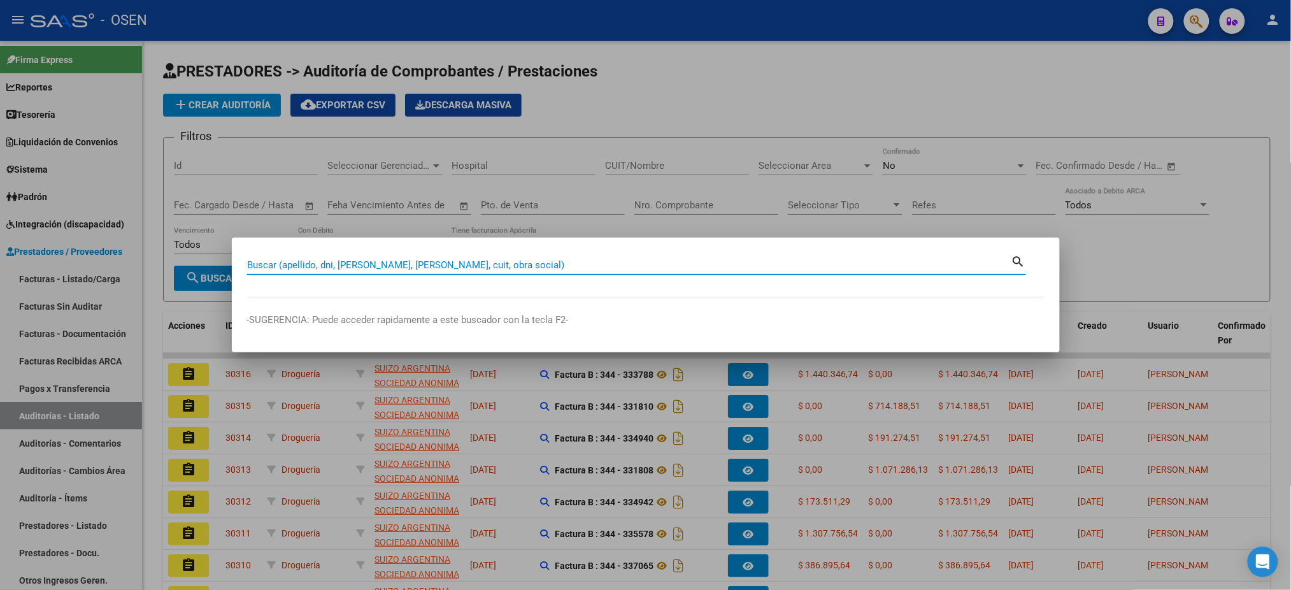
paste input "31.539.786,"
type input "31539786"
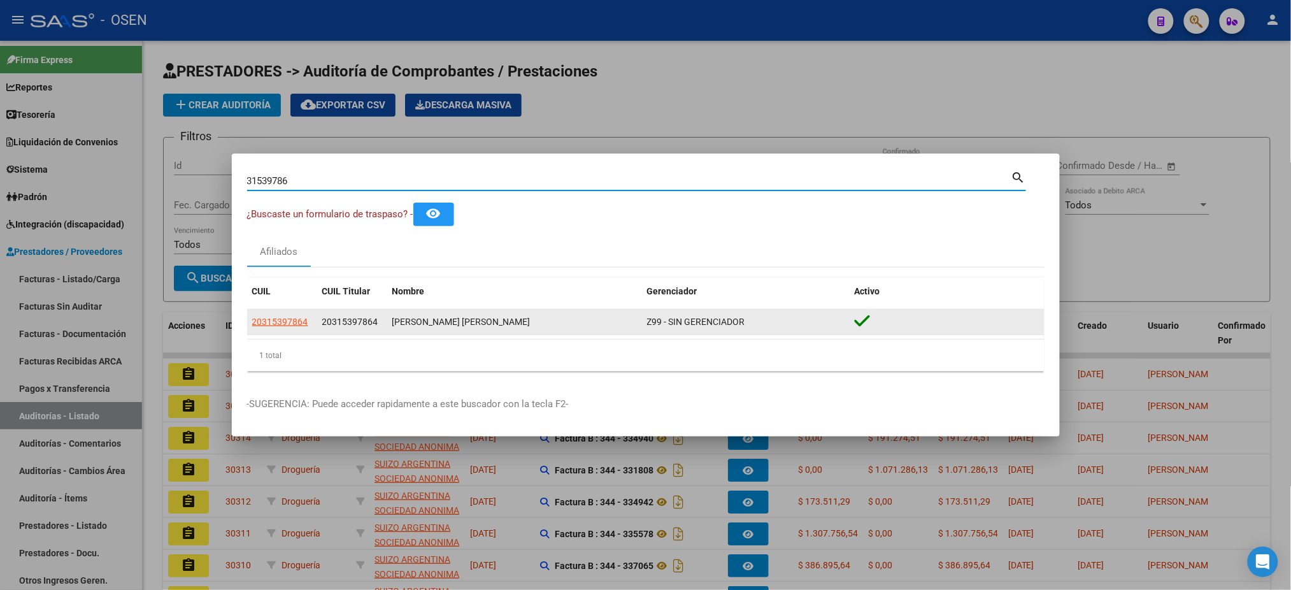
click at [289, 331] on datatable-body-cell "20315397864" at bounding box center [282, 322] width 70 height 25
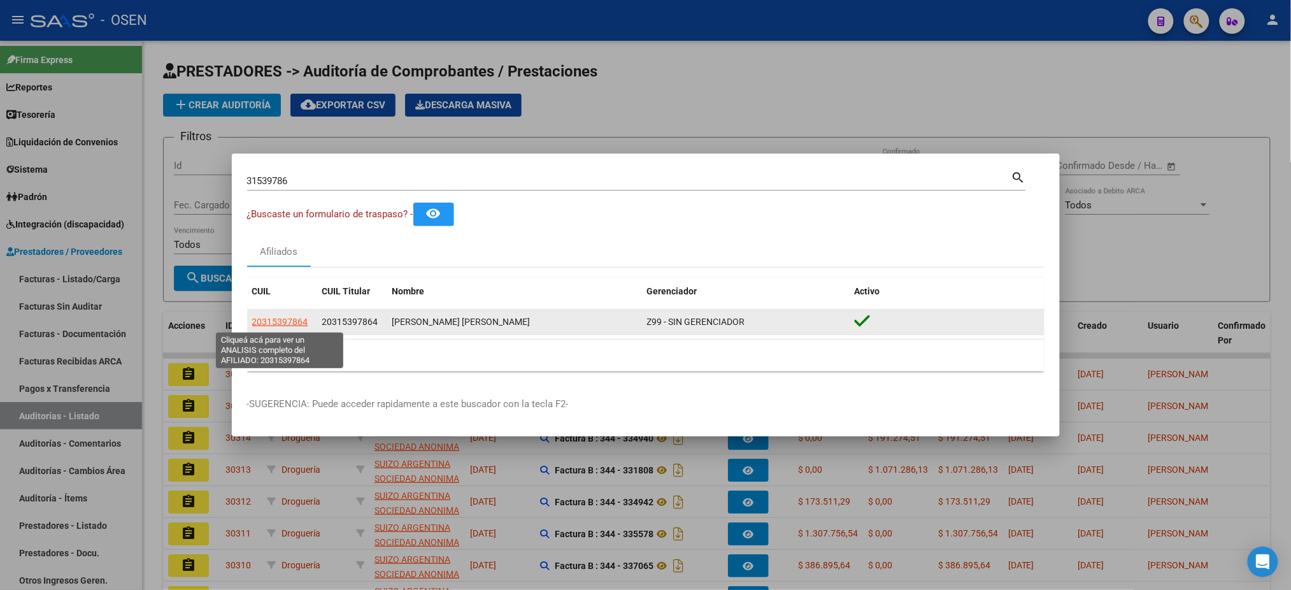
click at [288, 317] on span "20315397864" at bounding box center [280, 322] width 56 height 10
type textarea "20315397864"
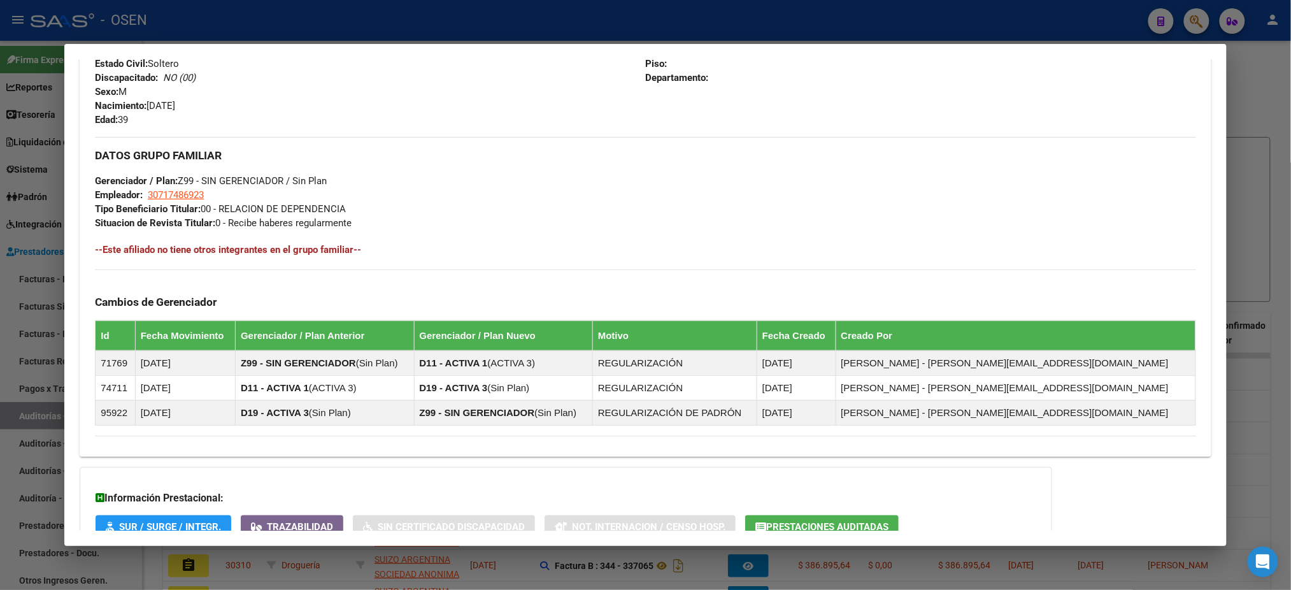
scroll to position [625, 0]
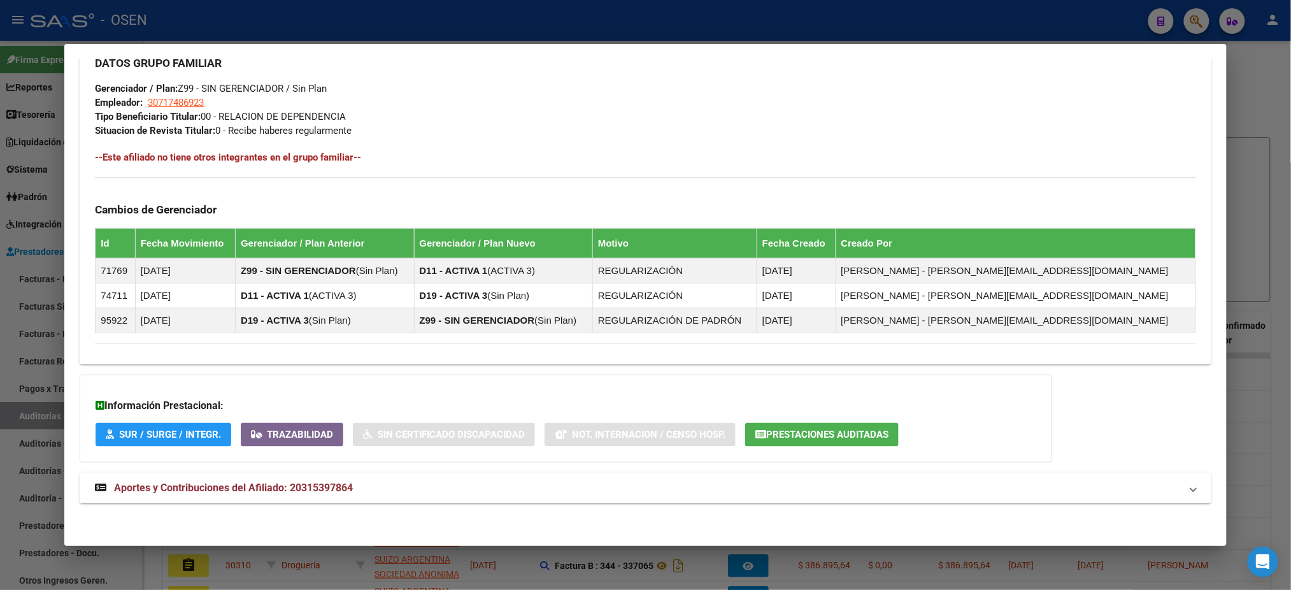
click at [494, 492] on mat-panel-title "Aportes y Contribuciones del Afiliado: 20315397864" at bounding box center [638, 487] width 1086 height 15
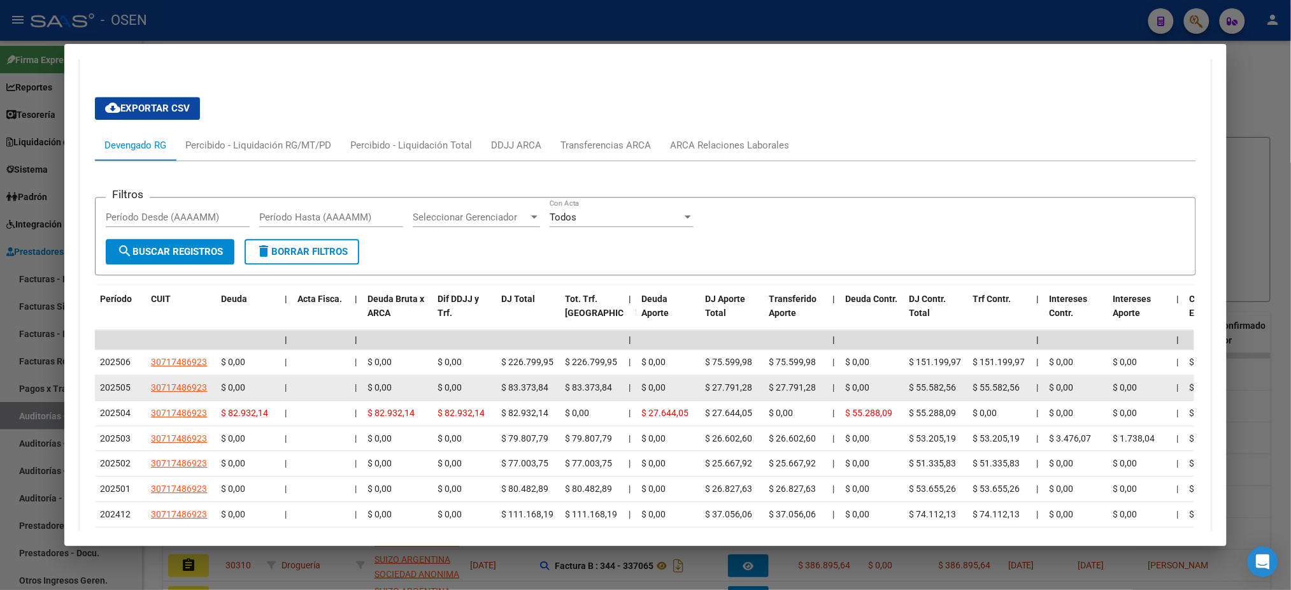
scroll to position [1198, 0]
